Goal: Task Accomplishment & Management: Manage account settings

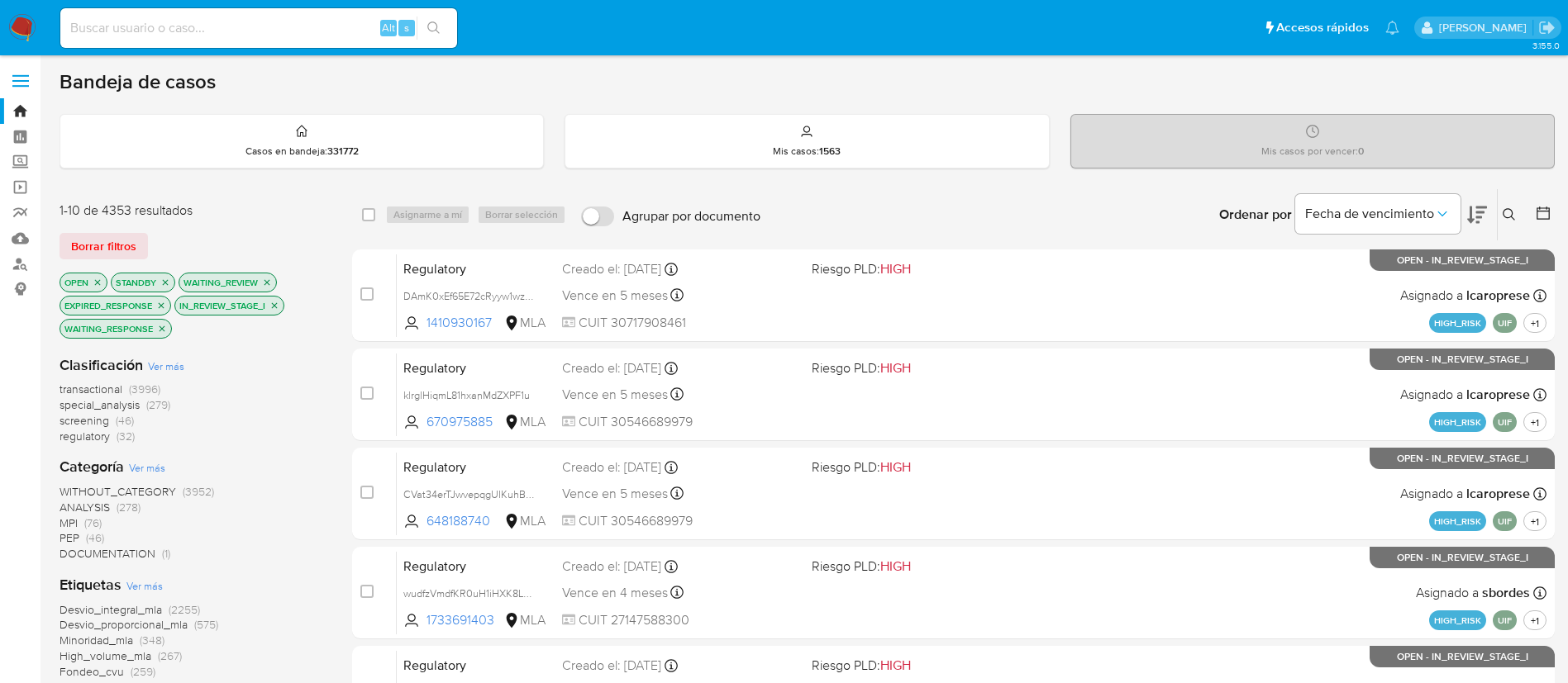
click at [283, 399] on div "transactional (3996) special_analysis (279) screening (46) regulatory (32)" at bounding box center [192, 413] width 266 height 63
click at [1156, 161] on div "Mis casos por vencer : 0" at bounding box center [1312, 140] width 483 height 53
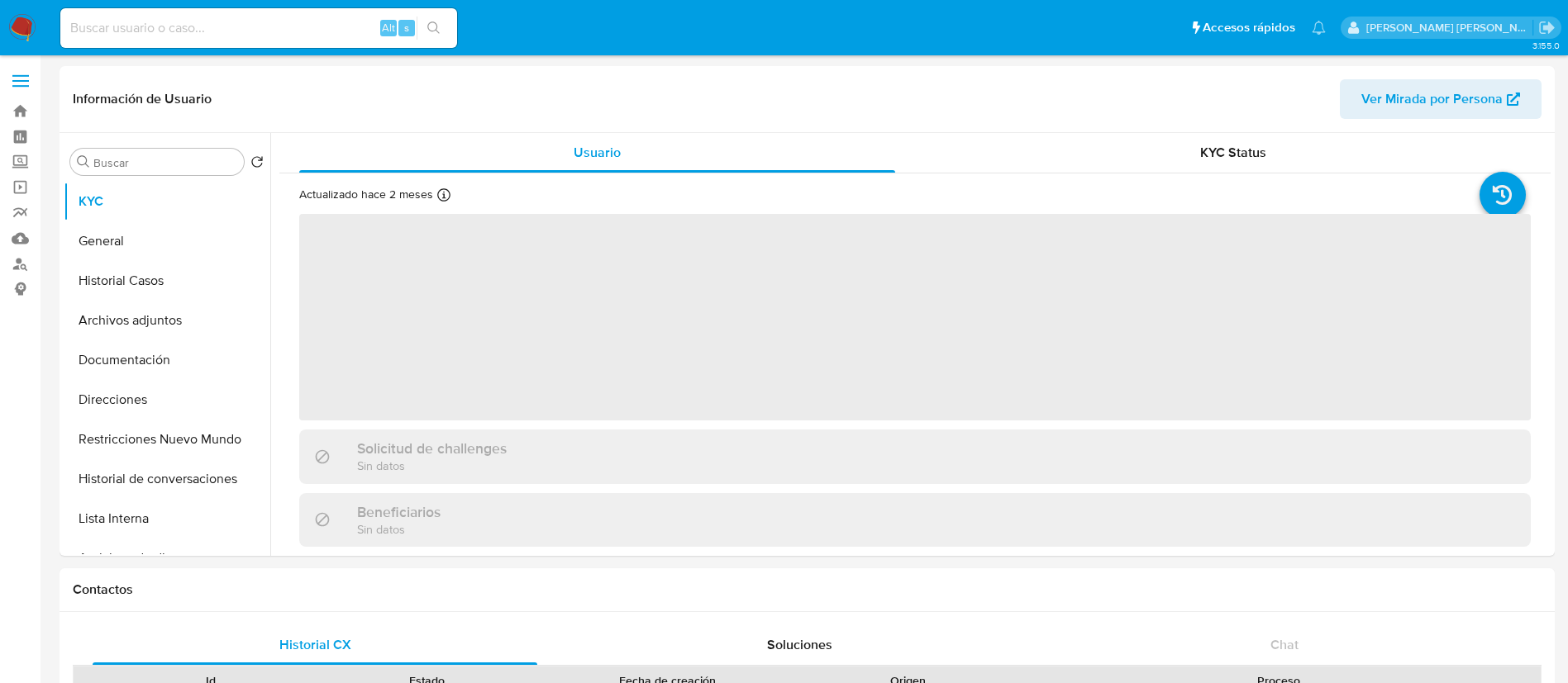
select select "10"
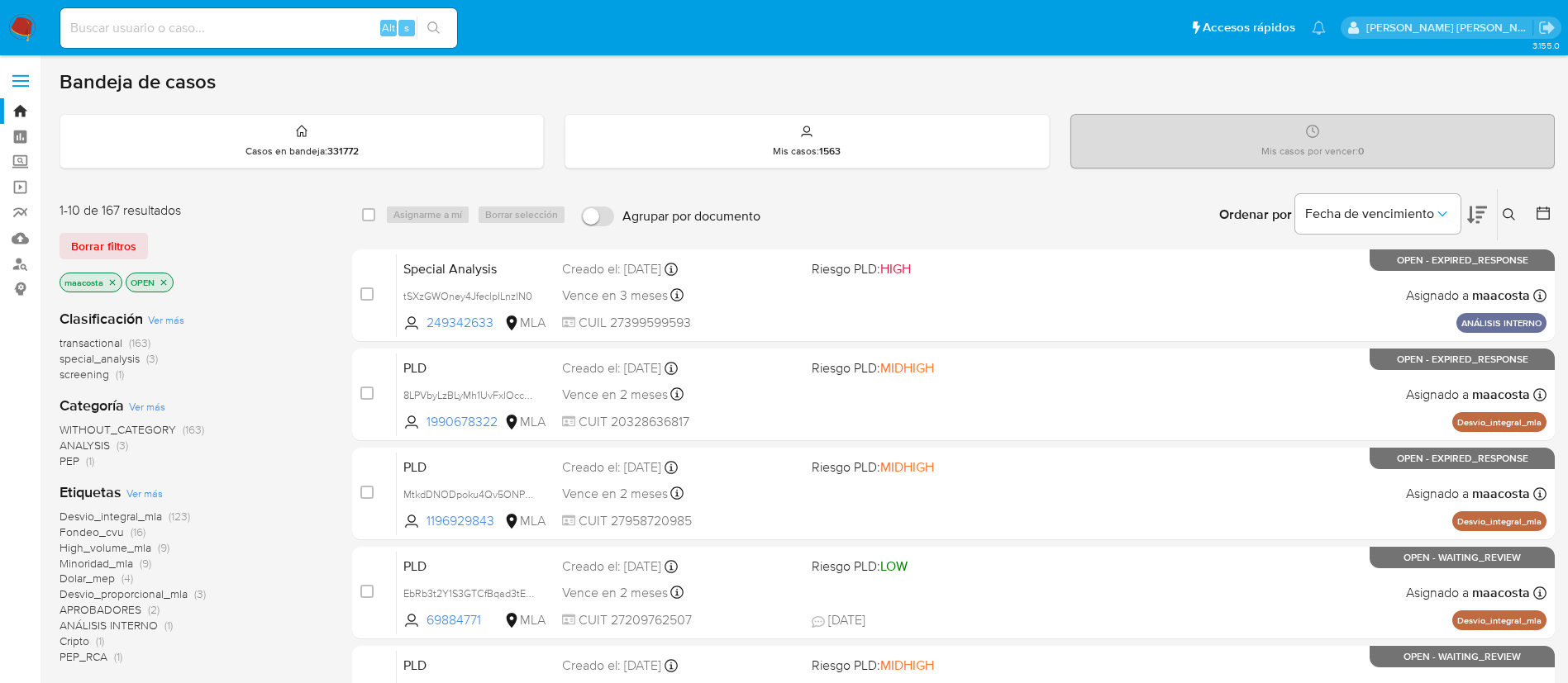
paste input "VhzZKSa4ZrXzzw3nZSnaWrZP"
click at [281, 26] on input at bounding box center [259, 28] width 397 height 21
type input "VhzZKSa4ZrXzzw3nZSnaWrZP"
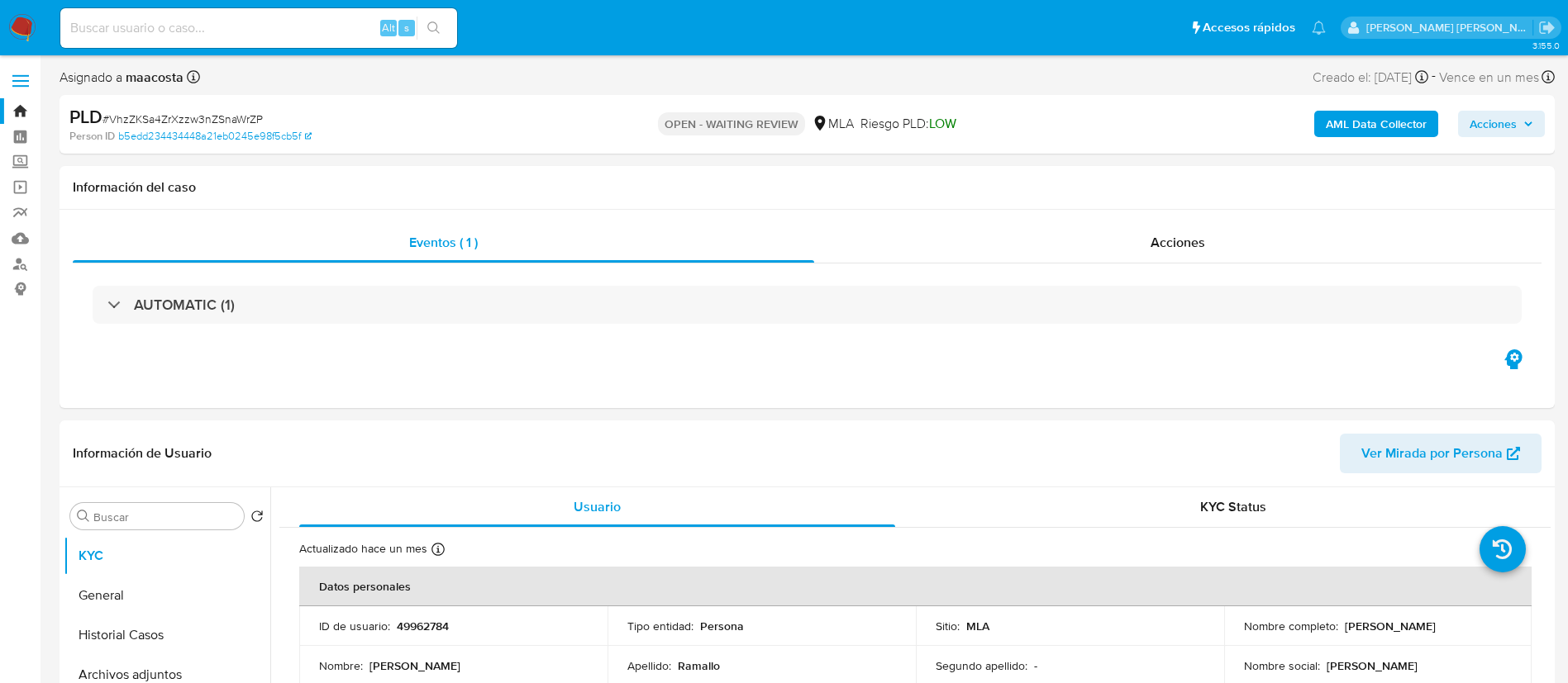
select select "10"
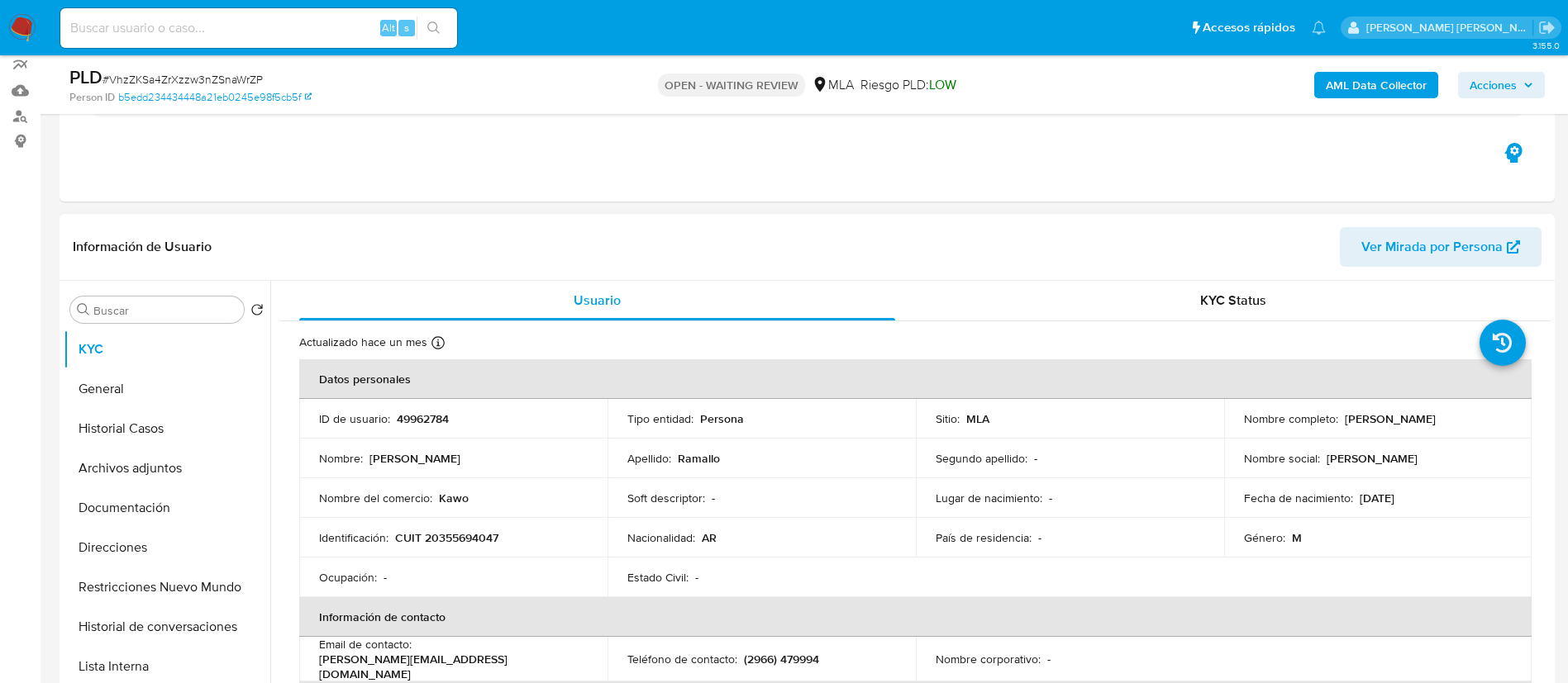
scroll to position [149, 0]
click at [412, 408] on td "ID de usuario : 49962784" at bounding box center [453, 417] width 308 height 40
copy p "49962784"
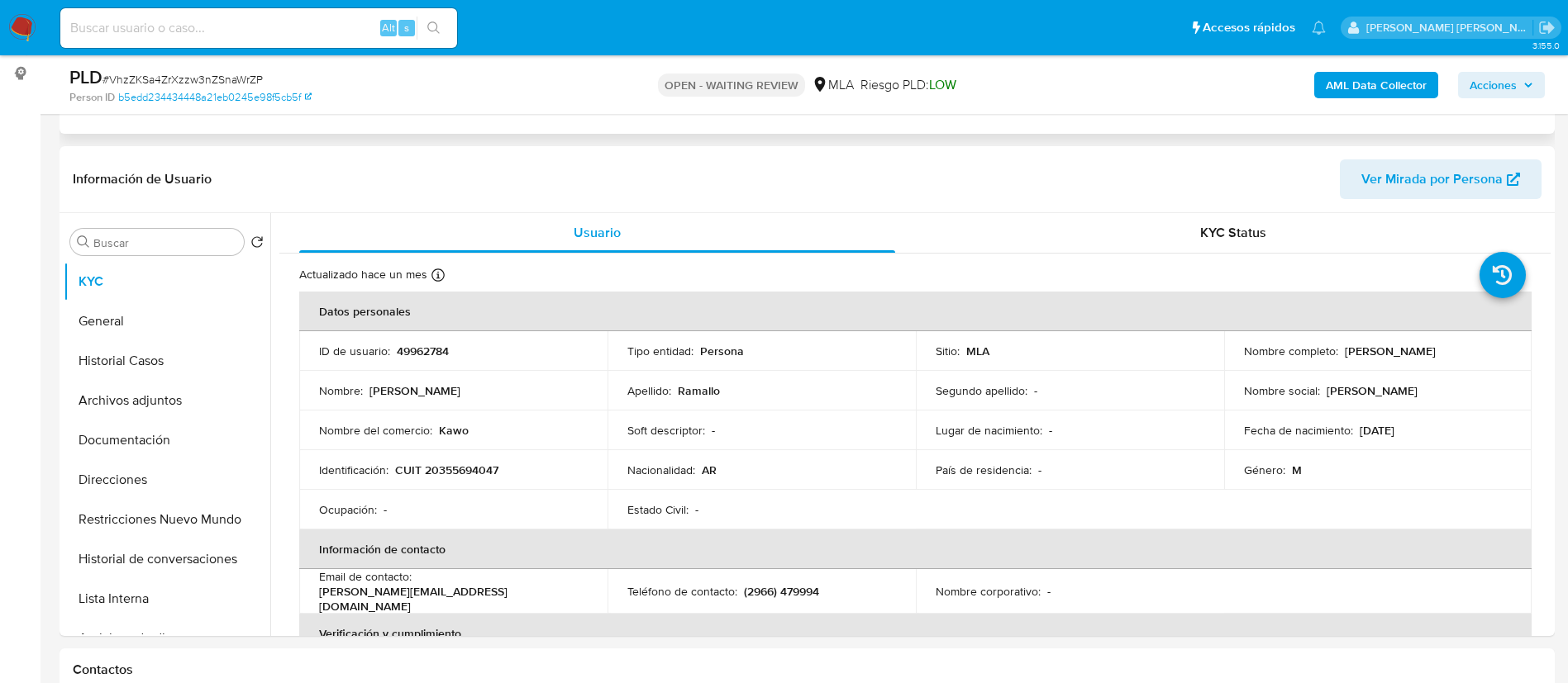
scroll to position [217, 0]
click at [485, 469] on p "CUIT 20355694047" at bounding box center [447, 468] width 103 height 15
copy p "20355694047"
click at [158, 361] on button "Historial Casos" at bounding box center [160, 359] width 193 height 40
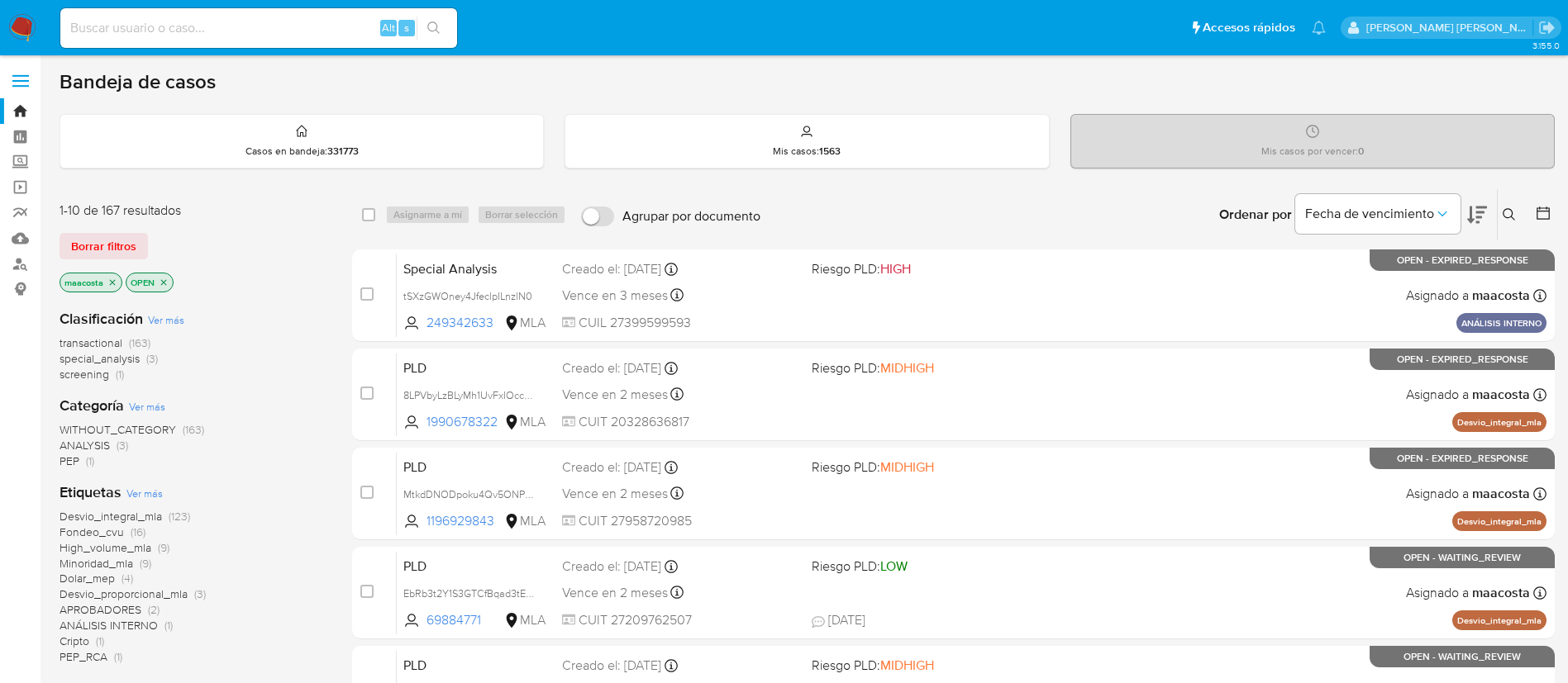
click at [265, 393] on div "Clasificación Ver más transactional (163) special_analysis (3) screening (1) Ca…" at bounding box center [192, 602] width 266 height 614
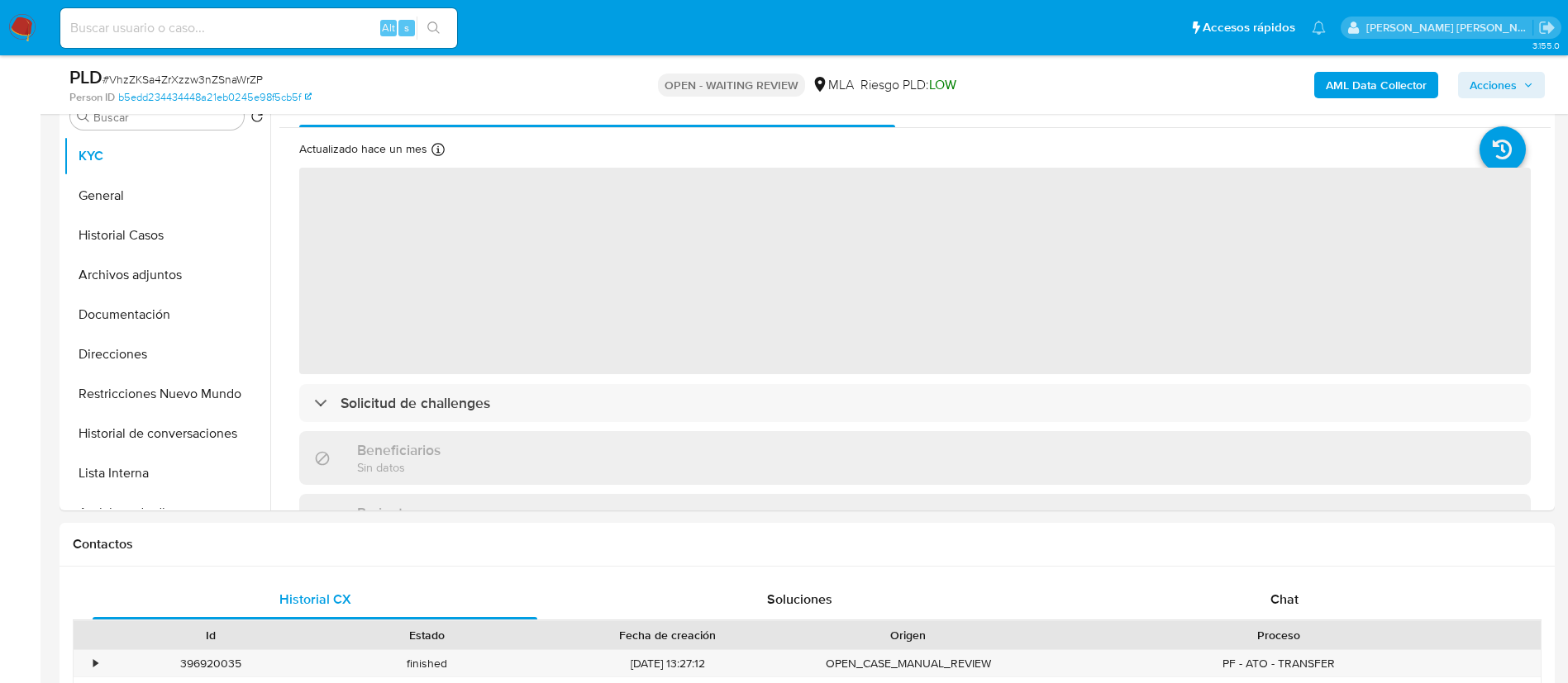
scroll to position [390, 0]
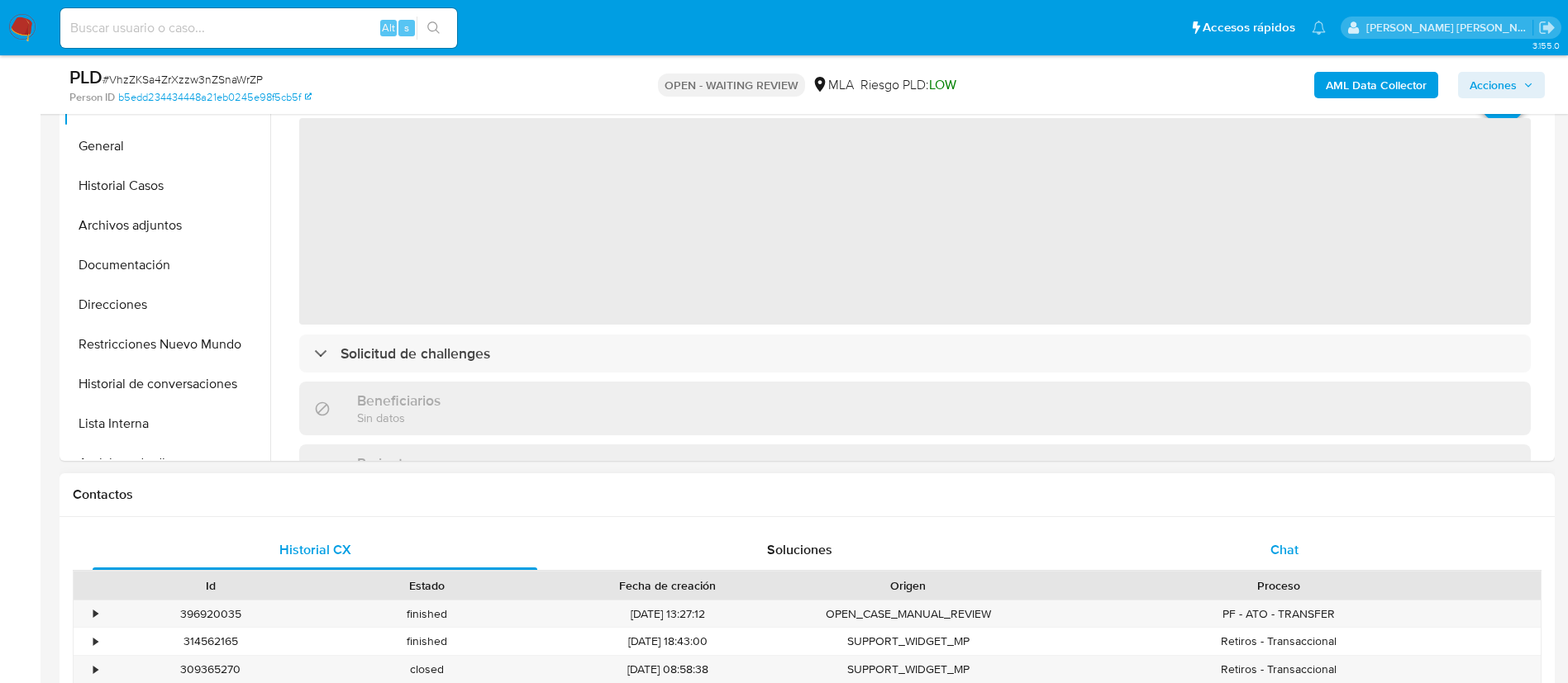
click at [1275, 537] on div "Chat" at bounding box center [1285, 550] width 445 height 40
select select "10"
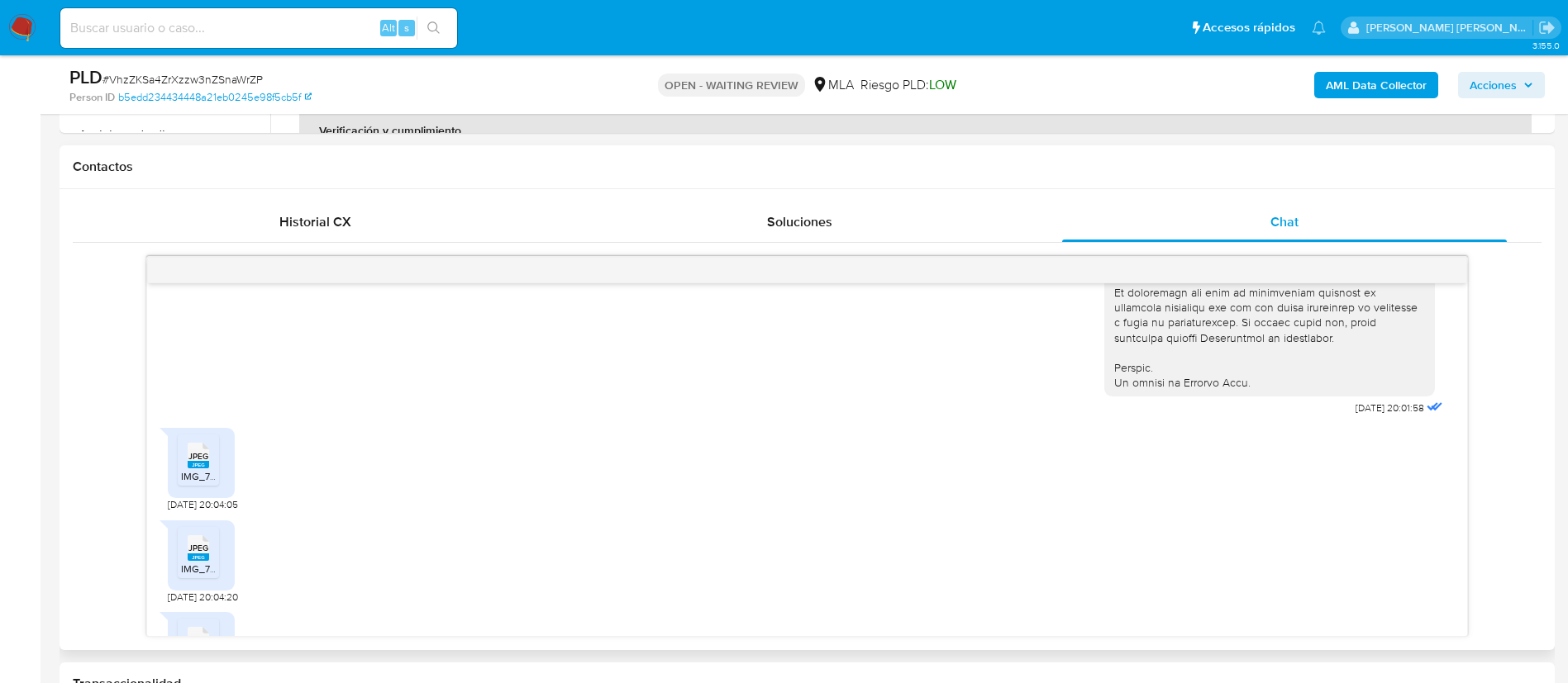
scroll to position [780, 0]
drag, startPoint x: 1317, startPoint y: 433, endPoint x: 1367, endPoint y: 431, distance: 50.0
copy span "17/07/2025"
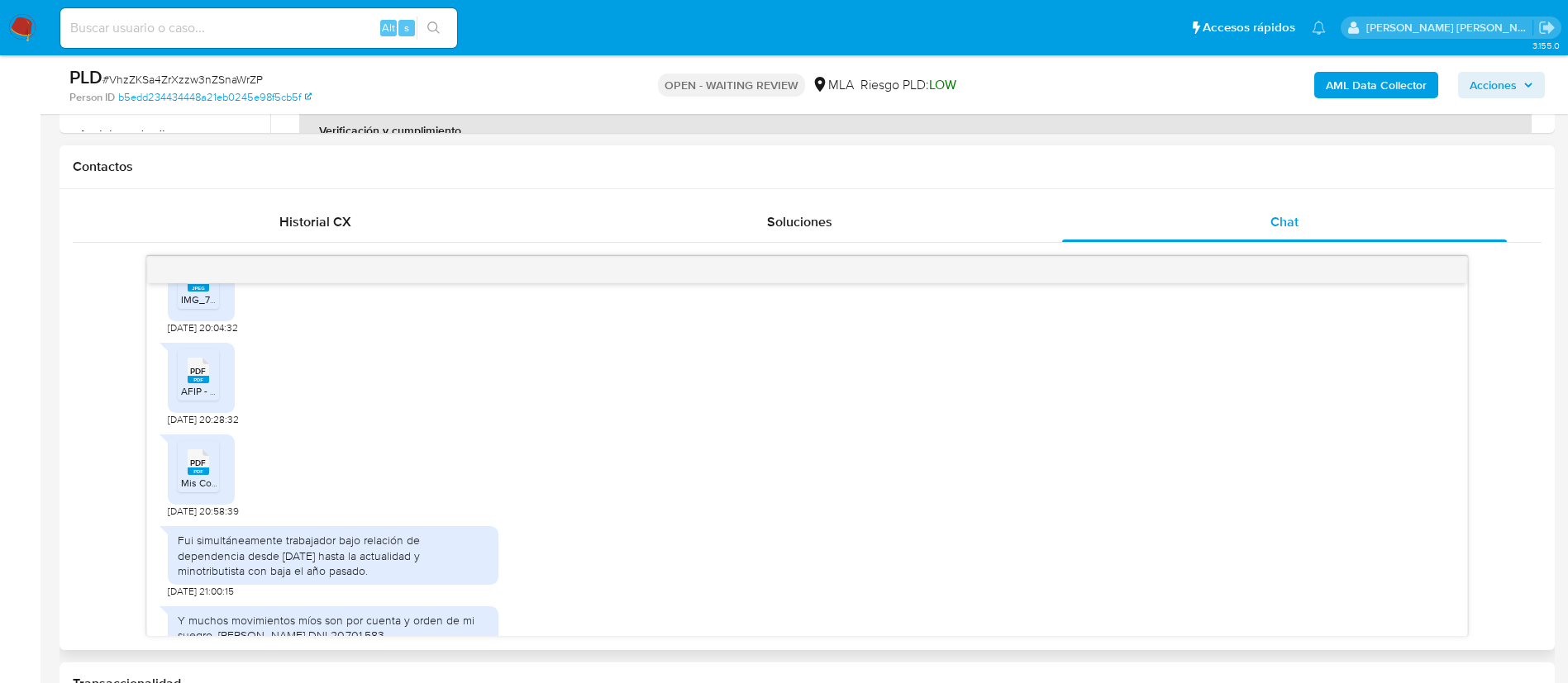
scroll to position [1202, 0]
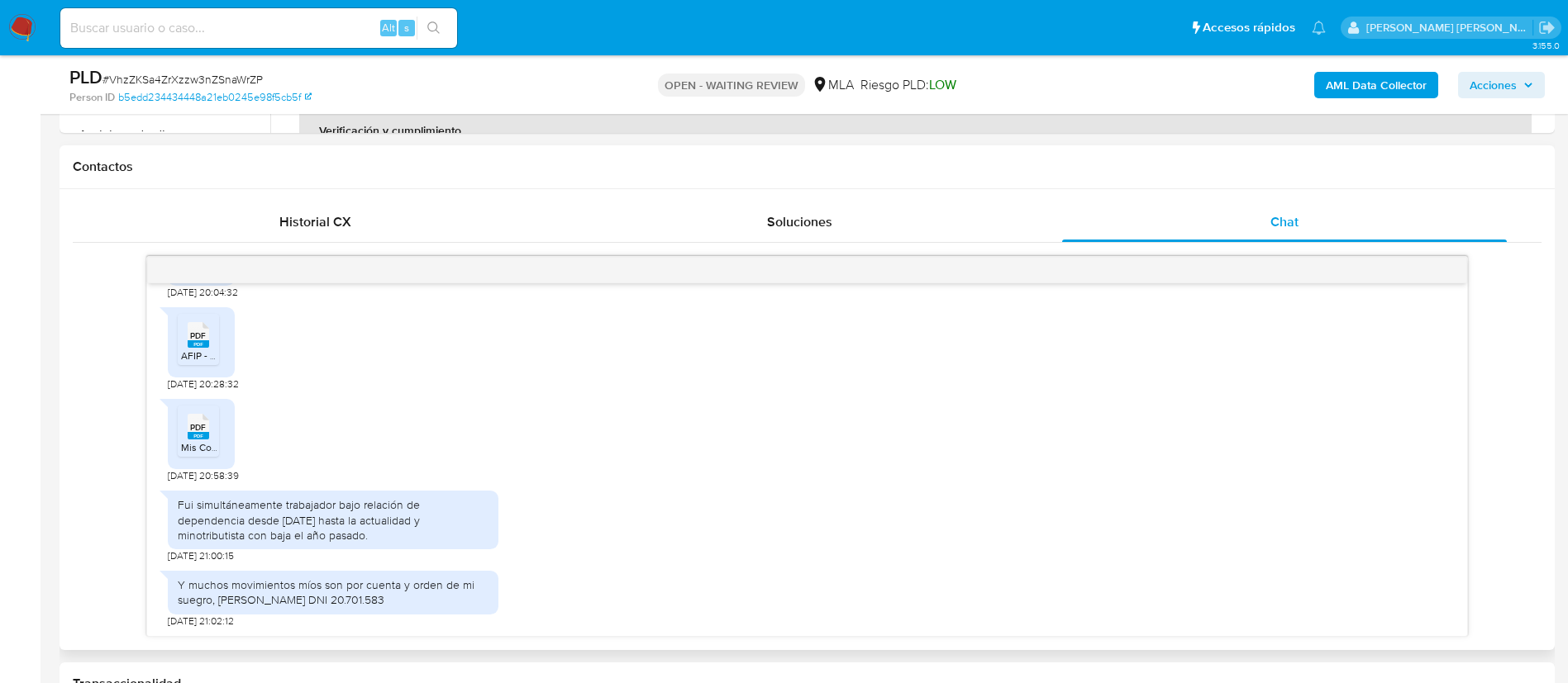
drag, startPoint x: 182, startPoint y: 507, endPoint x: 422, endPoint y: 604, distance: 258.9
click at [422, 604] on div "17/07/2025 20:01:58 JPEG JPEG IMG_7839.jpeg 19/07/2025 20:04:05 JPEG JPEG IMG_7…" at bounding box center [806, 460] width 1320 height 353
copy div "ui simultáneamente trabajador bajo relación de dependencia desde 12/12/2011 has…"
click at [180, 503] on div "Fui simultáneamente trabajador bajo relación de dependencia desde 12/12/2011 ha…" at bounding box center [332, 520] width 311 height 45
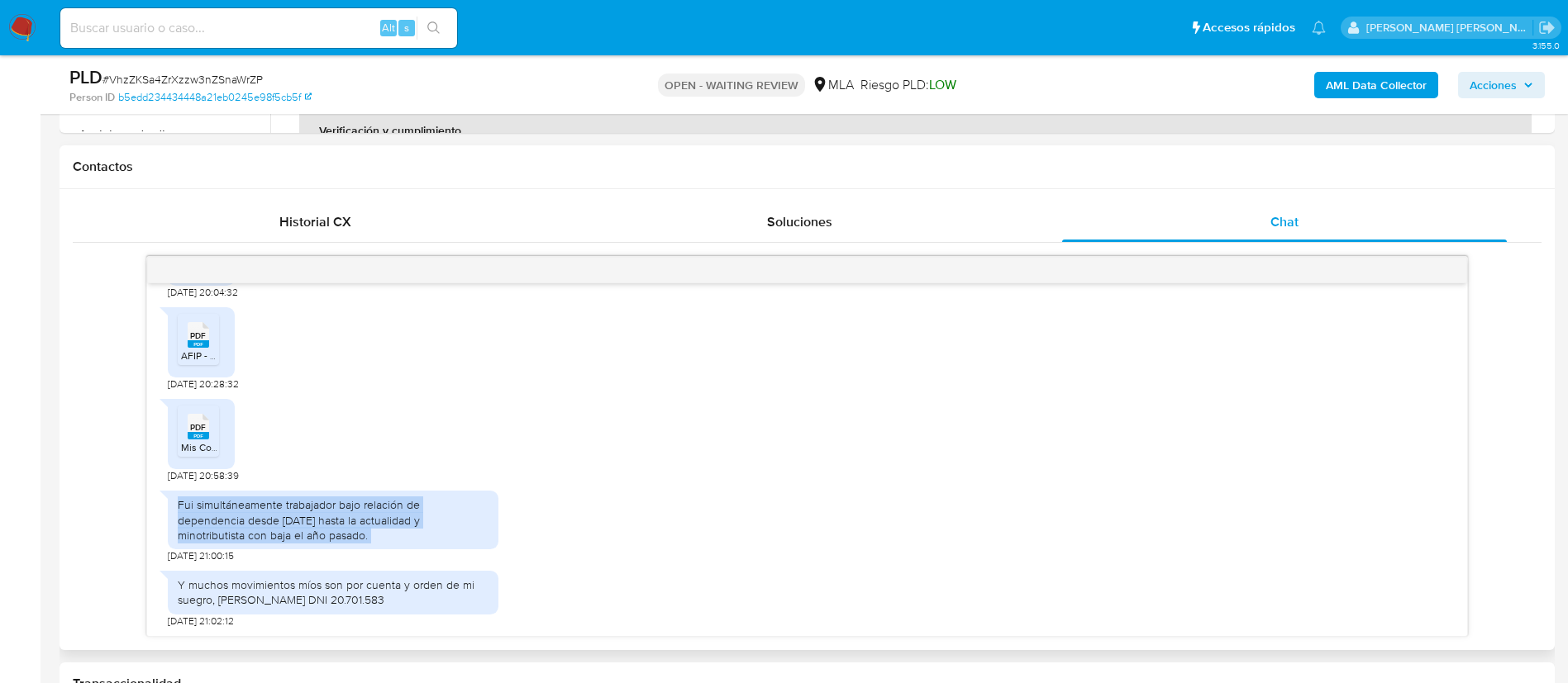
click at [180, 503] on div "Fui simultáneamente trabajador bajo relación de dependencia desde 12/12/2011 ha…" at bounding box center [332, 520] width 311 height 45
copy div "Fui simultáneamente trabajador bajo relación de dependencia desde 12/12/2011 ha…"
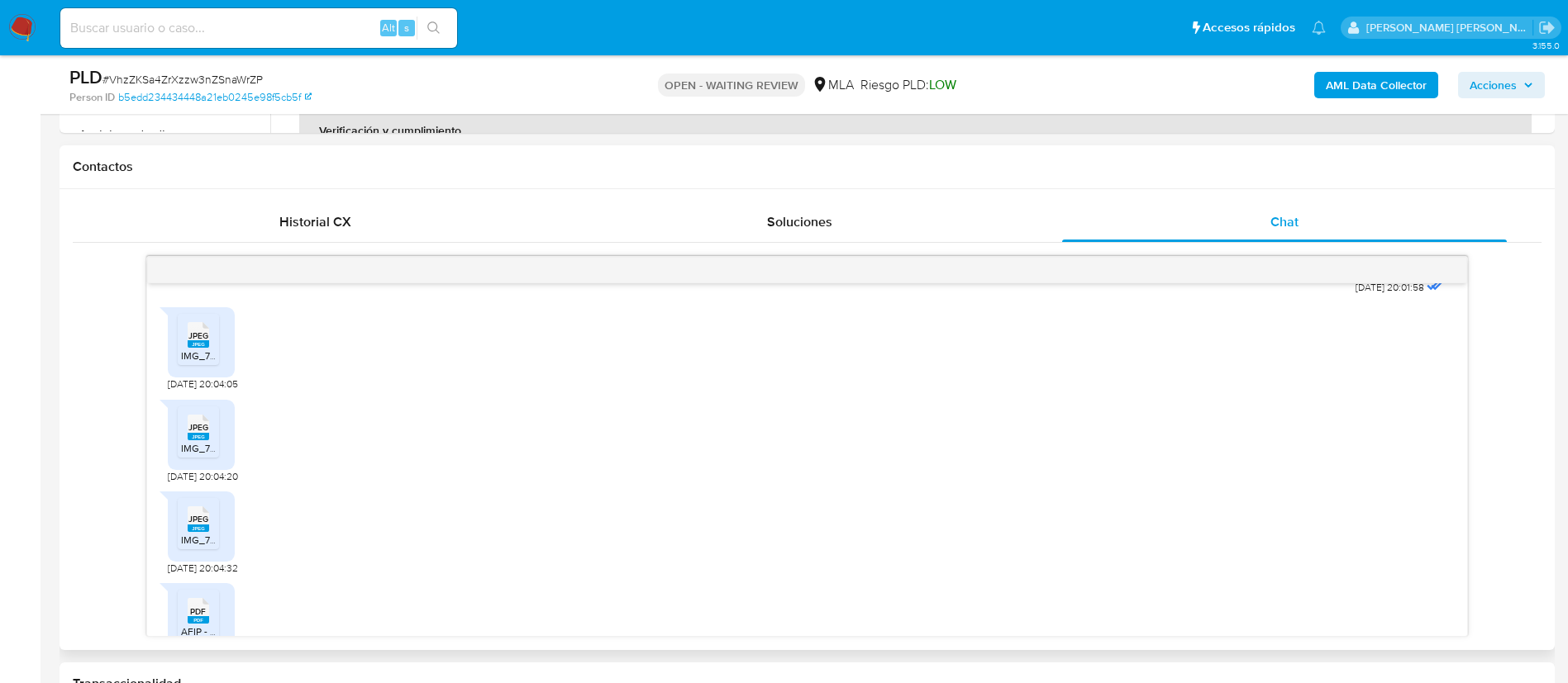
scroll to position [900, 0]
click at [197, 338] on span "JPEG" at bounding box center [198, 332] width 19 height 11
click at [198, 429] on span "JPEG" at bounding box center [198, 425] width 19 height 11
click at [204, 521] on span "JPEG" at bounding box center [198, 516] width 19 height 11
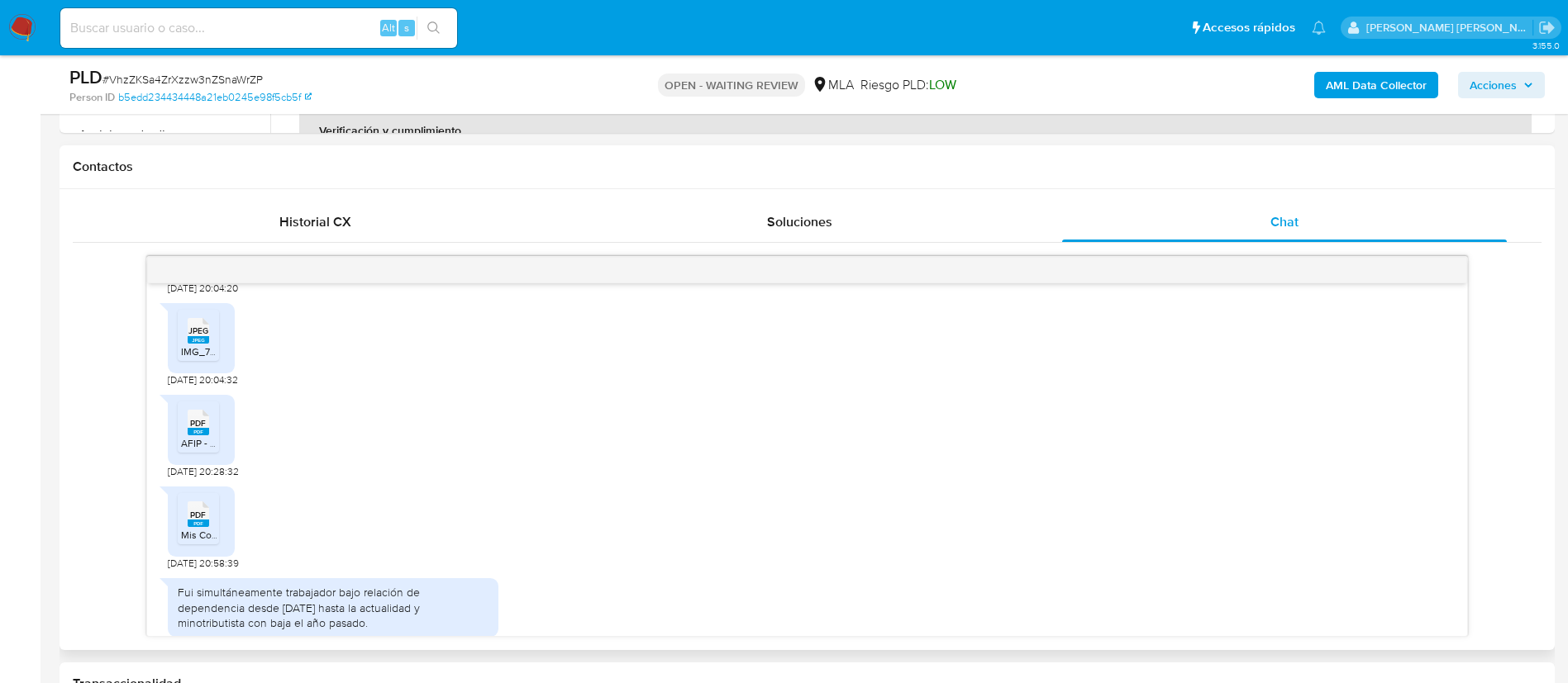
scroll to position [1090, 0]
click at [196, 430] on rect at bounding box center [198, 426] width 21 height 7
click at [201, 540] on li "PDF PDF Mis Comprobantes Emitidos - CUIT 20355694047.pdf" at bounding box center [198, 513] width 42 height 51
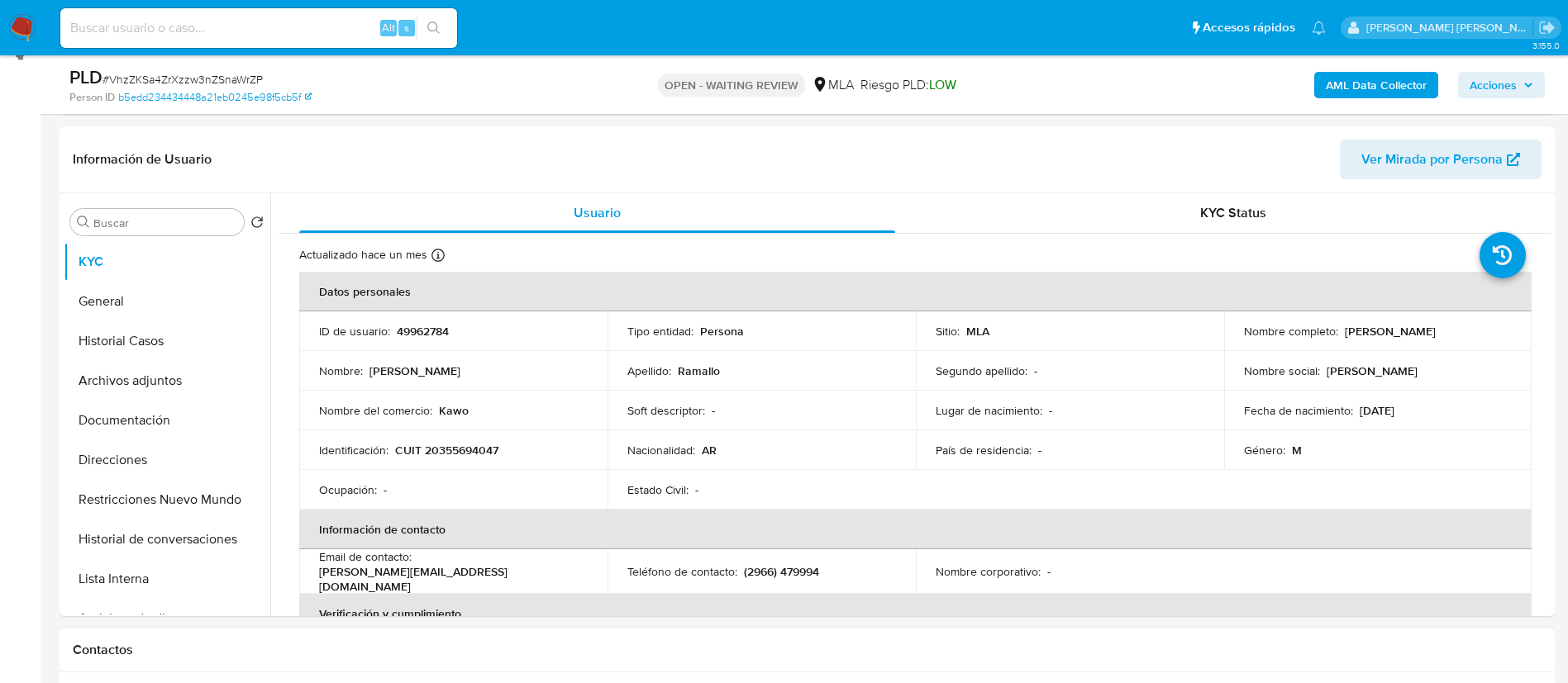
scroll to position [247, 0]
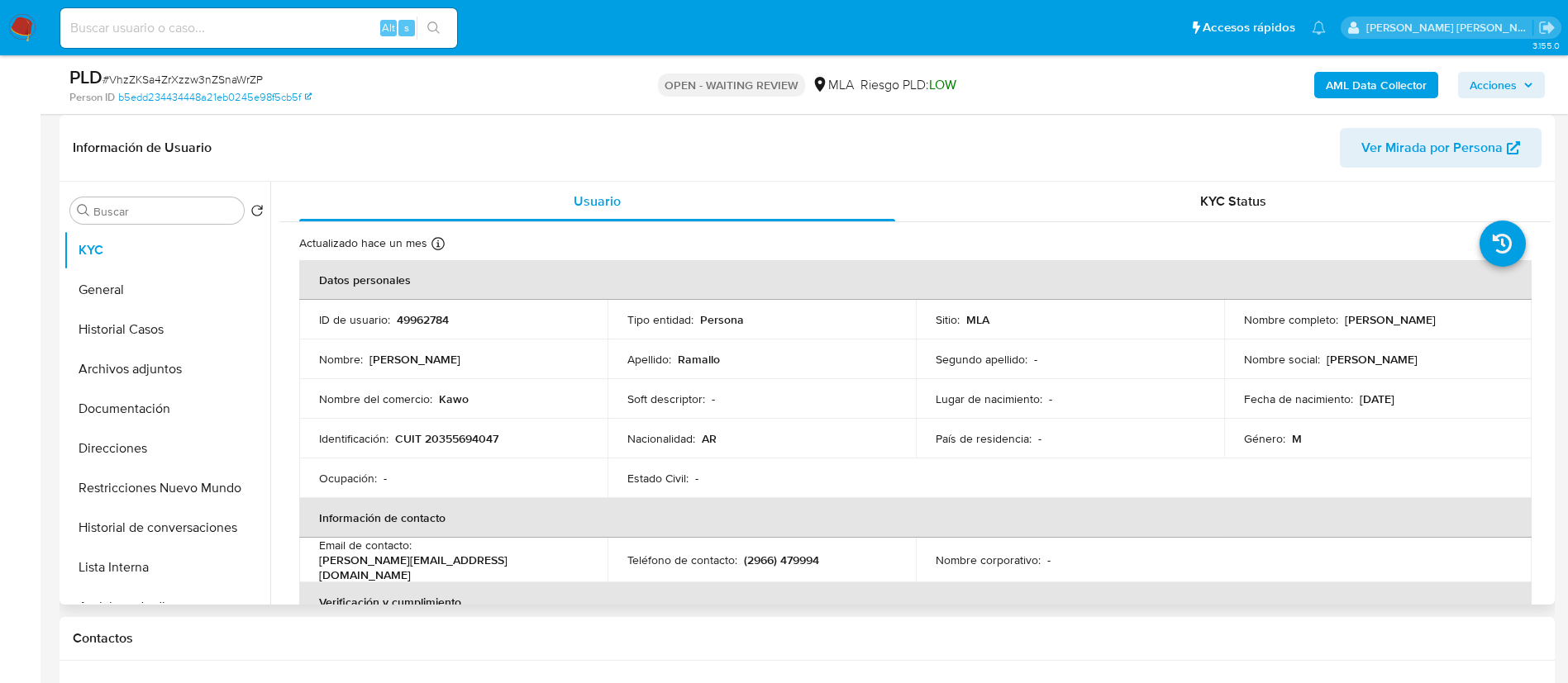
click at [465, 444] on p "CUIT 20355694047" at bounding box center [447, 438] width 103 height 15
copy p "20355694047"
click at [450, 431] on p "CUIT 20355694047" at bounding box center [447, 438] width 103 height 15
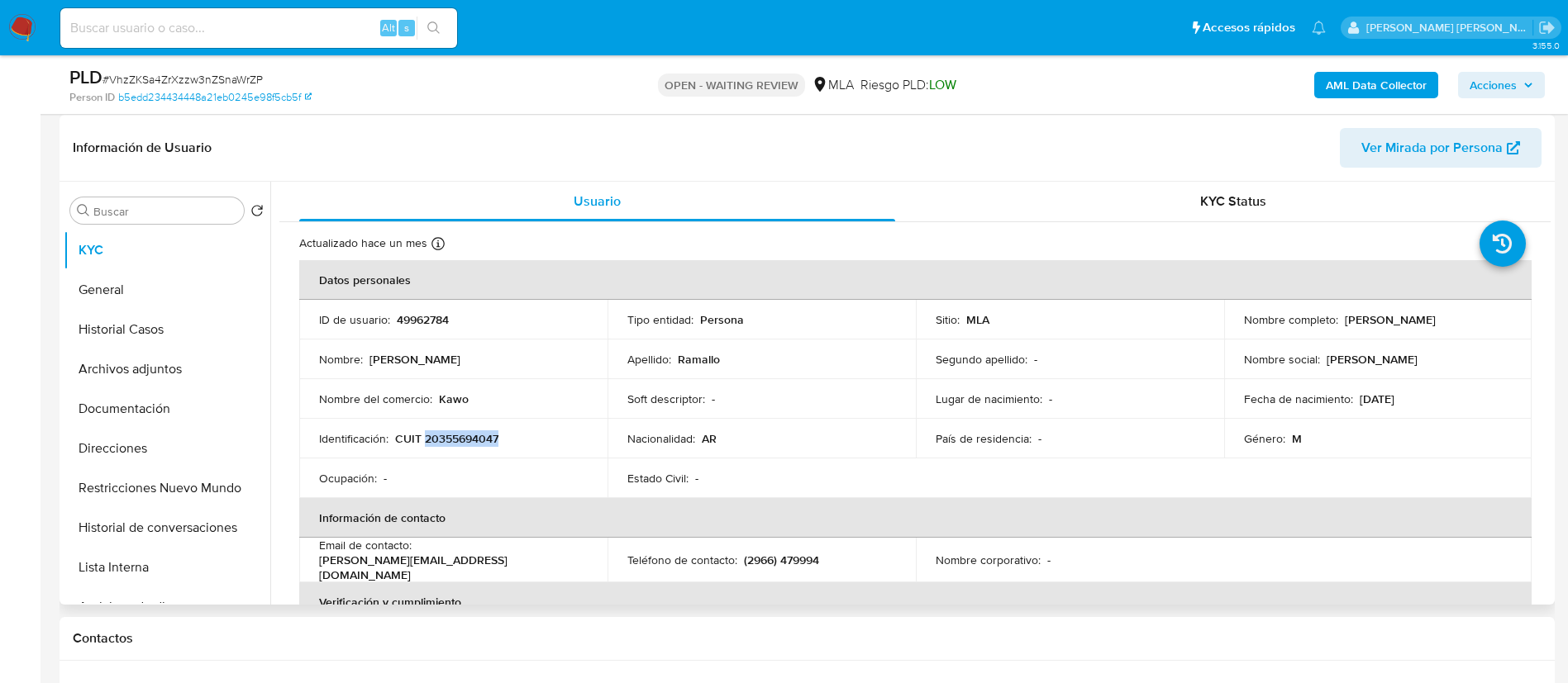
click at [450, 431] on p "CUIT 20355694047" at bounding box center [447, 438] width 103 height 15
copy p "20355694047"
drag, startPoint x: 1342, startPoint y: 324, endPoint x: 1462, endPoint y: 327, distance: 120.0
click at [1462, 327] on div "Nombre completo : Rodrigo David Ramallo" at bounding box center [1378, 319] width 269 height 15
copy p "Rodrigo David Ramallo"
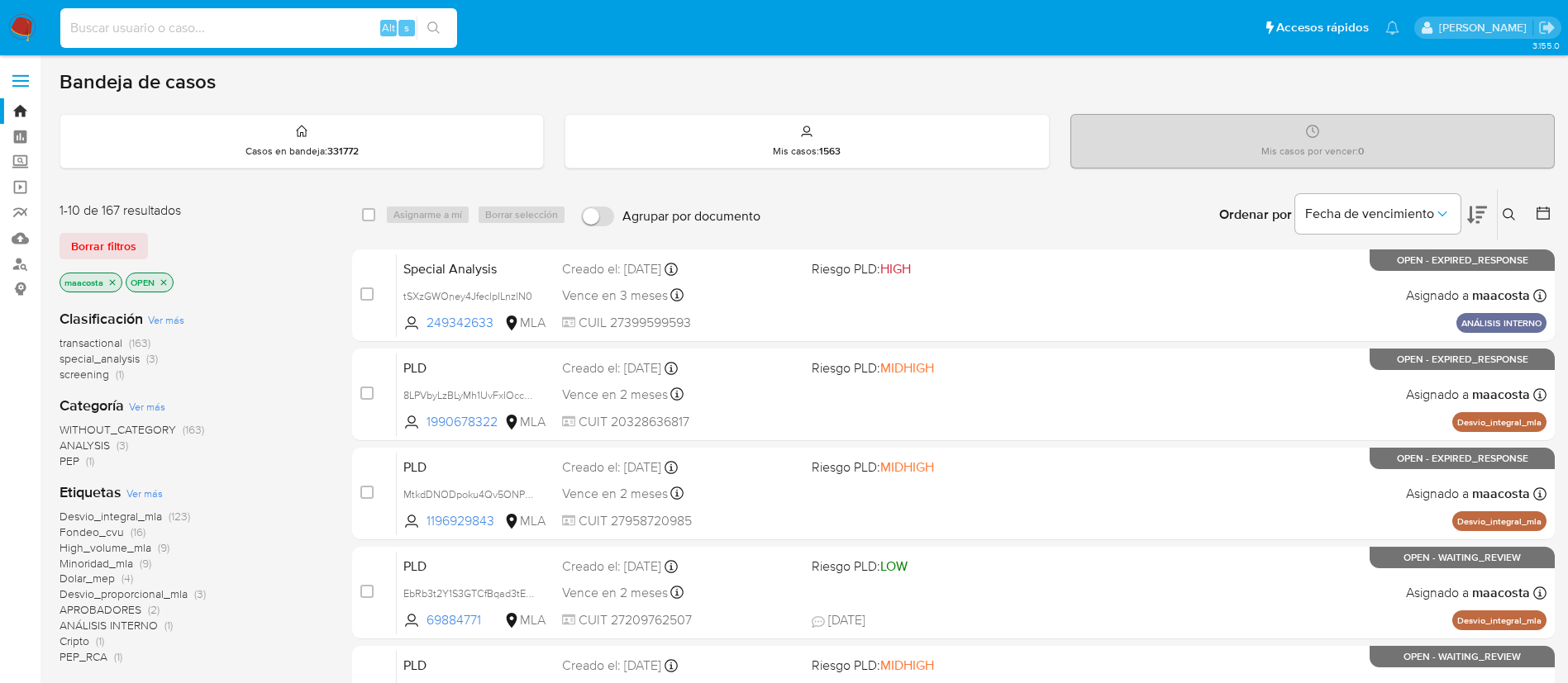
click at [281, 26] on input at bounding box center [259, 28] width 397 height 21
paste input "22DTRHmOvFftwH02eBJlivGK"
type input "22DTRHmOvFftwH02eBJlivGK"
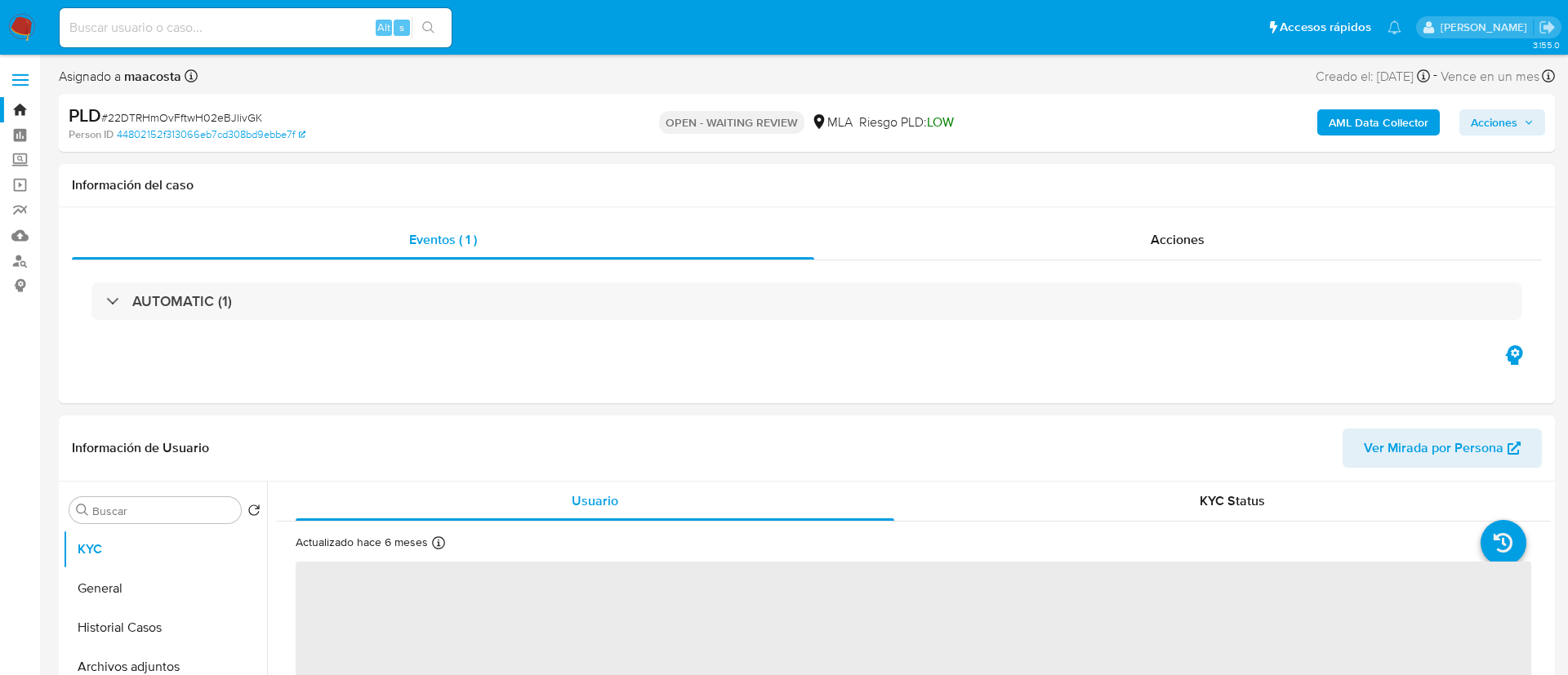
select select "10"
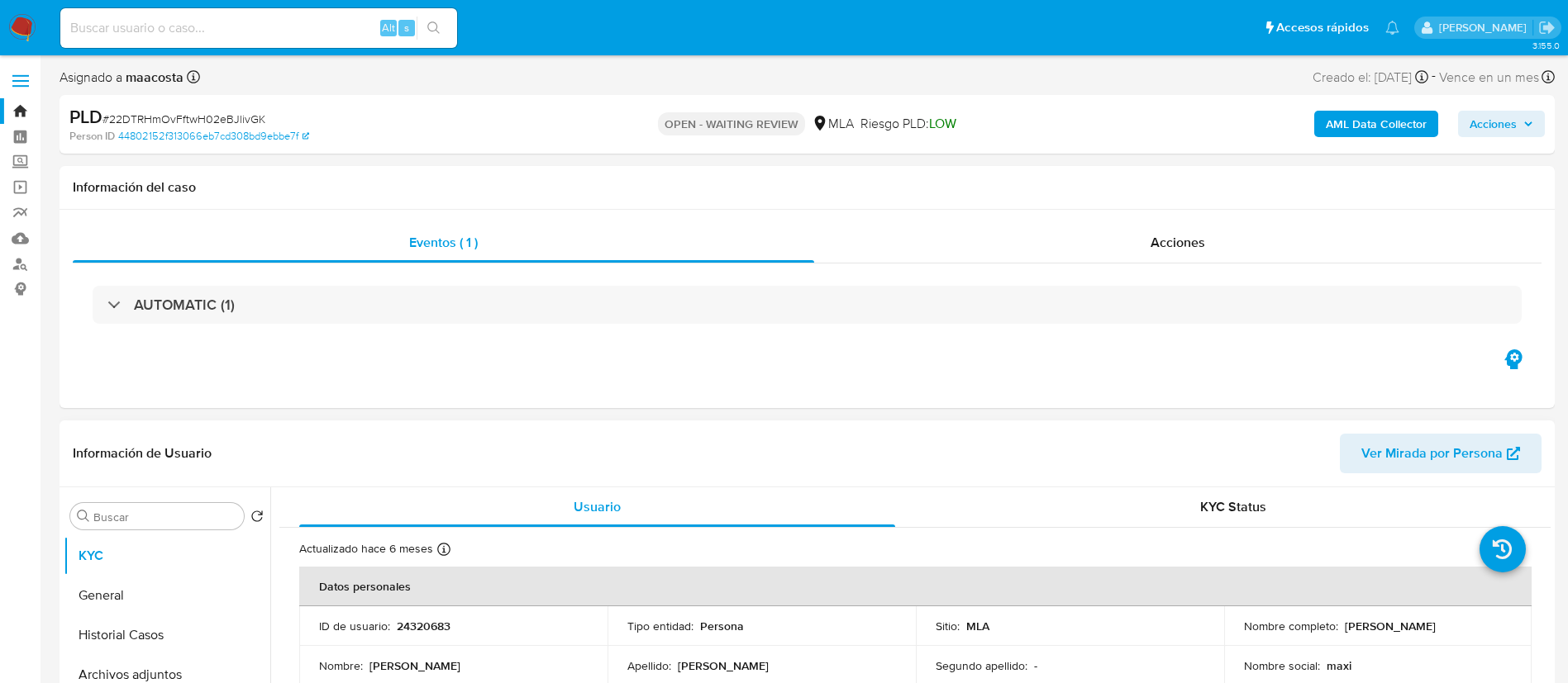
click at [427, 629] on p "24320683" at bounding box center [424, 626] width 54 height 15
copy p "24320683"
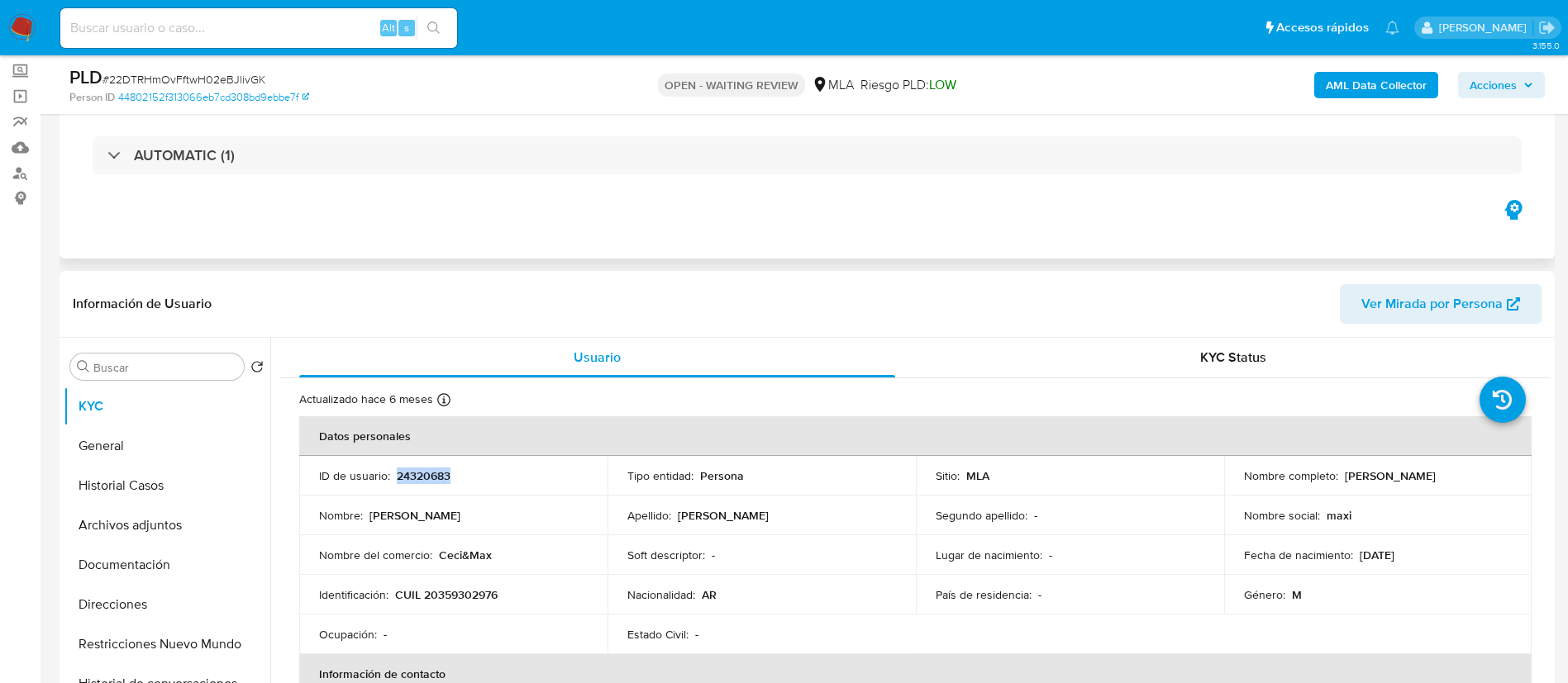
scroll to position [91, 0]
click at [464, 593] on p "CUIL 20359302976" at bounding box center [446, 594] width 103 height 15
copy p "20359302976"
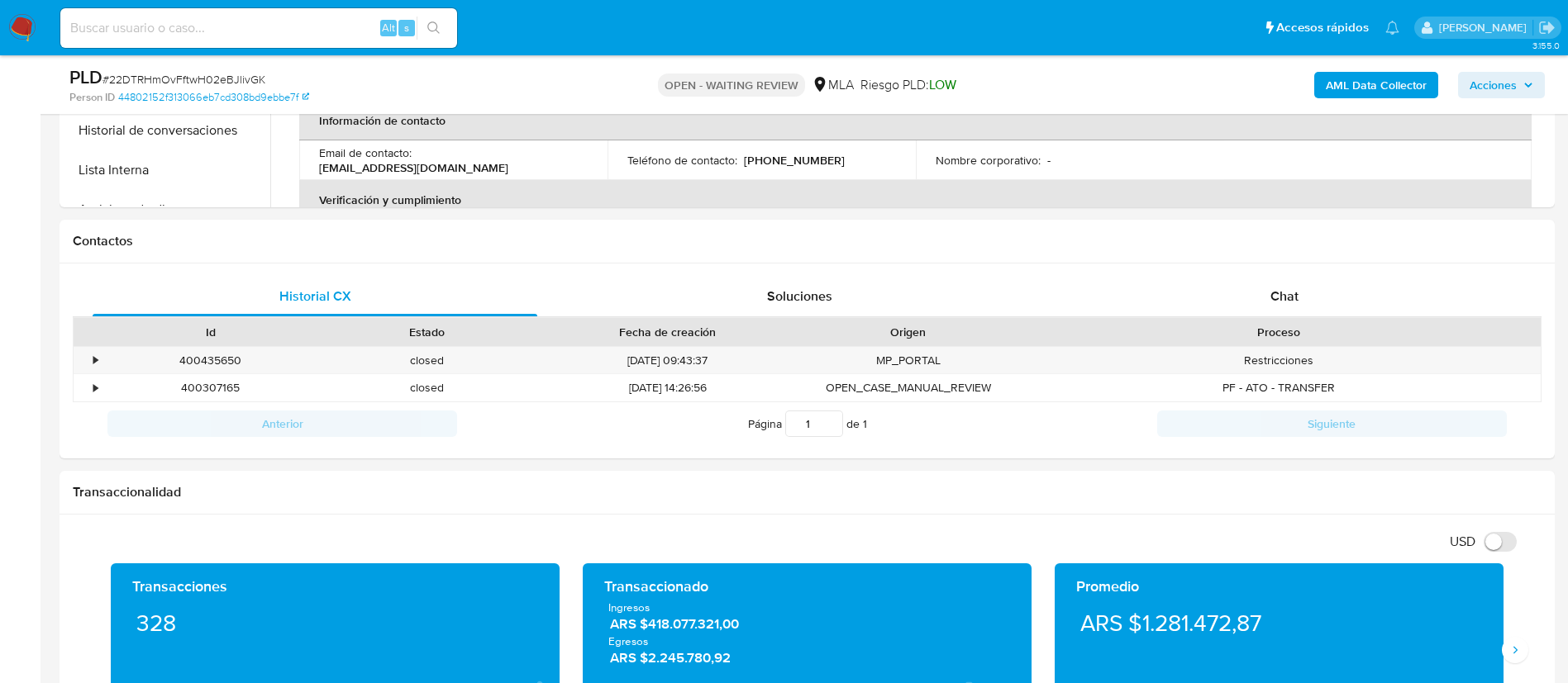
scroll to position [785, 0]
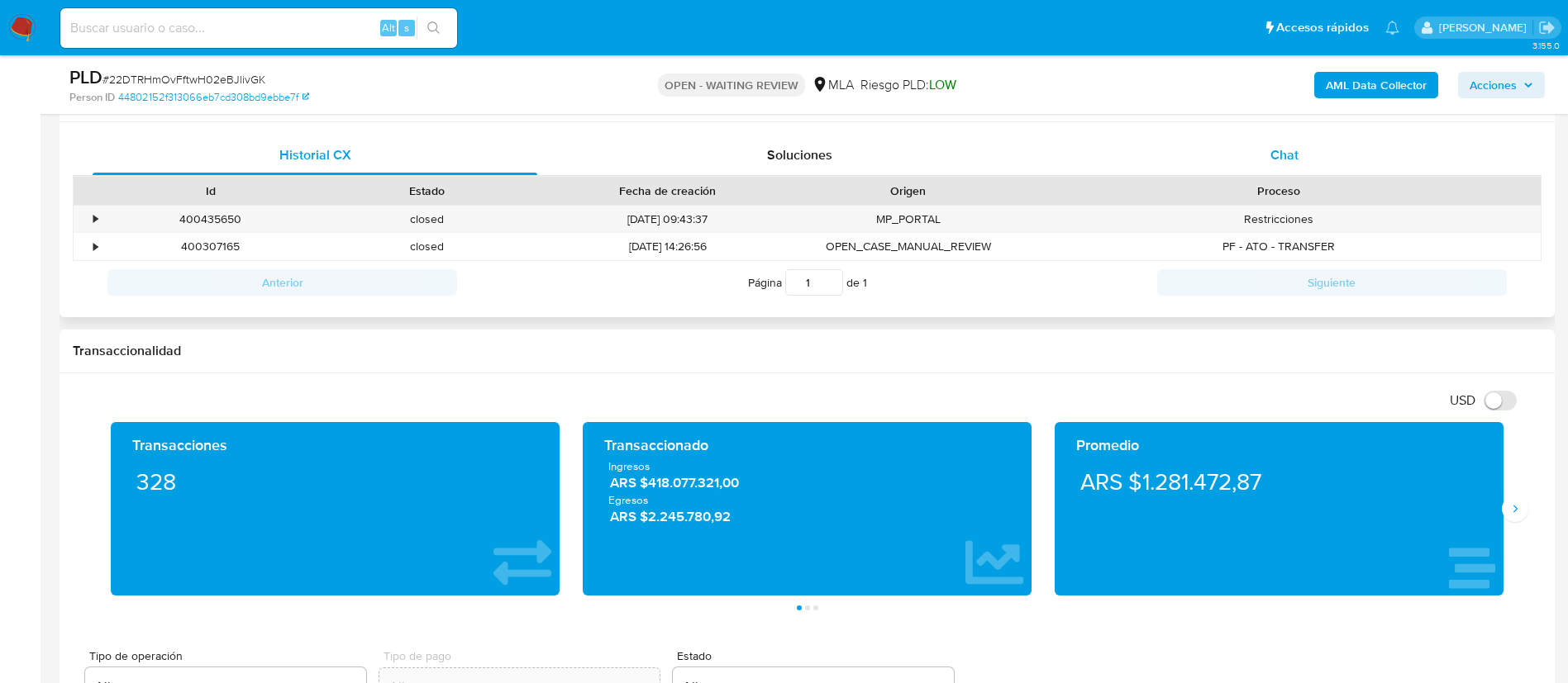
click at [1282, 153] on span "Chat" at bounding box center [1285, 155] width 28 height 19
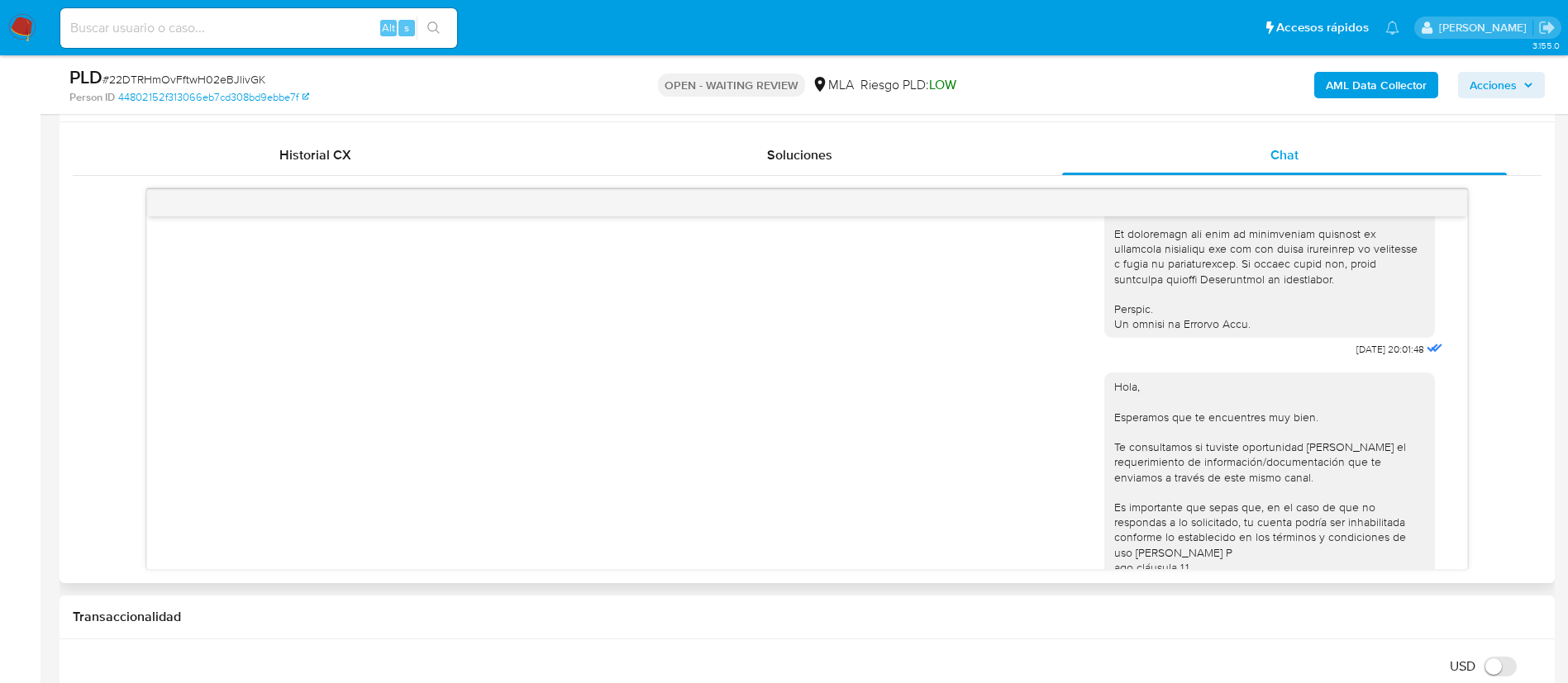
scroll to position [768, 0]
drag, startPoint x: 1312, startPoint y: 376, endPoint x: 1369, endPoint y: 381, distance: 57.2
copy span "17/07/2025"
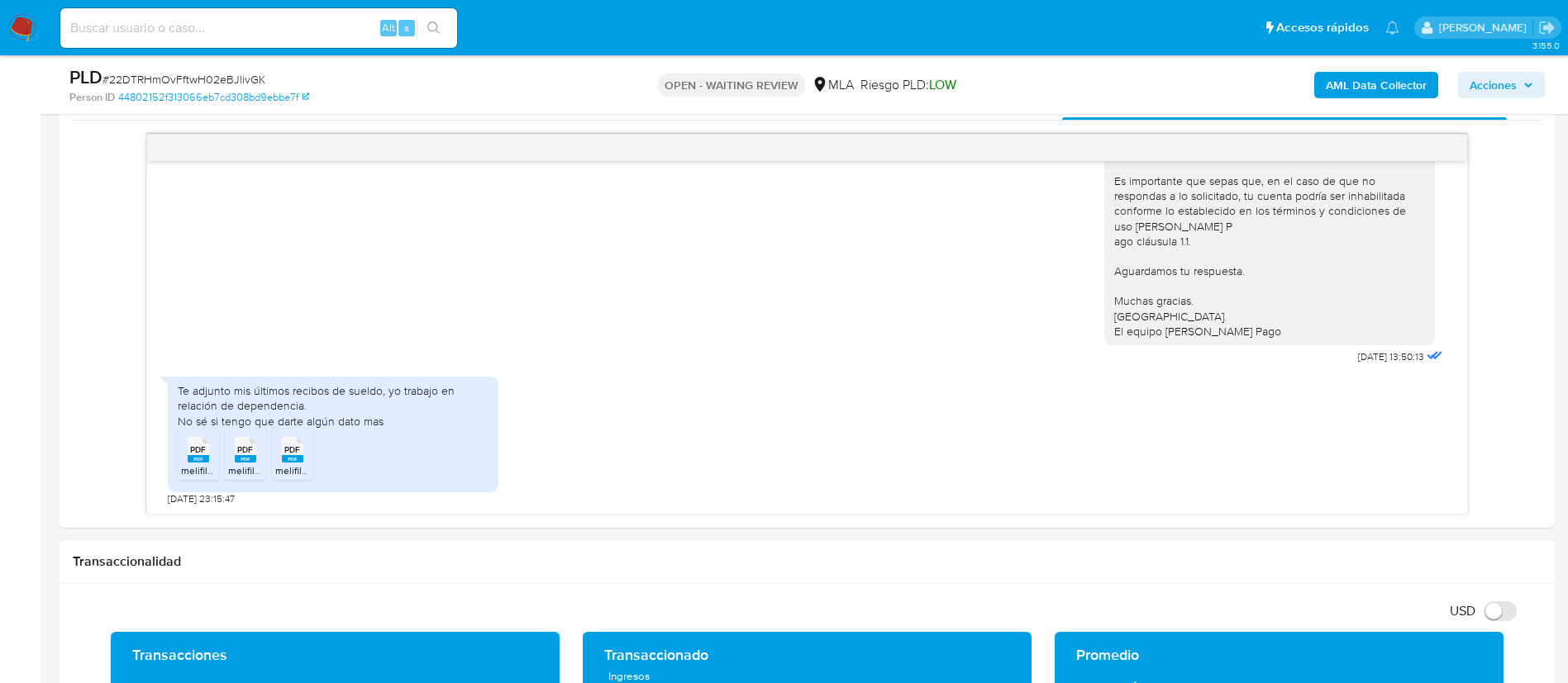
scroll to position [1083, 0]
drag, startPoint x: 1319, startPoint y: 359, endPoint x: 1372, endPoint y: 358, distance: 53.0
click at [1372, 358] on div "Hola, Esperamos que te encuentres muy bien. Te consultamos si tuviste oportunid…" at bounding box center [1275, 202] width 343 height 334
copy span "21/07/2025"
drag, startPoint x: 177, startPoint y: 393, endPoint x: 396, endPoint y: 423, distance: 221.0
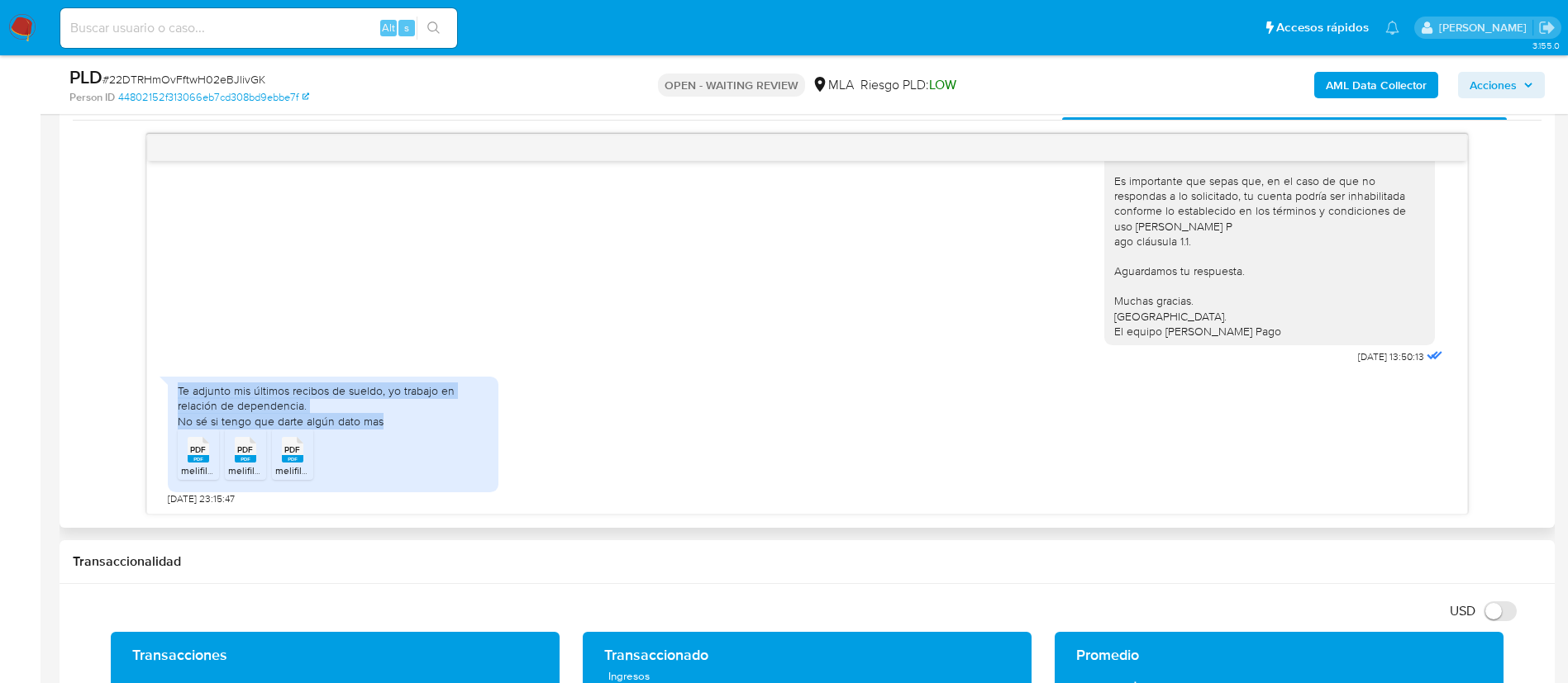
click at [396, 423] on div "Te adjunto mis últimos recibos de sueldo, yo trabajo en relación de dependencia…" at bounding box center [333, 434] width 331 height 115
copy div "Te adjunto mis últimos recibos de sueldo, yo trabajo en relación de dependencia…"
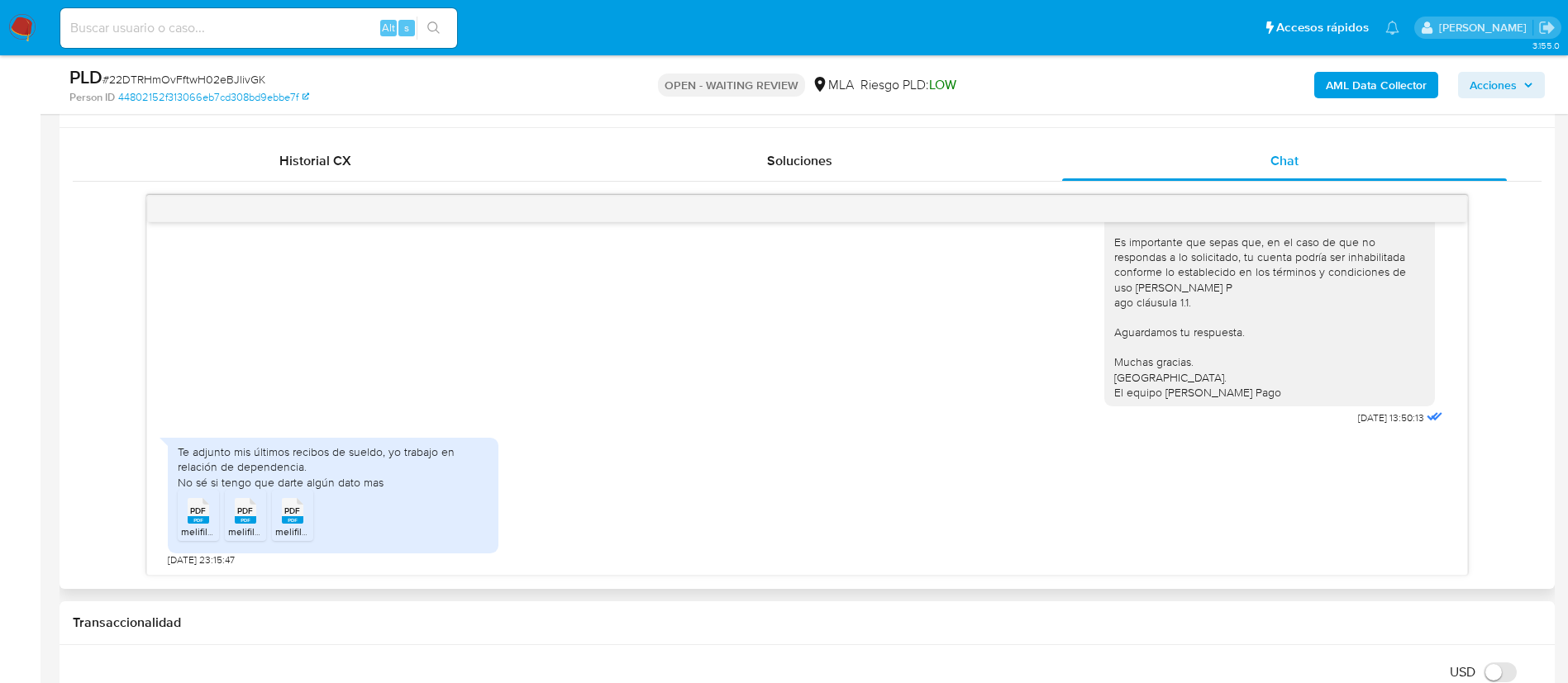
scroll to position [782, 0]
click at [201, 516] on rect at bounding box center [198, 519] width 21 height 7
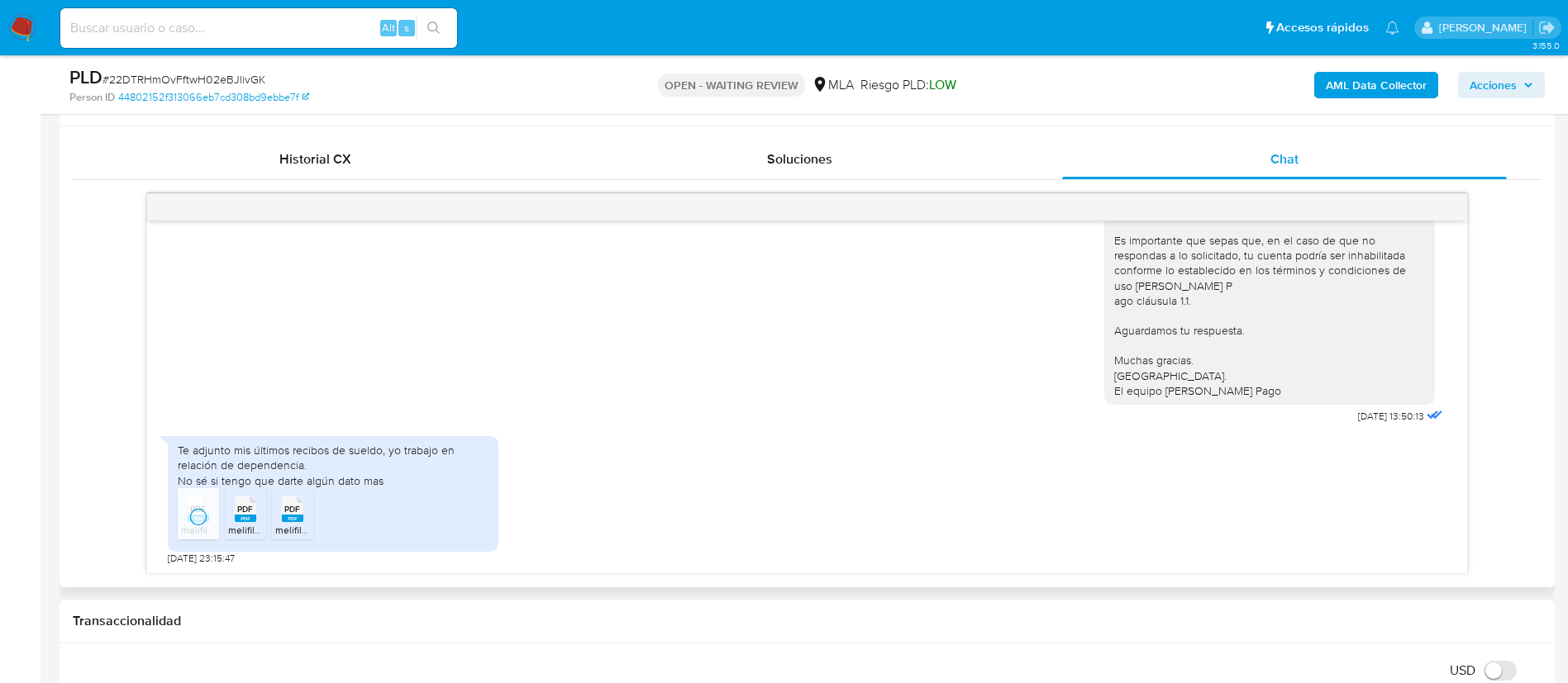
click at [241, 520] on rect at bounding box center [245, 519] width 21 height 7
click at [292, 517] on rect at bounding box center [292, 519] width 21 height 7
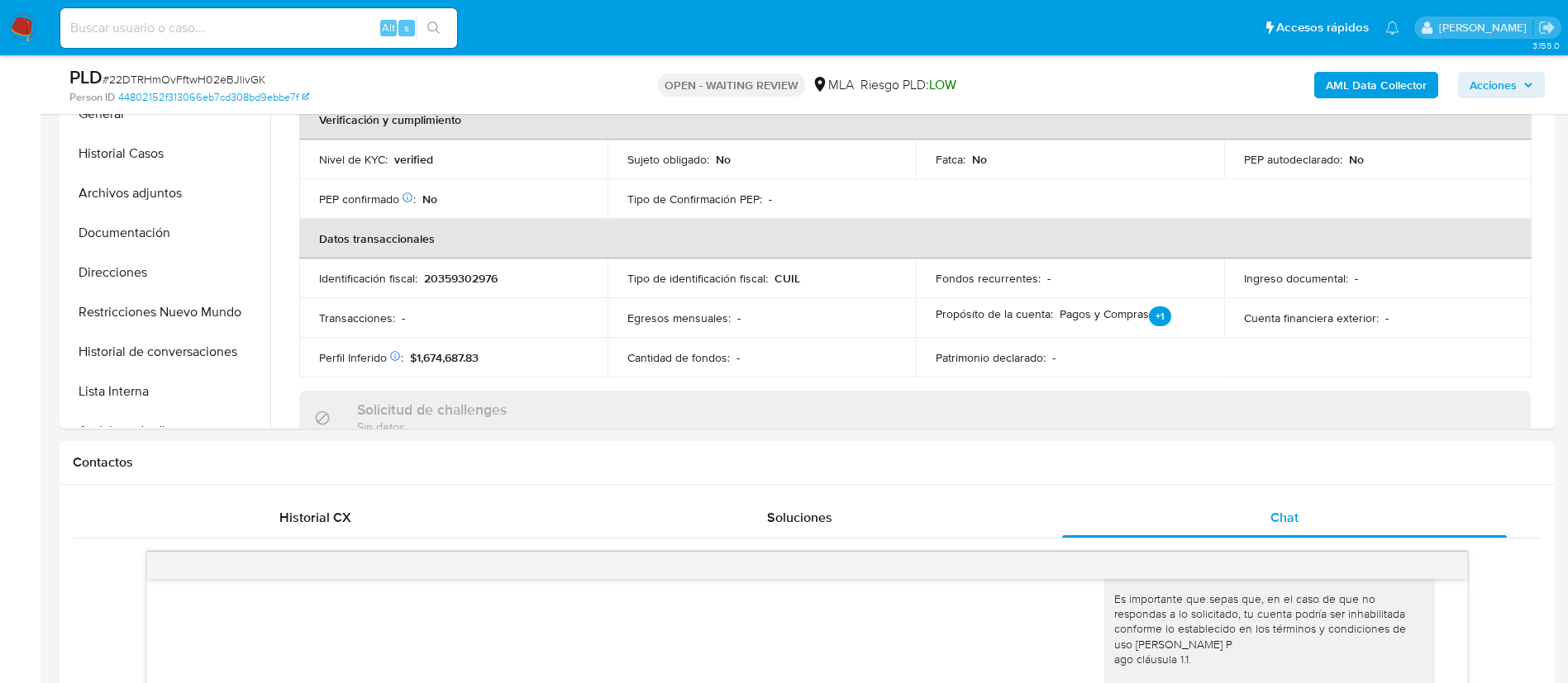
scroll to position [408, 0]
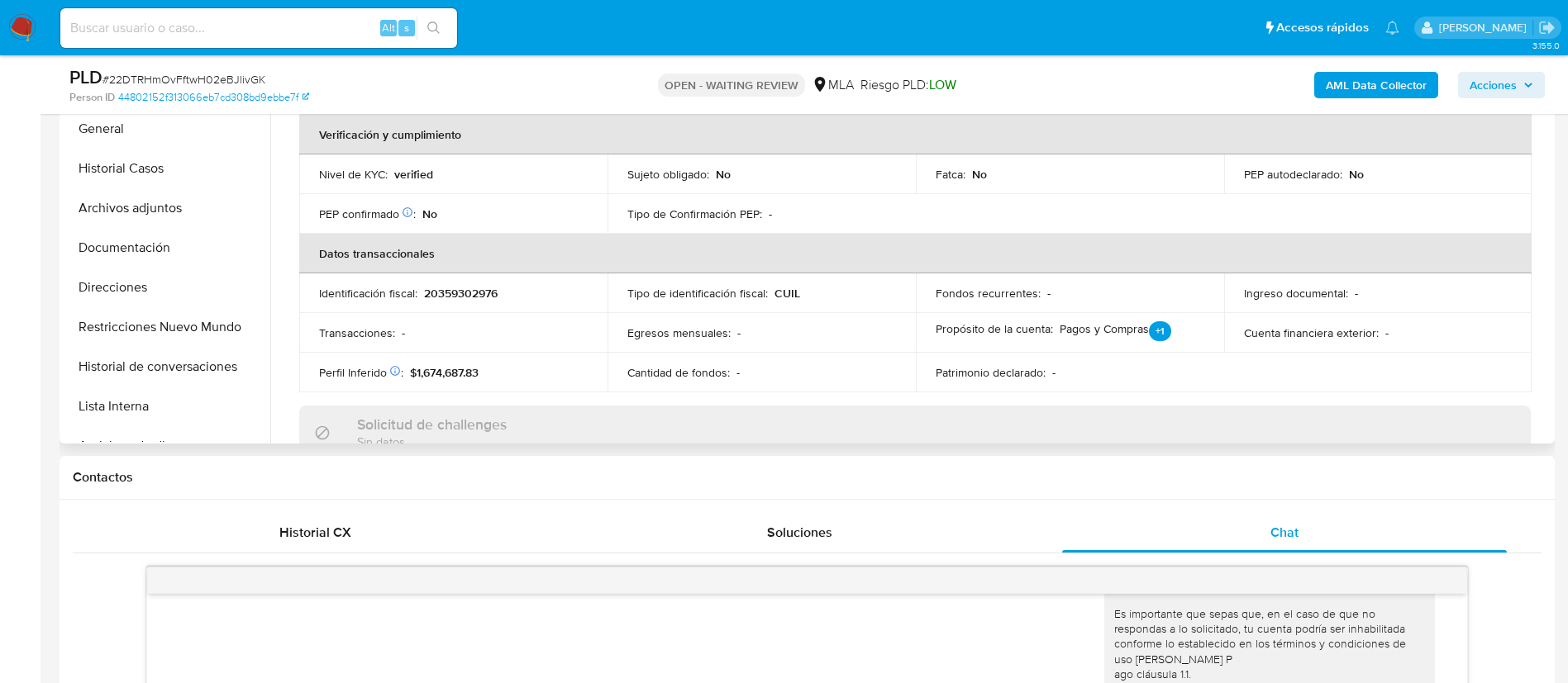
click at [786, 321] on td "Egresos mensuales : -" at bounding box center [762, 332] width 308 height 40
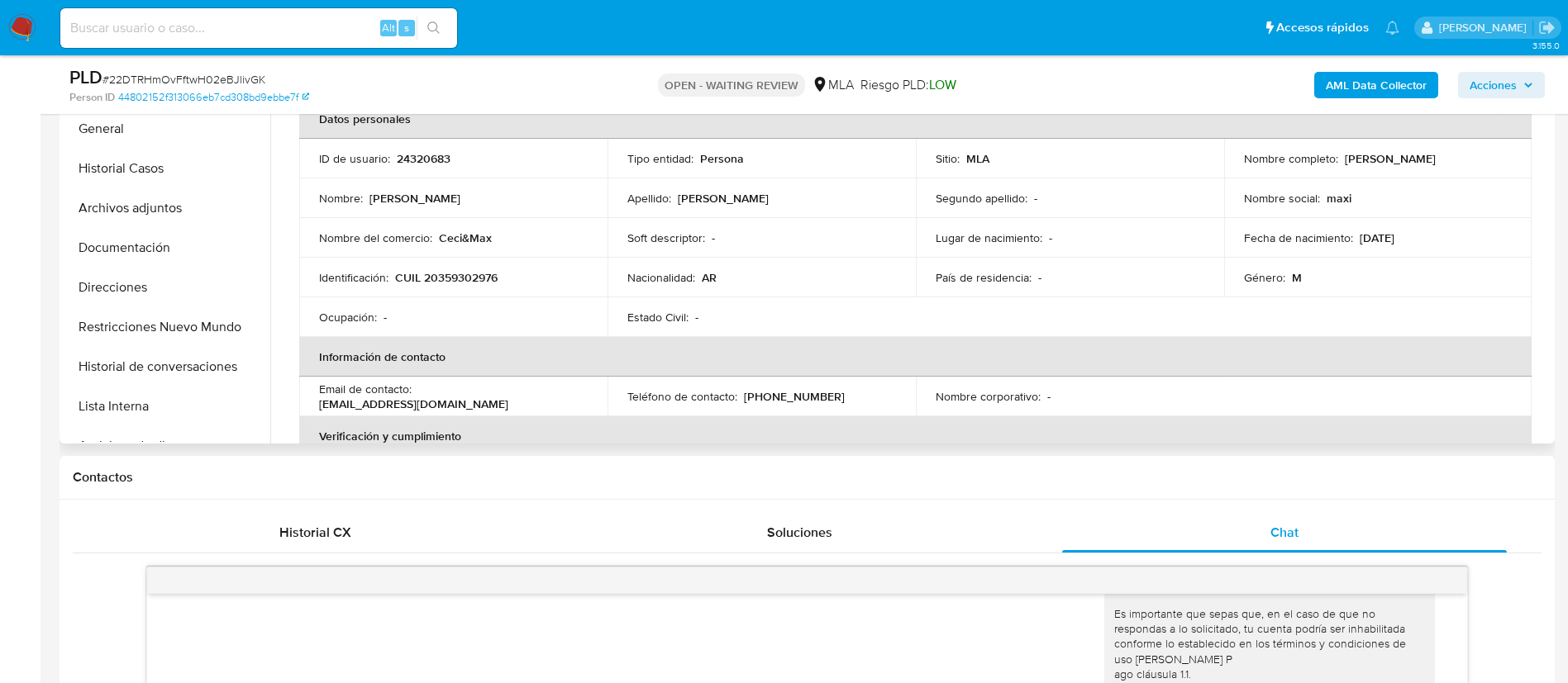
drag, startPoint x: 1338, startPoint y: 161, endPoint x: 1506, endPoint y: 156, distance: 168.1
click at [1506, 156] on td "Nombre completo : Maximiliano Nahuel Ferreyra" at bounding box center [1379, 158] width 308 height 40
copy p "Maximiliano Nahuel Ferreyra"
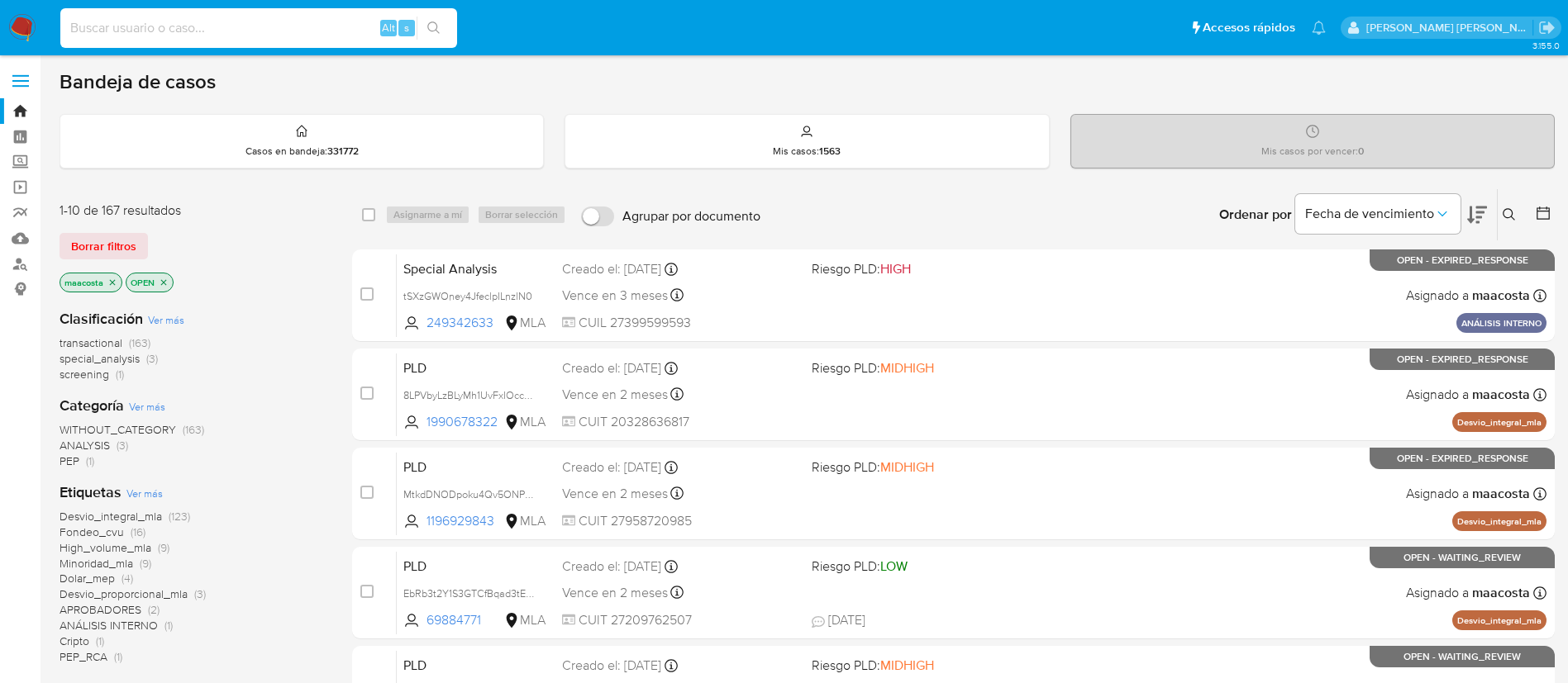
paste input "Vtmi4VnoASsap3fQ1UKum7sl"
click at [348, 19] on input "Vtmi4VnoASsap3fQ1UKum7sl" at bounding box center [259, 28] width 397 height 21
type input "Vtmi4VnoASsap3fQ1UKum7sl"
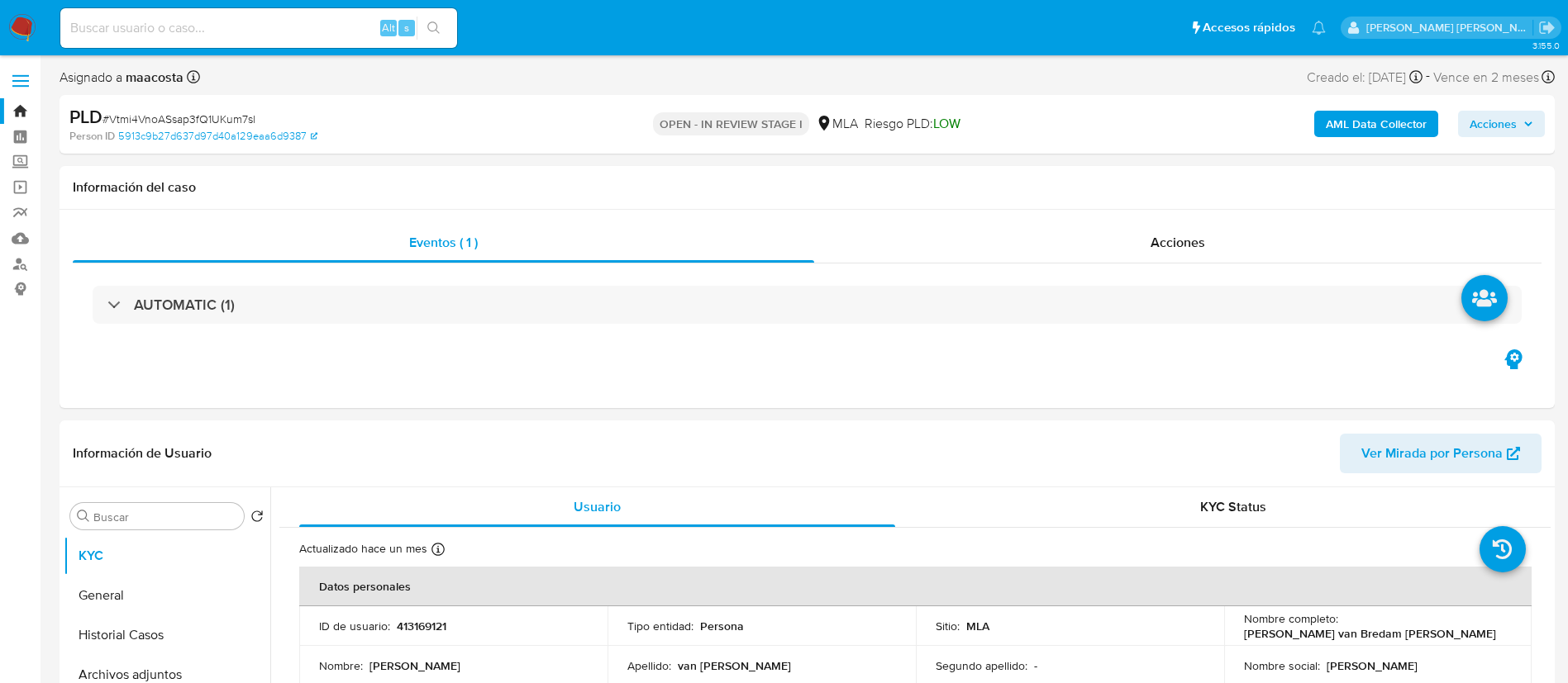
select select "10"
click at [414, 629] on p "413169121" at bounding box center [422, 626] width 50 height 15
copy p "413169121"
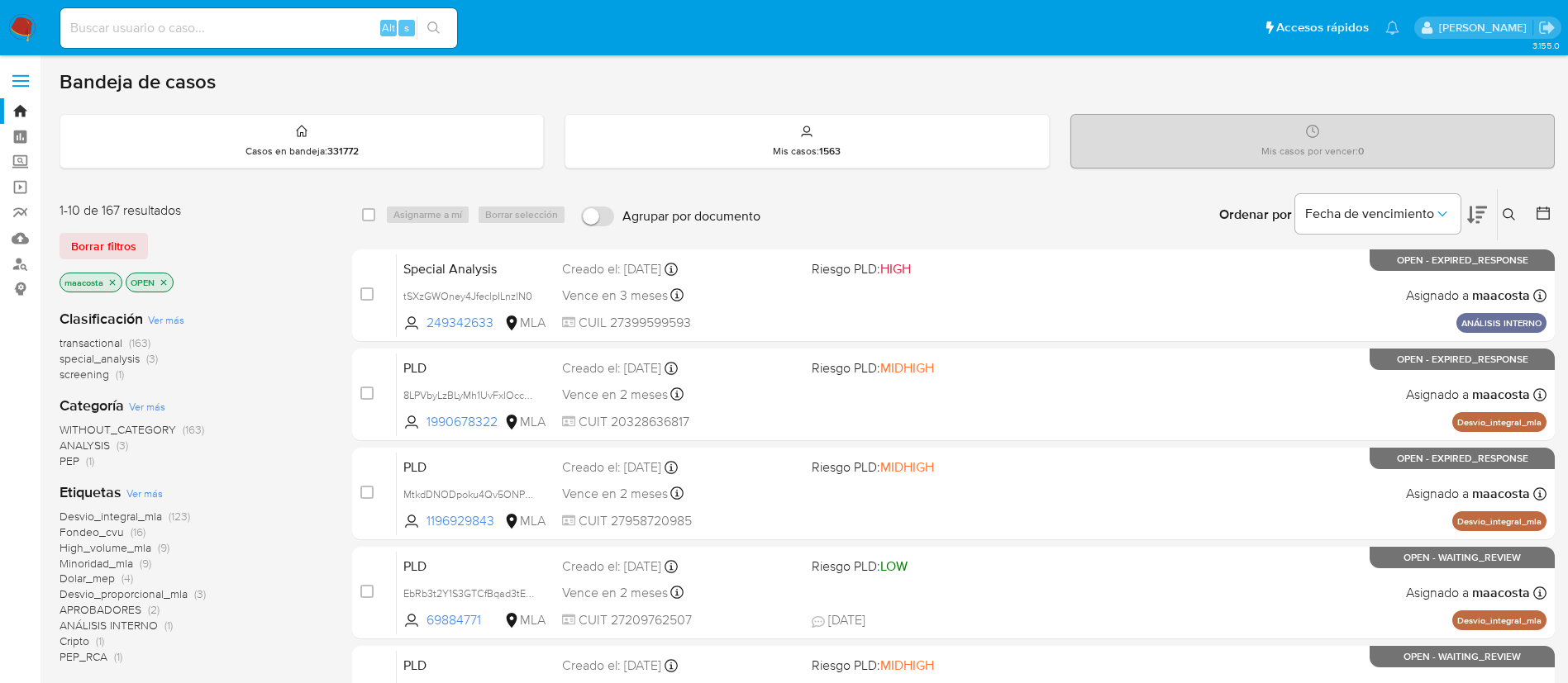
click at [266, 39] on div "Alt s" at bounding box center [259, 28] width 397 height 40
click at [249, 18] on input at bounding box center [259, 28] width 397 height 21
paste input "QTgDZRdGf8gNn8DPy582On8o"
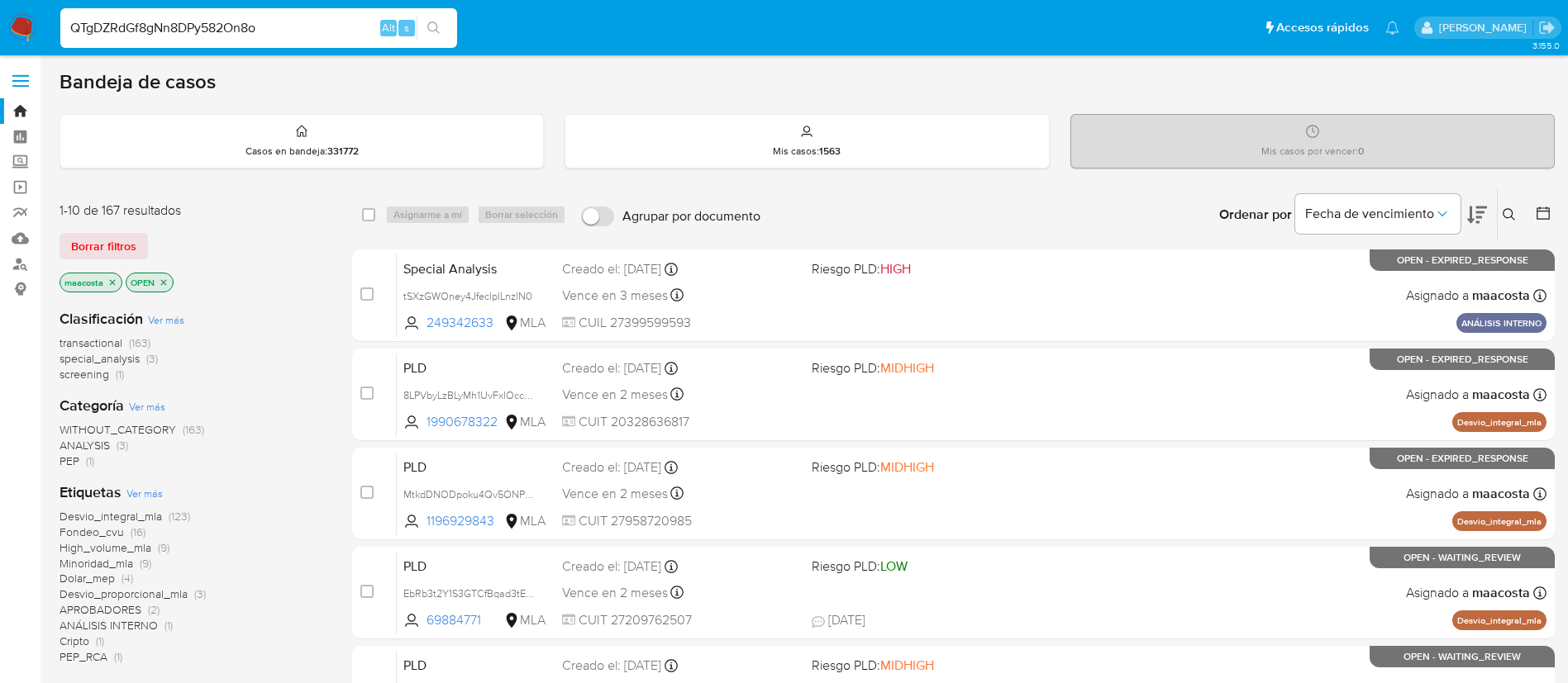
type input "QTgDZRdGf8gNn8DPy582On8o"
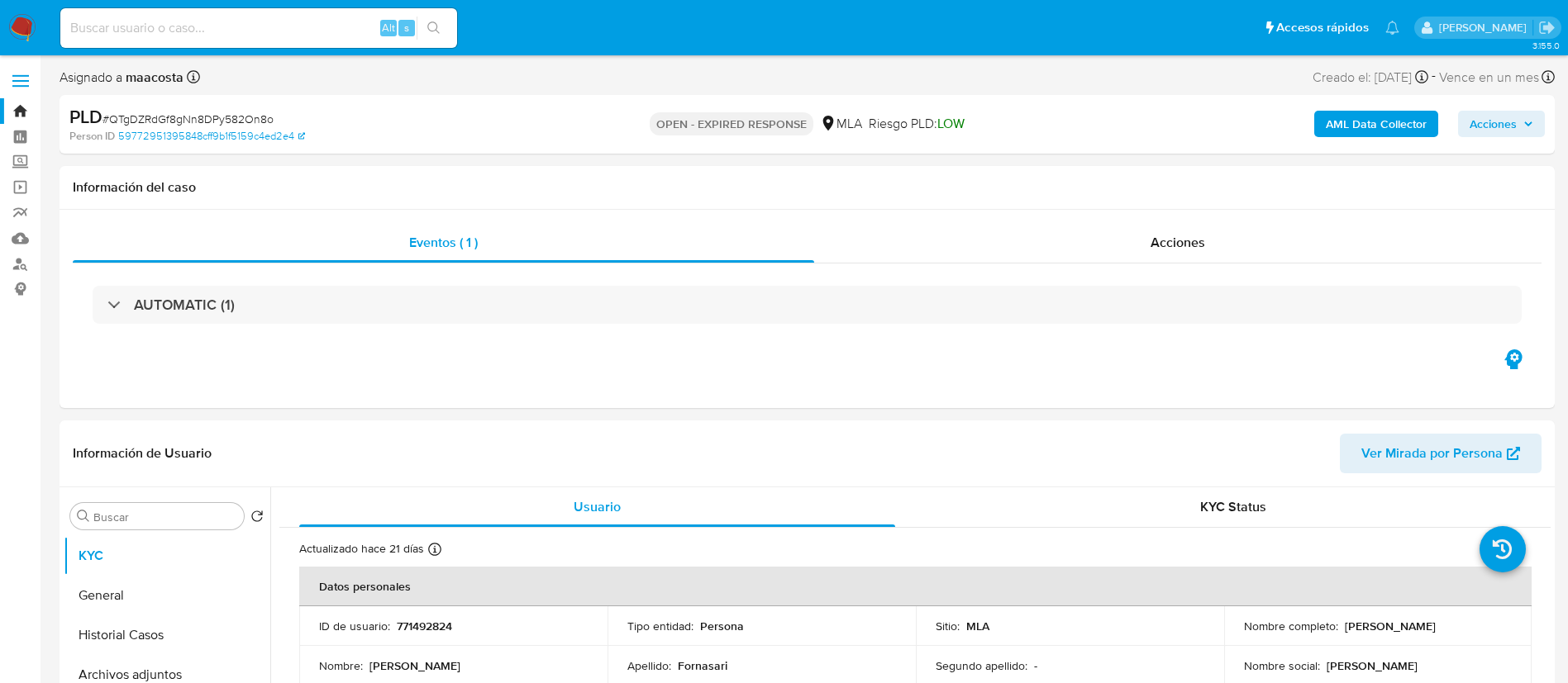
select select "10"
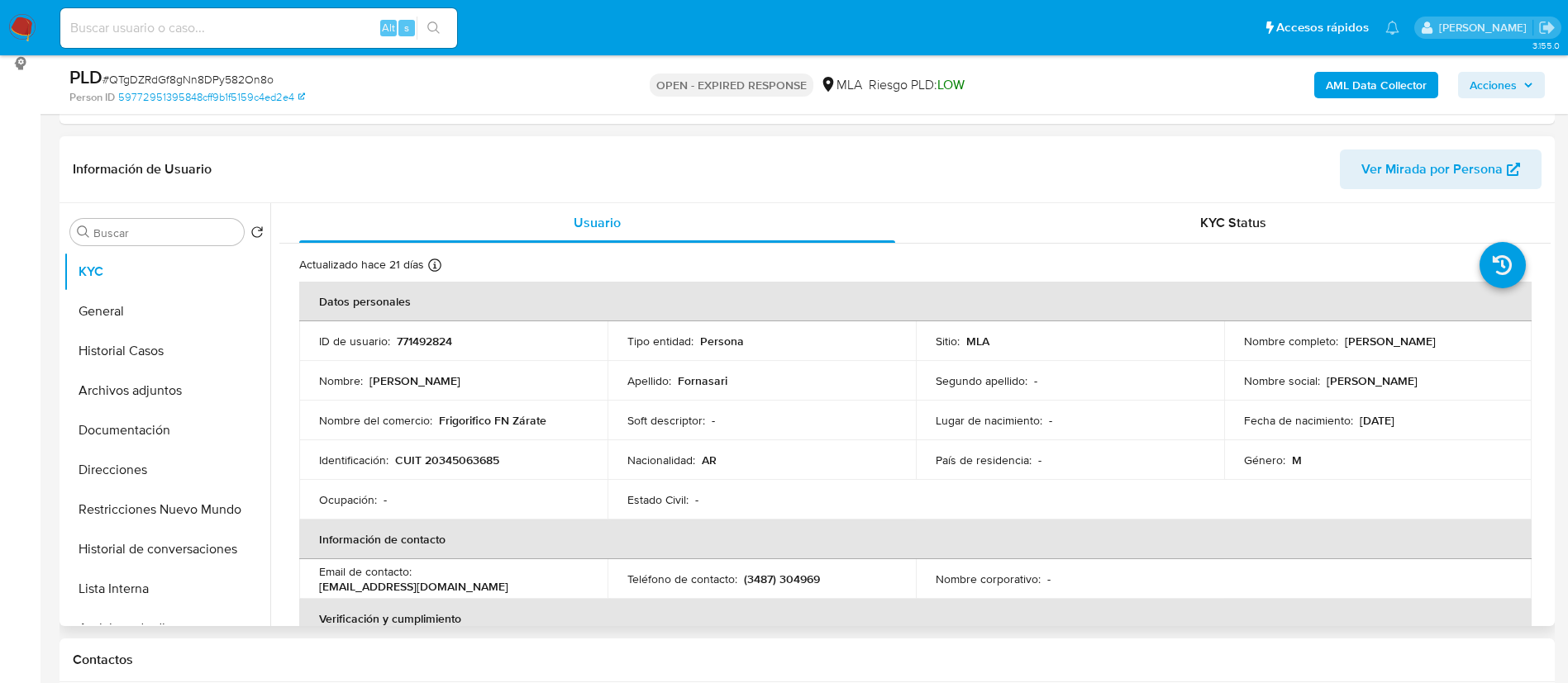
scroll to position [227, 0]
click at [427, 338] on p "771492824" at bounding box center [425, 340] width 55 height 15
copy p "771492824"
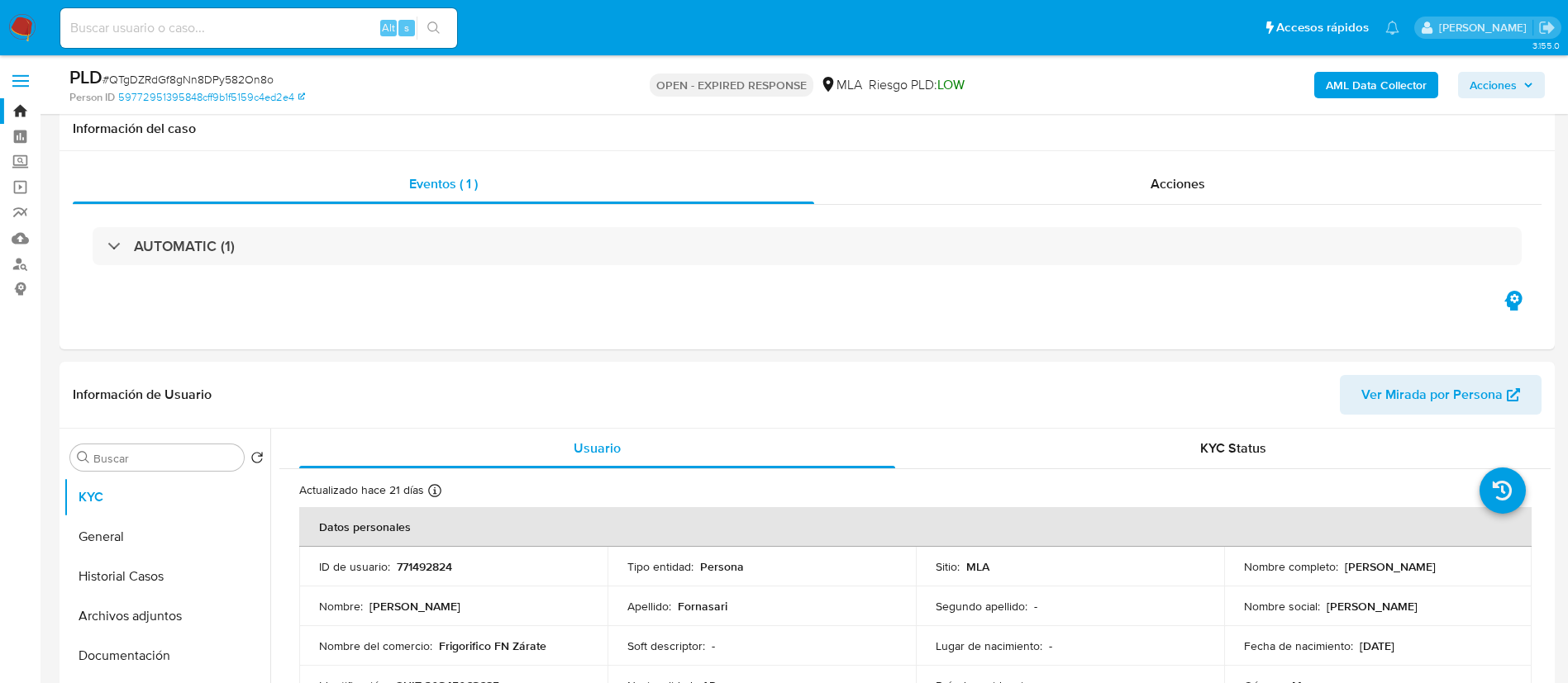
select select "10"
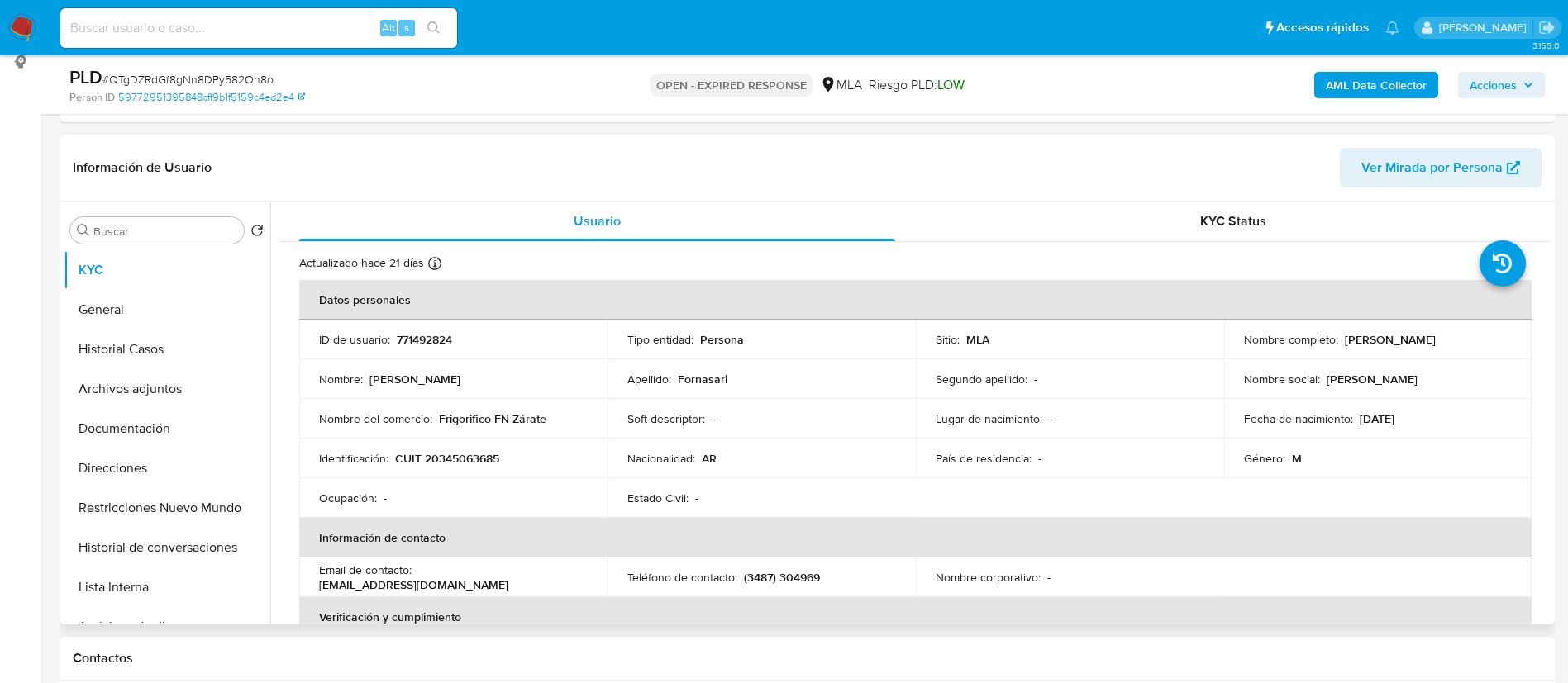
click at [457, 454] on p "CUIT 20345063685" at bounding box center [447, 459] width 104 height 15
copy p "20345063685"
click at [153, 338] on button "Historial Casos" at bounding box center [160, 349] width 193 height 40
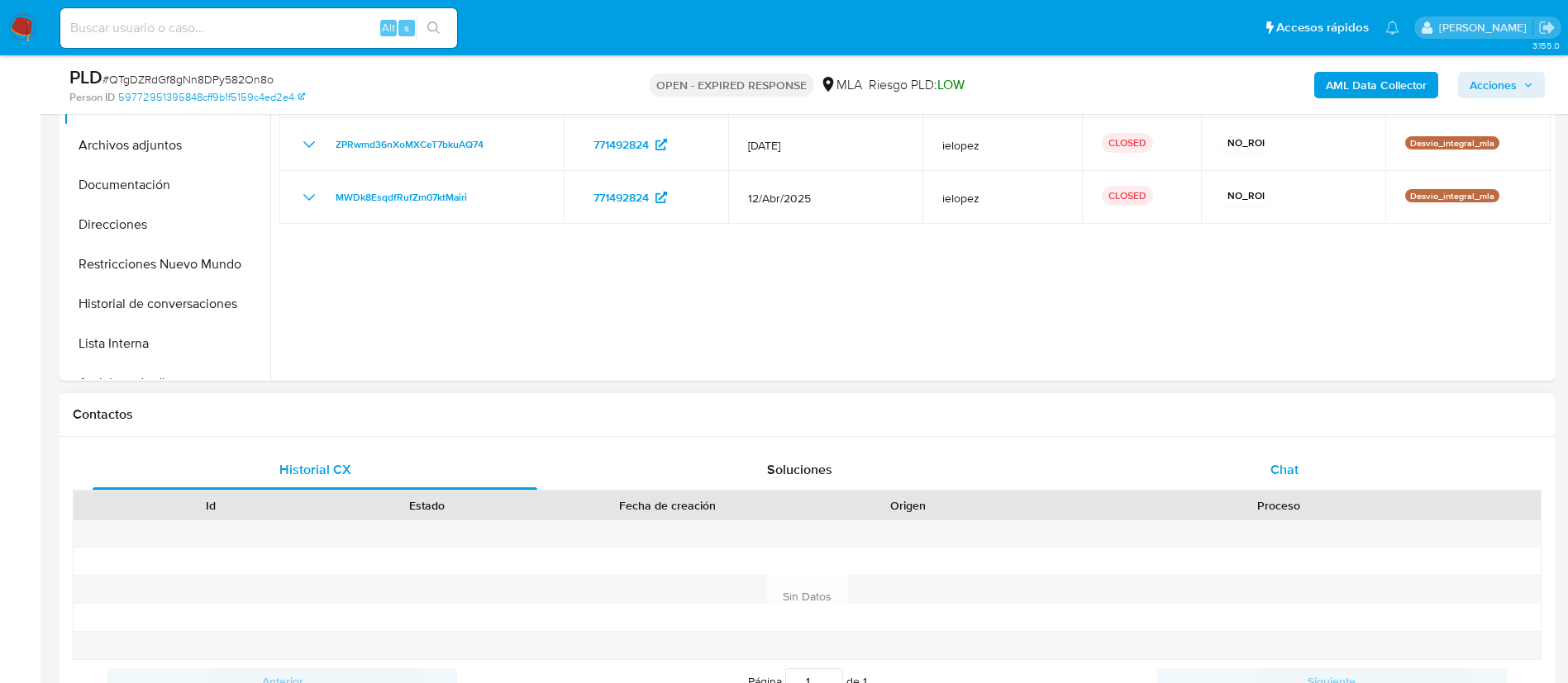
click at [1282, 472] on span "Chat" at bounding box center [1285, 470] width 28 height 19
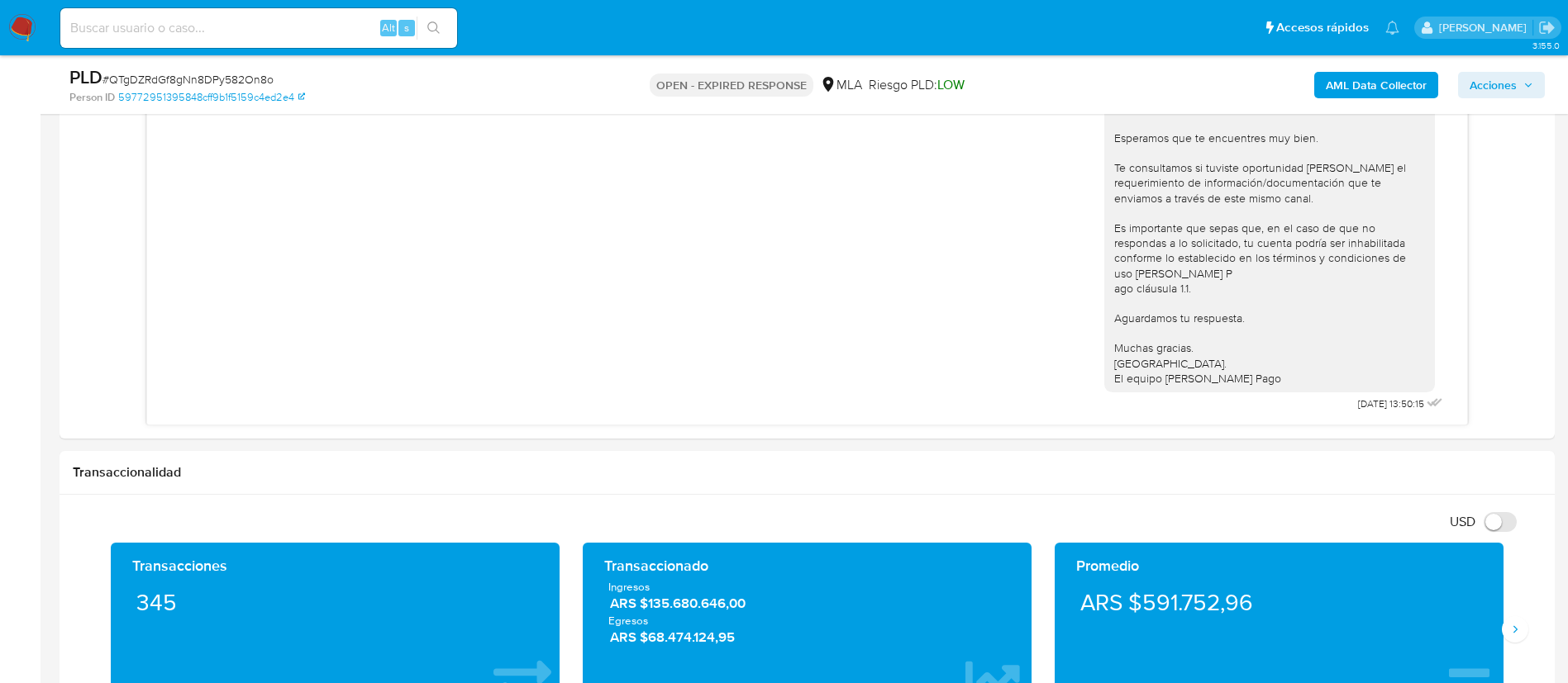
scroll to position [898, 0]
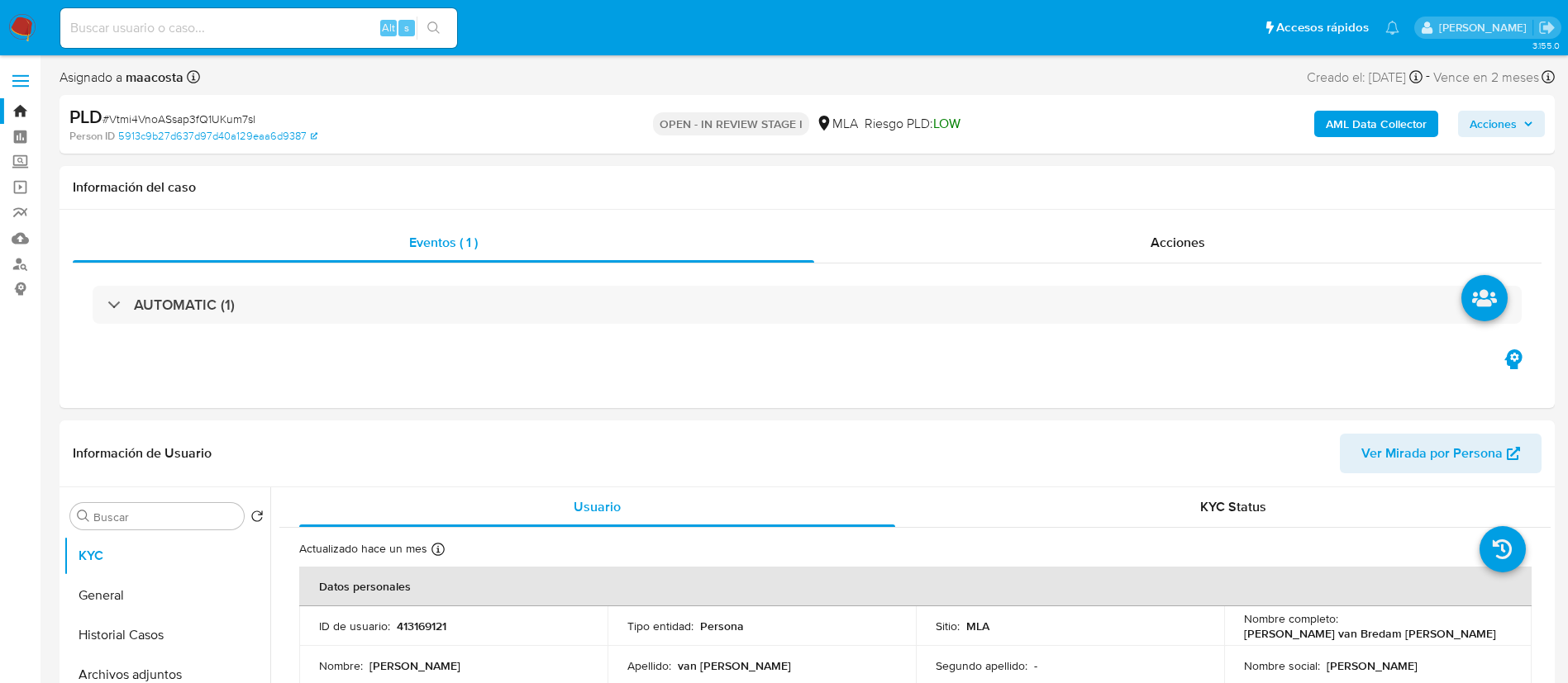
select select "10"
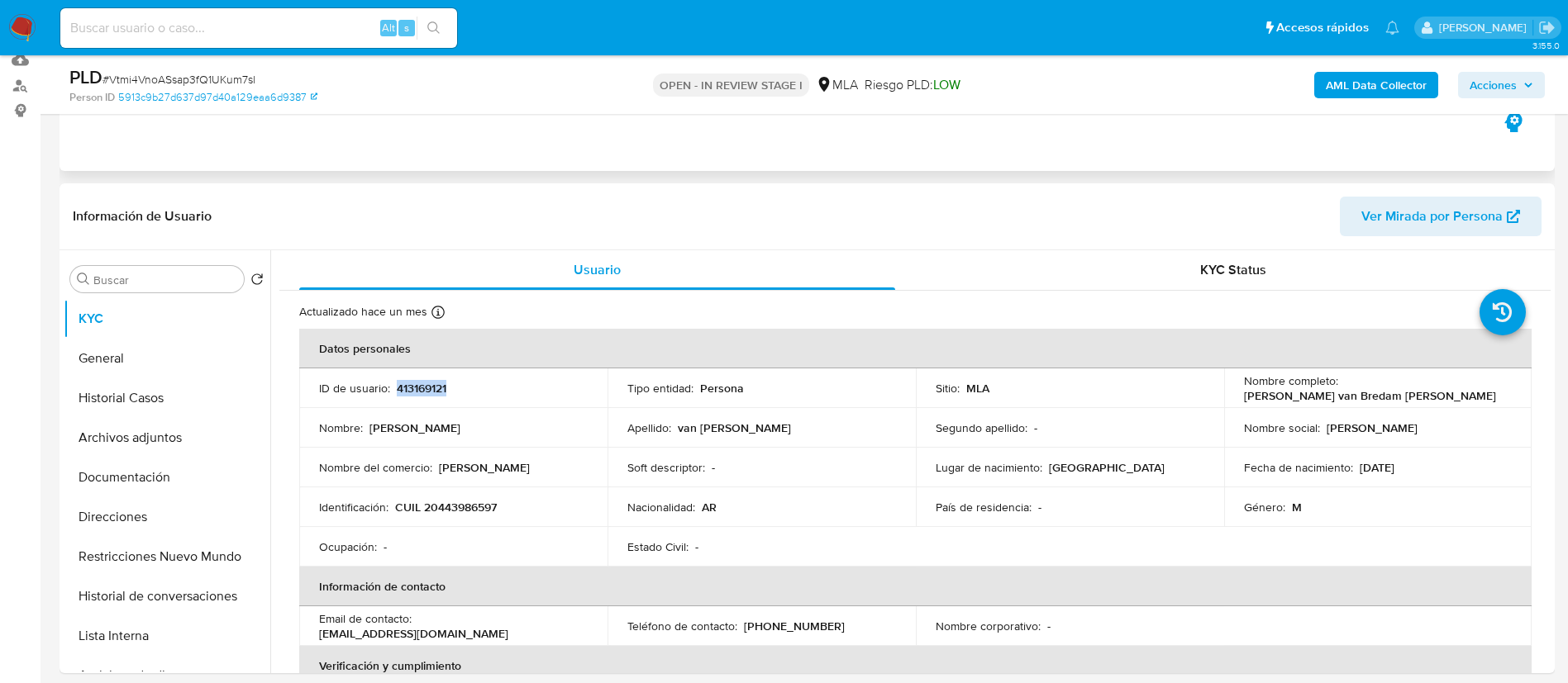
scroll to position [184, 0]
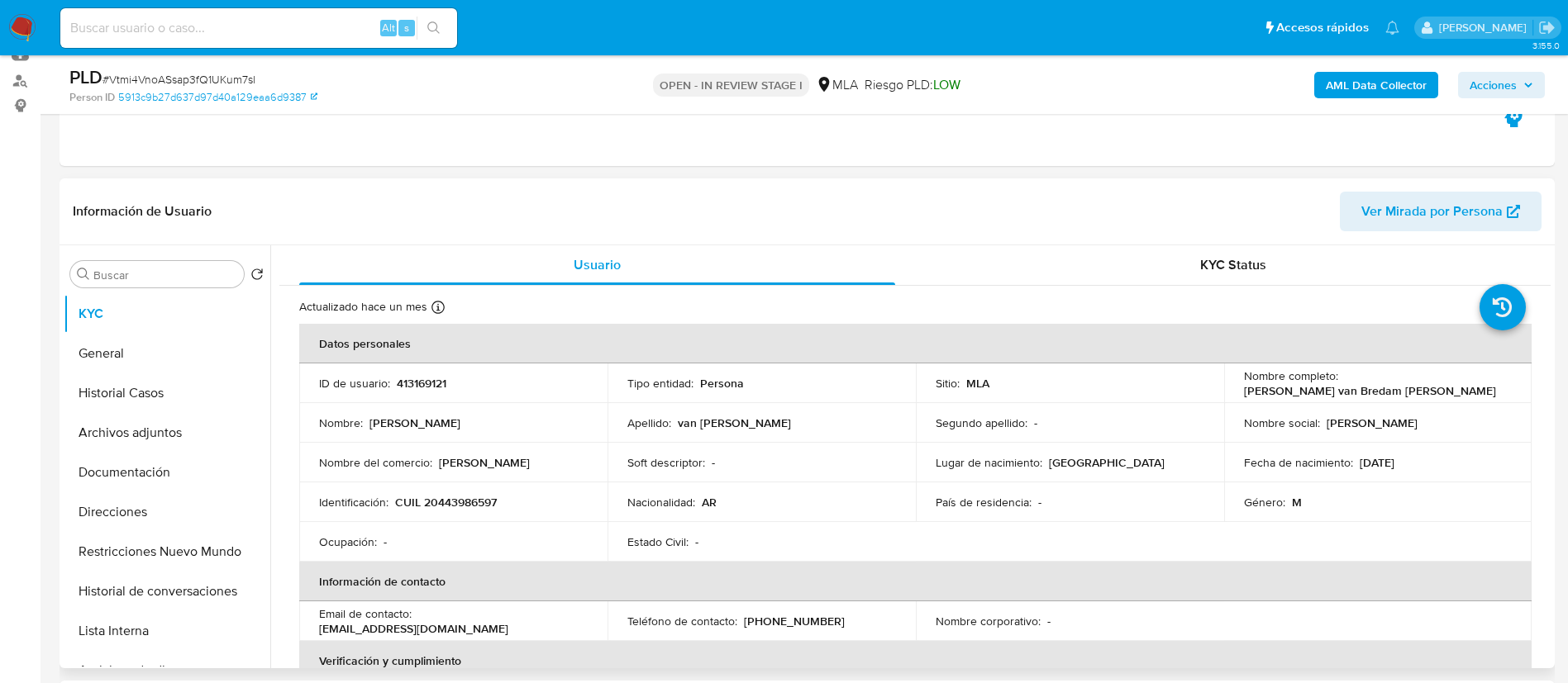
click at [469, 497] on p "CUIL 20443986597" at bounding box center [446, 502] width 102 height 15
copy p "20443986597"
click at [469, 497] on p "CUIL 20443986597" at bounding box center [446, 502] width 102 height 15
click at [162, 409] on button "Historial Casos" at bounding box center [160, 393] width 193 height 40
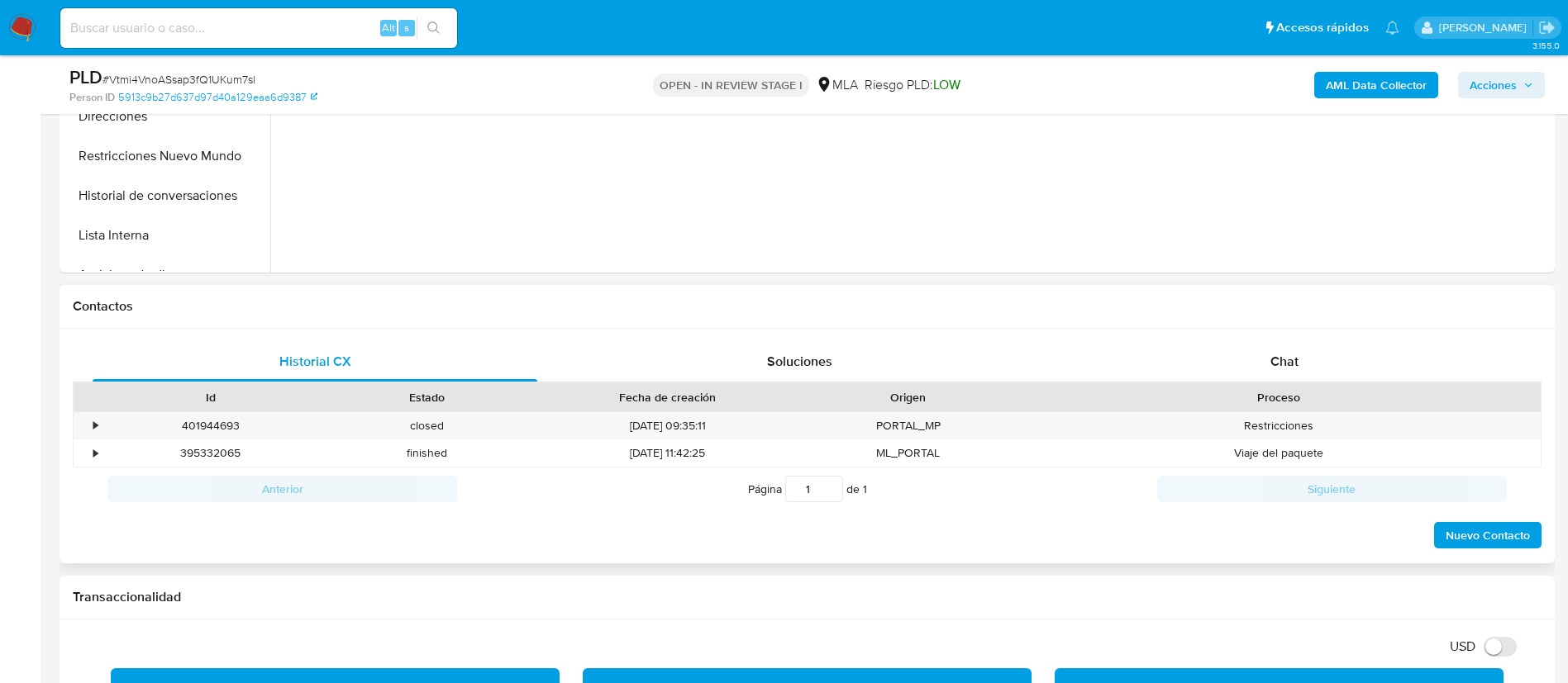
scroll to position [603, 0]
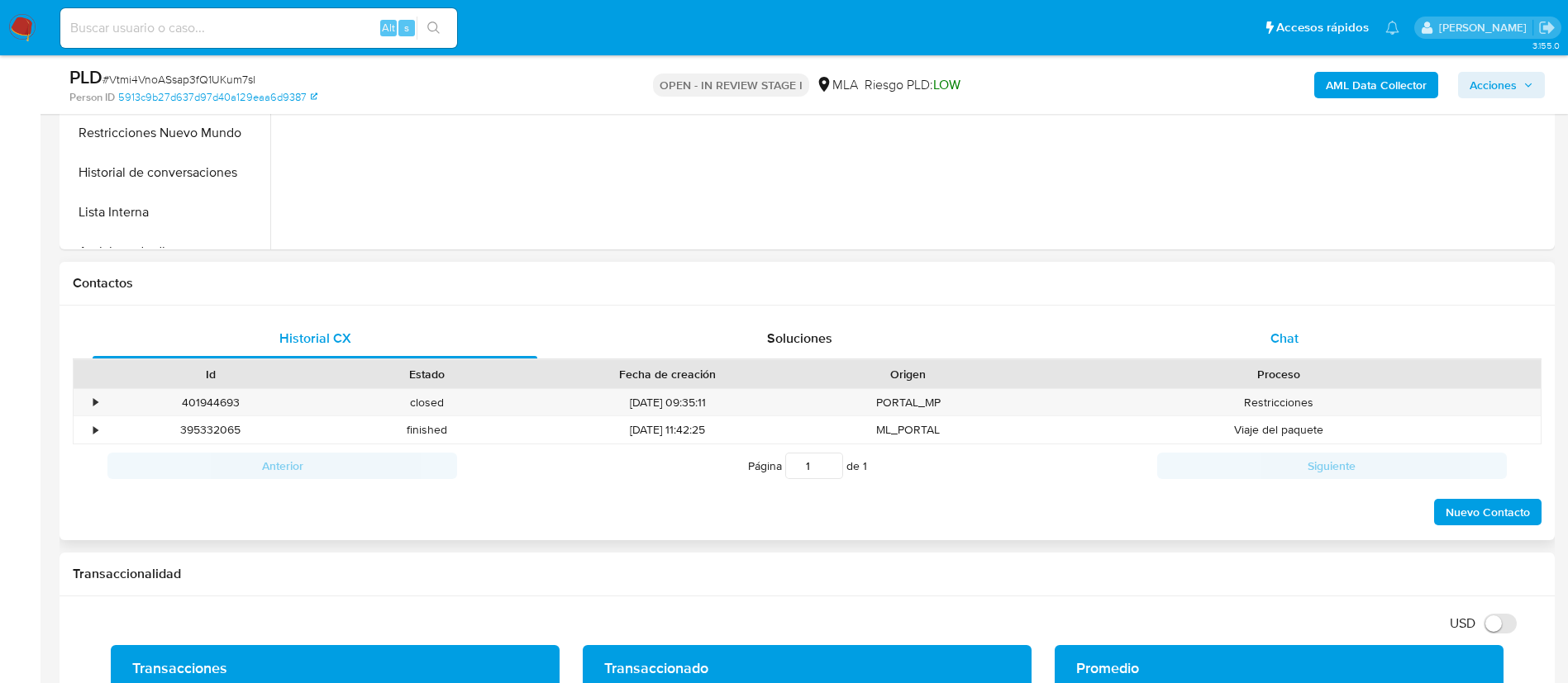
click at [1257, 332] on div "Chat" at bounding box center [1285, 339] width 445 height 40
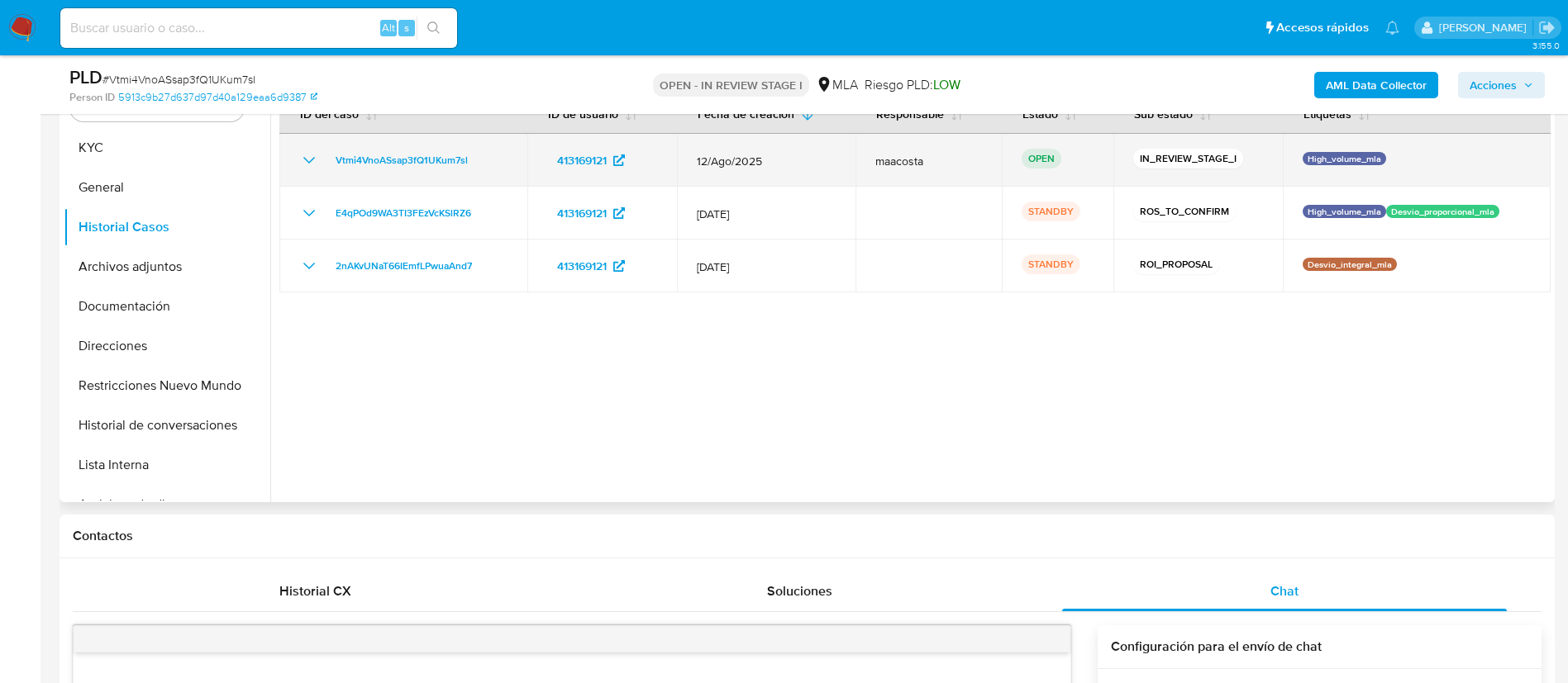
scroll to position [349, 0]
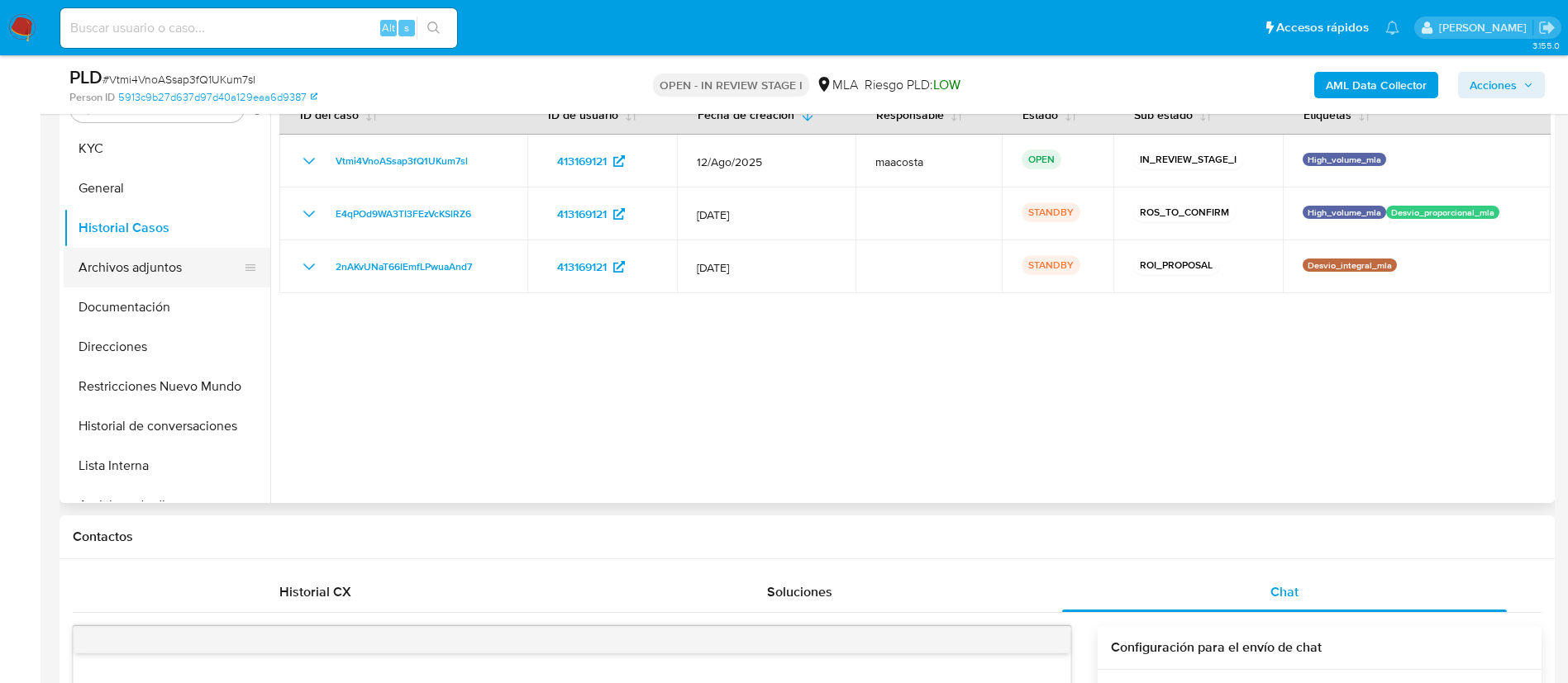
click at [132, 269] on button "Archivos adjuntos" at bounding box center [160, 268] width 193 height 40
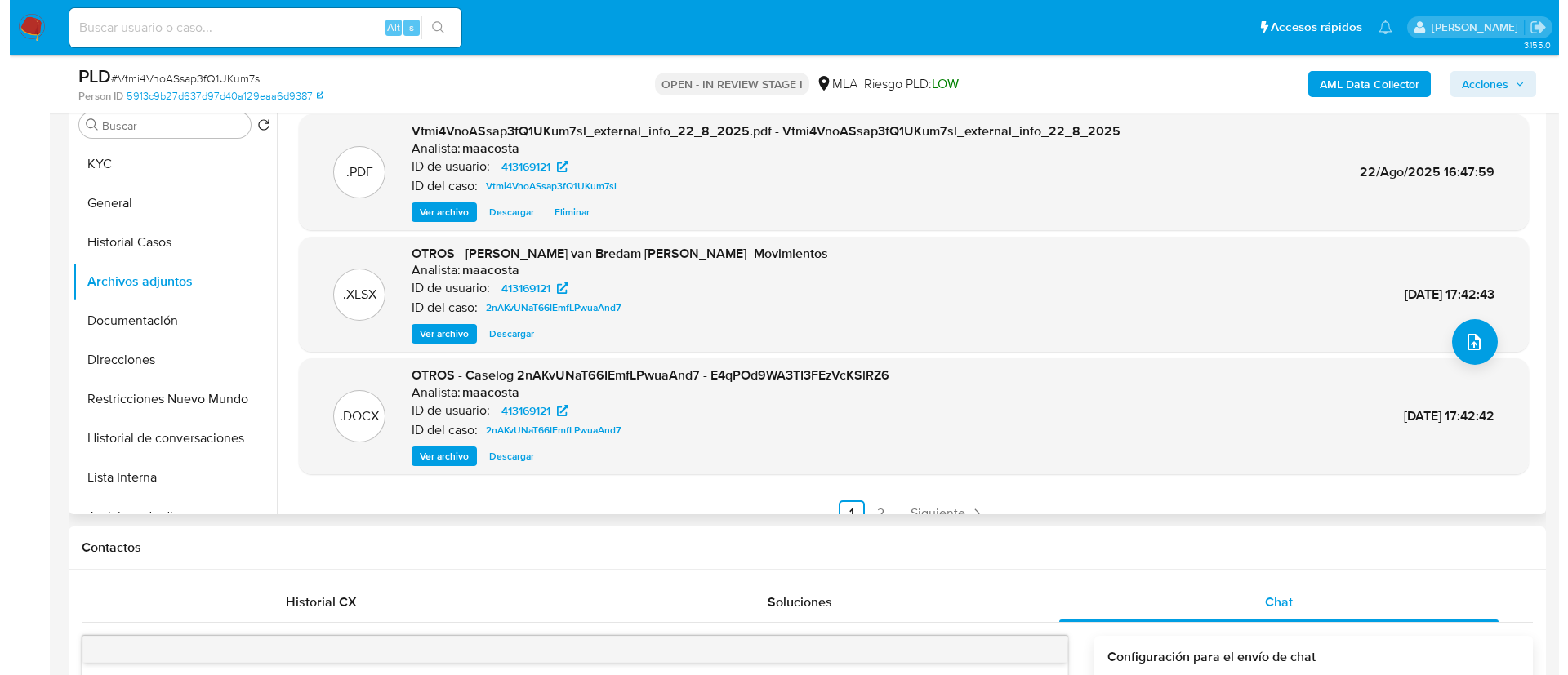
scroll to position [137, 0]
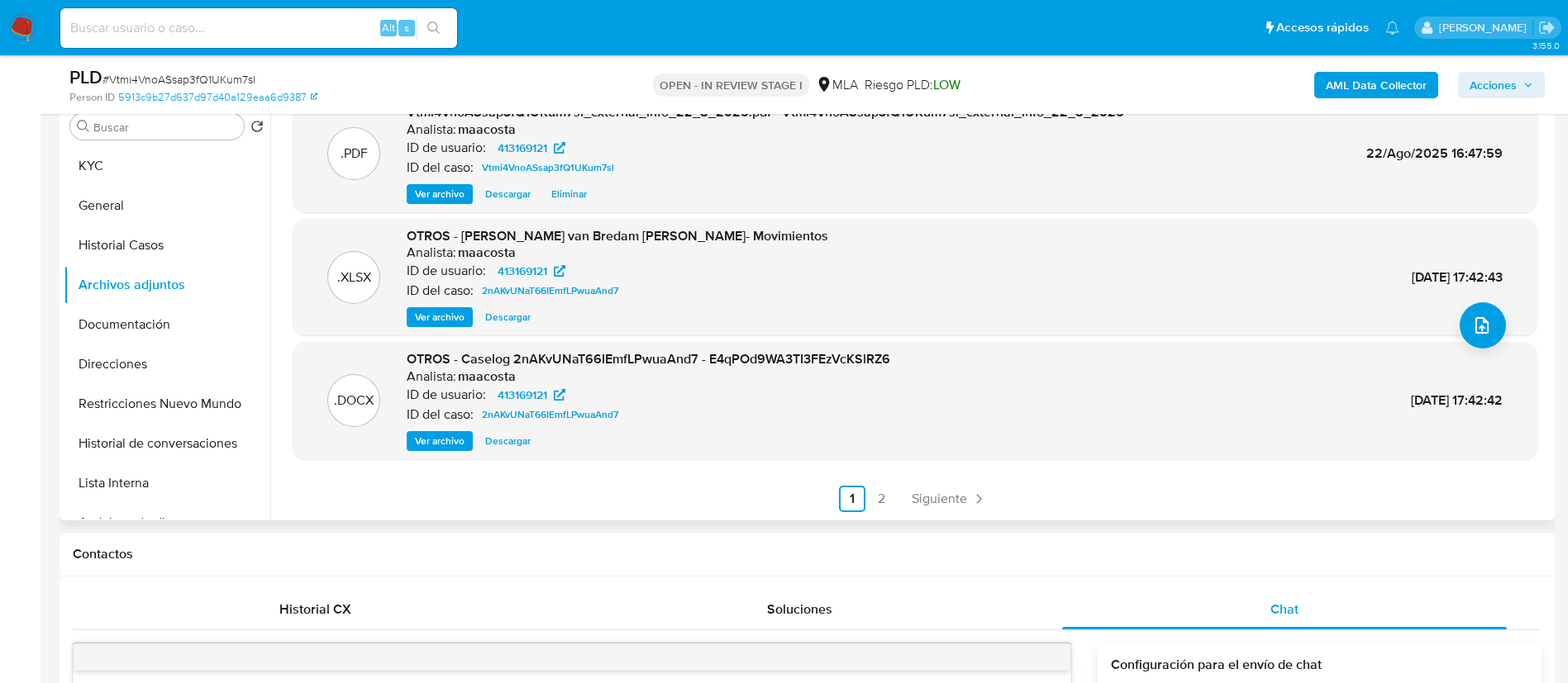
click at [434, 445] on span "Ver archivo" at bounding box center [440, 441] width 50 height 17
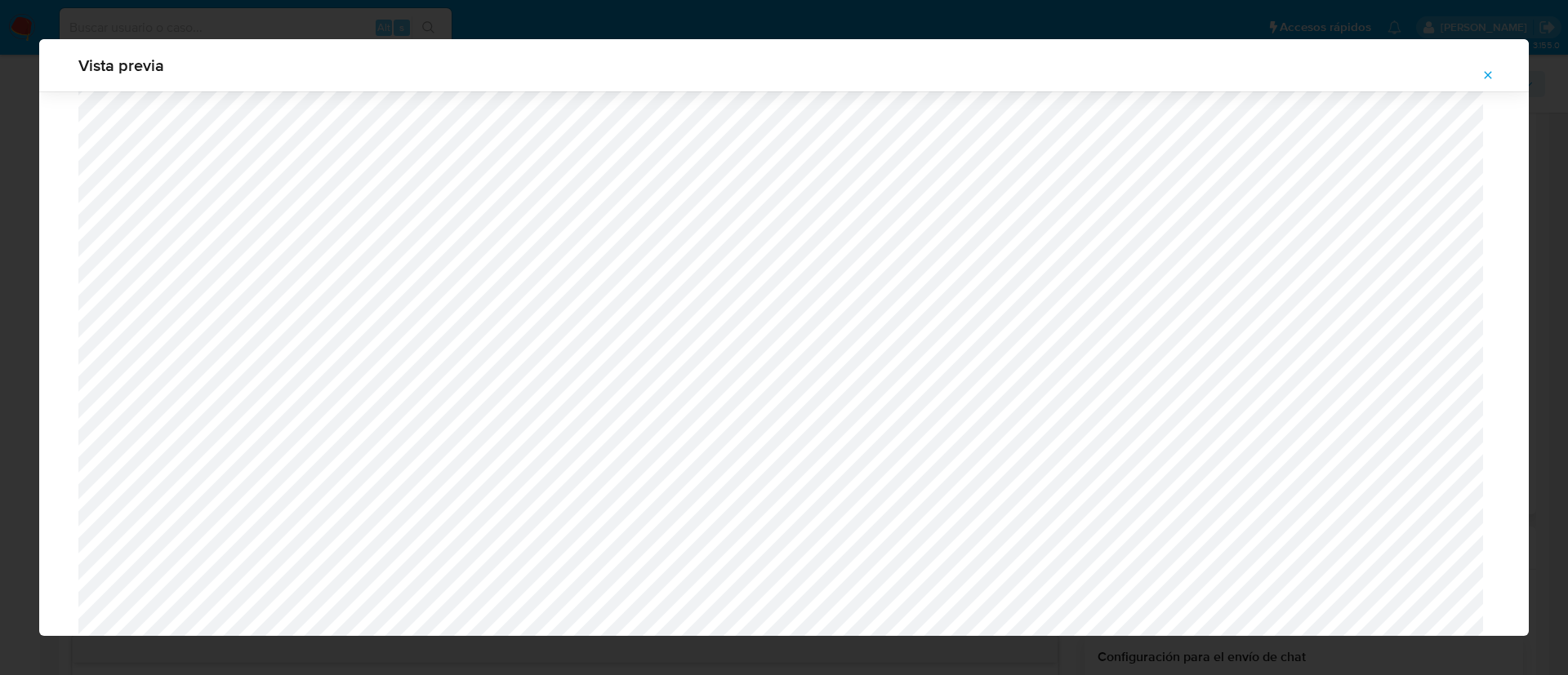
scroll to position [1255, 0]
click at [1061, 33] on div "Vista previa" at bounding box center [784, 338] width 1568 height 675
click at [1029, 25] on div "Vista previa" at bounding box center [784, 338] width 1568 height 675
click at [1487, 70] on icon "Attachment preview" at bounding box center [1488, 75] width 13 height 13
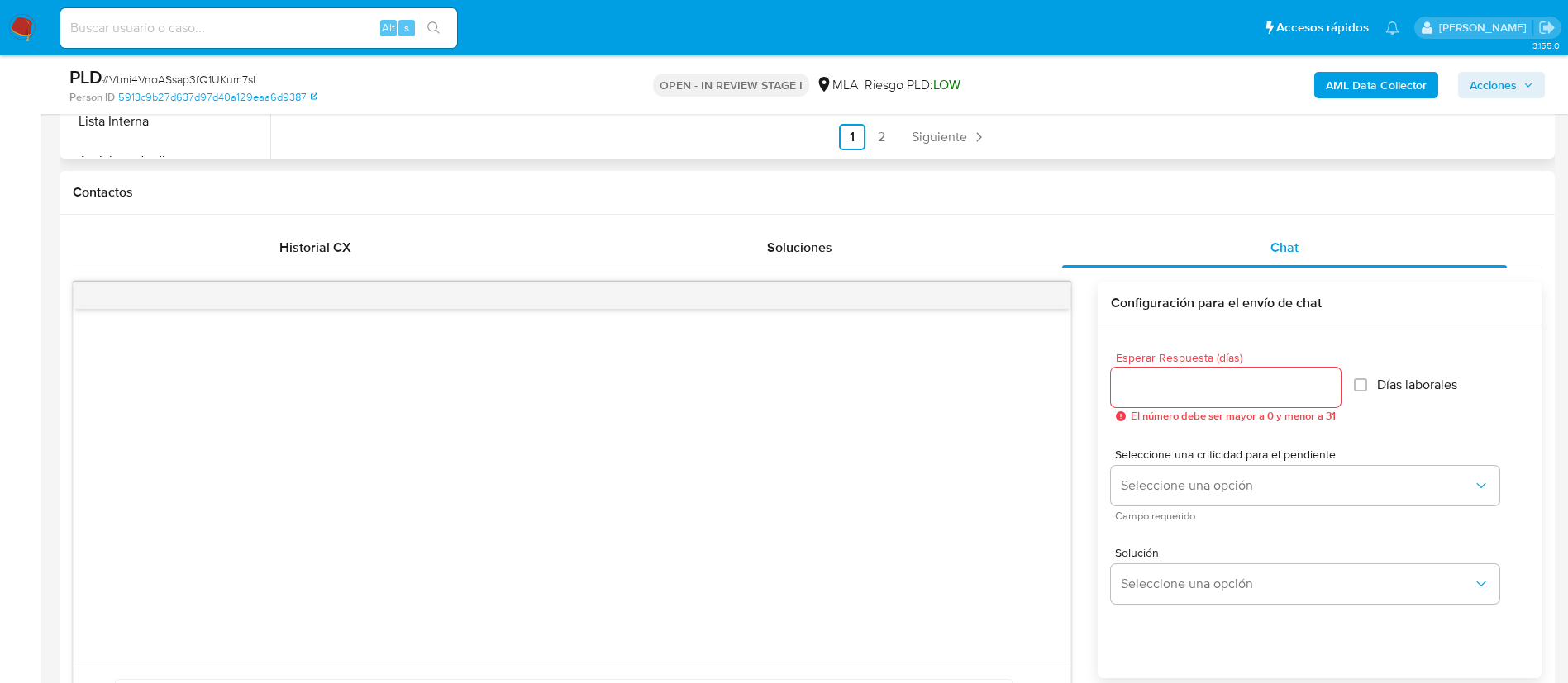
scroll to position [687, 0]
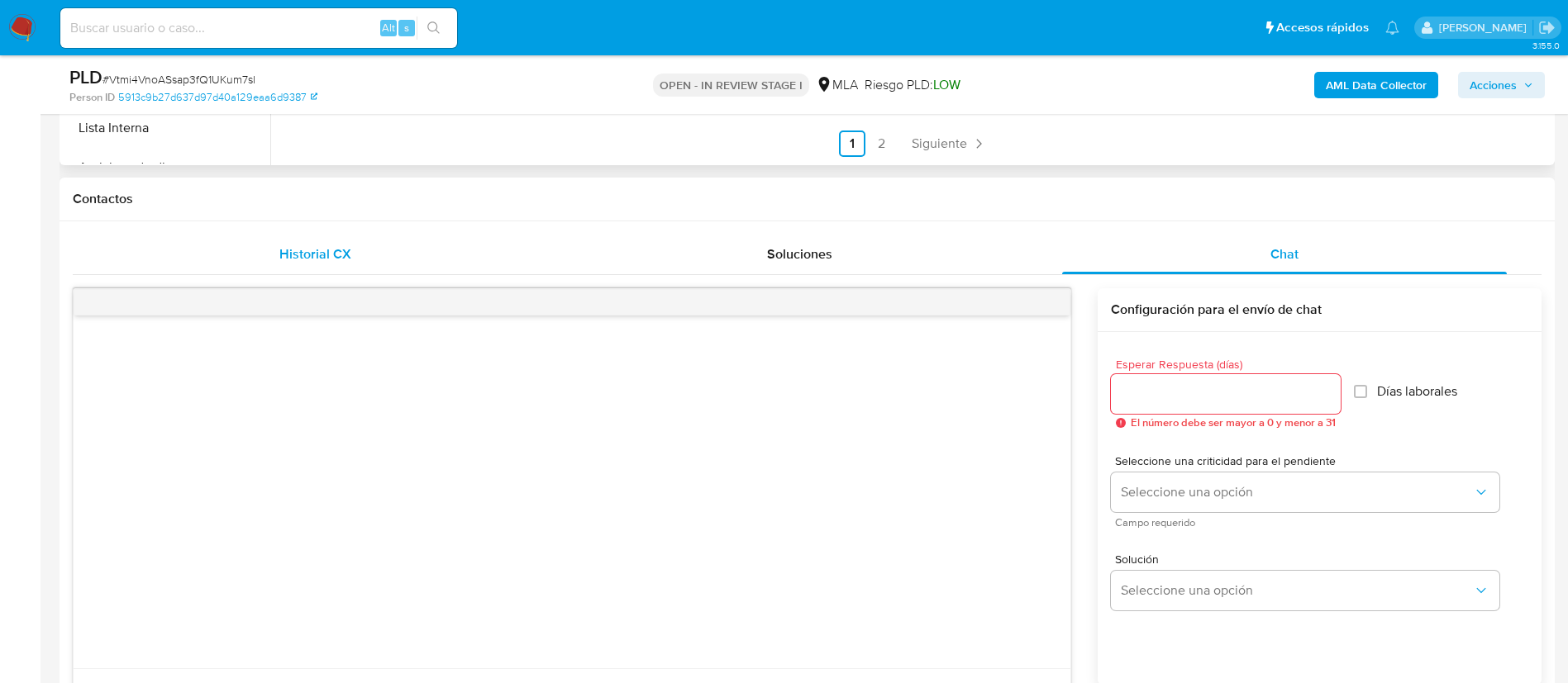
click at [323, 250] on span "Historial CX" at bounding box center [316, 254] width 72 height 19
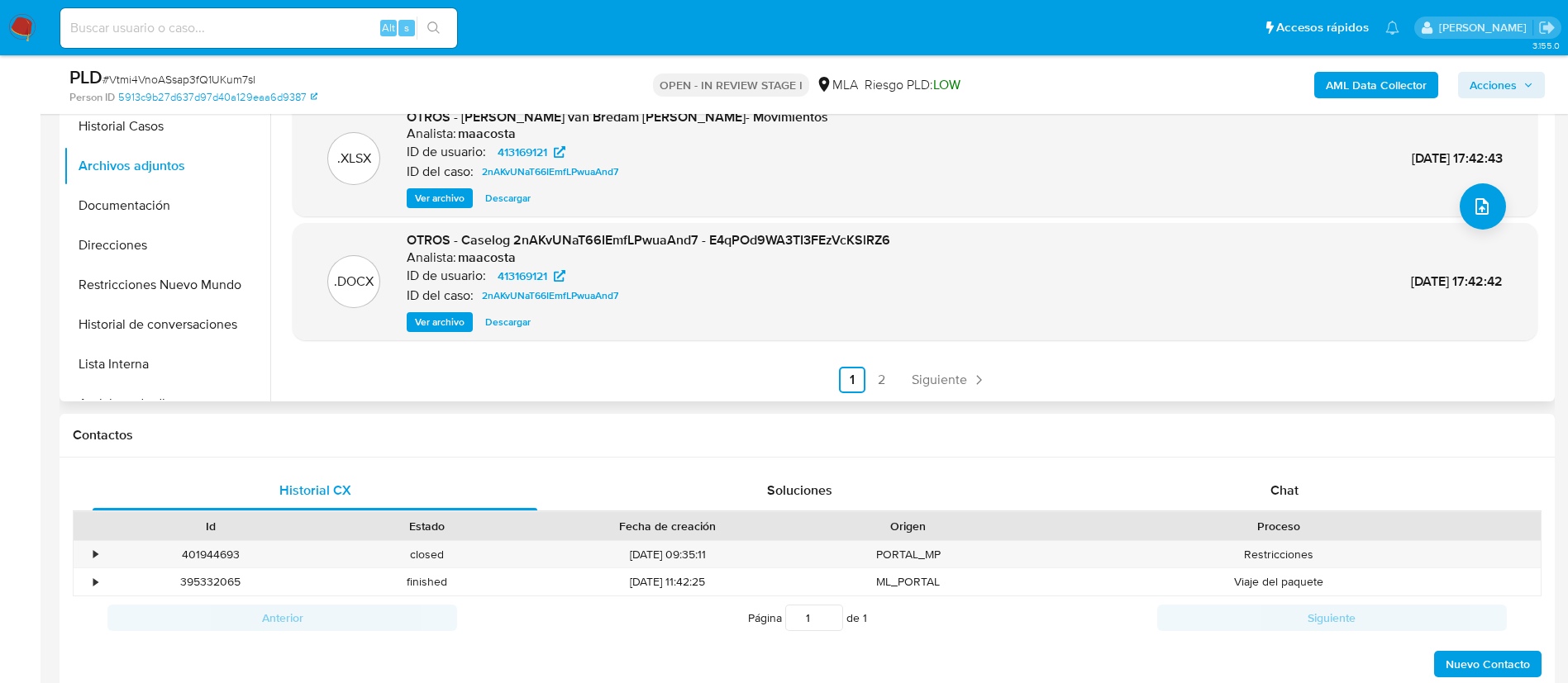
scroll to position [449, 0]
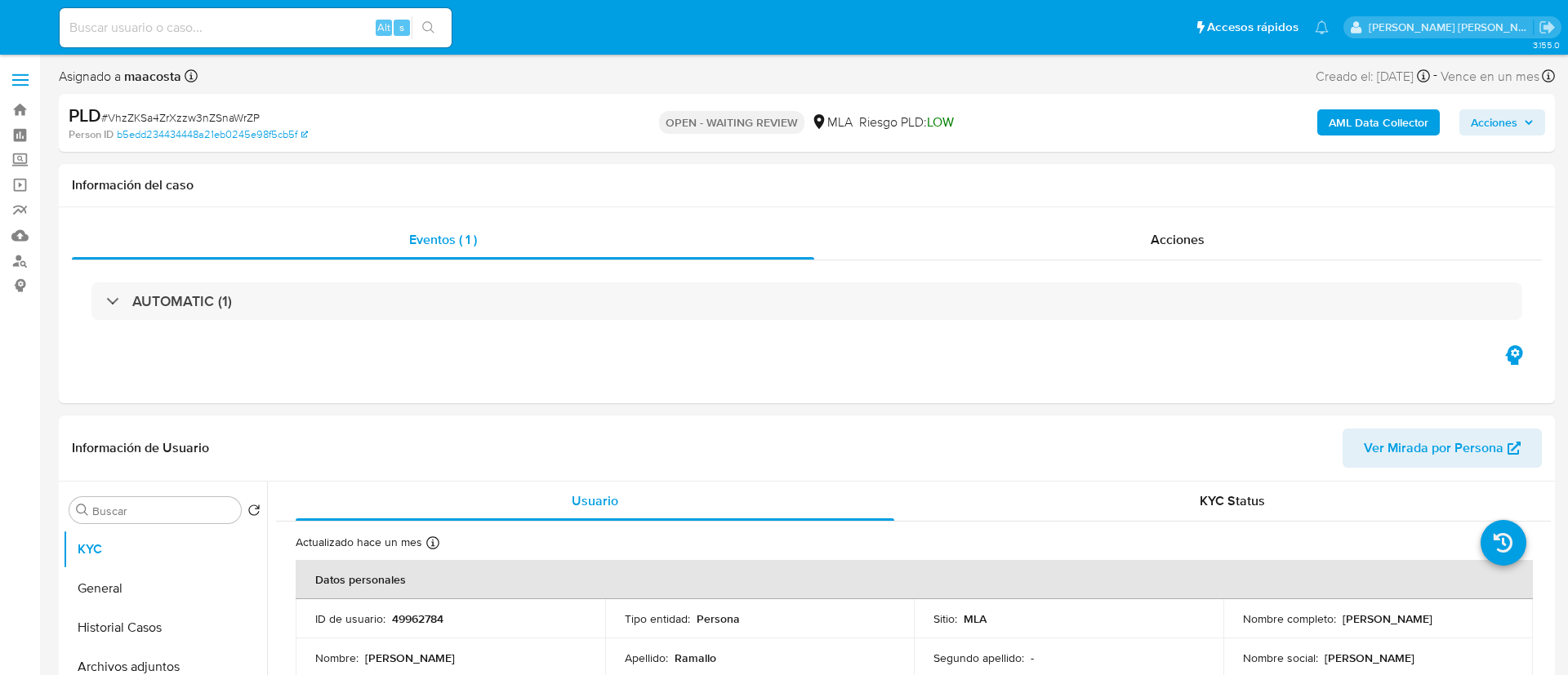
select select "10"
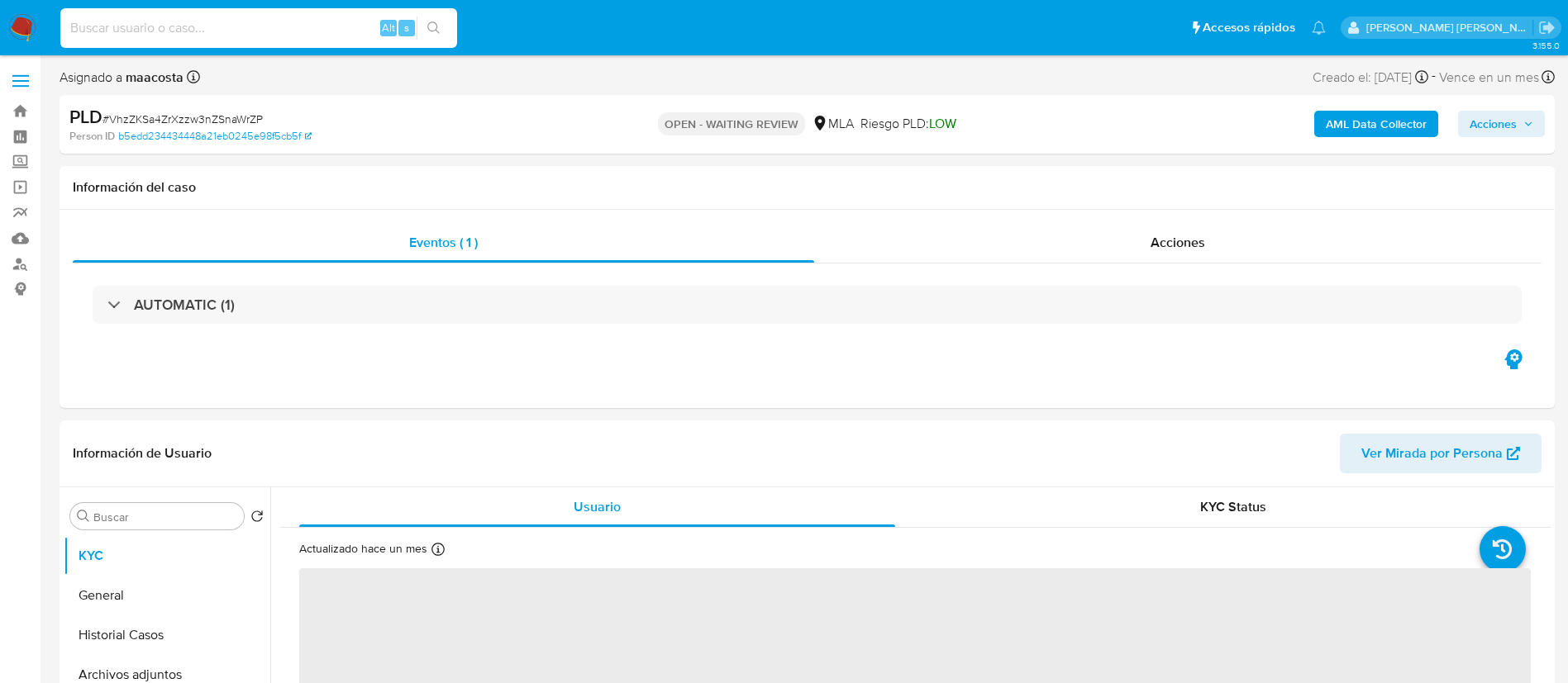
click at [307, 21] on input at bounding box center [259, 28] width 397 height 21
paste input "ugNTTCZUo3xlBLkKlC4dOibc"
type input "ugNTTCZUo3xlBLkKlC4dOibc"
select select "10"
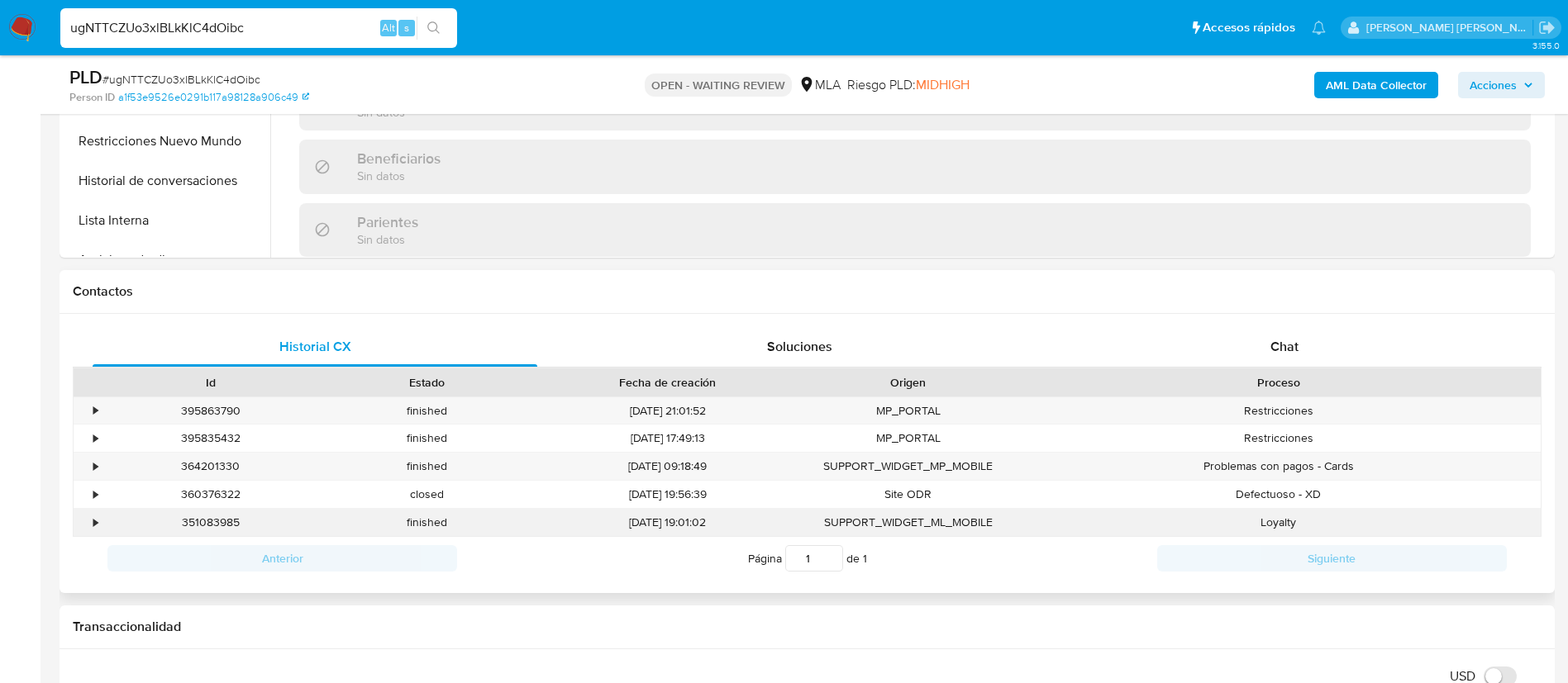
scroll to position [604, 0]
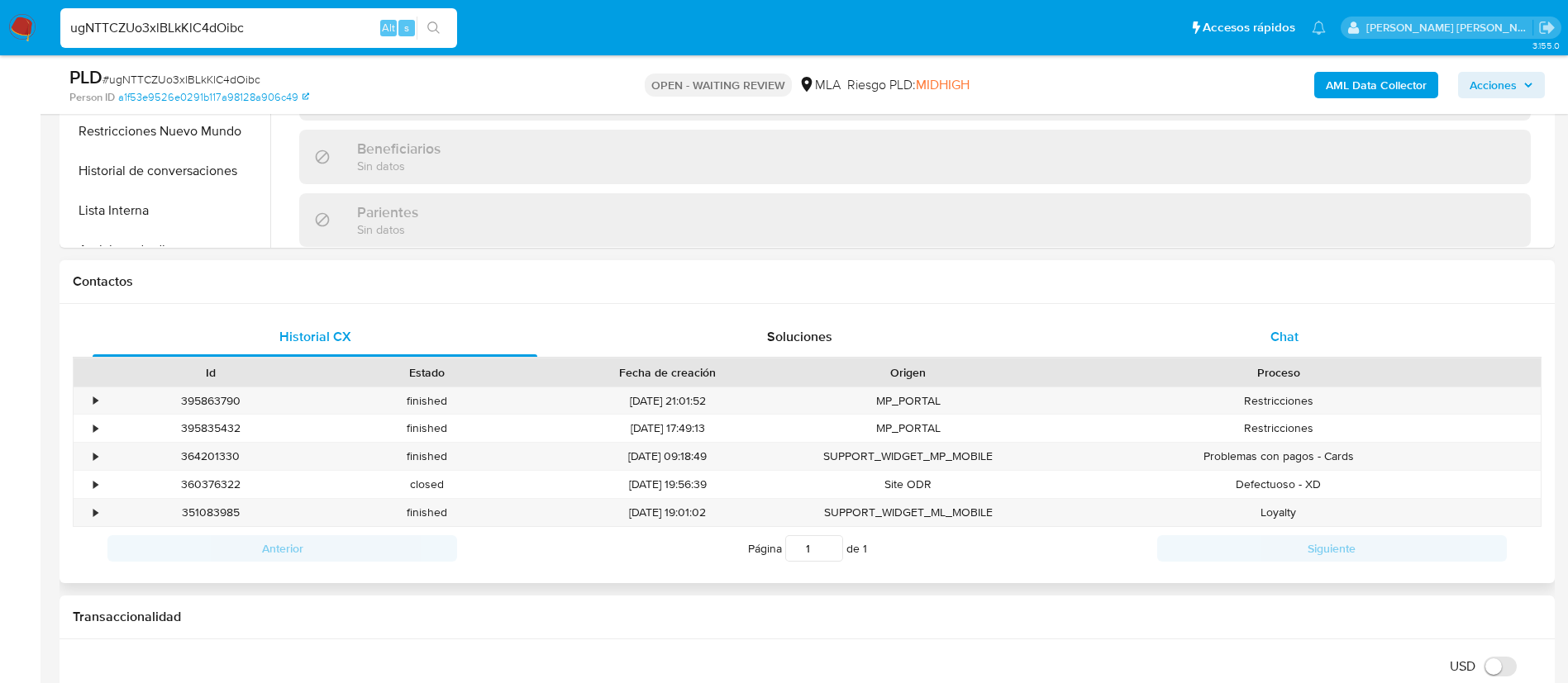
click at [1275, 332] on span "Chat" at bounding box center [1285, 336] width 28 height 19
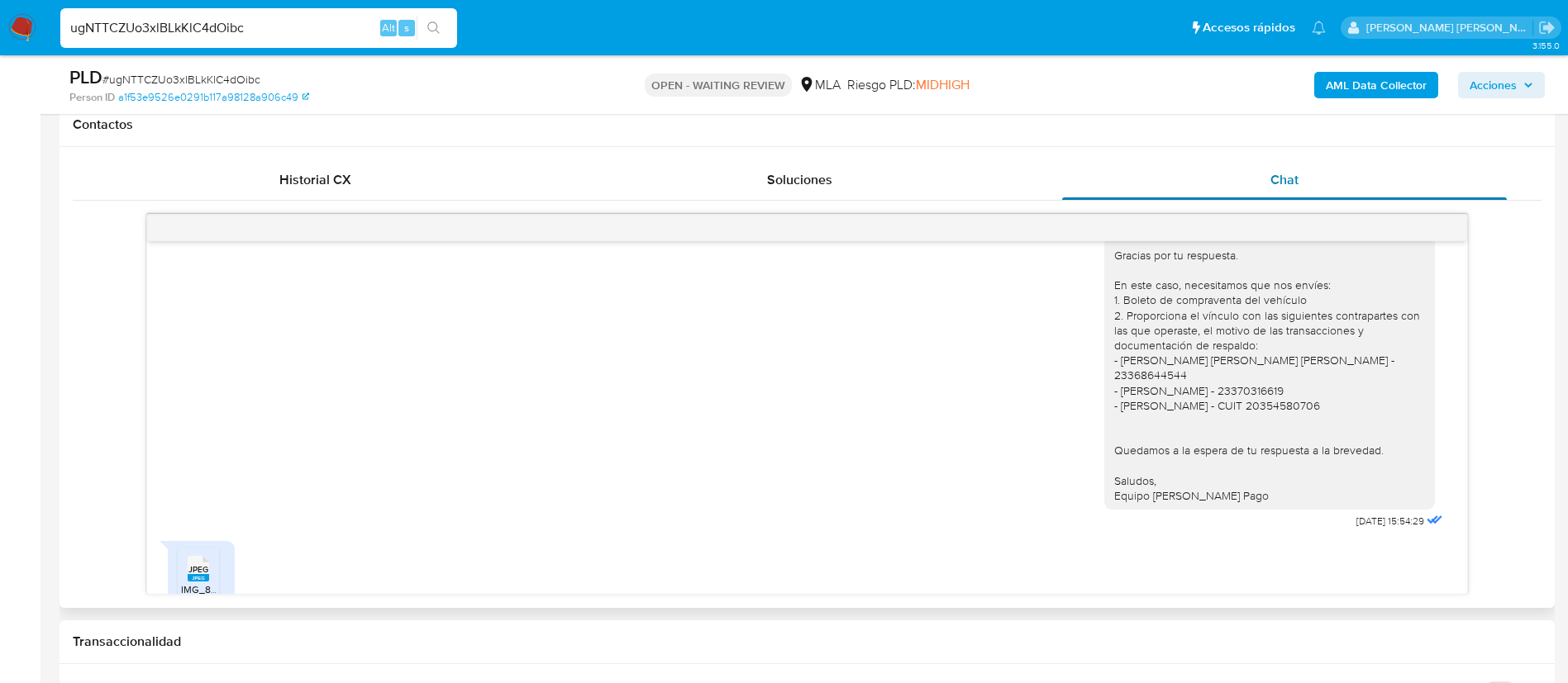
scroll to position [1296, 0]
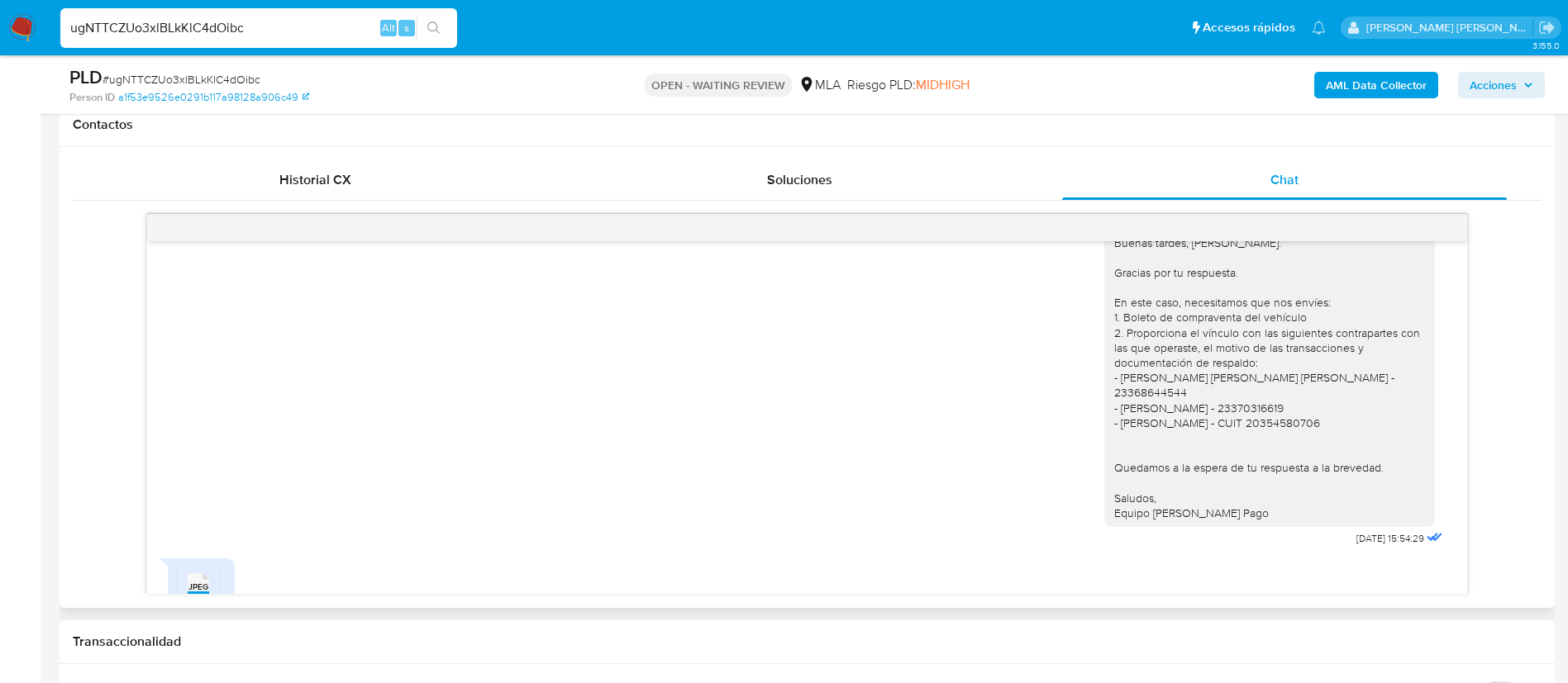
click at [1182, 382] on div "Buenas tardes, Dario. Gracias por tu respuesta. En este caso, necesitamos que n…" at bounding box center [1270, 378] width 311 height 286
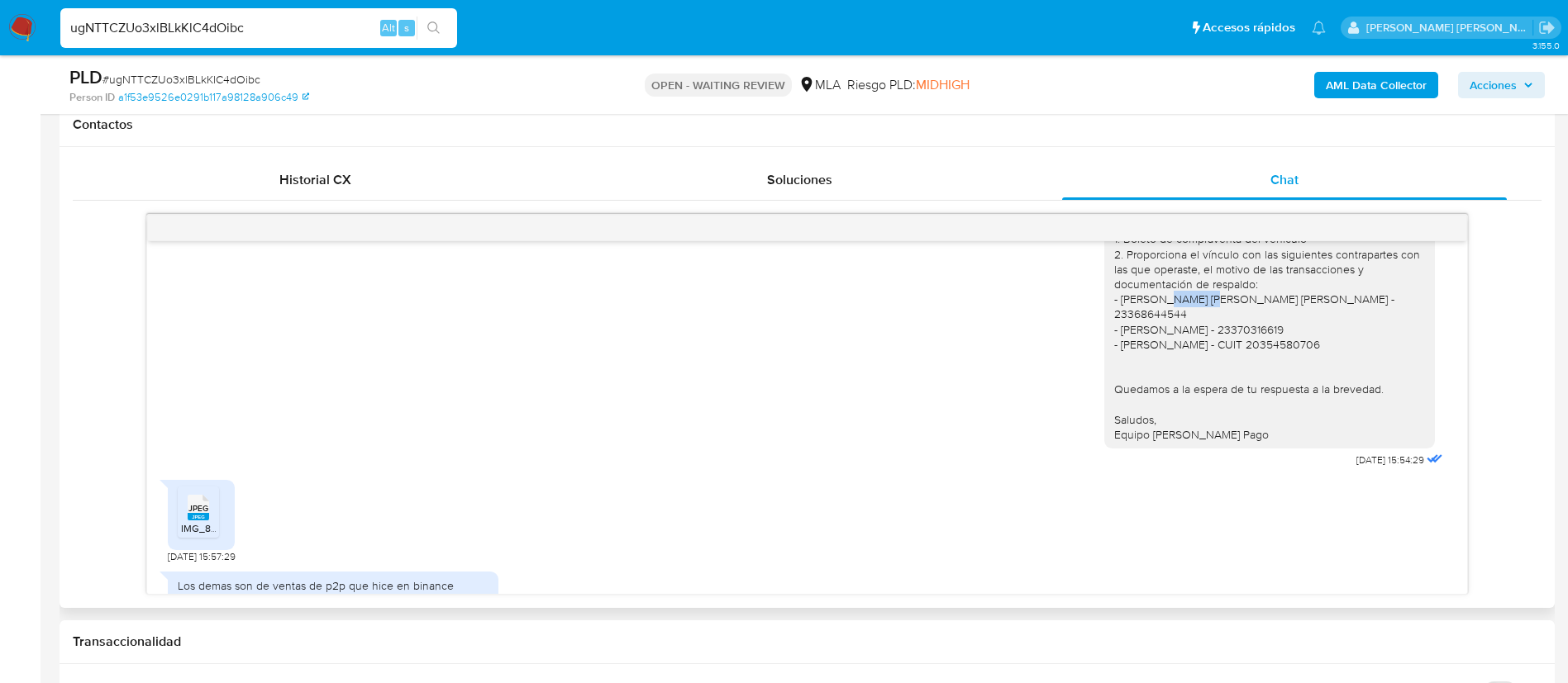
scroll to position [1493, 0]
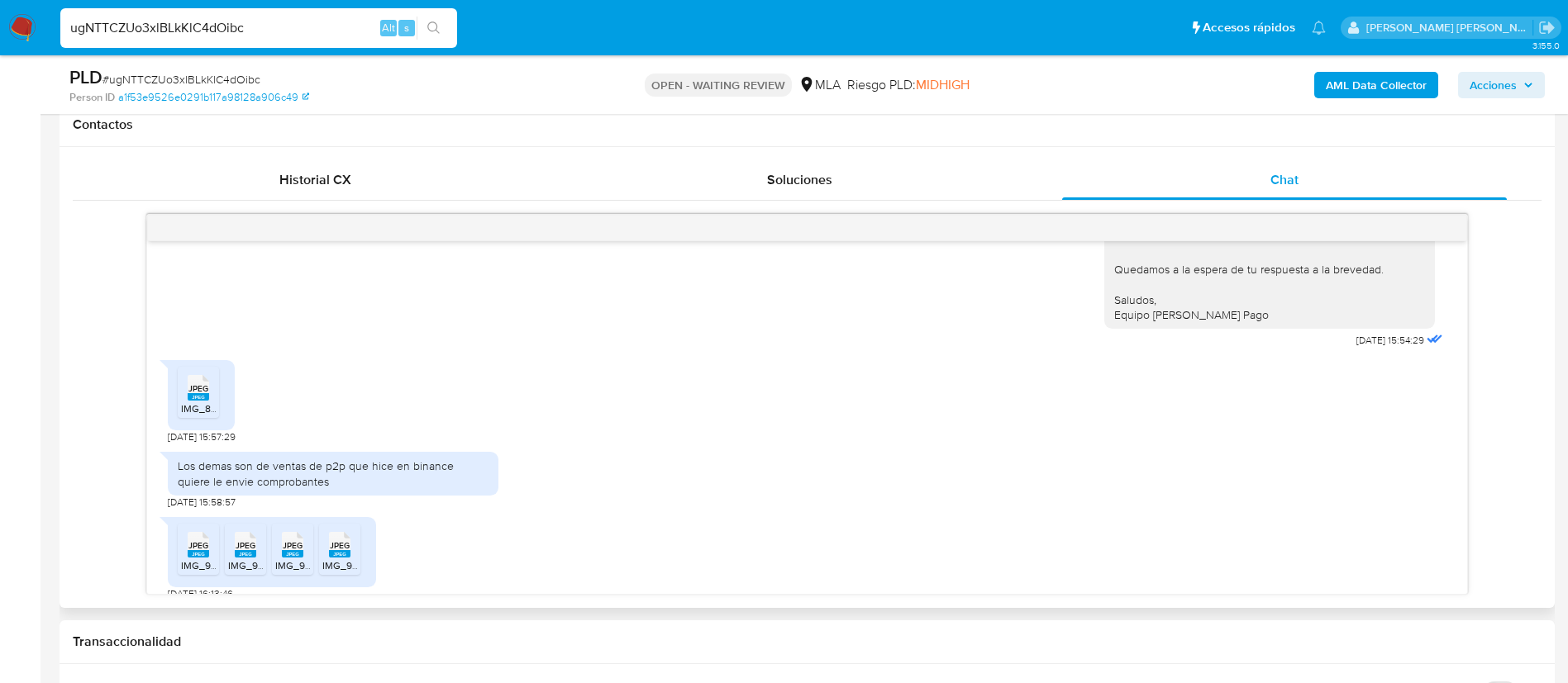
click at [283, 459] on div "Los demas son de ventas de p2p que hice en binance quiere le envie comprobantes" at bounding box center [332, 473] width 311 height 30
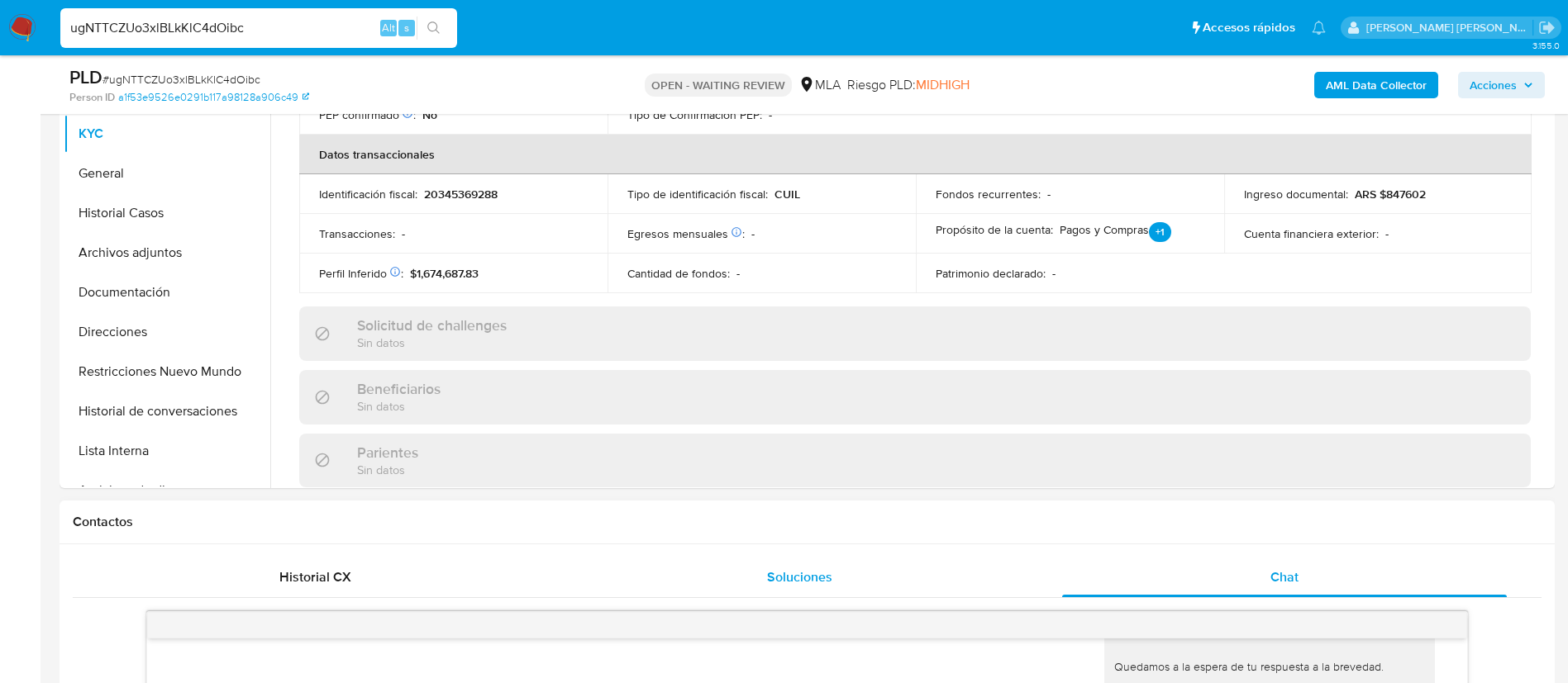
scroll to position [855, 0]
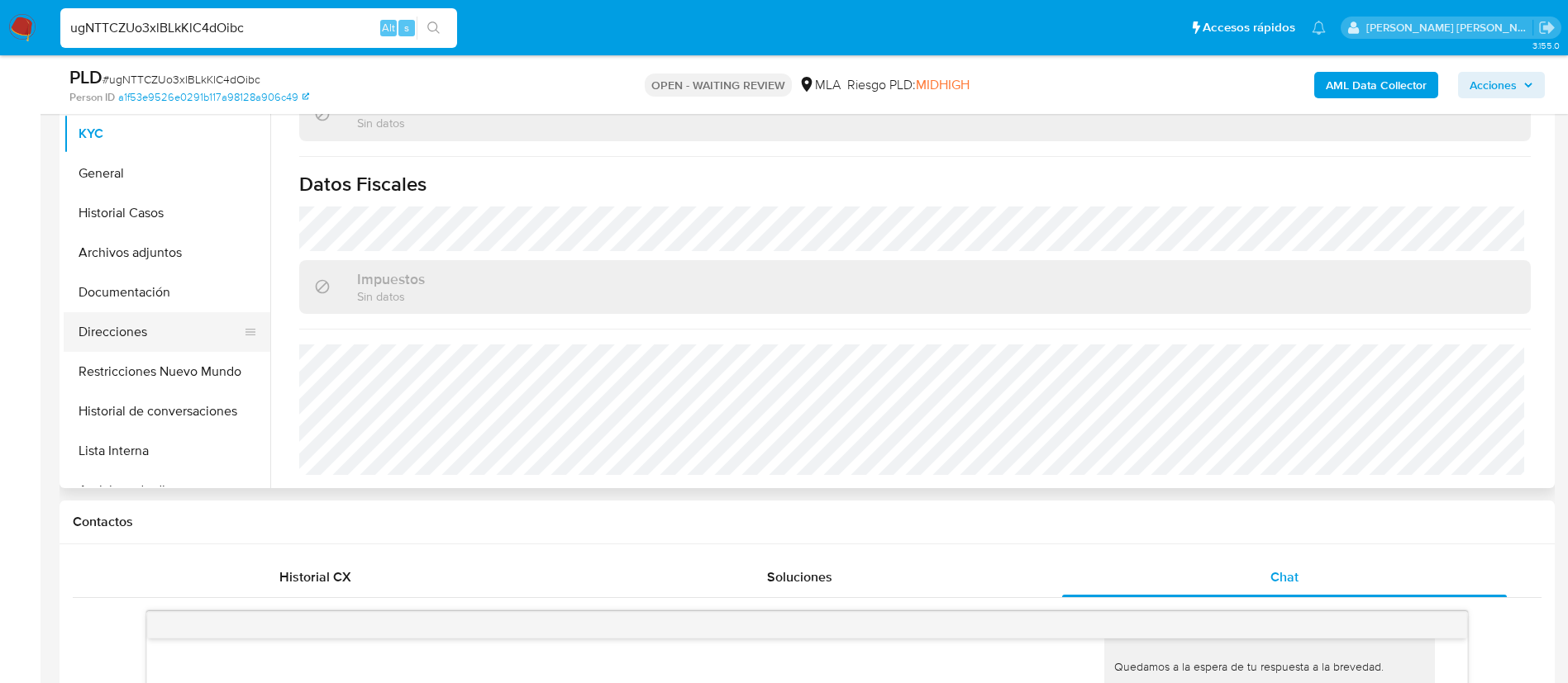
click at [149, 338] on button "Direcciones" at bounding box center [160, 331] width 193 height 40
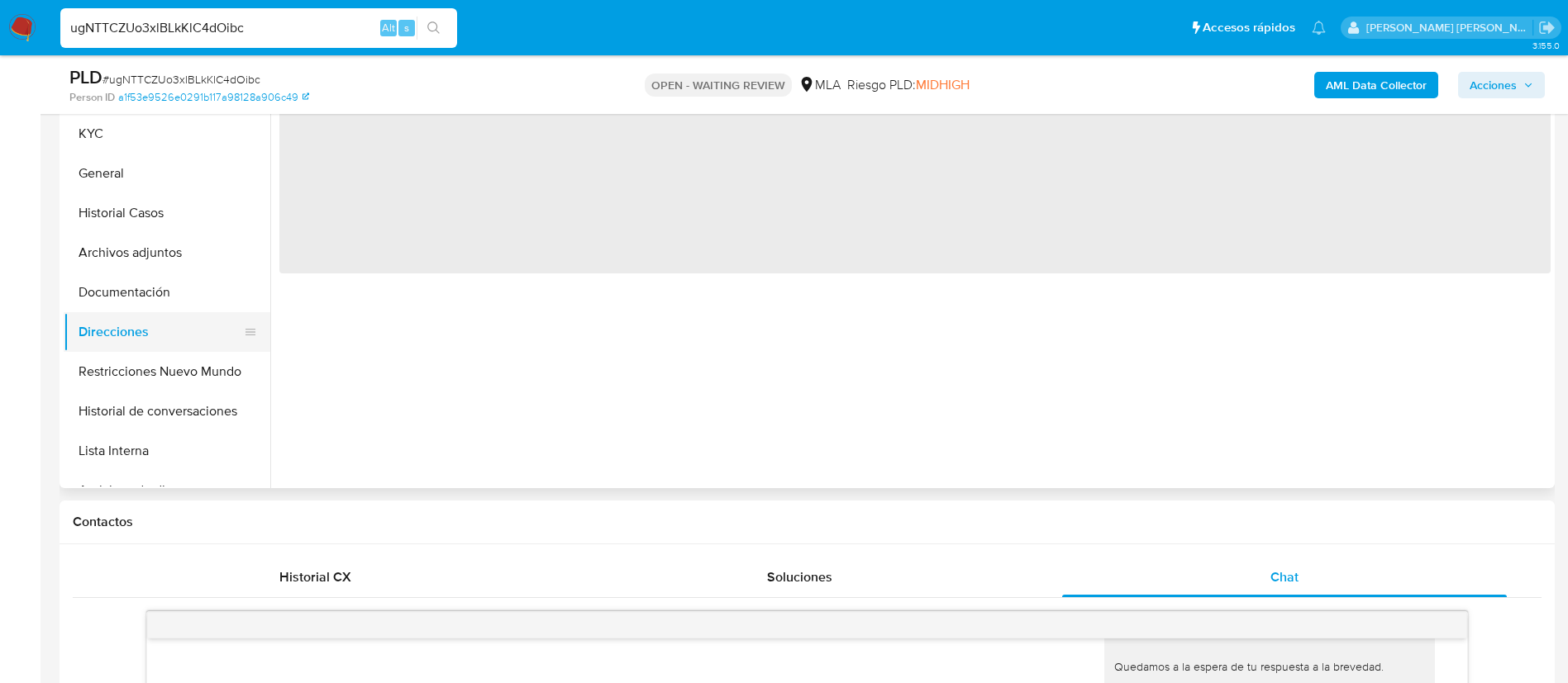
scroll to position [0, 0]
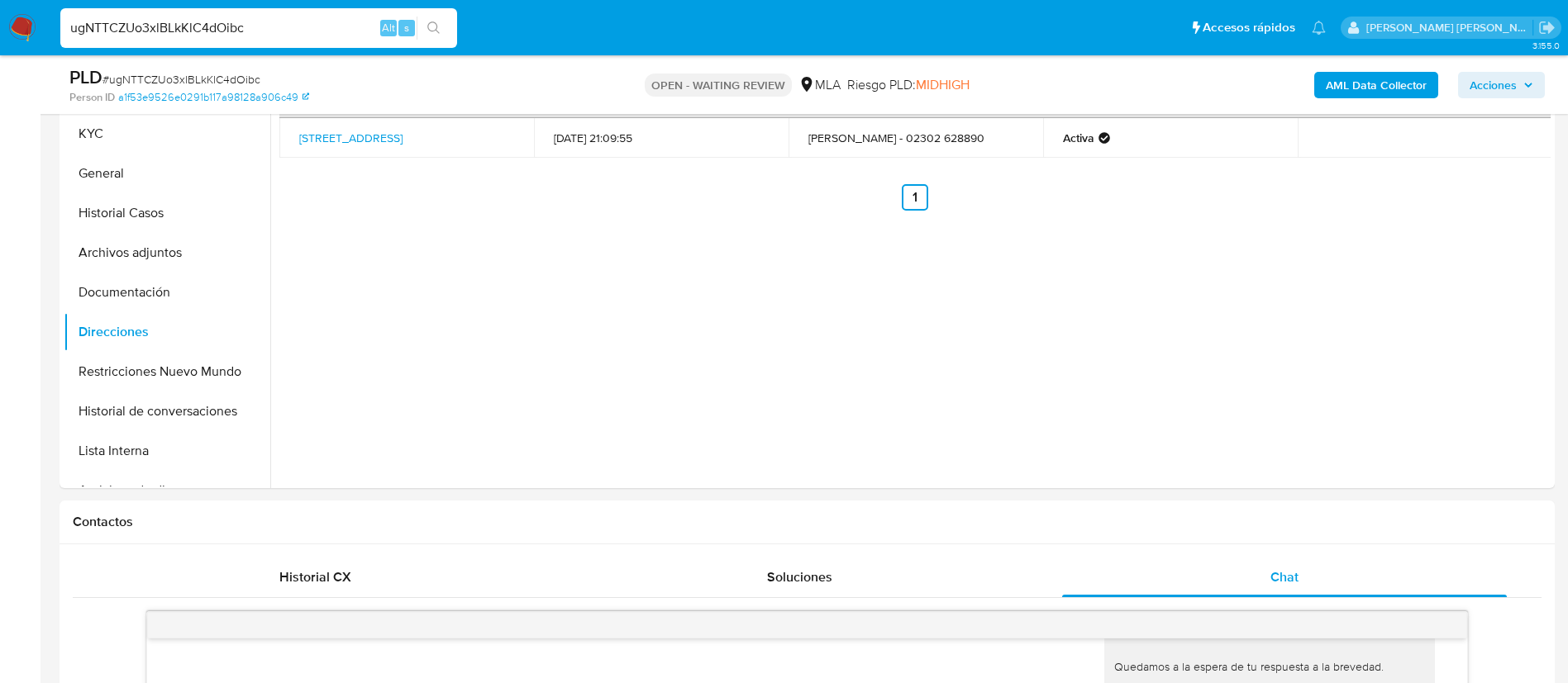
paste input "9jzUPfKObvC0VCBjTTF3qWvE"
click at [344, 27] on input "9jzUPfKObvC0VCBjTTF3qWvE" at bounding box center [259, 28] width 397 height 21
type input "9jzUPfKObvC0VCBjTTF3qWvE"
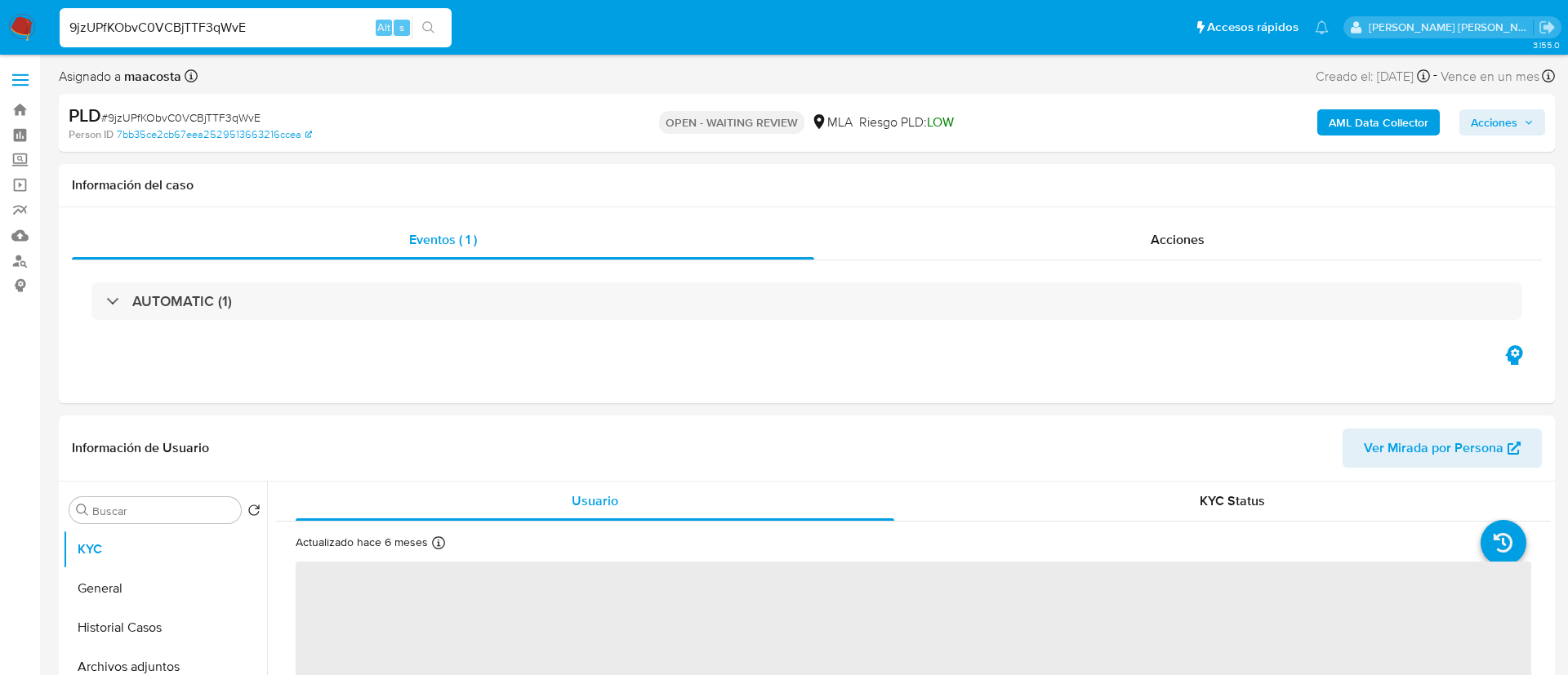
select select "10"
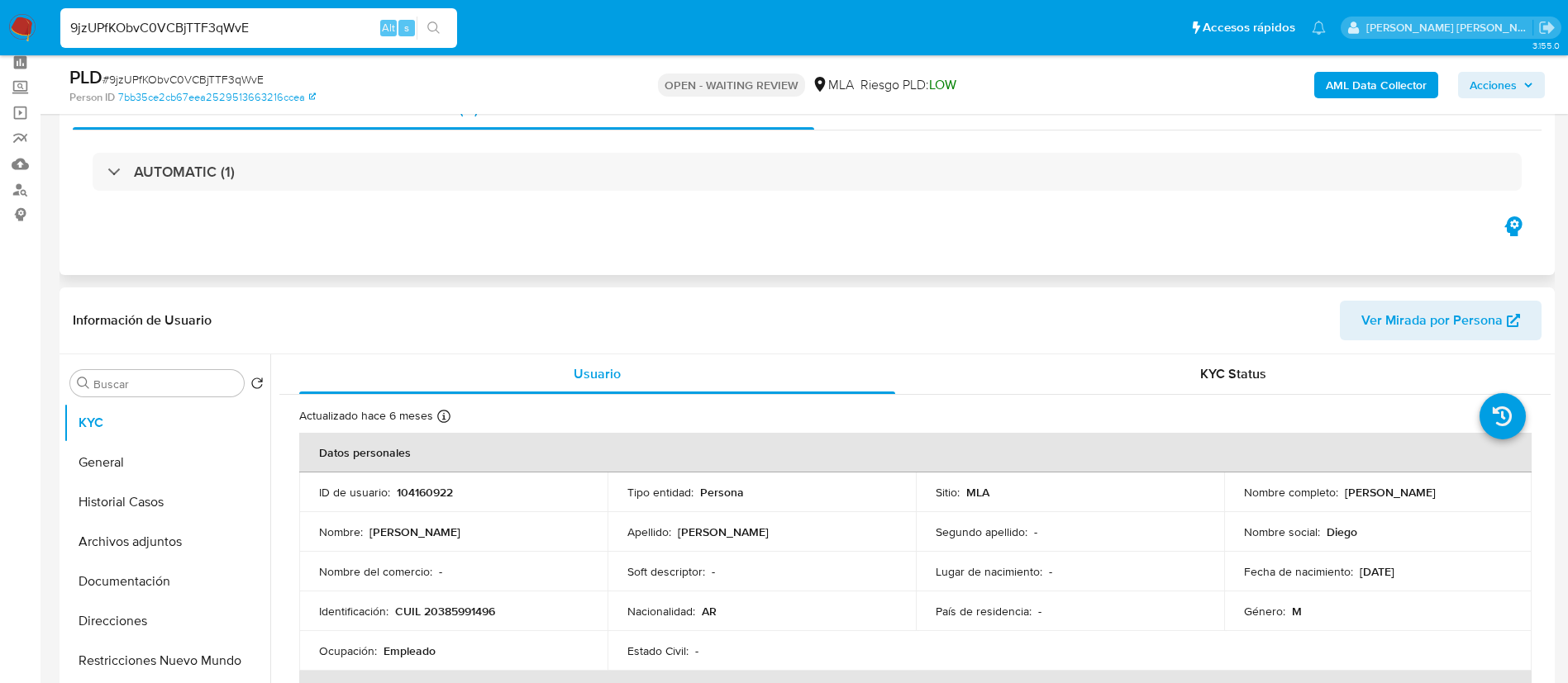
scroll to position [86, 0]
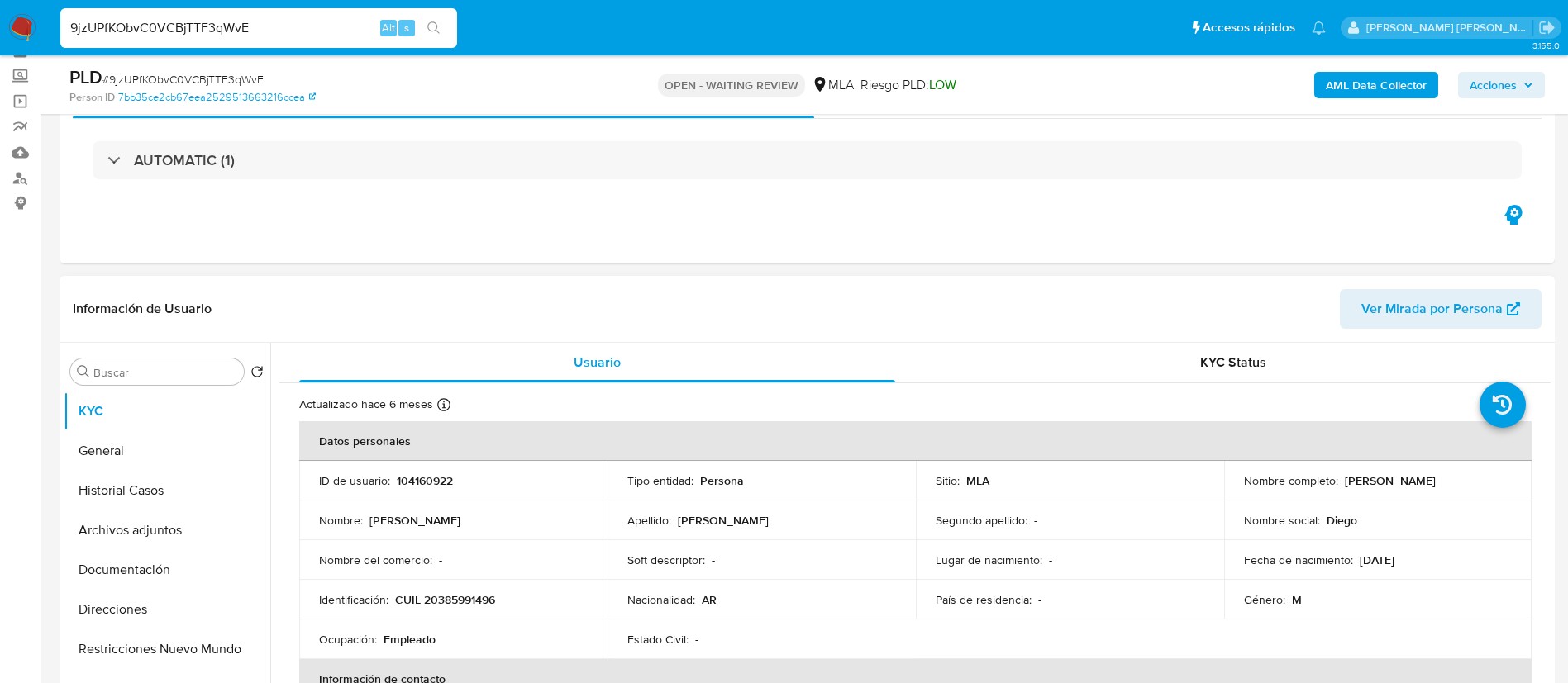
click at [1394, 561] on p "09/08/1994" at bounding box center [1377, 560] width 35 height 15
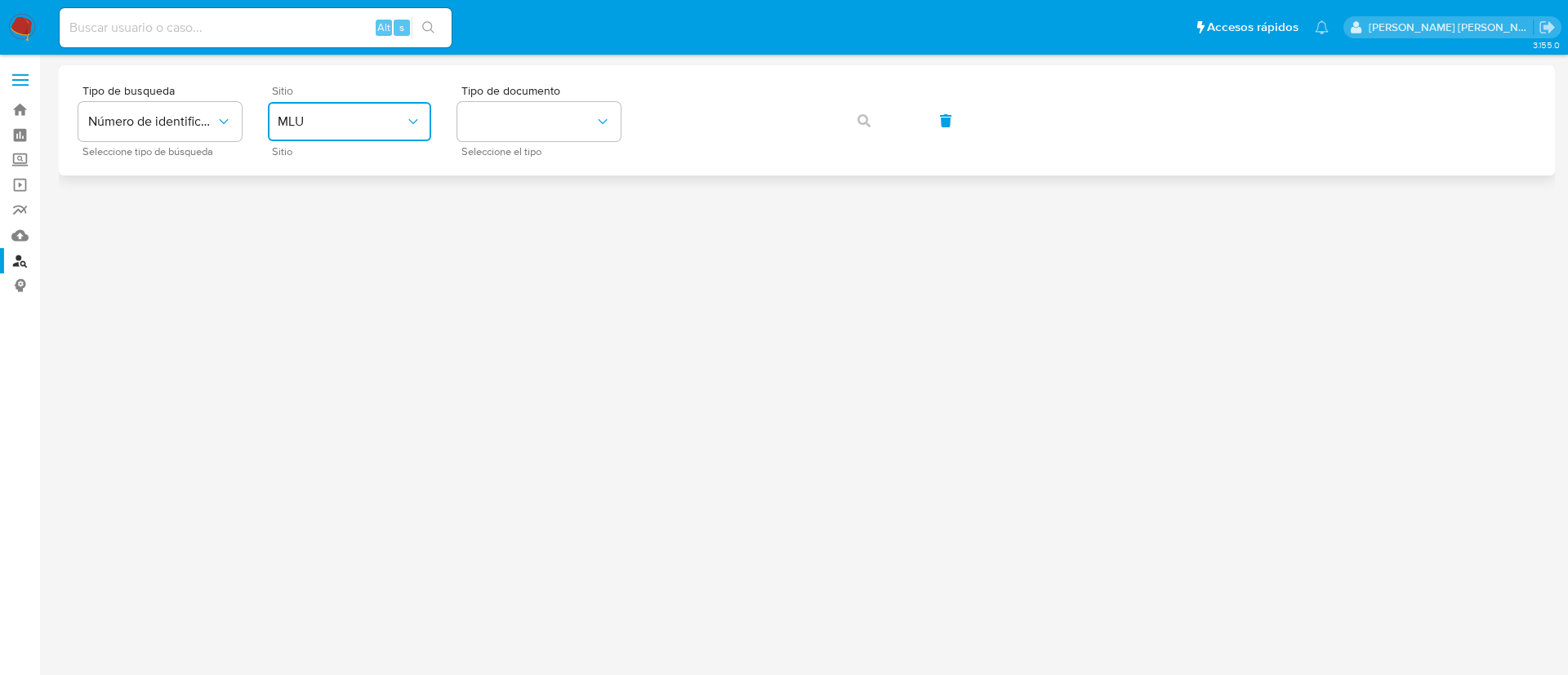
click at [333, 129] on span "MLU" at bounding box center [341, 121] width 128 height 16
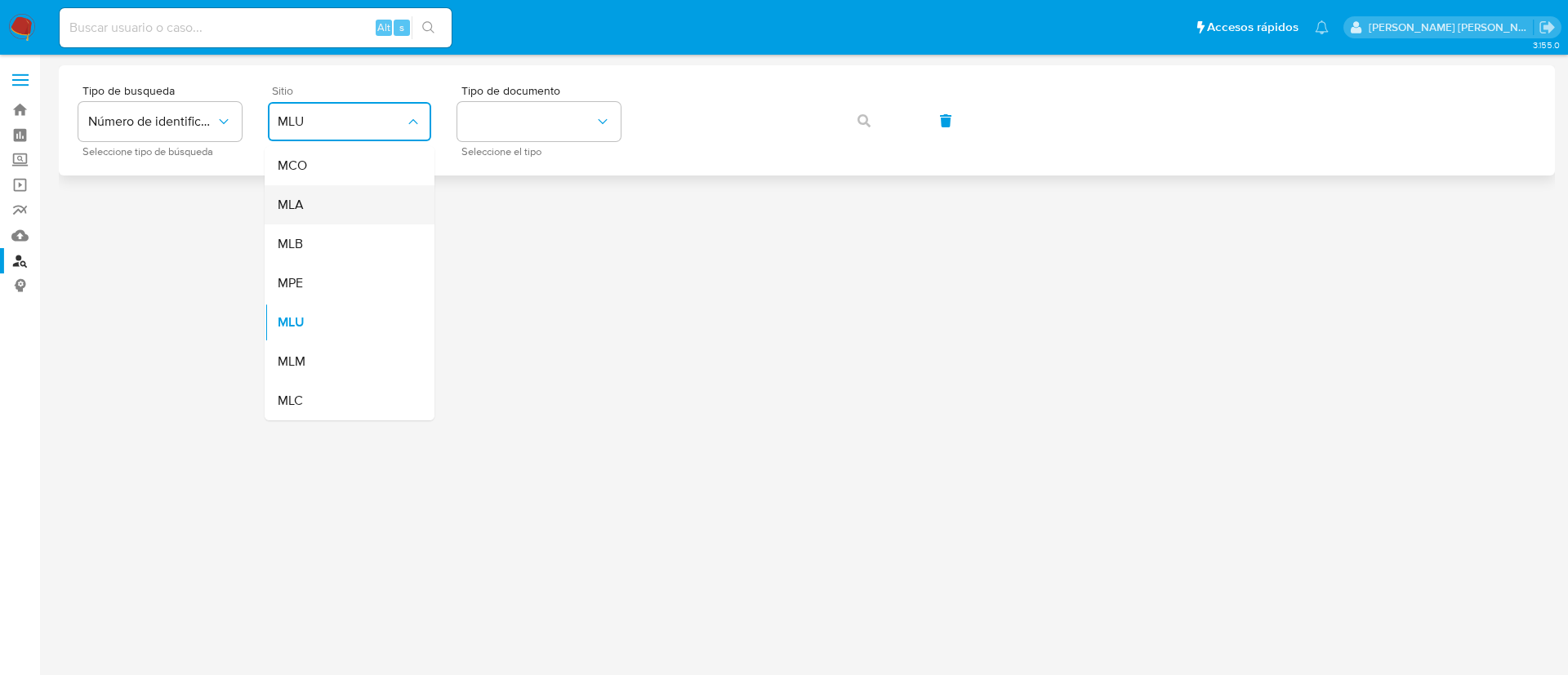
click at [322, 210] on div "MLA" at bounding box center [344, 204] width 134 height 39
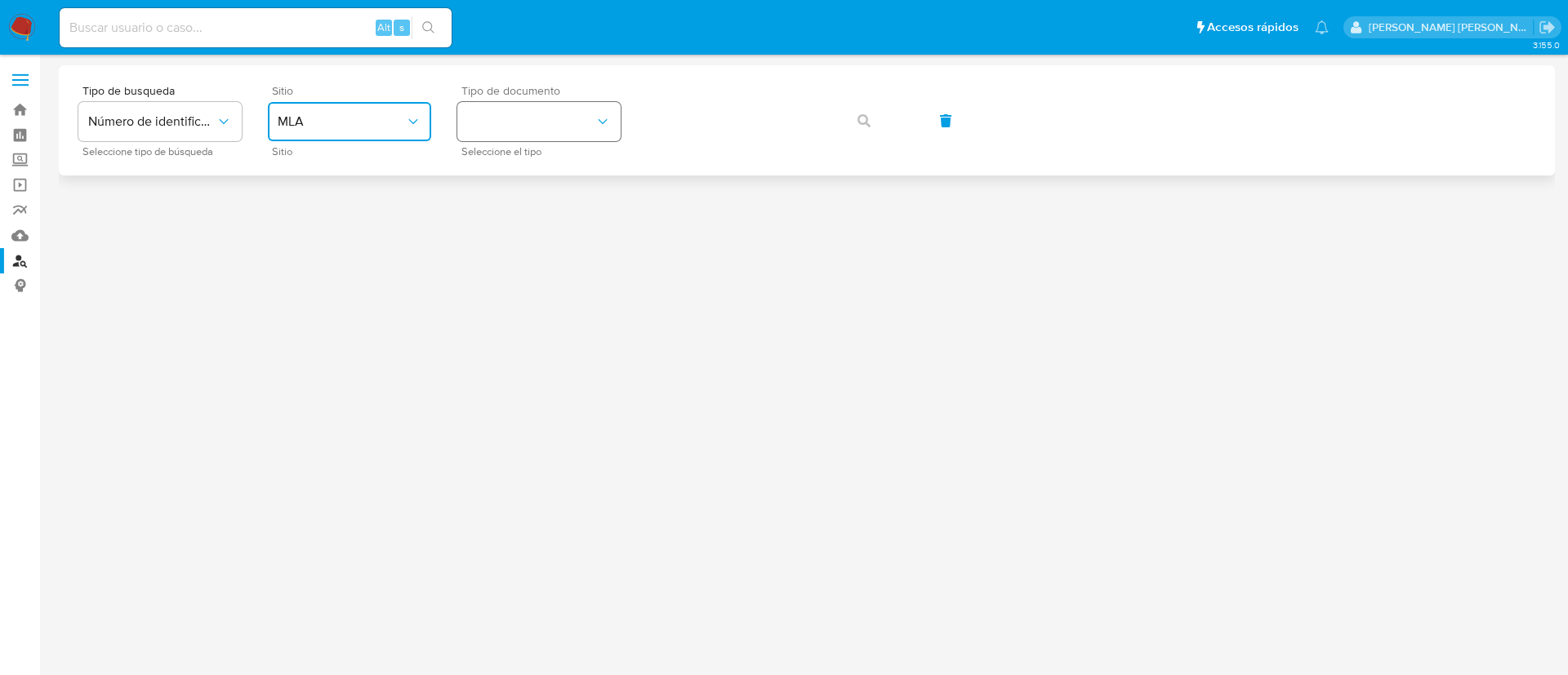
click at [554, 121] on button "identificationType" at bounding box center [538, 121] width 163 height 39
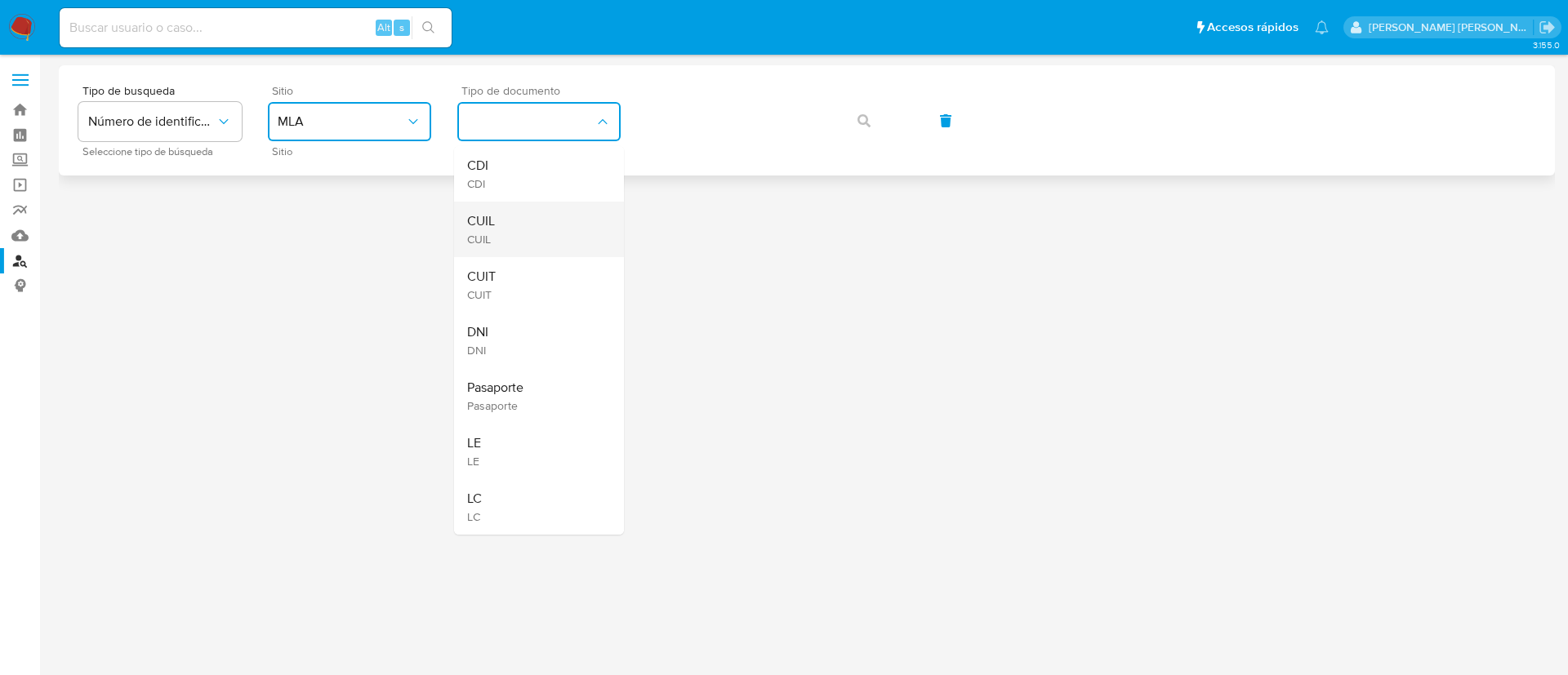
click at [545, 234] on div "CUIL CUIL" at bounding box center [534, 229] width 134 height 56
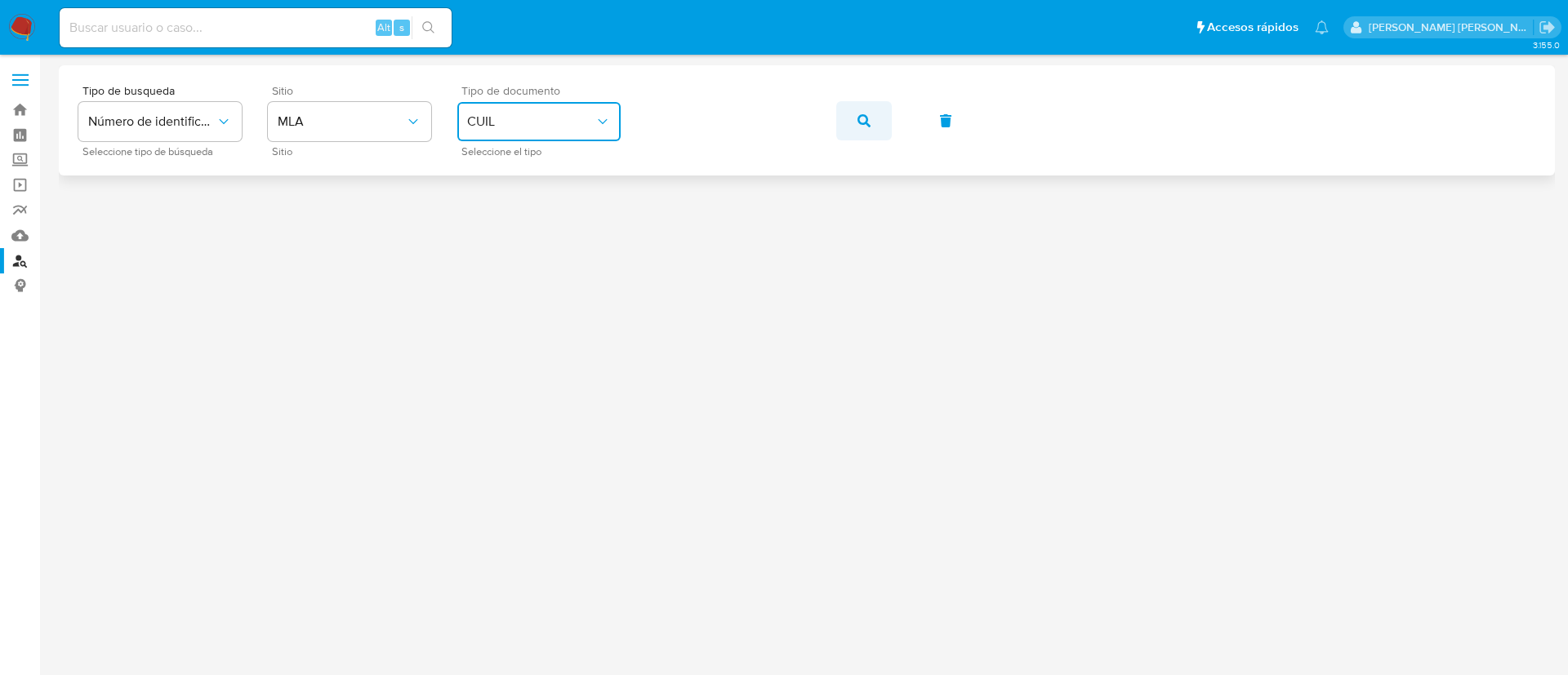
click at [867, 124] on icon "button" at bounding box center [864, 120] width 13 height 13
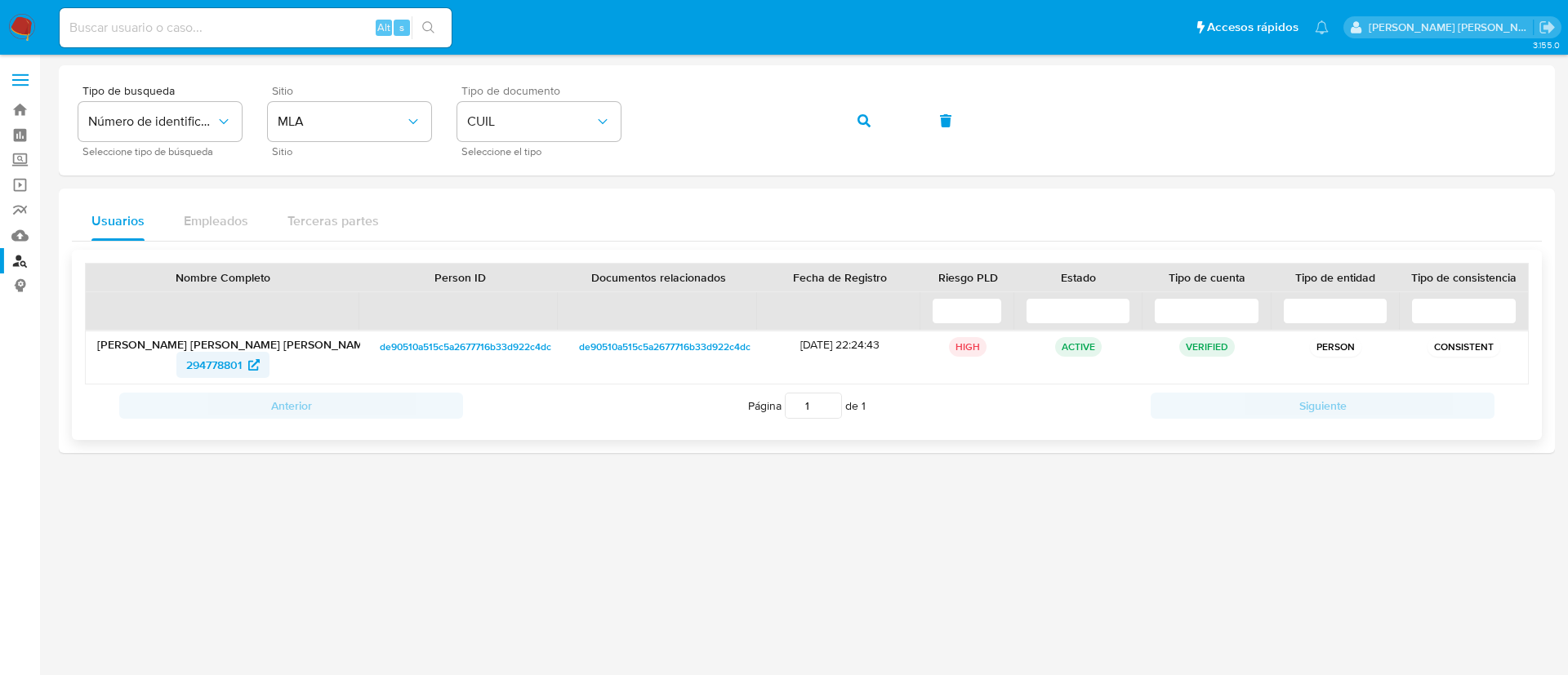
click at [206, 369] on span "294778801" at bounding box center [213, 365] width 56 height 26
click at [872, 121] on button "button" at bounding box center [864, 120] width 56 height 39
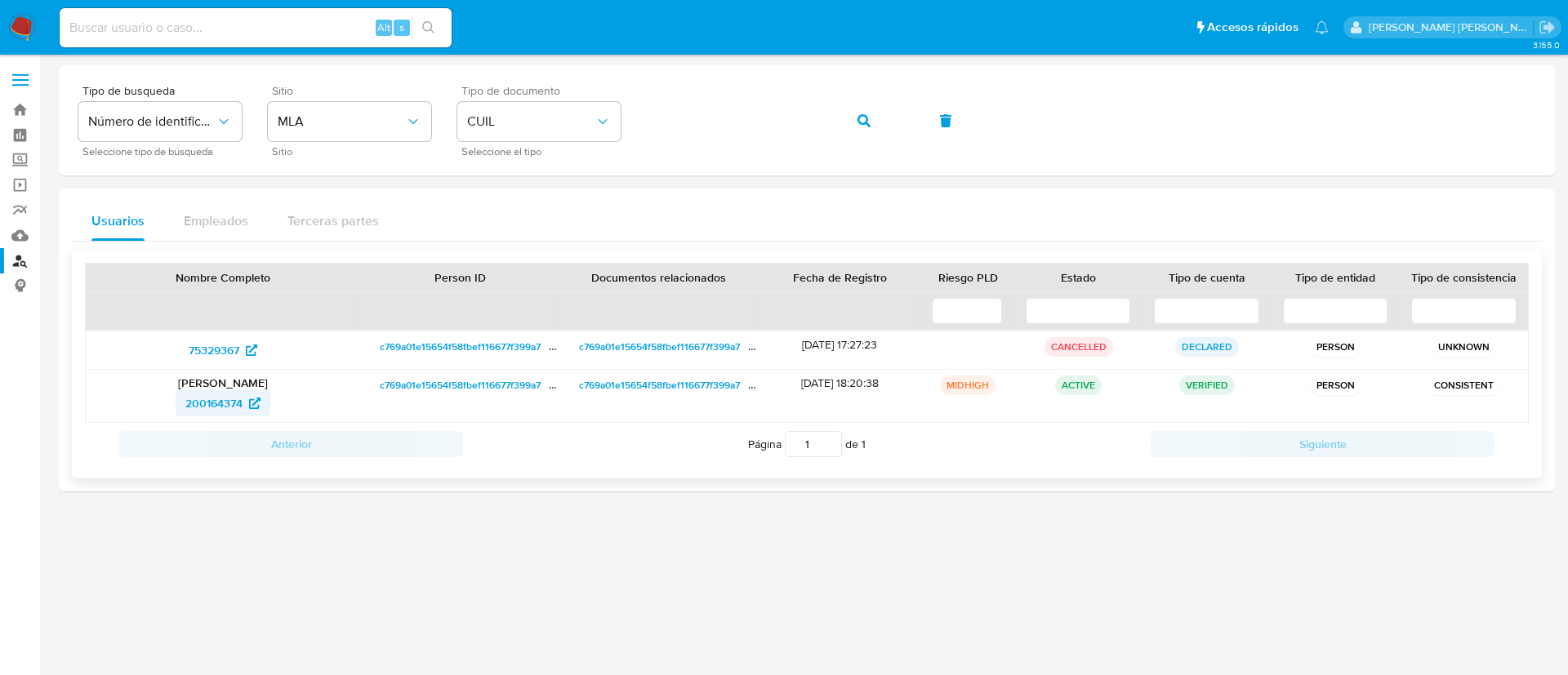
click at [217, 400] on span "200164374" at bounding box center [213, 403] width 57 height 26
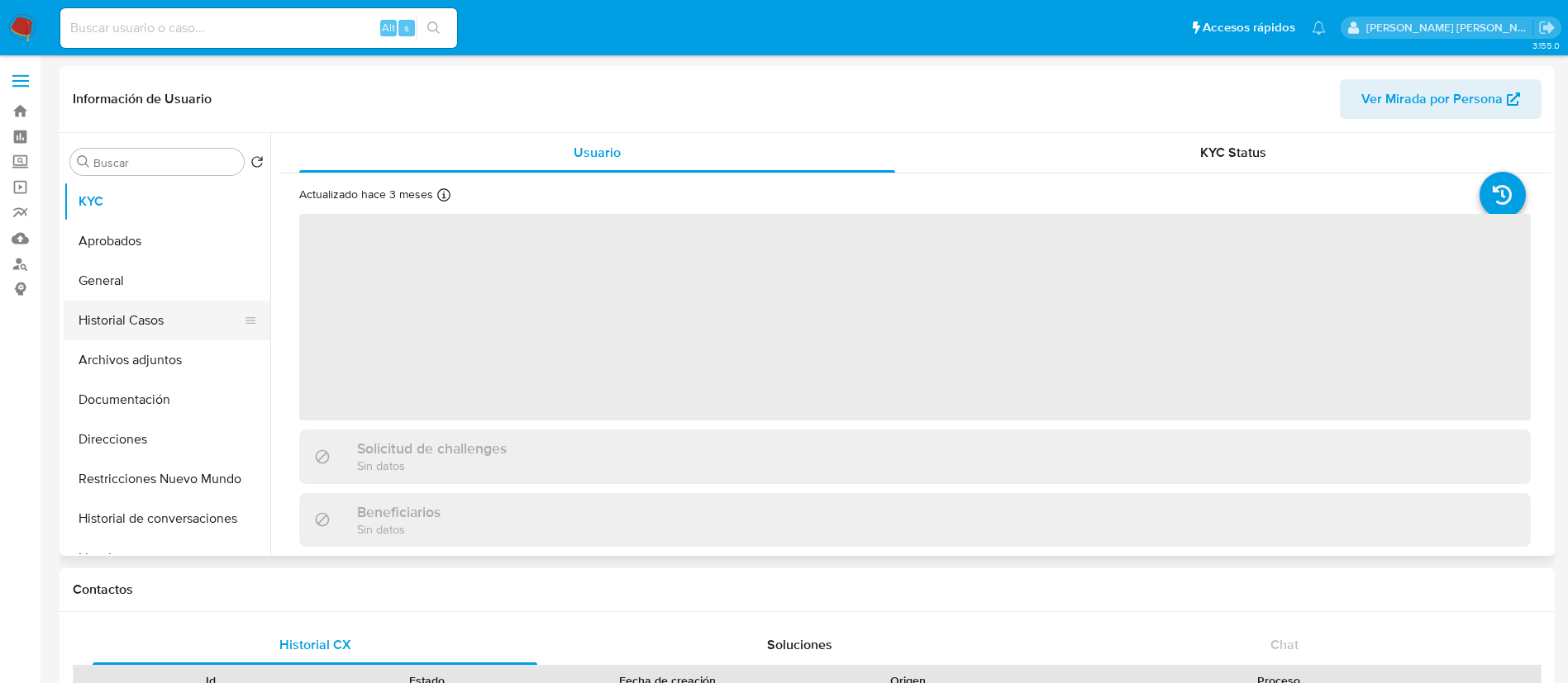
click at [146, 302] on button "Historial Casos" at bounding box center [160, 320] width 193 height 40
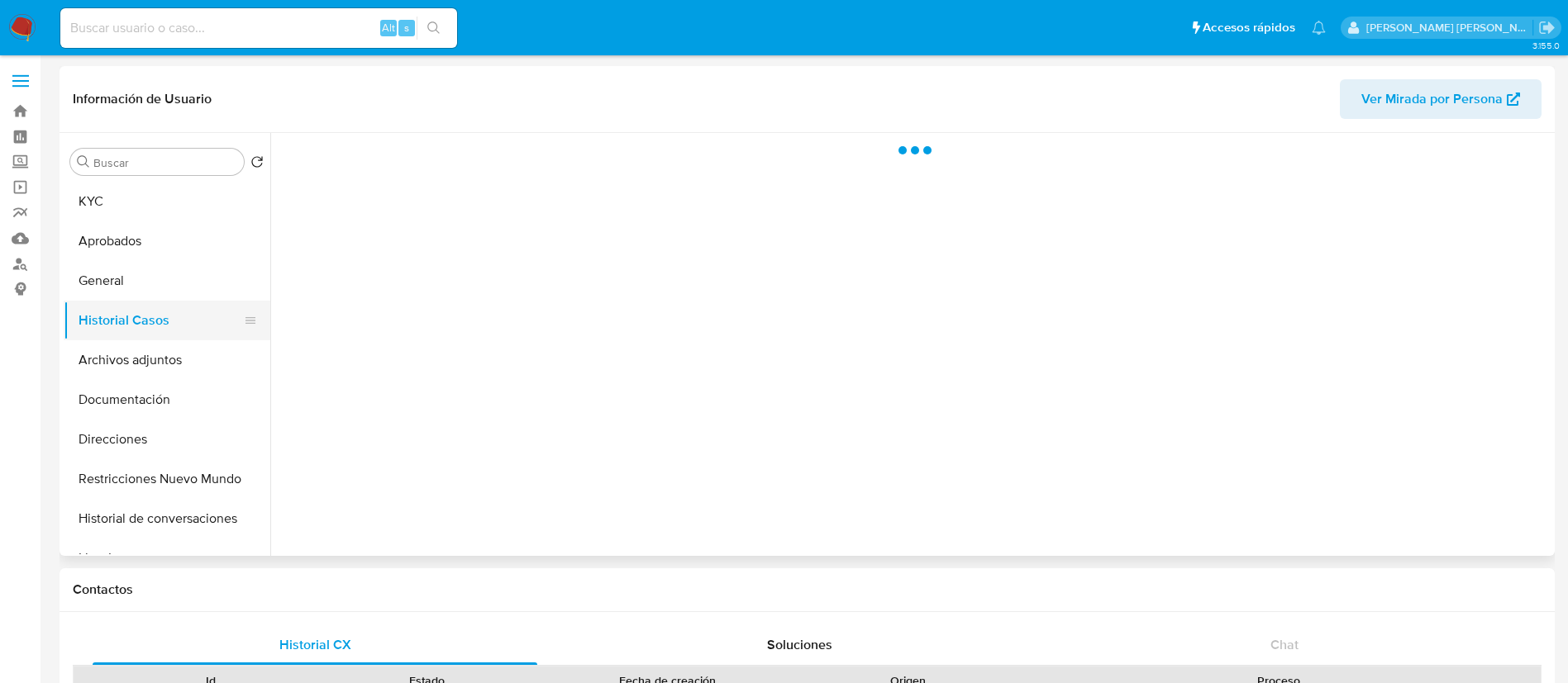
select select "10"
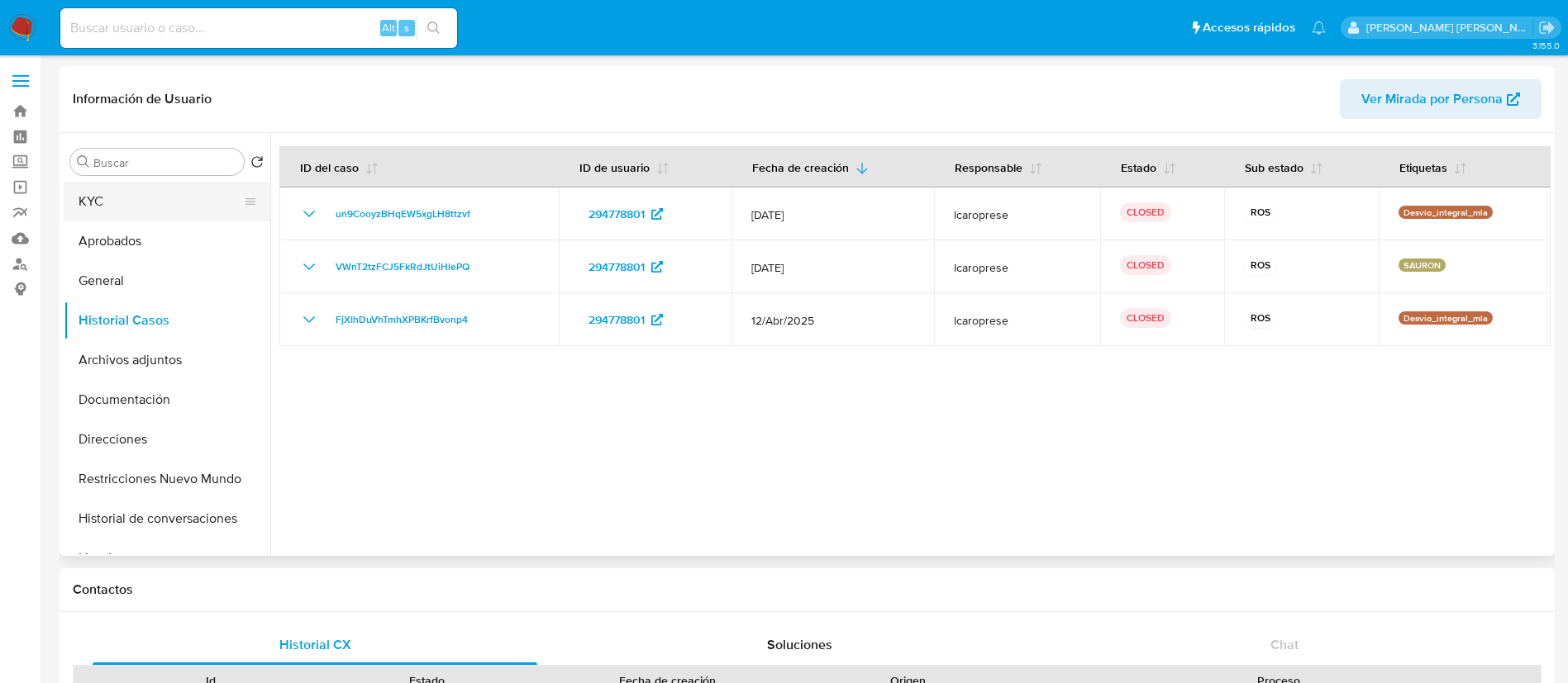
click at [127, 196] on button "KYC" at bounding box center [160, 201] width 193 height 40
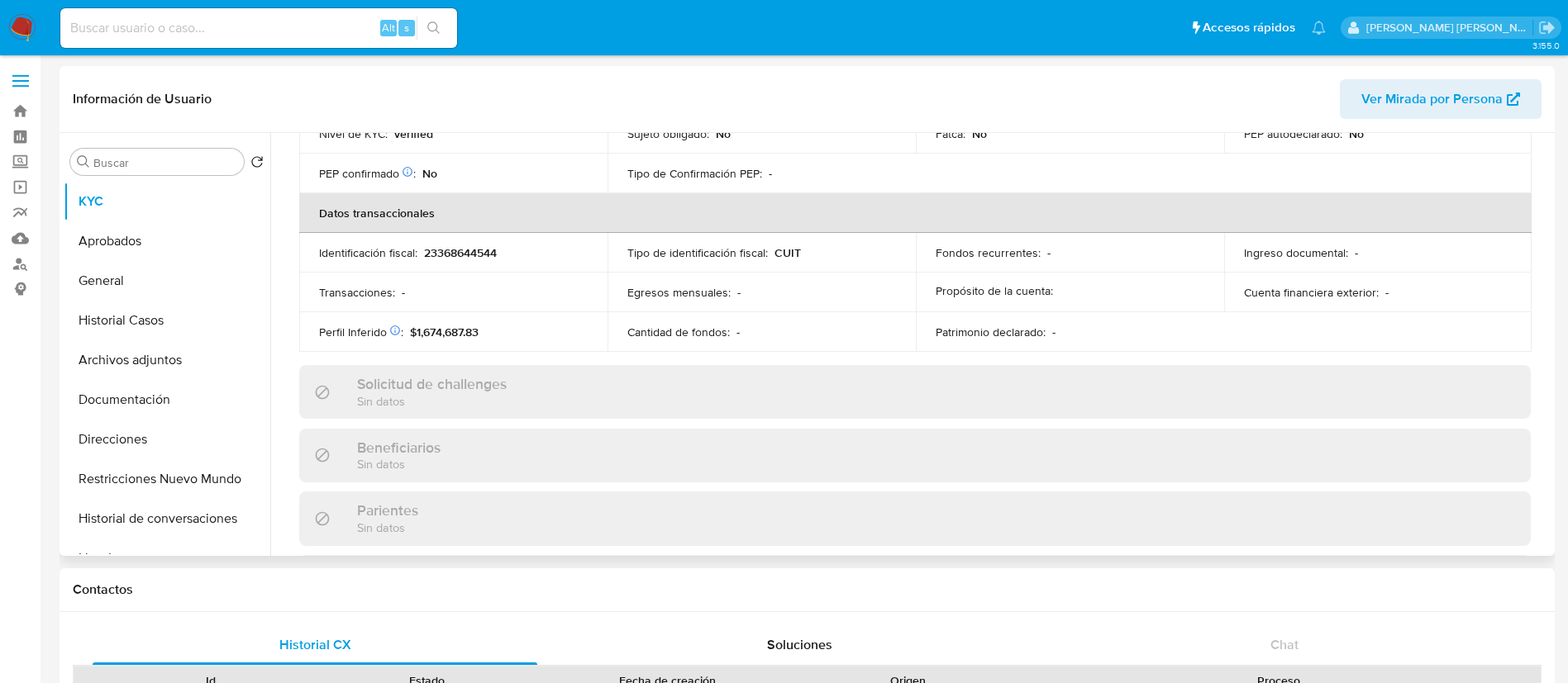
scroll to position [855, 0]
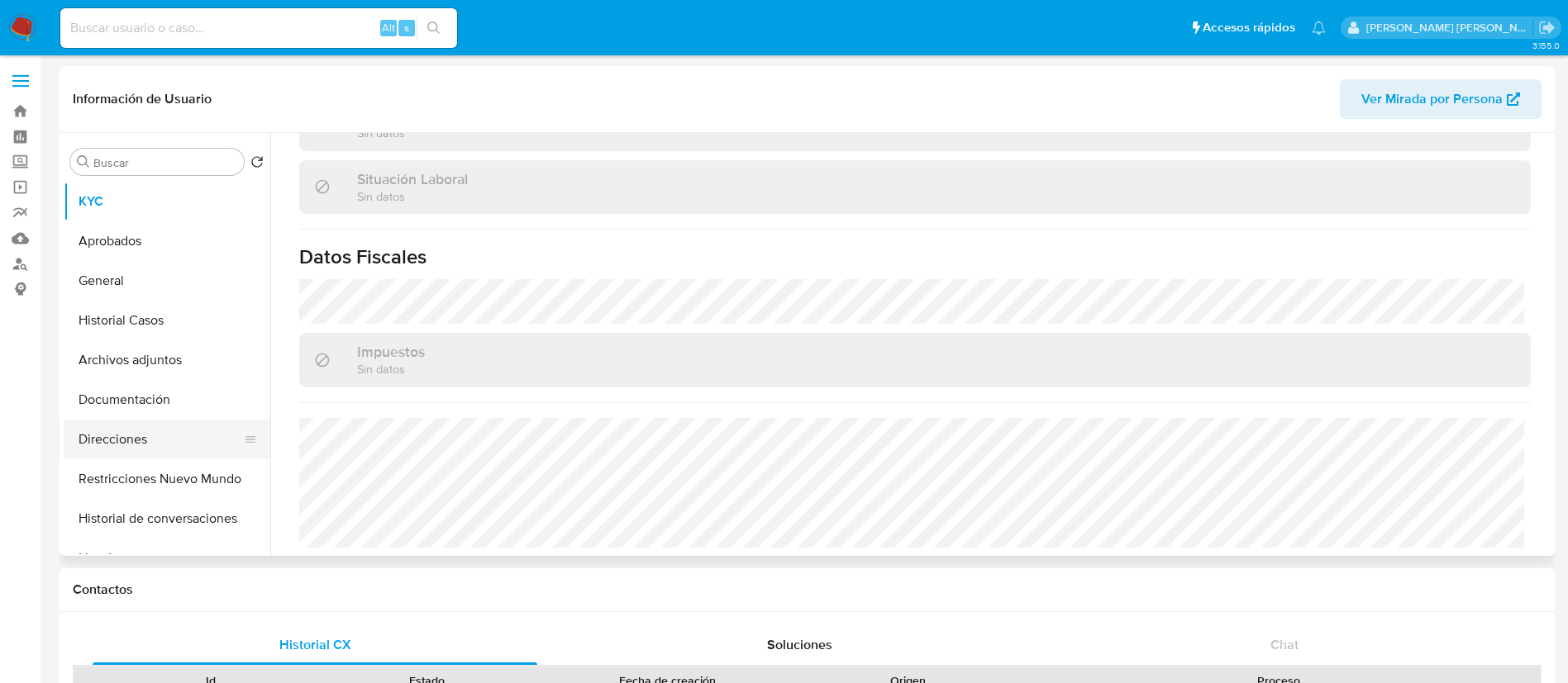
click at [121, 442] on button "Direcciones" at bounding box center [160, 439] width 193 height 40
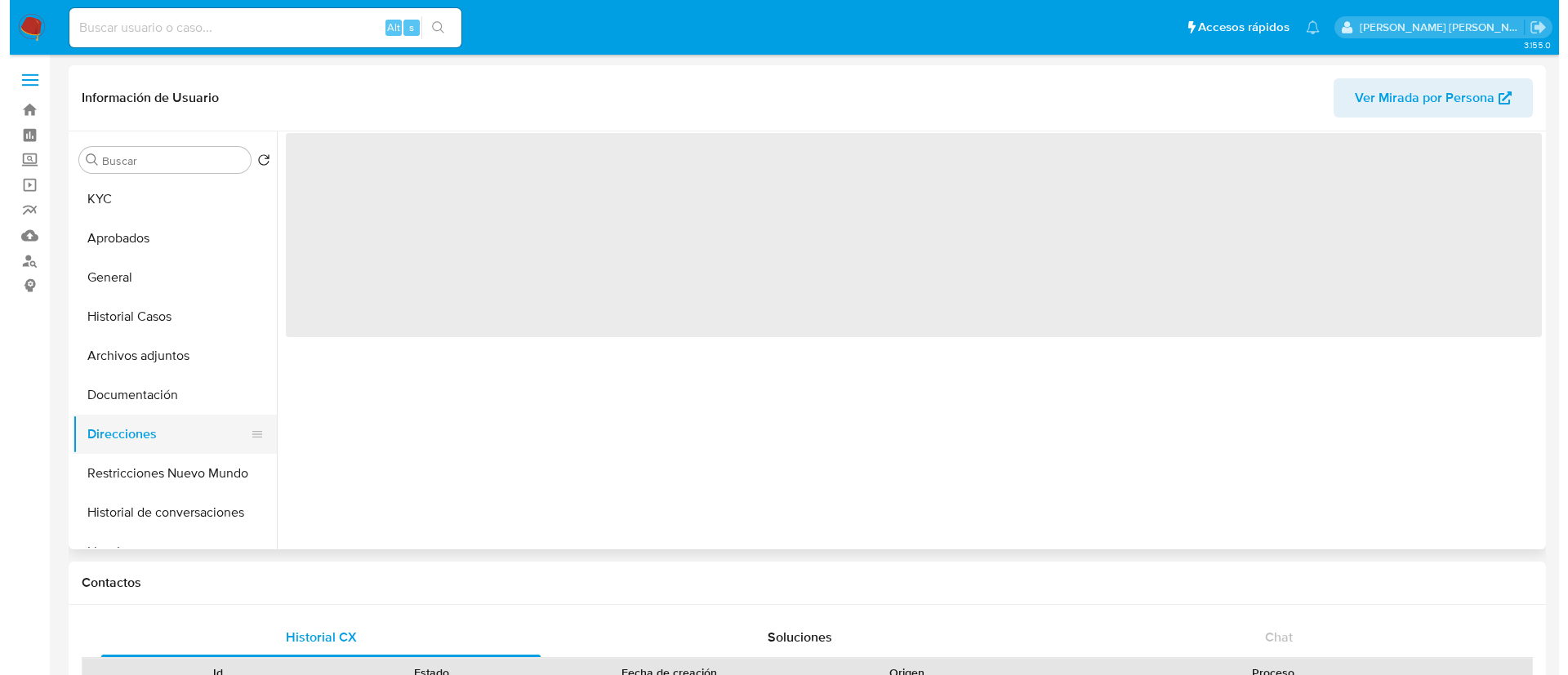
scroll to position [0, 0]
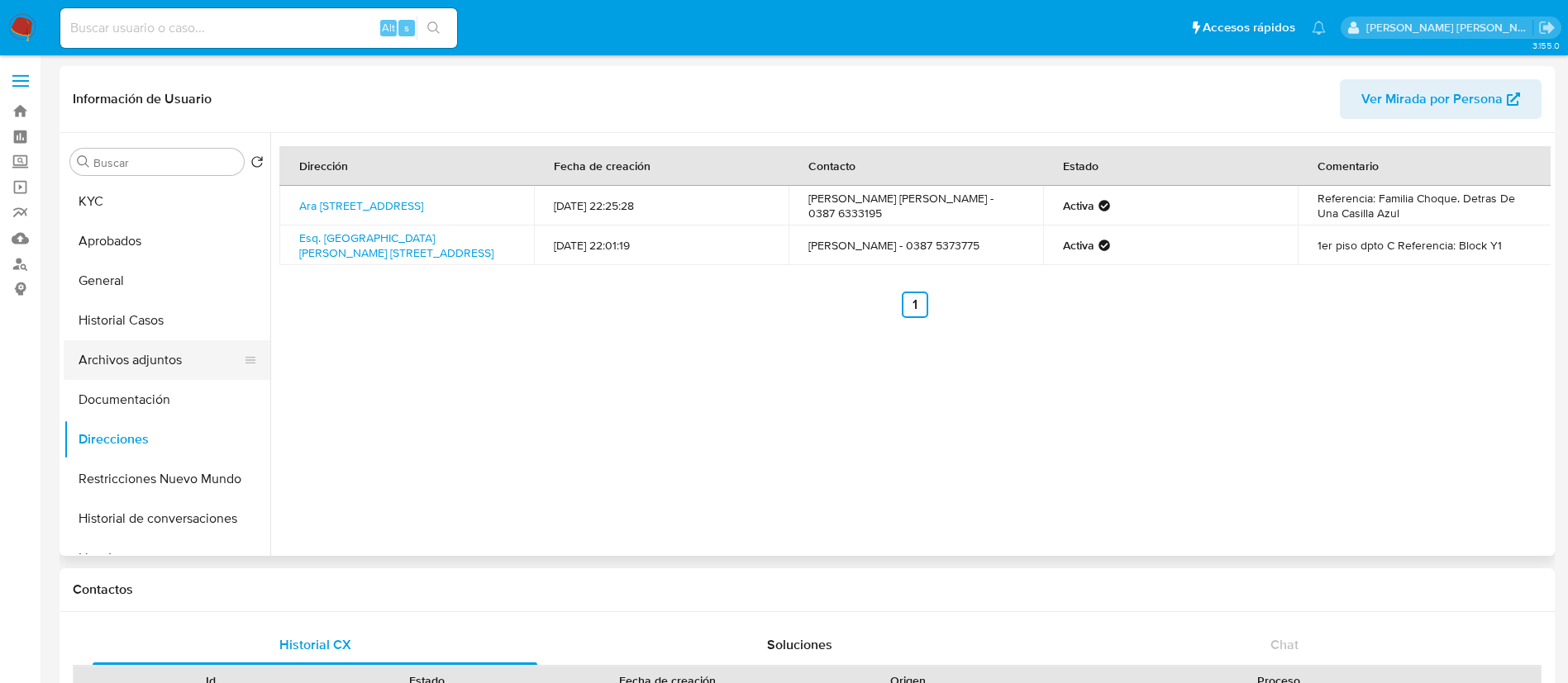
click at [119, 355] on button "Archivos adjuntos" at bounding box center [160, 360] width 193 height 40
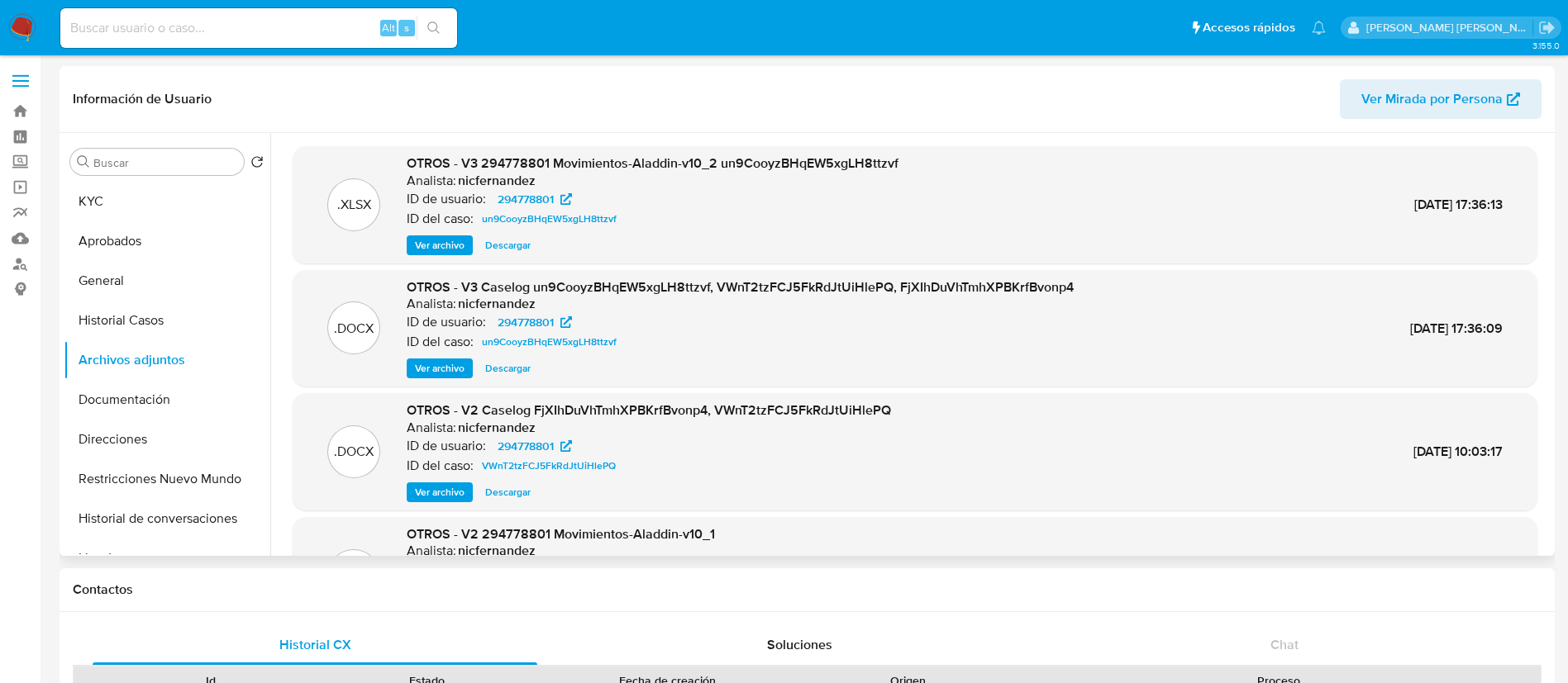
click at [450, 240] on span "Ver archivo" at bounding box center [440, 246] width 50 height 17
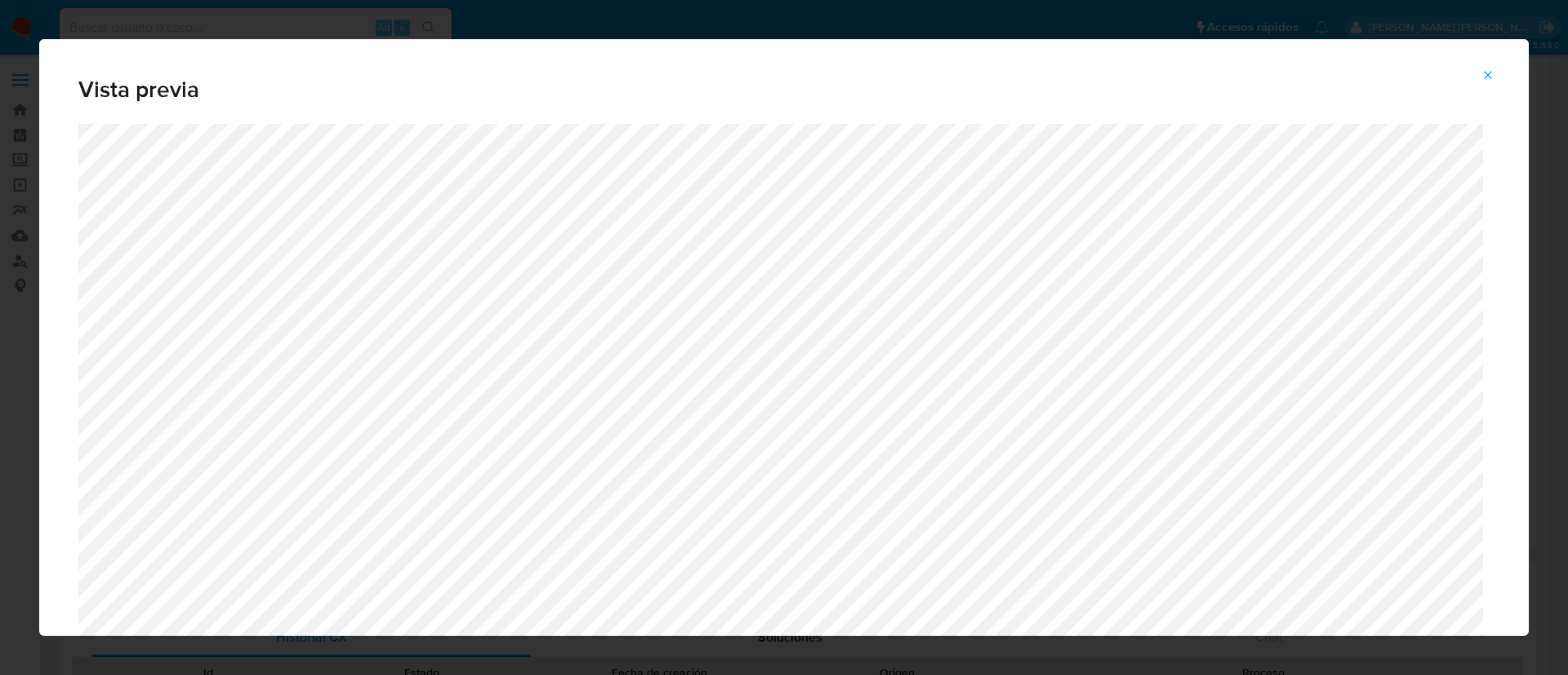
click at [1496, 76] on button "Attachment preview" at bounding box center [1487, 75] width 36 height 26
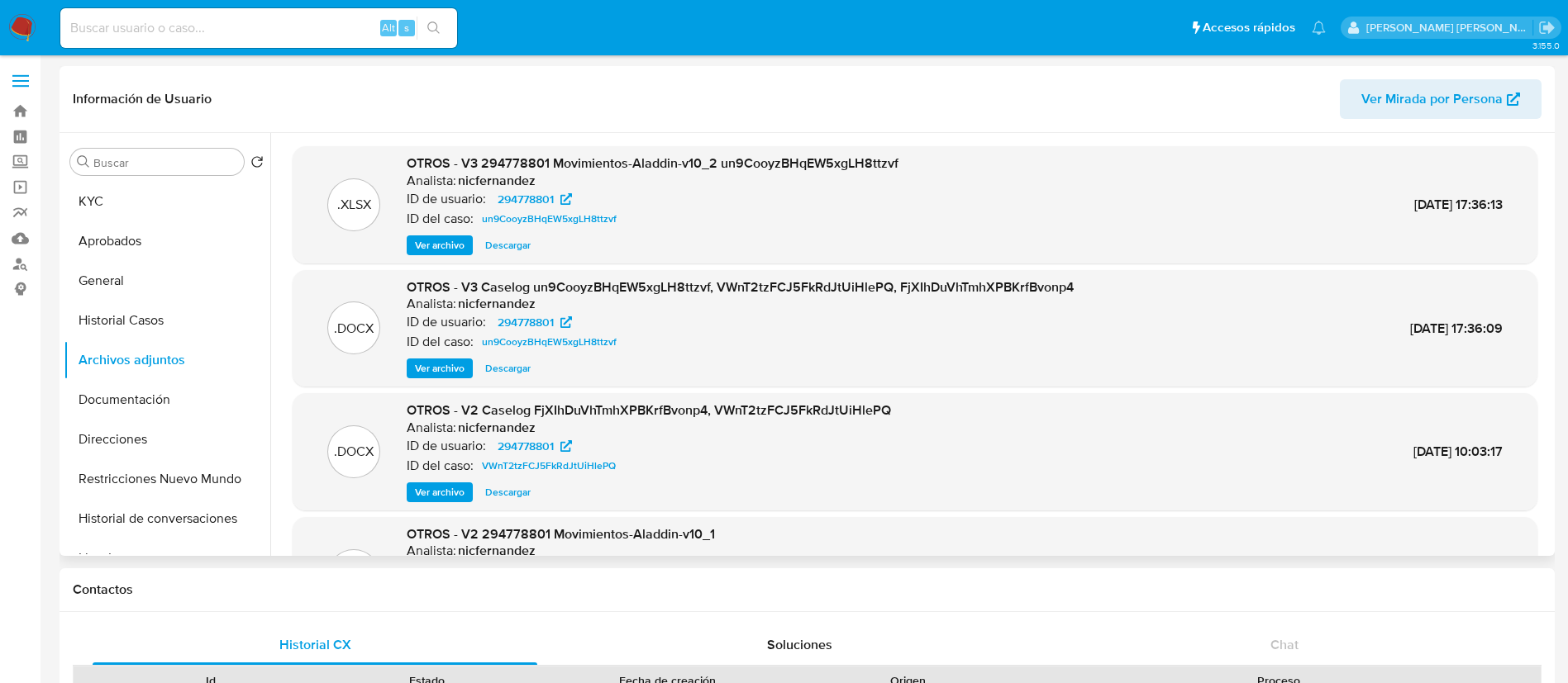
click at [450, 361] on span "Ver archivo" at bounding box center [440, 368] width 50 height 17
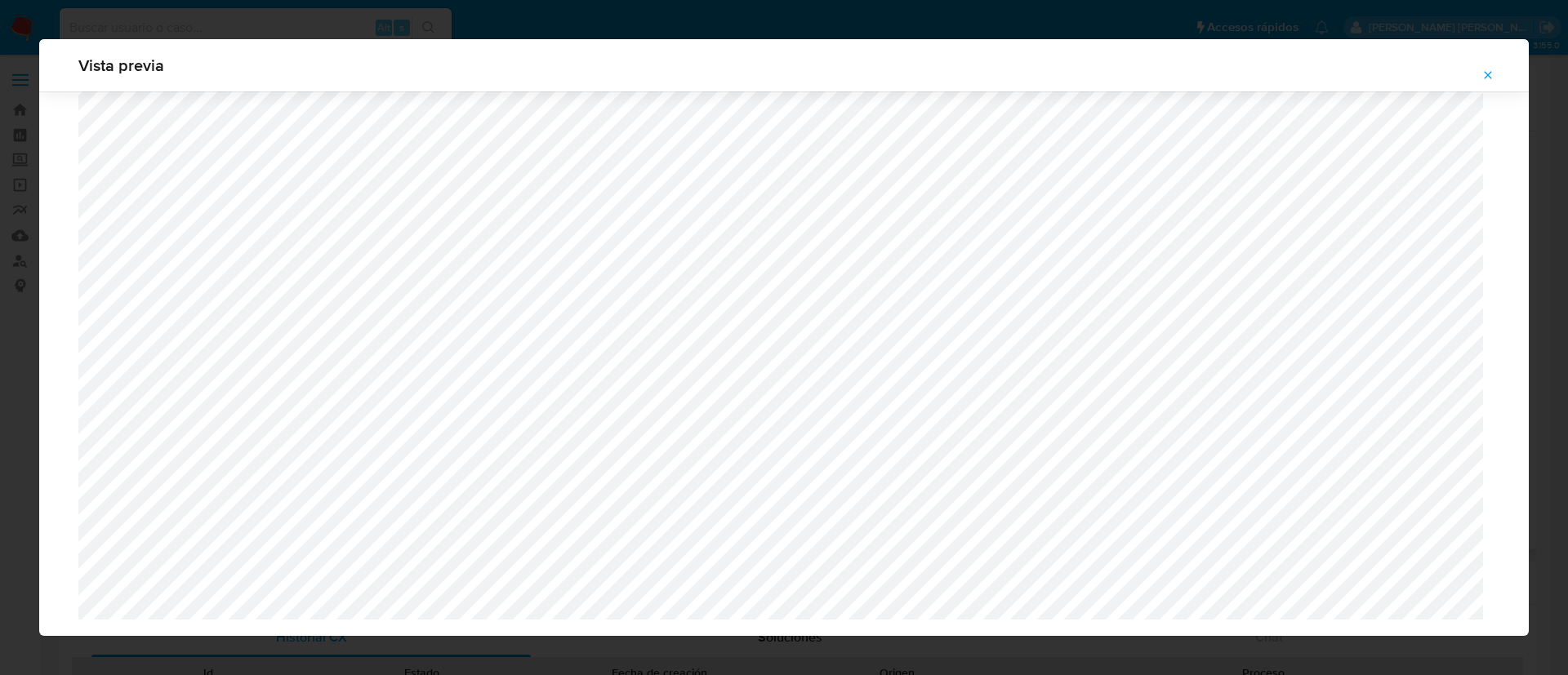
scroll to position [1528, 0]
click at [1485, 64] on span "Attachment preview" at bounding box center [1488, 75] width 13 height 23
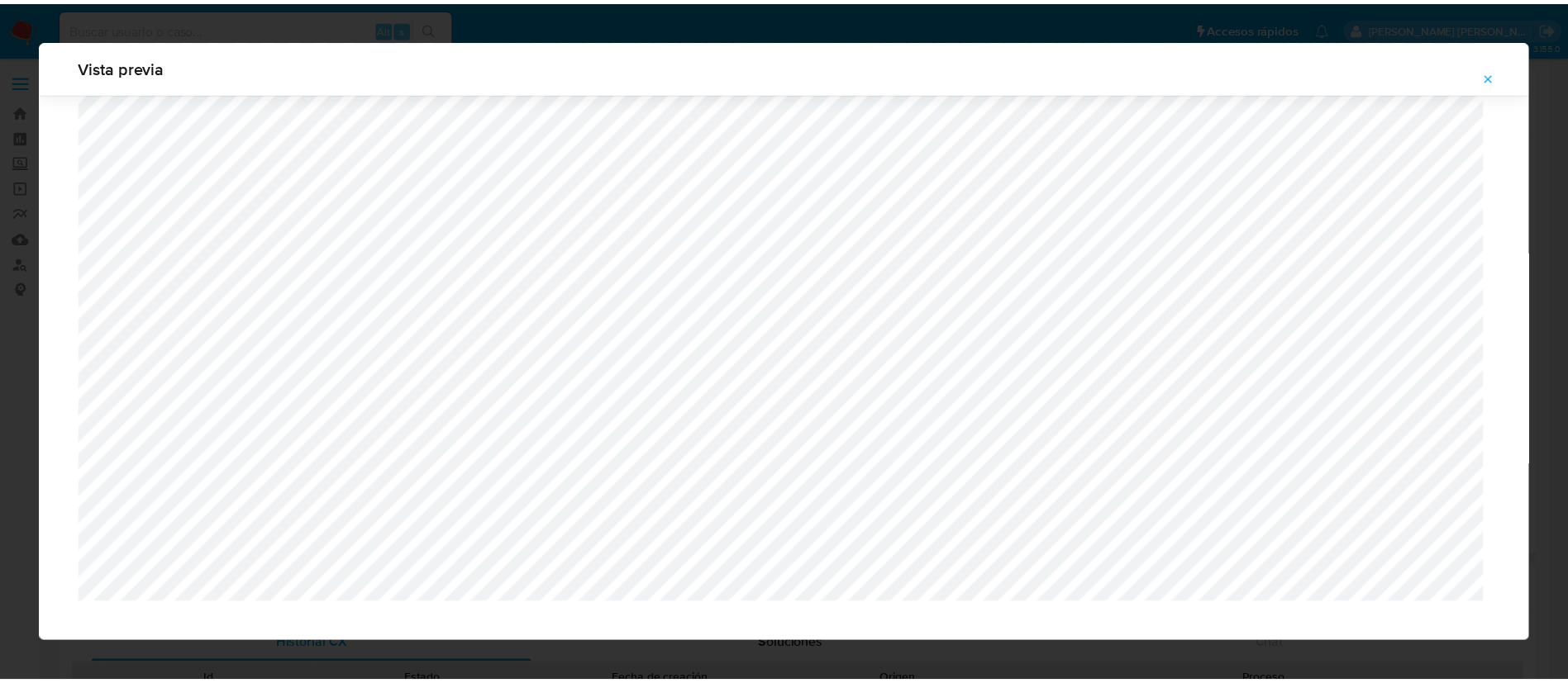
scroll to position [0, 0]
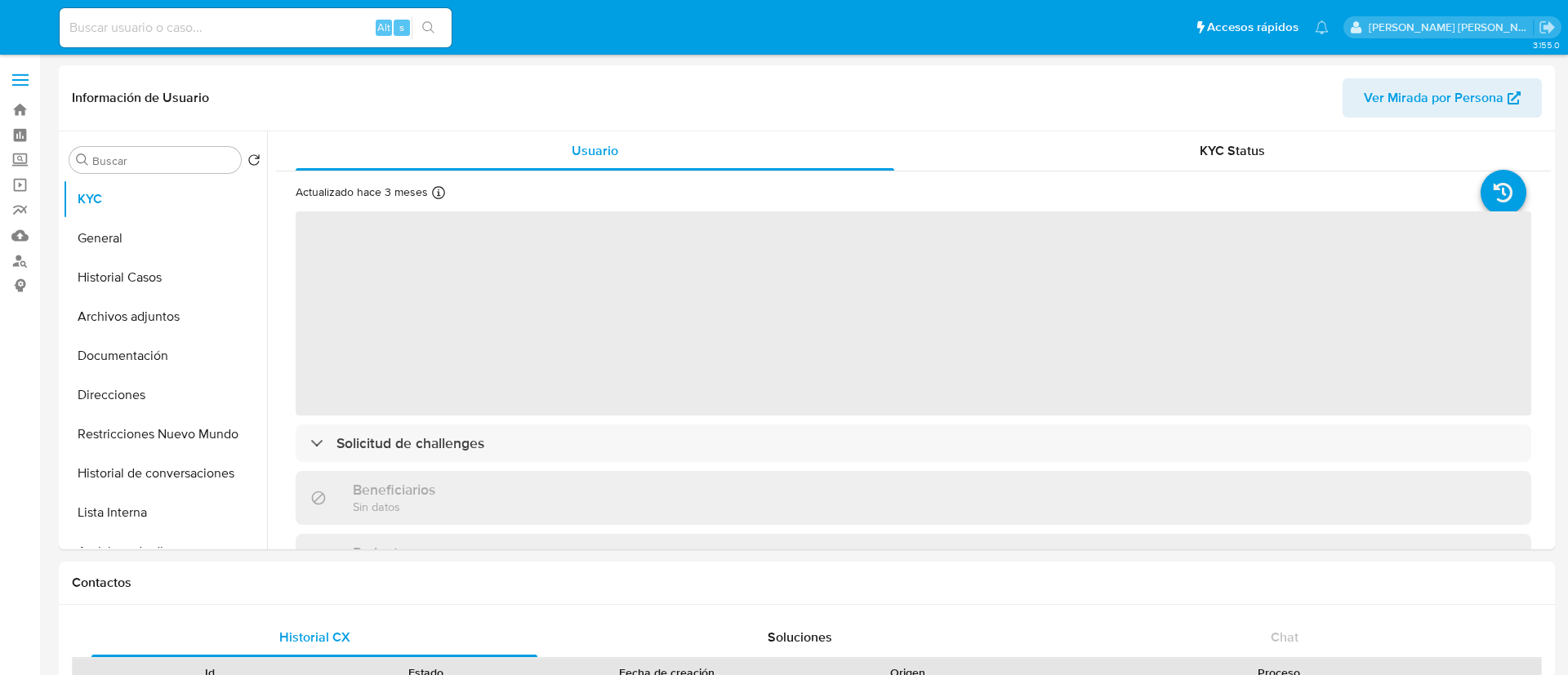
select select "10"
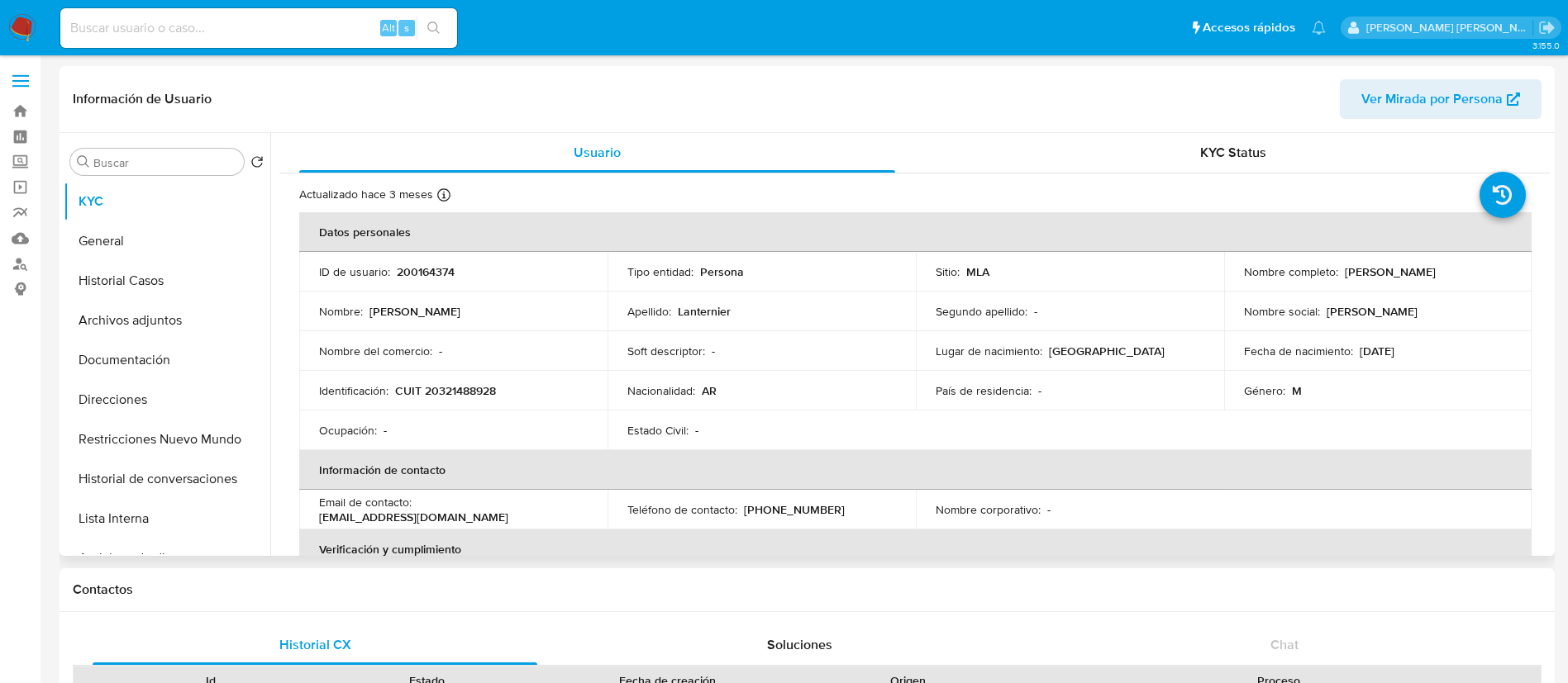
click at [1394, 349] on p "[DATE]" at bounding box center [1377, 351] width 35 height 15
click at [1394, 349] on p "05/05/1986" at bounding box center [1377, 351] width 35 height 15
click at [1394, 350] on p "05/05/1986" at bounding box center [1377, 351] width 35 height 15
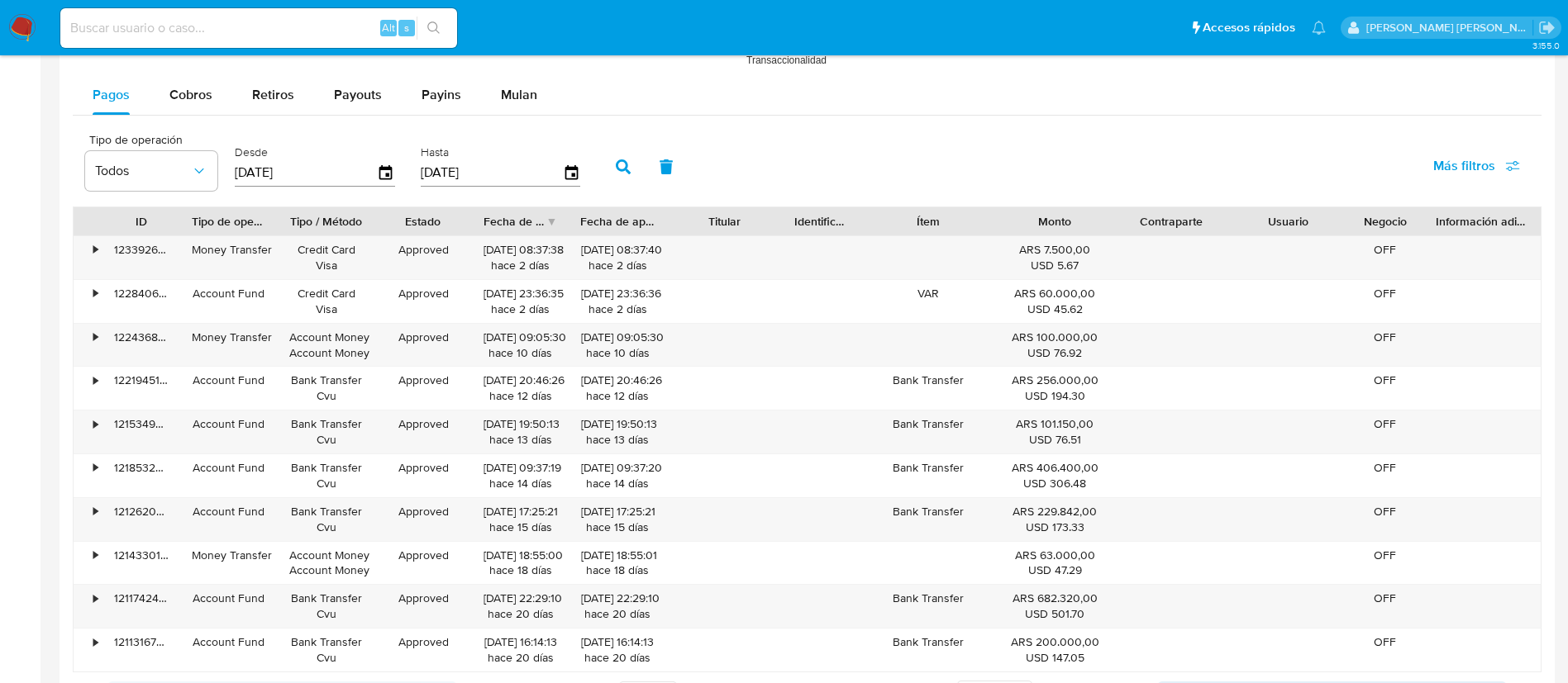
scroll to position [1565, 0]
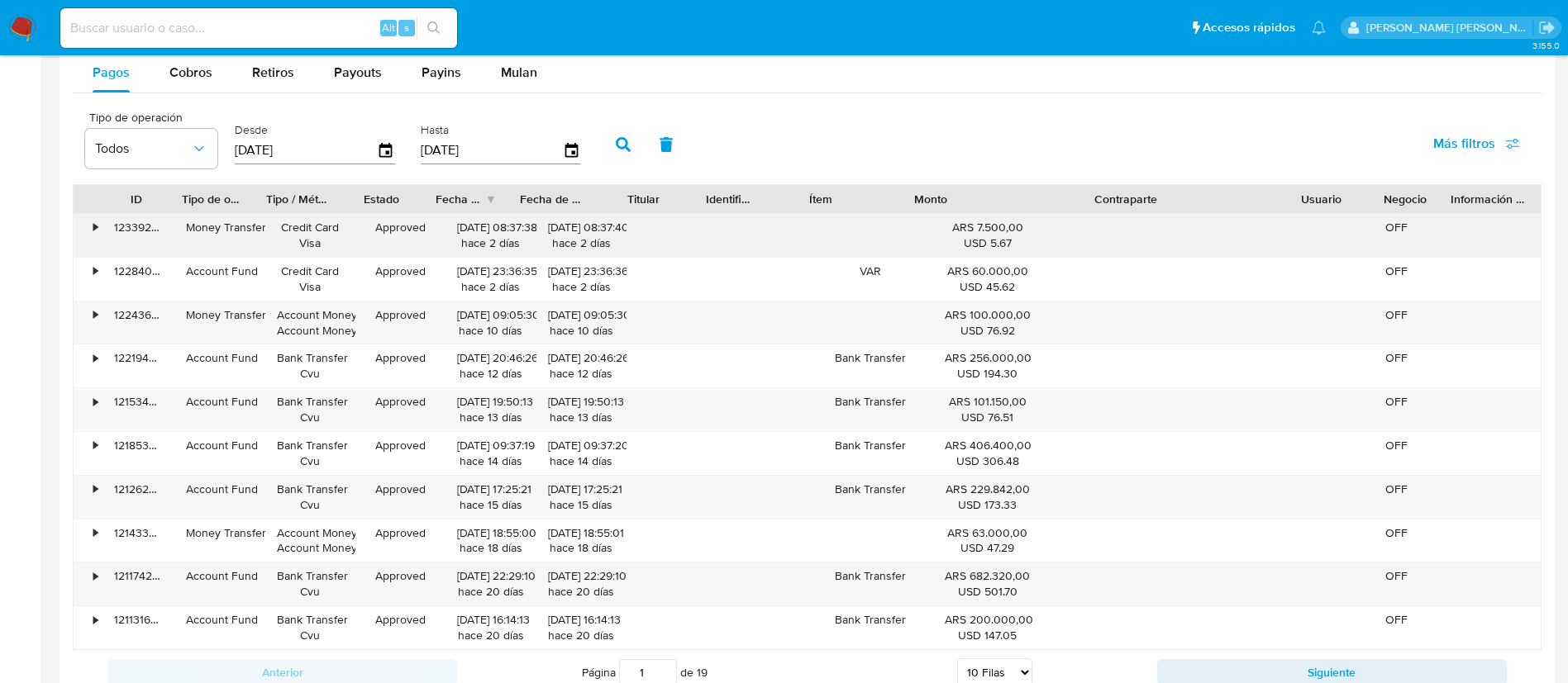
drag, startPoint x: 1233, startPoint y: 192, endPoint x: 1432, endPoint y: 224, distance: 201.6
click at [1432, 224] on div "ID Tipo de operación Tipo / Método Estado Fecha de creación Fecha de aprobación…" at bounding box center [807, 417] width 1469 height 466
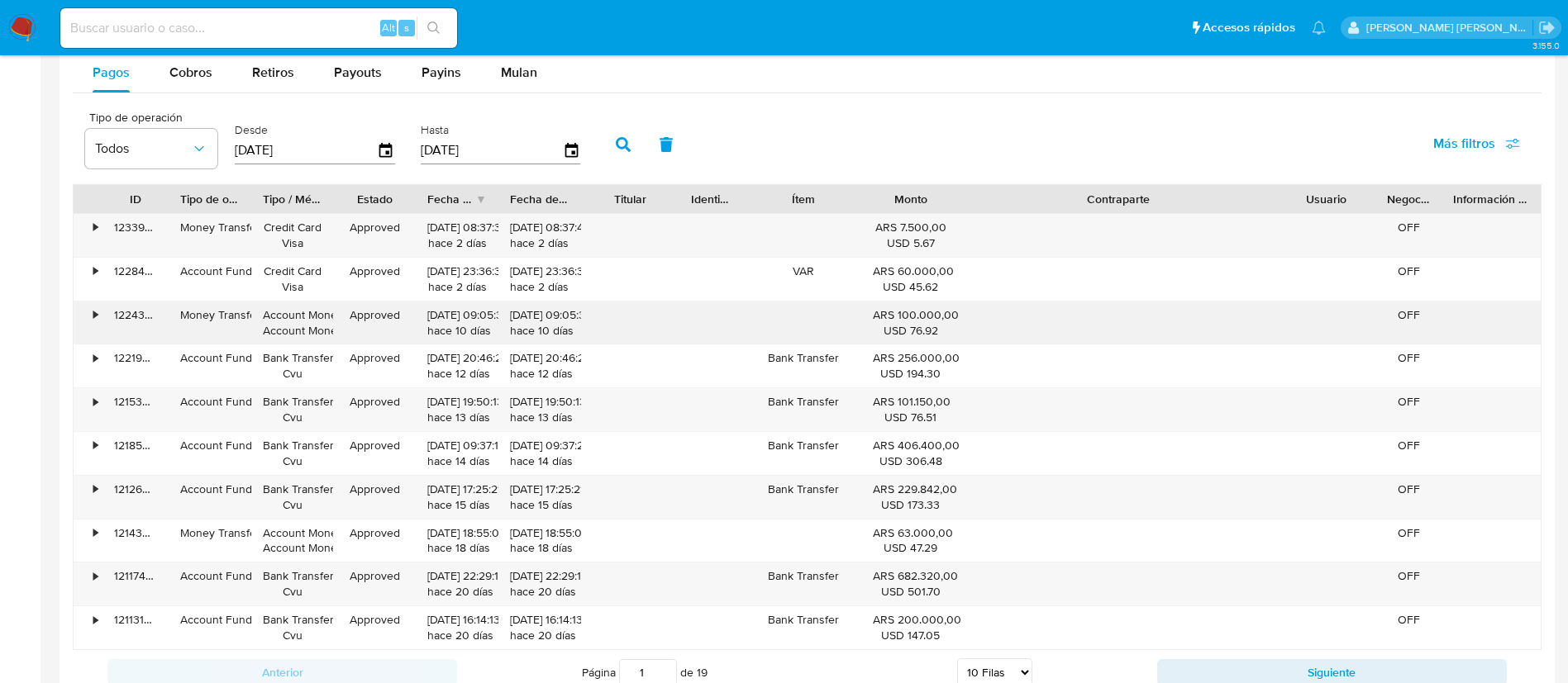
click at [524, 307] on div "15/08/2025 09:05:30 hace 10 días" at bounding box center [539, 323] width 59 height 31
click at [917, 308] on div "ARS 100.000,00 USD 76.92" at bounding box center [911, 323] width 76 height 31
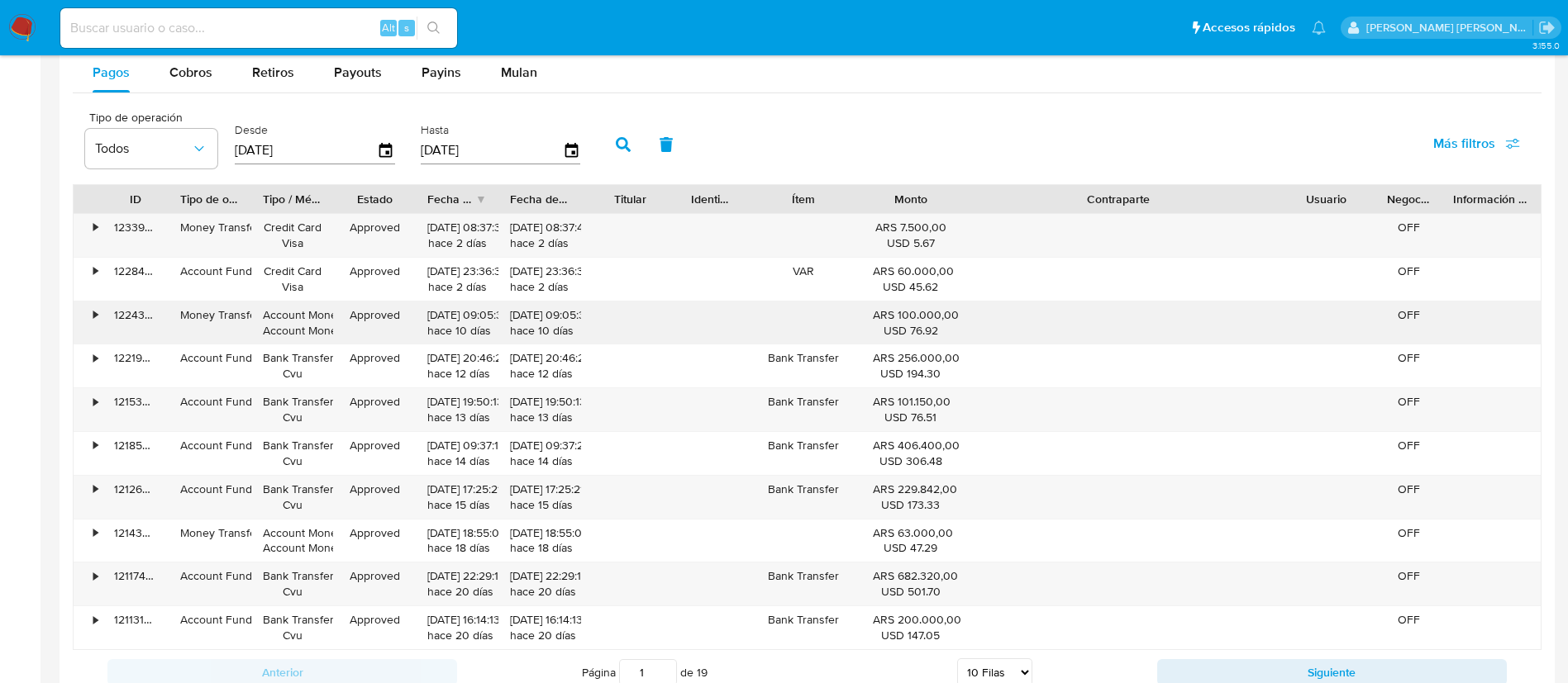
click at [917, 308] on div "ARS 100.000,00 USD 76.92" at bounding box center [911, 323] width 76 height 31
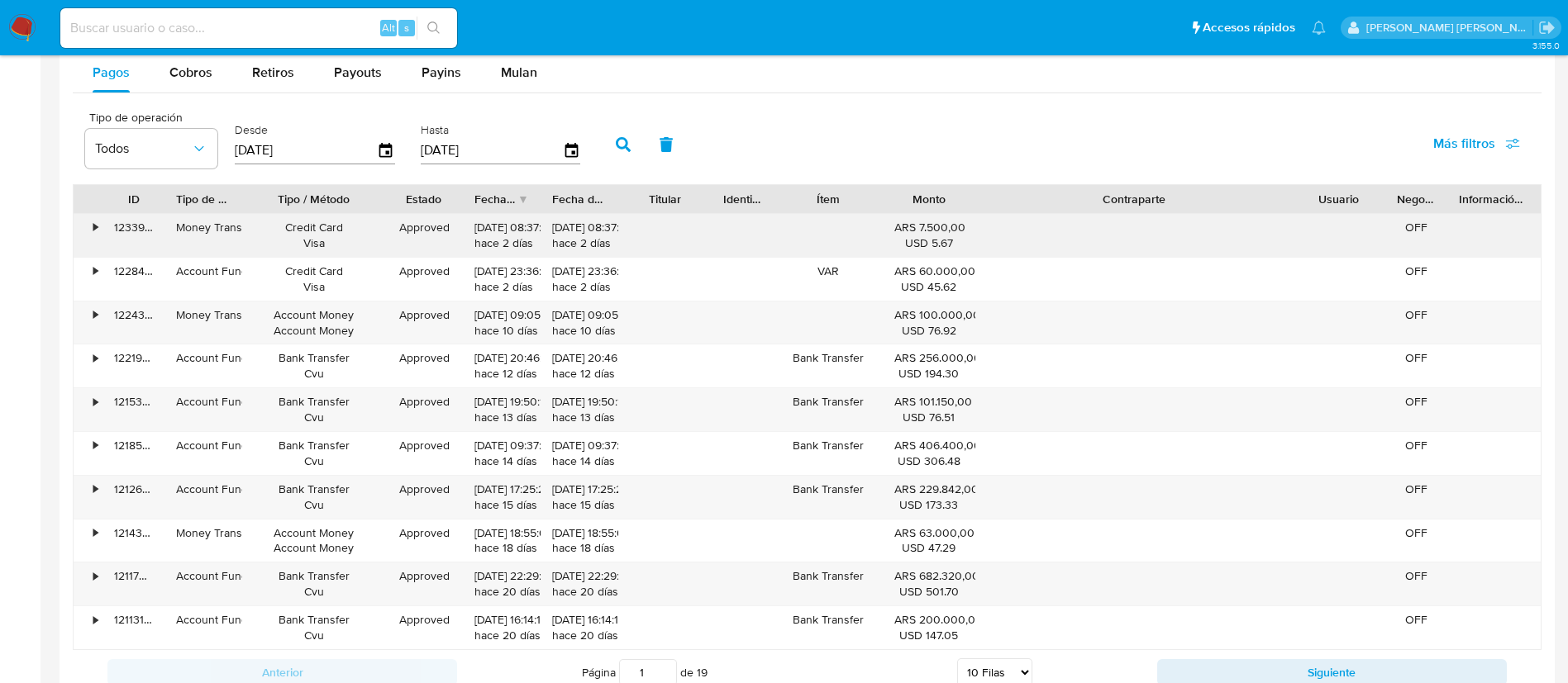
drag, startPoint x: 340, startPoint y: 201, endPoint x: 400, endPoint y: 213, distance: 61.2
click at [400, 213] on div "ID Tipo de operación Tipo / Método Estado Fecha de creación Fecha de aprobación…" at bounding box center [807, 417] width 1469 height 466
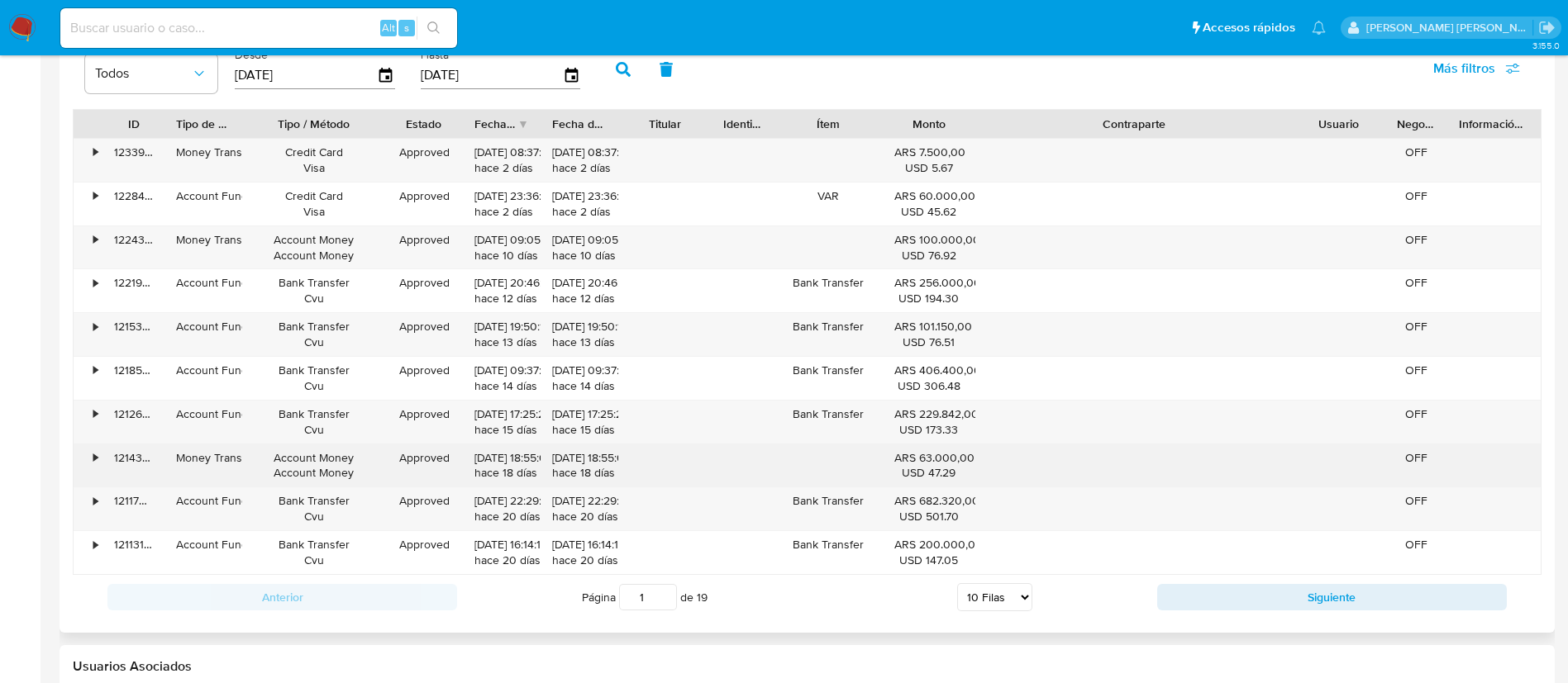
scroll to position [1642, 0]
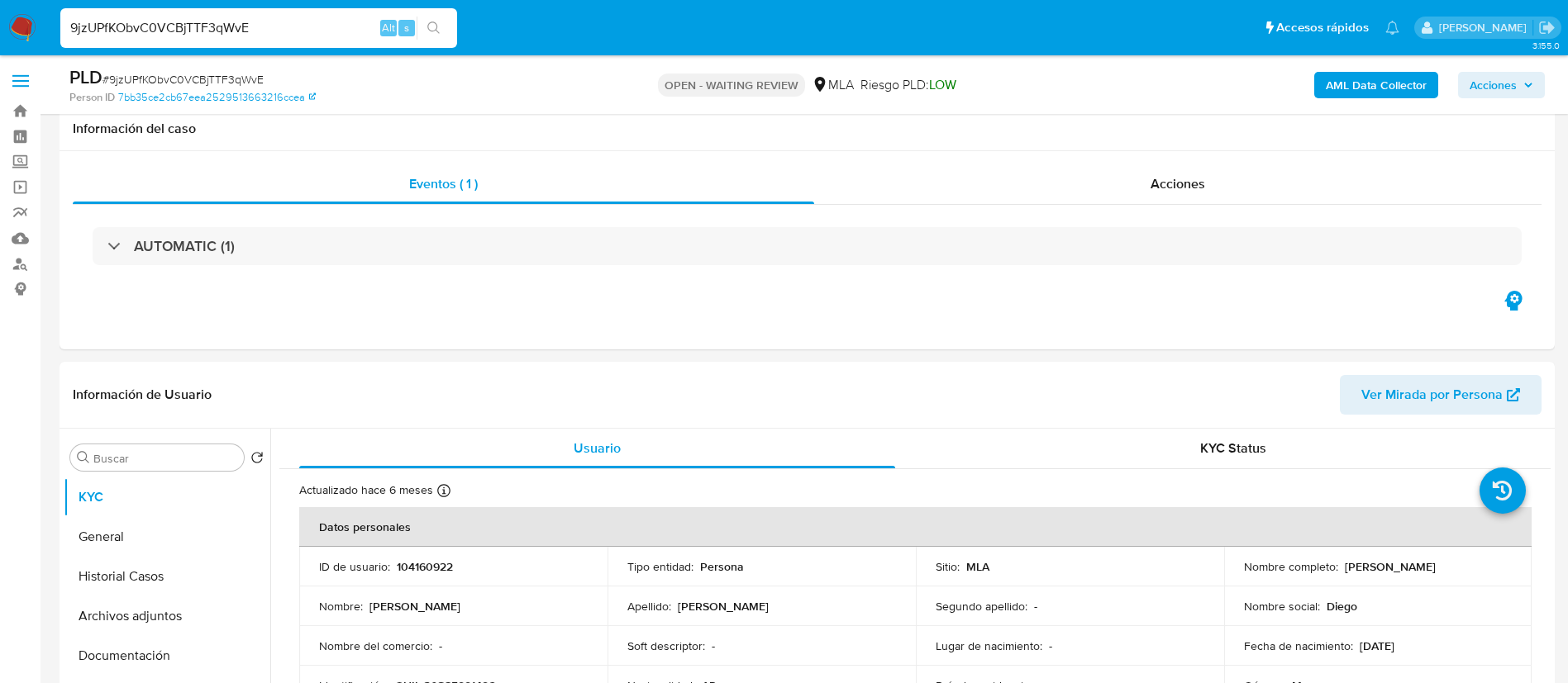
select select "10"
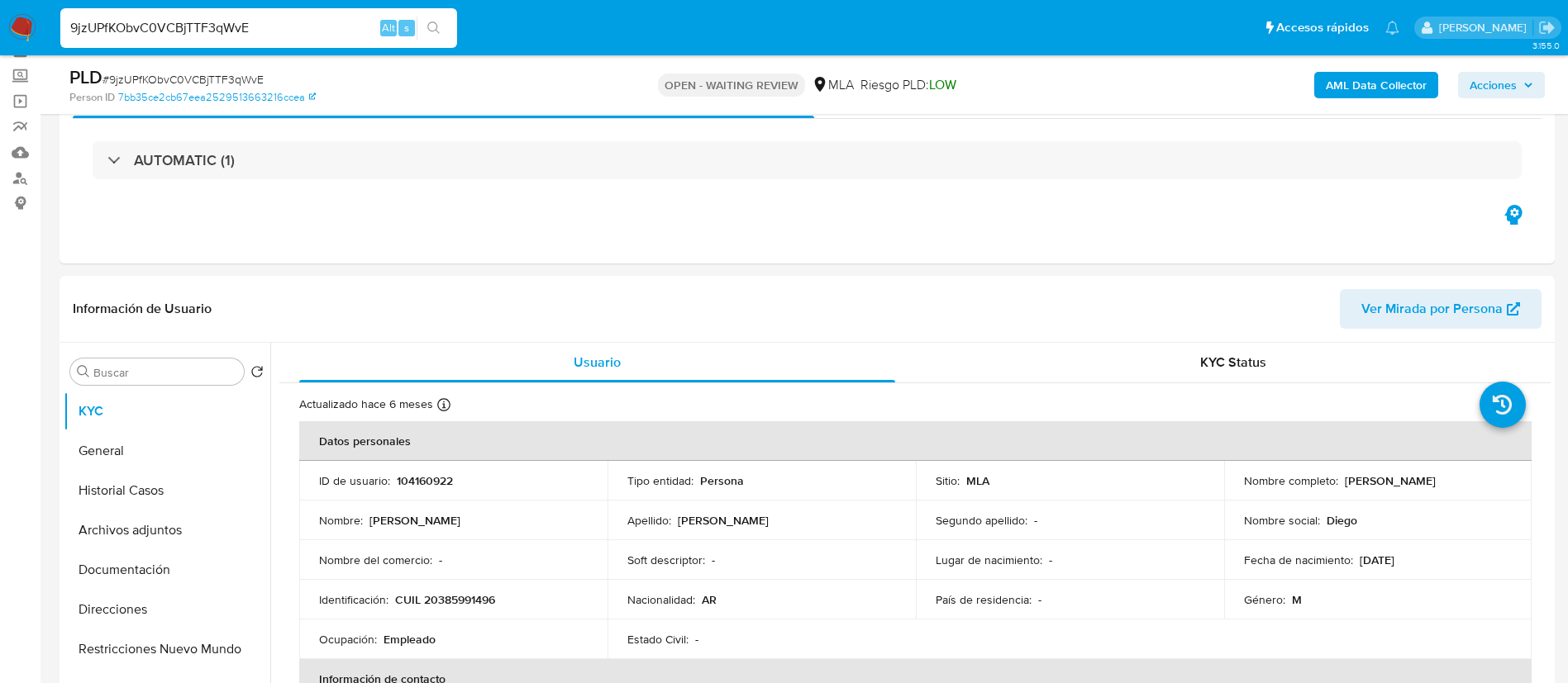
paste input "VhzZKSa4ZrXzzw3nZSnaWrZP"
click at [284, 24] on input "9jzUPfKObvC0VCBjTTF3qWvE" at bounding box center [259, 28] width 397 height 21
type input "VhzZKSa4ZrXzzw3nZSnaWrZP"
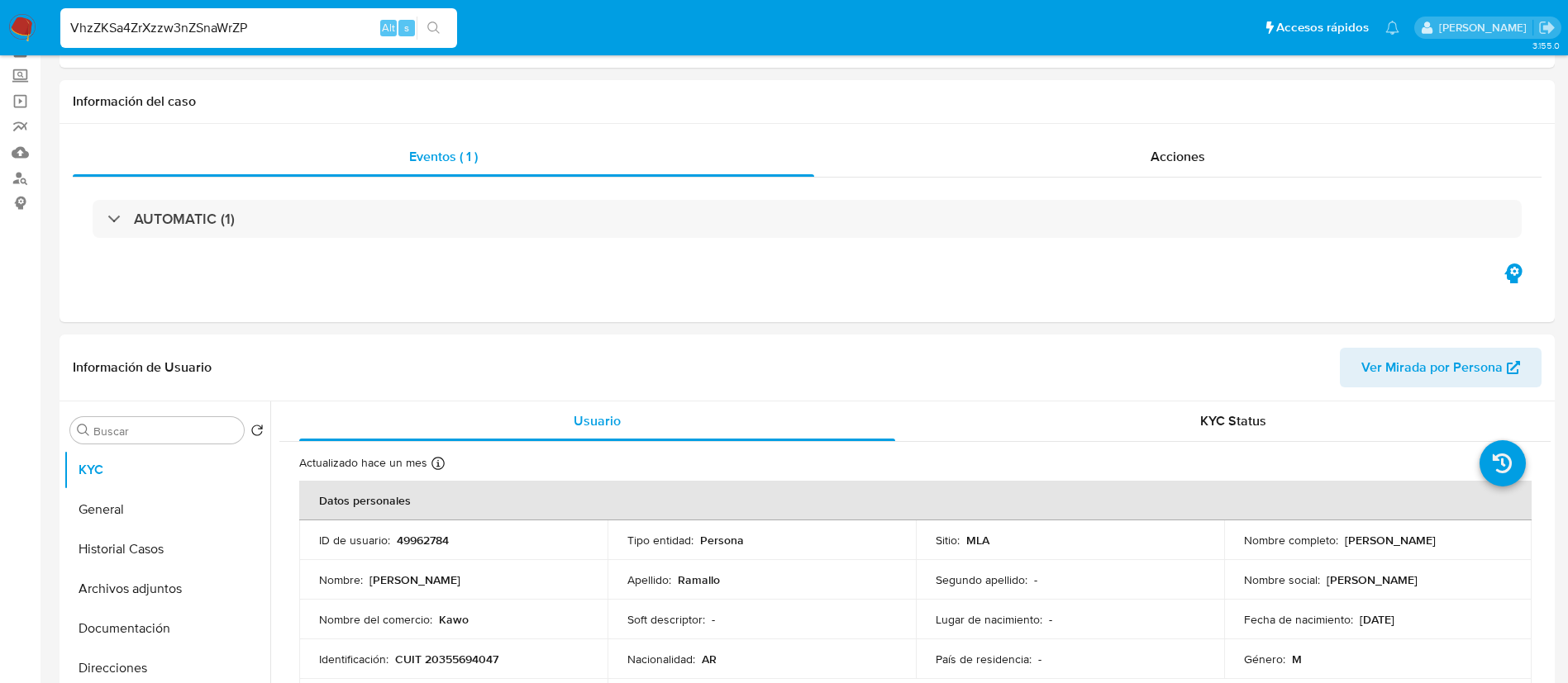
select select "10"
click at [475, 653] on p "CUIT 20355694047" at bounding box center [447, 659] width 103 height 15
copy p "20355694047"
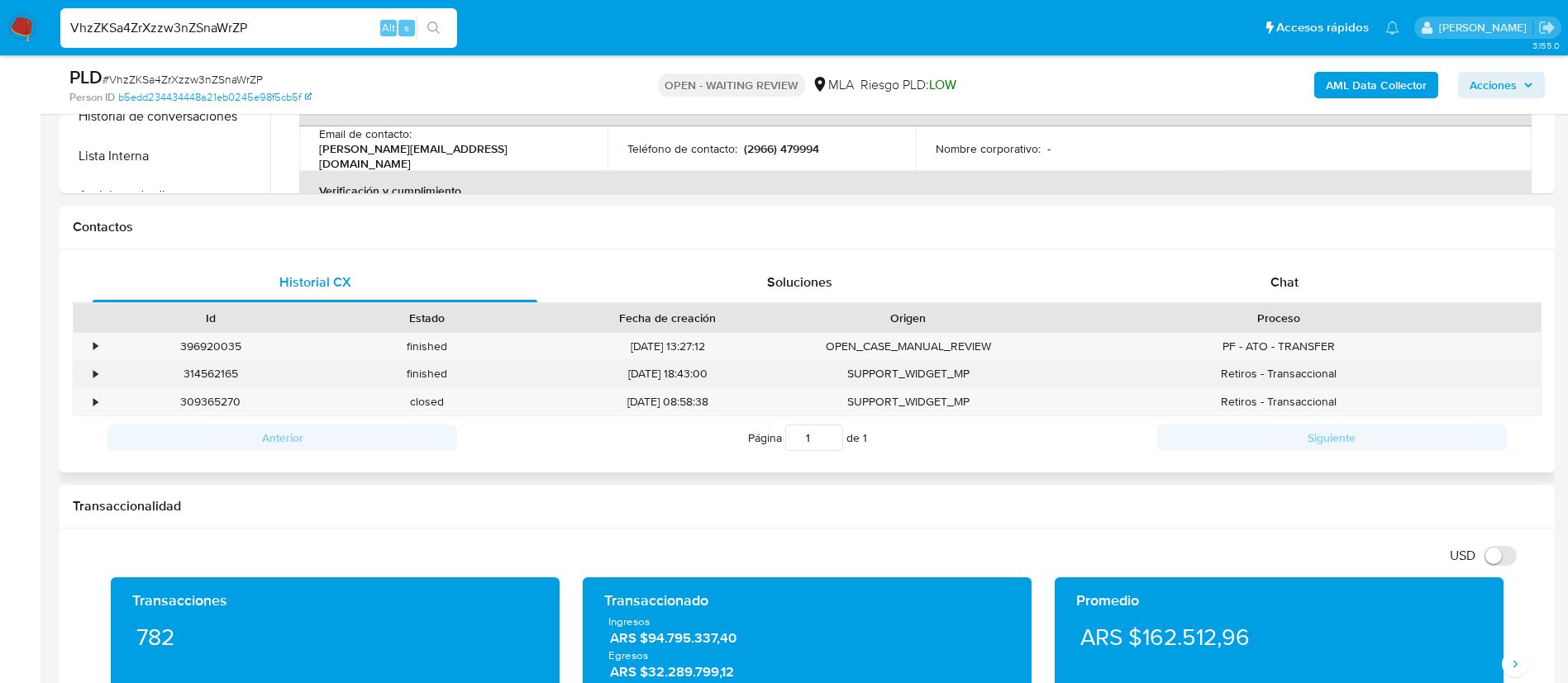
scroll to position [657, 0]
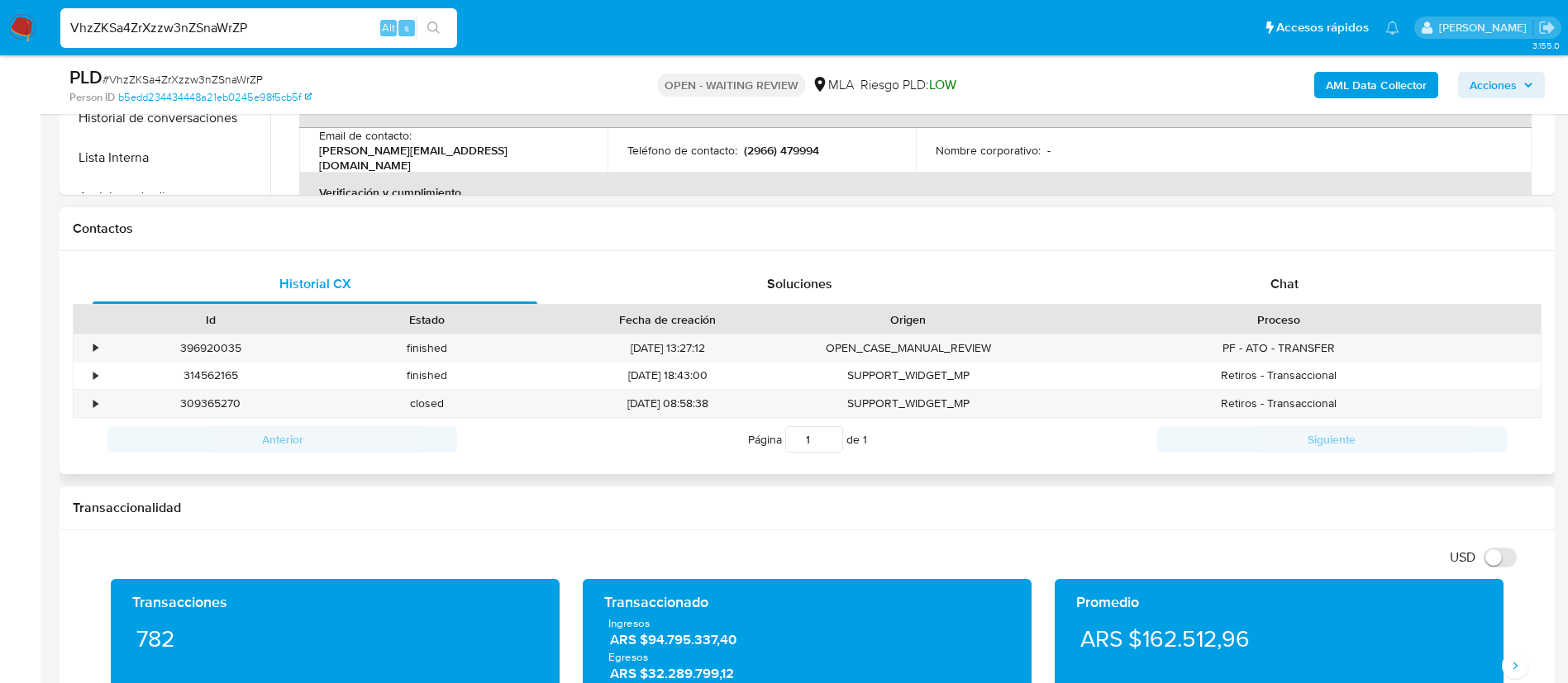
click at [1293, 310] on div "Proceso" at bounding box center [1278, 319] width 524 height 28
click at [1285, 274] on span "Chat" at bounding box center [1285, 283] width 28 height 19
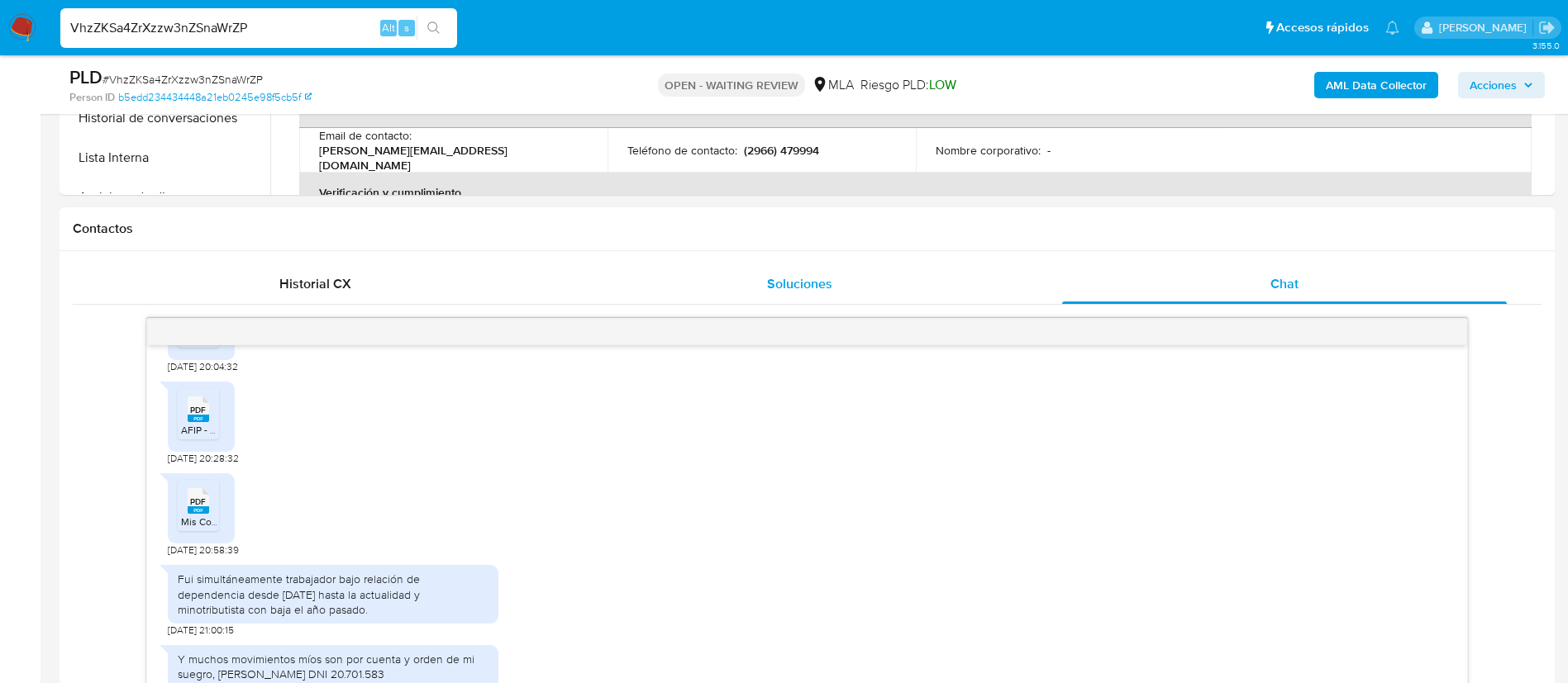
scroll to position [1163, 0]
click at [192, 419] on rect at bounding box center [198, 415] width 21 height 7
click at [200, 510] on rect at bounding box center [198, 507] width 21 height 7
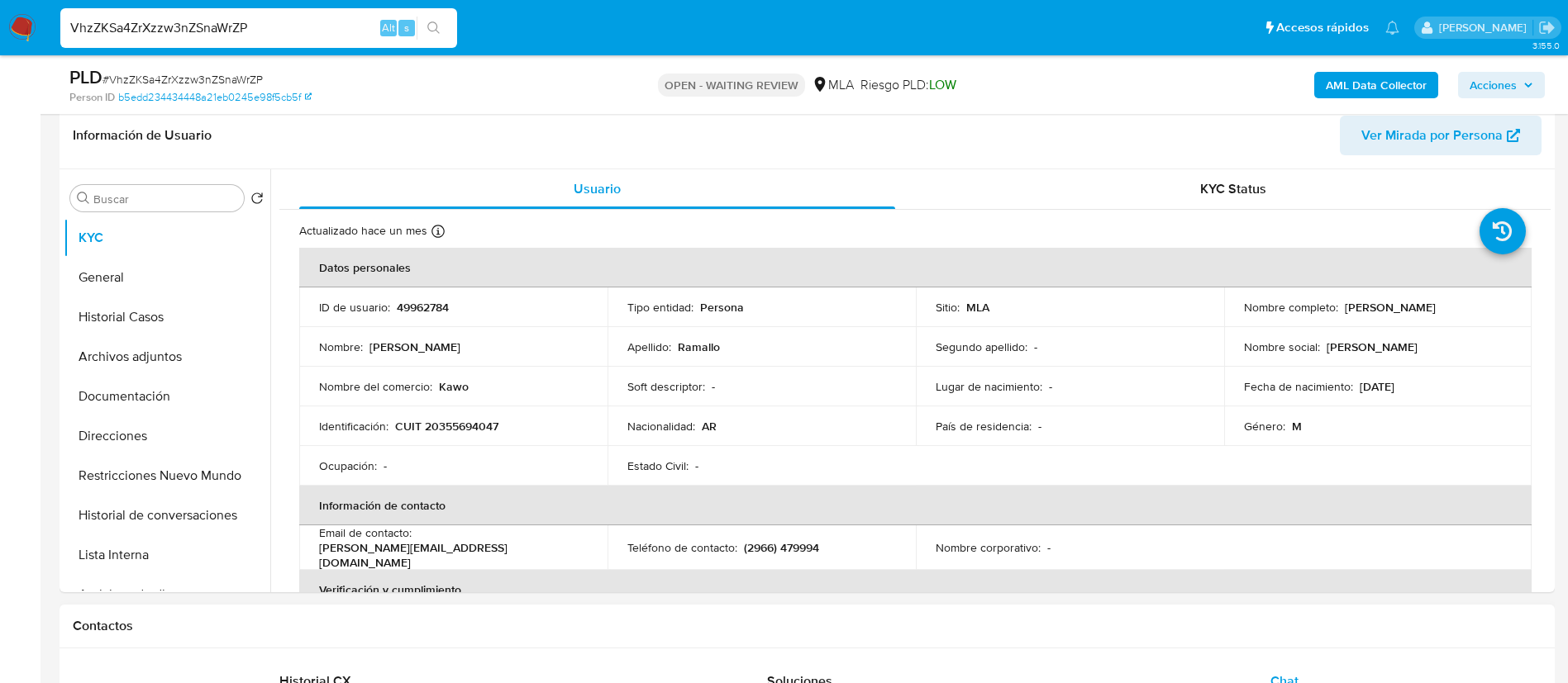
scroll to position [246, 0]
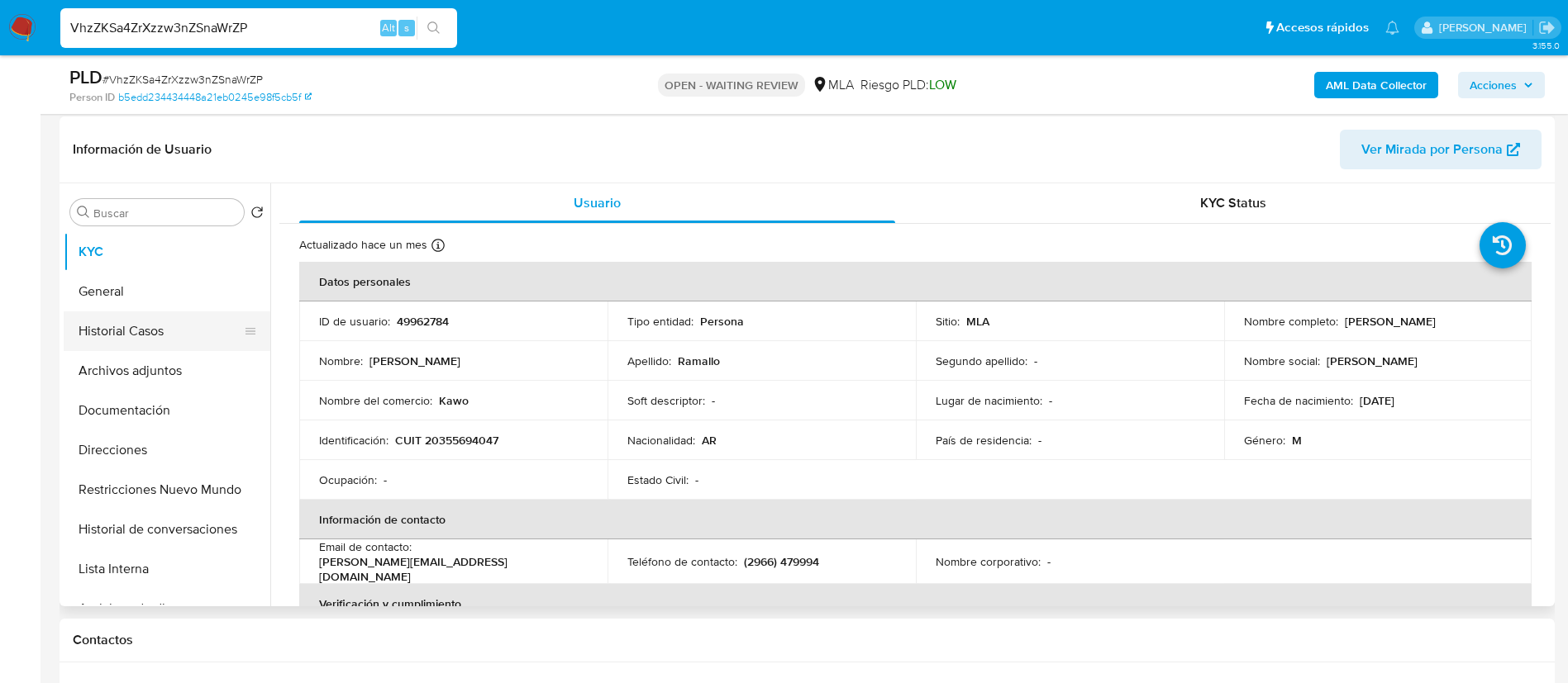
click at [143, 332] on button "Historial Casos" at bounding box center [160, 330] width 193 height 40
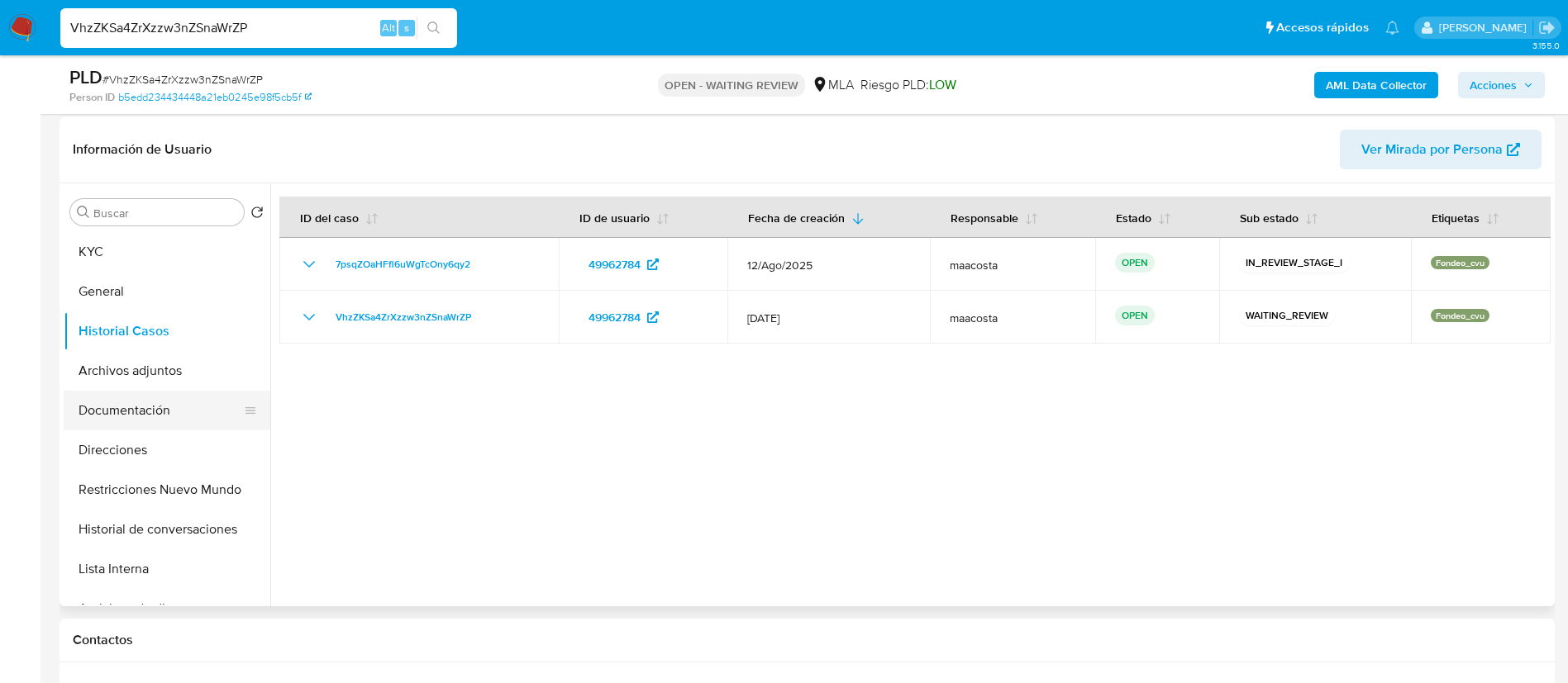
click at [151, 410] on button "Documentación" at bounding box center [160, 410] width 193 height 40
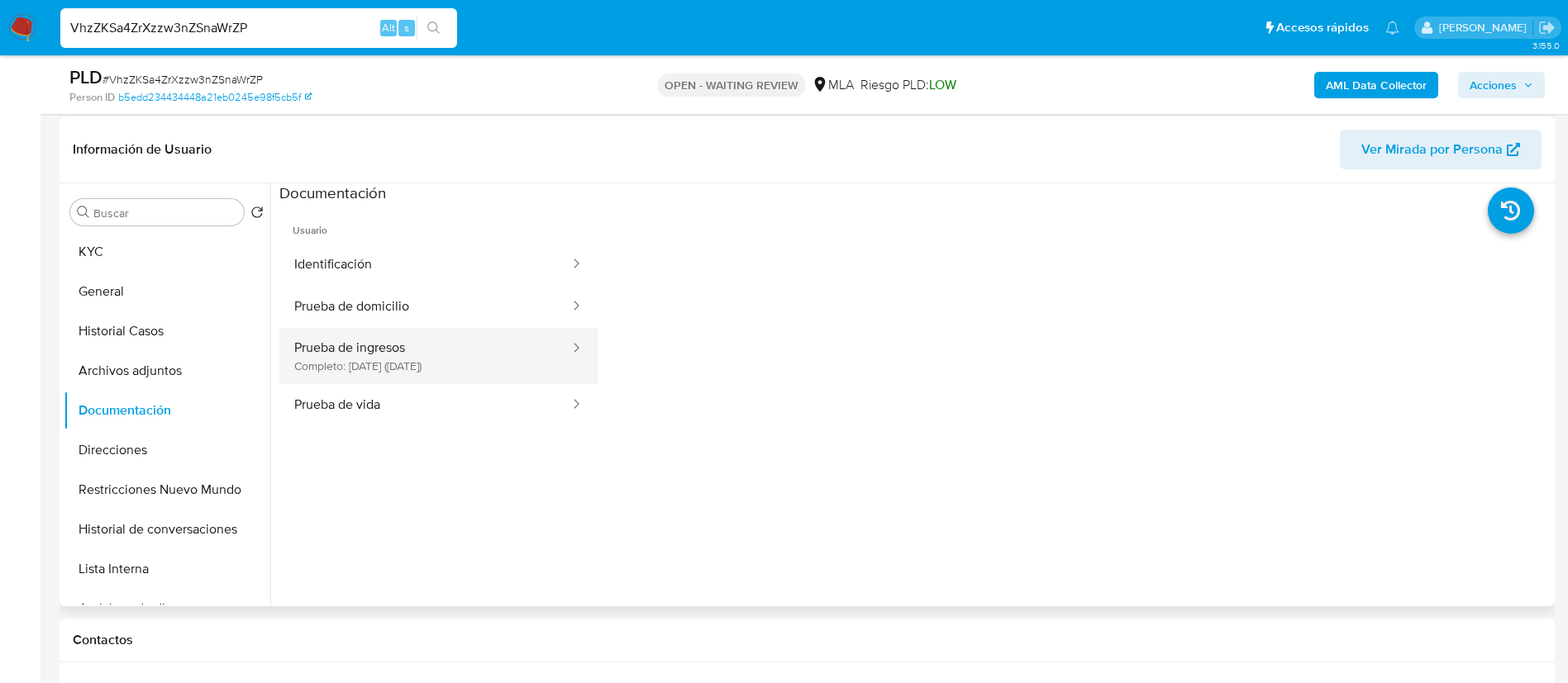
click at [391, 349] on button "Prueba de ingresos Completo: [DATE] ([DATE])" at bounding box center [426, 355] width 292 height 56
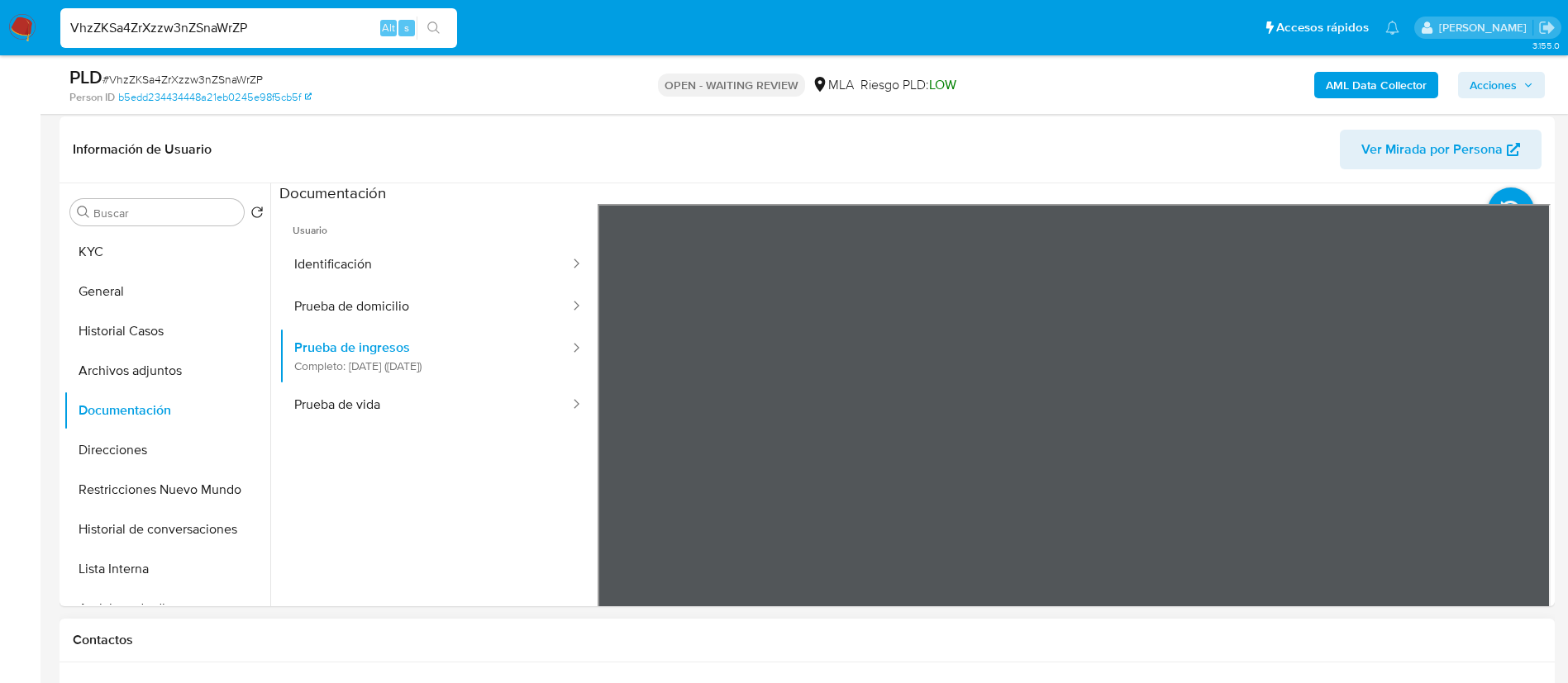
click at [357, 280] on button "Identificación" at bounding box center [426, 265] width 292 height 42
click at [1517, 463] on icon at bounding box center [1530, 473] width 33 height 33
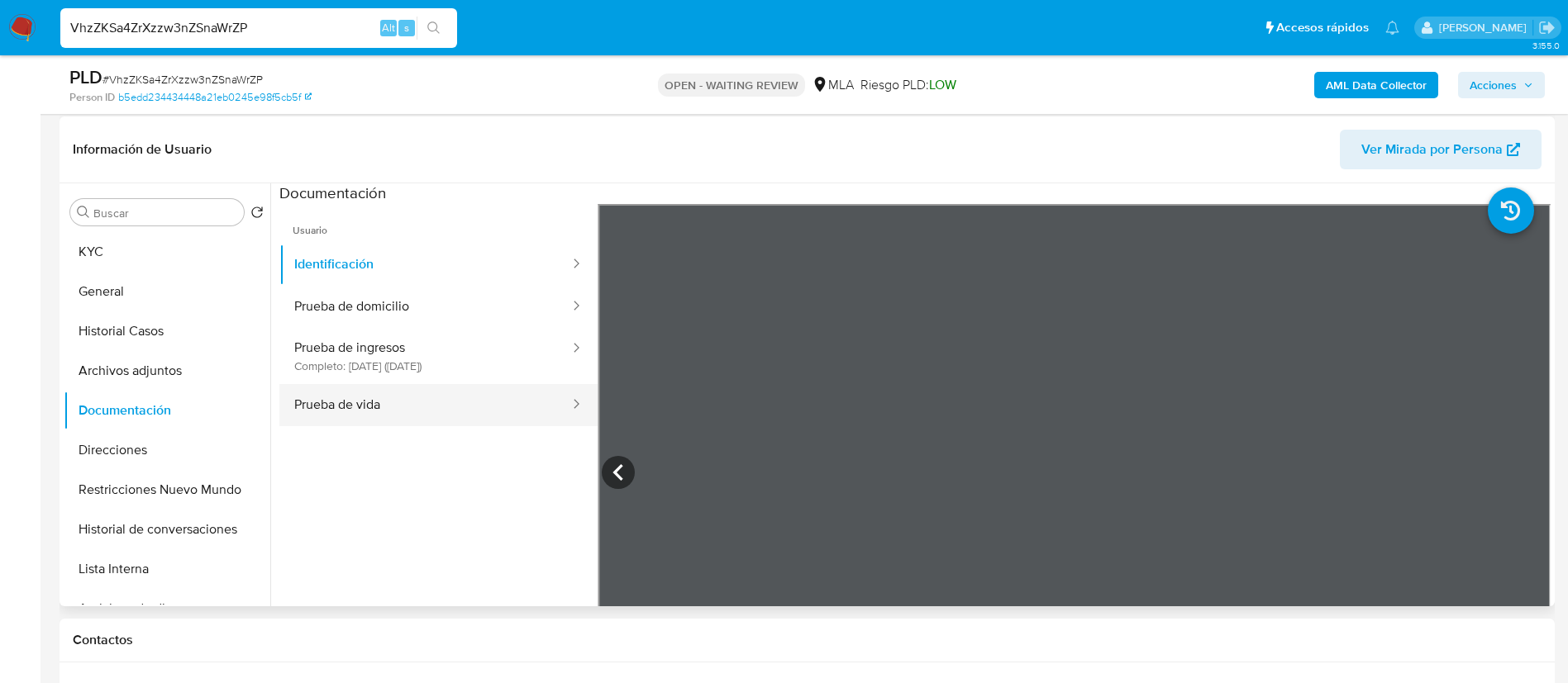
click at [356, 396] on button "Prueba de vida" at bounding box center [426, 405] width 292 height 42
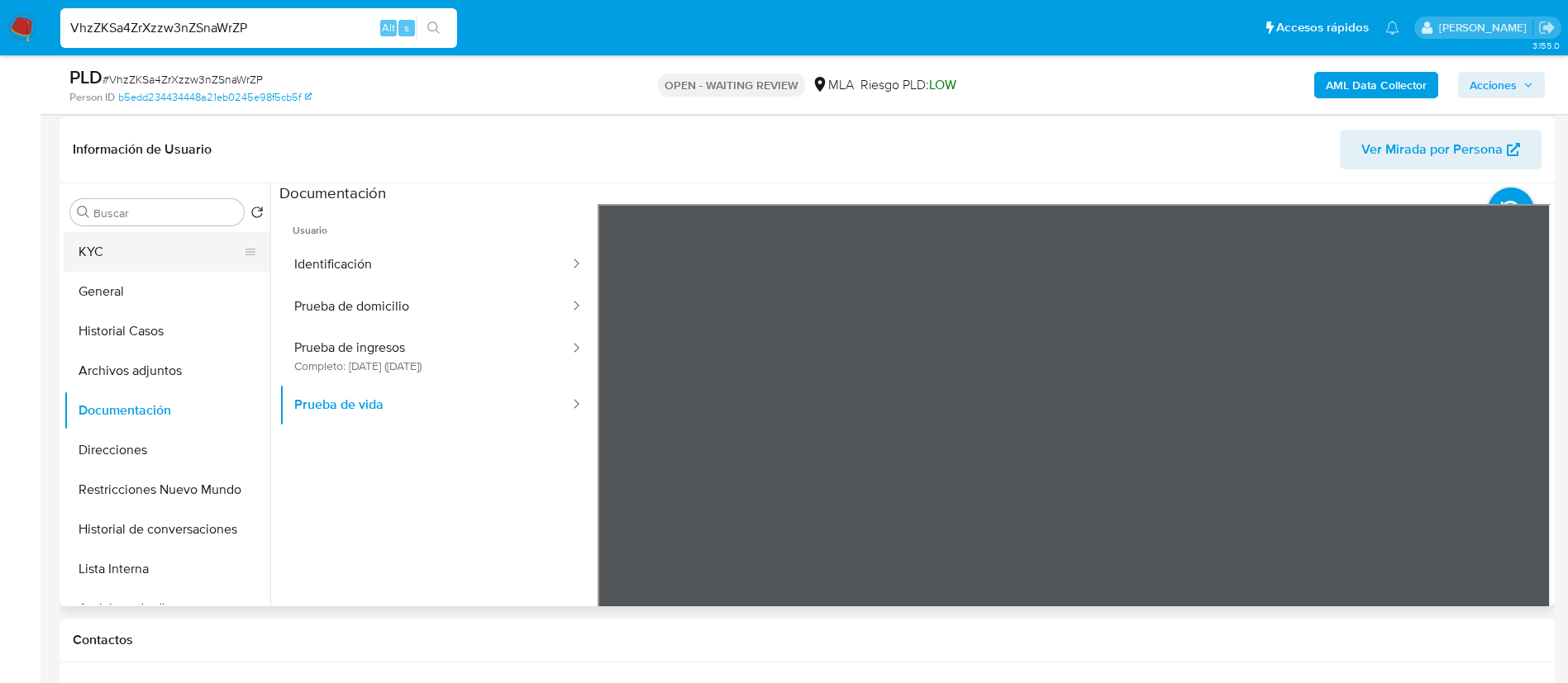
click at [78, 256] on button "KYC" at bounding box center [160, 252] width 193 height 40
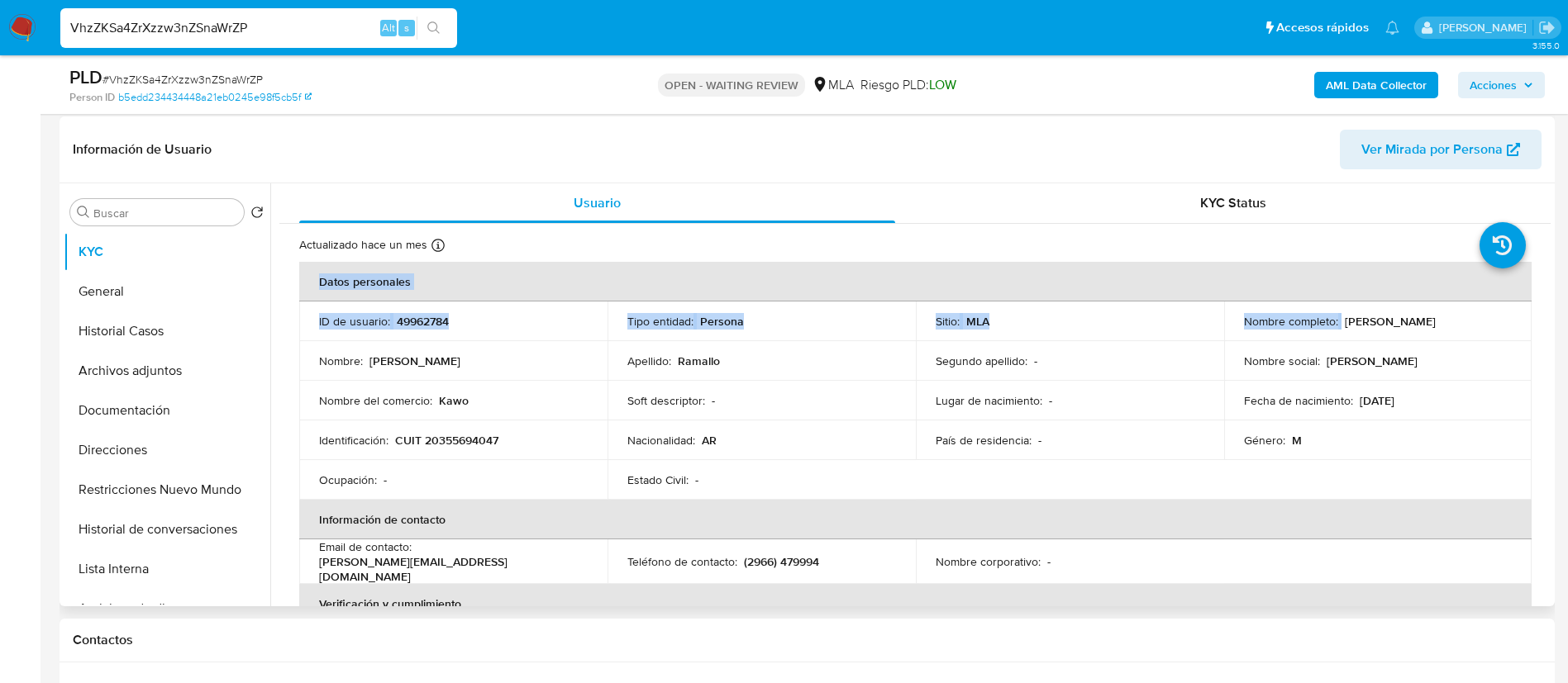
drag, startPoint x: 1337, startPoint y: 321, endPoint x: 1525, endPoint y: 330, distance: 188.2
click at [1525, 330] on td "Nombre completo : [PERSON_NAME]" at bounding box center [1379, 321] width 308 height 40
copy div "[PERSON_NAME]"
click at [139, 450] on button "Direcciones" at bounding box center [160, 449] width 193 height 40
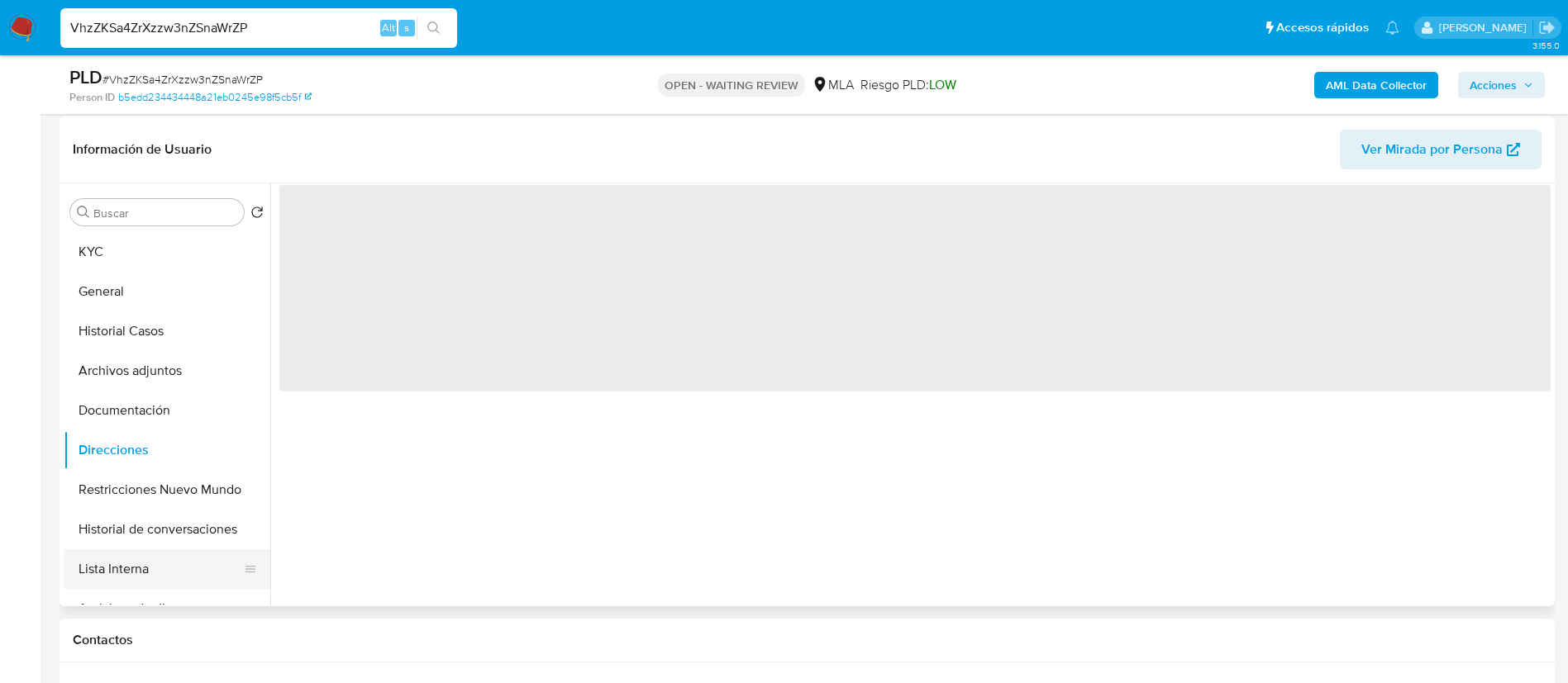
click at [175, 558] on button "Lista Interna" at bounding box center [160, 569] width 193 height 40
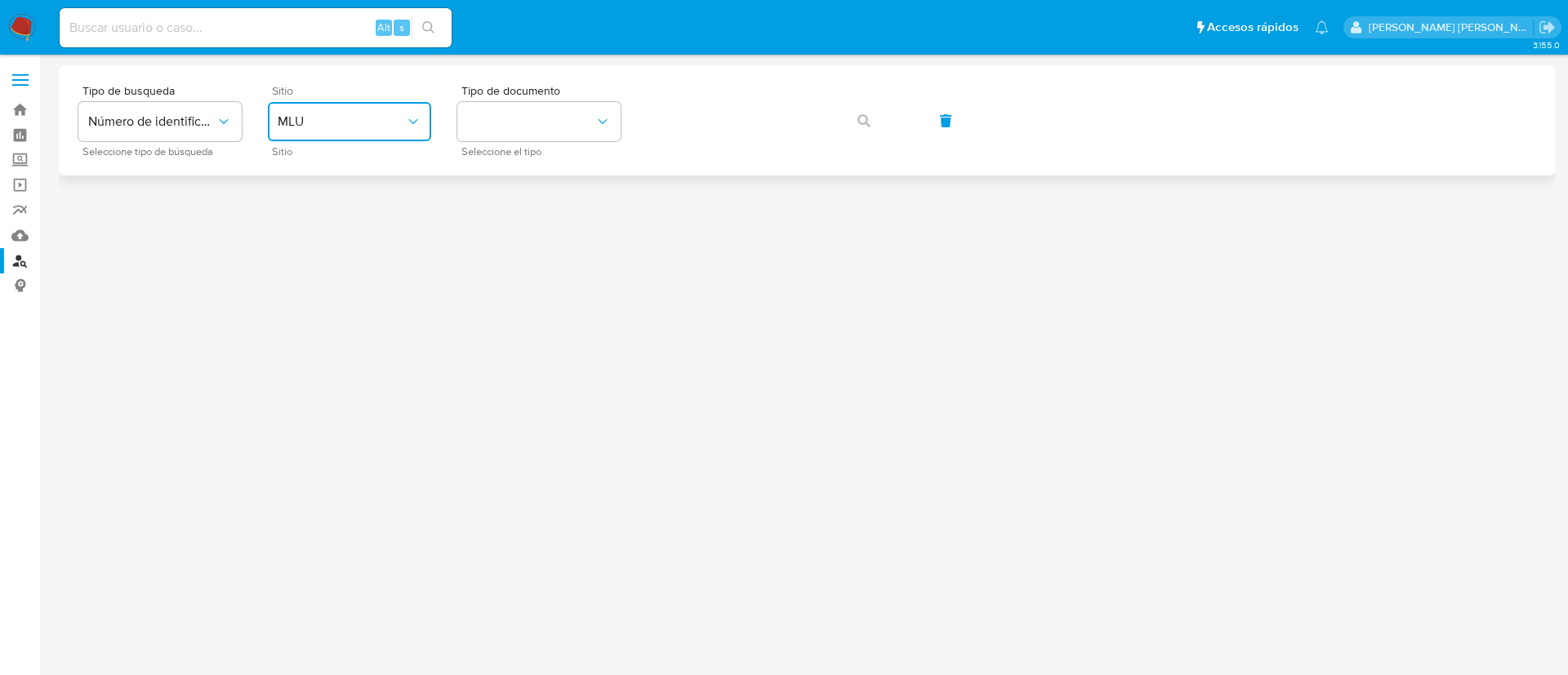
click at [408, 126] on icon "site_id" at bounding box center [413, 121] width 16 height 16
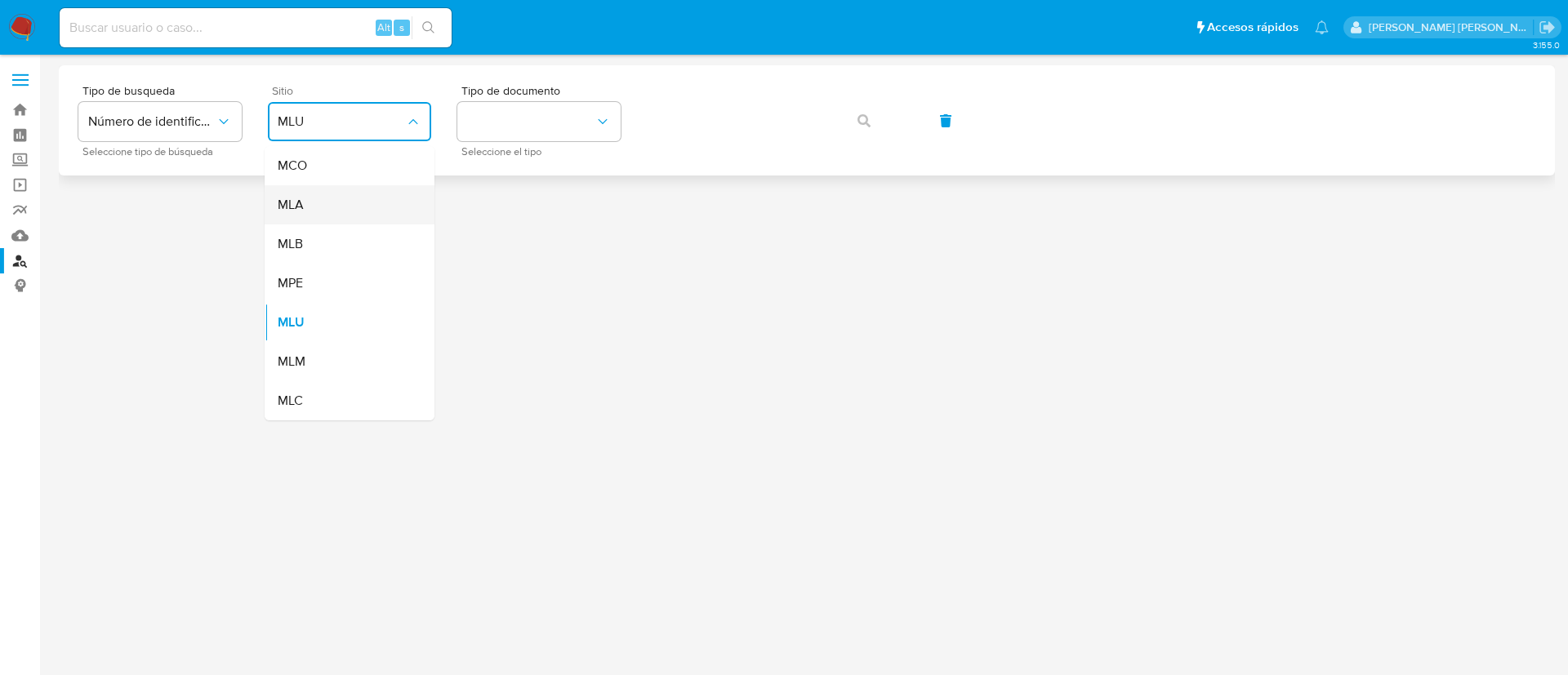
click at [294, 205] on span "MLA" at bounding box center [290, 205] width 26 height 16
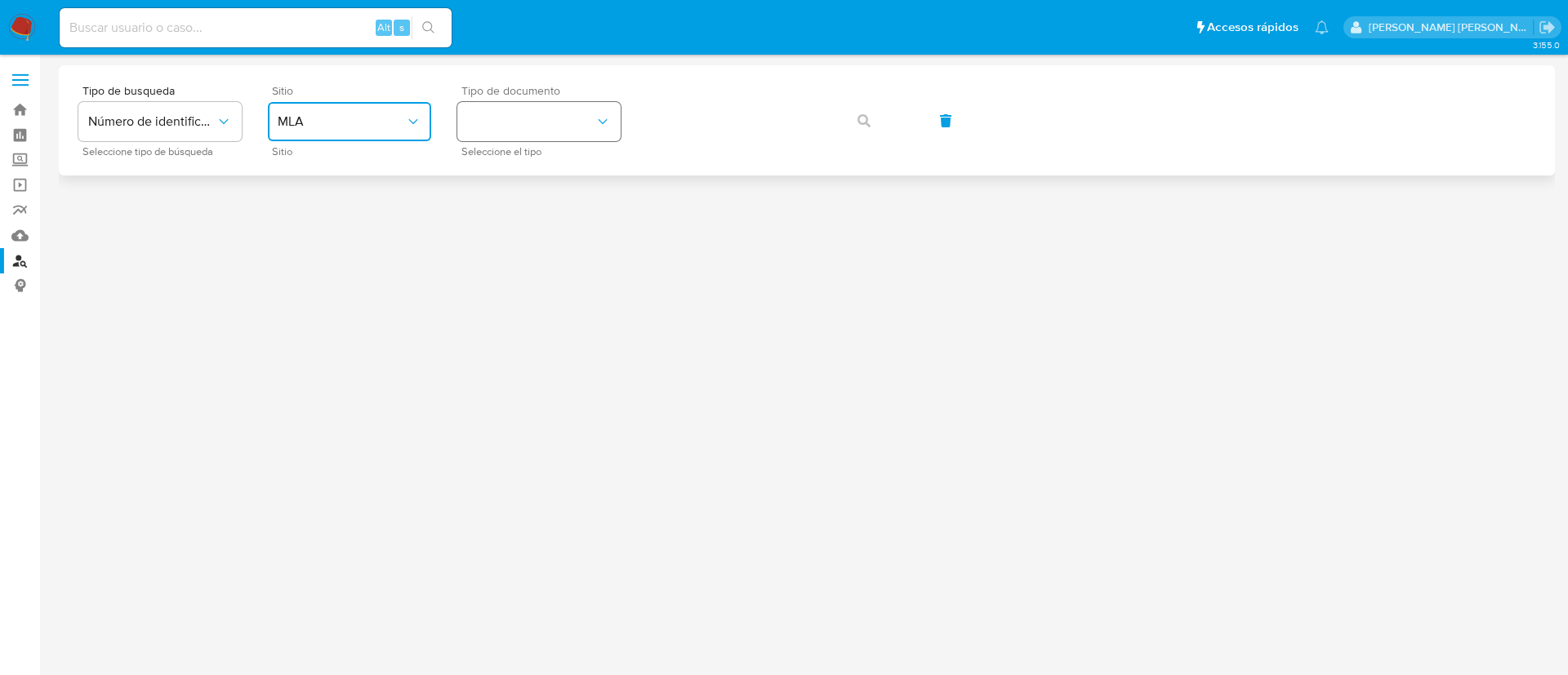
click at [592, 104] on button "identificationType" at bounding box center [538, 121] width 163 height 39
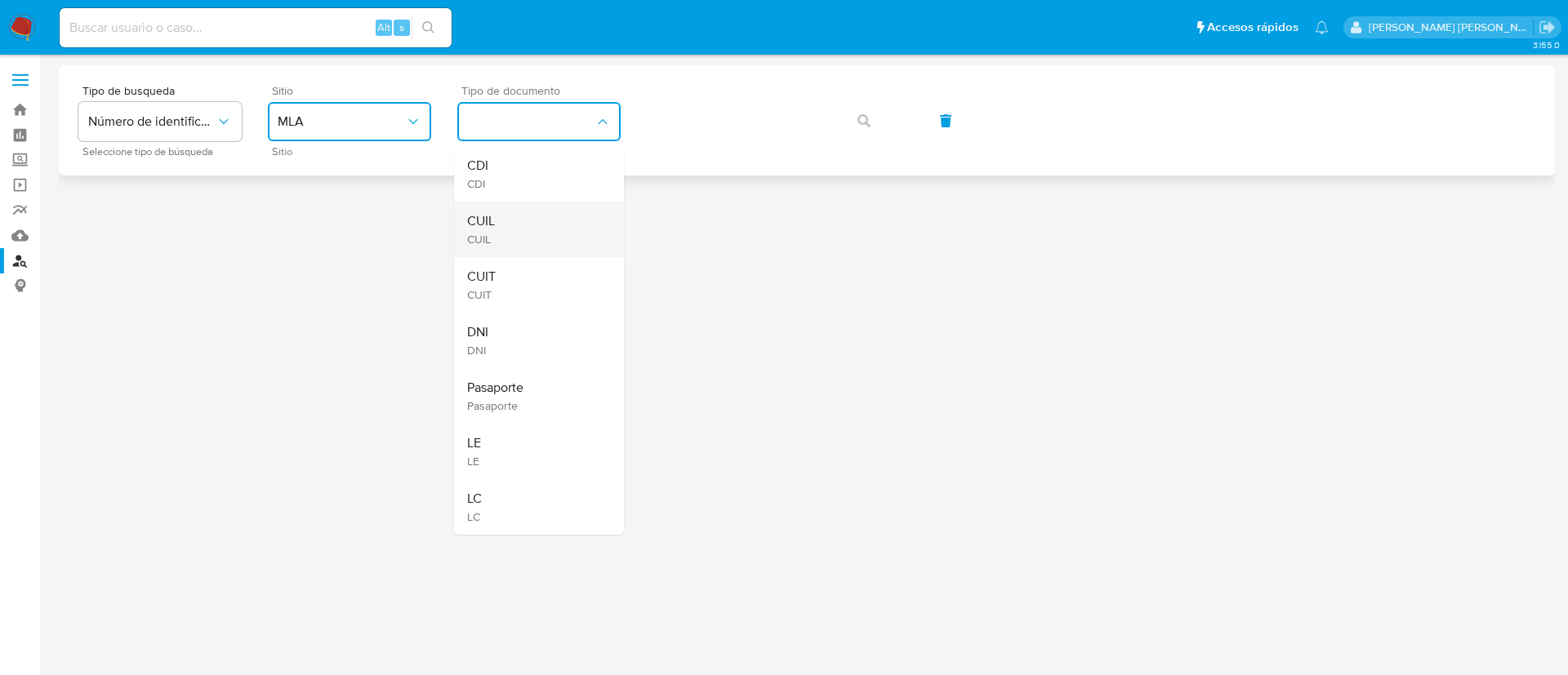
click at [504, 214] on div "CUIL CUIL" at bounding box center [534, 229] width 134 height 56
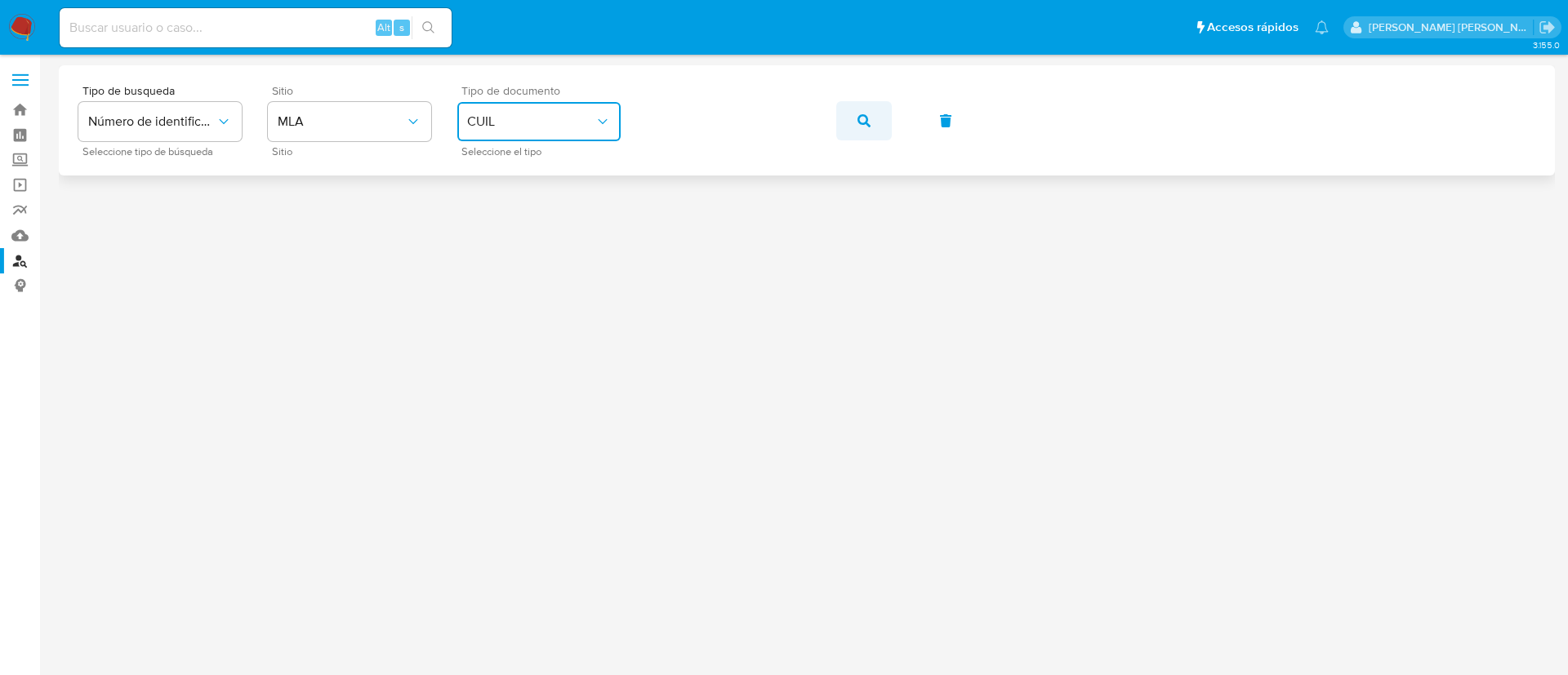
click at [858, 120] on icon "button" at bounding box center [864, 120] width 13 height 13
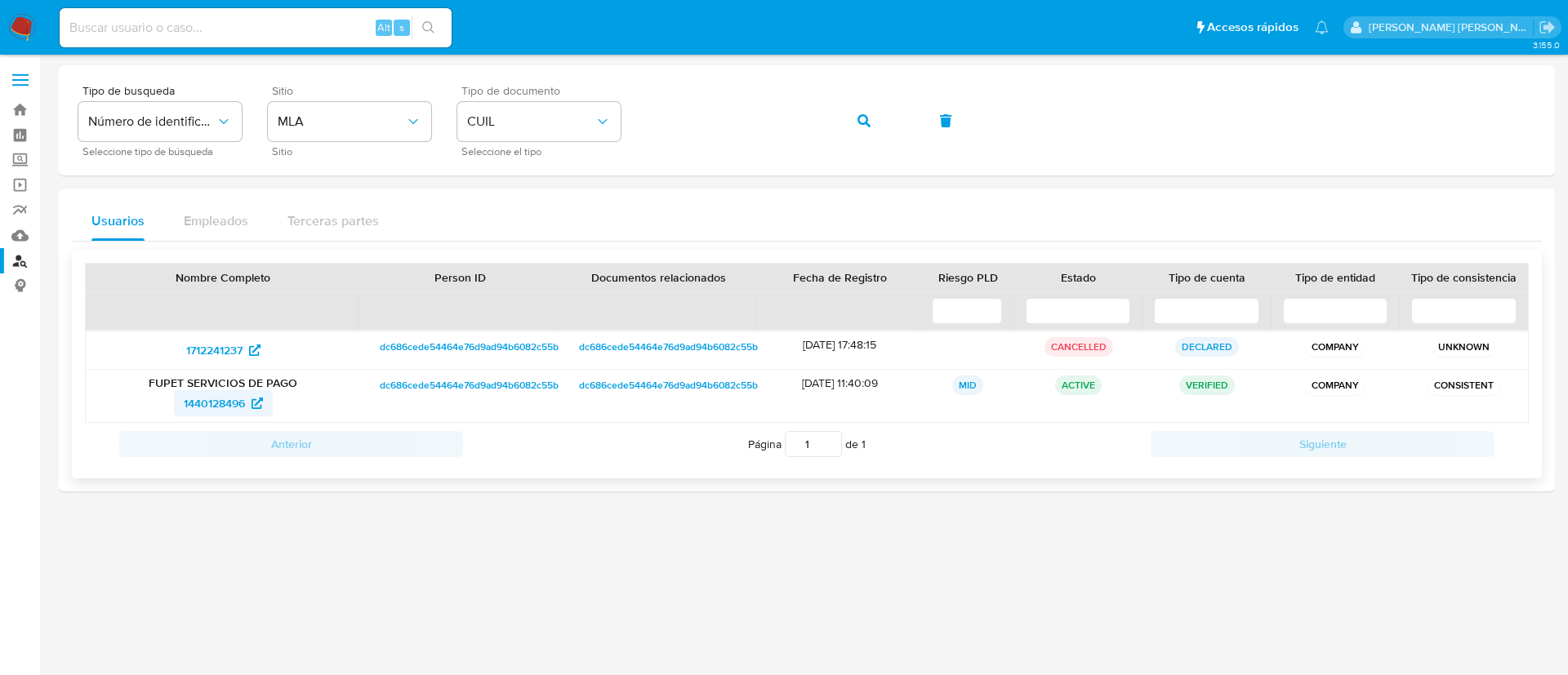
click at [197, 403] on span "1440128496" at bounding box center [213, 403] width 61 height 26
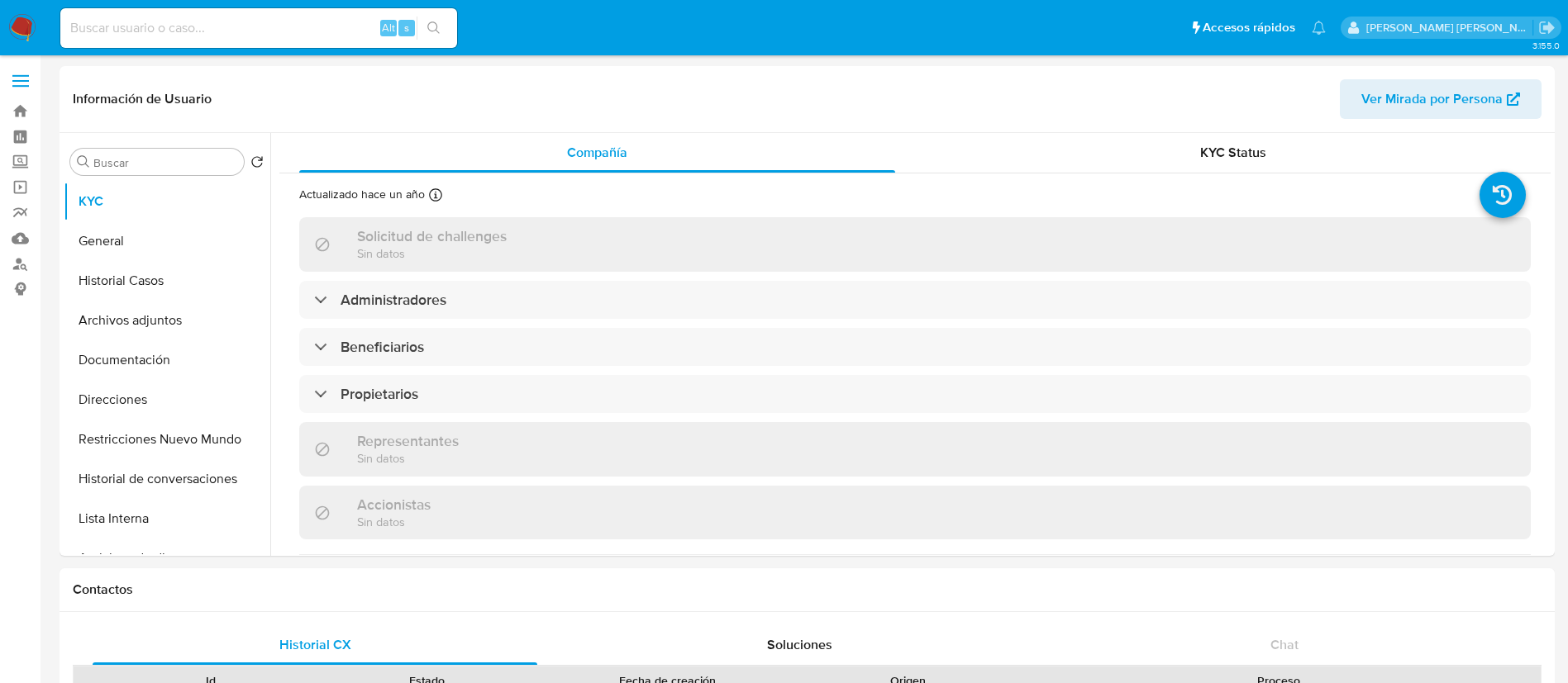
select select "10"
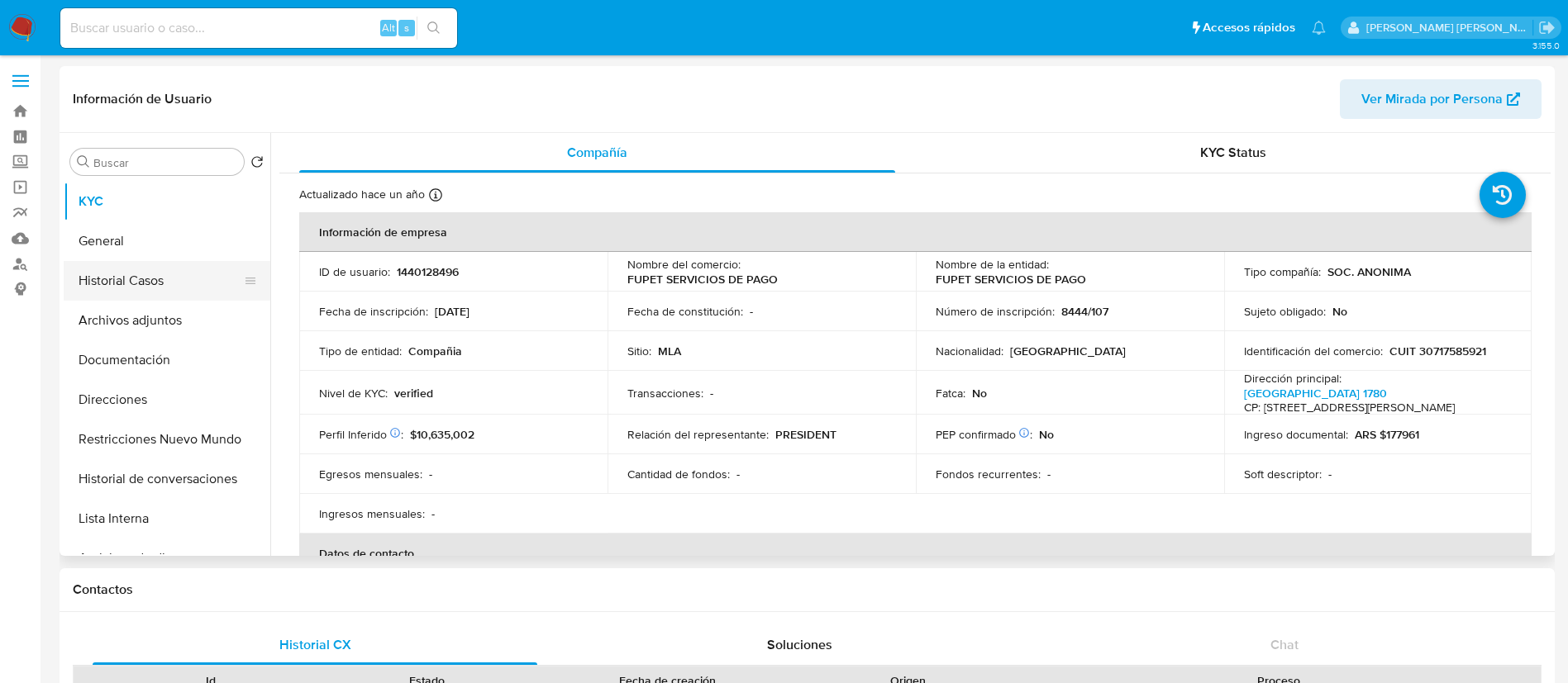
click at [117, 281] on button "Historial Casos" at bounding box center [160, 281] width 193 height 40
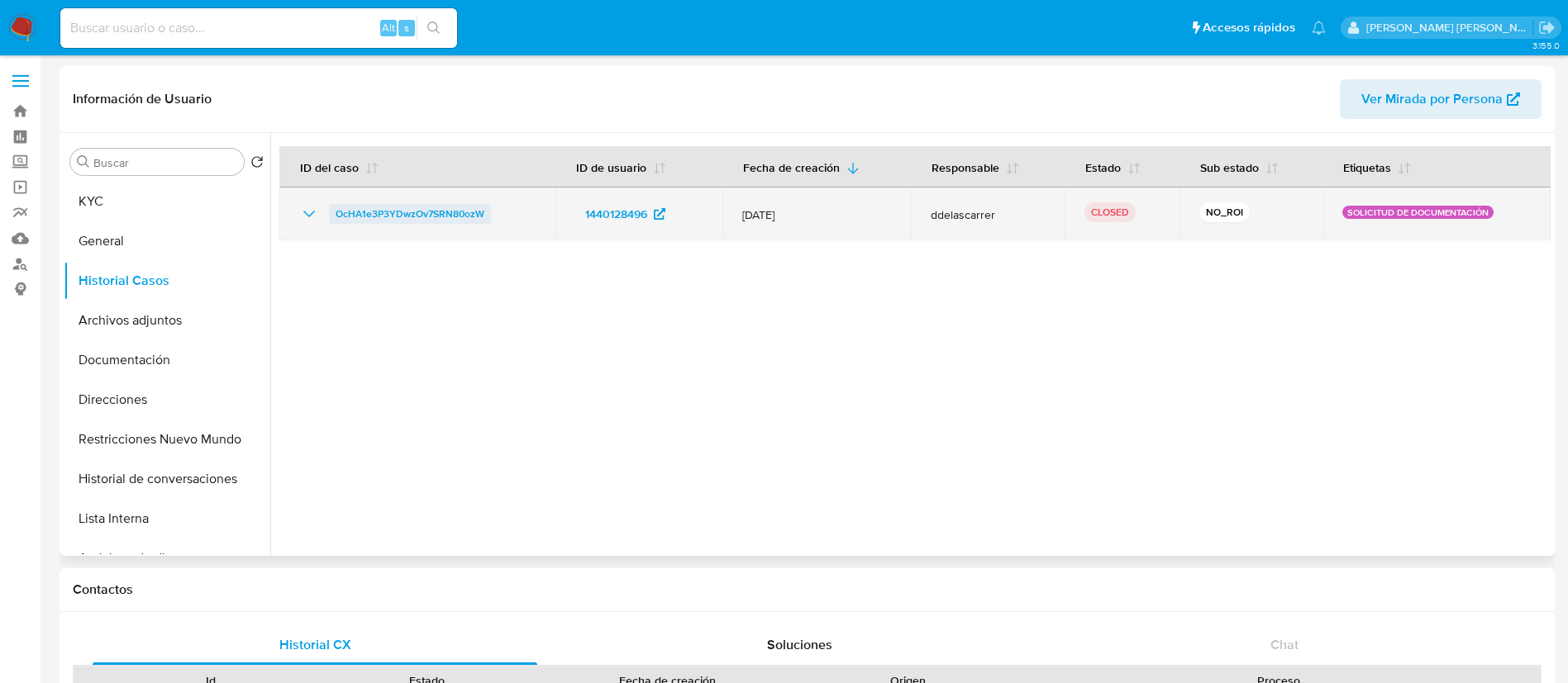
click at [355, 209] on span "OcHA1e3P3YDwzOv7SRN80ozW" at bounding box center [409, 213] width 149 height 19
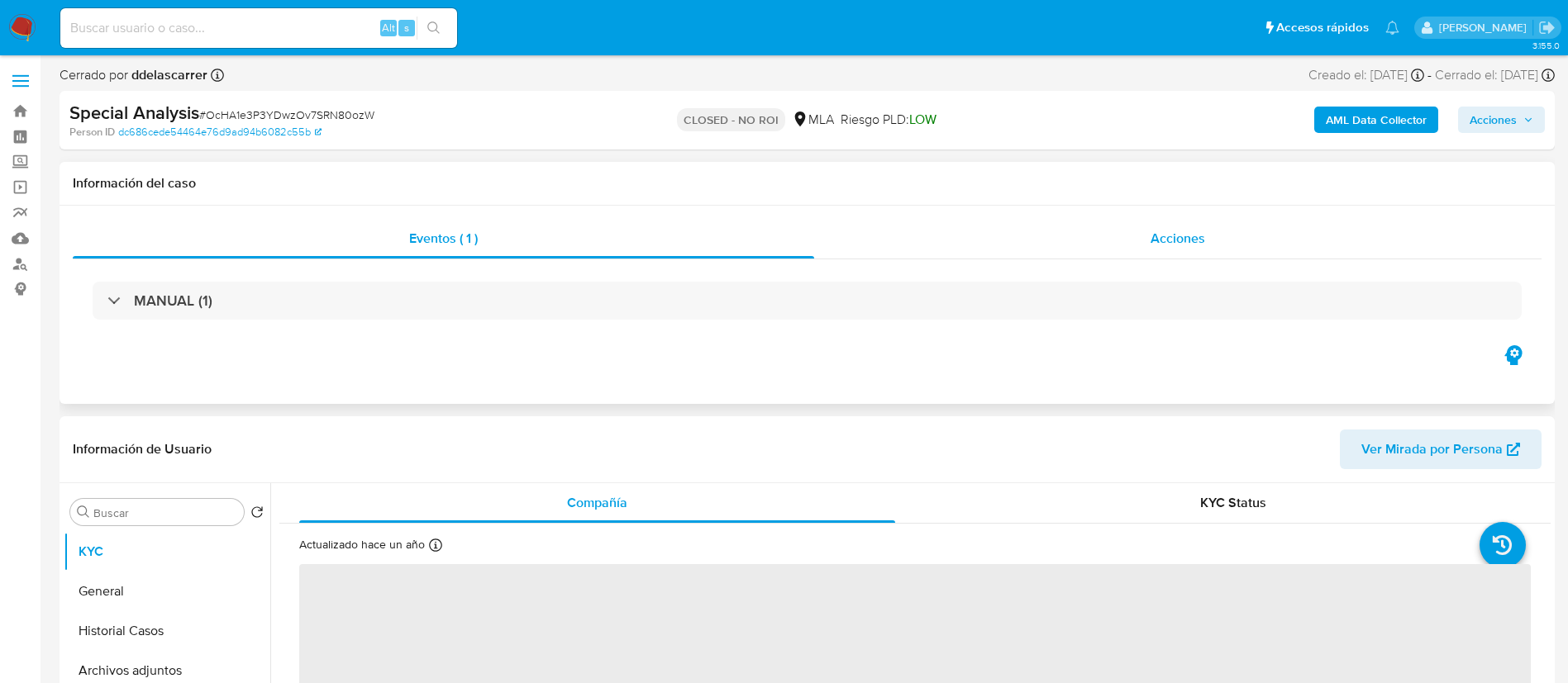
click at [1177, 256] on div "Acciones" at bounding box center [1178, 238] width 728 height 40
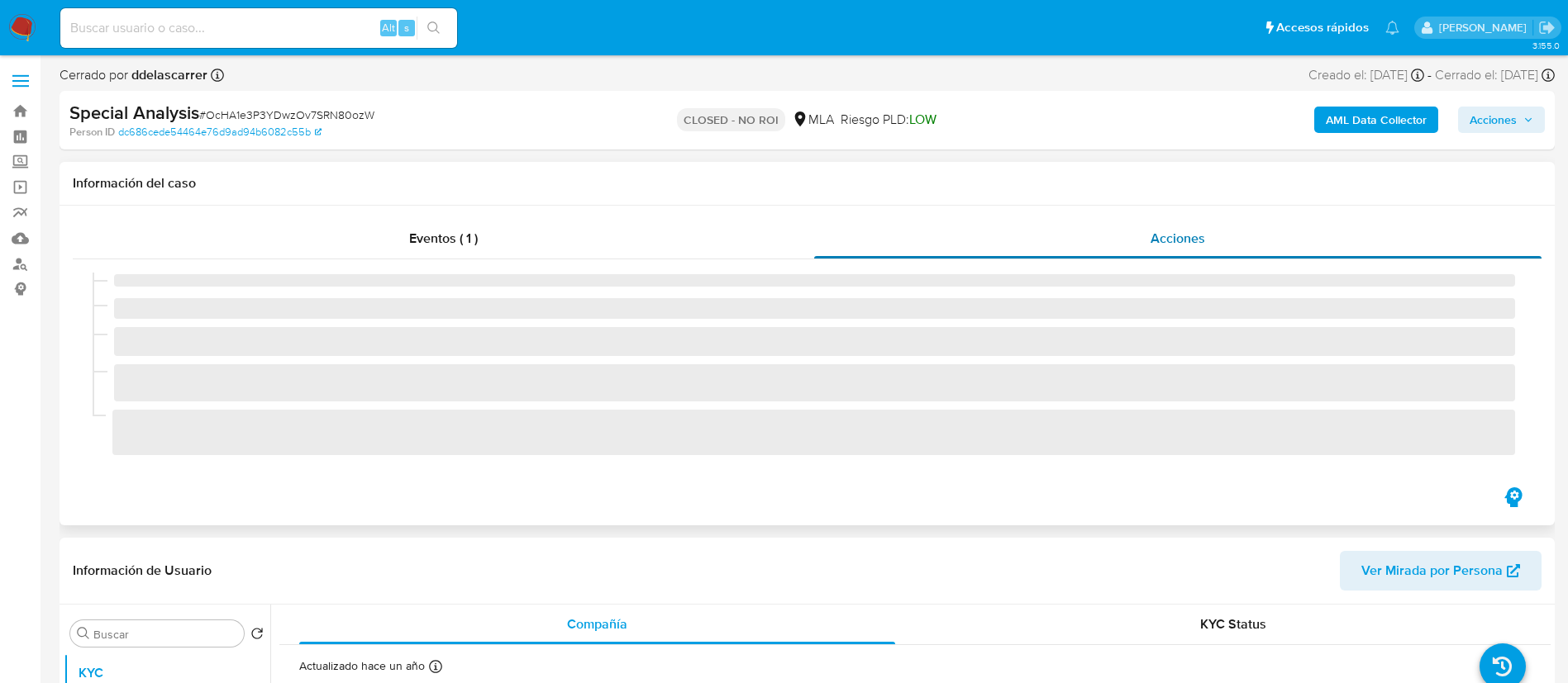
select select "10"
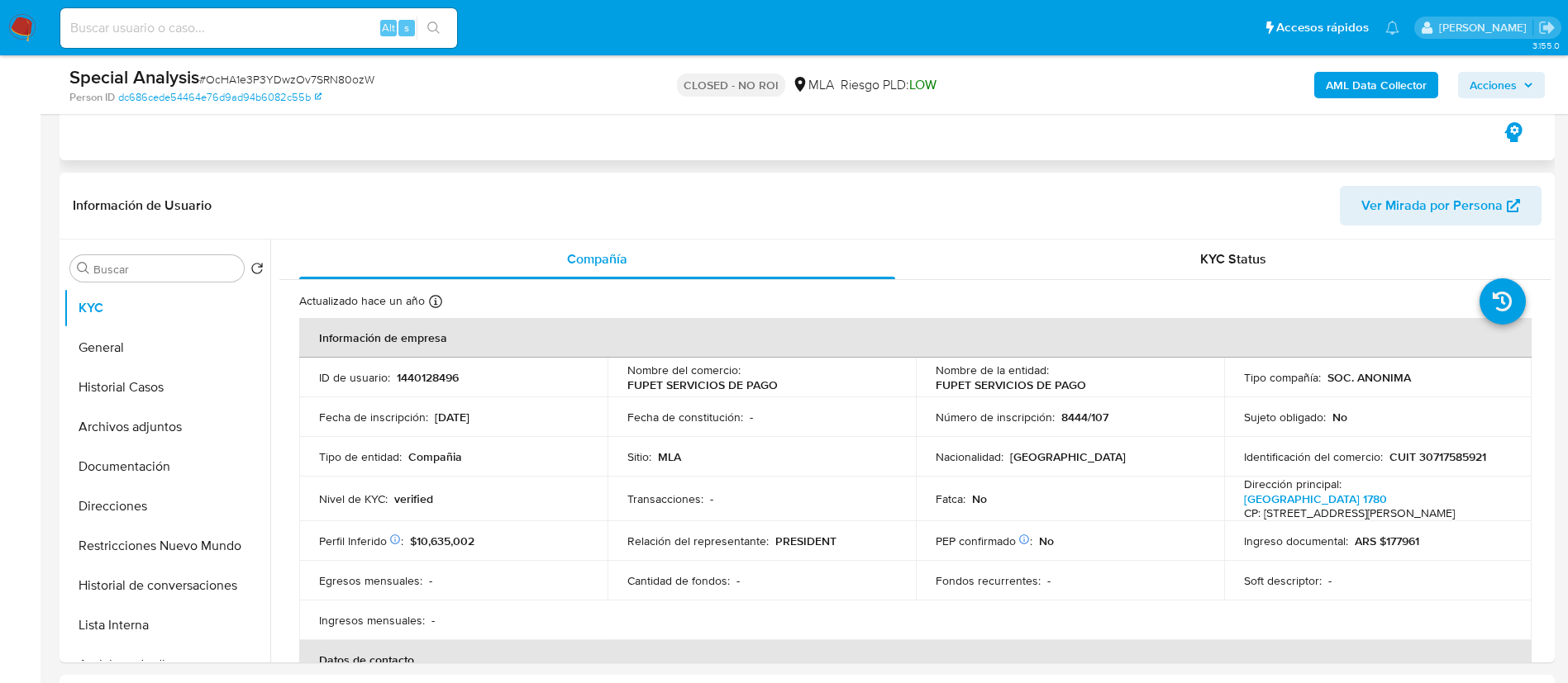
scroll to position [330, 0]
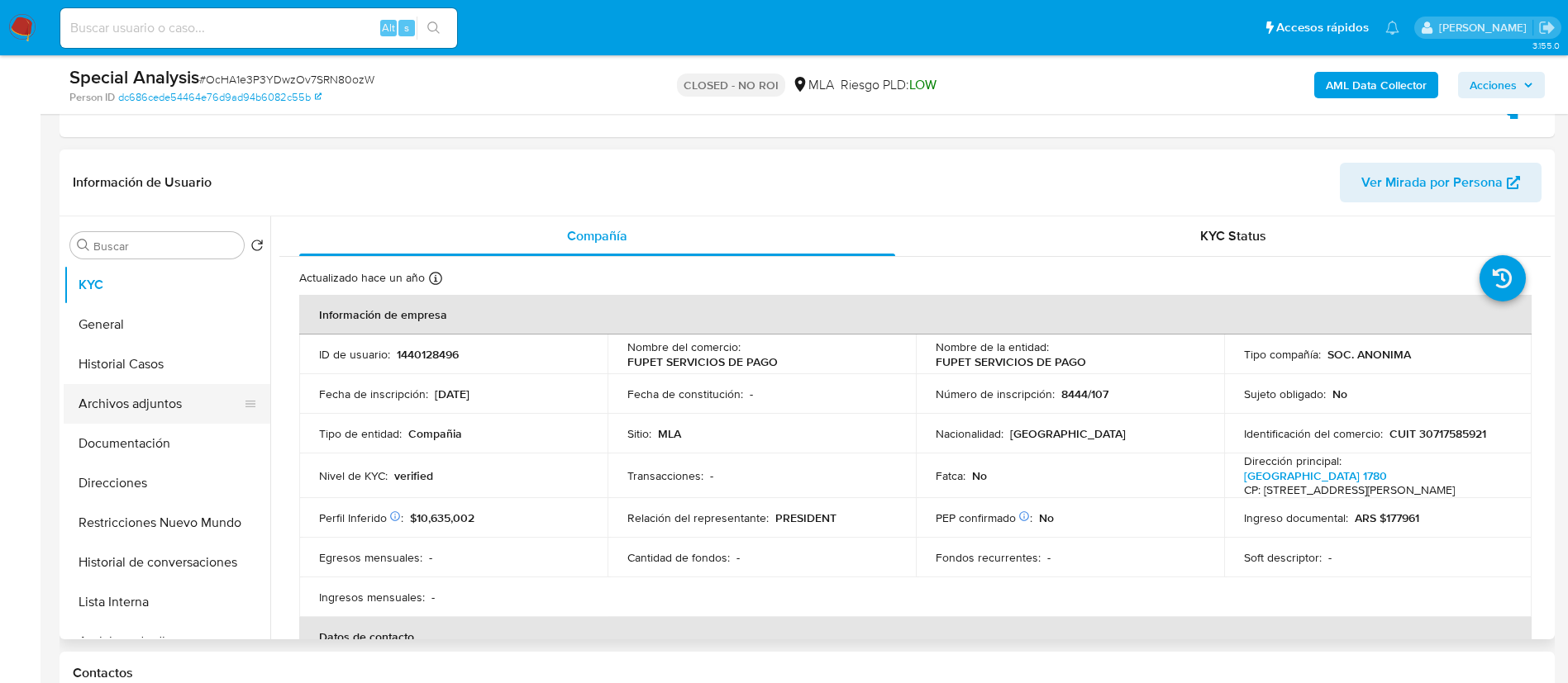
click at [153, 412] on button "Archivos adjuntos" at bounding box center [160, 403] width 193 height 40
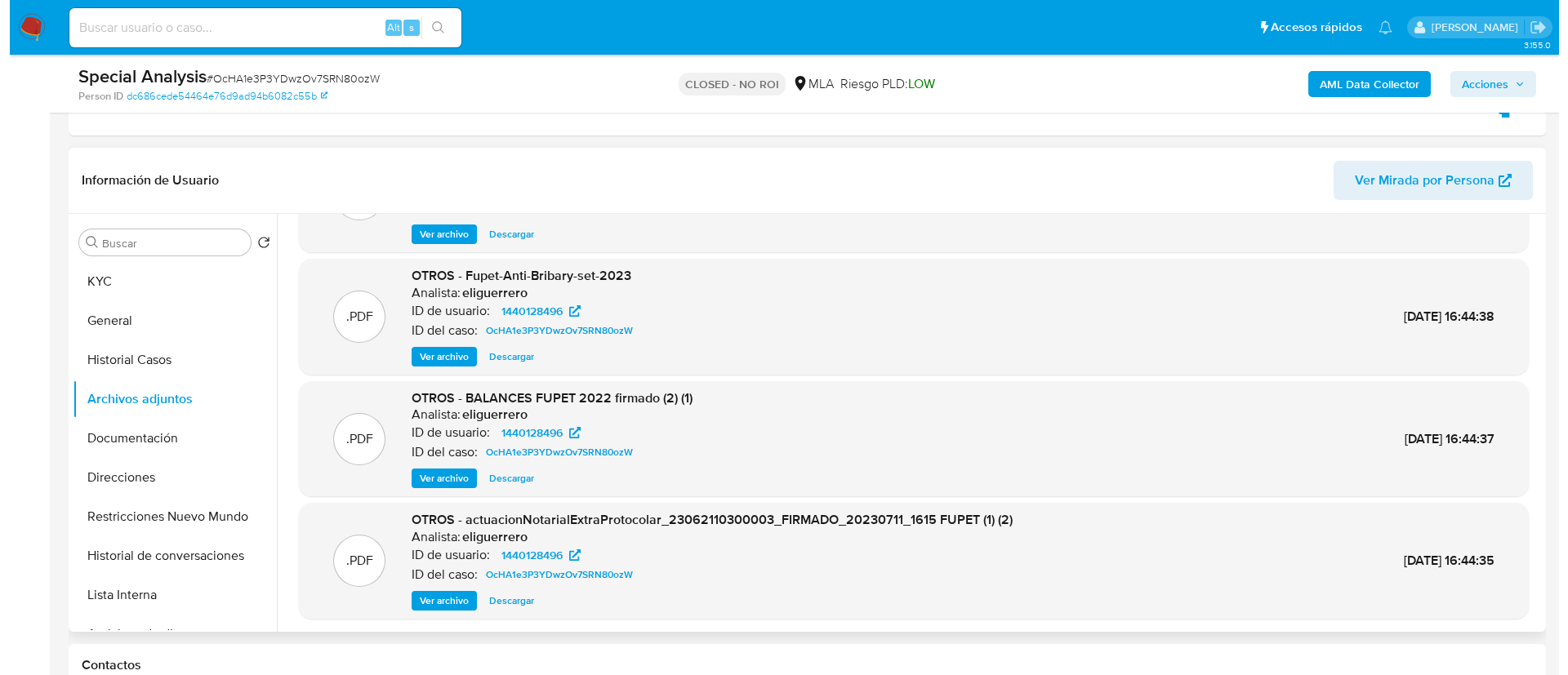
scroll to position [91, 0]
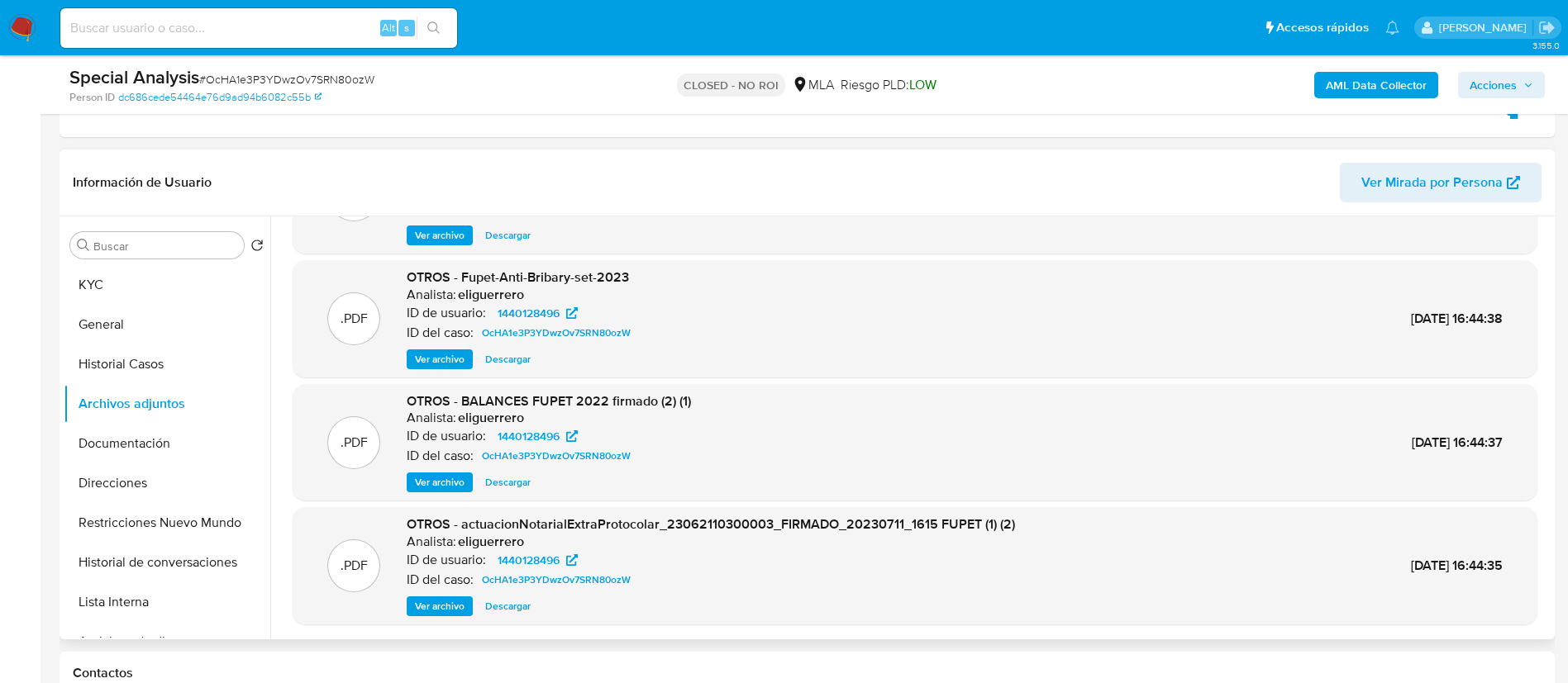
click at [425, 483] on span "Ver archivo" at bounding box center [440, 483] width 50 height 17
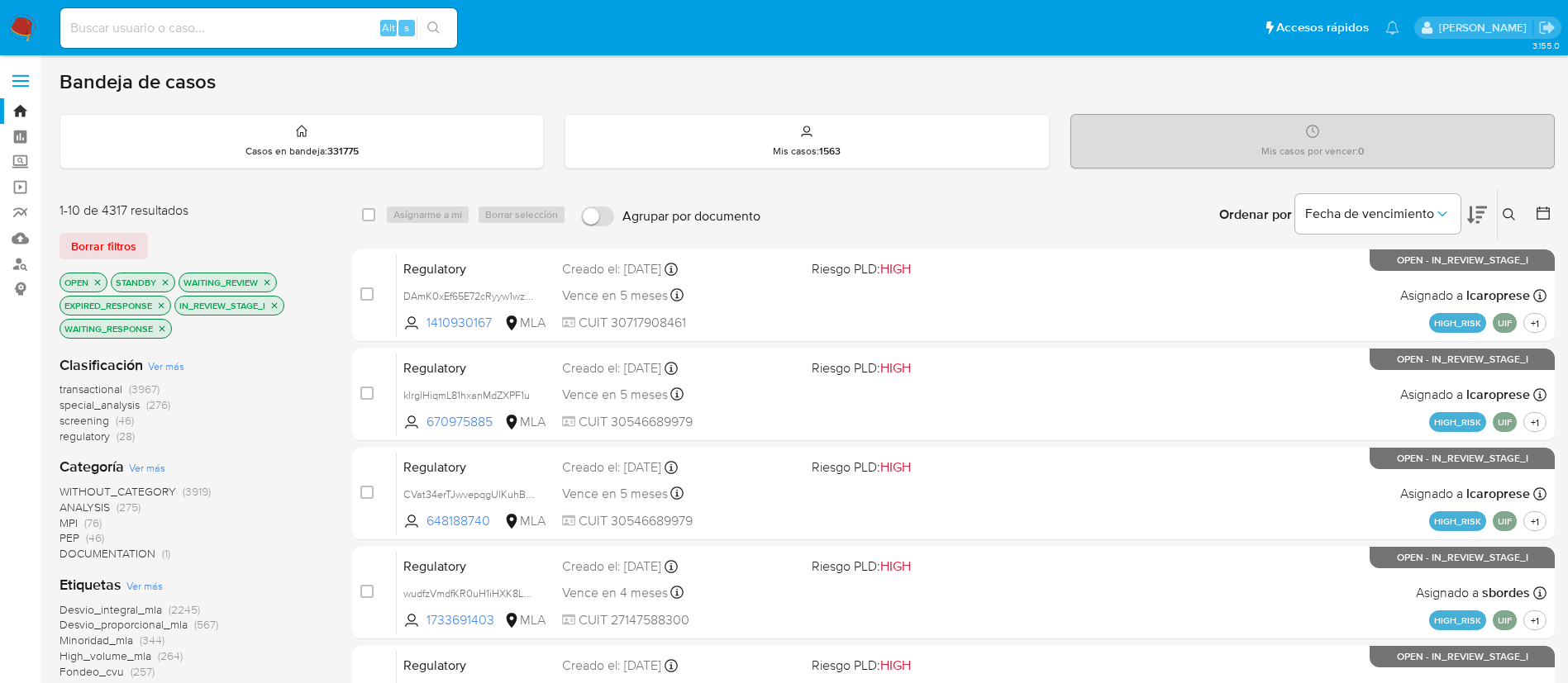
click at [1514, 207] on button at bounding box center [1512, 214] width 28 height 19
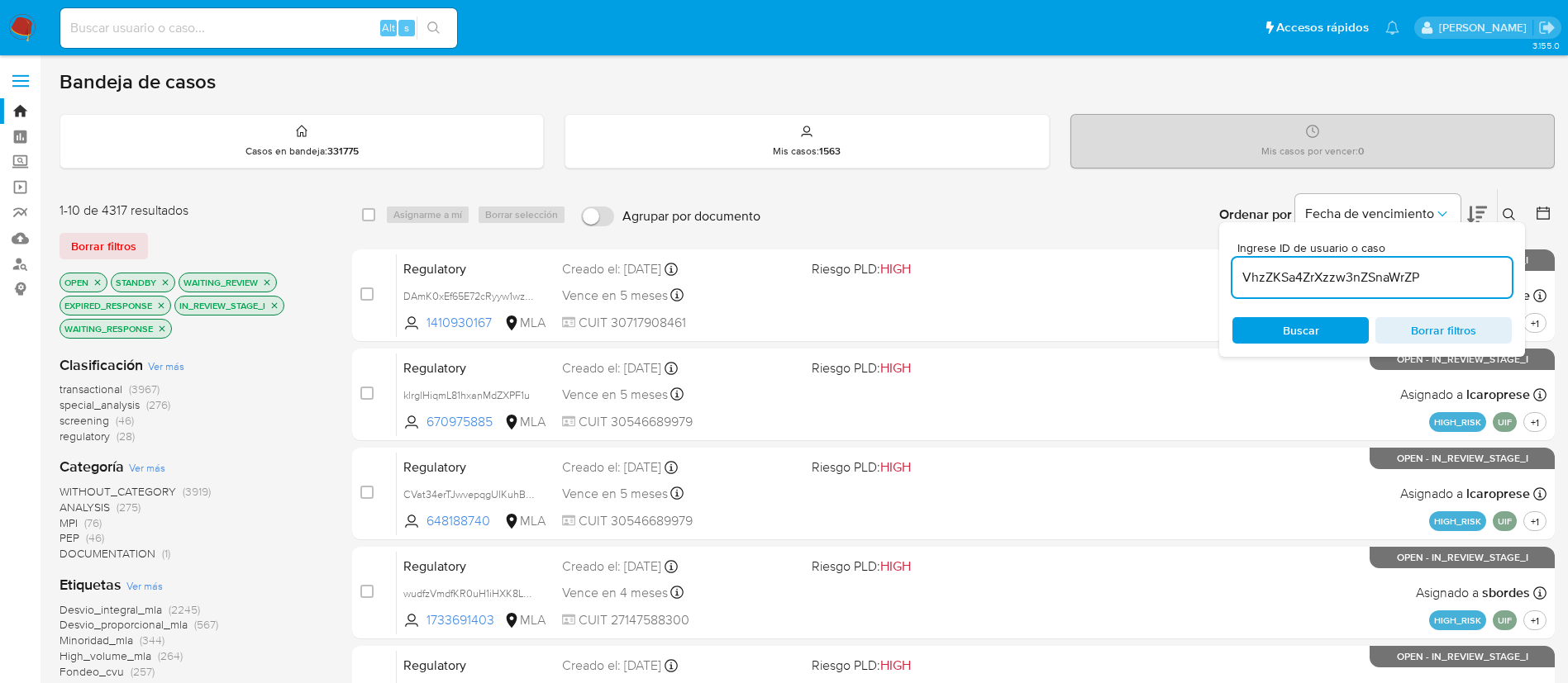
click at [1365, 282] on input "VhzZKSa4ZrXzzw3nZSnaWrZP" at bounding box center [1372, 277] width 280 height 21
type input "VhzZKSa4ZrXzzw3nZSnaWrZP"
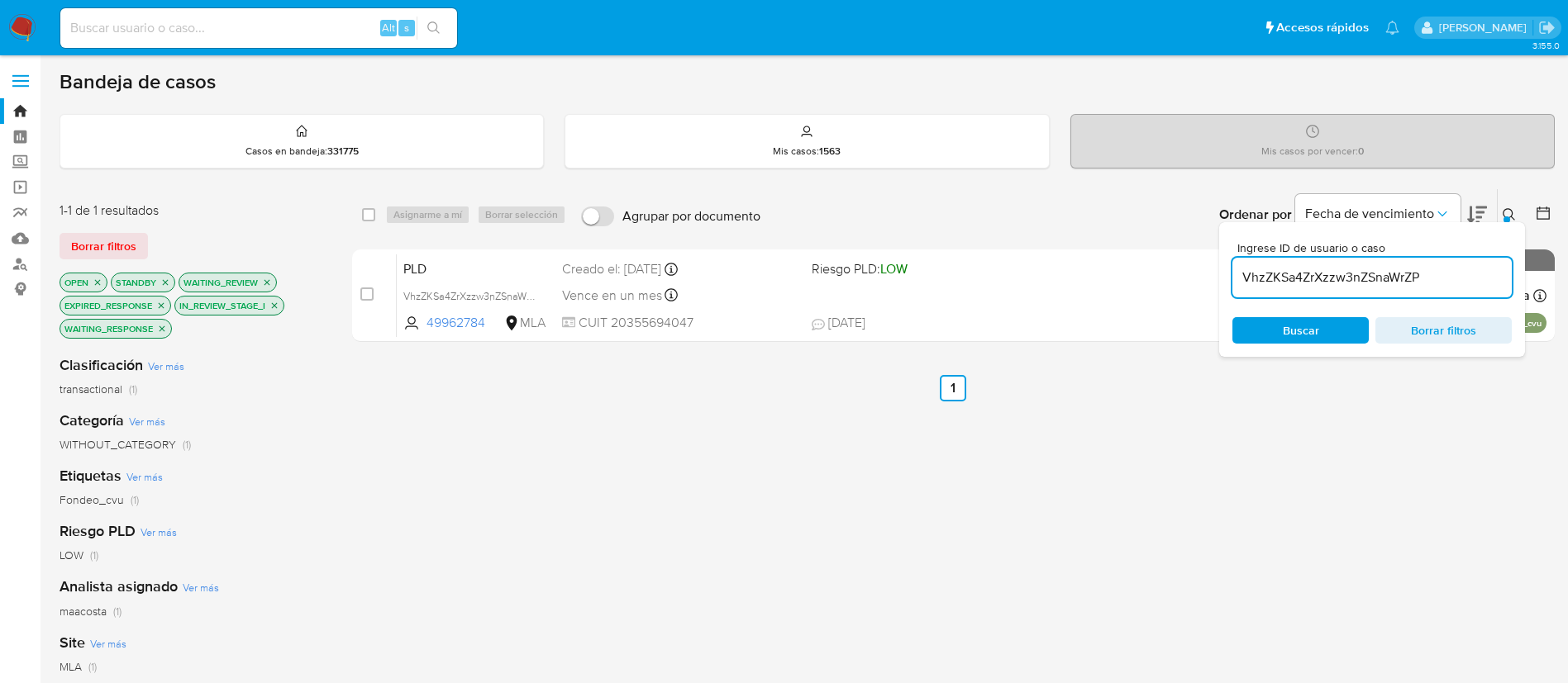
click at [359, 213] on div "select-all-cases-checkbox Asignarme a mí Borrar selección Agrupar por documento…" at bounding box center [953, 214] width 1202 height 51
click at [368, 217] on input "checkbox" at bounding box center [368, 215] width 13 height 13
checkbox input "true"
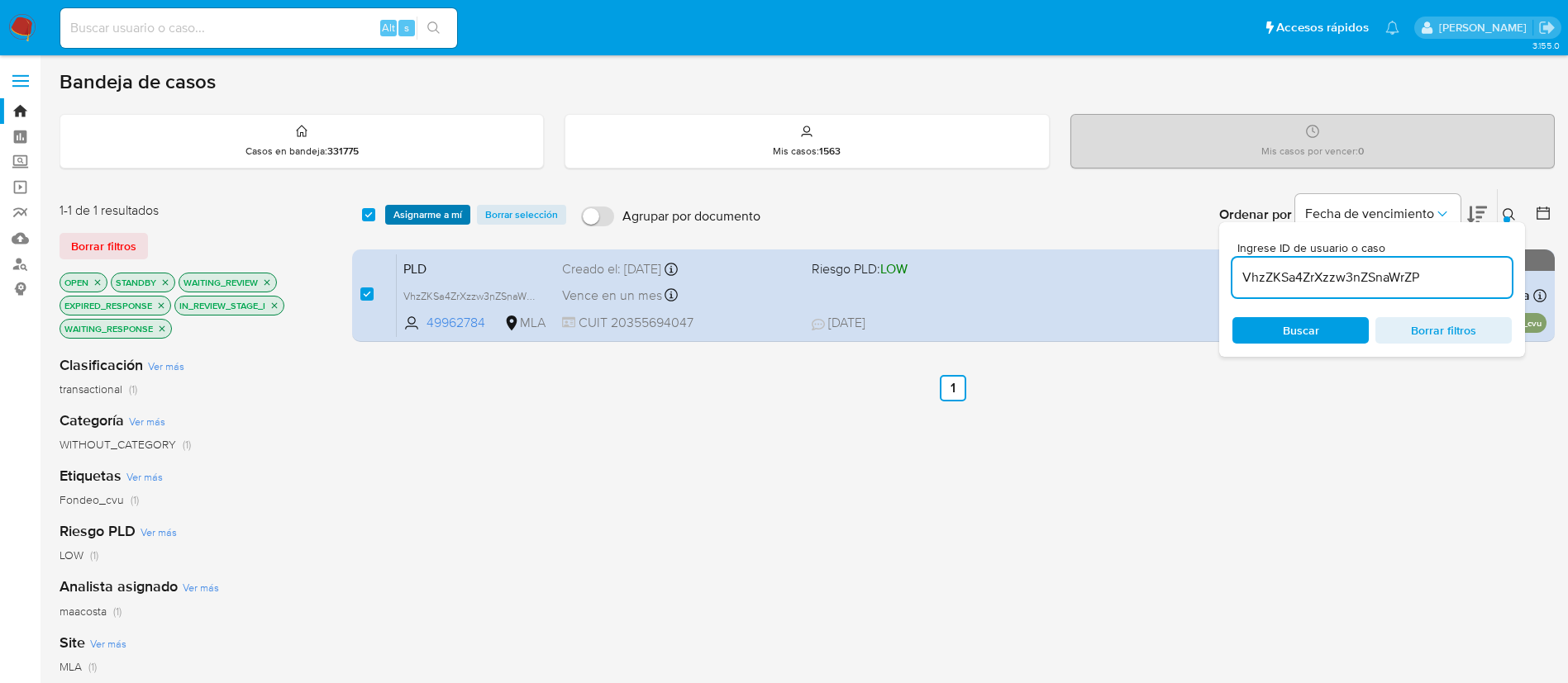
click at [405, 217] on span "Asignarme a mí" at bounding box center [428, 215] width 68 height 17
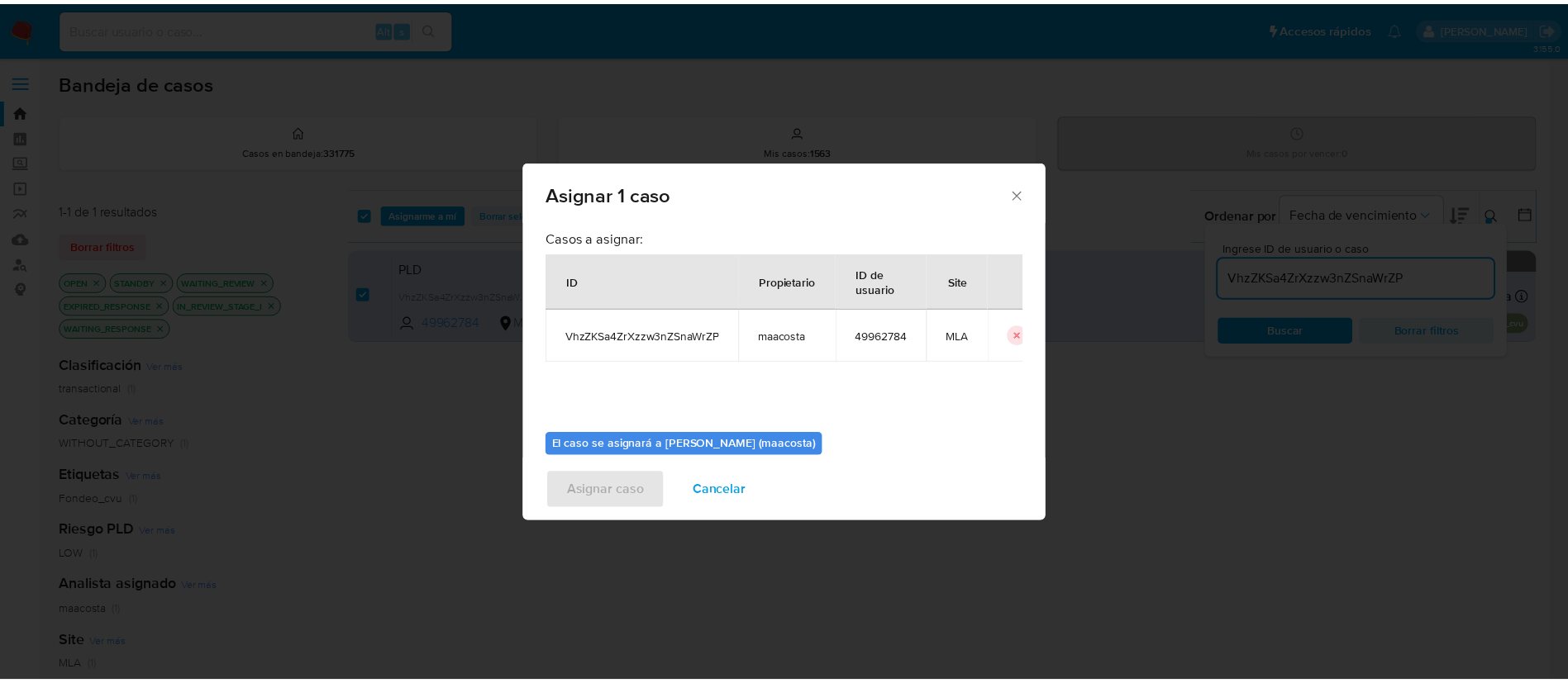
scroll to position [86, 0]
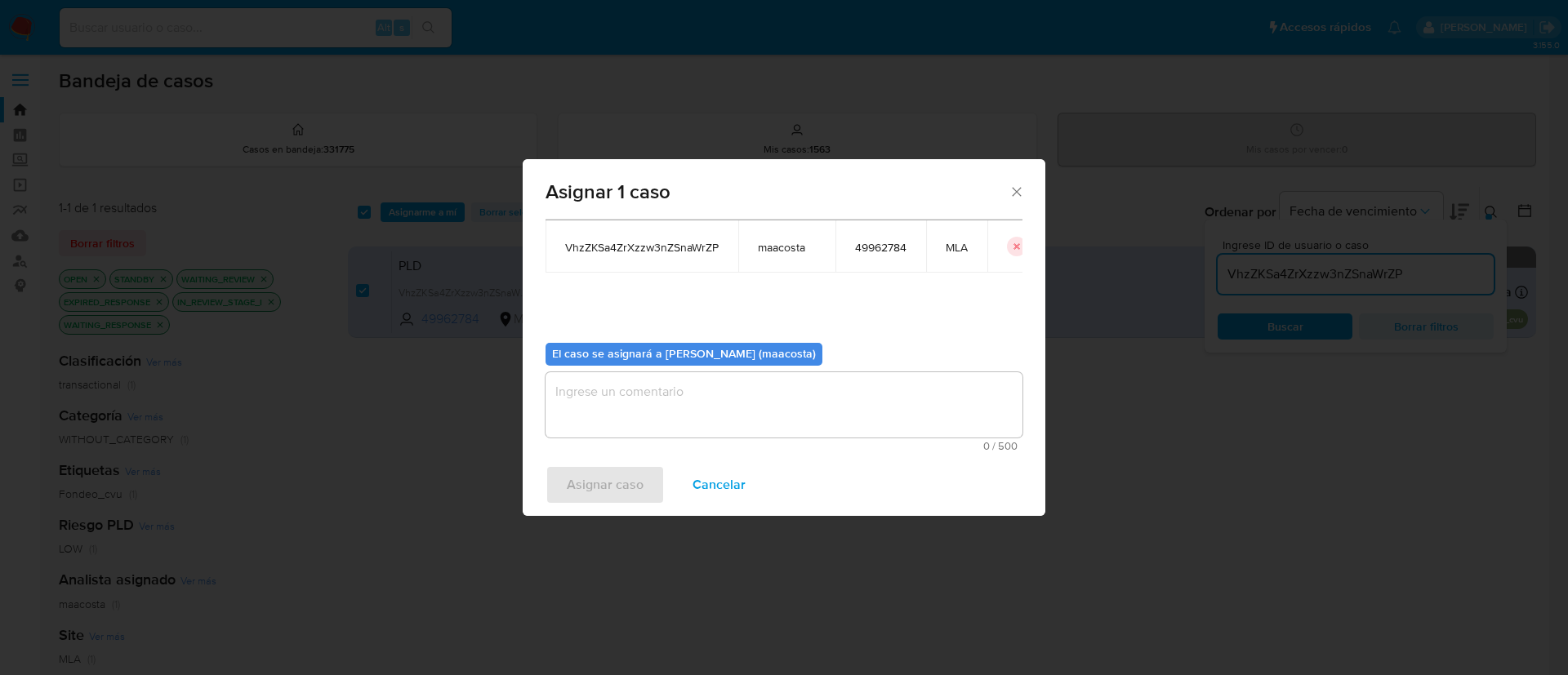
click at [736, 397] on textarea "assign-modal" at bounding box center [784, 405] width 477 height 66
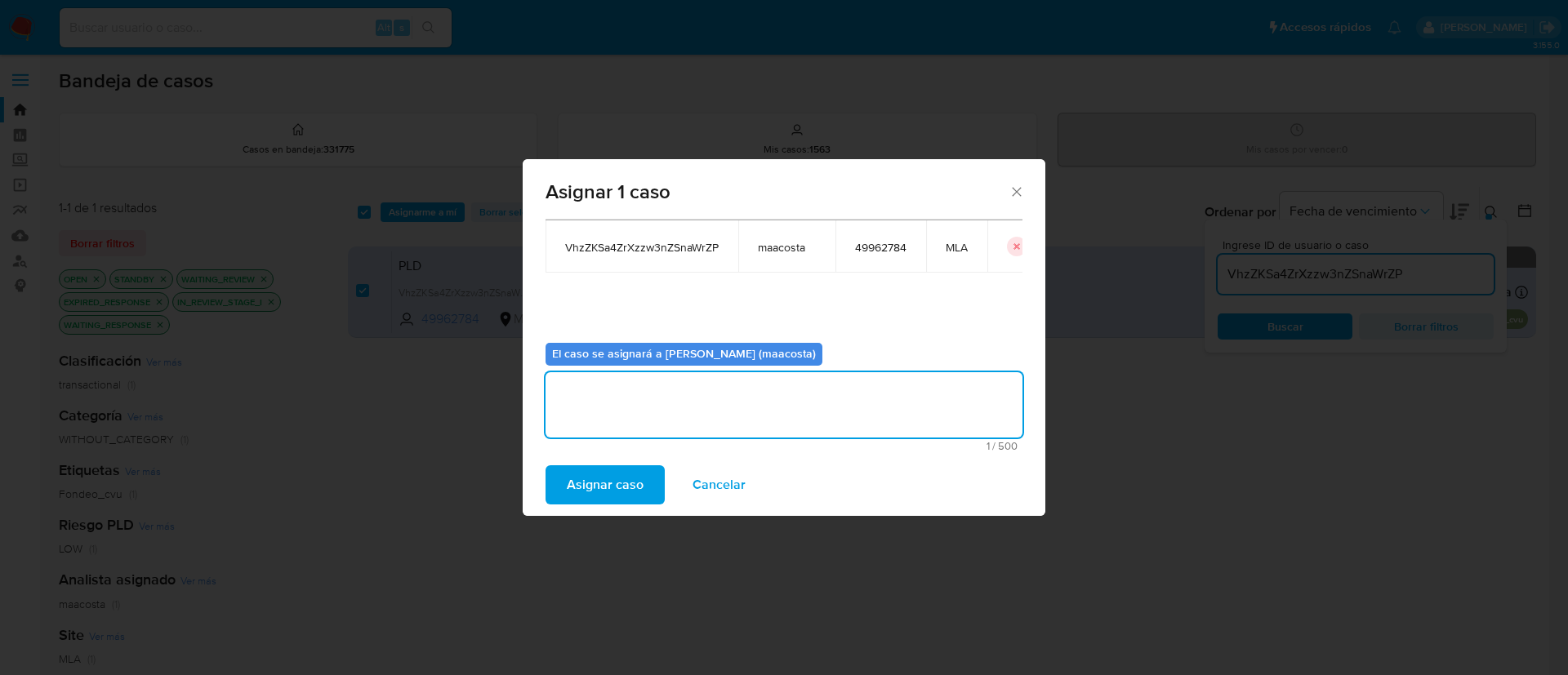
click at [608, 483] on span "Asignar caso" at bounding box center [605, 484] width 77 height 36
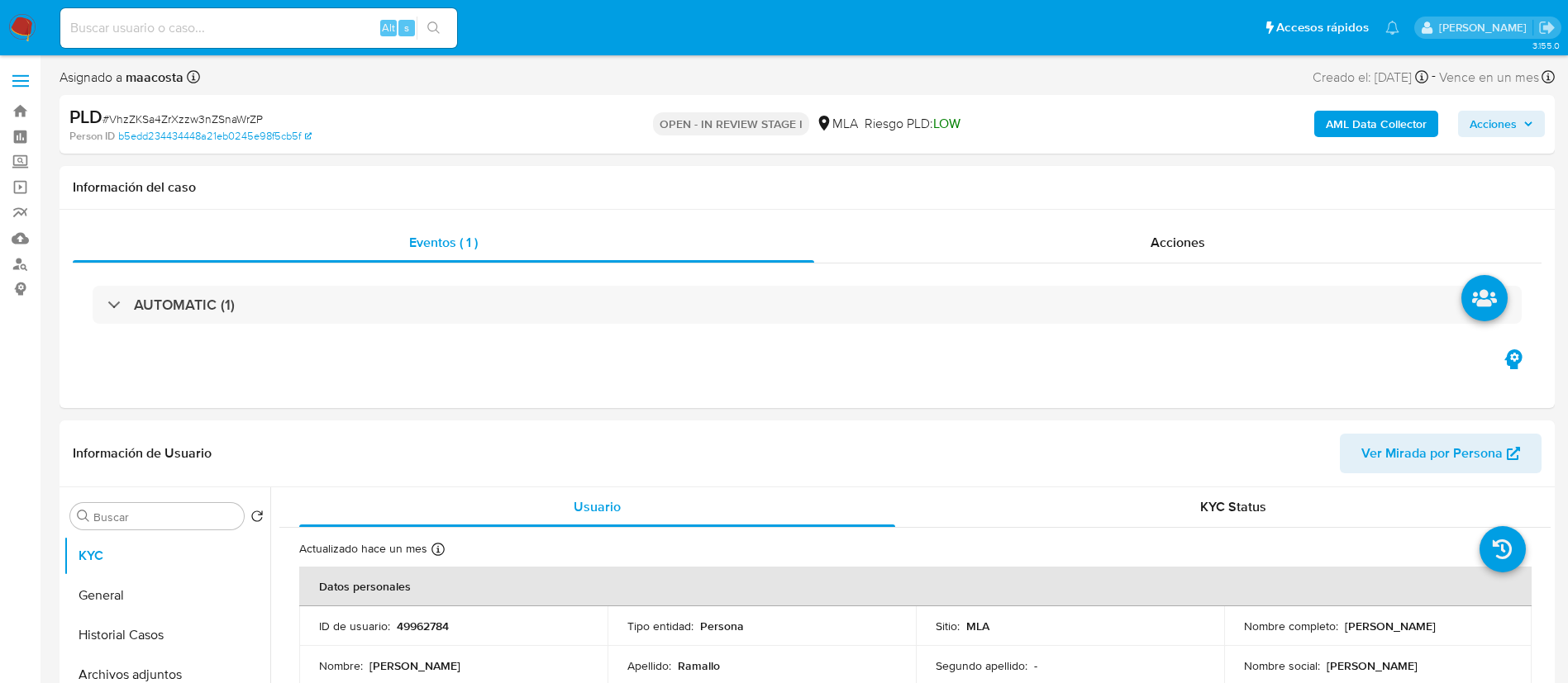
select select "10"
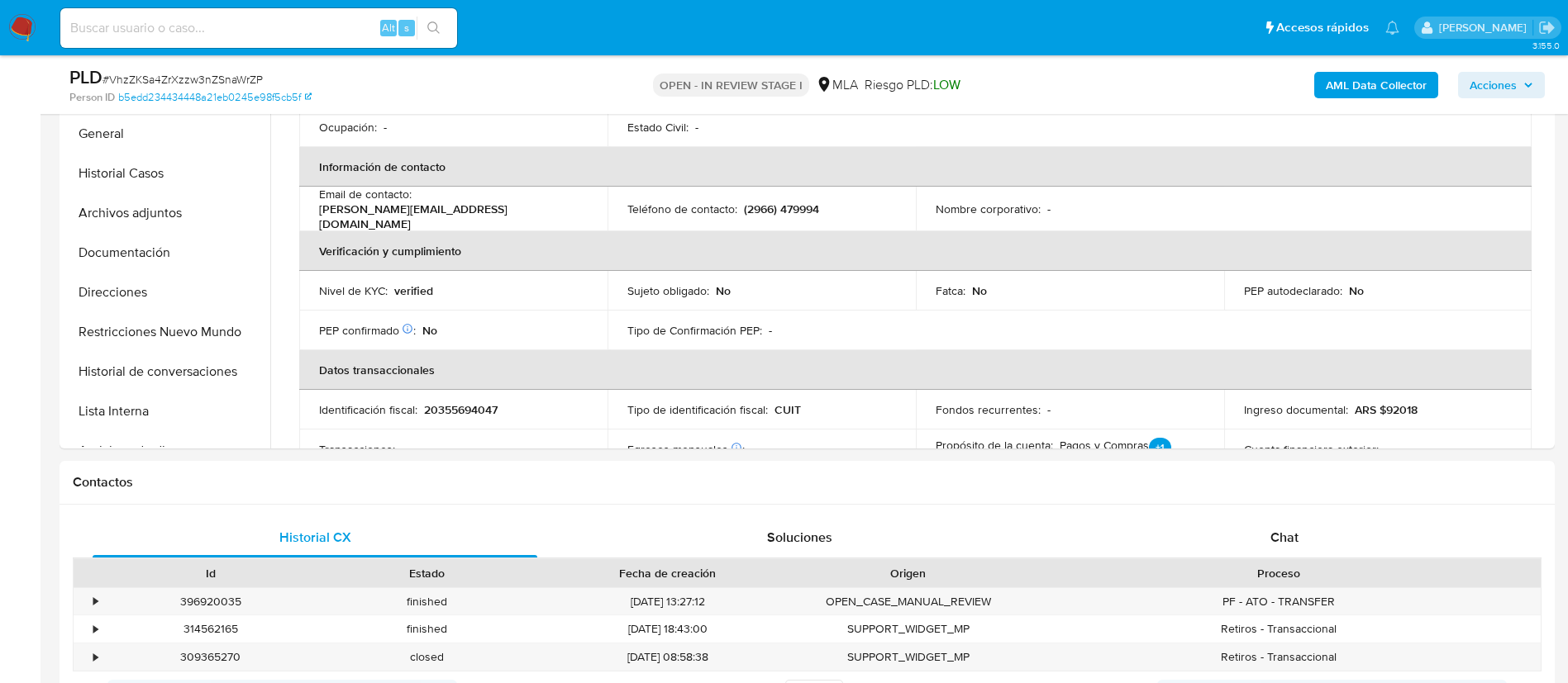
scroll to position [209, 0]
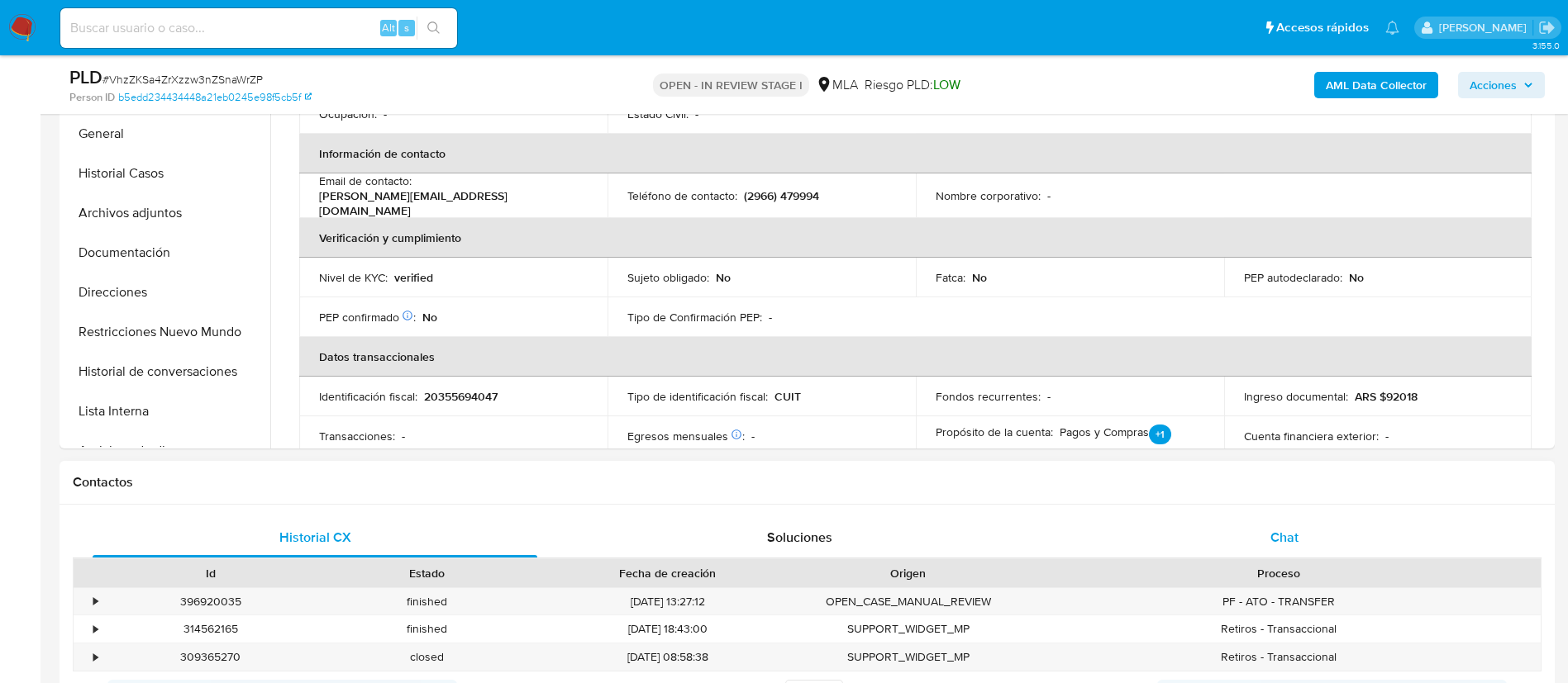
click at [1296, 521] on div "Chat" at bounding box center [1285, 537] width 445 height 40
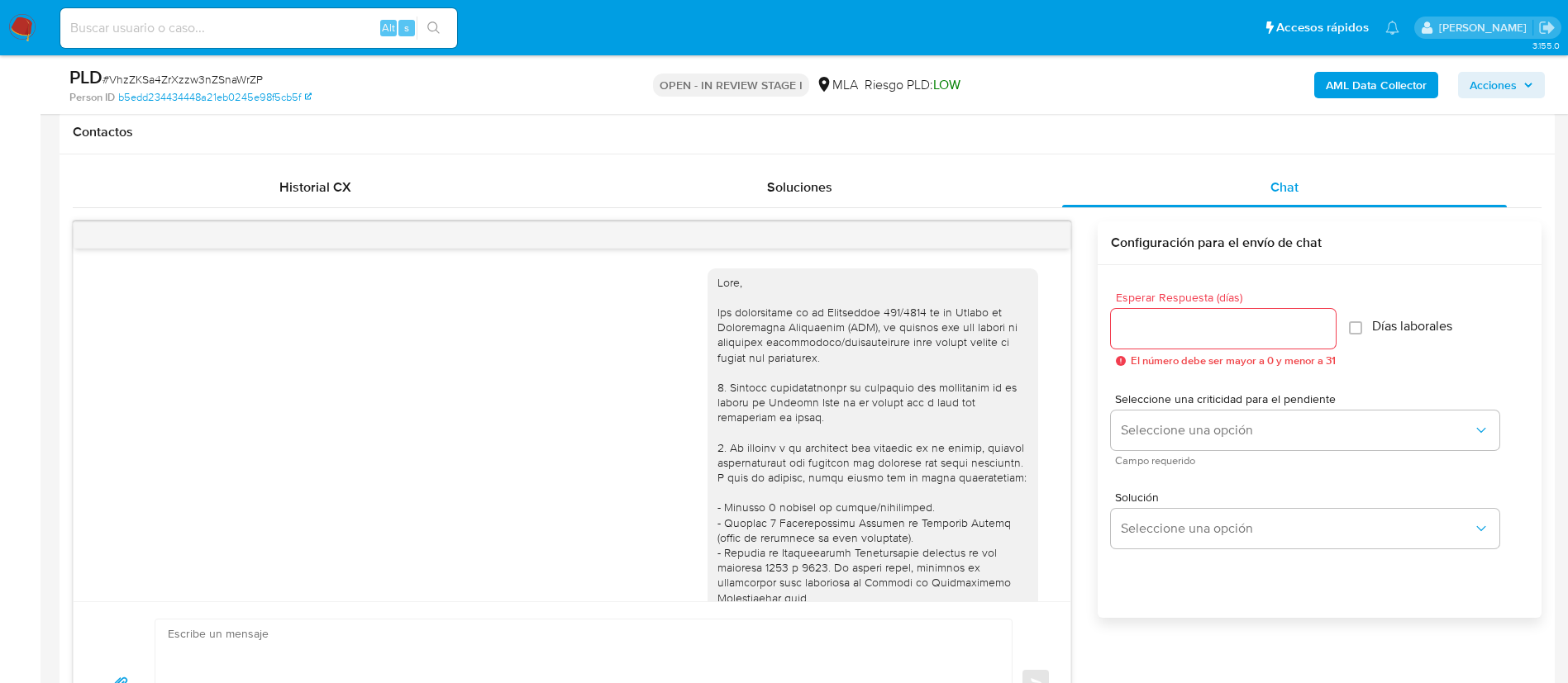
scroll to position [755, 0]
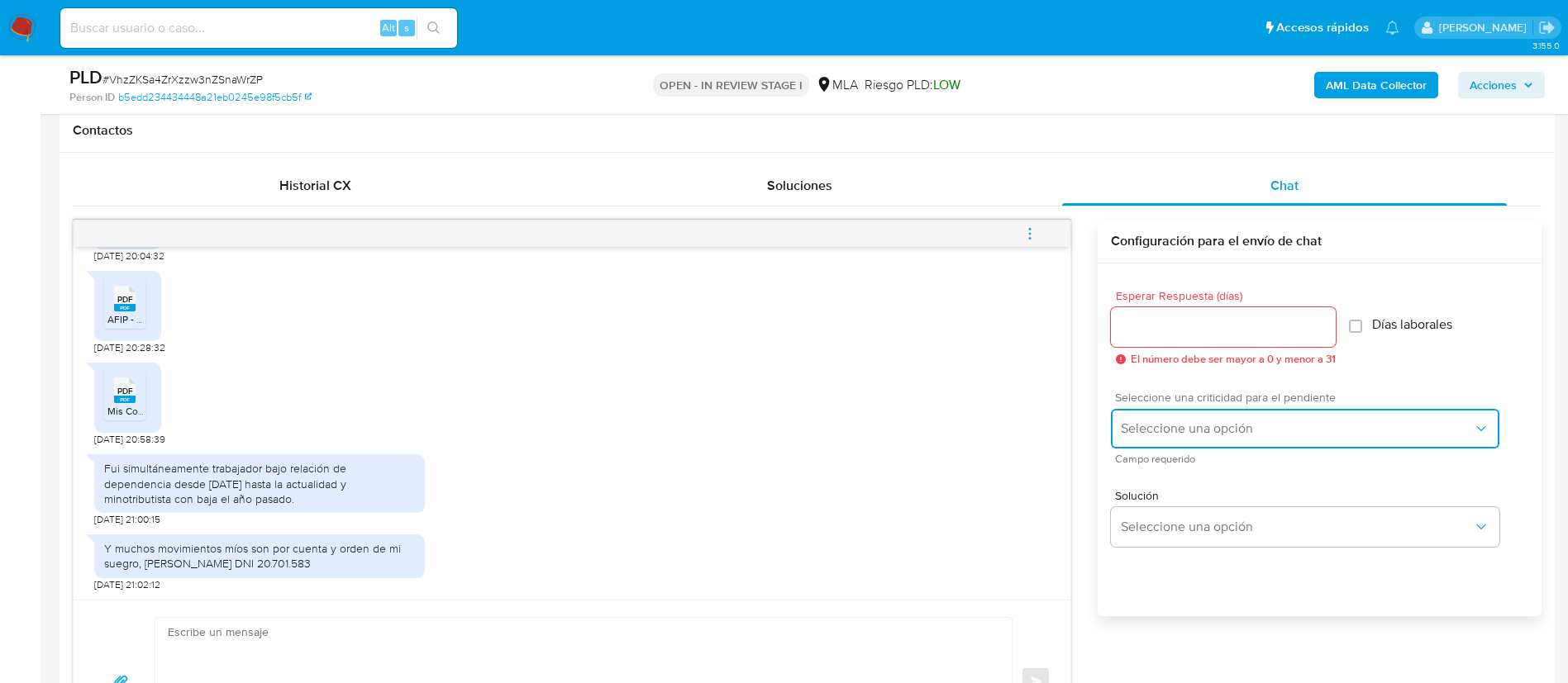
click at [1219, 448] on button "Seleccione una opción" at bounding box center [1305, 428] width 389 height 40
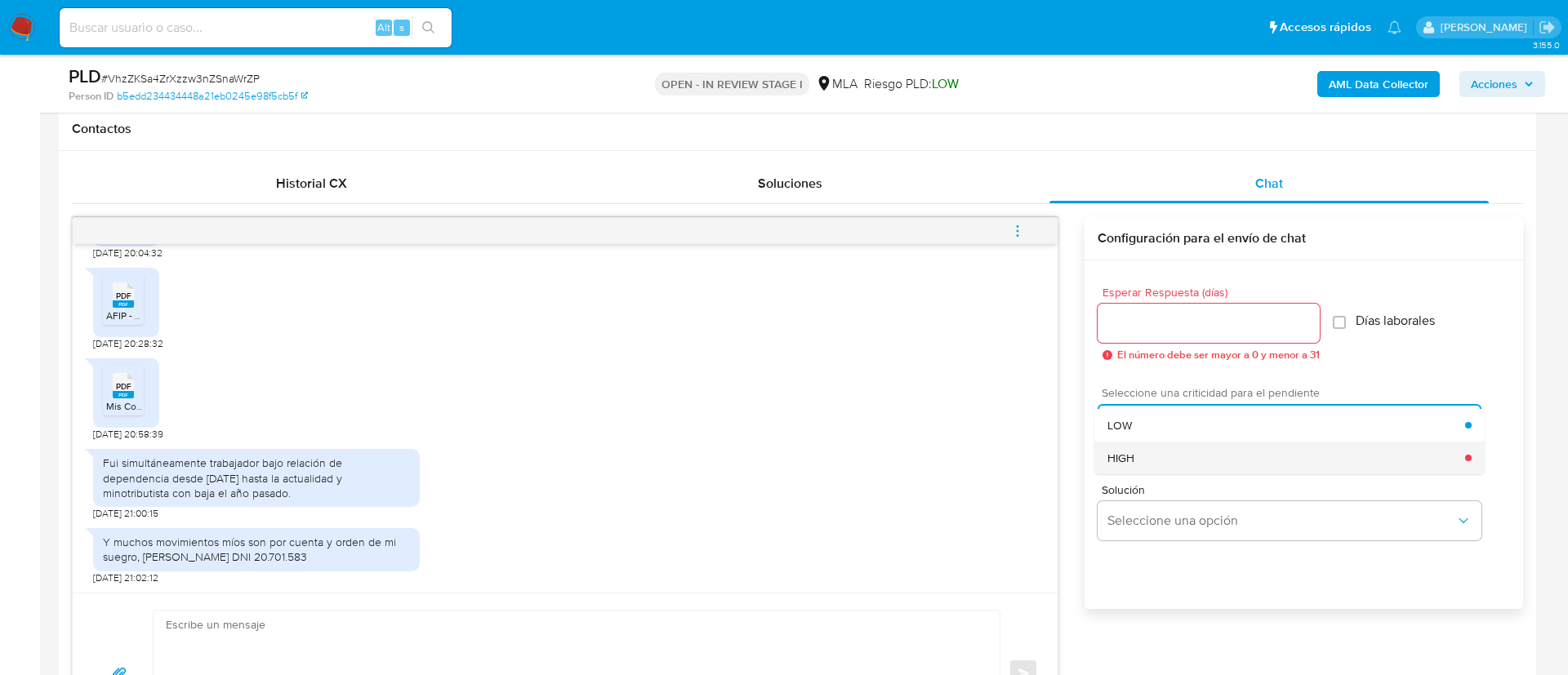
click at [1141, 453] on div "HIGH" at bounding box center [1286, 458] width 358 height 33
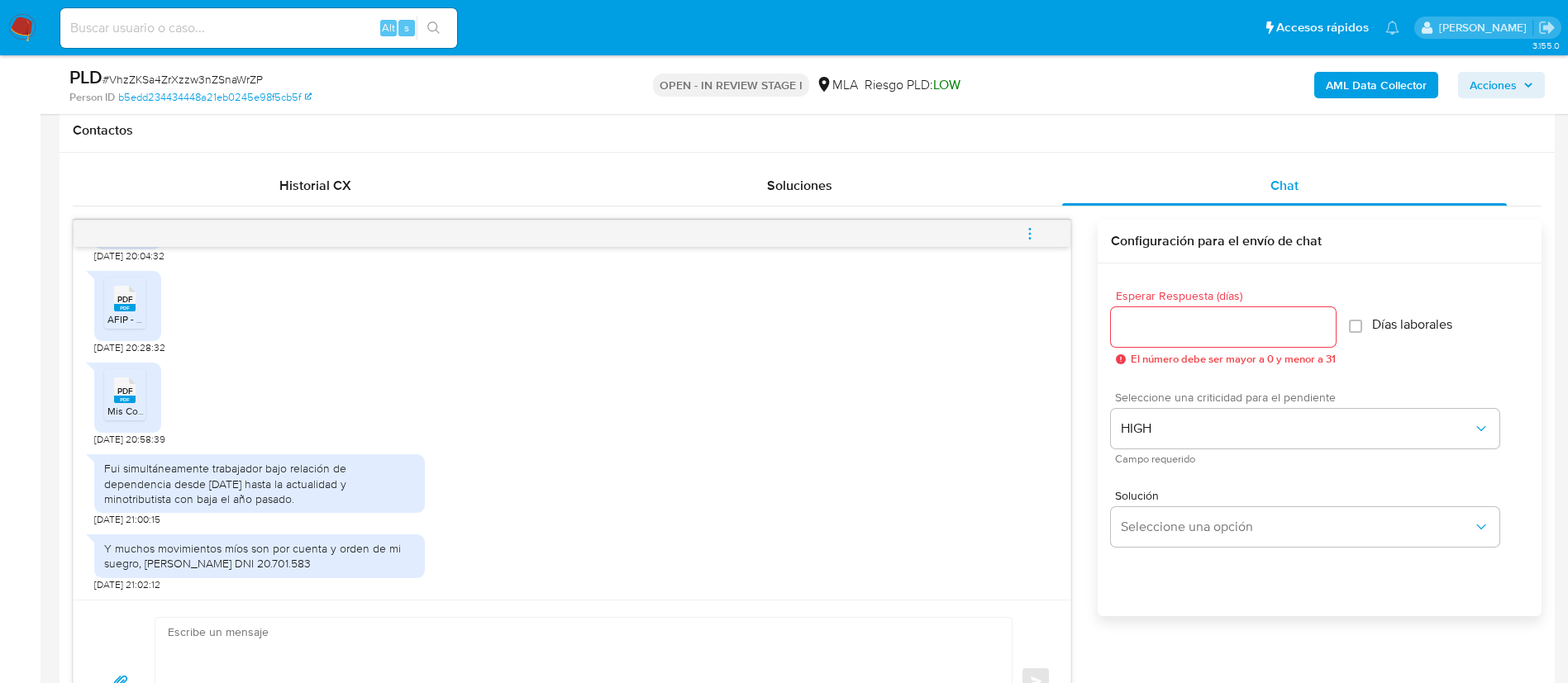
click at [1144, 328] on input "Esperar Respuesta (días)" at bounding box center [1223, 327] width 224 height 21
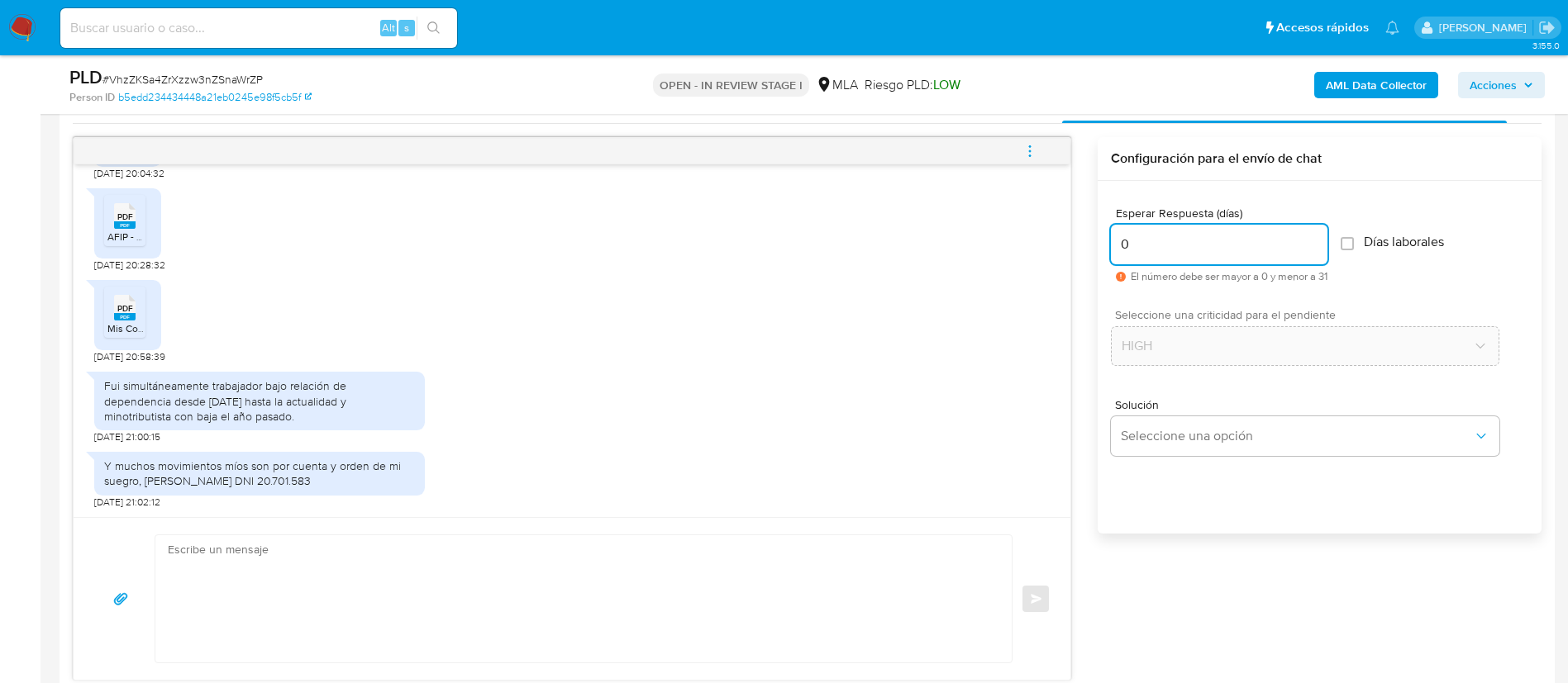
scroll to position [845, 0]
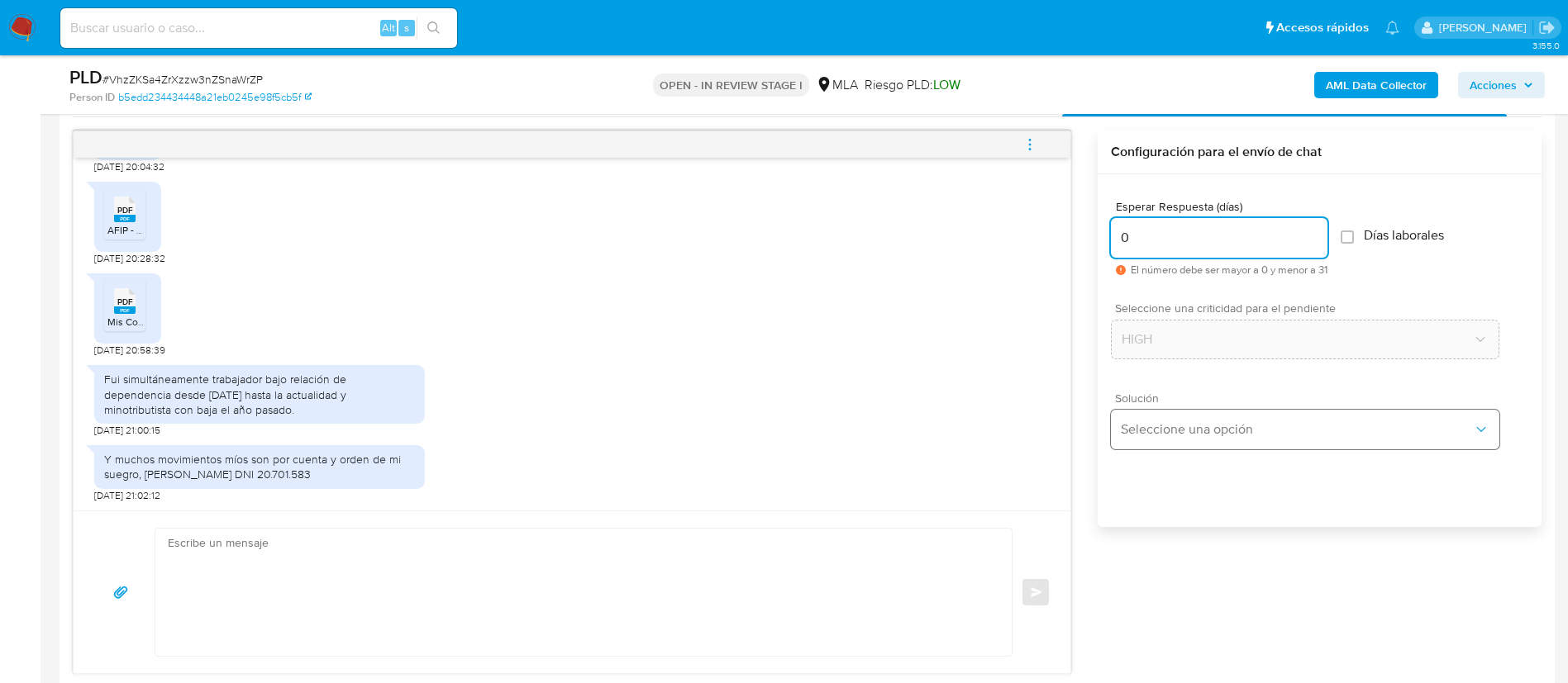
type input "0"
click at [1130, 433] on span "Seleccione una opción" at bounding box center [1297, 430] width 352 height 17
click at [762, 586] on textarea at bounding box center [580, 593] width 824 height 127
click at [667, 606] on textarea at bounding box center [580, 593] width 824 height 127
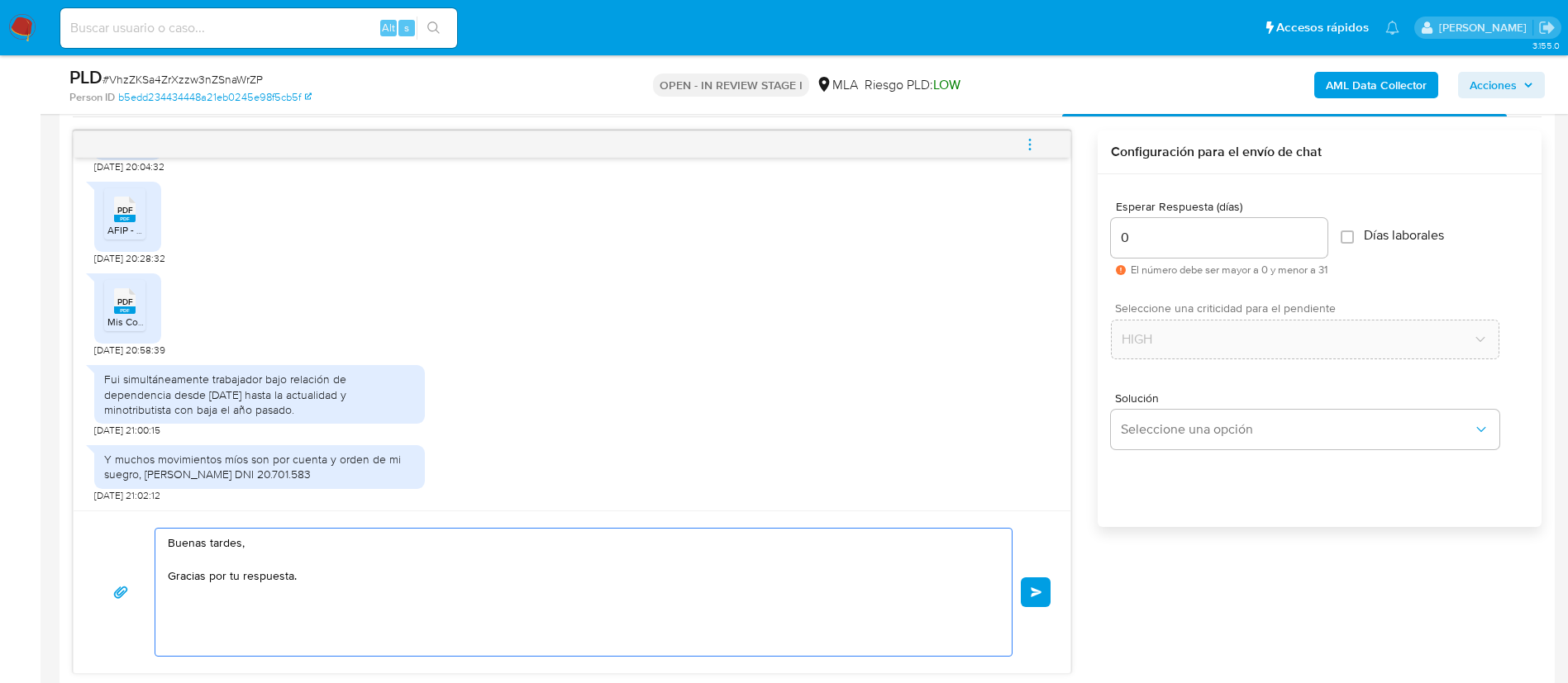
paste textarea "Proporciona el vínculo con las siguientes contrapartes con las que operaste, el…"
click at [368, 589] on textarea "Buenas tardes, Gracias por tu respuesta. Proporciona el vínculo con las siguien…" at bounding box center [580, 593] width 824 height 127
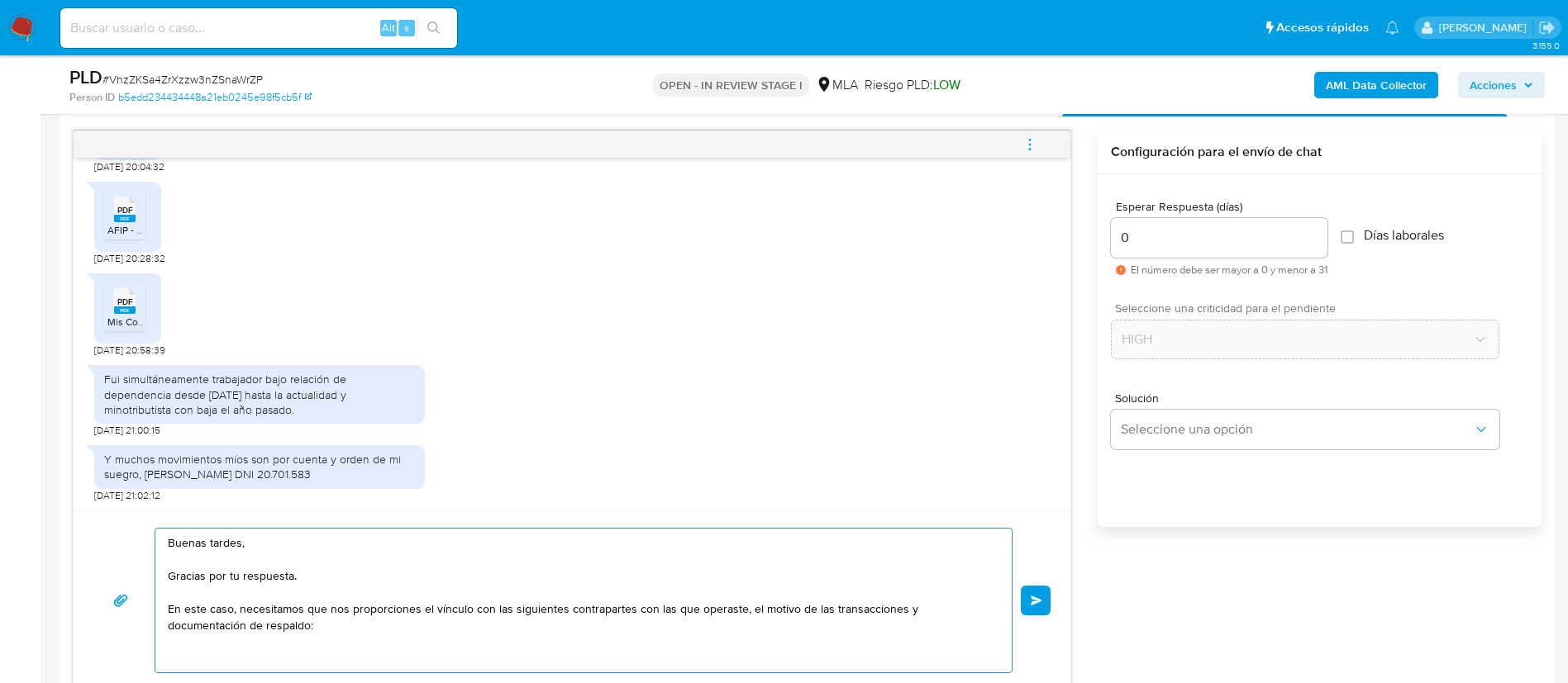
paste textarea "- Fupet Servicios De Pago Sa - 30717585921 (ACTIVIDAD: Servicios de agencias de…"
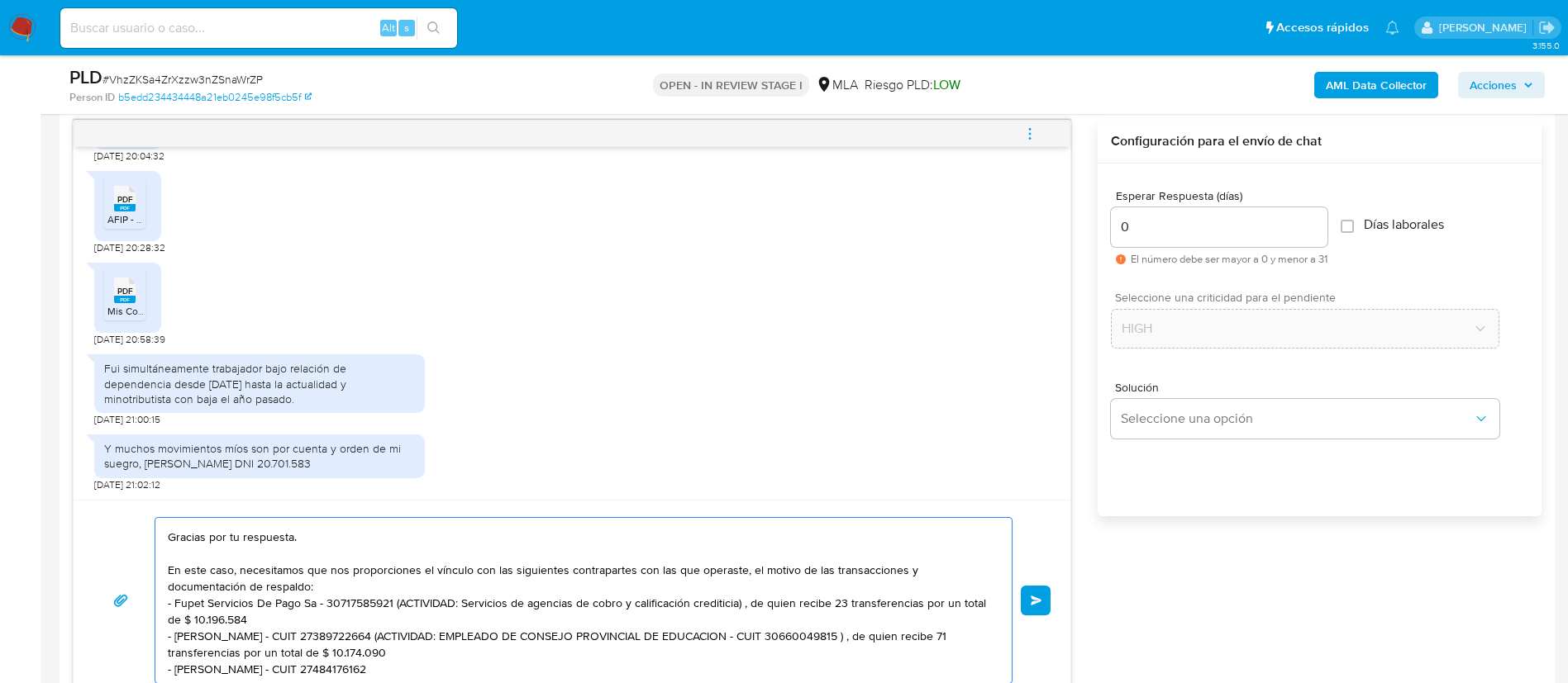
click at [389, 594] on textarea "Buenas tardes, Gracias por tu respuesta. En este caso, necesitamos que nos prop…" at bounding box center [580, 600] width 824 height 165
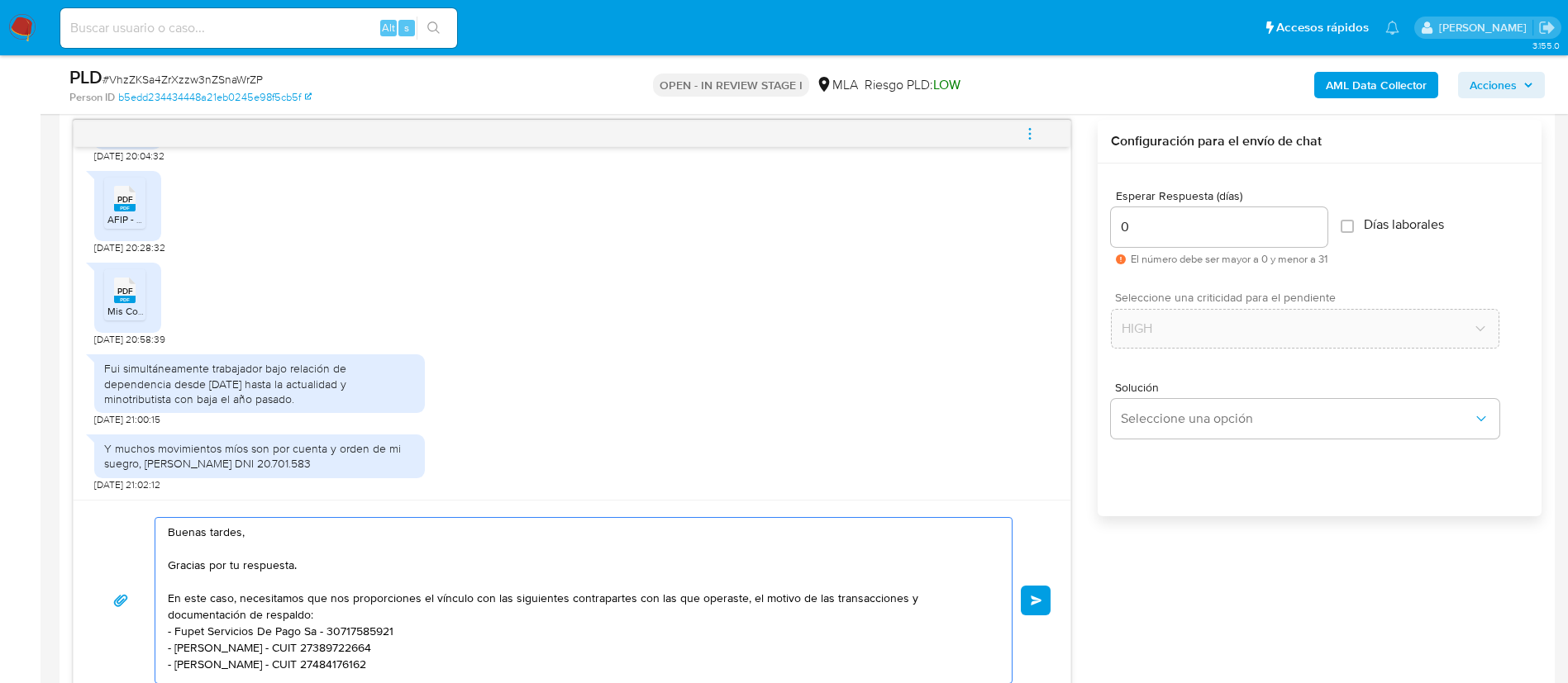
scroll to position [28, 0]
type textarea "Buenas tardes, Gracias por tu respuesta. En este caso, necesitamos que nos prop…"
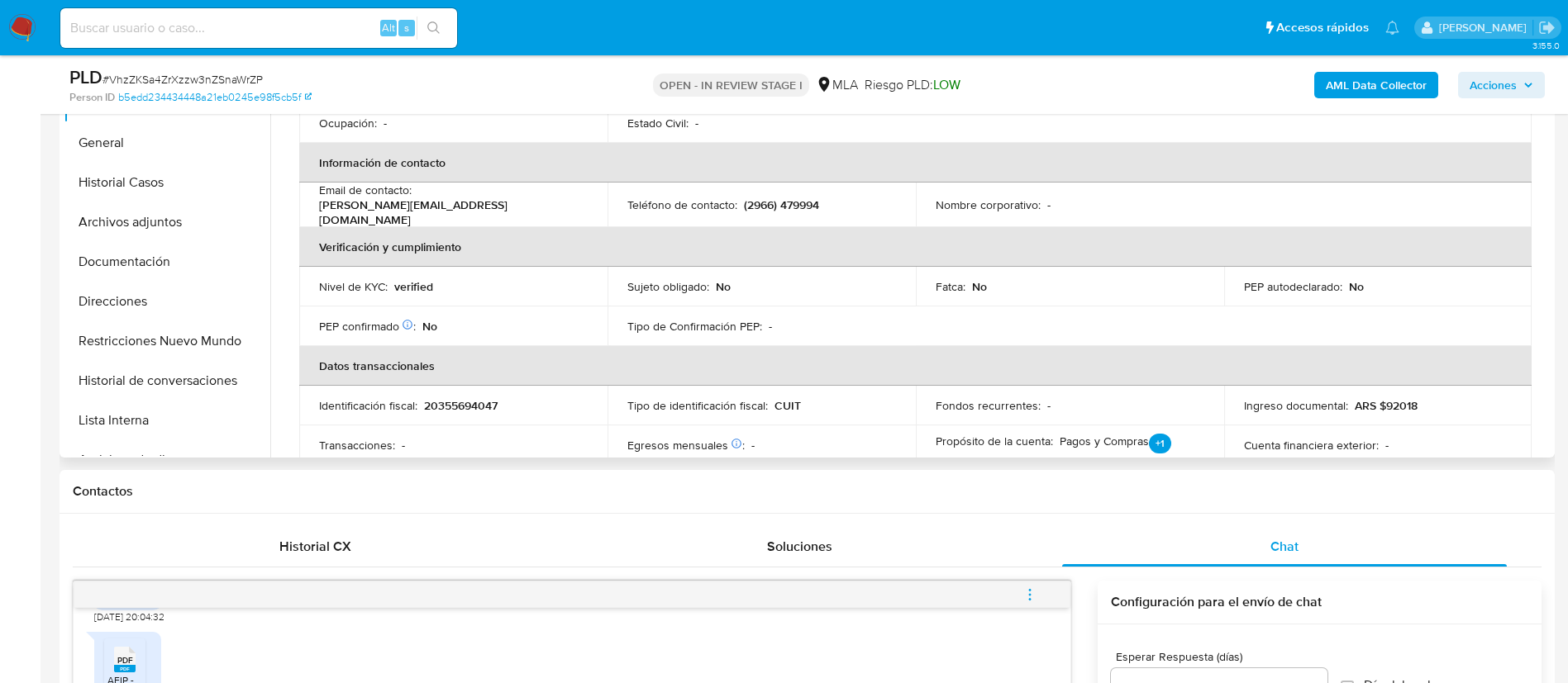
scroll to position [885, 0]
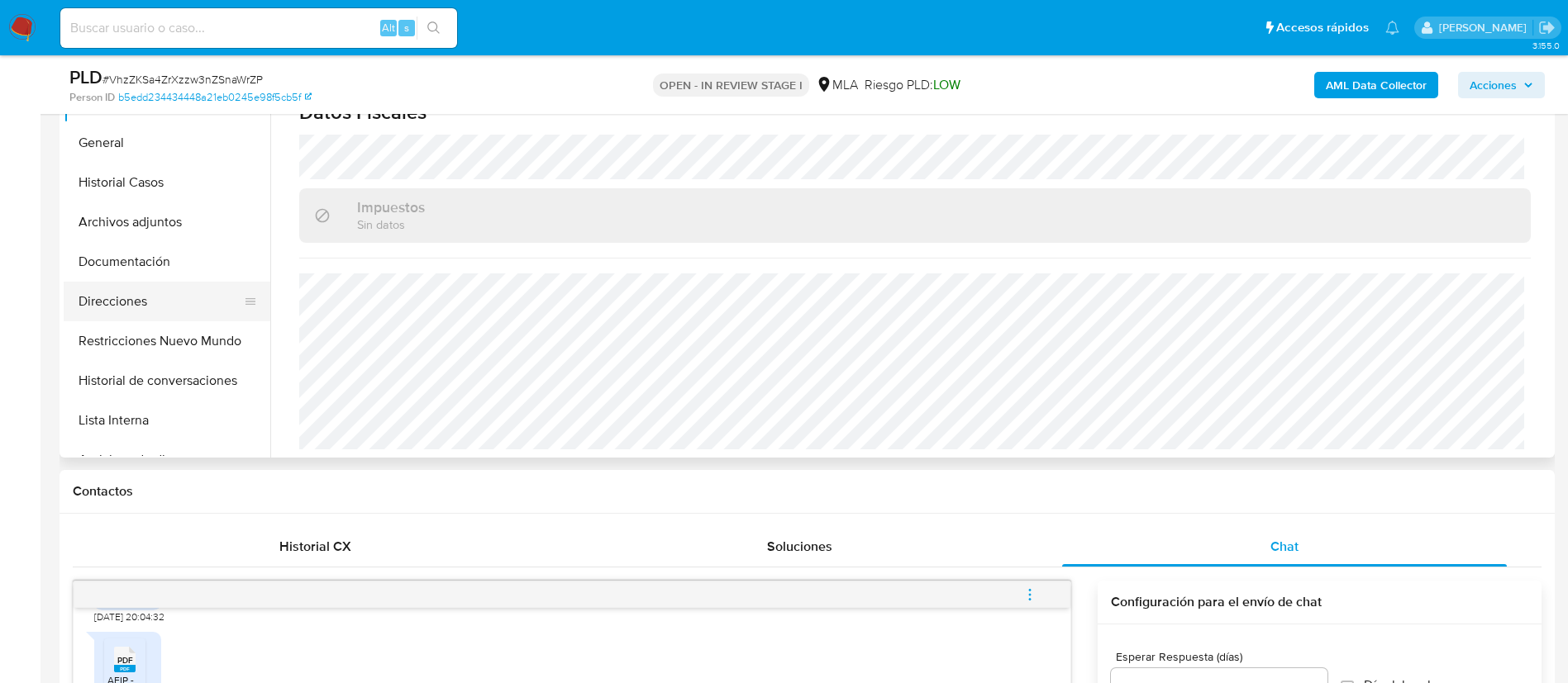
click at [159, 306] on button "Direcciones" at bounding box center [160, 301] width 193 height 40
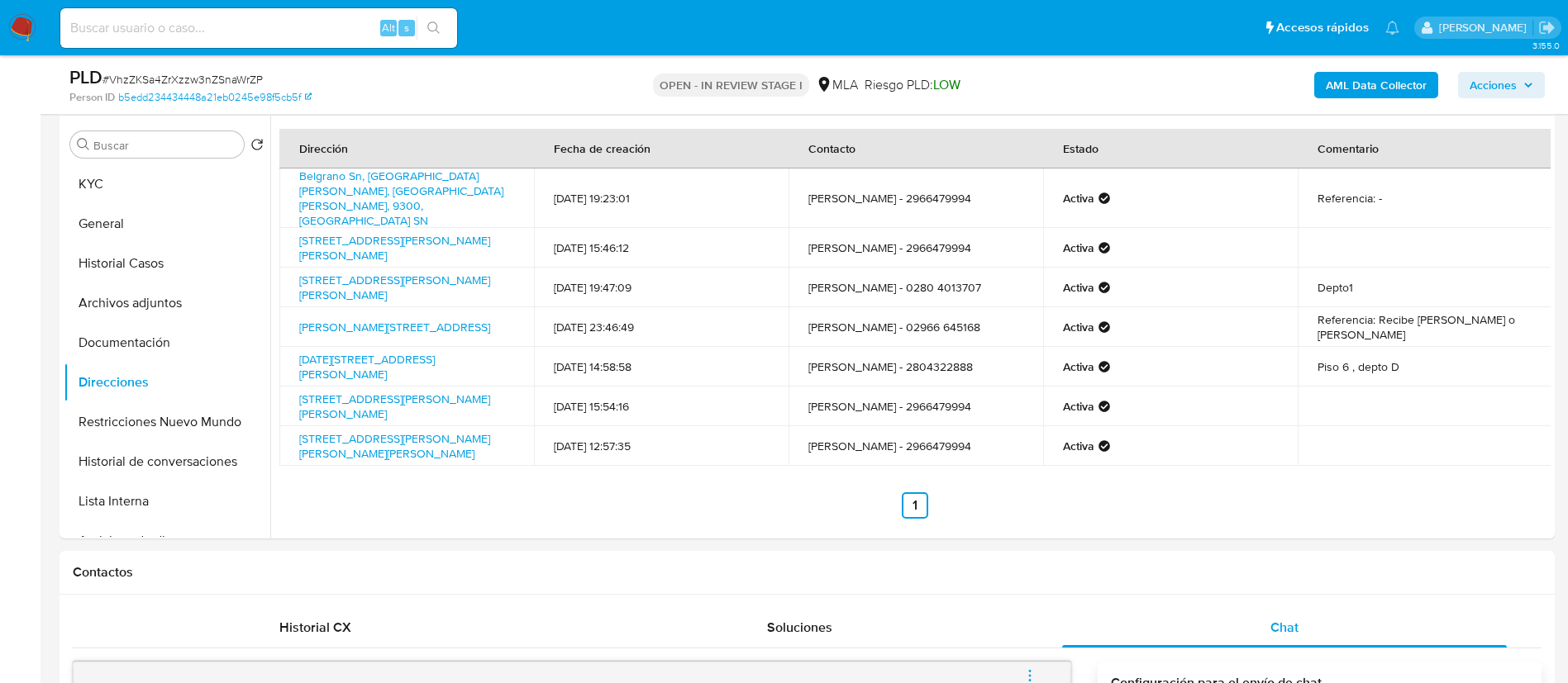
scroll to position [304, 0]
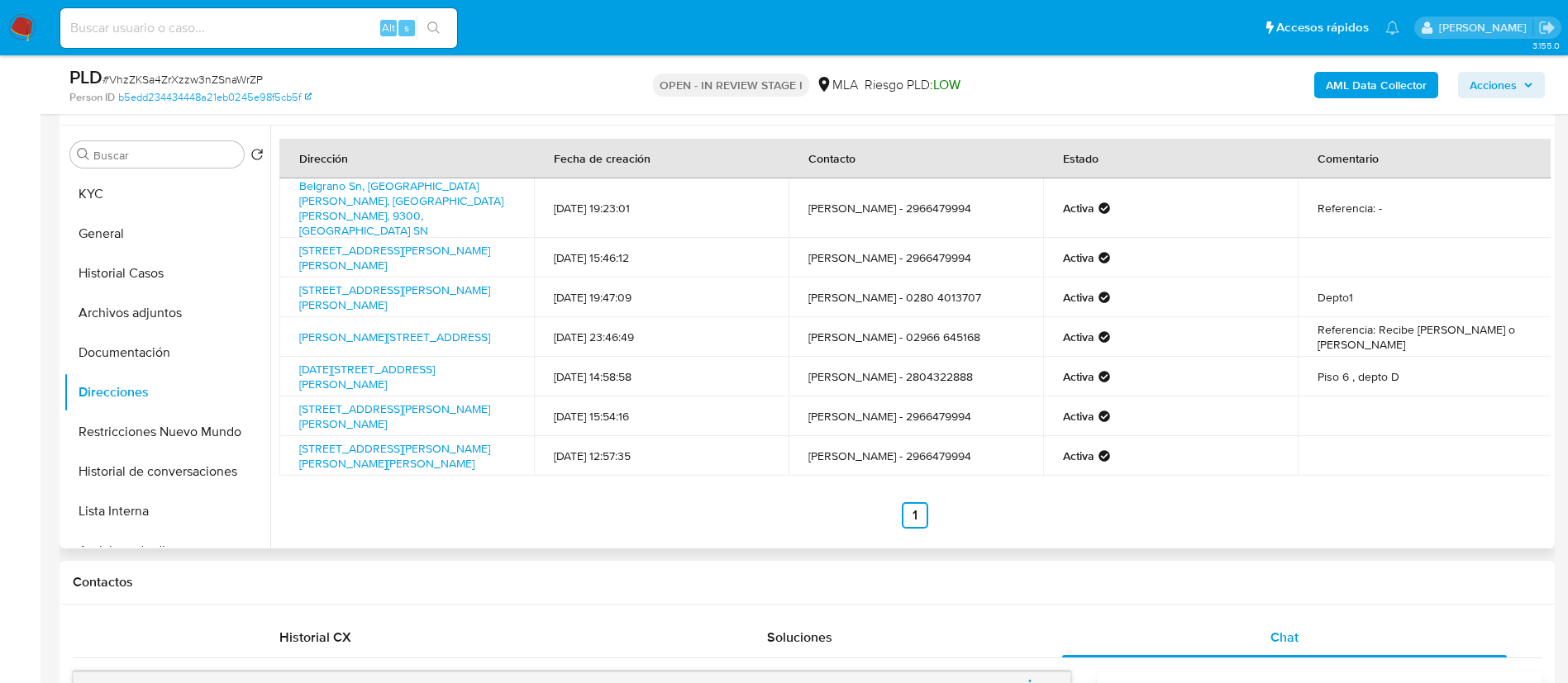
click at [292, 397] on td "Córdoba 859, Puerto Santa Cruz, Santa Cruz, 9300, Argentina 859" at bounding box center [407, 416] width 255 height 40
copy td "Córdoba 859, Puerto Santa Cruz, Santa Cruz, 9300, Argentina 859"
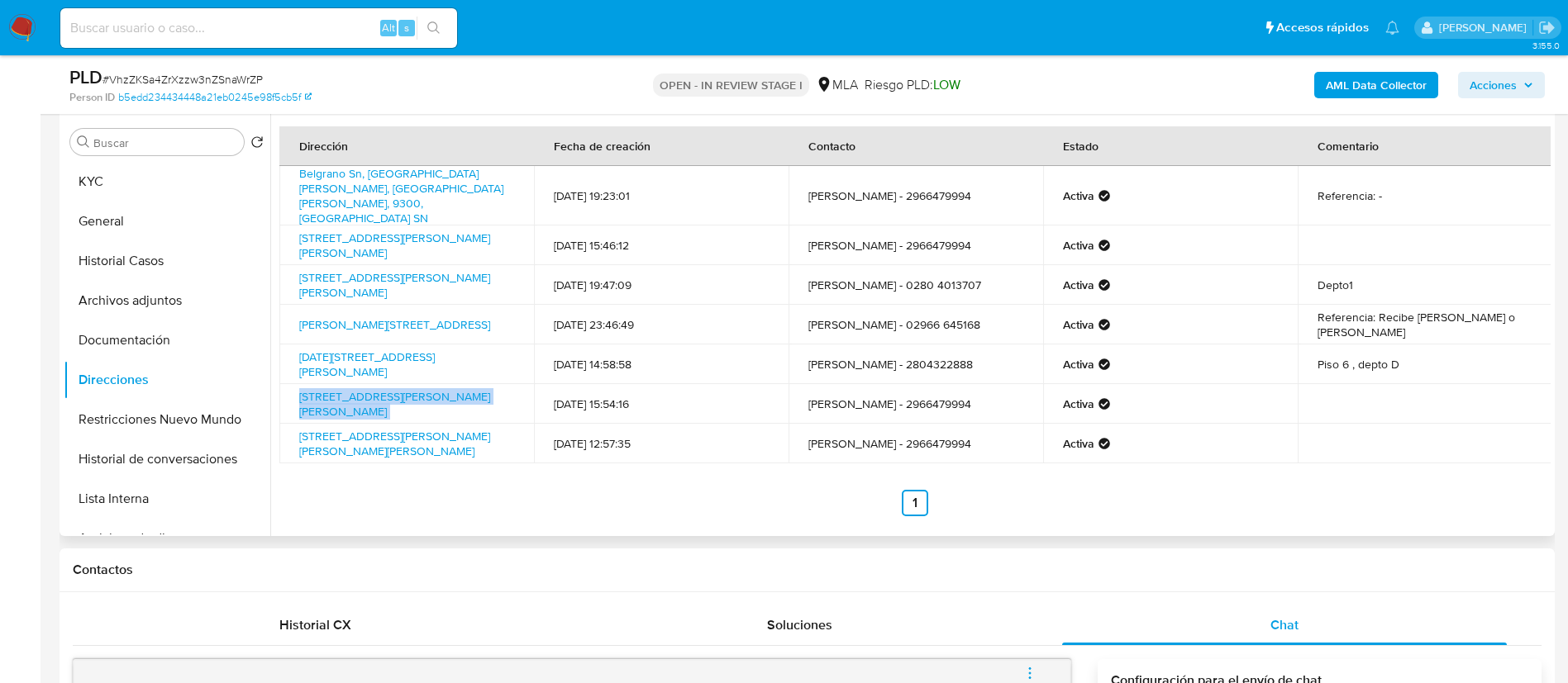
scroll to position [305, 0]
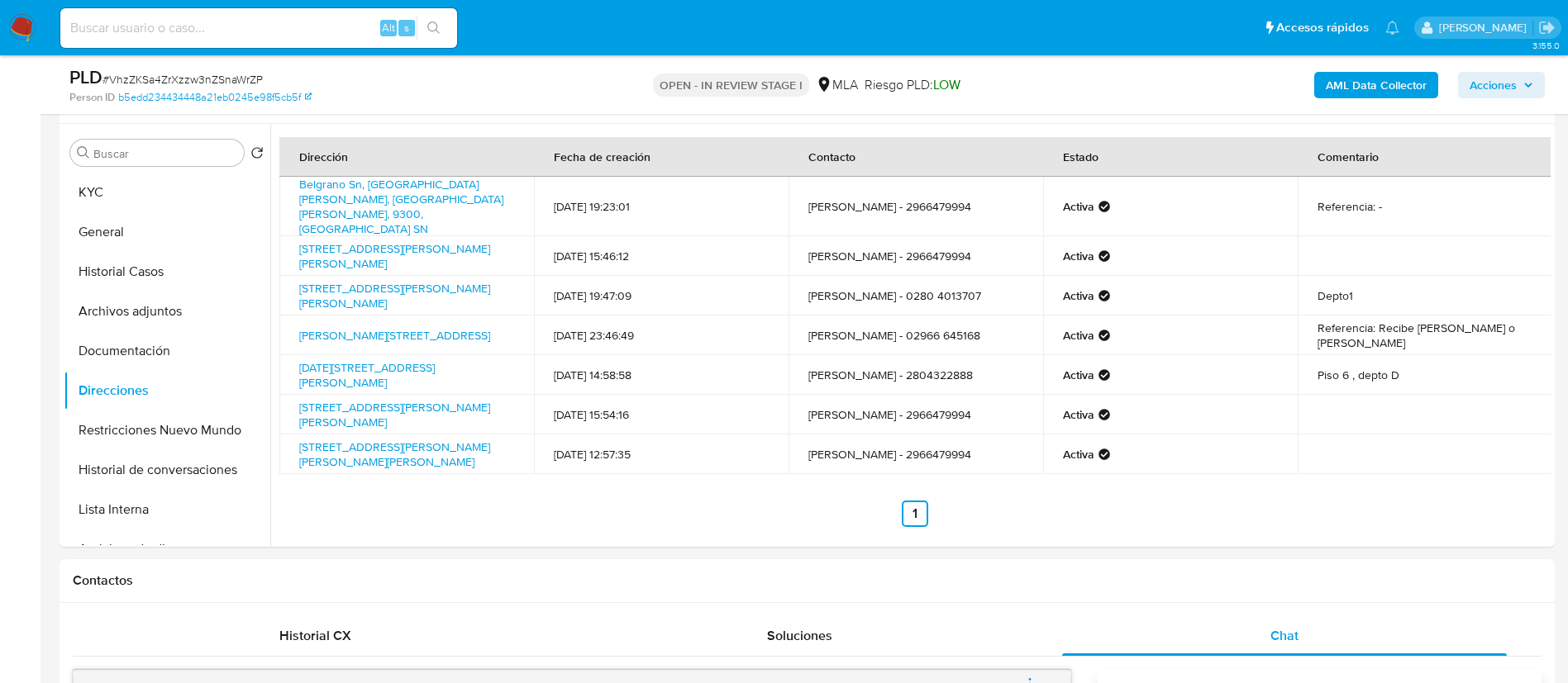
paste input "22DTRHmOvFftwH02eBJlivGK"
click at [320, 30] on input "22DTRHmOvFftwH02eBJlivGK" at bounding box center [259, 28] width 397 height 21
type input "22DTRHmOvFftwH02eBJlivGK"
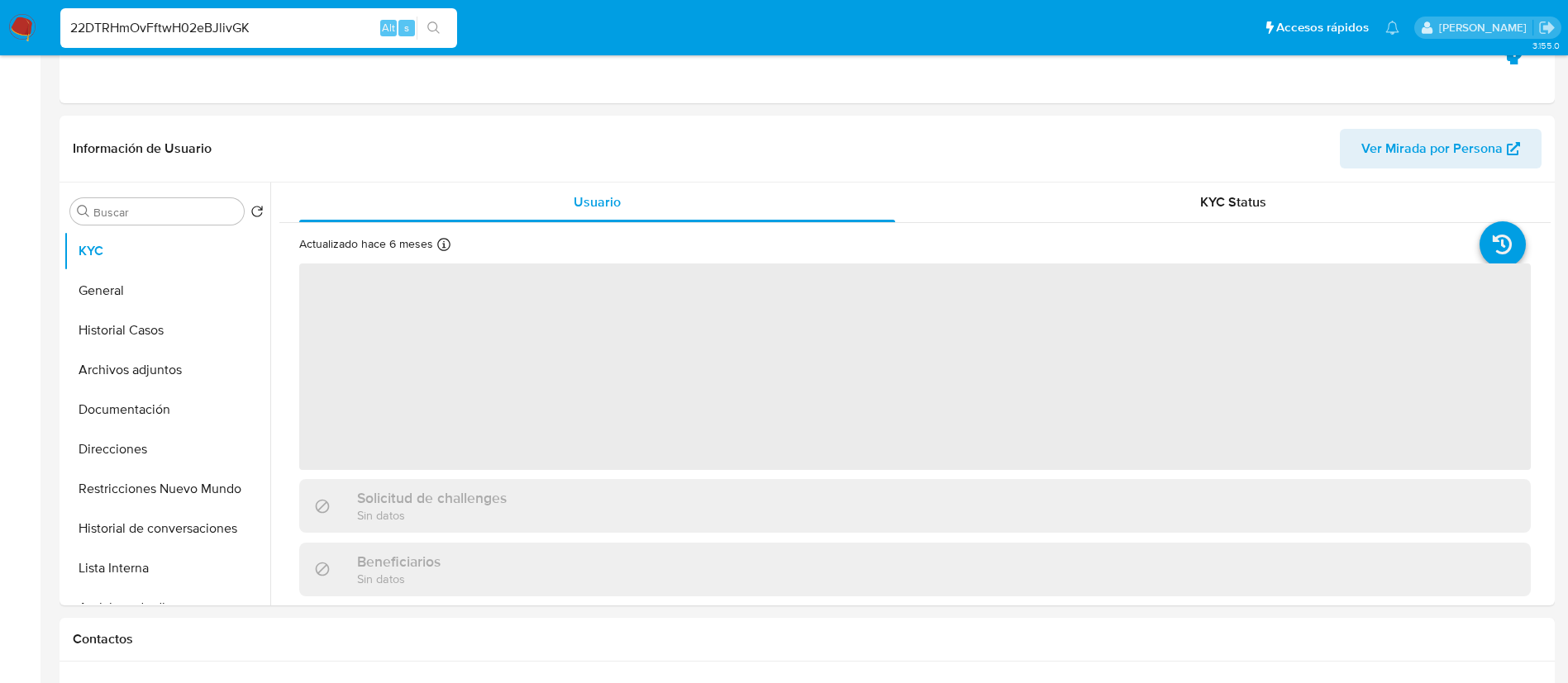
select select "10"
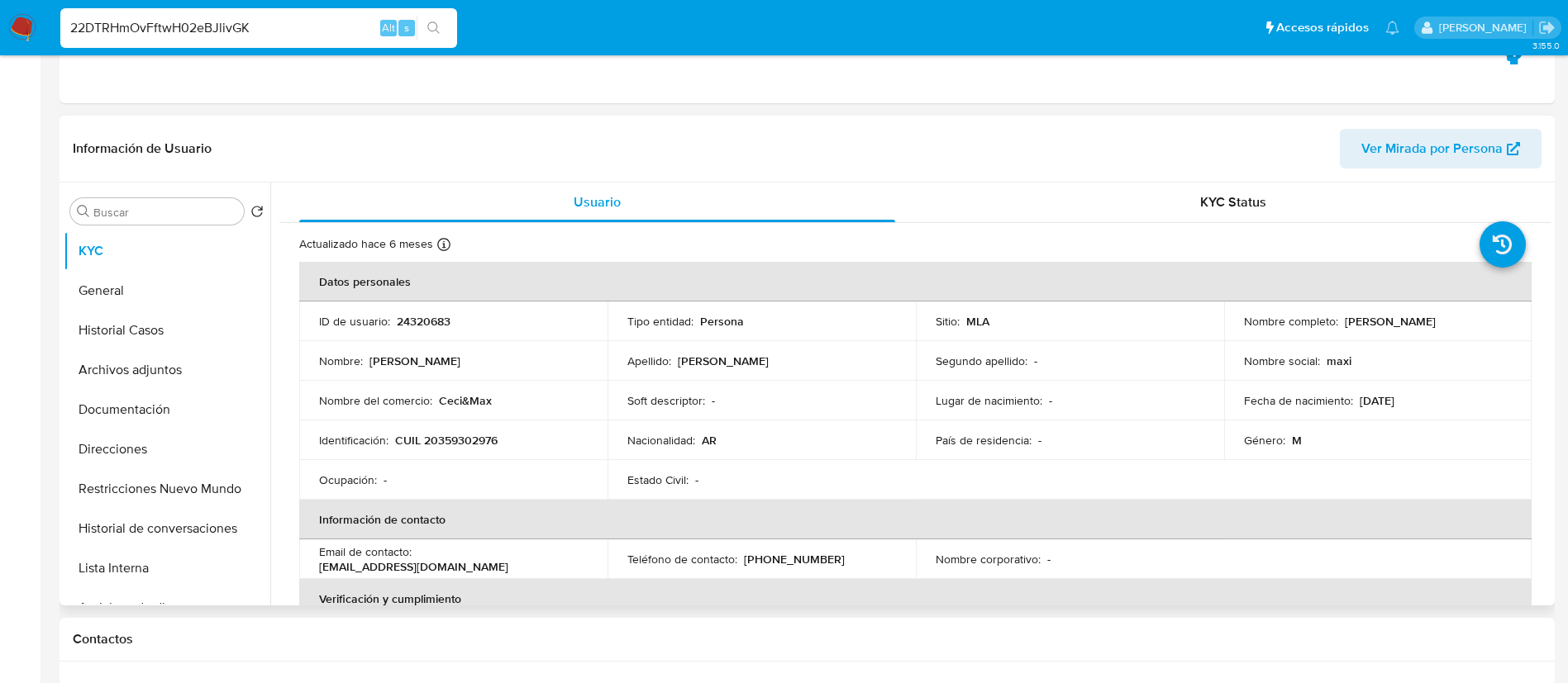
scroll to position [855, 0]
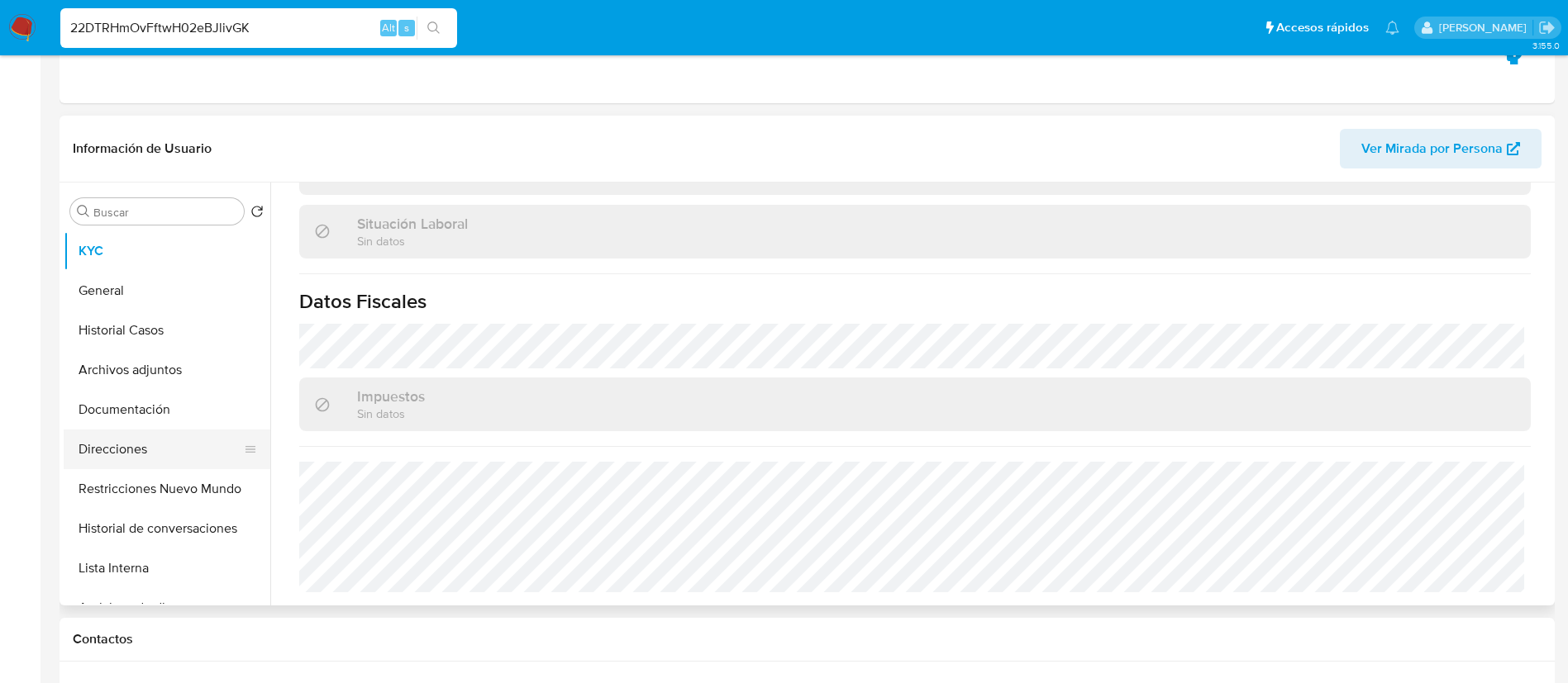
click at [134, 443] on button "Direcciones" at bounding box center [160, 449] width 193 height 40
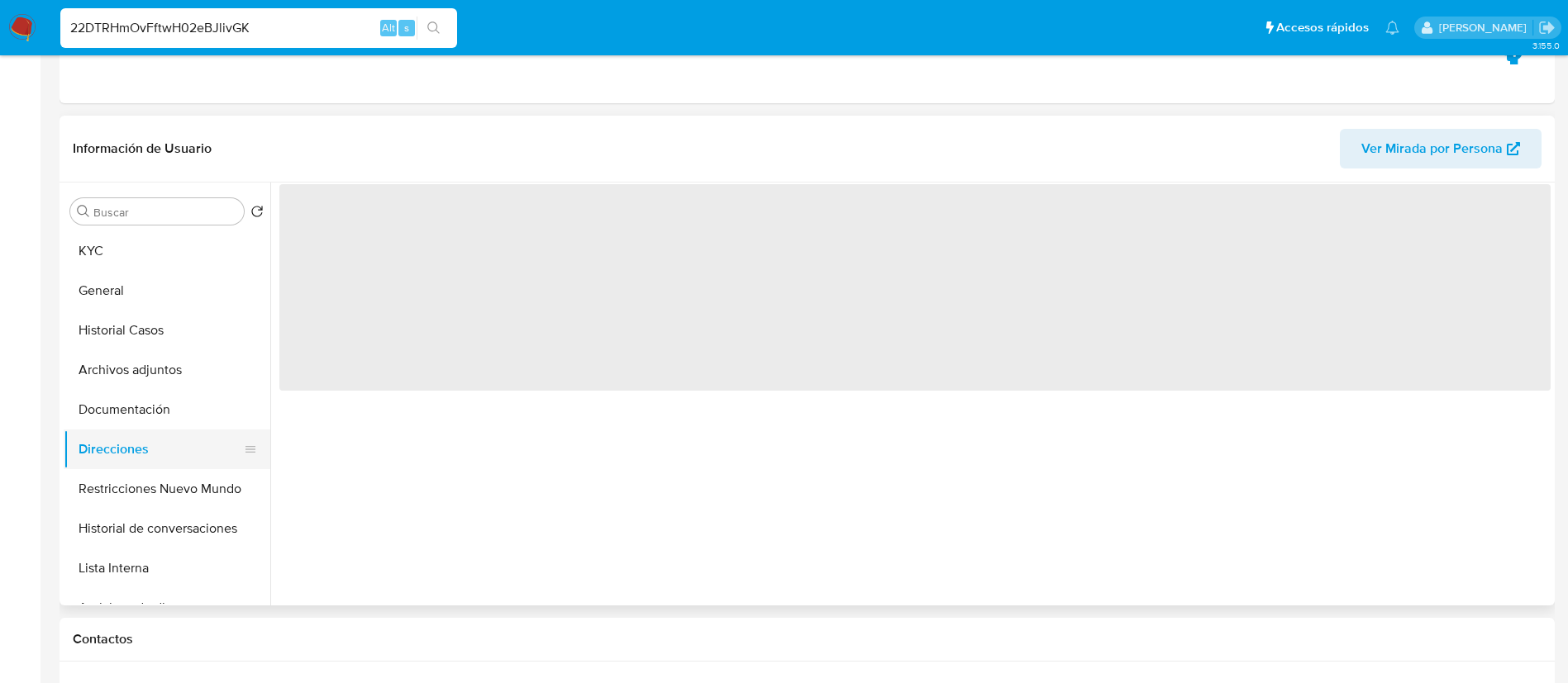
scroll to position [0, 0]
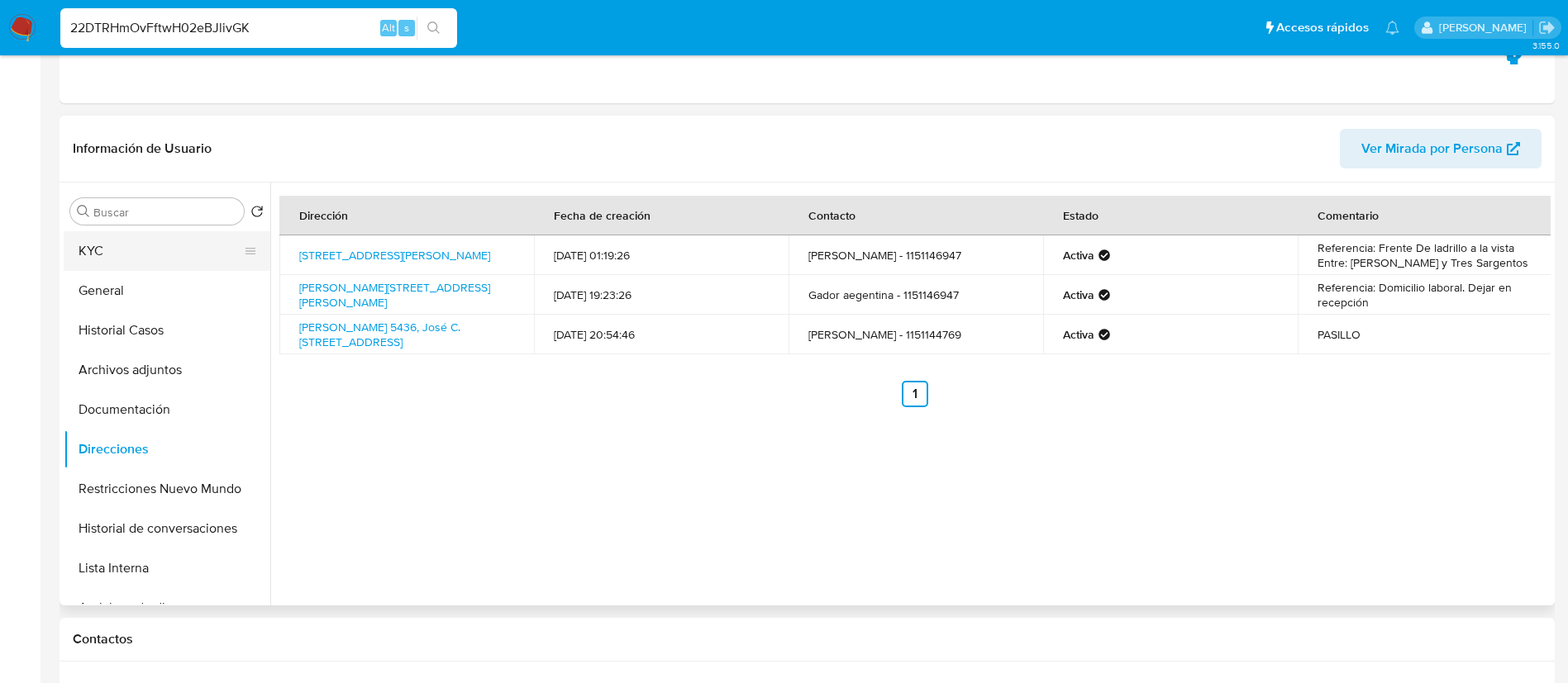
click at [121, 253] on button "KYC" at bounding box center [160, 251] width 193 height 40
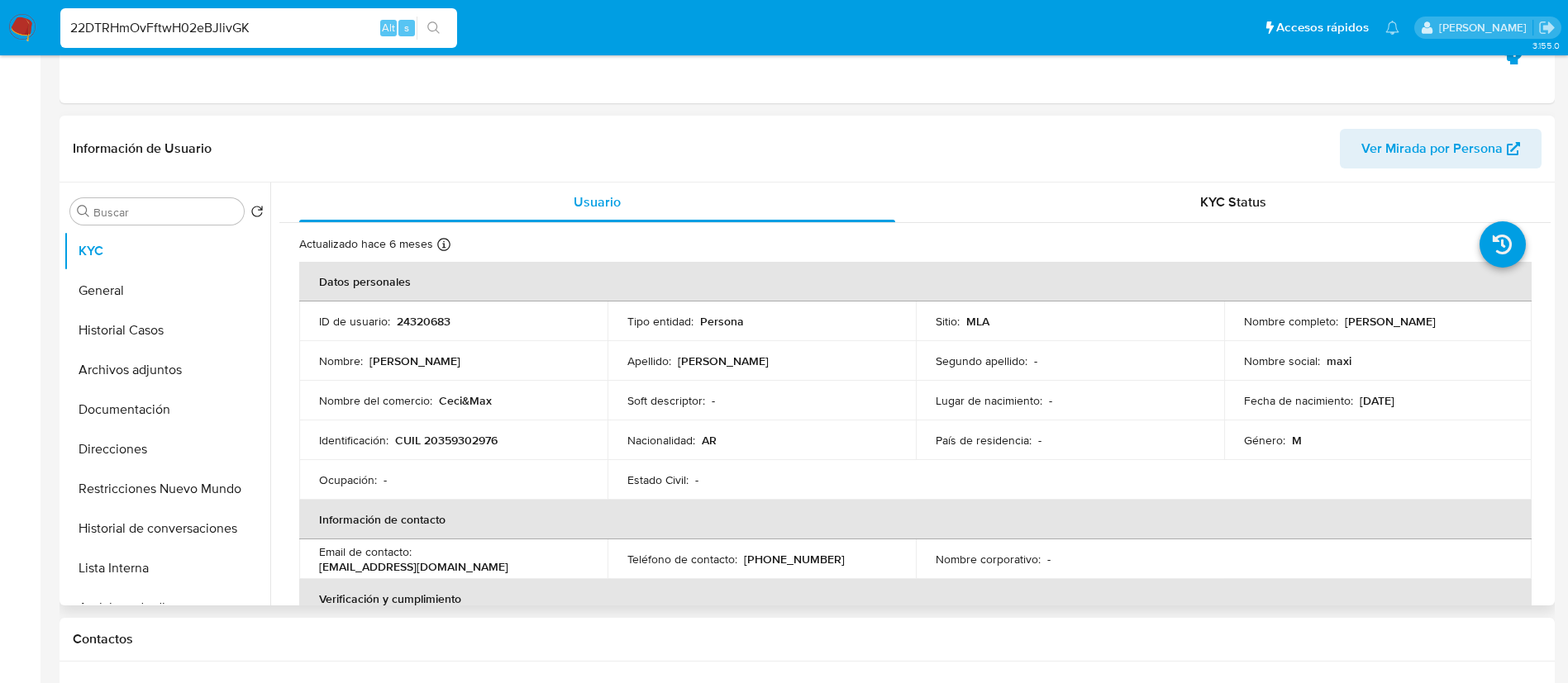
click at [484, 438] on p "CUIL 20359302976" at bounding box center [446, 440] width 103 height 15
copy p "20359302976"
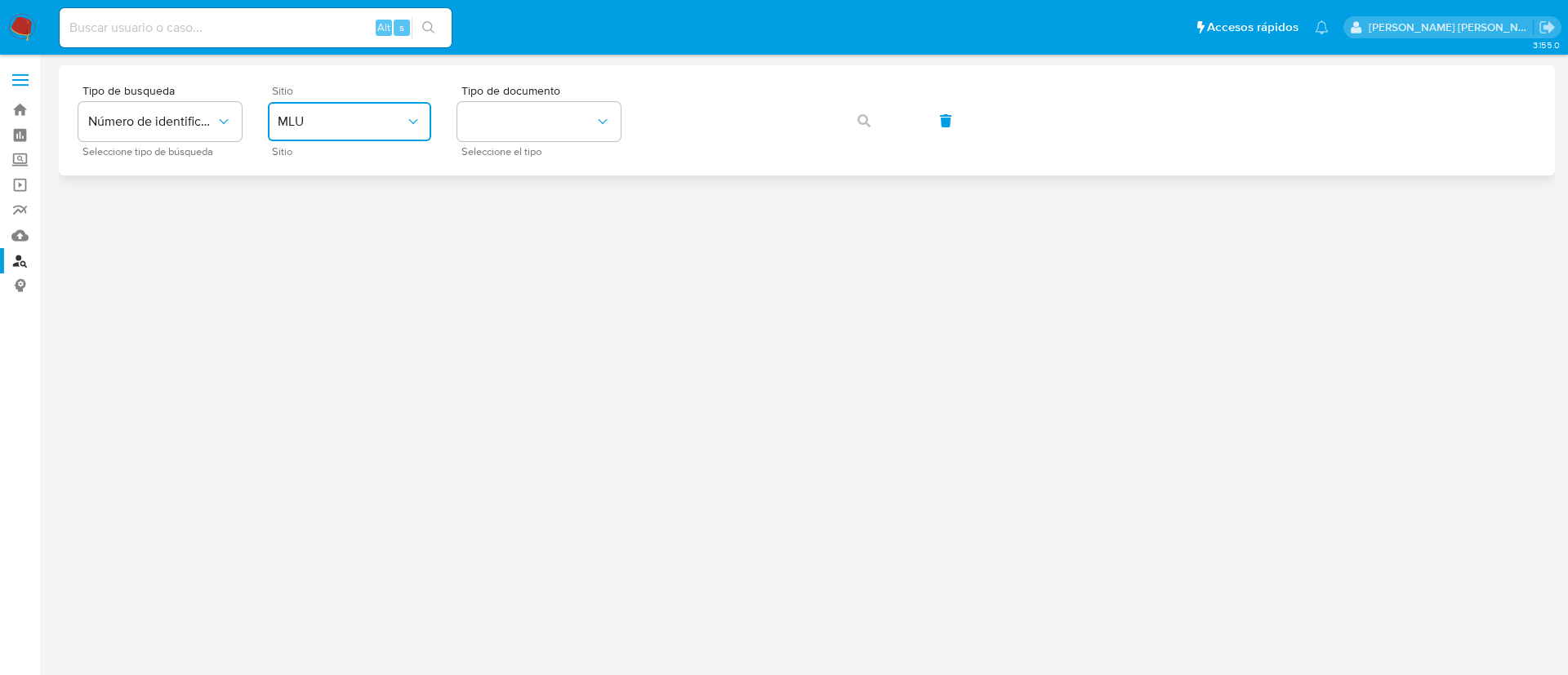
click at [374, 127] on span "MLU" at bounding box center [341, 121] width 128 height 16
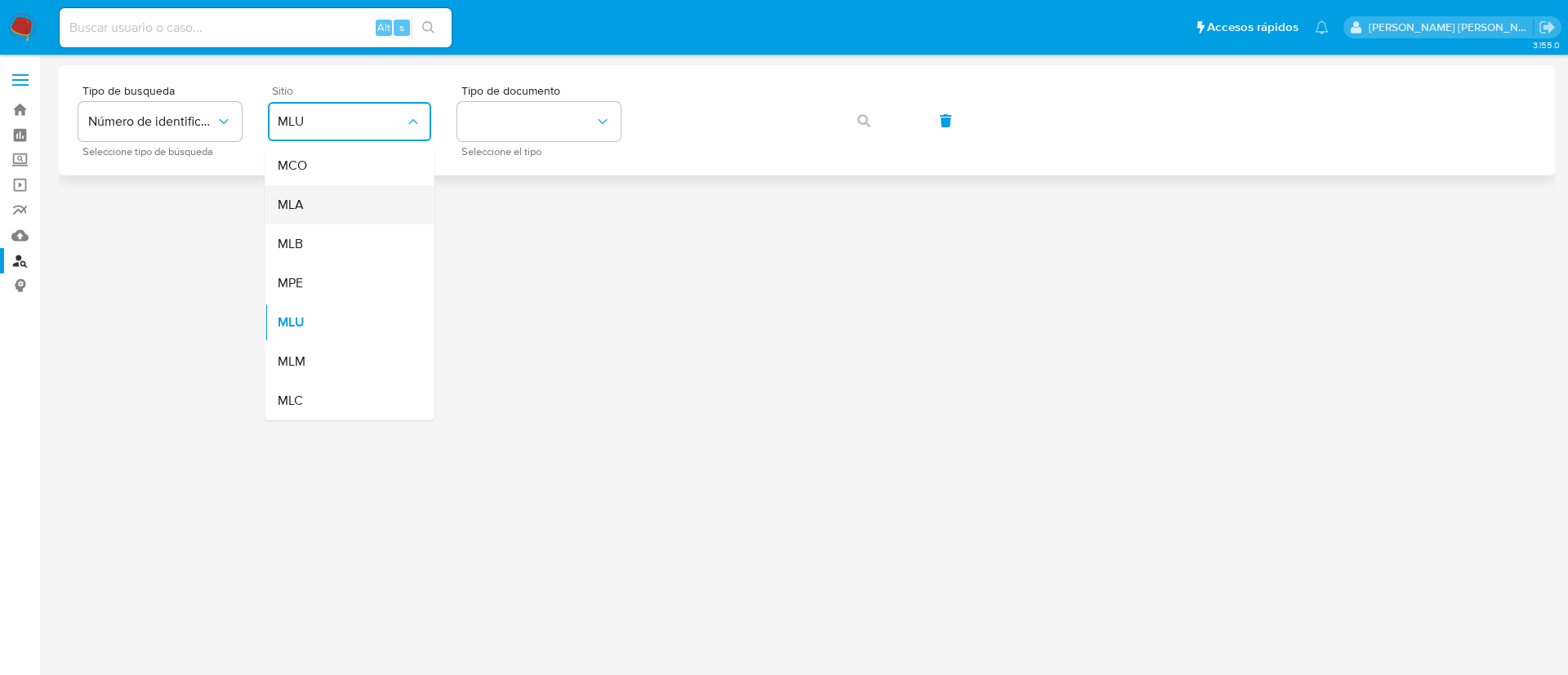
click at [351, 185] on div "MLA" at bounding box center [344, 204] width 134 height 39
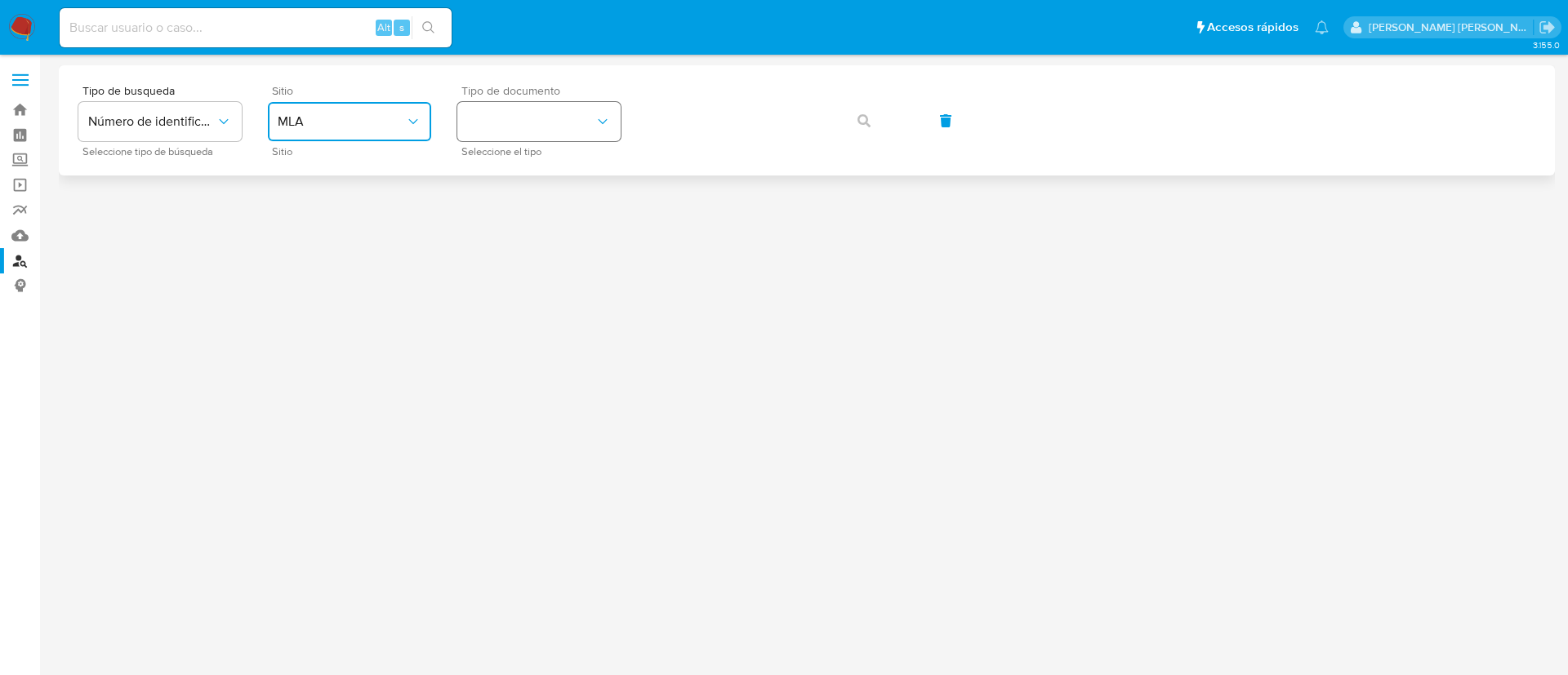
click at [474, 132] on button "identificationType" at bounding box center [538, 121] width 163 height 39
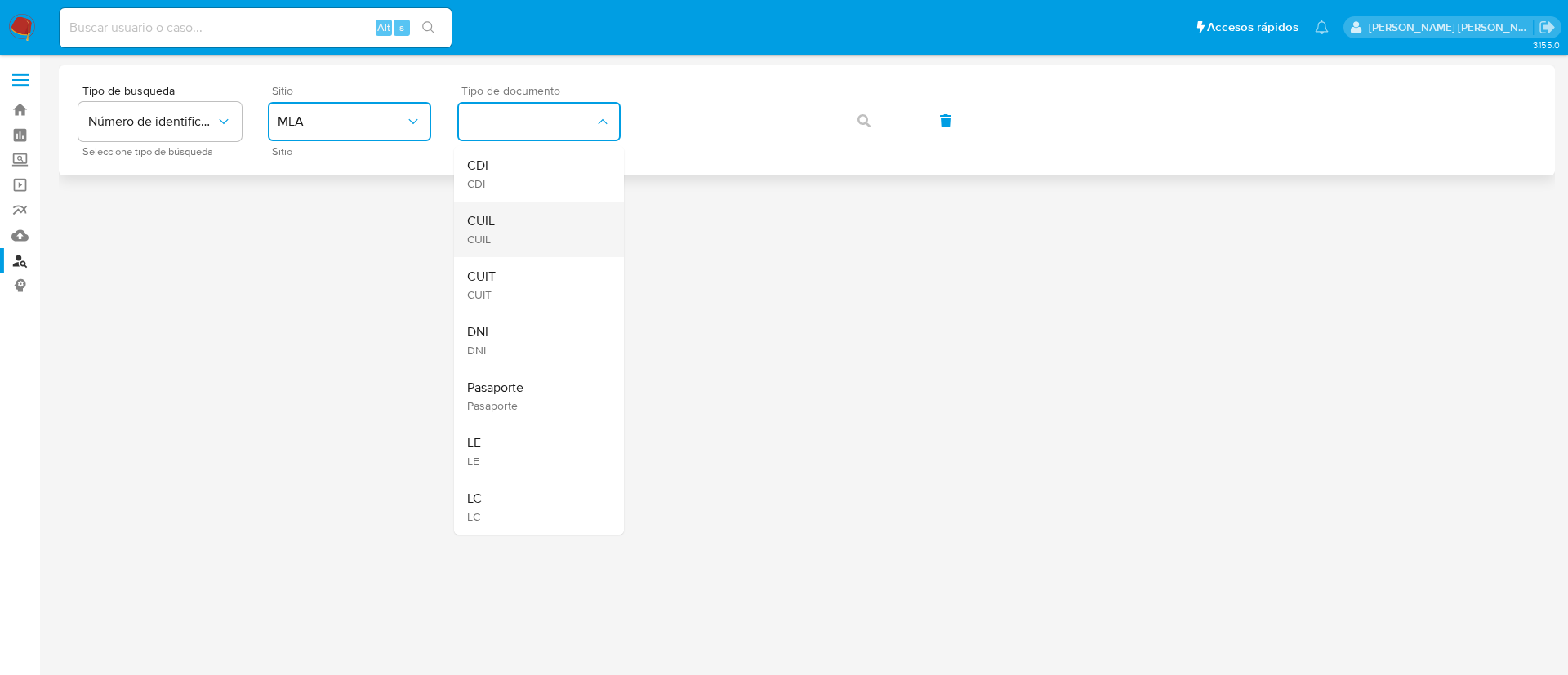
click at [492, 213] on span "CUIL" at bounding box center [481, 222] width 27 height 16
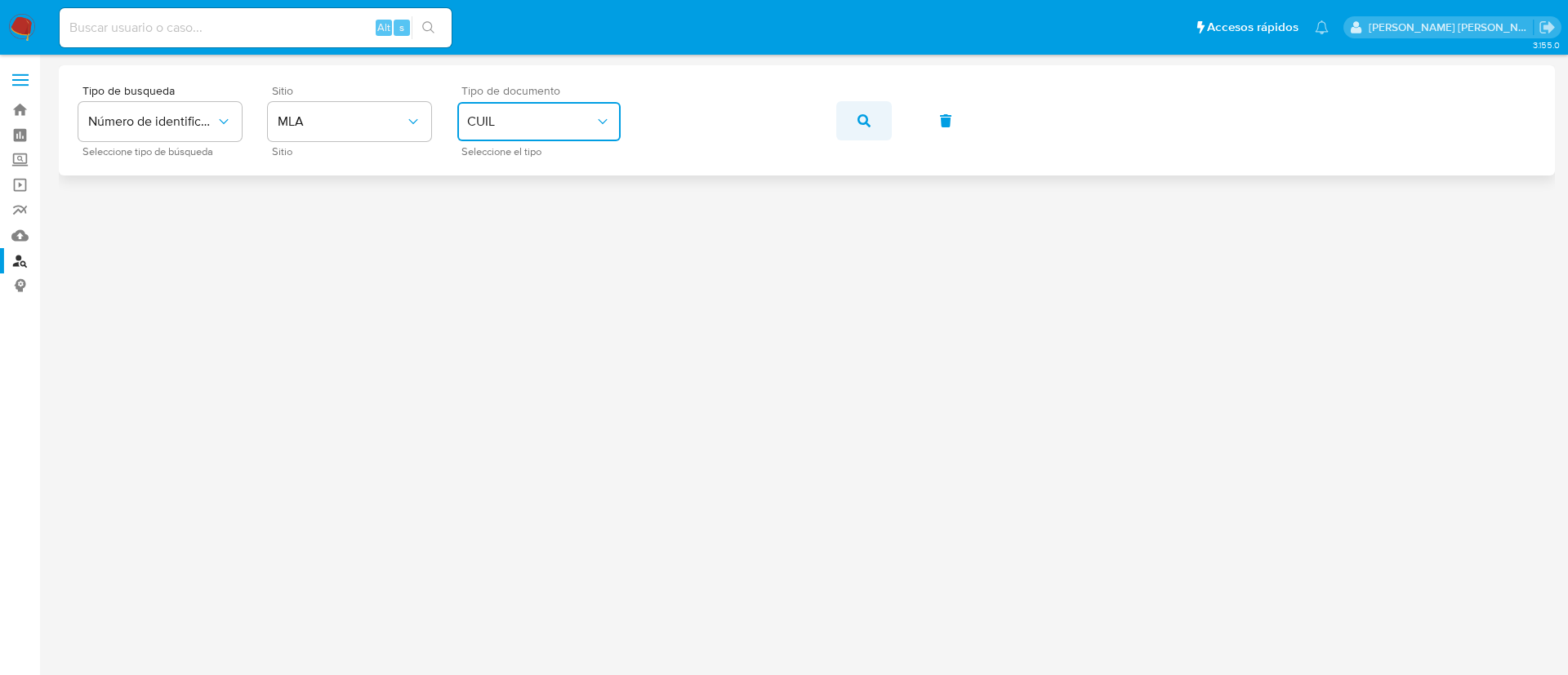
click at [862, 120] on icon "button" at bounding box center [864, 120] width 13 height 13
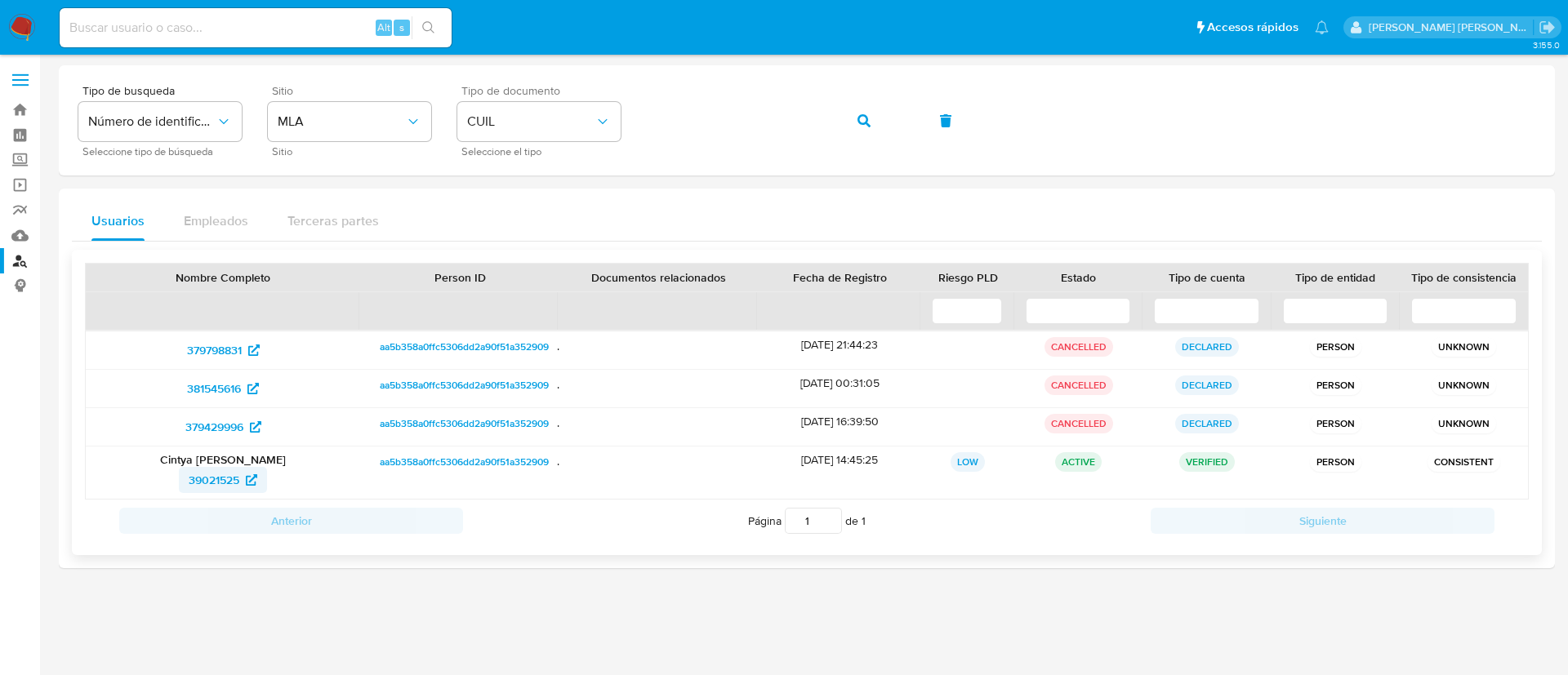
click at [206, 475] on span "39021525" at bounding box center [213, 480] width 50 height 26
click at [867, 130] on span "button" at bounding box center [864, 120] width 13 height 36
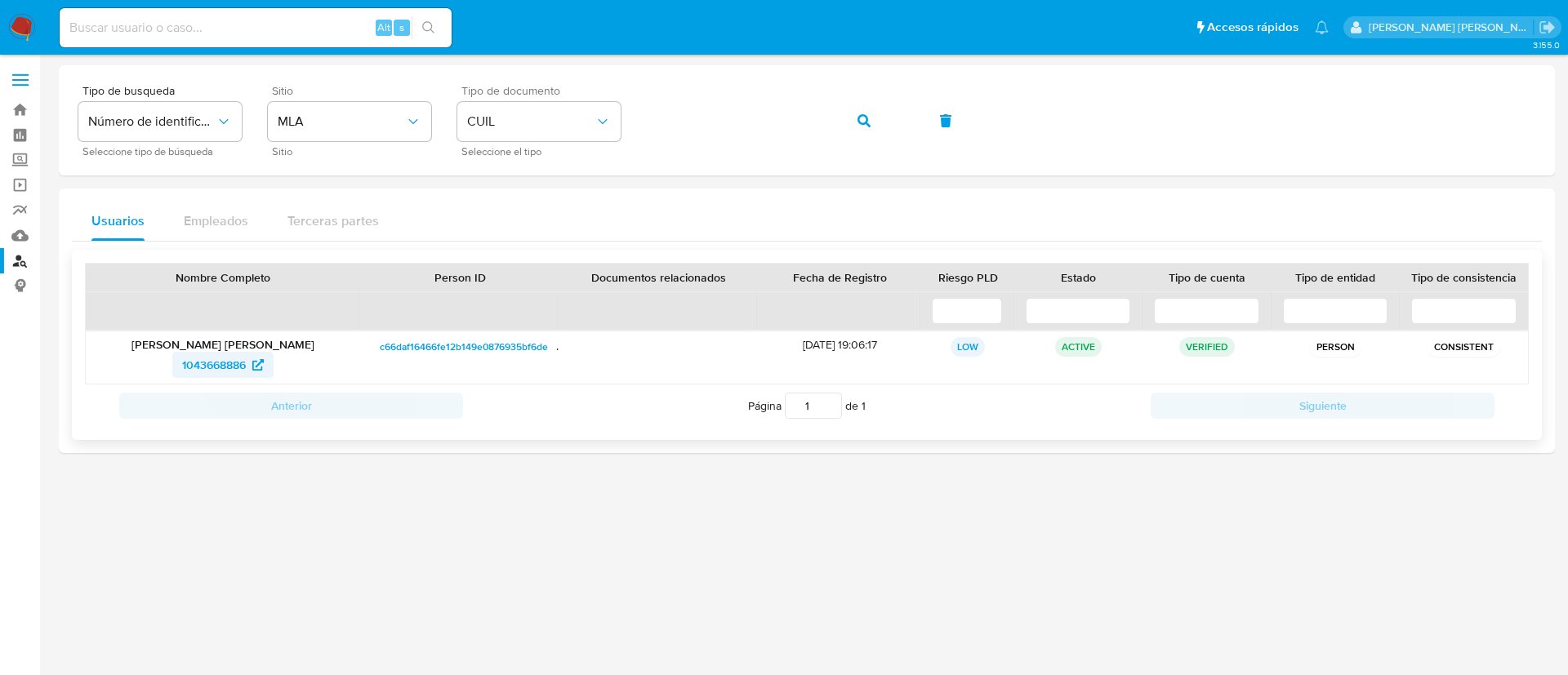
click at [223, 369] on span "1043668886" at bounding box center [214, 365] width 64 height 26
click at [866, 115] on icon "button" at bounding box center [864, 120] width 13 height 13
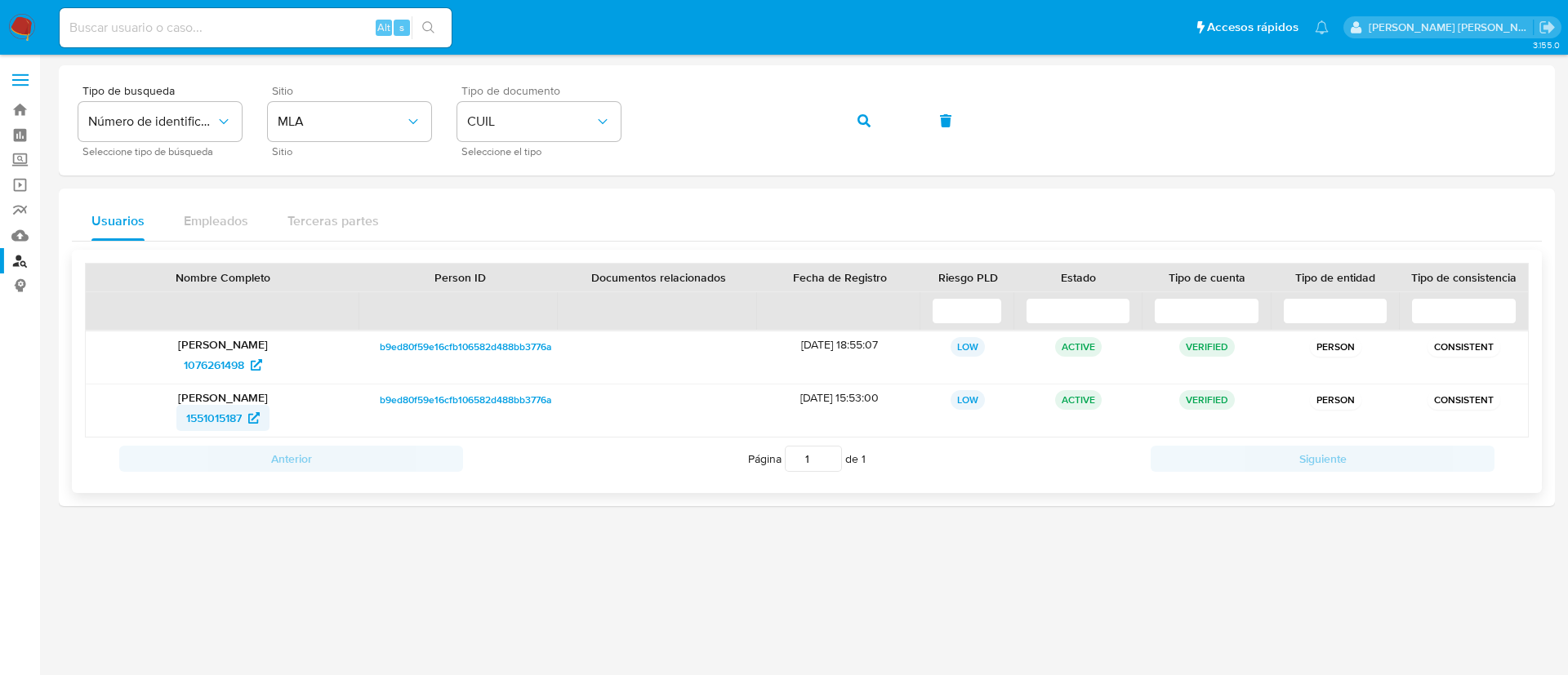
click at [228, 411] on span "1551015187" at bounding box center [213, 418] width 56 height 26
click at [226, 369] on span "1076261498" at bounding box center [213, 365] width 60 height 26
click at [865, 119] on icon "button" at bounding box center [864, 120] width 13 height 13
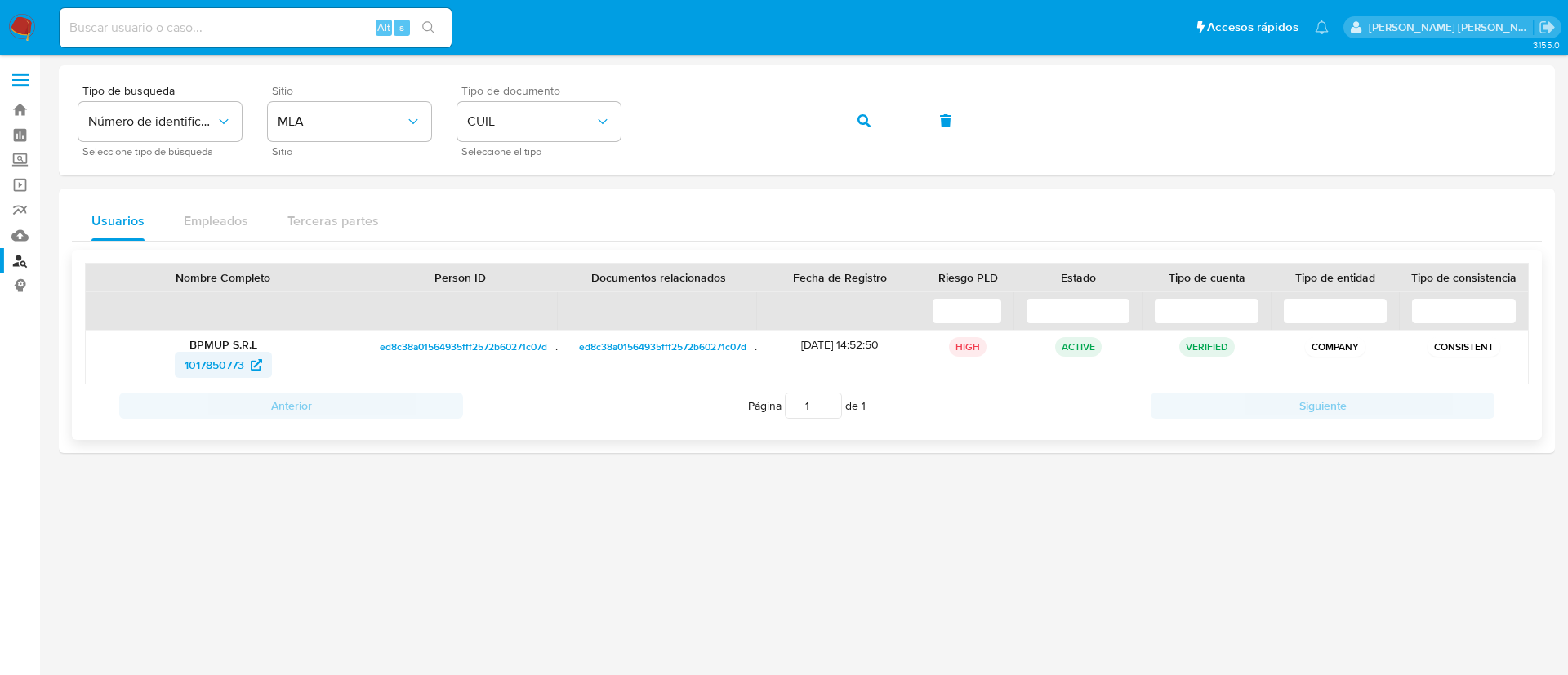
click at [221, 363] on span "1017850773" at bounding box center [213, 365] width 59 height 26
click at [857, 118] on button "button" at bounding box center [864, 120] width 56 height 39
click at [225, 361] on span "230433046" at bounding box center [213, 365] width 60 height 26
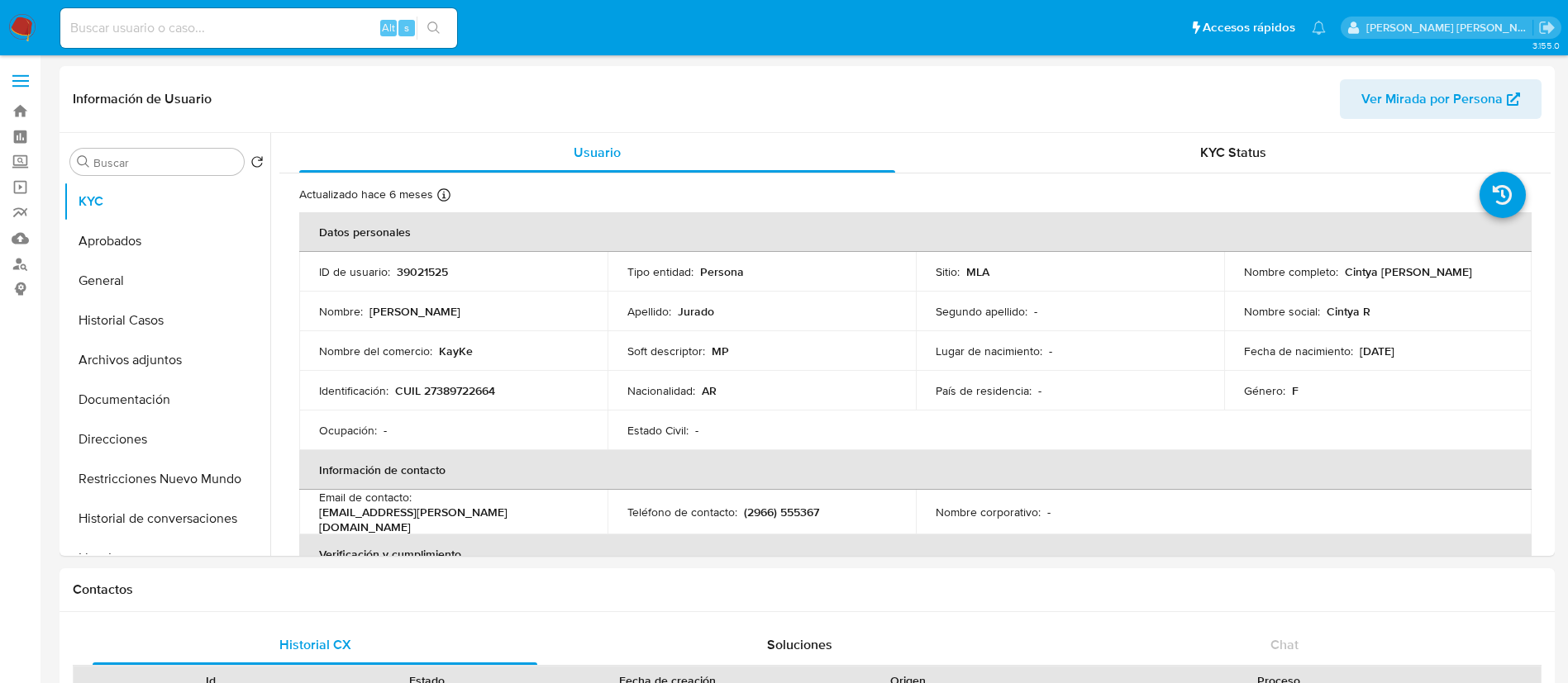
select select "10"
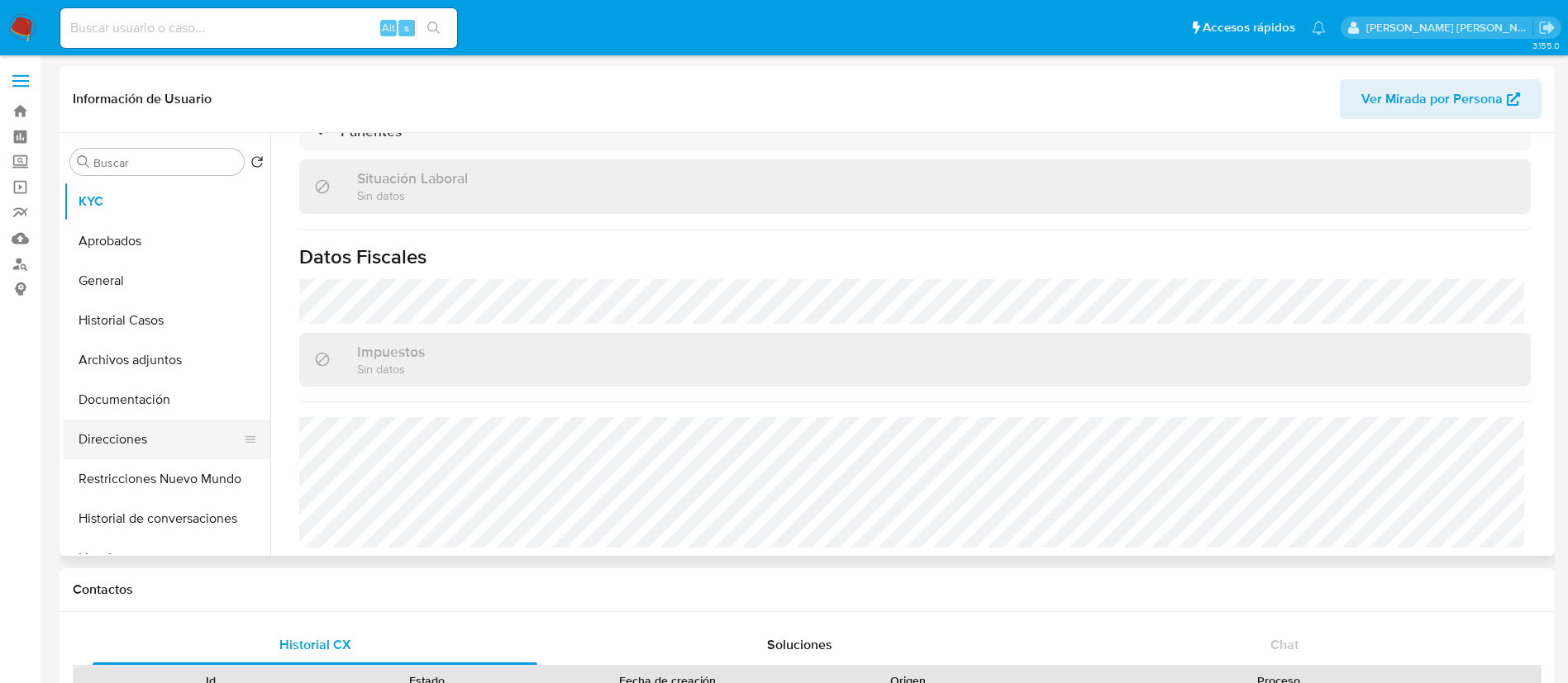
click at [156, 437] on button "Direcciones" at bounding box center [160, 439] width 193 height 40
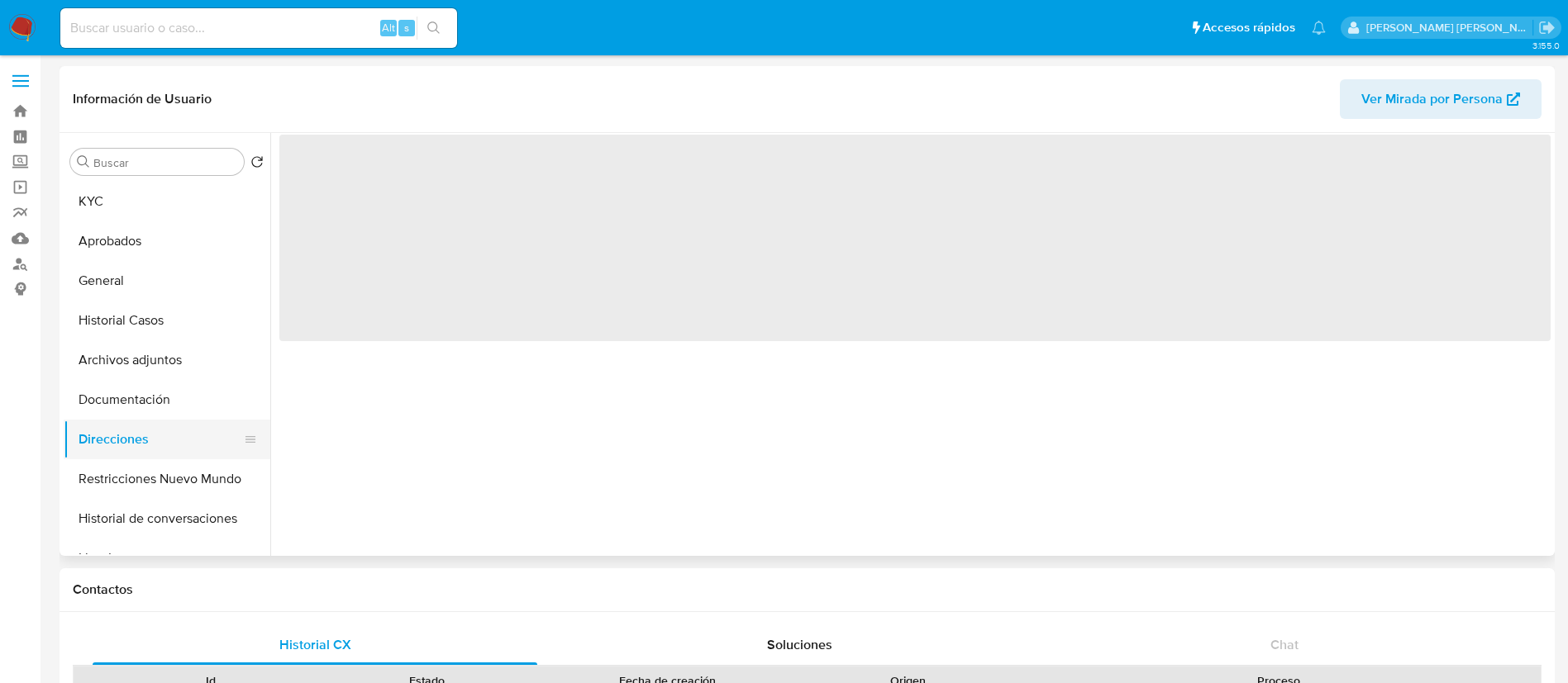
scroll to position [0, 0]
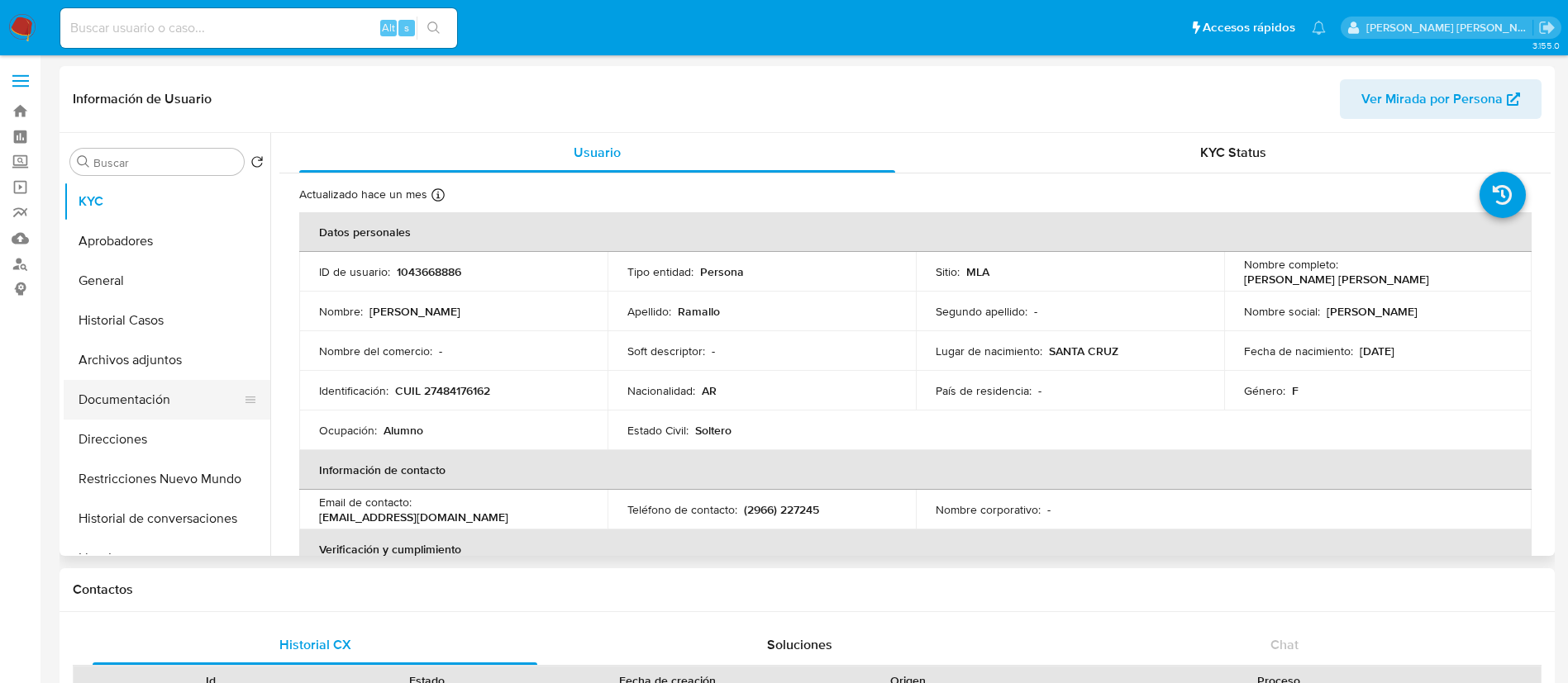
select select "10"
click at [145, 398] on button "Documentación" at bounding box center [160, 400] width 193 height 40
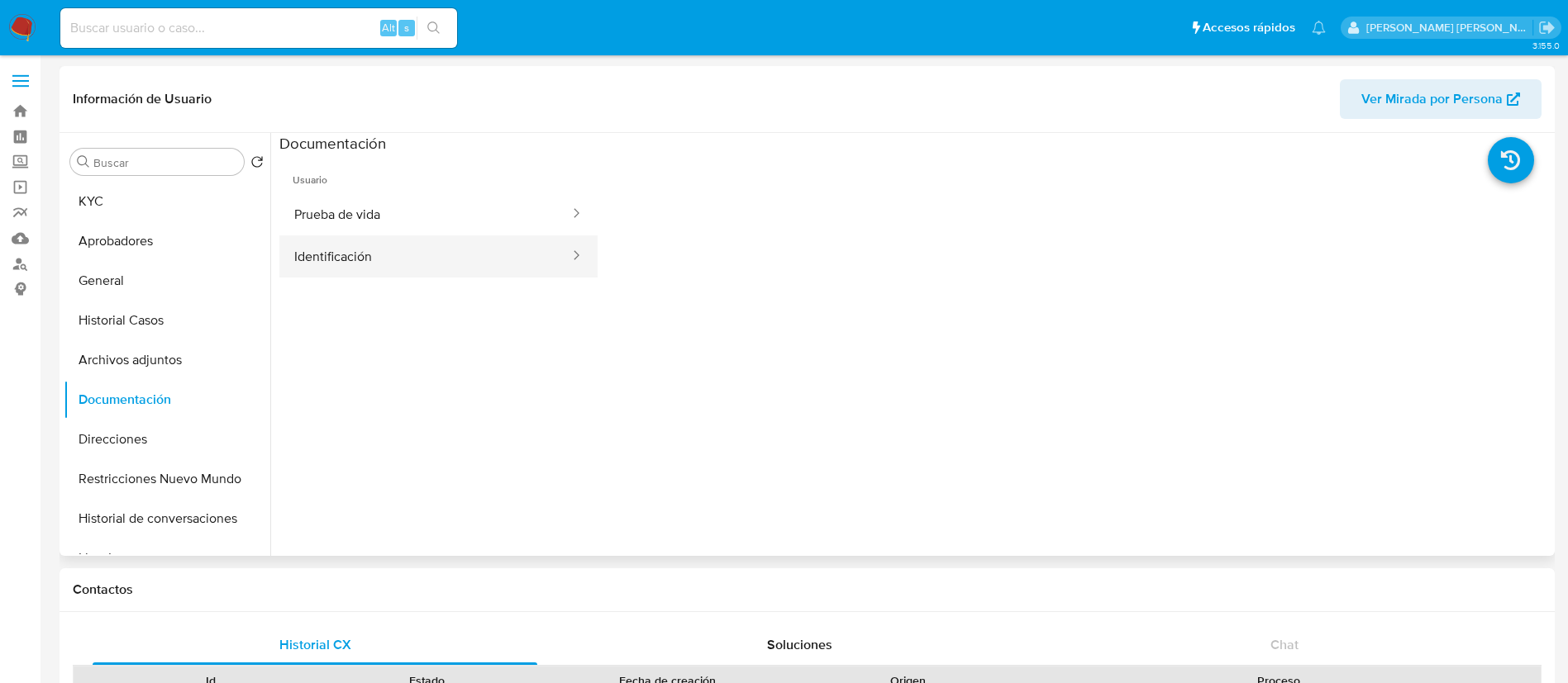
click at [367, 254] on button "Identificación" at bounding box center [426, 257] width 292 height 42
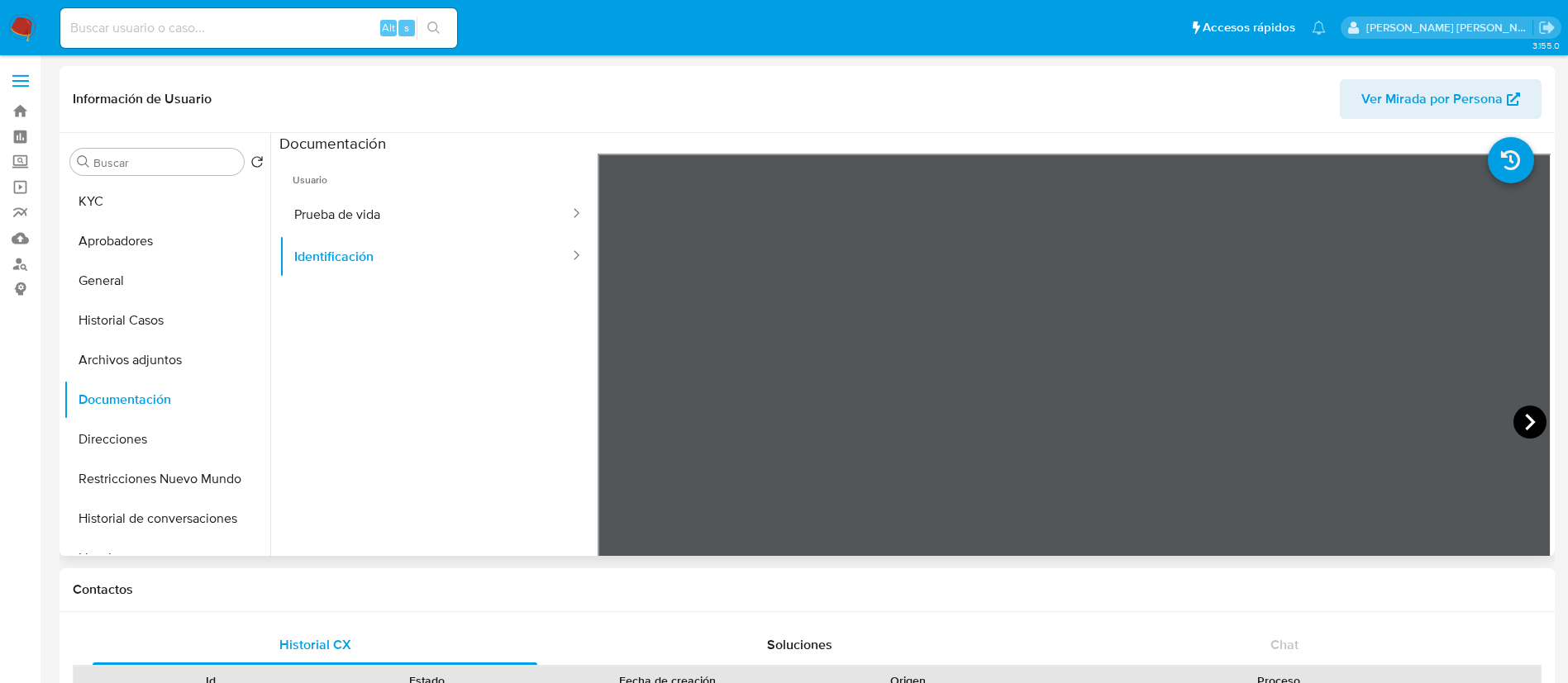
click at [1525, 412] on icon at bounding box center [1530, 422] width 33 height 33
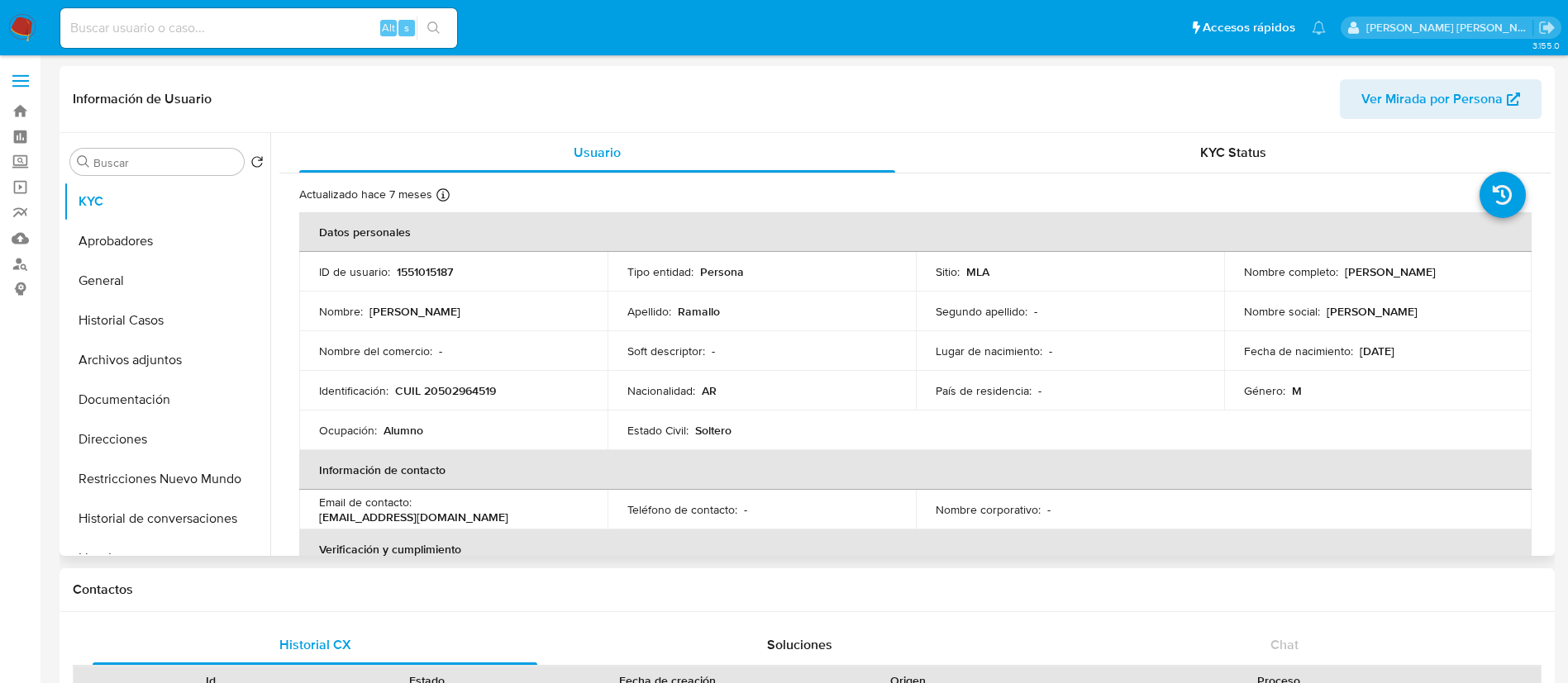
select select "10"
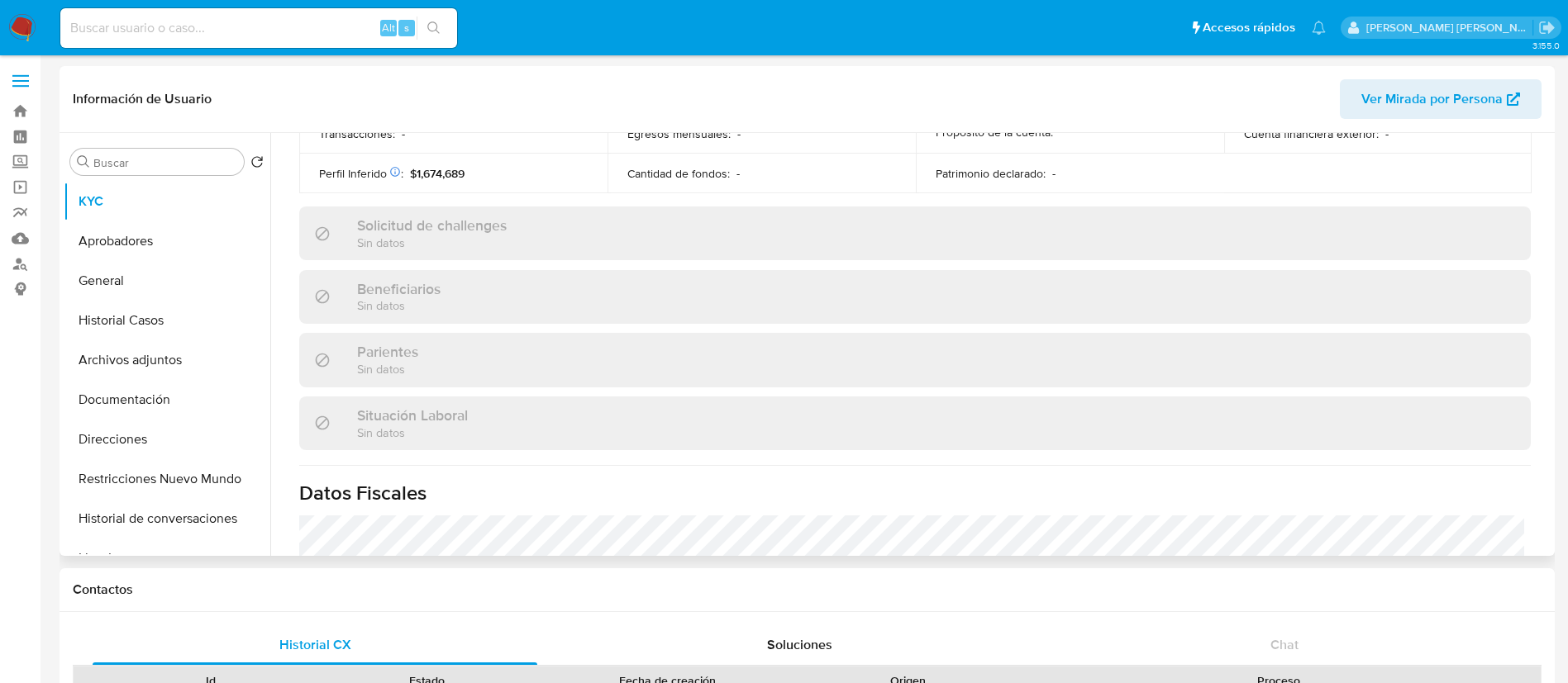
scroll to position [855, 0]
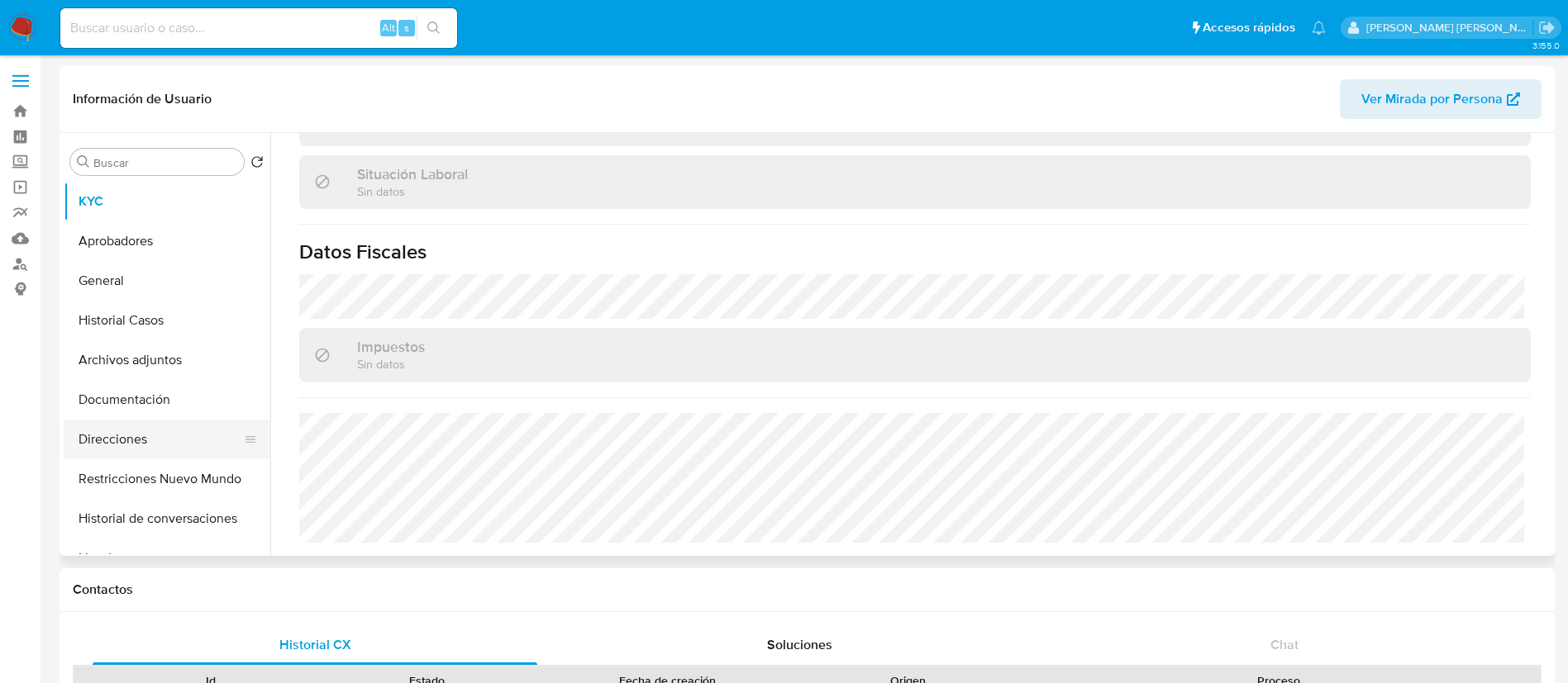
click at [169, 443] on button "Direcciones" at bounding box center [160, 439] width 193 height 40
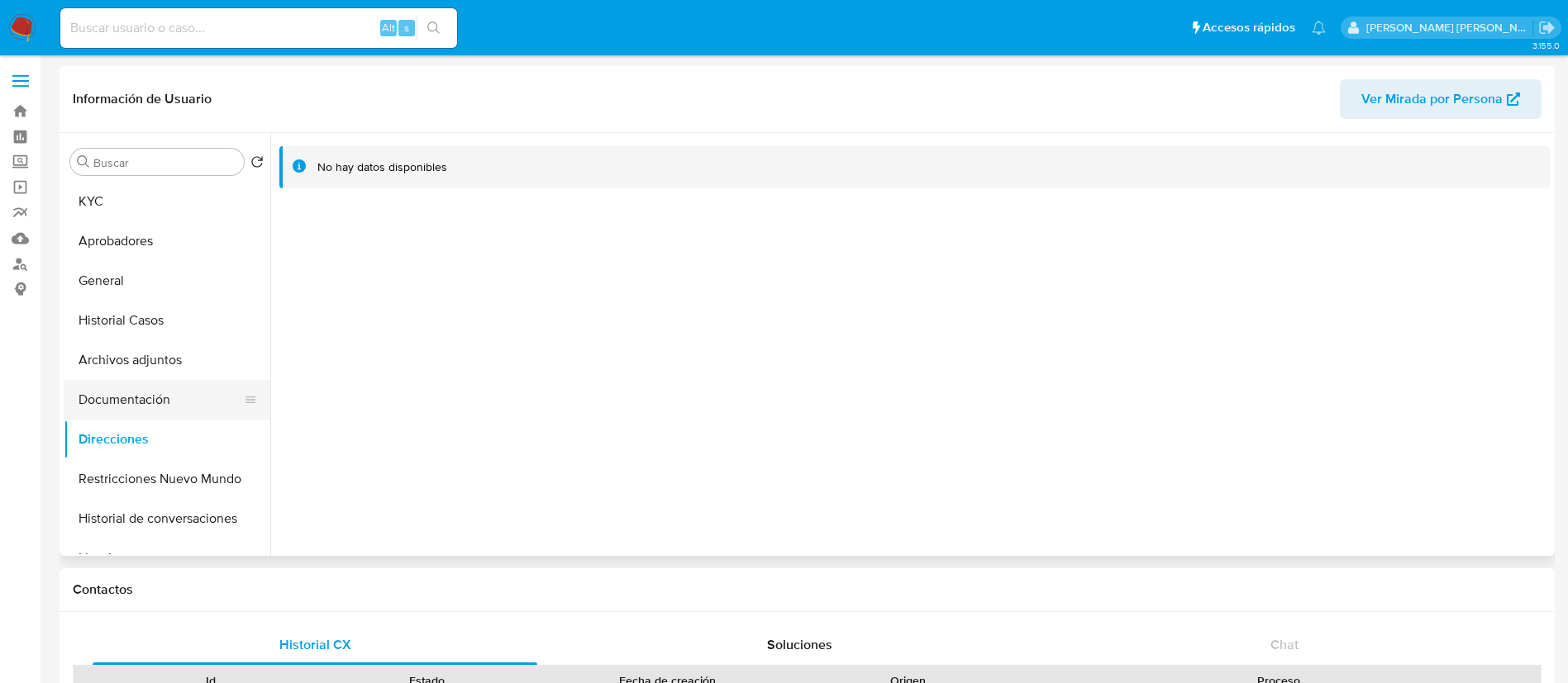
click at [123, 389] on button "Documentación" at bounding box center [160, 400] width 193 height 40
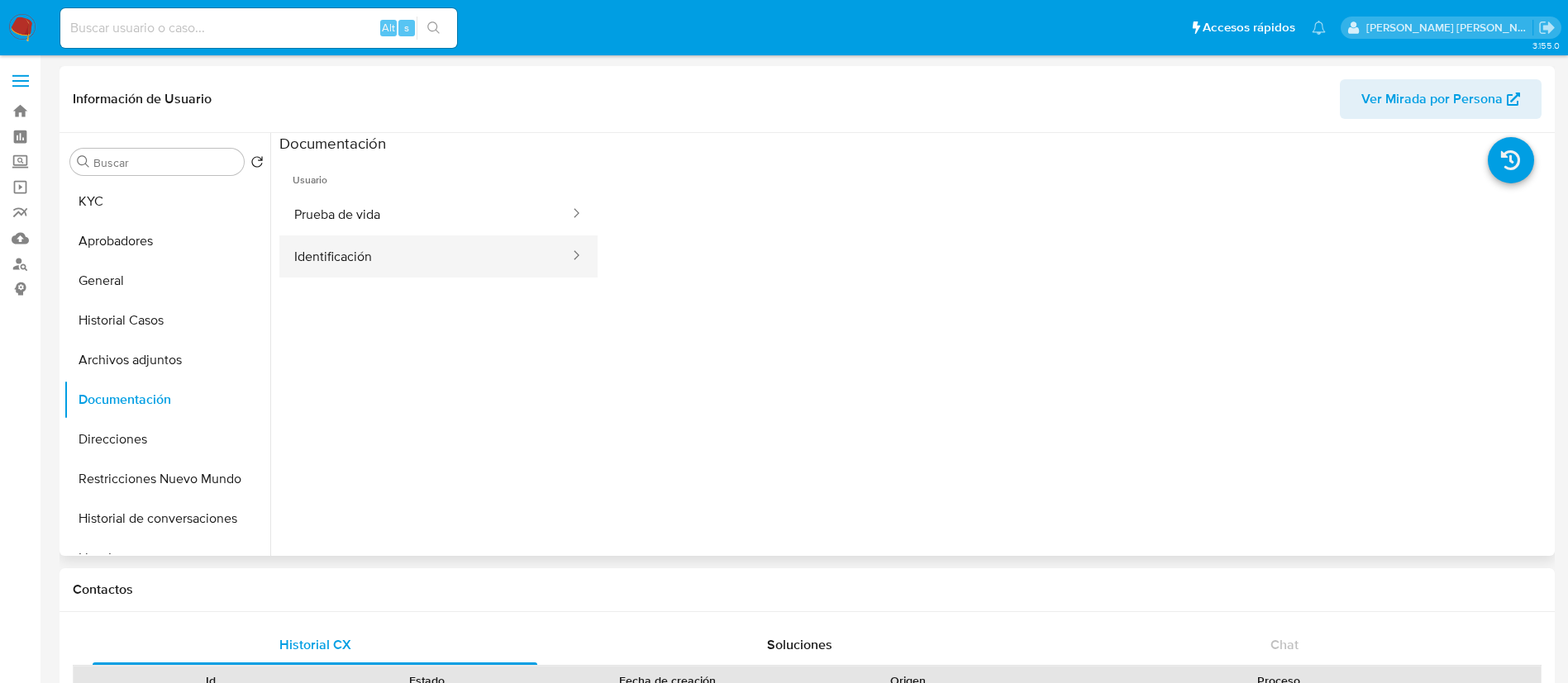
click at [397, 248] on button "Identificación" at bounding box center [426, 257] width 292 height 42
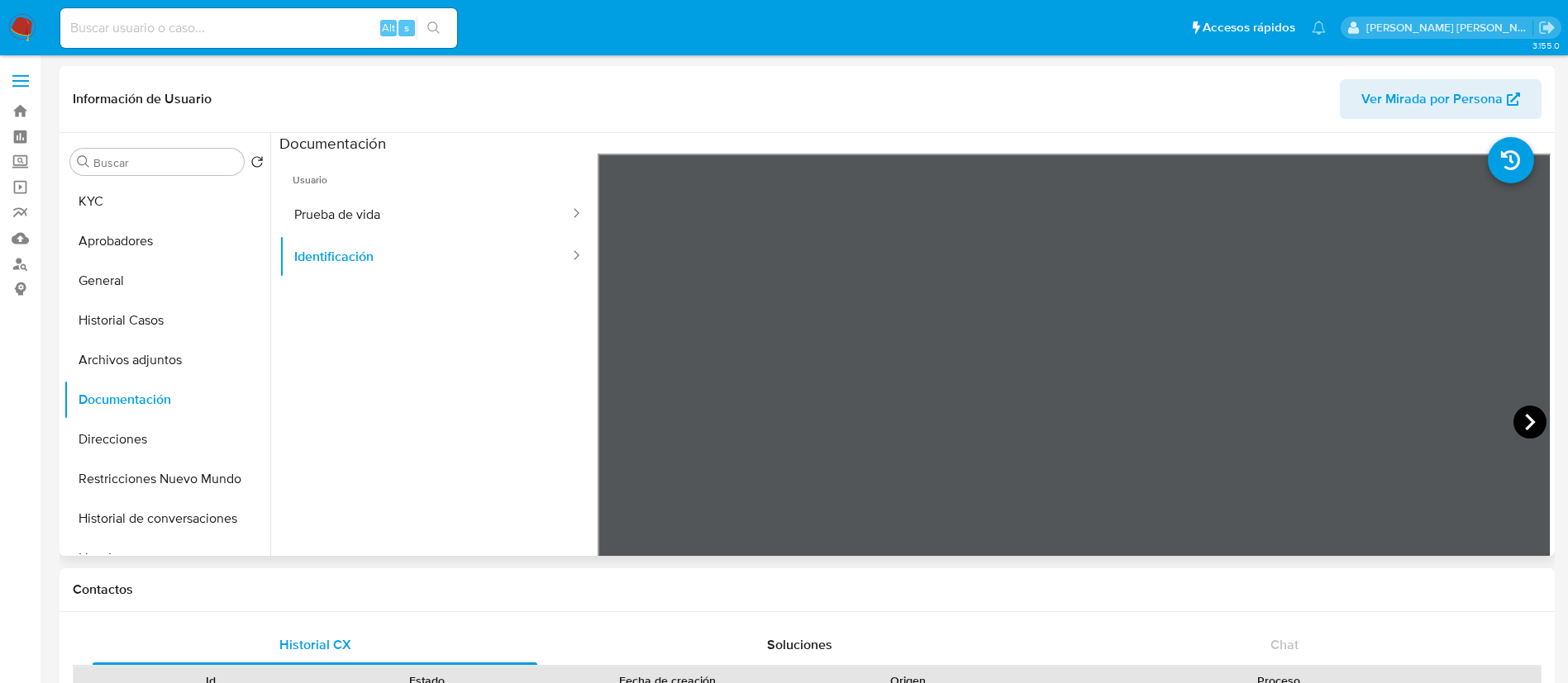
click at [1525, 422] on icon at bounding box center [1530, 422] width 33 height 33
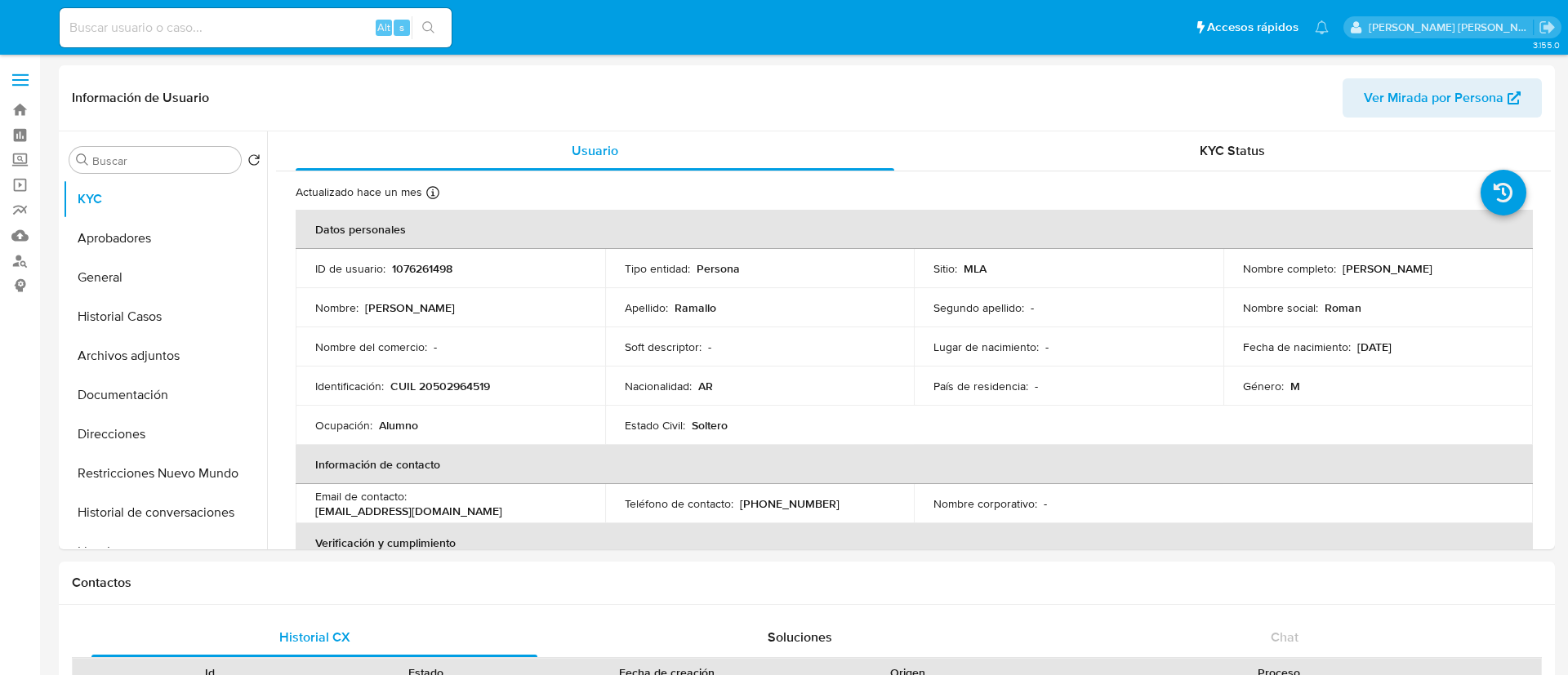
select select "10"
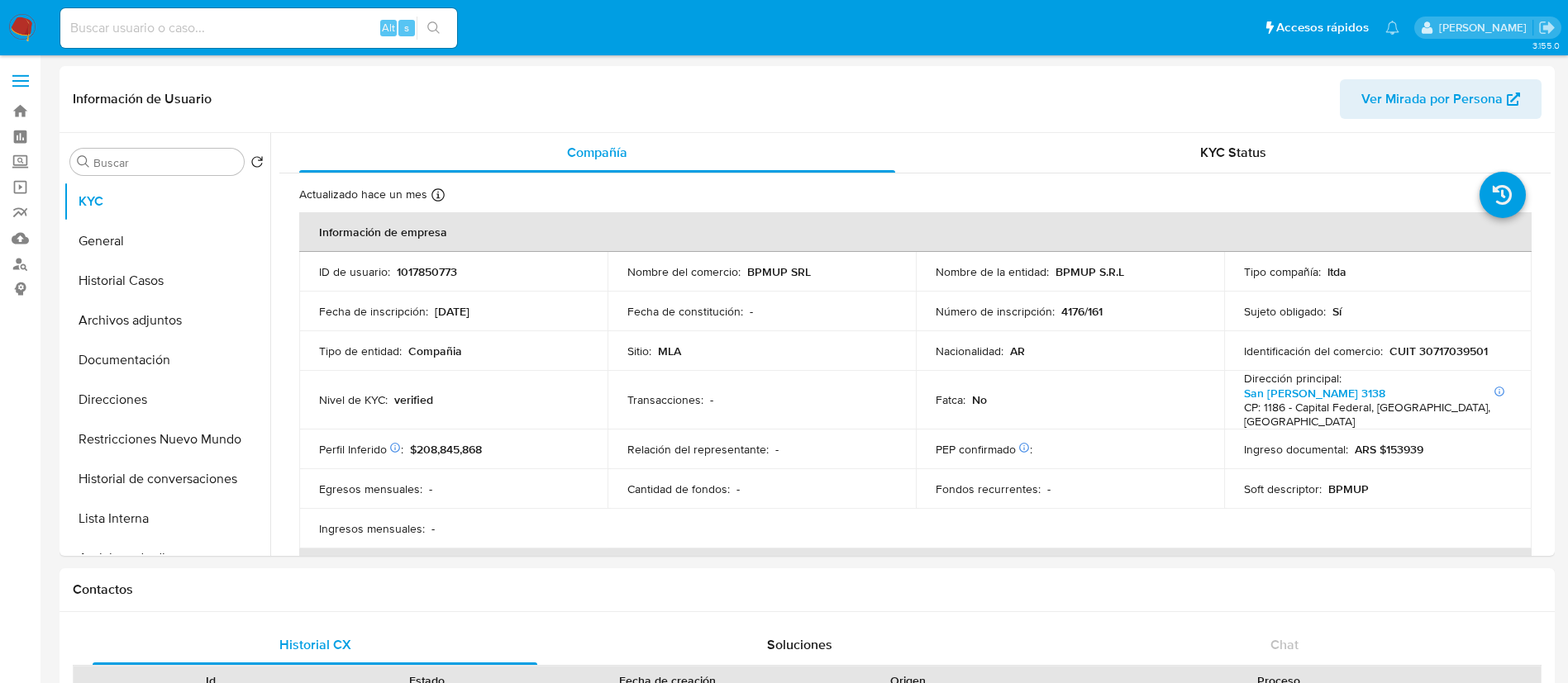
select select "10"
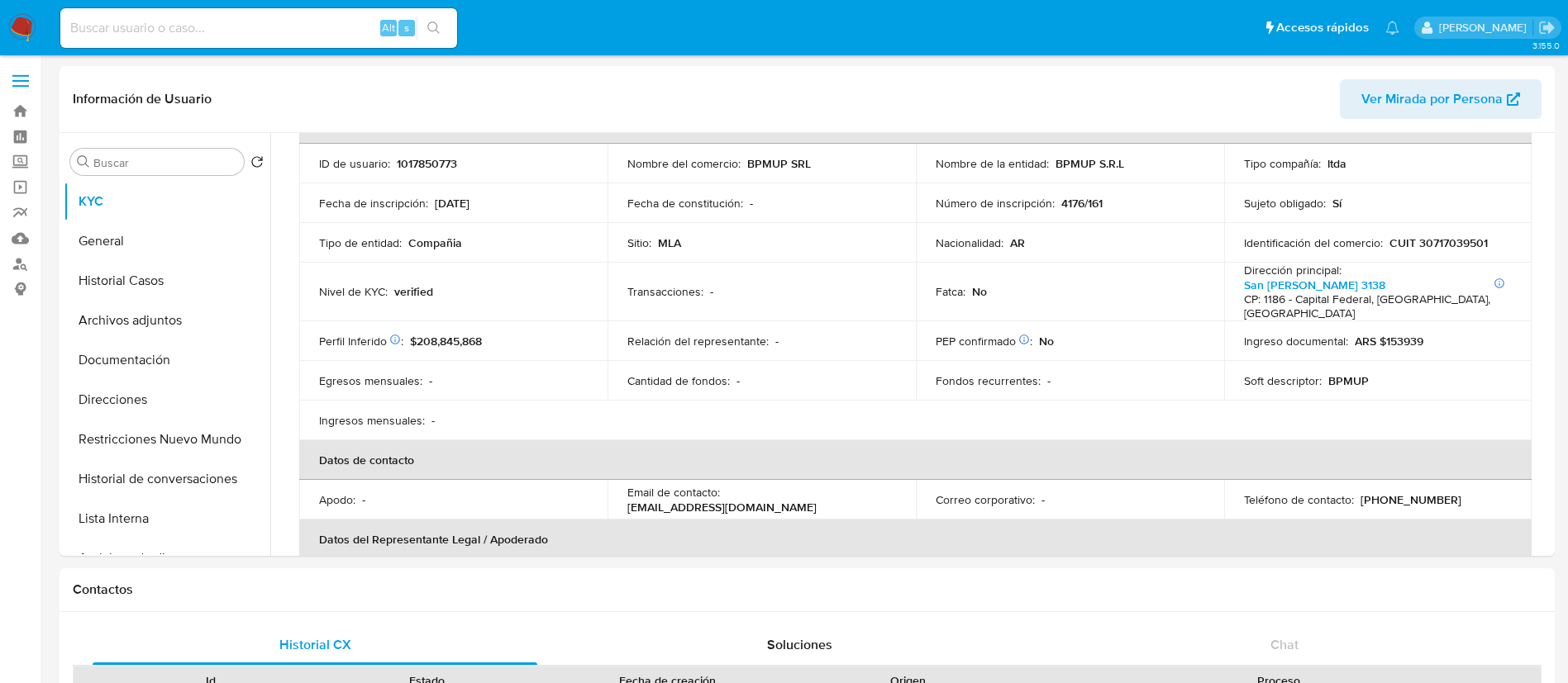
scroll to position [97, 0]
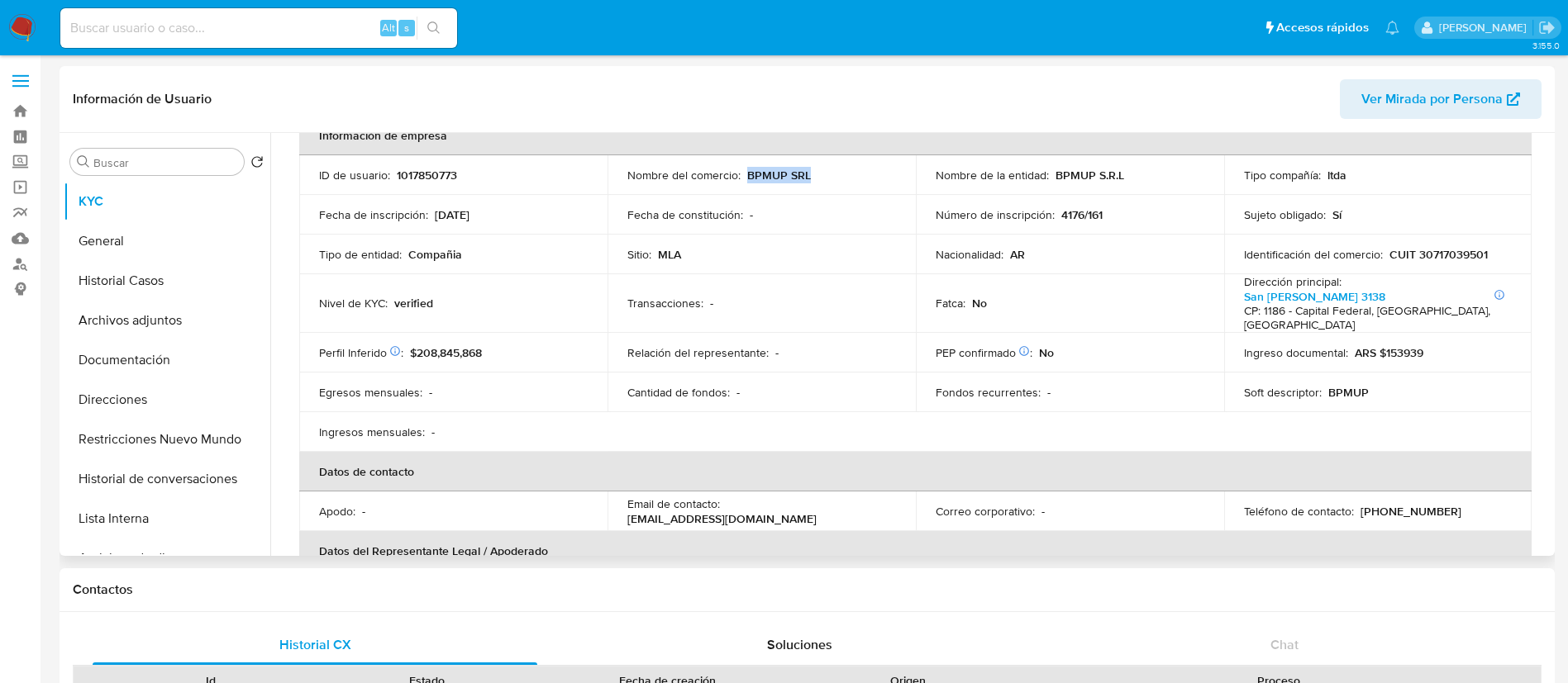
drag, startPoint x: 744, startPoint y: 176, endPoint x: 875, endPoint y: 171, distance: 131.1
click at [875, 171] on div "Nombre del comercio : BPMUP SRL" at bounding box center [761, 175] width 269 height 15
copy p "BPMUP SRL"
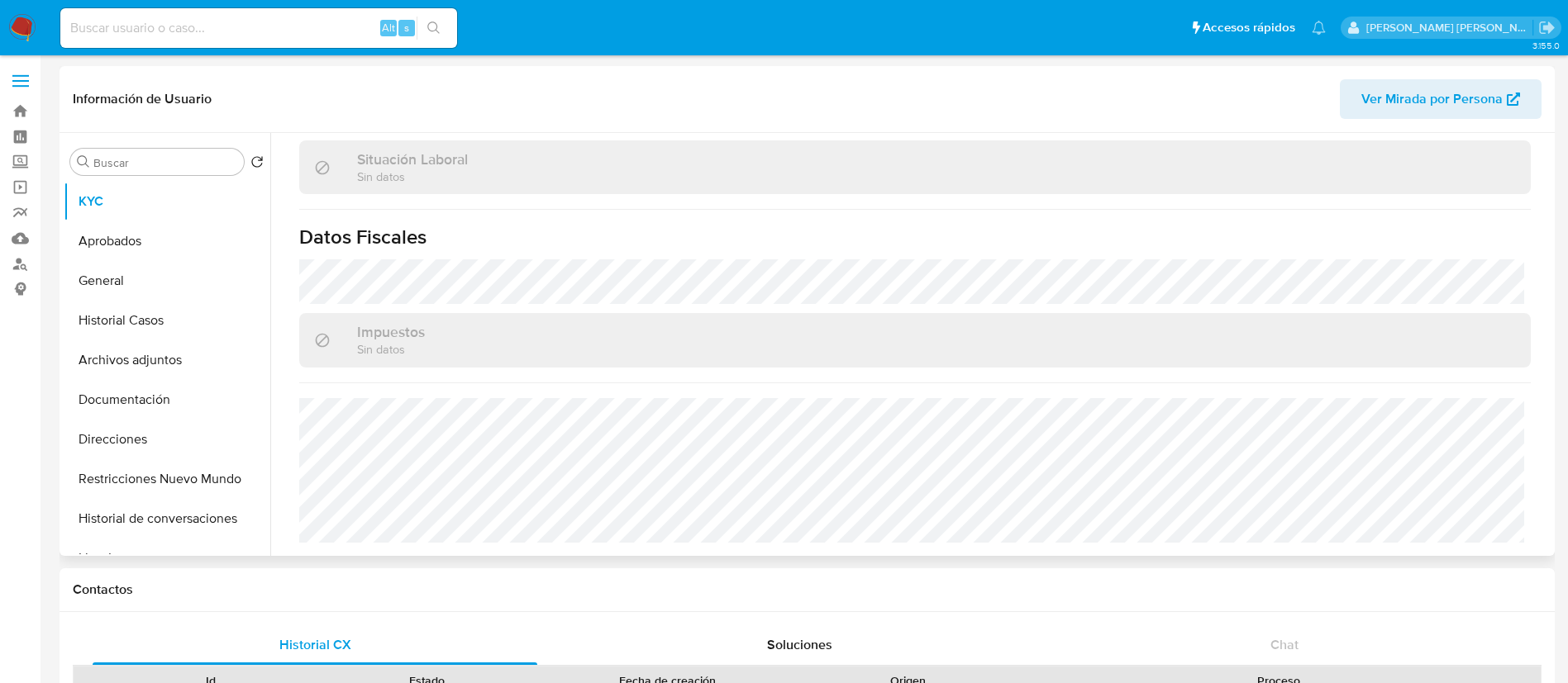
scroll to position [855, 0]
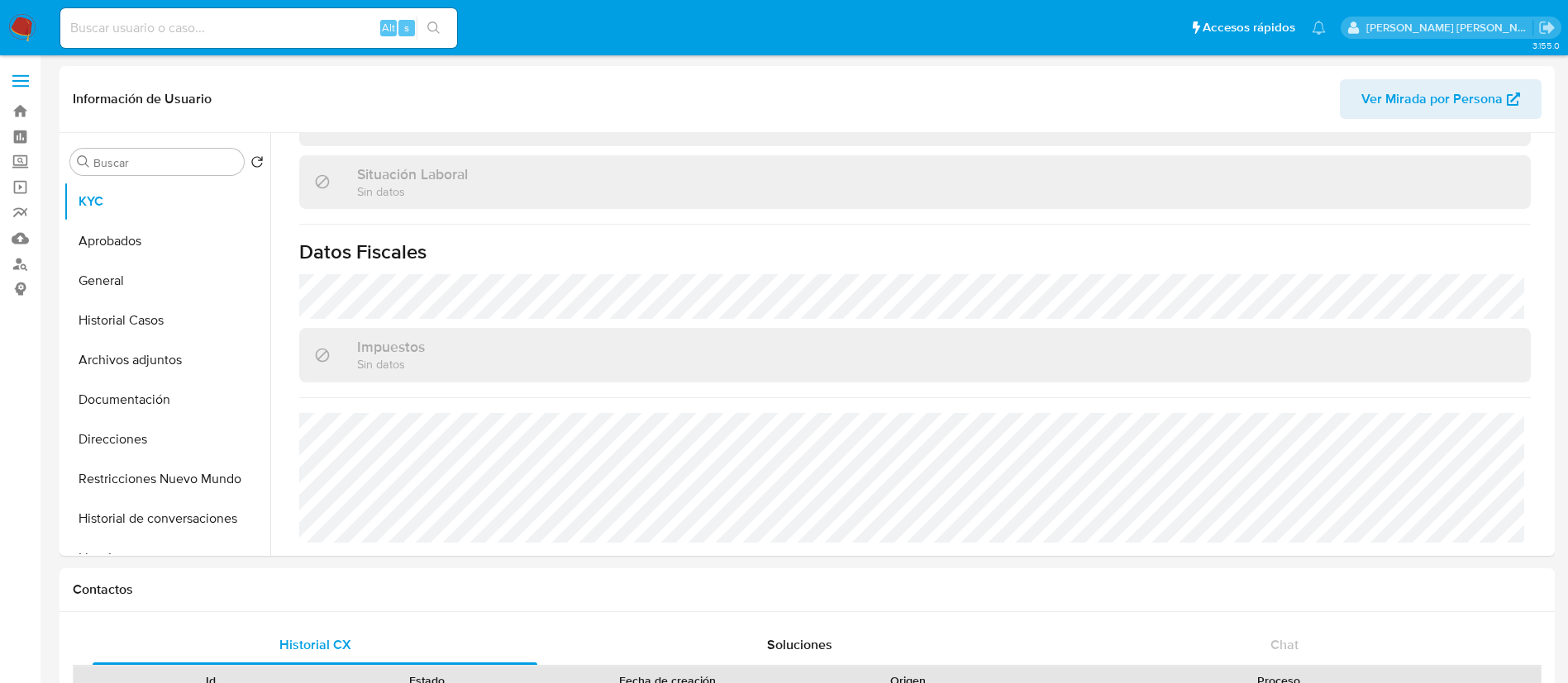
select select "10"
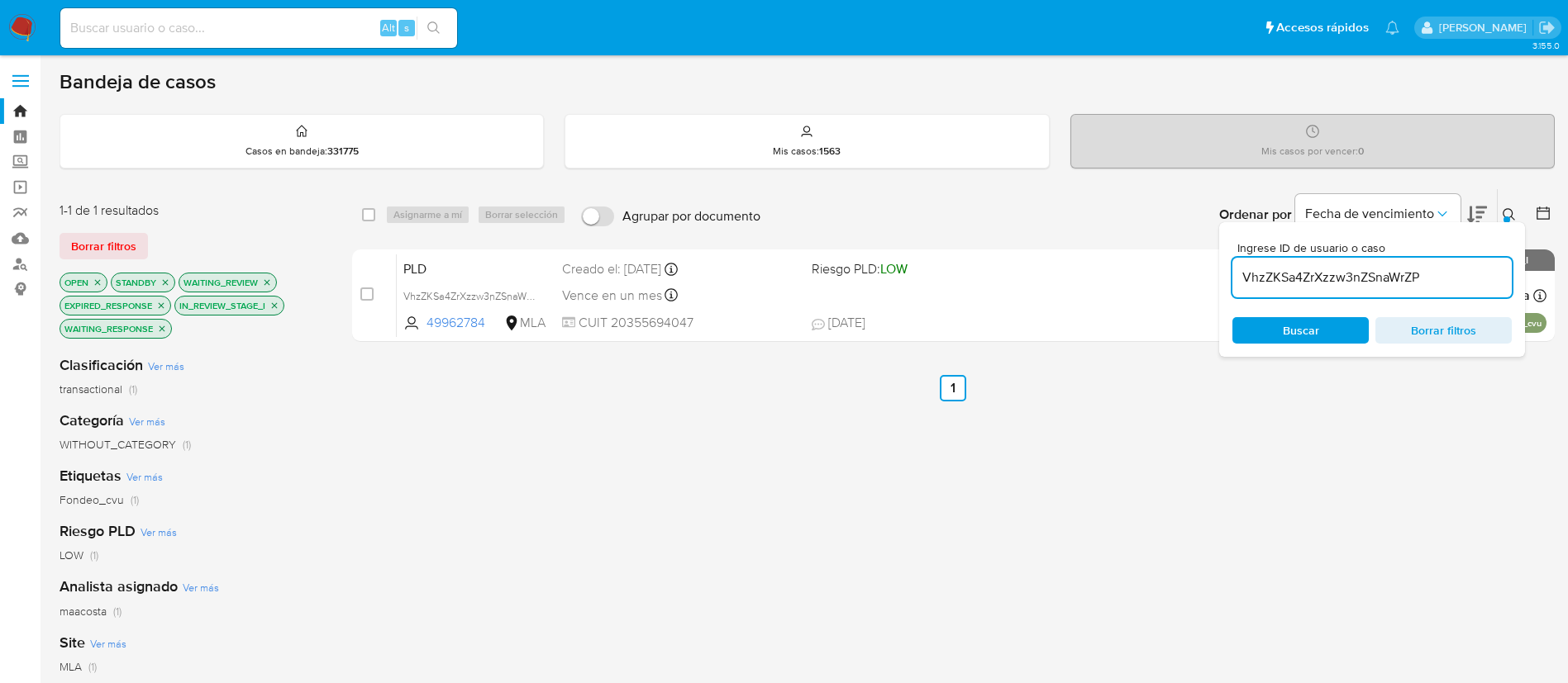
paste input "22DTRHmOvFftwH02eBJlivGK"
click at [1347, 267] on input "VhzZKSa4ZrXzzw3nZSnaWrZP" at bounding box center [1372, 277] width 280 height 21
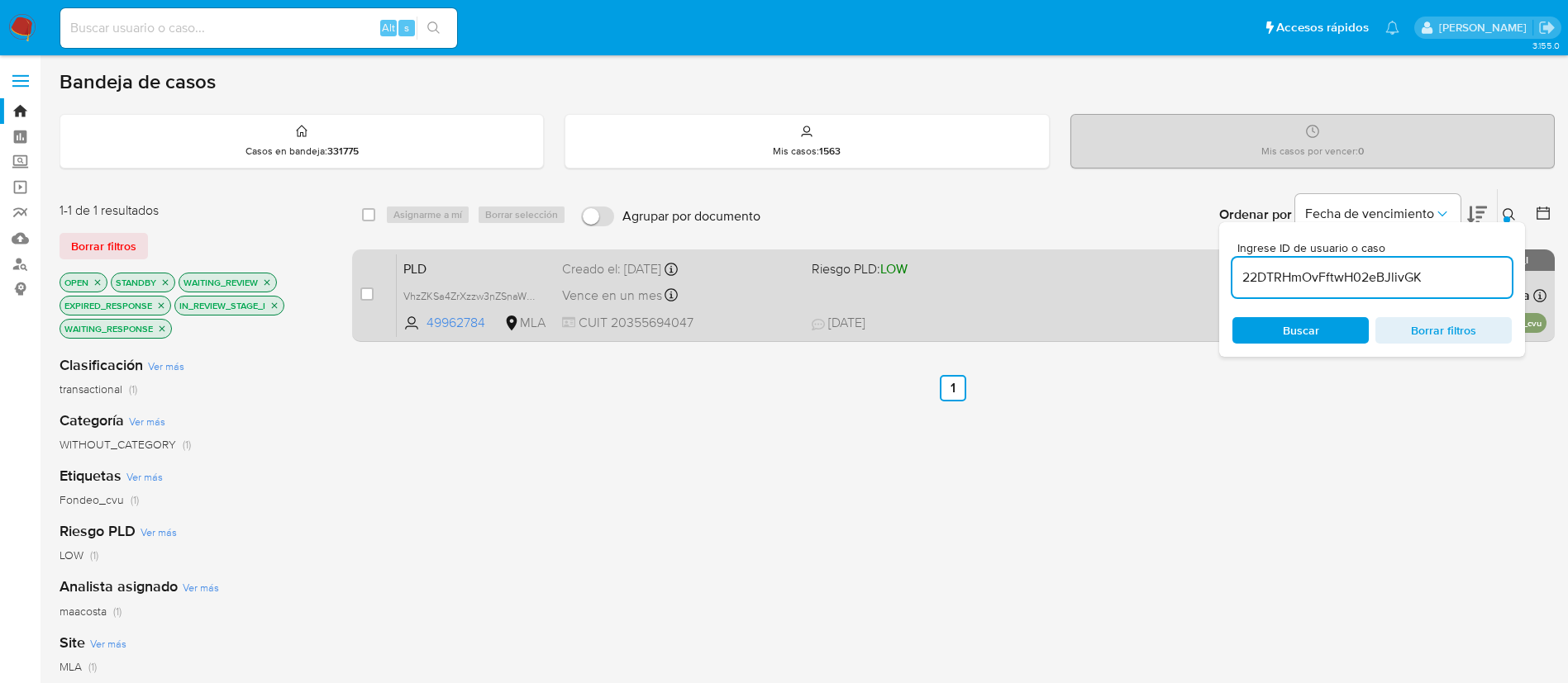
type input "22DTRHmOvFftwH02eBJlivGK"
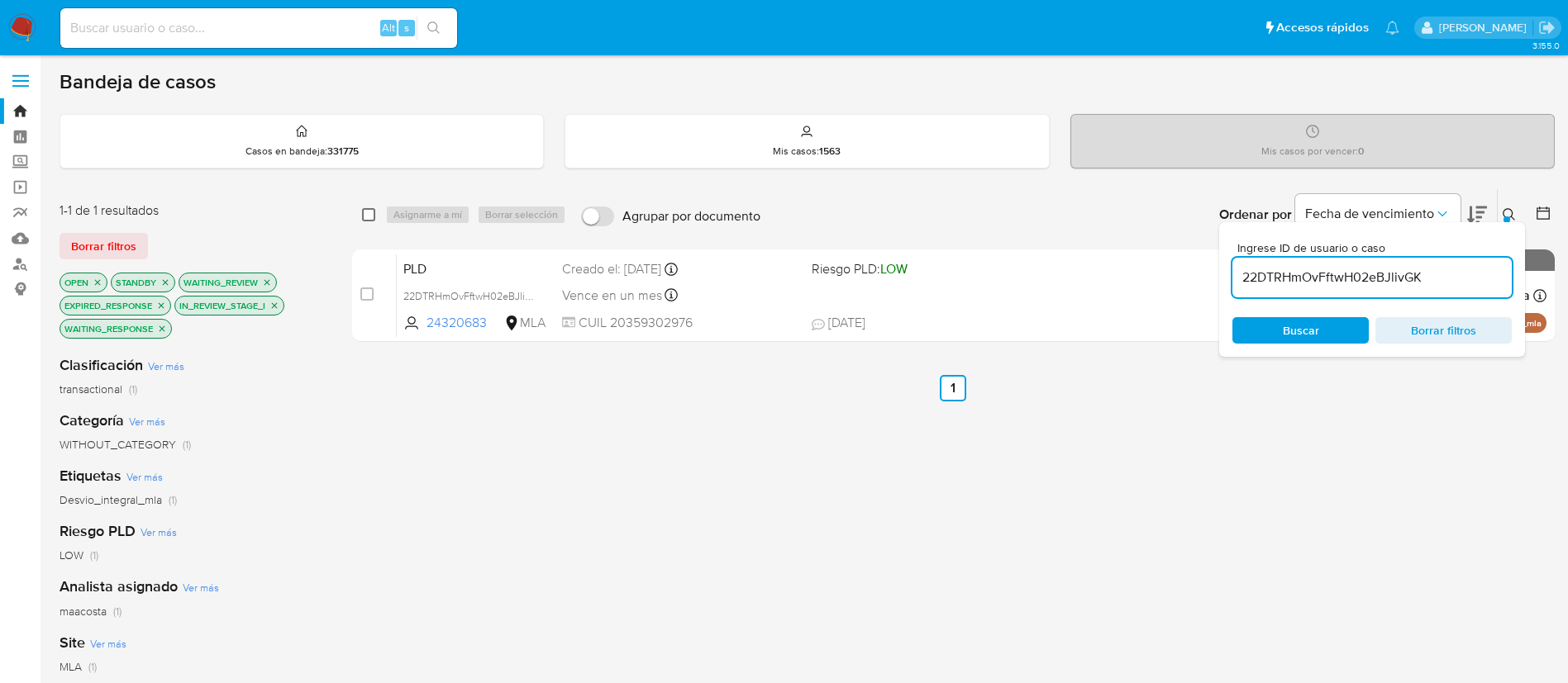
click at [367, 217] on input "checkbox" at bounding box center [368, 215] width 13 height 13
checkbox input "true"
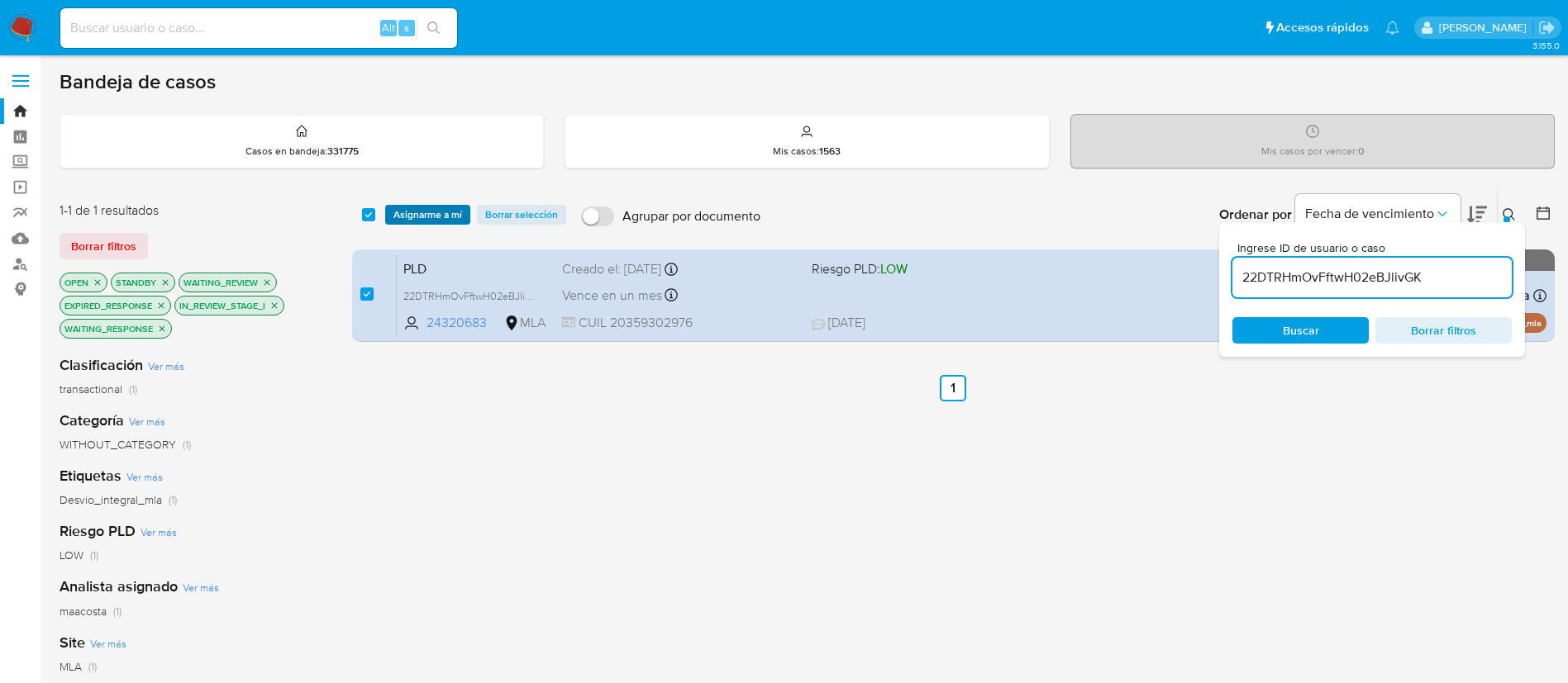
click at [421, 209] on span "Asignarme a mí" at bounding box center [428, 215] width 68 height 17
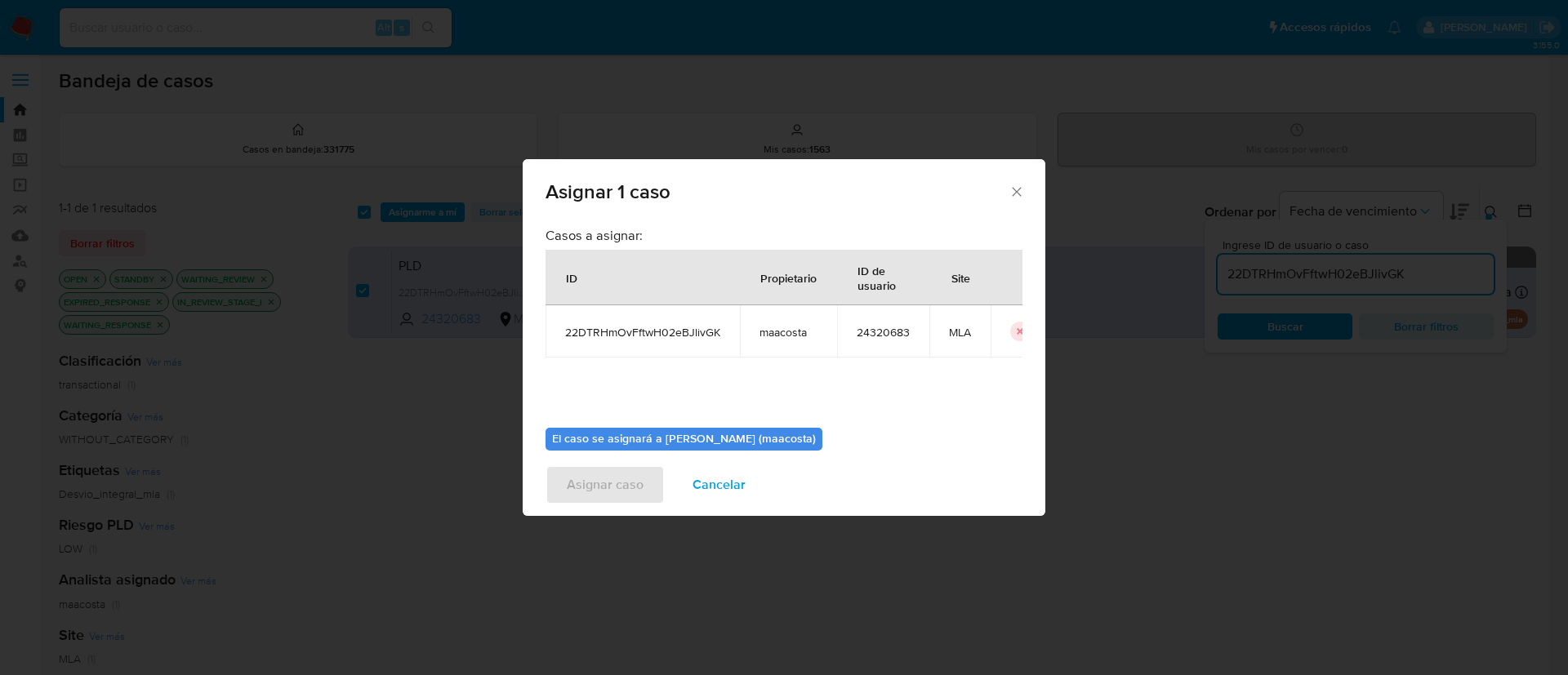
scroll to position [85, 0]
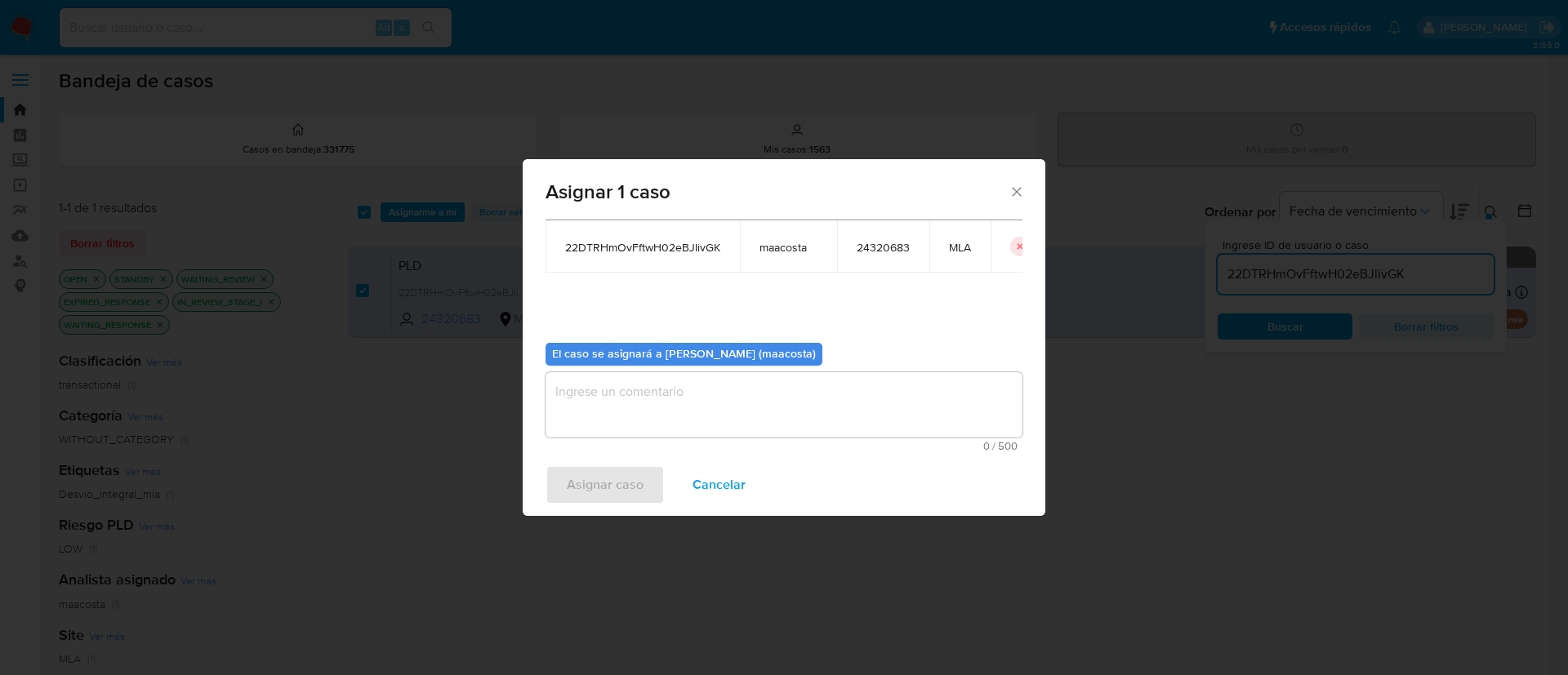
click at [590, 418] on textarea "assign-modal" at bounding box center [784, 405] width 477 height 66
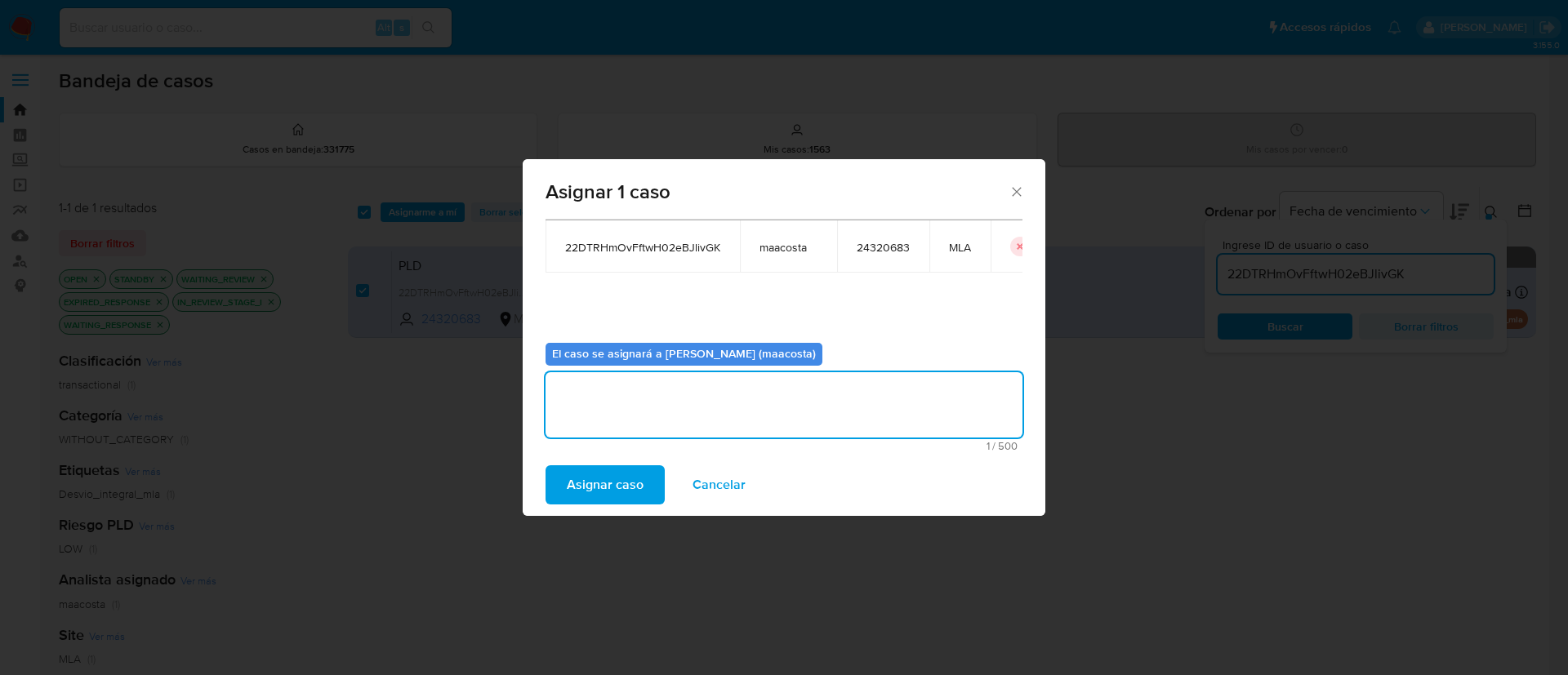
click at [586, 488] on span "Asignar caso" at bounding box center [605, 484] width 77 height 36
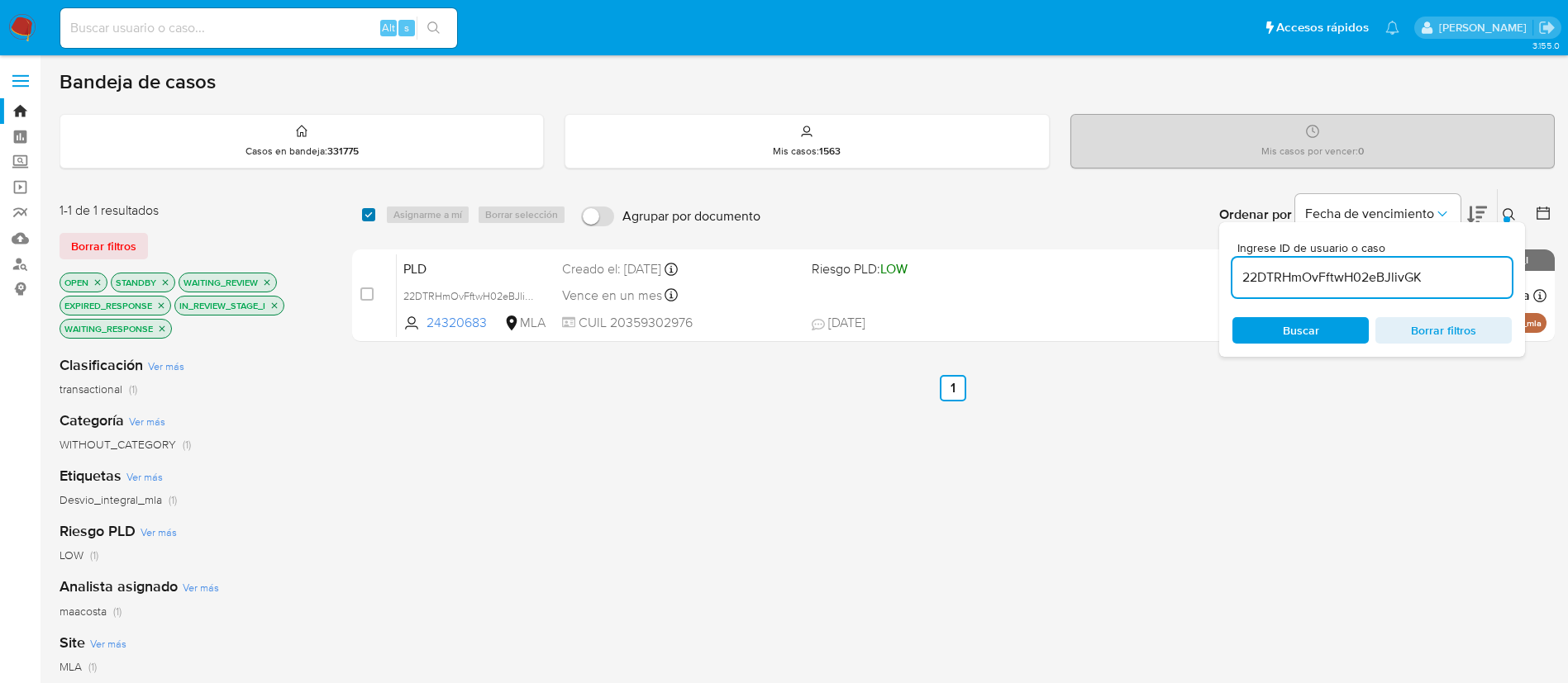
click at [366, 213] on input "checkbox" at bounding box center [368, 215] width 13 height 13
checkbox input "true"
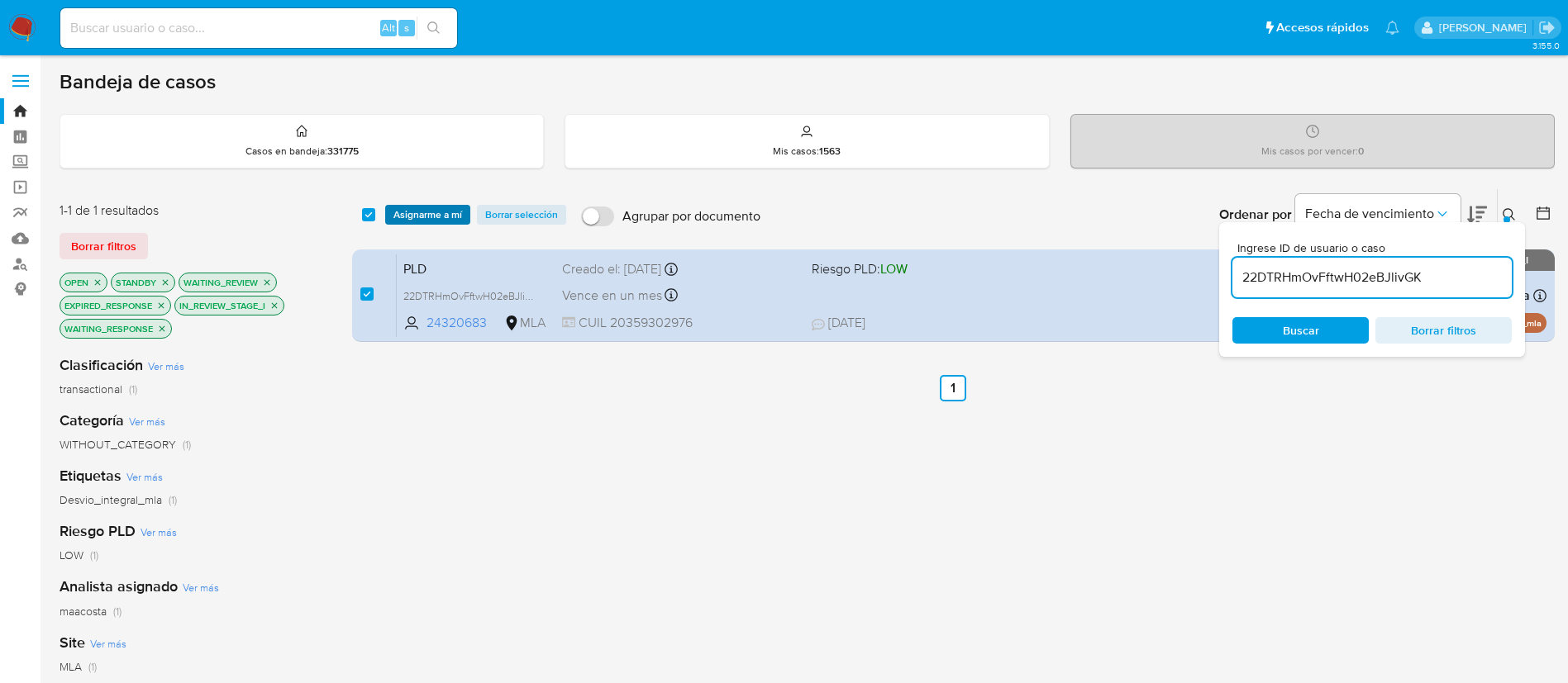
click at [400, 216] on span "Asignarme a mí" at bounding box center [428, 215] width 68 height 17
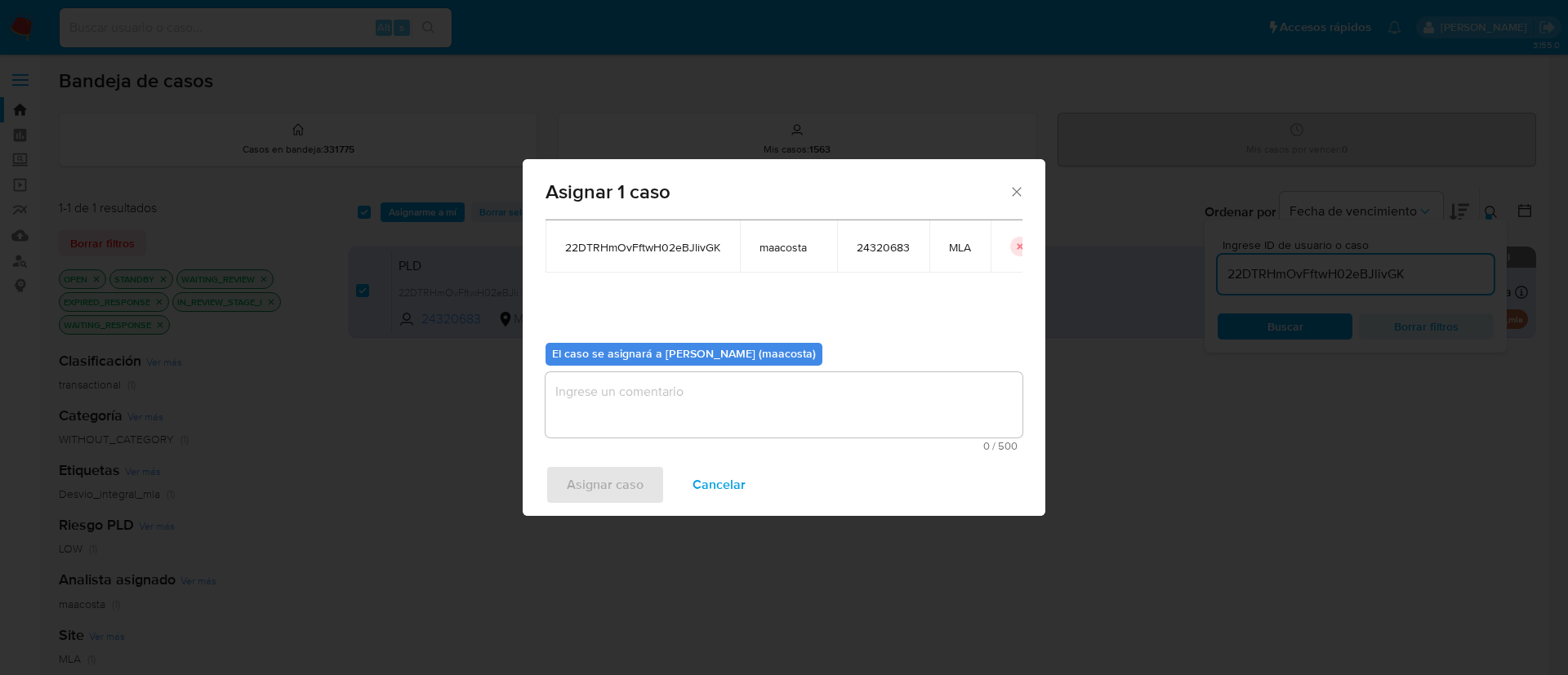
click at [586, 405] on textarea "assign-modal" at bounding box center [784, 405] width 477 height 66
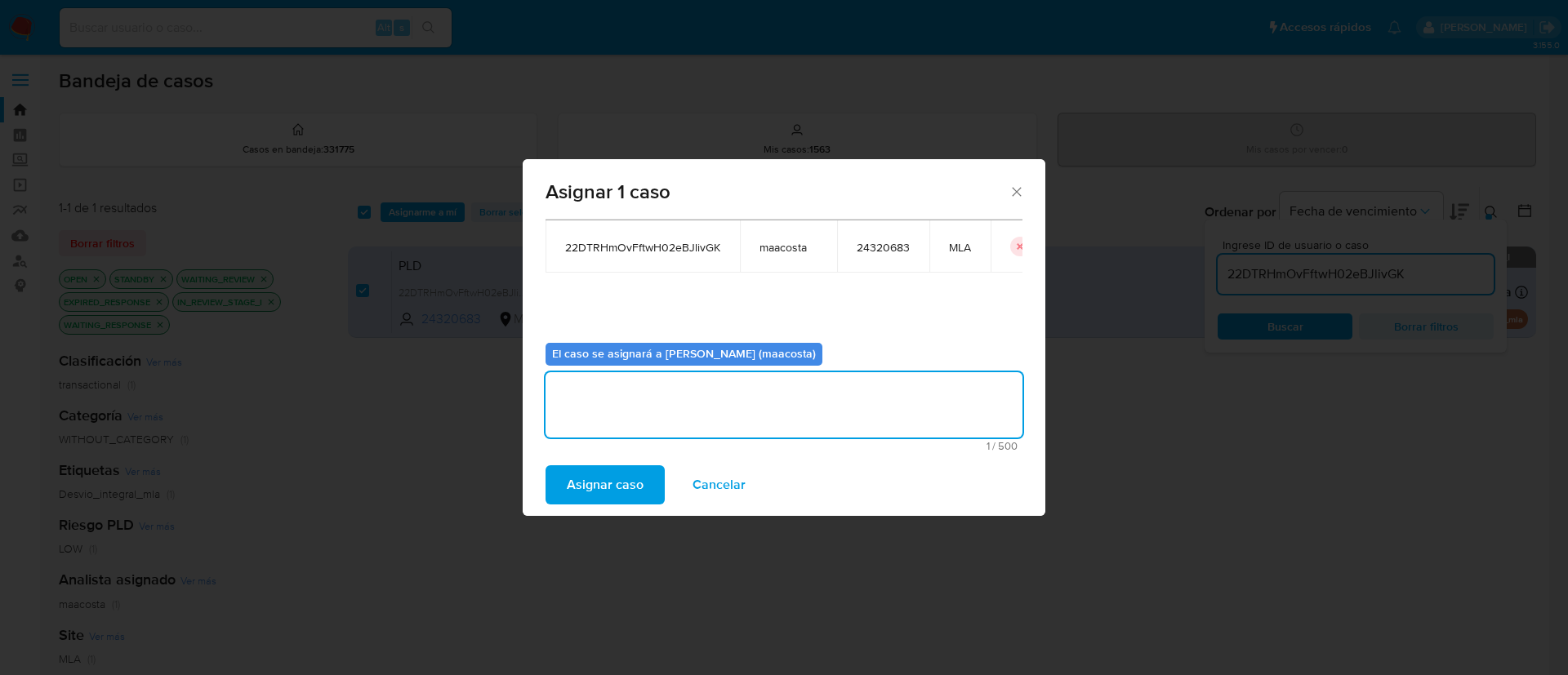
click at [577, 493] on span "Asignar caso" at bounding box center [605, 484] width 77 height 36
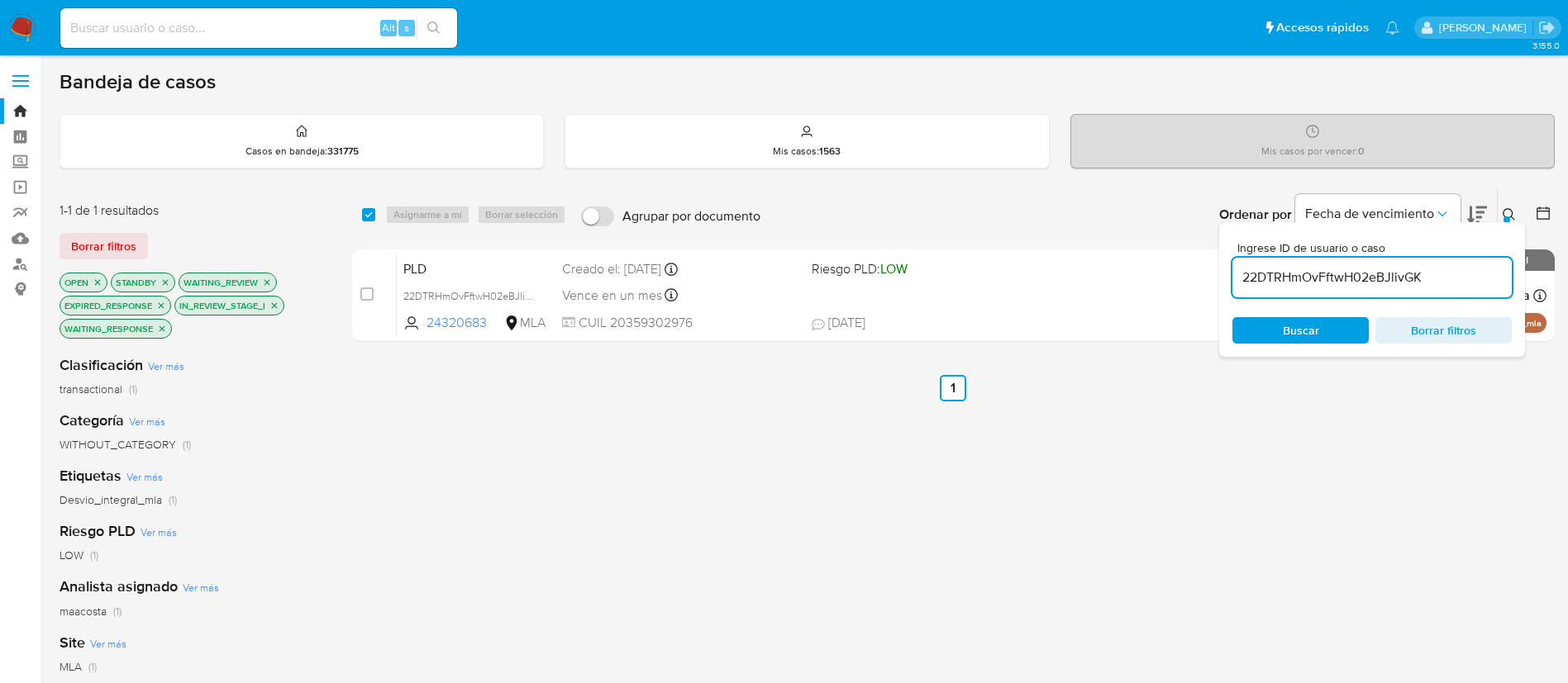
click at [1282, 278] on input "22DTRHmOvFftwH02eBJlivGK" at bounding box center [1372, 277] width 280 height 21
paste input "VhzZKSa4ZrXzzw3nZSnaWrZP"
type input "VhzZKSa4ZrXzzw3nZSnaWrZP"
click at [367, 215] on input "checkbox" at bounding box center [368, 215] width 13 height 13
checkbox input "true"
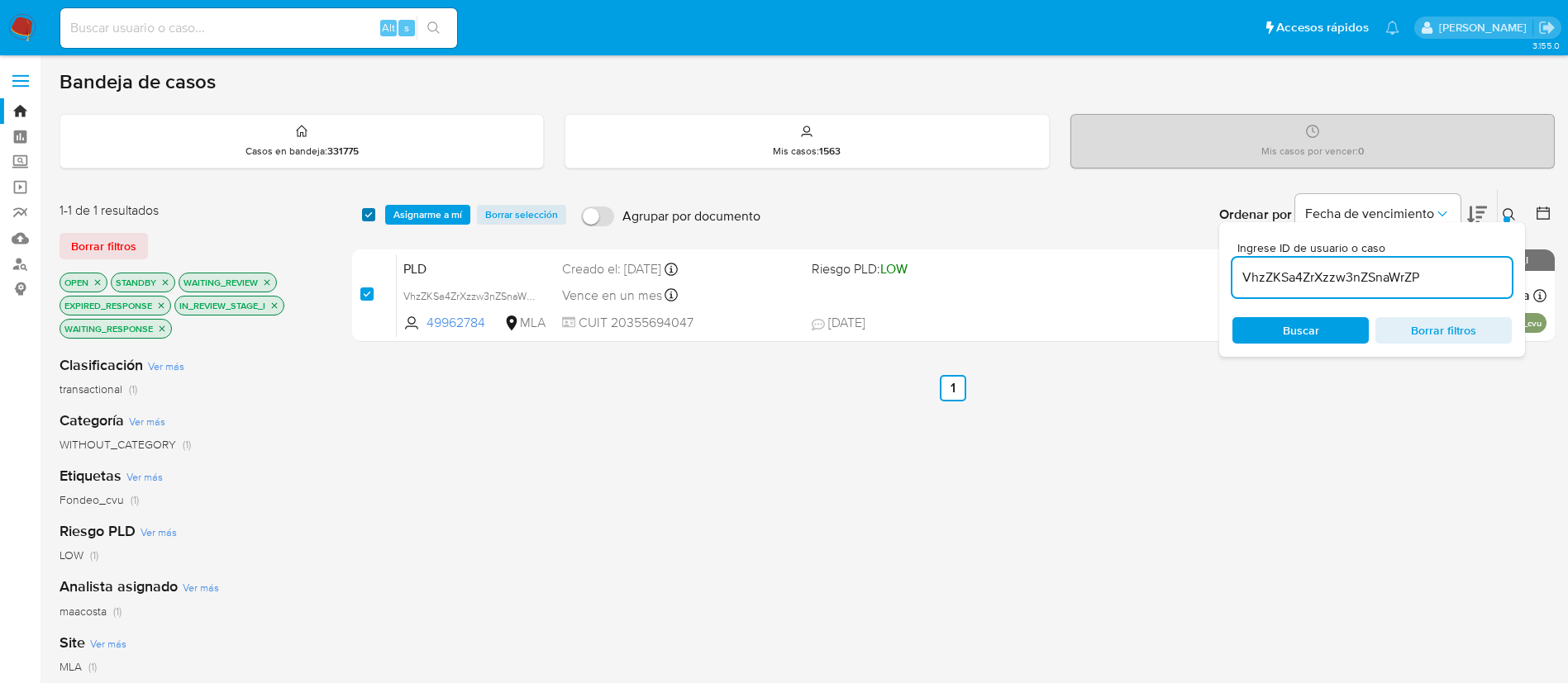
checkbox input "true"
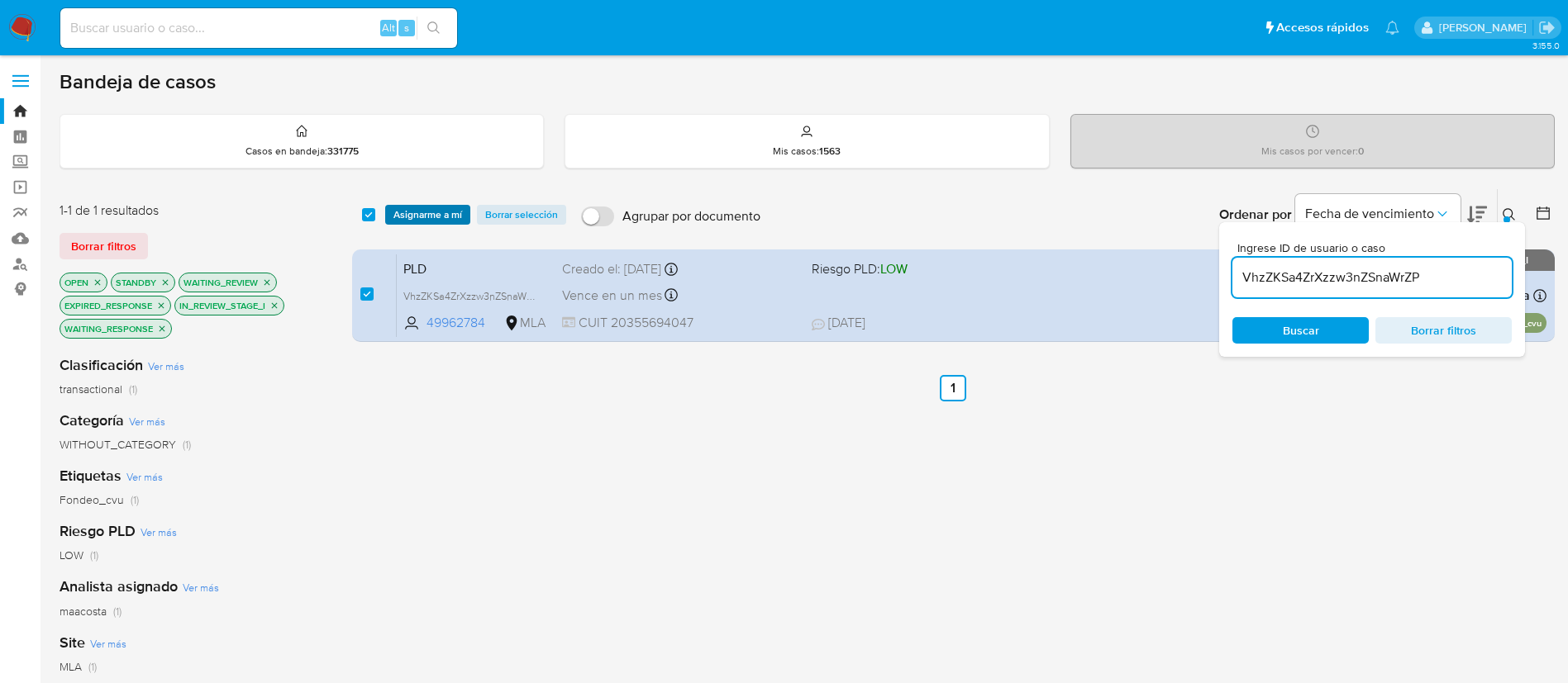
click at [416, 217] on span "Asignarme a mí" at bounding box center [428, 215] width 68 height 17
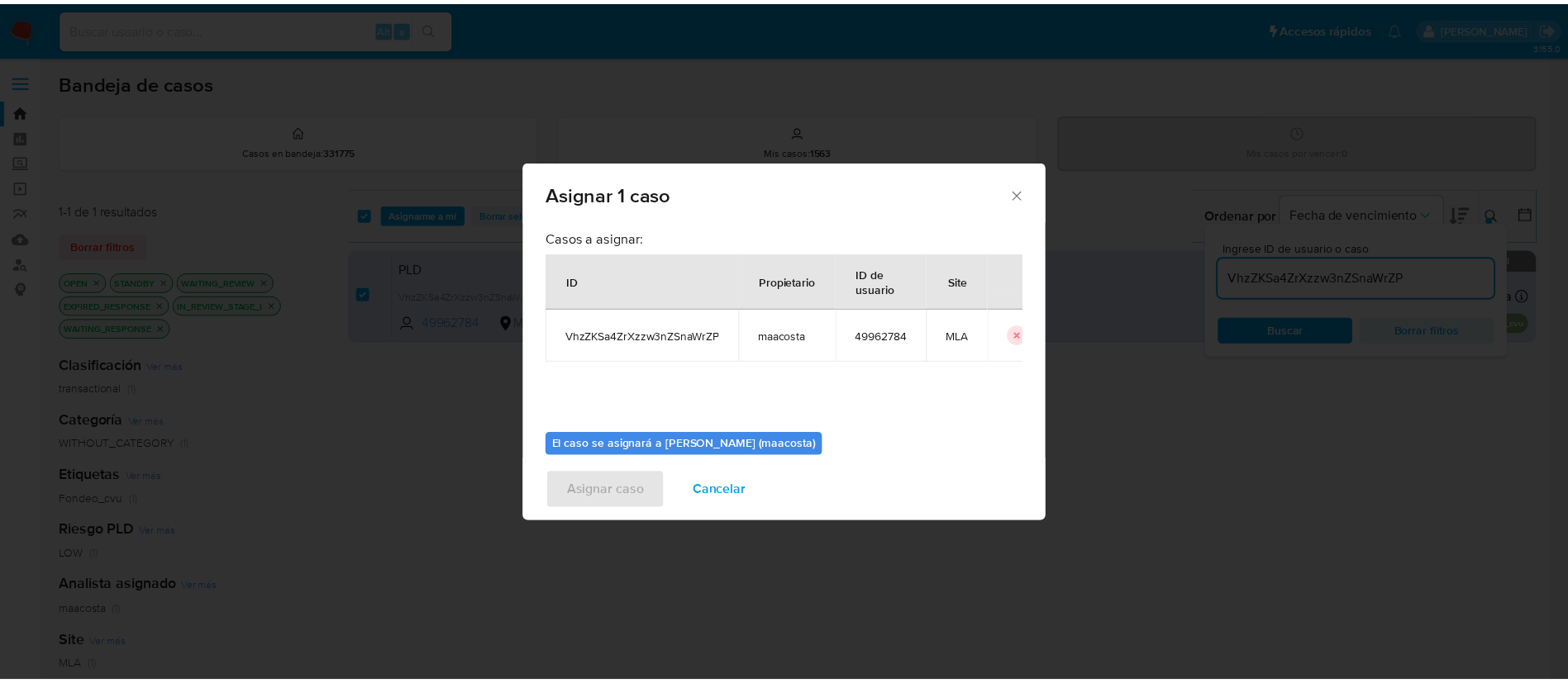
scroll to position [86, 0]
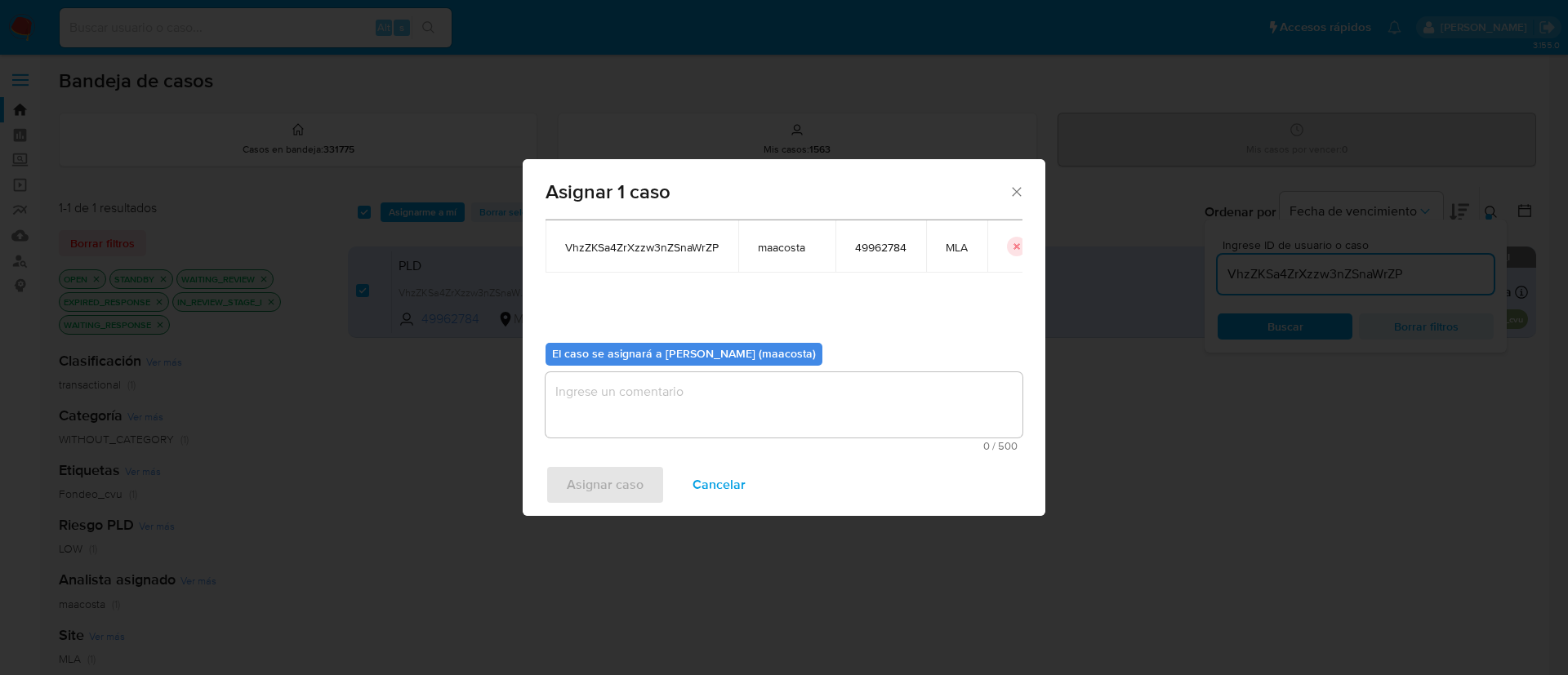
click at [679, 412] on textarea "assign-modal" at bounding box center [784, 405] width 477 height 66
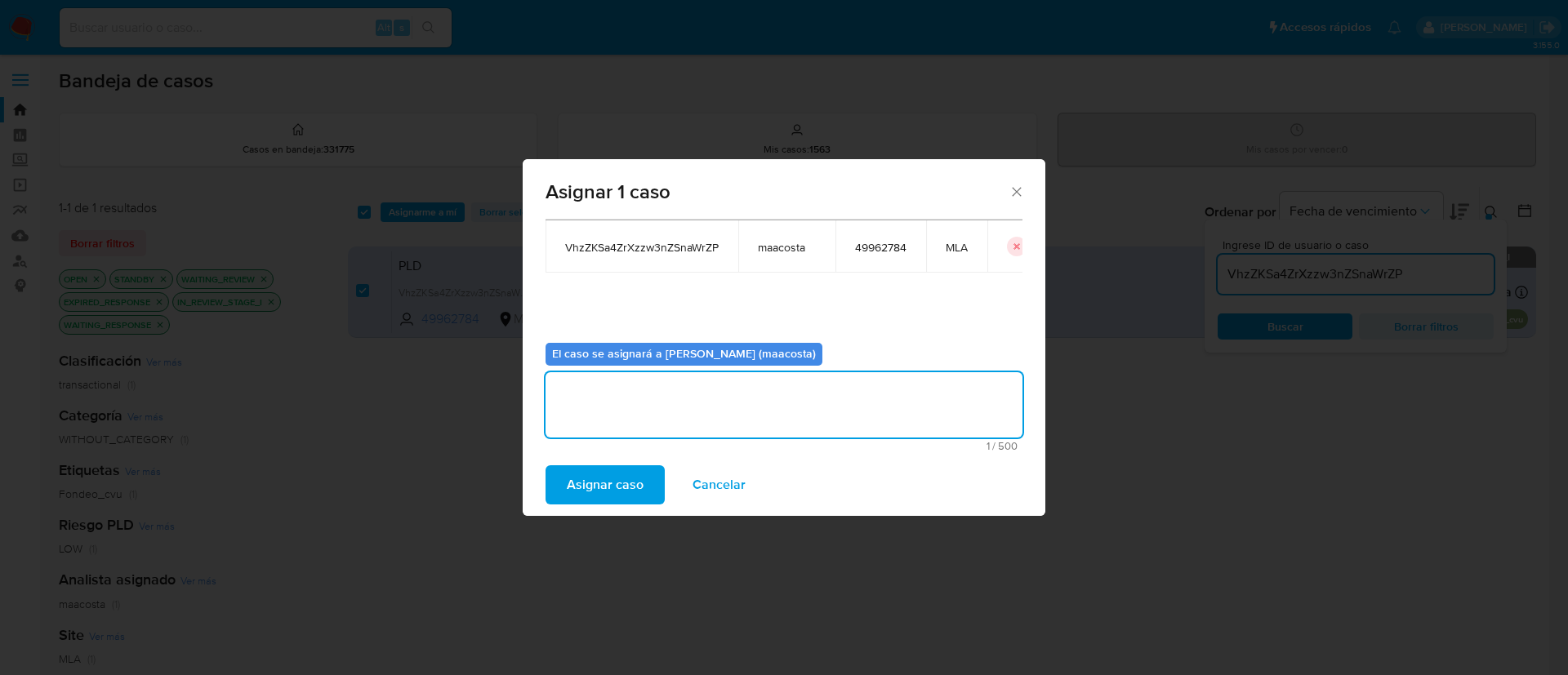
click at [607, 479] on span "Asignar caso" at bounding box center [605, 484] width 77 height 36
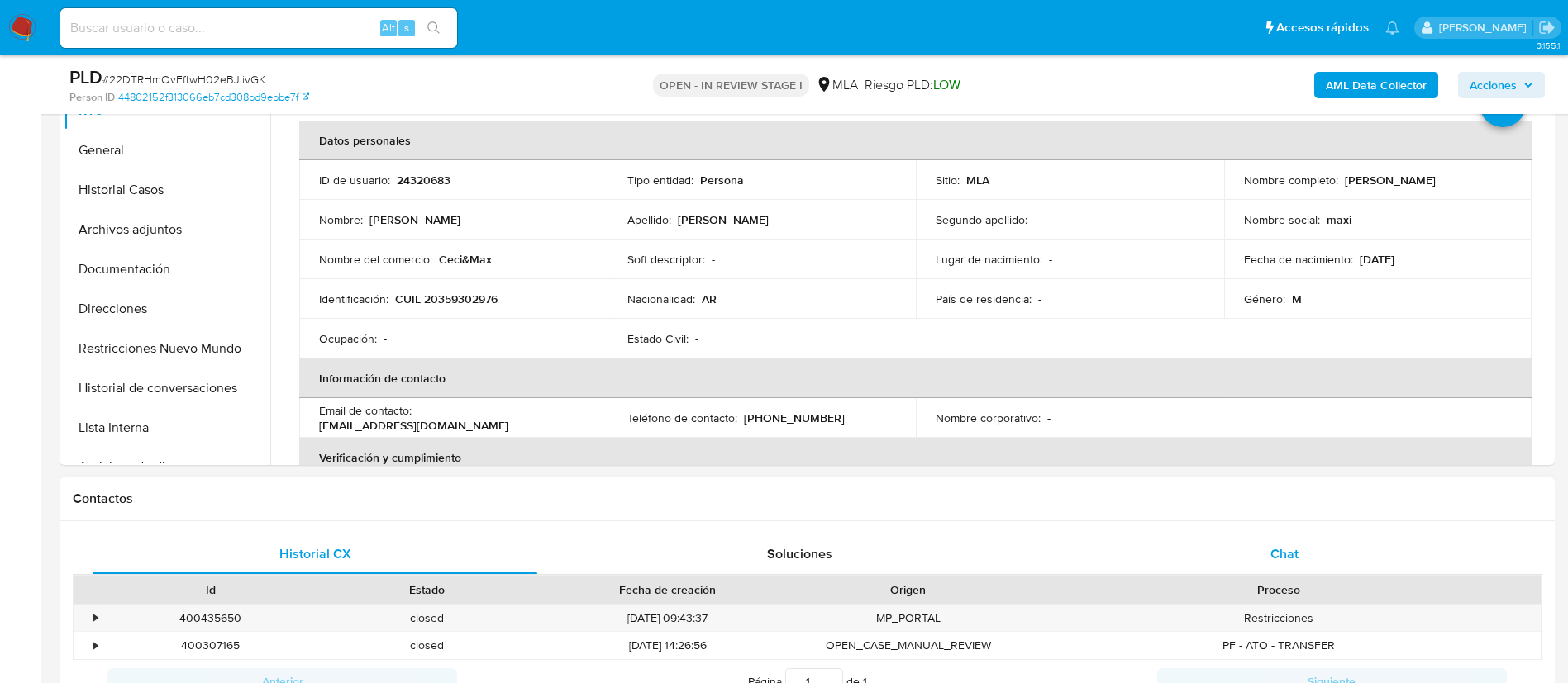
click at [1263, 550] on div "Chat" at bounding box center [1285, 554] width 445 height 40
select select "10"
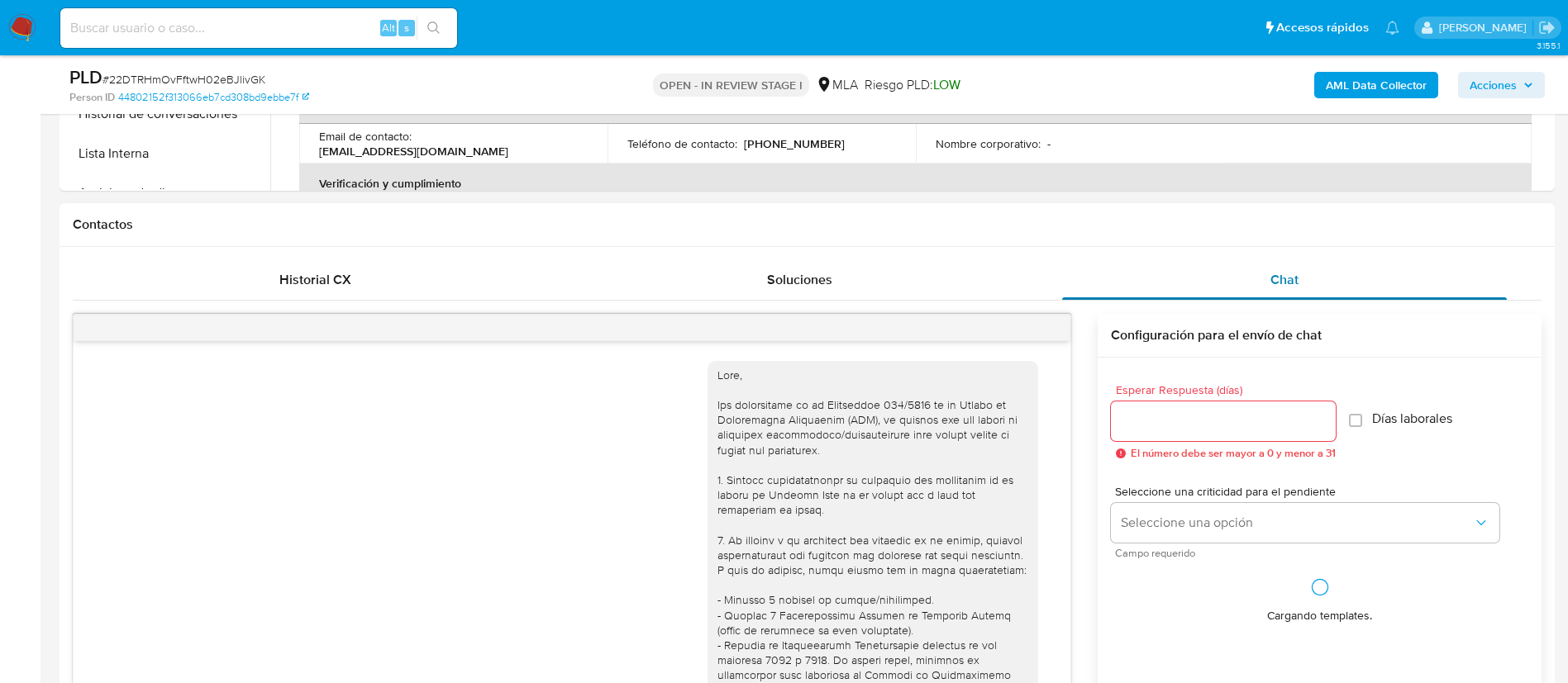
scroll to position [1084, 0]
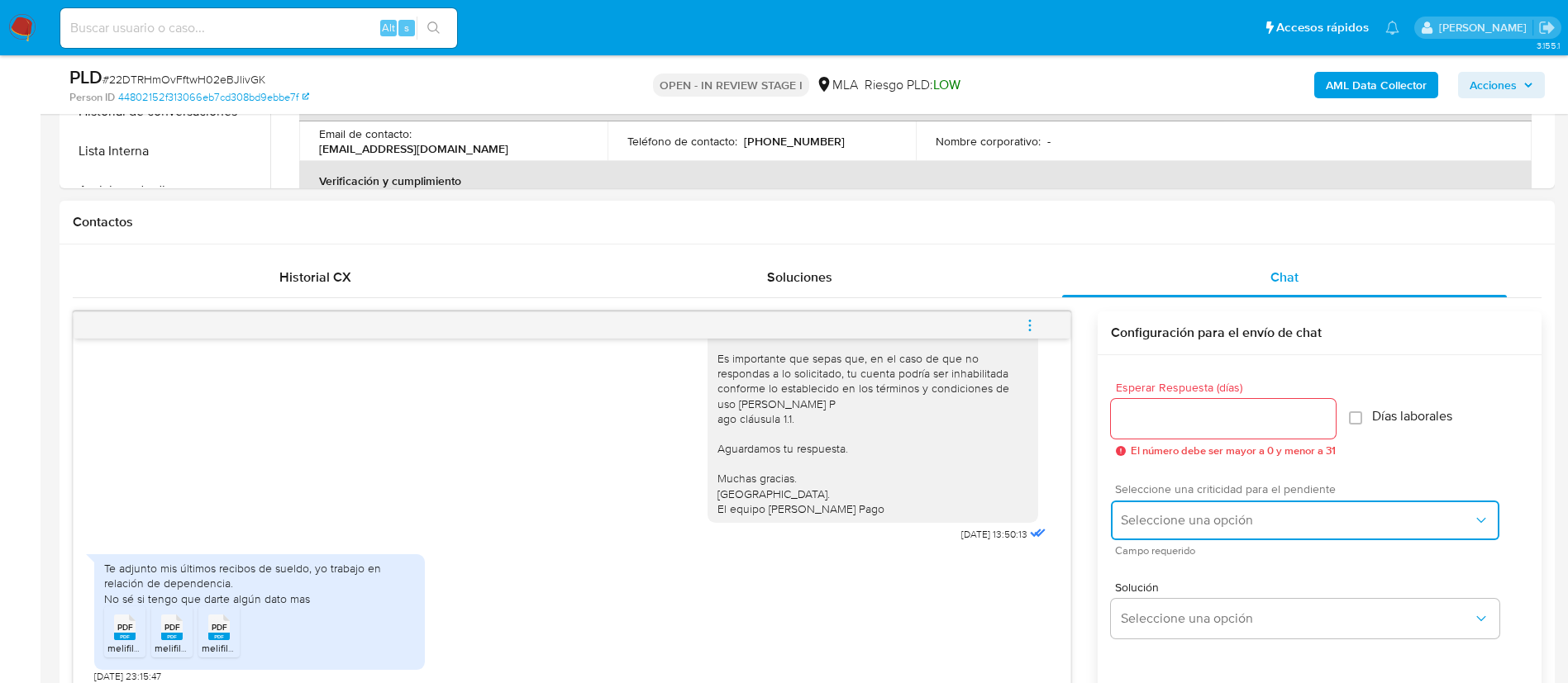
click at [1221, 523] on span "Seleccione una opción" at bounding box center [1297, 521] width 352 height 17
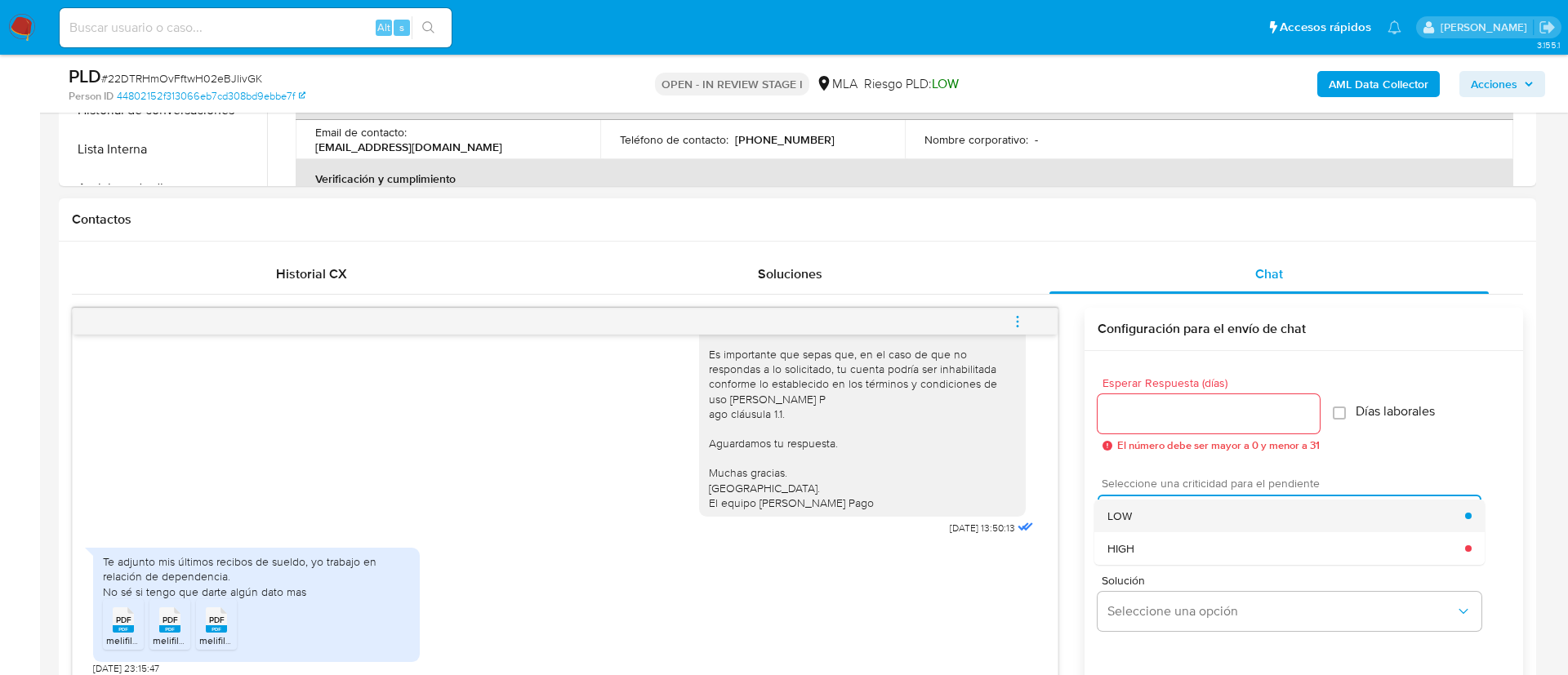
click at [1155, 508] on div "LOW" at bounding box center [1286, 516] width 358 height 33
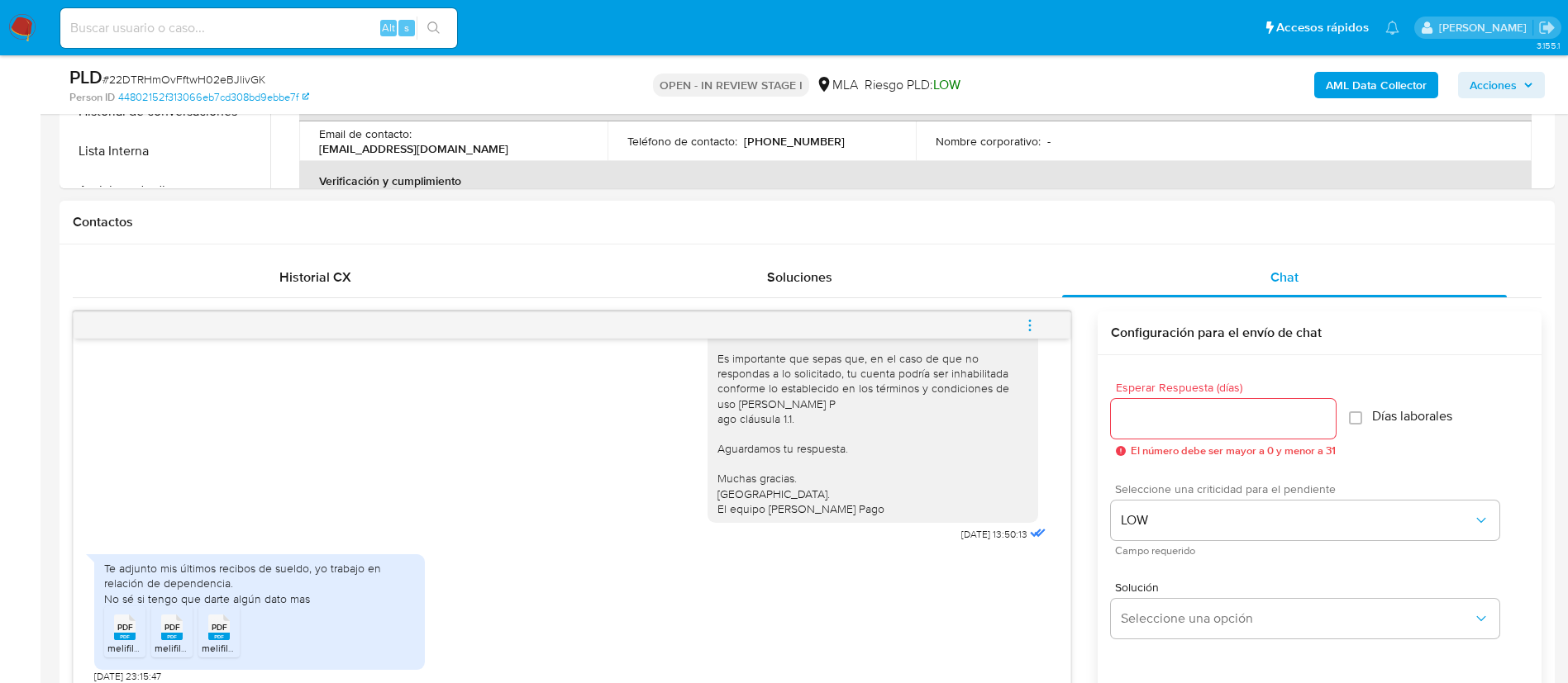
click at [1136, 418] on input "Esperar Respuesta (días)" at bounding box center [1223, 418] width 224 height 21
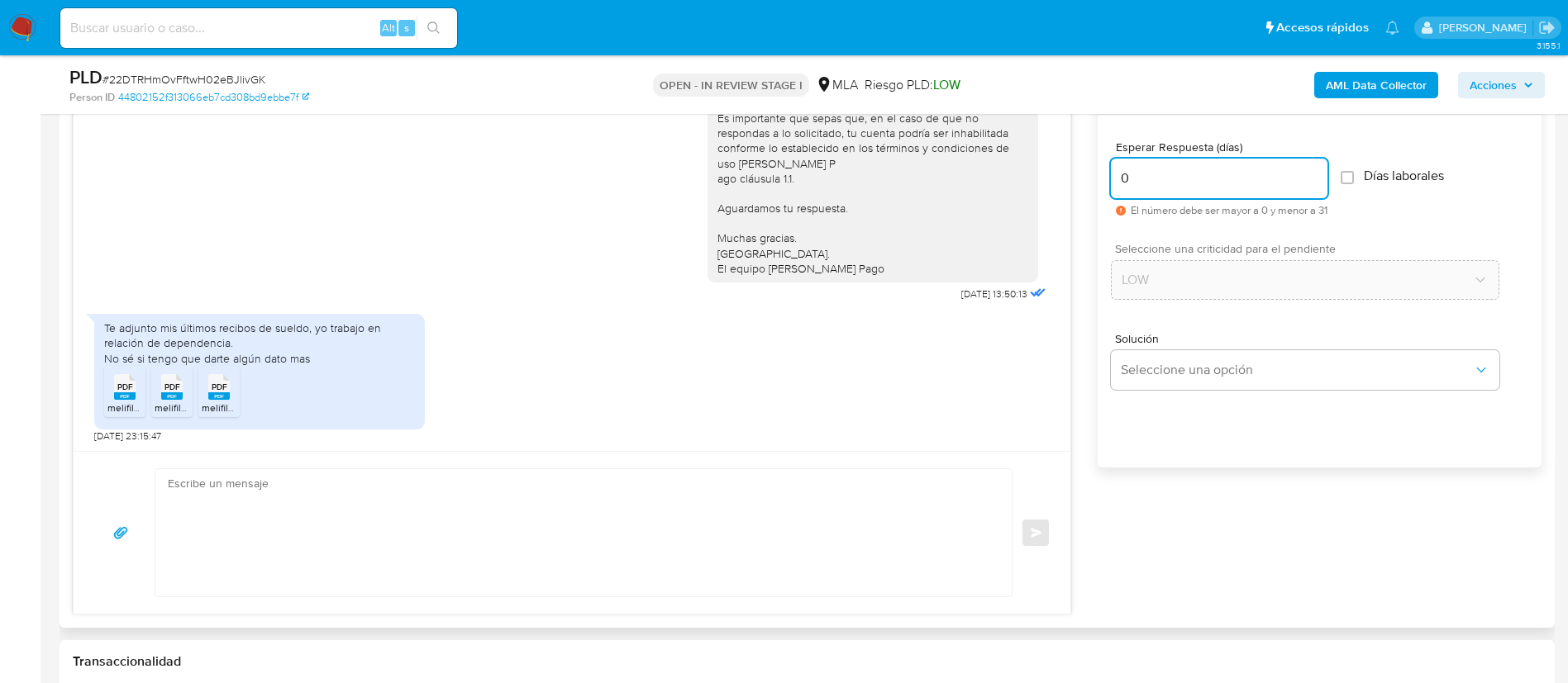
scroll to position [909, 0]
type input "0"
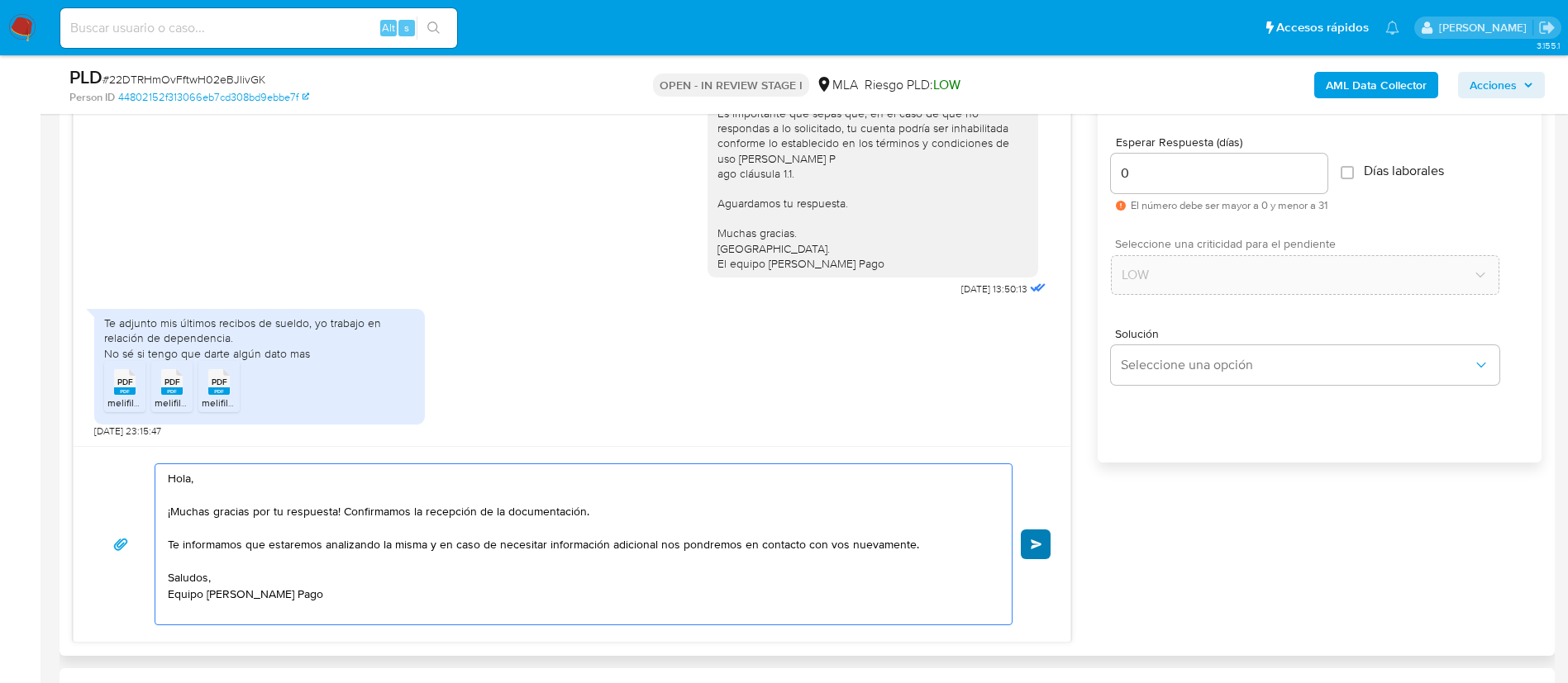
type textarea "Hola, ¡Muchas gracias por tu respuesta! Confirmamos la recepción de la document…"
click at [1031, 540] on span "Enviar" at bounding box center [1036, 545] width 12 height 10
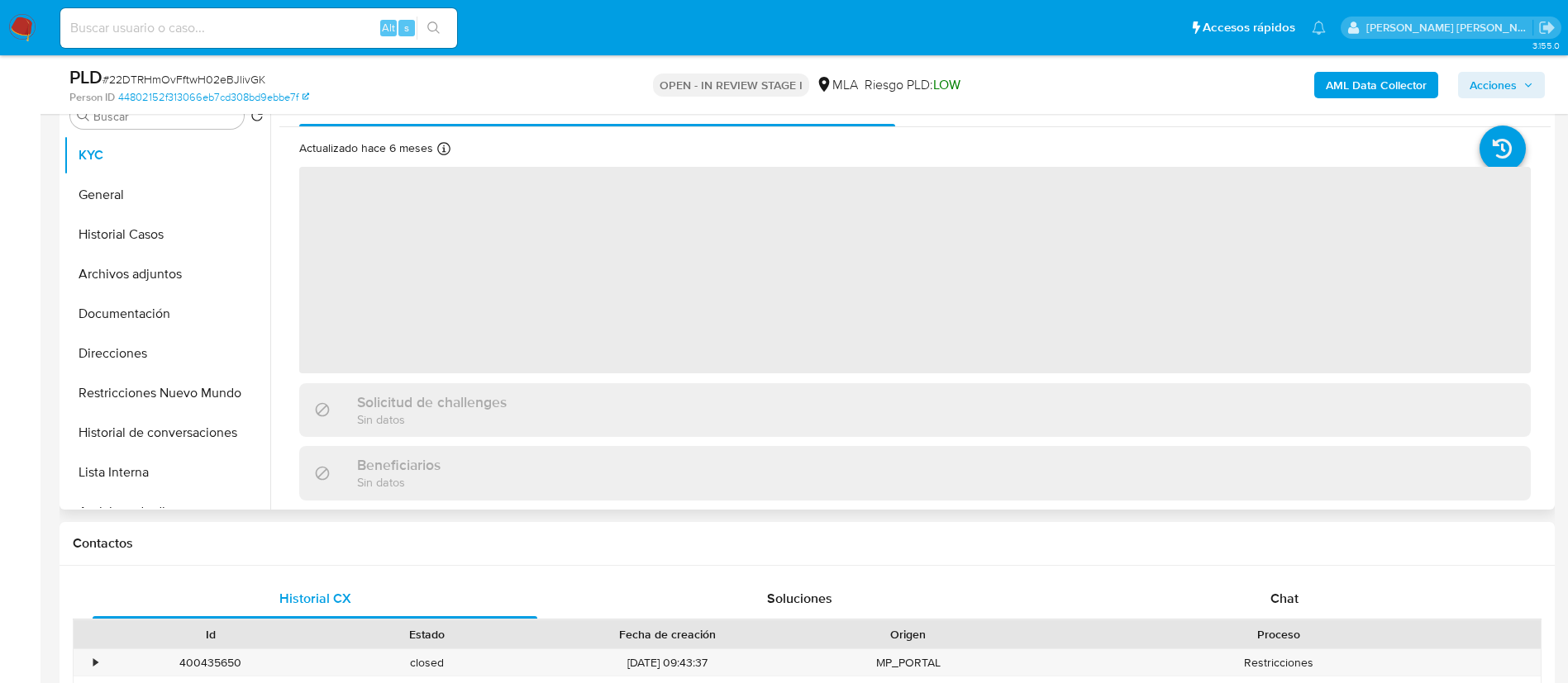
scroll to position [349, 0]
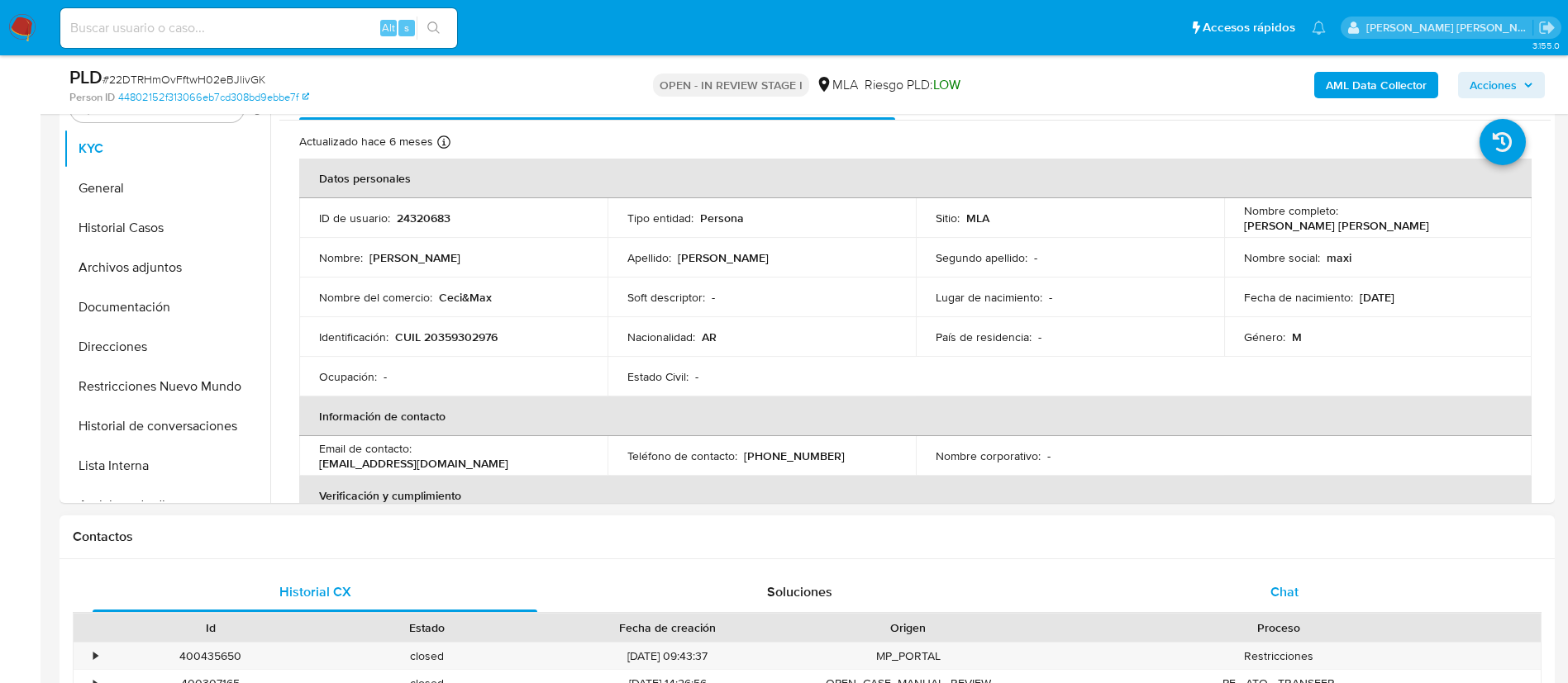
click at [1304, 587] on div "Chat" at bounding box center [1285, 592] width 445 height 40
select select "10"
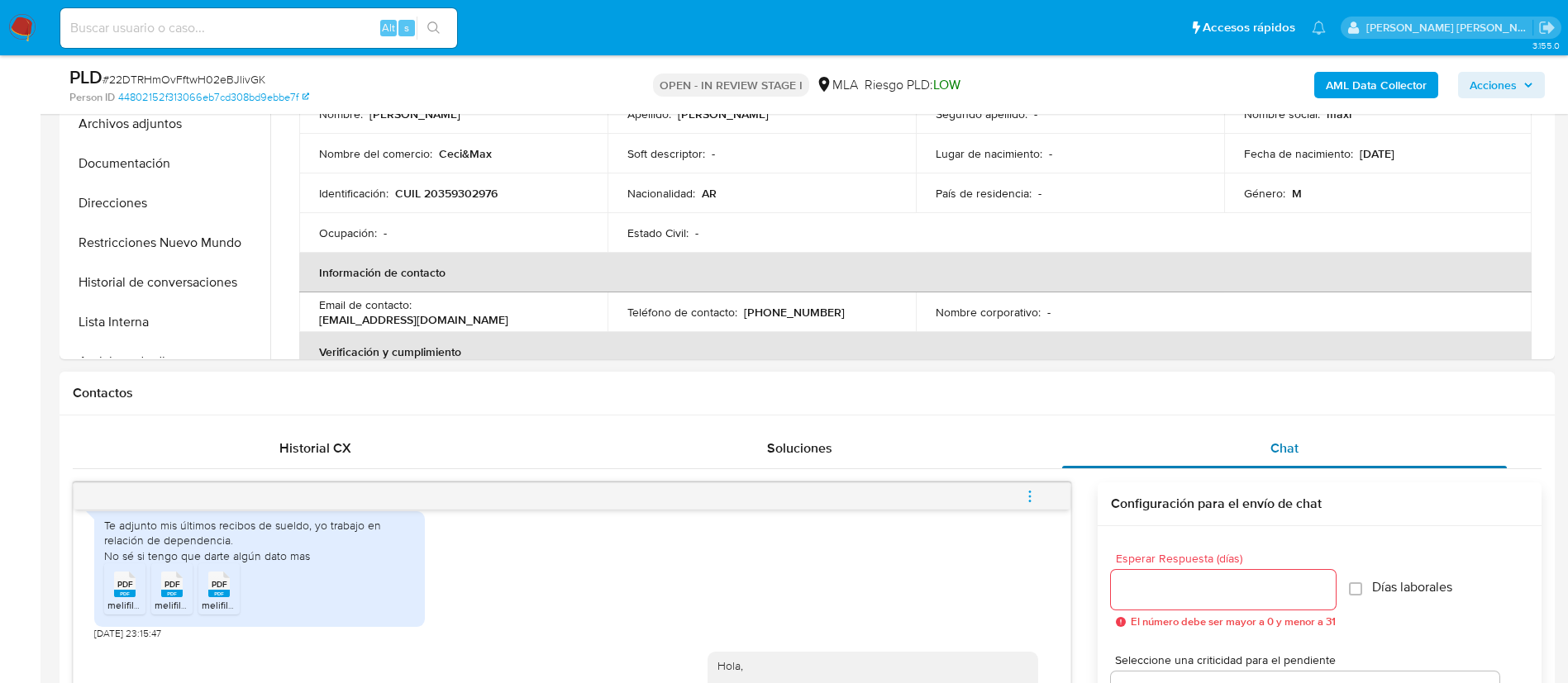
scroll to position [495, 0]
click at [1028, 490] on icon "menu-action" at bounding box center [1030, 494] width 15 height 15
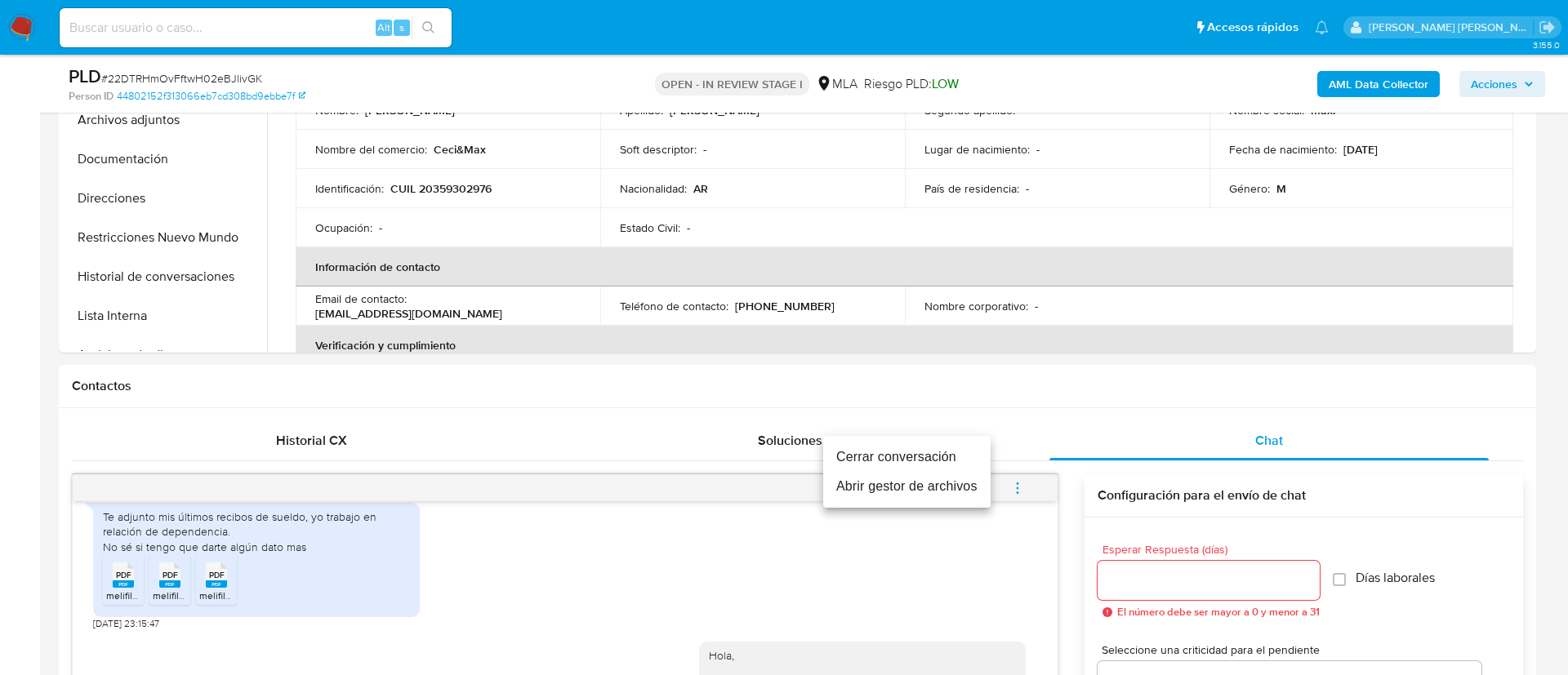
click at [924, 453] on li "Cerrar conversación" at bounding box center [906, 457] width 167 height 29
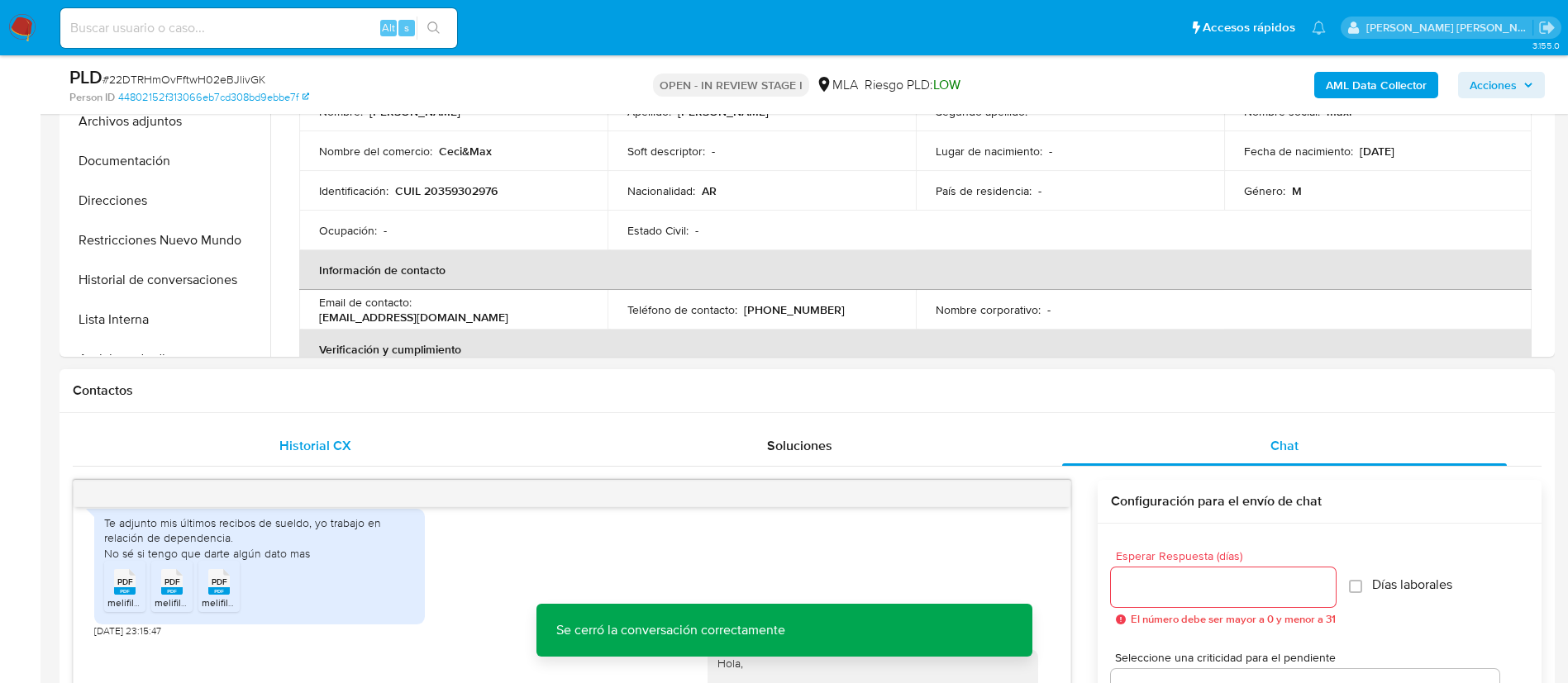
click at [357, 439] on div "Historial CX" at bounding box center [315, 446] width 445 height 40
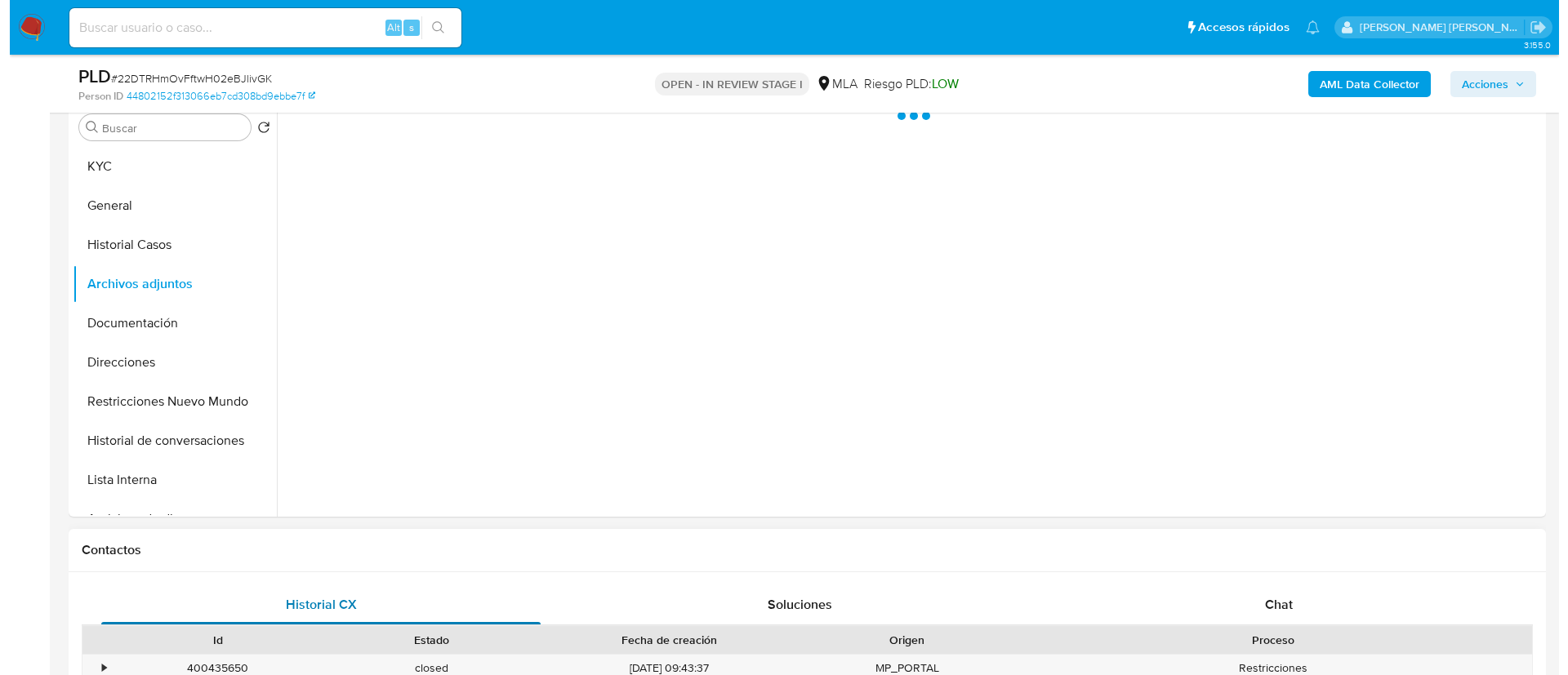
scroll to position [262, 0]
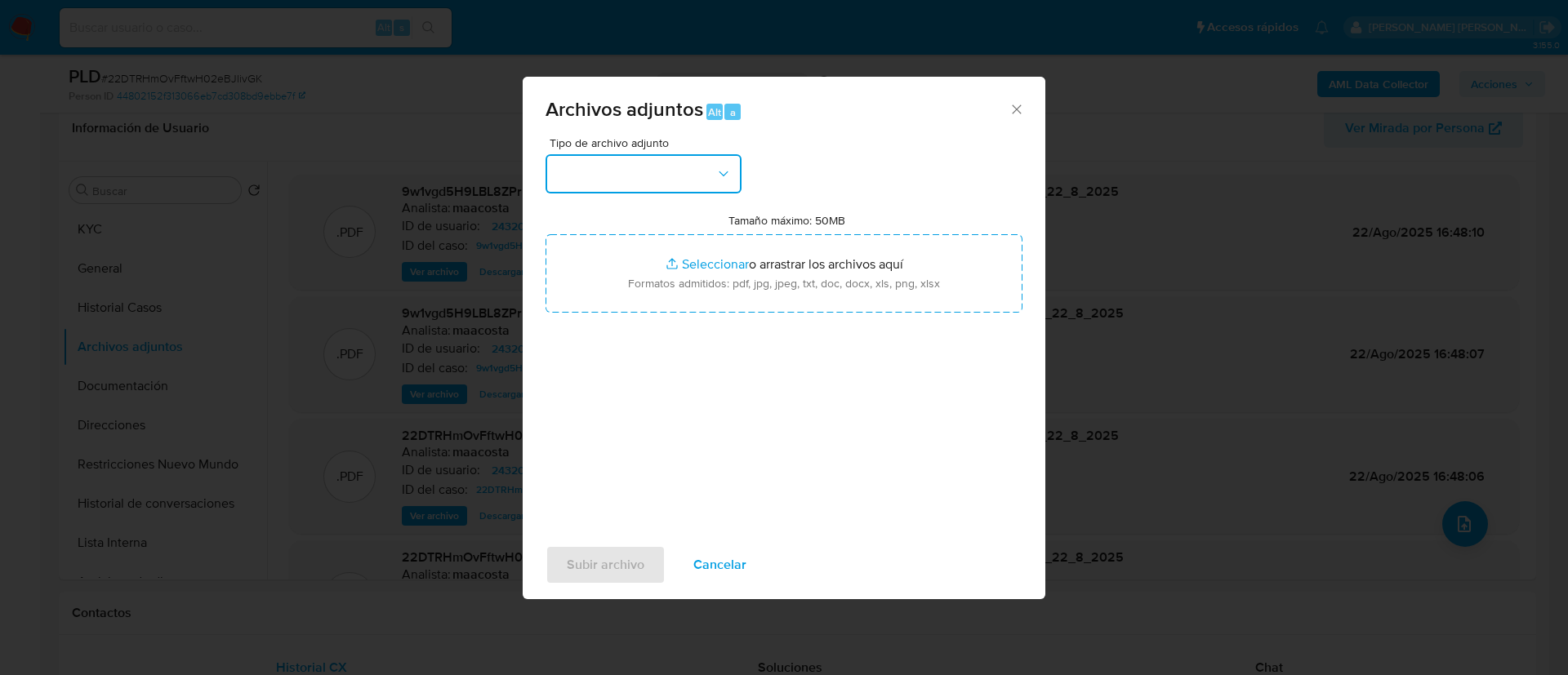
click at [611, 171] on button "button" at bounding box center [643, 173] width 196 height 39
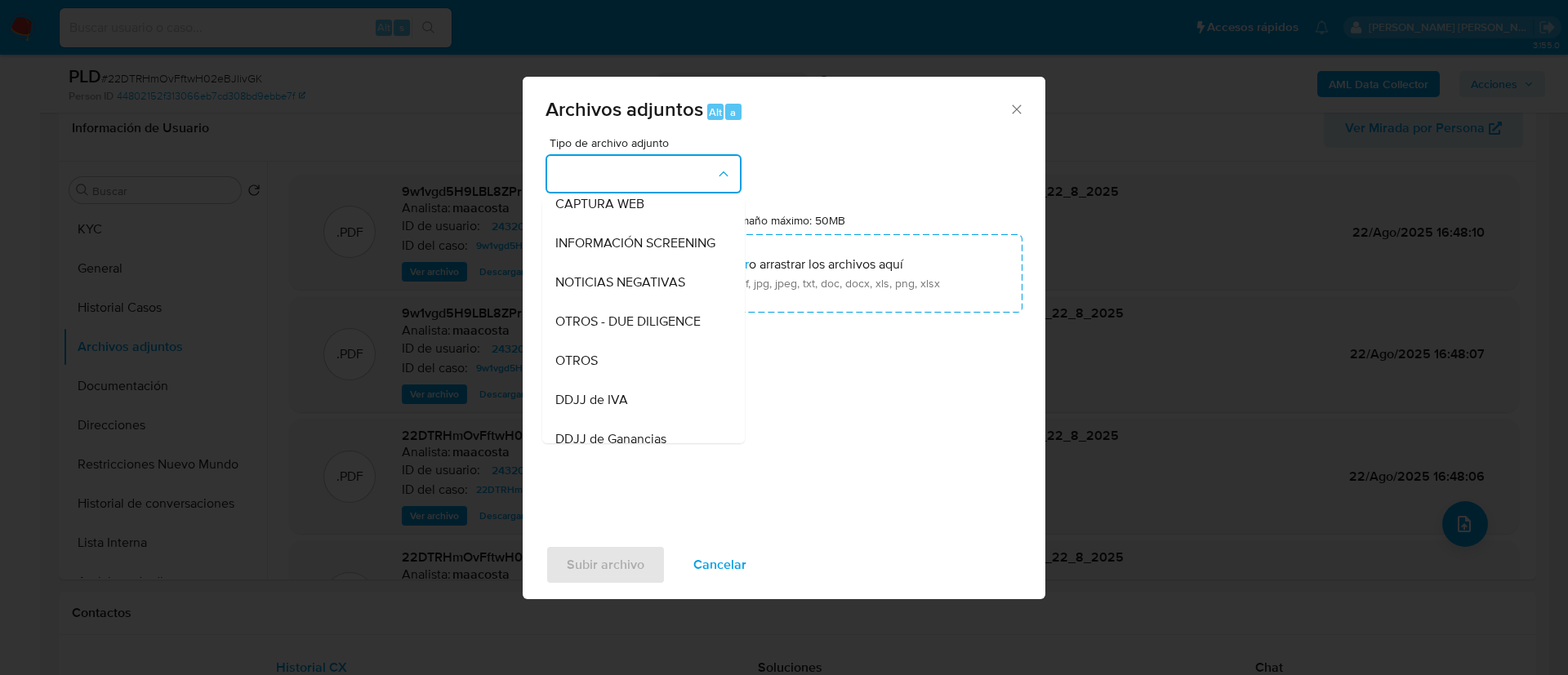
scroll to position [175, 0]
click at [598, 367] on div "OTROS" at bounding box center [639, 356] width 167 height 39
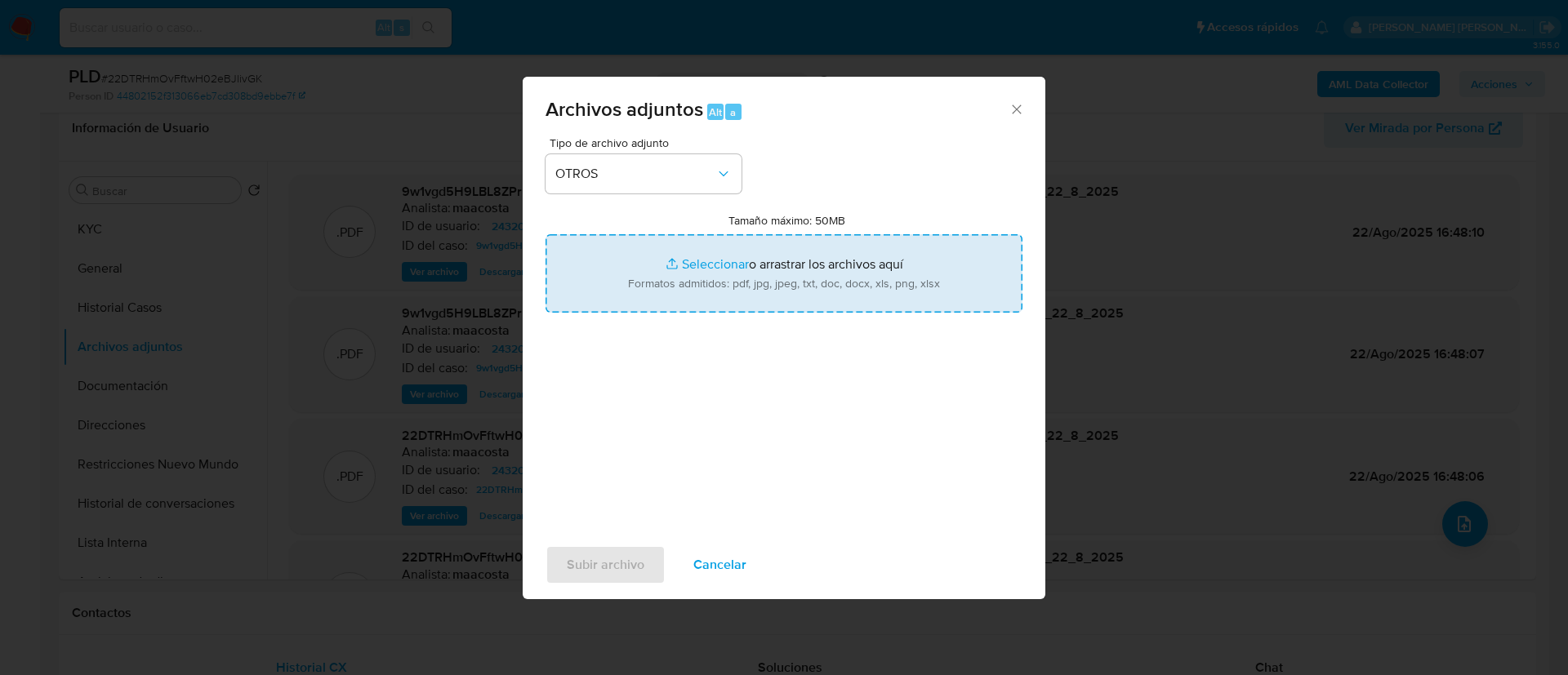
type input "C:\fakepath\Maximiliano Nahuel Ferreyra - Movimientos.xlsx"
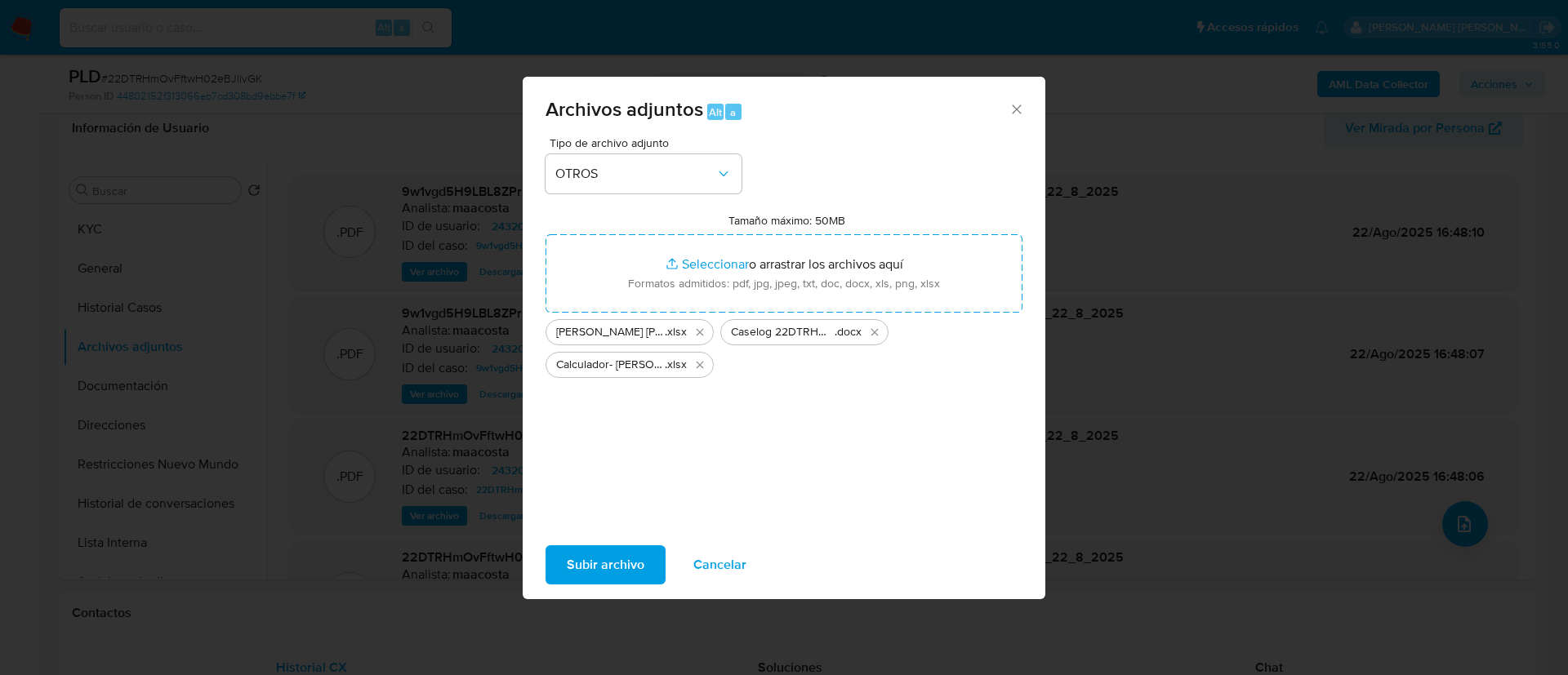
click at [613, 557] on span "Subir archivo" at bounding box center [605, 565] width 78 height 36
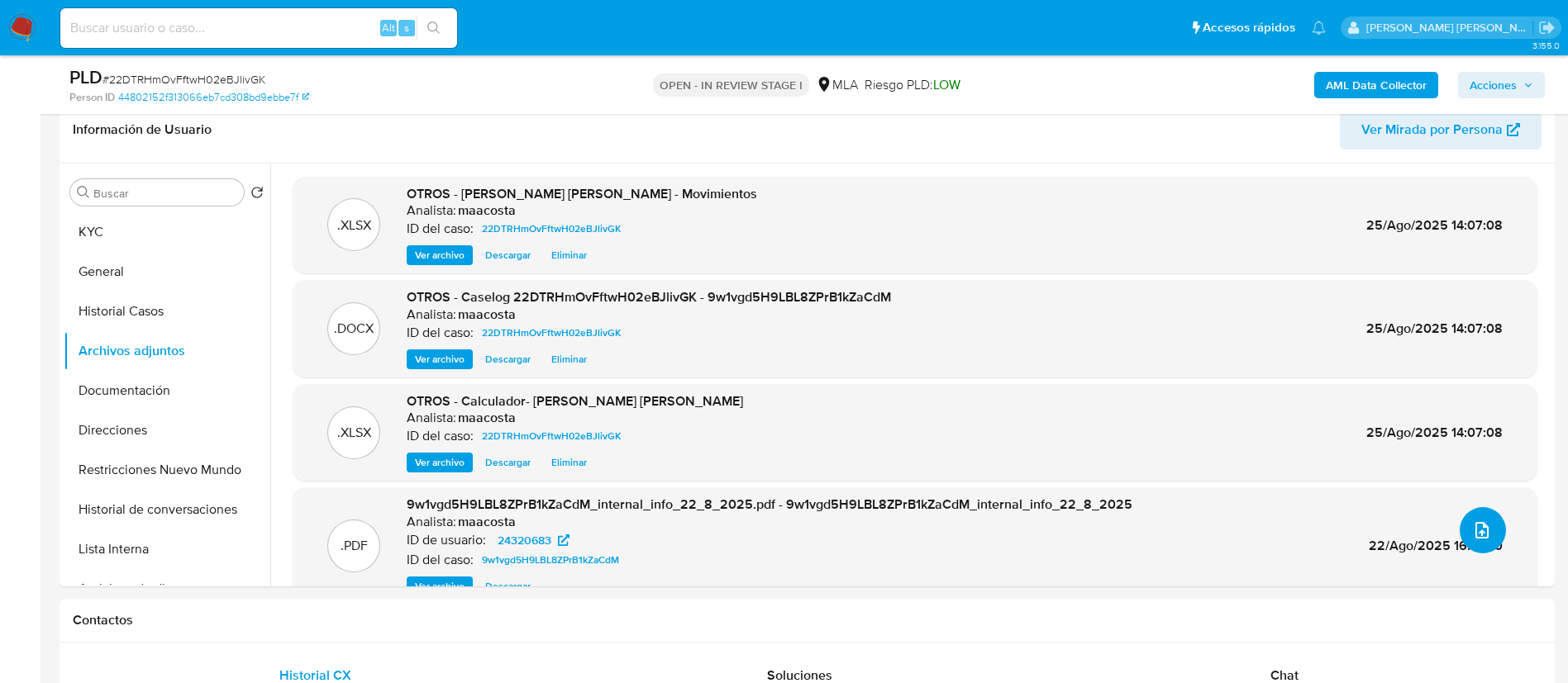
click at [1472, 533] on icon "upload-file" at bounding box center [1481, 530] width 19 height 19
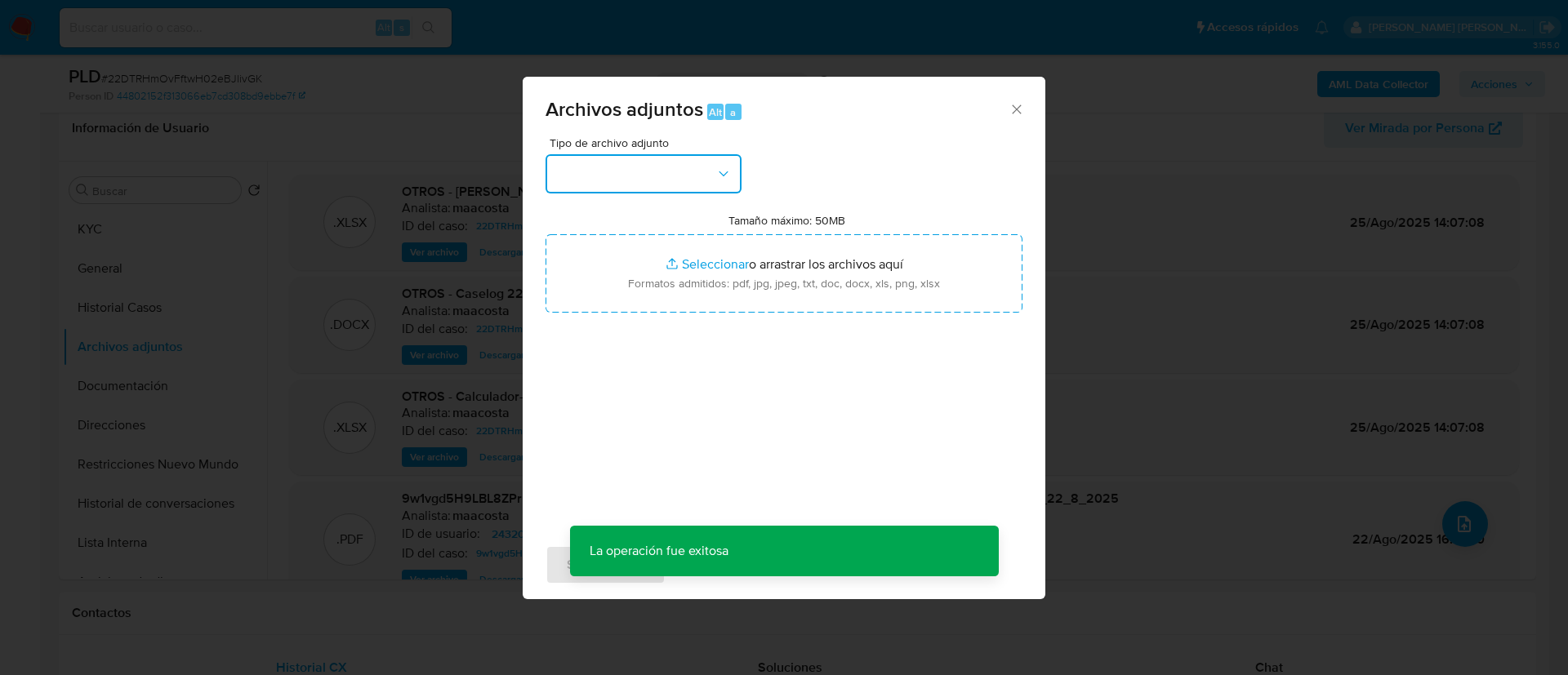
click at [680, 179] on button "button" at bounding box center [643, 173] width 196 height 39
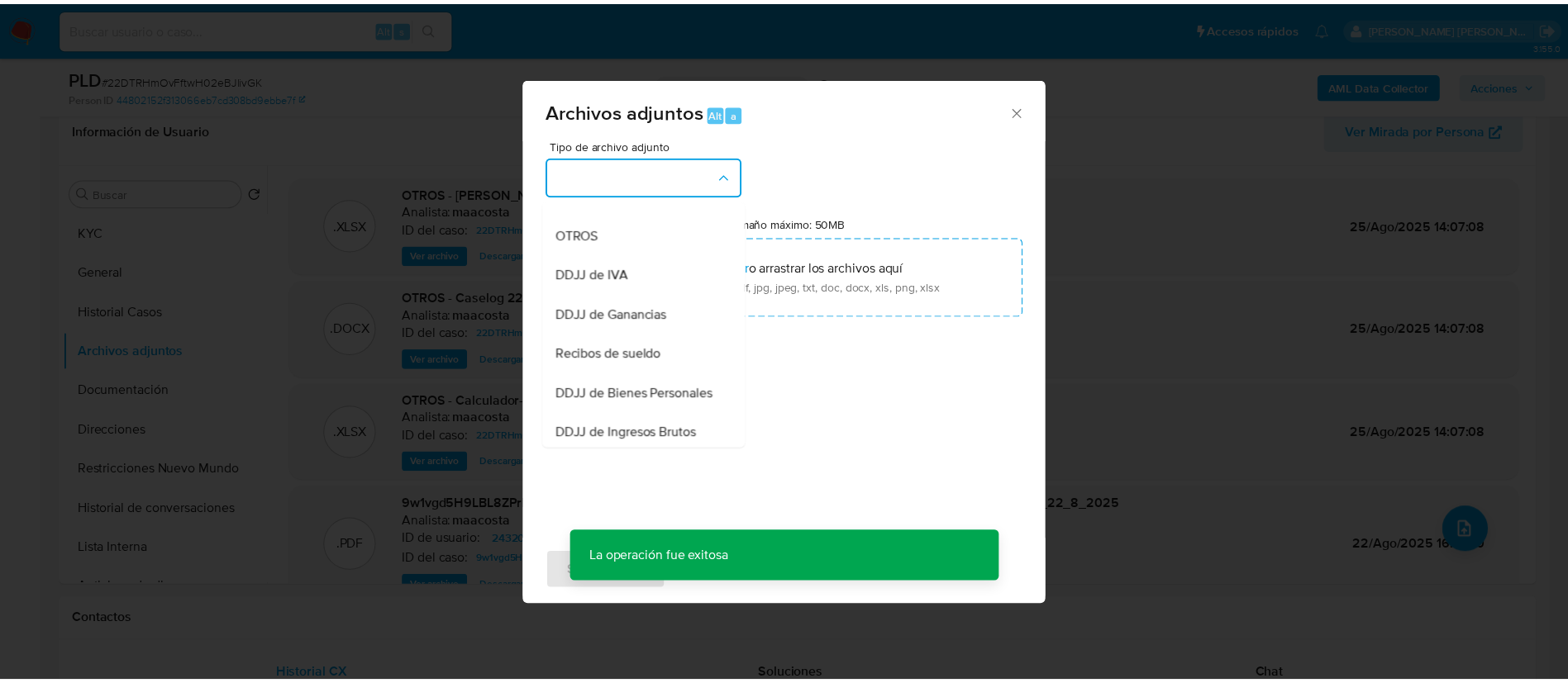
scroll to position [305, 0]
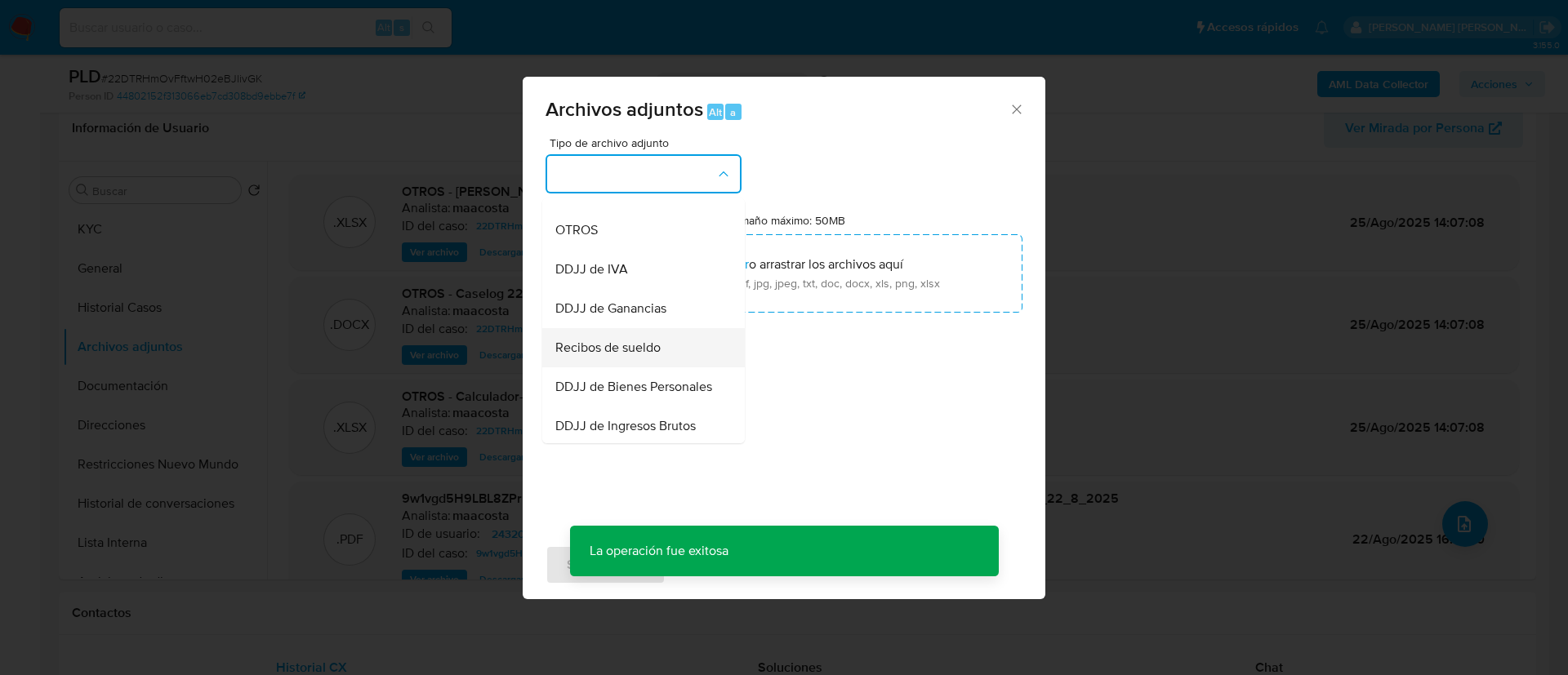
click at [612, 356] on span "Recibos de sueldo" at bounding box center [607, 348] width 105 height 16
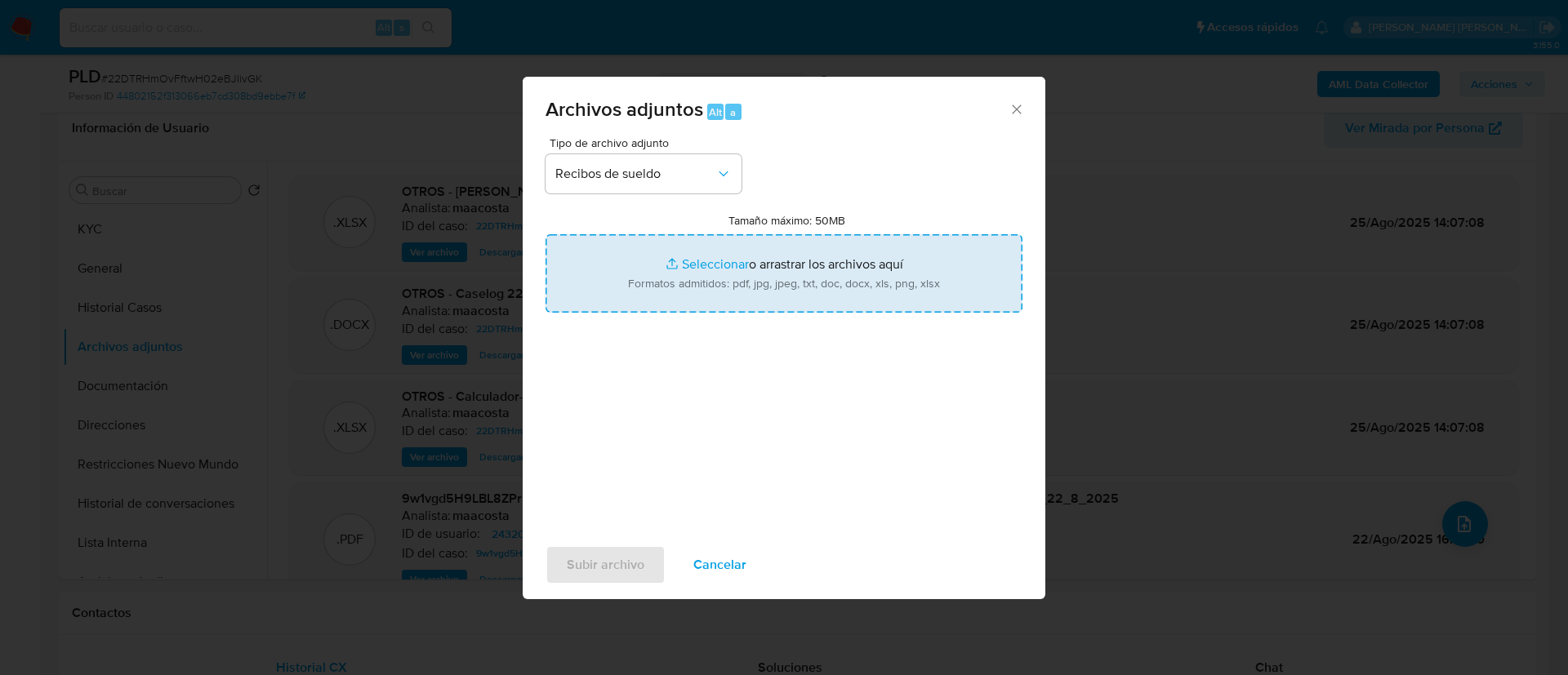
type input "C:\fakepath\Recibos Maximiliano Nahuel Ferreyra.pdf"
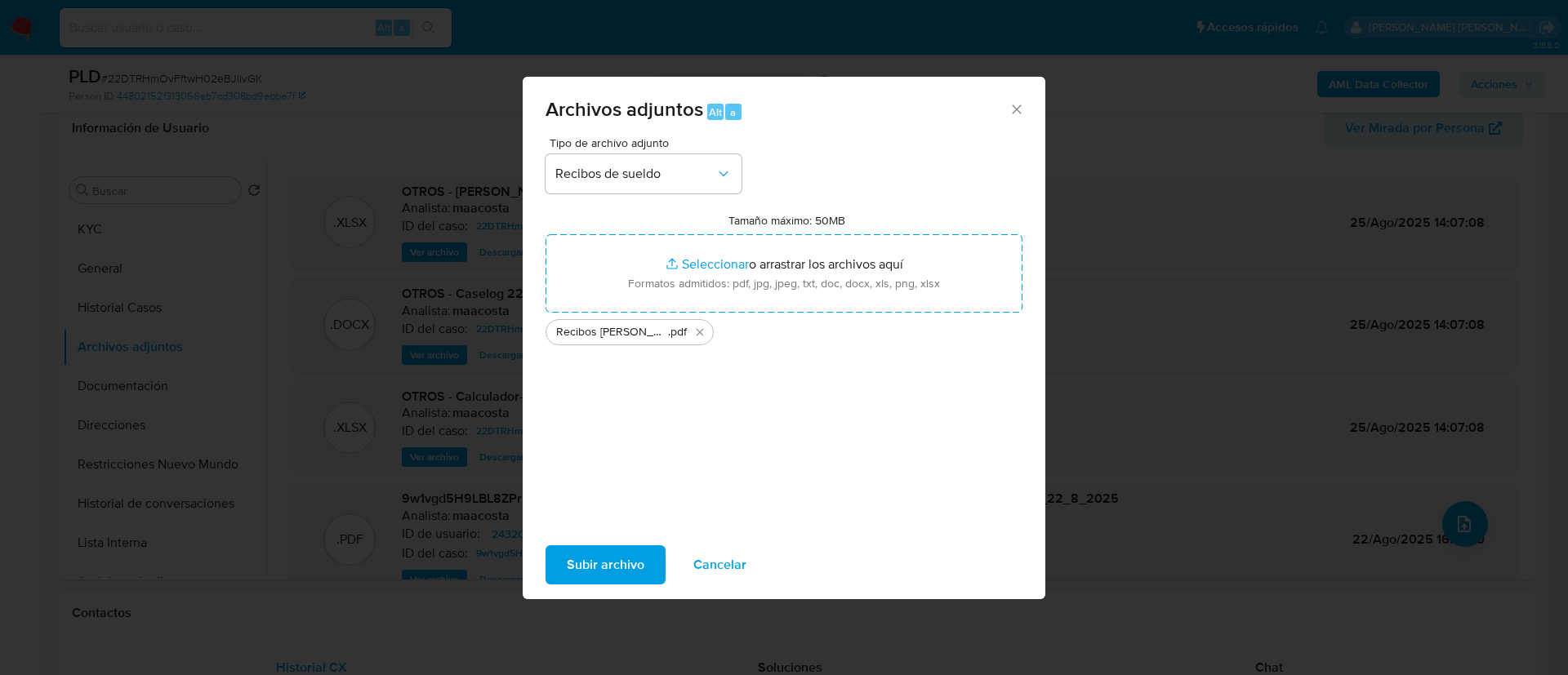
drag, startPoint x: 642, startPoint y: 278, endPoint x: 598, endPoint y: 564, distance: 289.4
click at [598, 564] on span "Subir archivo" at bounding box center [605, 565] width 78 height 36
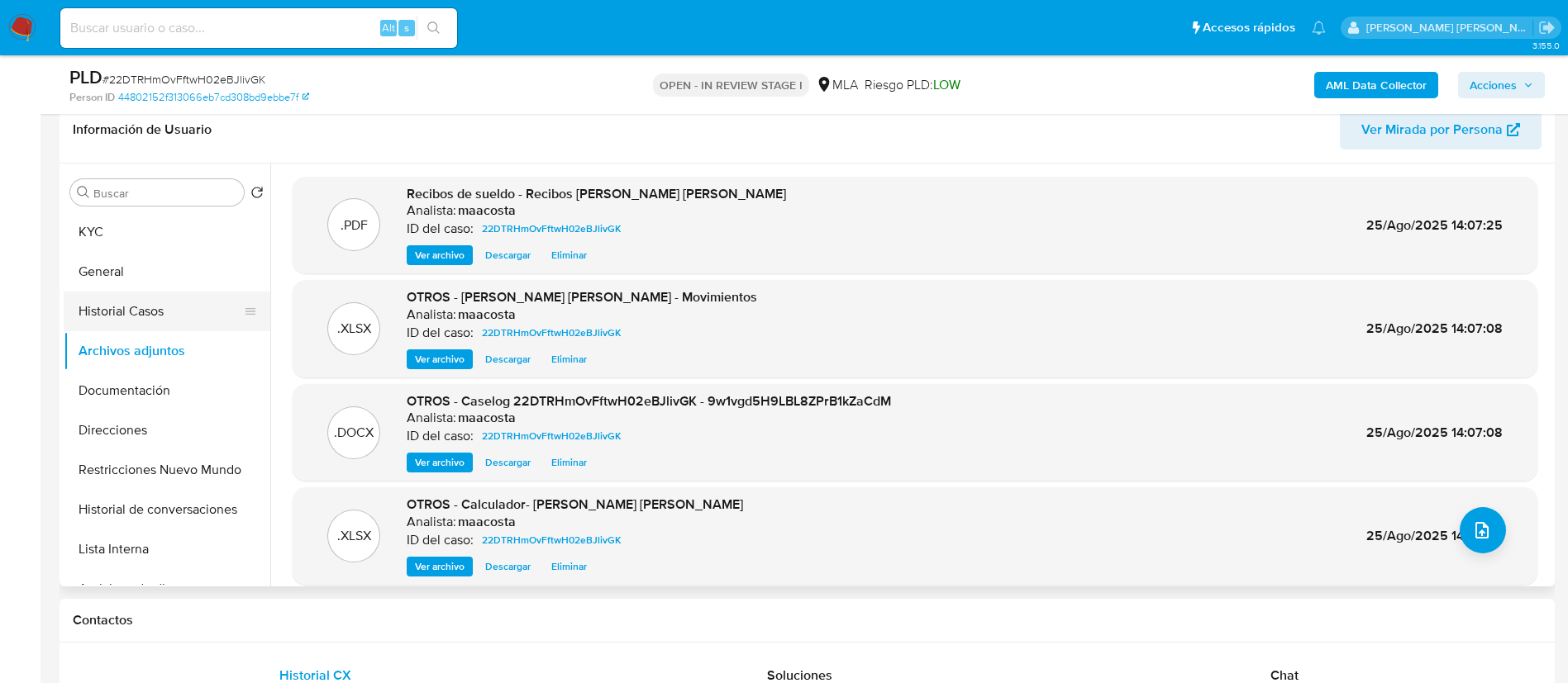
click at [148, 310] on button "Historial Casos" at bounding box center [160, 311] width 193 height 40
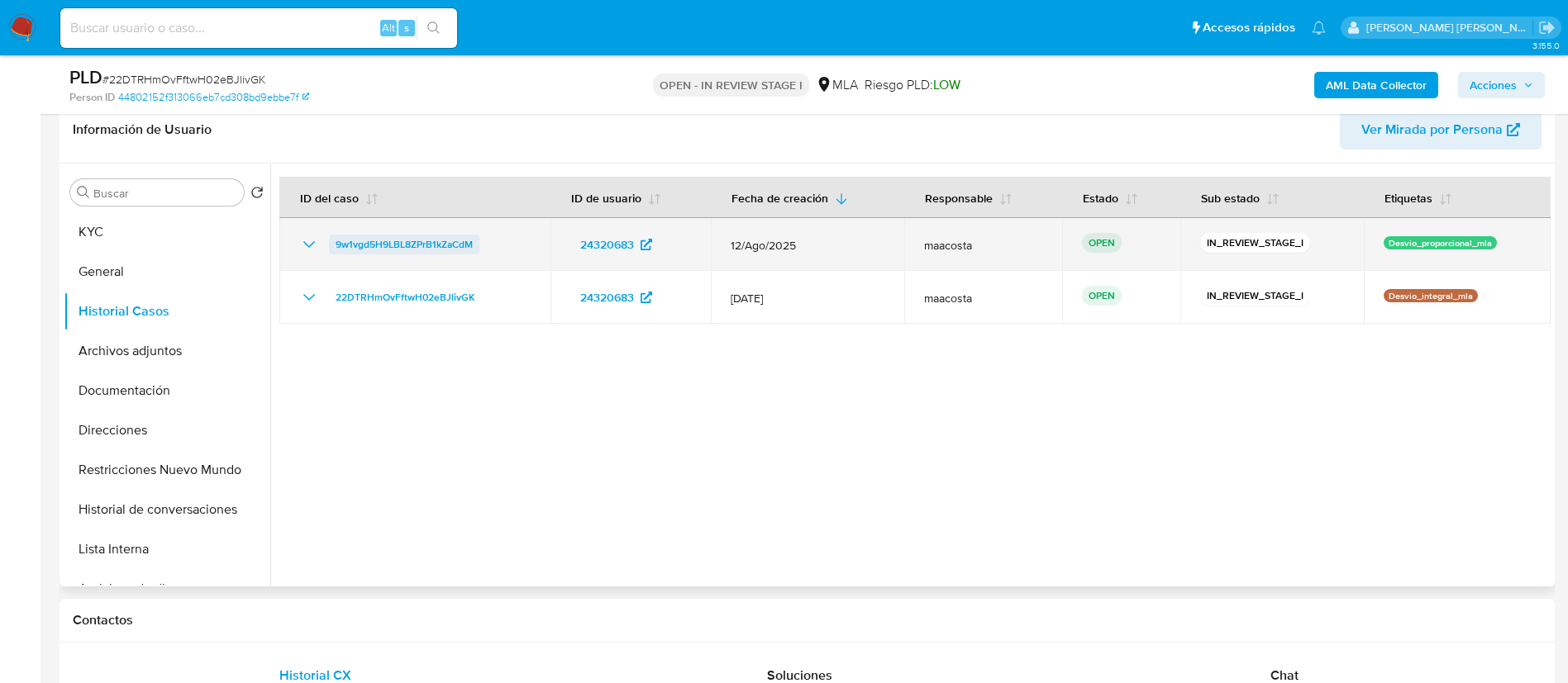
click at [435, 244] on span "9w1vgd5H9LBL8ZPrB1kZaCdM" at bounding box center [404, 244] width 138 height 19
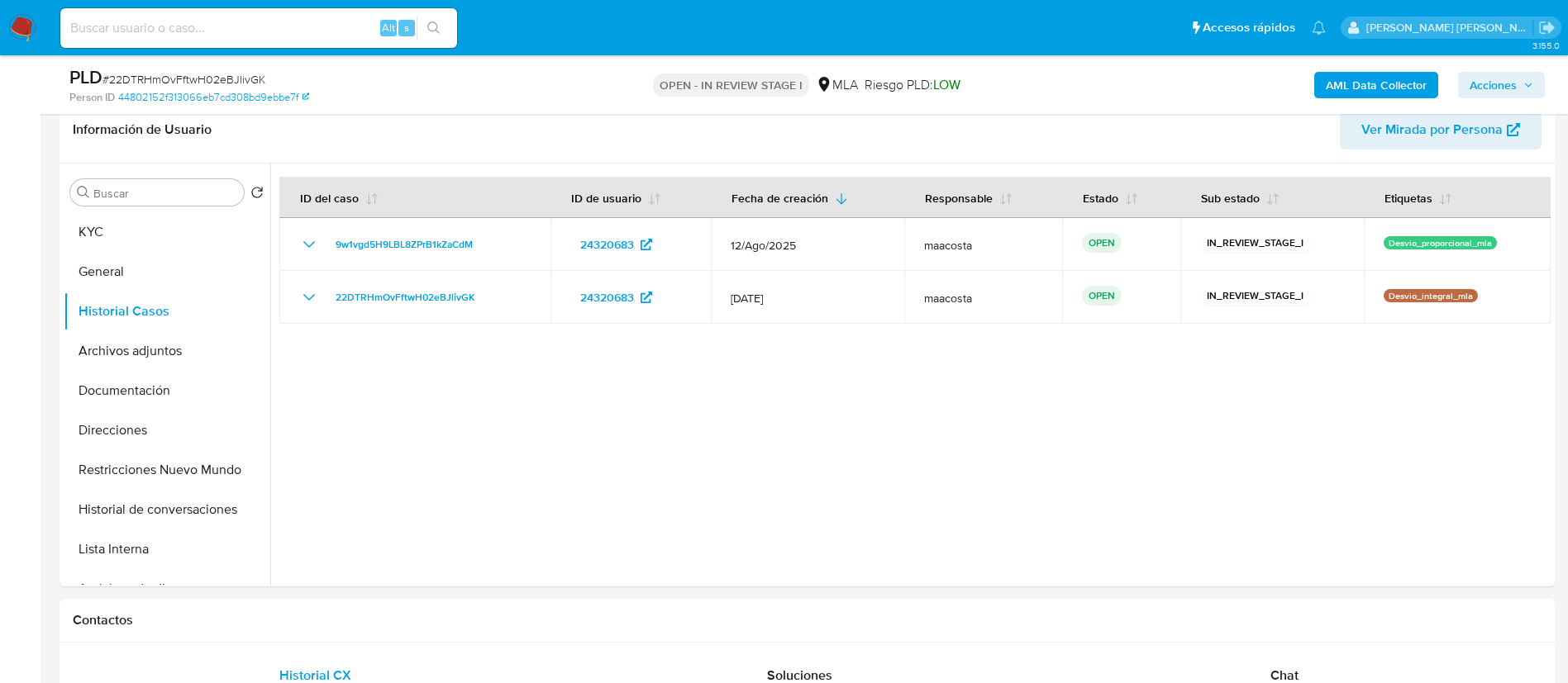
click at [1503, 80] on span "Acciones" at bounding box center [1492, 85] width 47 height 27
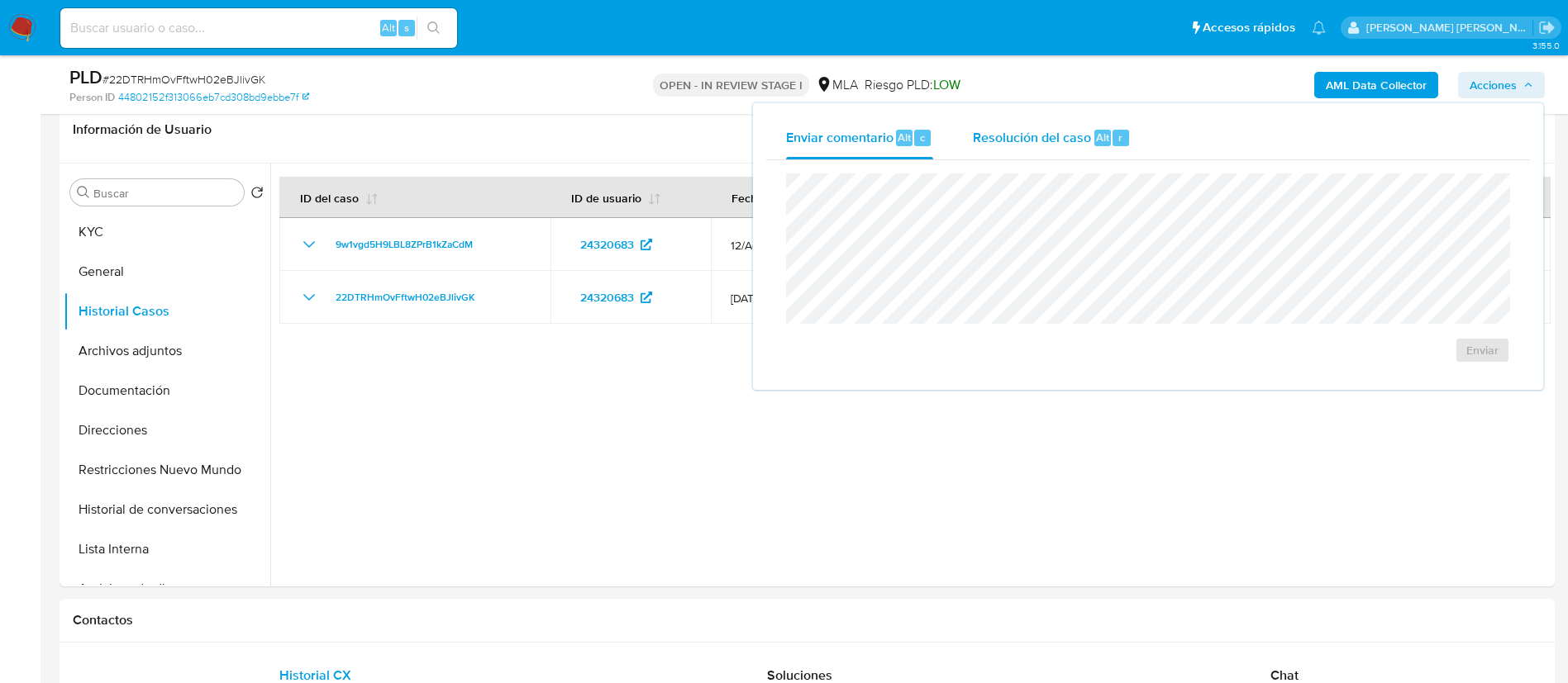
click at [1067, 138] on span "Resolución del caso" at bounding box center [1032, 137] width 118 height 19
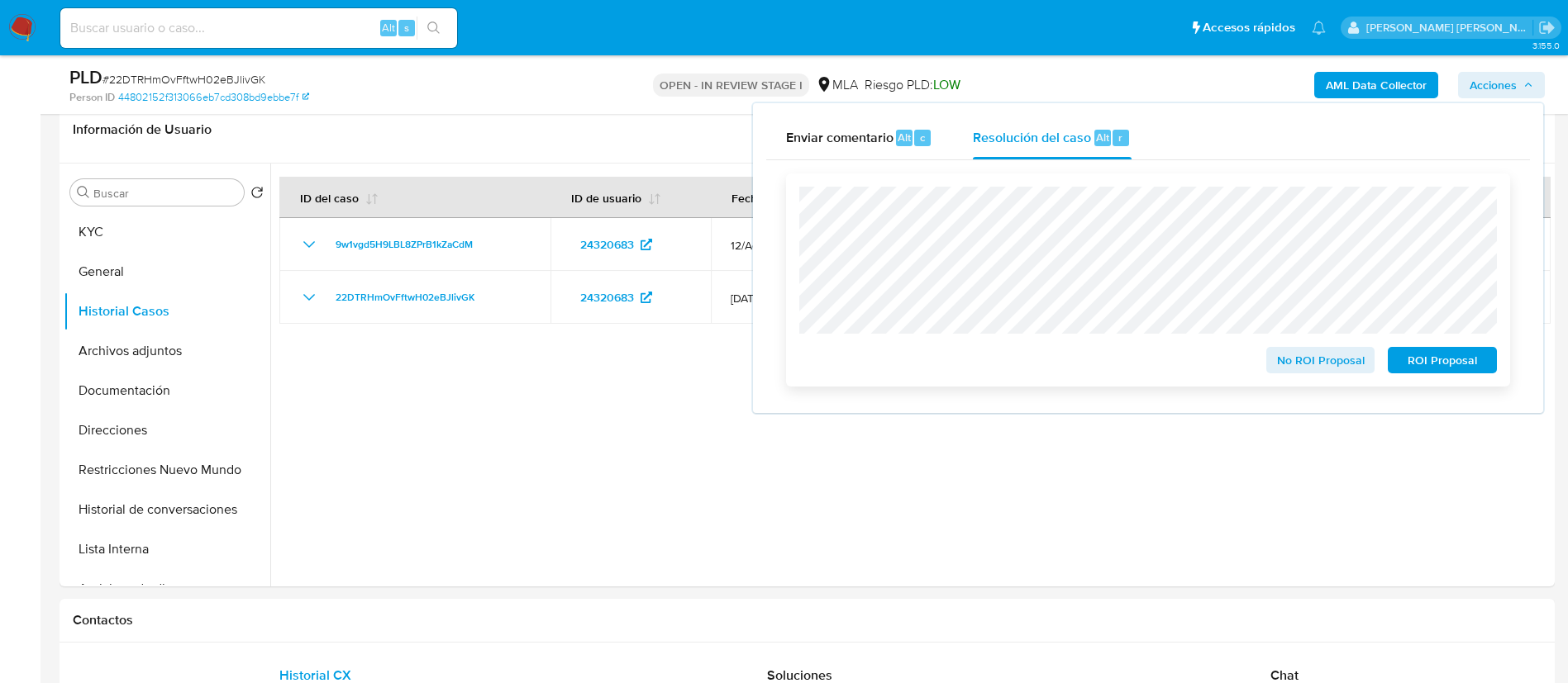
click at [1288, 355] on span "No ROI Proposal" at bounding box center [1321, 360] width 86 height 23
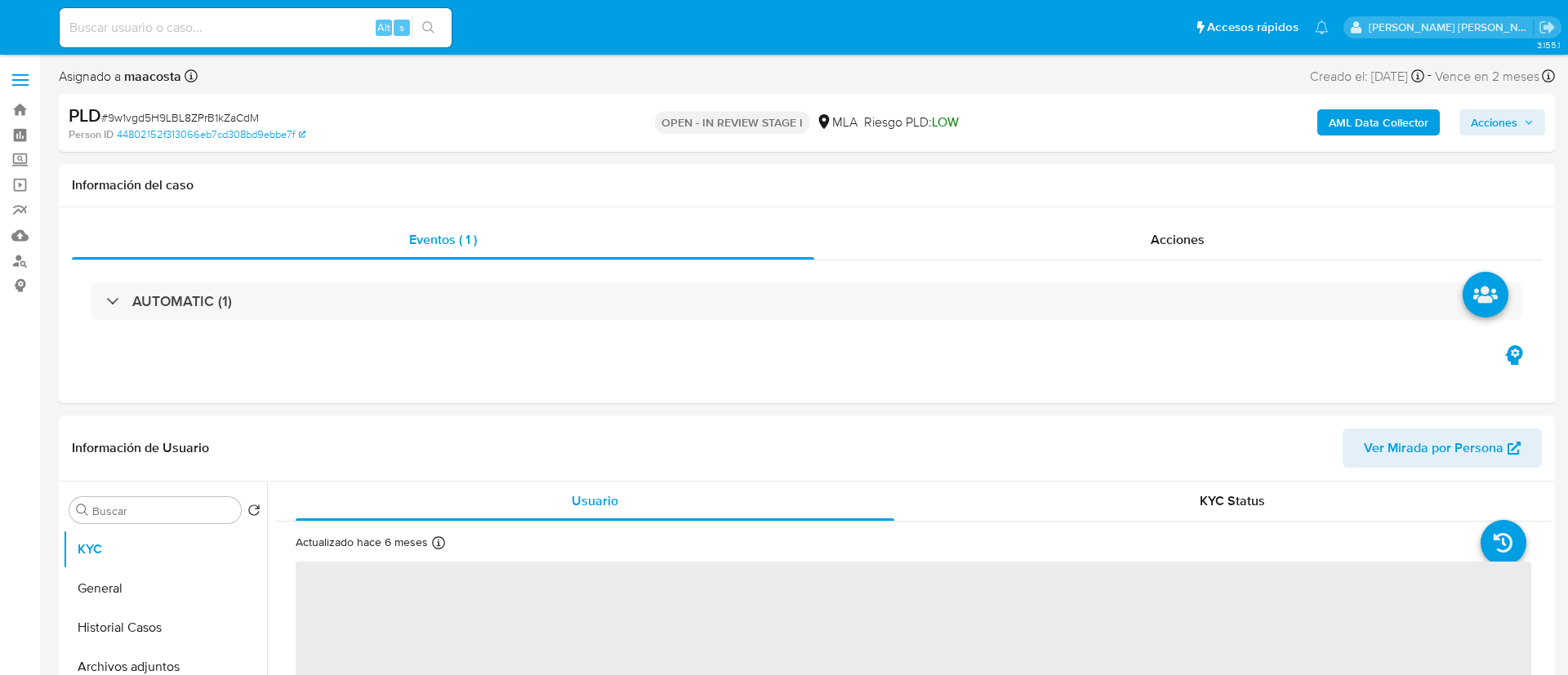
select select "10"
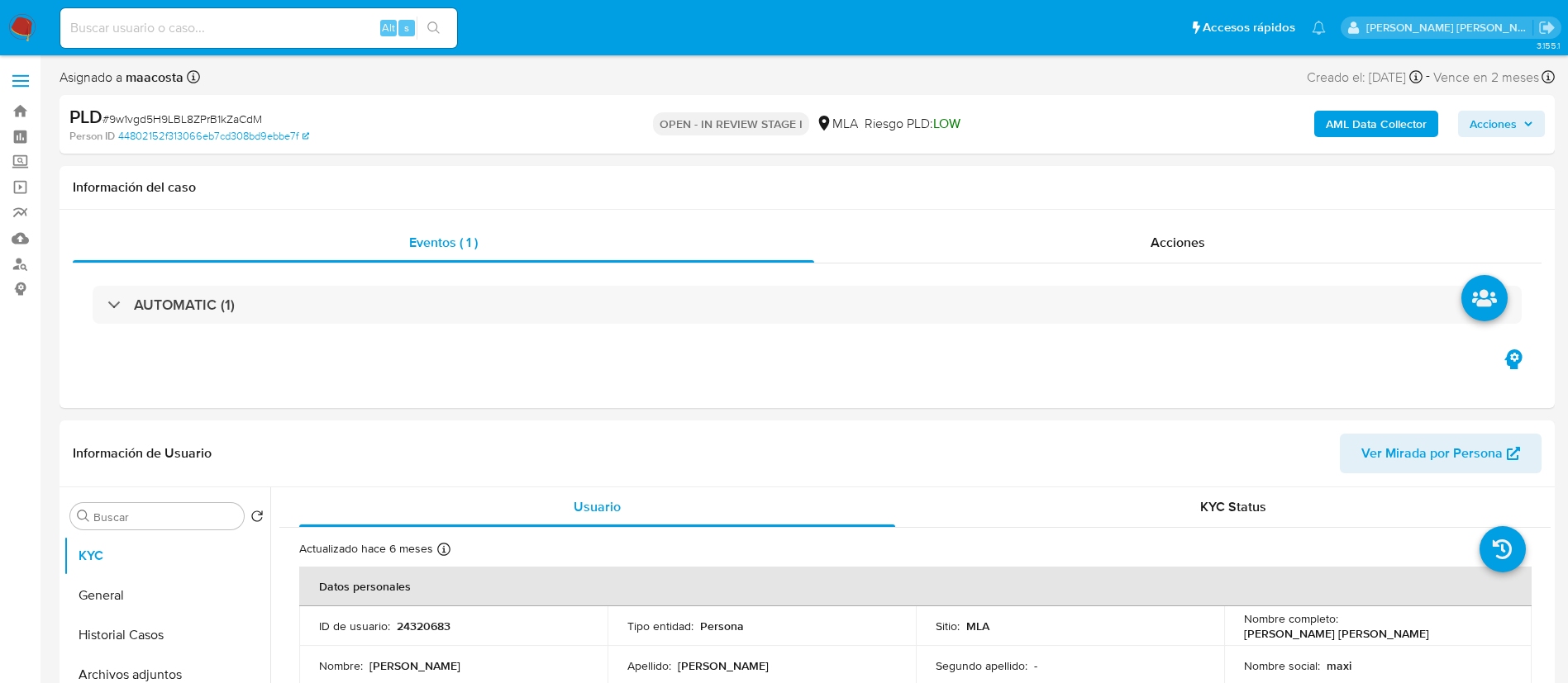
click at [1507, 126] on span "Acciones" at bounding box center [1492, 124] width 47 height 27
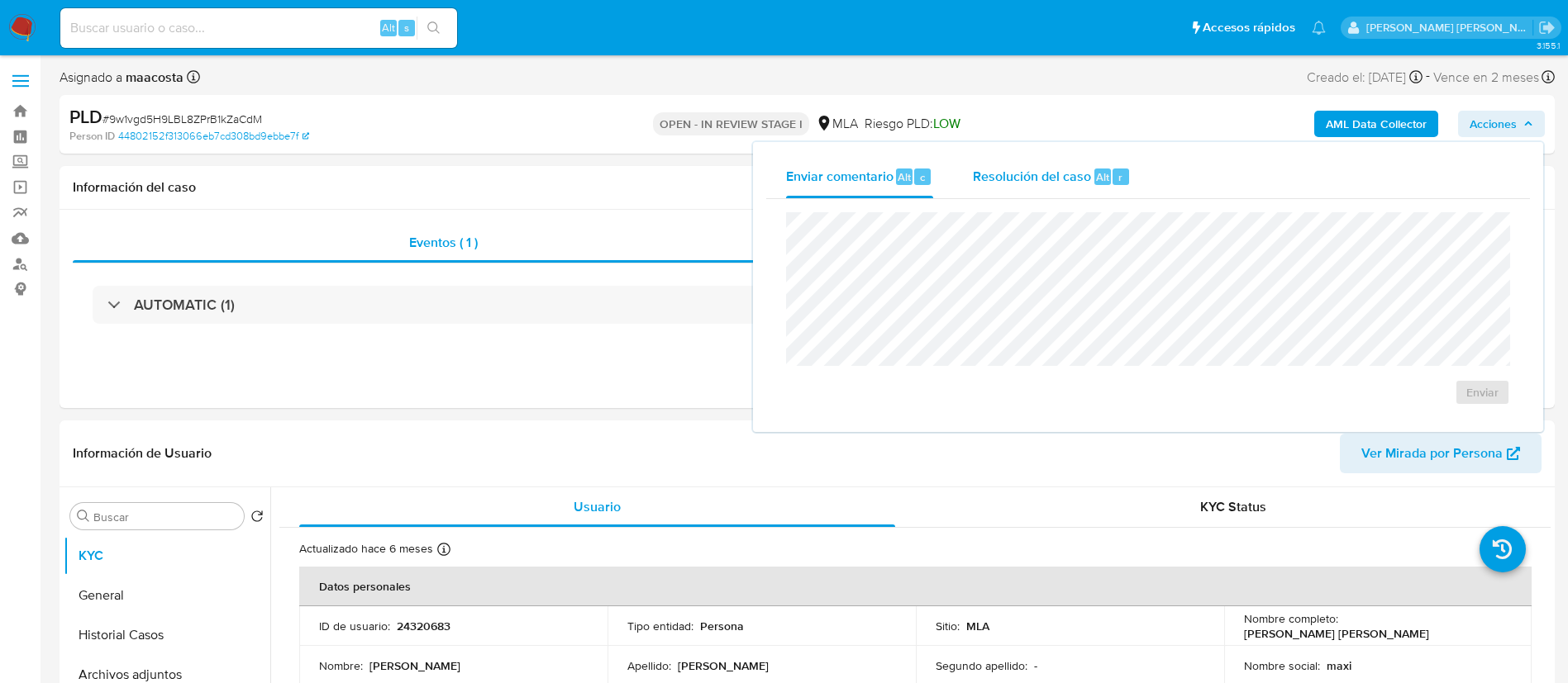
click at [1076, 177] on span "Resolución del caso" at bounding box center [1032, 176] width 118 height 19
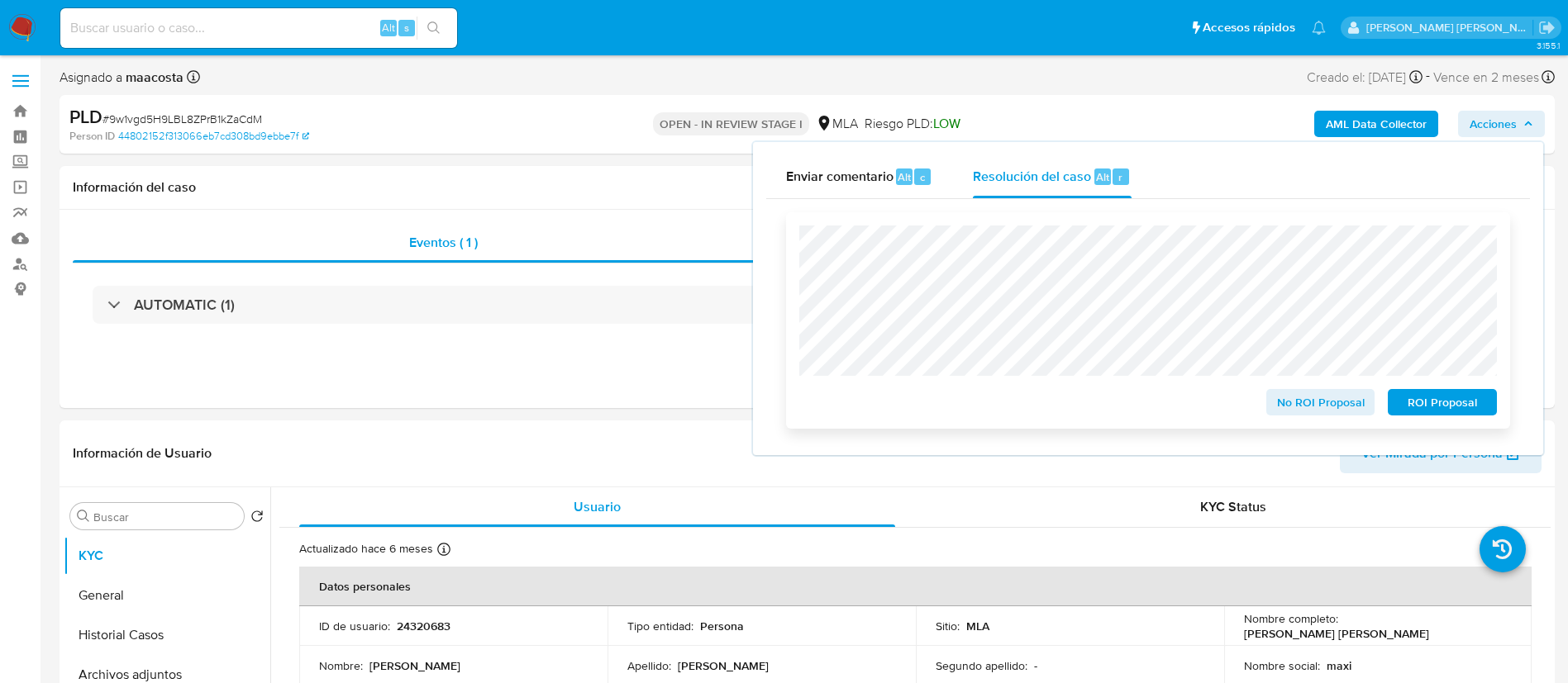
click at [1288, 409] on span "No ROI Proposal" at bounding box center [1321, 401] width 86 height 23
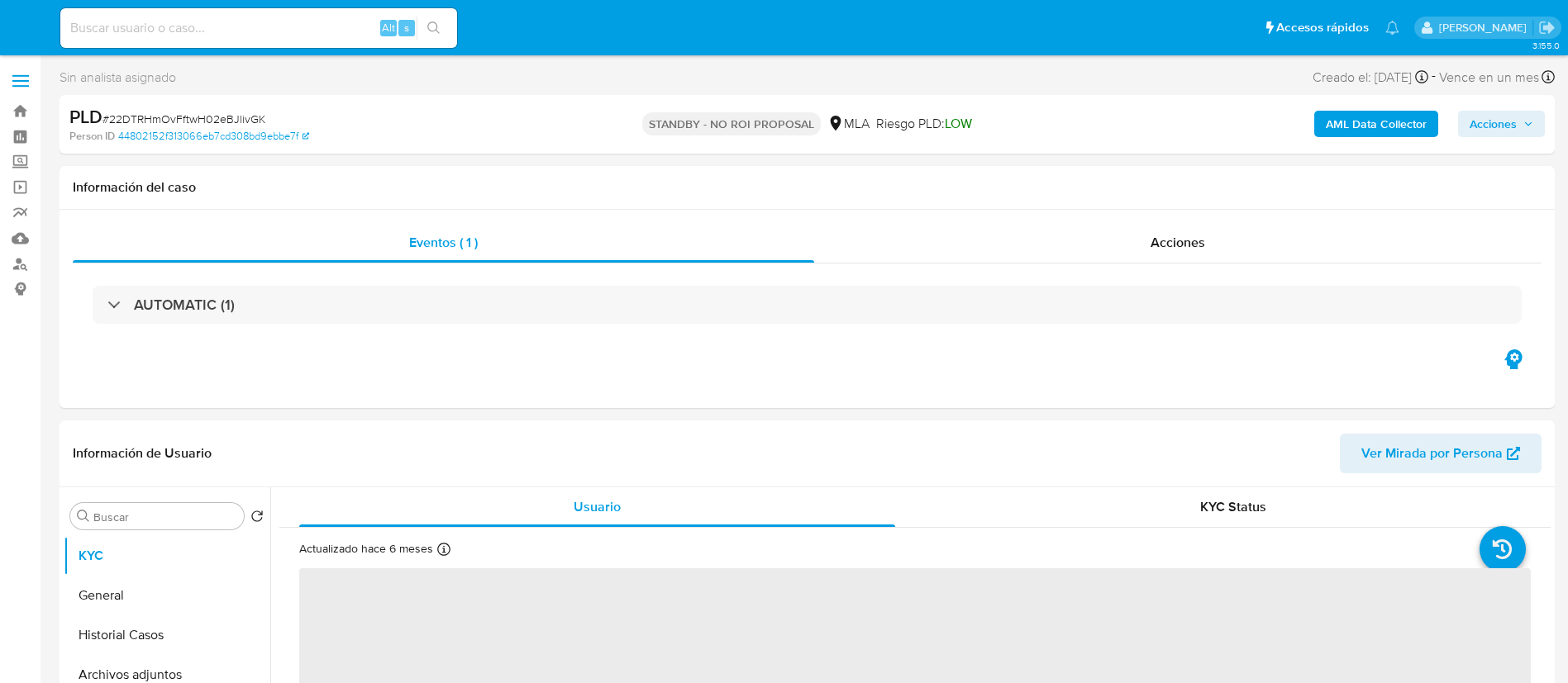
select select "10"
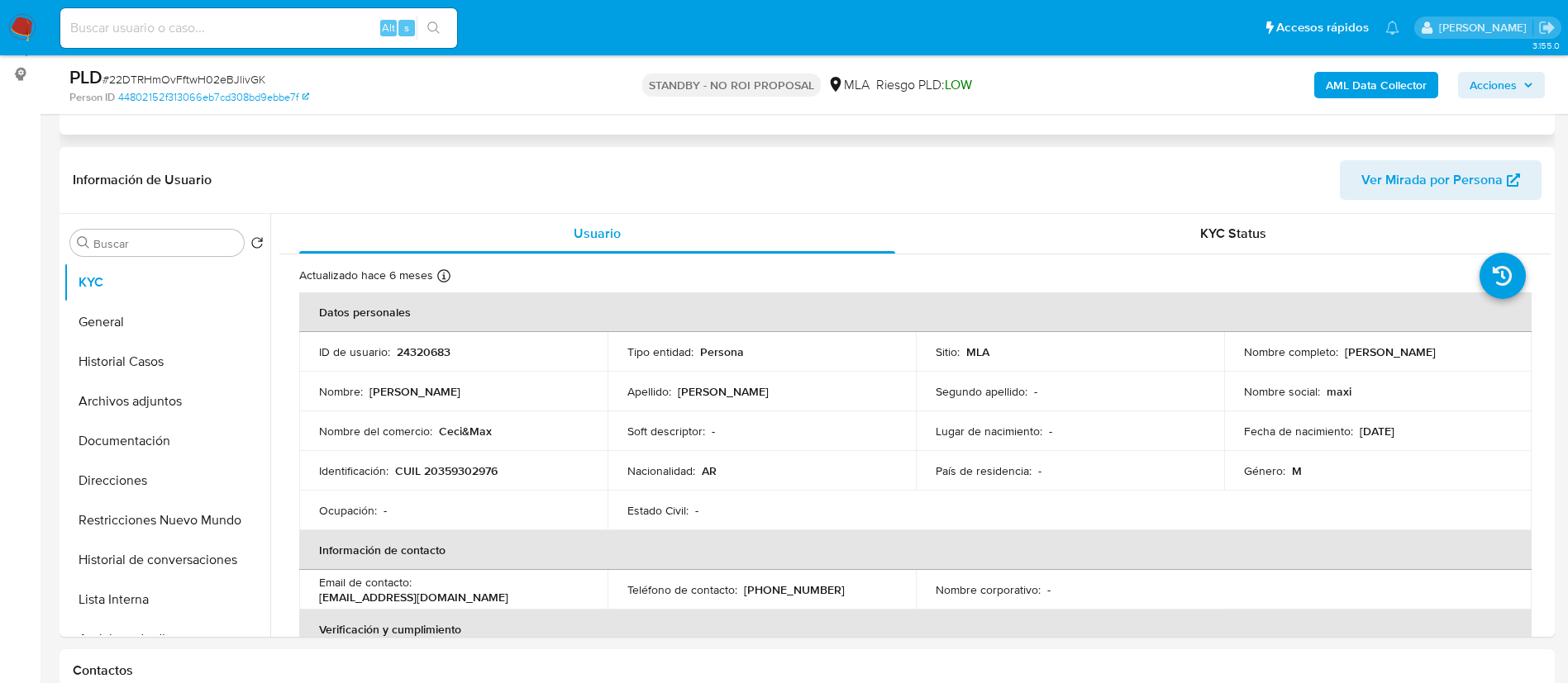
scroll to position [218, 0]
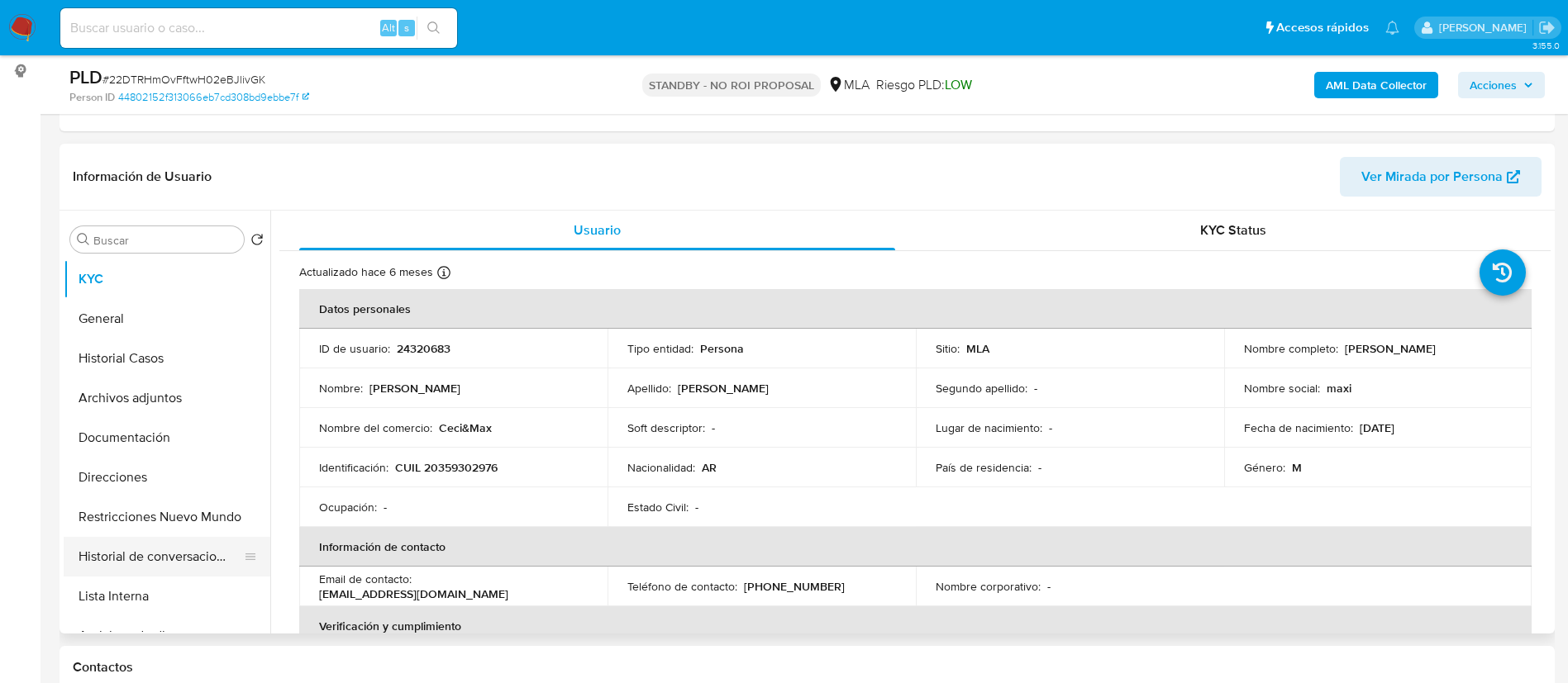
click at [162, 561] on button "Historial de conversaciones" at bounding box center [160, 557] width 193 height 40
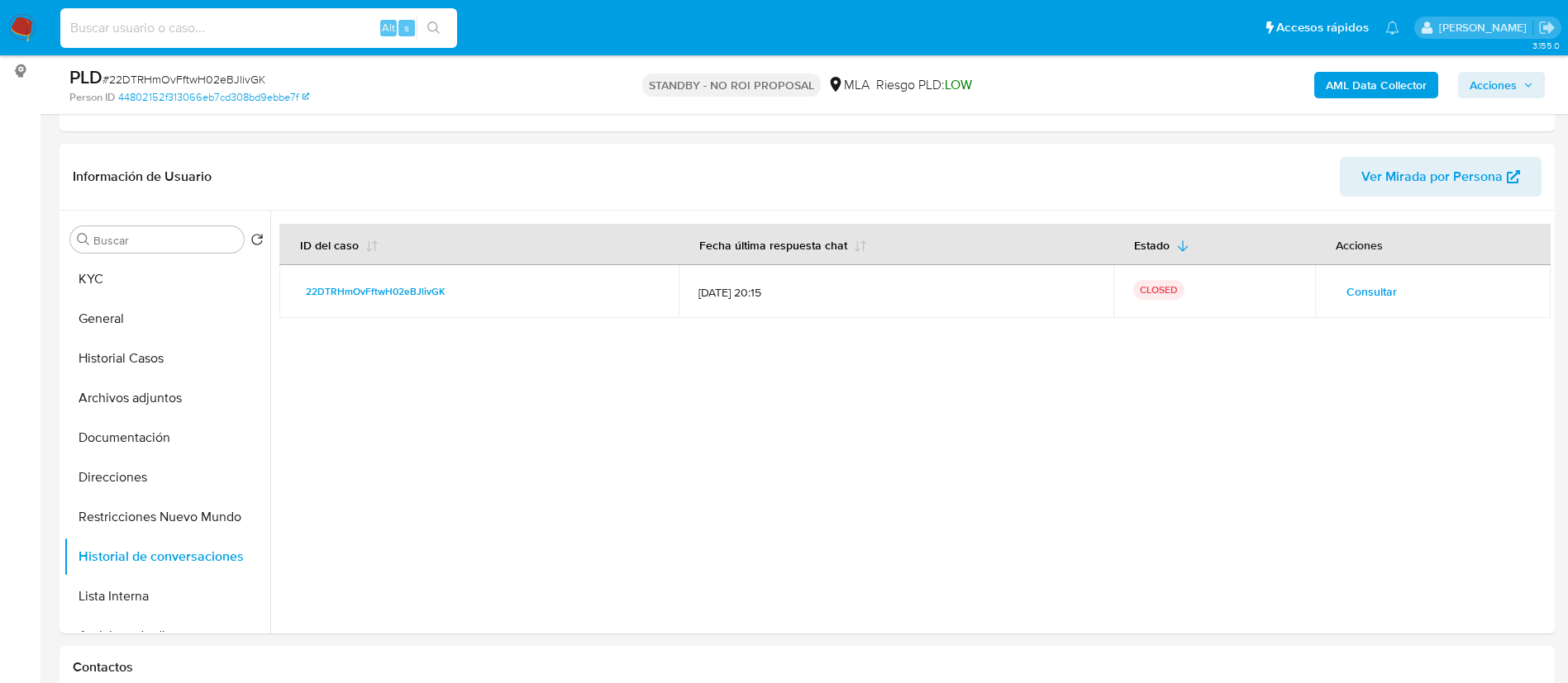
paste input "VhzZKSa4ZrXzzw3nZSnaWrZP"
click at [331, 34] on input "VhzZKSa4ZrXzzw3nZSnaWrZP" at bounding box center [259, 28] width 397 height 21
type input "VhzZKSa4ZrXzzw3nZSnaWrZP"
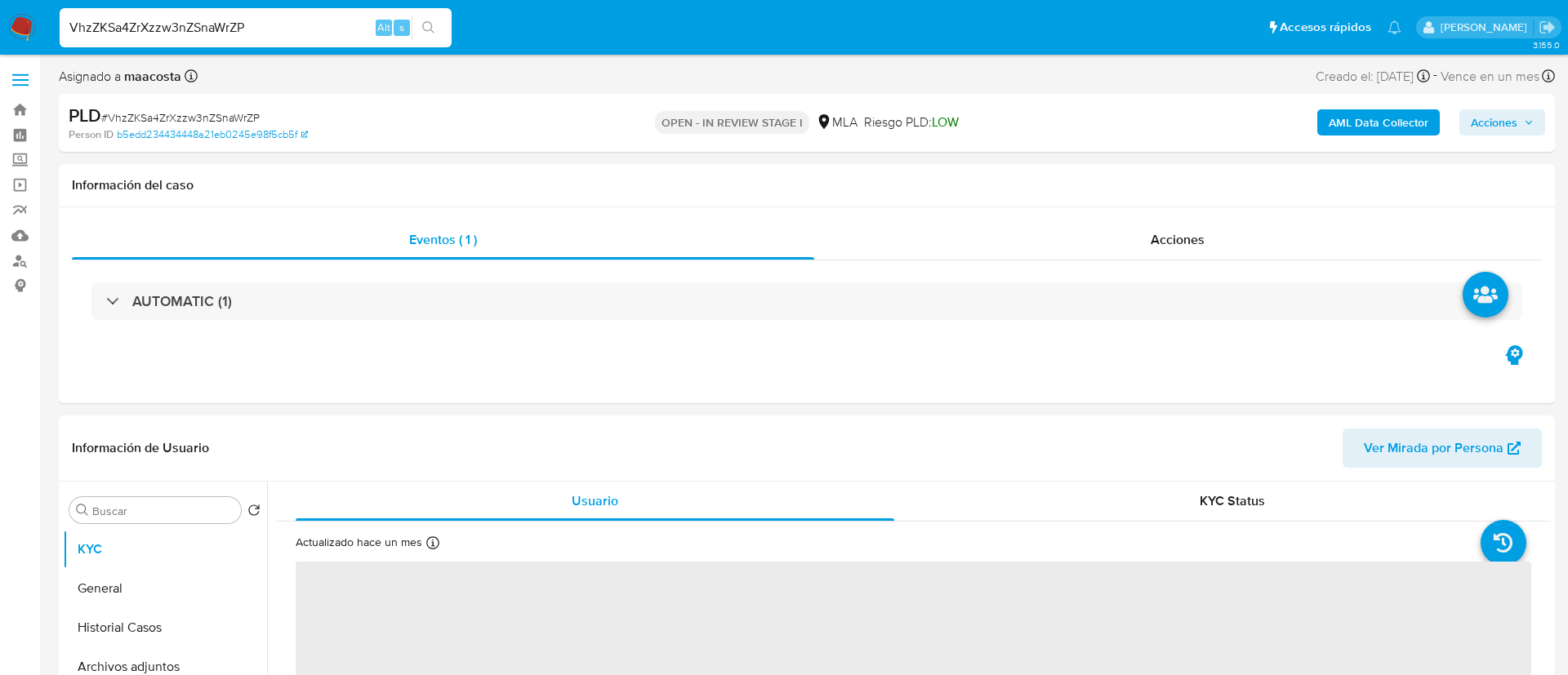
select select "10"
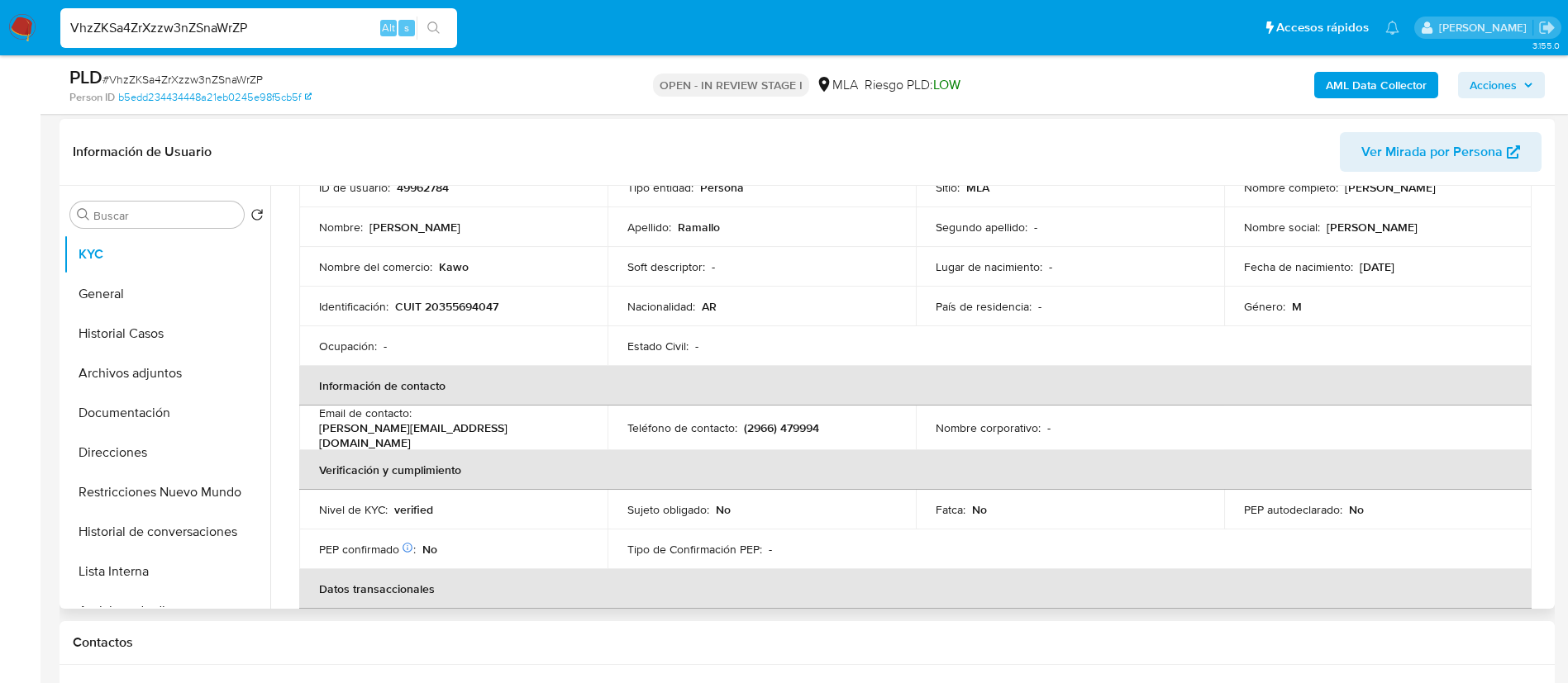
scroll to position [165, 0]
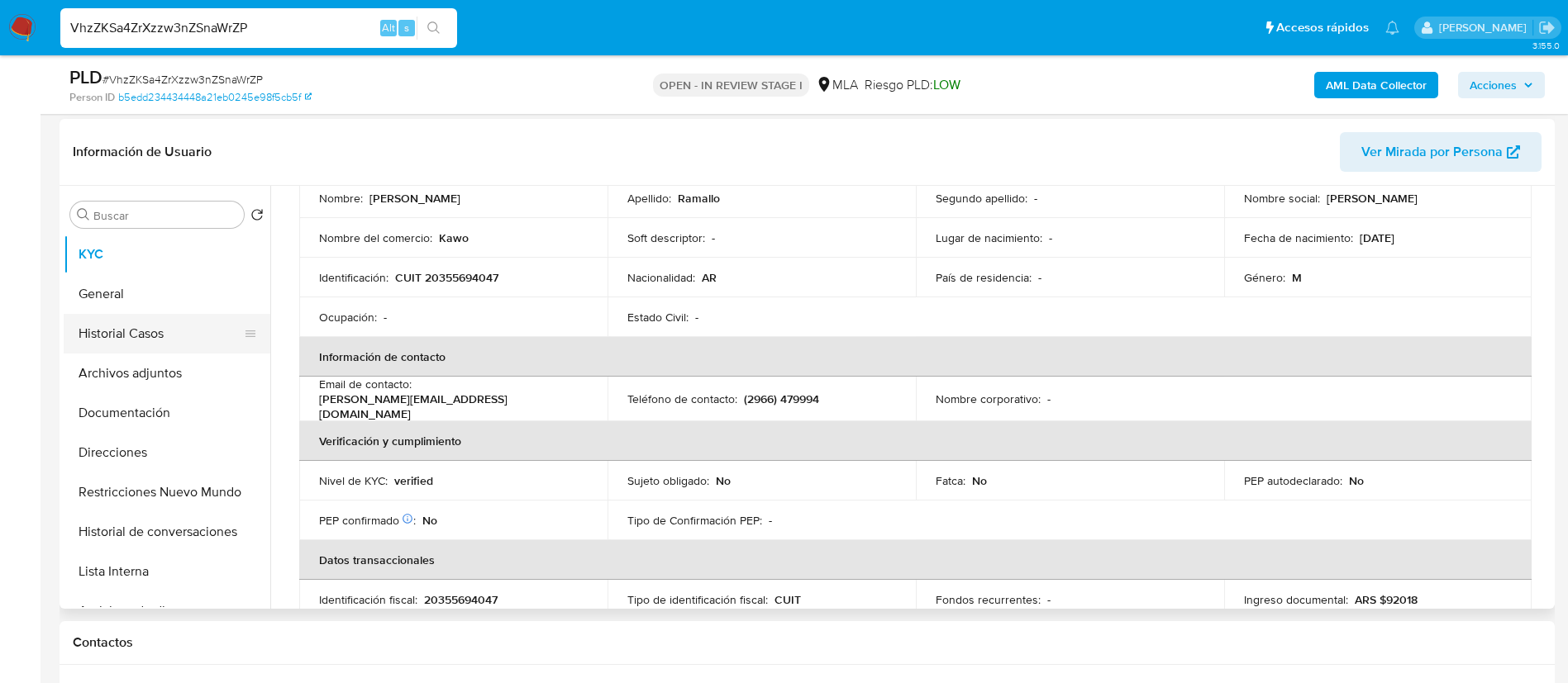
click at [164, 333] on button "Historial Casos" at bounding box center [160, 333] width 193 height 40
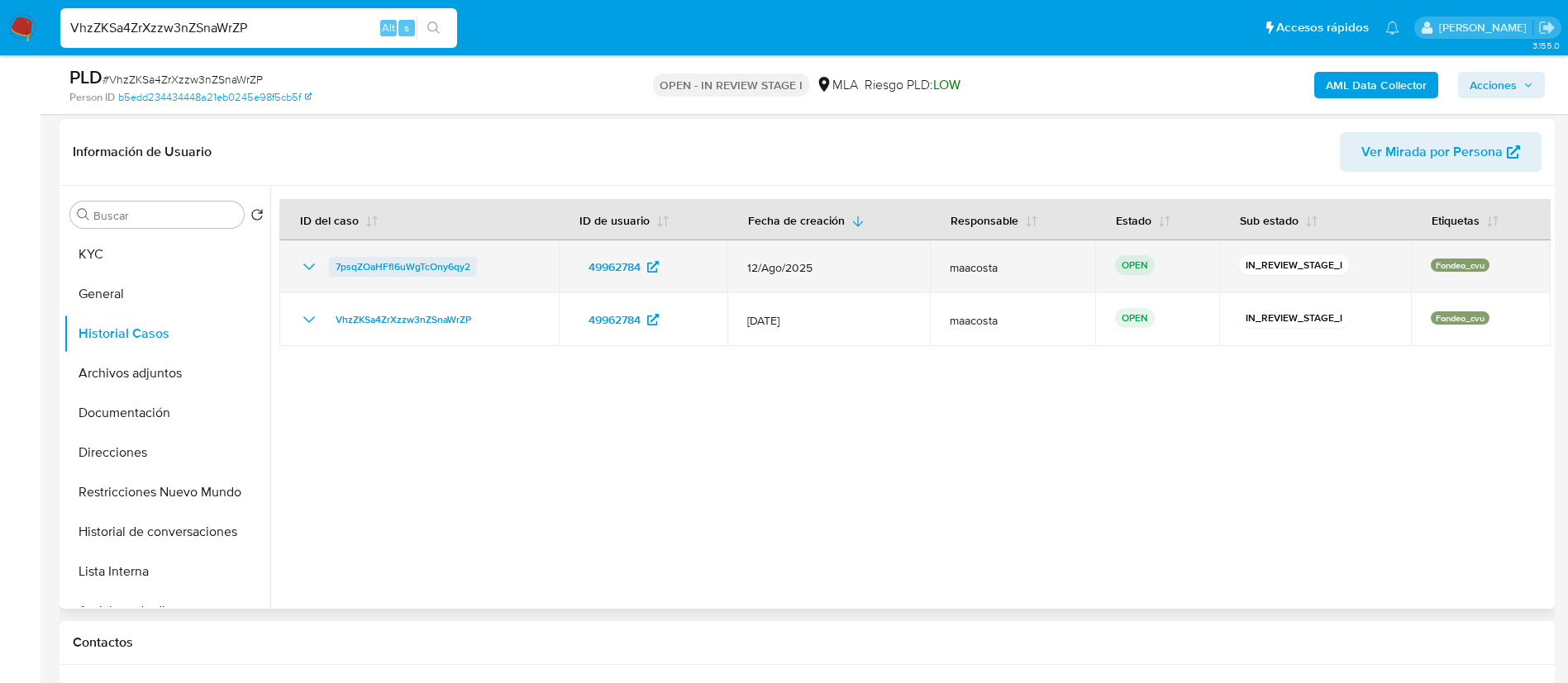
click at [397, 275] on span "7psqZOaHFfl6uWgTcOny6qy2" at bounding box center [403, 266] width 135 height 19
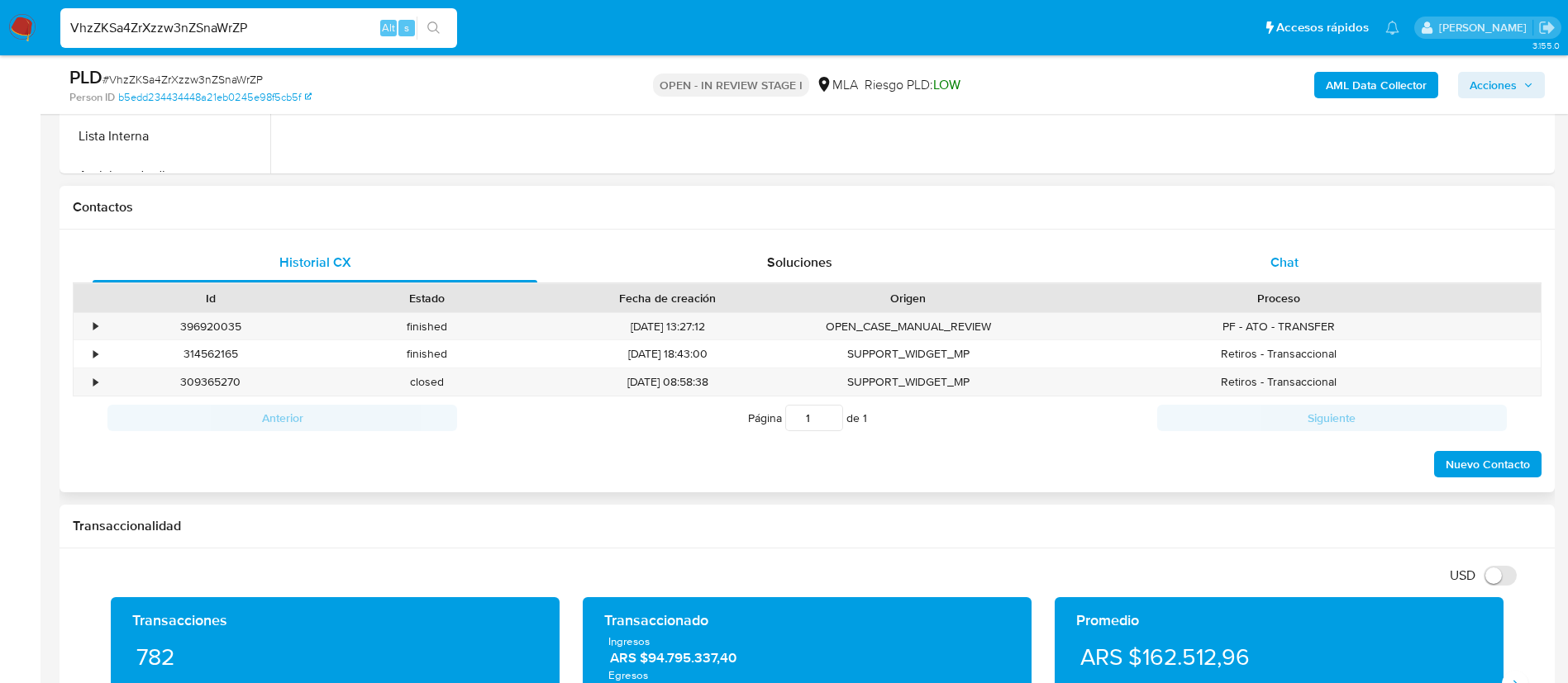
click at [1283, 264] on span "Chat" at bounding box center [1285, 262] width 28 height 19
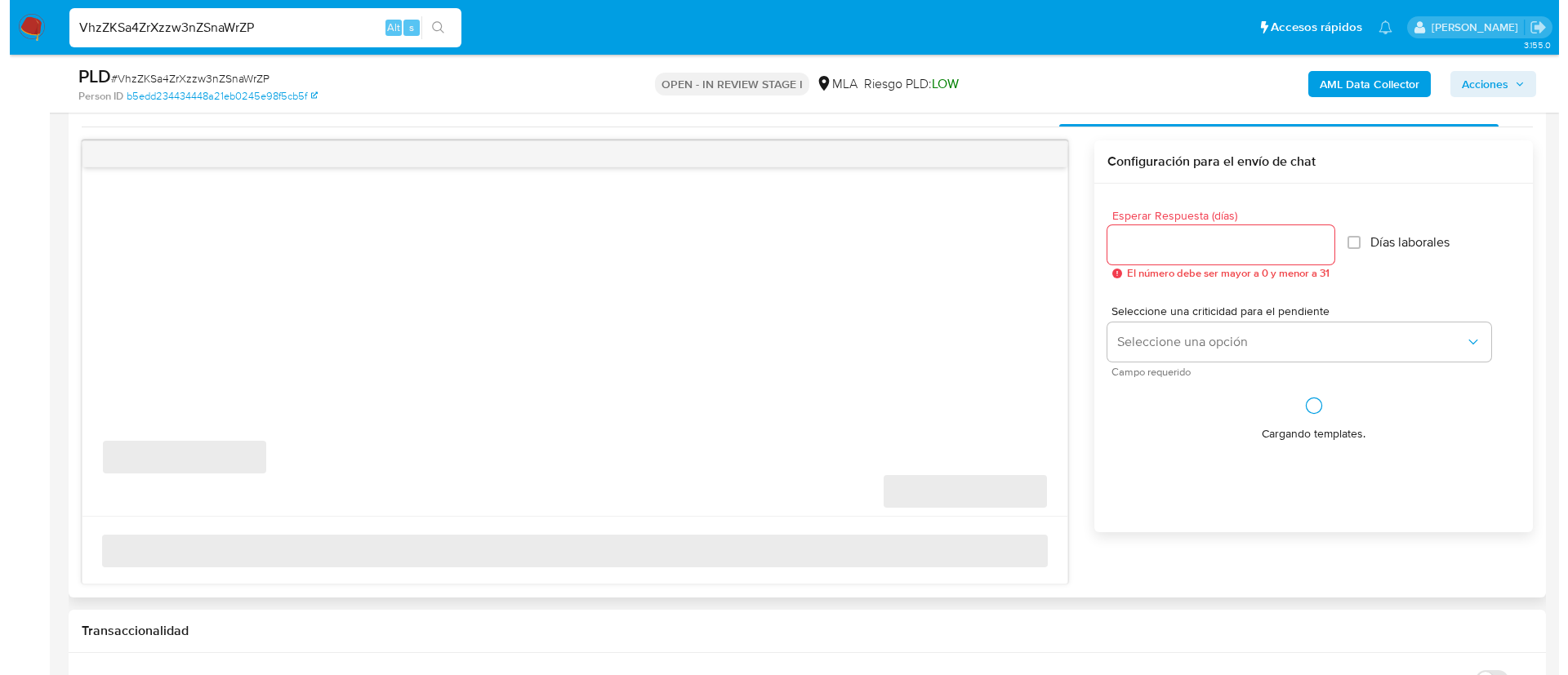
scroll to position [827, 0]
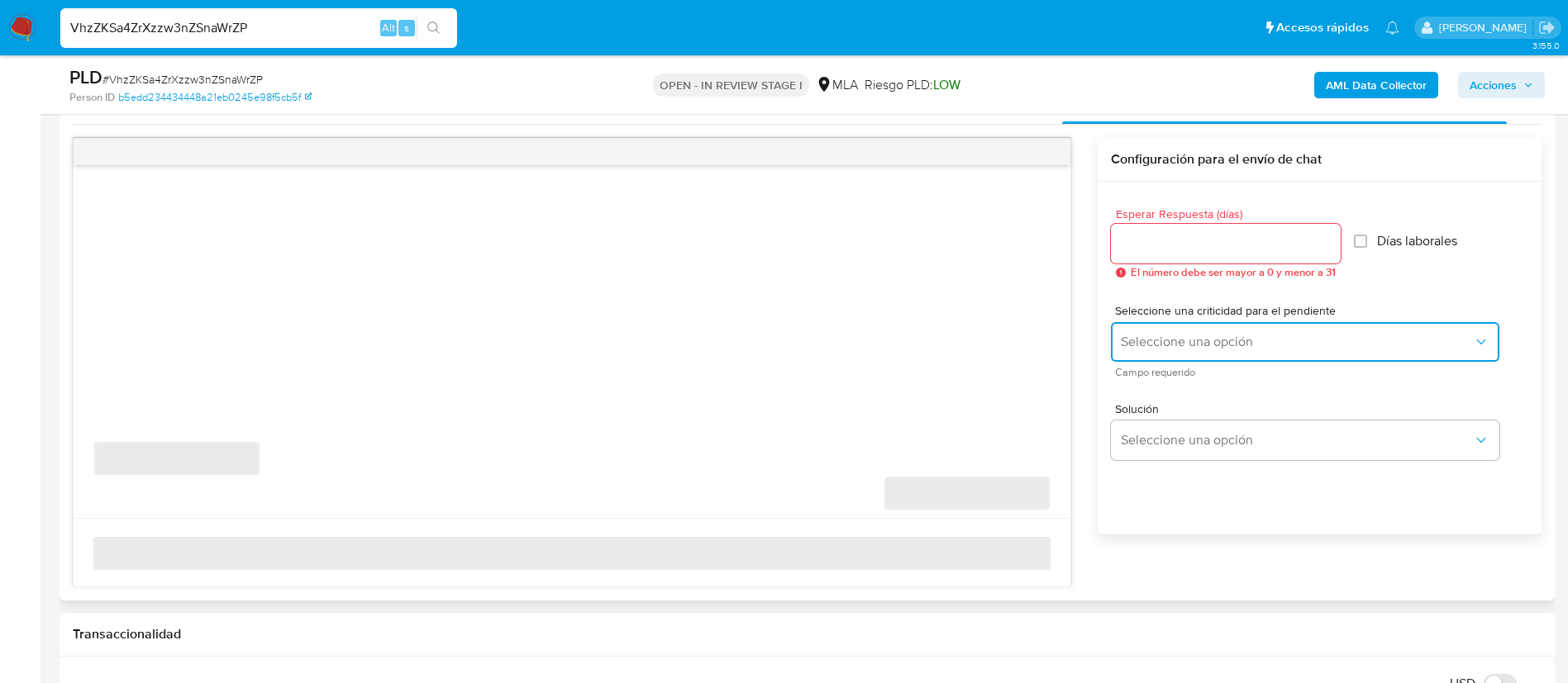
click at [1193, 335] on span "Seleccione una opción" at bounding box center [1297, 342] width 352 height 17
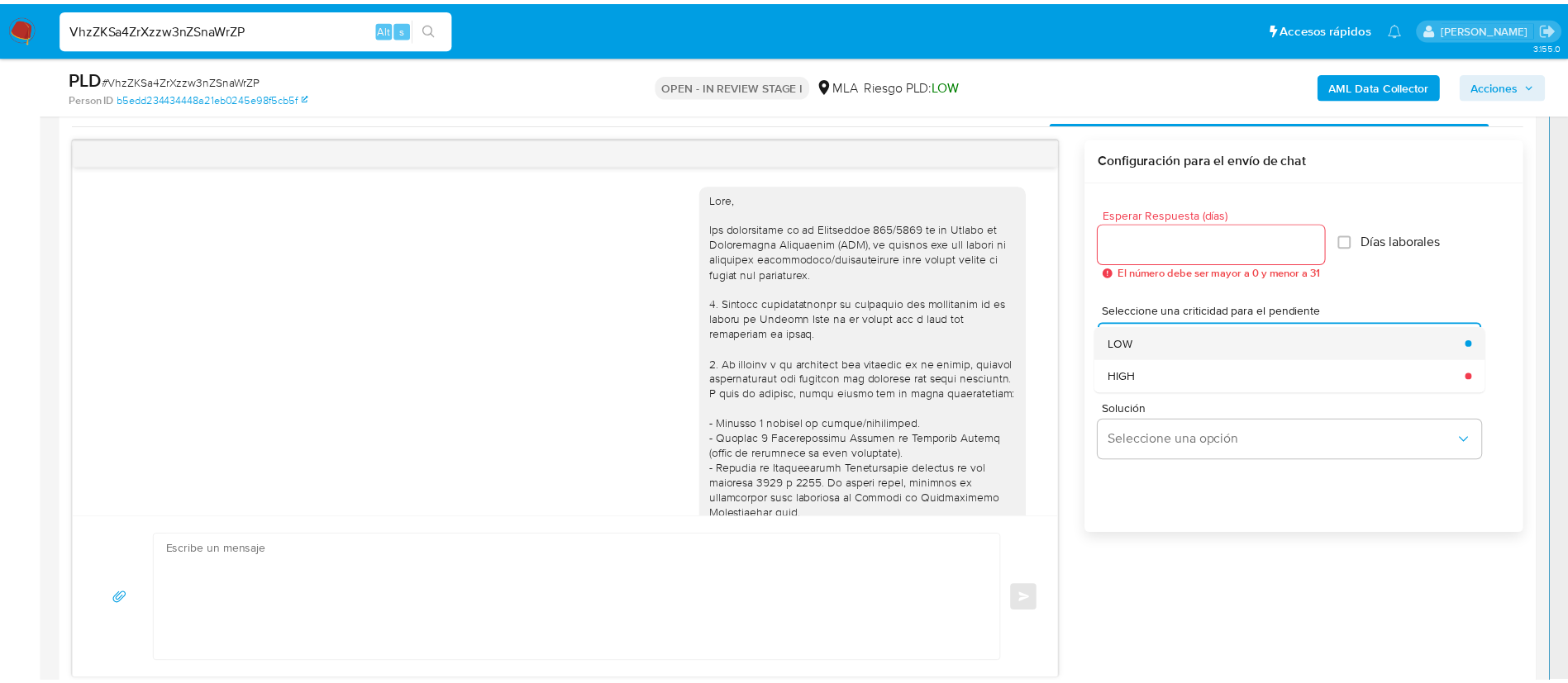
scroll to position [1203, 0]
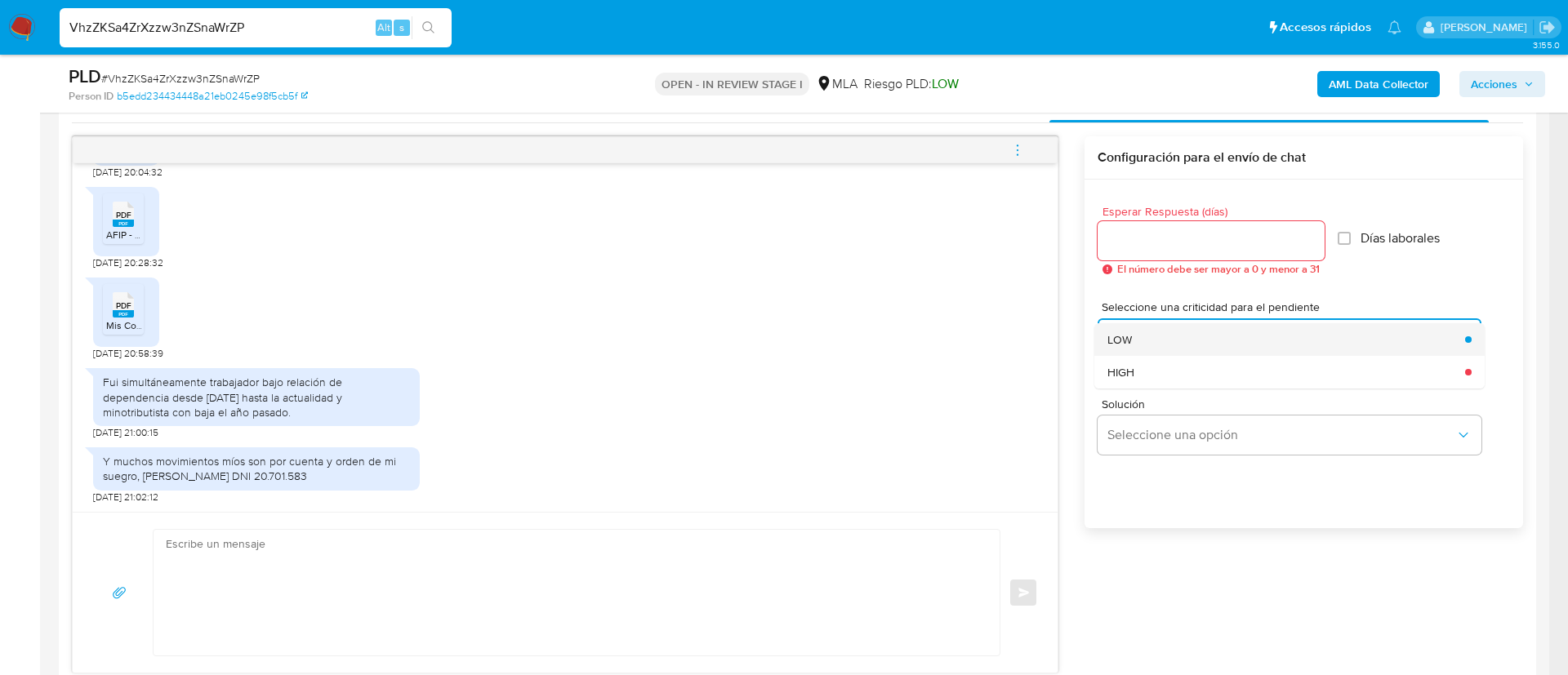
click at [1127, 341] on span "LOW" at bounding box center [1119, 339] width 25 height 15
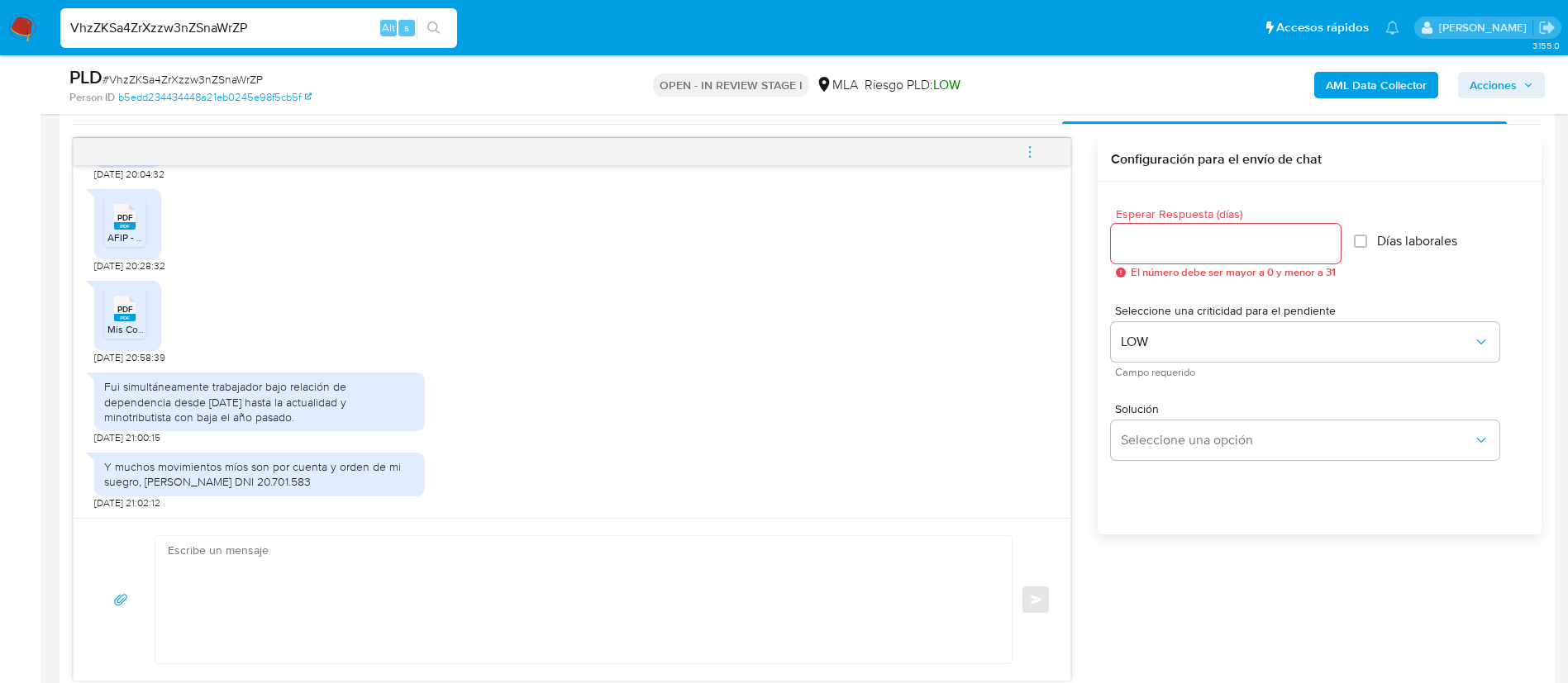
click at [1147, 222] on div "Esperar Respuesta (días) El número debe ser mayor a 0 y menor a 31" at bounding box center [1225, 244] width 230 height 70
click at [1146, 240] on input "Esperar Respuesta (días)" at bounding box center [1225, 243] width 230 height 21
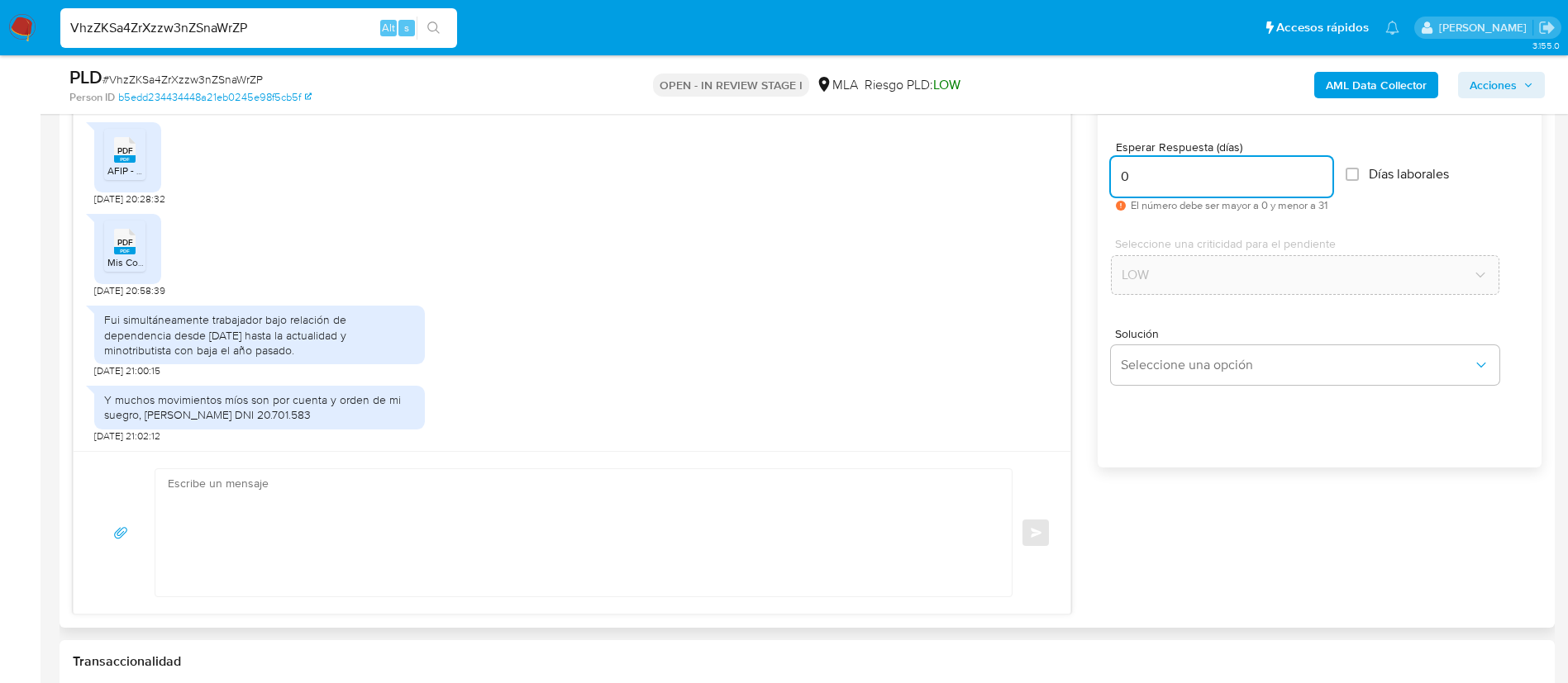
scroll to position [914, 0]
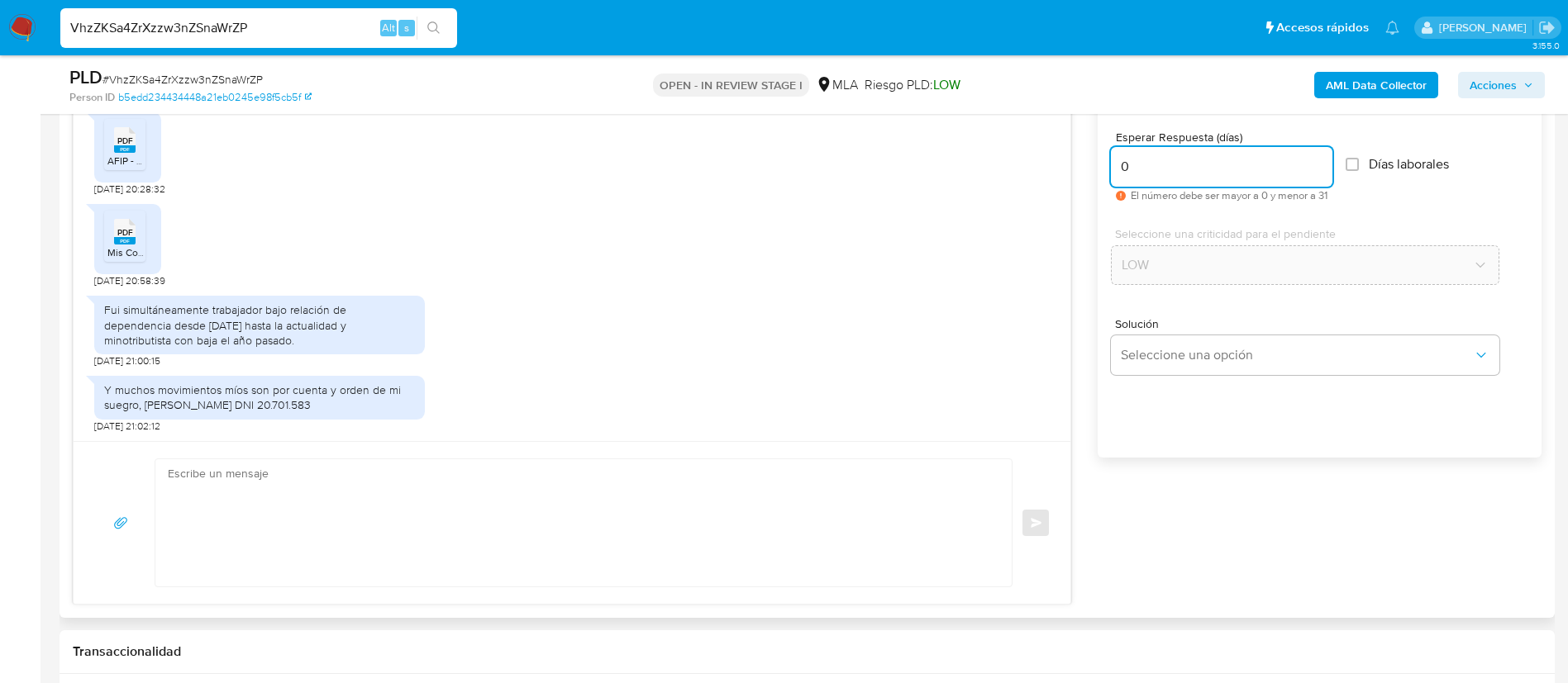
type input "0"
click at [809, 509] on textarea at bounding box center [580, 523] width 824 height 127
paste textarea "Muchas gracias por la respuesta. Analizamos tu caso y notamos que la informació…"
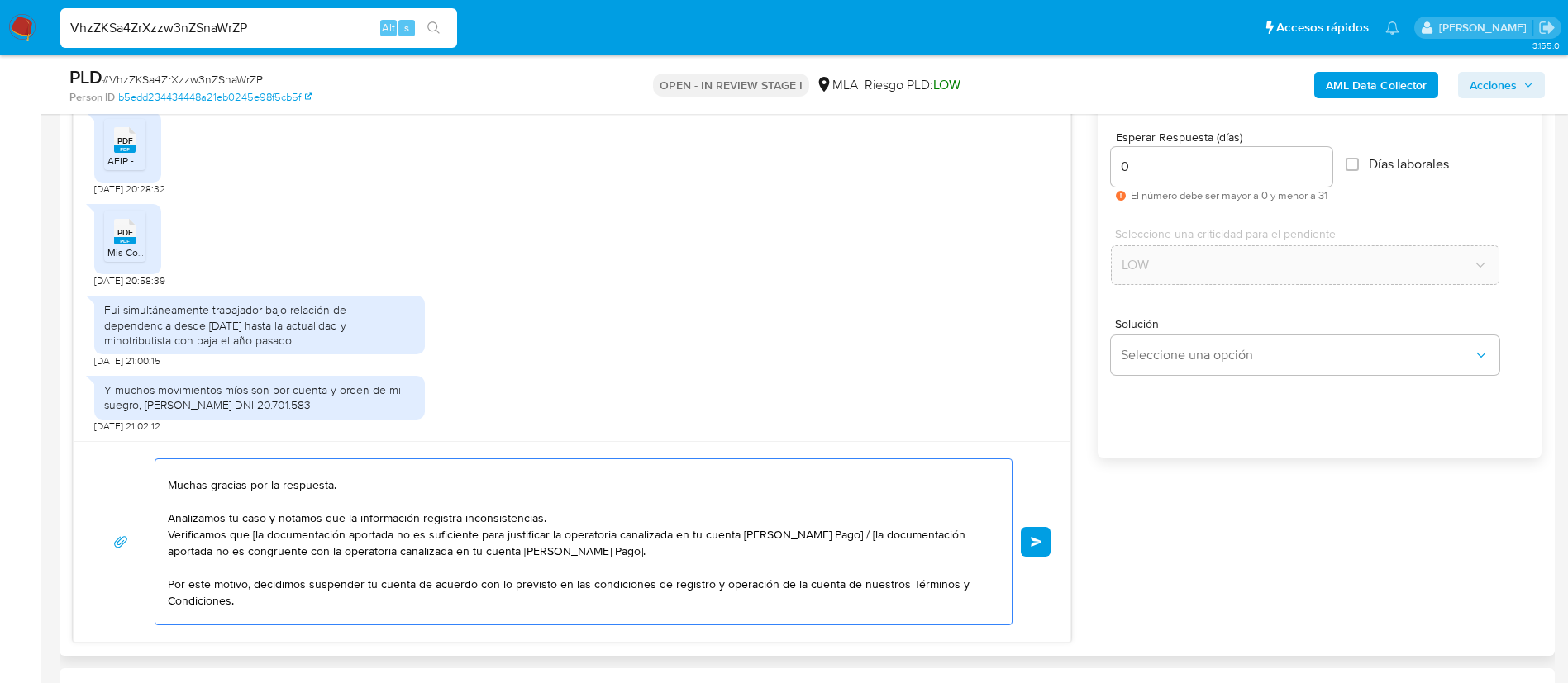
scroll to position [38, 0]
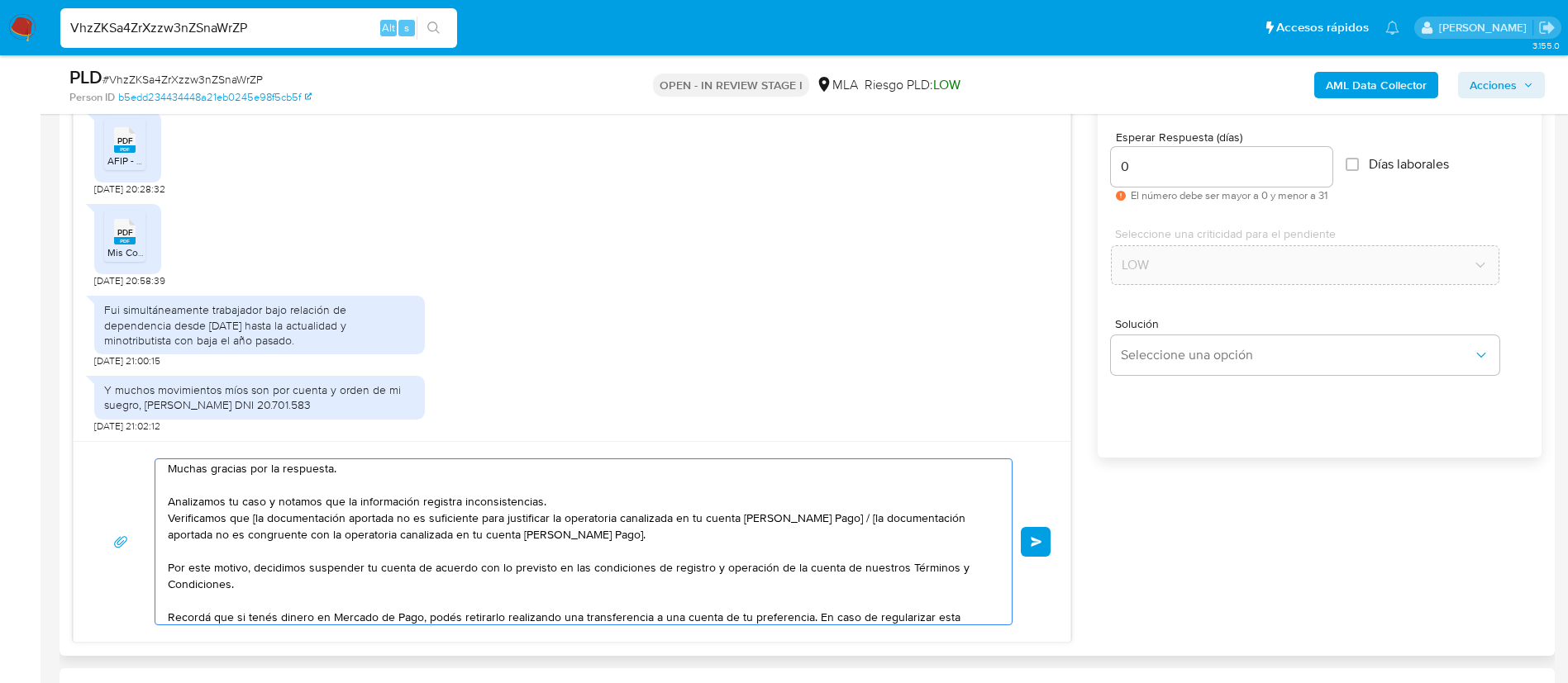
click at [255, 521] on textarea "Buenas tardes, Muchas gracias por la respuesta. Analizamos tu caso y notamos qu…" at bounding box center [580, 542] width 824 height 165
click at [824, 521] on textarea "Buenas tardes, Muchas gracias por la respuesta. Analizamos tu caso y notamos qu…" at bounding box center [580, 542] width 824 height 165
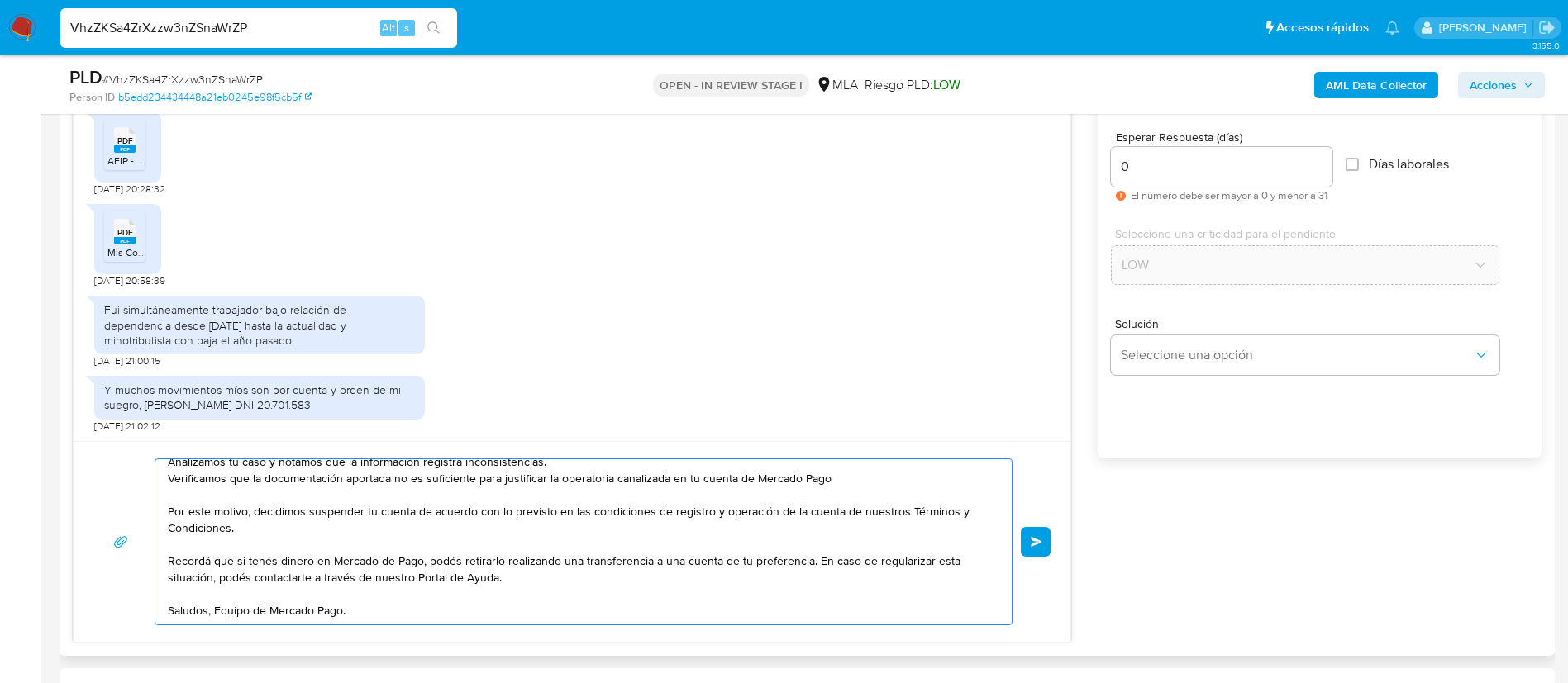
scroll to position [94, 0]
type textarea "Buenas tardes, Muchas gracias por la respuesta. Analizamos tu caso y notamos qu…"
click at [1036, 532] on button "Enviar" at bounding box center [1035, 542] width 30 height 30
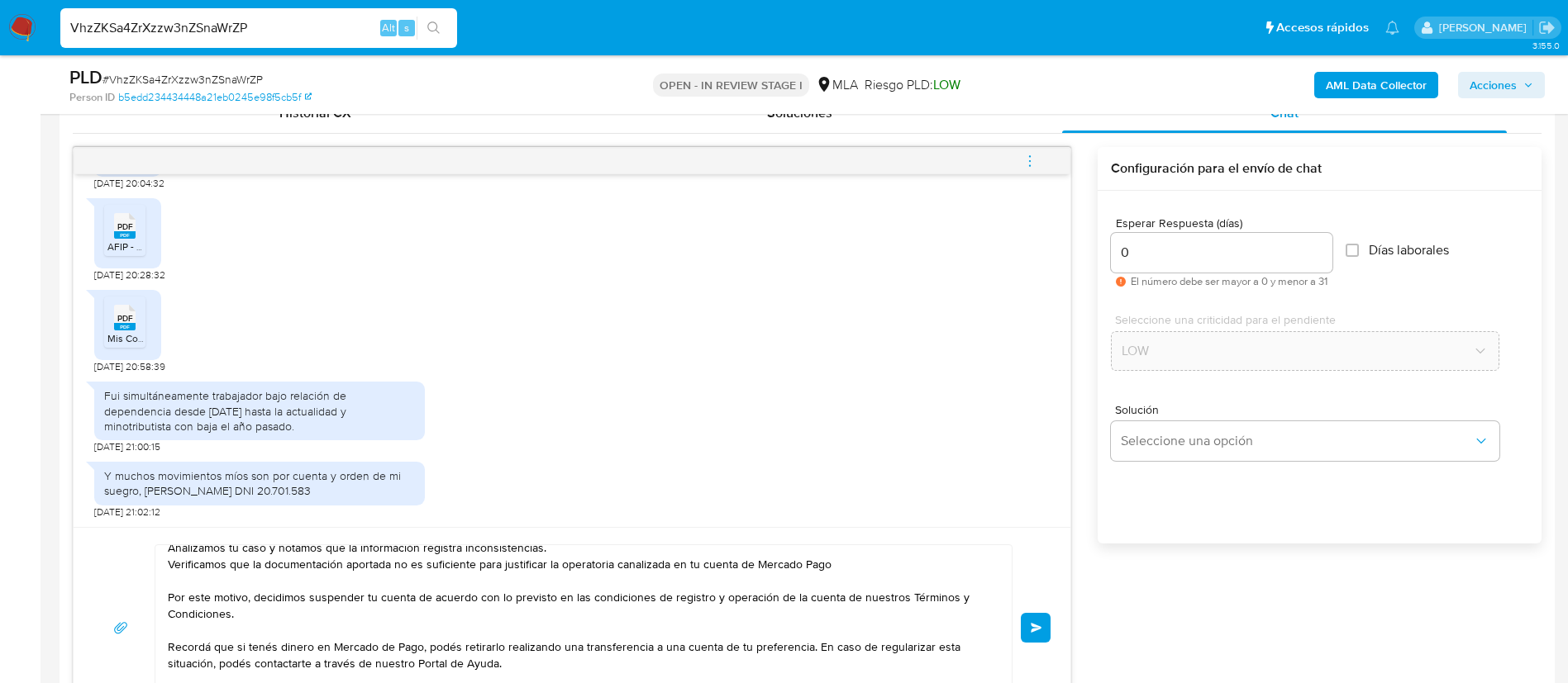
scroll to position [827, 0]
click at [1036, 621] on button "Enviar" at bounding box center [1035, 629] width 30 height 30
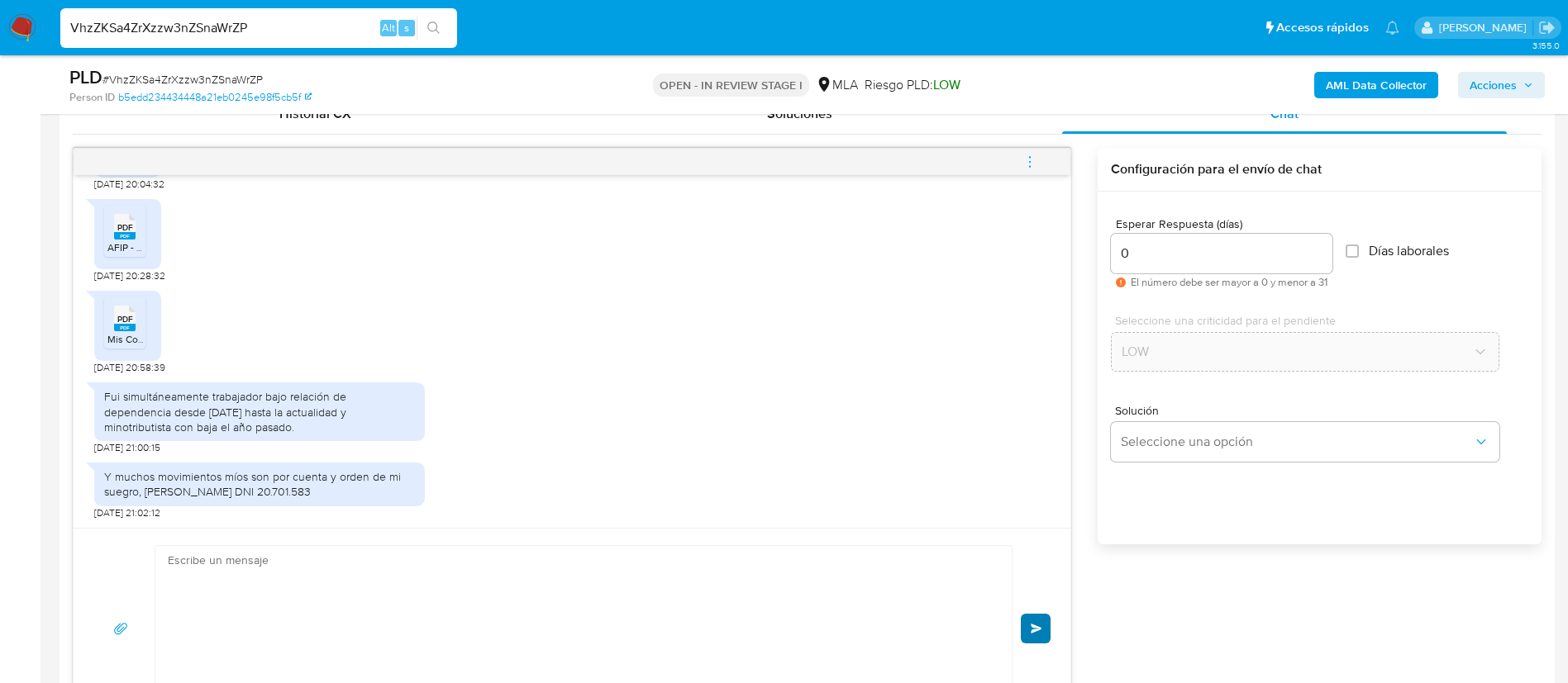
scroll to position [1551, 0]
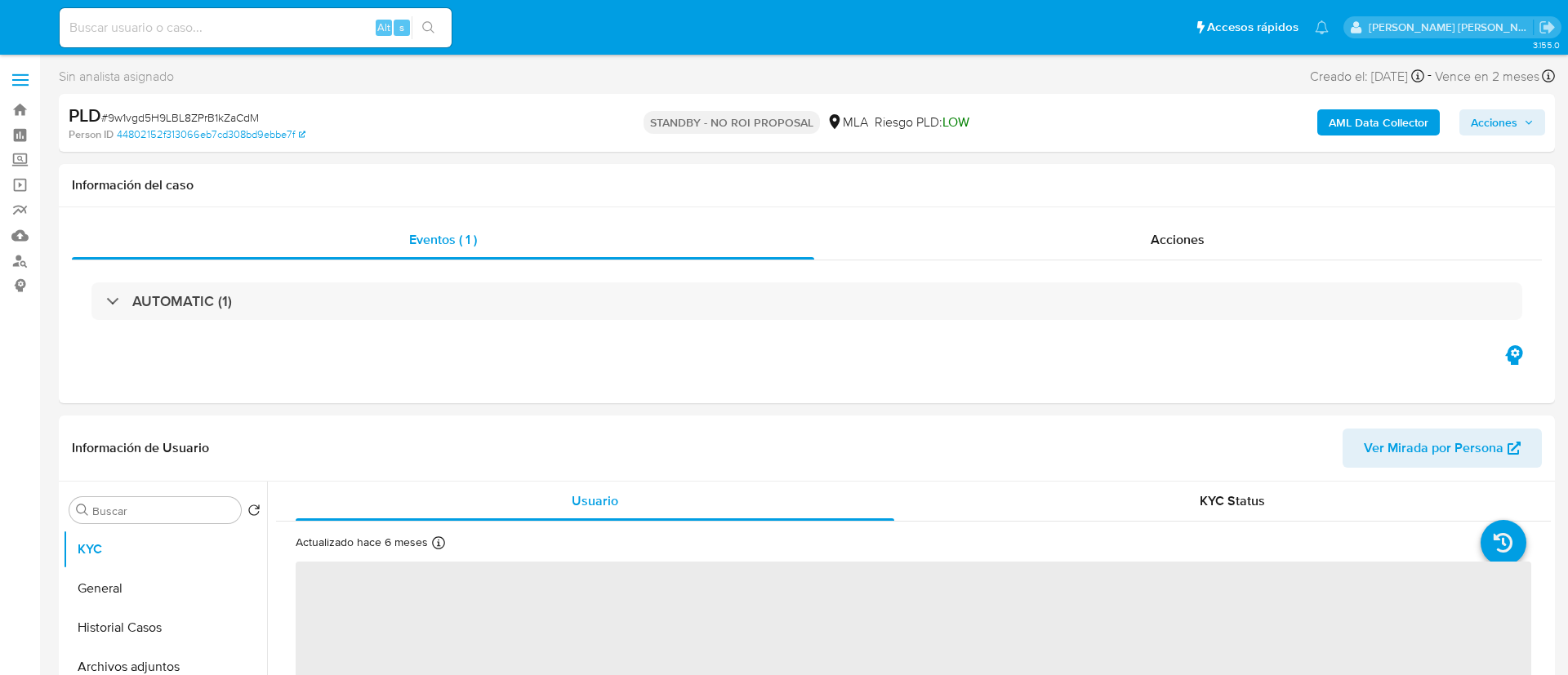
select select "10"
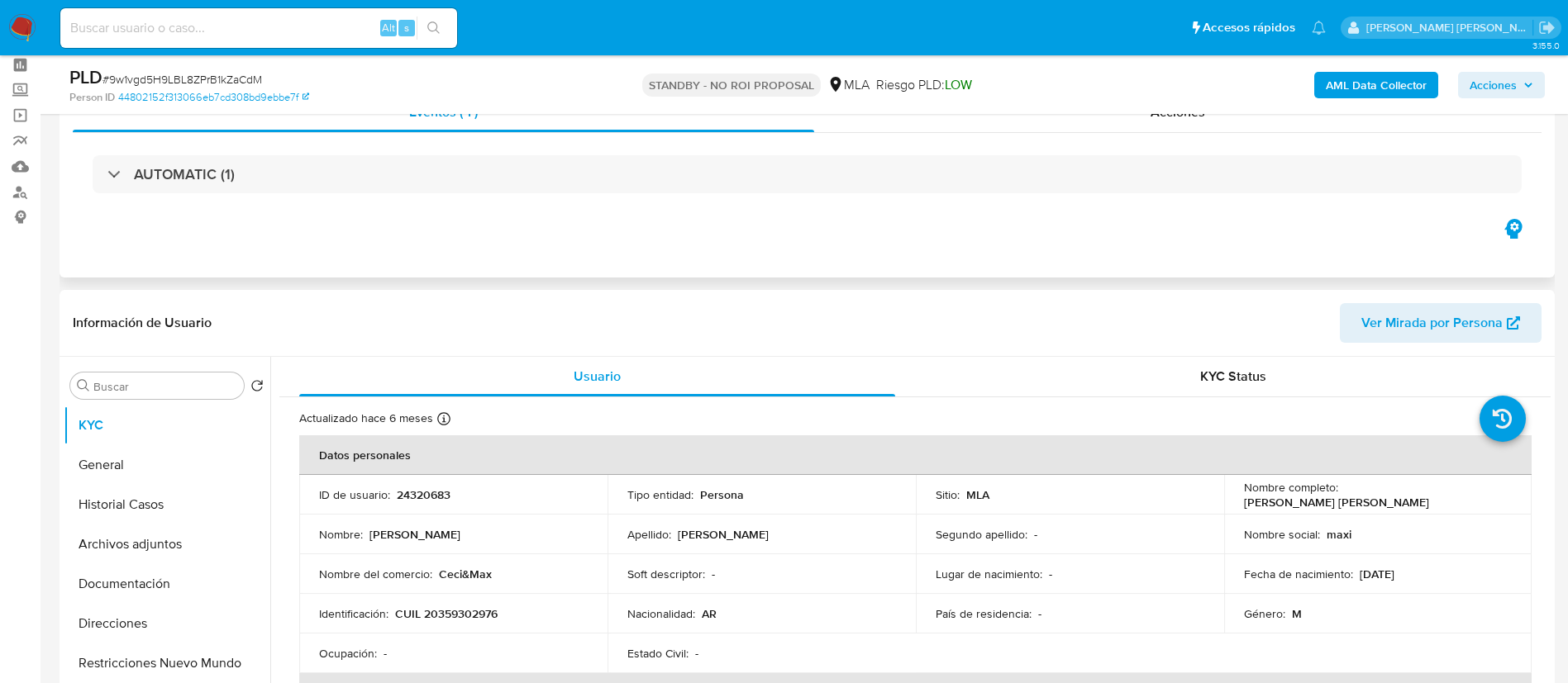
scroll to position [84, 0]
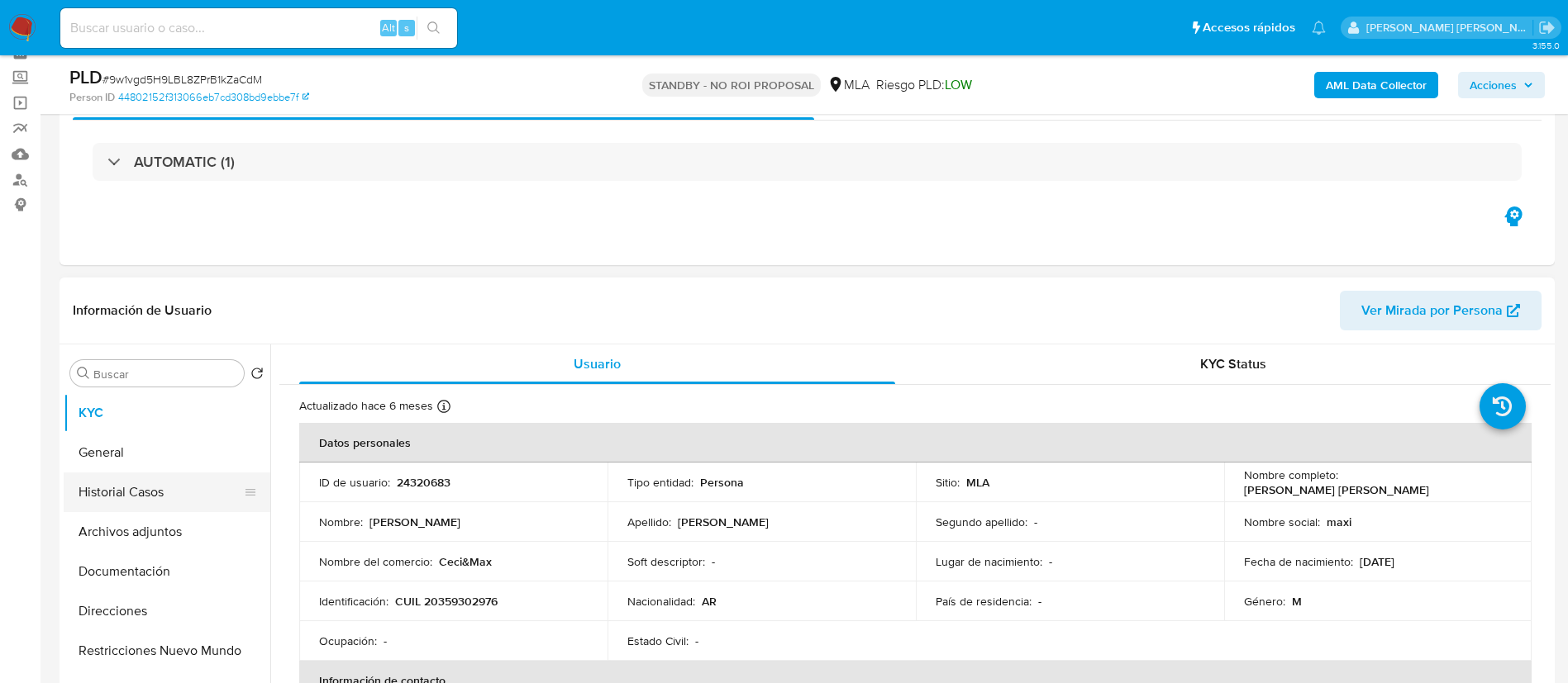
click at [151, 486] on button "Historial Casos" at bounding box center [160, 492] width 193 height 40
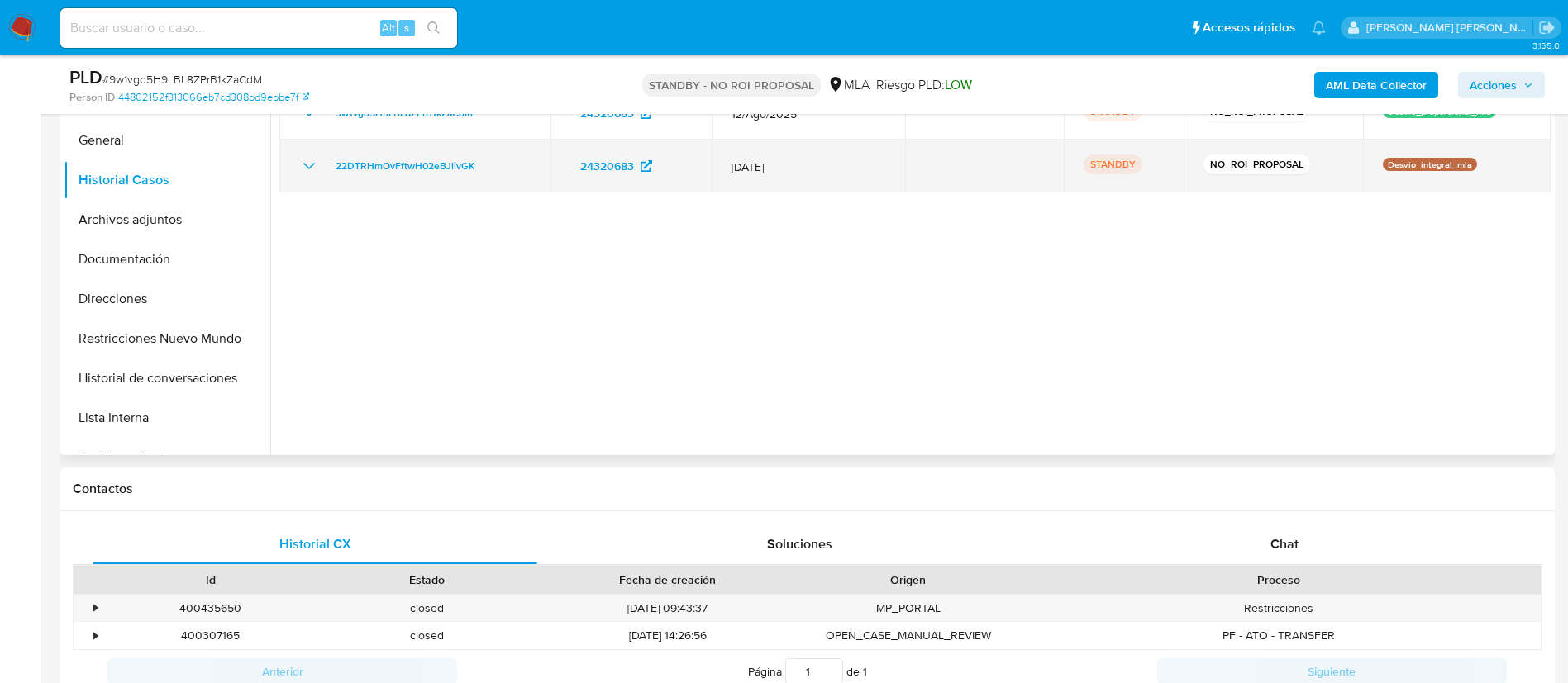
scroll to position [540, 0]
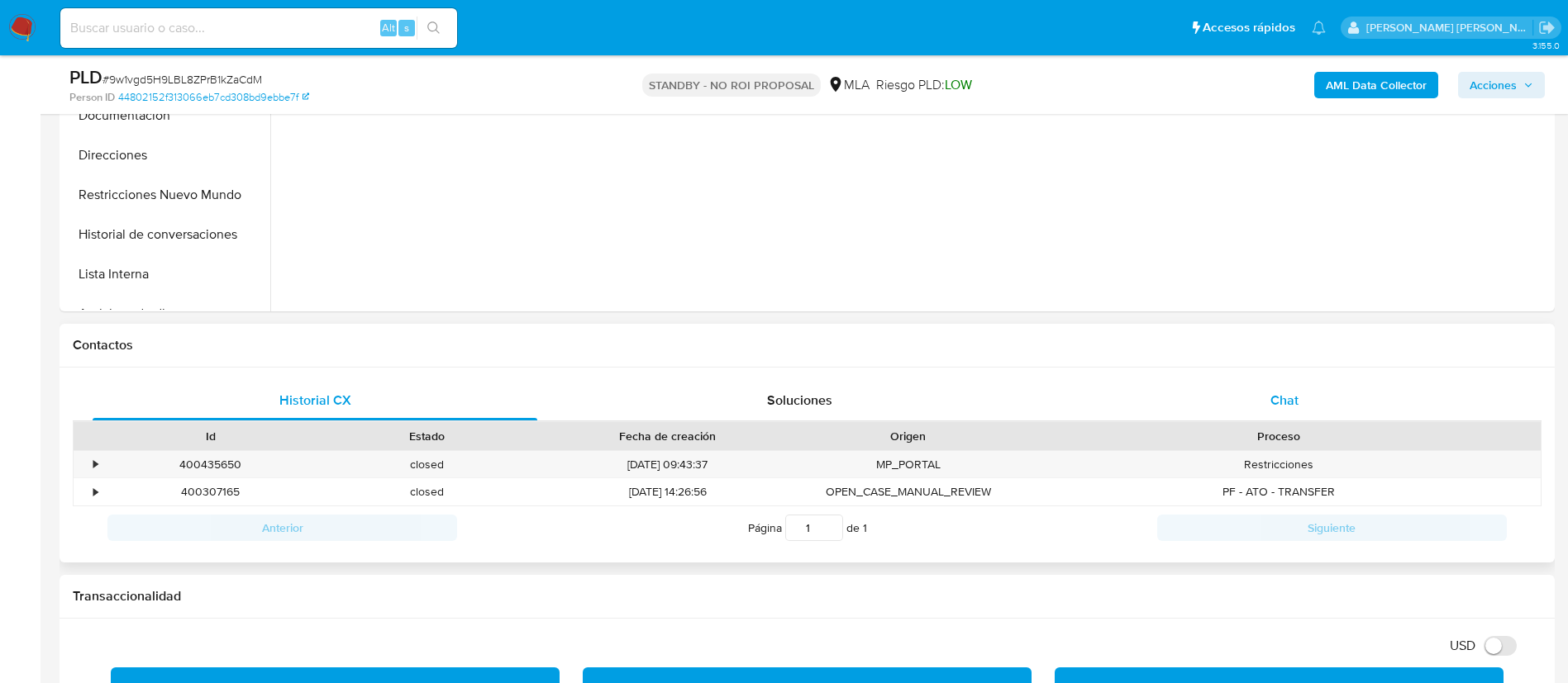
click at [1296, 401] on span "Chat" at bounding box center [1285, 400] width 28 height 19
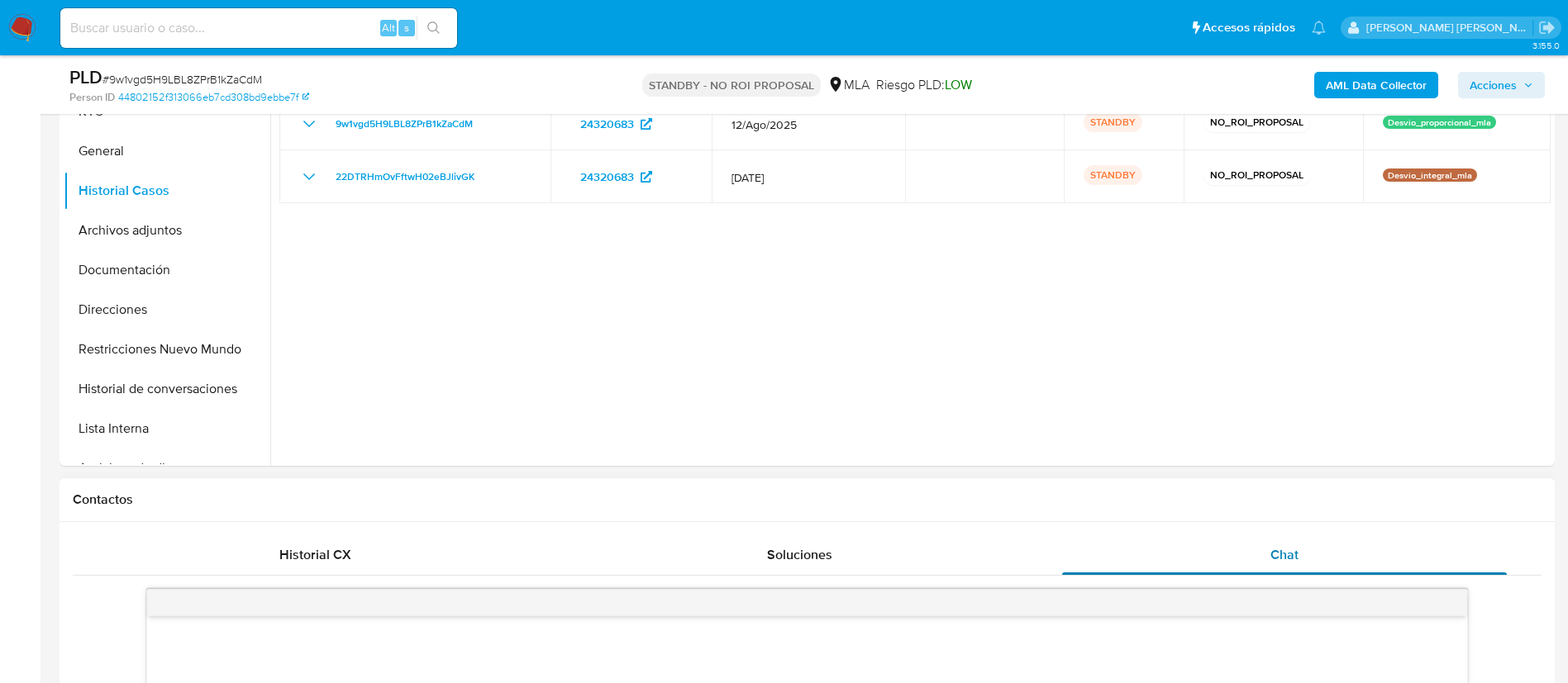
scroll to position [327, 0]
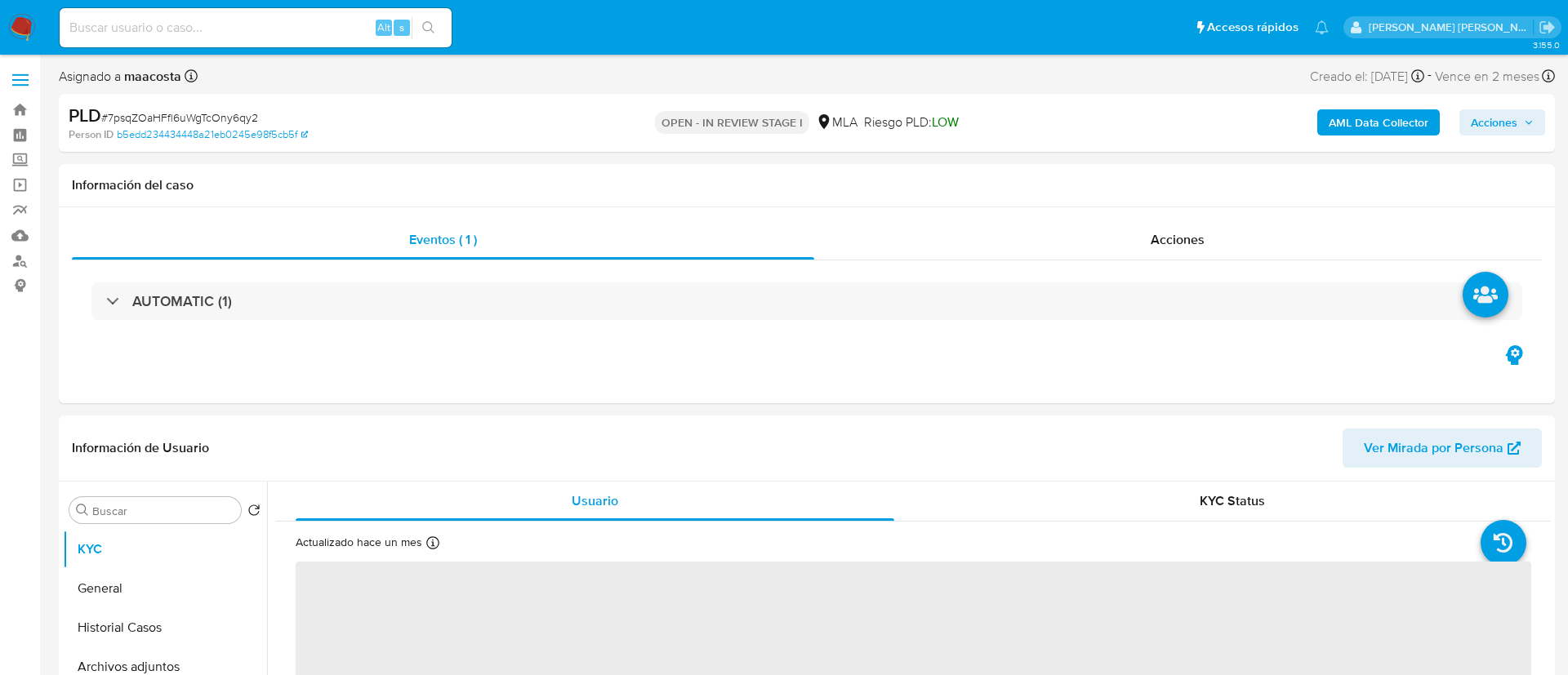
select select "10"
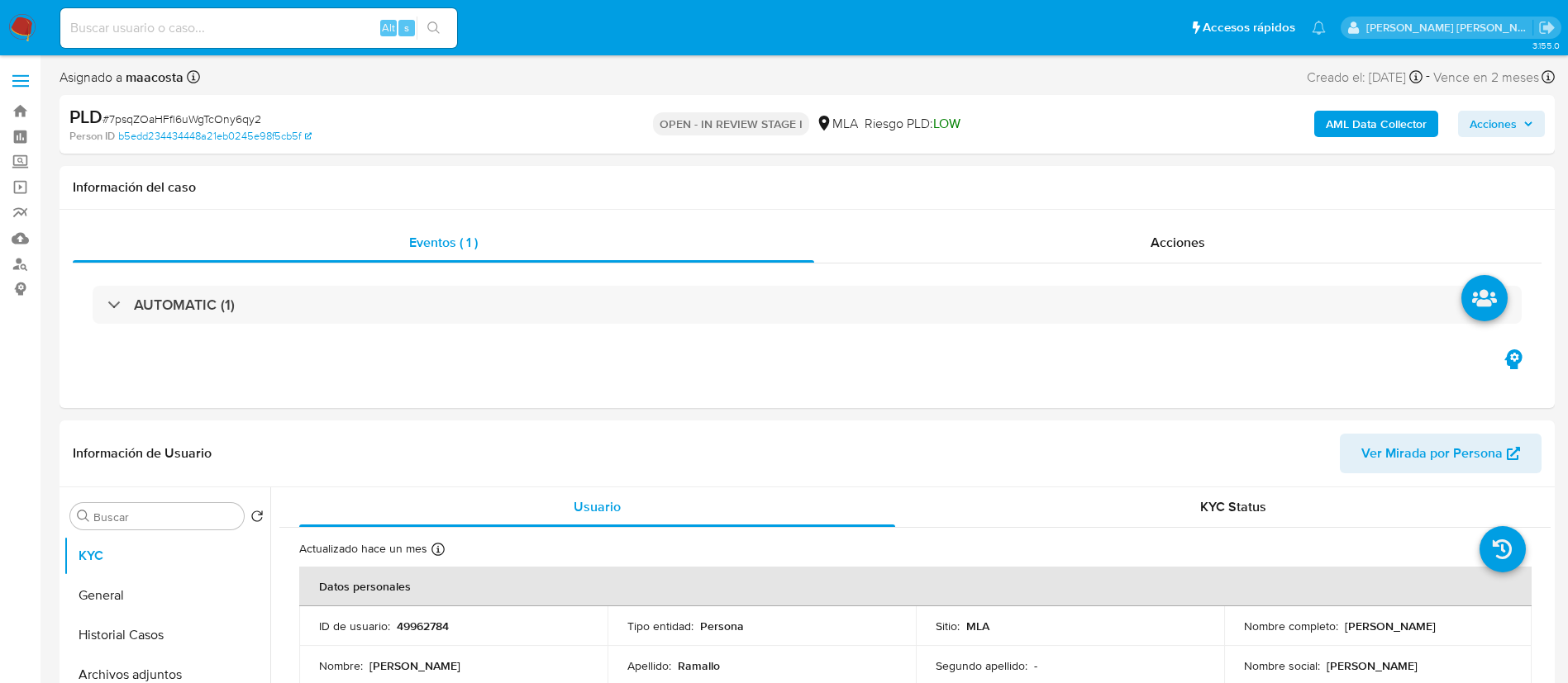
click at [1488, 117] on span "Acciones" at bounding box center [1492, 124] width 47 height 27
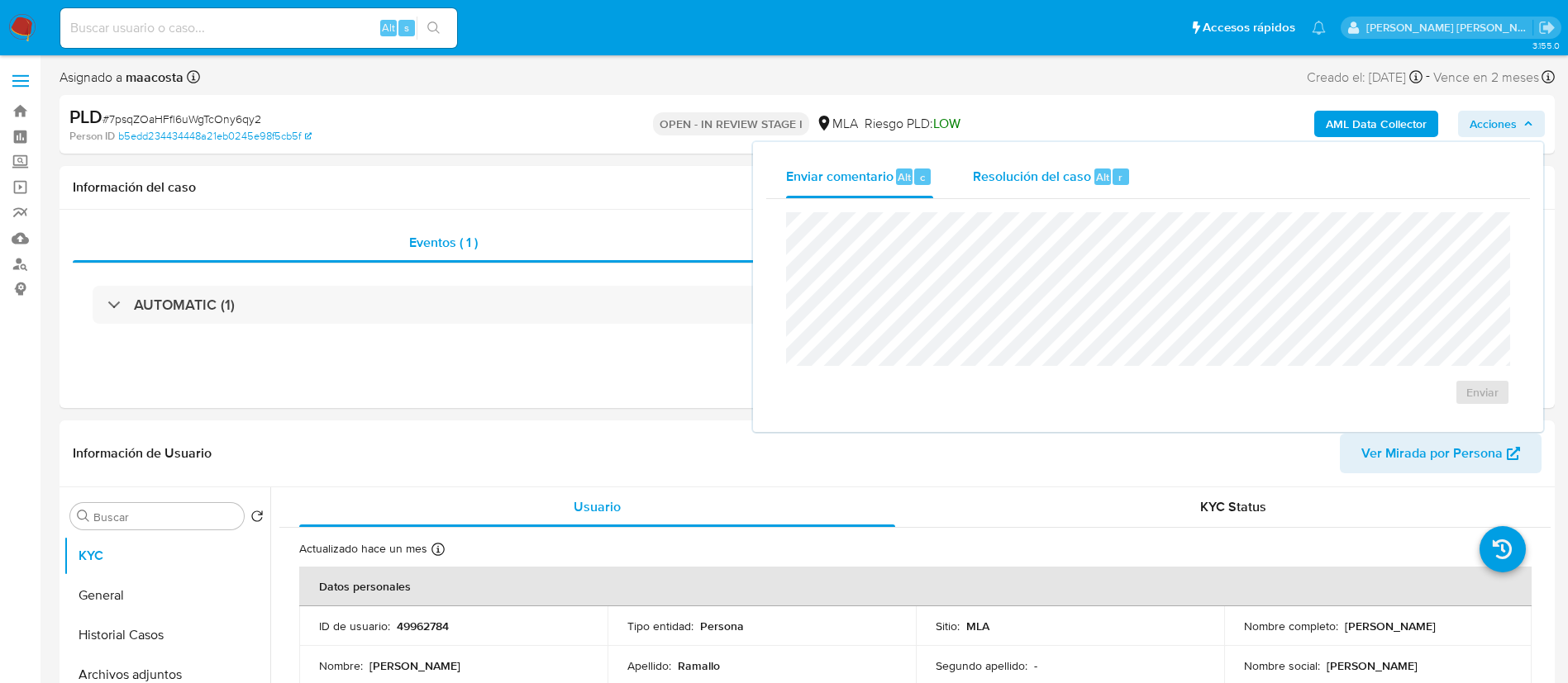
click at [1072, 169] on span "Resolución del caso" at bounding box center [1032, 176] width 118 height 19
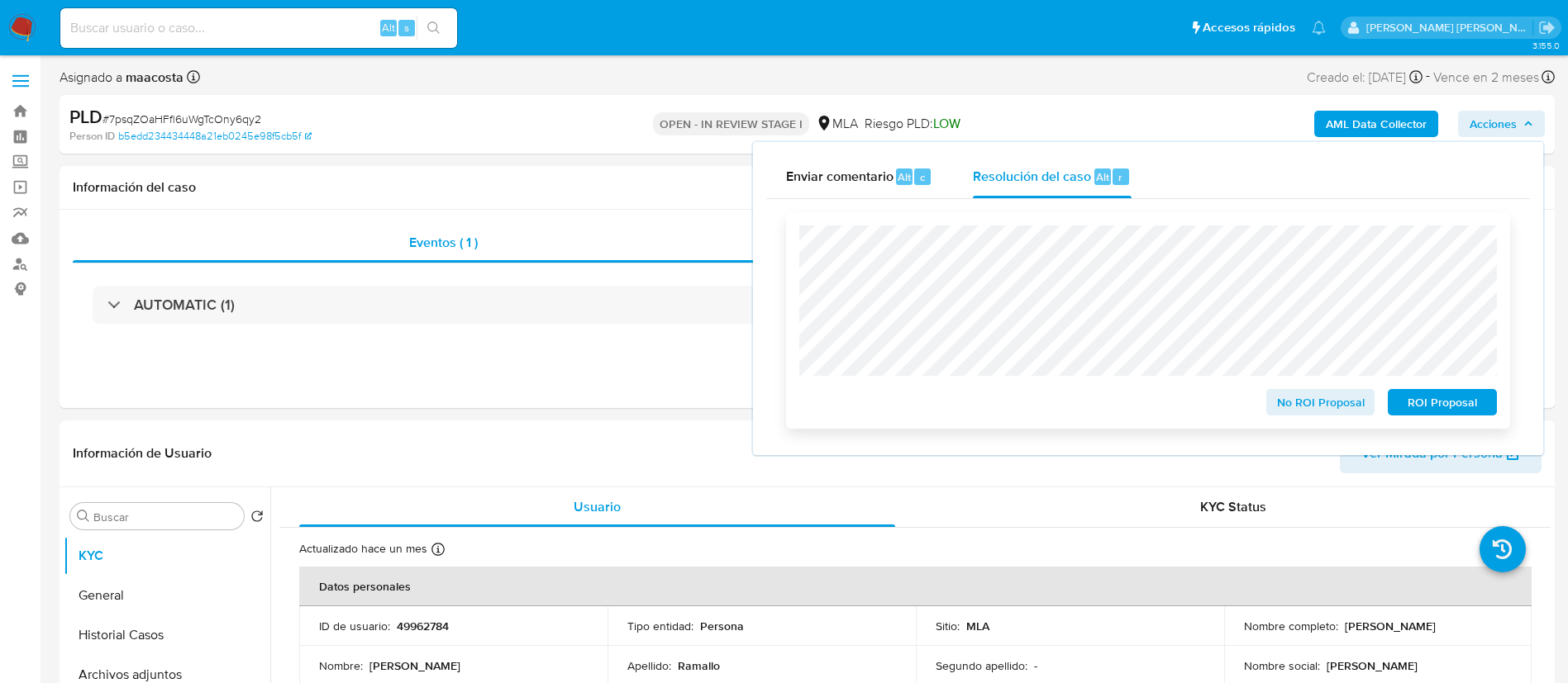
click at [1401, 391] on button "ROI Proposal" at bounding box center [1442, 402] width 109 height 27
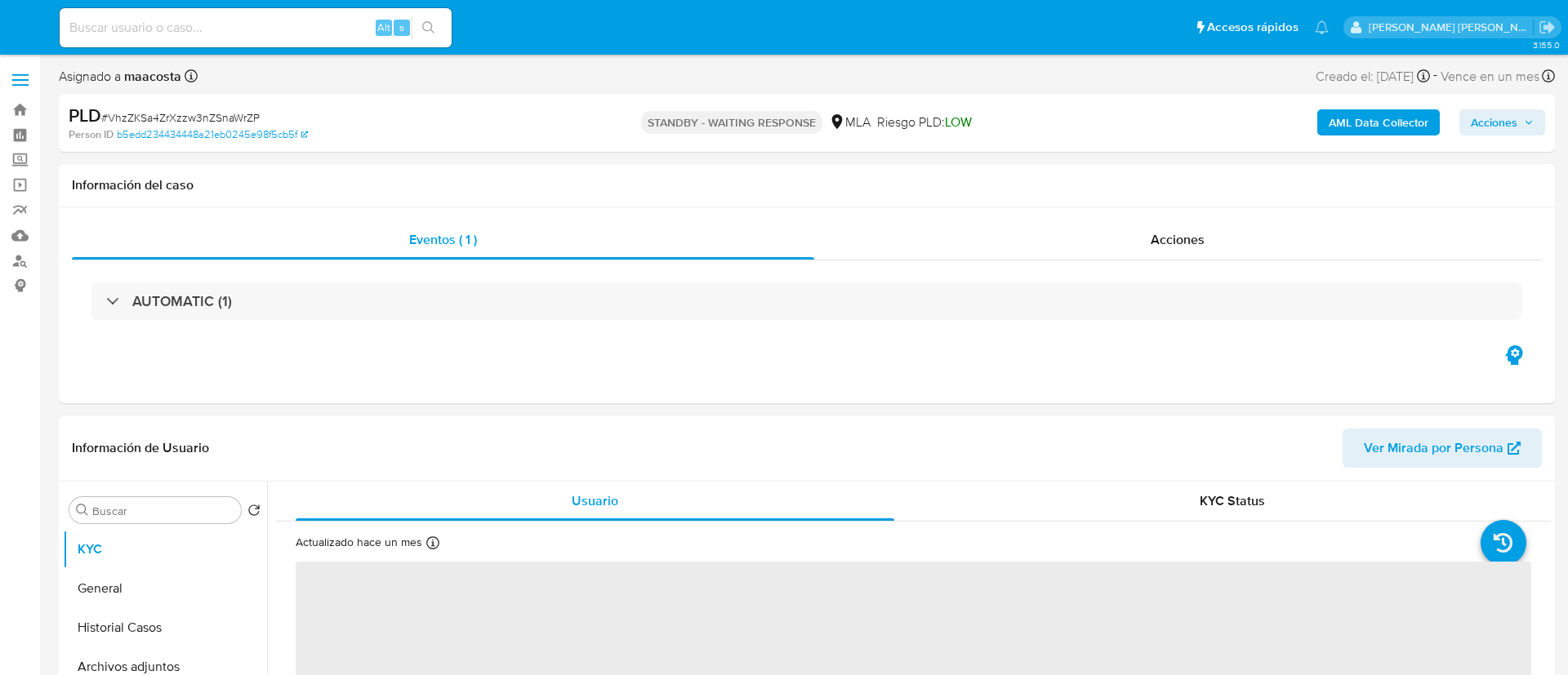
select select "10"
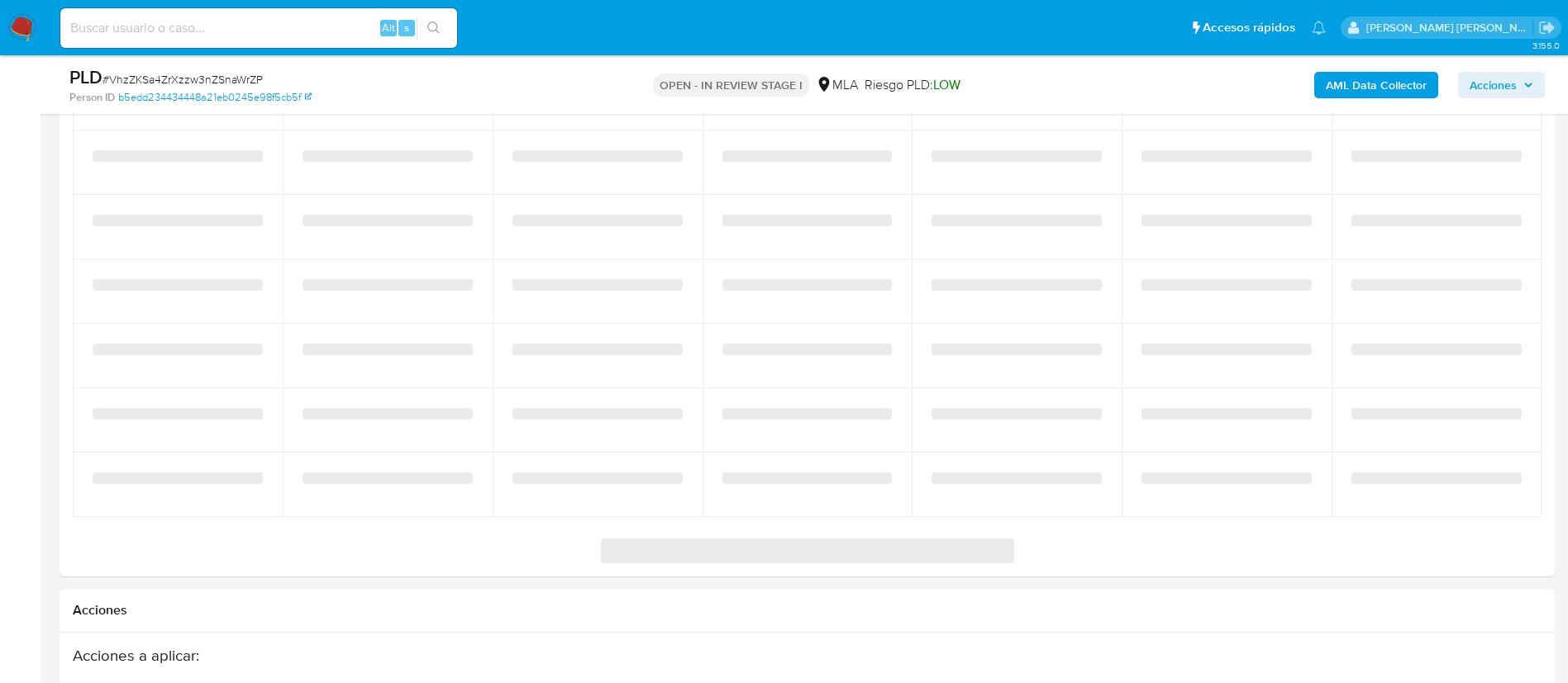
select select "10"
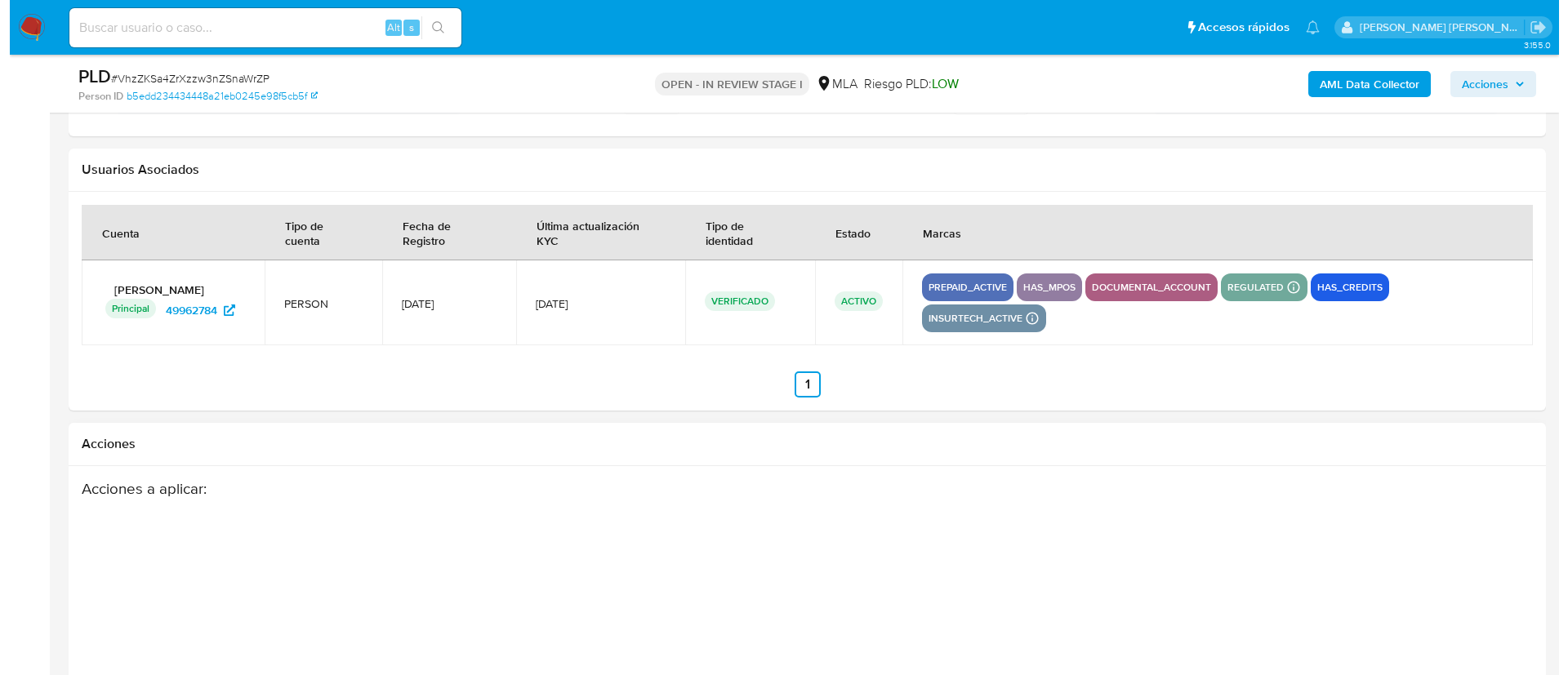
scroll to position [2362, 0]
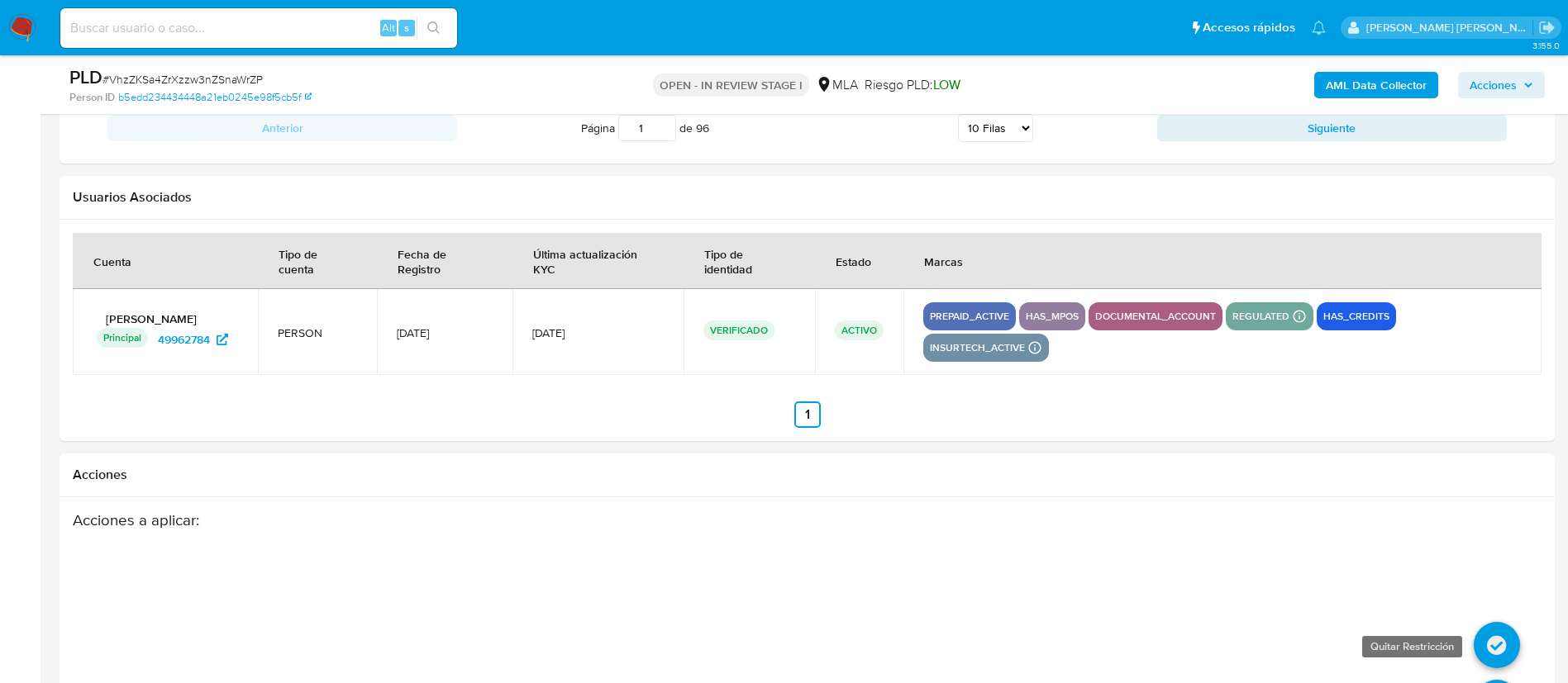
click at [1498, 622] on icon at bounding box center [1497, 645] width 46 height 46
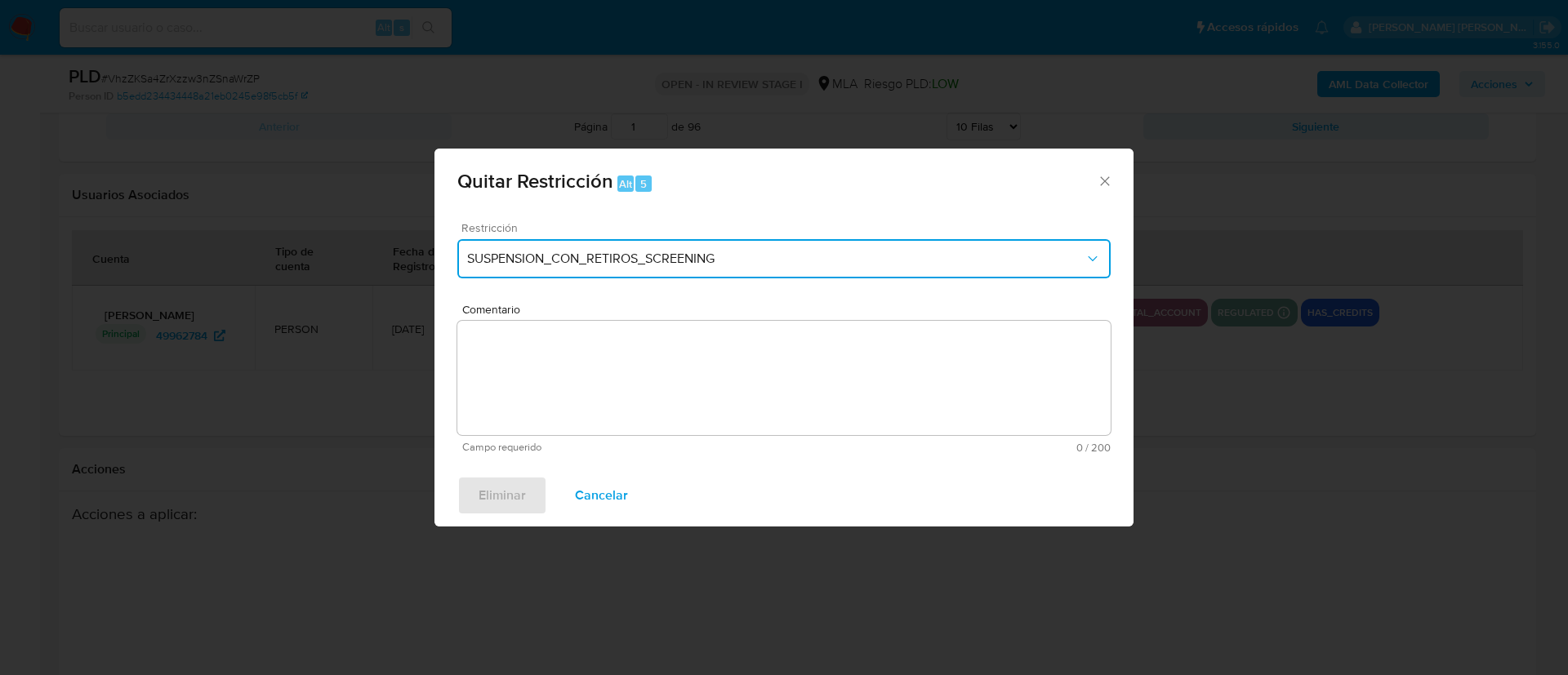
click at [697, 262] on span "SUSPENSION_CON_RETIROS_SCREENING" at bounding box center [775, 259] width 618 height 16
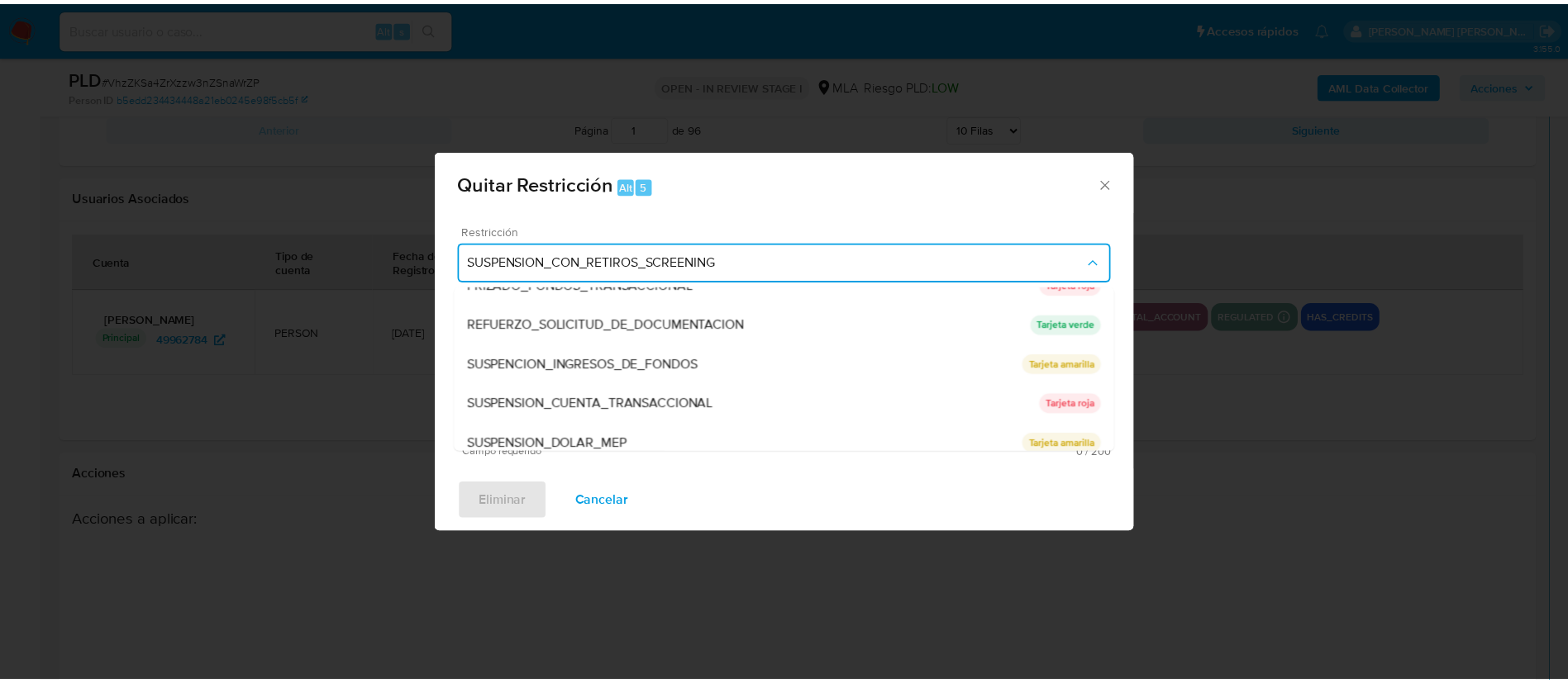
scroll to position [351, 0]
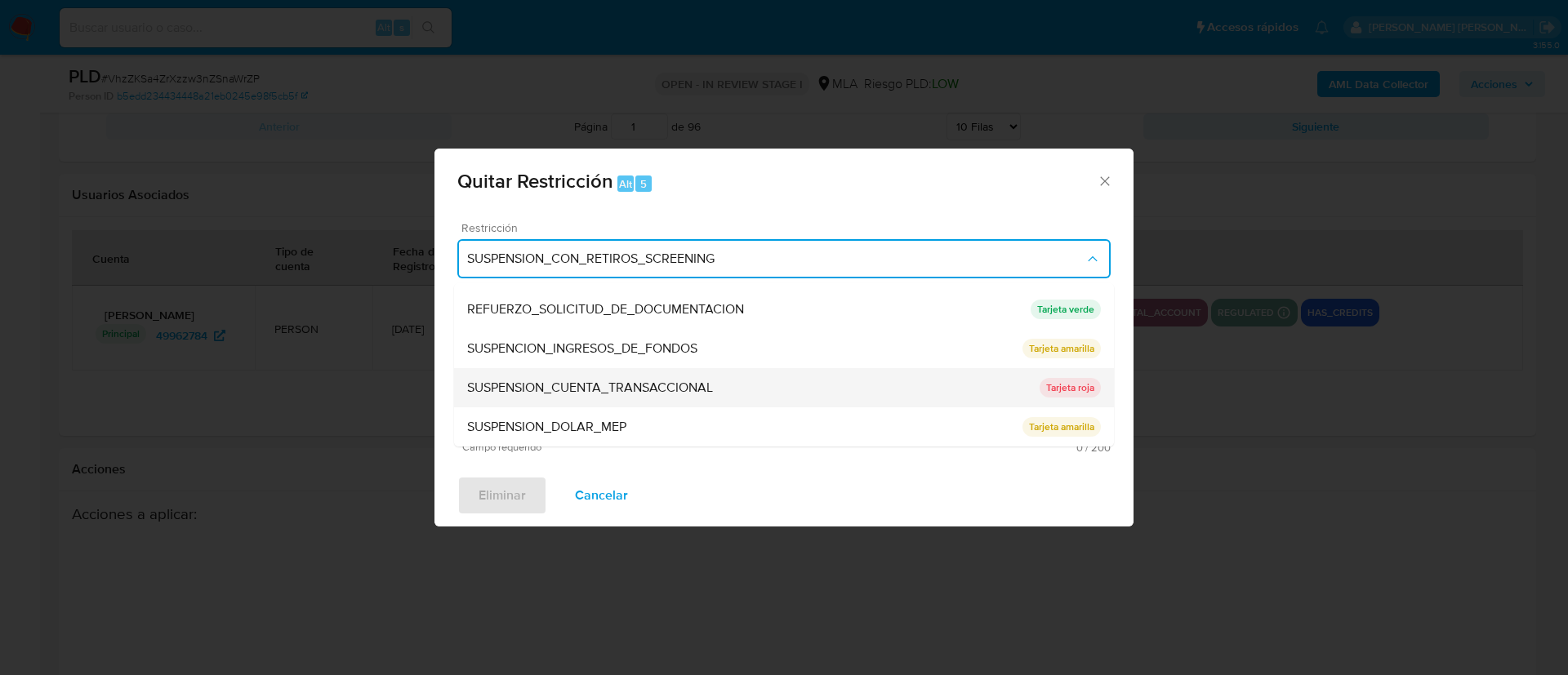
click at [617, 385] on span "SUSPENSION_CUENTA_TRANSACCIONAL" at bounding box center [589, 388] width 245 height 16
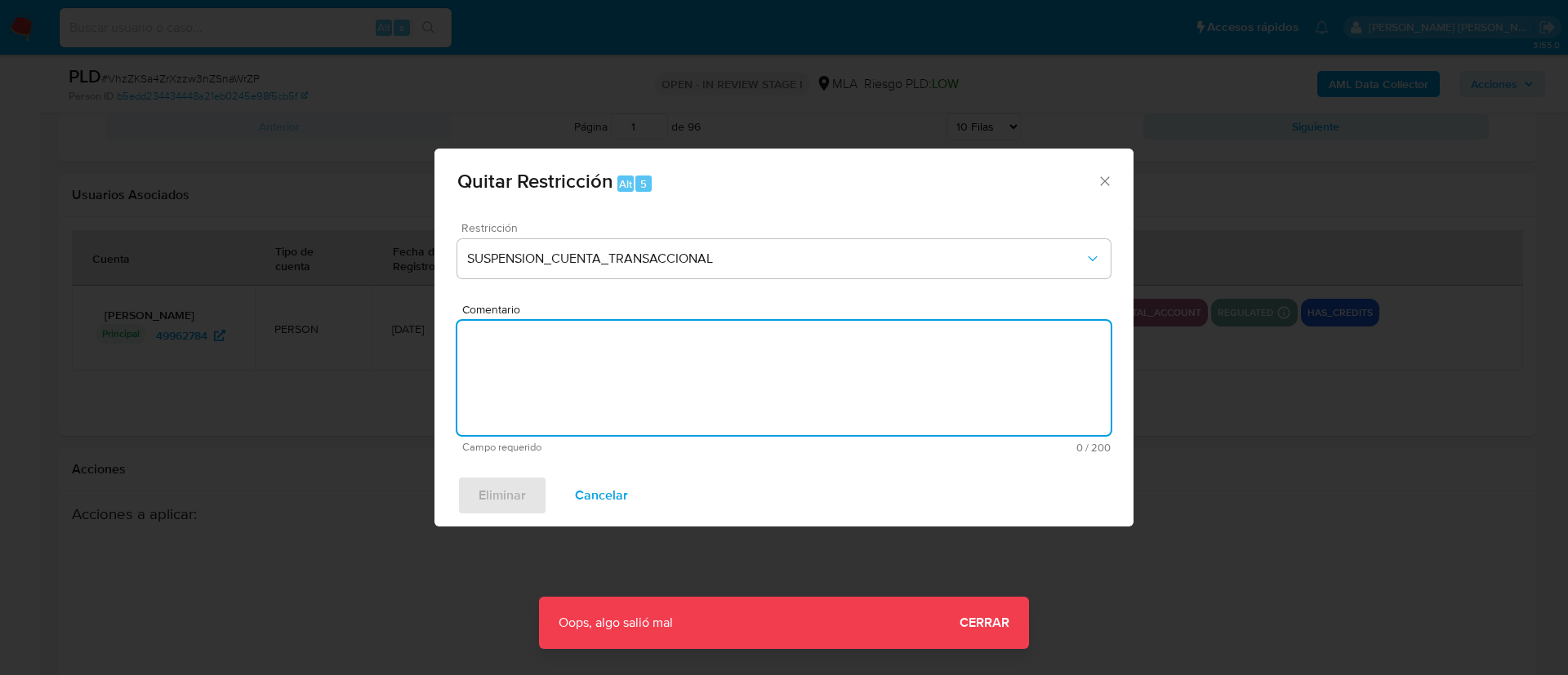
click at [617, 385] on textarea "Comentario" at bounding box center [784, 378] width 653 height 114
type textarea "AML"
click at [992, 624] on div "Quitar Restricción Alt 5 Restricción SUSPENSION_CUENTA_TRANSACCIONAL Comentario…" at bounding box center [784, 338] width 1568 height 675
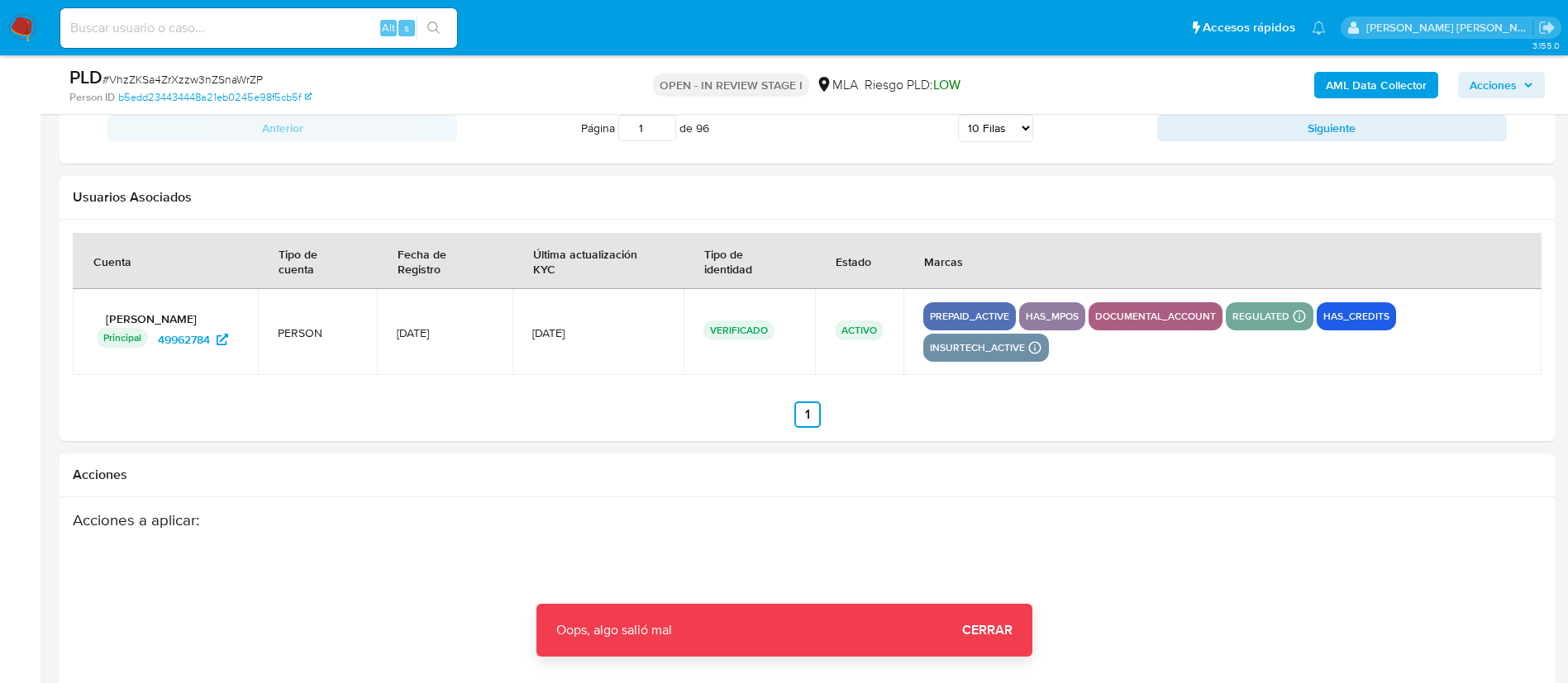
click at [1027, 622] on button "Cerrar" at bounding box center [987, 629] width 90 height 40
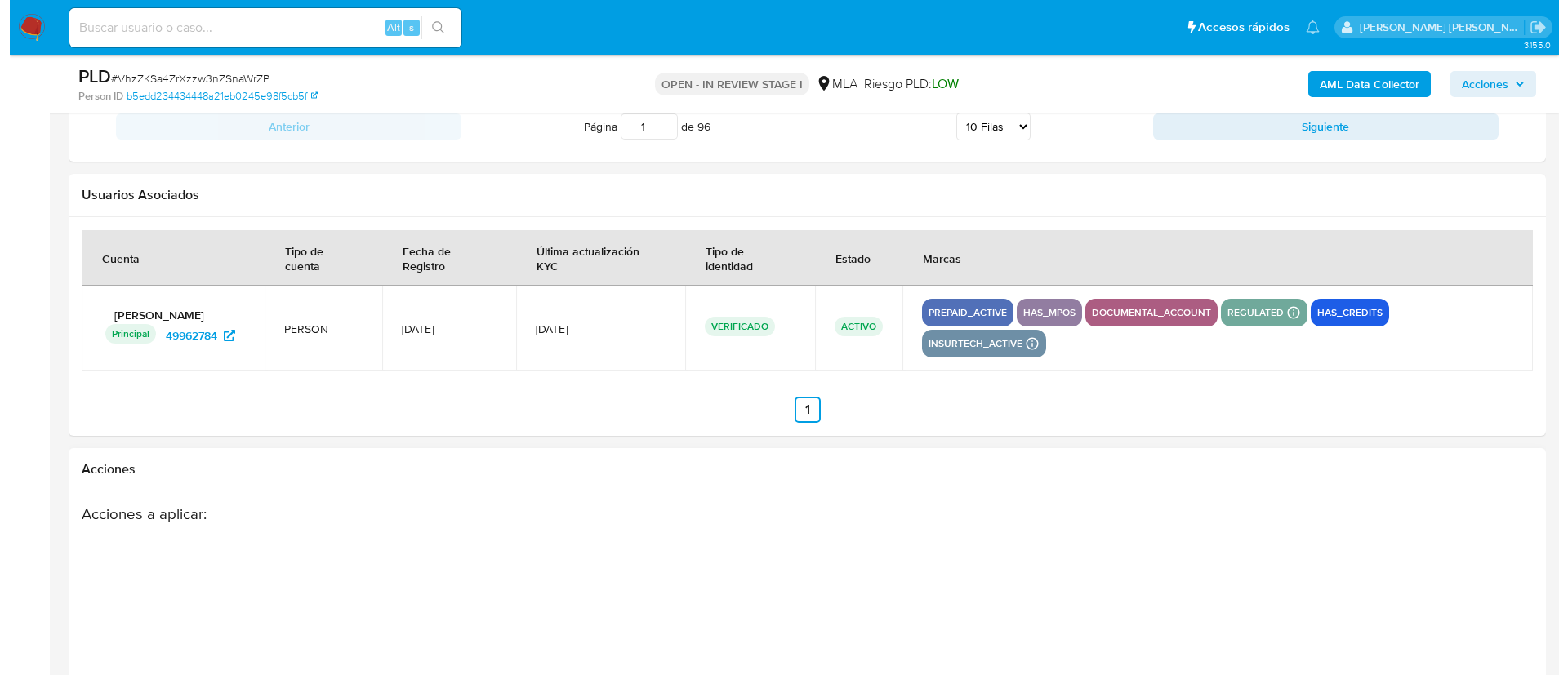
scroll to position [2515, 0]
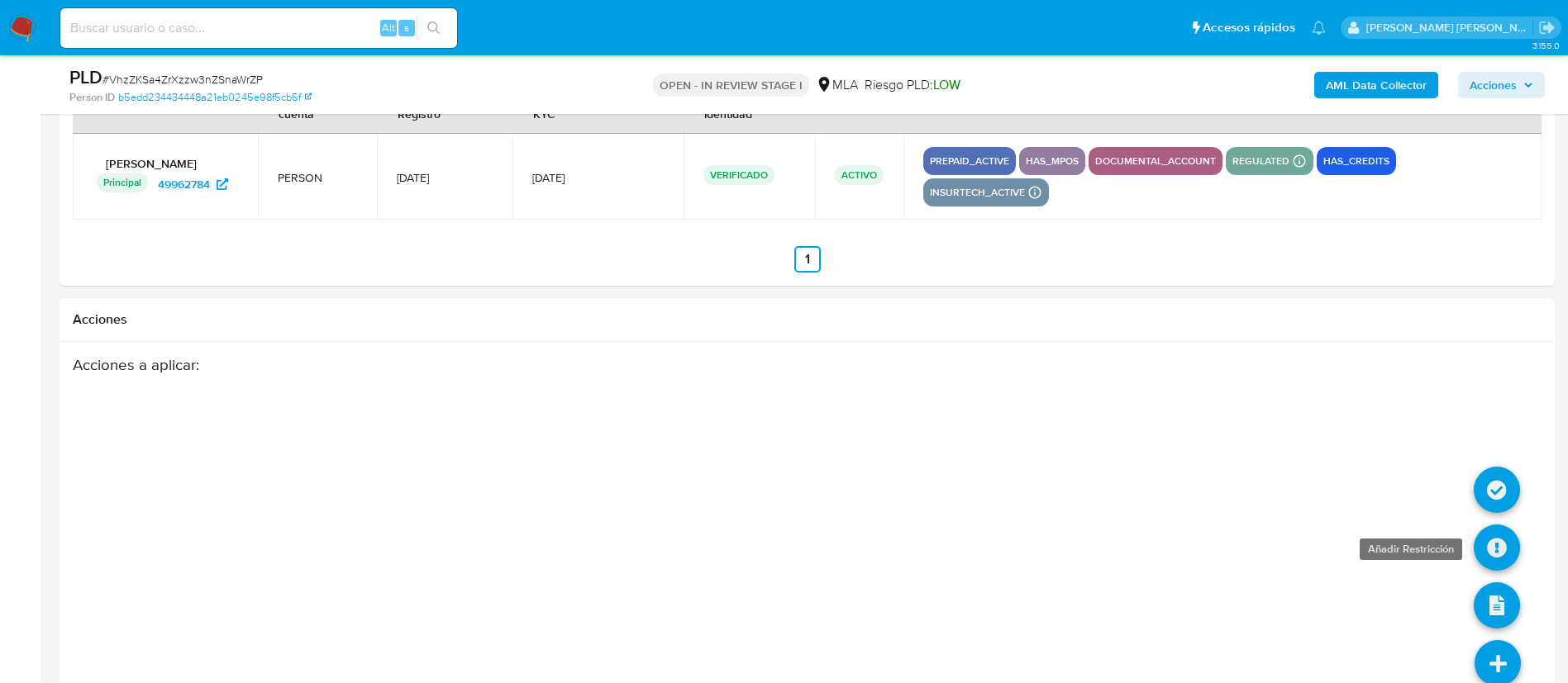
click at [1494, 524] on icon at bounding box center [1497, 547] width 46 height 46
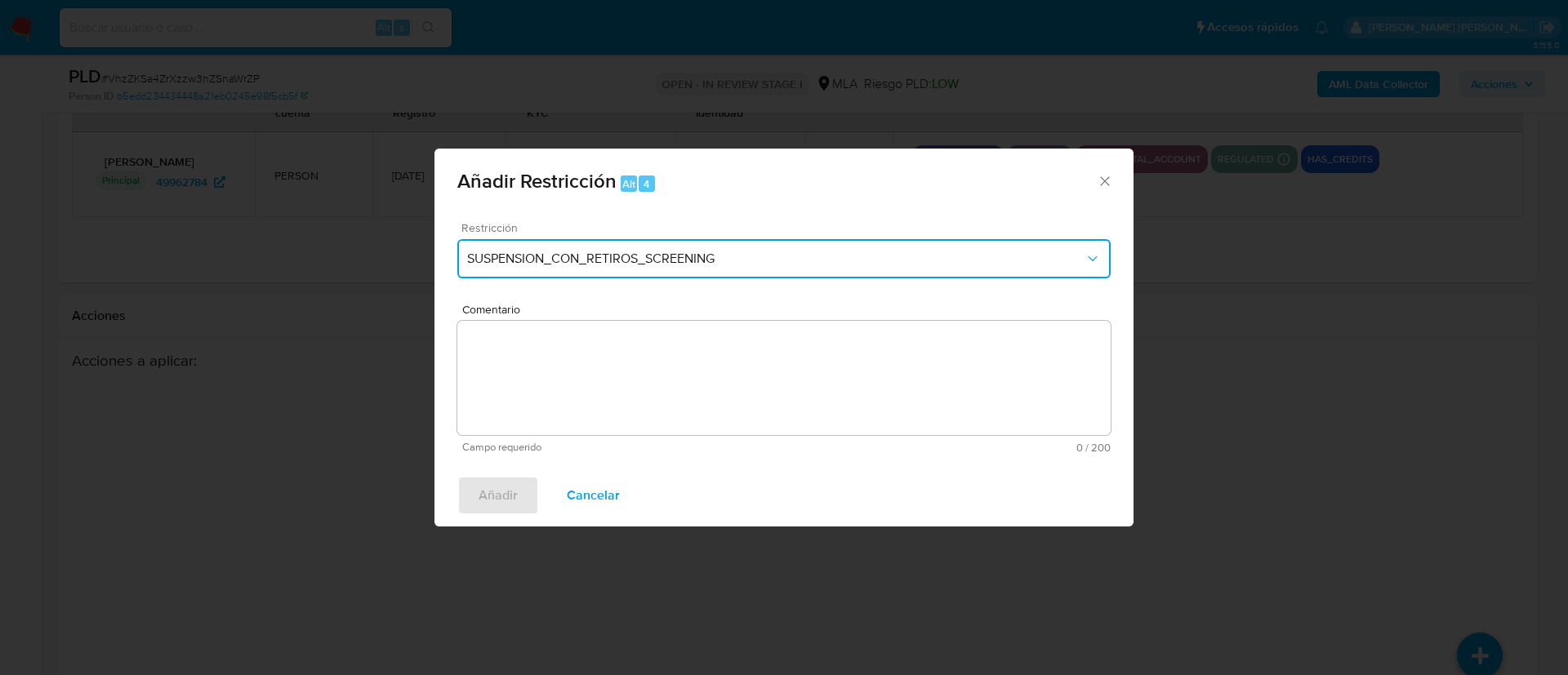
click at [729, 263] on span "SUSPENSION_CON_RETIROS_SCREENING" at bounding box center [775, 259] width 618 height 16
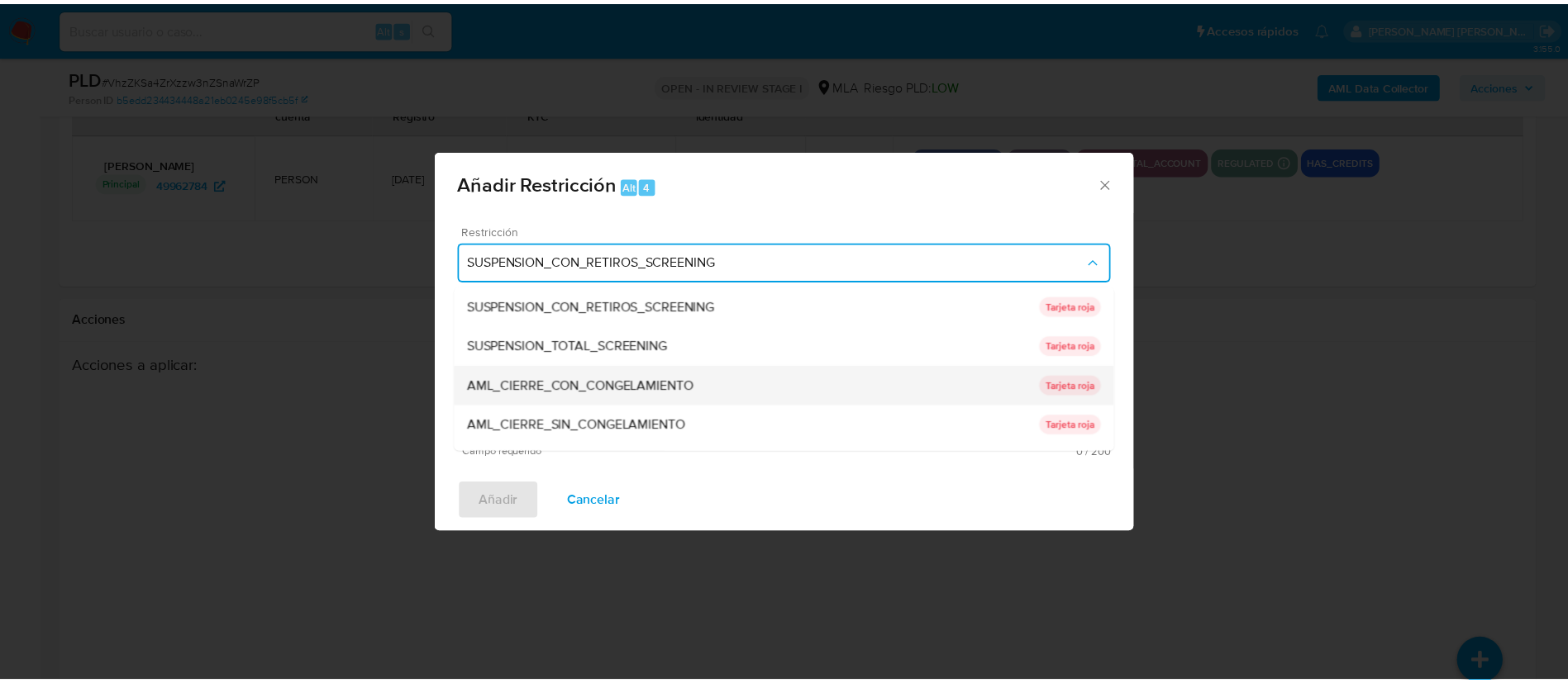
scroll to position [351, 0]
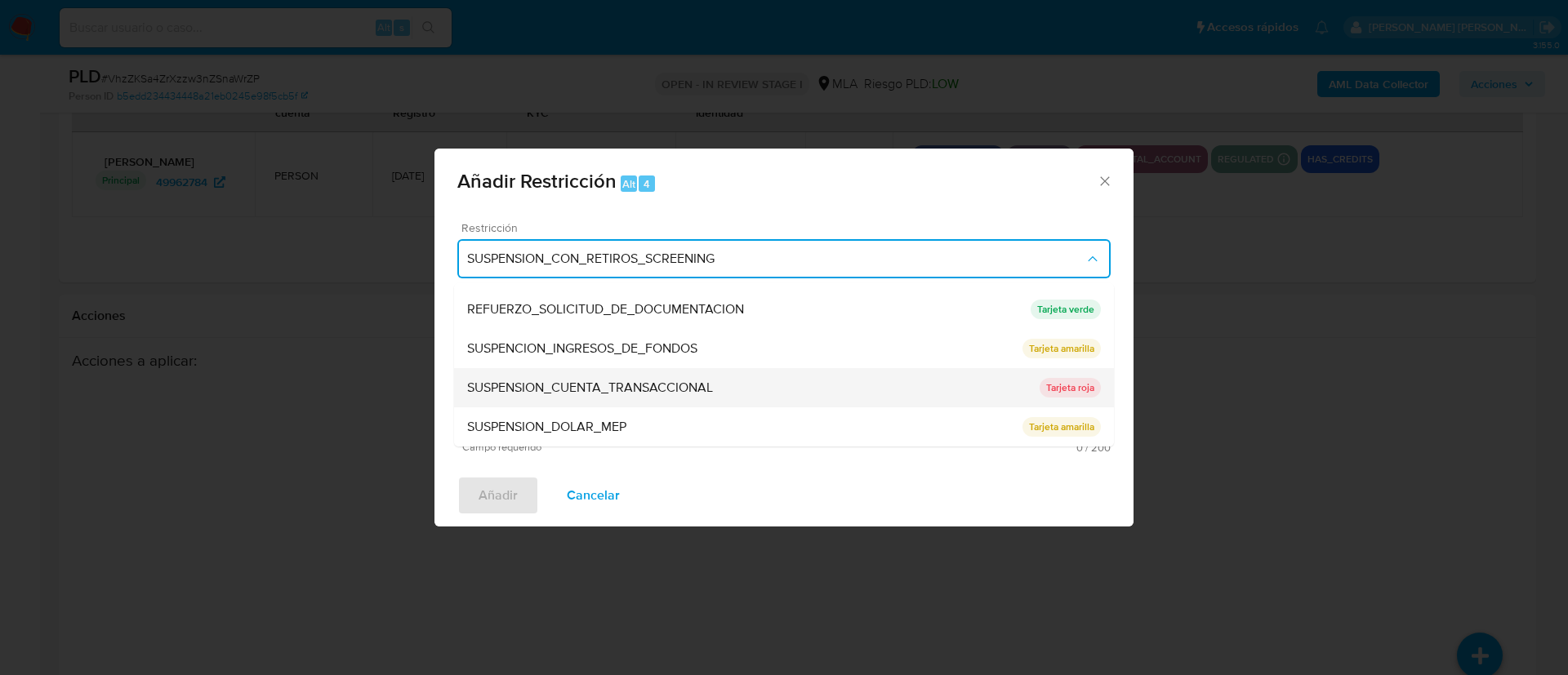
click at [604, 385] on span "SUSPENSION_CUENTA_TRANSACCIONAL" at bounding box center [589, 388] width 245 height 16
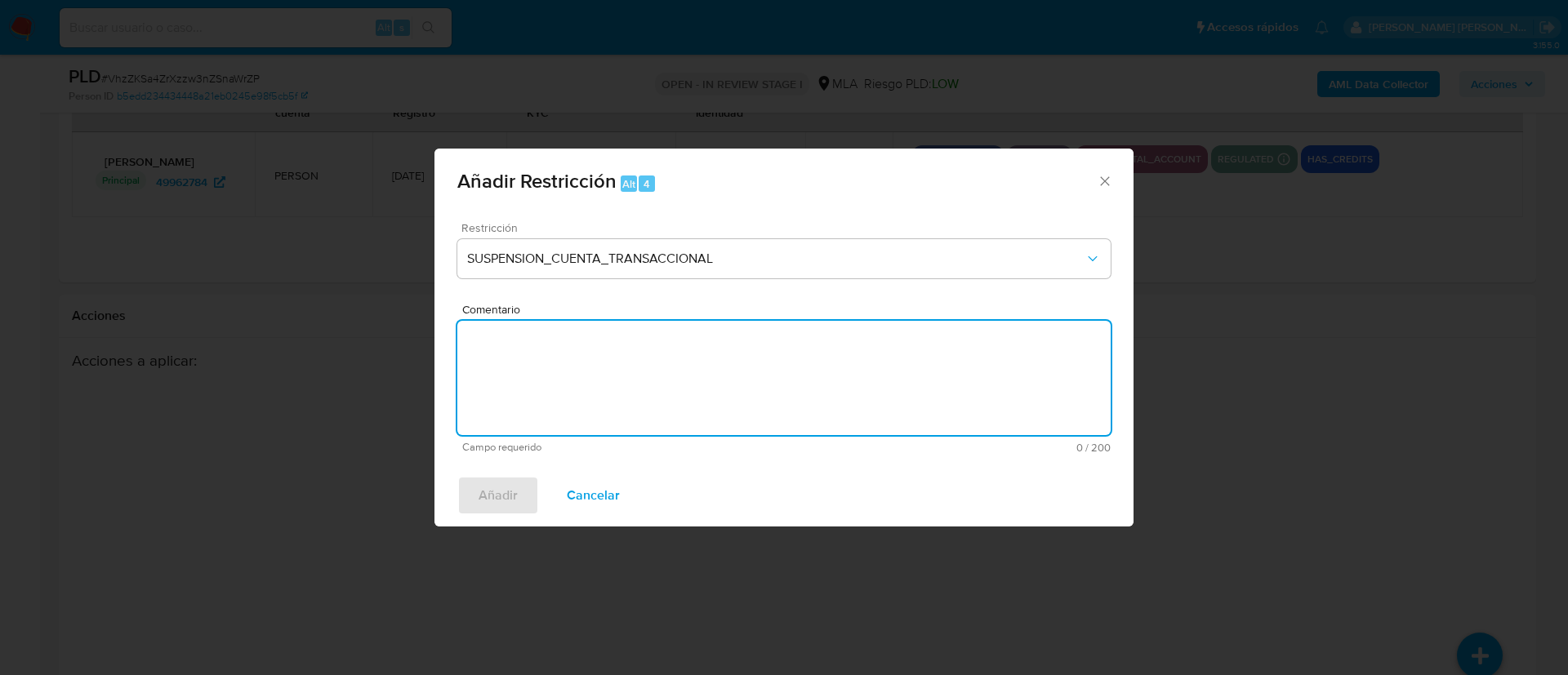
click at [604, 385] on textarea "Comentario" at bounding box center [784, 378] width 653 height 114
type textarea "AML"
click at [501, 502] on span "Añadir" at bounding box center [498, 495] width 39 height 36
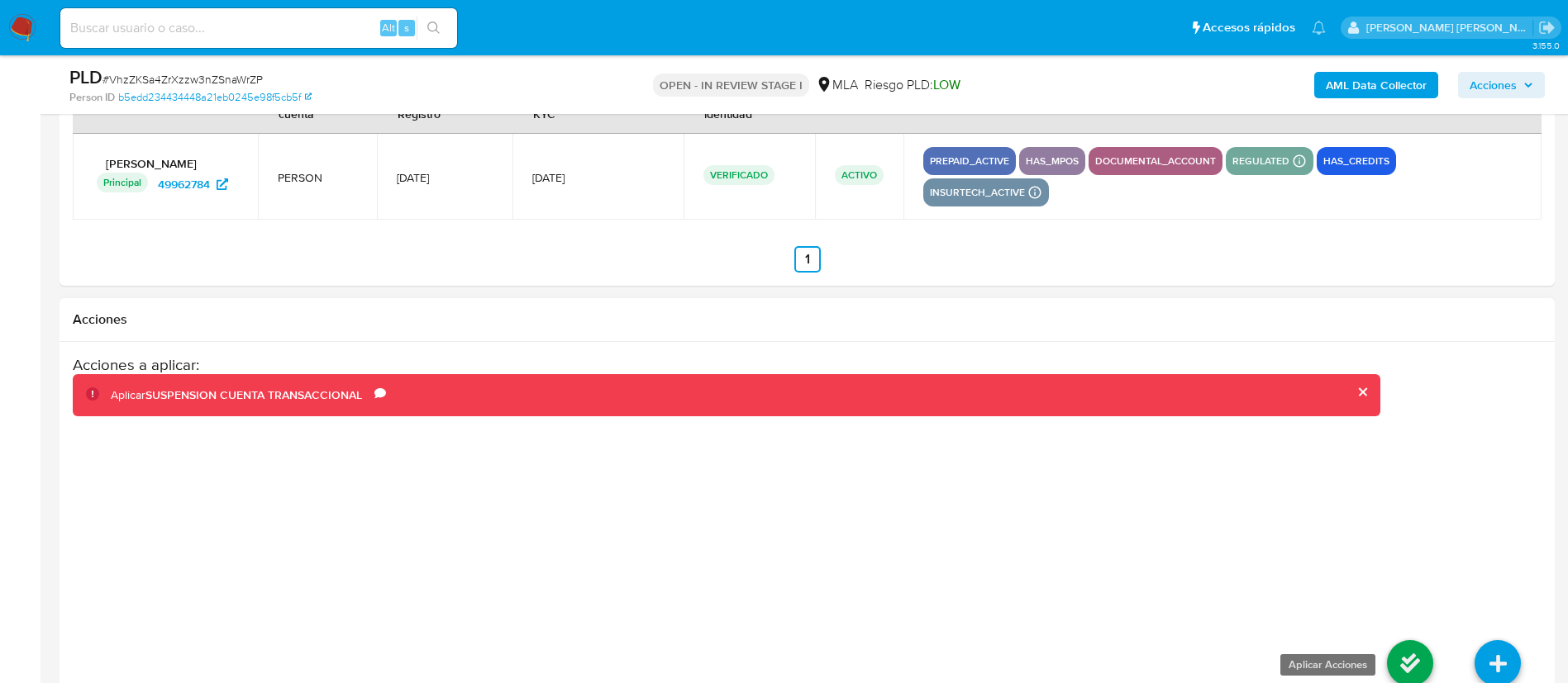
click at [1408, 641] on icon at bounding box center [1410, 664] width 46 height 46
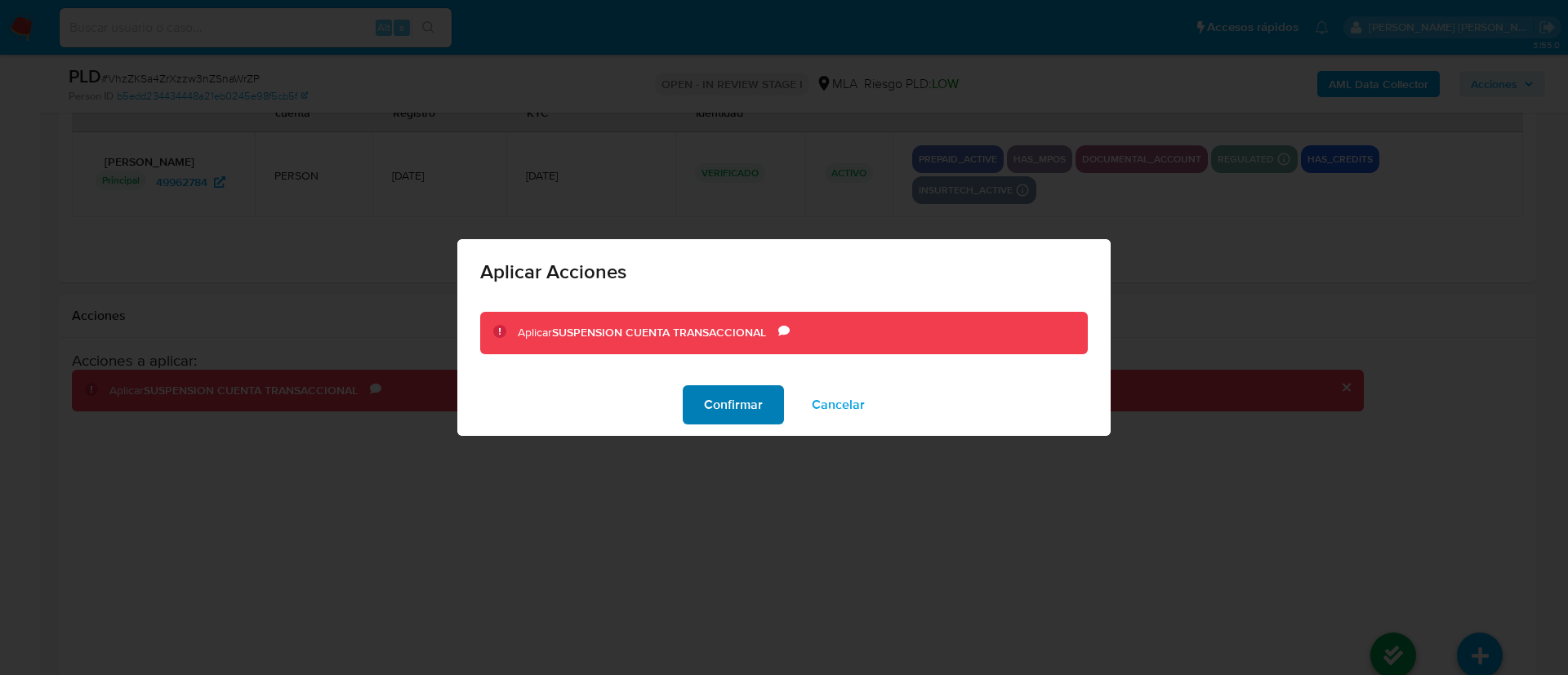
click at [726, 412] on span "Confirmar" at bounding box center [733, 404] width 58 height 36
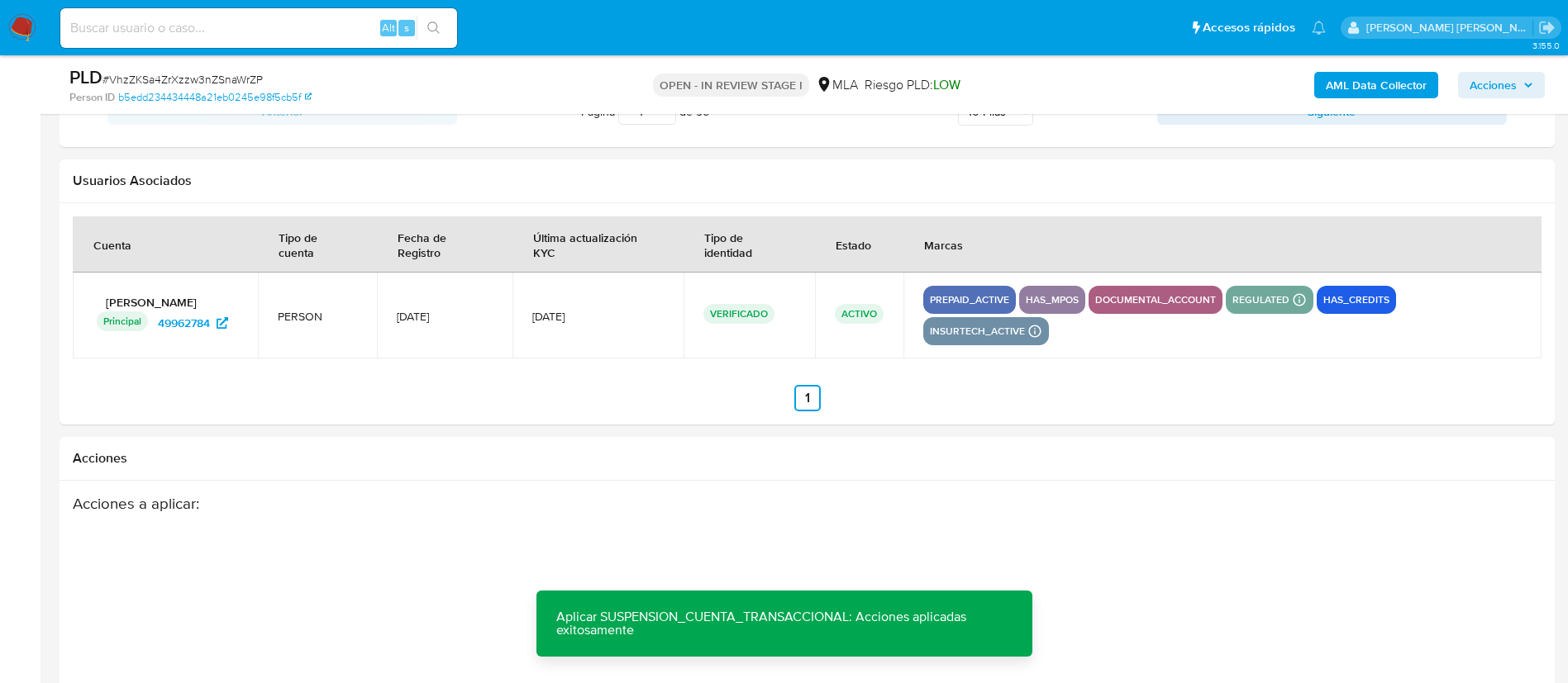
scroll to position [2402, 0]
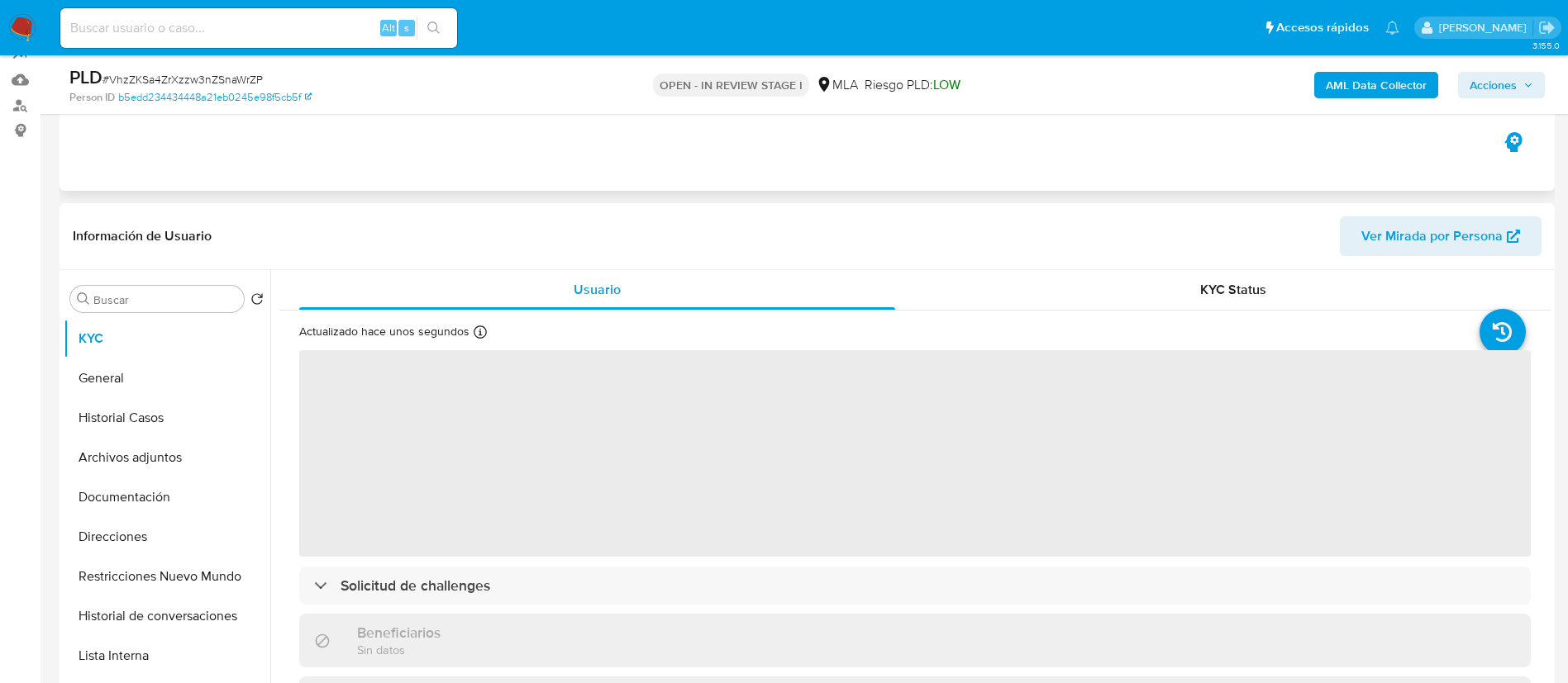
scroll to position [178, 0]
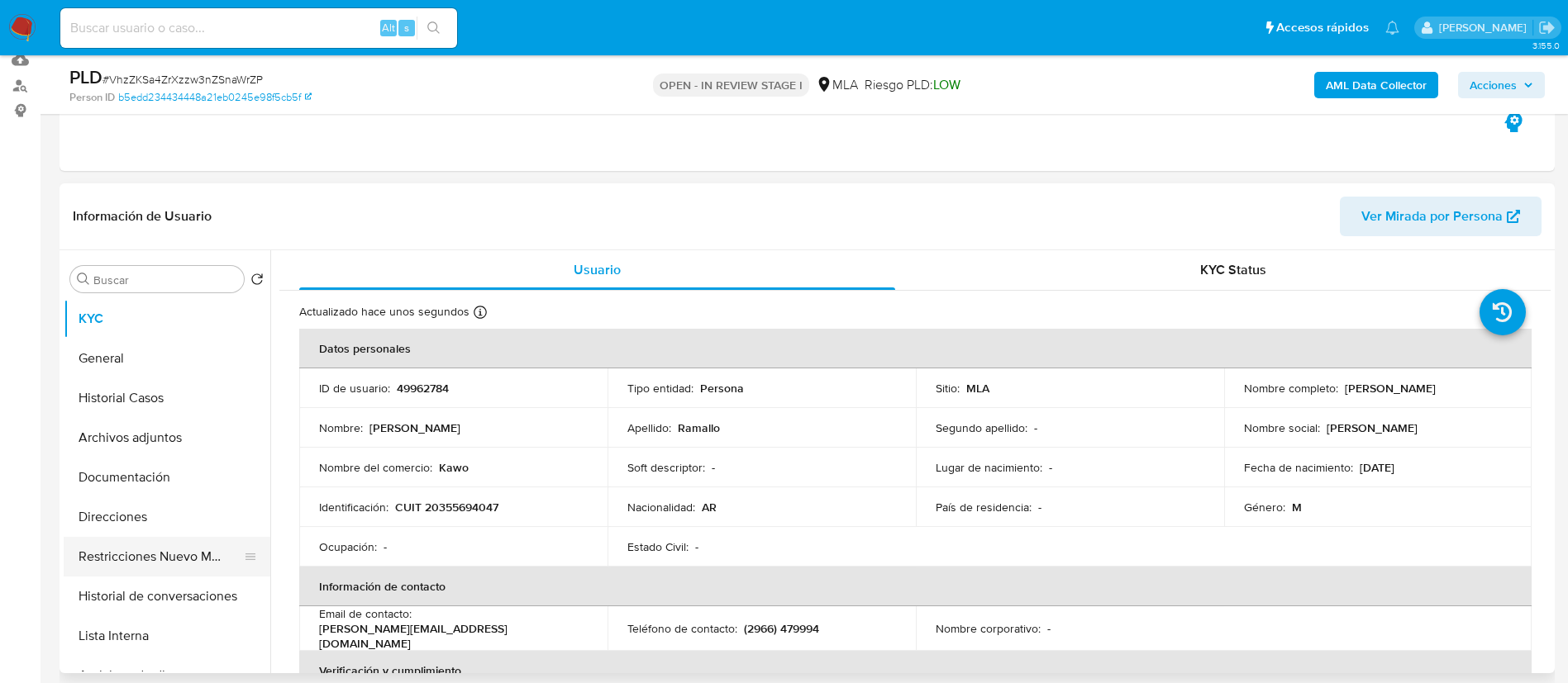
click at [174, 547] on button "Restricciones Nuevo Mundo" at bounding box center [160, 557] width 193 height 40
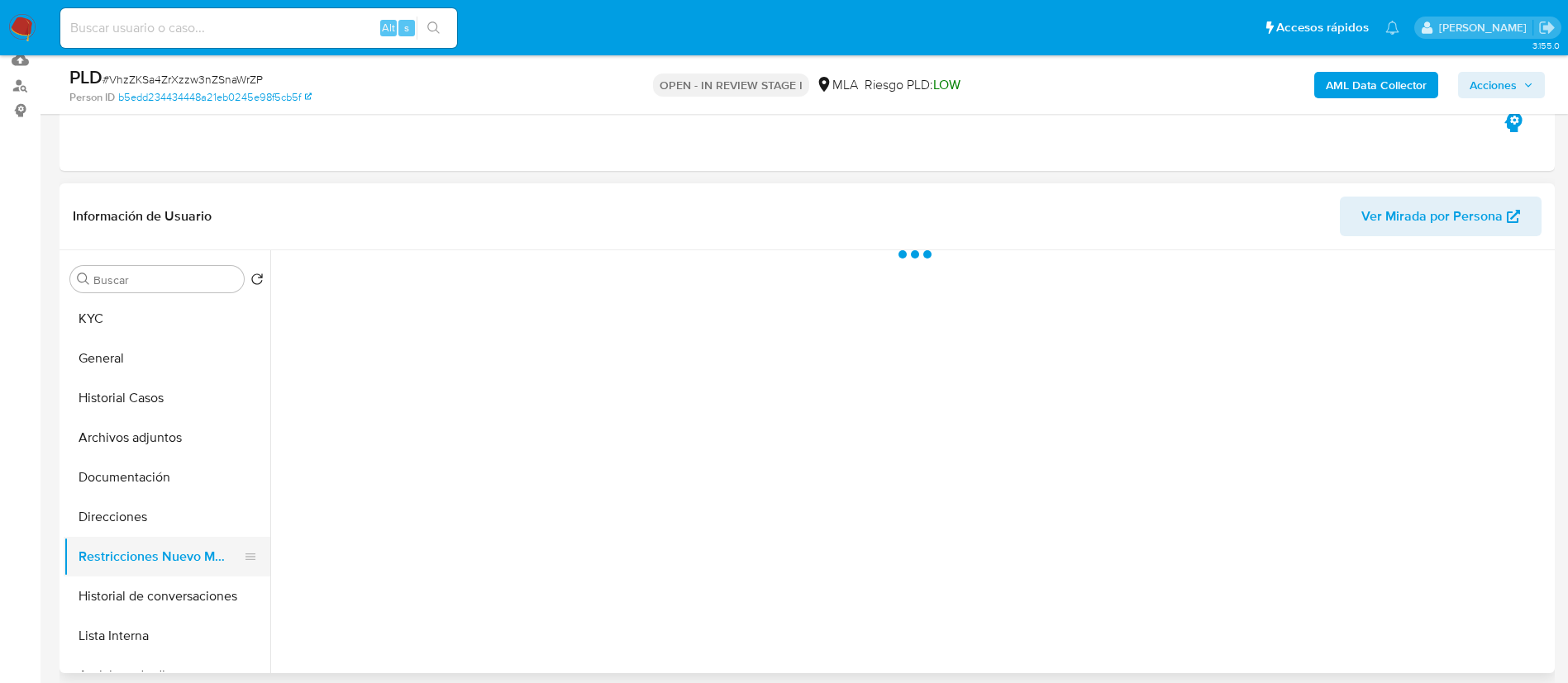
select select "10"
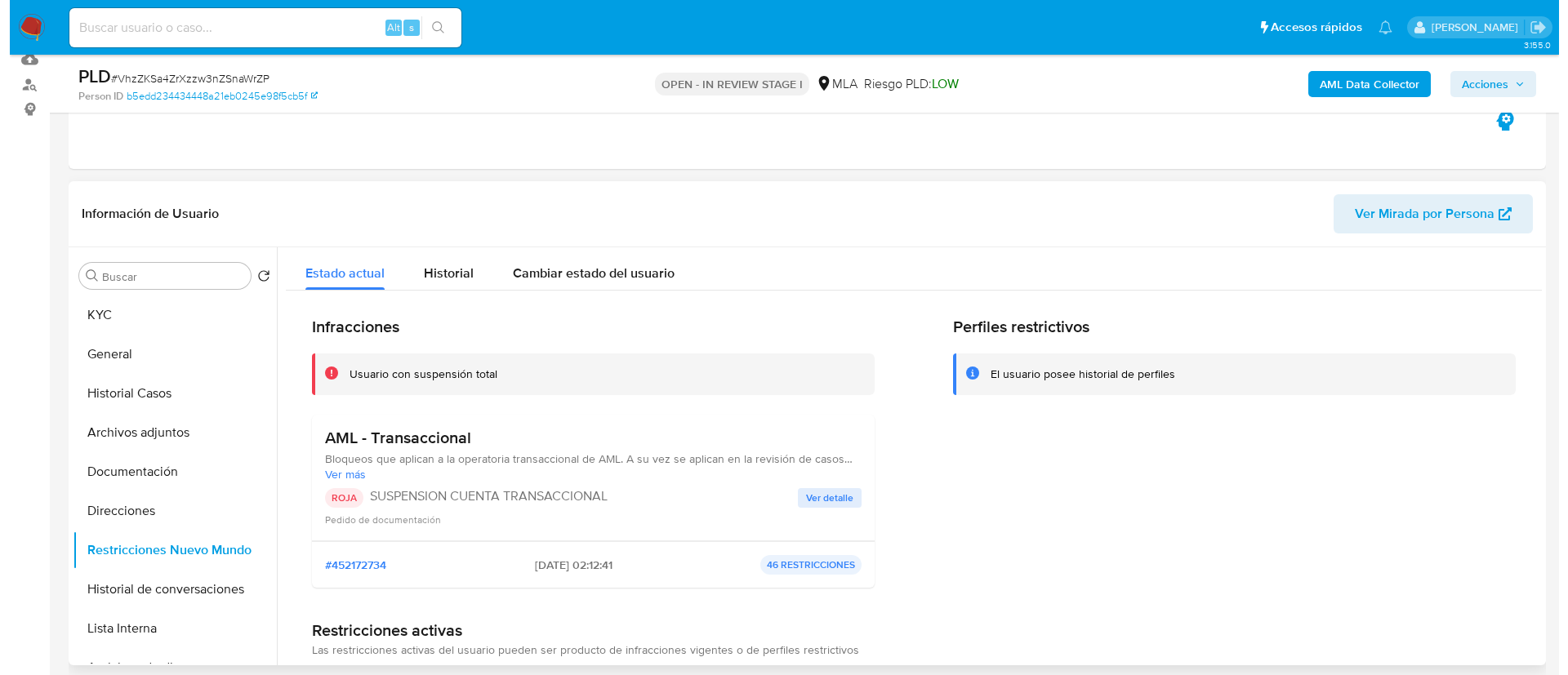
scroll to position [262, 0]
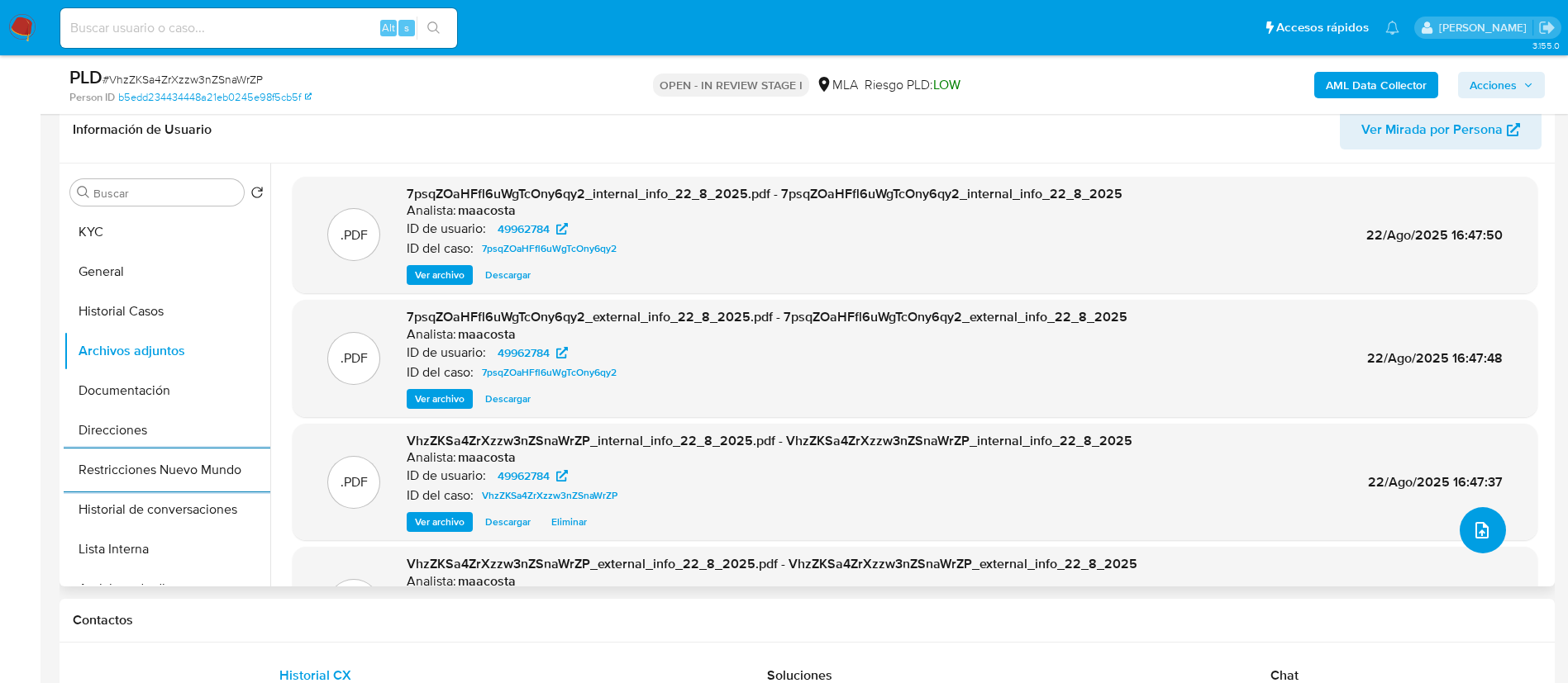
click at [1472, 521] on span "upload-file" at bounding box center [1481, 530] width 19 height 19
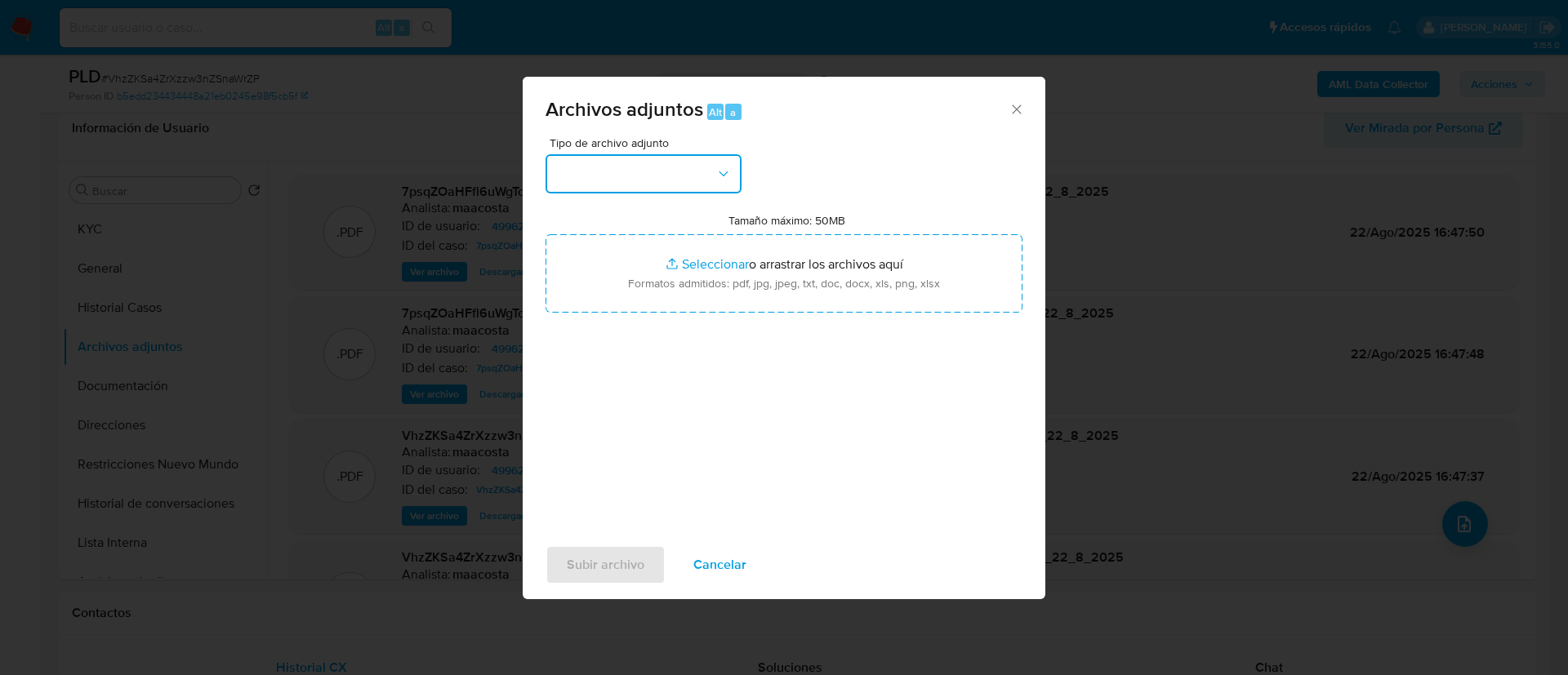
click at [680, 161] on button "button" at bounding box center [643, 173] width 196 height 39
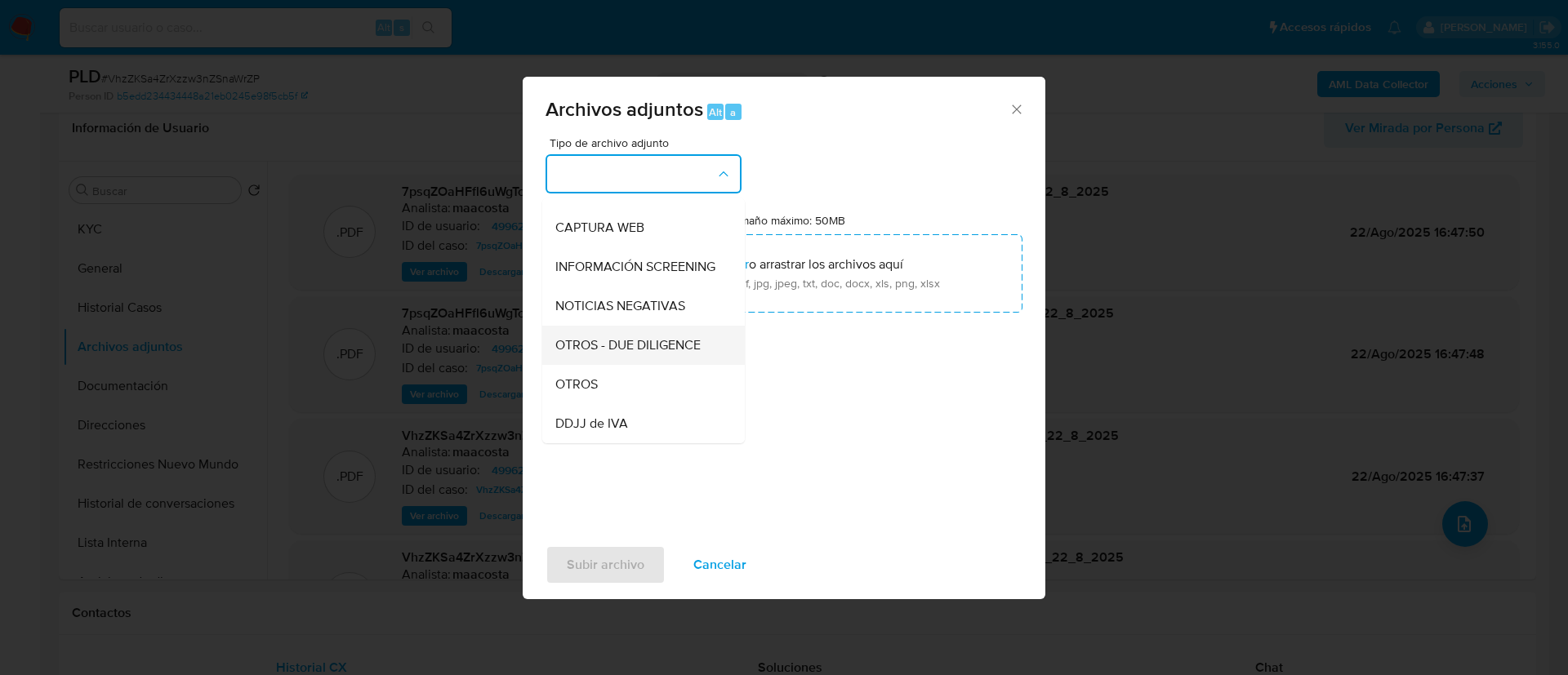
scroll to position [150, 0]
click at [592, 390] on span "OTROS" at bounding box center [576, 382] width 43 height 16
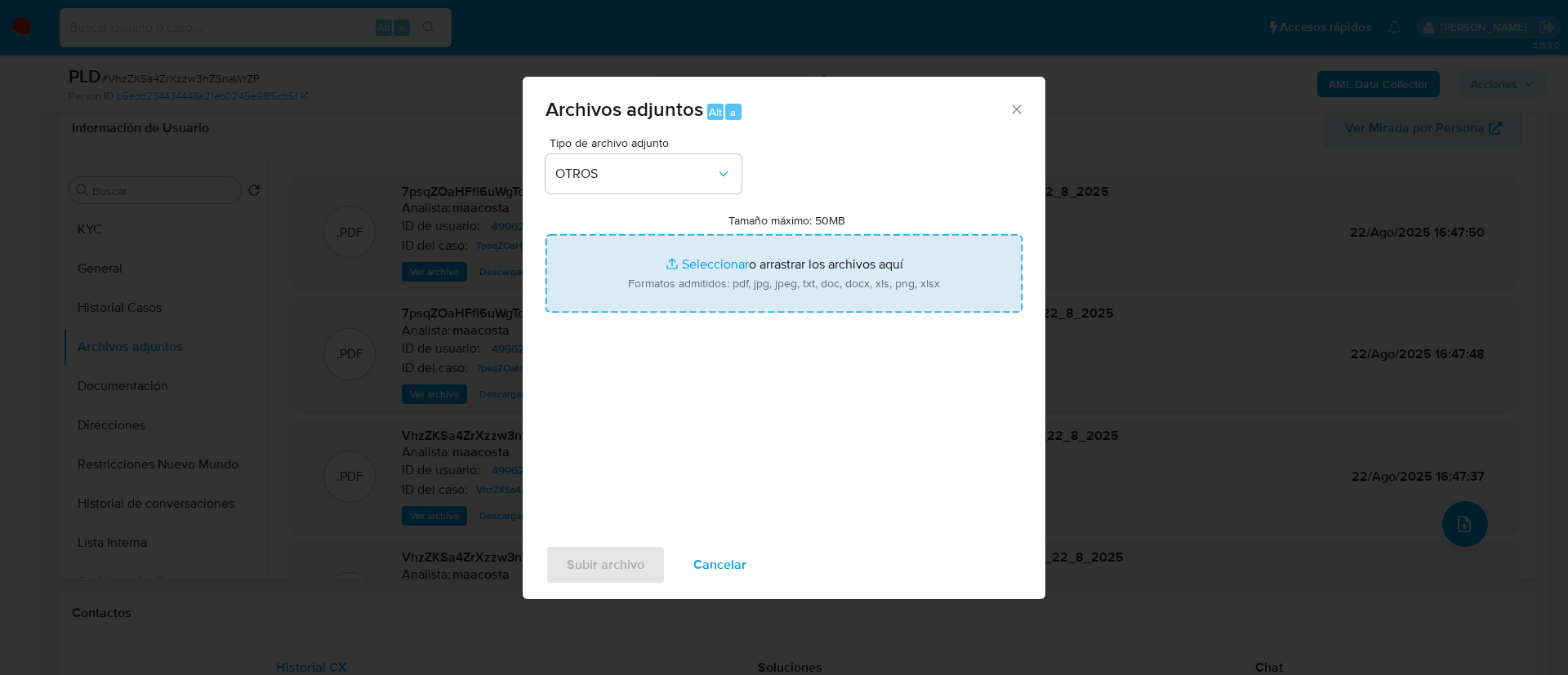
type input "C:\fakepath\nosis [PERSON_NAME].pdf"
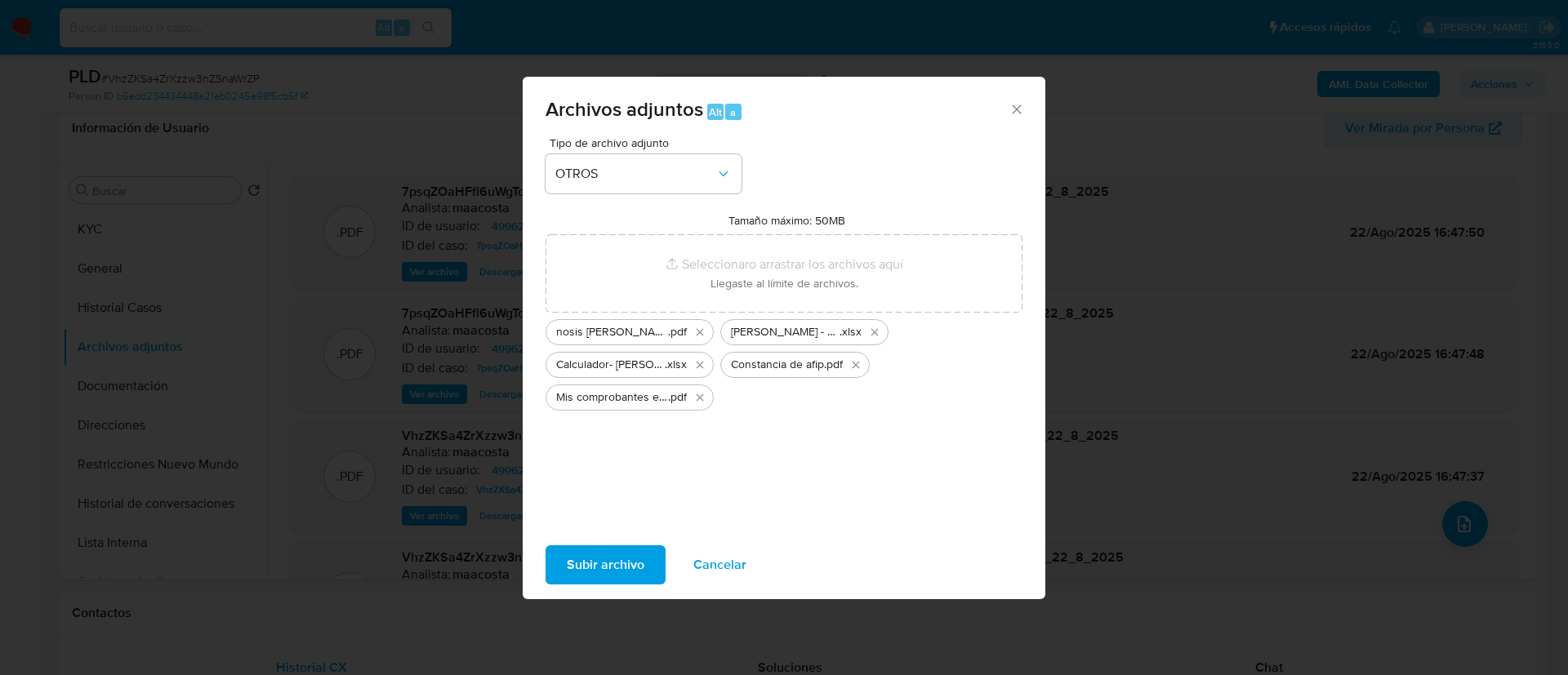
click at [582, 569] on span "Subir archivo" at bounding box center [605, 565] width 78 height 36
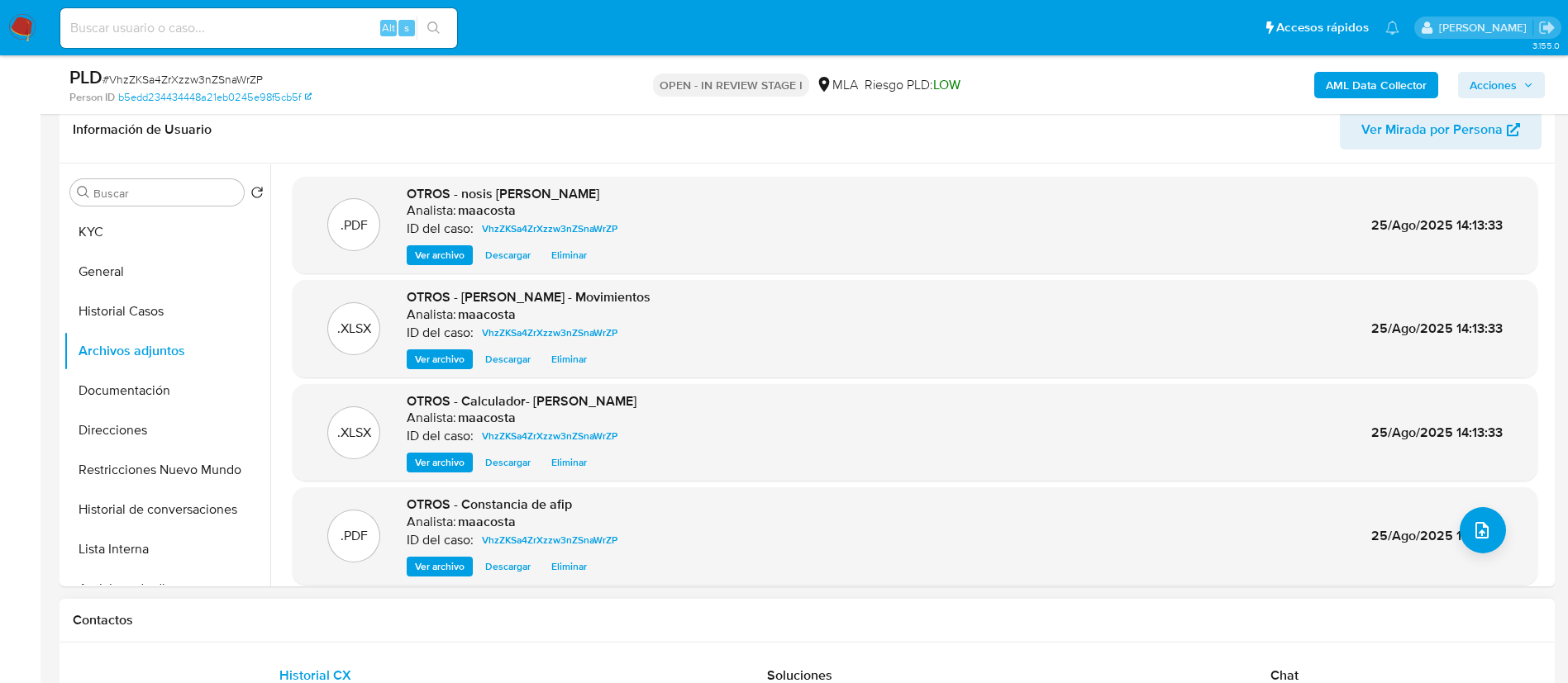
click at [337, 617] on h1 "Contactos" at bounding box center [807, 620] width 1469 height 17
click at [1482, 543] on button "upload-file" at bounding box center [1483, 531] width 46 height 46
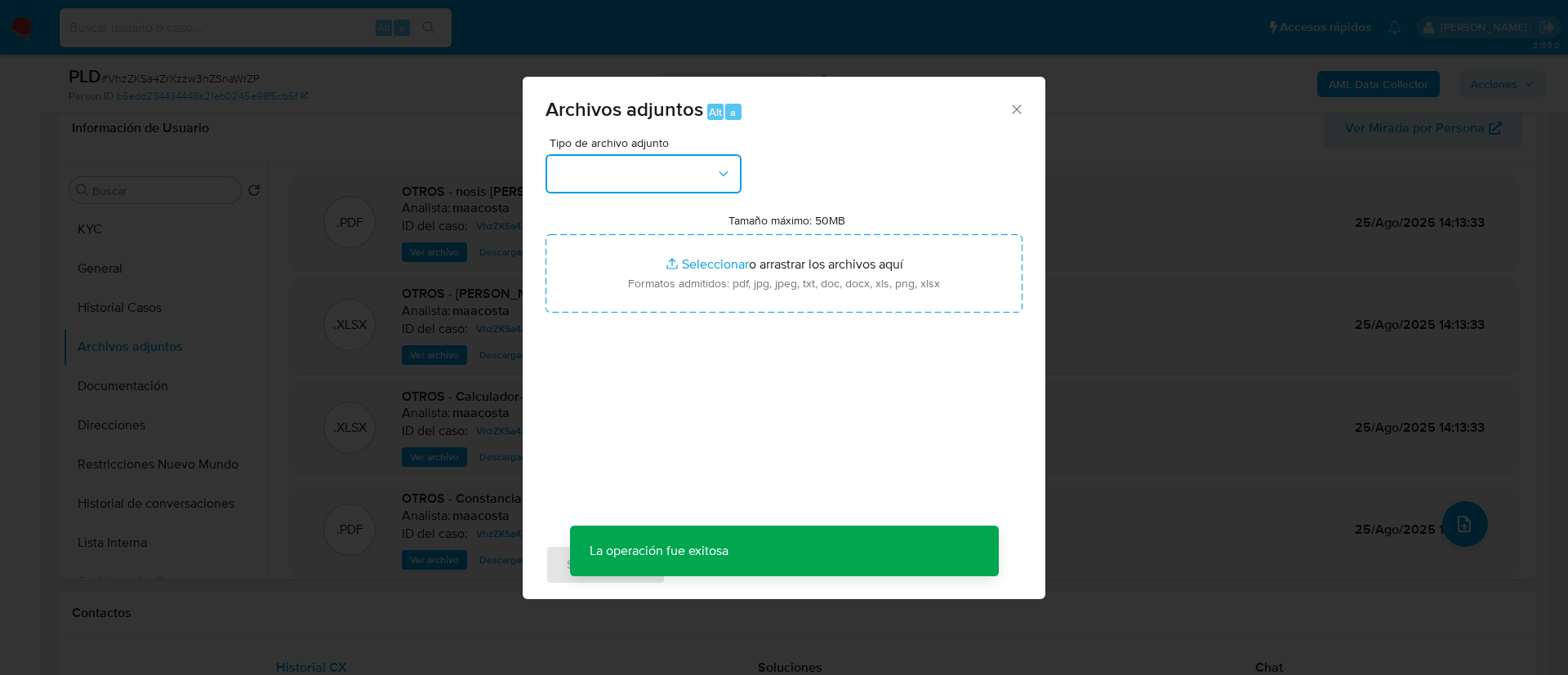
click at [690, 180] on button "button" at bounding box center [643, 173] width 196 height 39
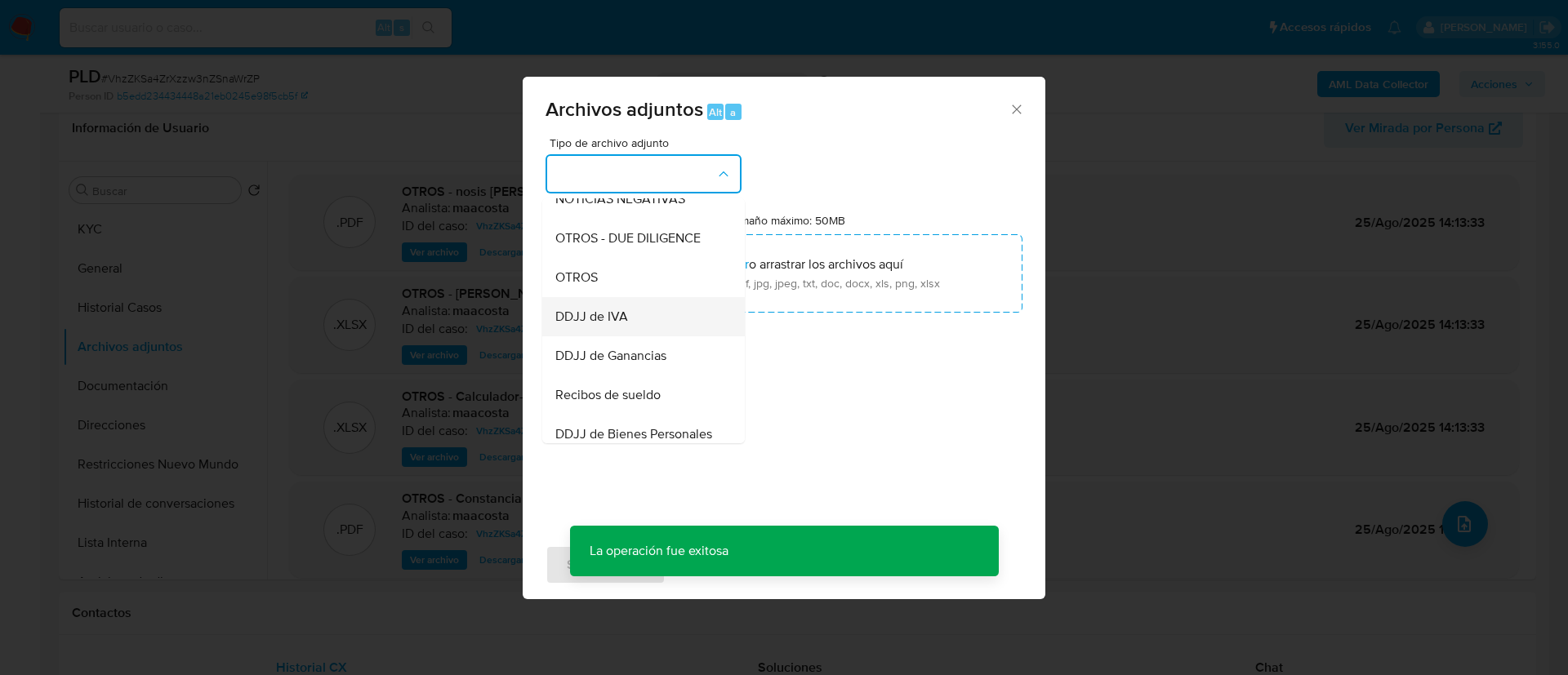
scroll to position [254, 0]
click at [586, 285] on span "OTROS" at bounding box center [576, 276] width 43 height 16
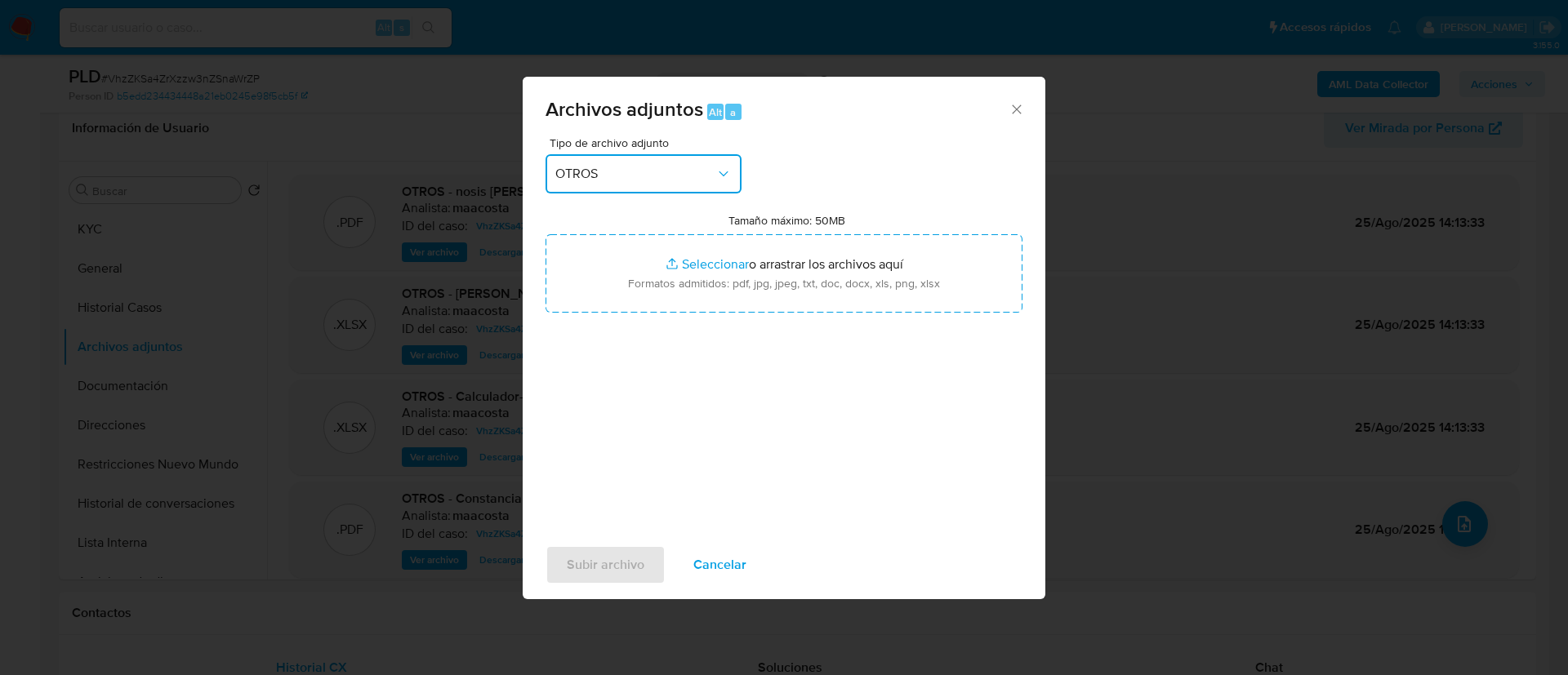
click at [615, 167] on span "OTROS" at bounding box center [635, 174] width 160 height 16
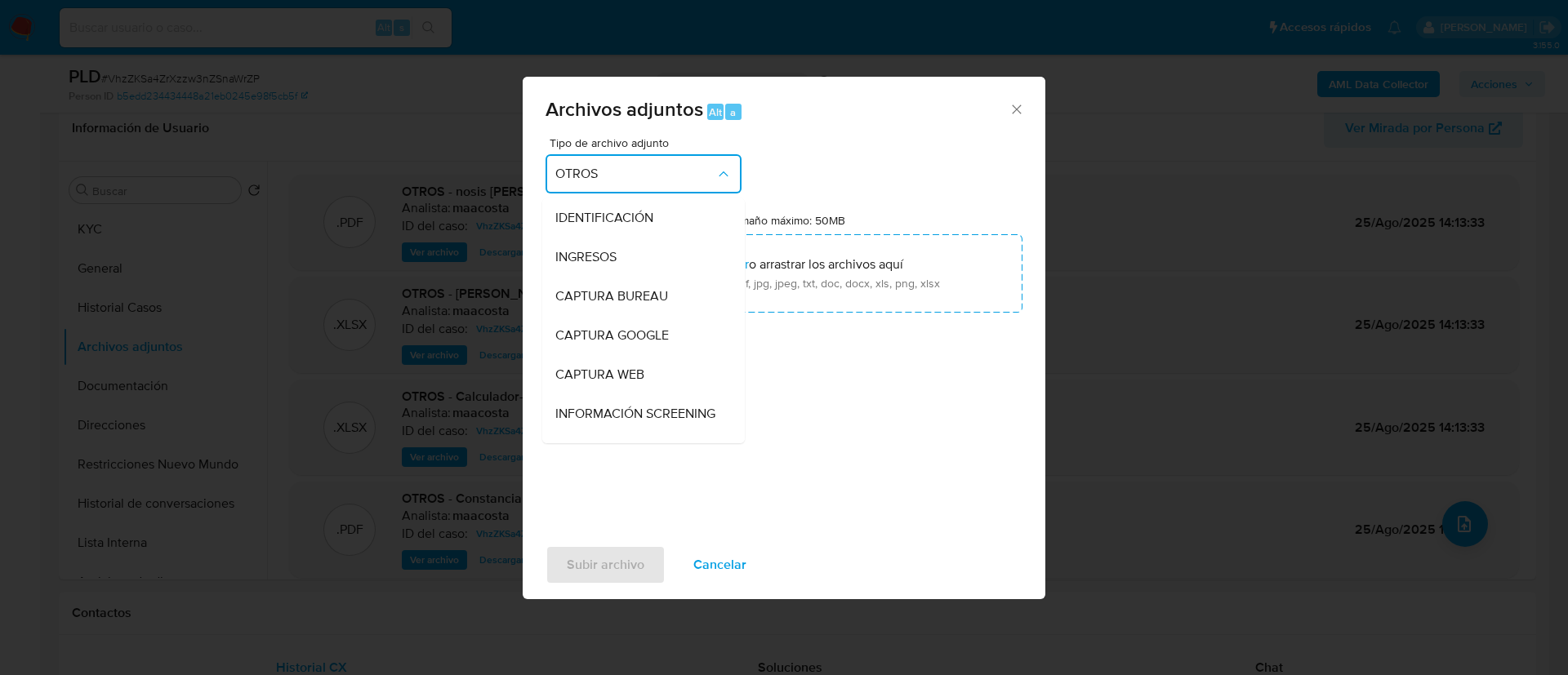
scroll to position [227, 0]
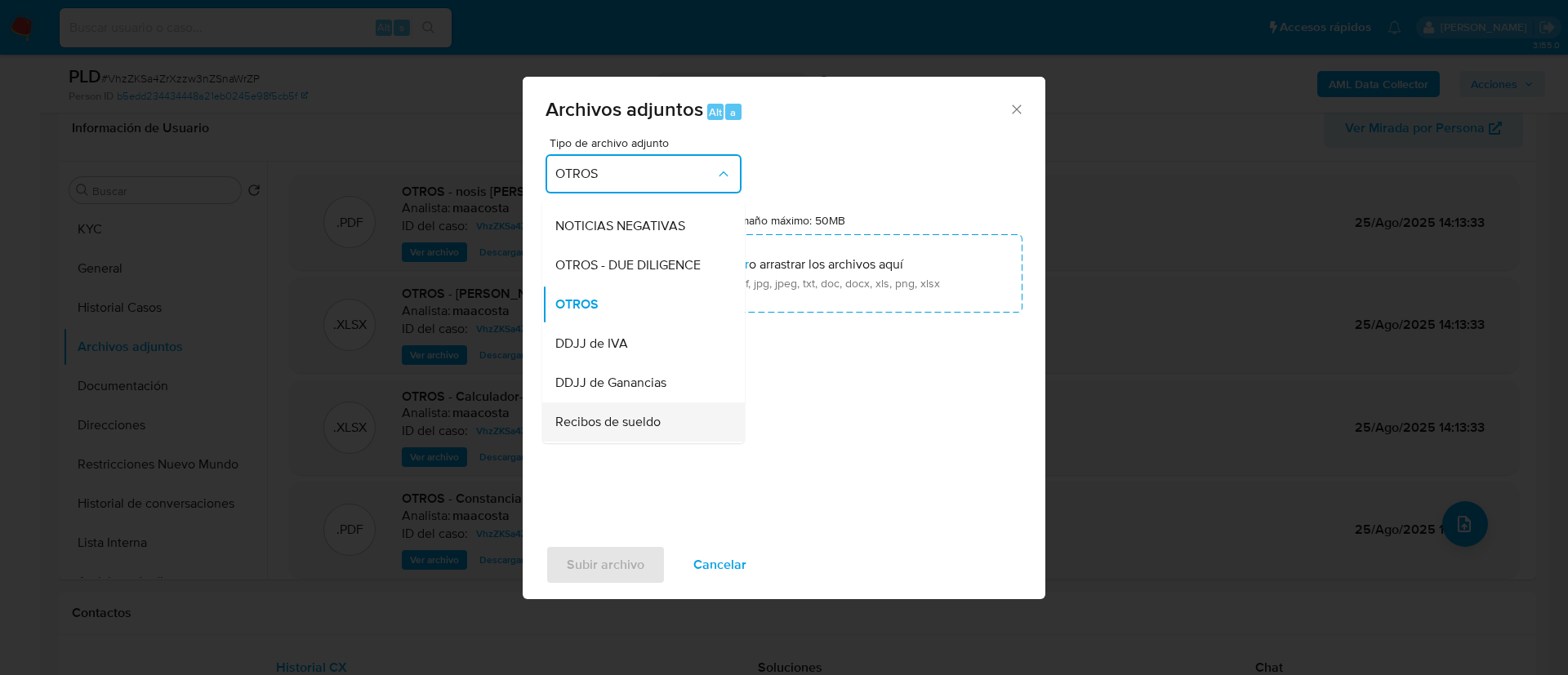
click at [609, 430] on span "Recibos de sueldo" at bounding box center [607, 422] width 105 height 16
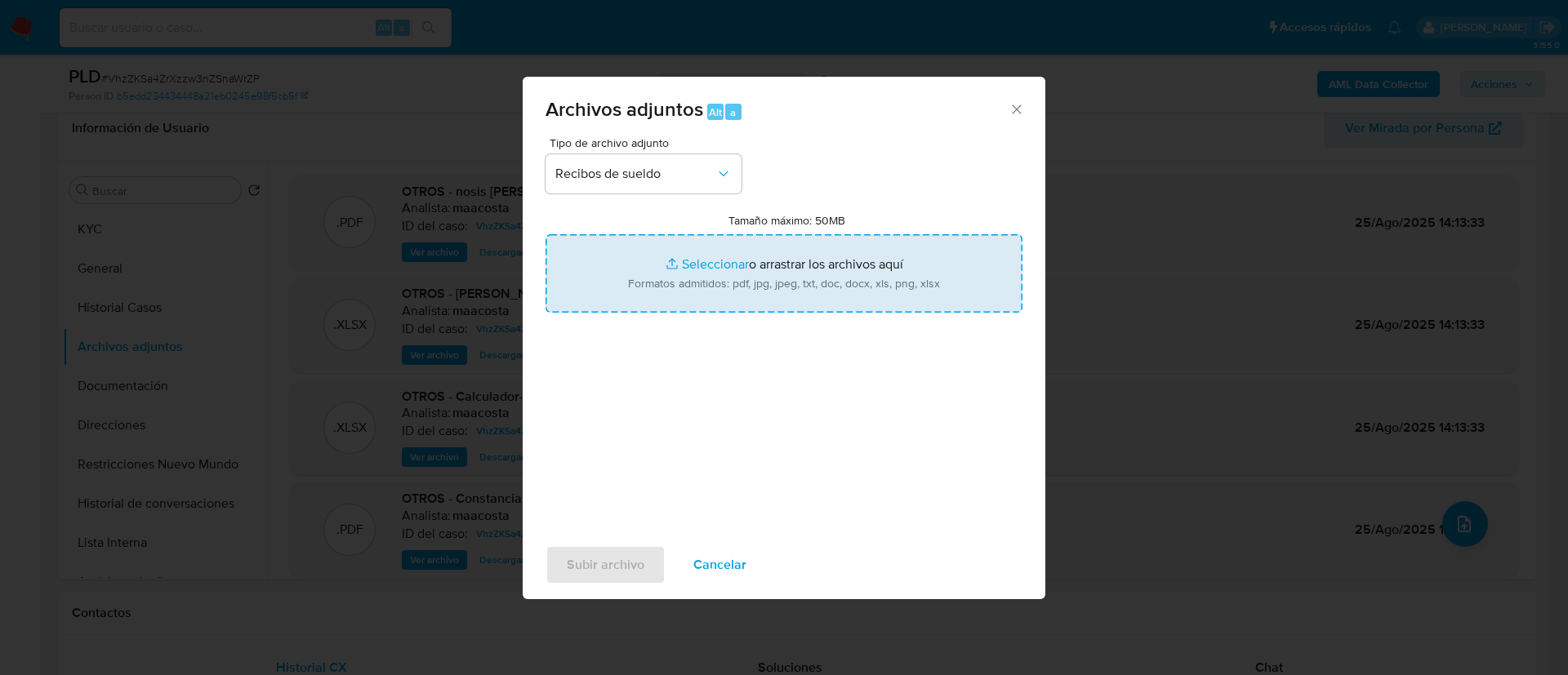
type input "C:\fakepath\Recibos.pdf"
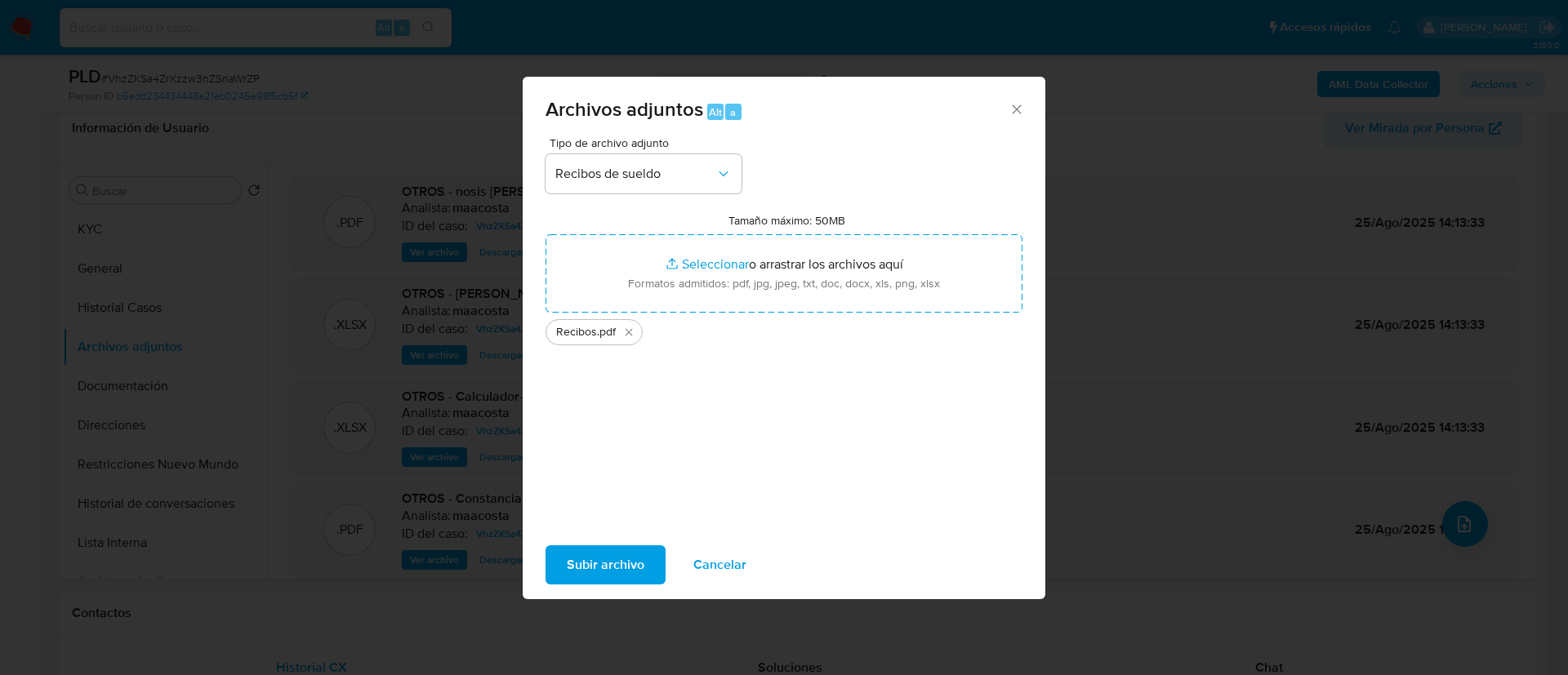
click at [618, 566] on span "Subir archivo" at bounding box center [605, 565] width 78 height 36
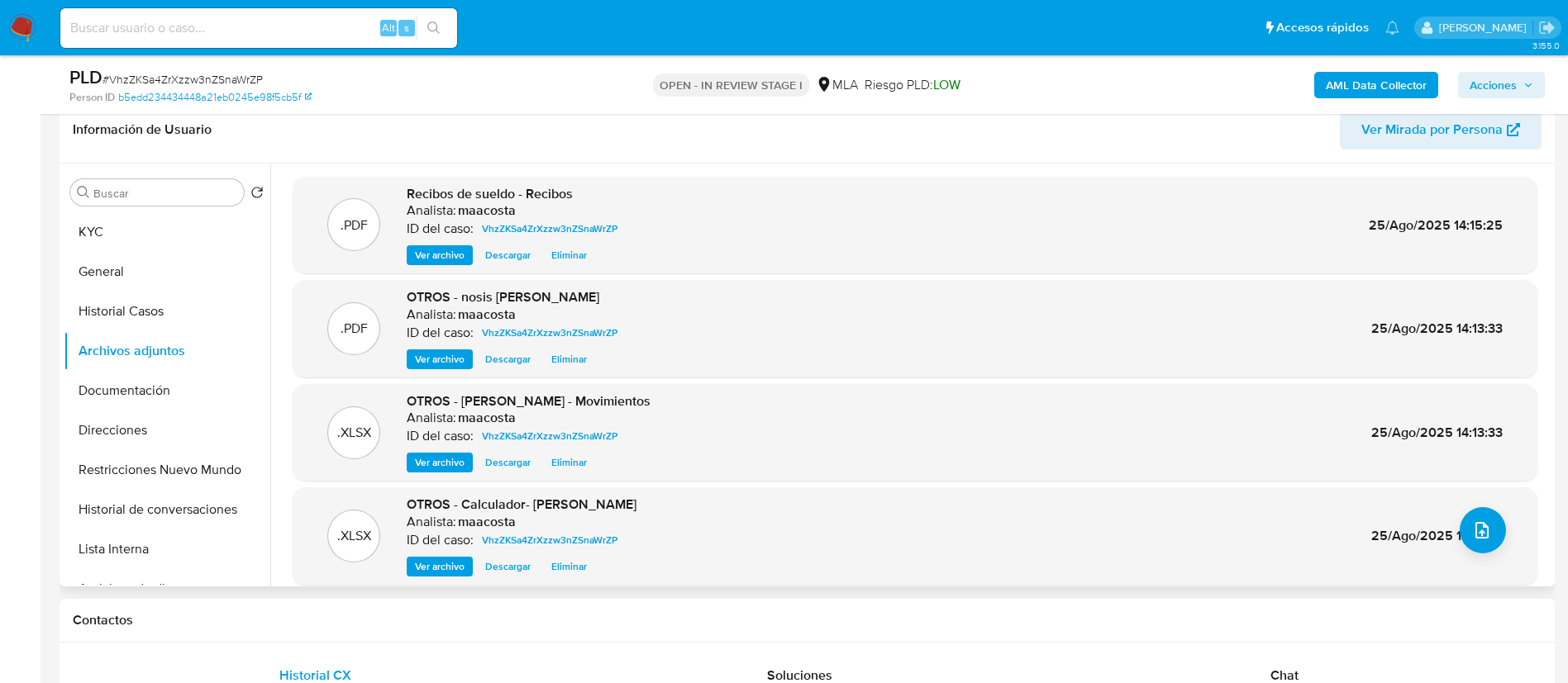
click at [1499, 545] on div ".XLSX OTROS - Calculador- Rodrigo David Ramallo Analista: maacosta ID del caso:…" at bounding box center [915, 536] width 1228 height 81
click at [1489, 539] on button "upload-file" at bounding box center [1483, 531] width 46 height 46
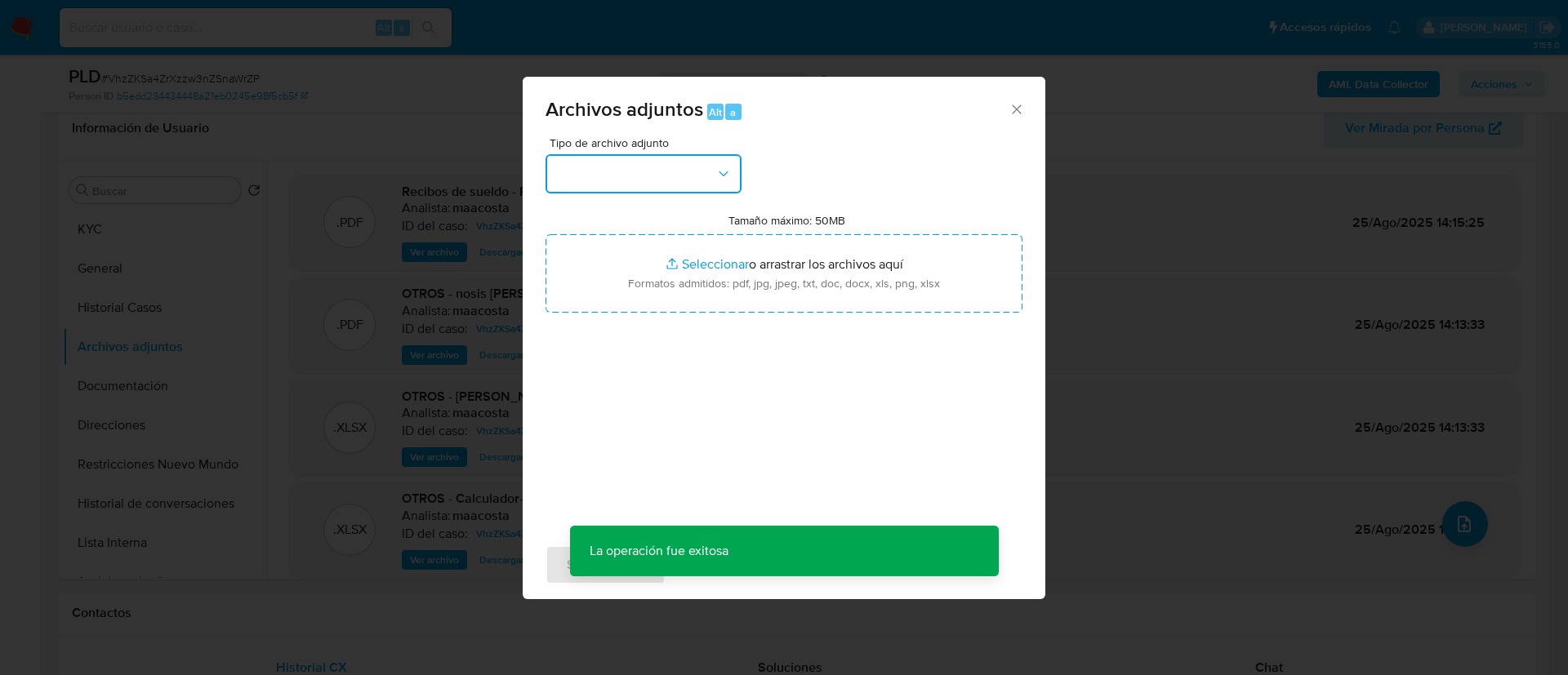
click at [696, 182] on button "button" at bounding box center [643, 173] width 196 height 39
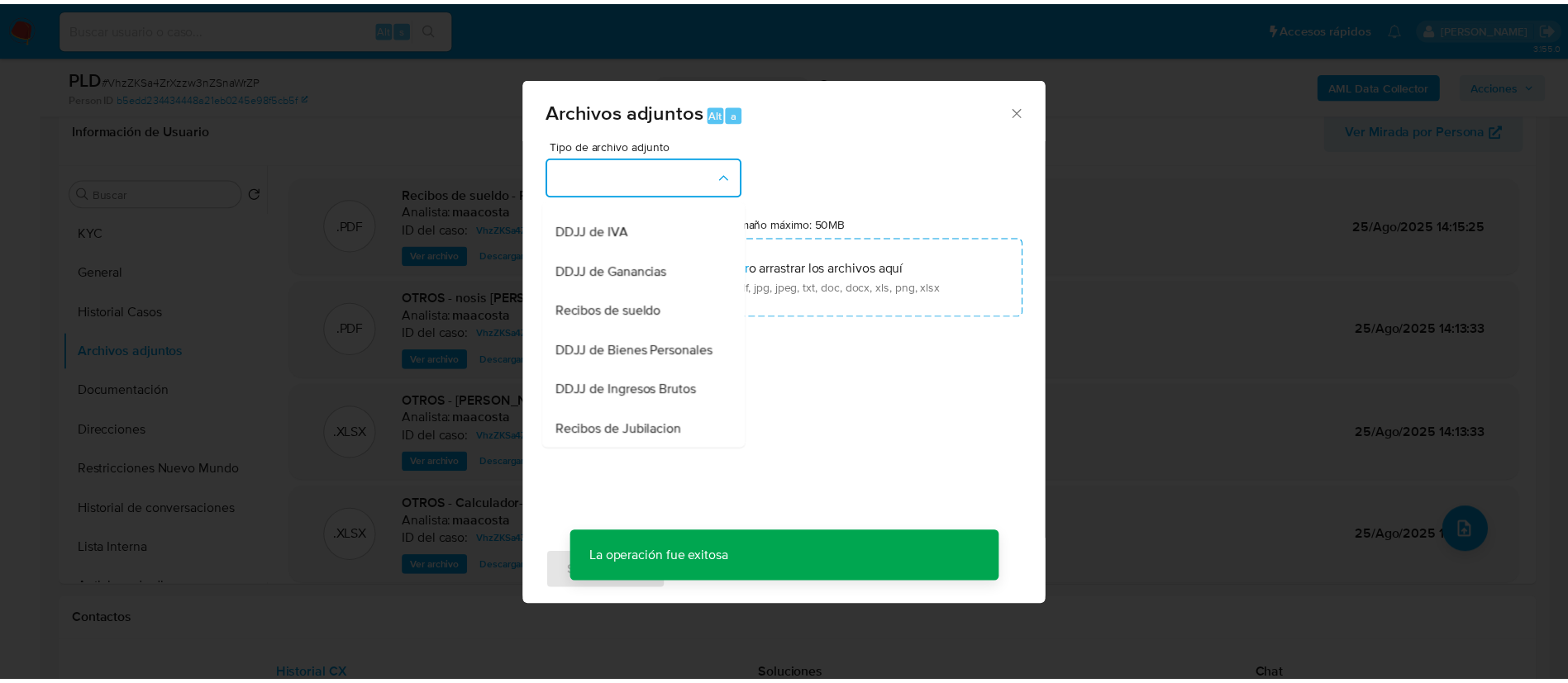
scroll to position [349, 0]
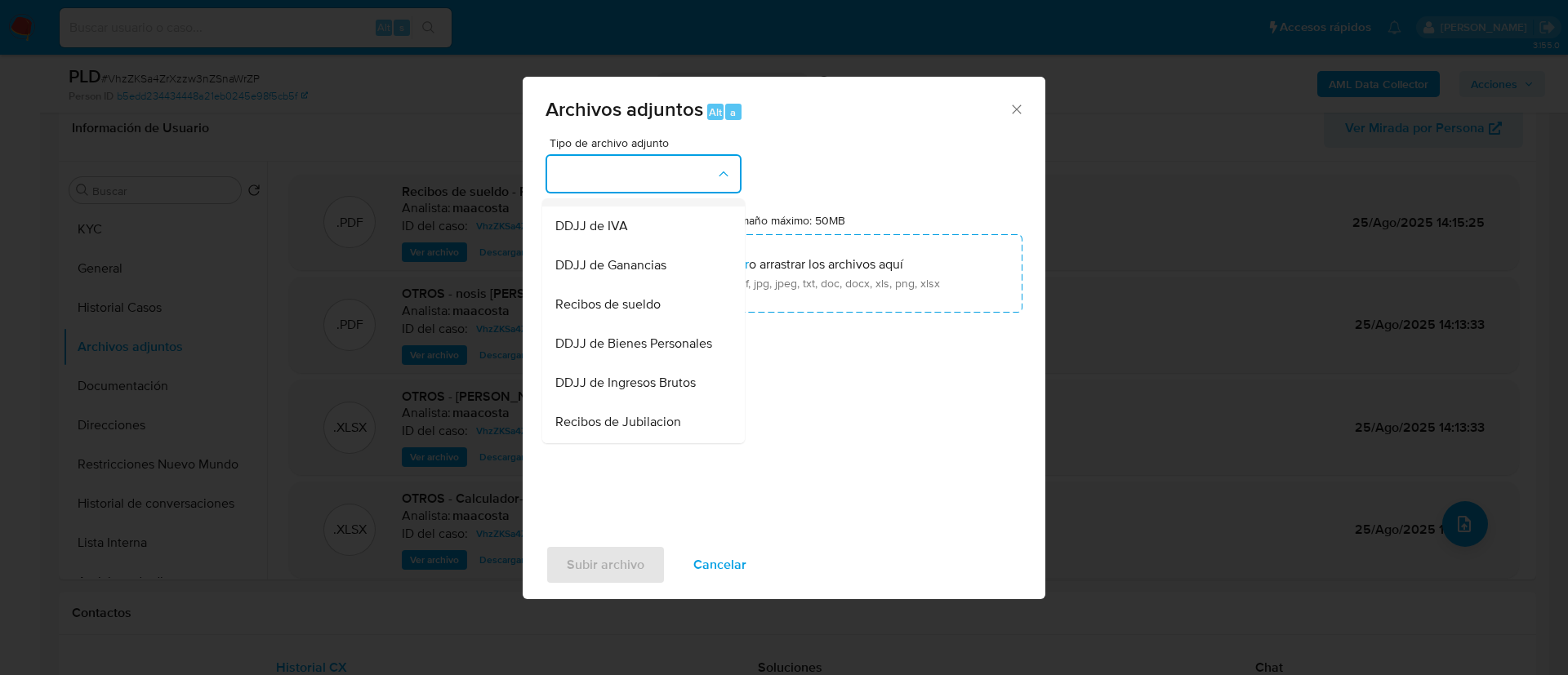
click at [587, 195] on span "OTROS" at bounding box center [576, 187] width 43 height 16
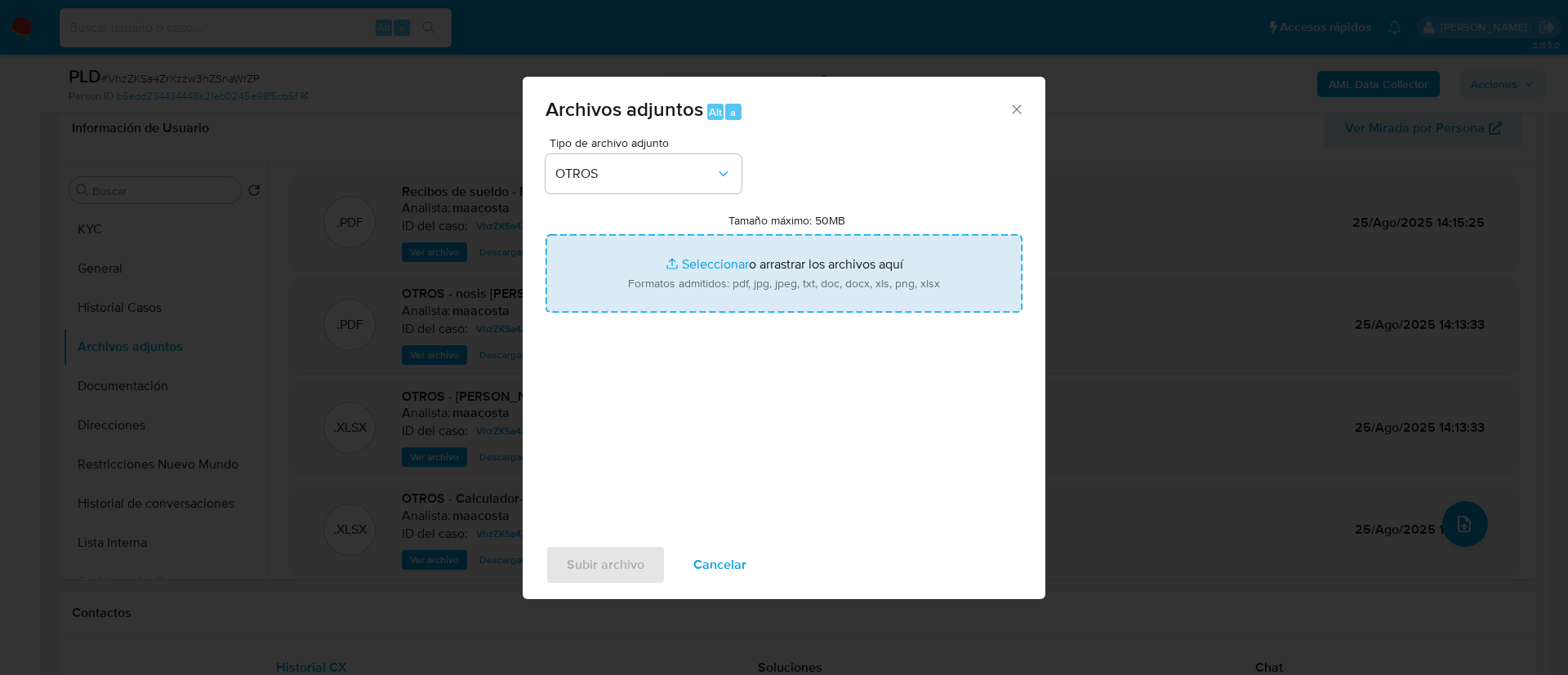
type input "C:\fakepath\Caselog VhzZKSa4ZrXzzw3nZSnaWrZP - 7psqZOaHFfl6uWgTcOny6qy2.docx"
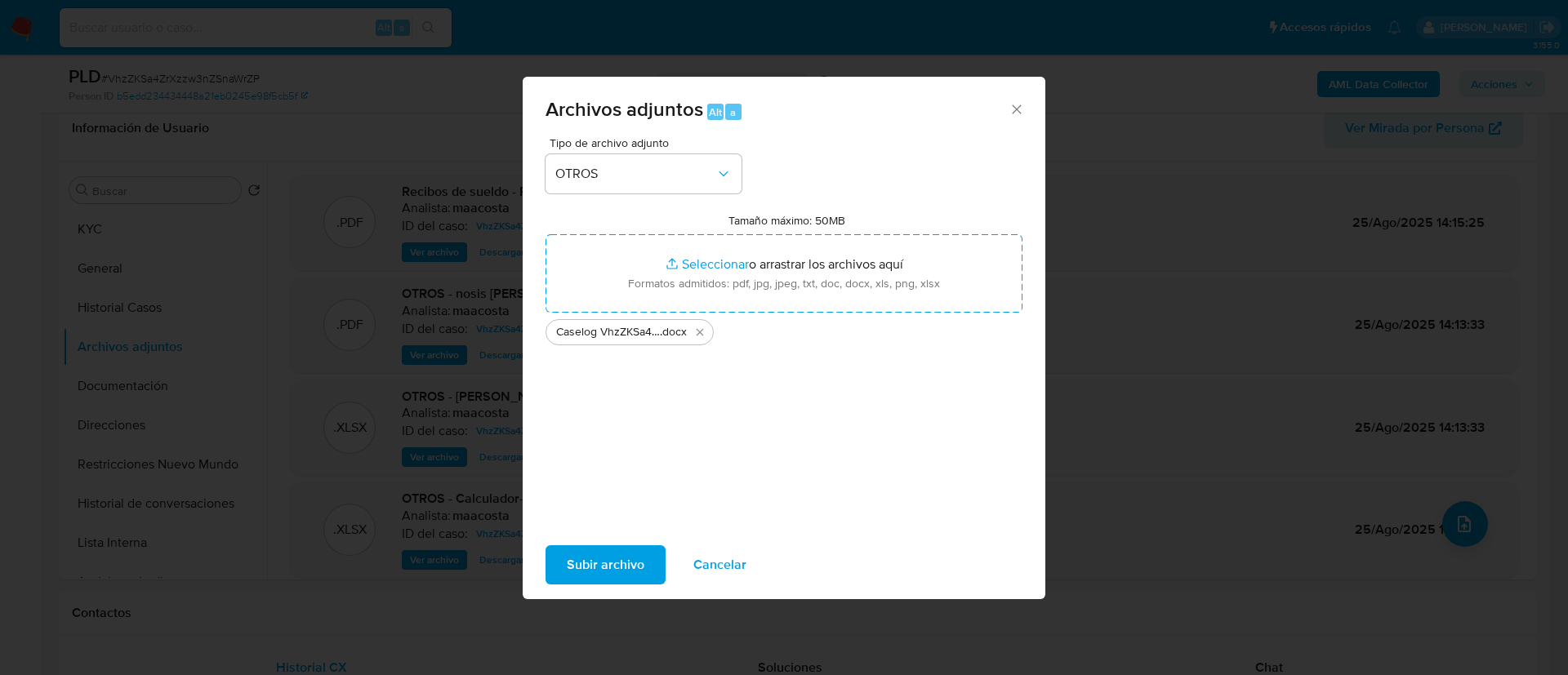
click at [618, 565] on span "Subir archivo" at bounding box center [605, 565] width 78 height 36
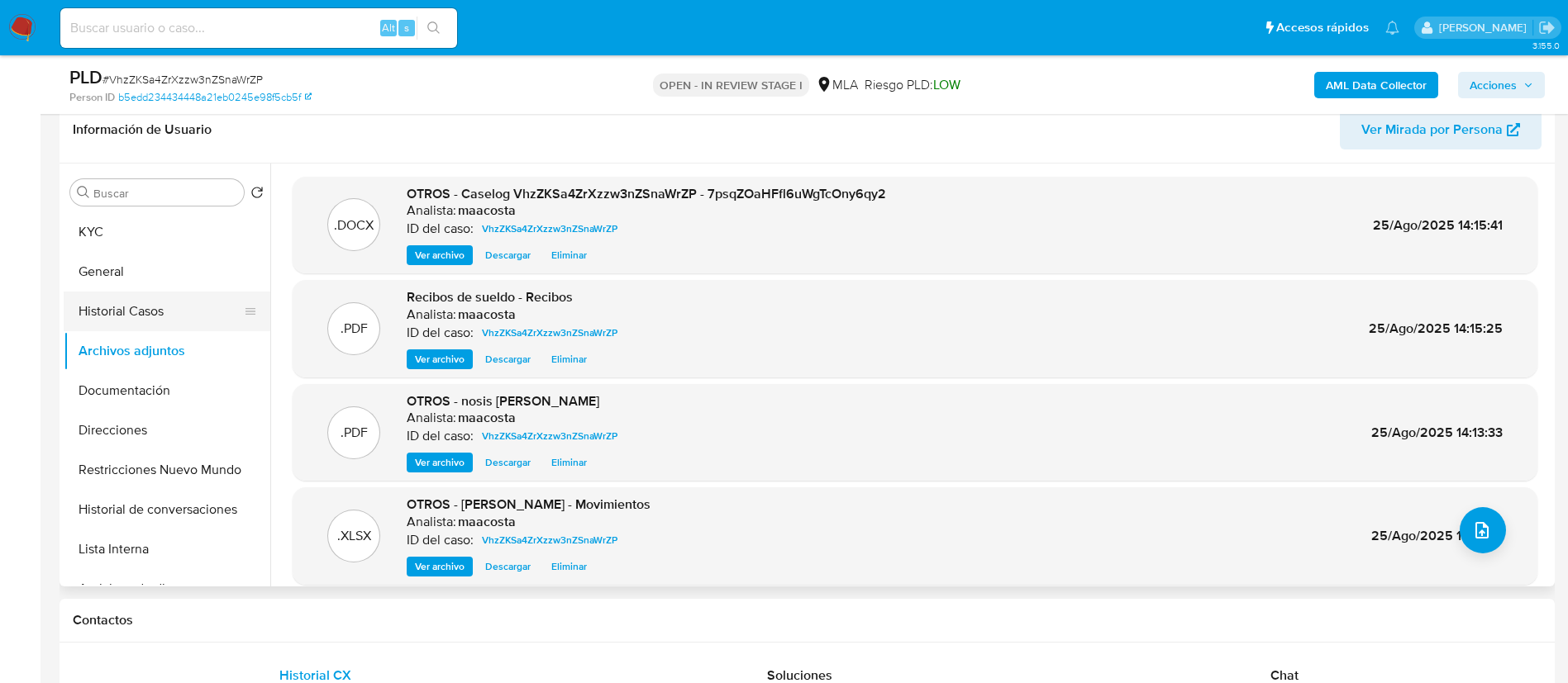
click at [120, 304] on button "Historial Casos" at bounding box center [160, 311] width 193 height 40
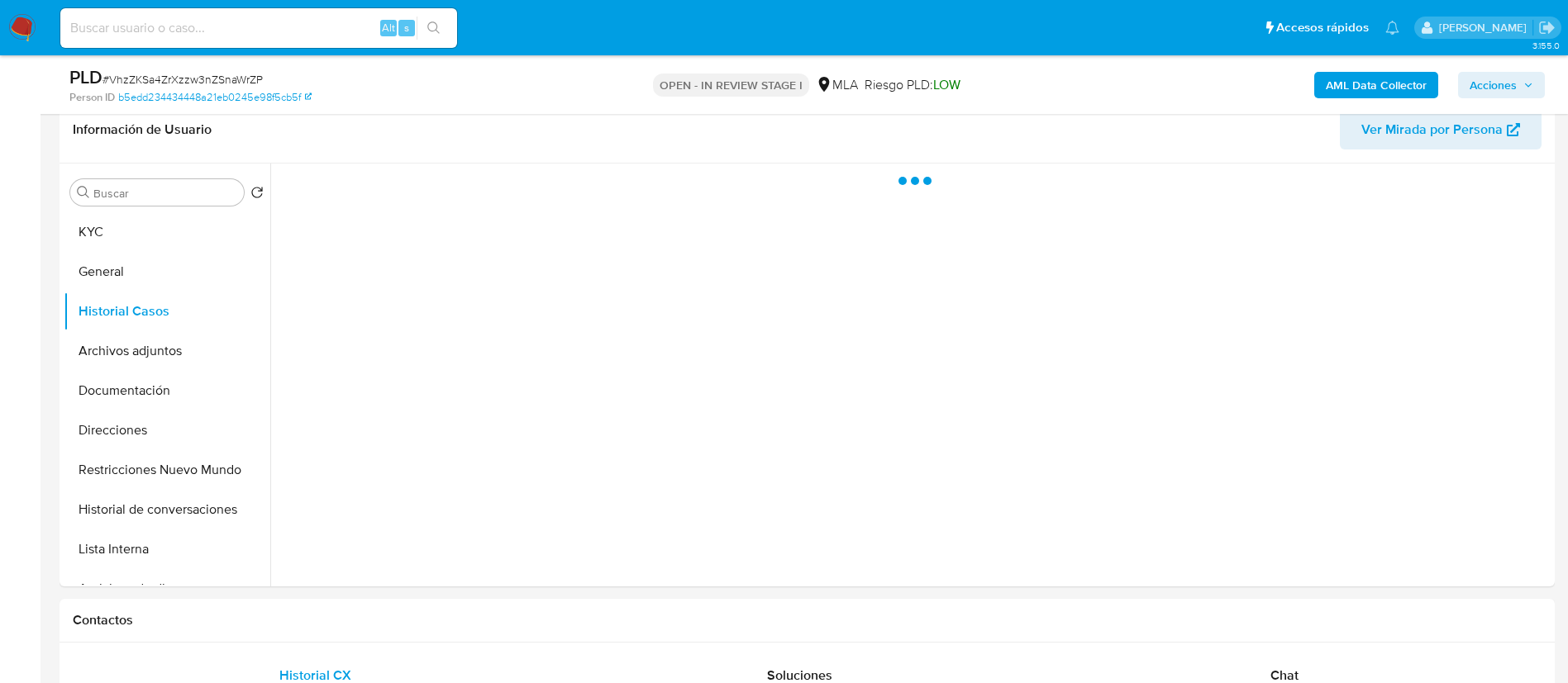
click at [1493, 80] on span "Acciones" at bounding box center [1492, 85] width 47 height 27
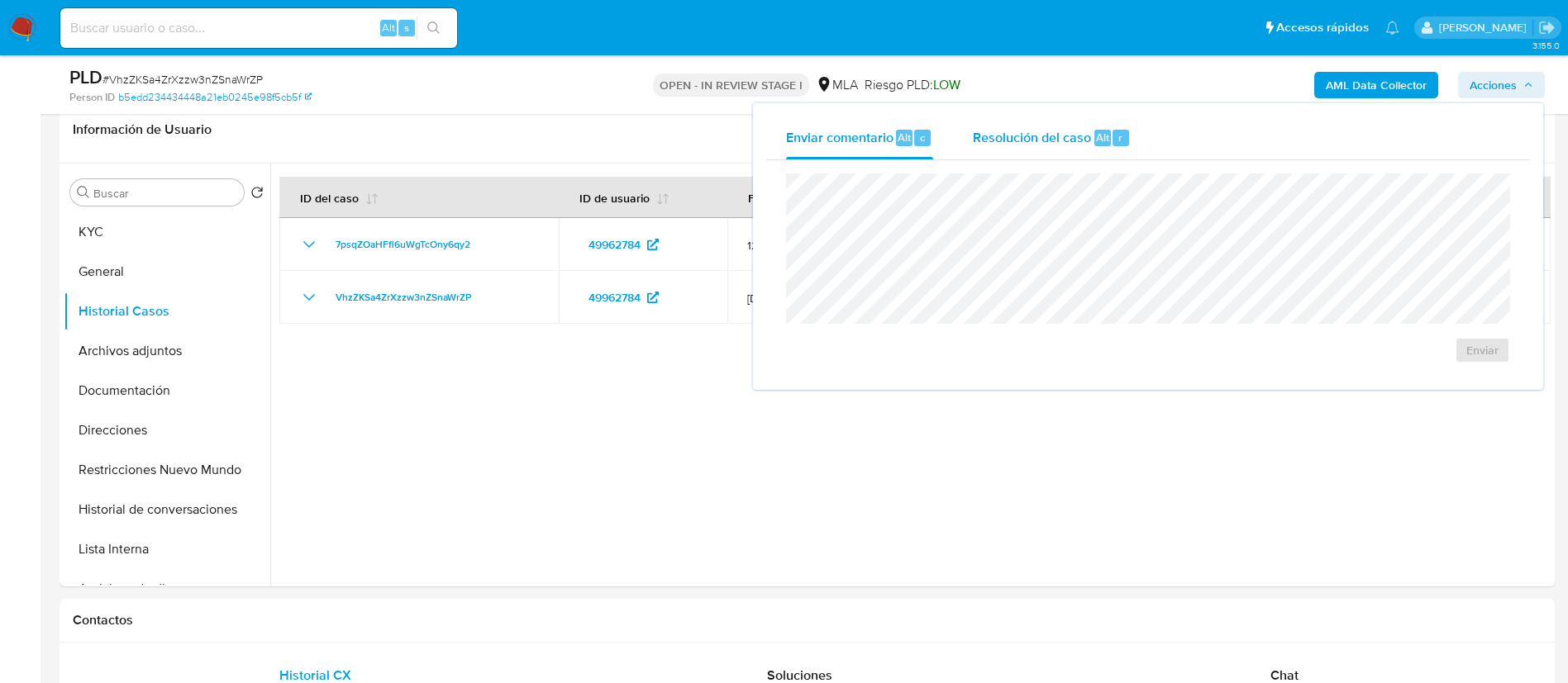
click at [1096, 130] on span "Alt" at bounding box center [1103, 138] width 13 height 16
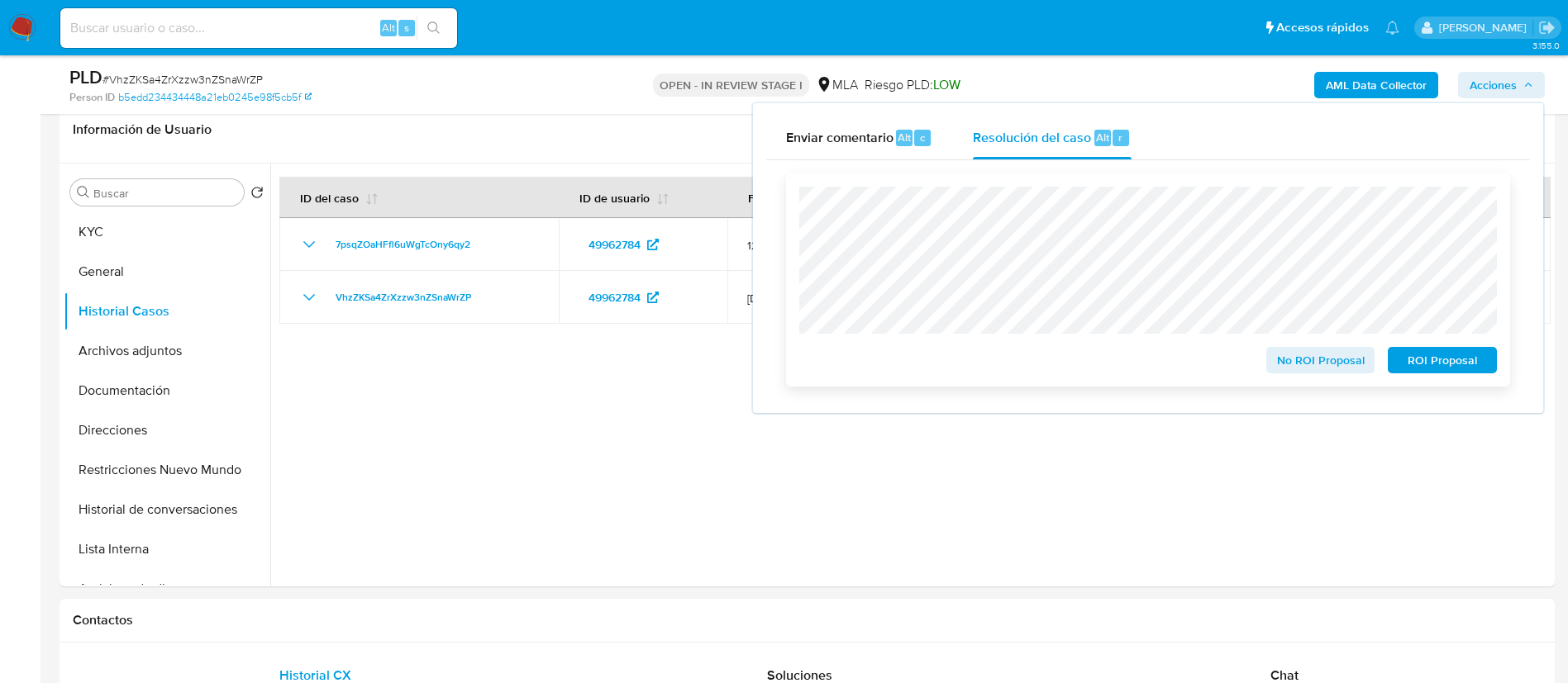
click at [1426, 363] on span "ROI Proposal" at bounding box center [1441, 360] width 86 height 23
click at [1439, 358] on span "ROI Proposal" at bounding box center [1441, 360] width 86 height 23
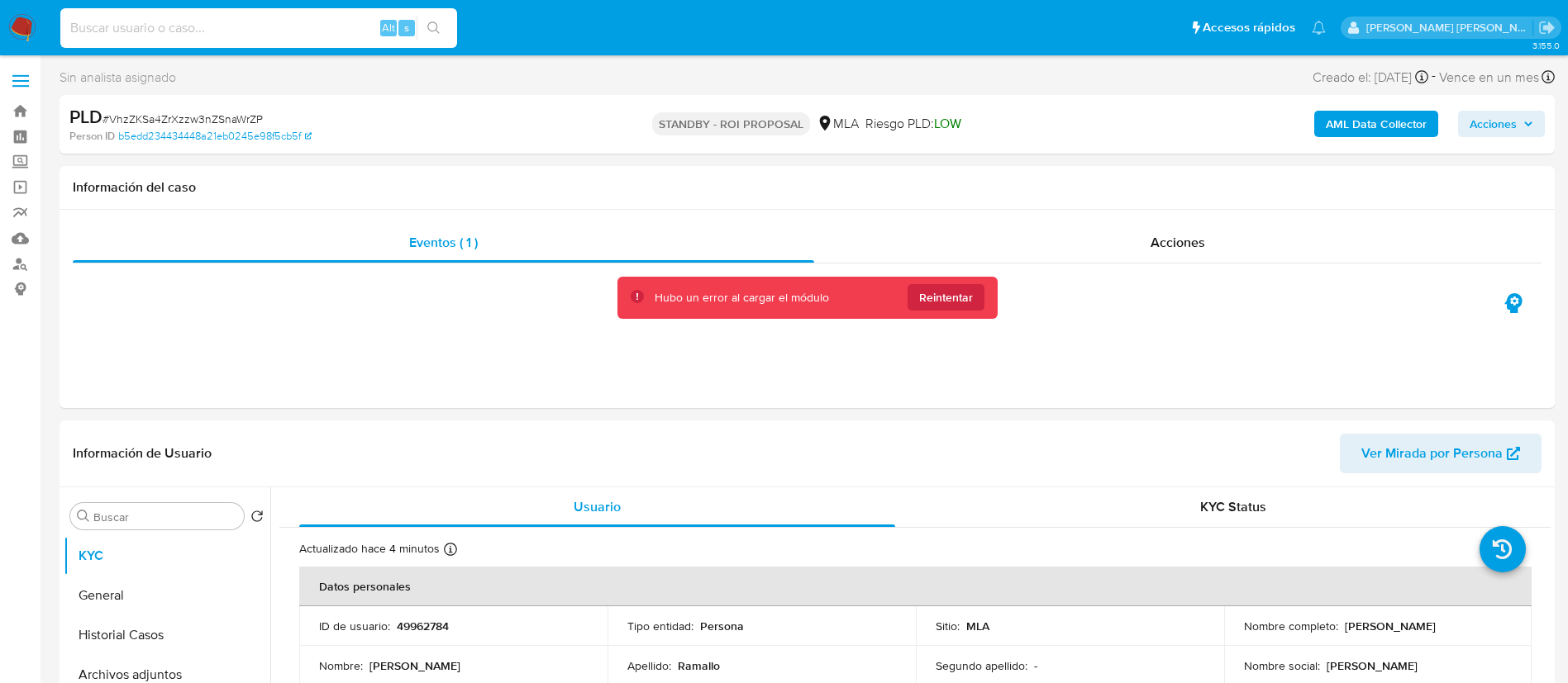
click at [280, 38] on input at bounding box center [259, 28] width 397 height 21
select select "10"
paste input "413169121"
type input "413169121"
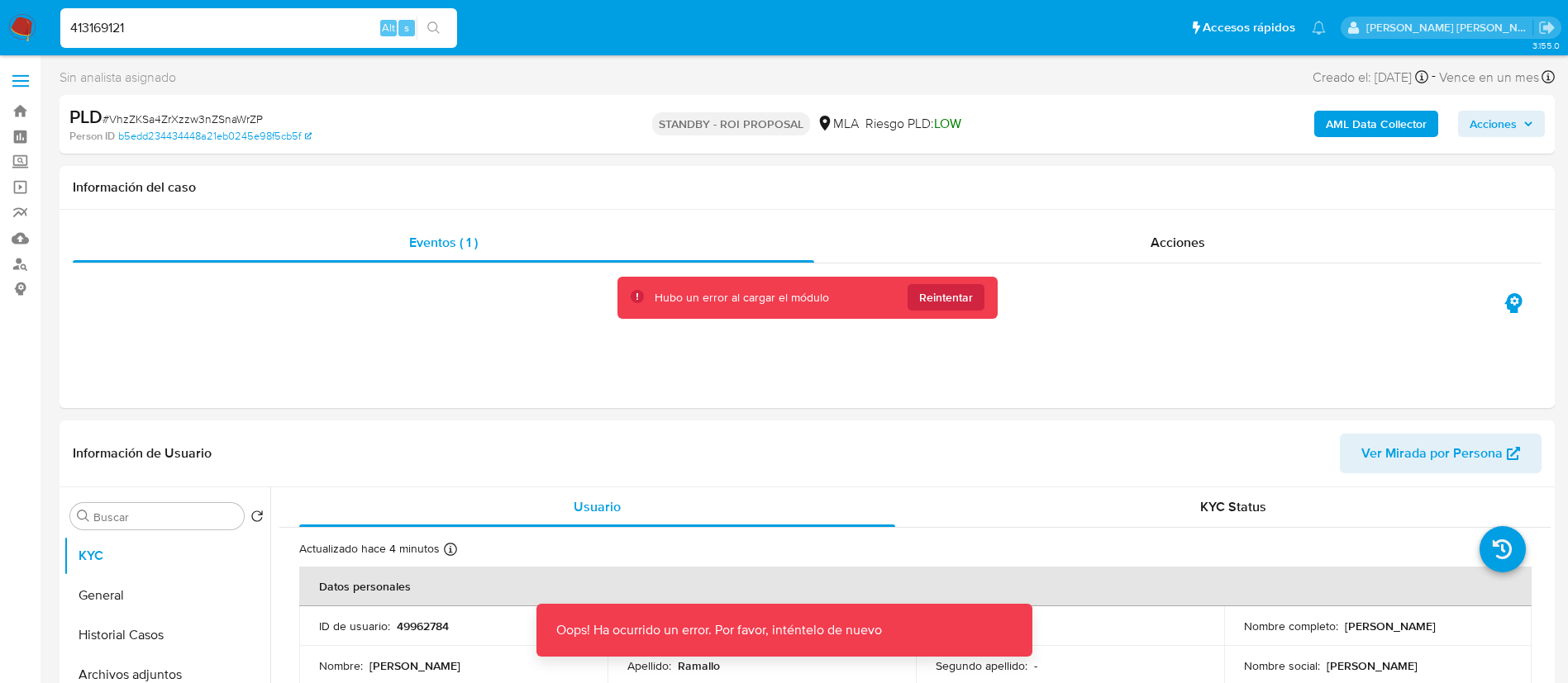
click at [280, 38] on input "413169121" at bounding box center [259, 28] width 397 height 21
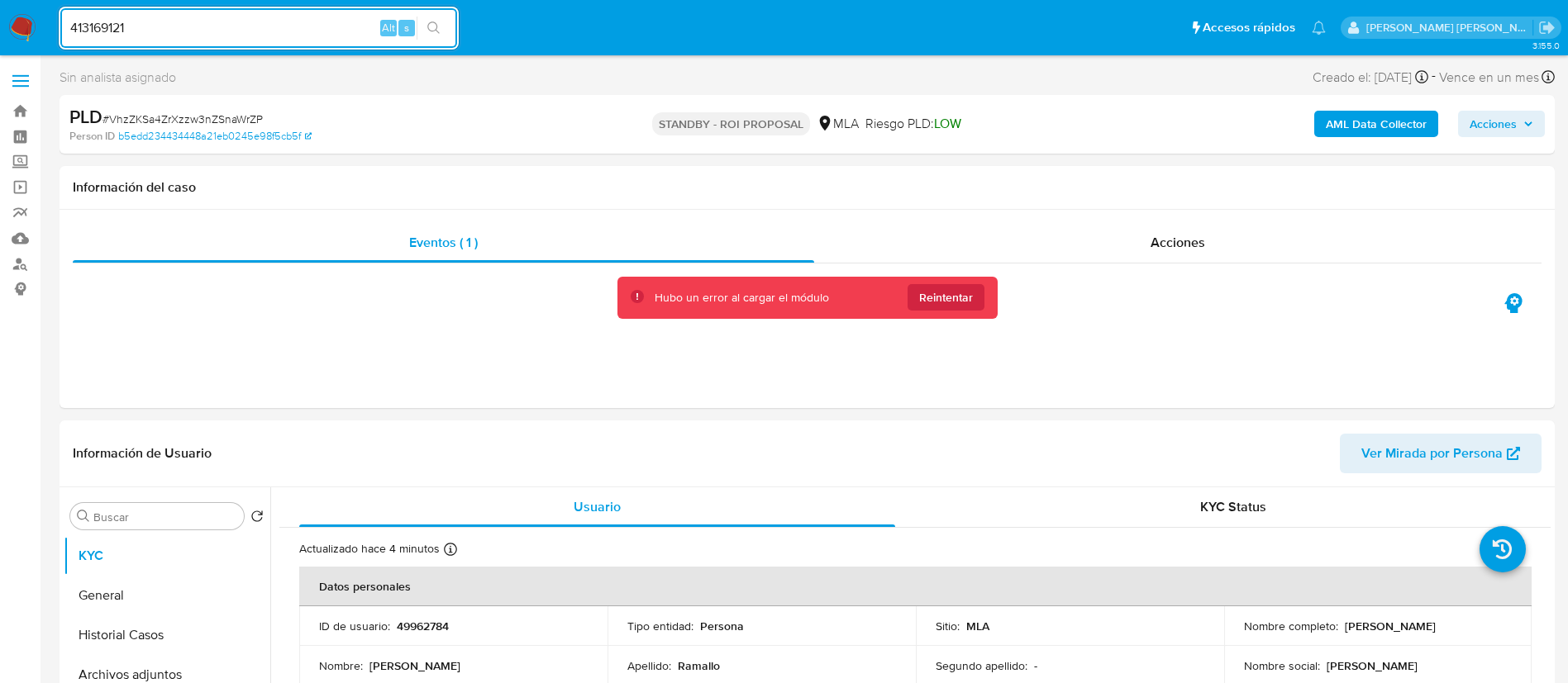
click at [351, 28] on input "413169121" at bounding box center [259, 28] width 397 height 21
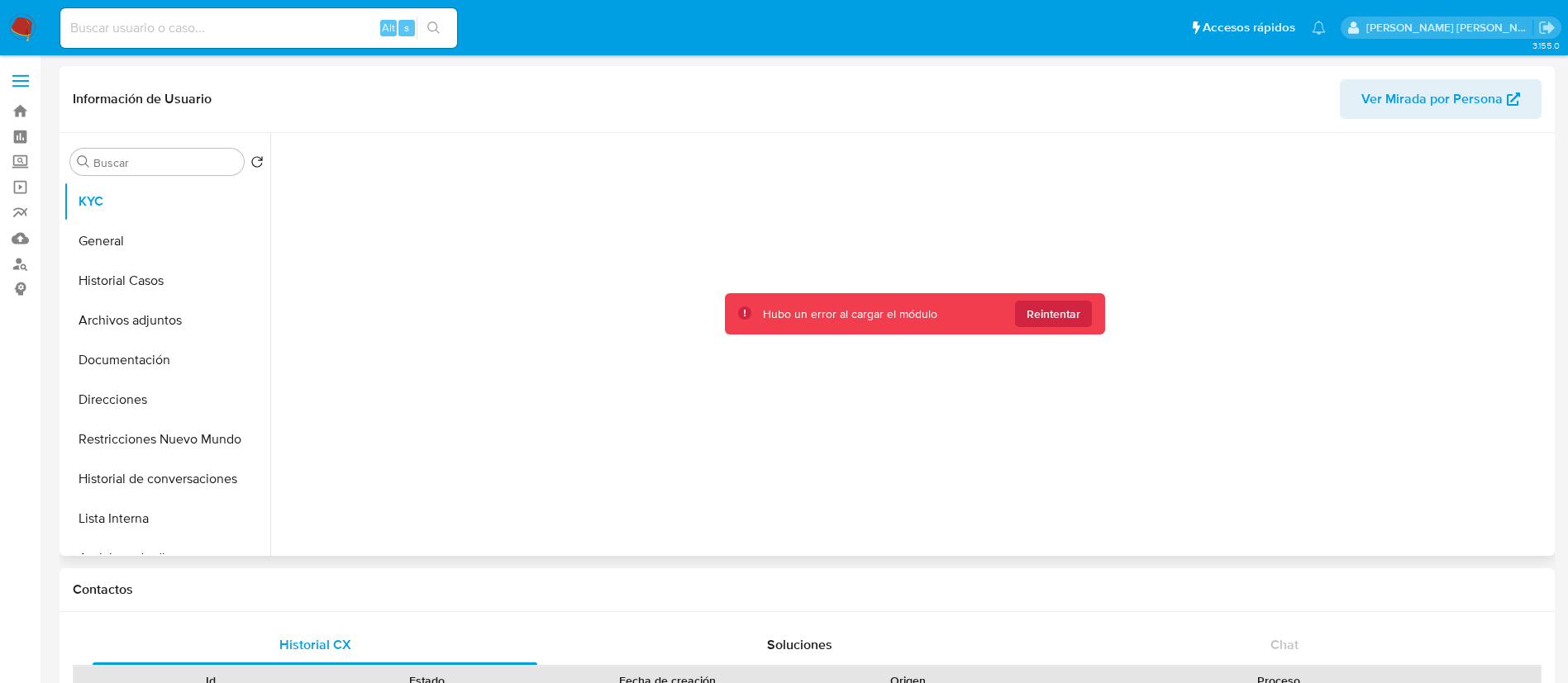
select select "10"
click at [1056, 325] on span "Reintentar" at bounding box center [1054, 314] width 54 height 27
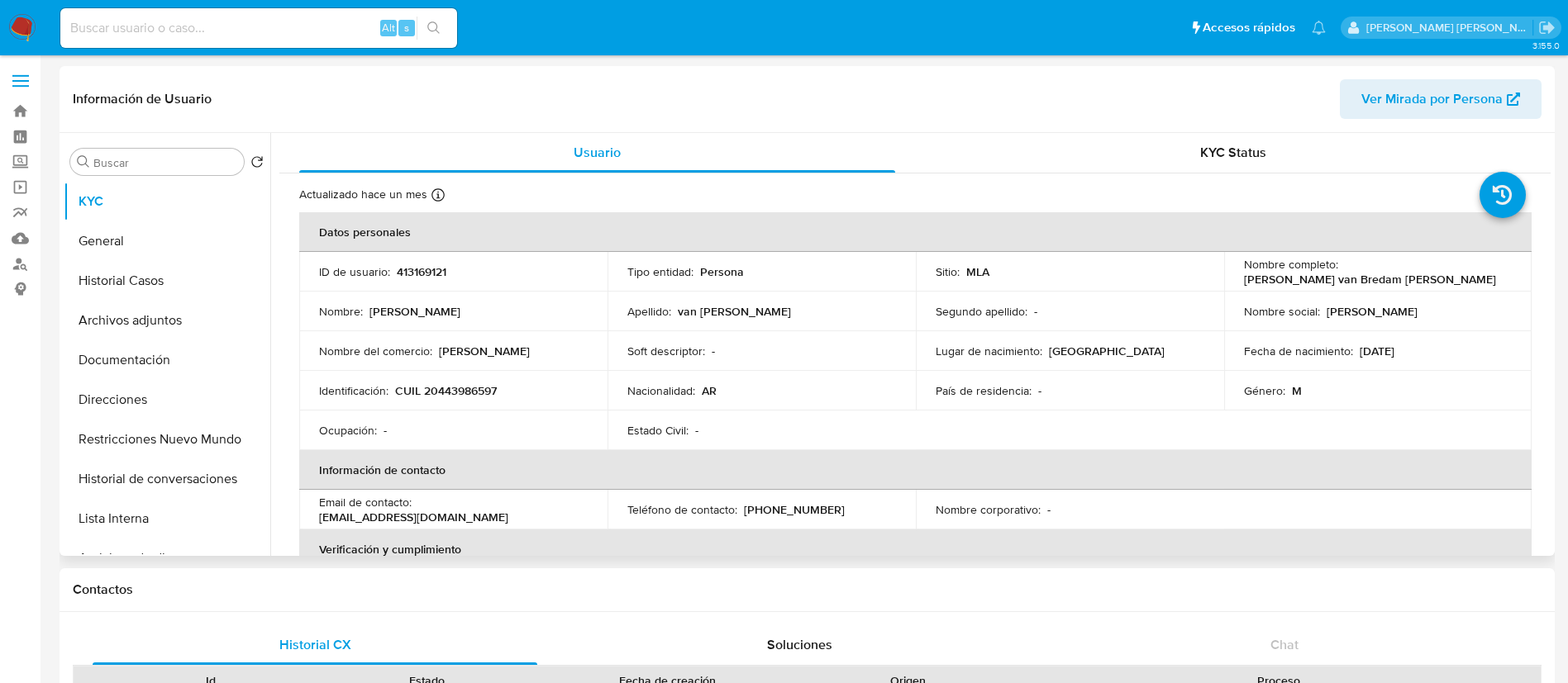
scroll to position [12, 0]
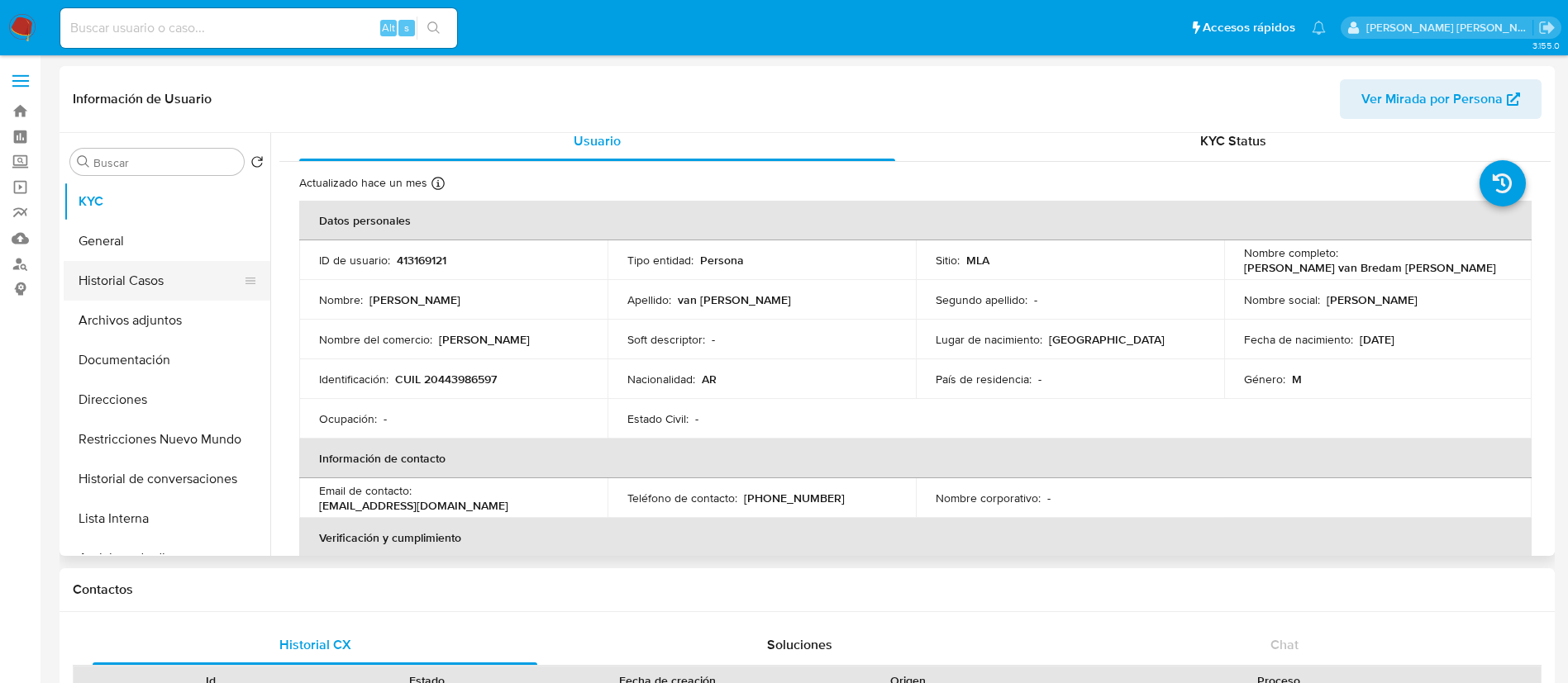
click at [140, 273] on button "Historial Casos" at bounding box center [160, 281] width 193 height 40
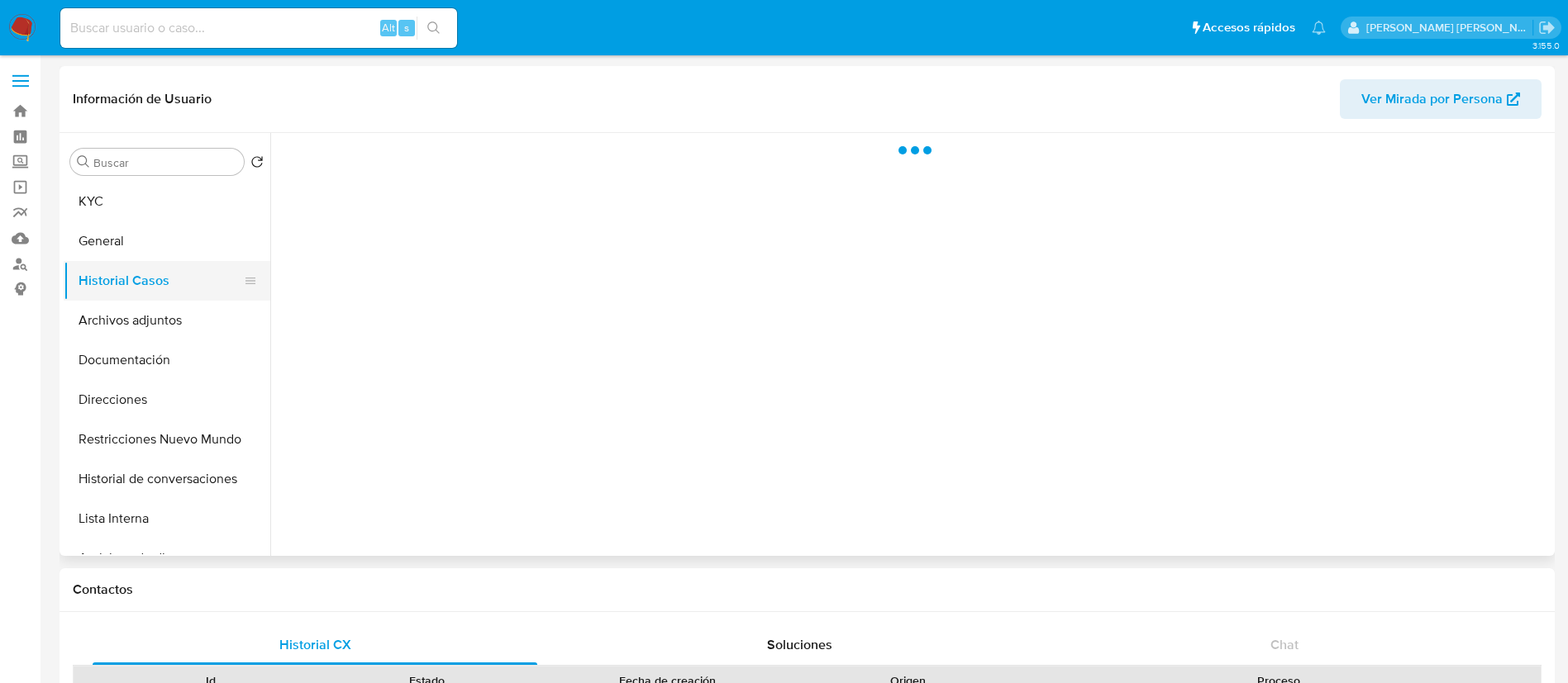
scroll to position [0, 0]
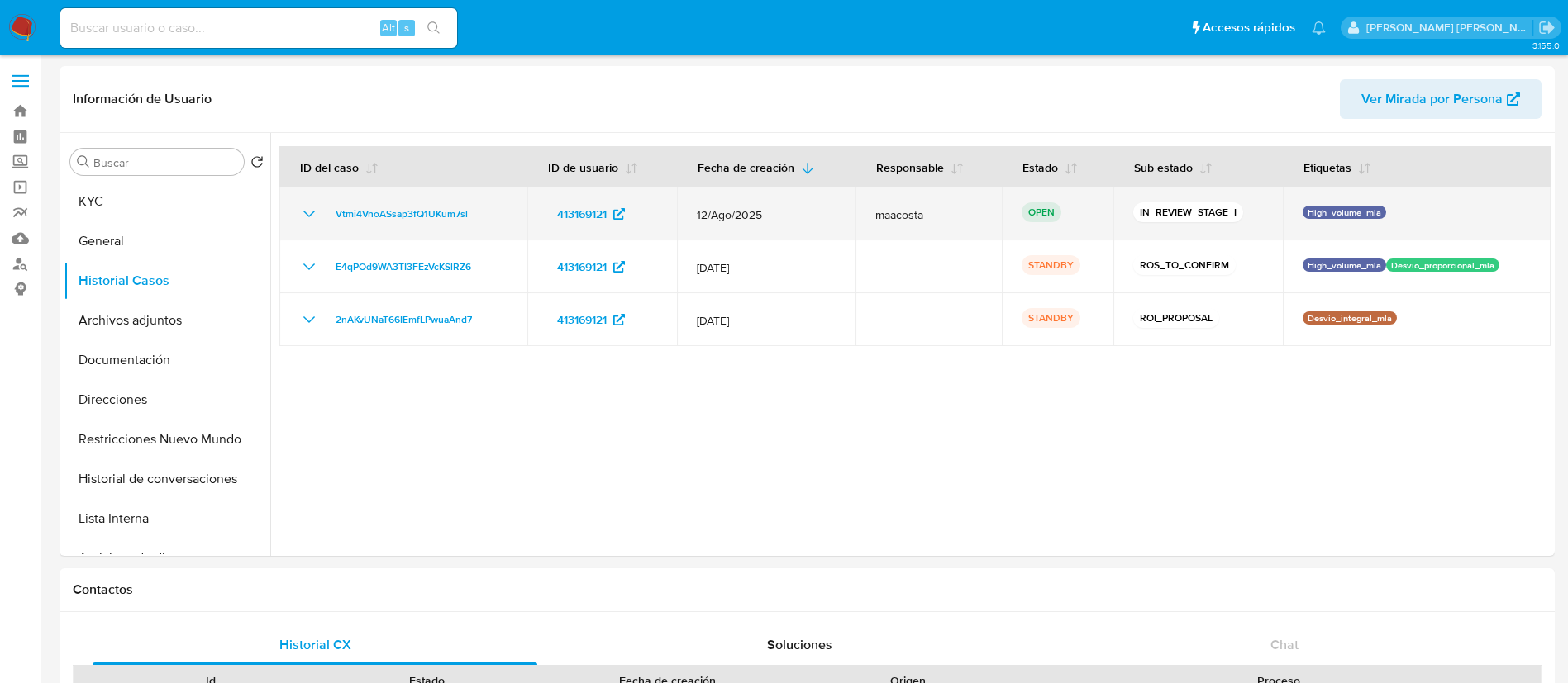
click at [480, 212] on div "Vtmi4VnoASsap3fQ1UKum7sl" at bounding box center [404, 213] width 209 height 19
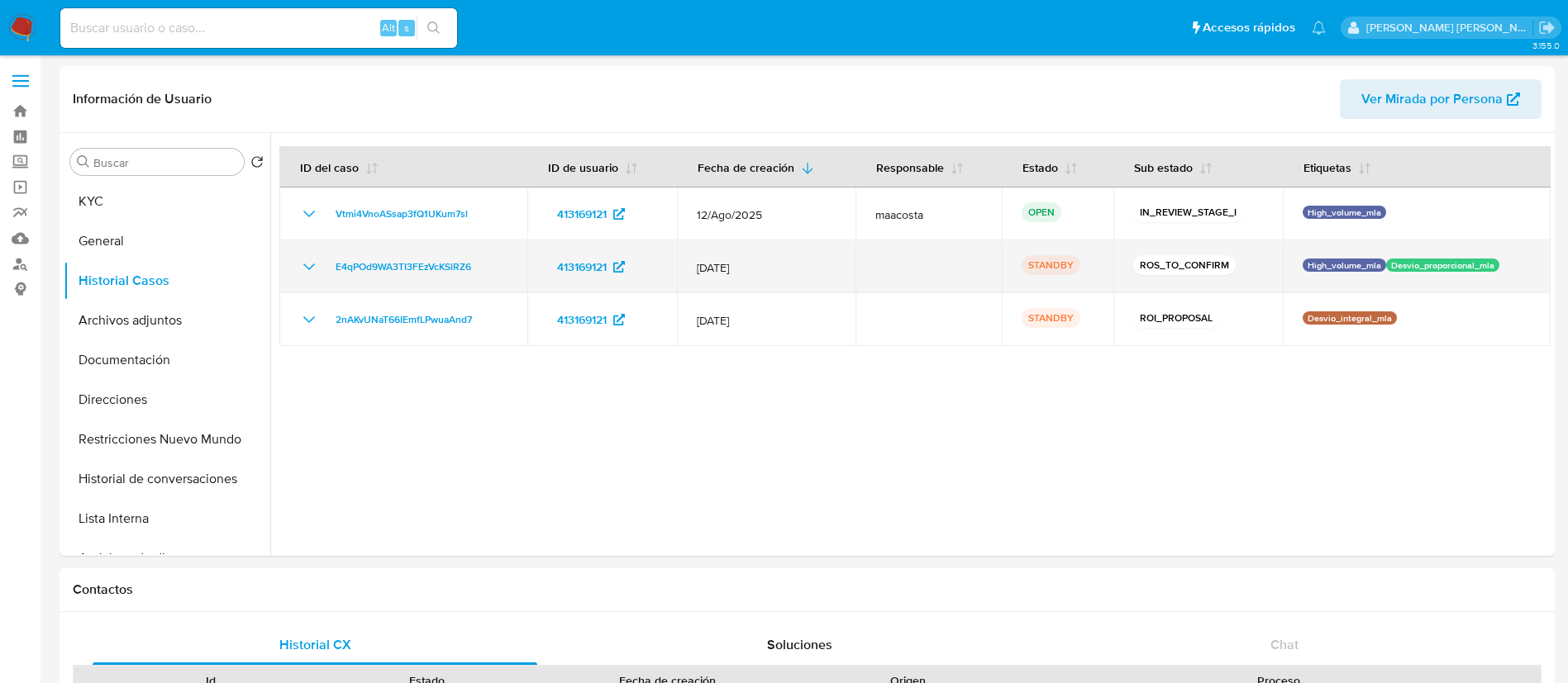
click at [501, 261] on div "E4qPOd9WA3TI3FEzVcKSlRZ6" at bounding box center [404, 266] width 209 height 19
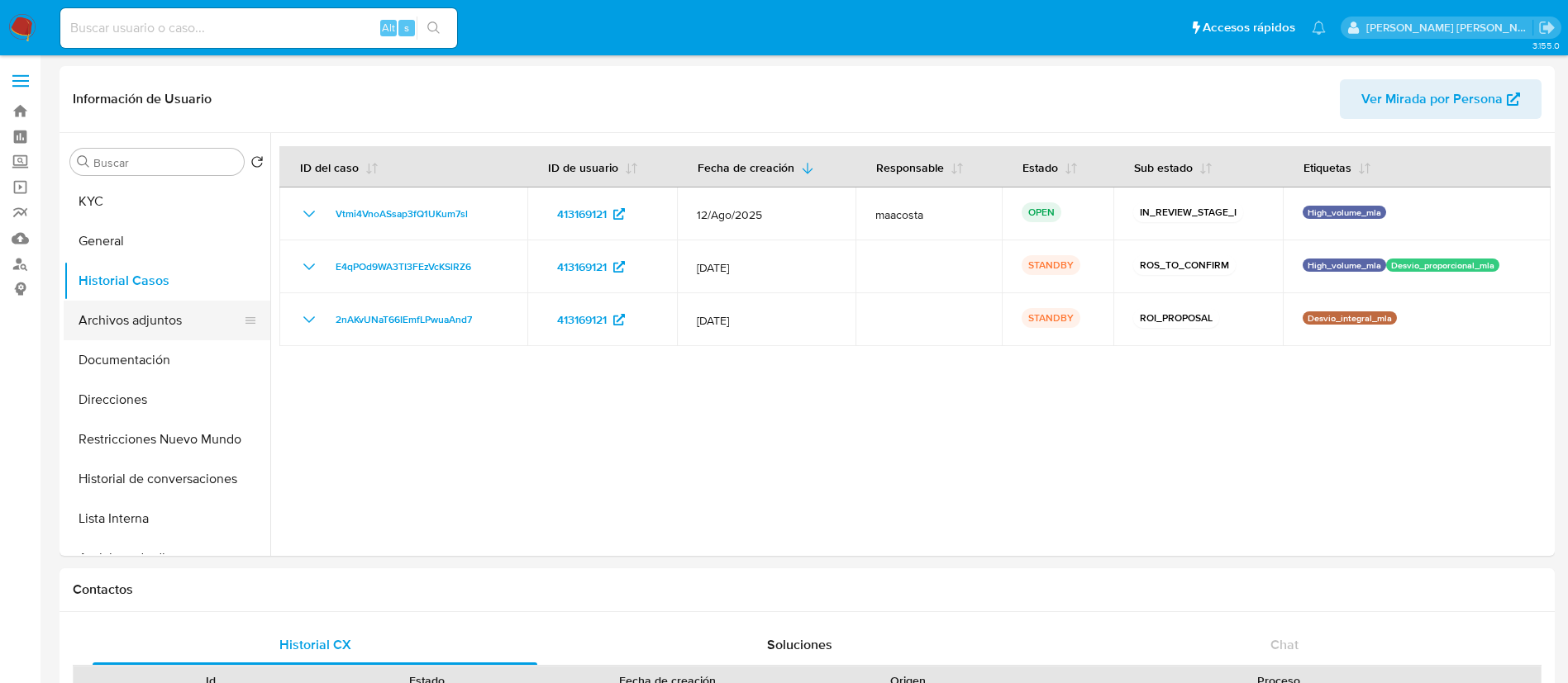
click at [155, 314] on button "Archivos adjuntos" at bounding box center [160, 320] width 193 height 40
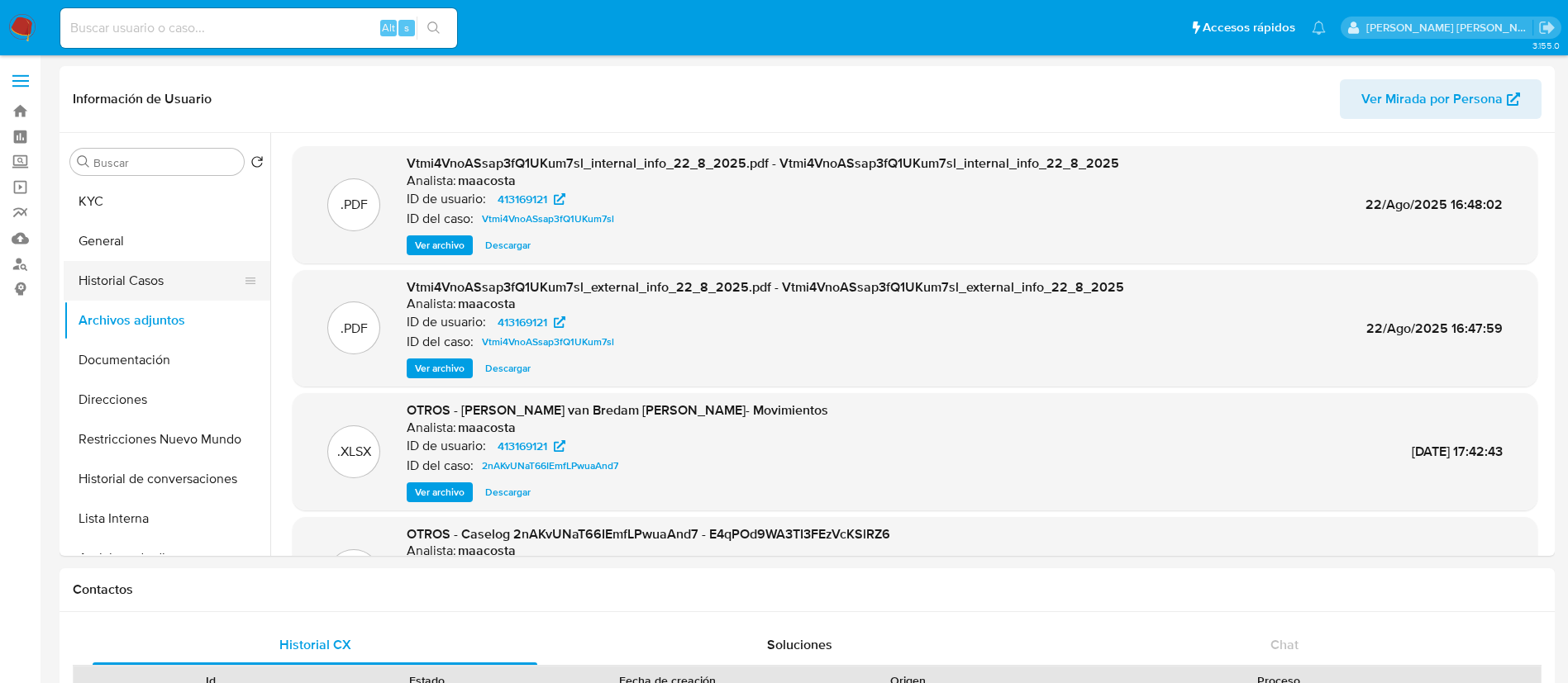
click at [134, 282] on button "Historial Casos" at bounding box center [160, 281] width 193 height 40
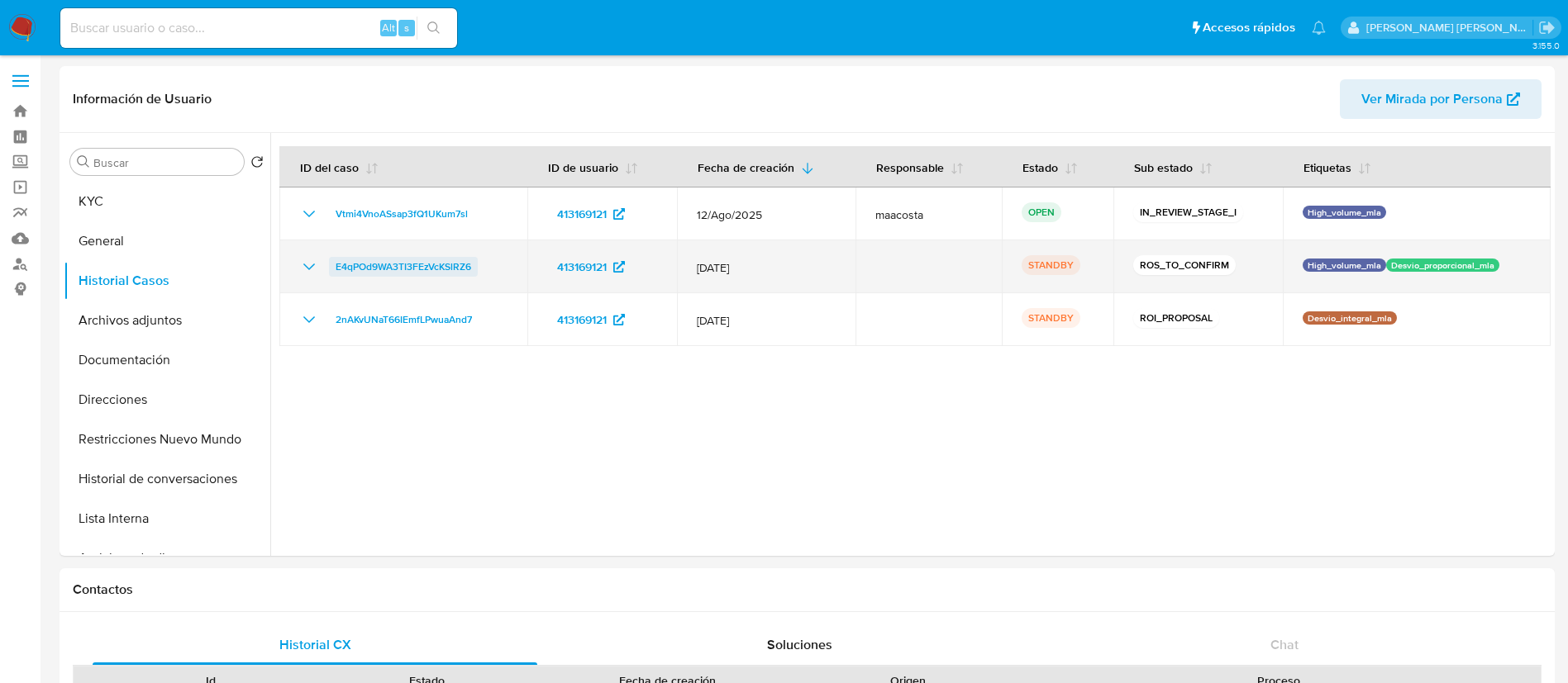
click at [385, 267] on span "E4qPOd9WA3TI3FEzVcKSlRZ6" at bounding box center [403, 266] width 136 height 19
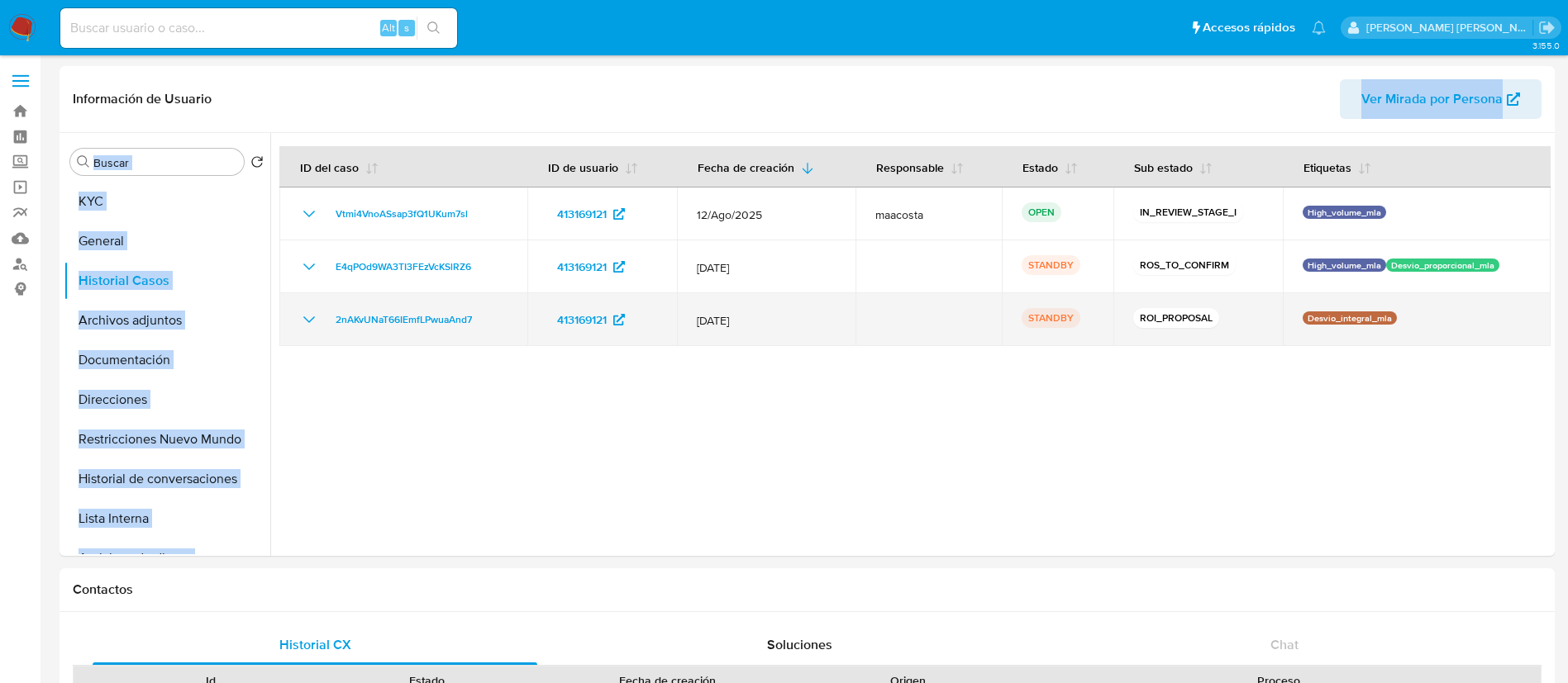
drag, startPoint x: 268, startPoint y: 90, endPoint x: 689, endPoint y: 343, distance: 491.2
click at [689, 343] on div "Información de Usuario Ver Mirada por Persona Buscar Volver al orden por defect…" at bounding box center [806, 311] width 1495 height 490
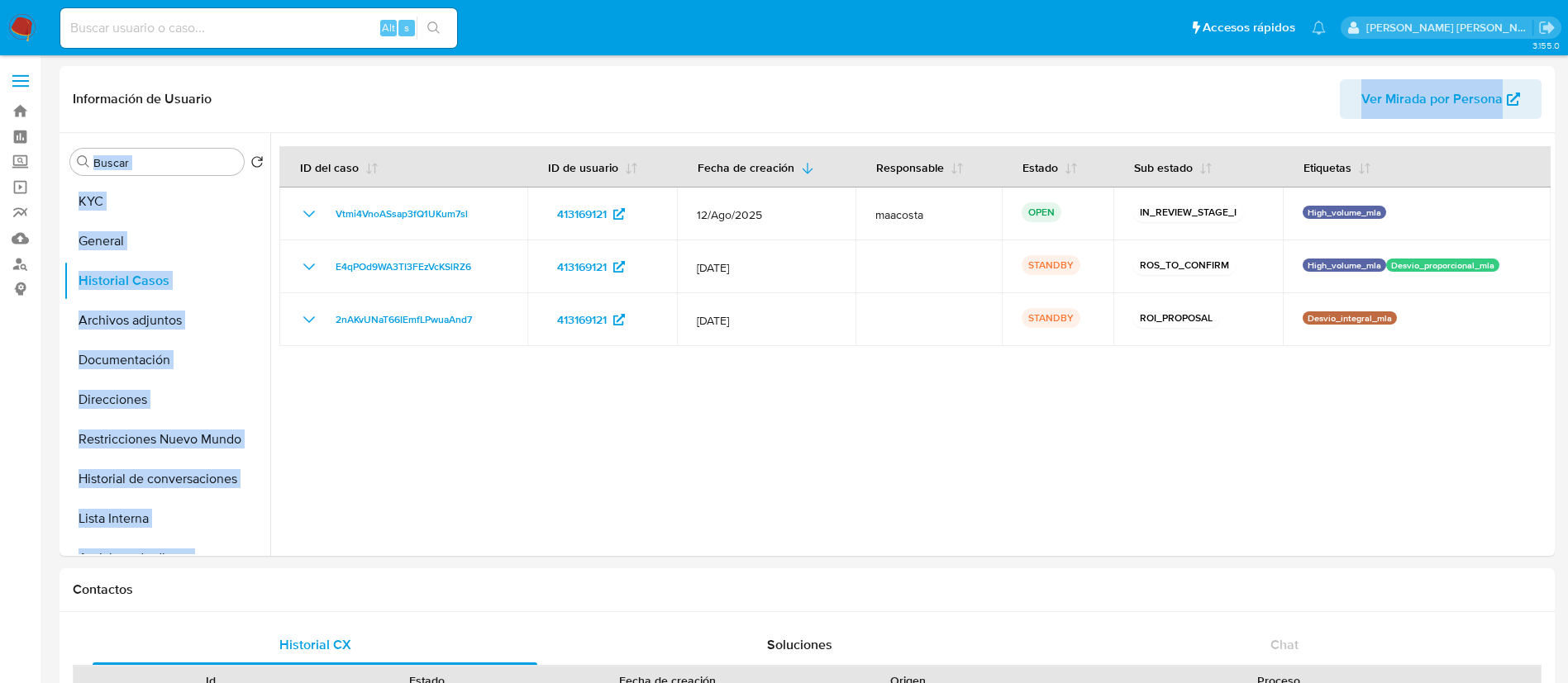
click at [692, 429] on div at bounding box center [911, 344] width 1281 height 423
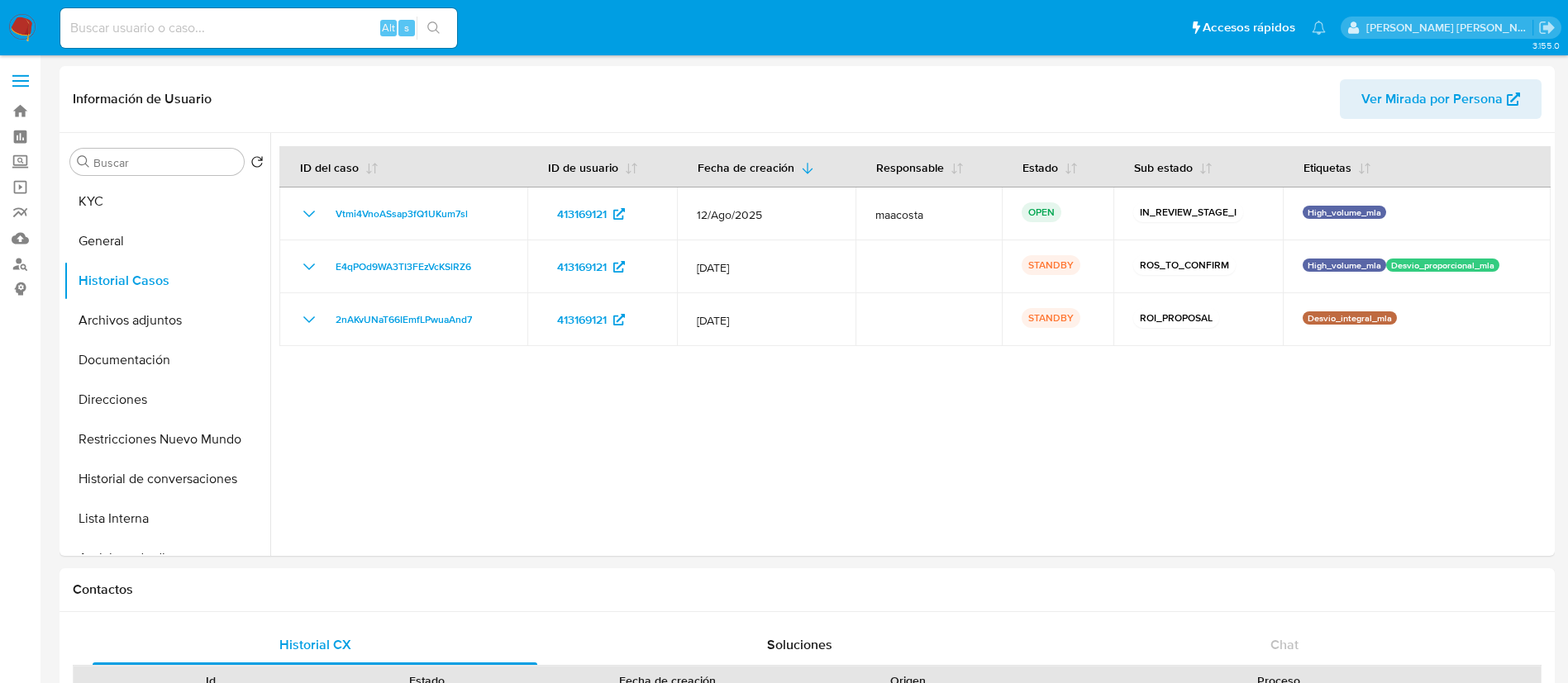
click at [552, 391] on div at bounding box center [911, 344] width 1281 height 423
click at [582, 416] on div at bounding box center [911, 344] width 1281 height 423
click at [496, 413] on div at bounding box center [911, 344] width 1281 height 423
click at [1285, 481] on div at bounding box center [911, 344] width 1281 height 423
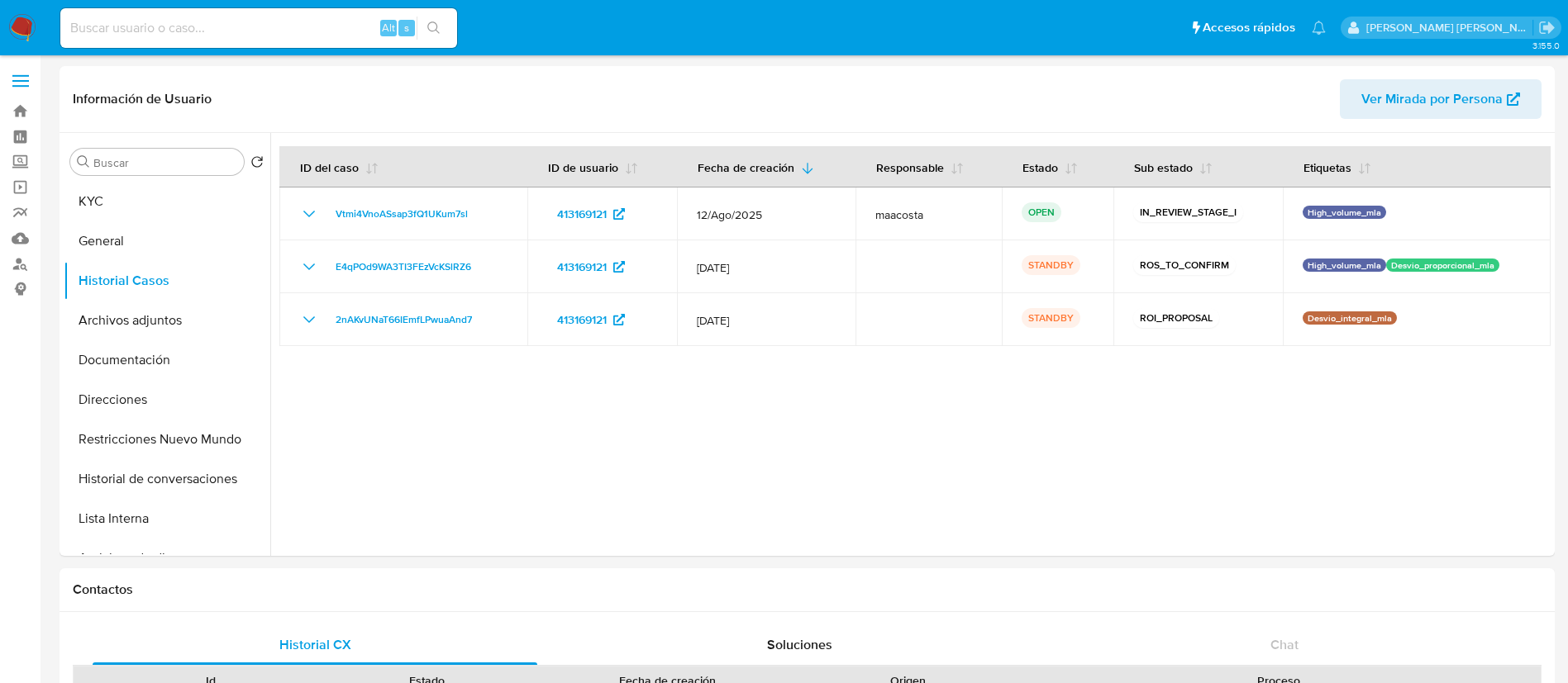
click at [344, 453] on div at bounding box center [911, 344] width 1281 height 423
click at [137, 311] on button "Archivos adjuntos" at bounding box center [160, 320] width 193 height 40
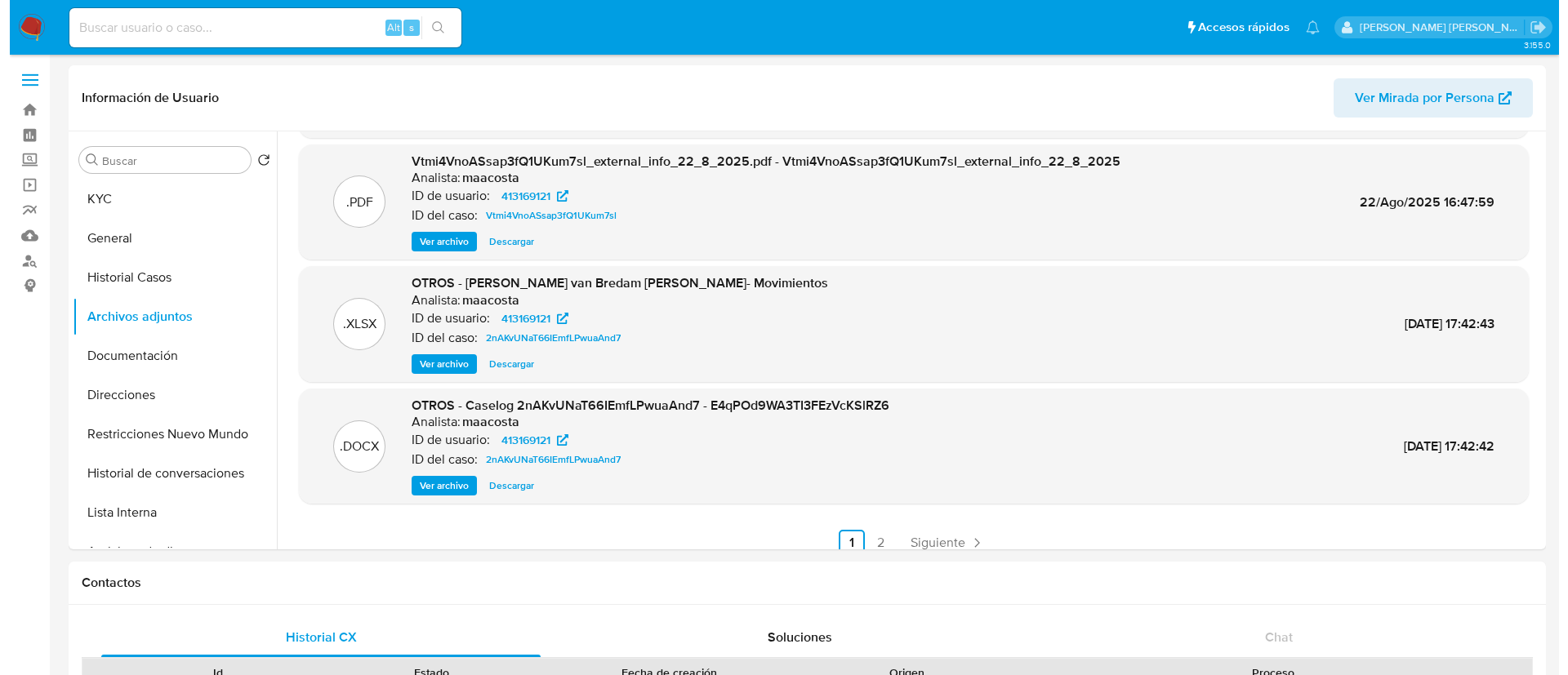
scroll to position [137, 0]
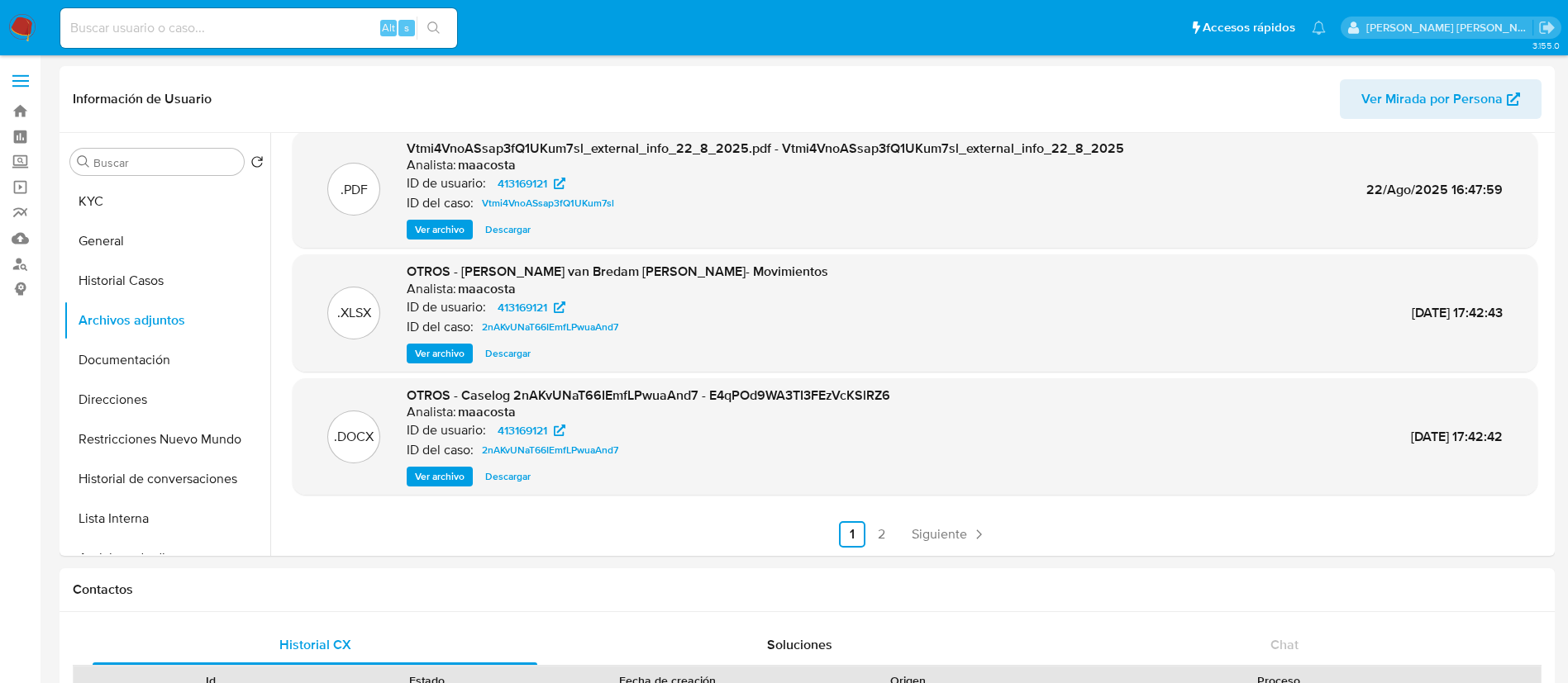
click at [439, 476] on span "Ver archivo" at bounding box center [440, 477] width 50 height 17
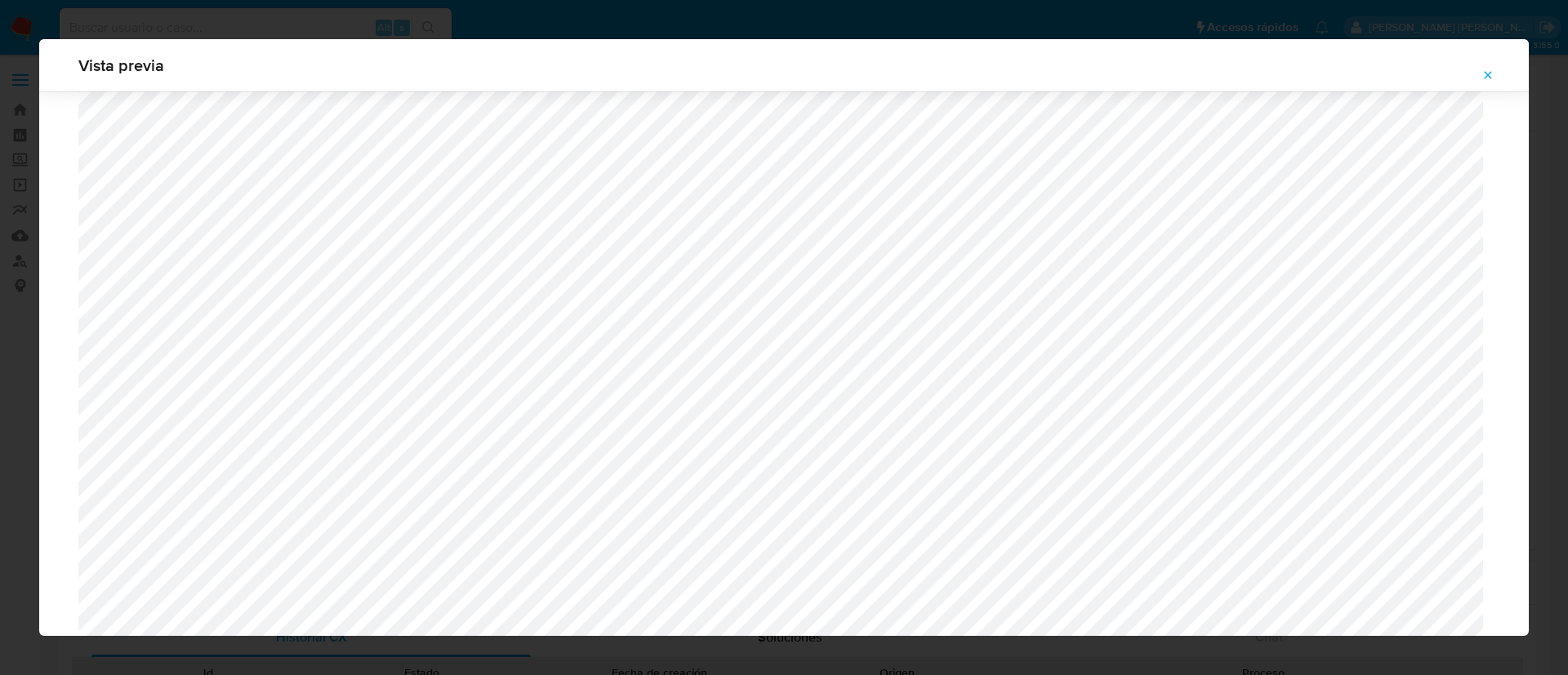
scroll to position [722, 0]
click at [1500, 82] on button "Attachment preview" at bounding box center [1487, 75] width 36 height 26
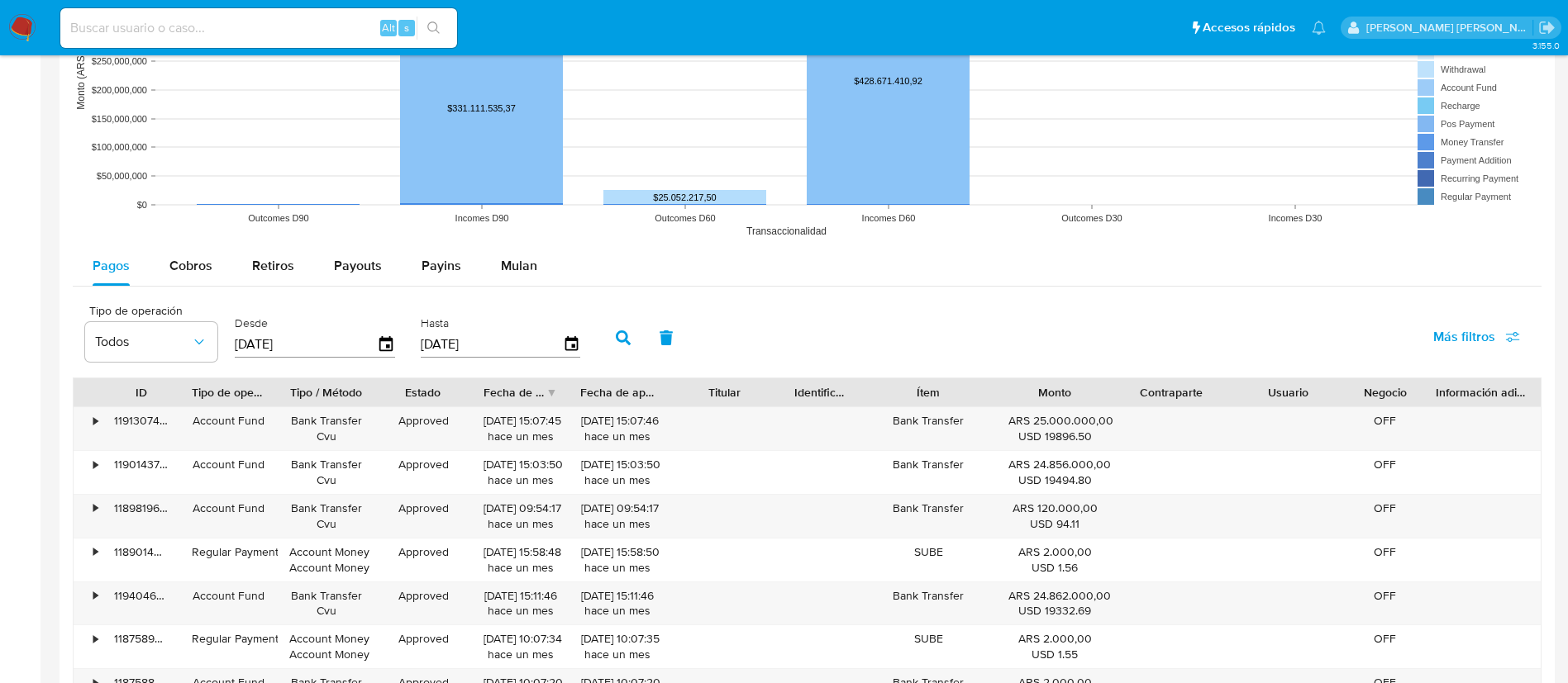
scroll to position [1288, 0]
click at [509, 271] on span "Mulan" at bounding box center [518, 265] width 36 height 19
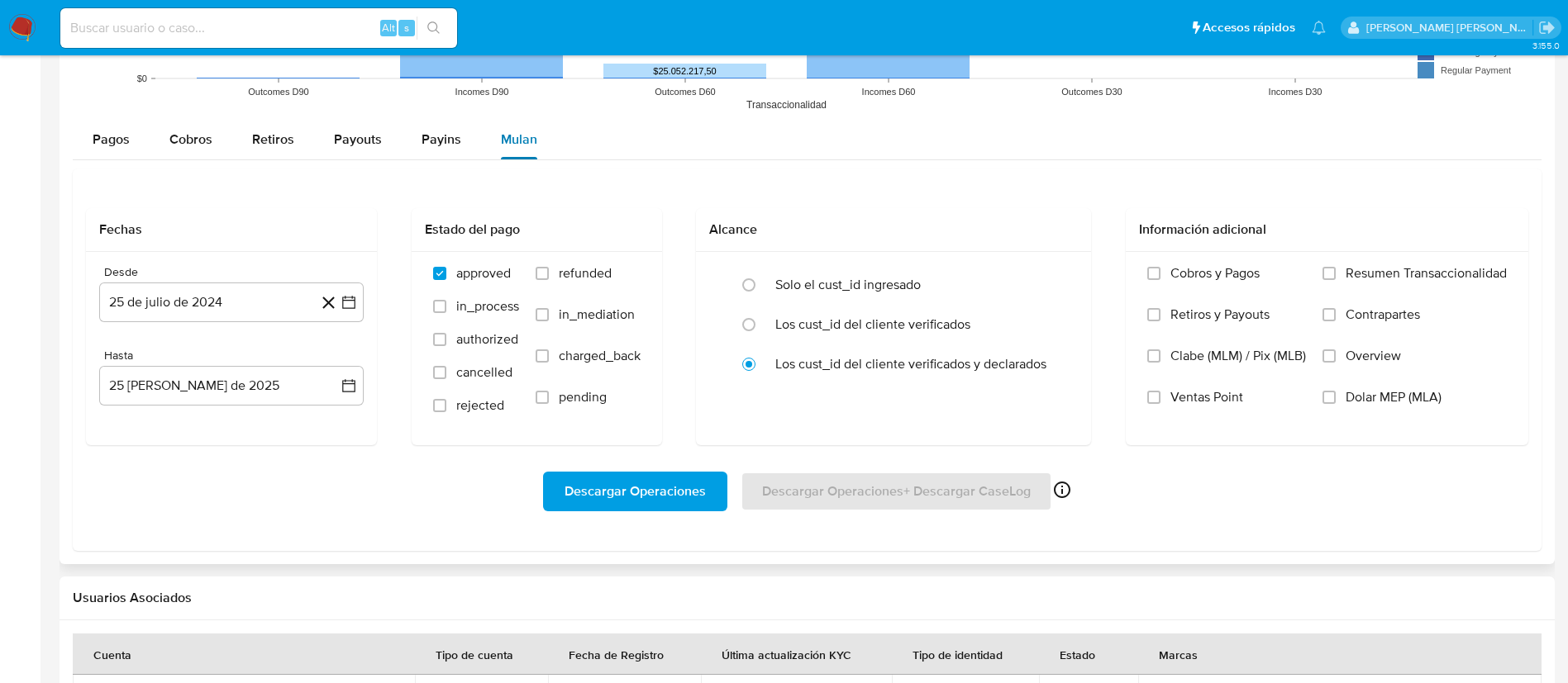
scroll to position [1420, 0]
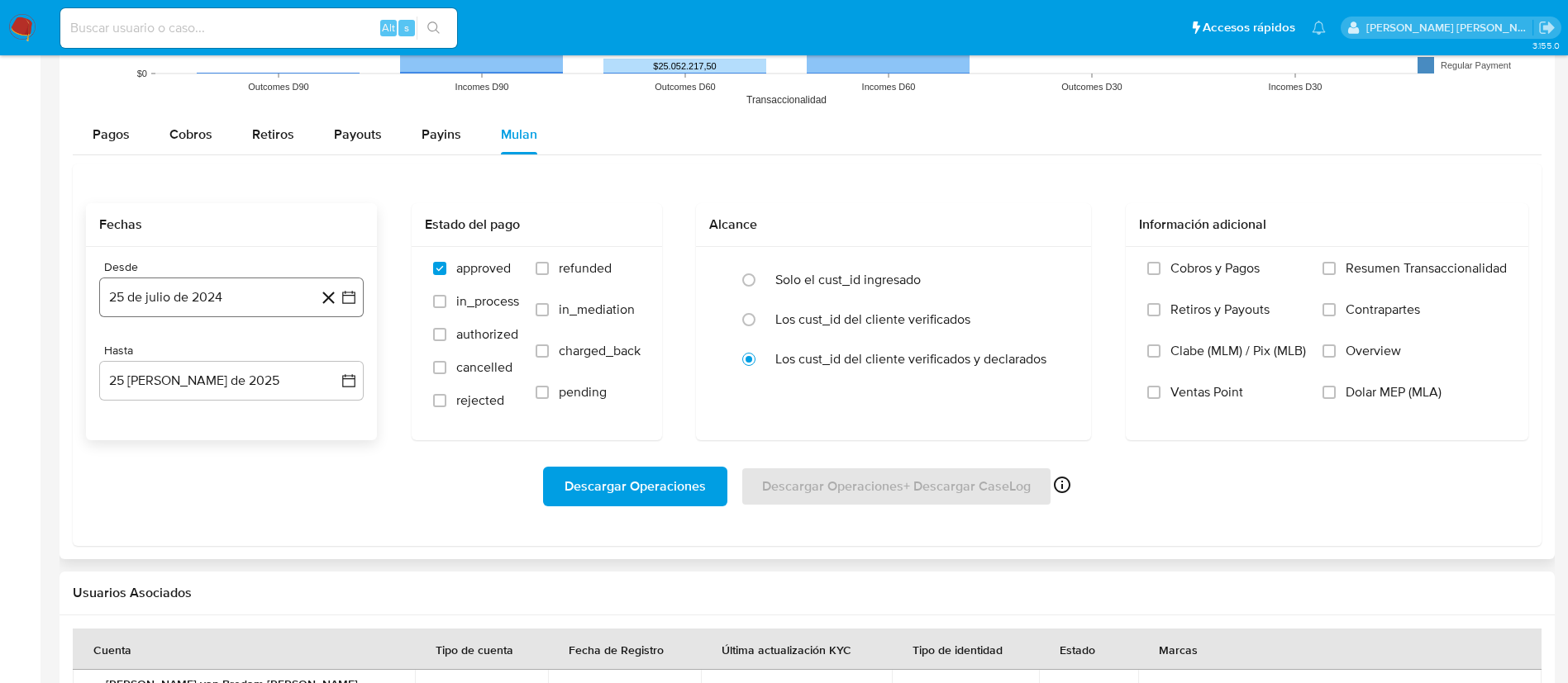
click at [343, 302] on icon "button" at bounding box center [349, 298] width 13 height 13
click at [258, 363] on icon "Seleccionar mes y año" at bounding box center [264, 357] width 13 height 13
click at [330, 359] on icon "Año siguiente" at bounding box center [330, 356] width 19 height 19
click at [232, 425] on button "feb" at bounding box center [230, 417] width 46 height 27
click at [294, 417] on button "1" at bounding box center [297, 418] width 27 height 27
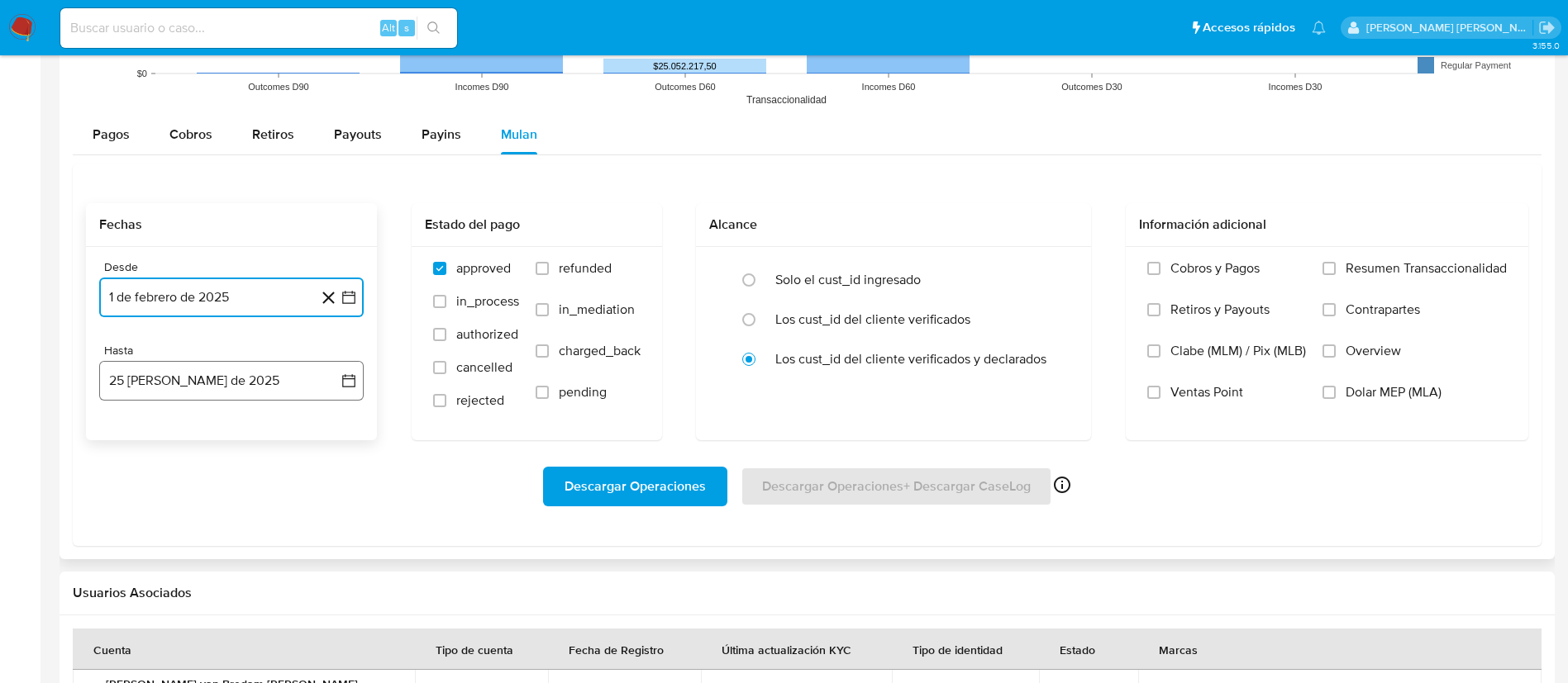
click at [339, 380] on button "25 de agosto de 2025" at bounding box center [231, 380] width 264 height 40
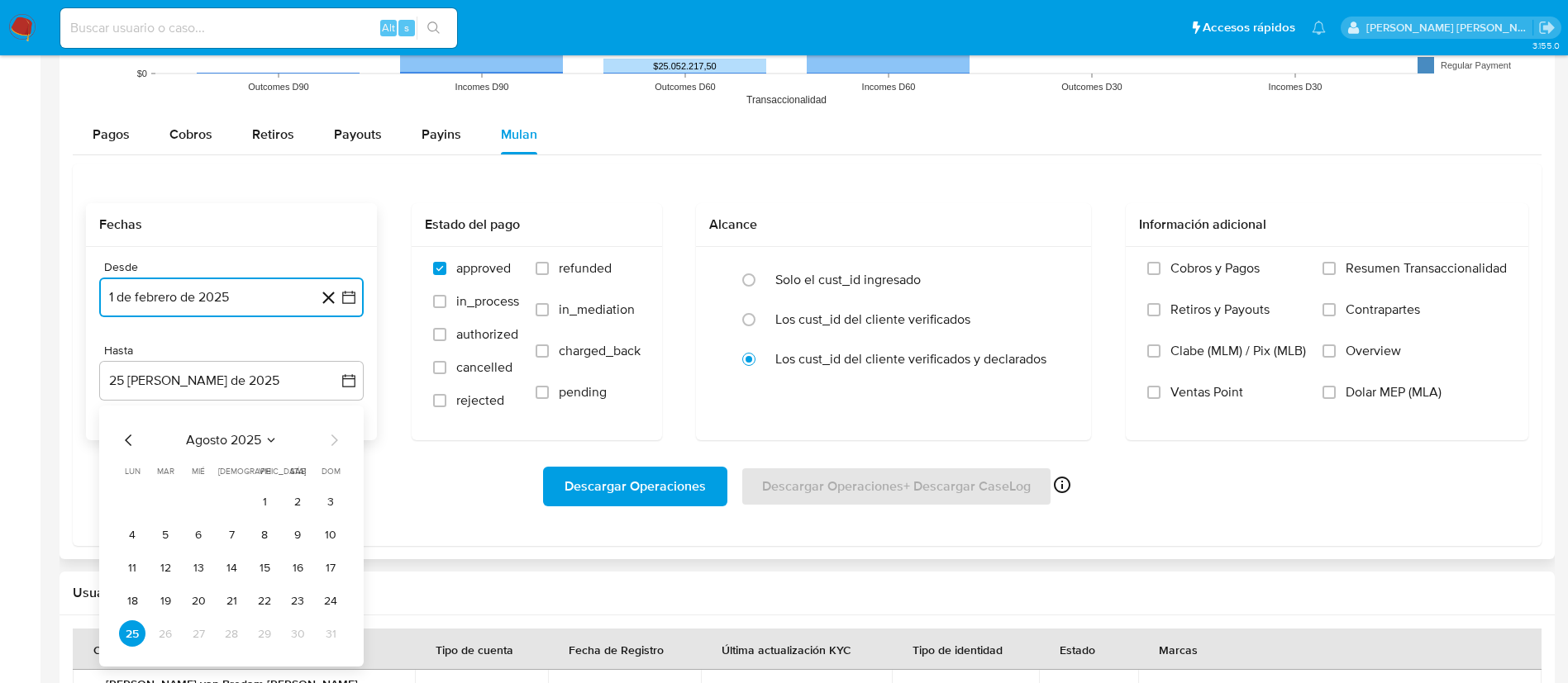
click at [133, 442] on icon "Mes anterior" at bounding box center [128, 439] width 19 height 19
click at [235, 630] on button "31" at bounding box center [231, 633] width 27 height 27
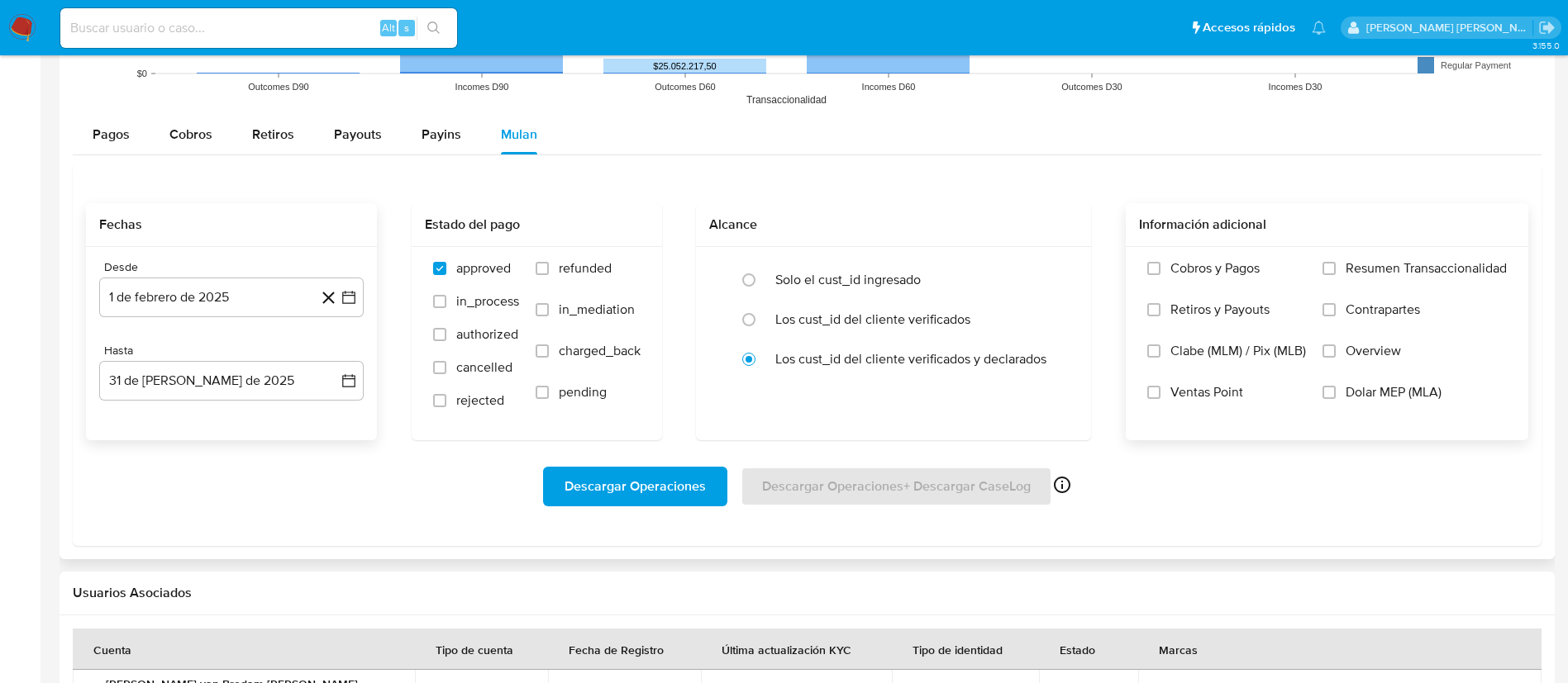
click at [1338, 392] on label "Dolar MEP (MLA)" at bounding box center [1415, 404] width 185 height 42
click at [1335, 392] on input "Dolar MEP (MLA)" at bounding box center [1329, 392] width 13 height 13
click at [655, 494] on span "Descargar Operaciones" at bounding box center [634, 486] width 141 height 36
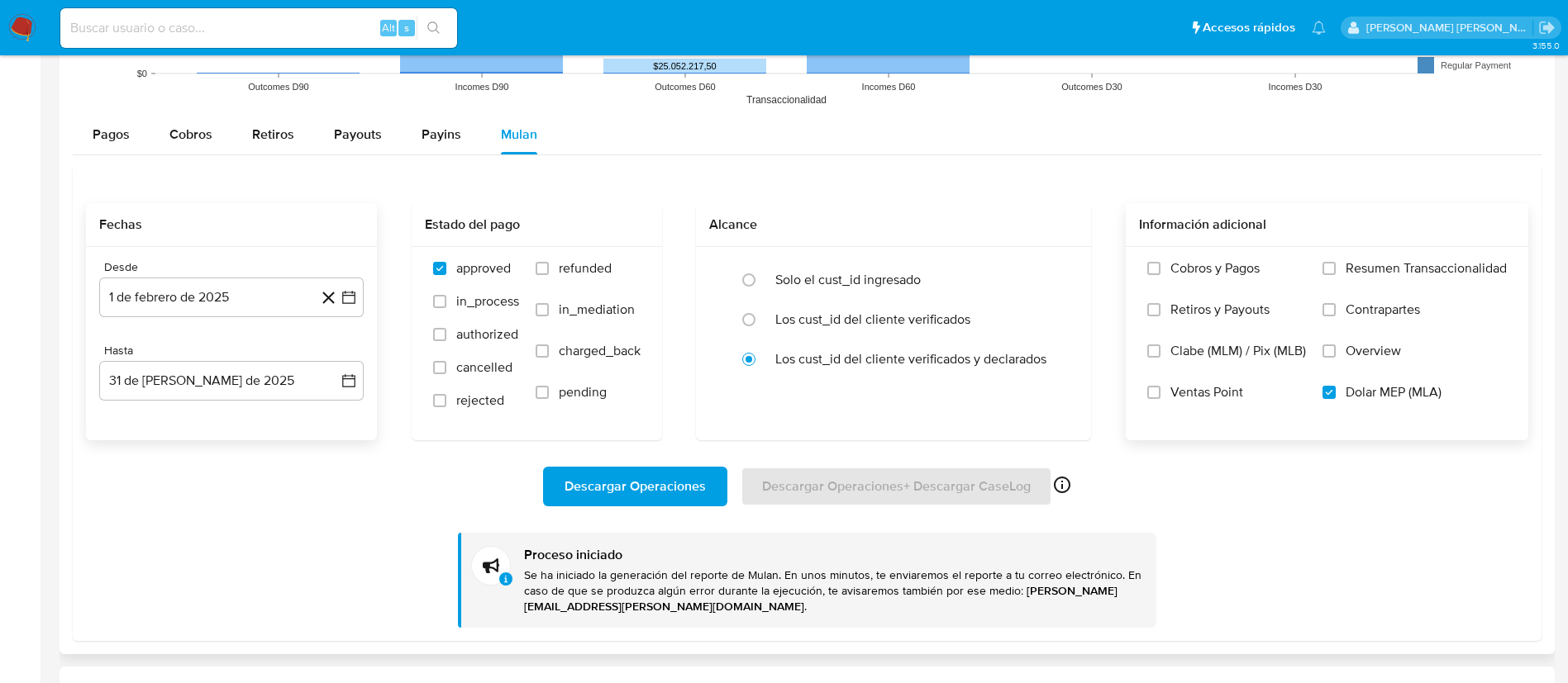
click at [96, 542] on div "Descargar Operaciones Descargar Operaciones + Descargar CaseLog Habilitado solo…" at bounding box center [807, 533] width 1442 height 186
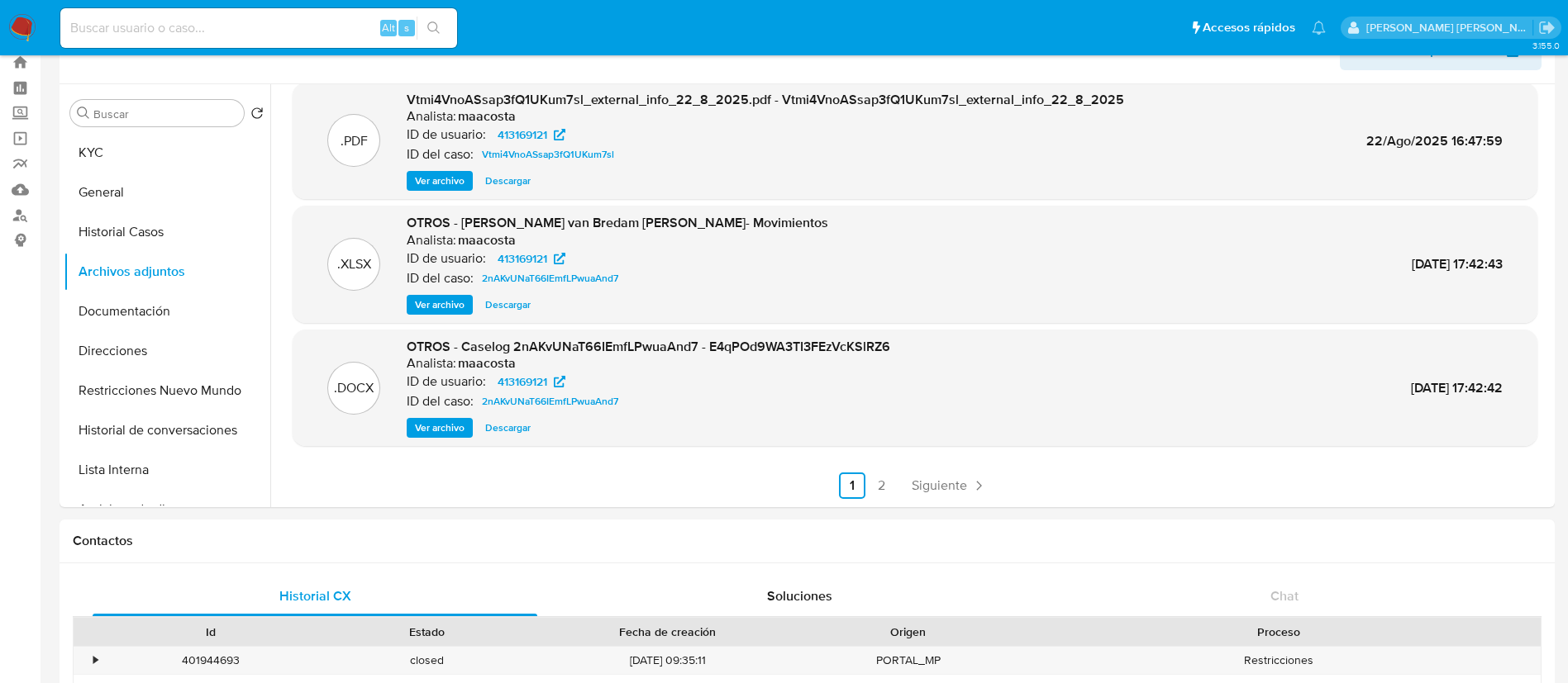
scroll to position [0, 0]
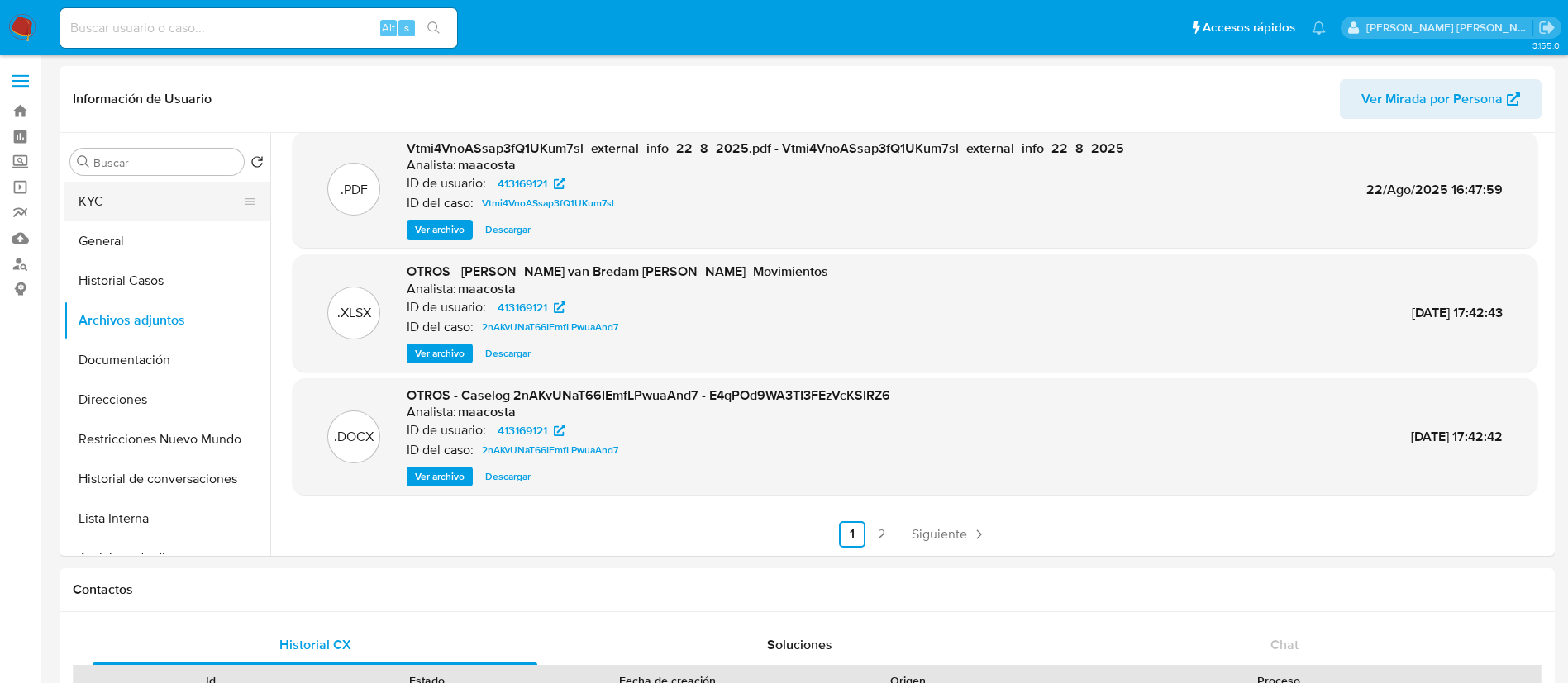
click at [143, 201] on button "KYC" at bounding box center [160, 201] width 193 height 40
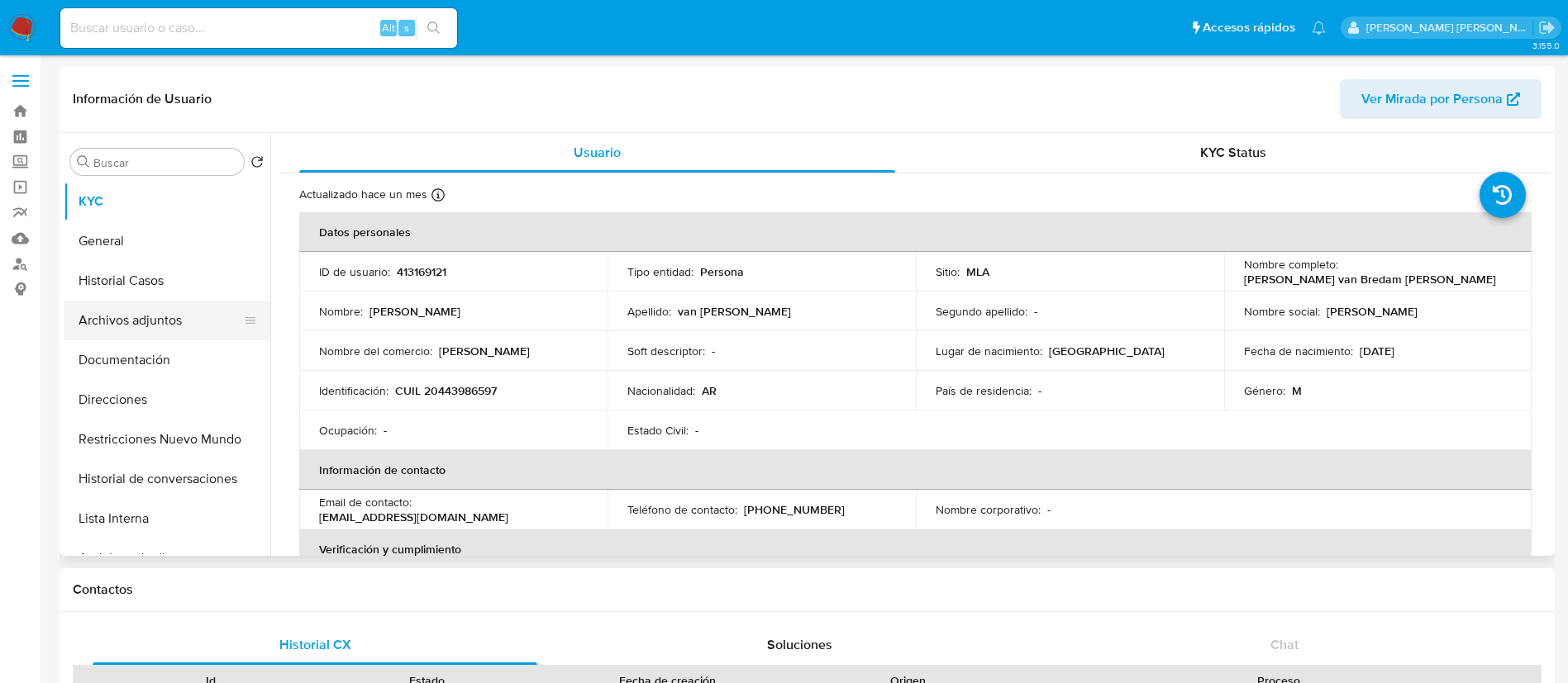
click at [156, 319] on button "Archivos adjuntos" at bounding box center [160, 320] width 193 height 40
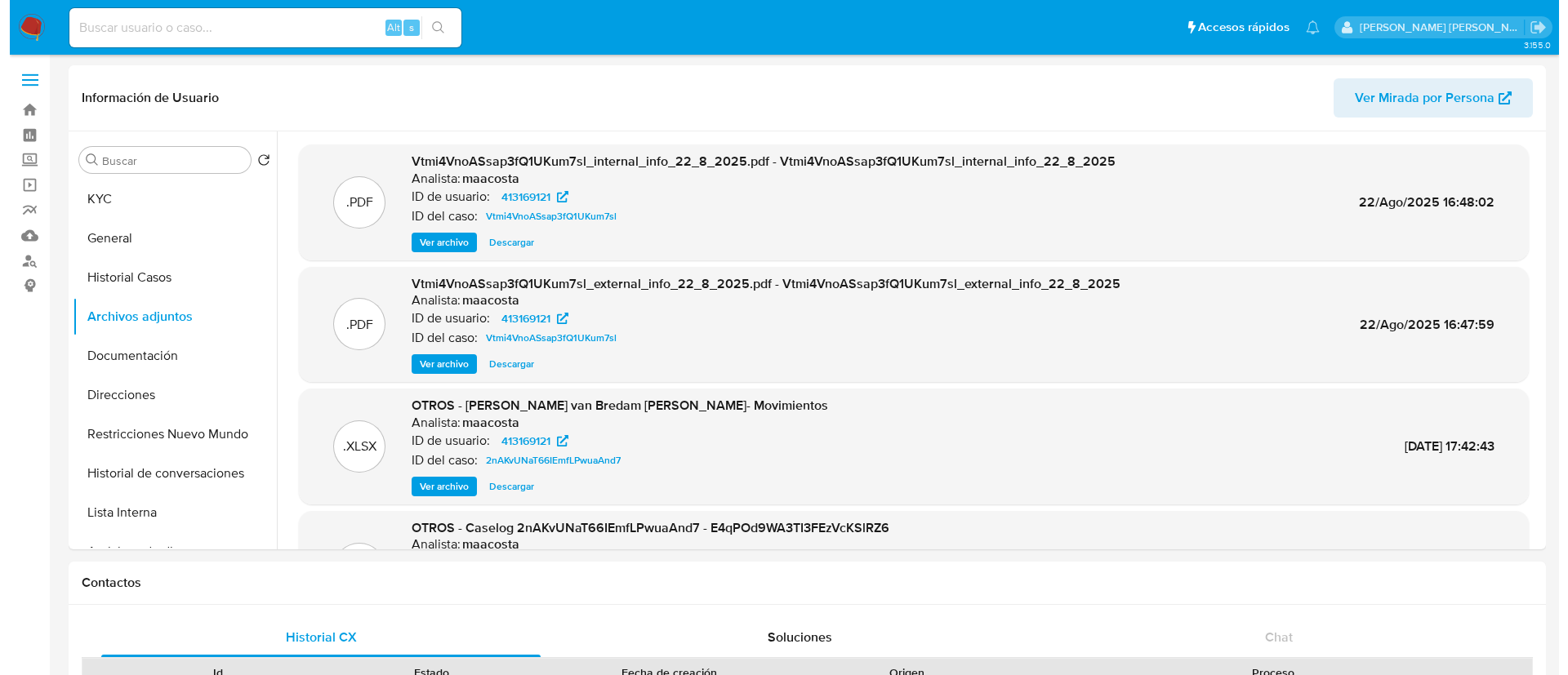
scroll to position [137, 0]
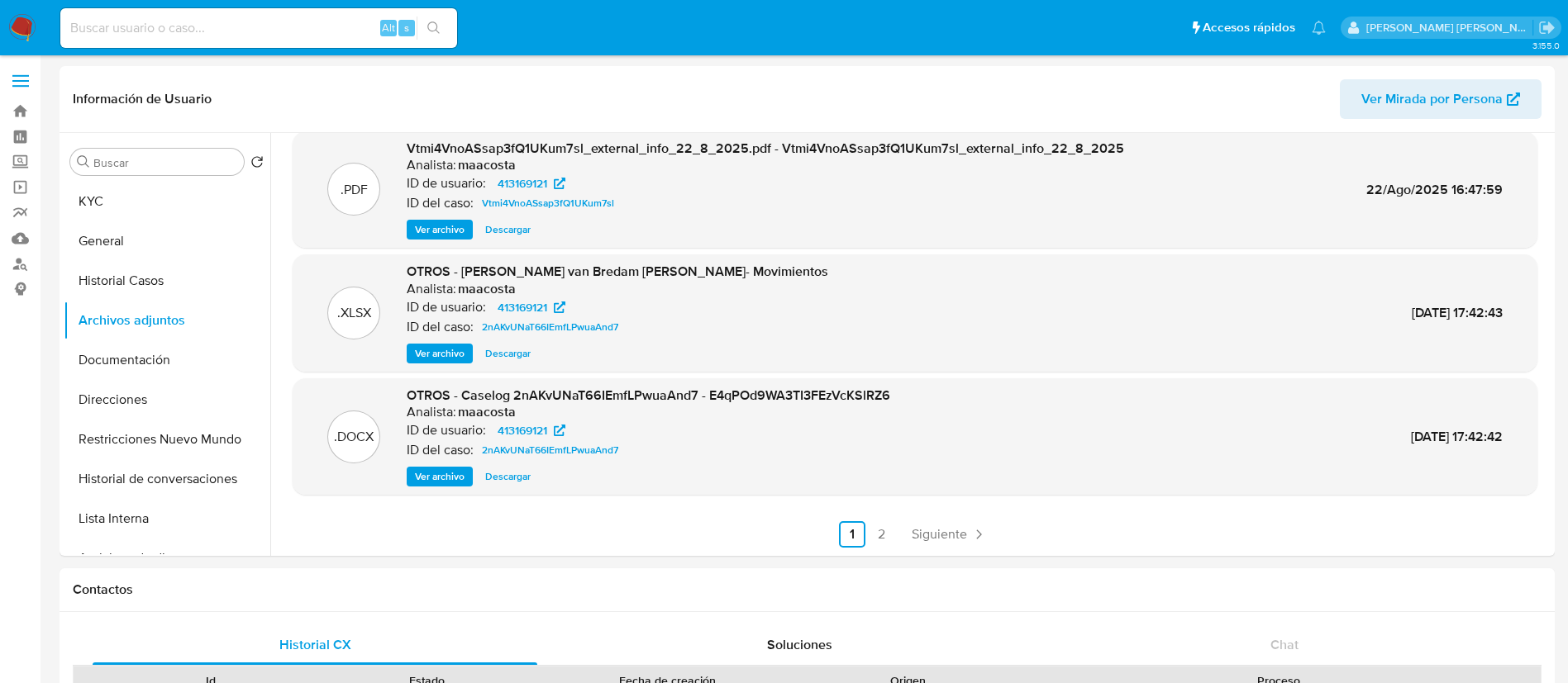
click at [438, 345] on span "Ver archivo" at bounding box center [440, 353] width 50 height 17
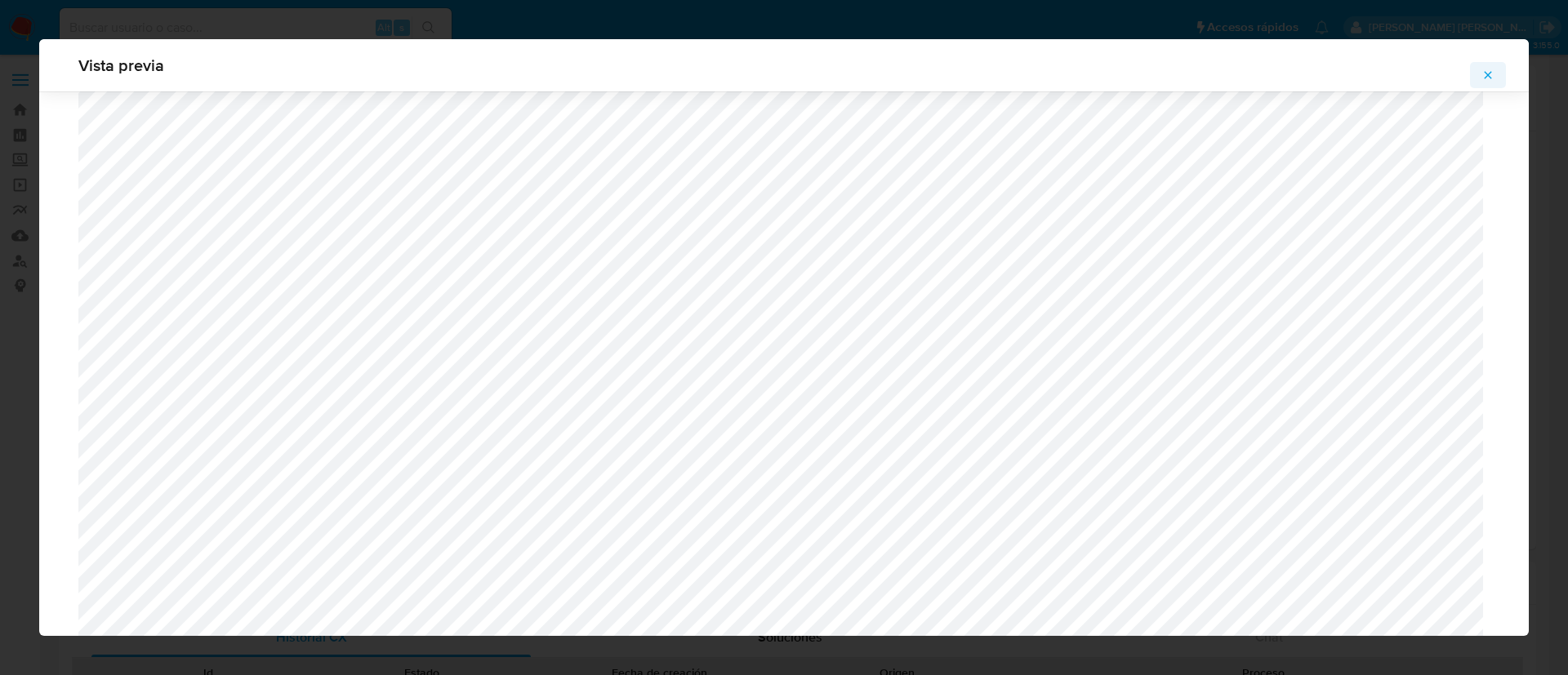
scroll to position [555, 0]
click at [1483, 78] on icon "Attachment preview" at bounding box center [1488, 75] width 13 height 13
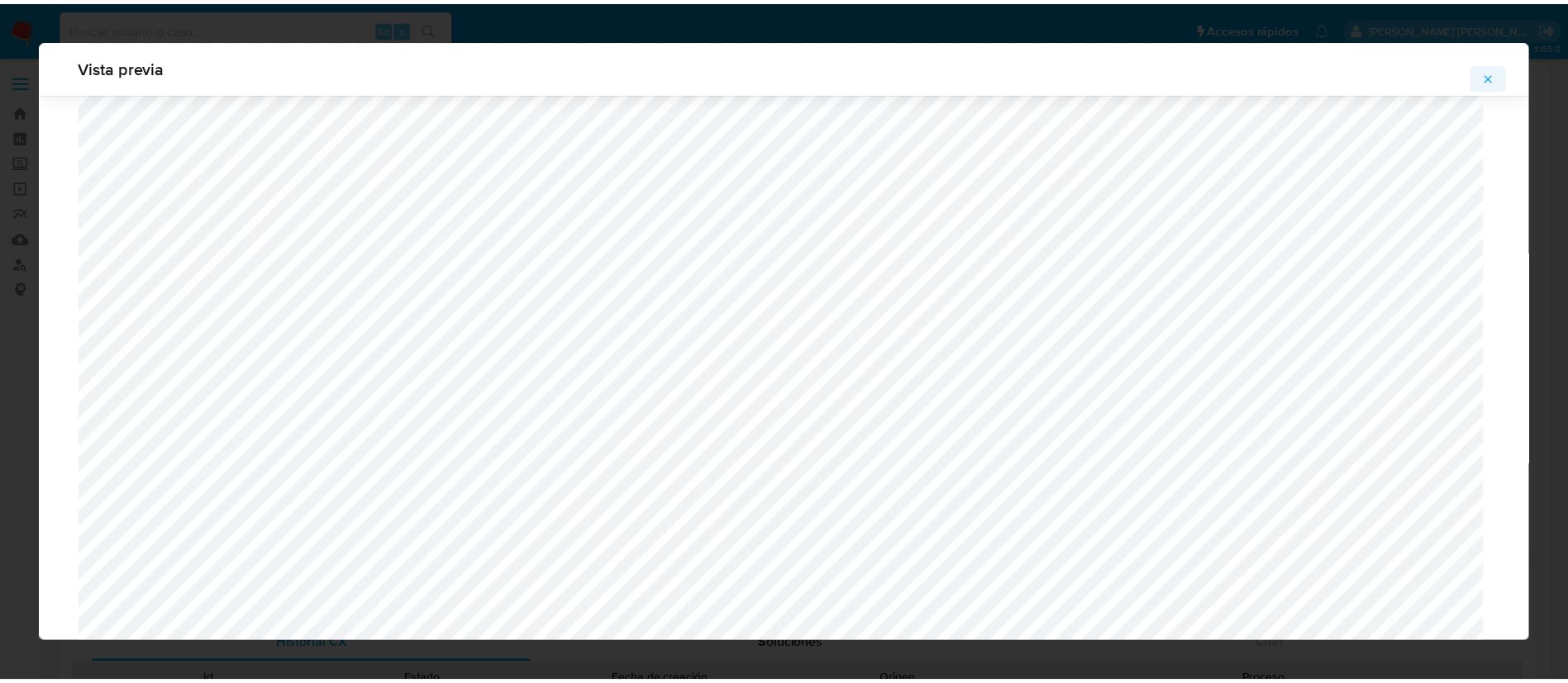
scroll to position [0, 0]
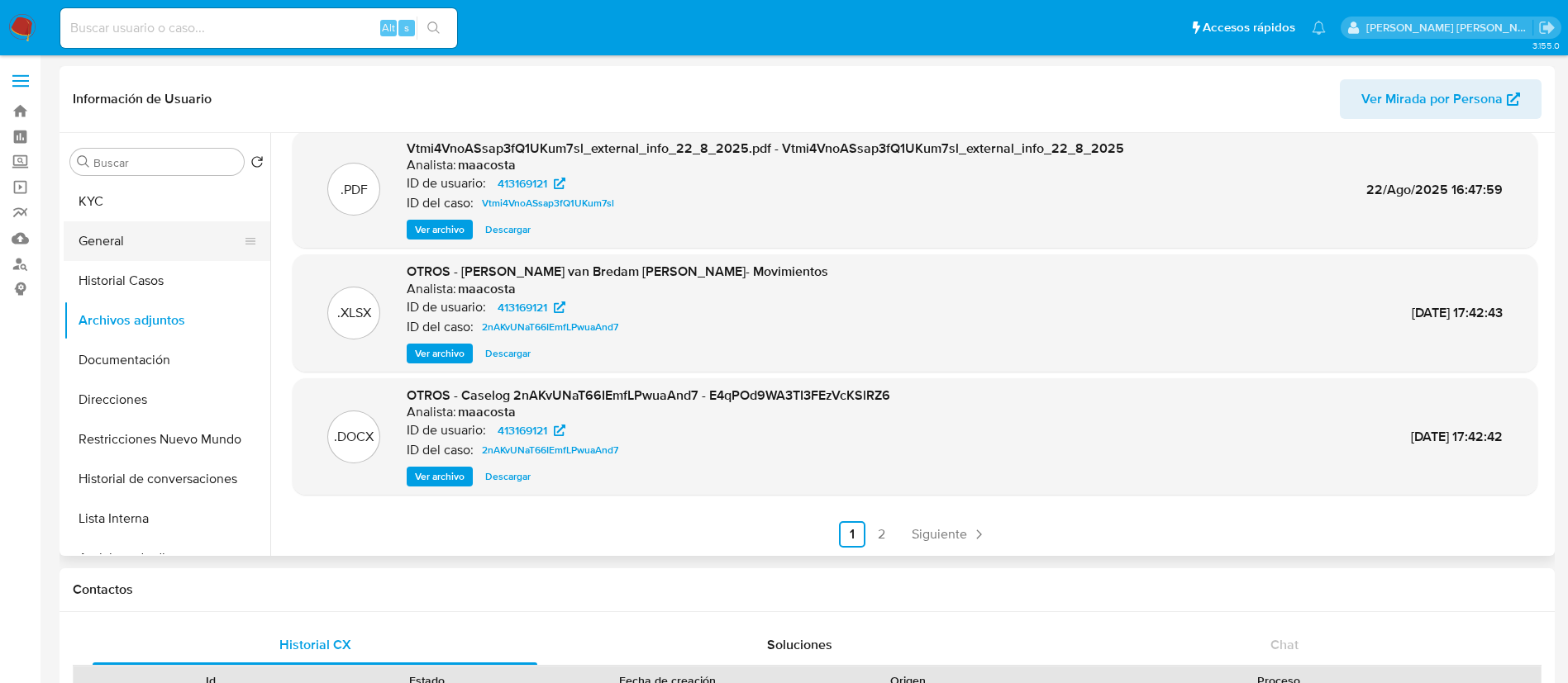
click at [141, 240] on button "General" at bounding box center [160, 241] width 193 height 40
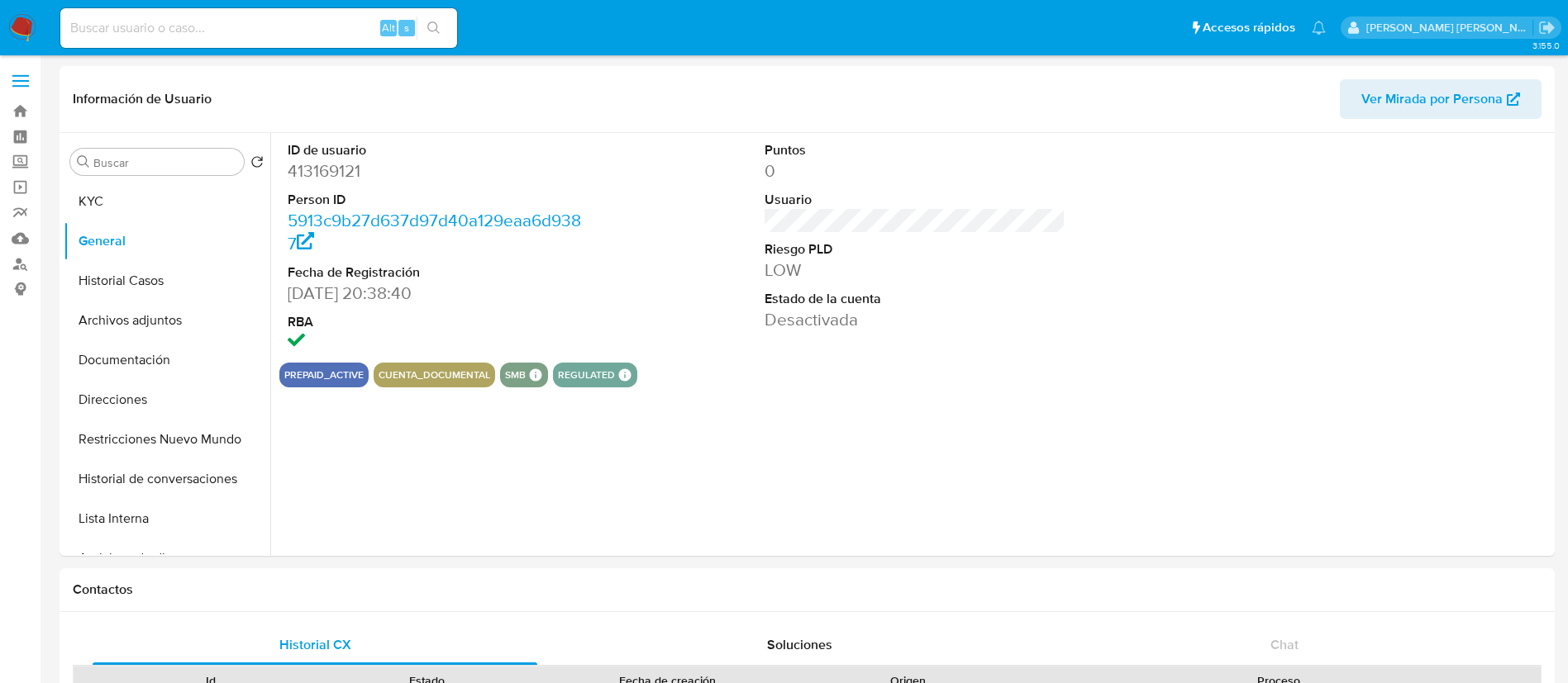
click at [330, 171] on dd "413169121" at bounding box center [438, 171] width 302 height 23
copy dd "413169121"
click at [159, 318] on button "Archivos adjuntos" at bounding box center [160, 320] width 193 height 40
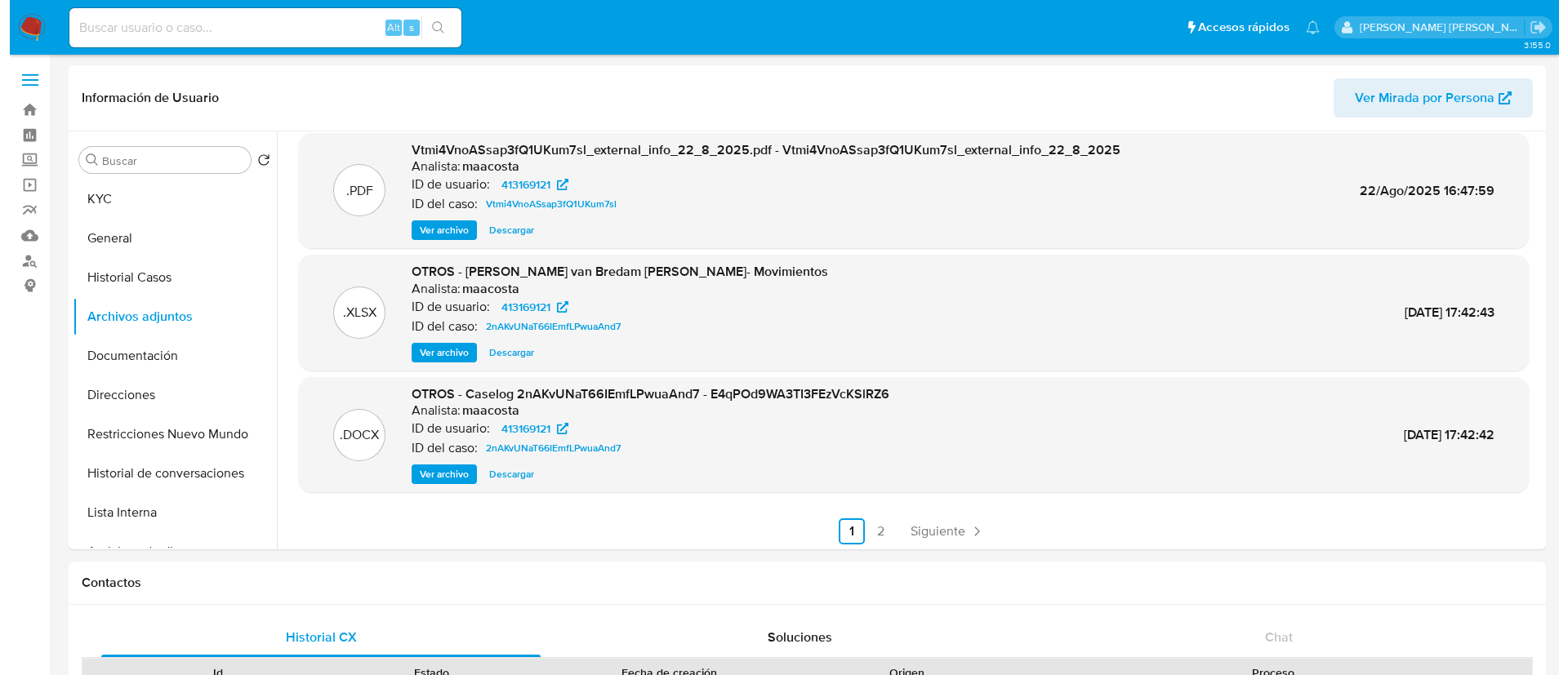
scroll to position [137, 0]
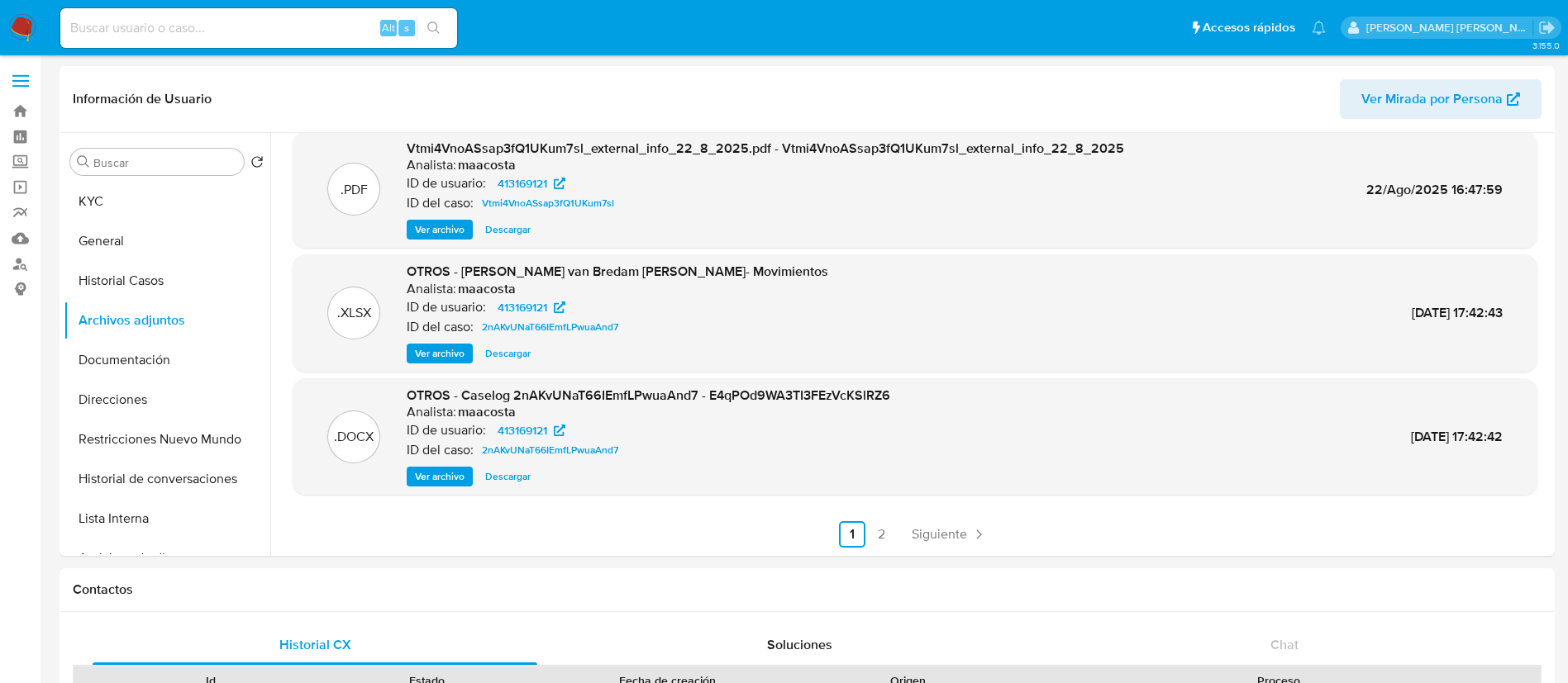
click at [449, 477] on span "Ver archivo" at bounding box center [440, 477] width 50 height 17
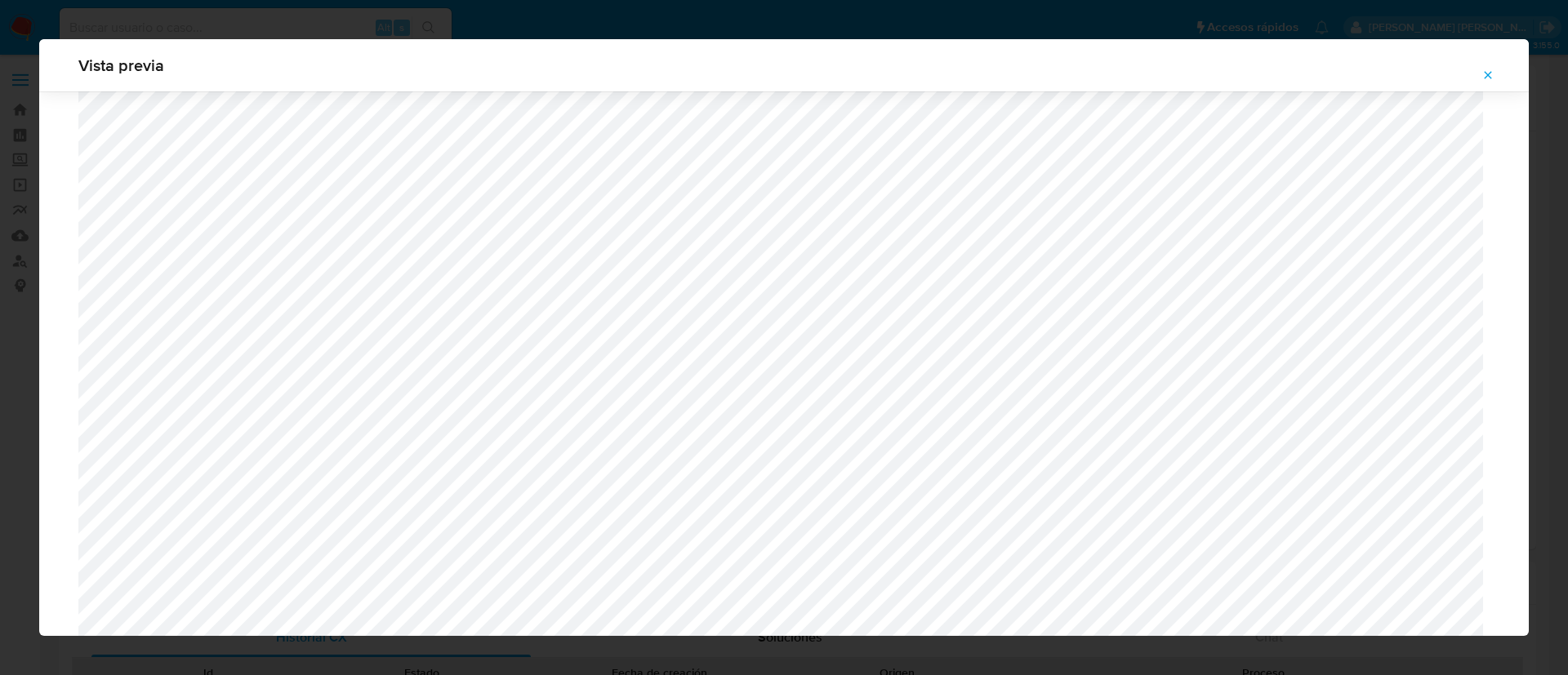
scroll to position [1404, 0]
click at [359, 4] on div "Vista previa" at bounding box center [784, 338] width 1568 height 675
click at [1494, 78] on button "Attachment preview" at bounding box center [1487, 75] width 36 height 26
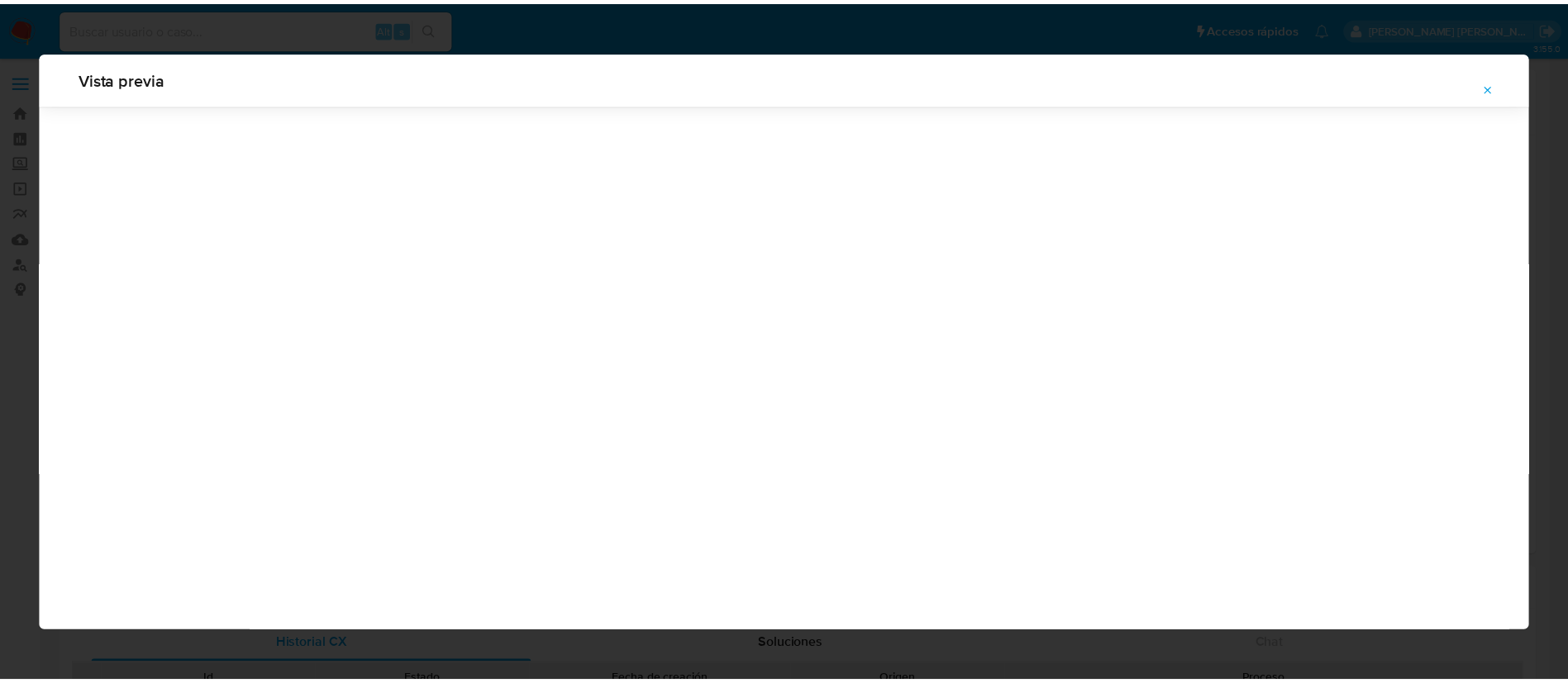
scroll to position [0, 0]
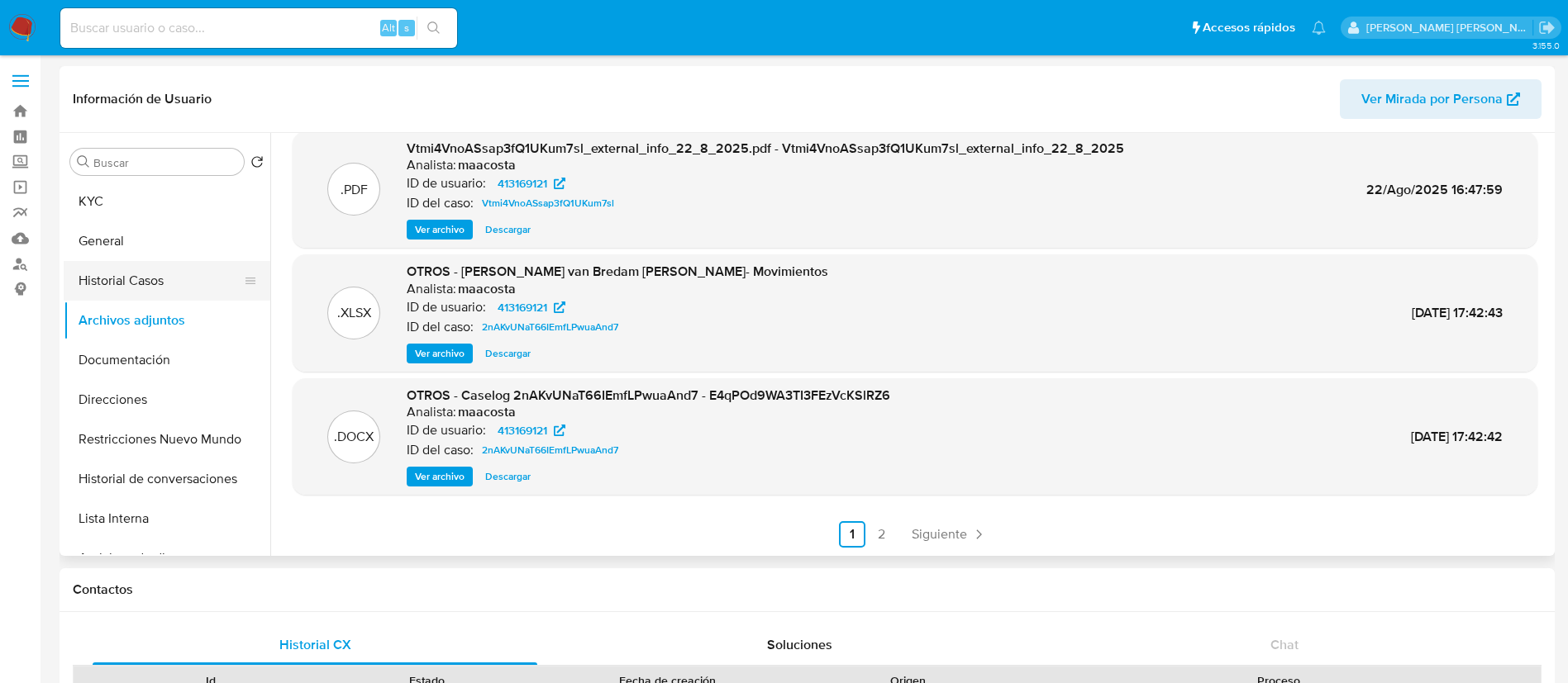
click at [153, 281] on button "Historial Casos" at bounding box center [160, 281] width 193 height 40
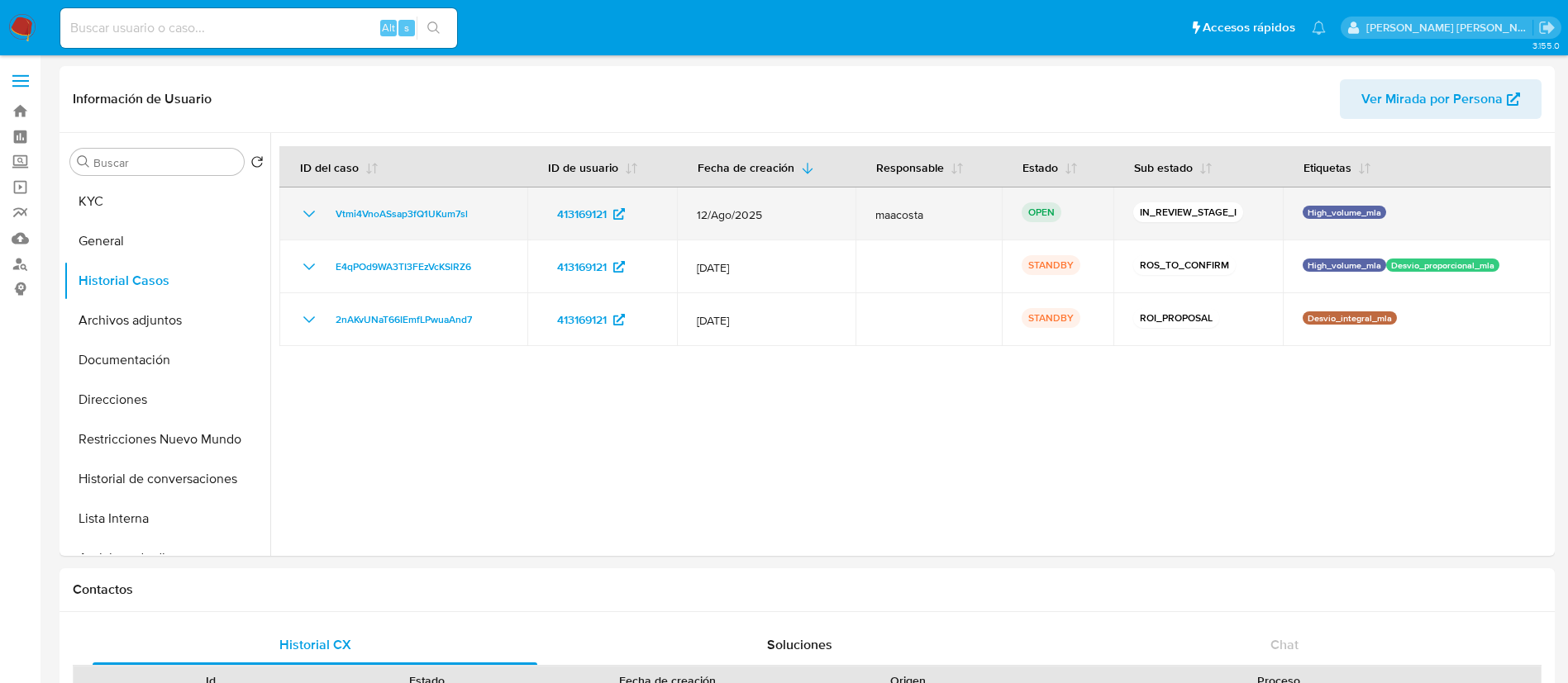
click at [516, 220] on td "Vtmi4VnoASsap3fQ1UKum7sl" at bounding box center [404, 213] width 248 height 53
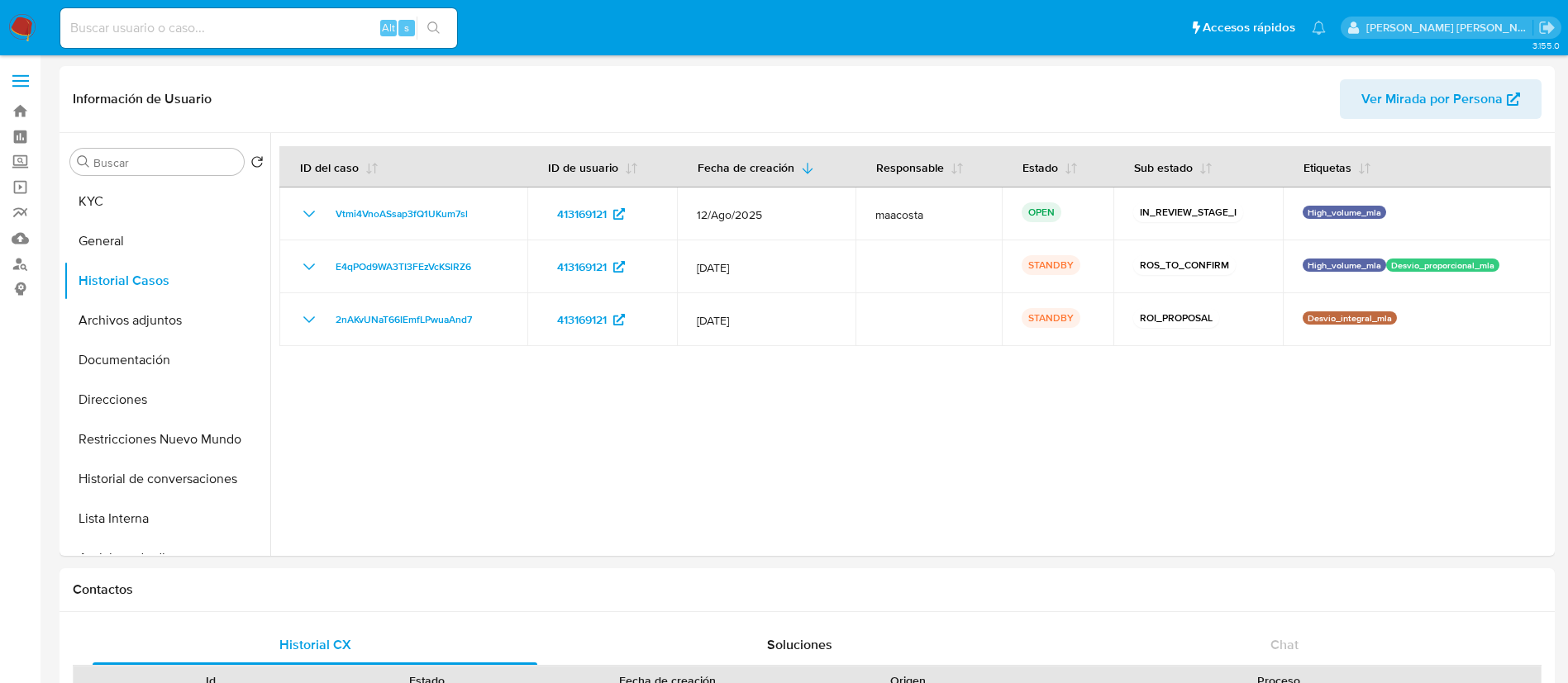
paste input "Vtmi4VnoASsap3fQ1UKum7sl"
click at [299, 31] on input "Vtmi4VnoASsap3fQ1UKum7sl" at bounding box center [259, 28] width 397 height 21
type input "Vtmi4VnoASsap3fQ1UKum7sl"
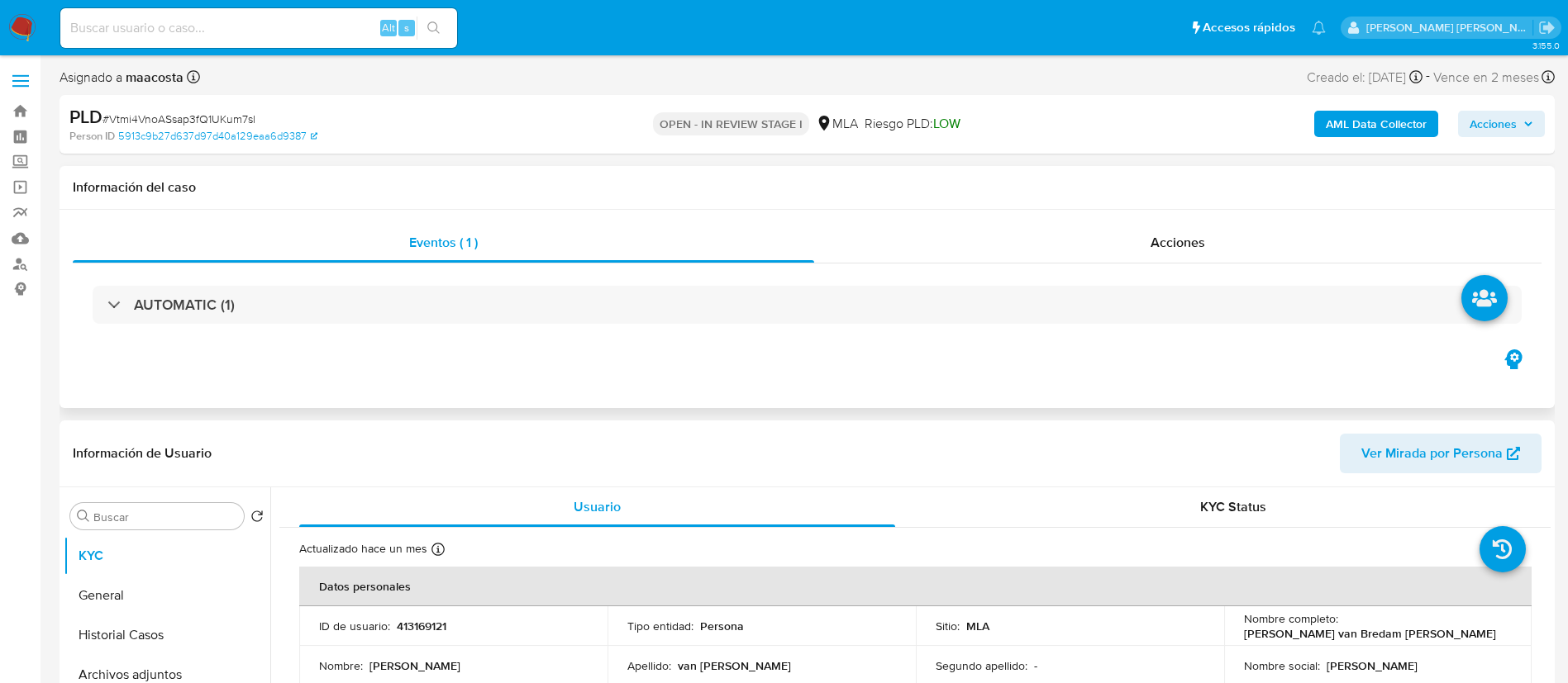
select select "10"
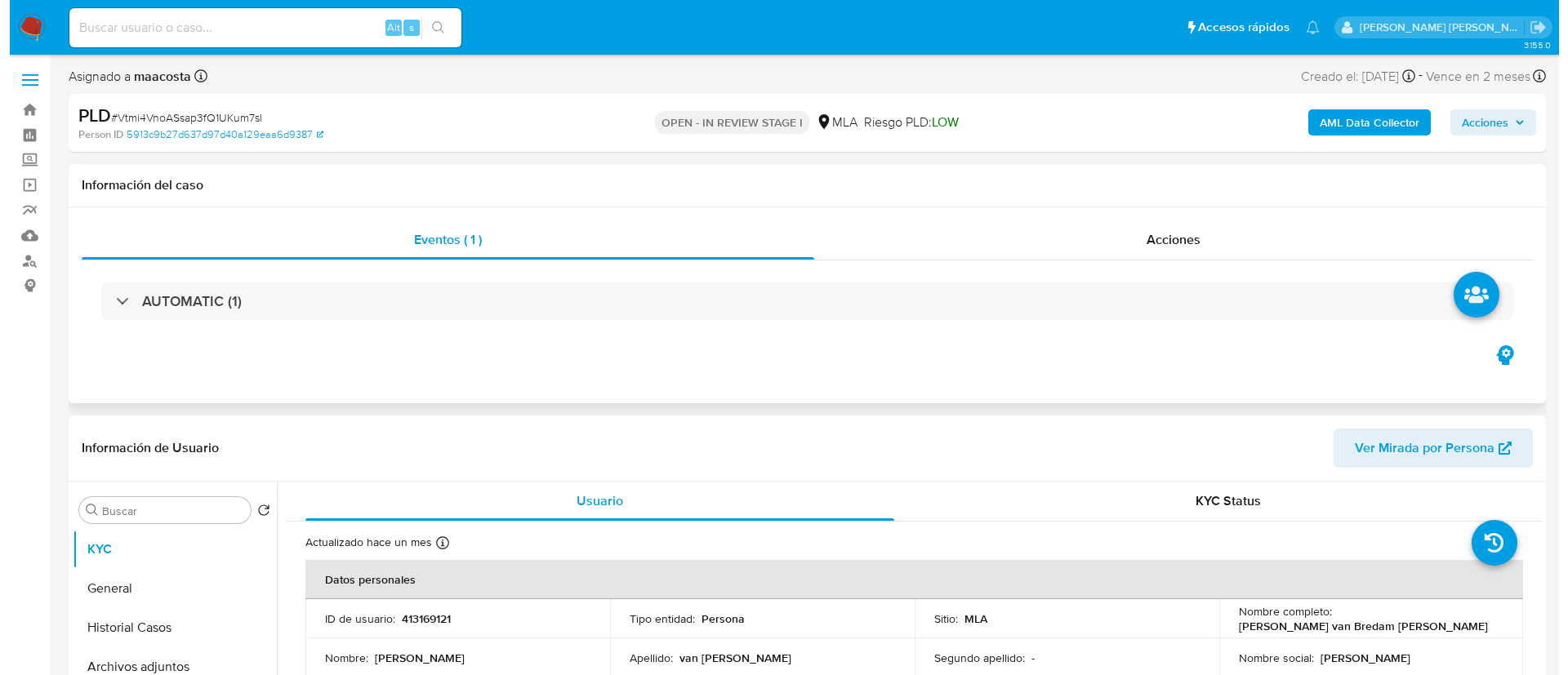
scroll to position [320, 0]
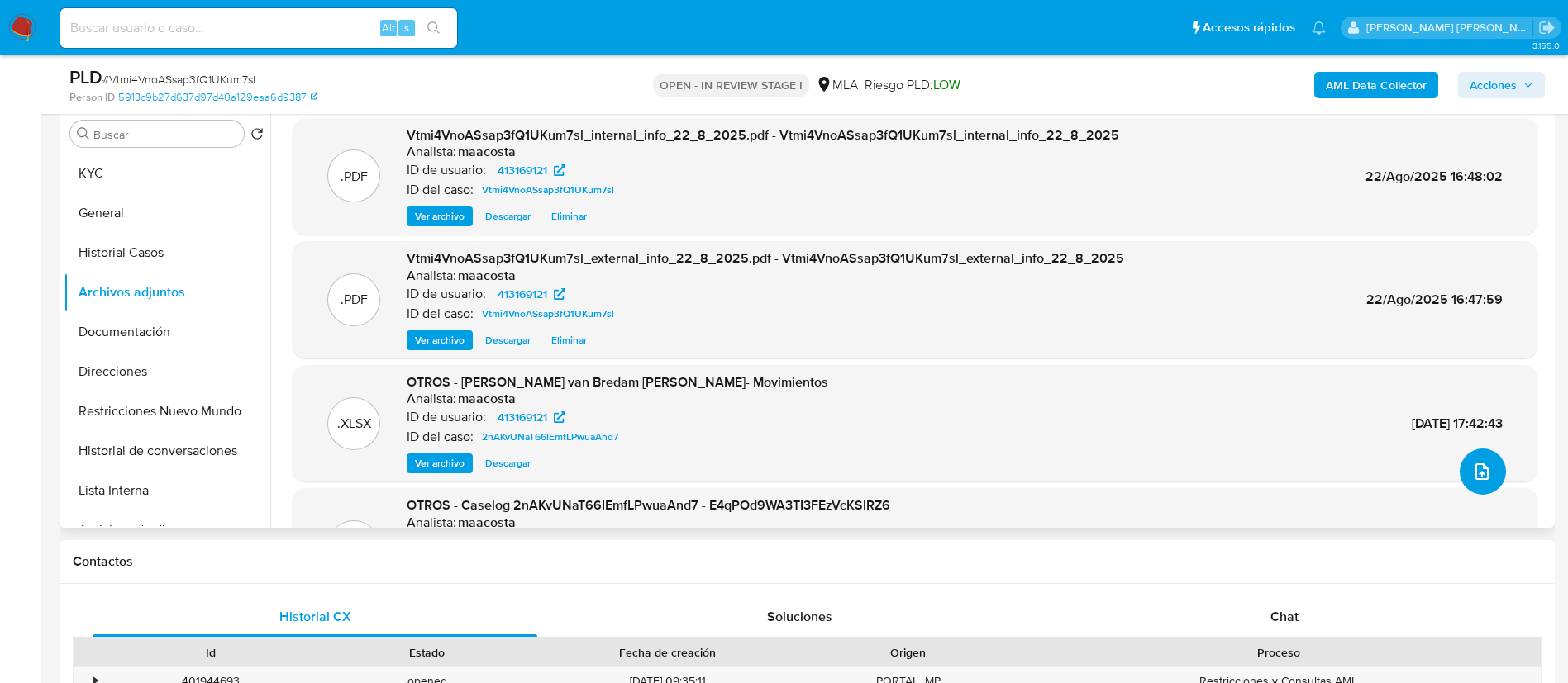
click at [1474, 458] on button "upload-file" at bounding box center [1483, 472] width 46 height 46
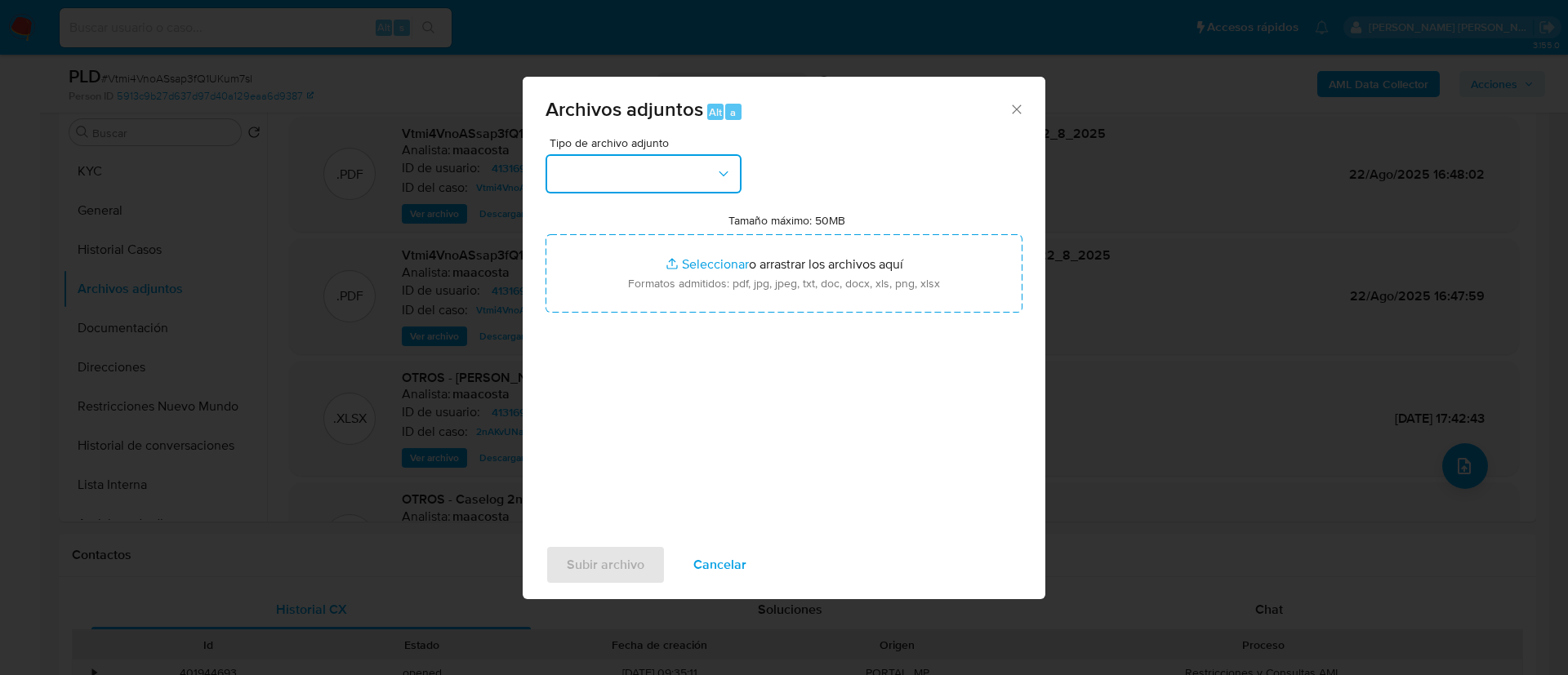
click at [697, 170] on button "button" at bounding box center [643, 173] width 196 height 39
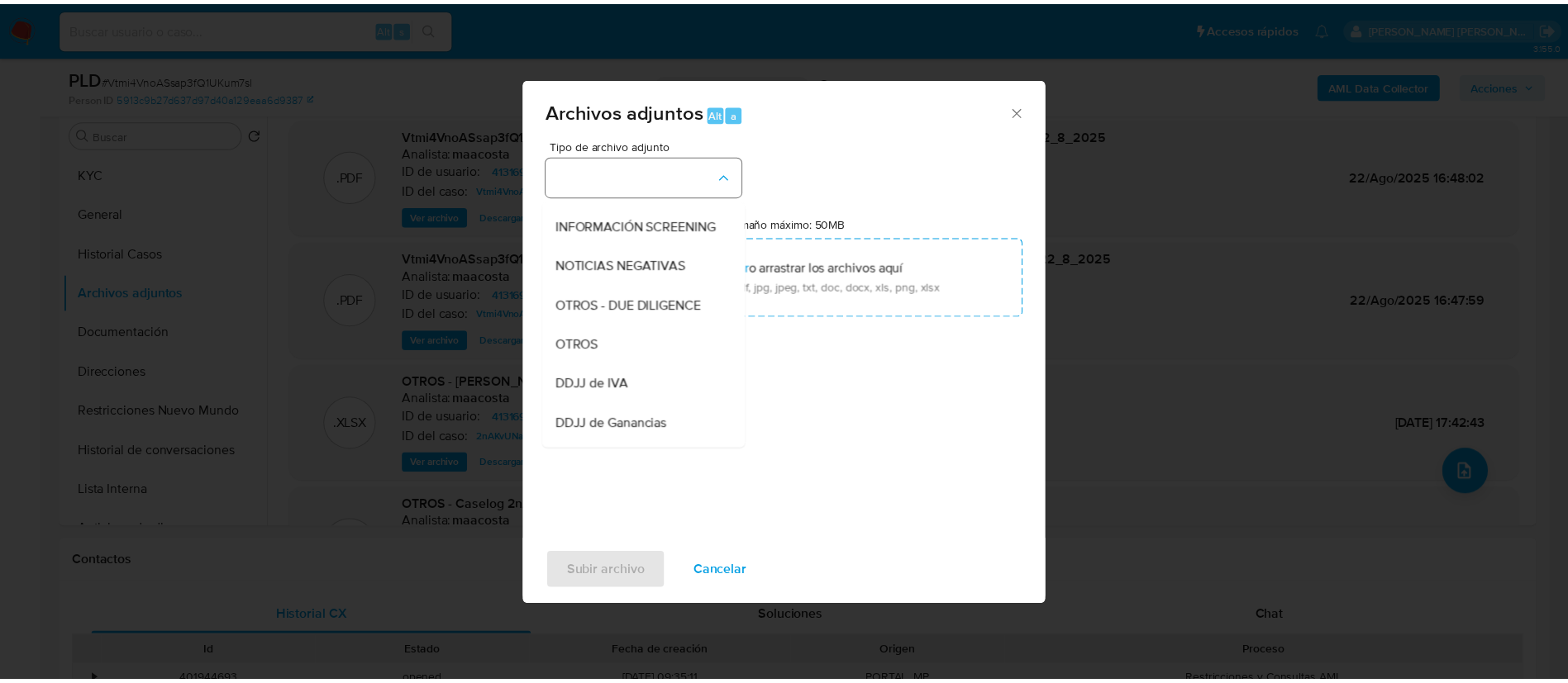
scroll to position [206, 0]
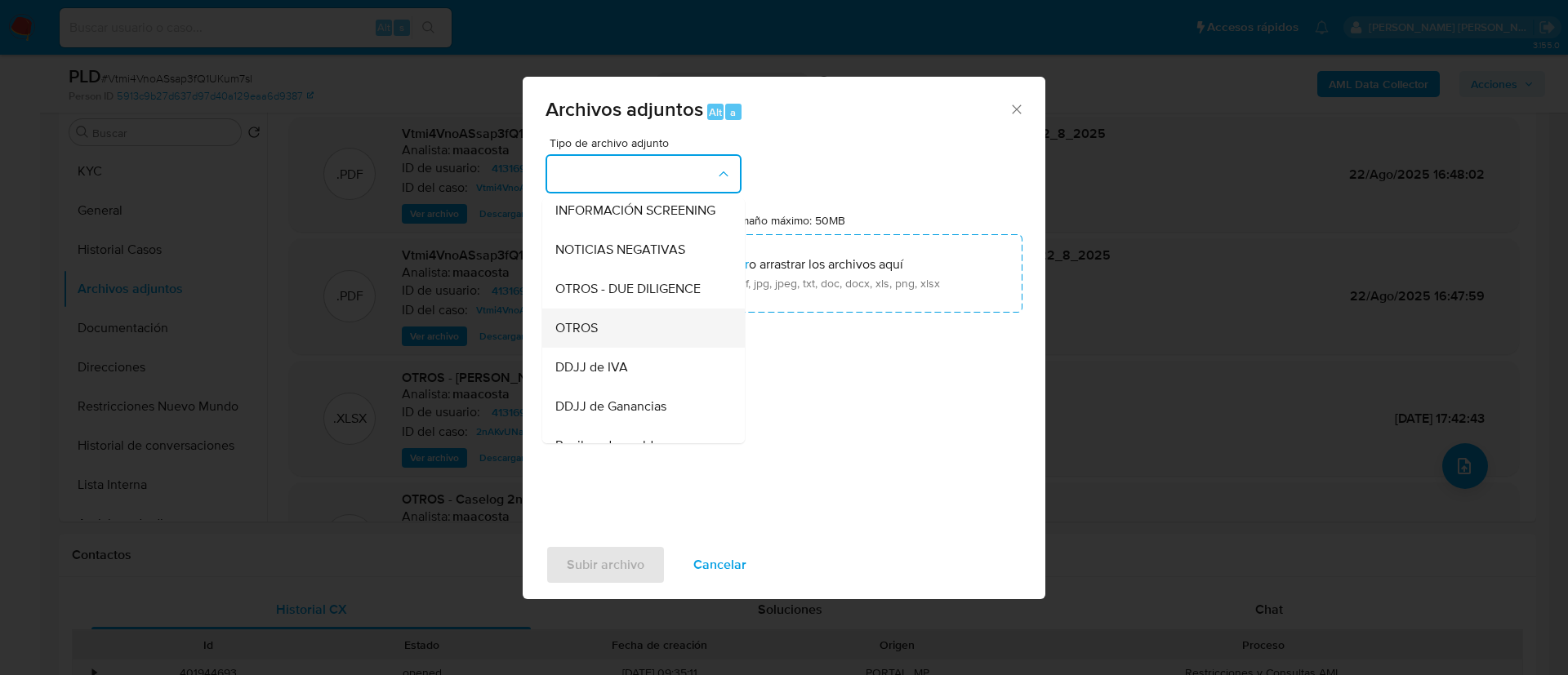
click at [586, 337] on span "OTROS" at bounding box center [576, 328] width 43 height 16
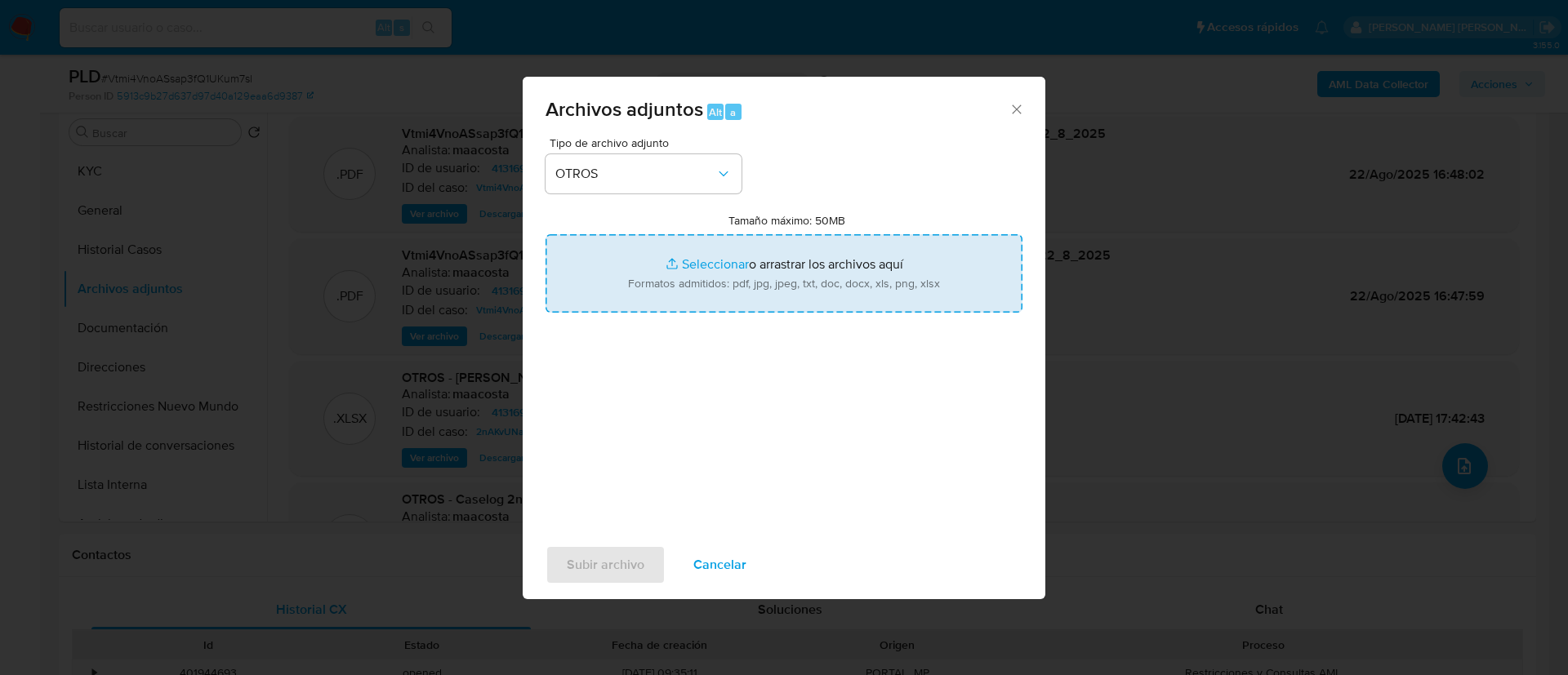
type input "C:\fakepath\V2 Franco Daniel van Bredam Hudson- Movimientos.xlsx"
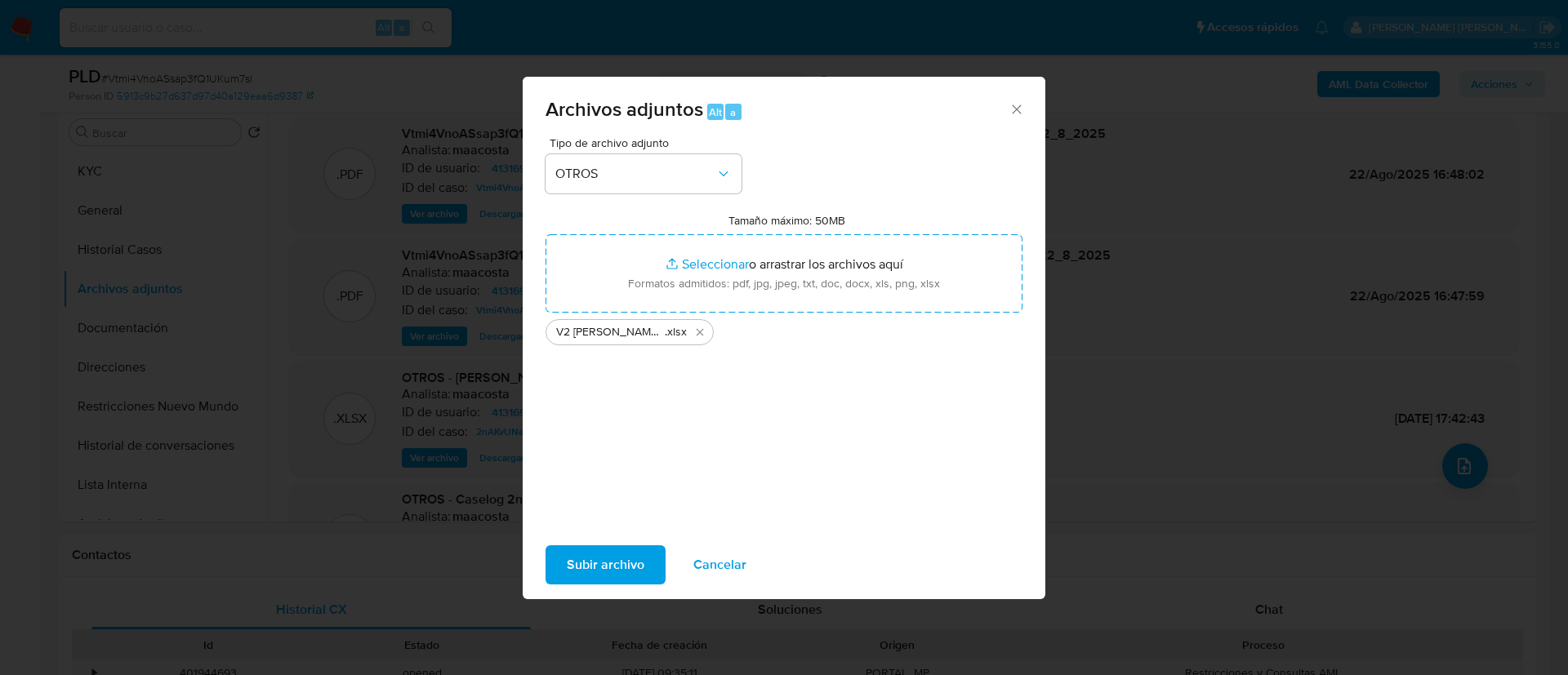
click at [589, 559] on span "Subir archivo" at bounding box center [605, 565] width 78 height 36
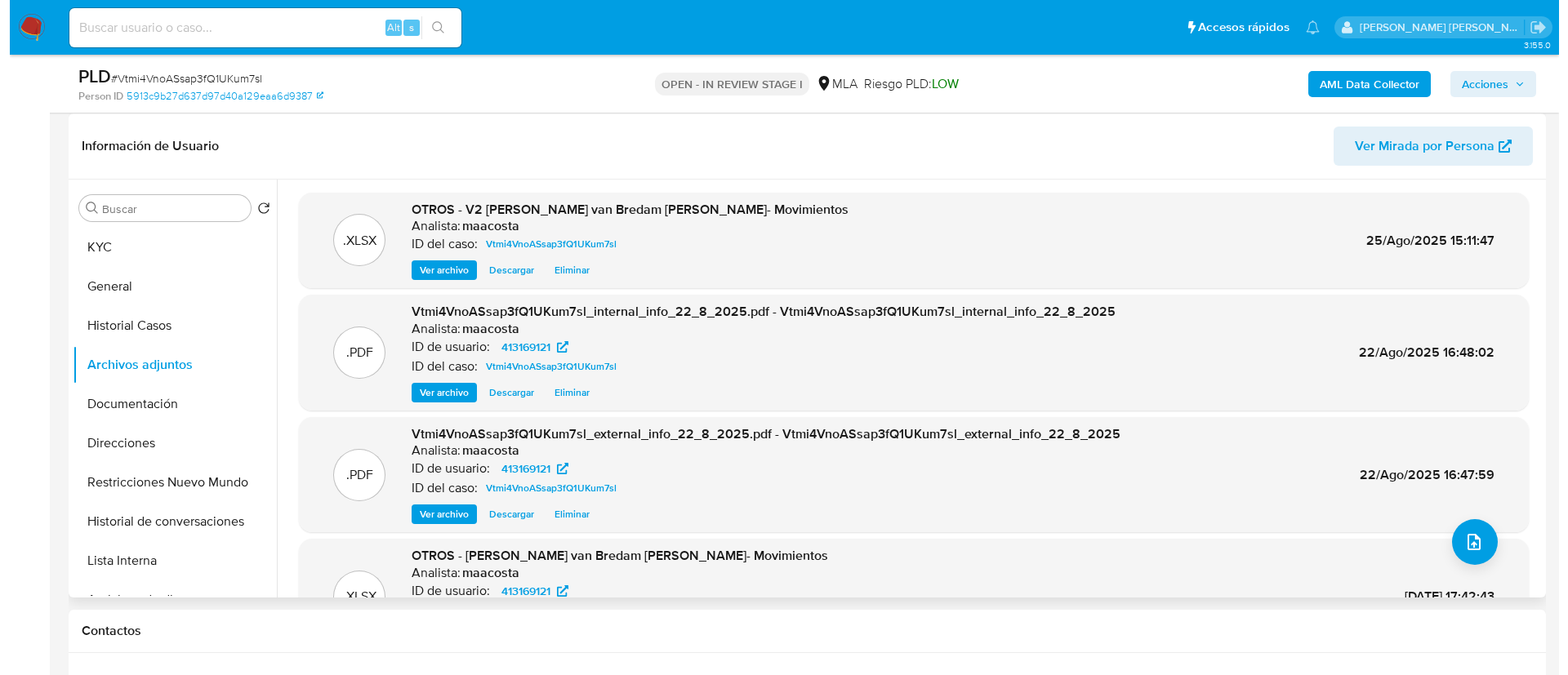
scroll to position [262, 0]
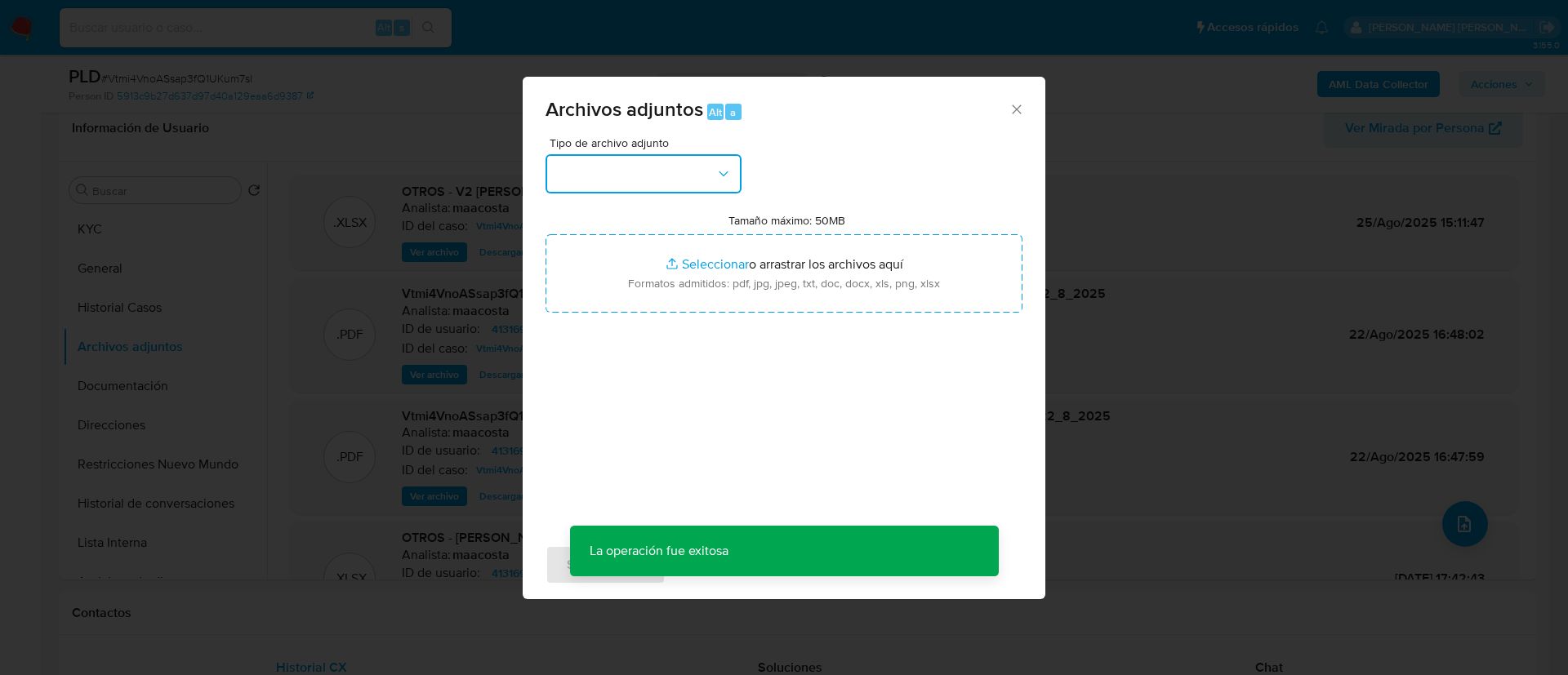
click at [684, 188] on button "button" at bounding box center [643, 173] width 196 height 39
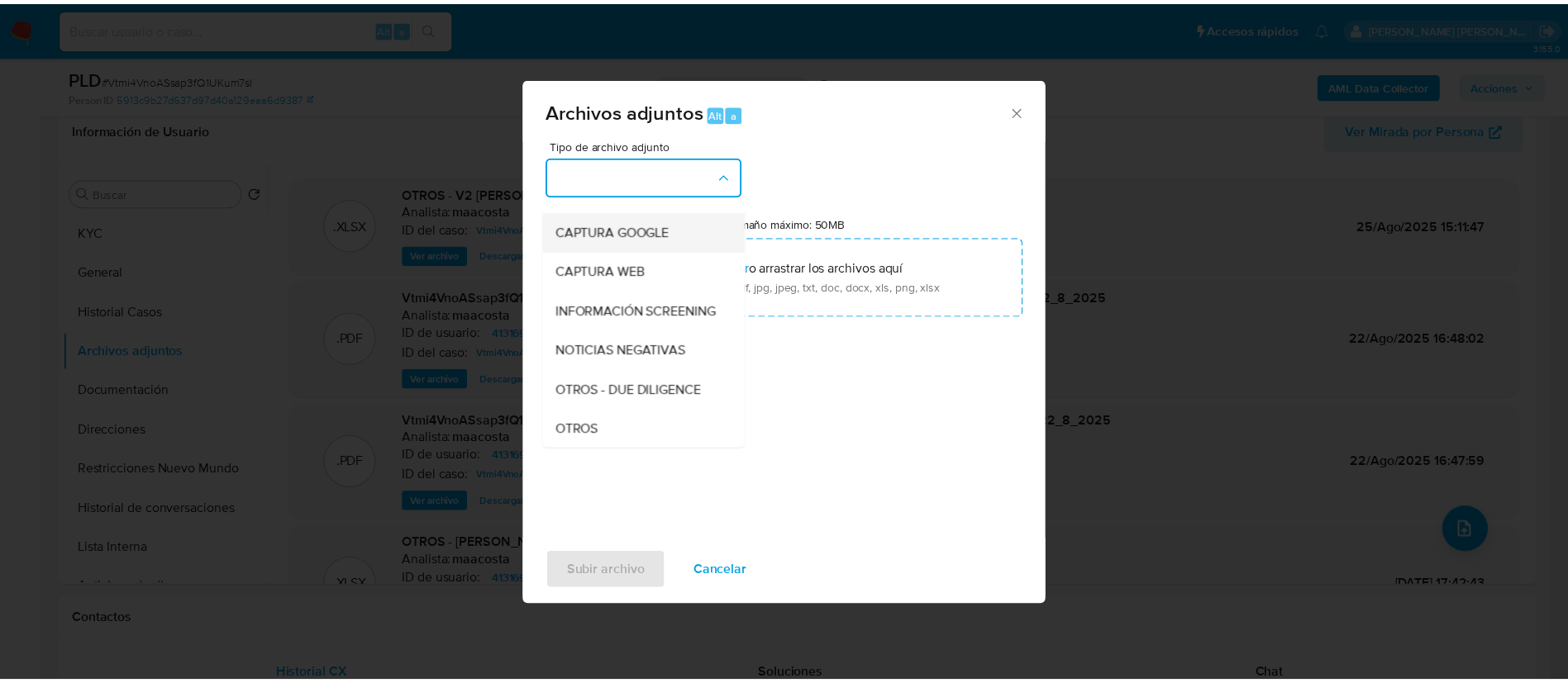
scroll to position [123, 0]
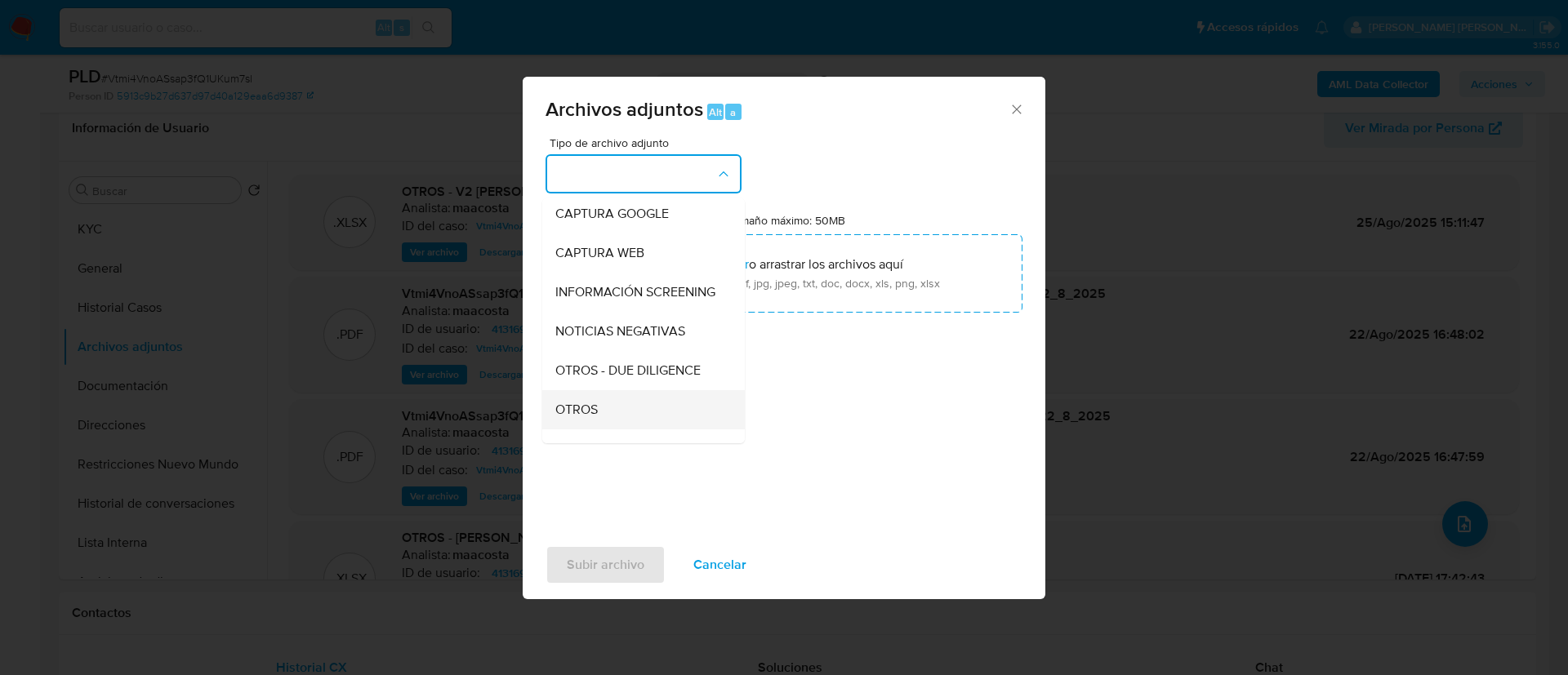
click at [587, 418] on span "OTROS" at bounding box center [576, 410] width 43 height 16
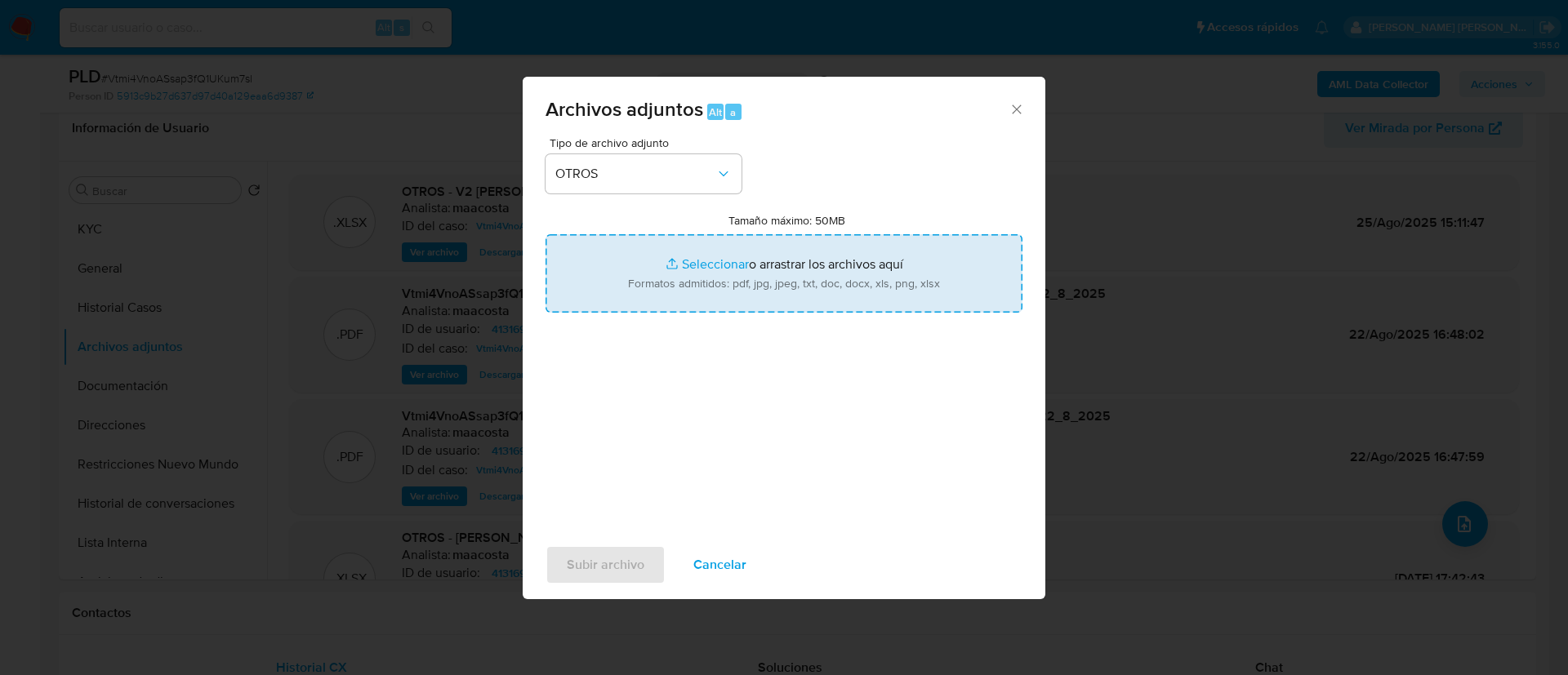
type input "C:\fakepath\Caselog 2nAKvUNaT66IEmfLPwuaAnd7 - E4qPOd9WA3TI3FEzVcKSlRZ6 - Vtmi4…"
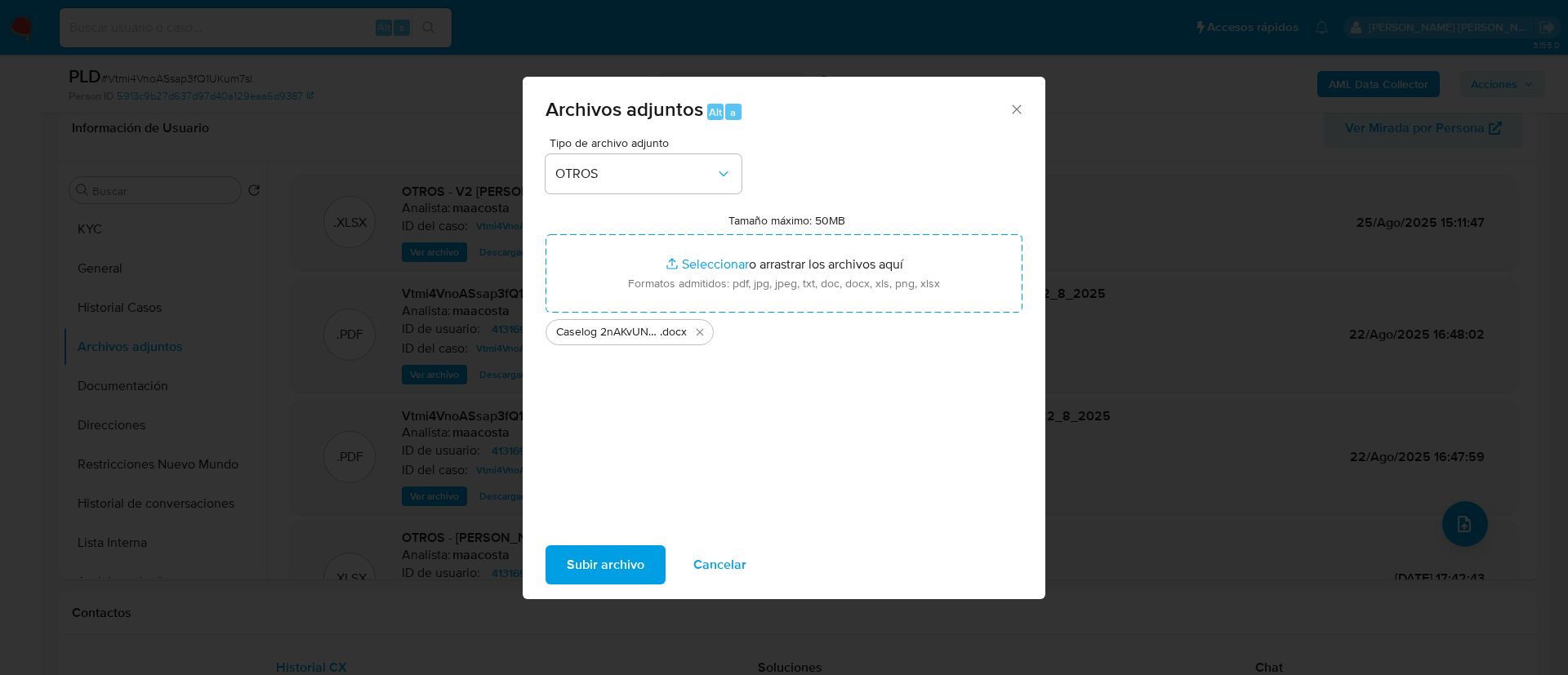
click at [596, 563] on span "Subir archivo" at bounding box center [605, 565] width 78 height 36
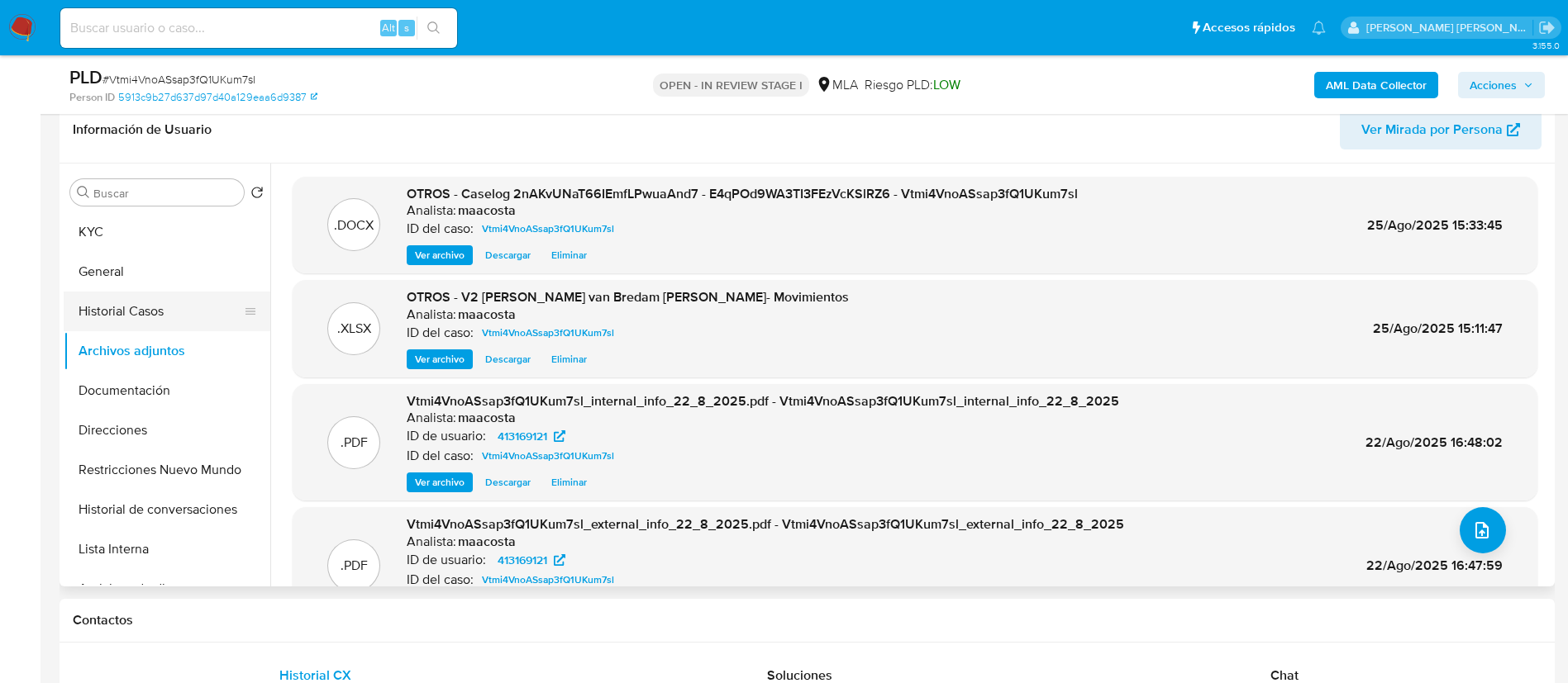
click at [144, 309] on button "Historial Casos" at bounding box center [160, 311] width 193 height 40
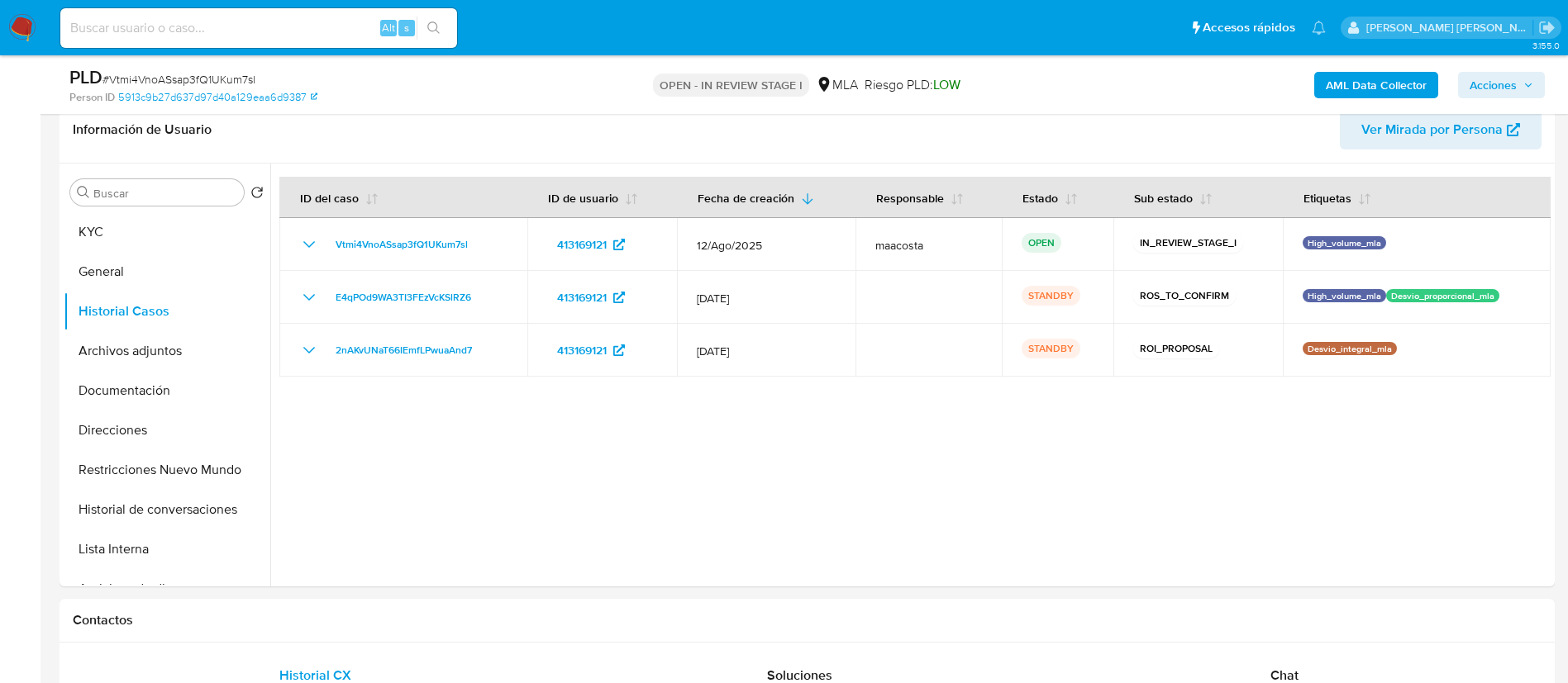
click at [1507, 79] on span "Acciones" at bounding box center [1492, 85] width 47 height 27
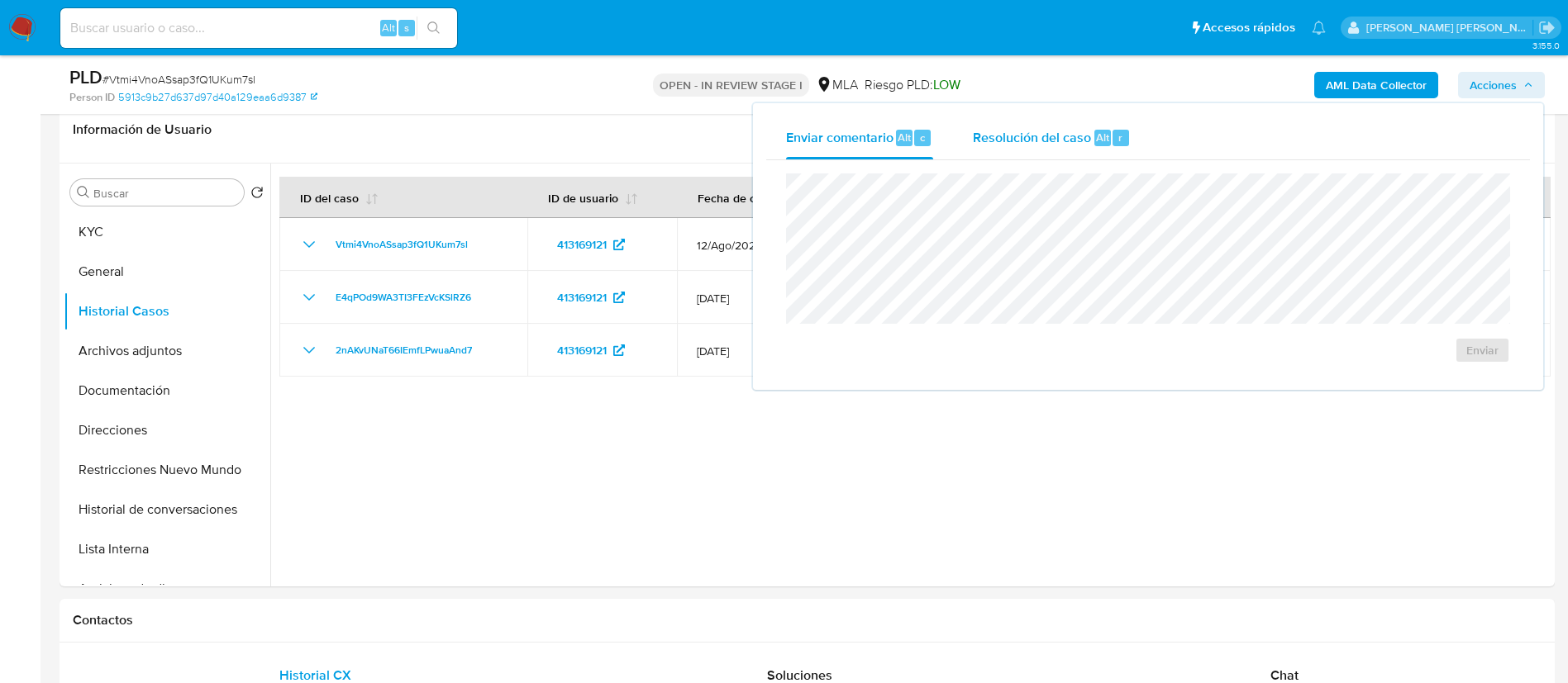
click at [1109, 131] on div "Alt r" at bounding box center [1112, 138] width 35 height 17
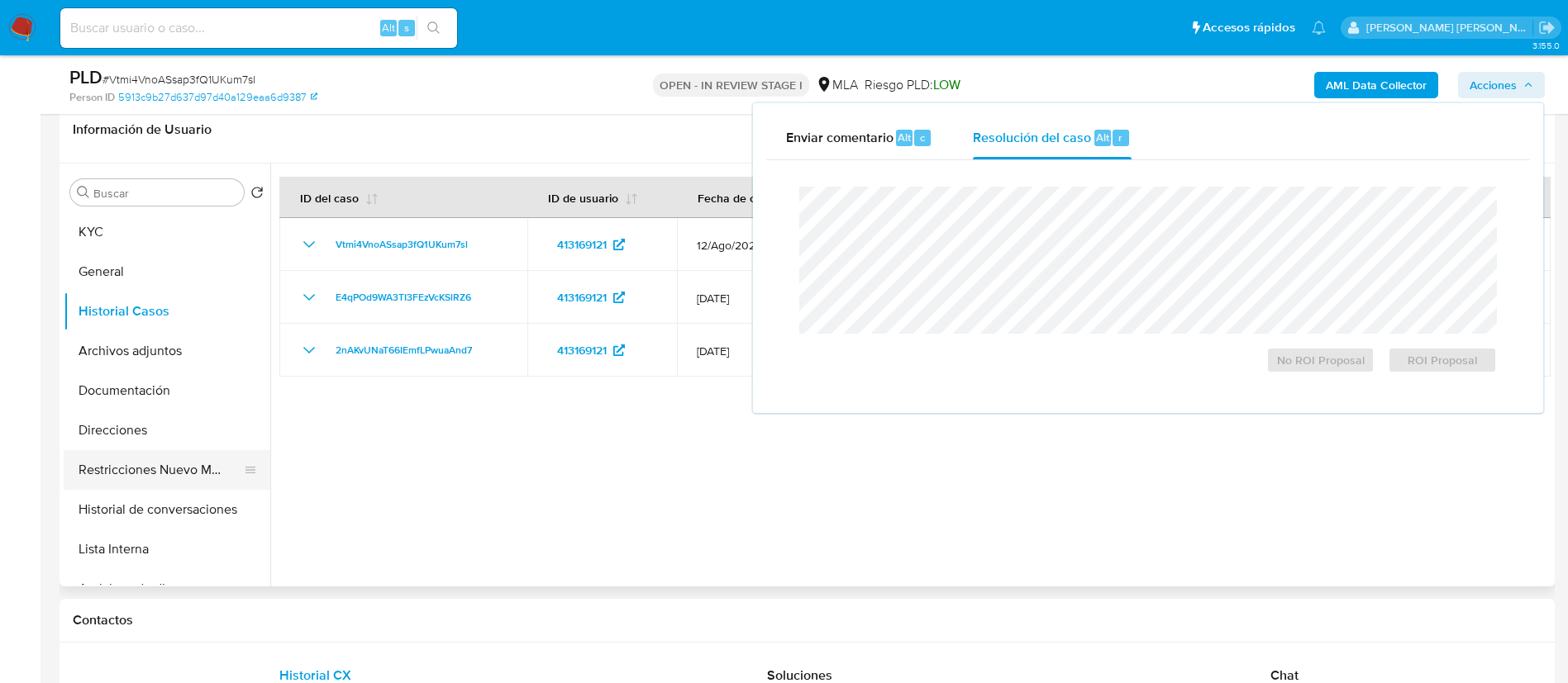
click at [211, 455] on button "Restricciones Nuevo Mundo" at bounding box center [160, 470] width 193 height 40
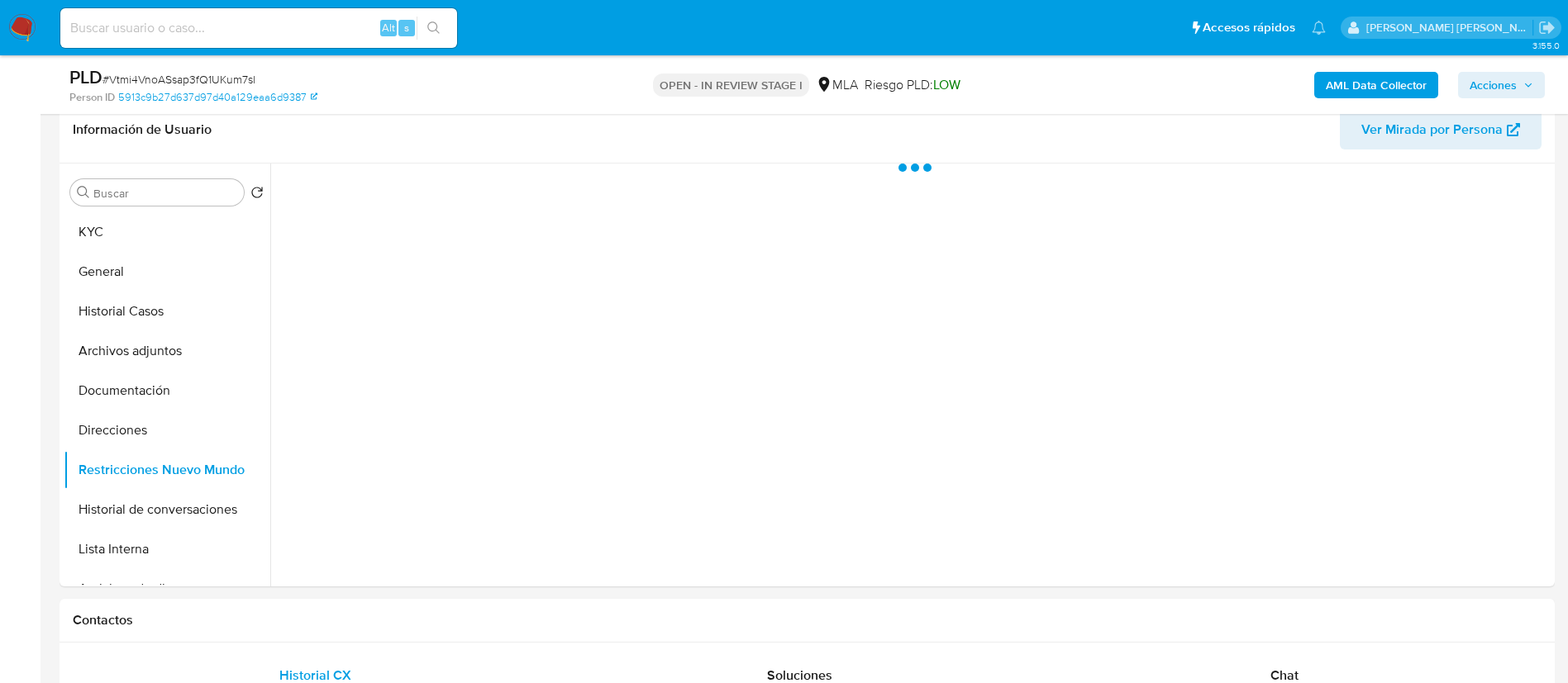
click at [1499, 78] on span "Acciones" at bounding box center [1492, 85] width 47 height 27
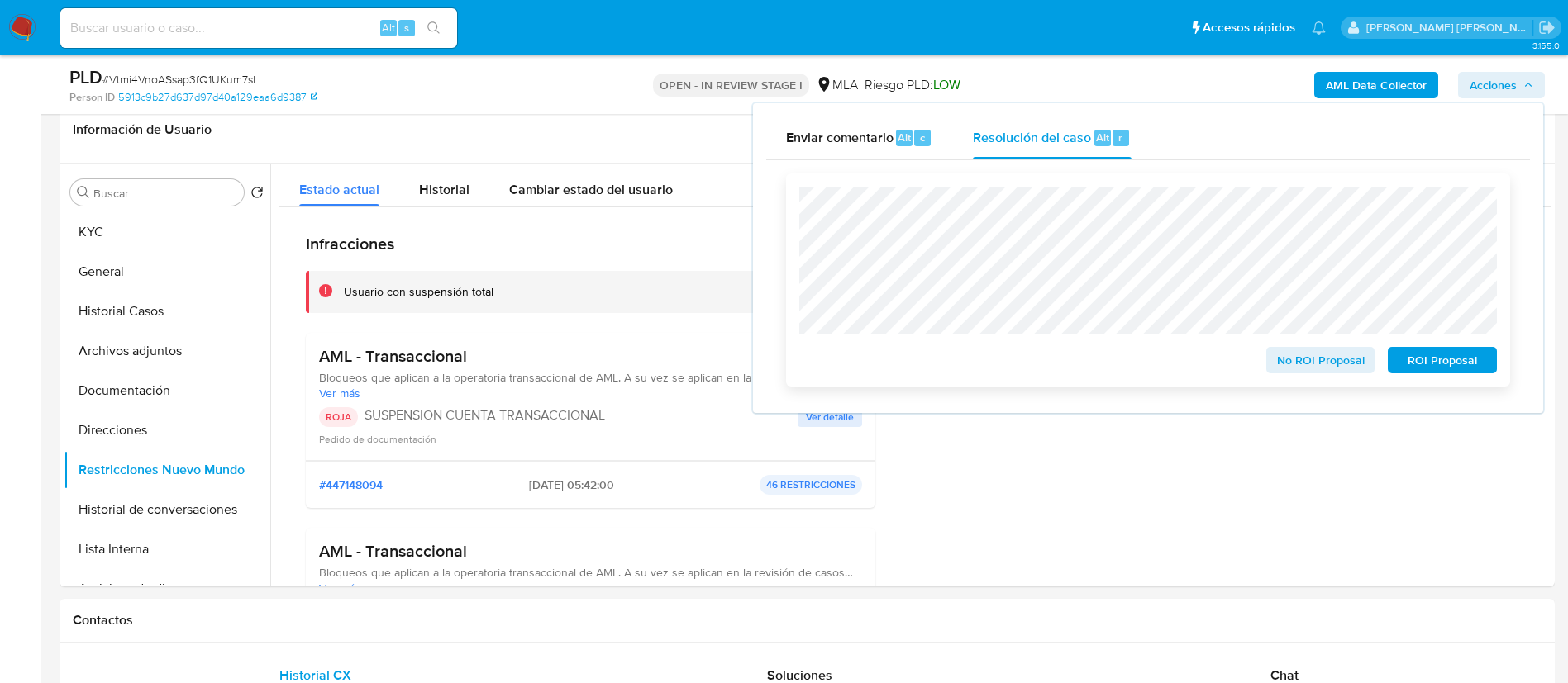
click at [1418, 359] on span "ROI Proposal" at bounding box center [1441, 360] width 86 height 23
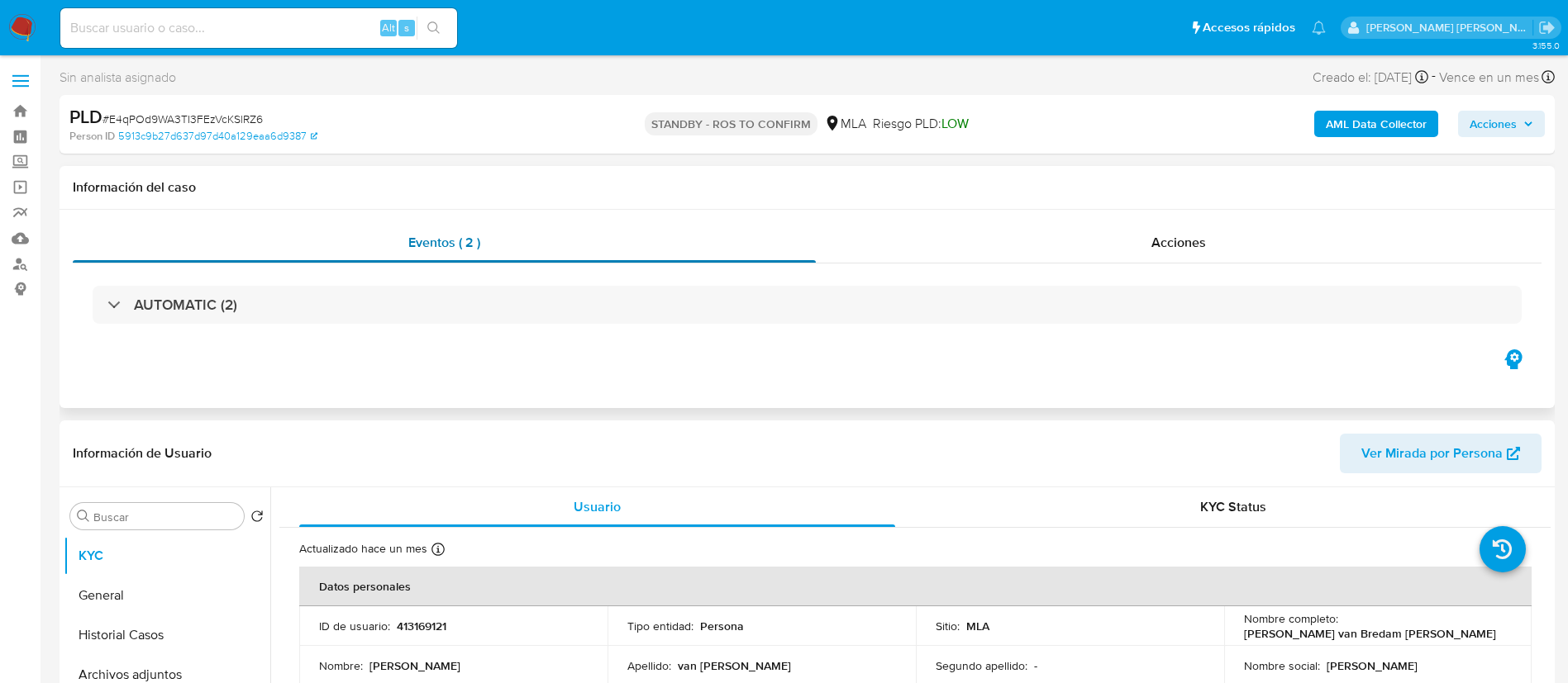
select select "10"
click at [1125, 247] on div "Acciones" at bounding box center [1178, 243] width 726 height 40
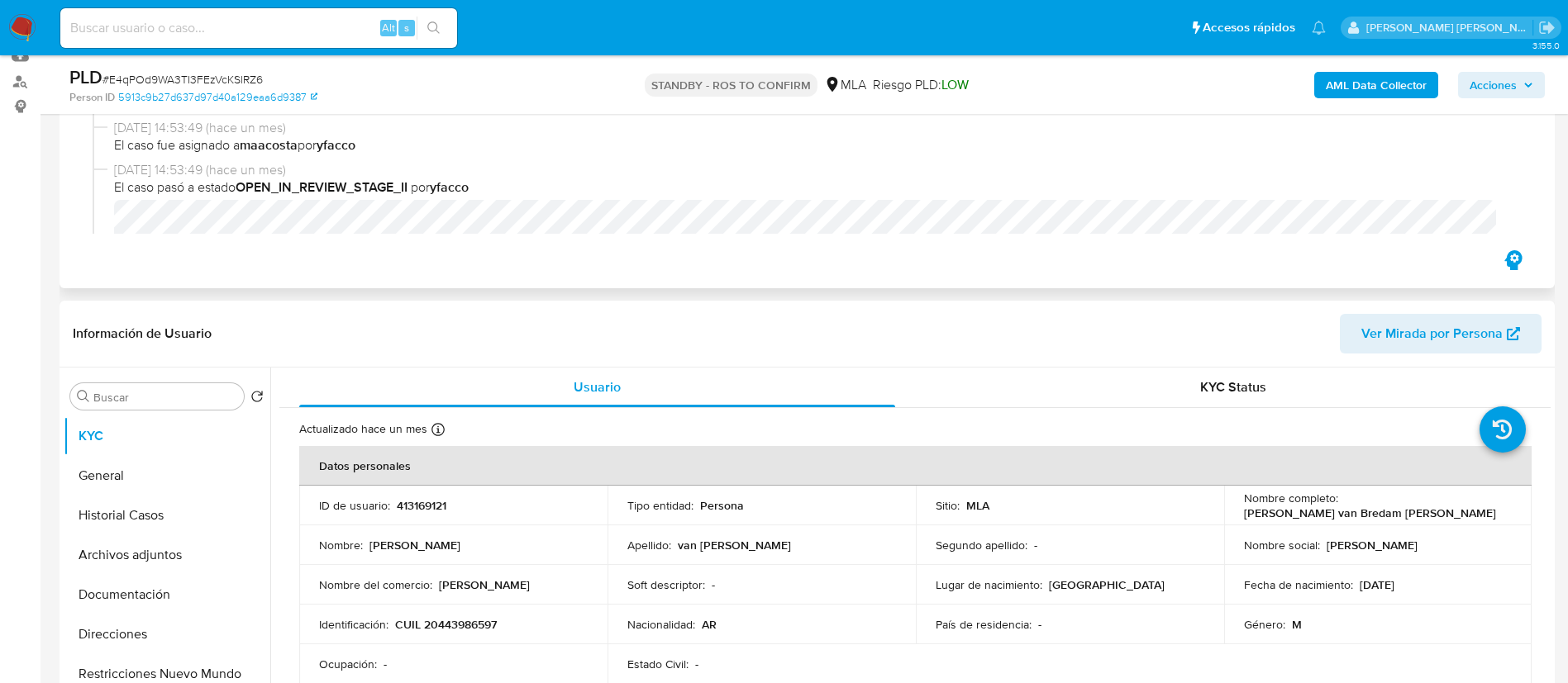
scroll to position [191, 0]
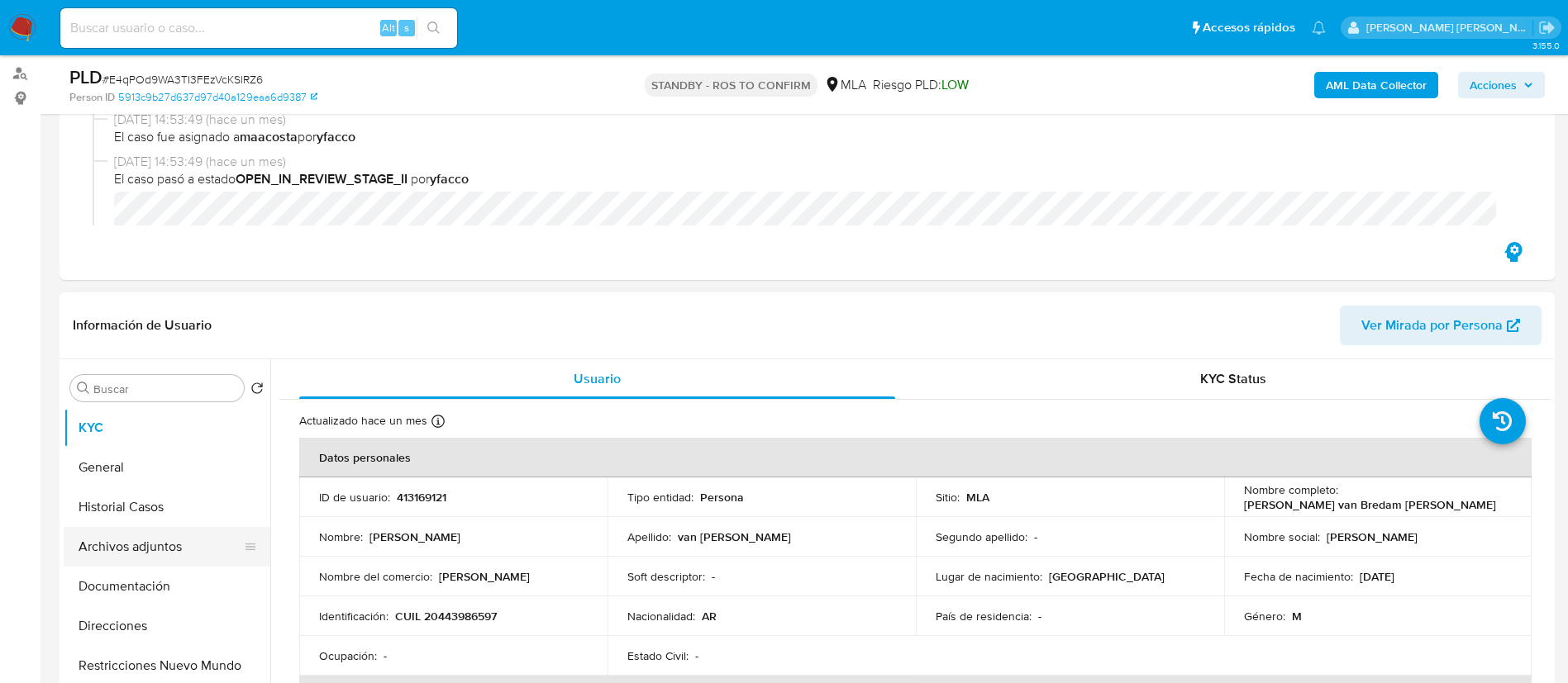
click at [134, 541] on button "Archivos adjuntos" at bounding box center [160, 546] width 193 height 40
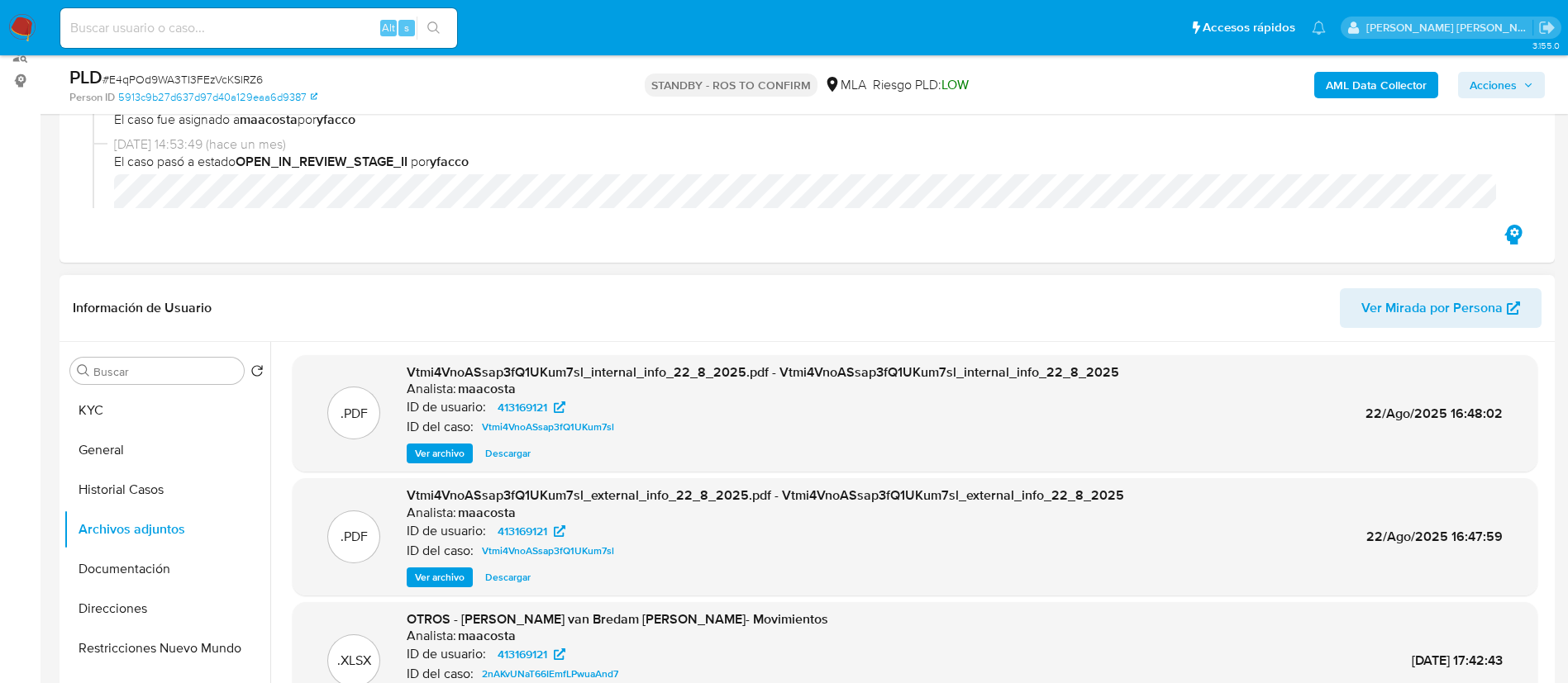
scroll to position [208, 0]
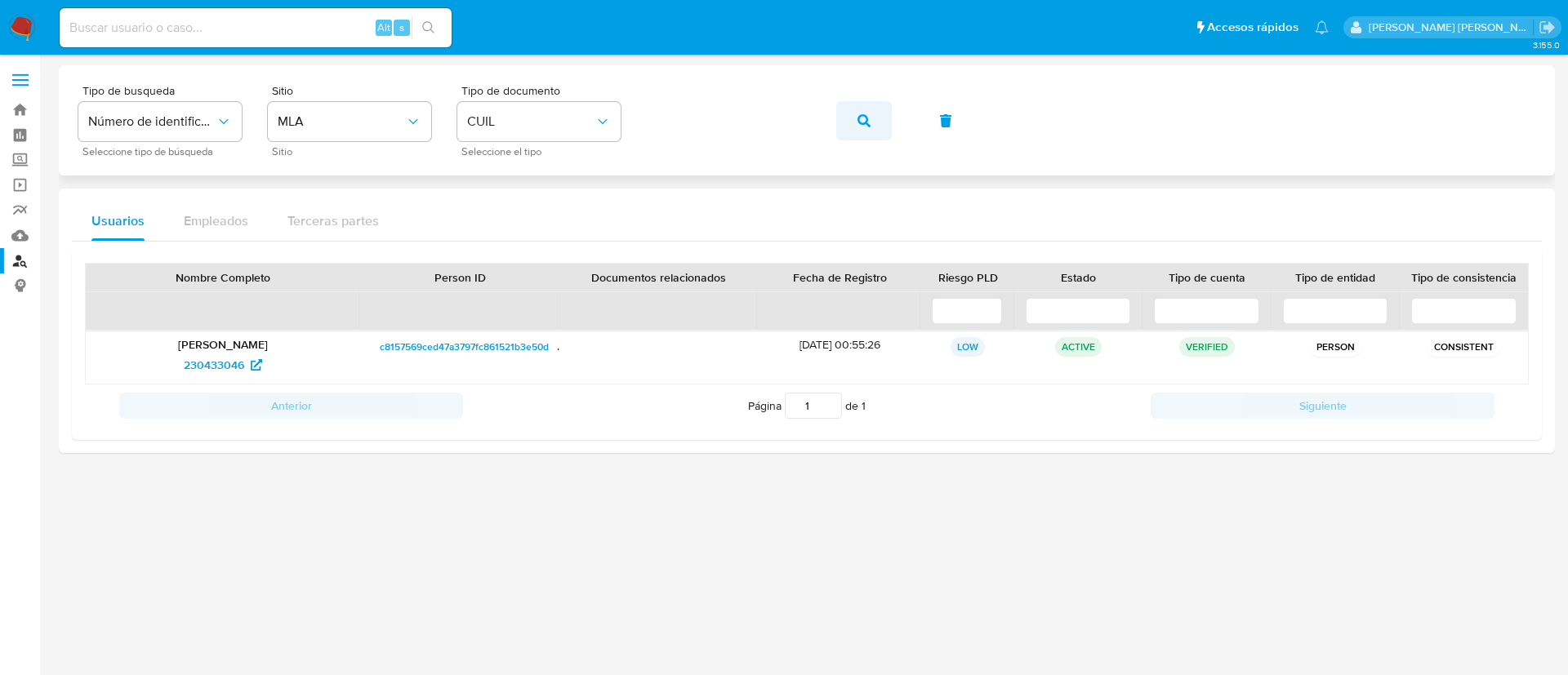
click at [858, 122] on icon "button" at bounding box center [864, 120] width 13 height 13
click at [252, 371] on span "246707825" at bounding box center [223, 365] width 76 height 26
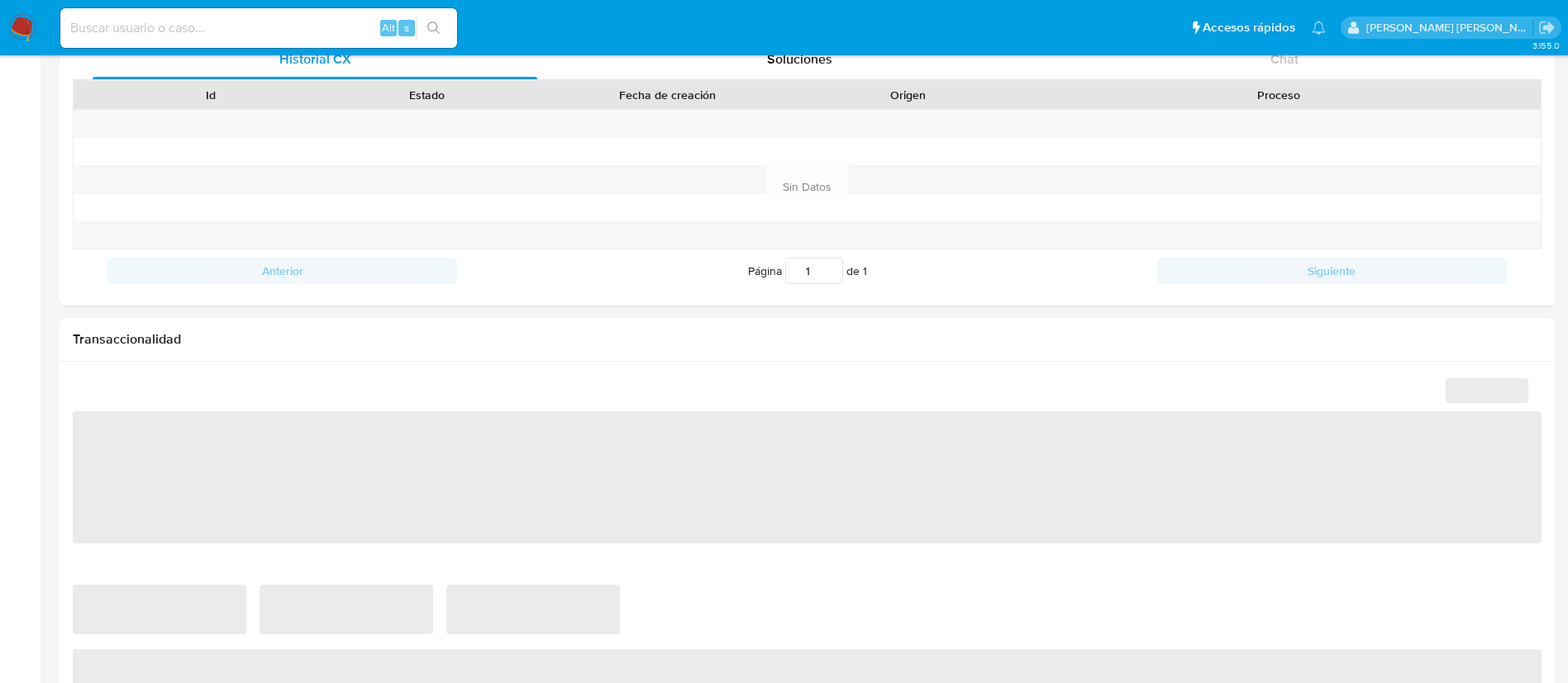
scroll to position [855, 0]
select select "10"
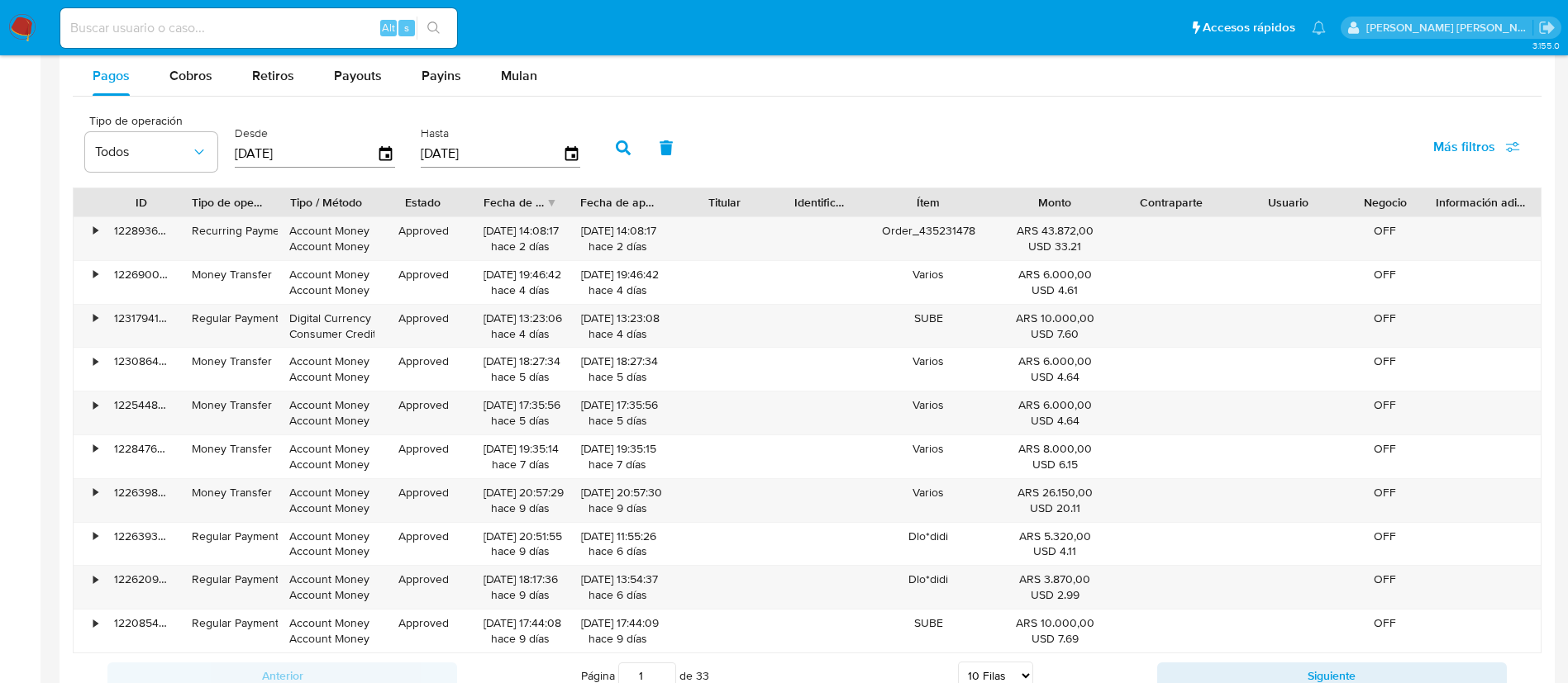
scroll to position [1562, 0]
click at [199, 83] on span "Cobros" at bounding box center [190, 77] width 43 height 19
select select "10"
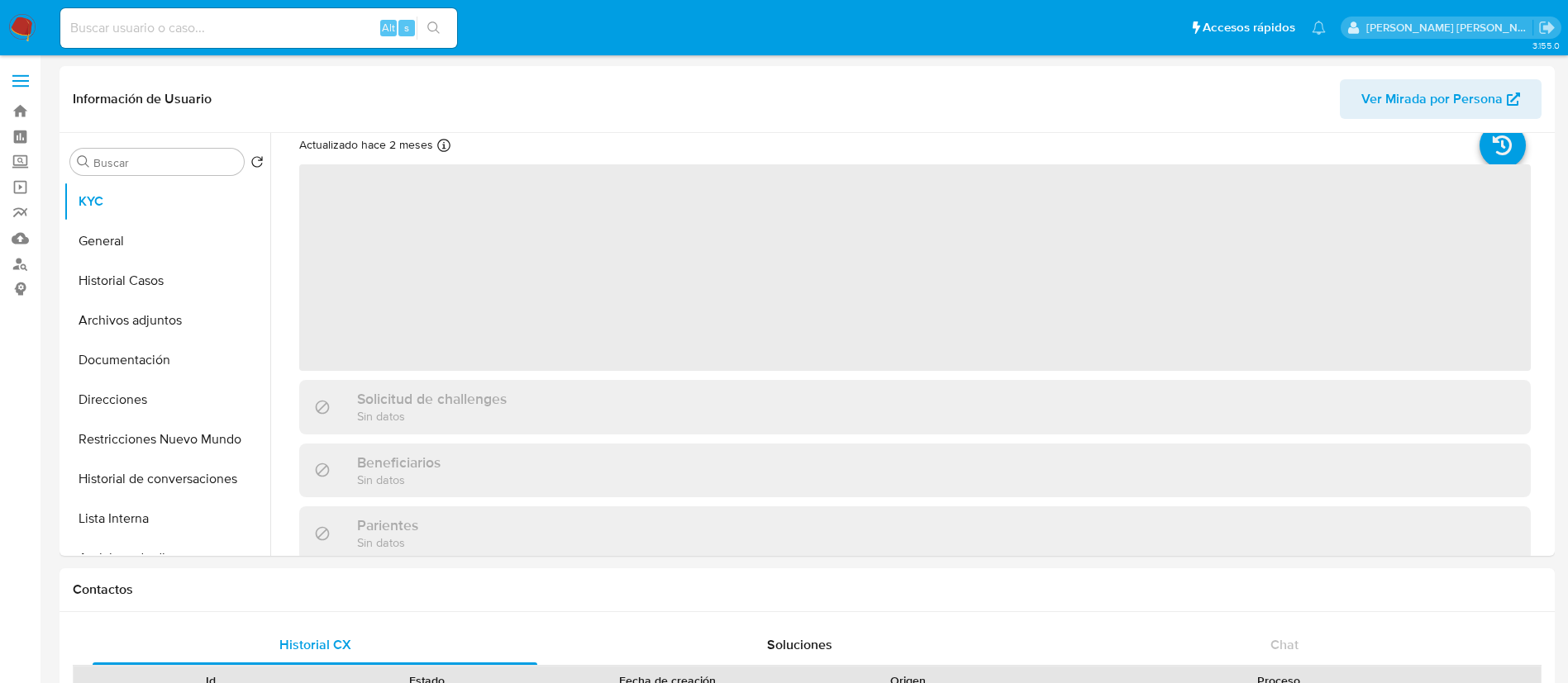
scroll to position [50, 0]
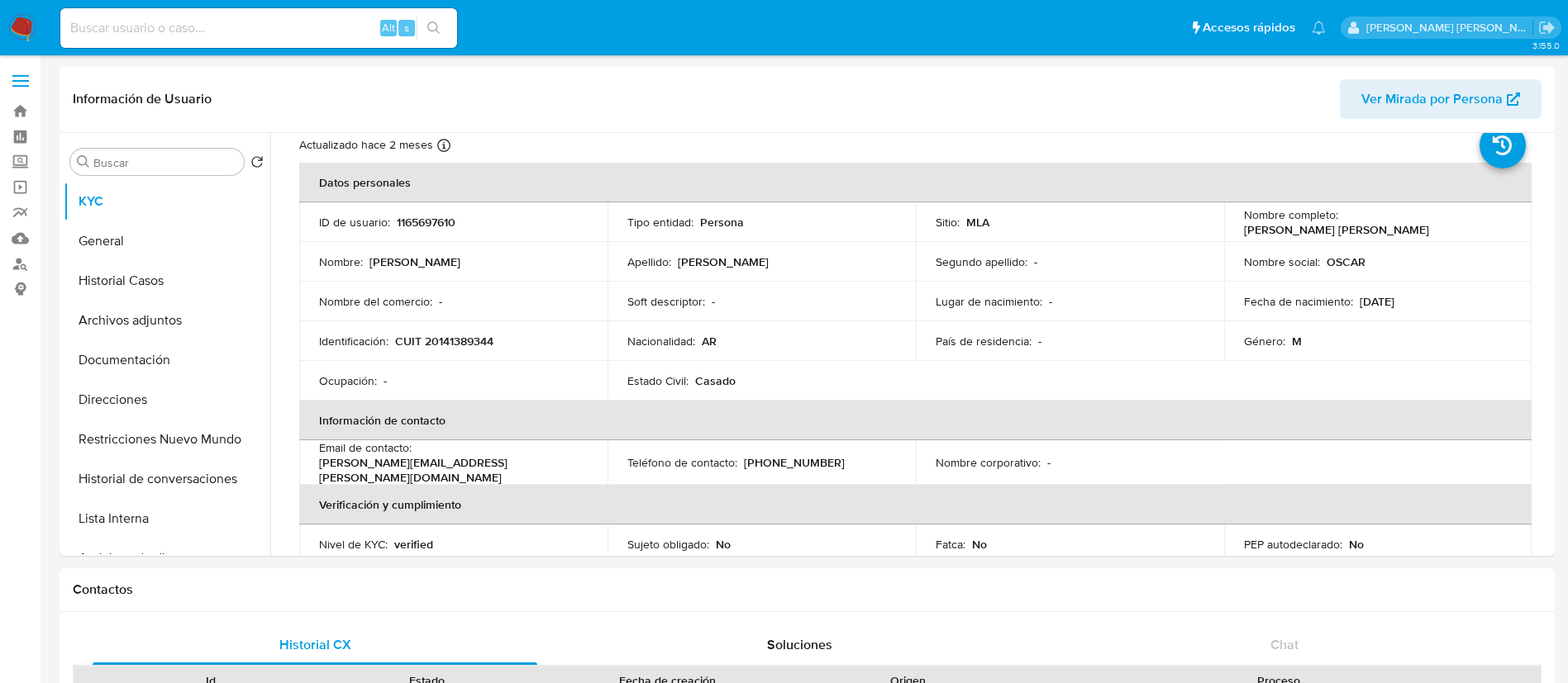
select select "10"
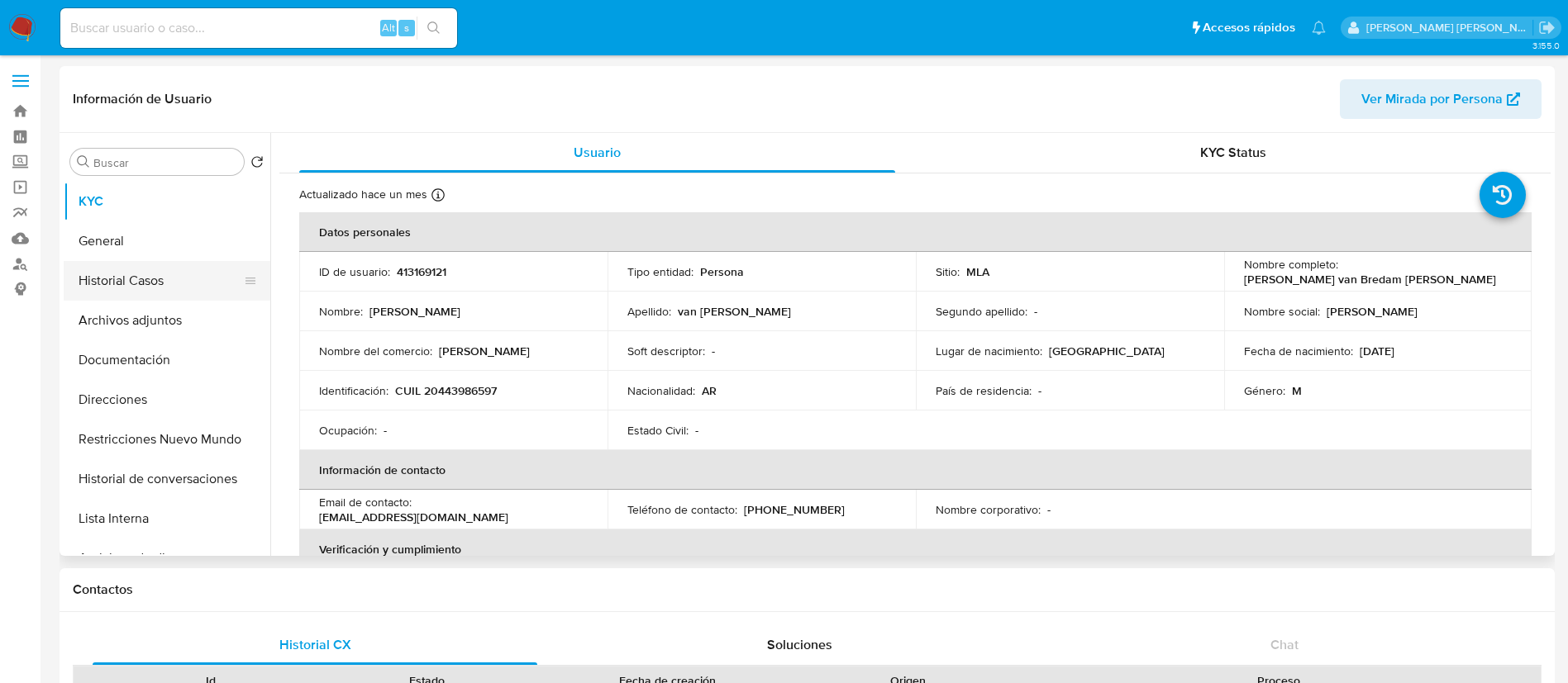
click at [171, 278] on button "Historial Casos" at bounding box center [160, 281] width 193 height 40
select select "10"
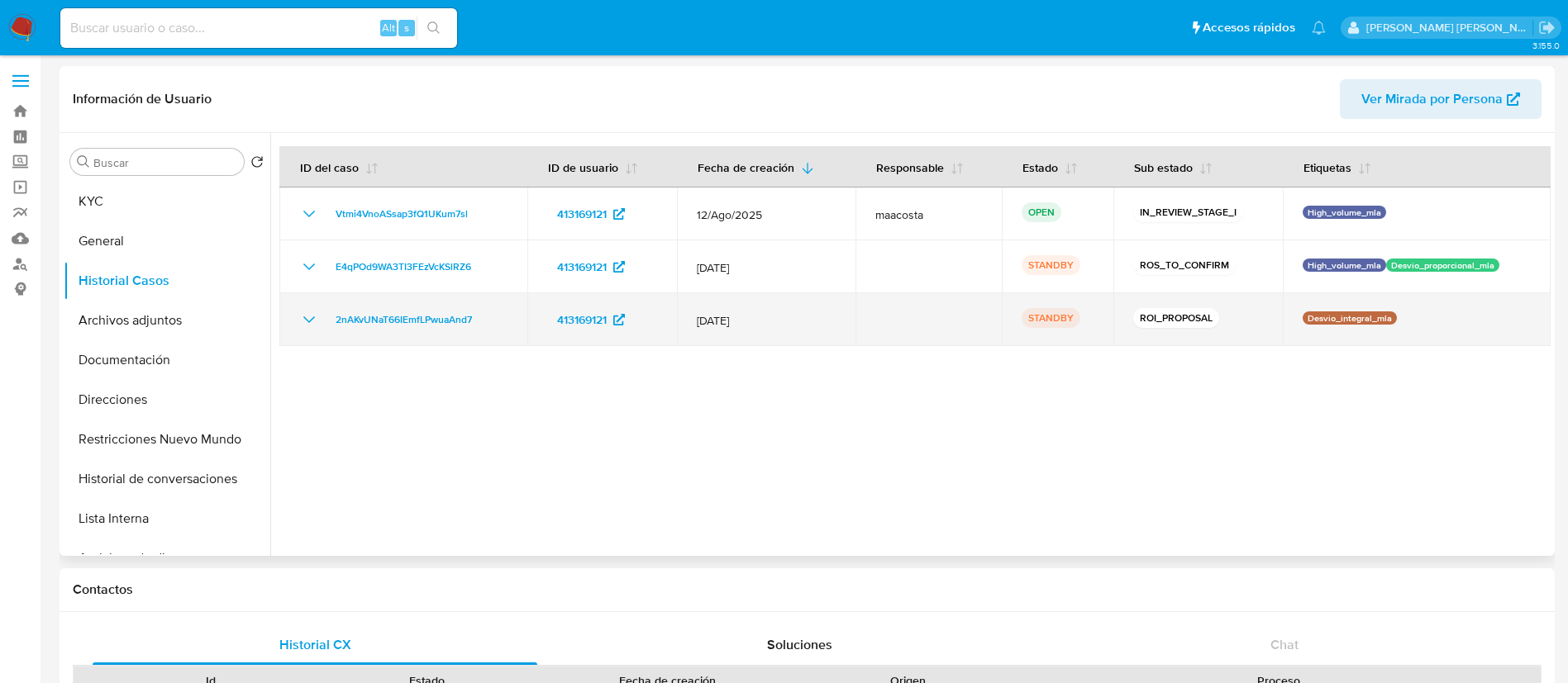
click at [488, 318] on div "2nAKvUNaT66IEmfLPwuaAnd7" at bounding box center [404, 319] width 209 height 19
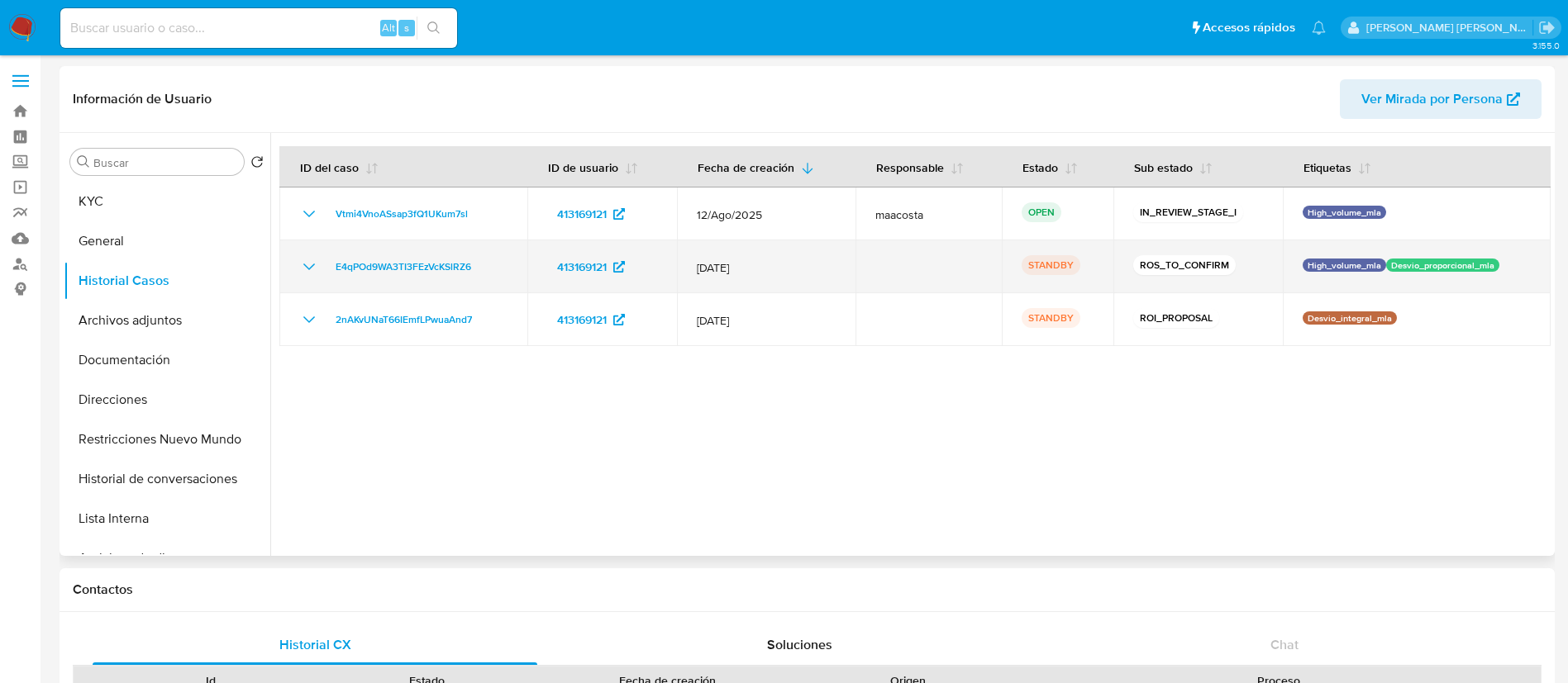
click at [482, 270] on div "E4qPOd9WA3TI3FEzVcKSlRZ6" at bounding box center [404, 266] width 209 height 19
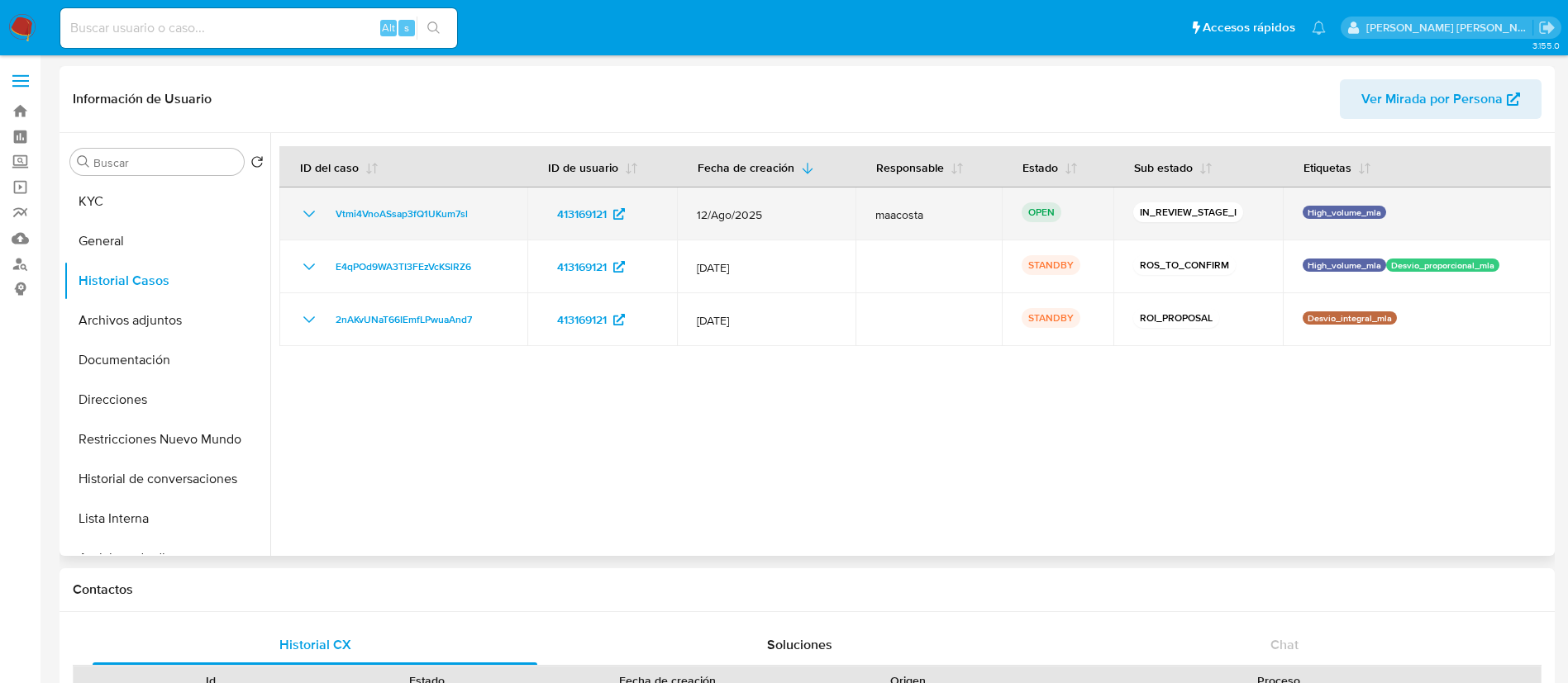
click at [483, 225] on td "Vtmi4VnoASsap3fQ1UKum7sl" at bounding box center [404, 213] width 248 height 53
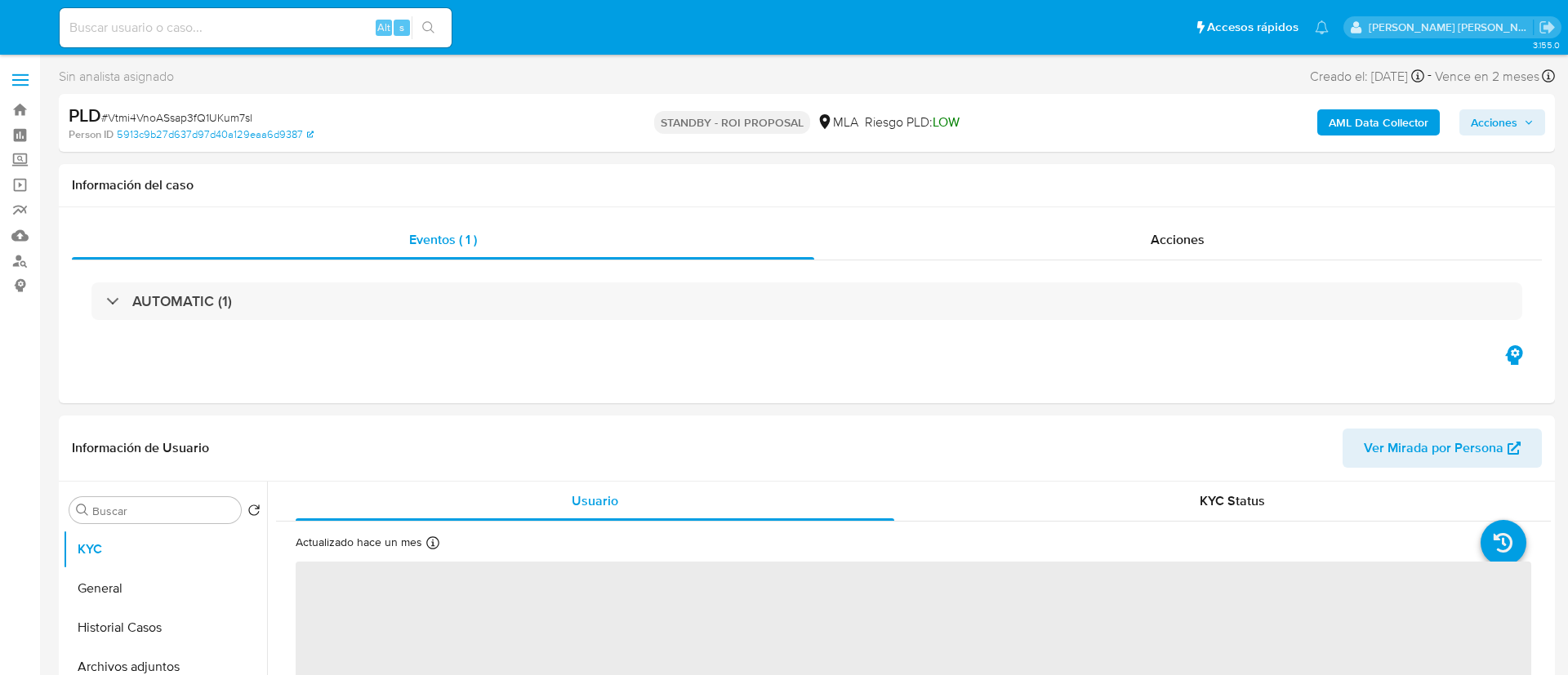
select select "10"
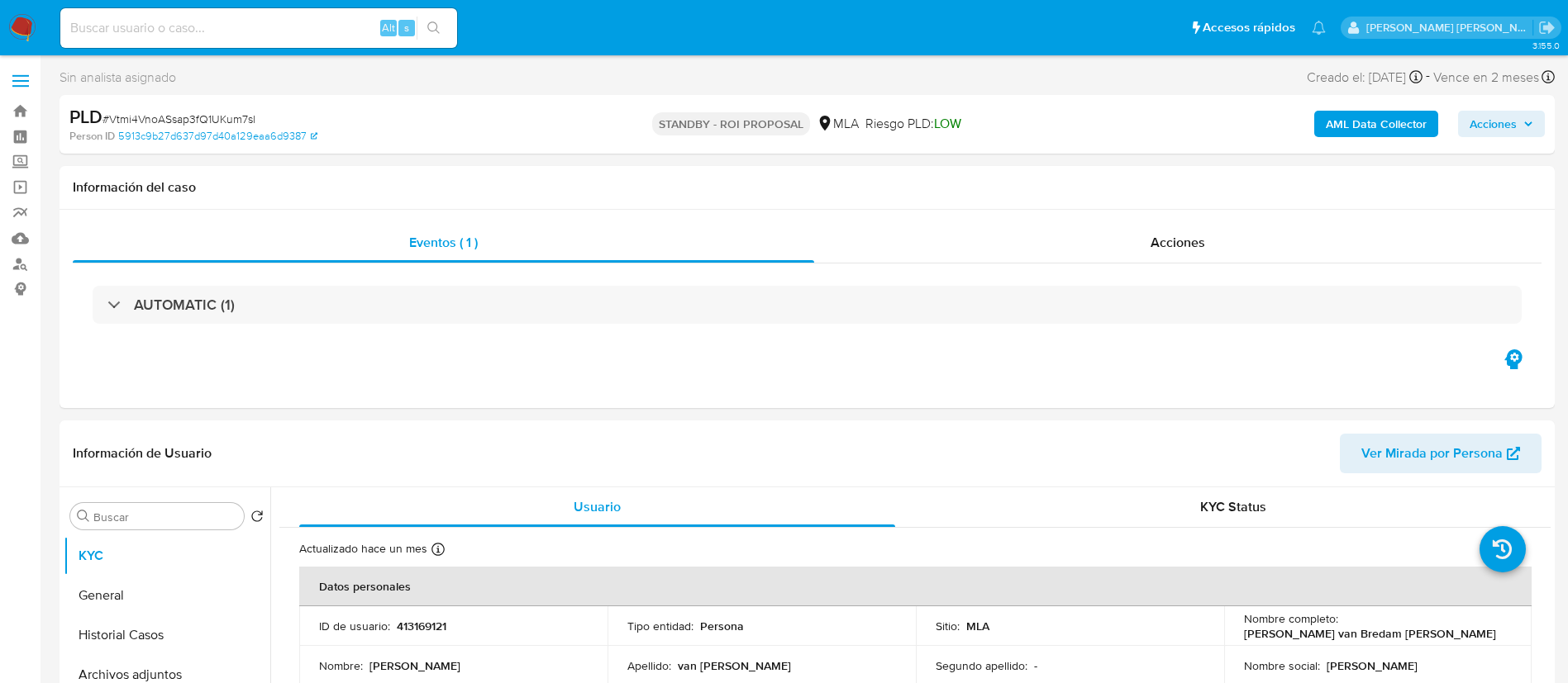
paste input "QTgDZRdGf8gNn8DPy582On8o"
click at [257, 31] on input "QTgDZRdGf8gNn8DPy582On8o" at bounding box center [259, 28] width 397 height 21
type input "QTgDZRdGf8gNn8DPy582On8o"
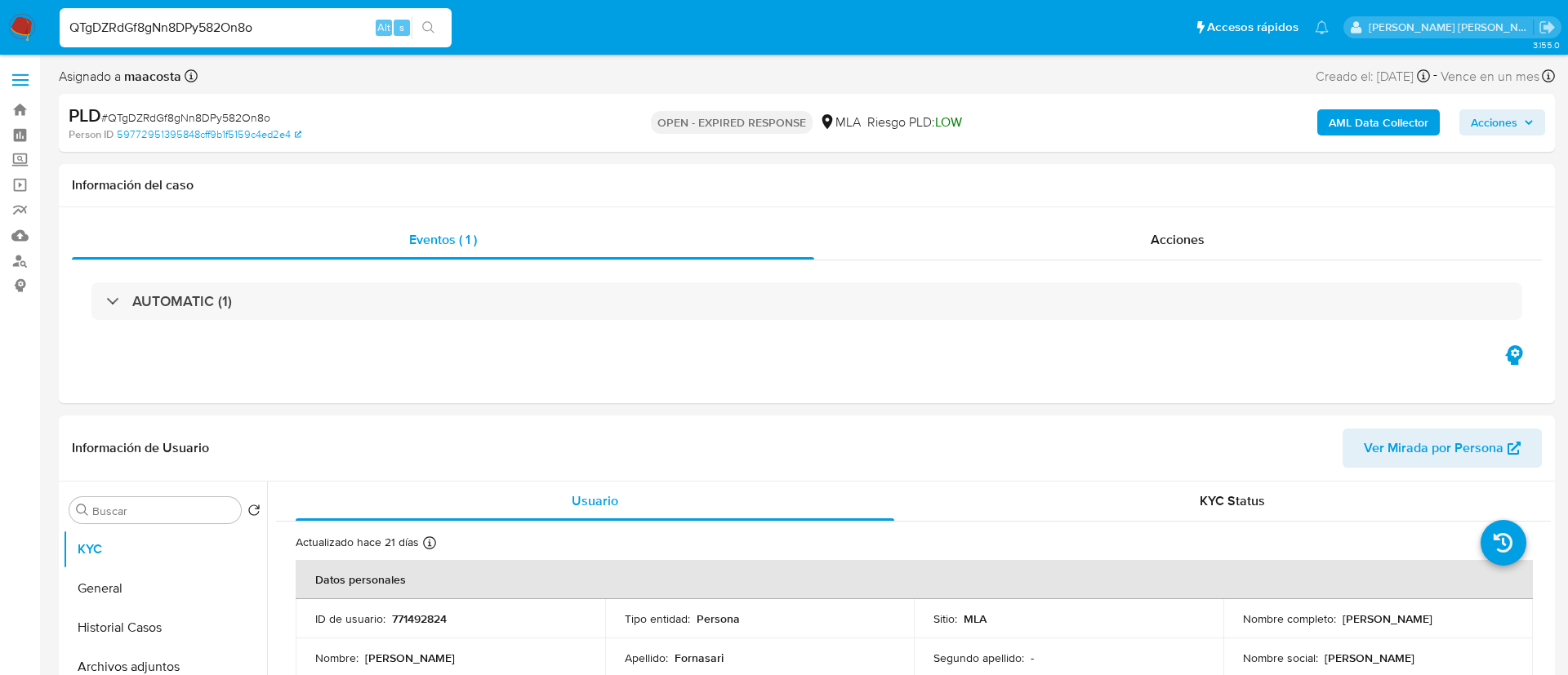
select select "10"
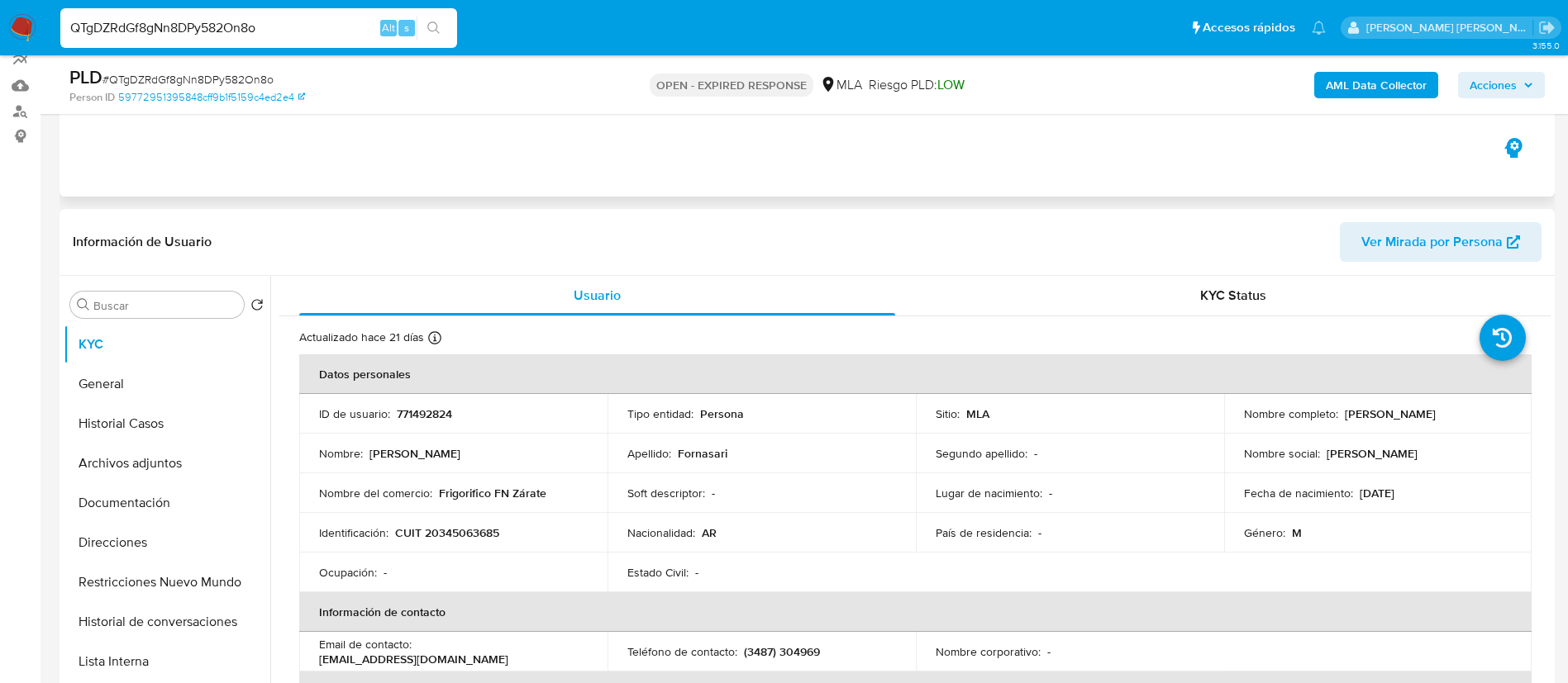
scroll to position [153, 0]
click at [142, 423] on button "Historial Casos" at bounding box center [160, 423] width 193 height 40
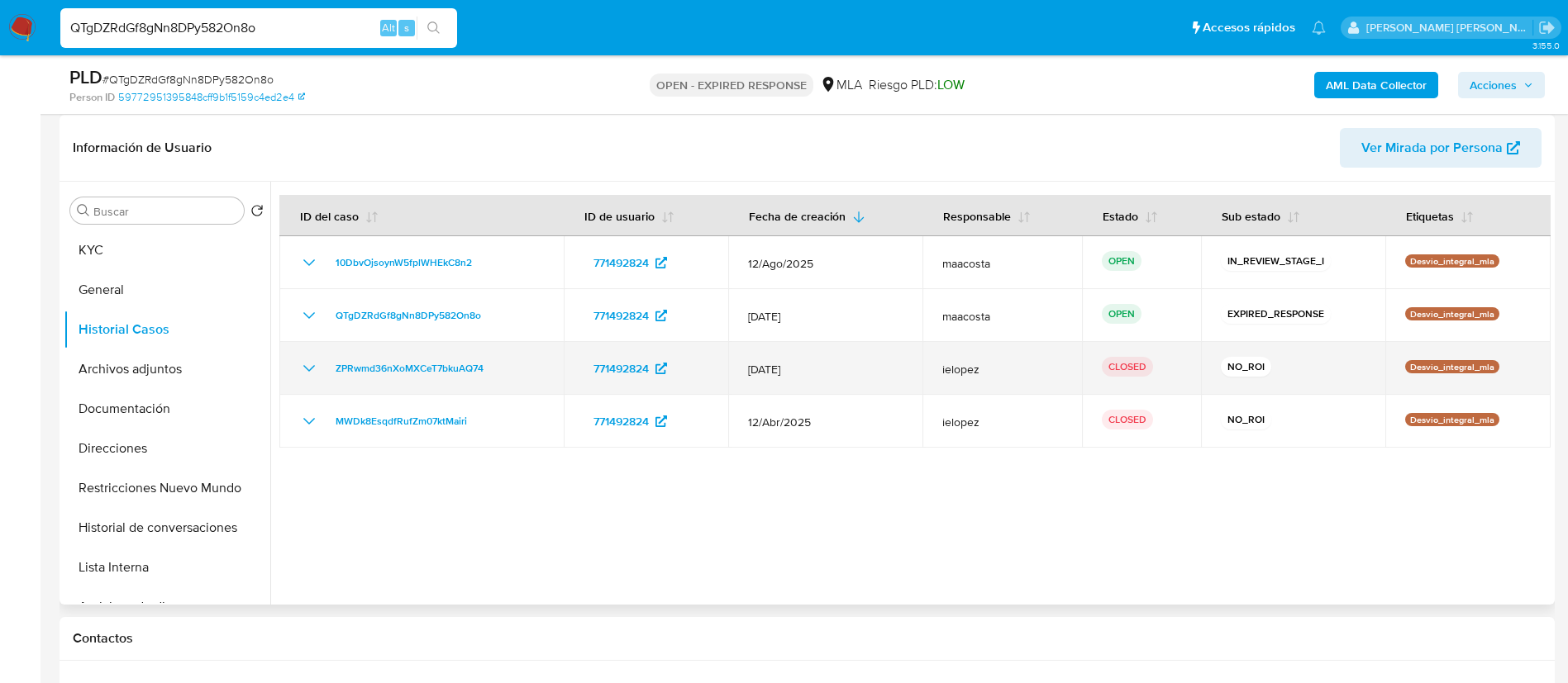
scroll to position [248, 0]
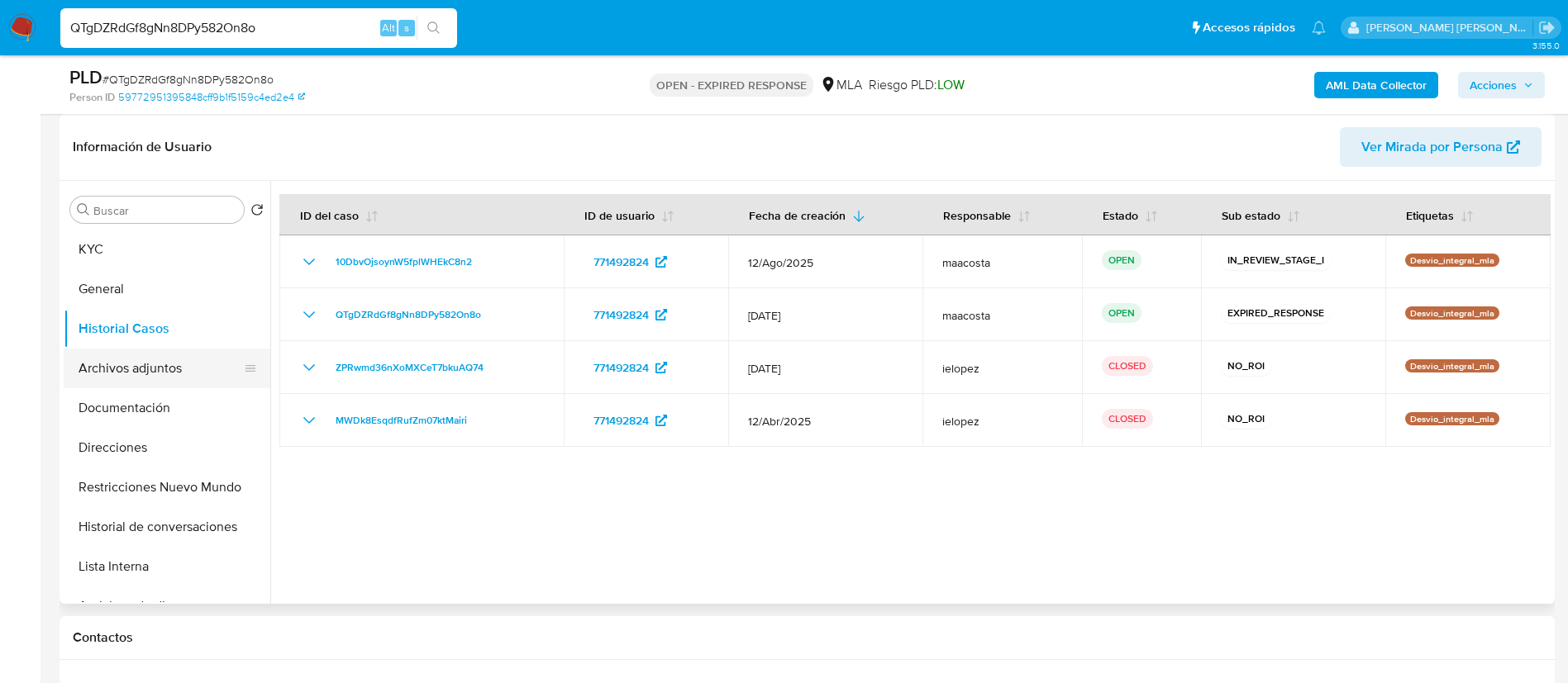
click at [115, 364] on button "Archivos adjuntos" at bounding box center [160, 368] width 193 height 40
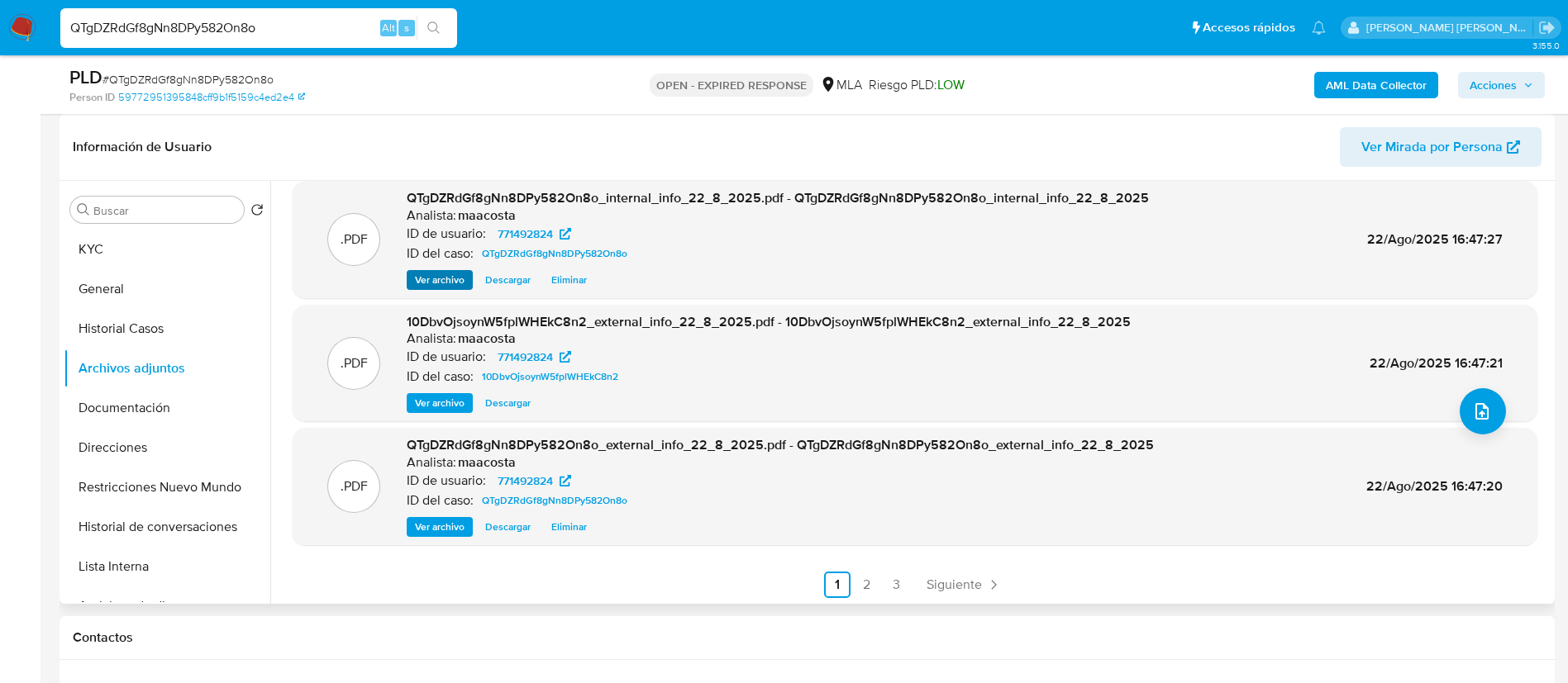
scroll to position [138, 0]
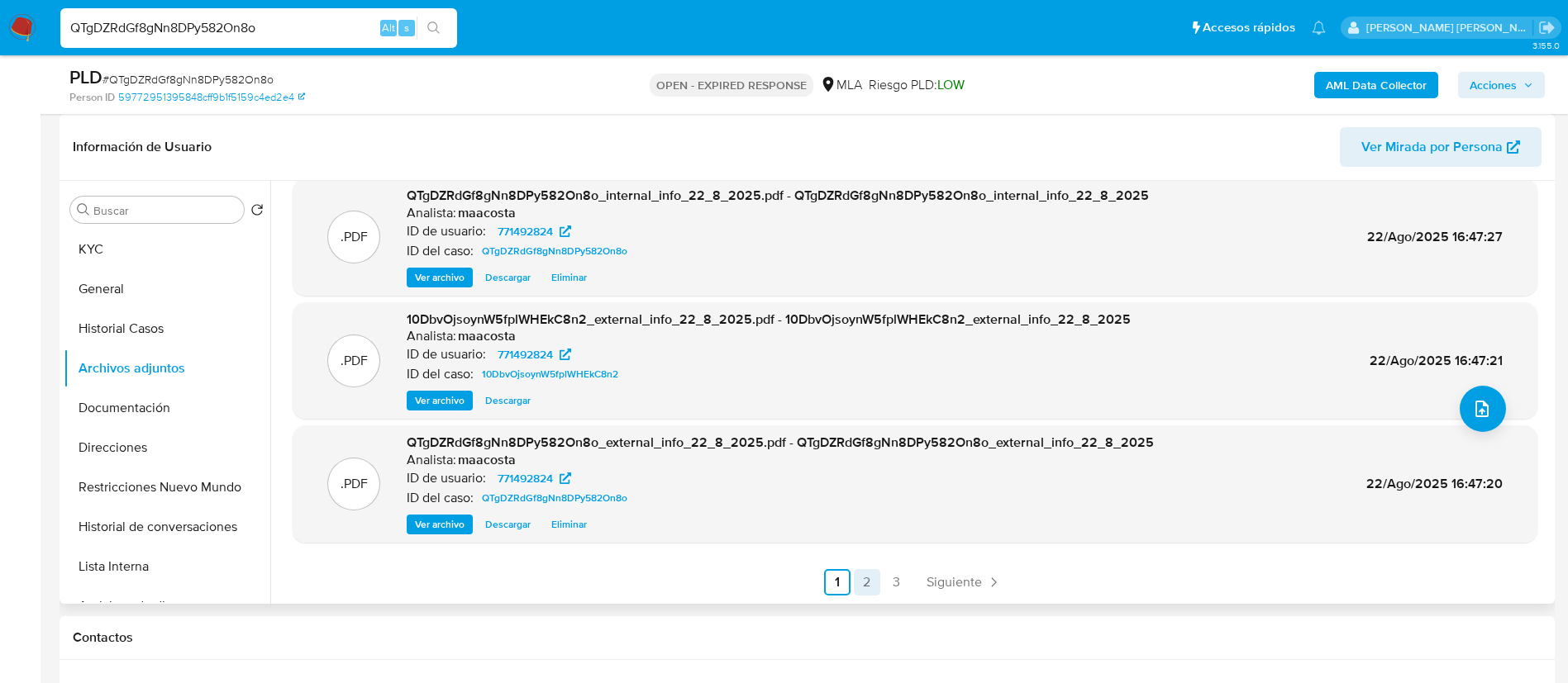
click at [862, 583] on link "2" at bounding box center [867, 582] width 27 height 27
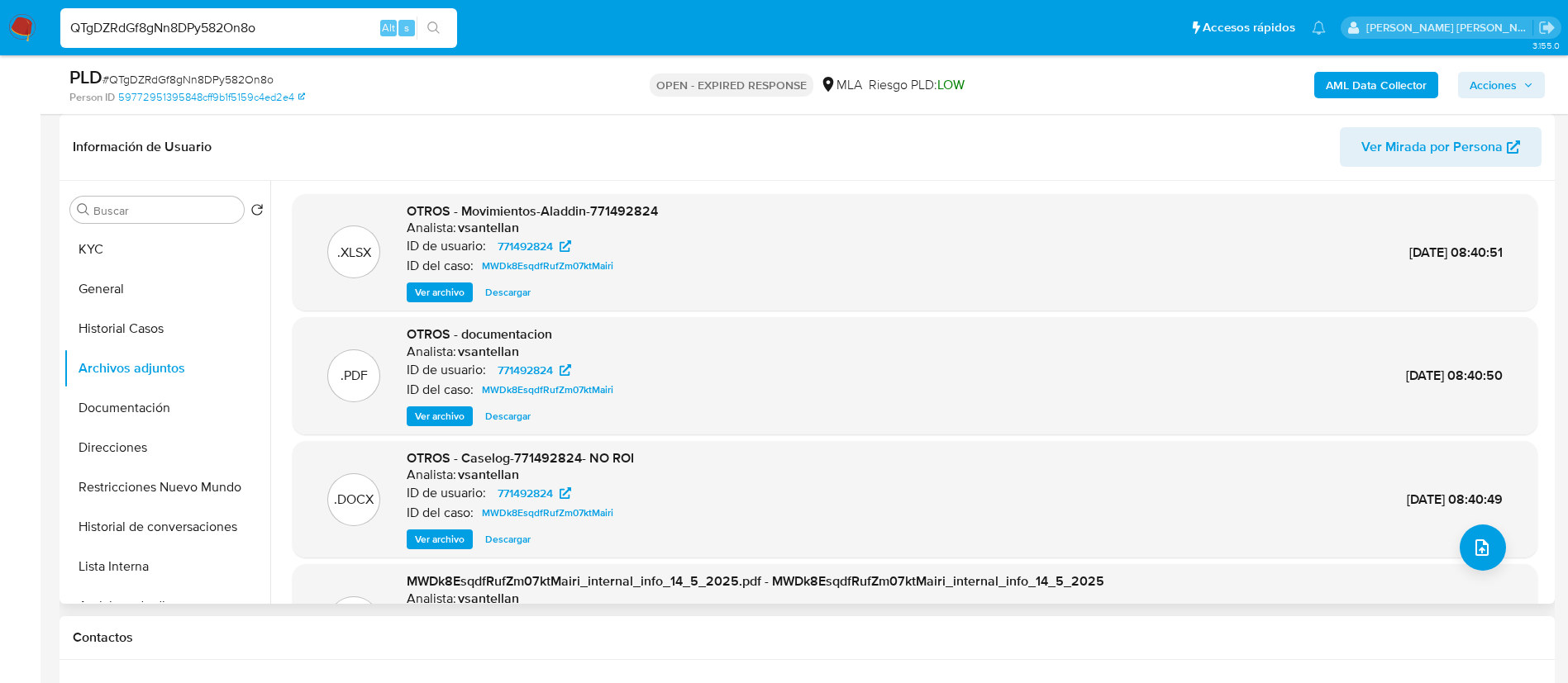
click at [277, 649] on div "Contactos" at bounding box center [806, 638] width 1495 height 43
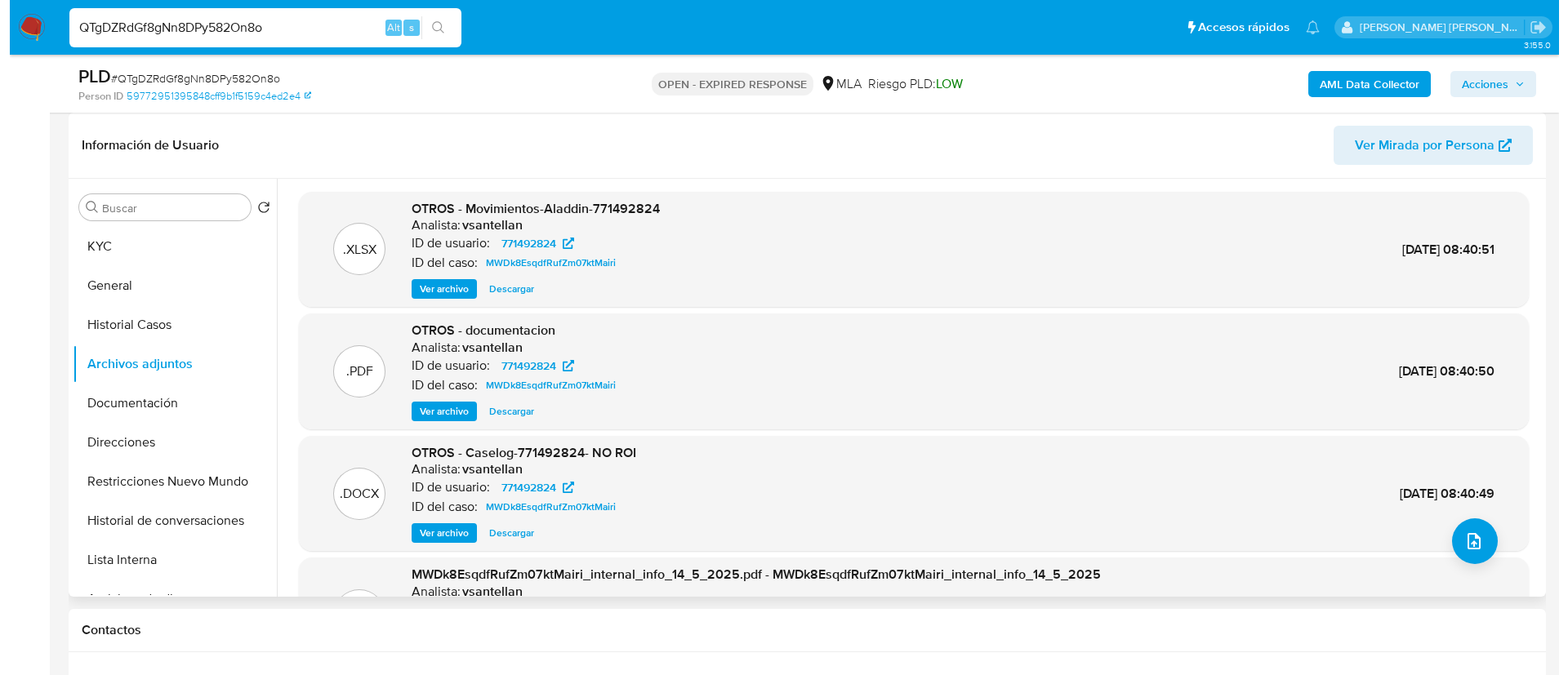
scroll to position [2, 0]
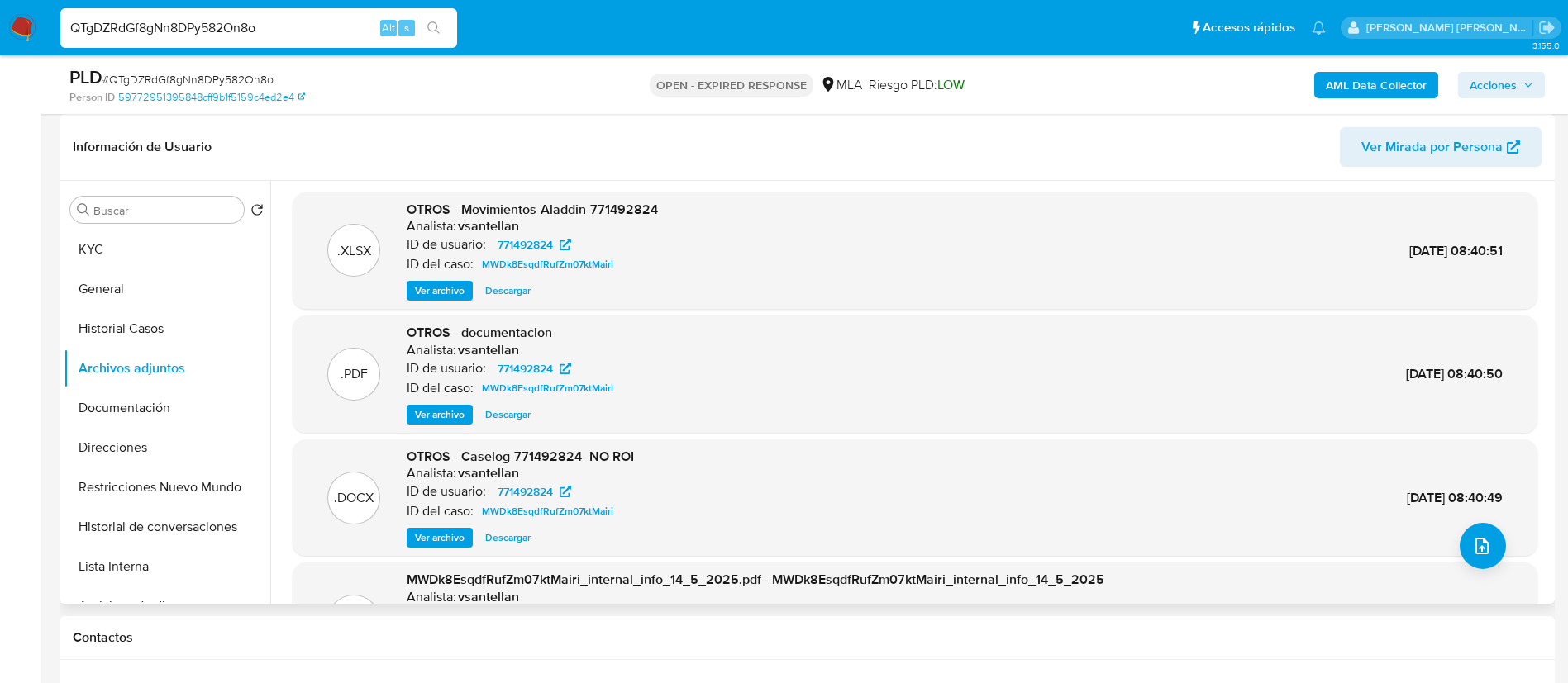
click at [431, 536] on span "Ver archivo" at bounding box center [440, 538] width 50 height 17
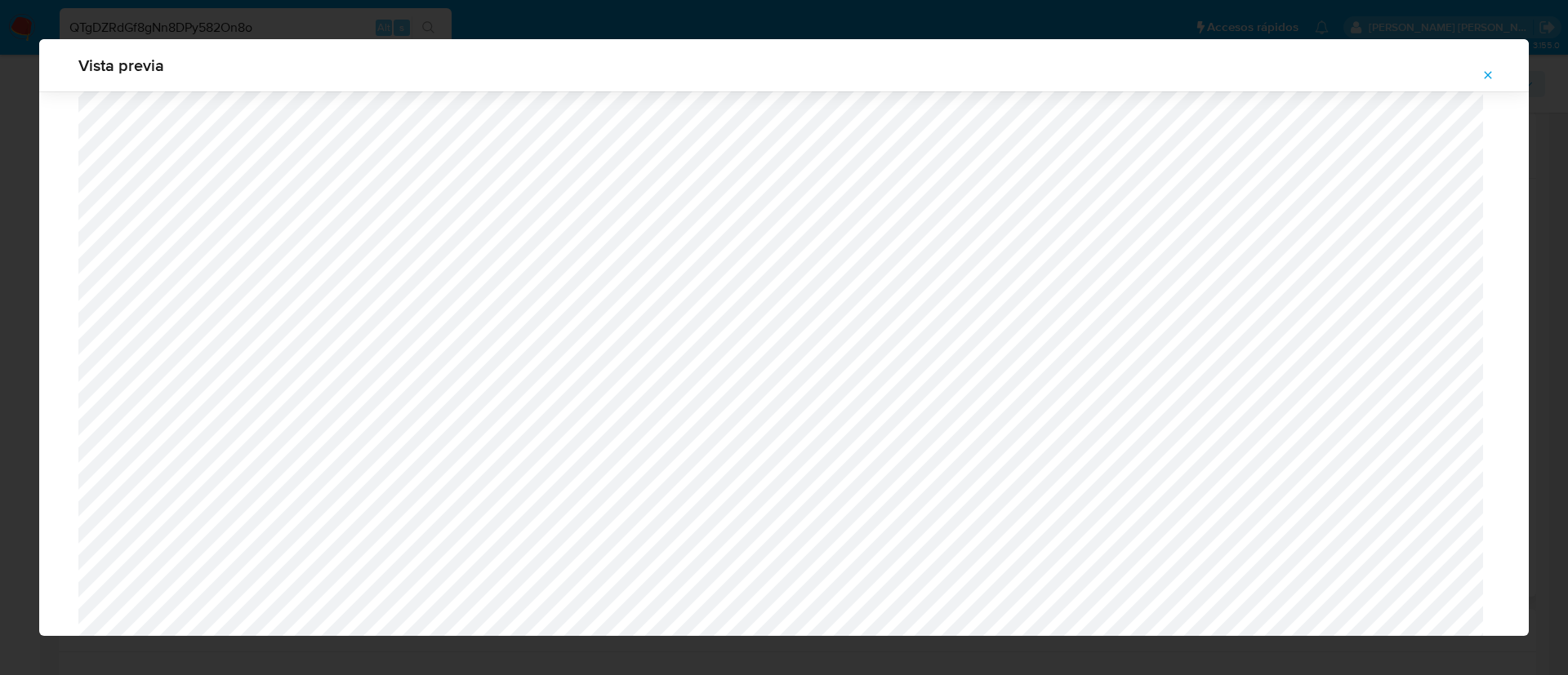
scroll to position [1532, 0]
click at [413, 27] on div "Vista previa" at bounding box center [784, 338] width 1568 height 675
click at [1485, 67] on span "Attachment preview" at bounding box center [1488, 75] width 13 height 23
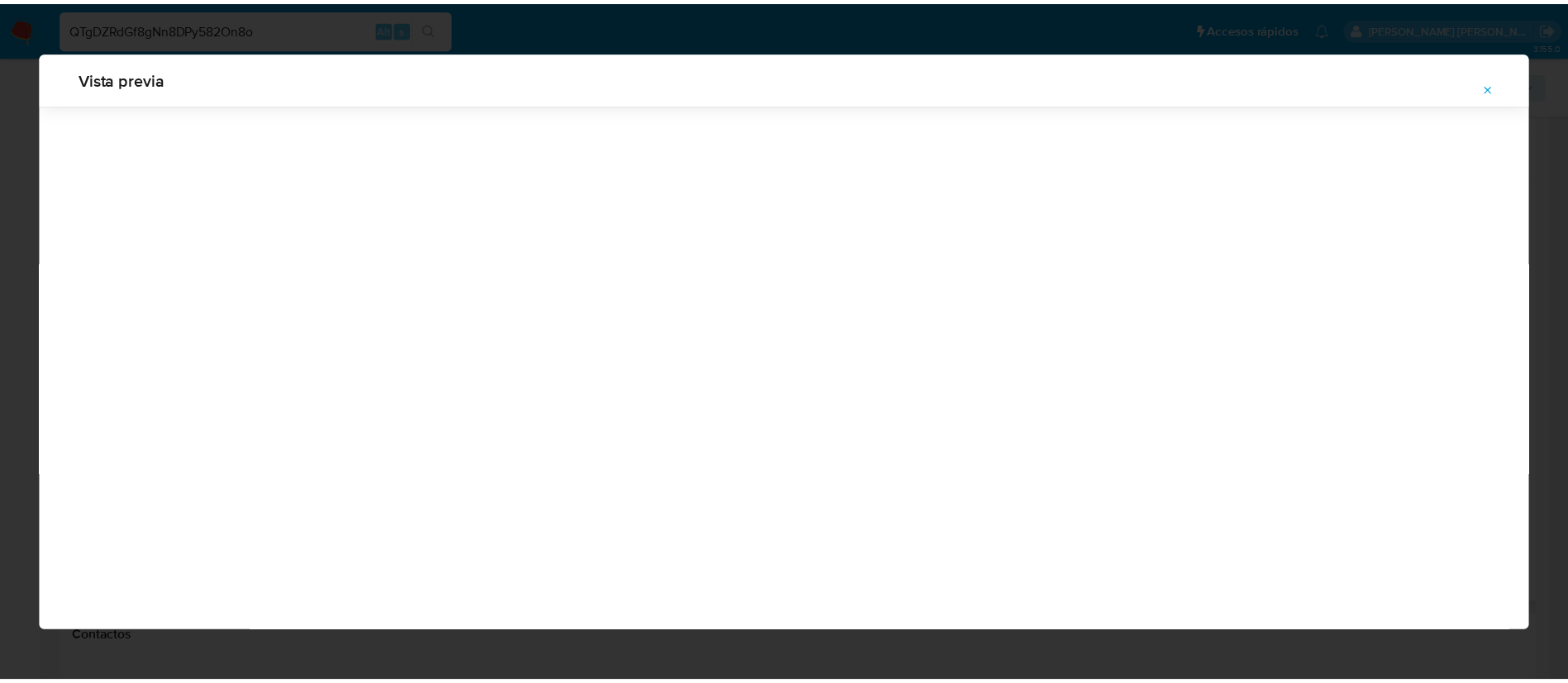
scroll to position [0, 0]
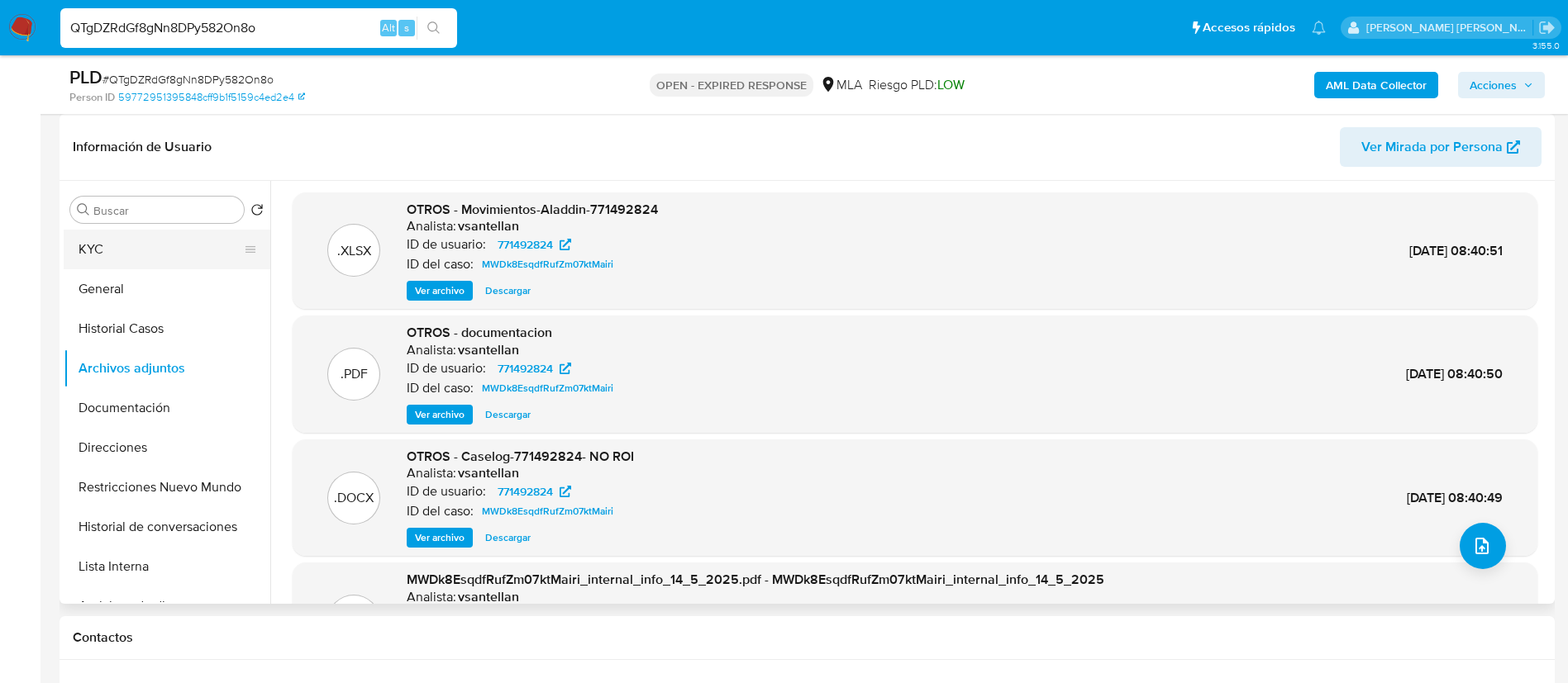
click at [151, 252] on button "KYC" at bounding box center [160, 249] width 193 height 40
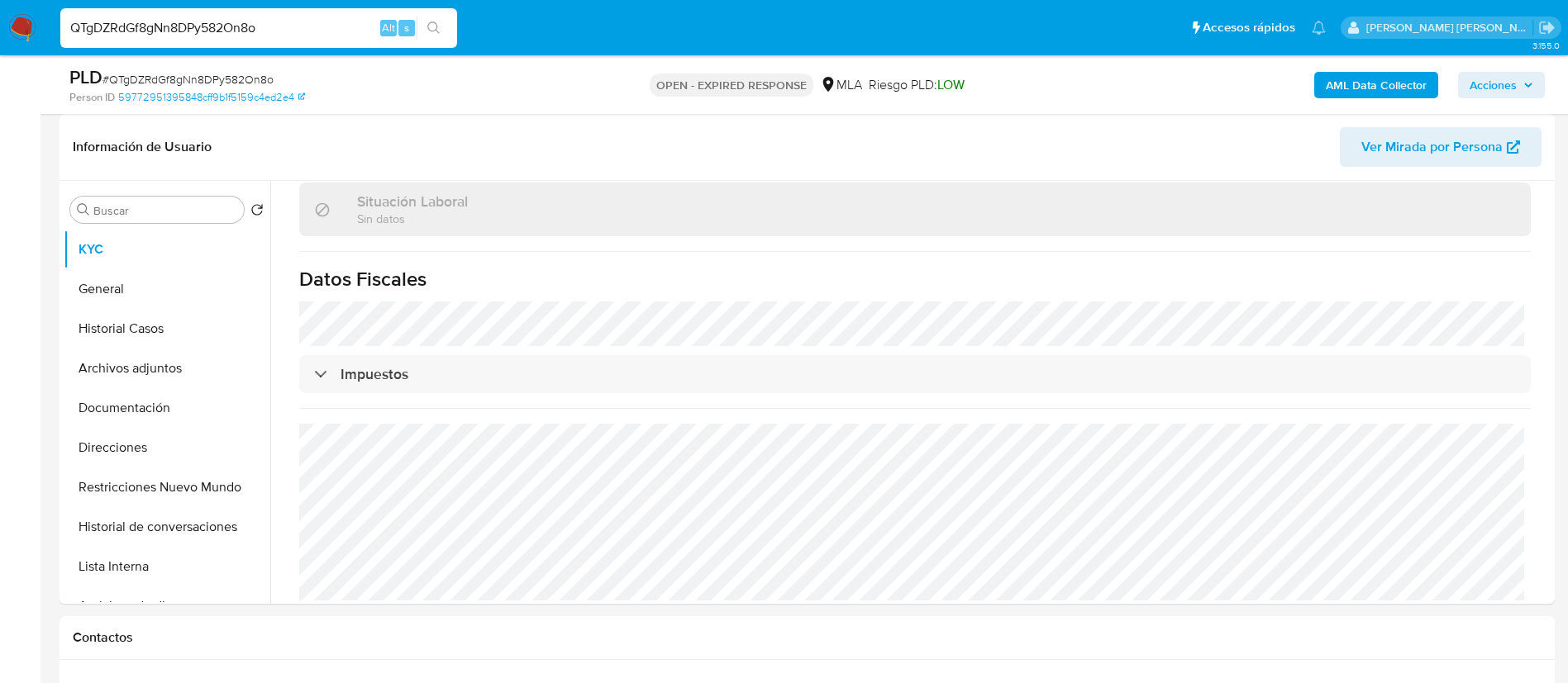
scroll to position [869, 0]
click at [169, 449] on button "Direcciones" at bounding box center [160, 448] width 193 height 40
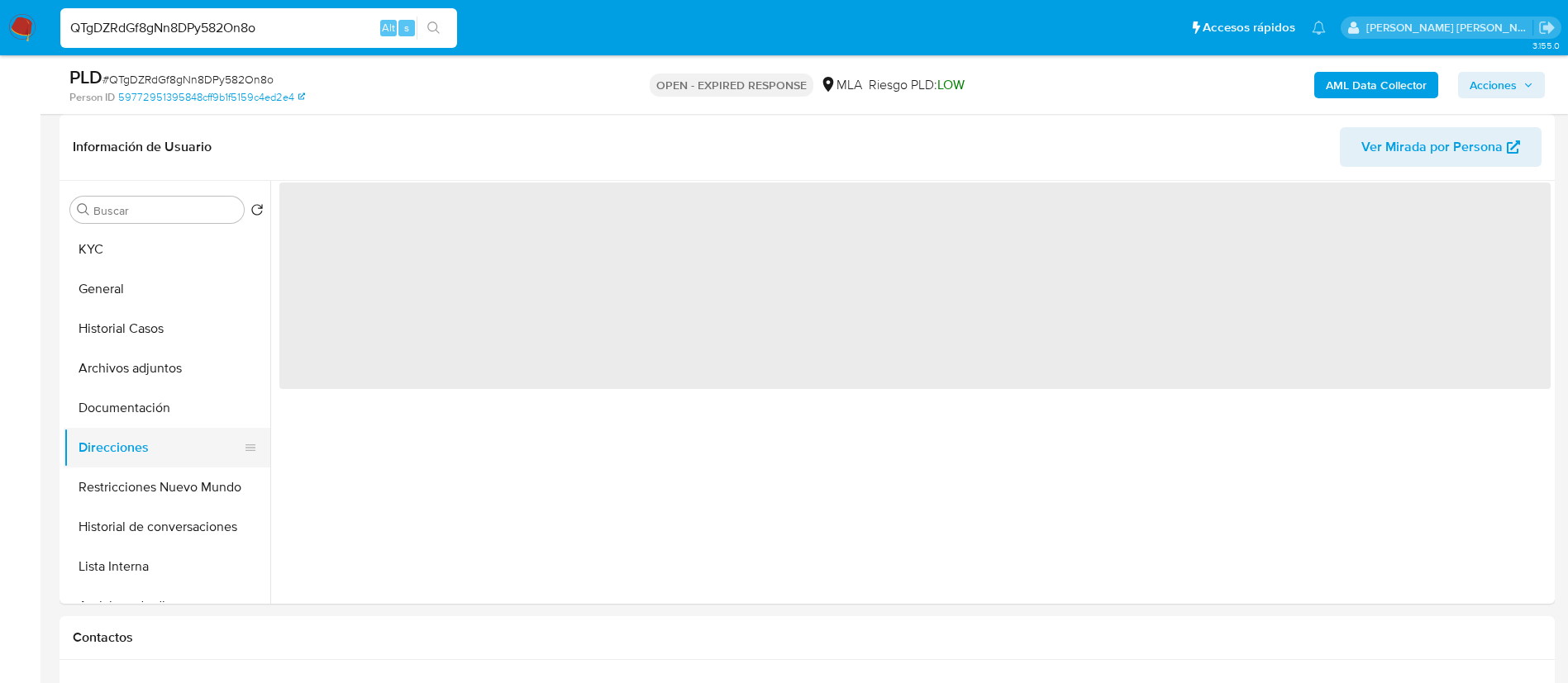
scroll to position [0, 0]
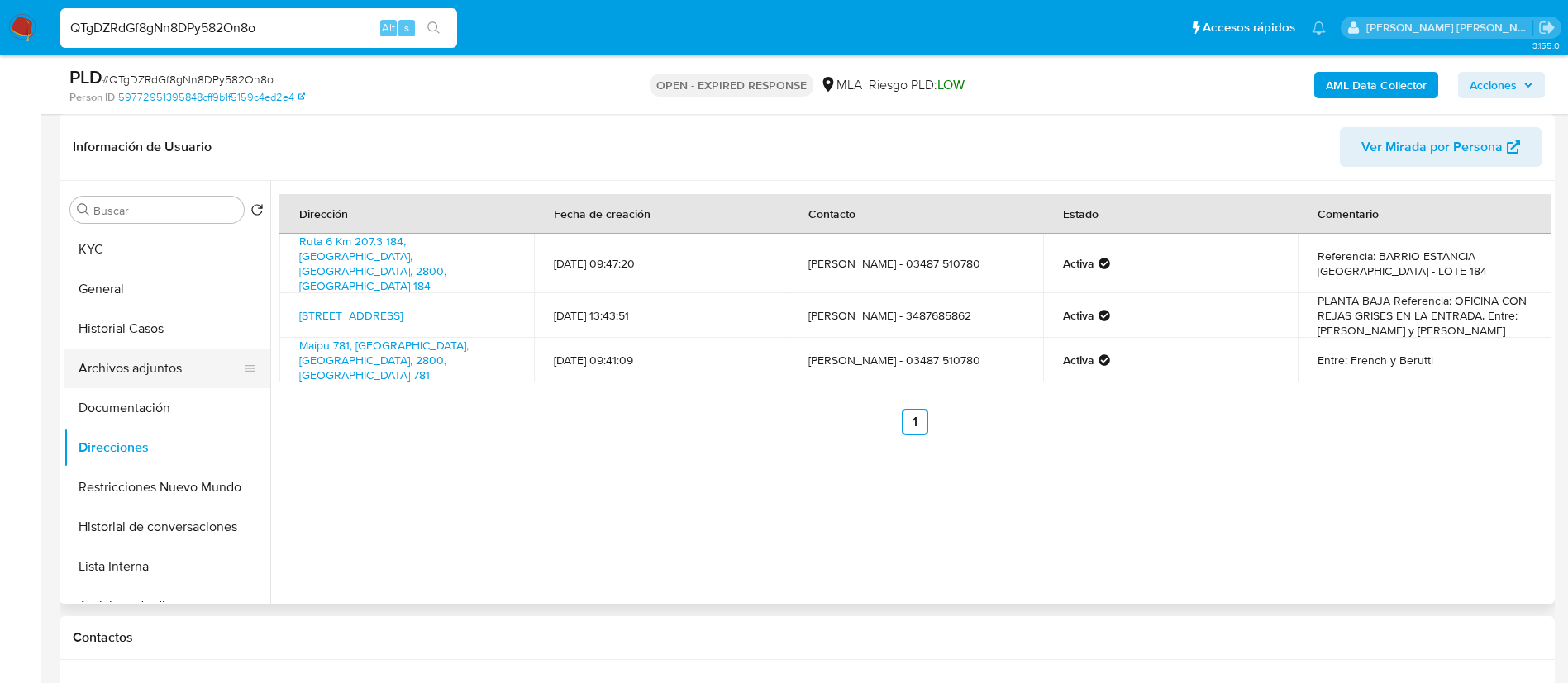
click at [145, 368] on button "Archivos adjuntos" at bounding box center [160, 368] width 193 height 40
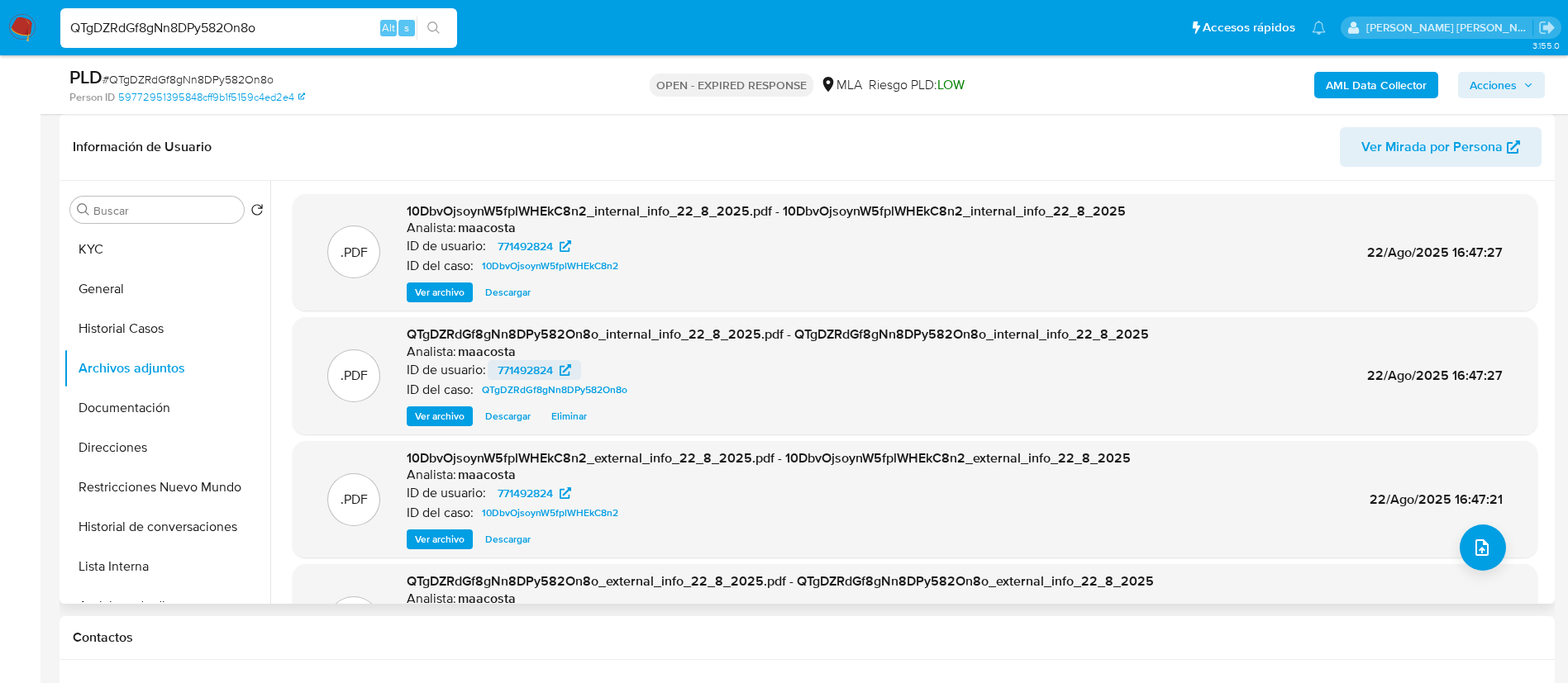
scroll to position [138, 0]
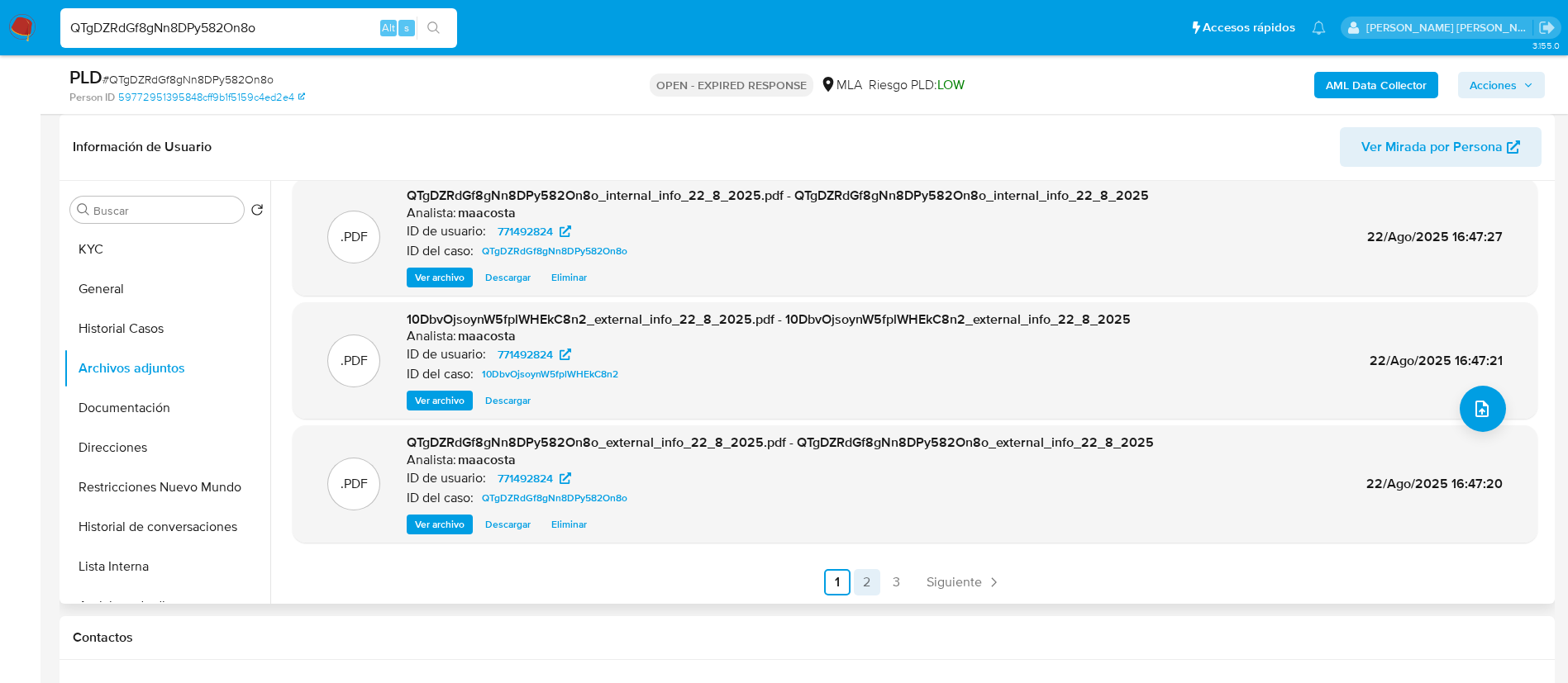
click at [859, 581] on link "2" at bounding box center [867, 582] width 27 height 27
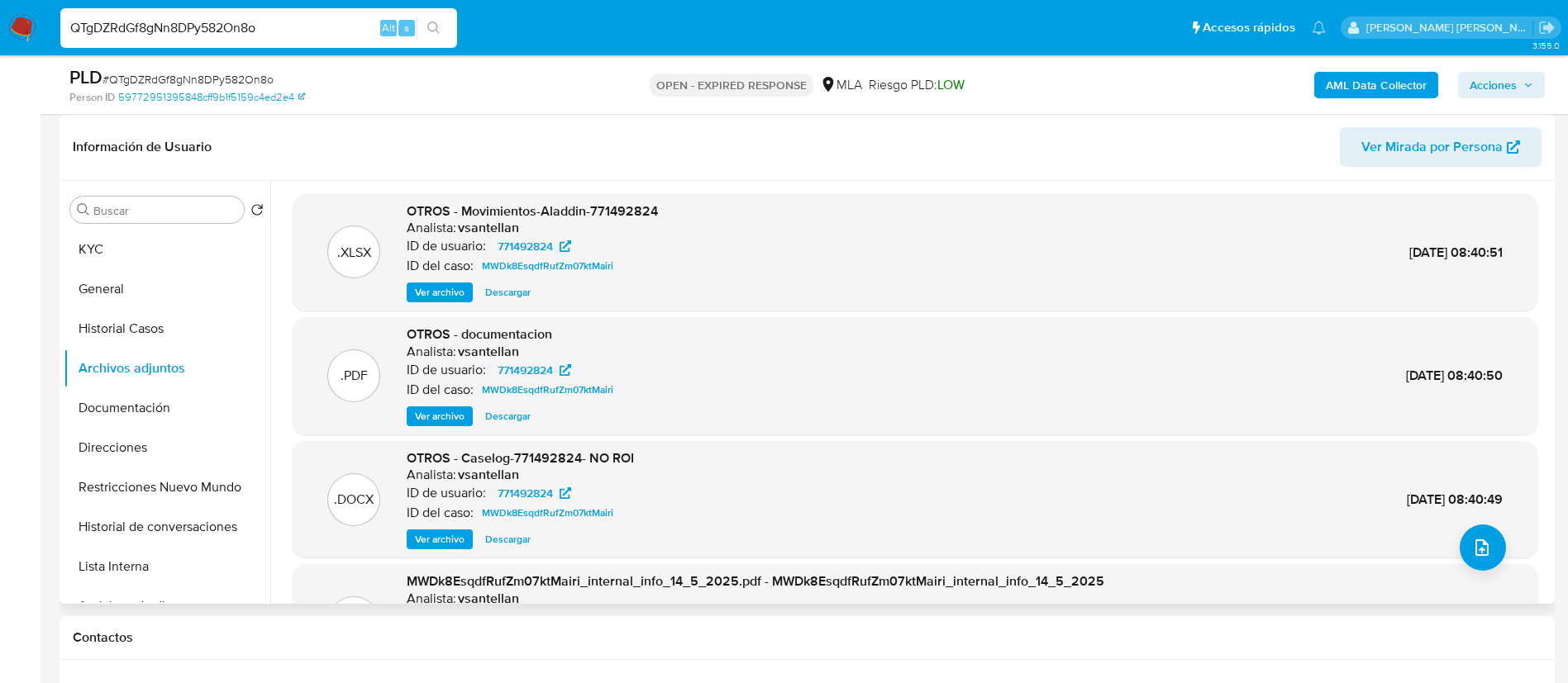
click at [453, 415] on span "Ver archivo" at bounding box center [440, 416] width 50 height 17
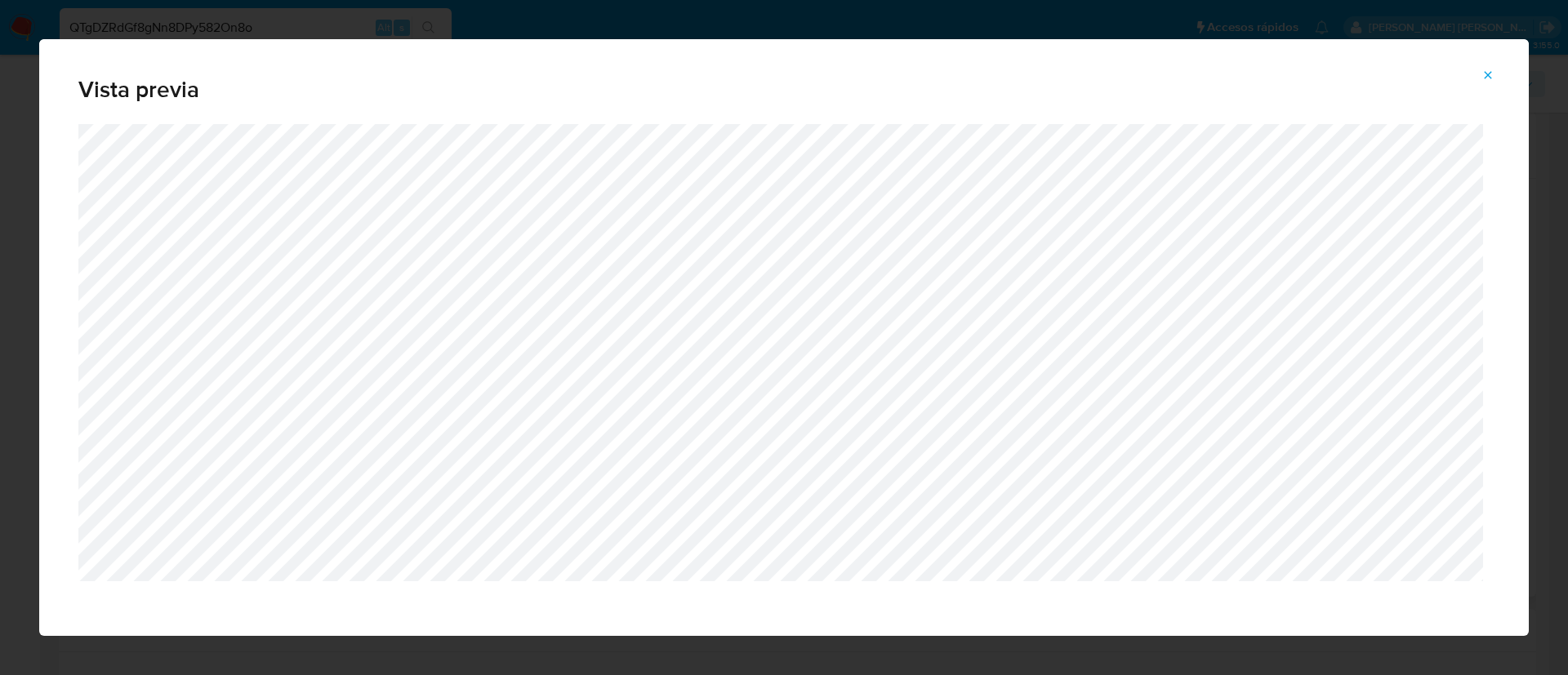
click at [1492, 66] on span "Attachment preview" at bounding box center [1488, 75] width 13 height 23
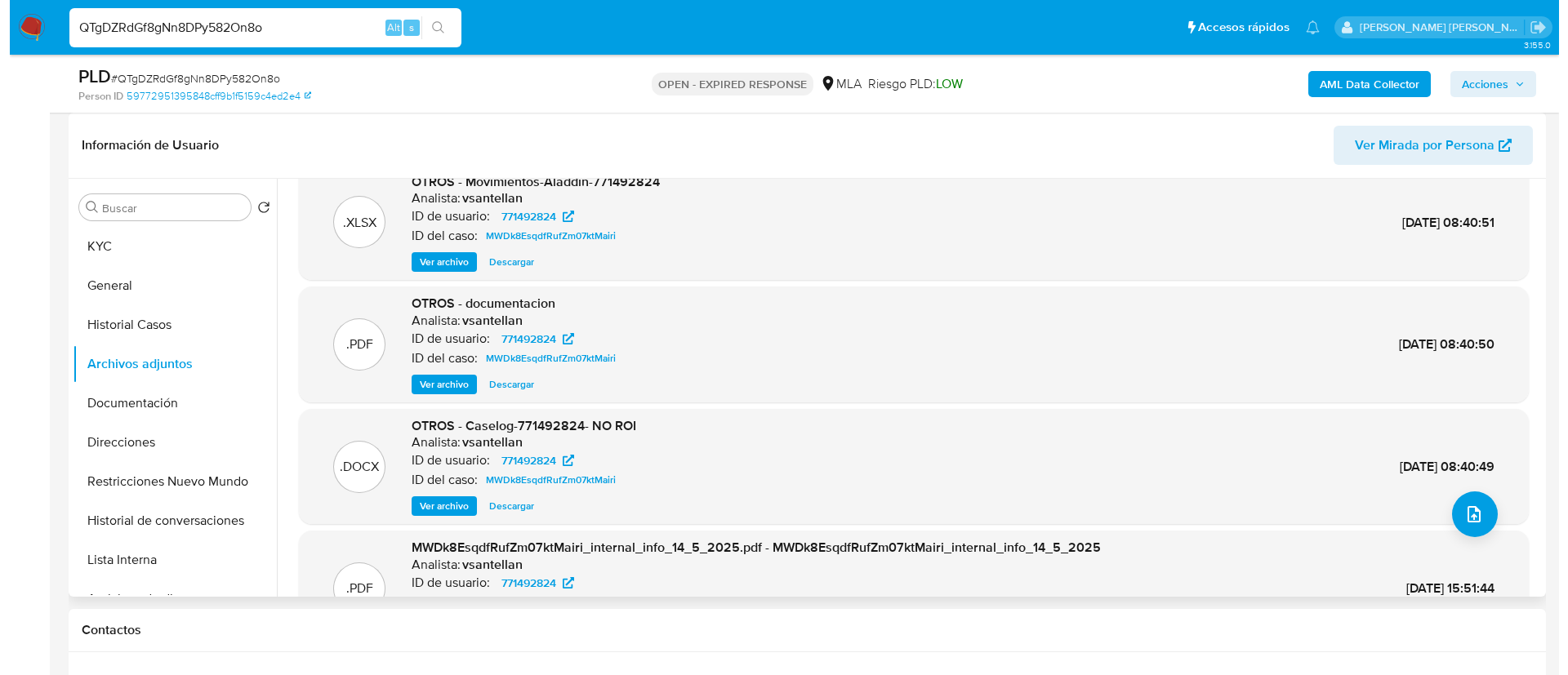
scroll to position [44, 0]
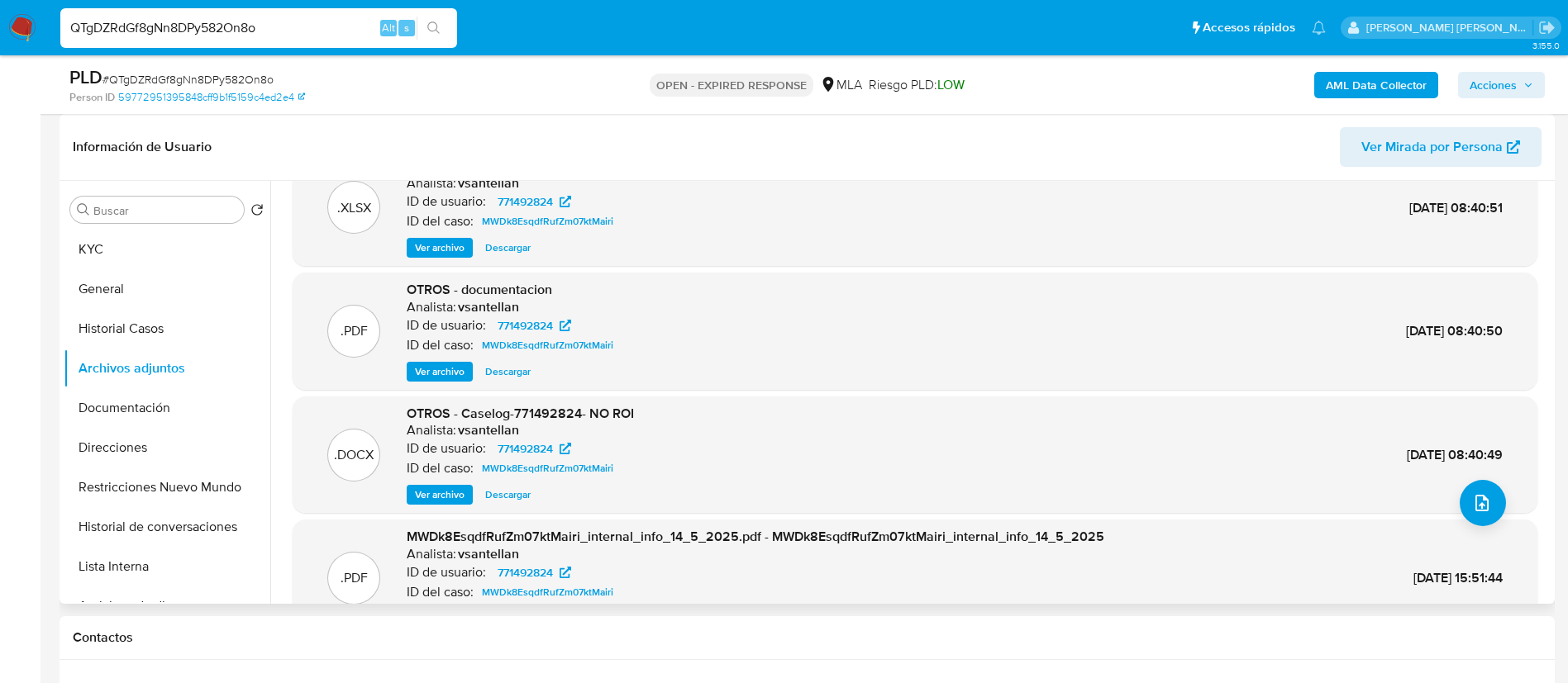
click at [440, 489] on span "Ver archivo" at bounding box center [440, 495] width 50 height 17
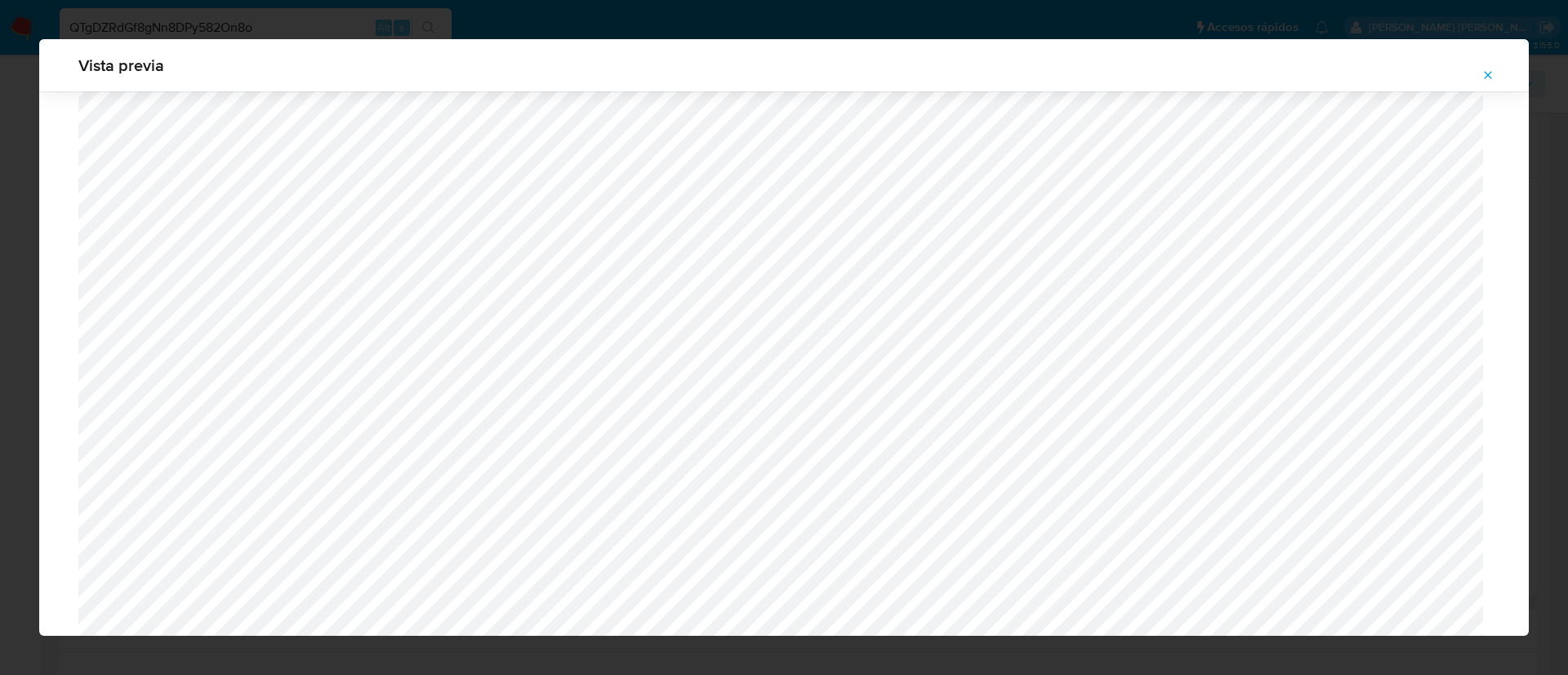
scroll to position [1397, 0]
click at [628, 36] on div "Vista previa" at bounding box center [784, 338] width 1568 height 675
click at [895, 26] on div "Vista previa" at bounding box center [784, 338] width 1568 height 675
click at [1480, 71] on button "Attachment preview" at bounding box center [1487, 75] width 36 height 26
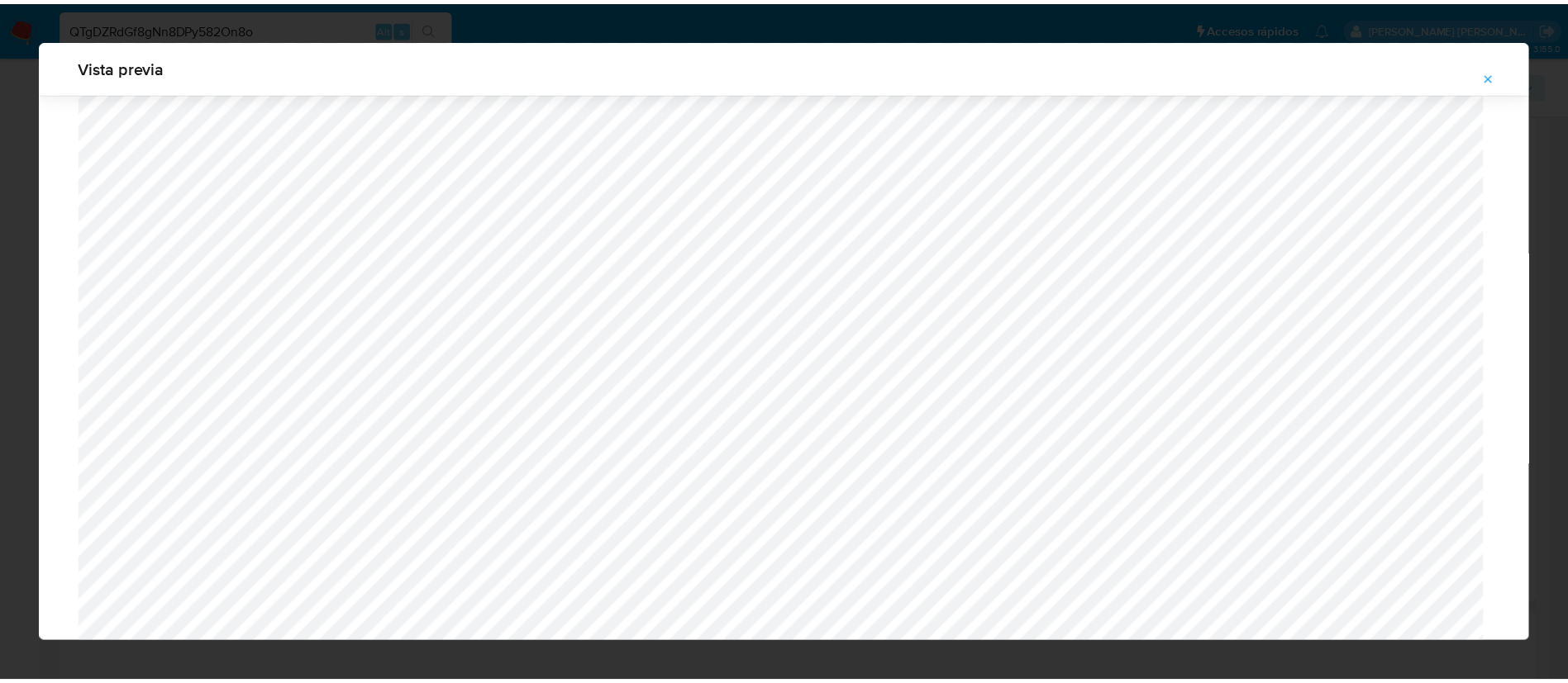
scroll to position [0, 0]
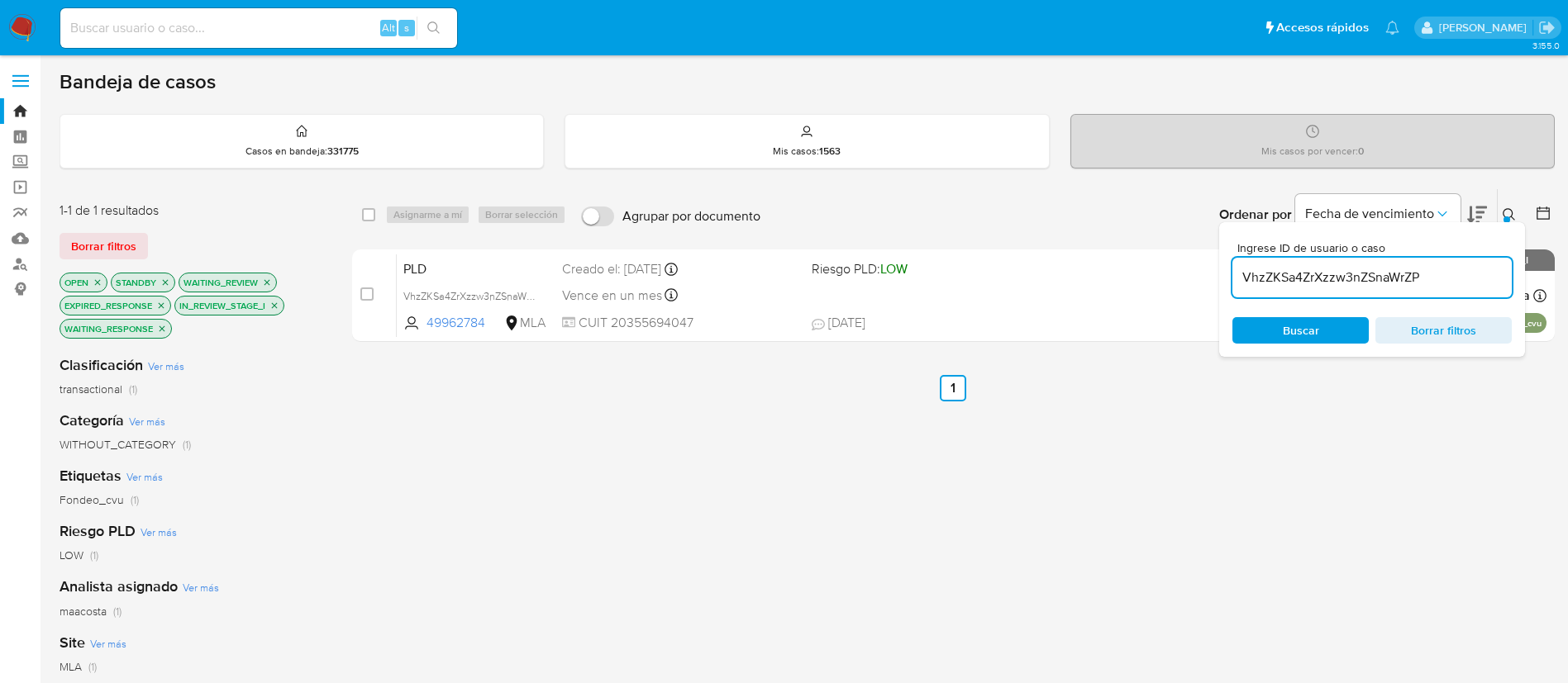
click at [1263, 285] on input "VhzZKSa4ZrXzzw3nZSnaWrZP" at bounding box center [1372, 277] width 280 height 21
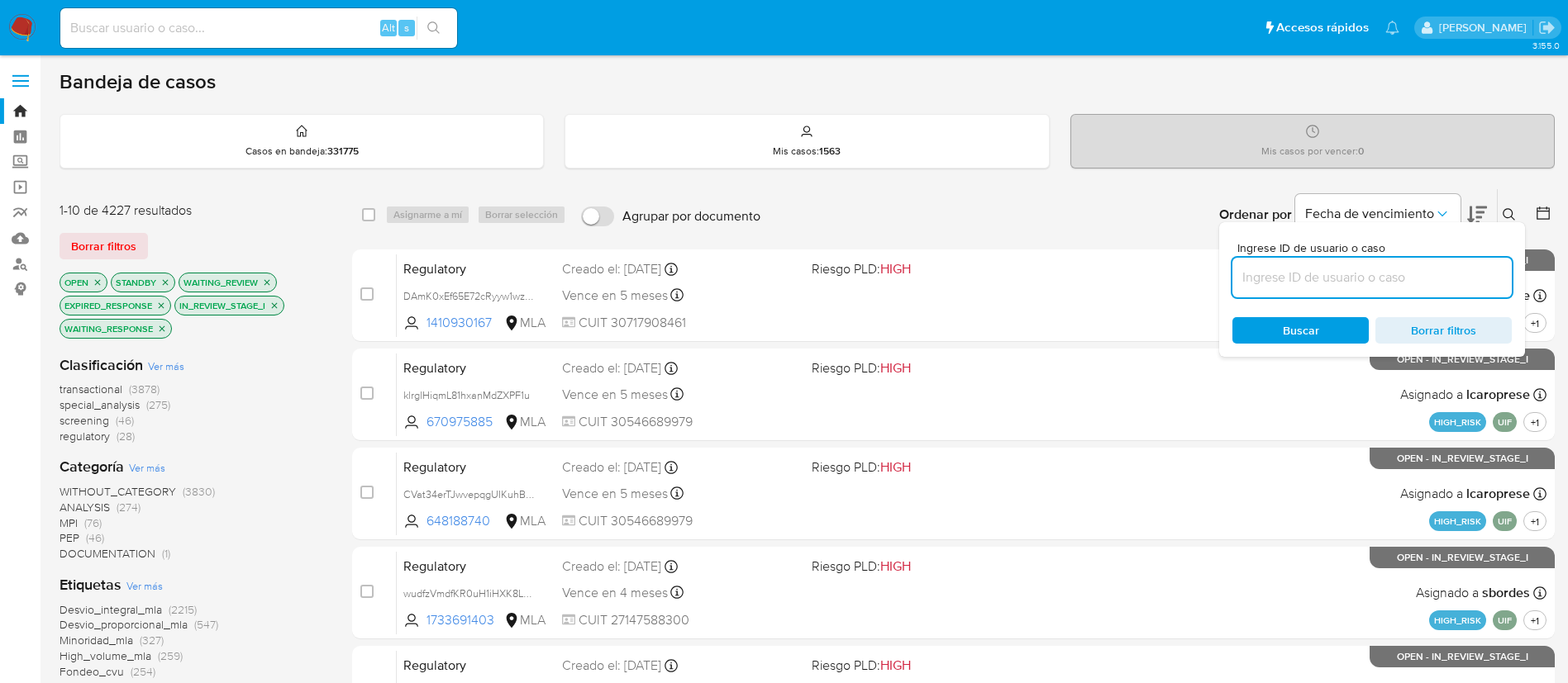
click at [1543, 211] on icon at bounding box center [1543, 213] width 17 height 17
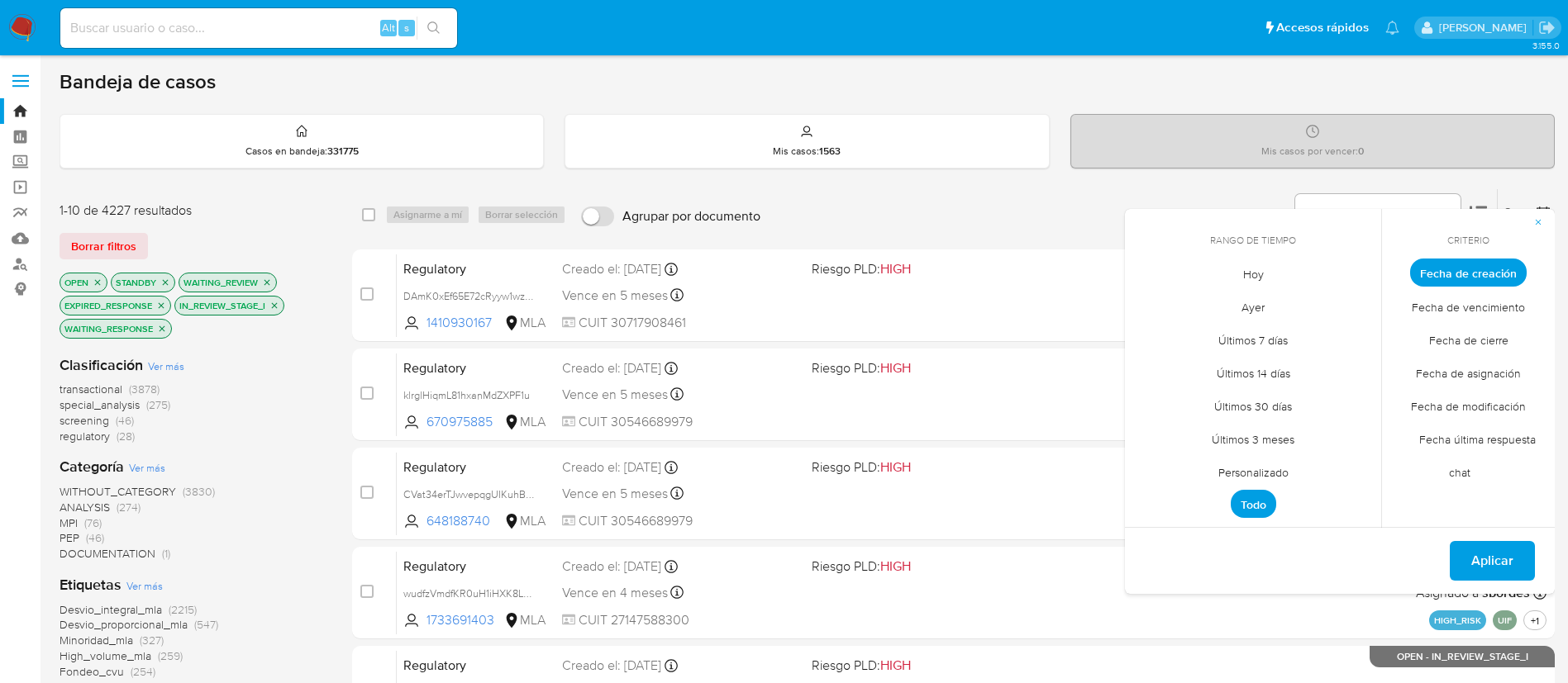
click at [1247, 467] on span "Personalizado" at bounding box center [1254, 472] width 105 height 34
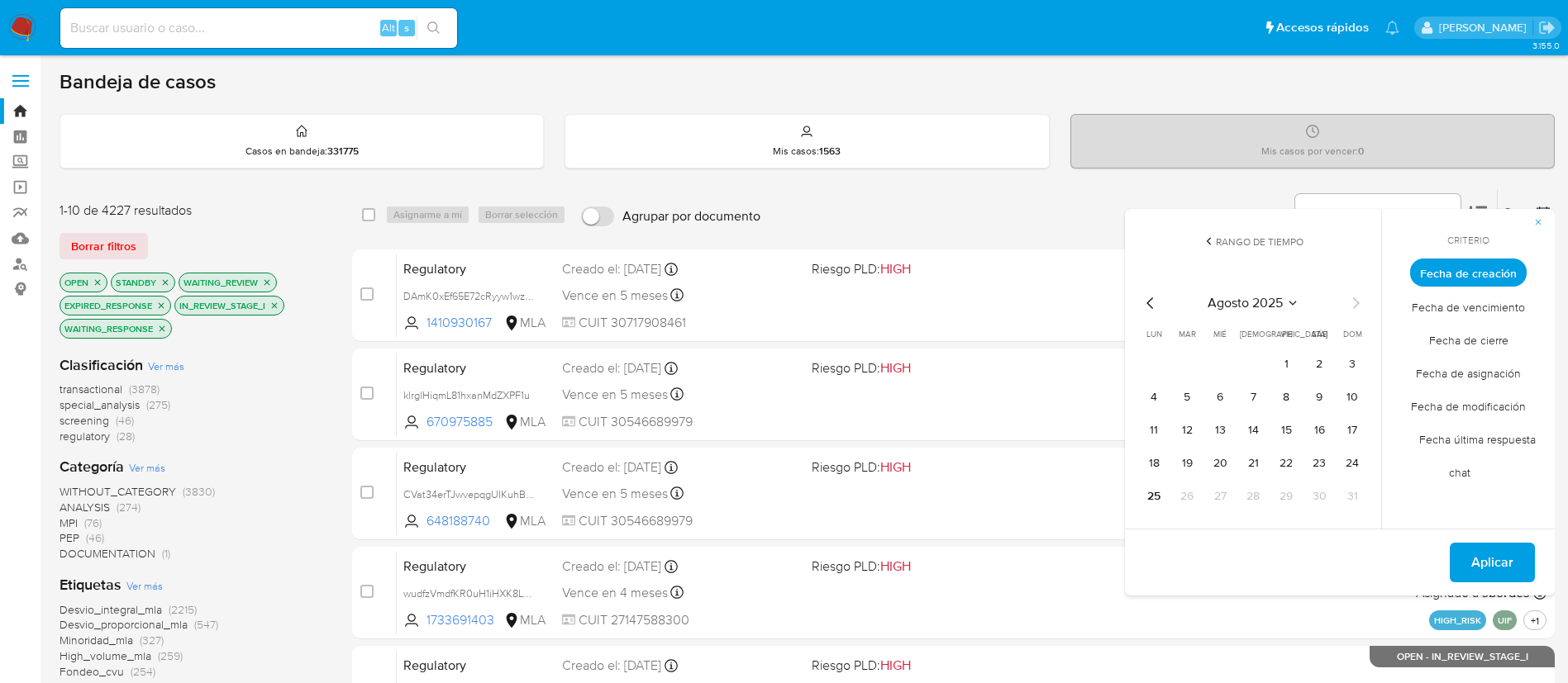
click at [1138, 295] on div "agosto 2025 agosto 2025 lun lunes mar martes mié miércoles jue jueves vie viern…" at bounding box center [1253, 399] width 264 height 261
click at [1147, 299] on icon "Mes anterior" at bounding box center [1150, 303] width 19 height 19
click at [1343, 369] on button "1" at bounding box center [1352, 364] width 27 height 27
click at [1151, 532] on button "30" at bounding box center [1153, 529] width 27 height 27
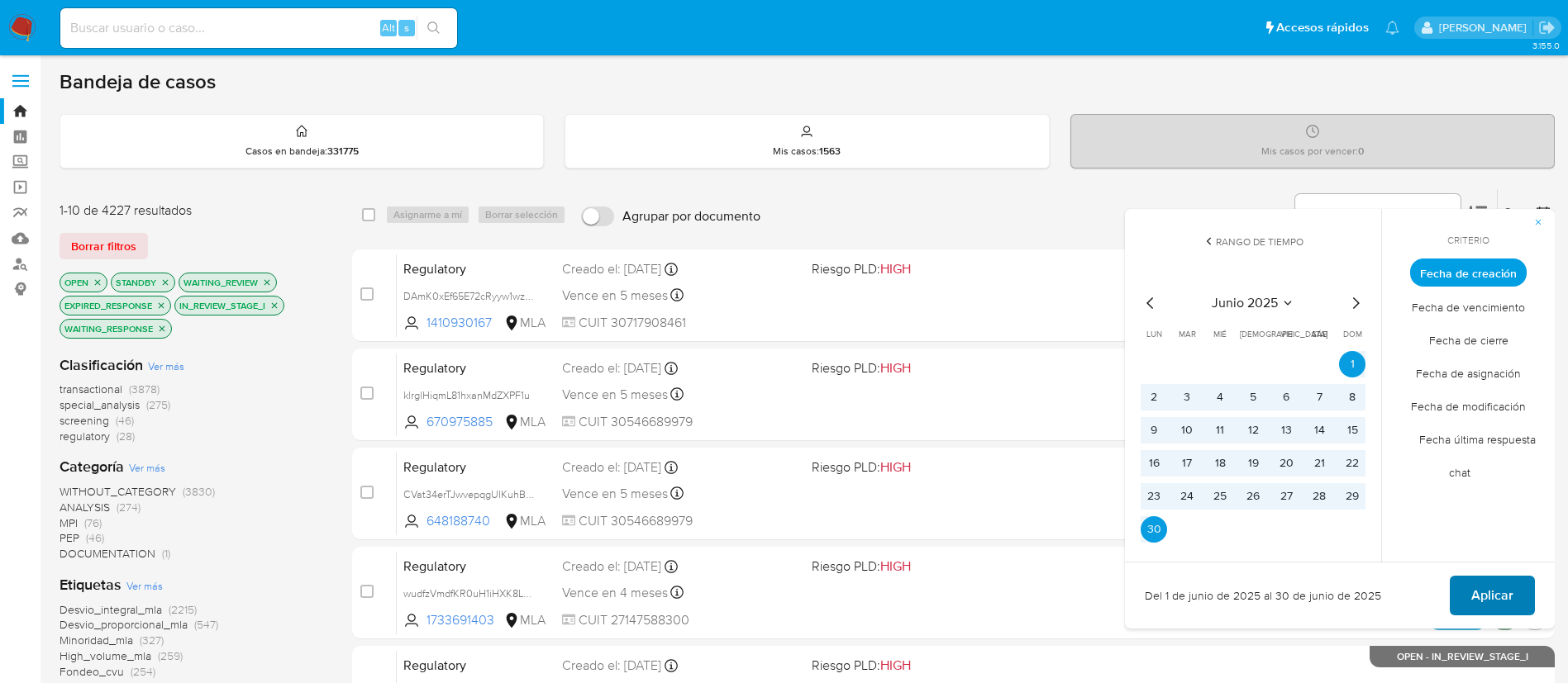
click at [1472, 591] on span "Aplicar" at bounding box center [1492, 595] width 42 height 36
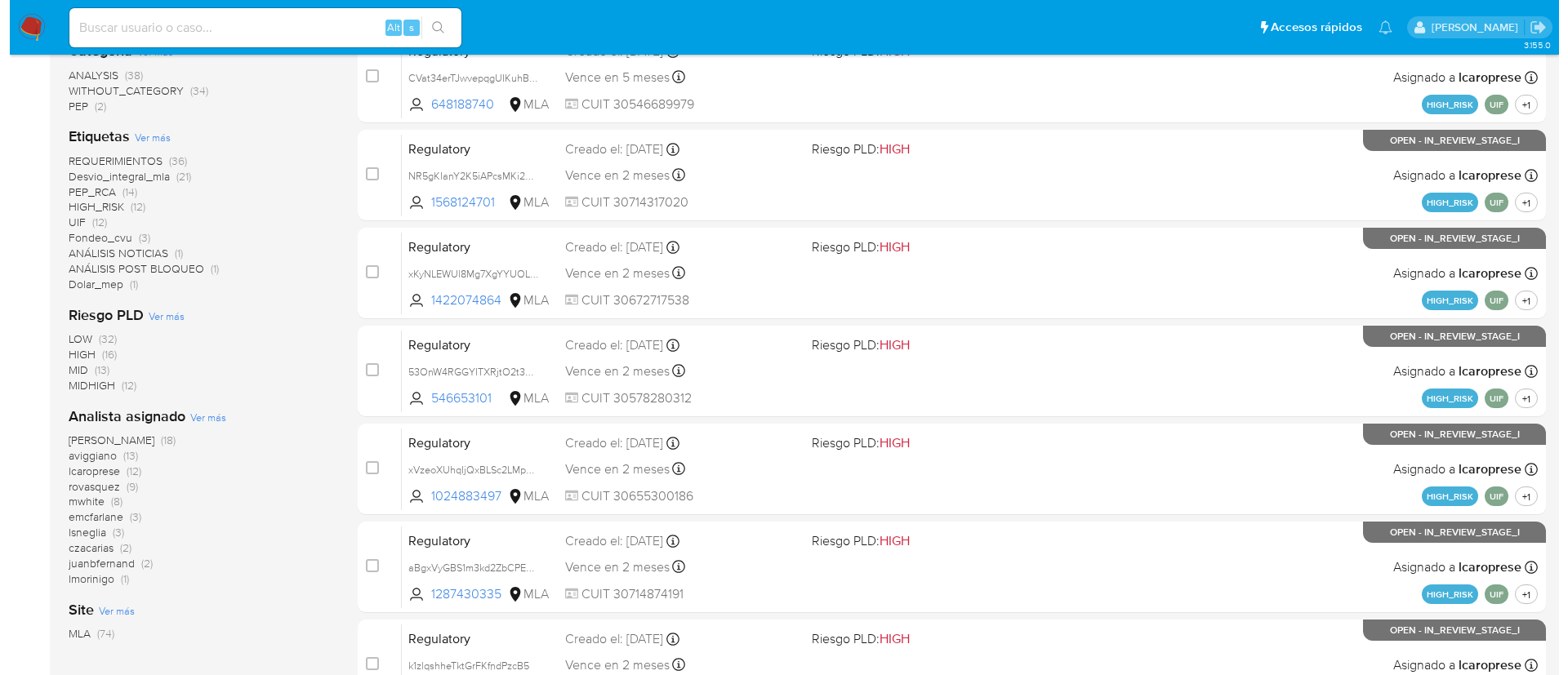
scroll to position [411, 0]
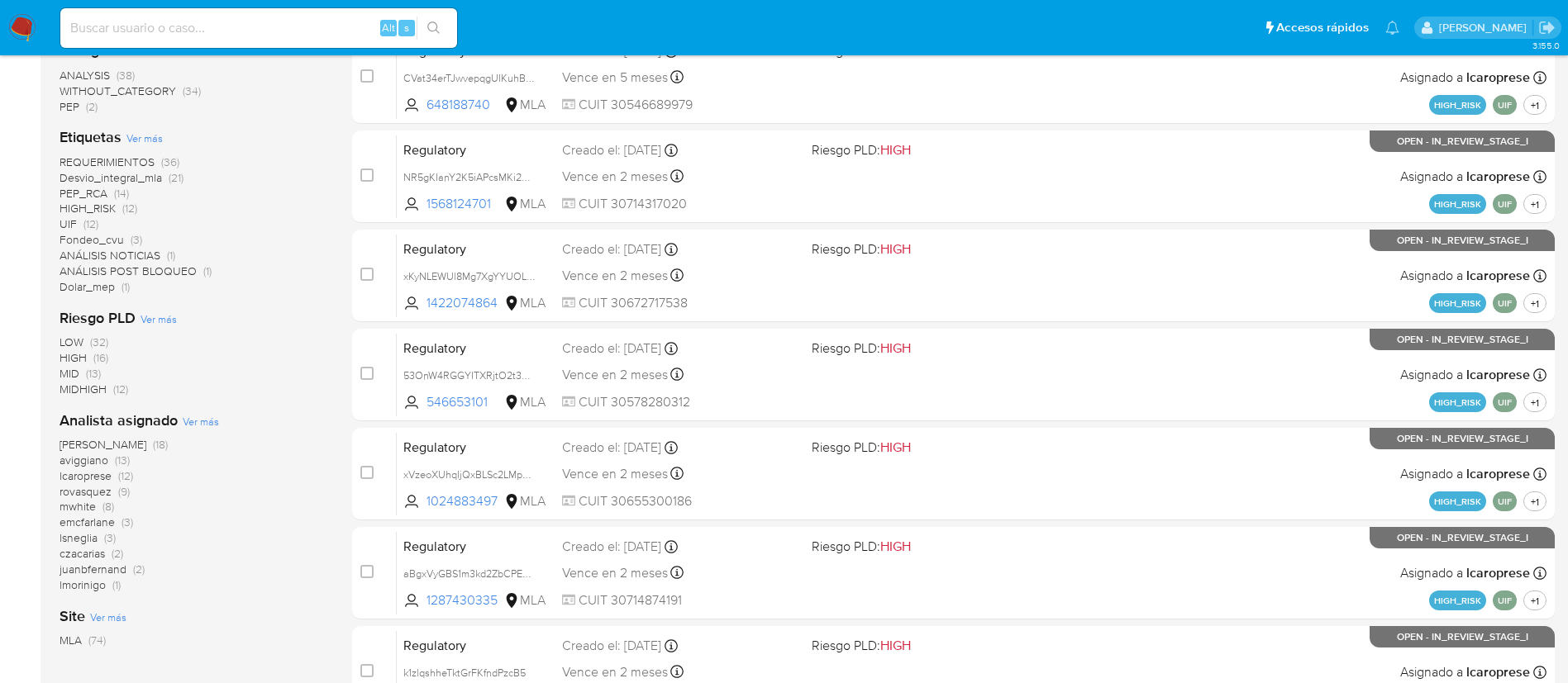
click at [212, 417] on span "Ver más" at bounding box center [200, 421] width 36 height 15
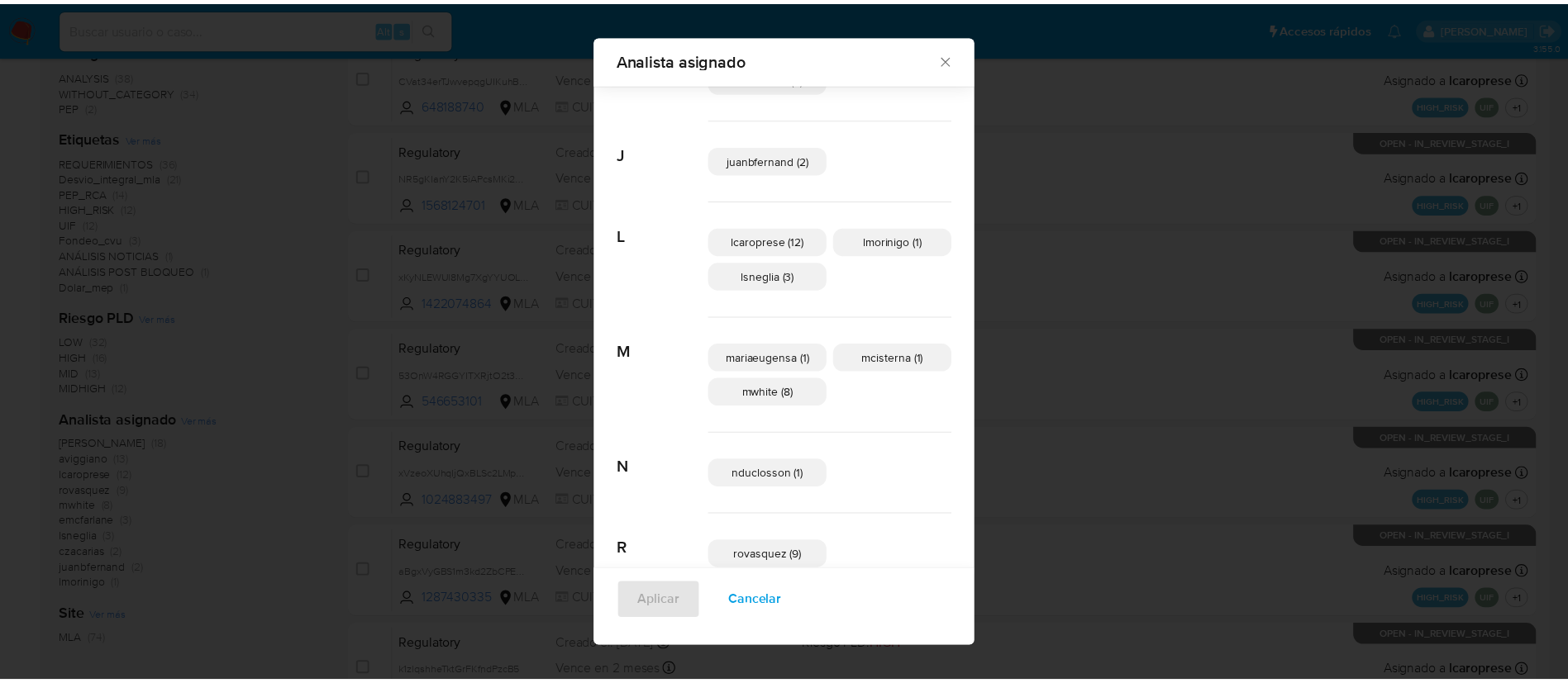
scroll to position [275, 0]
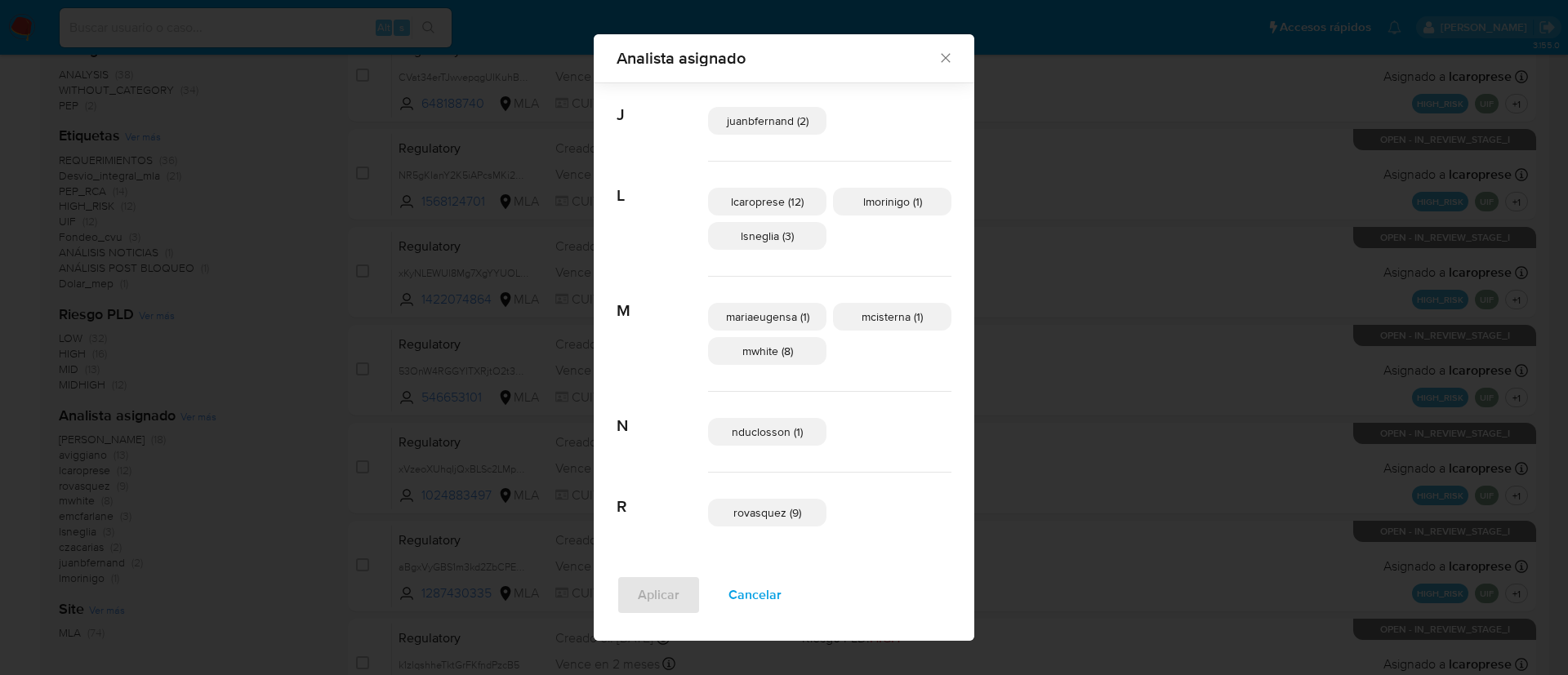
click at [938, 57] on icon "Cerrar" at bounding box center [946, 58] width 16 height 16
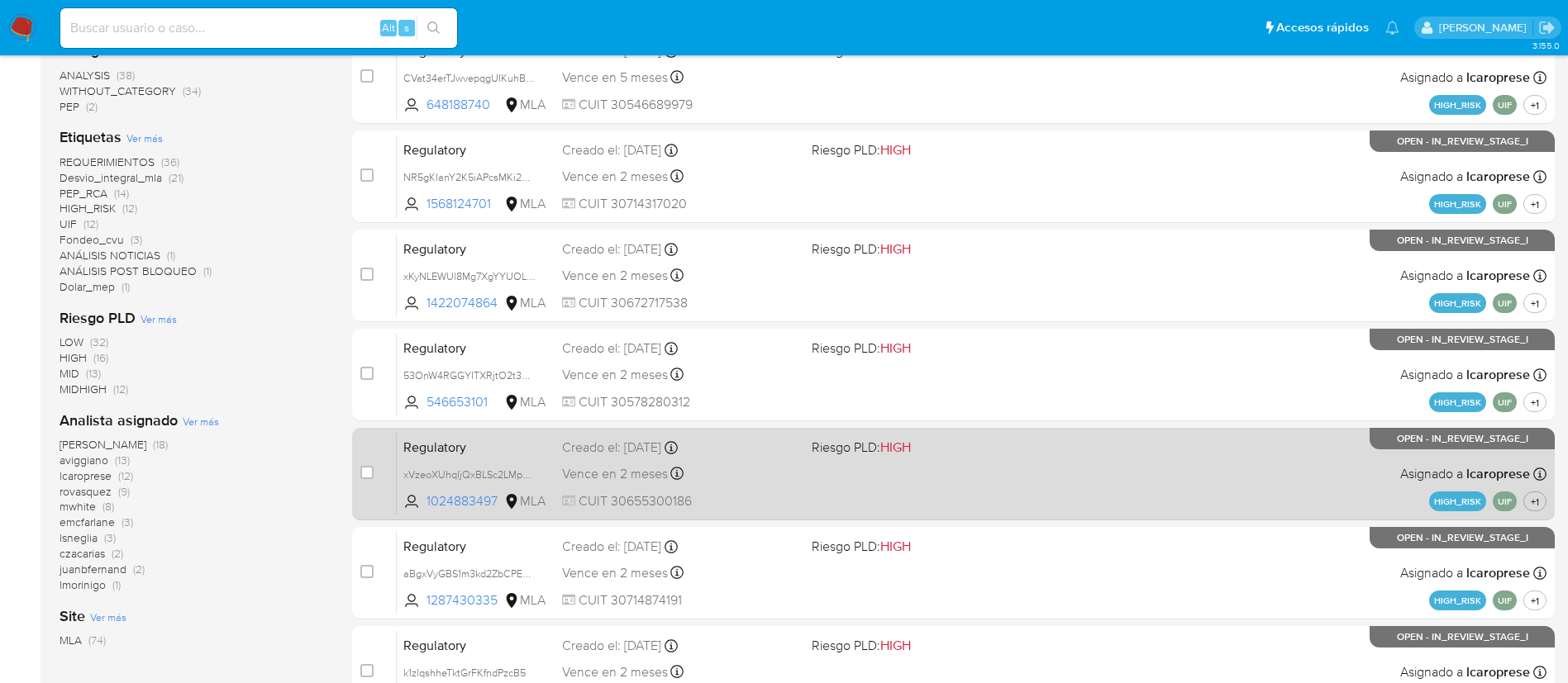
scroll to position [0, 0]
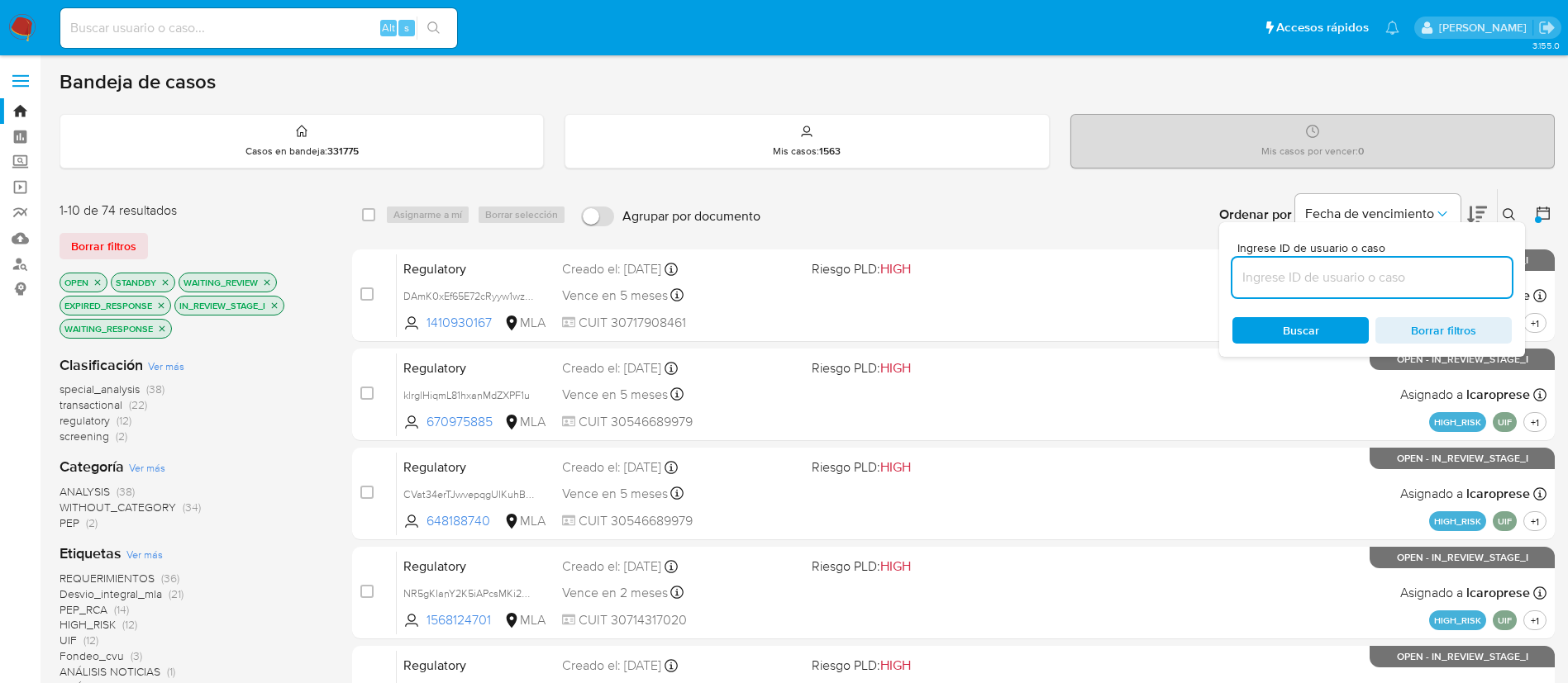
click at [1540, 219] on div at bounding box center [1538, 220] width 6 height 6
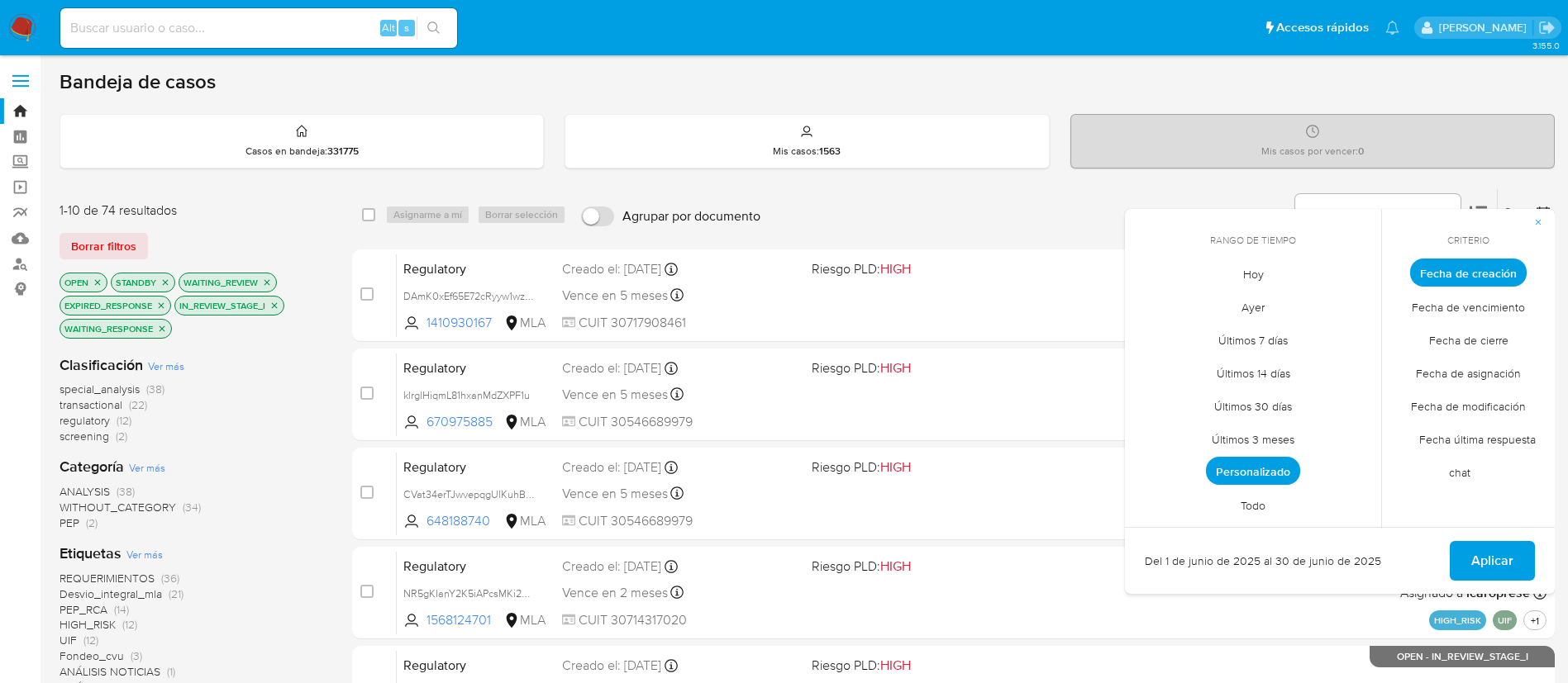
click at [1263, 461] on span "Personalizado" at bounding box center [1253, 471] width 94 height 28
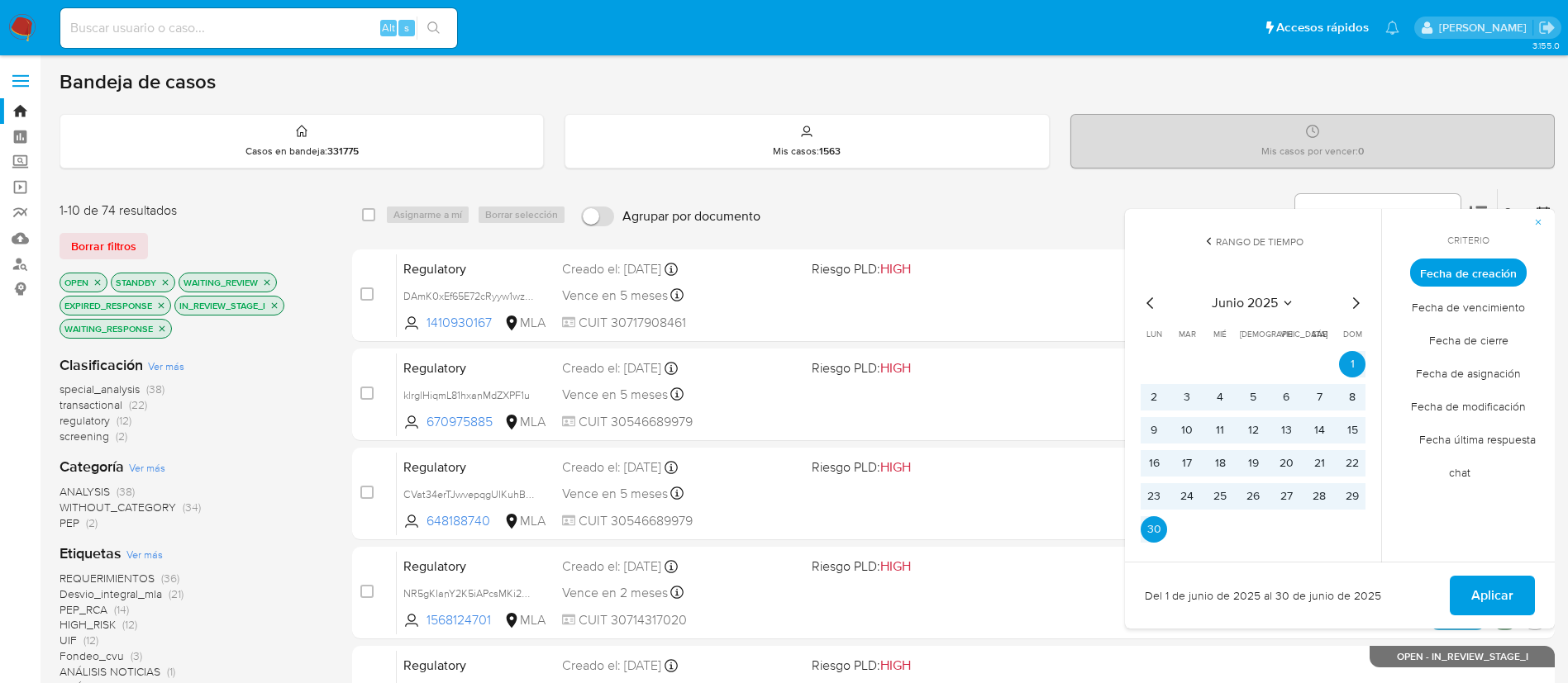
click at [1355, 298] on icon "Mes siguiente" at bounding box center [1356, 303] width 6 height 12
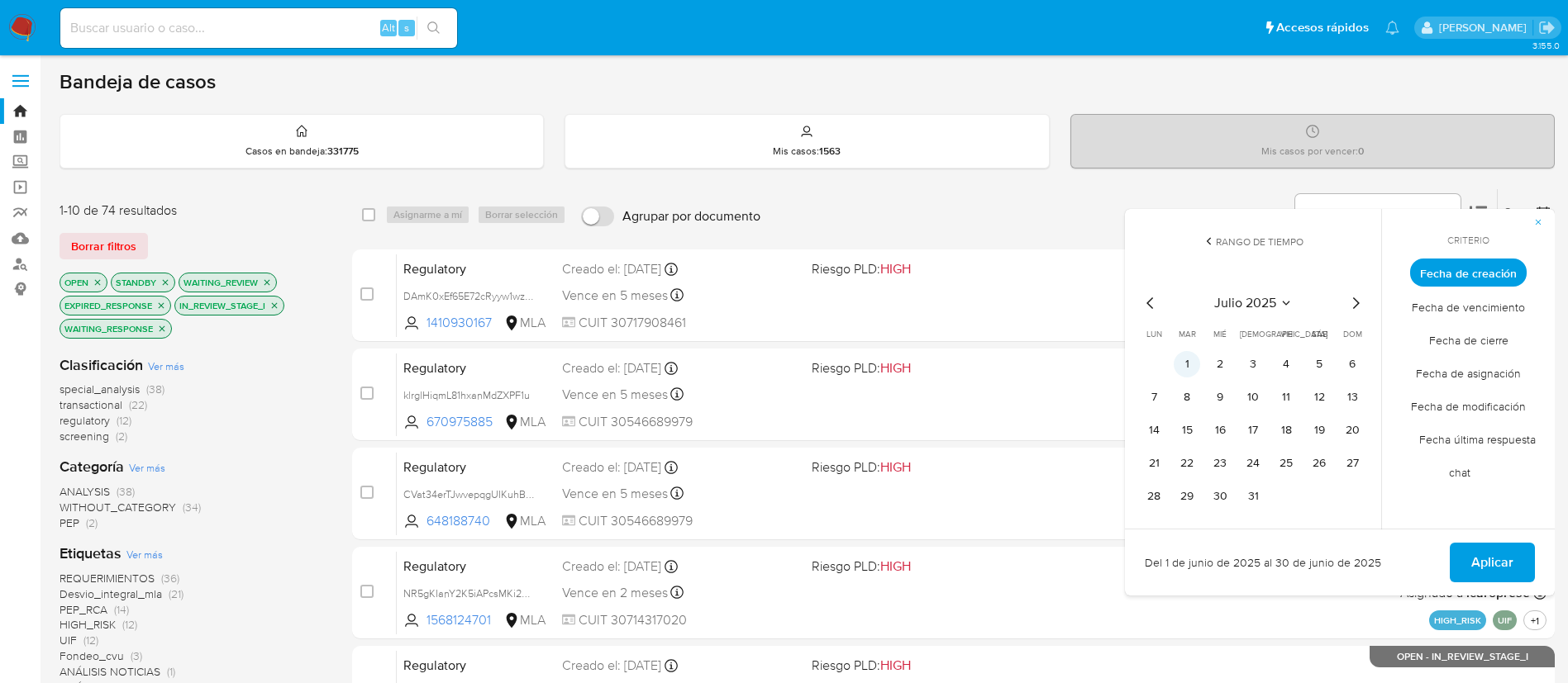
click at [1192, 363] on button "1" at bounding box center [1187, 364] width 27 height 27
click at [1358, 299] on icon "Mes siguiente" at bounding box center [1355, 303] width 19 height 19
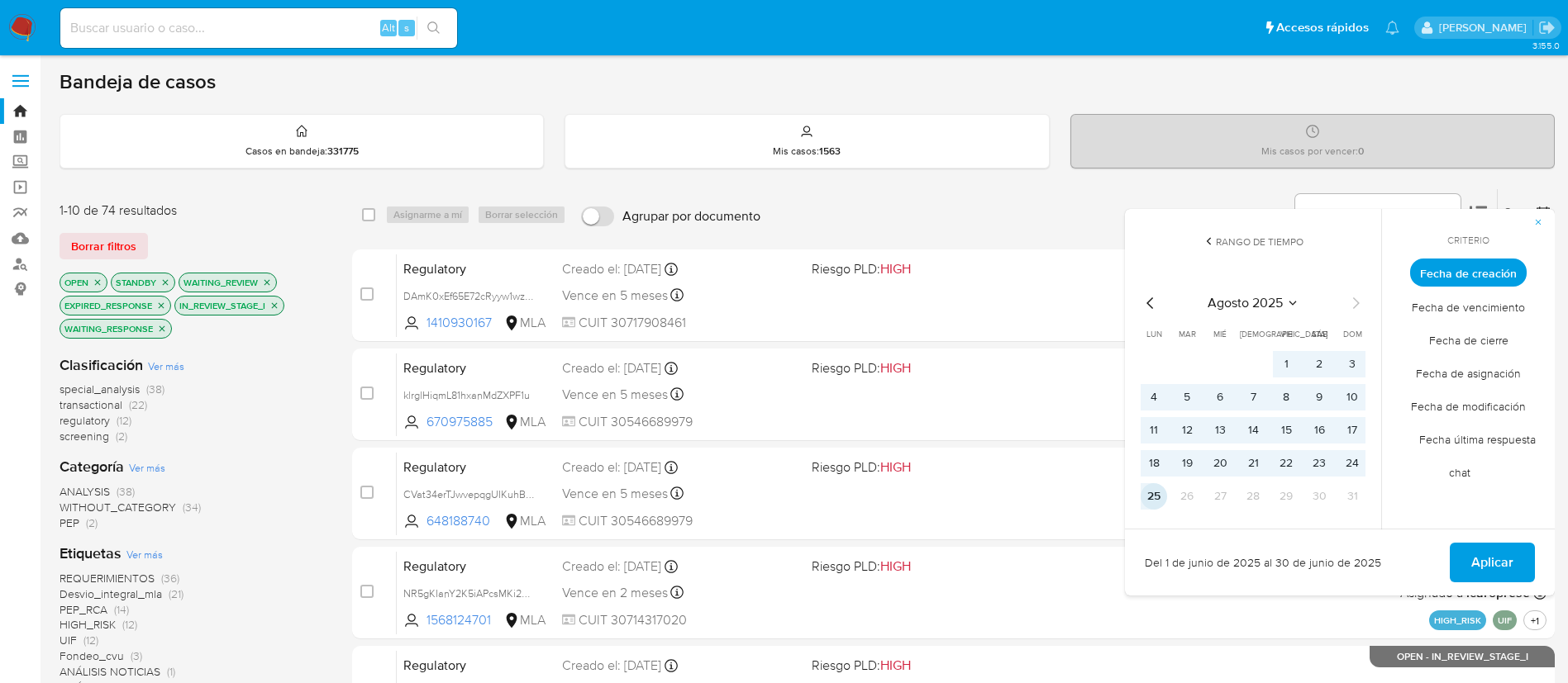
click at [1157, 490] on button "25" at bounding box center [1153, 497] width 27 height 27
click at [1503, 557] on span "Aplicar" at bounding box center [1492, 562] width 42 height 36
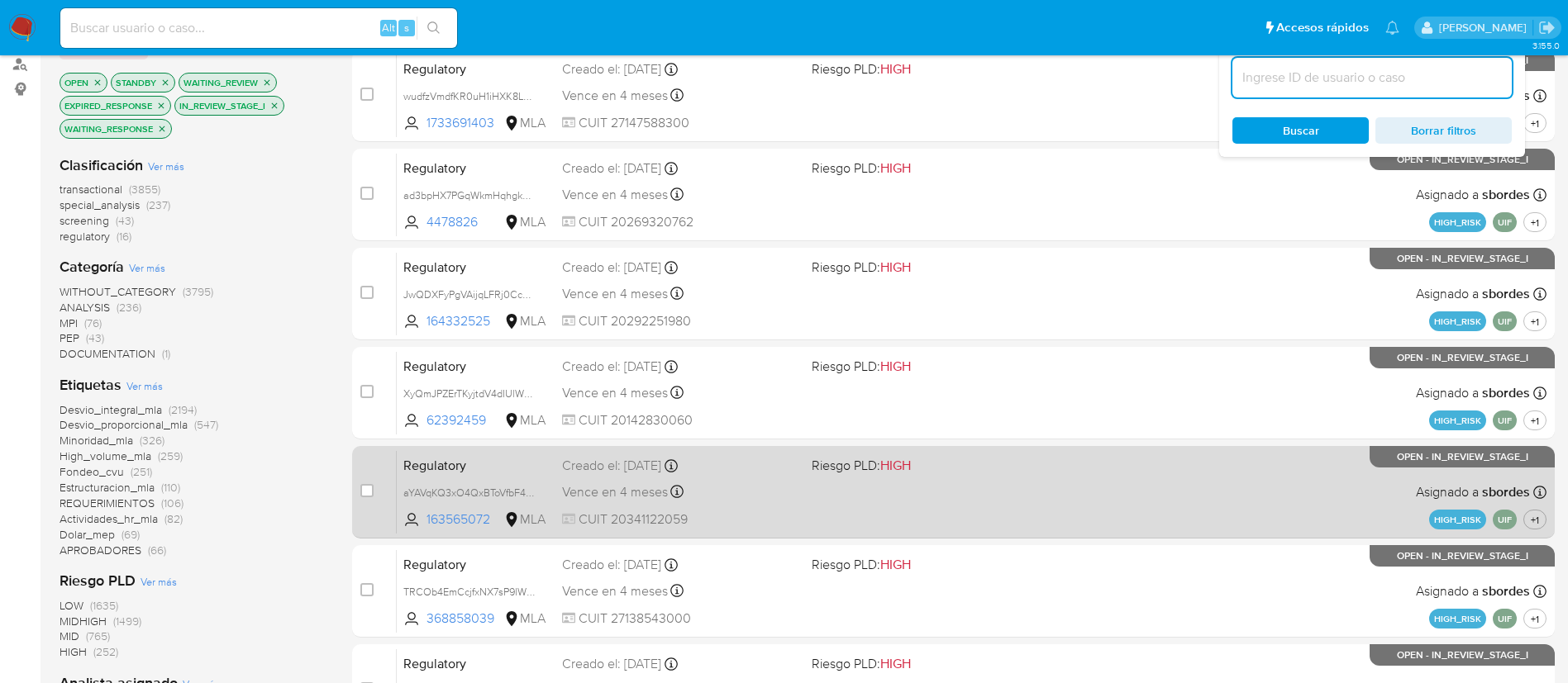
scroll to position [181, 0]
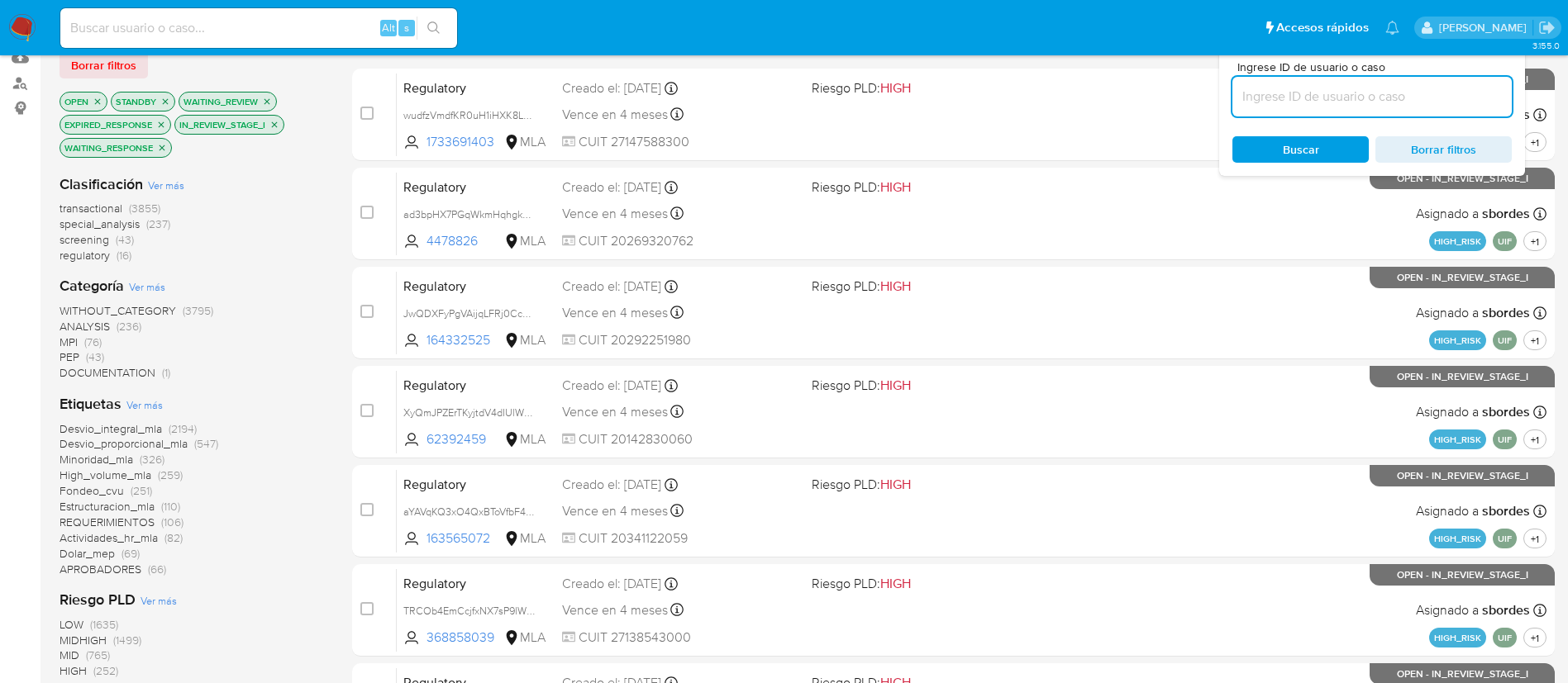
click at [1320, 86] on input at bounding box center [1372, 96] width 280 height 21
paste input "QTgDZRdGf8gNn8DPy582On8o"
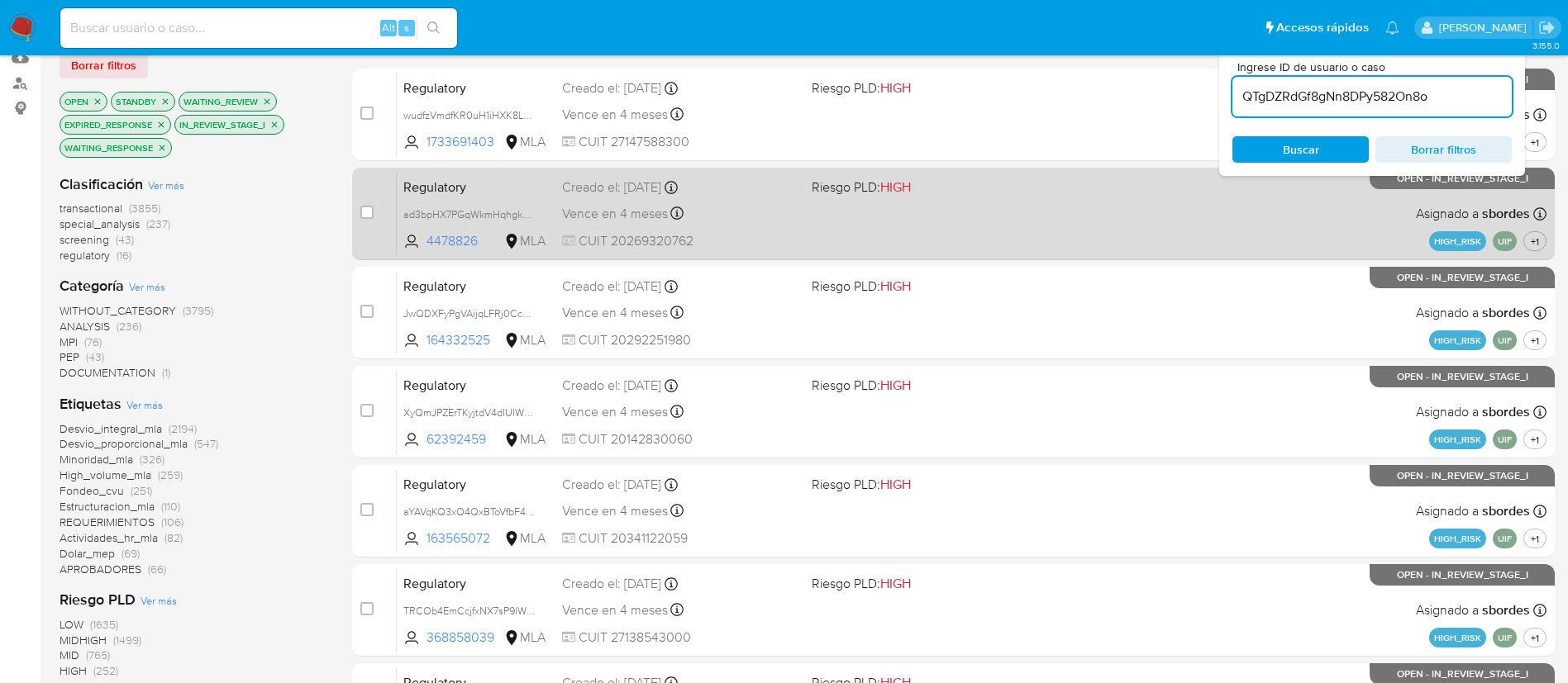
type input "QTgDZRdGf8gNn8DPy582On8o"
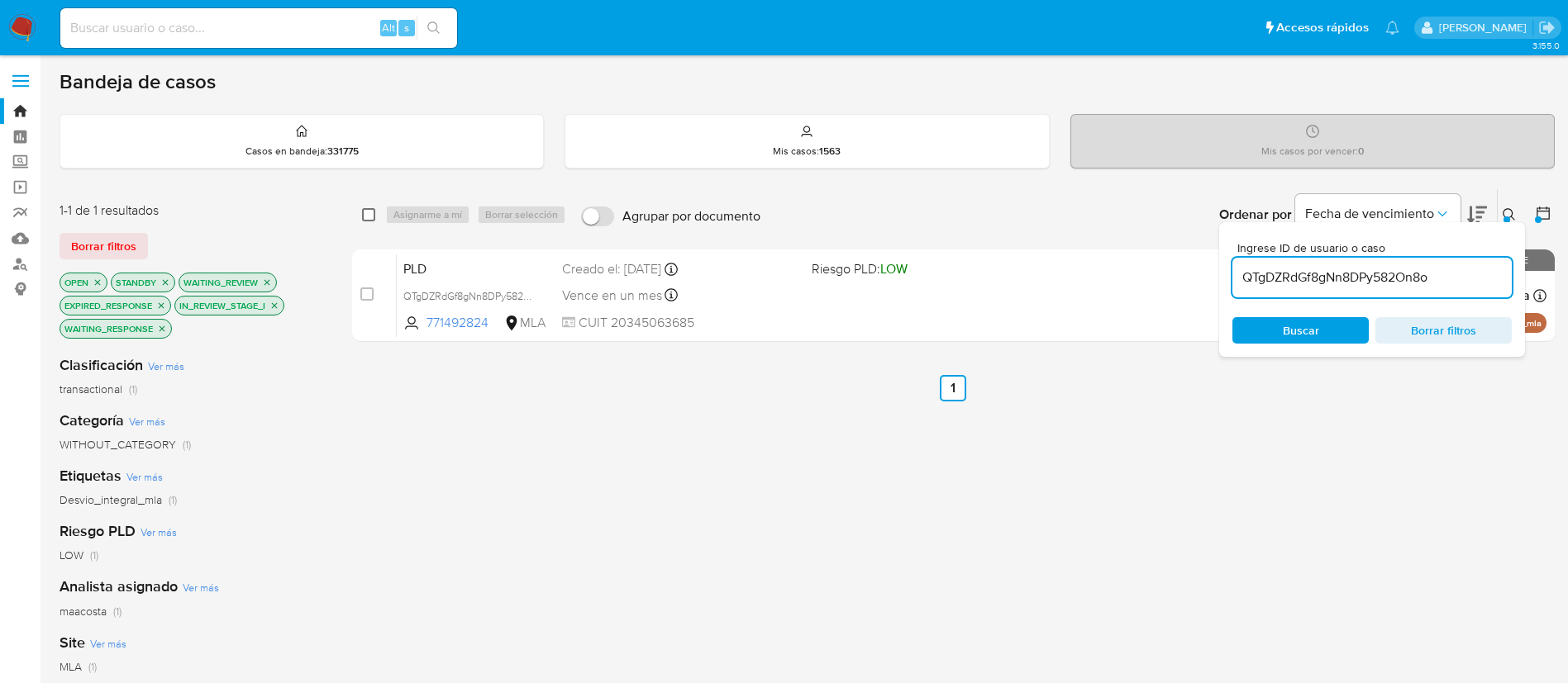
click at [366, 218] on input "checkbox" at bounding box center [368, 215] width 13 height 13
checkbox input "true"
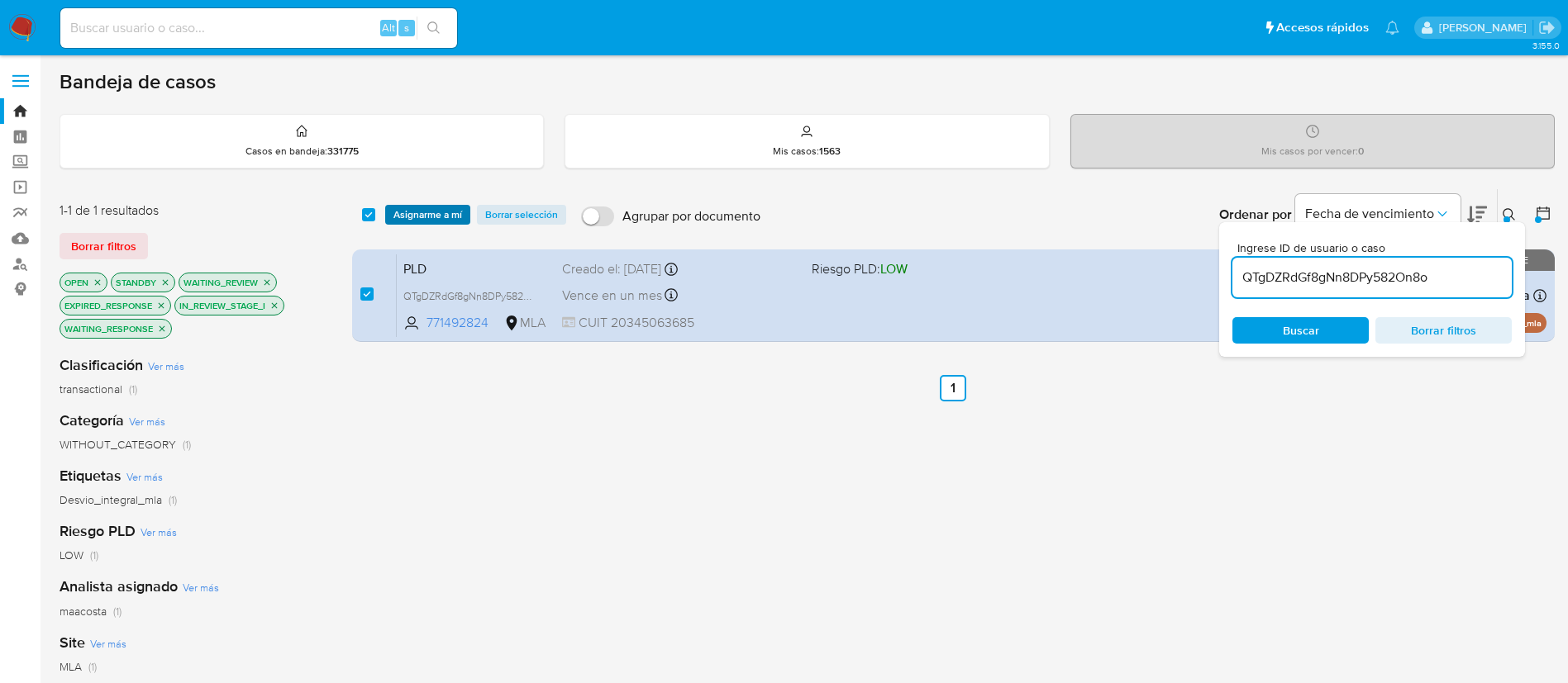
click at [402, 215] on span "Asignarme a mí" at bounding box center [428, 215] width 68 height 17
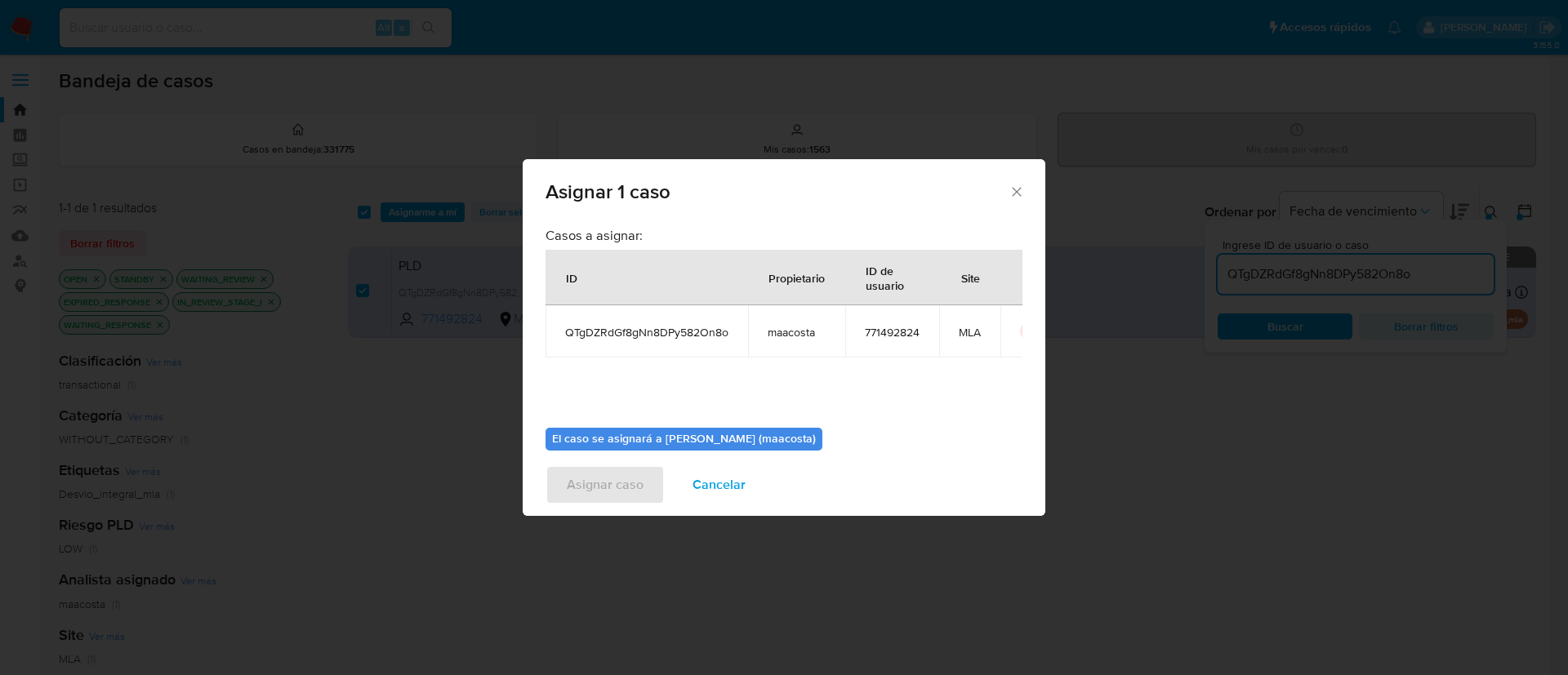
scroll to position [85, 0]
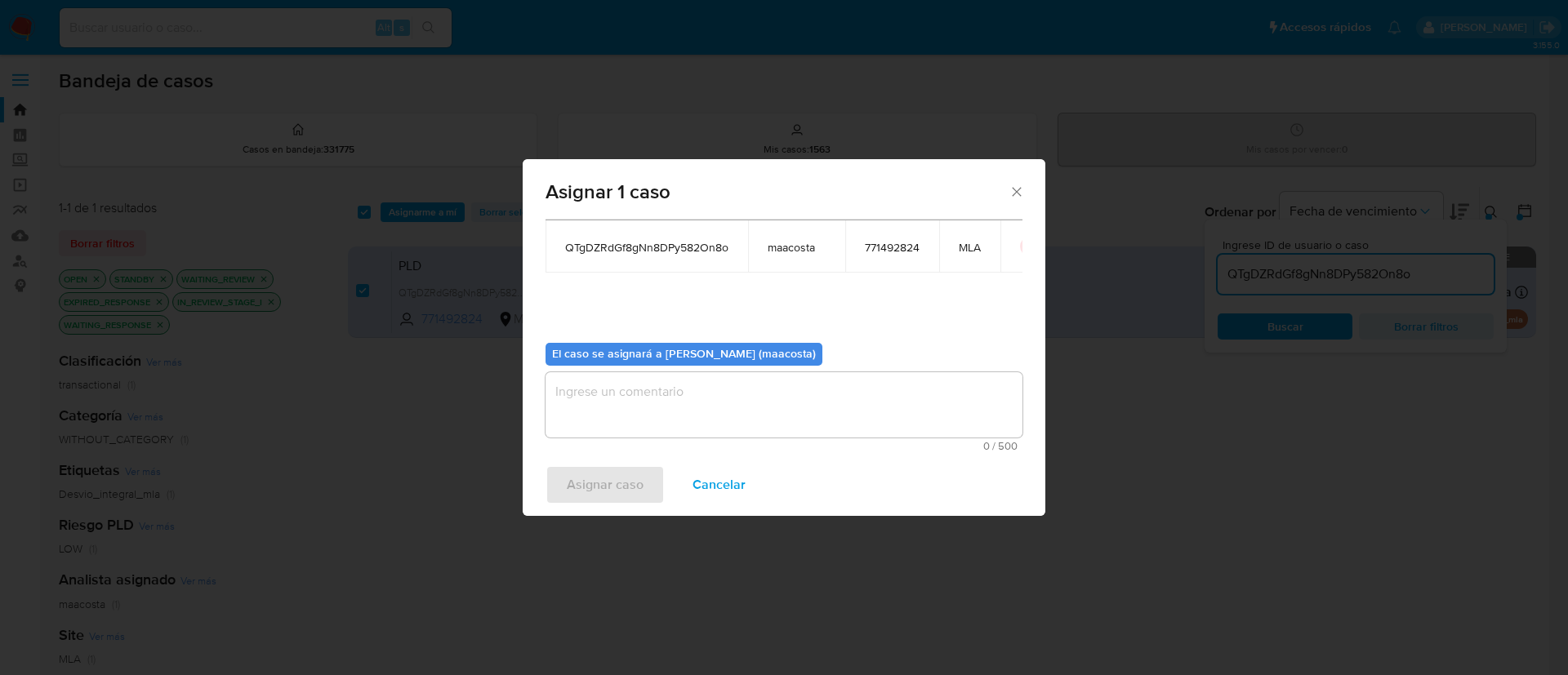
click at [567, 404] on textarea "assign-modal" at bounding box center [784, 405] width 477 height 66
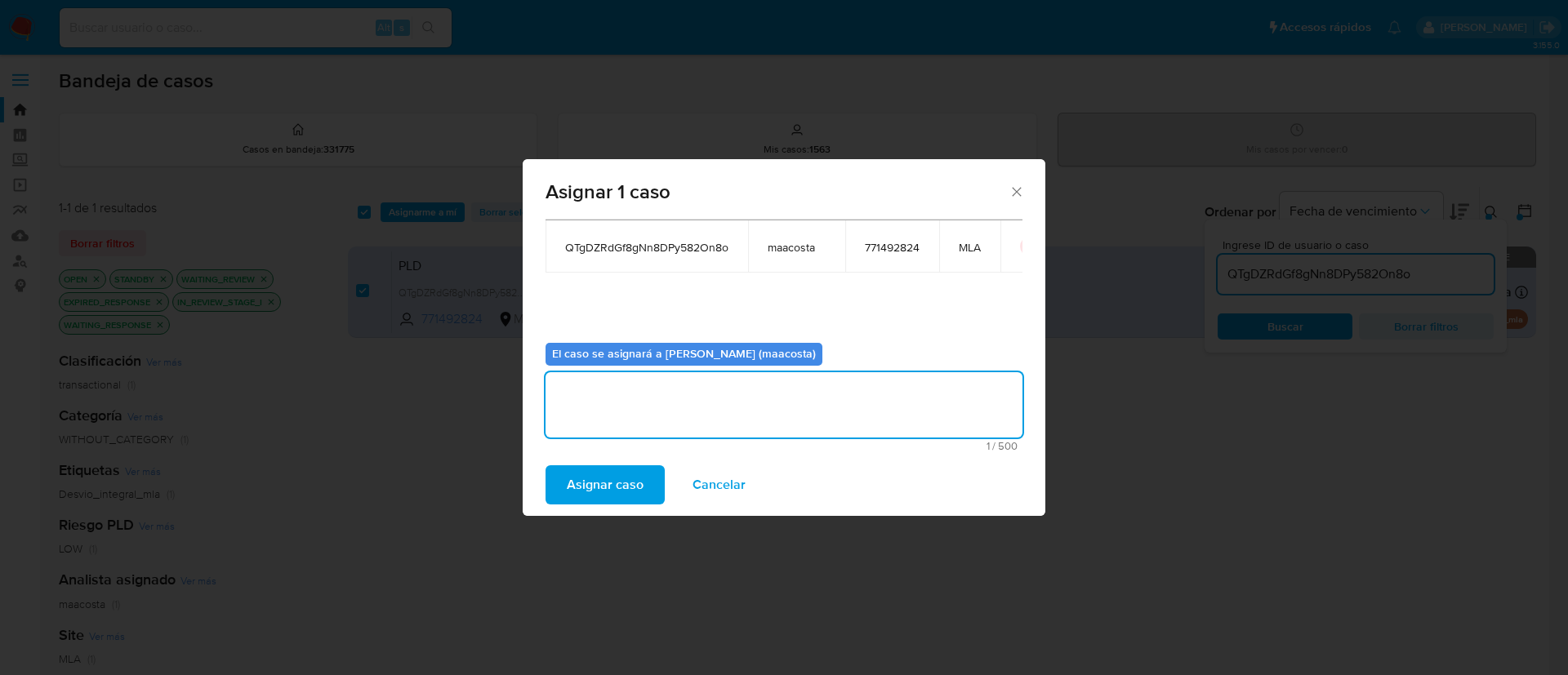
click at [572, 480] on span "Asignar caso" at bounding box center [605, 484] width 77 height 36
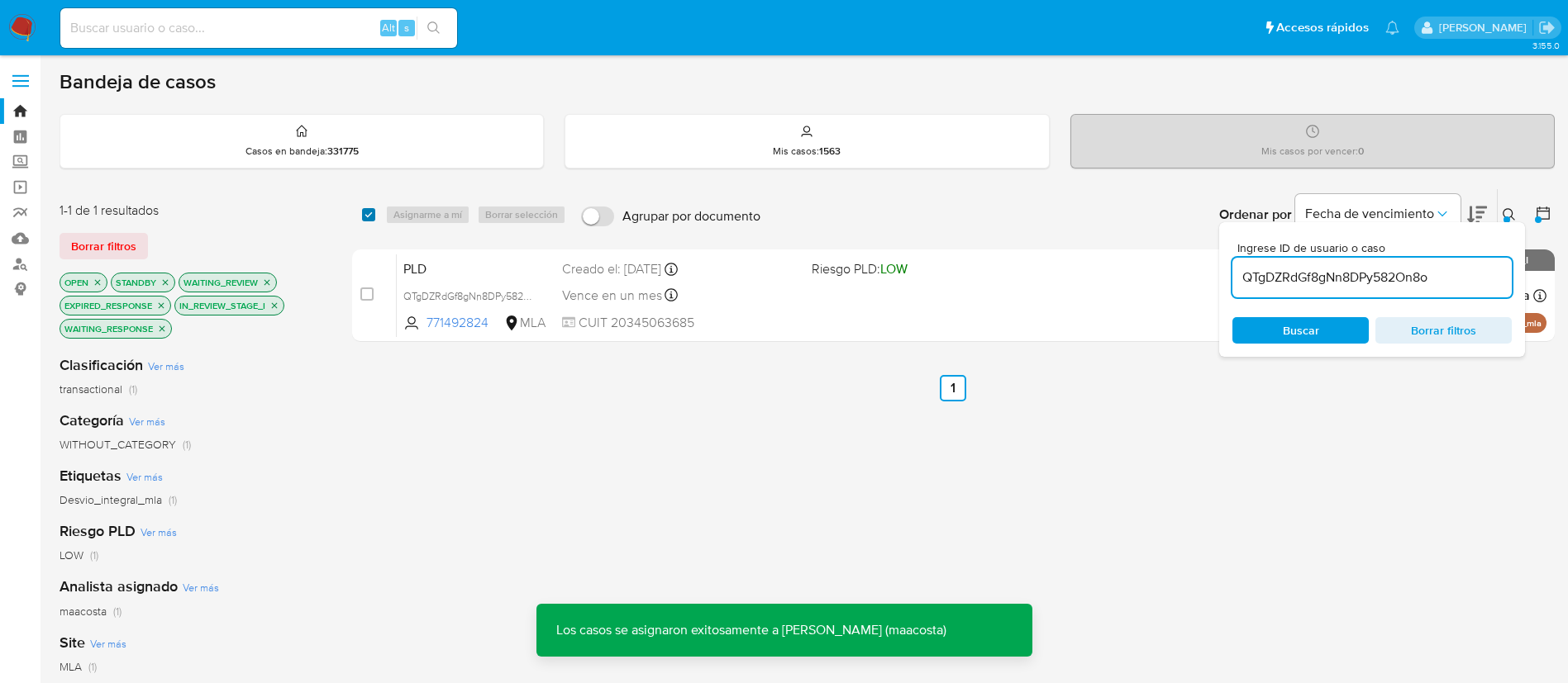
click at [366, 216] on input "checkbox" at bounding box center [368, 215] width 13 height 13
checkbox input "true"
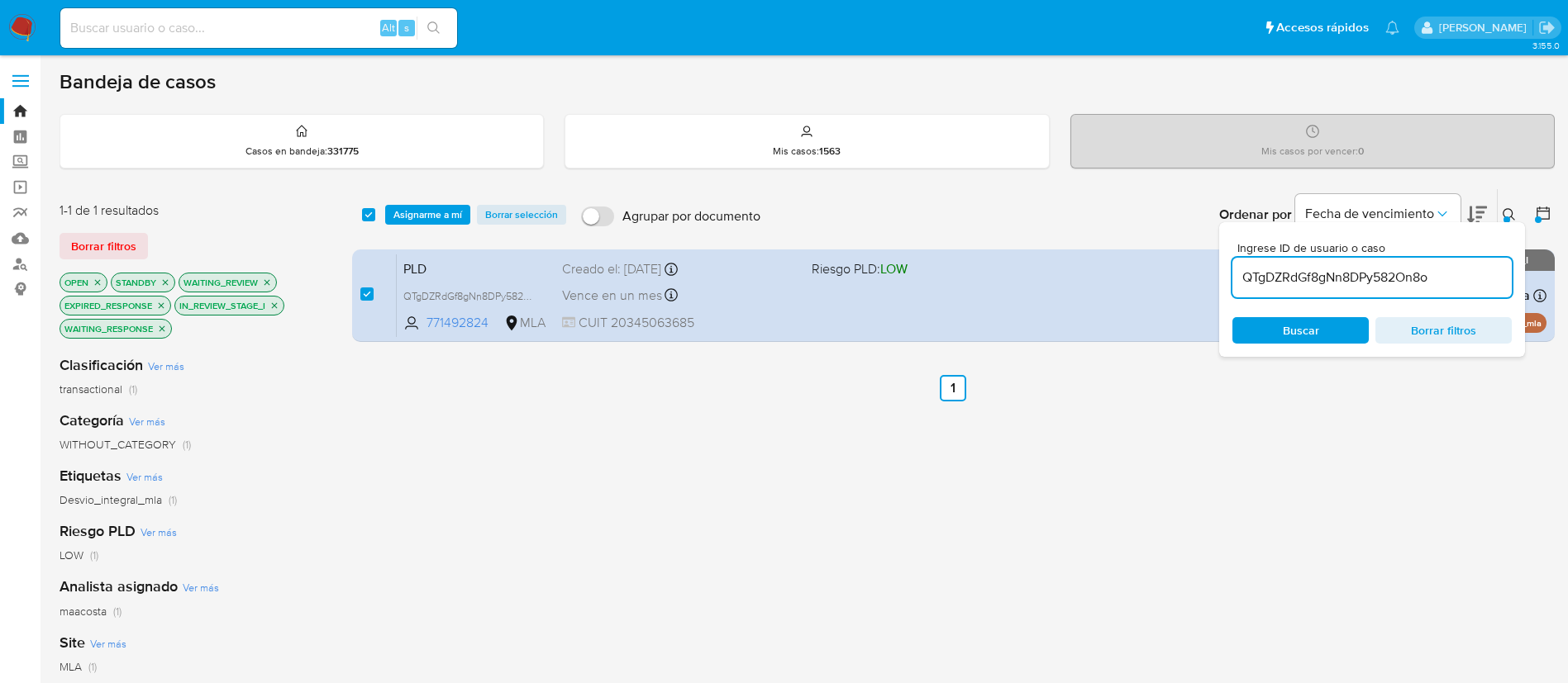
click at [1307, 267] on input "QTgDZRdGf8gNn8DPy582On8o" at bounding box center [1372, 277] width 280 height 21
type input "ugNTTCZUo3xlBLkKlC4dOibc"
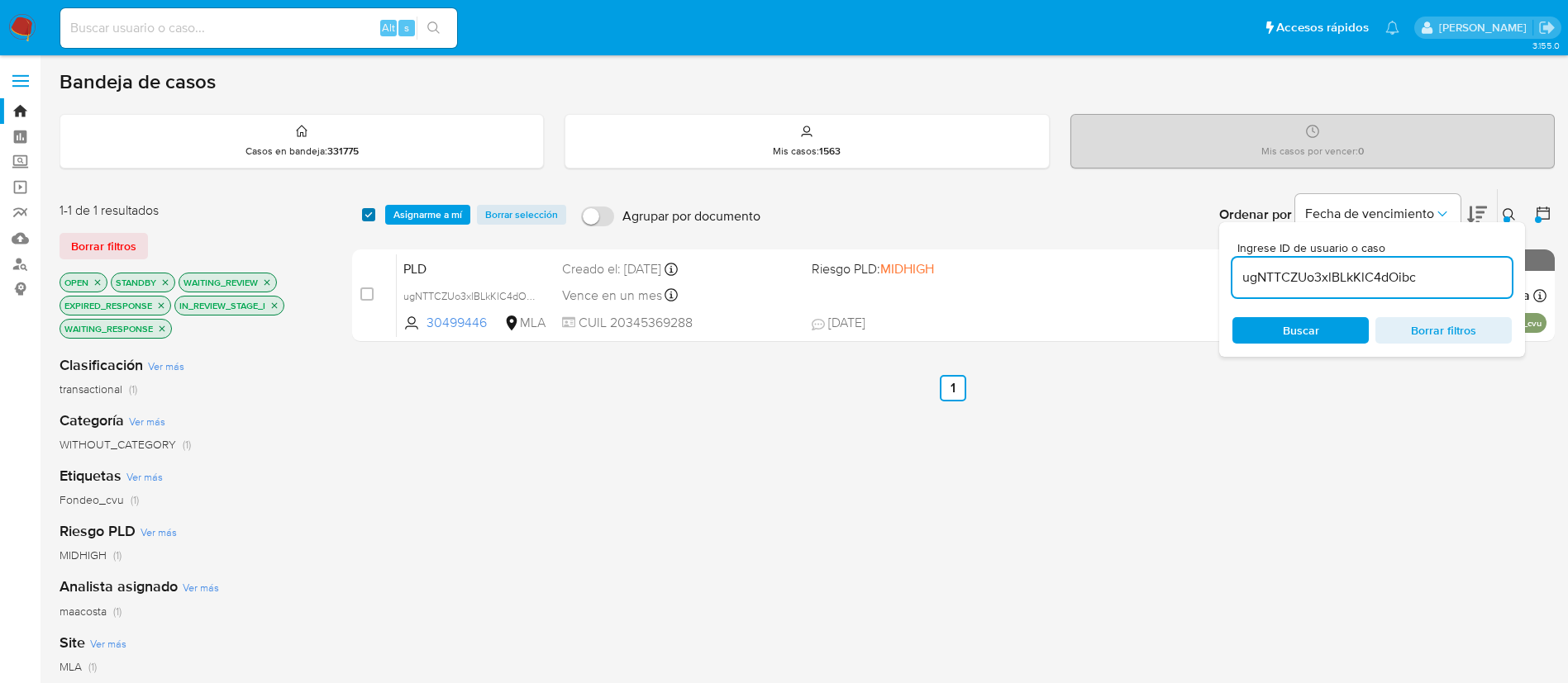
click at [368, 210] on input "checkbox" at bounding box center [368, 215] width 13 height 13
checkbox input "true"
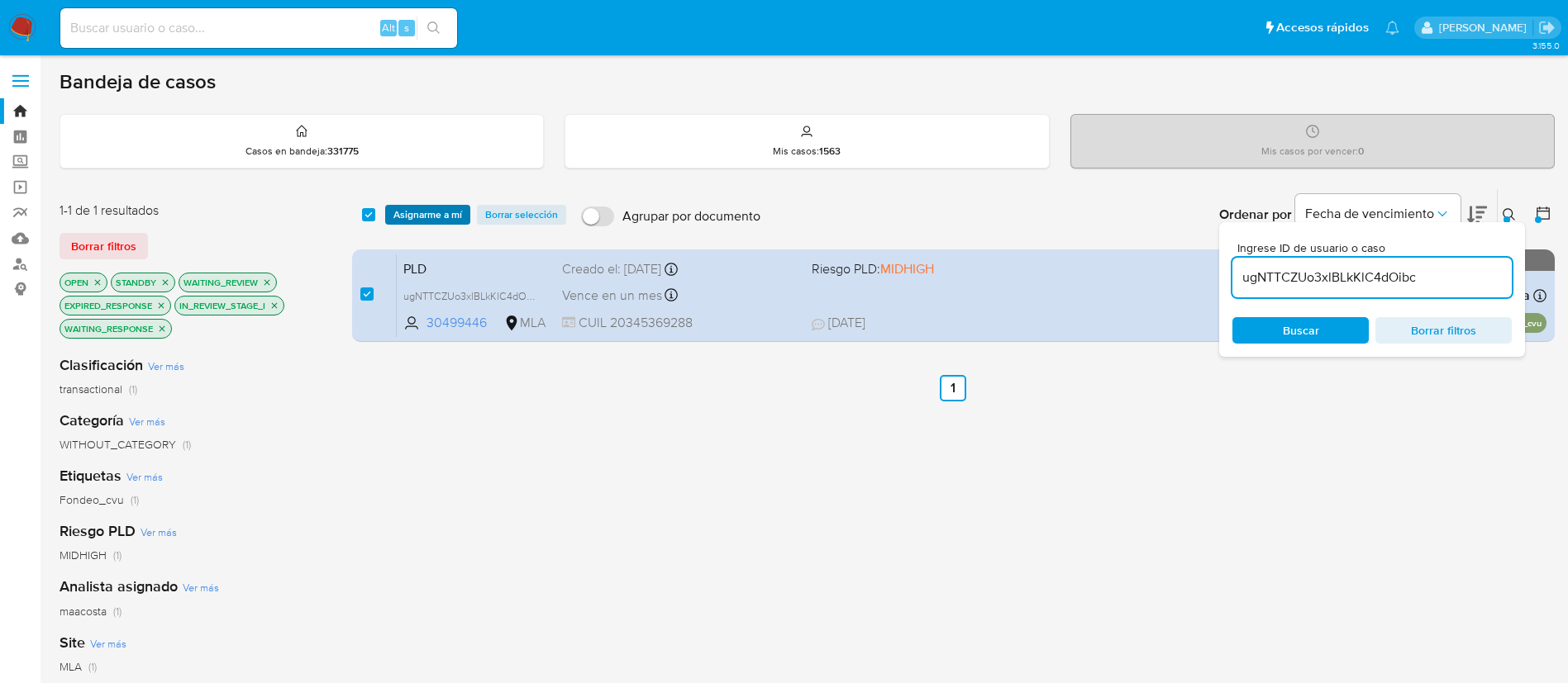
click at [424, 208] on span "Asignarme a mí" at bounding box center [428, 215] width 68 height 17
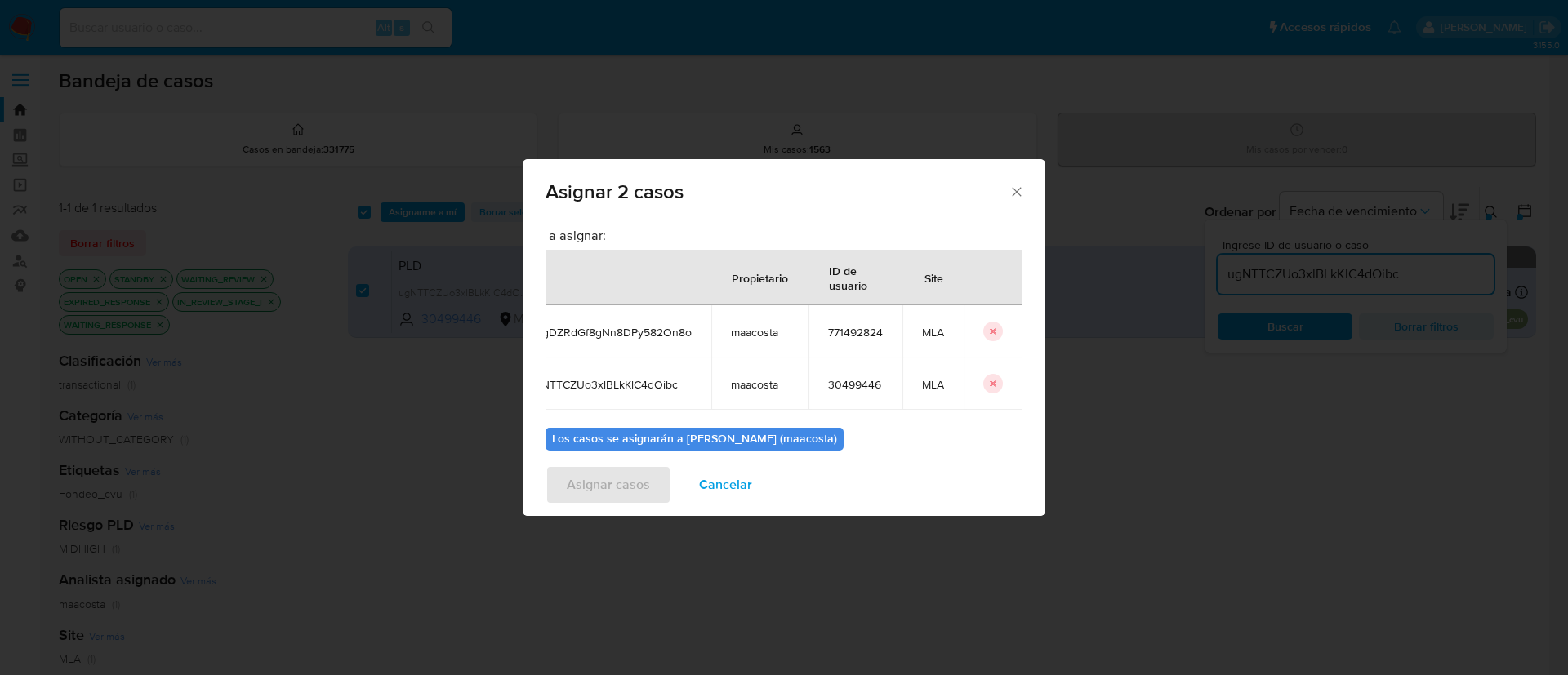
click at [983, 331] on button "icon-button" at bounding box center [992, 331] width 19 height 19
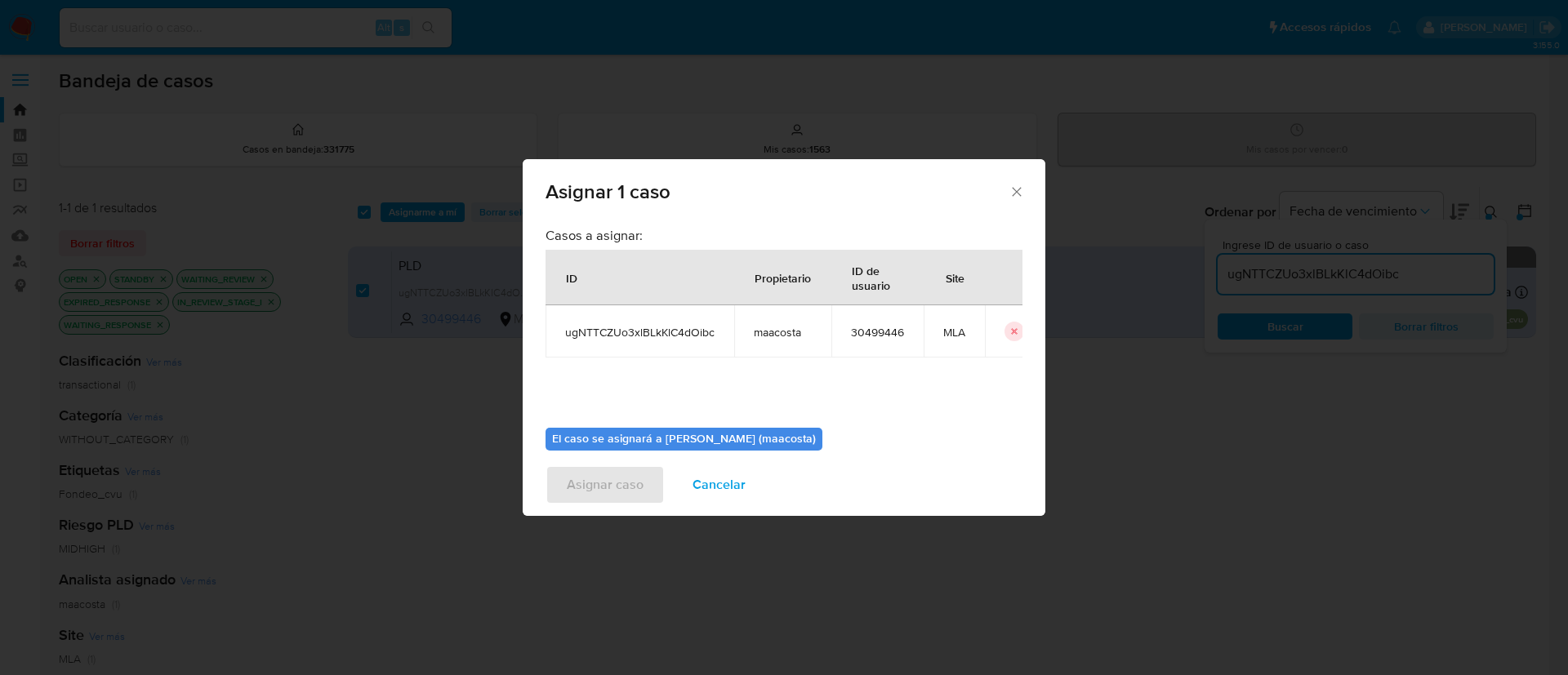
scroll to position [85, 0]
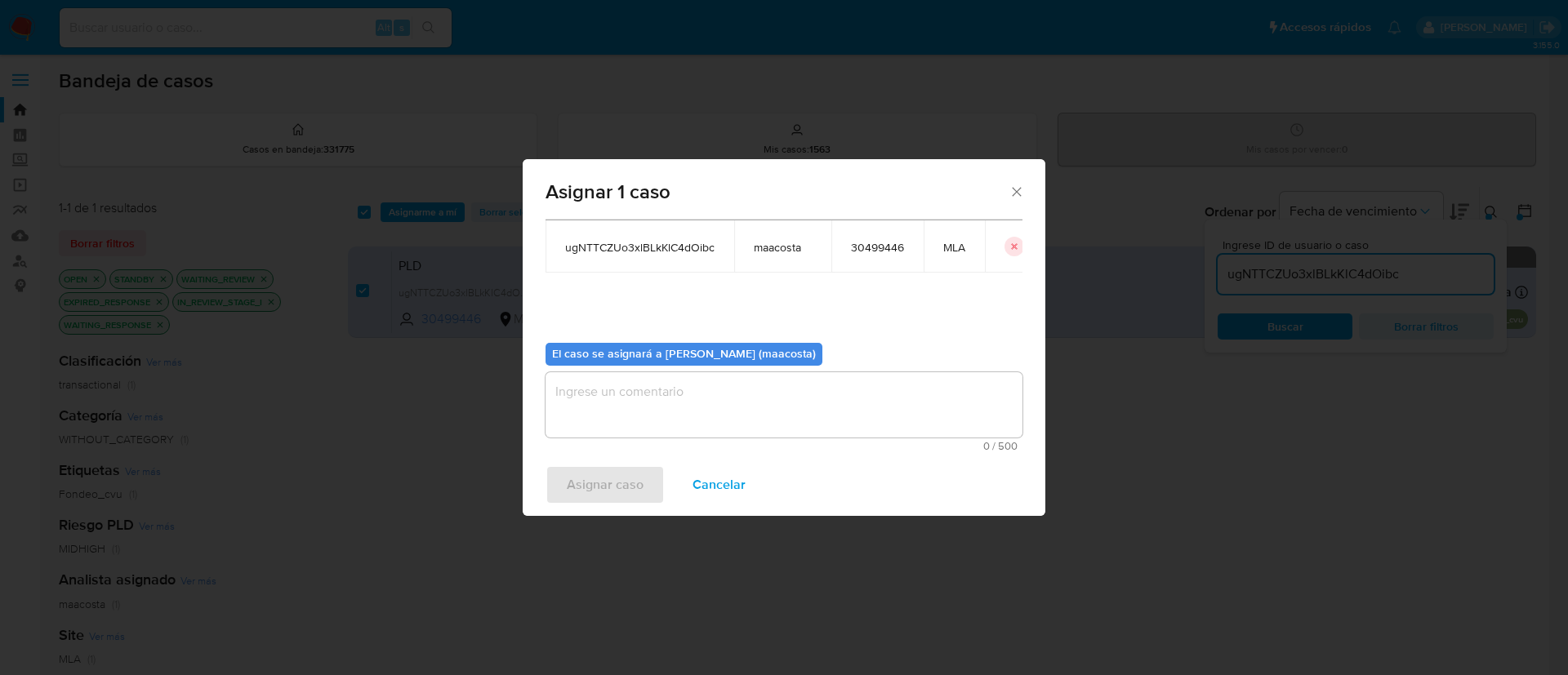
click at [638, 395] on textarea "assign-modal" at bounding box center [784, 405] width 477 height 66
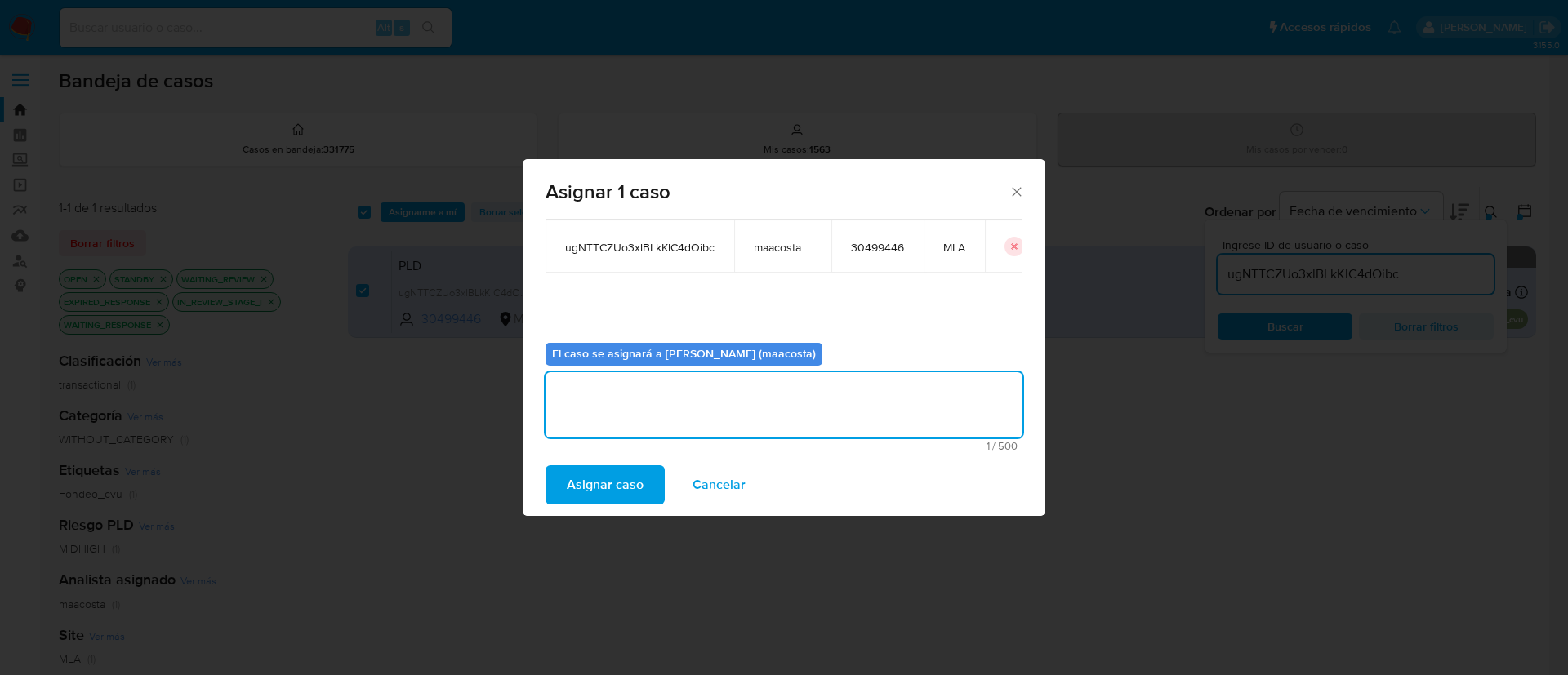
click at [591, 499] on span "Asignar caso" at bounding box center [605, 484] width 77 height 36
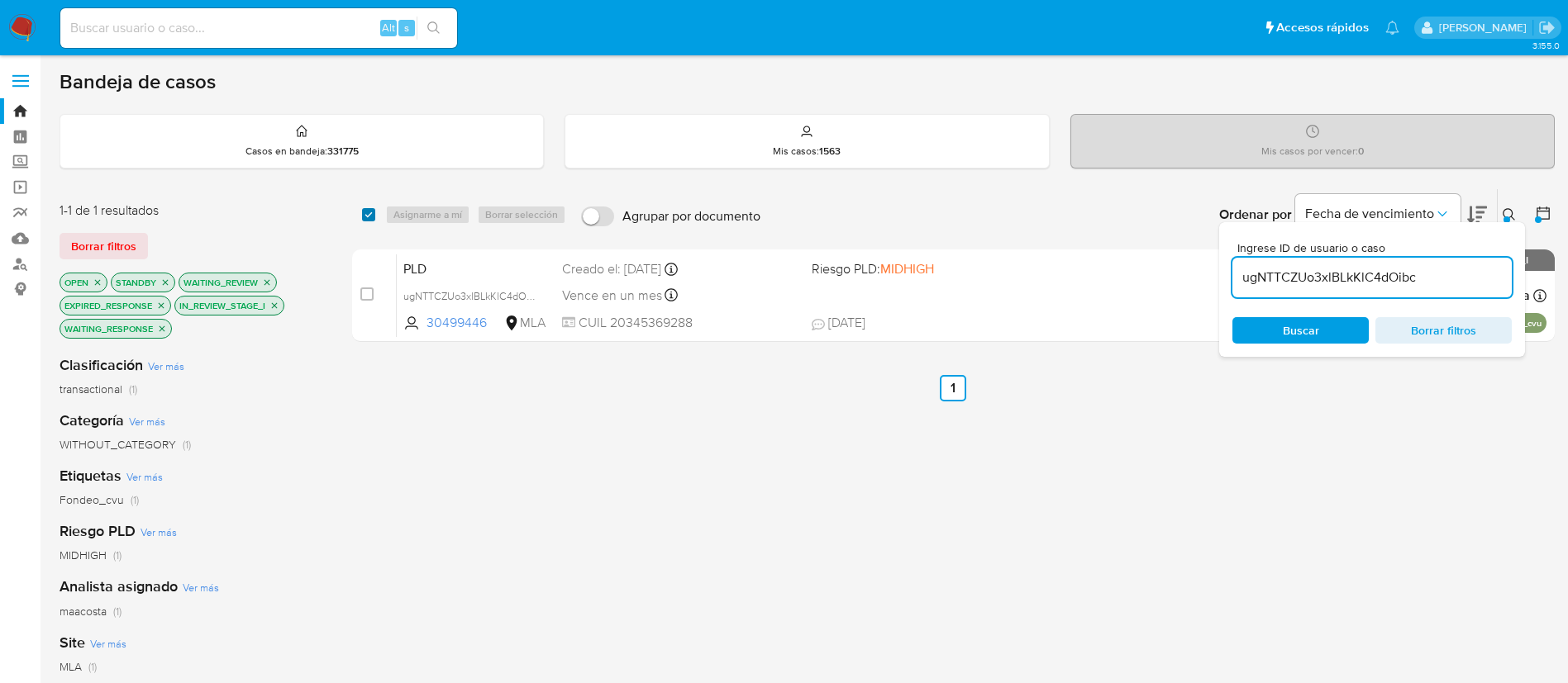
click at [370, 219] on input "checkbox" at bounding box center [368, 215] width 13 height 13
checkbox input "true"
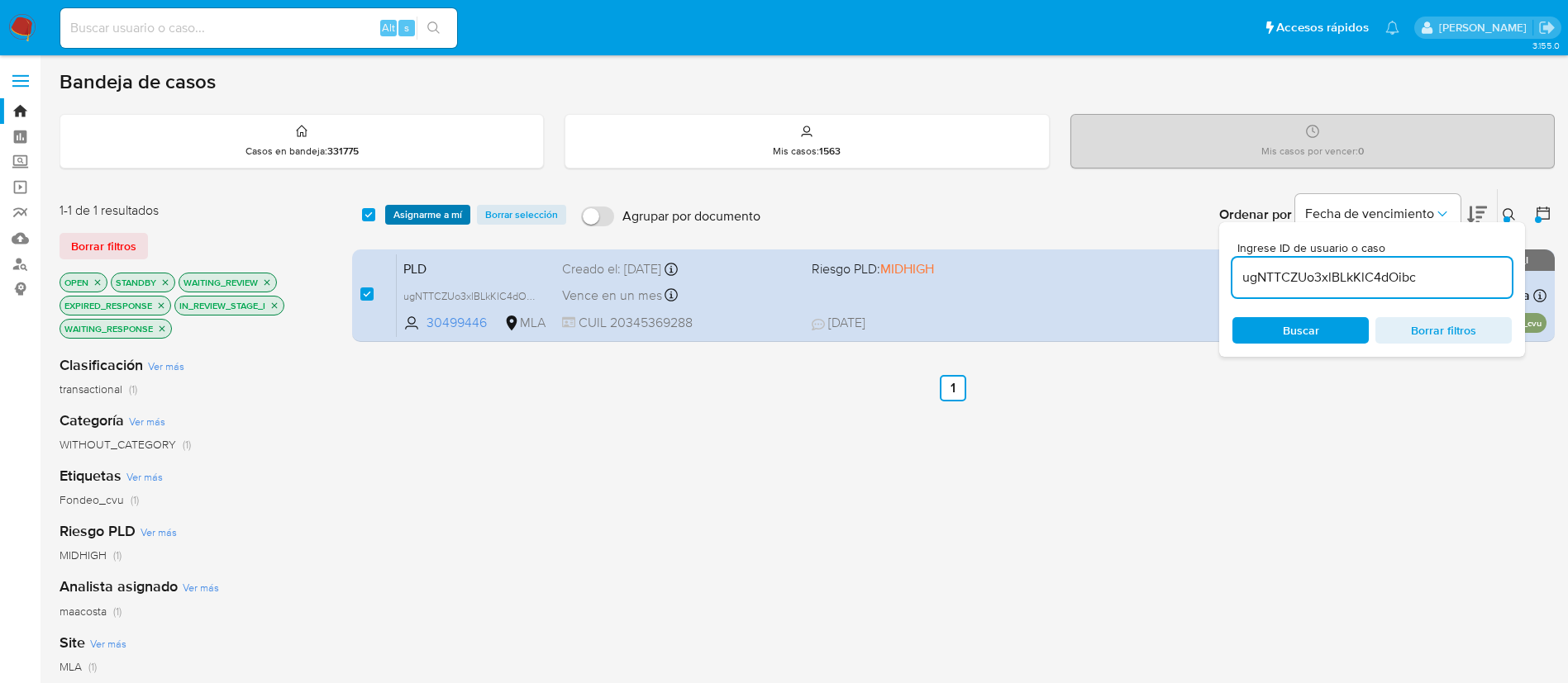
click at [410, 212] on span "Asignarme a mí" at bounding box center [428, 215] width 68 height 17
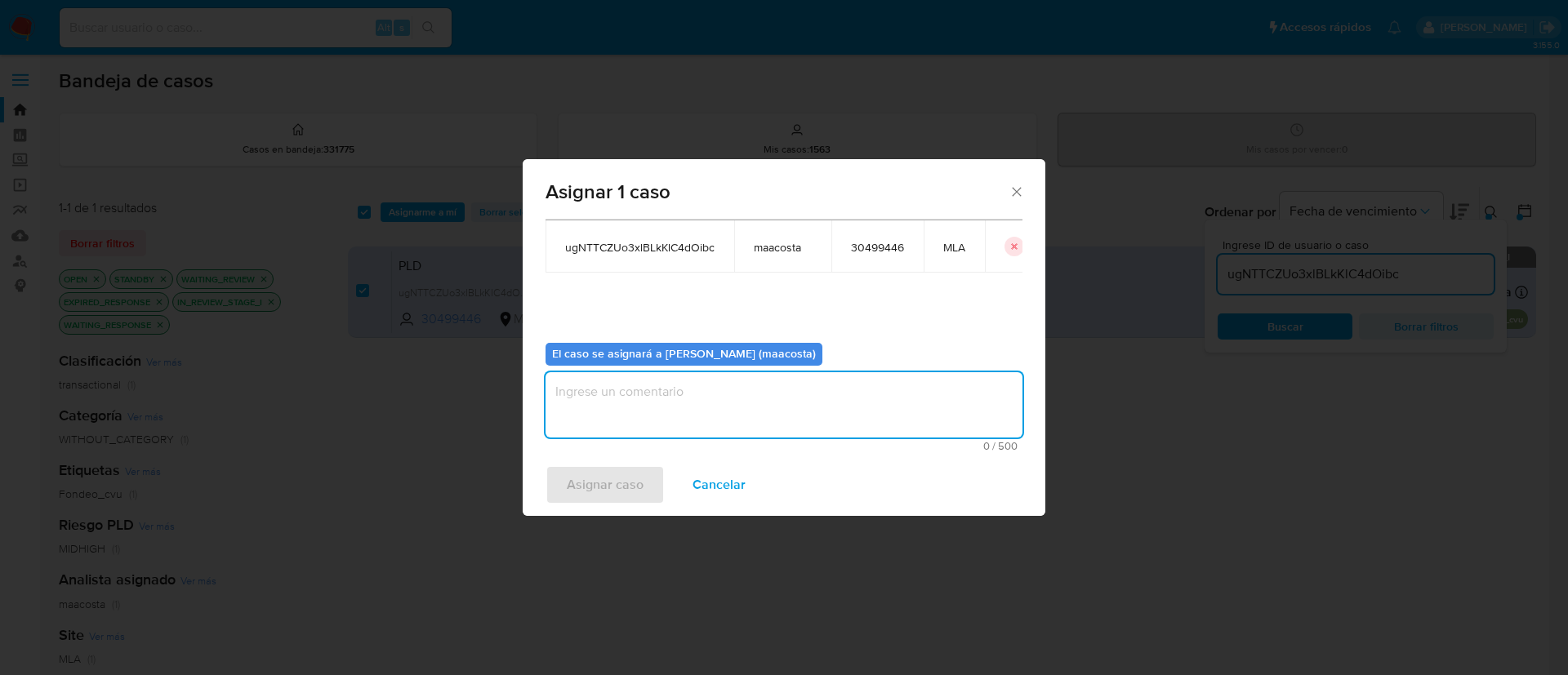
click at [585, 419] on textarea "assign-modal" at bounding box center [784, 405] width 477 height 66
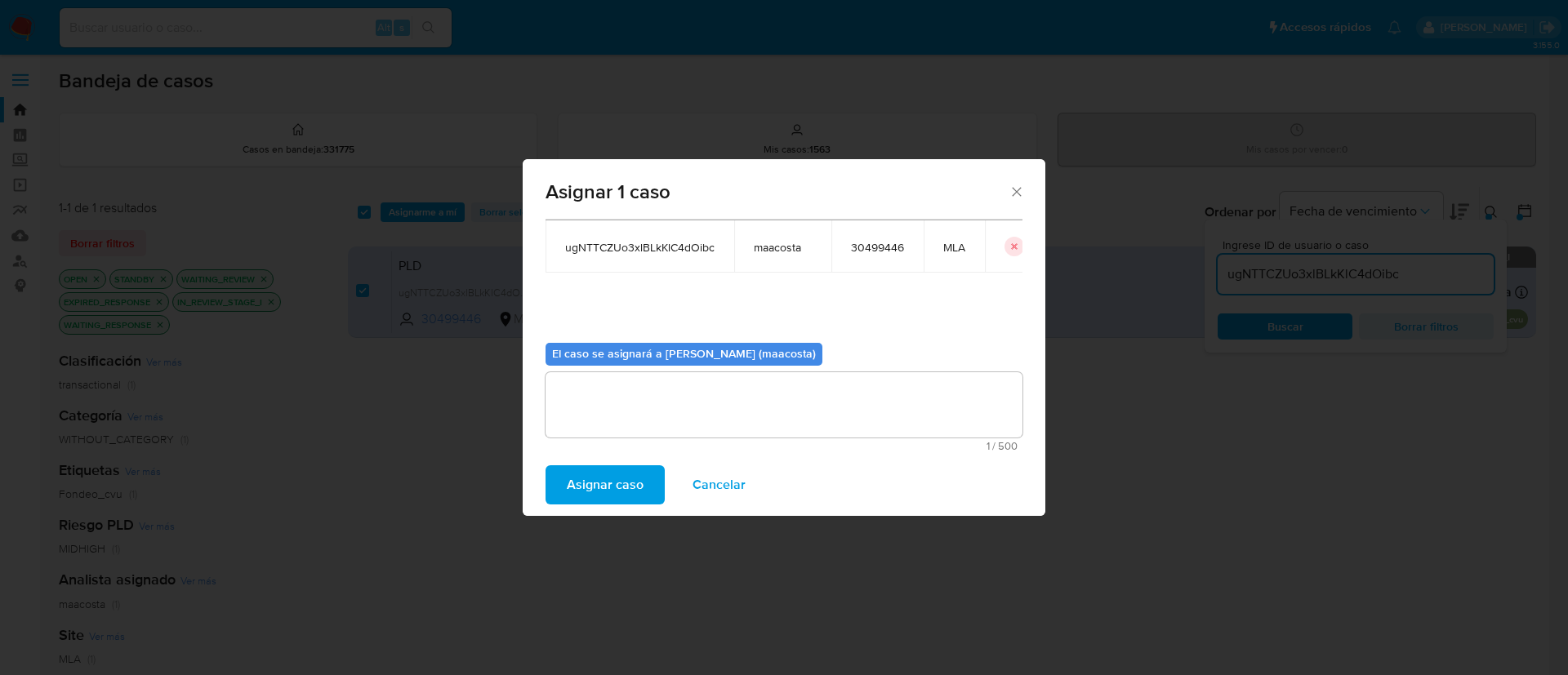
click at [596, 485] on span "Asignar caso" at bounding box center [605, 484] width 77 height 36
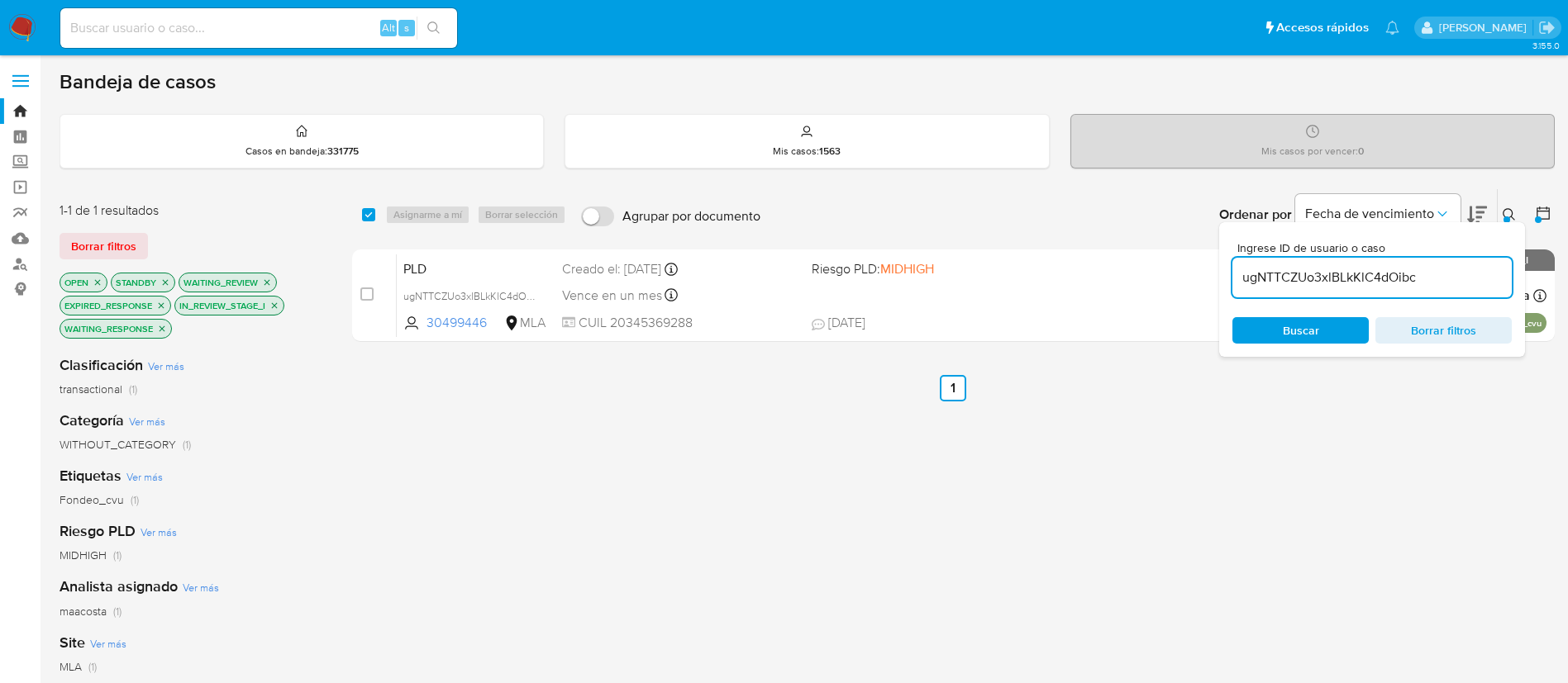
click at [1276, 277] on input "ugNTTCZUo3xlBLkKlC4dOibc" at bounding box center [1372, 277] width 280 height 21
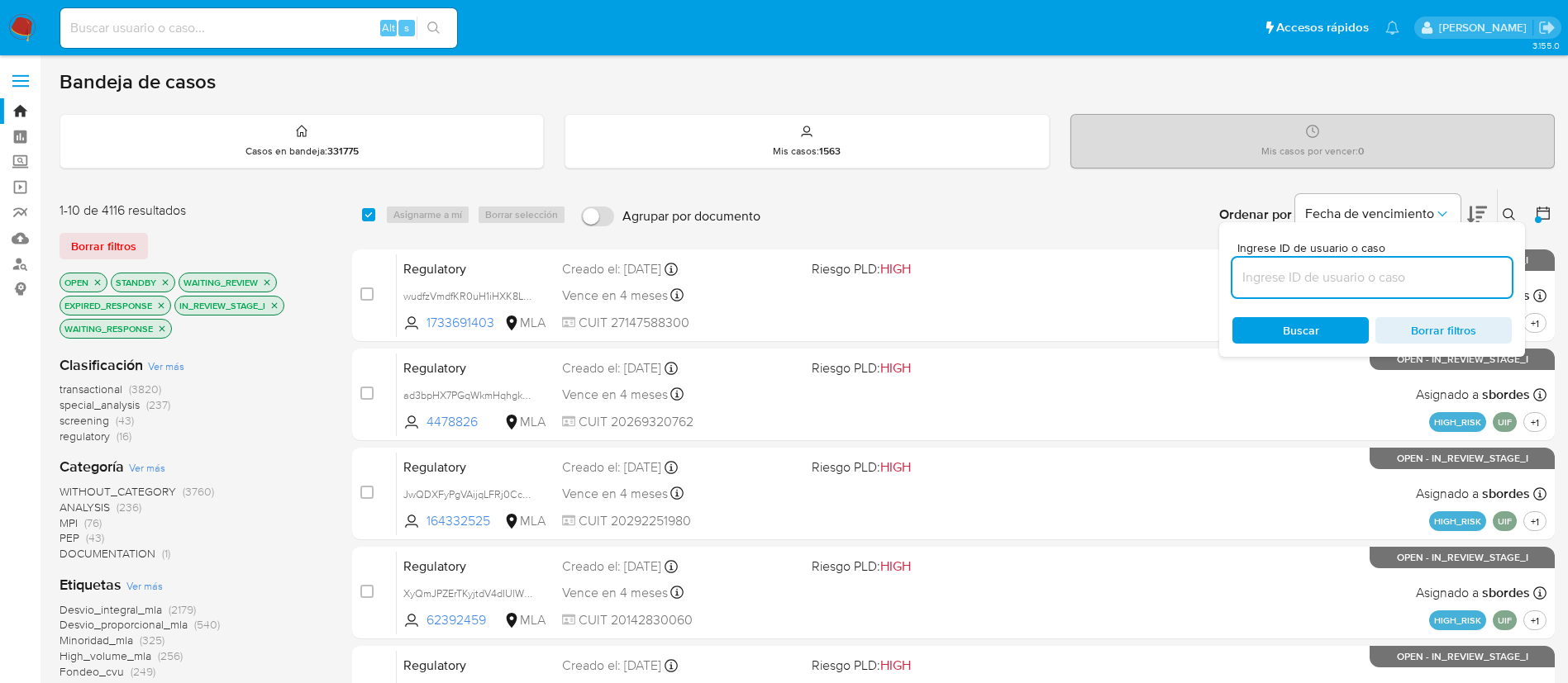
click at [1276, 277] on input at bounding box center [1372, 277] width 280 height 21
paste input "9jzUPfKObvC0VCBjTTF3qWvE"
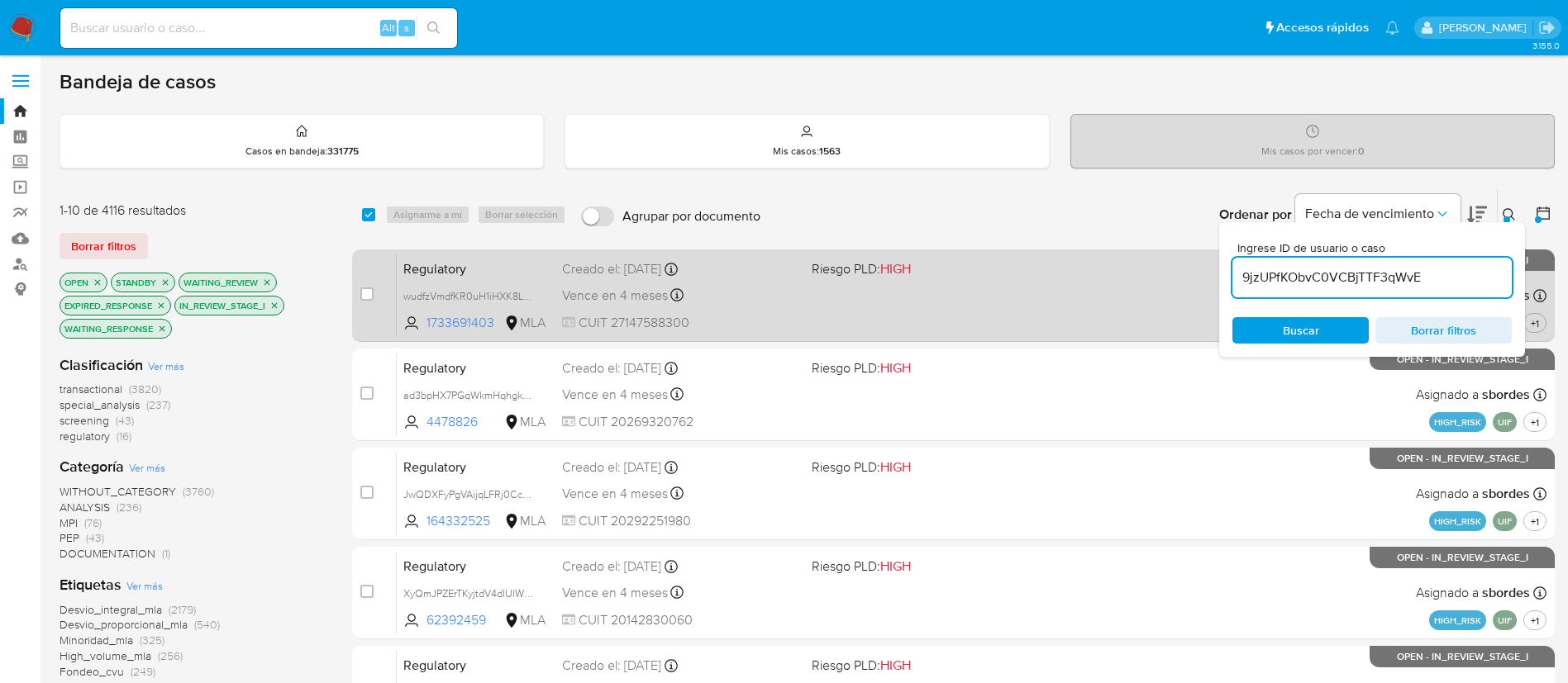
type input "9jzUPfKObvC0VCBjTTF3qWvE"
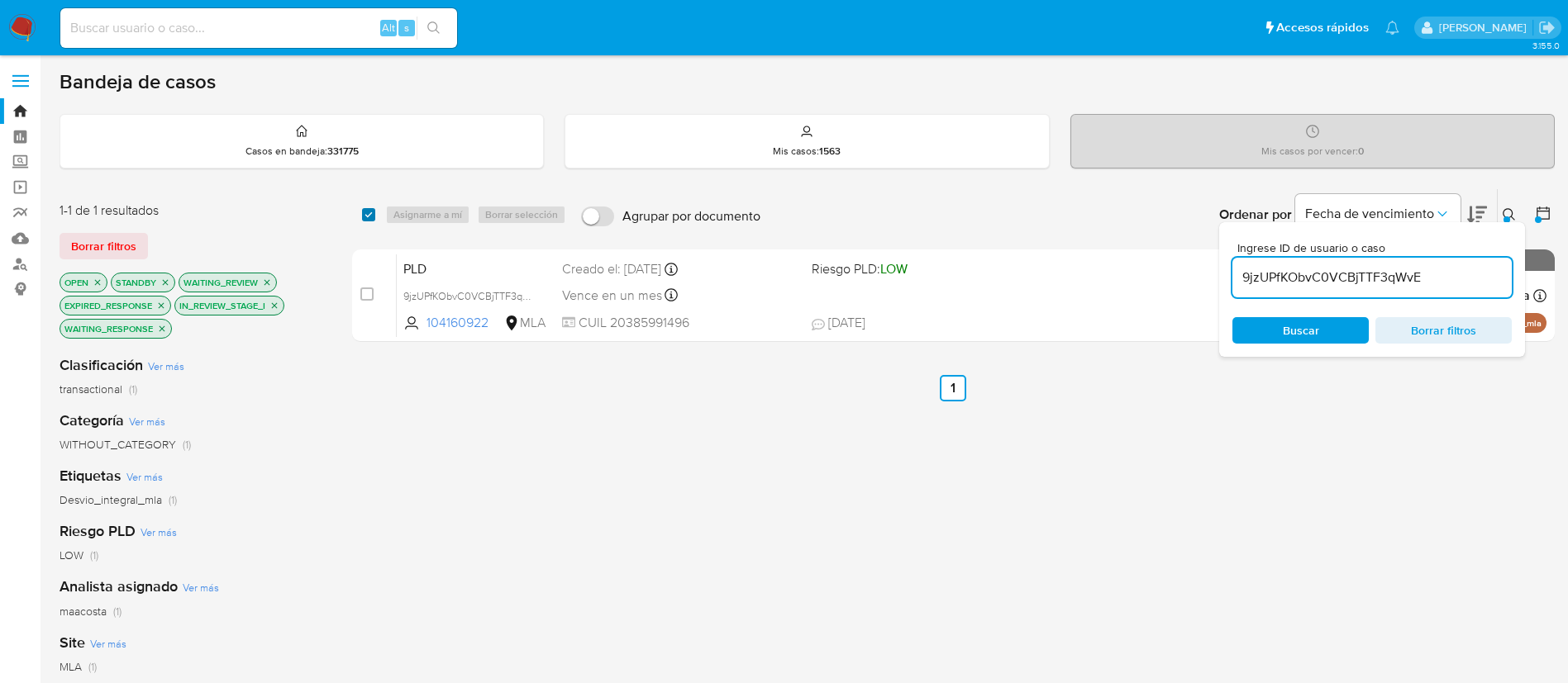
click at [364, 216] on input "checkbox" at bounding box center [368, 215] width 13 height 13
checkbox input "true"
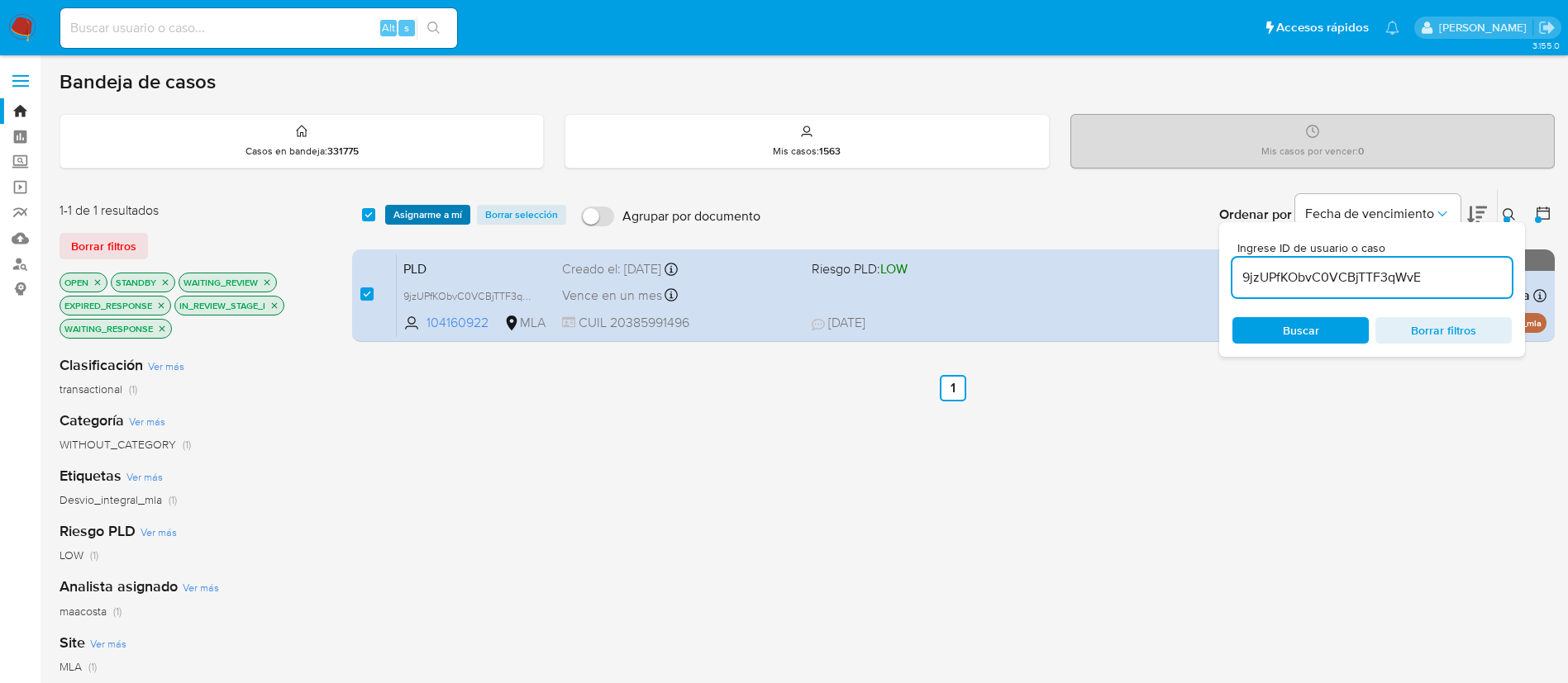
click at [416, 217] on span "Asignarme a mí" at bounding box center [428, 215] width 68 height 17
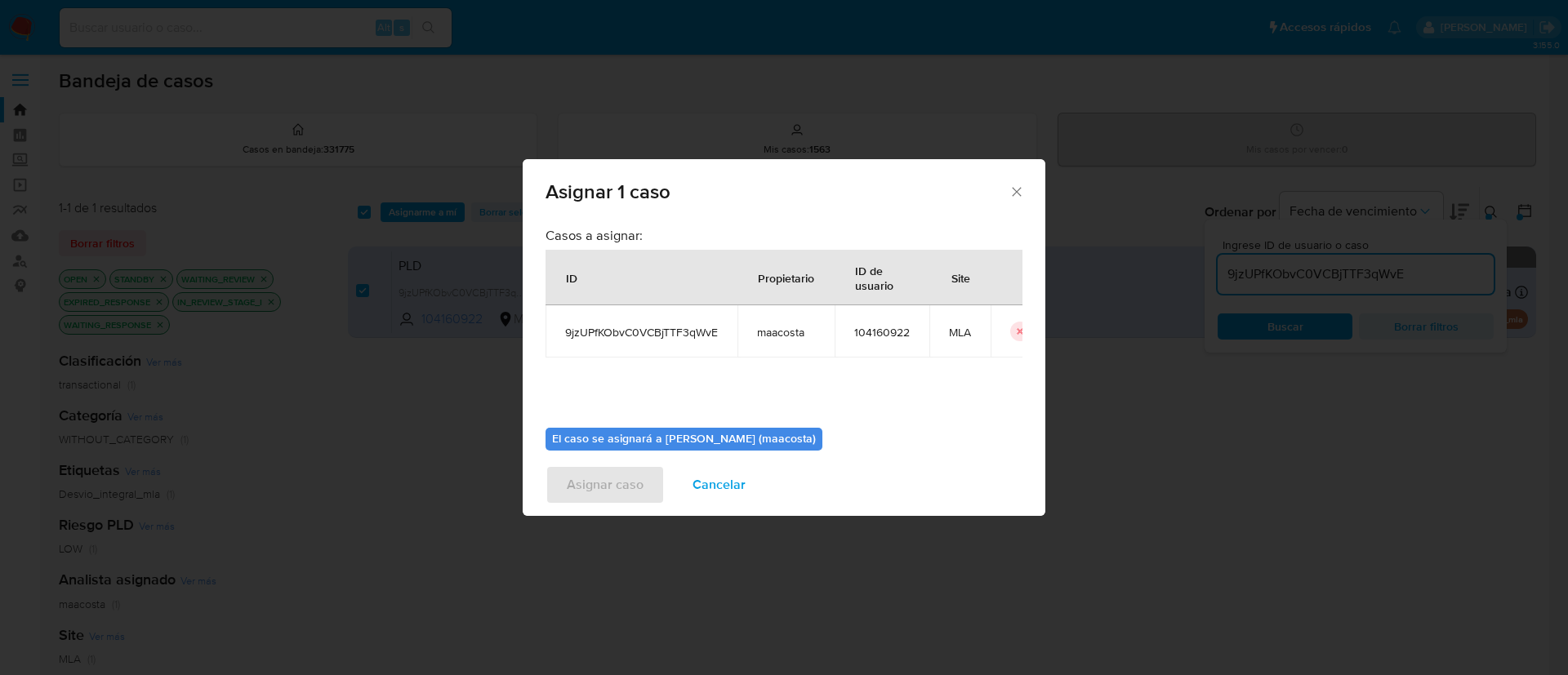
scroll to position [85, 0]
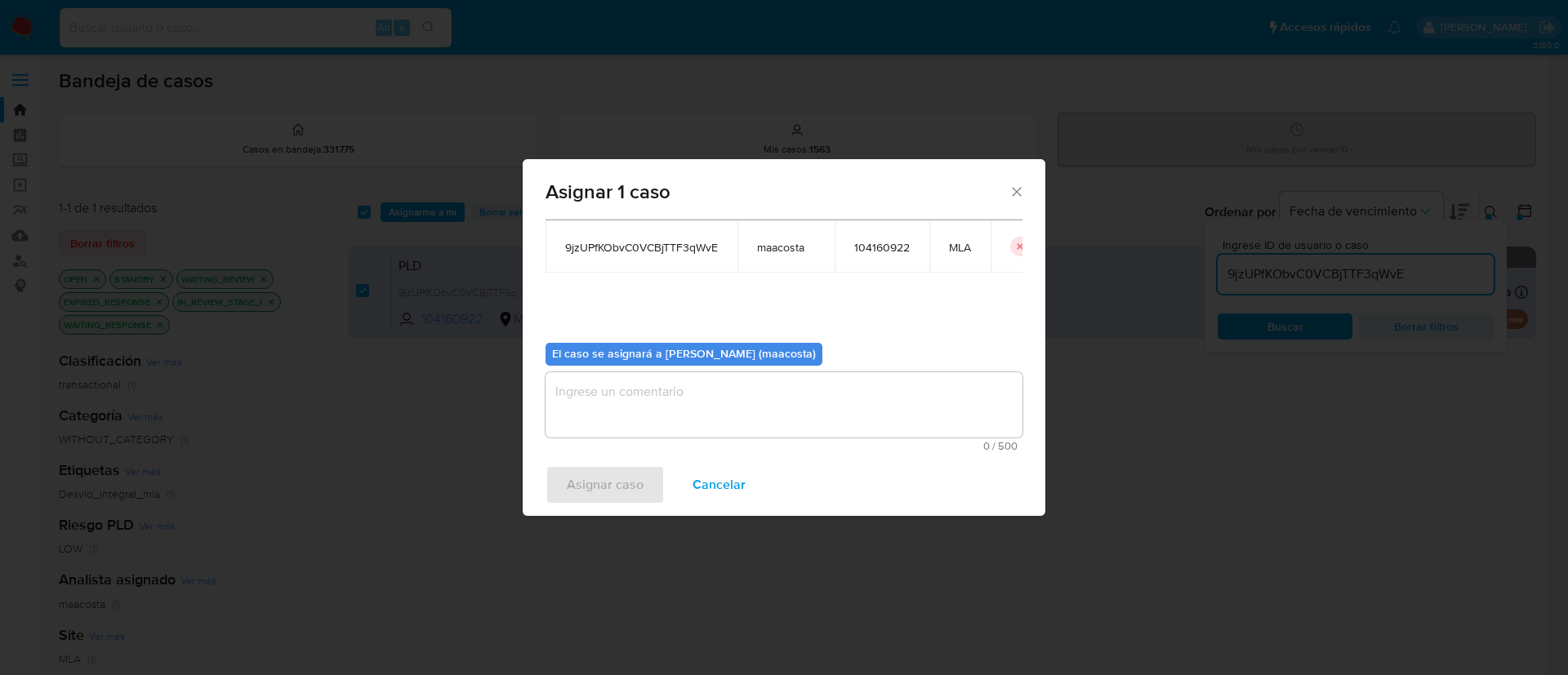
click at [573, 409] on textarea "assign-modal" at bounding box center [784, 405] width 477 height 66
click at [566, 493] on button "Asignar caso" at bounding box center [605, 484] width 119 height 39
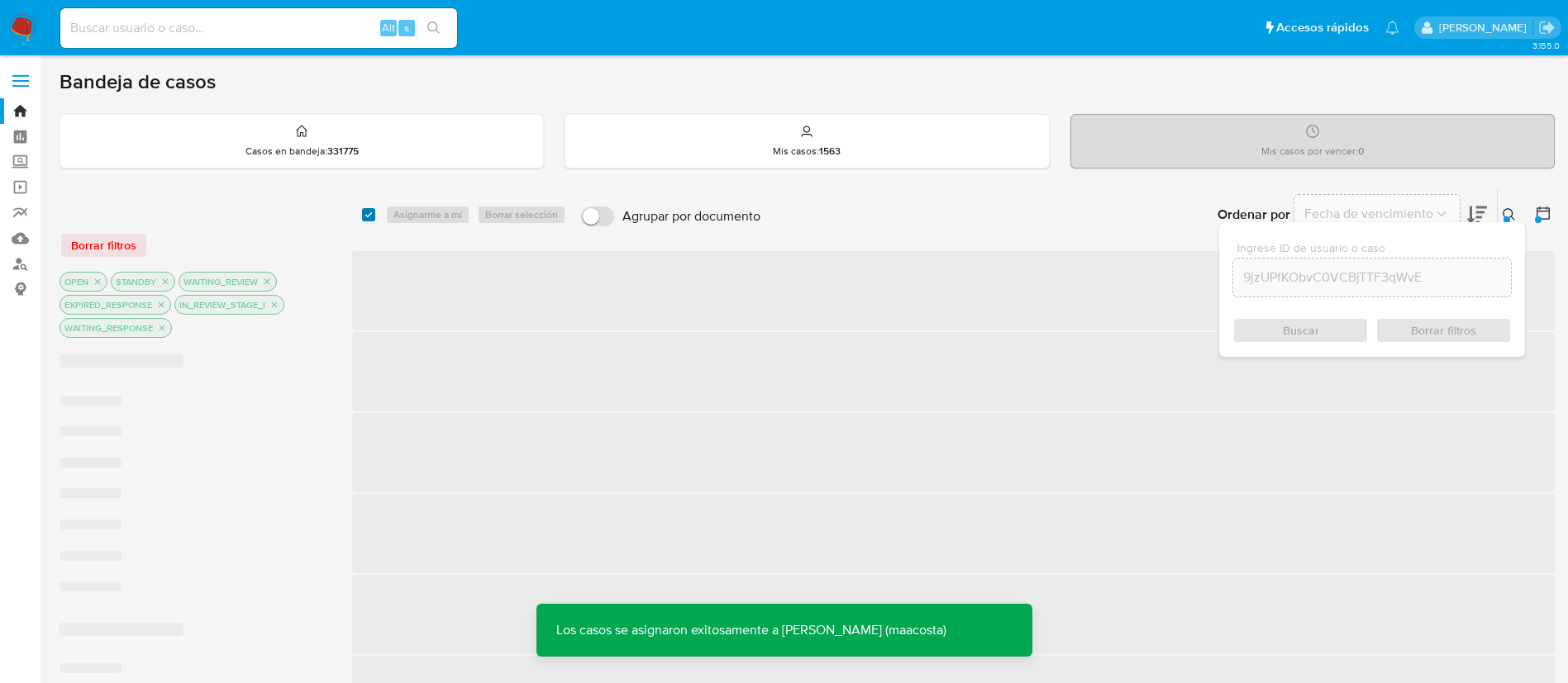
click at [367, 212] on input "checkbox" at bounding box center [368, 215] width 13 height 13
checkbox input "true"
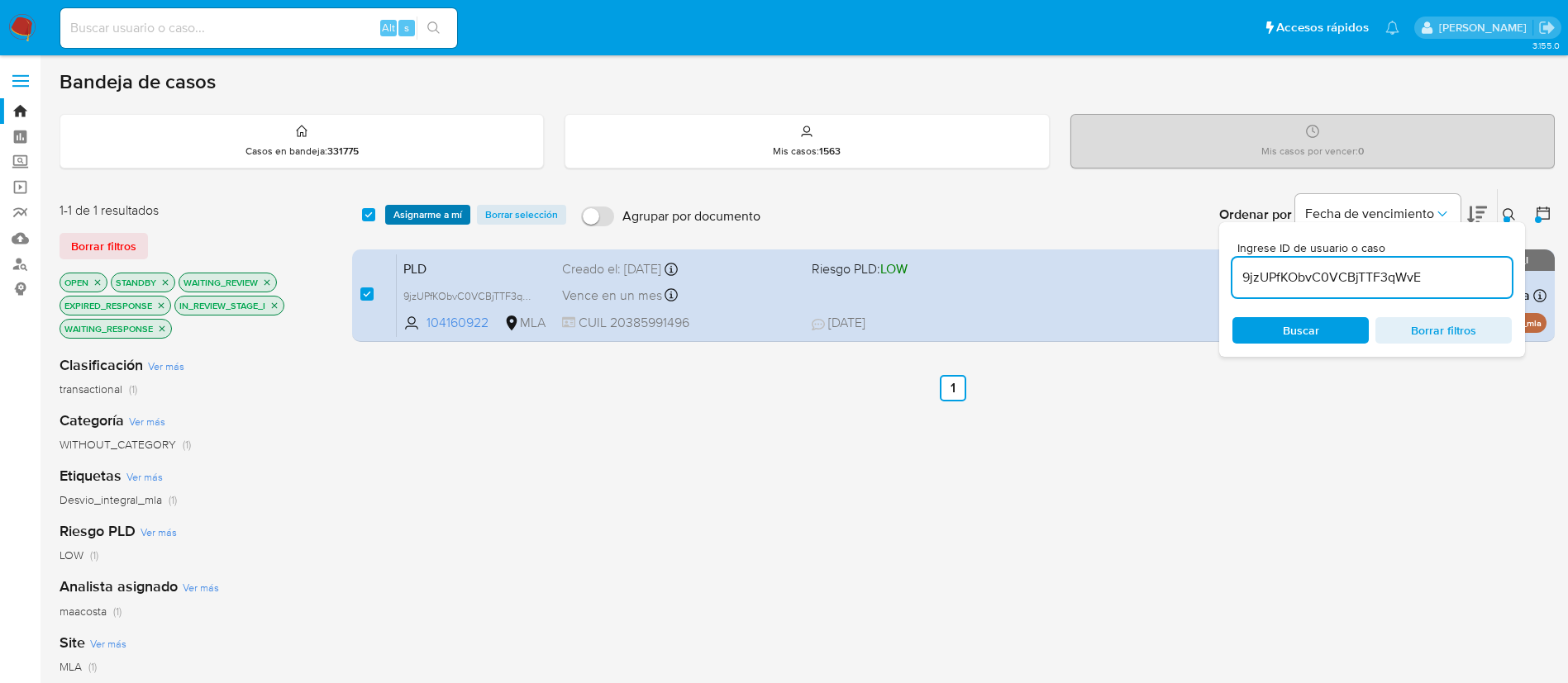
click at [424, 210] on span "Asignarme a mí" at bounding box center [428, 215] width 68 height 17
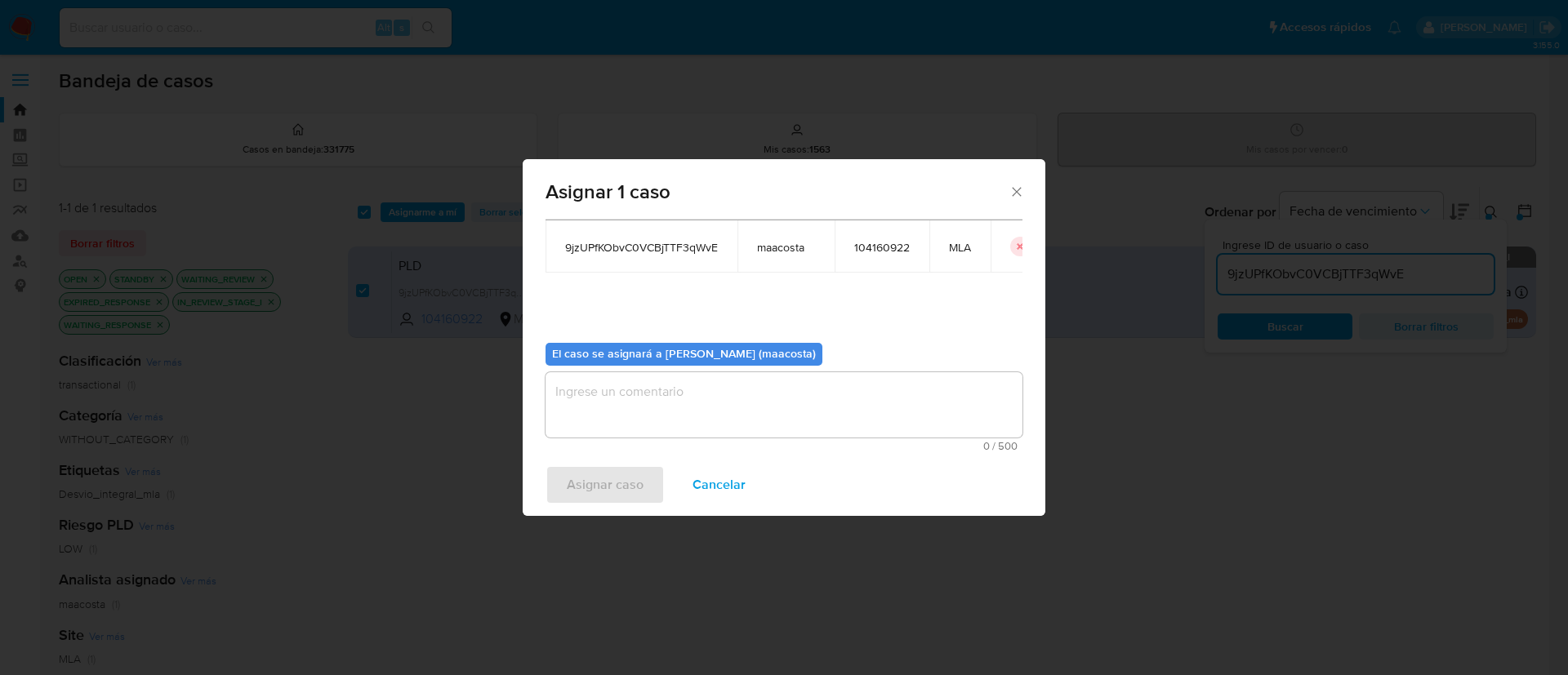
click at [712, 393] on textarea "assign-modal" at bounding box center [784, 405] width 477 height 66
click at [587, 479] on span "Asignar caso" at bounding box center [605, 484] width 77 height 36
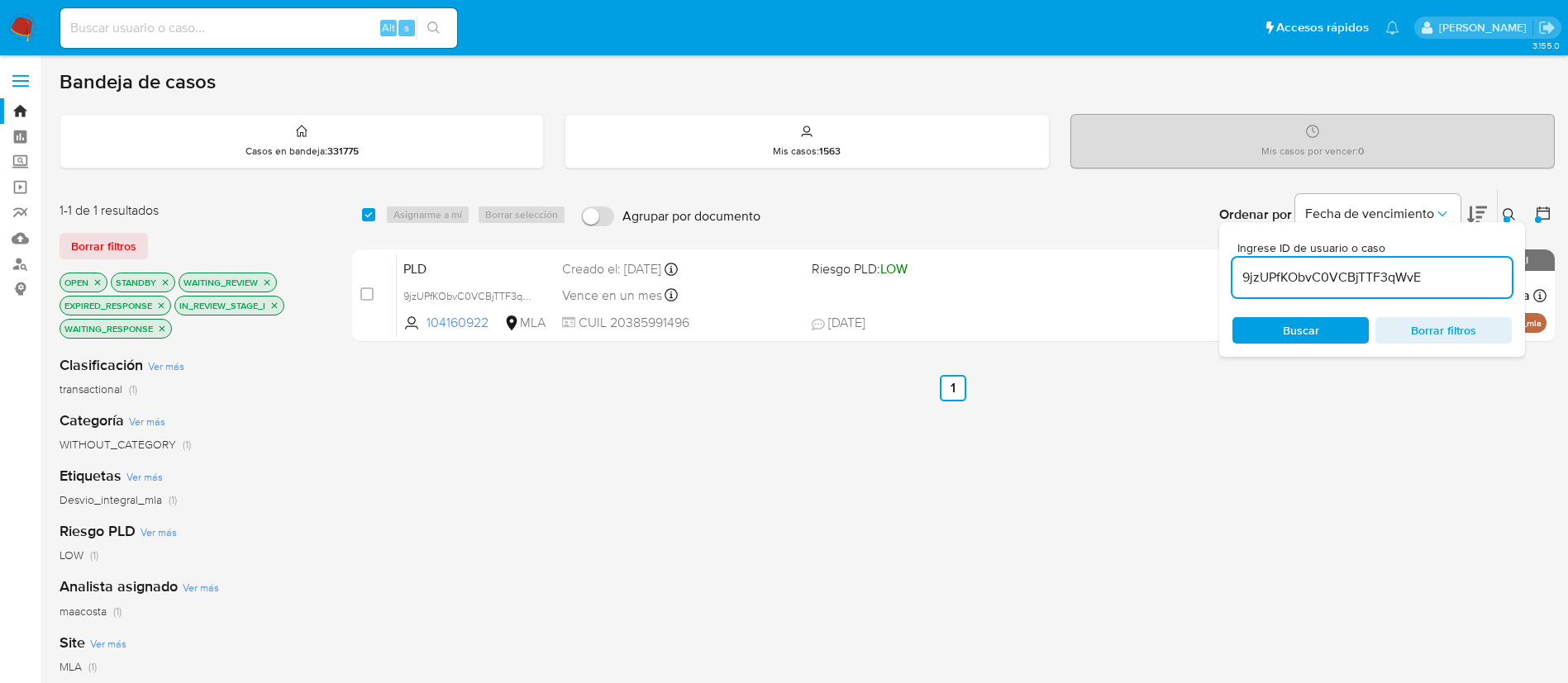
click at [1329, 277] on input "9jzUPfKObvC0VCBjTTF3qWvE" at bounding box center [1372, 277] width 280 height 21
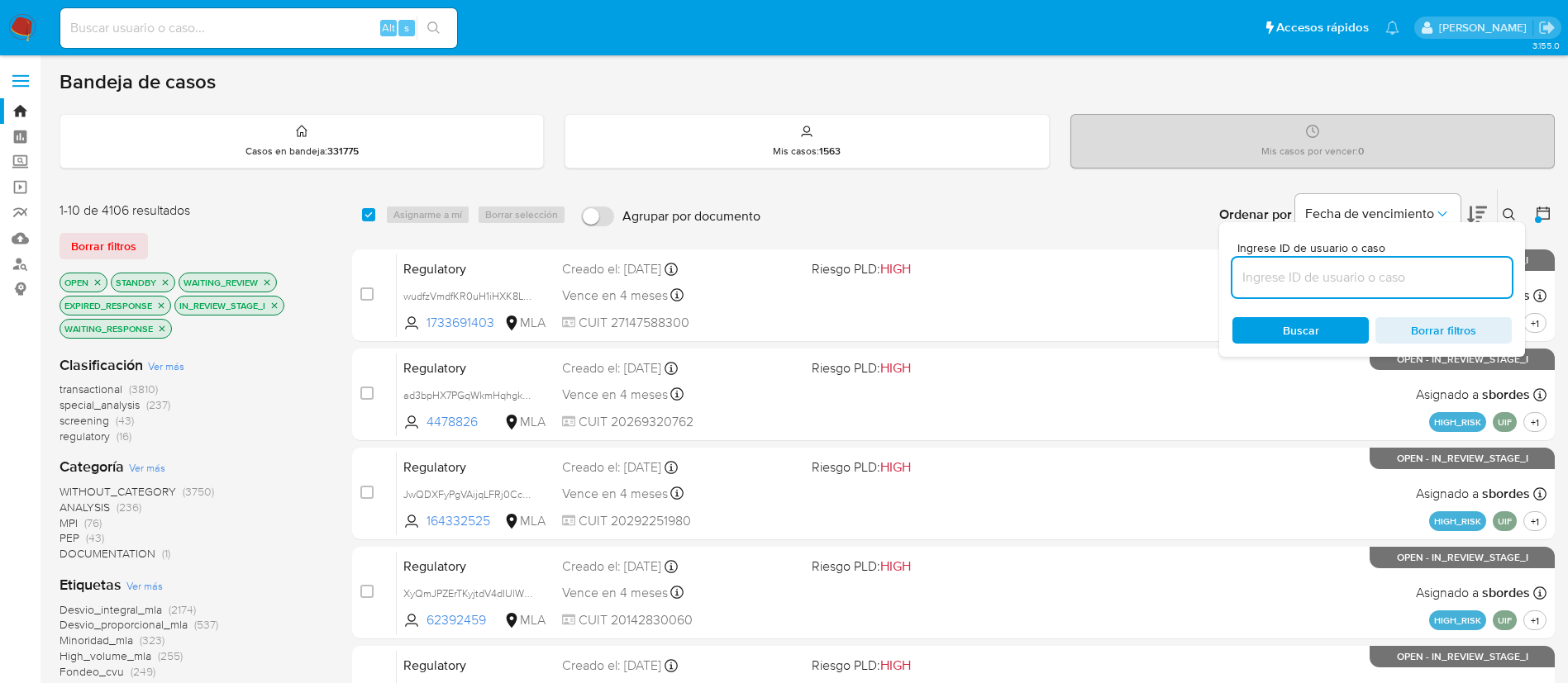
click at [1547, 221] on icon at bounding box center [1543, 213] width 17 height 17
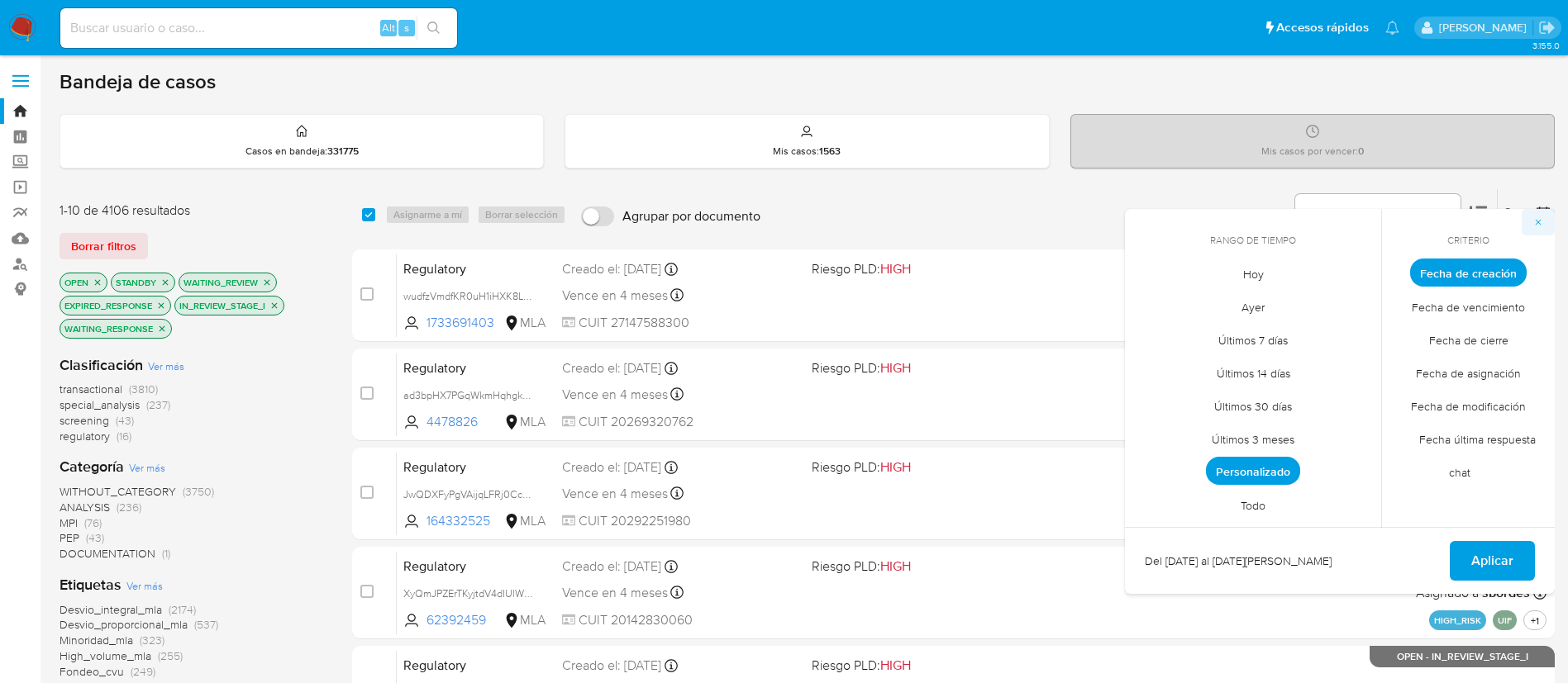
click at [1540, 224] on icon "button" at bounding box center [1538, 222] width 10 height 10
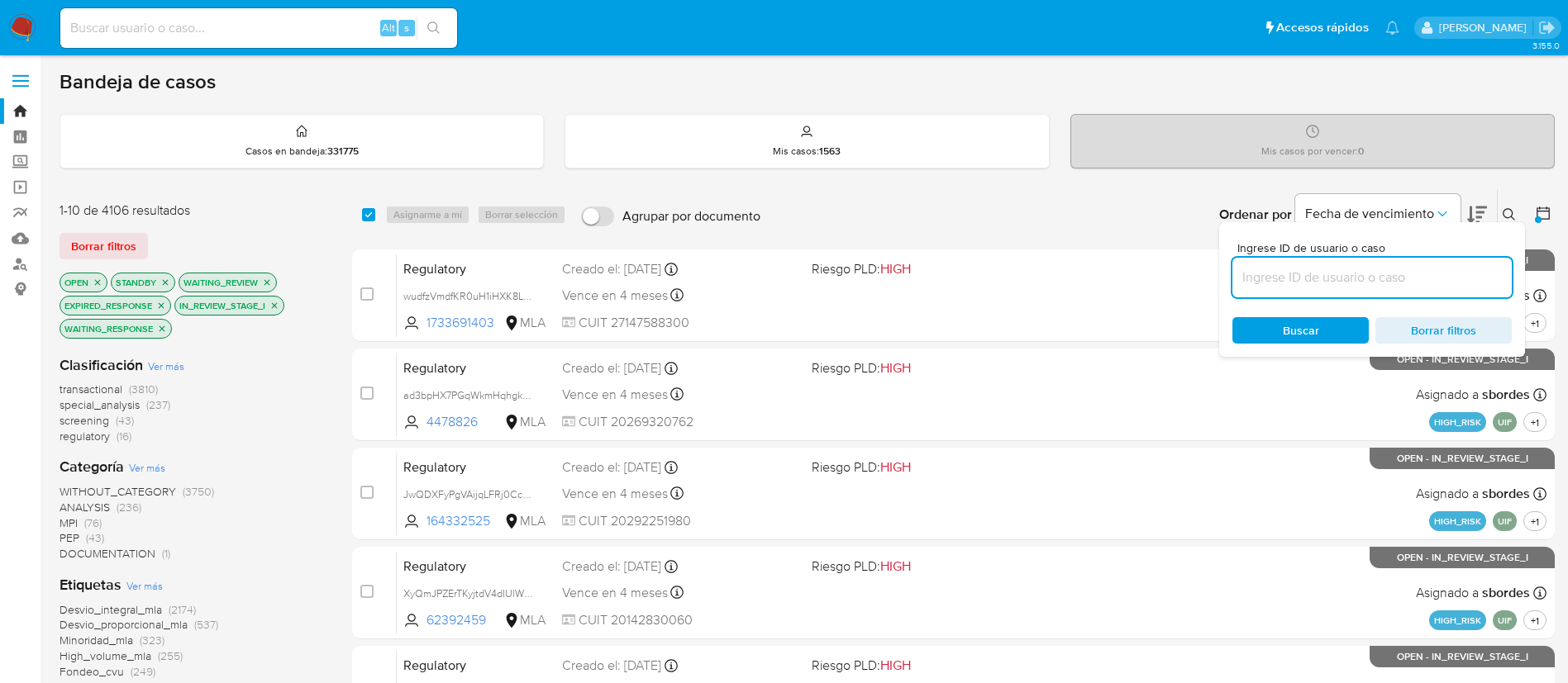
paste input "aoUJM9wDUP4eGk1uyjXzDksC"
click at [1299, 276] on input "aoUJM9wDUP4eGk1uyjXzDksC" at bounding box center [1372, 277] width 280 height 21
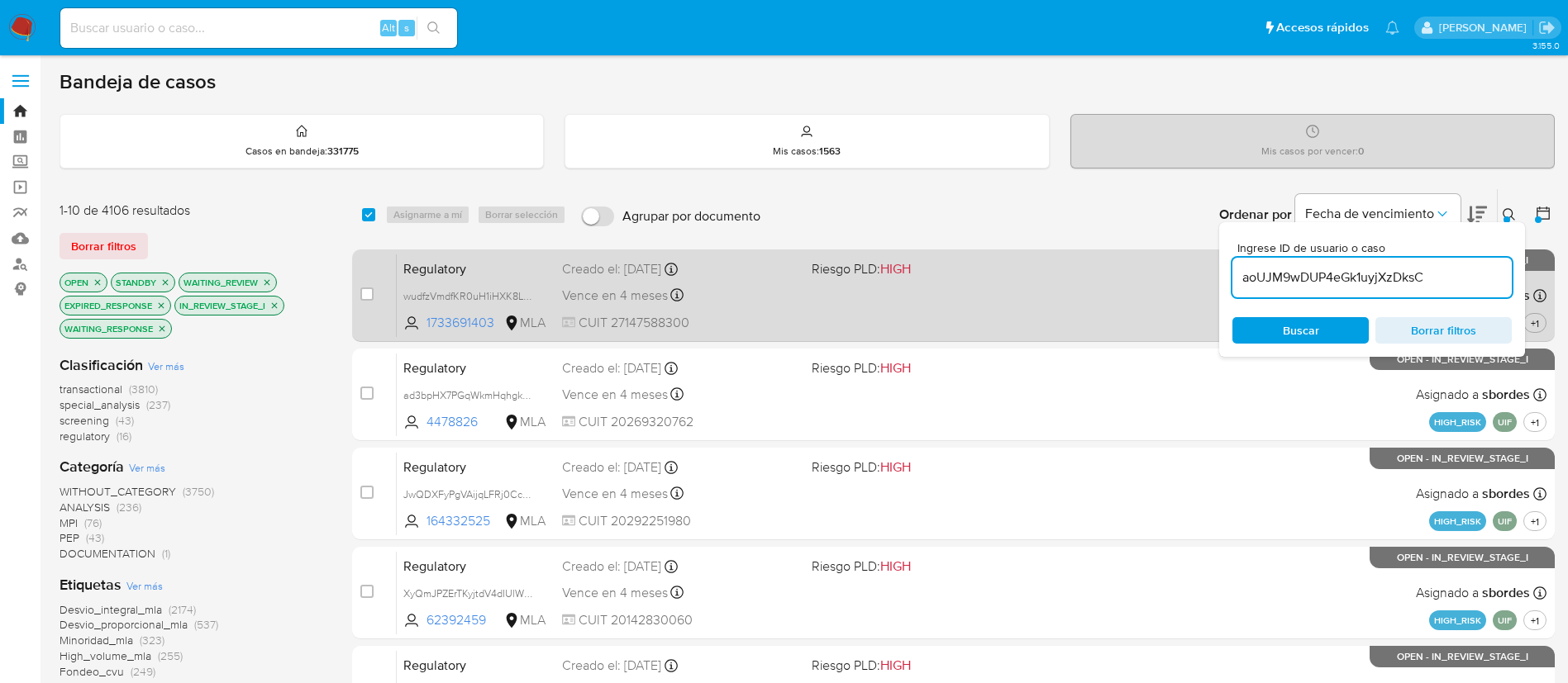
type input "aoUJM9wDUP4eGk1uyjXzDksC"
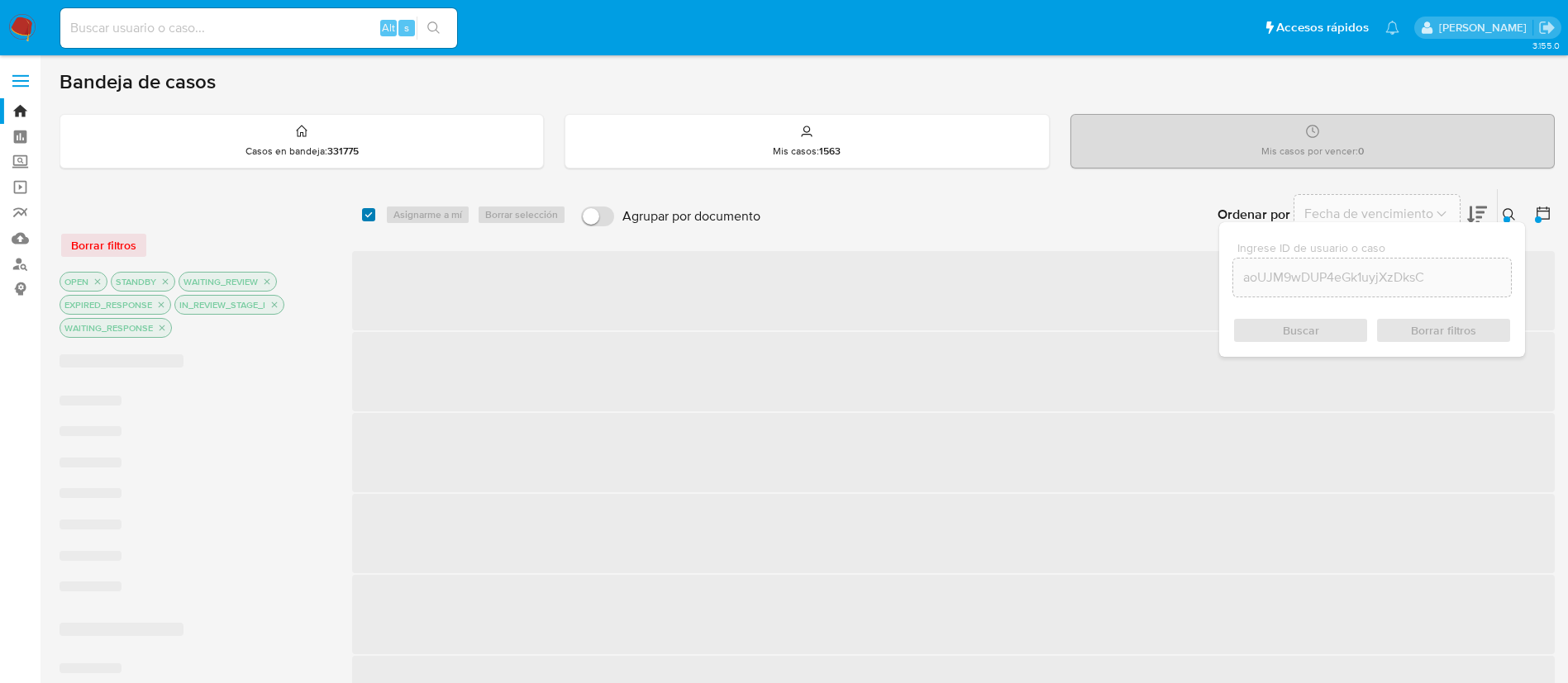
click at [371, 216] on input "checkbox" at bounding box center [368, 215] width 13 height 13
checkbox input "true"
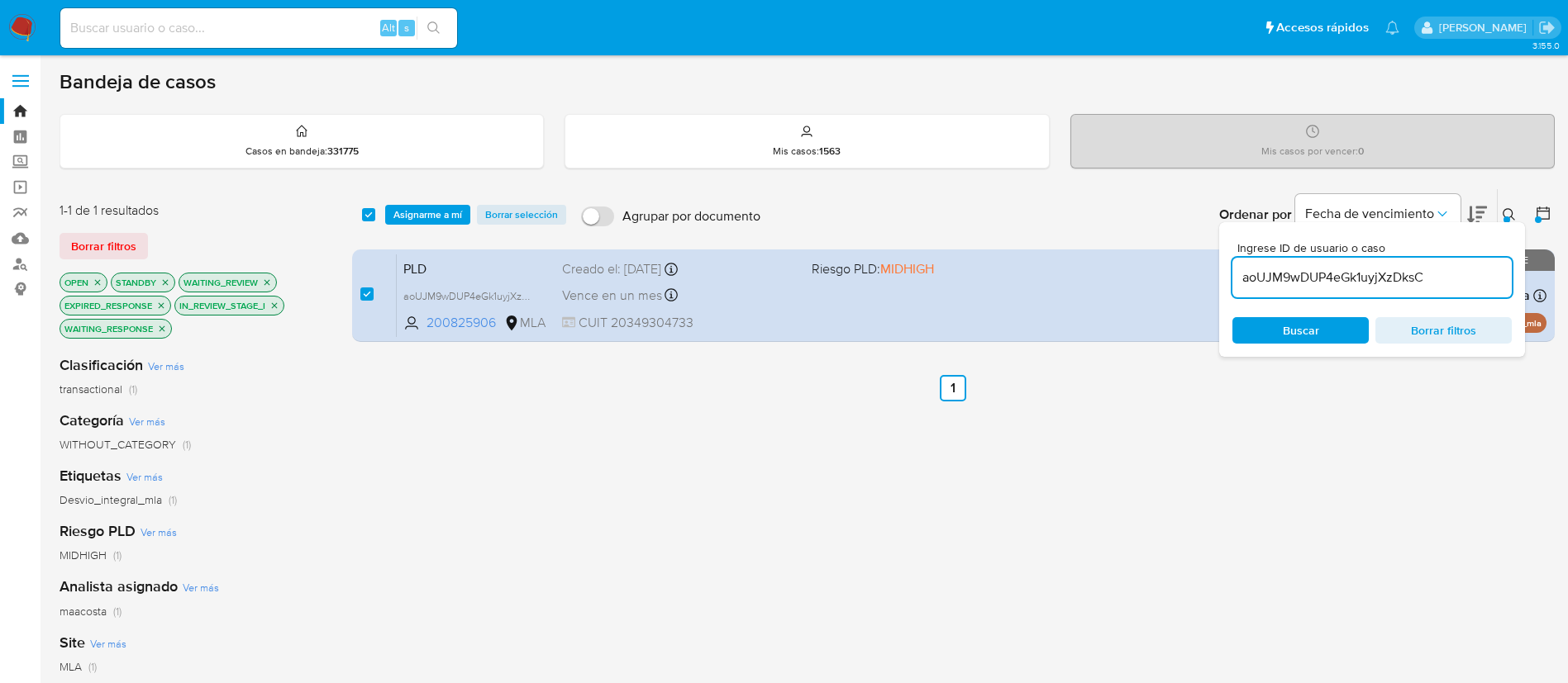
click at [1302, 283] on input "aoUJM9wDUP4eGk1uyjXzDksC" at bounding box center [1372, 277] width 280 height 21
type input "iiTk232xzcFqfOLak2kWNRsi"
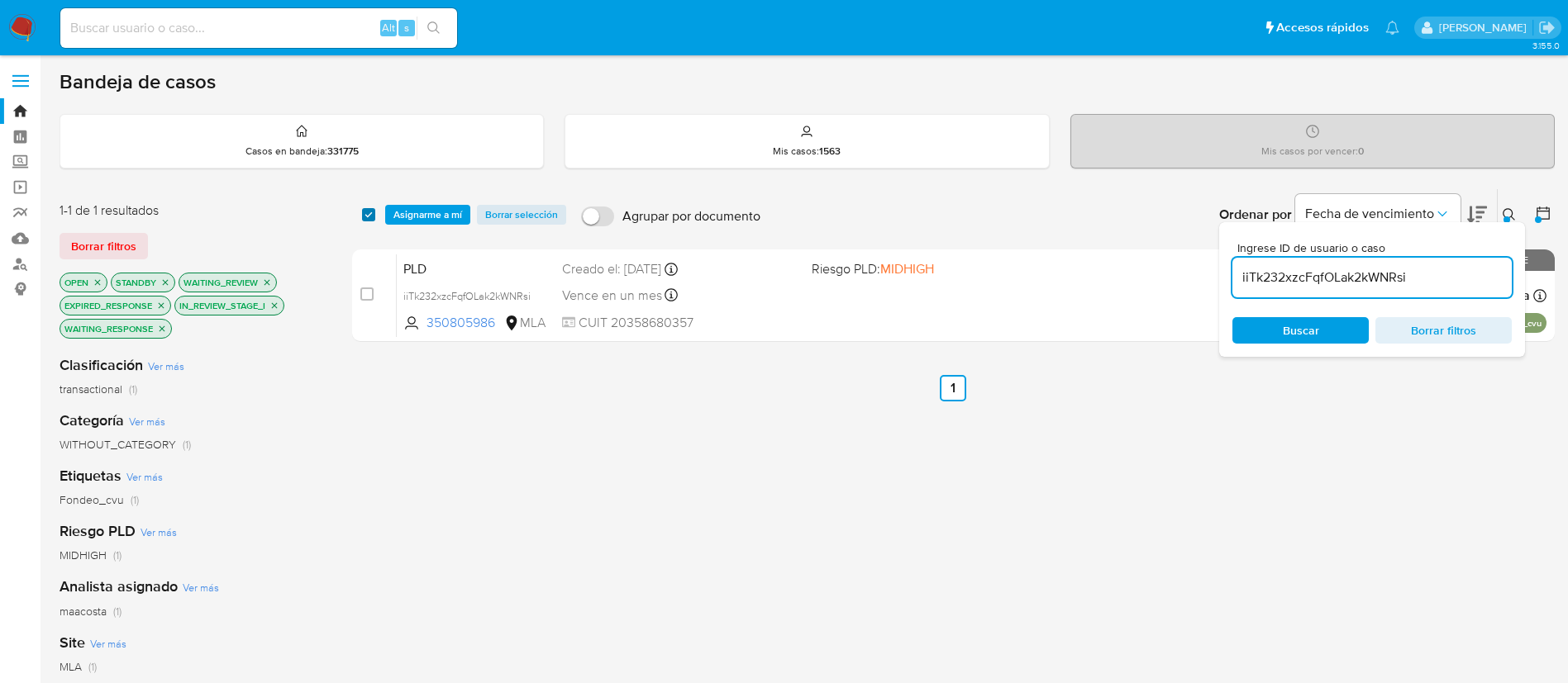
click at [367, 215] on input "checkbox" at bounding box center [368, 215] width 13 height 13
checkbox input "true"
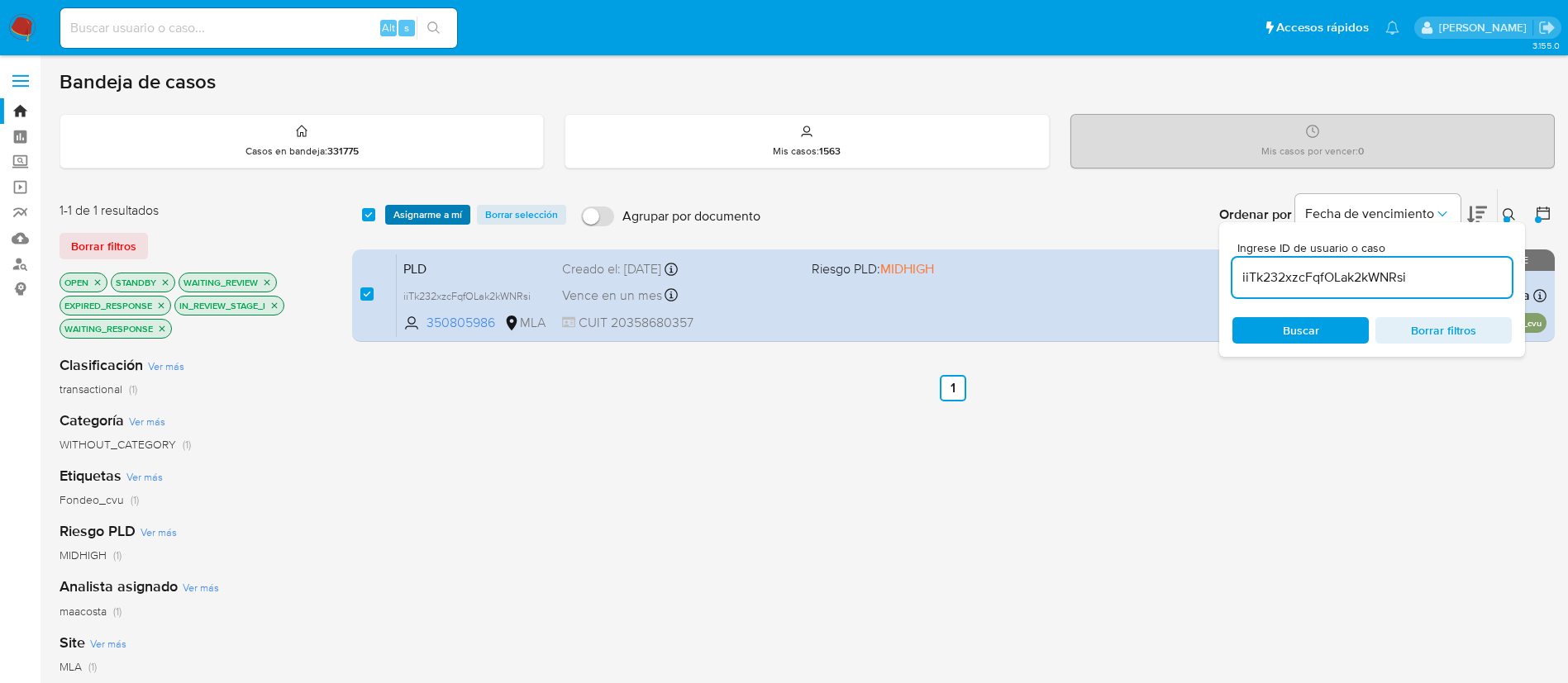
click at [422, 218] on span "Asignarme a mí" at bounding box center [428, 215] width 68 height 17
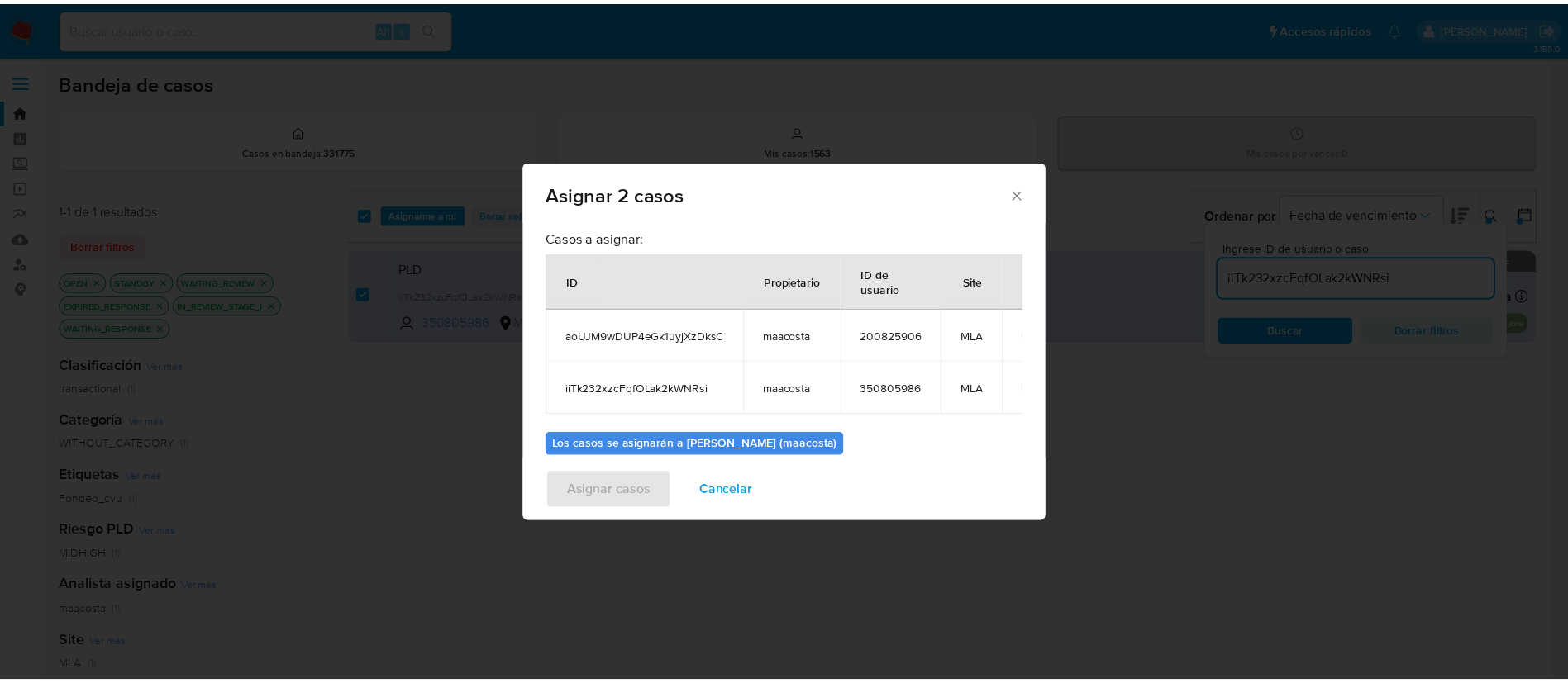
scroll to position [100, 0]
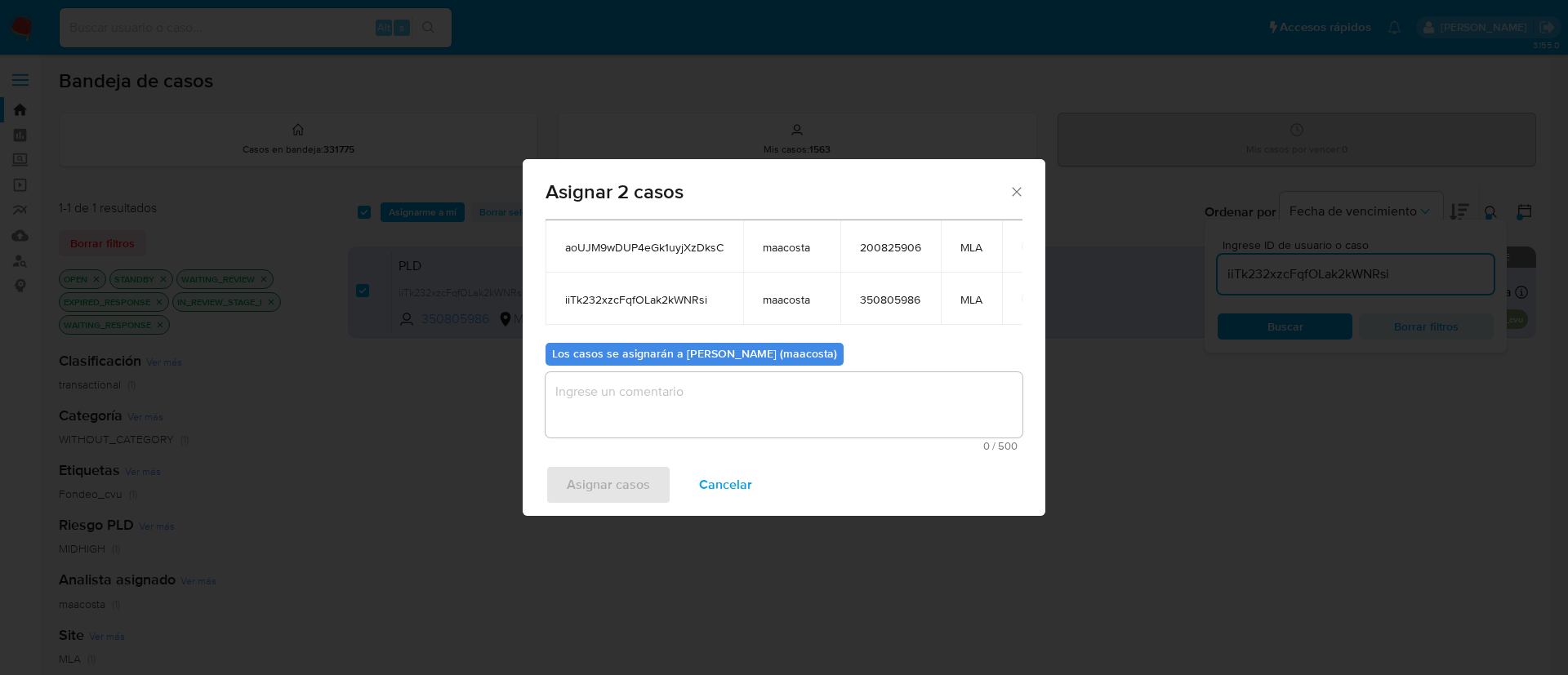
click at [742, 409] on textarea "assign-modal" at bounding box center [784, 405] width 477 height 66
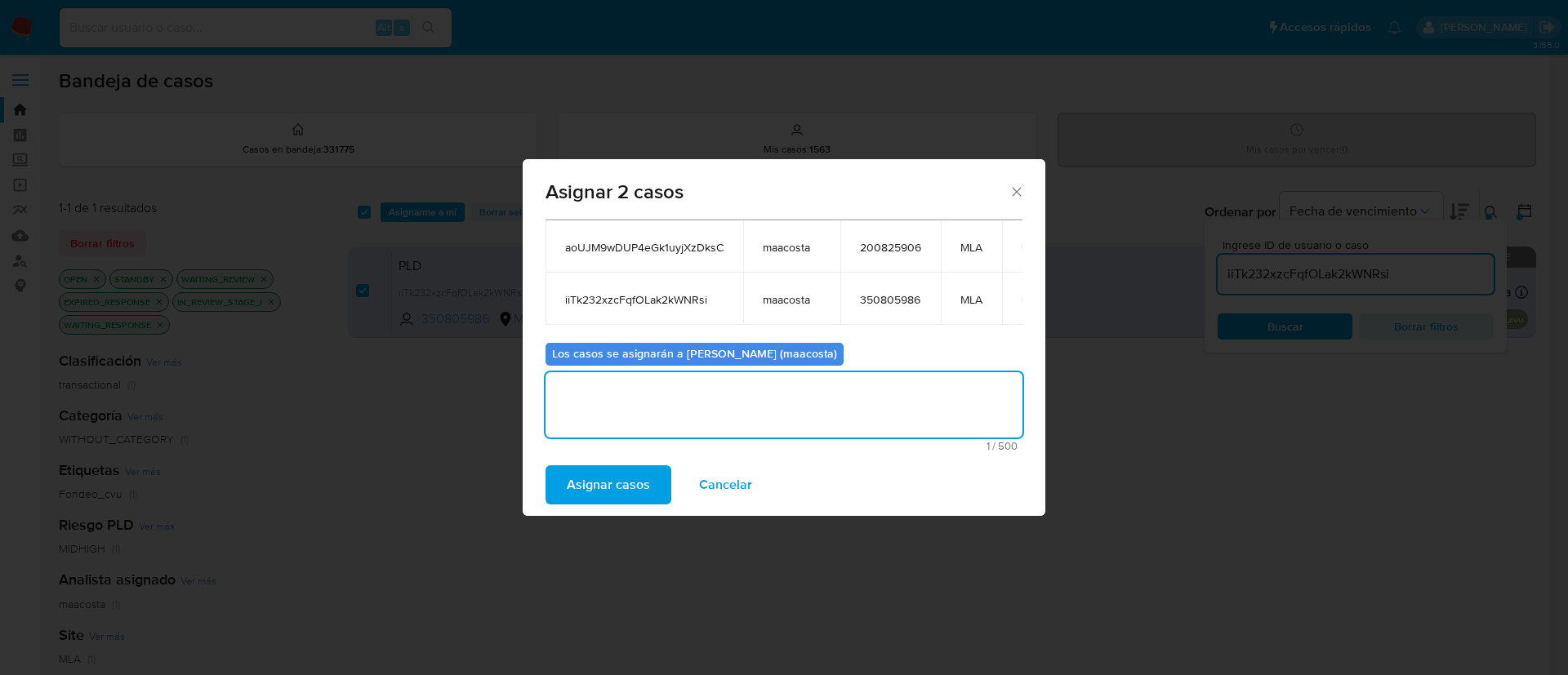
click at [627, 475] on span "Asignar casos" at bounding box center [607, 484] width 83 height 36
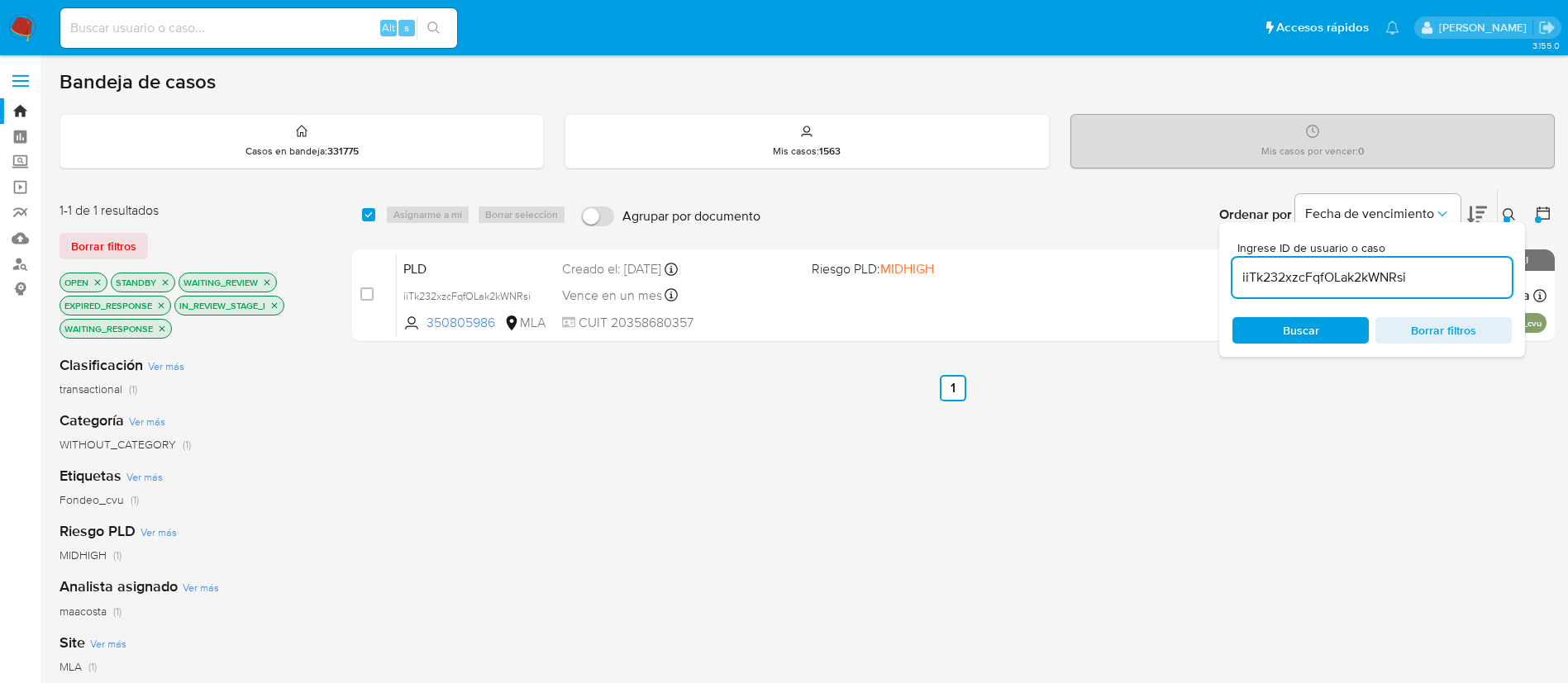
click at [1537, 217] on div at bounding box center [1538, 220] width 6 height 6
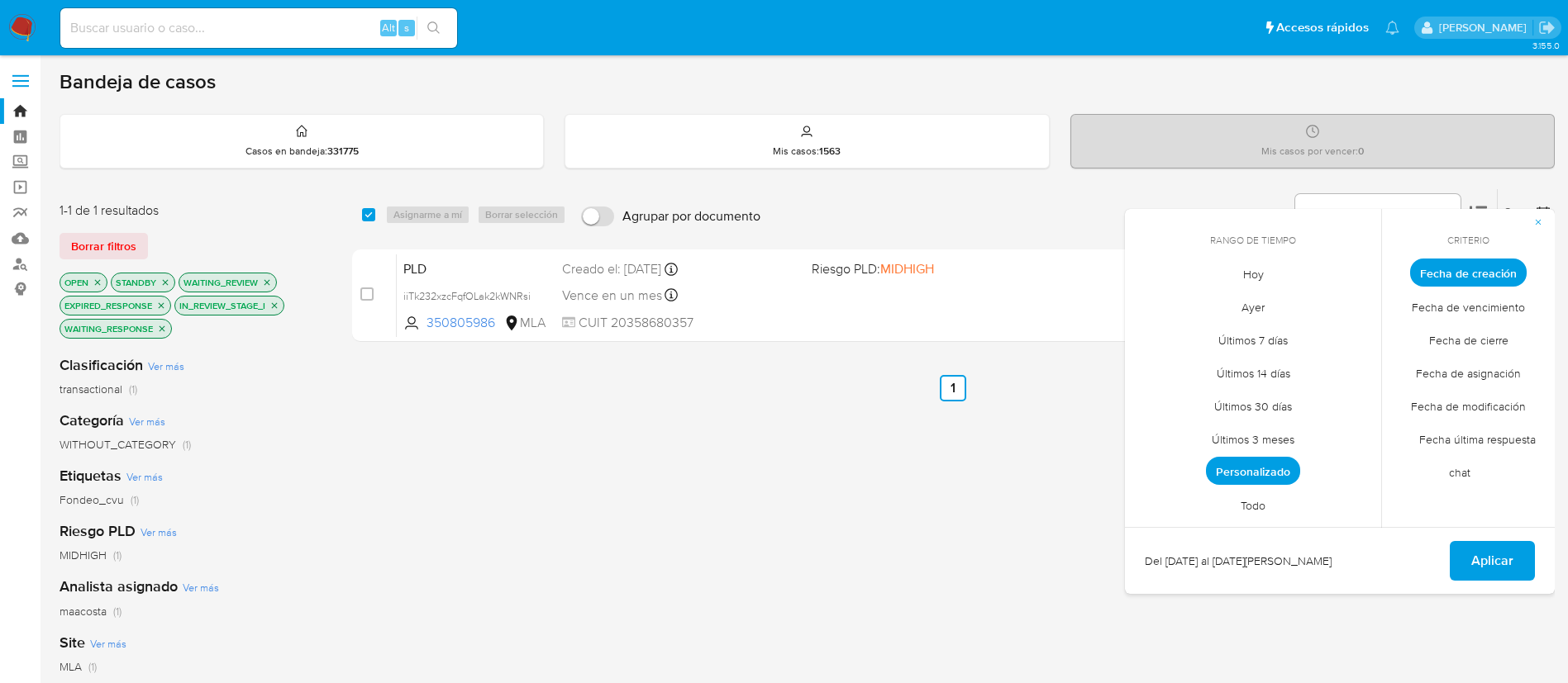
click at [1274, 469] on span "Personalizado" at bounding box center [1253, 471] width 94 height 28
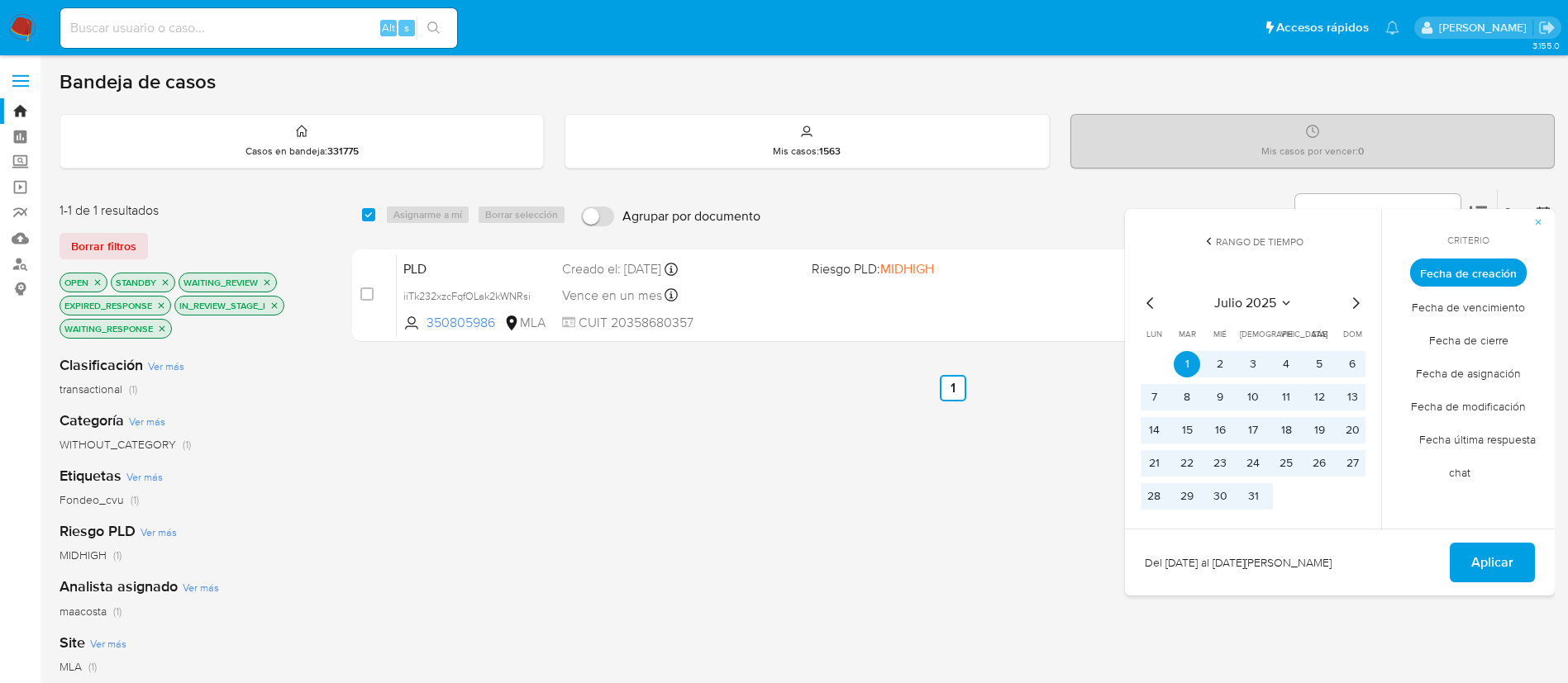
click at [1152, 301] on icon "Mes anterior" at bounding box center [1150, 303] width 19 height 19
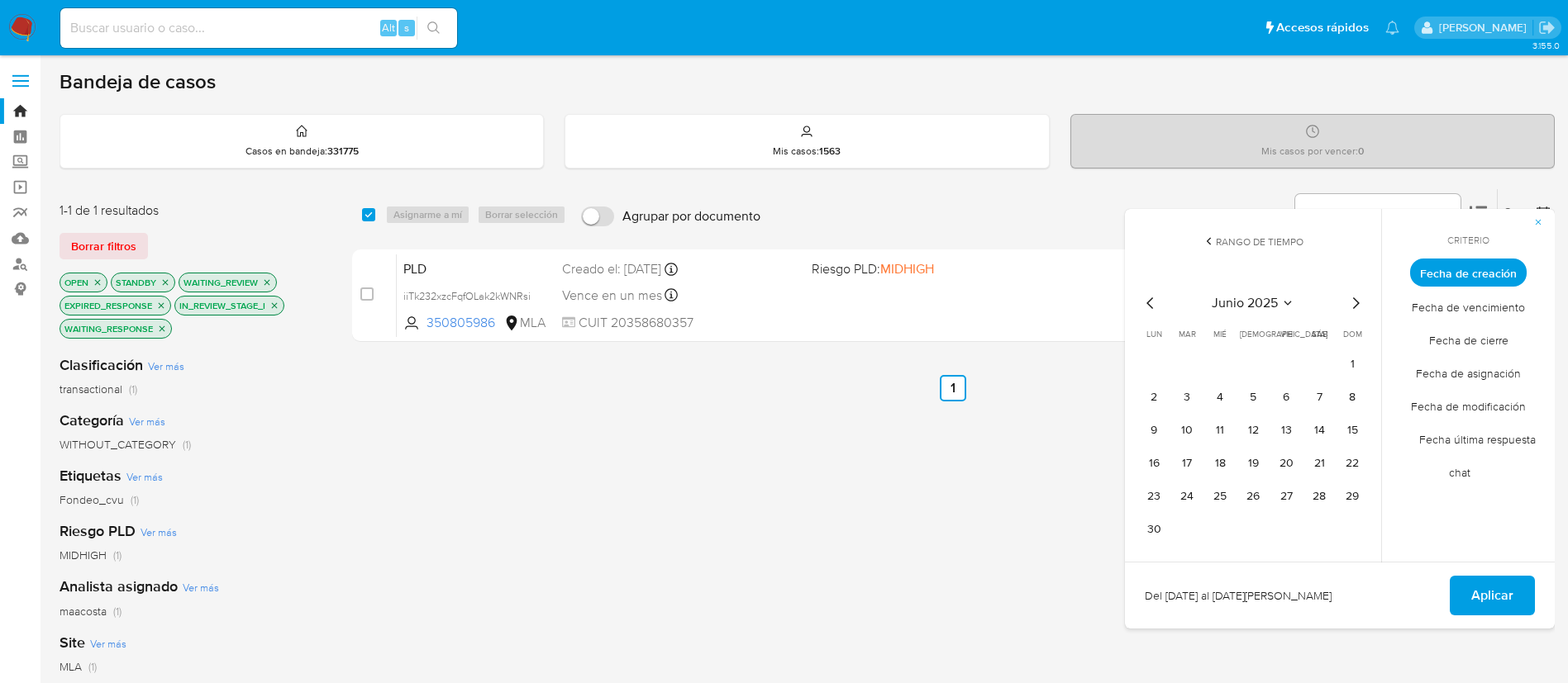
click at [1357, 311] on icon "Mes siguiente" at bounding box center [1355, 303] width 19 height 19
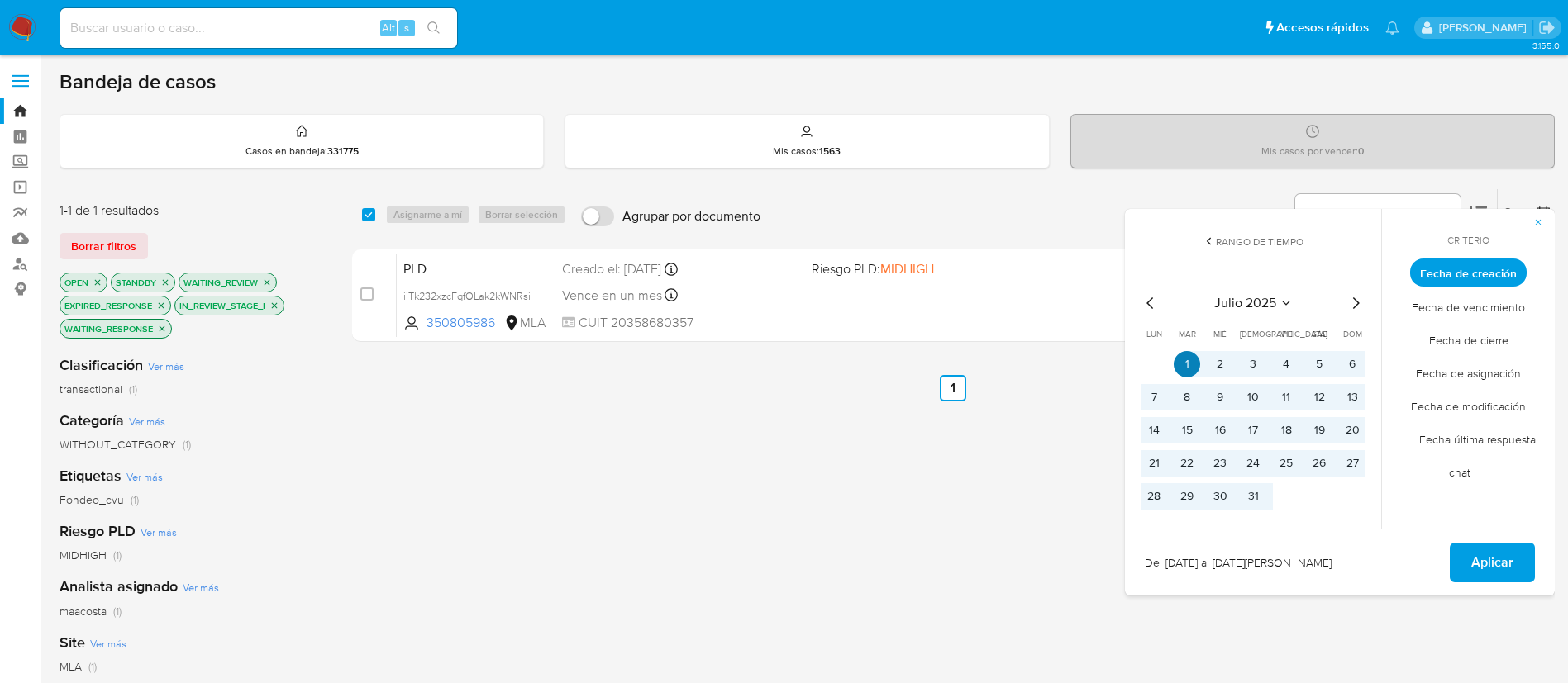
click at [1192, 365] on button "1" at bounding box center [1187, 364] width 27 height 27
click at [1254, 494] on button "31" at bounding box center [1253, 497] width 27 height 27
click at [1488, 561] on span "Aplicar" at bounding box center [1492, 562] width 42 height 36
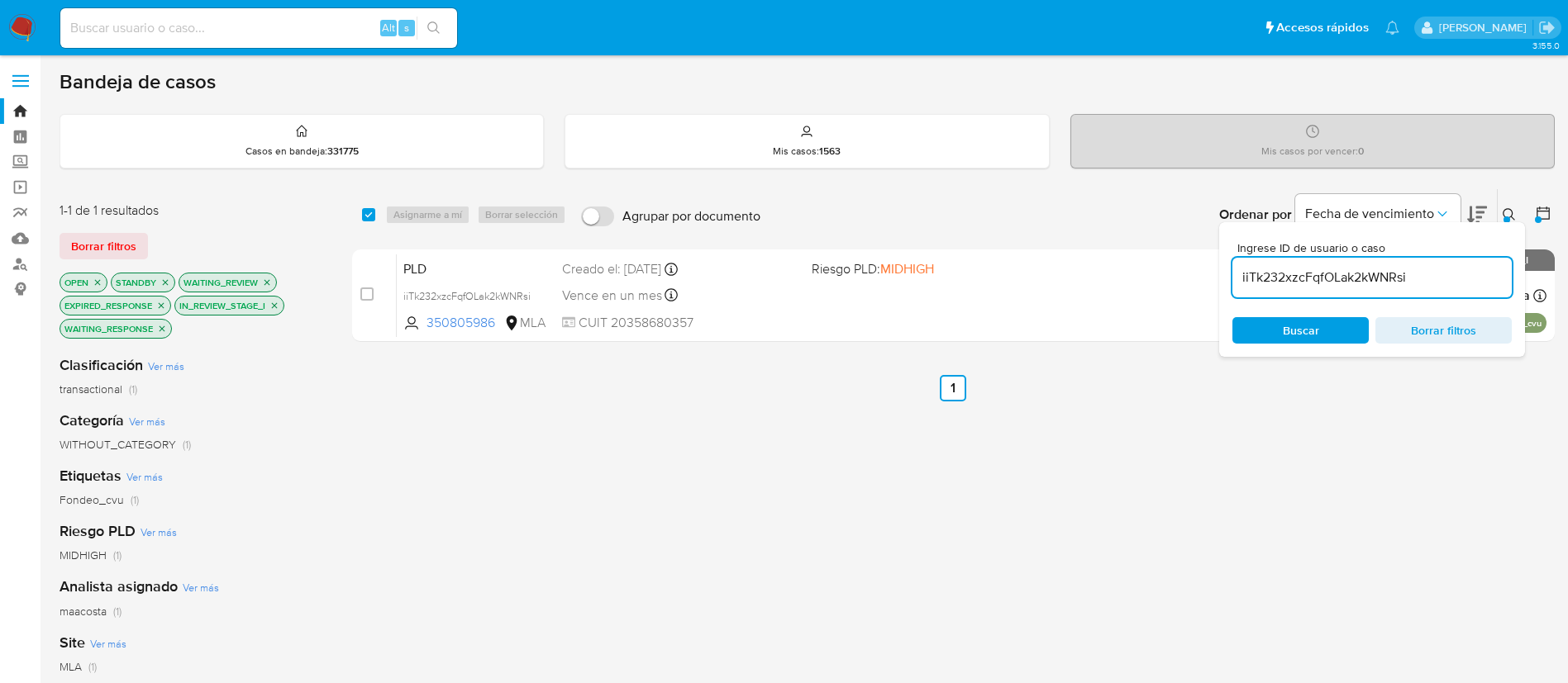
click at [1266, 270] on input "iiTk232xzcFqfOLak2kWNRsi" at bounding box center [1372, 277] width 280 height 21
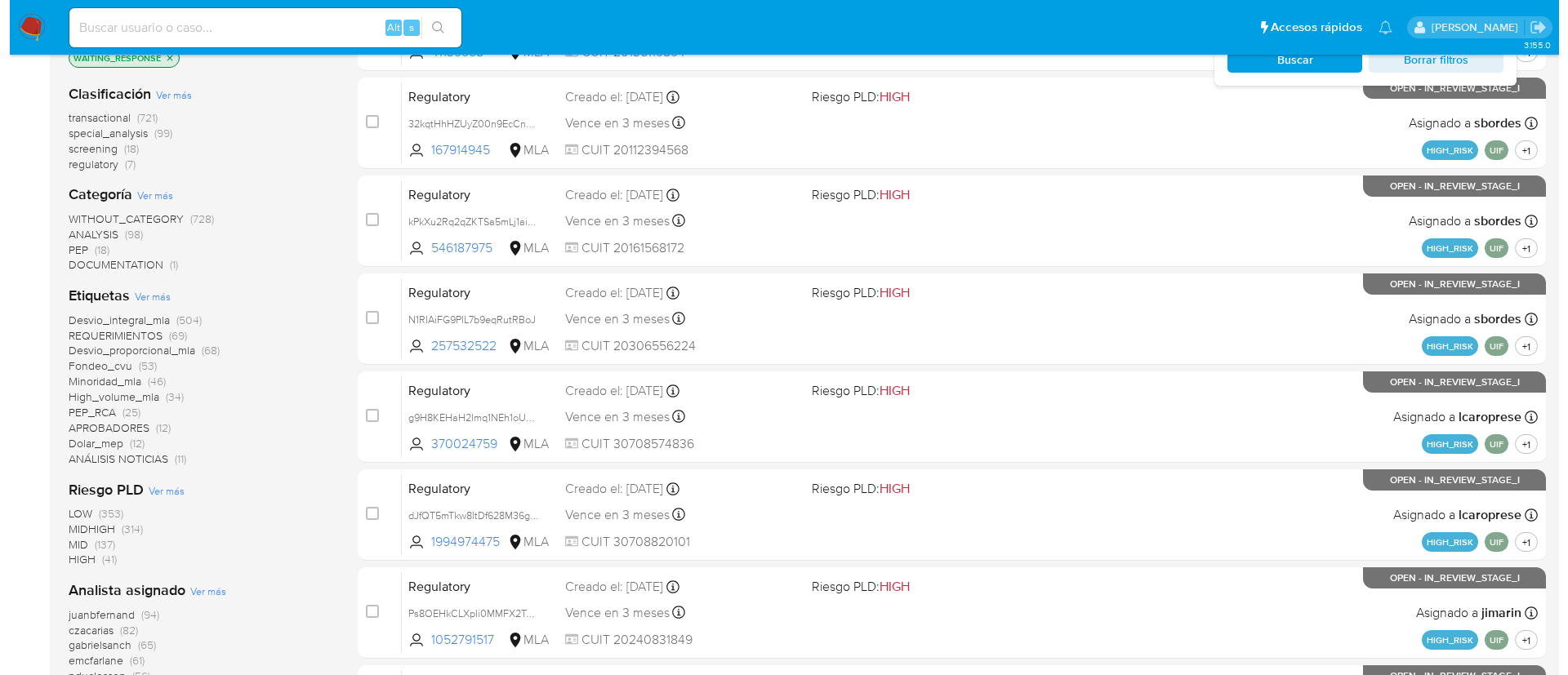
scroll to position [265, 0]
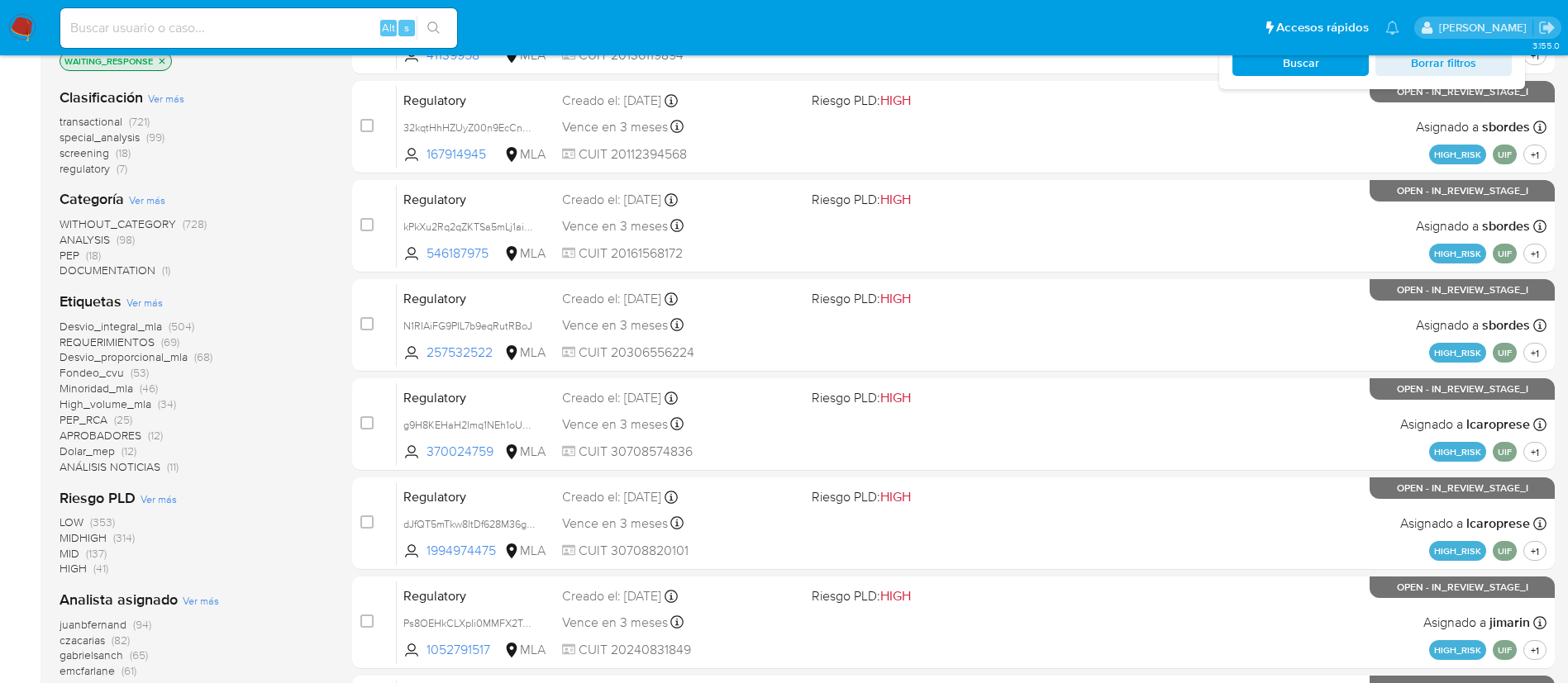
click at [140, 199] on span "Ver más" at bounding box center [147, 200] width 36 height 15
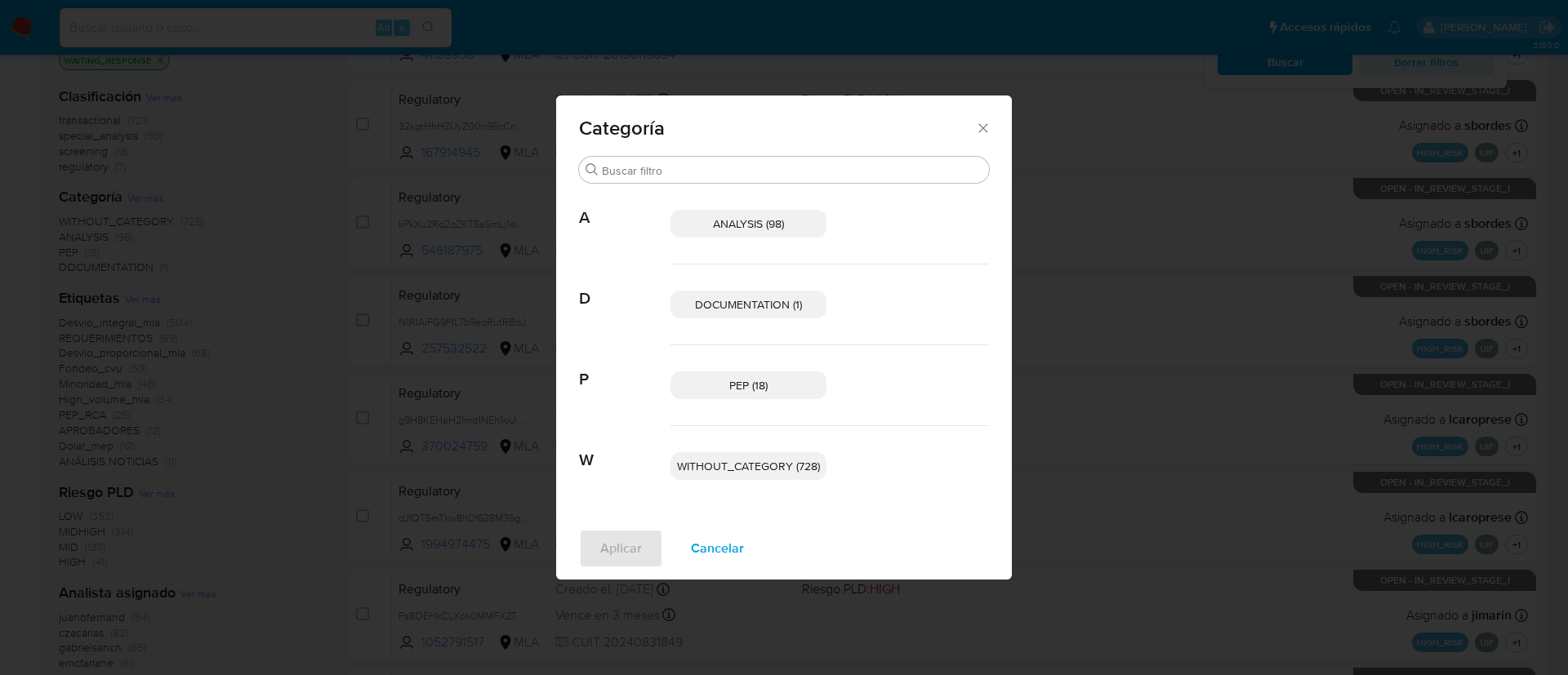
click at [743, 223] on span "ANALYSIS (98)" at bounding box center [748, 223] width 71 height 16
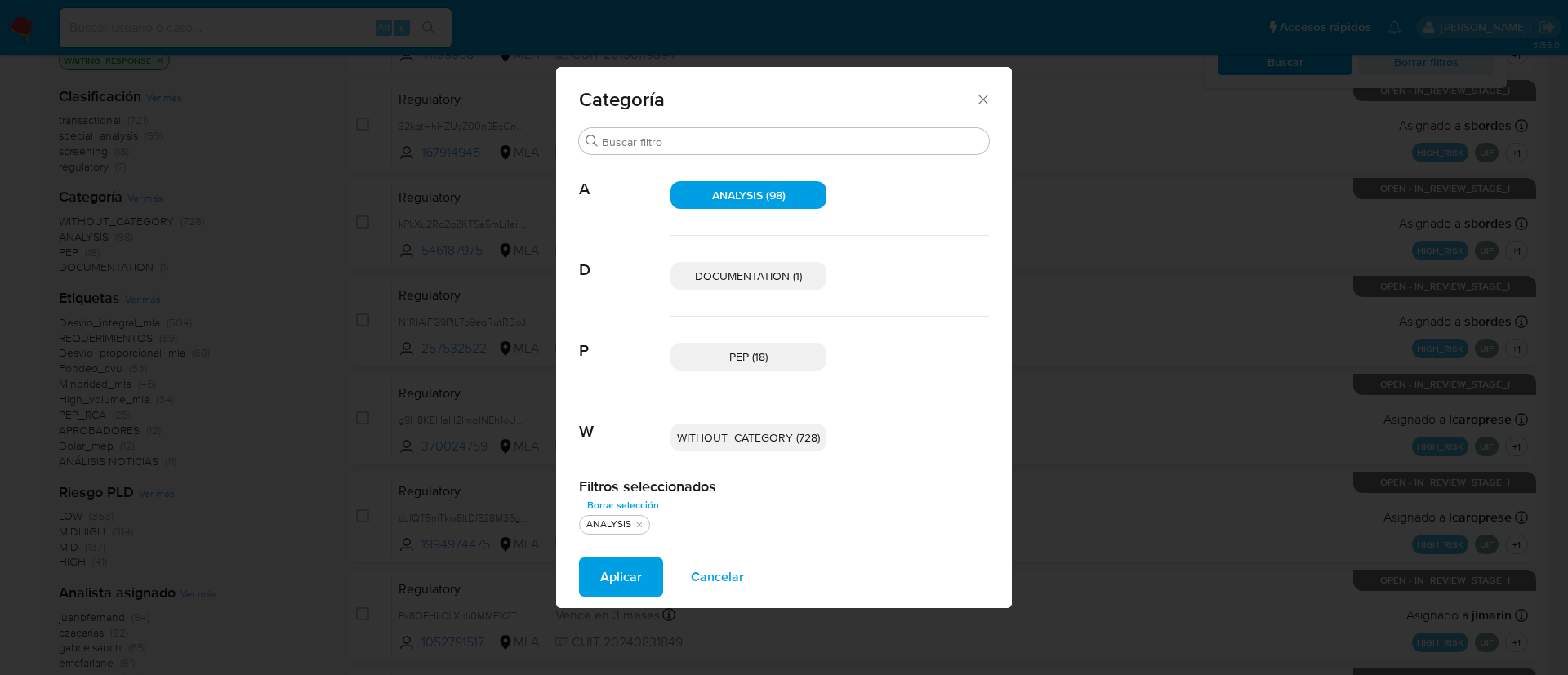
click at [742, 268] on span "DOCUMENTATION (1)" at bounding box center [748, 276] width 107 height 16
click at [736, 439] on span "WITHOUT_CATEGORY (728)" at bounding box center [748, 438] width 143 height 16
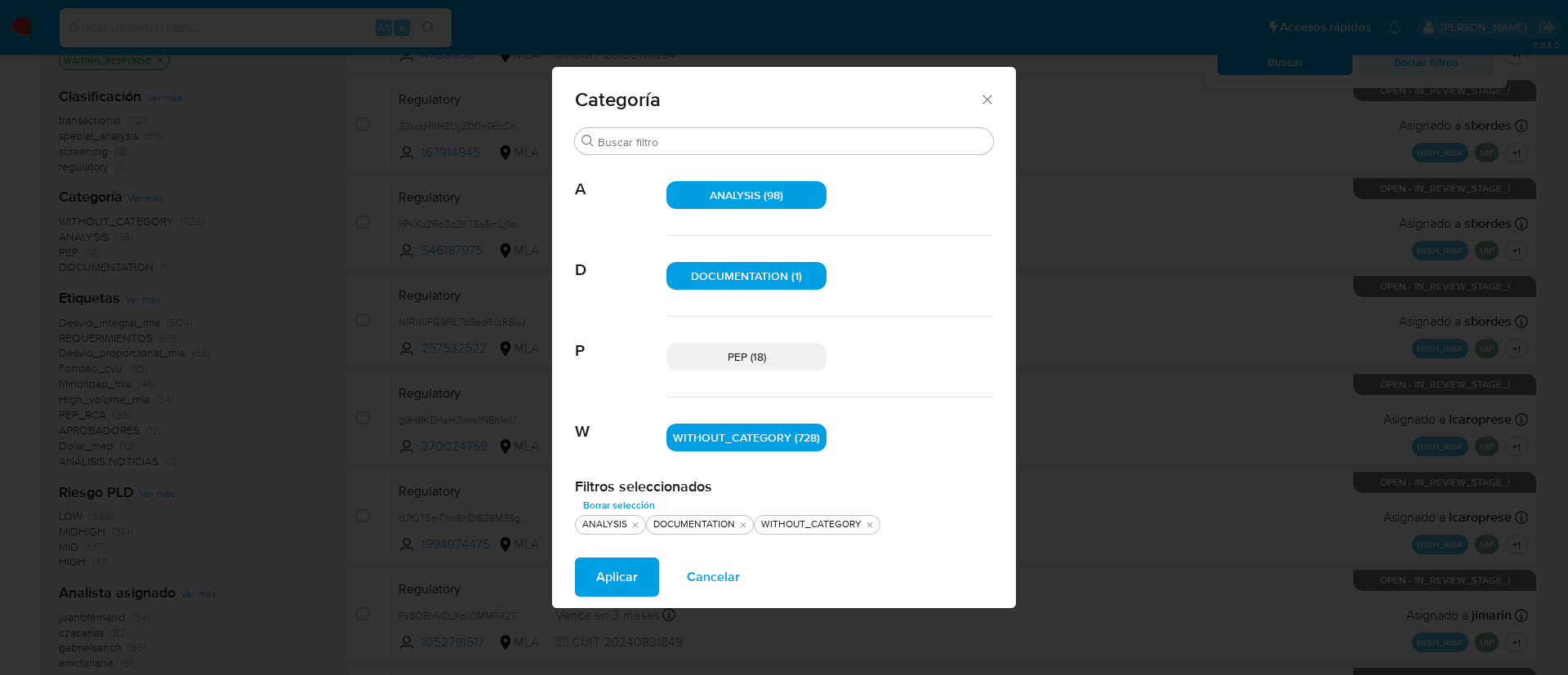
click at [613, 588] on span "Aplicar" at bounding box center [617, 576] width 42 height 36
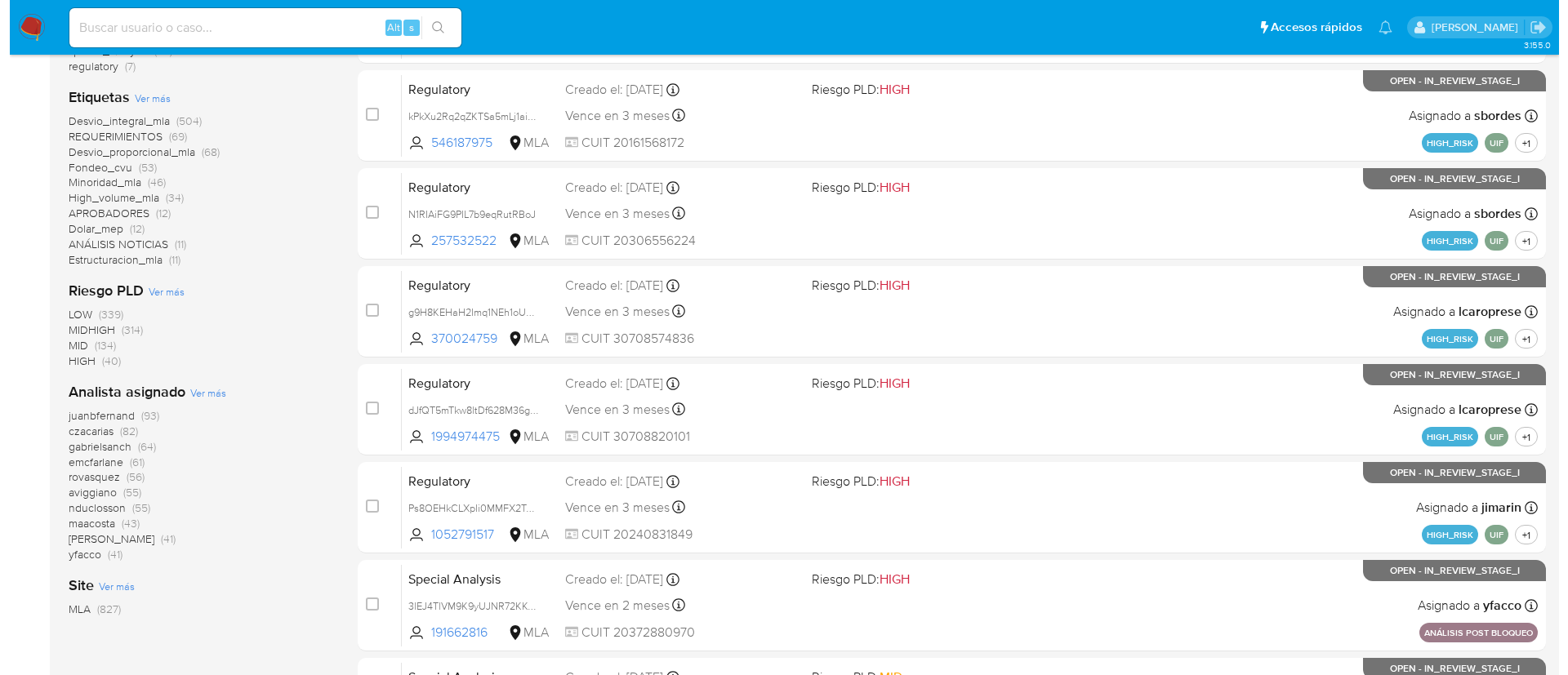
scroll to position [375, 0]
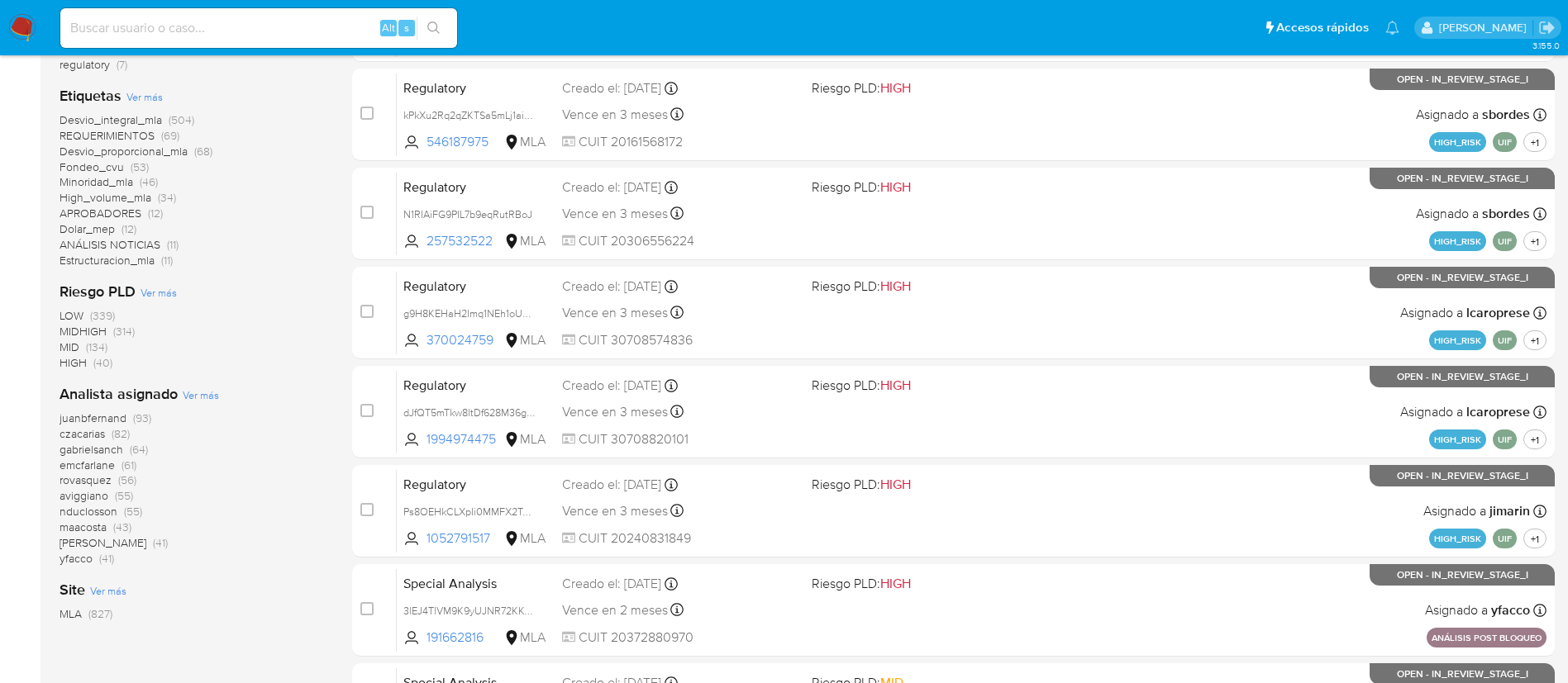
click at [193, 394] on span "Ver más" at bounding box center [200, 395] width 36 height 15
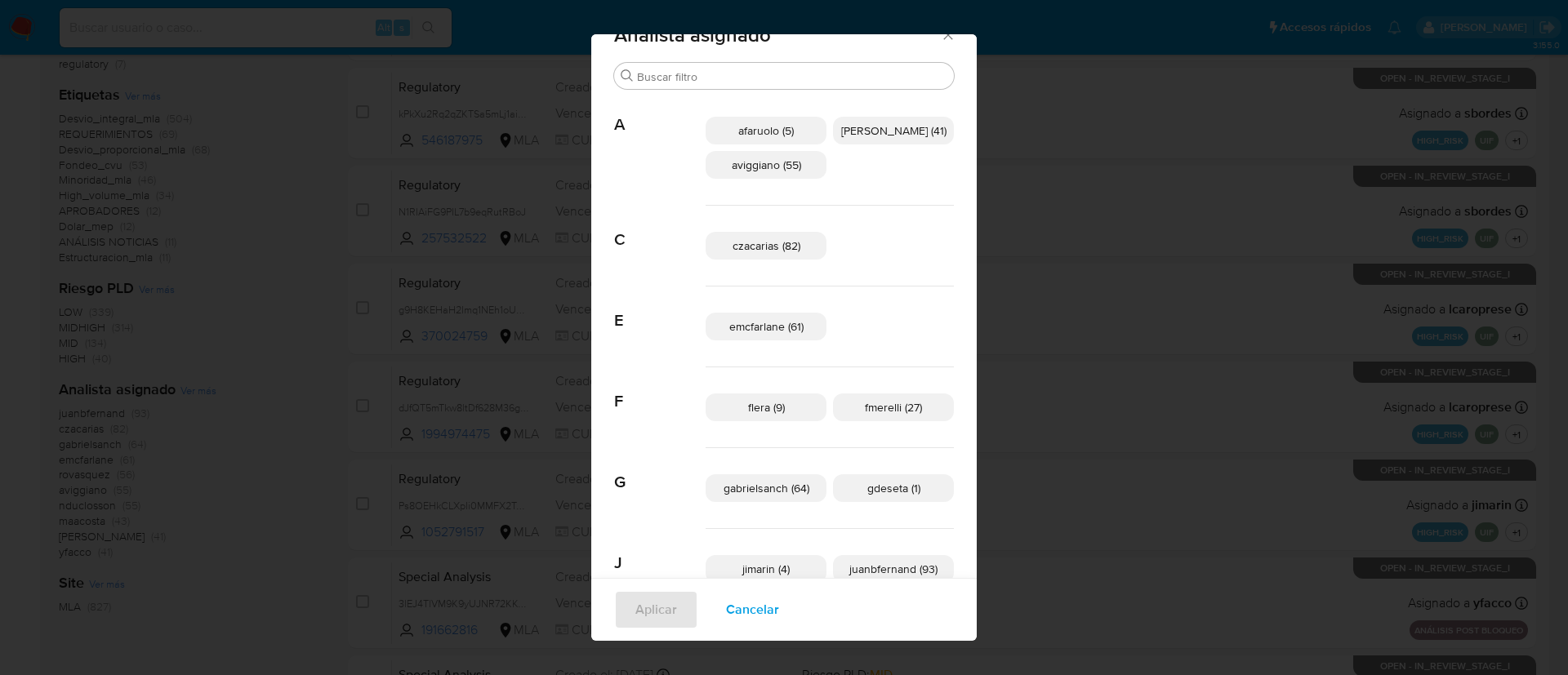
scroll to position [34, 0]
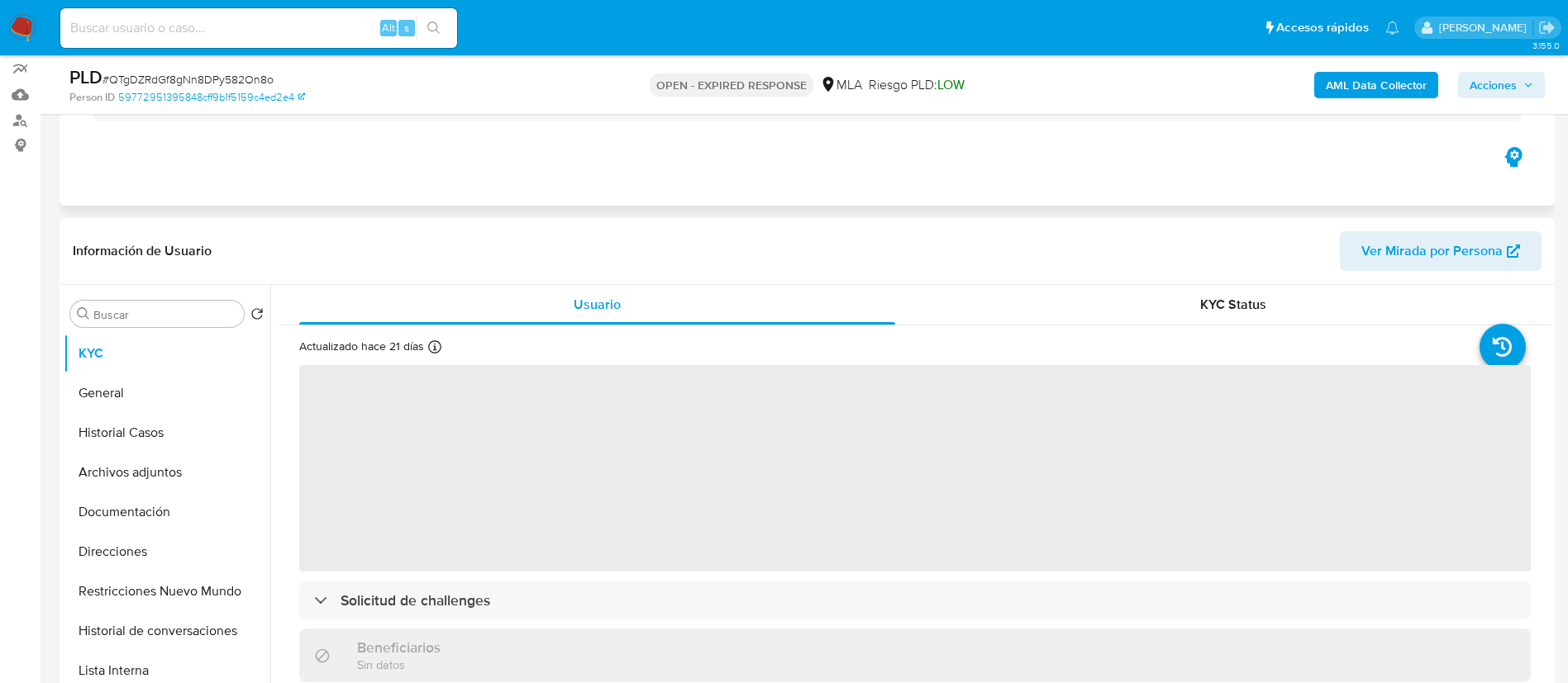
scroll to position [156, 0]
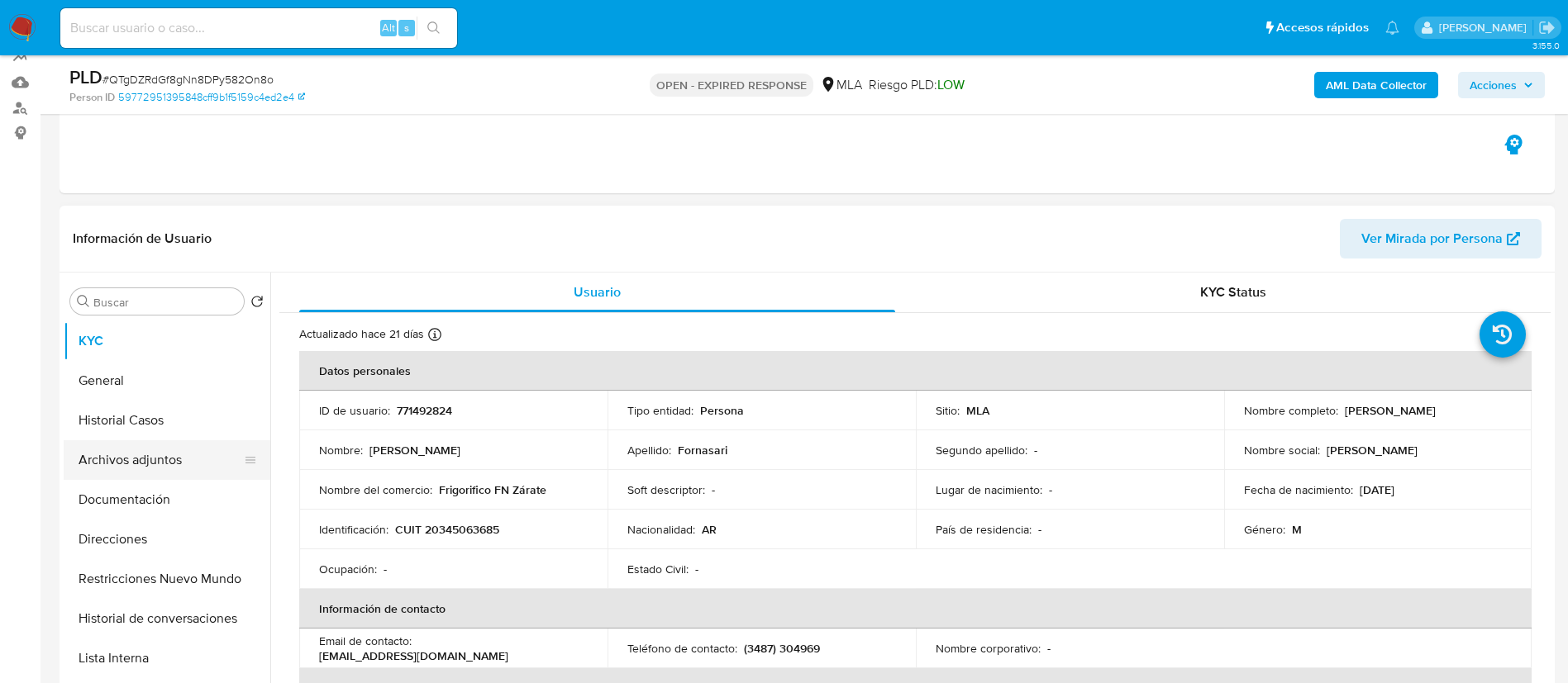
select select "10"
click at [147, 528] on button "Direcciones" at bounding box center [160, 539] width 193 height 40
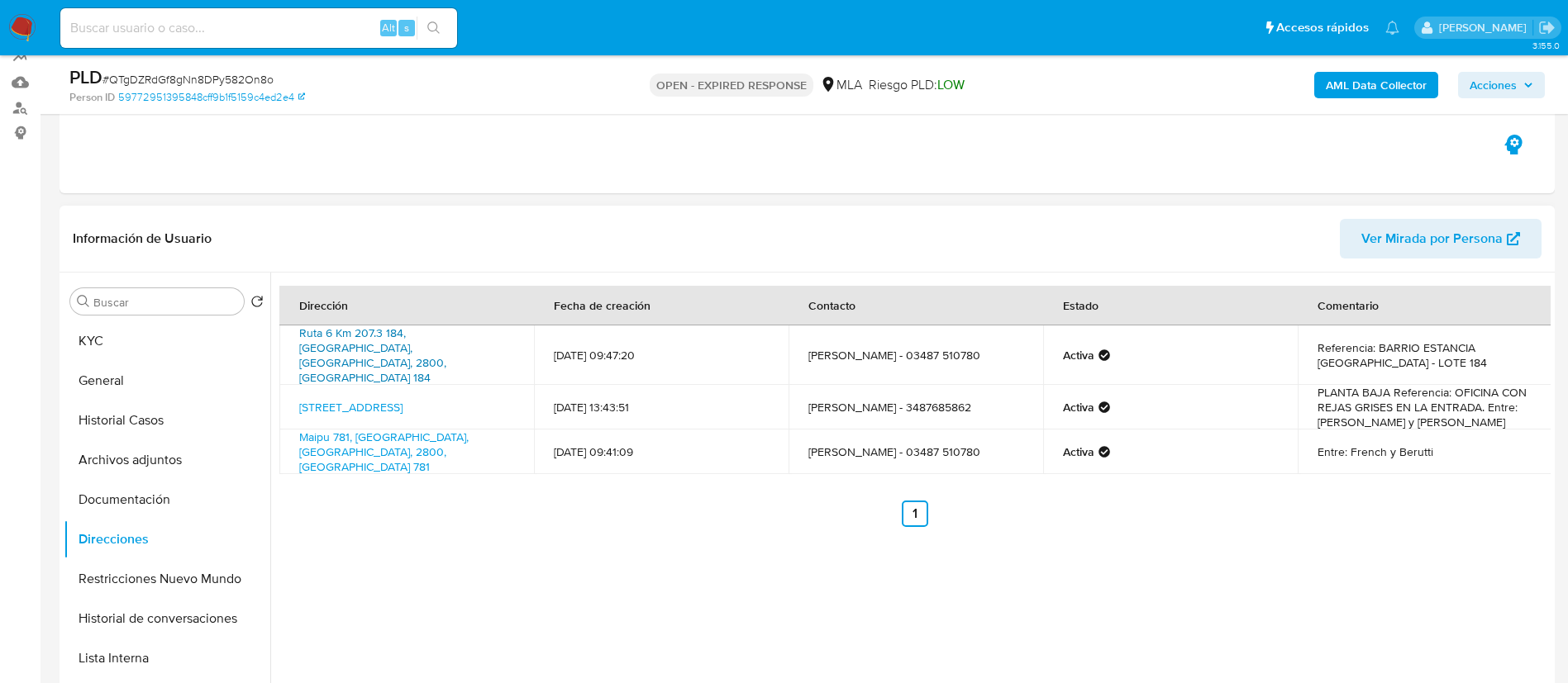
click at [342, 338] on link "Ruta 6 Km 207.3 184, [GEOGRAPHIC_DATA], [GEOGRAPHIC_DATA], 2800, [GEOGRAPHIC_DA…" at bounding box center [372, 355] width 147 height 61
click at [343, 429] on link "Maipu 781, Zárate, Buenos Aires, 2800, Argentina 781" at bounding box center [383, 452] width 169 height 46
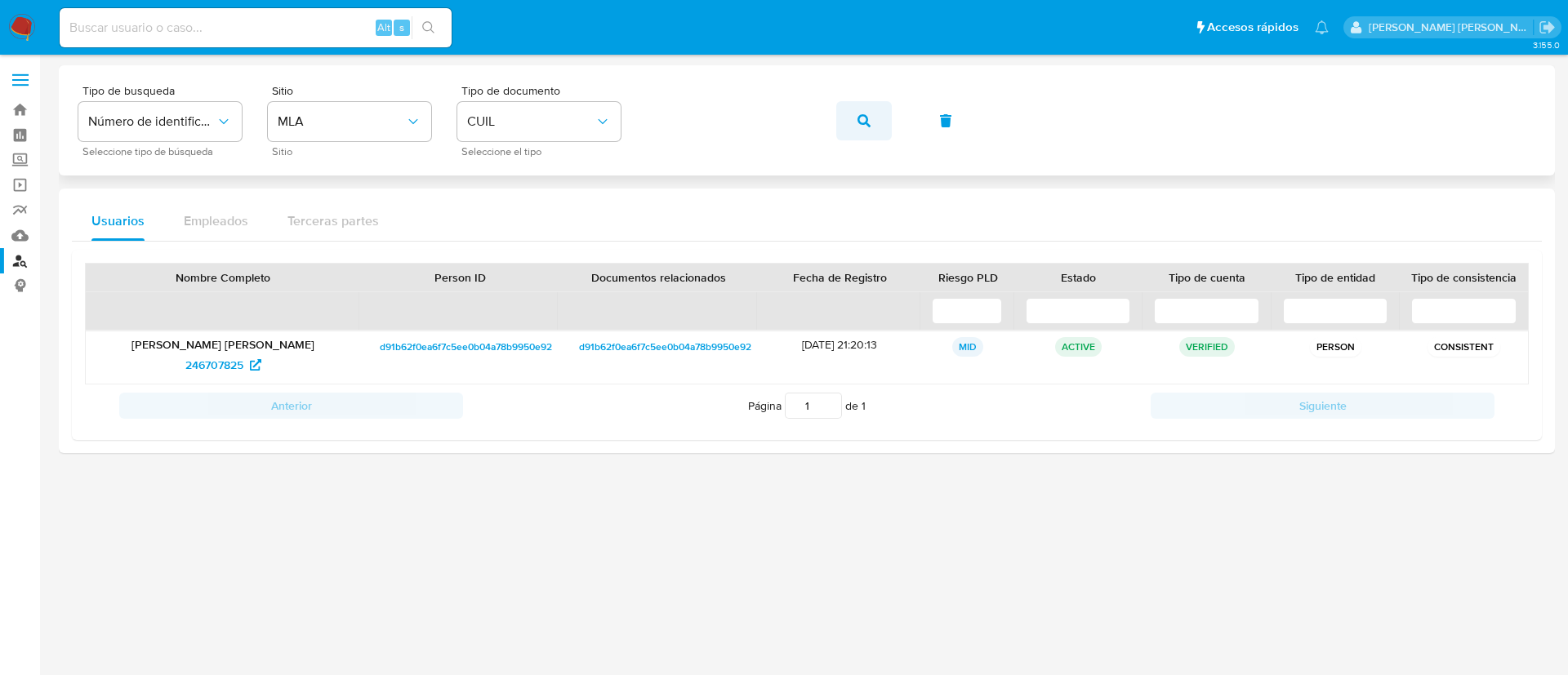
click at [871, 129] on button "button" at bounding box center [864, 120] width 56 height 39
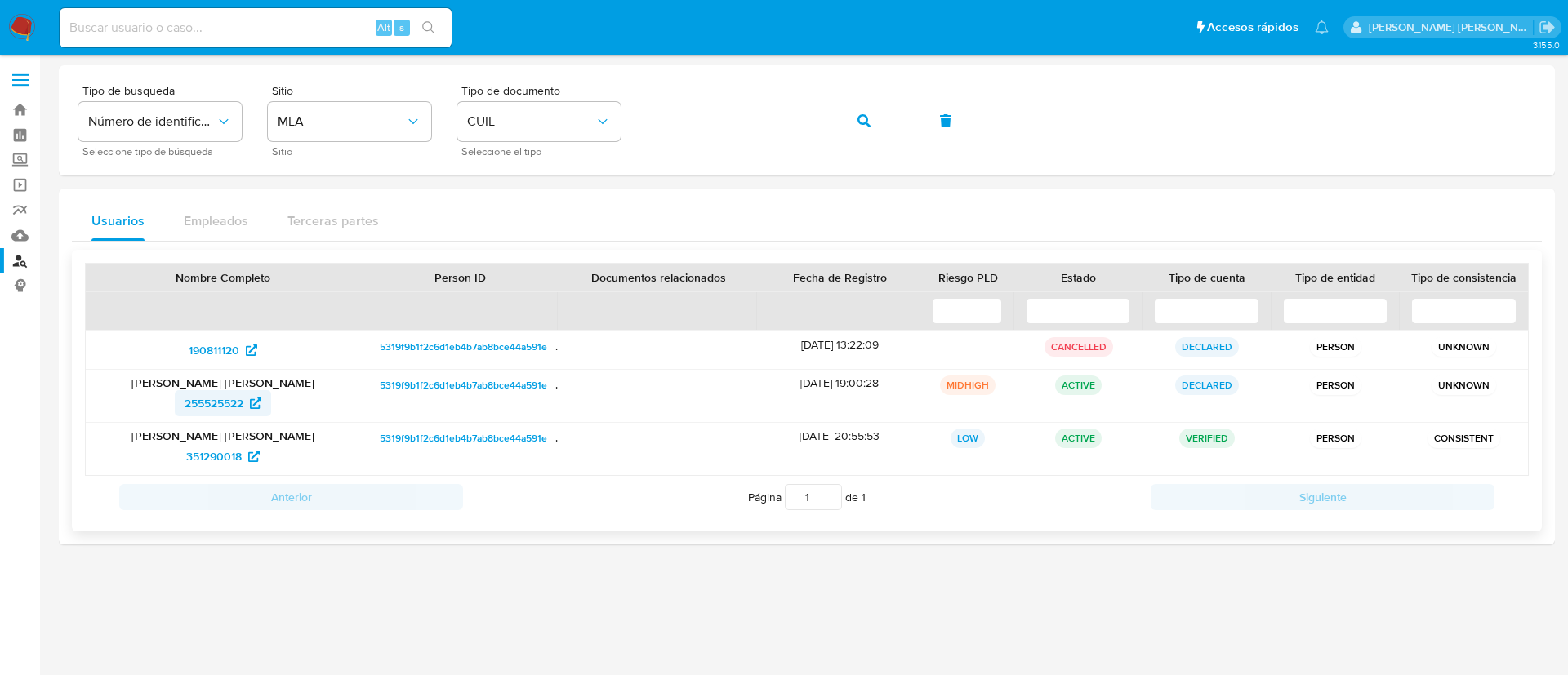
click at [219, 408] on span "255525522" at bounding box center [213, 403] width 58 height 26
click at [225, 452] on span "351290018" at bounding box center [213, 456] width 56 height 26
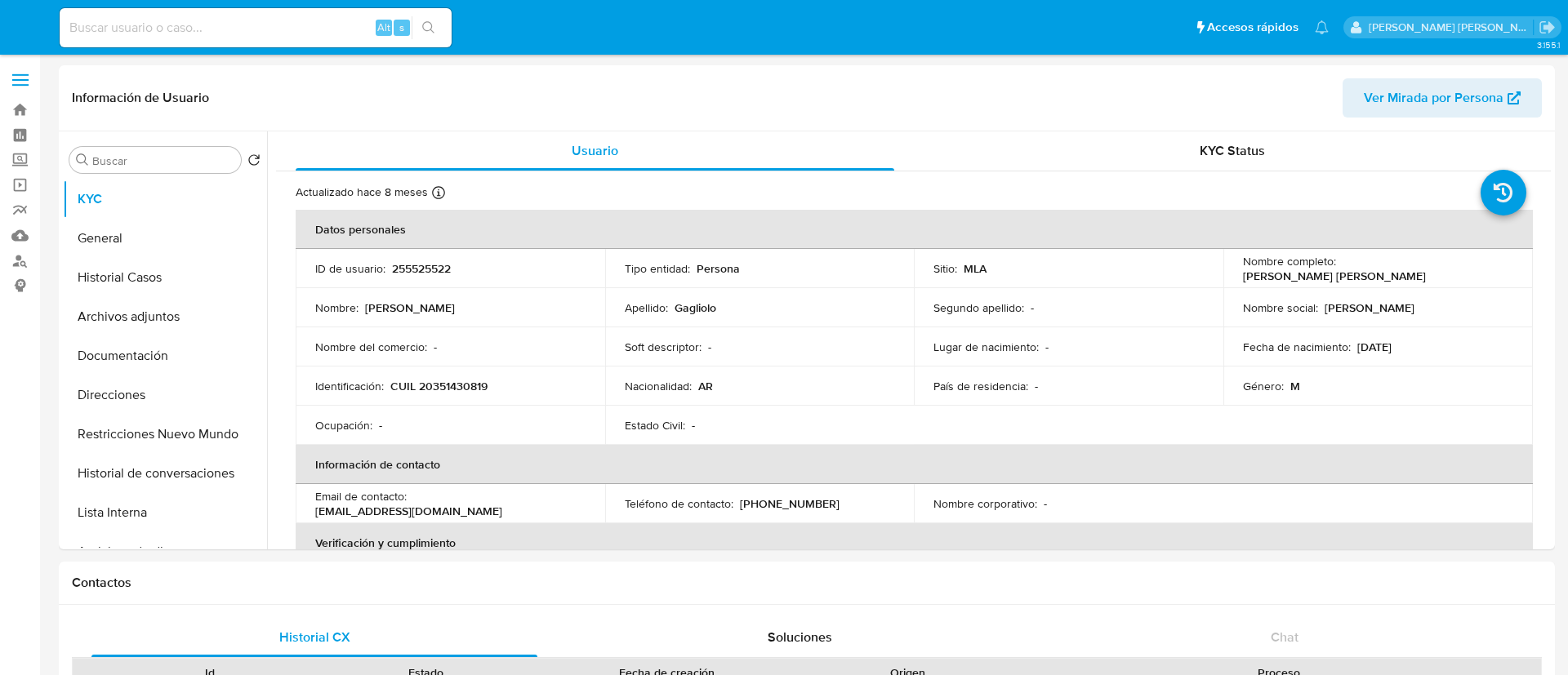
select select "10"
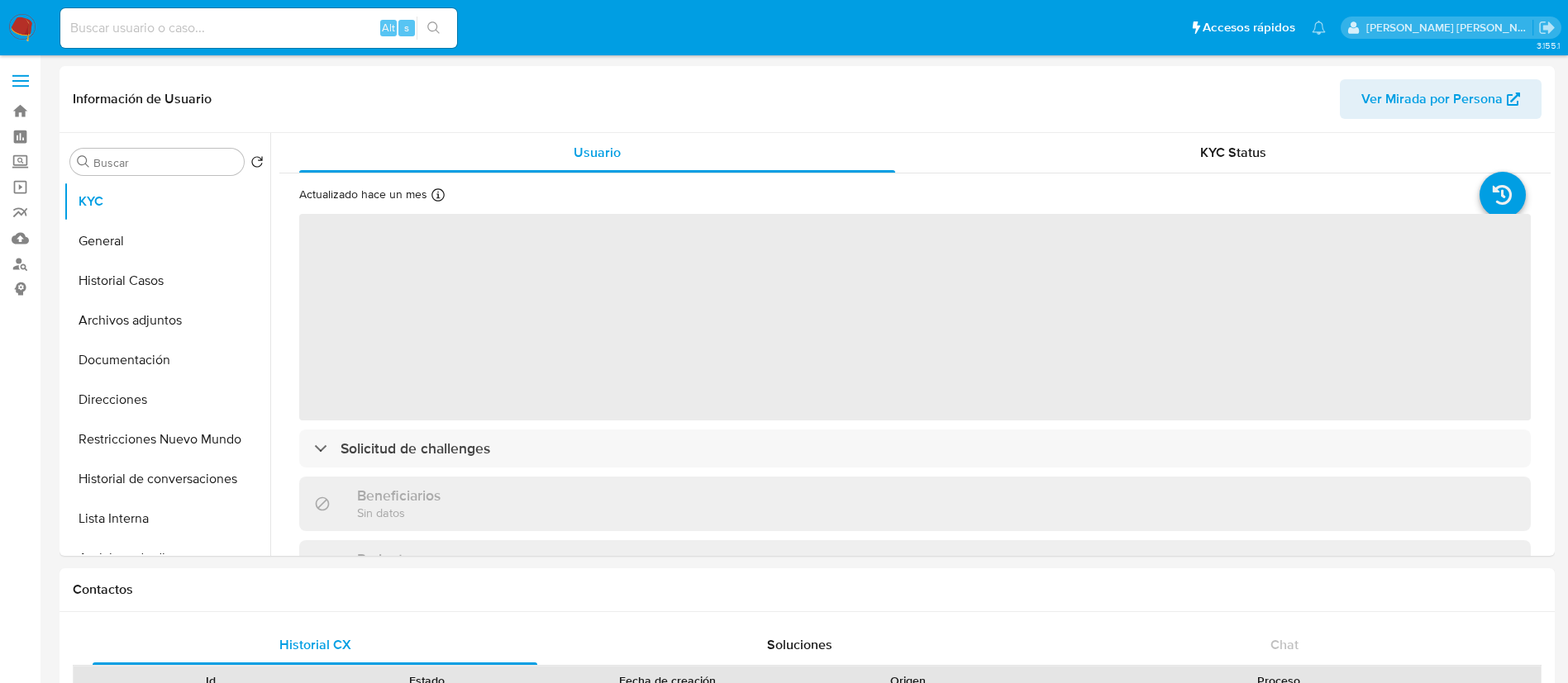
select select "10"
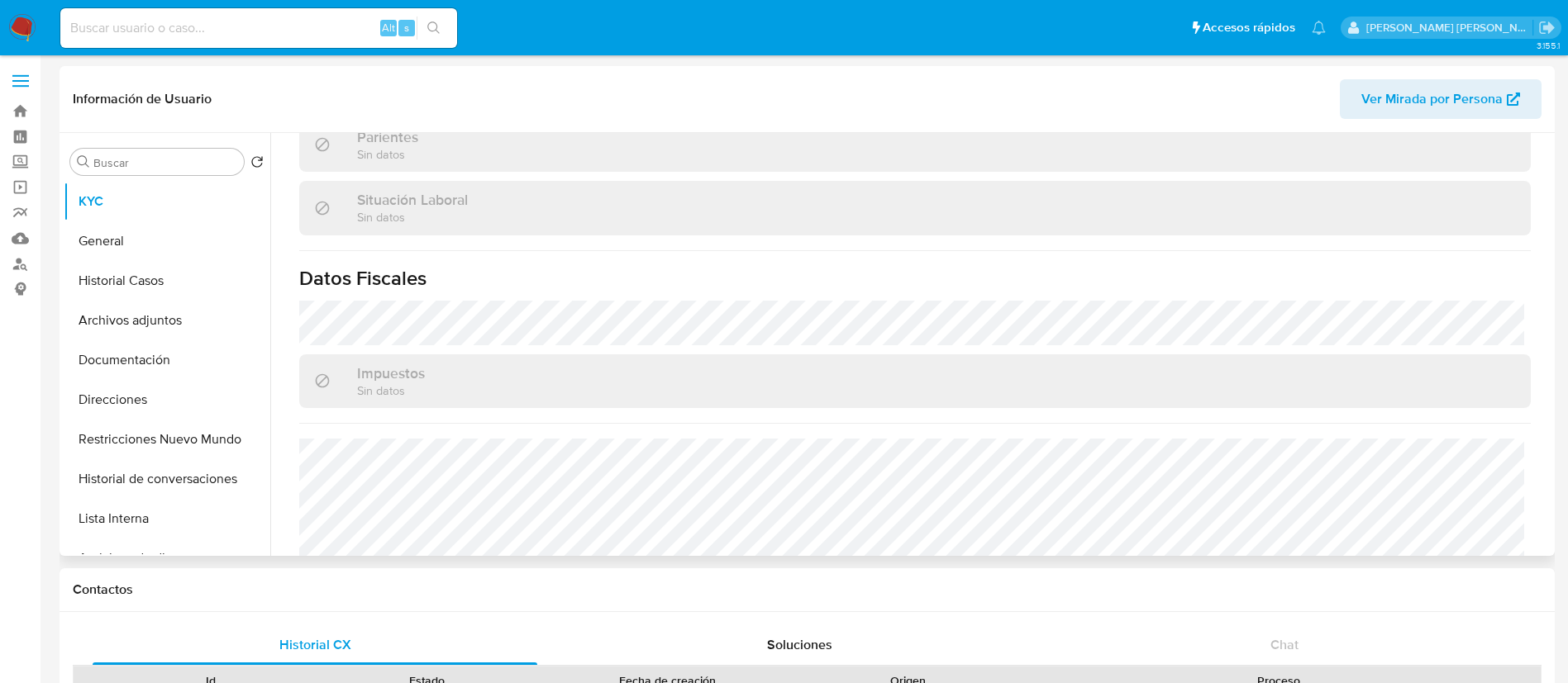
scroll to position [839, 0]
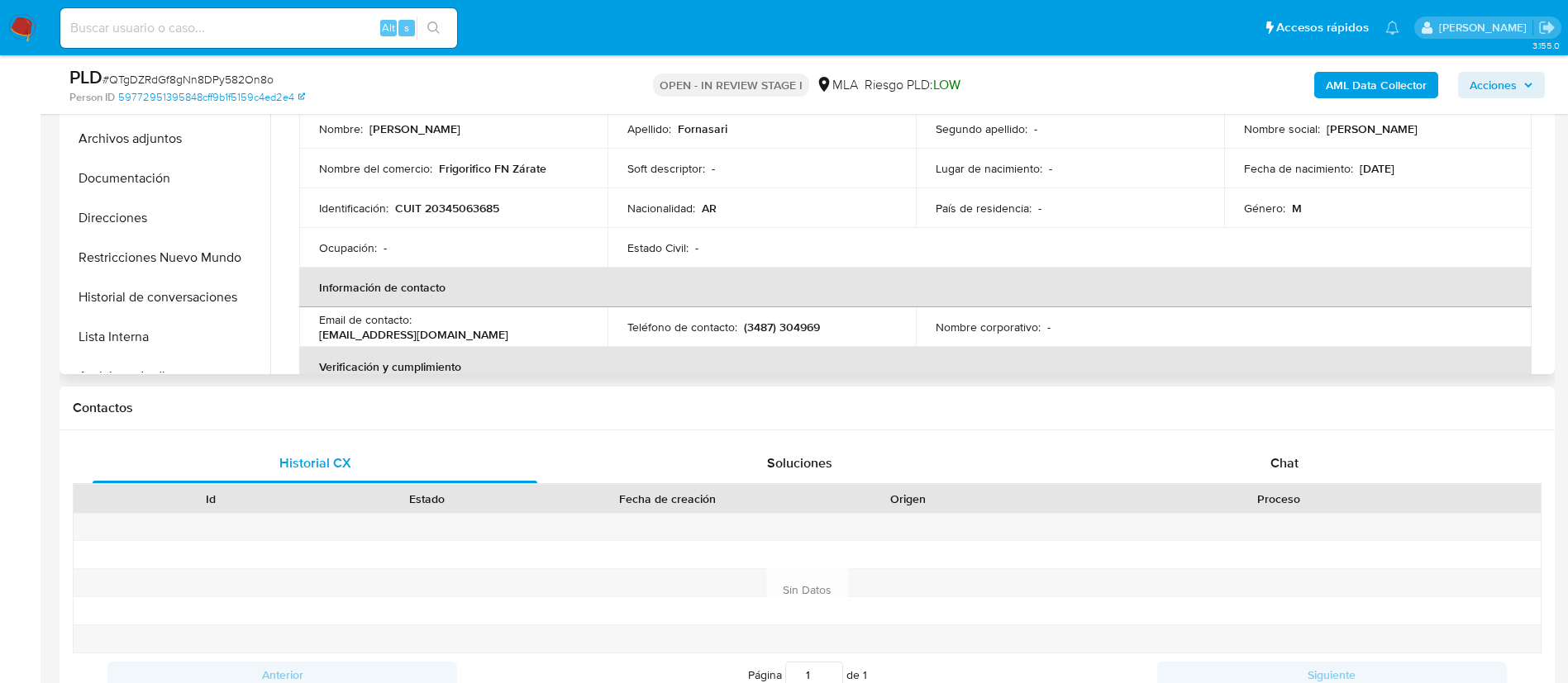
select select "10"
click at [1295, 480] on div "Chat" at bounding box center [1285, 463] width 445 height 40
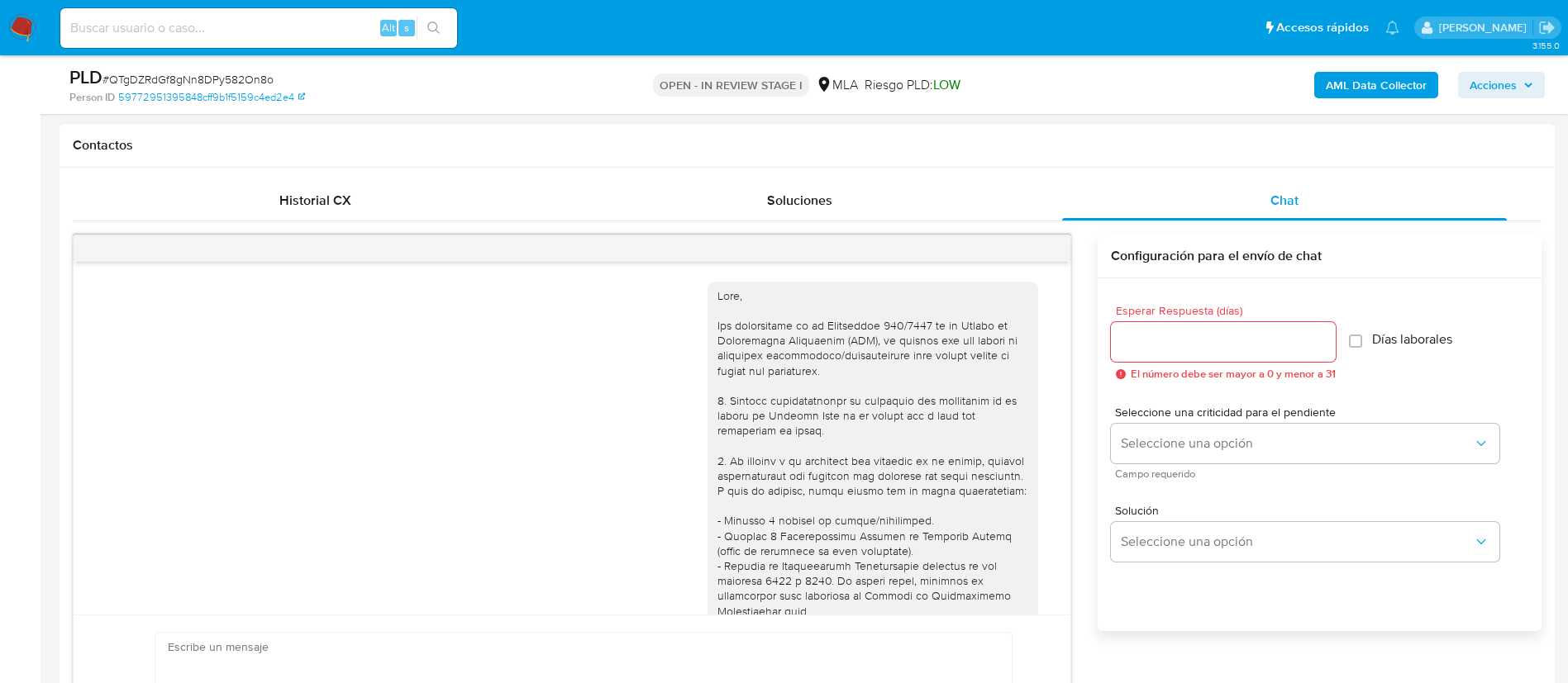
scroll to position [947, 0]
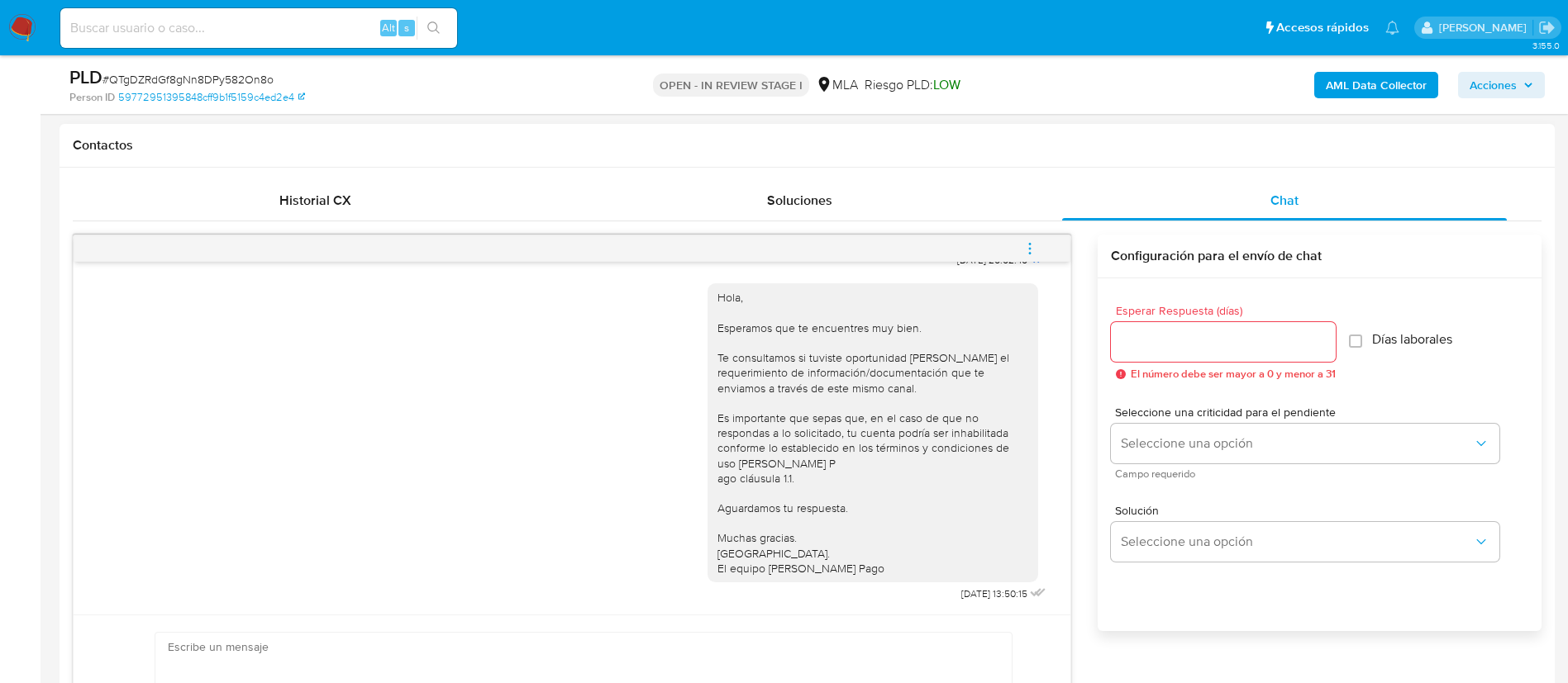
click at [1031, 246] on icon "menu-action" at bounding box center [1030, 248] width 15 height 15
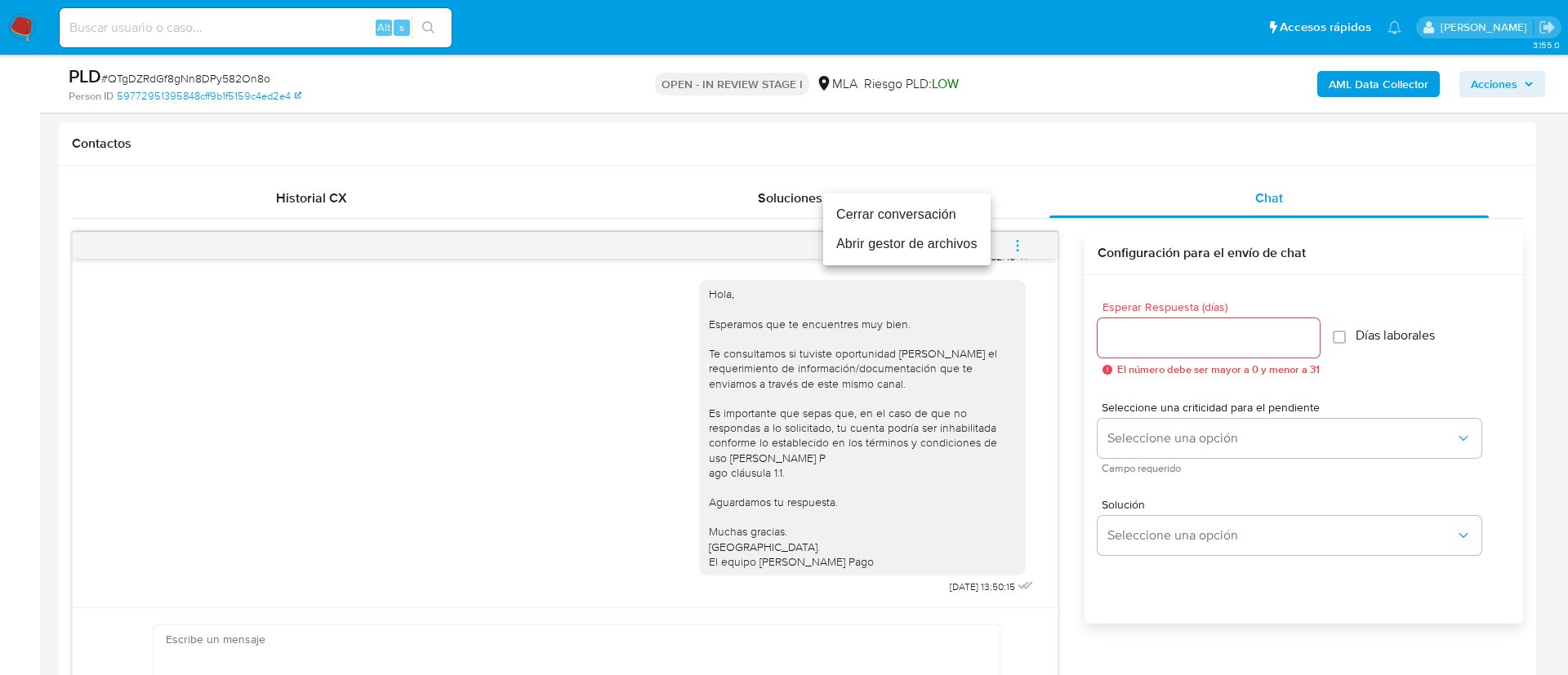
click at [946, 217] on li "Cerrar conversación" at bounding box center [906, 214] width 167 height 29
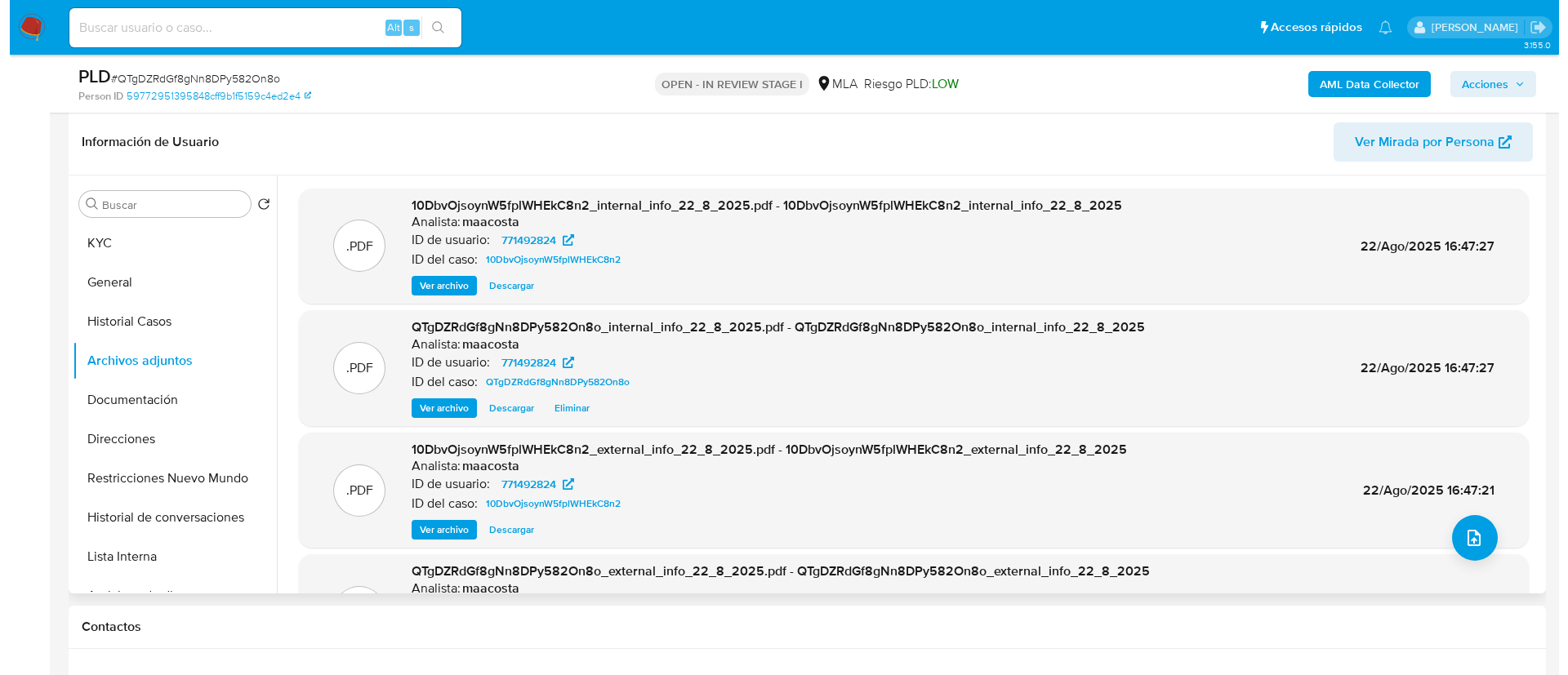
scroll to position [245, 0]
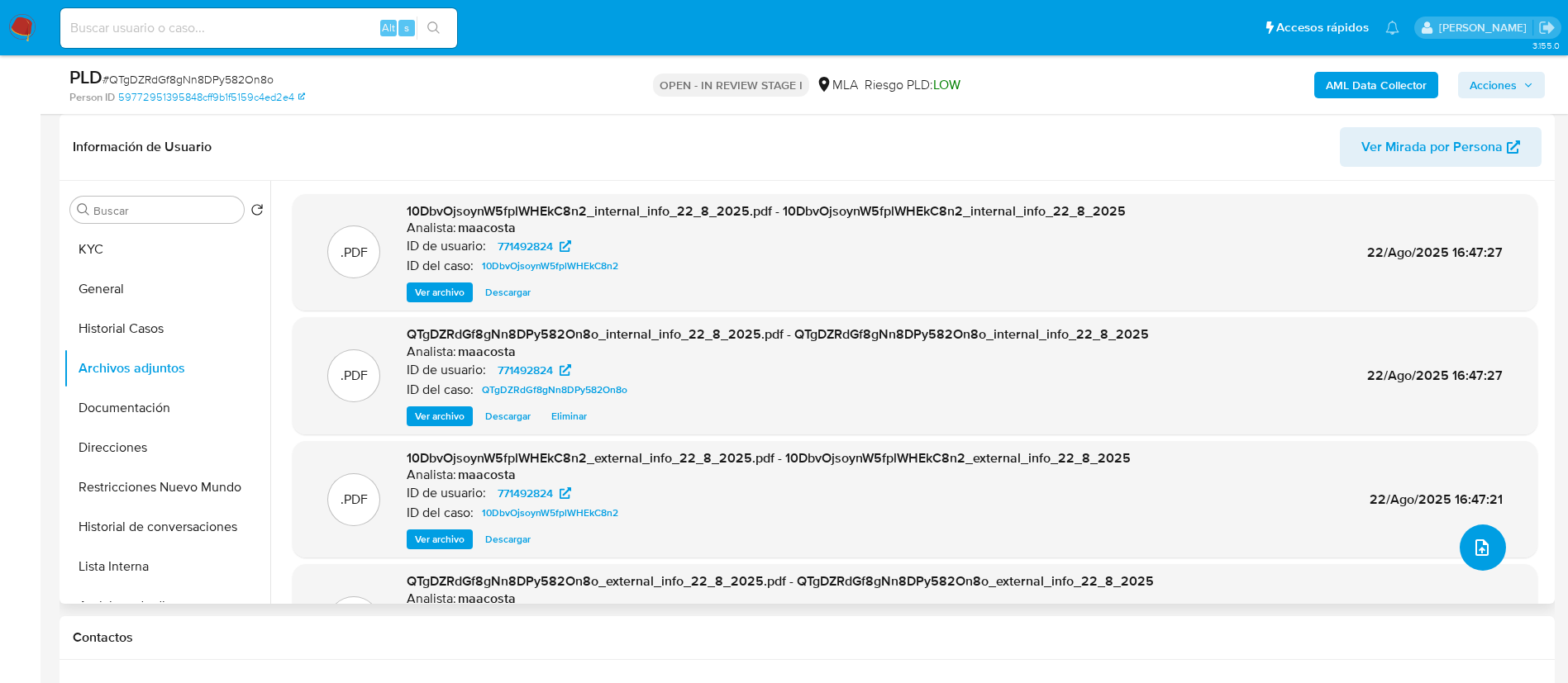
click at [1478, 549] on icon "upload-file" at bounding box center [1481, 547] width 19 height 19
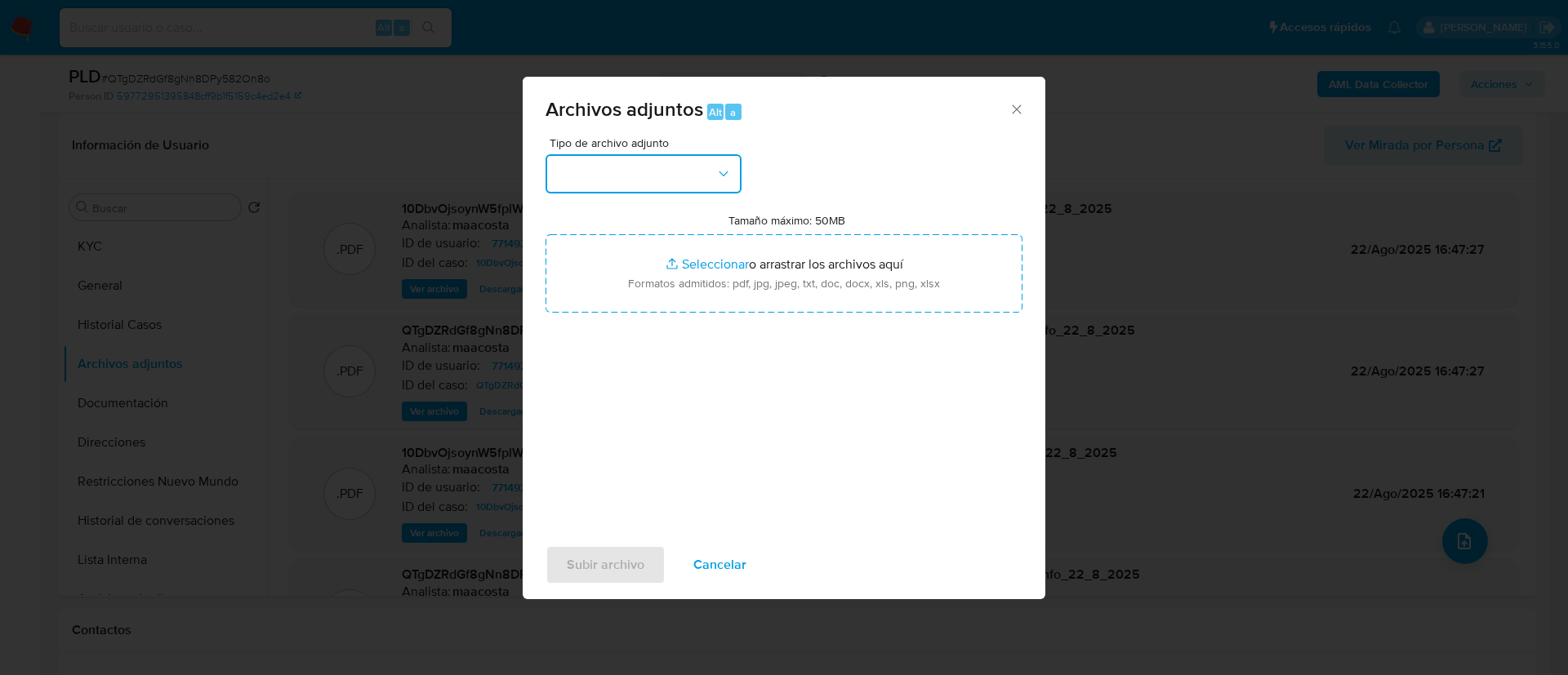
click at [677, 187] on button "button" at bounding box center [643, 173] width 196 height 39
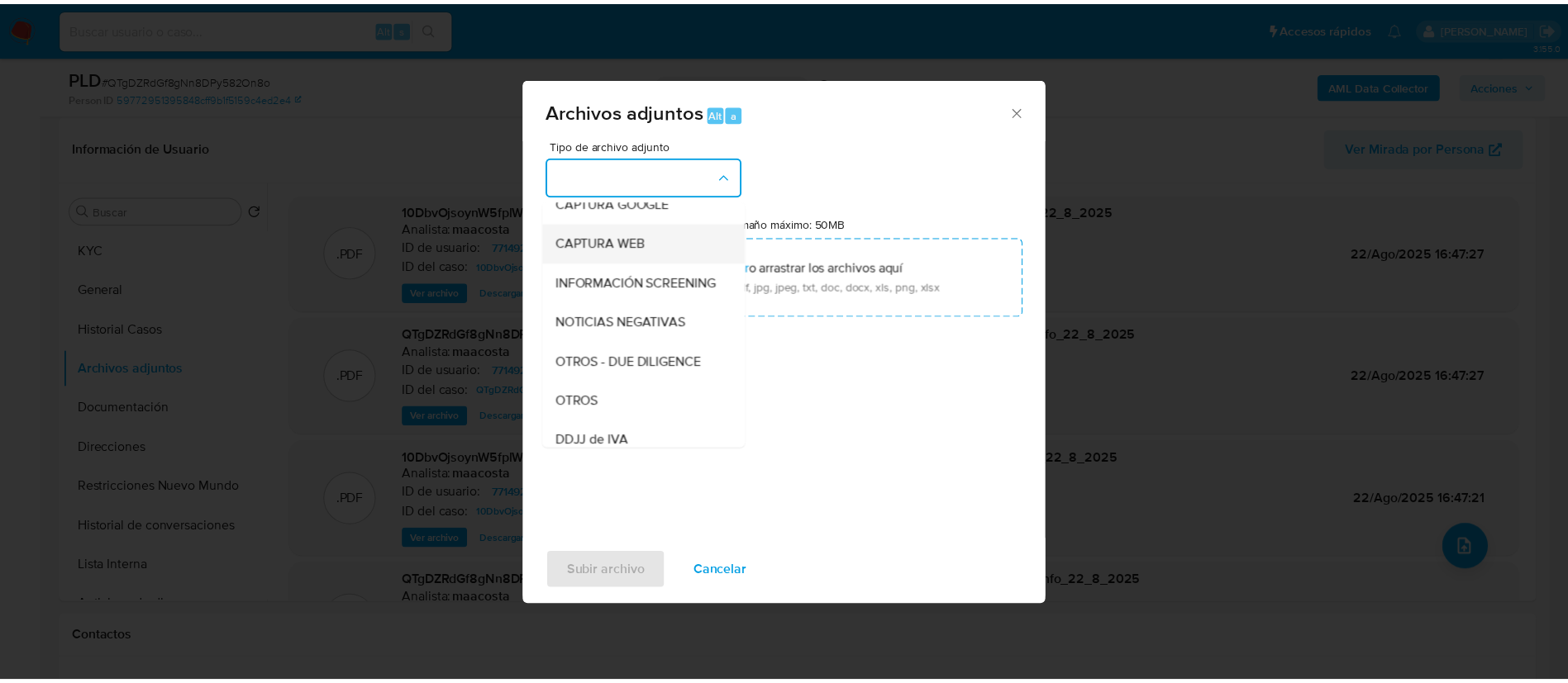
scroll to position [138, 0]
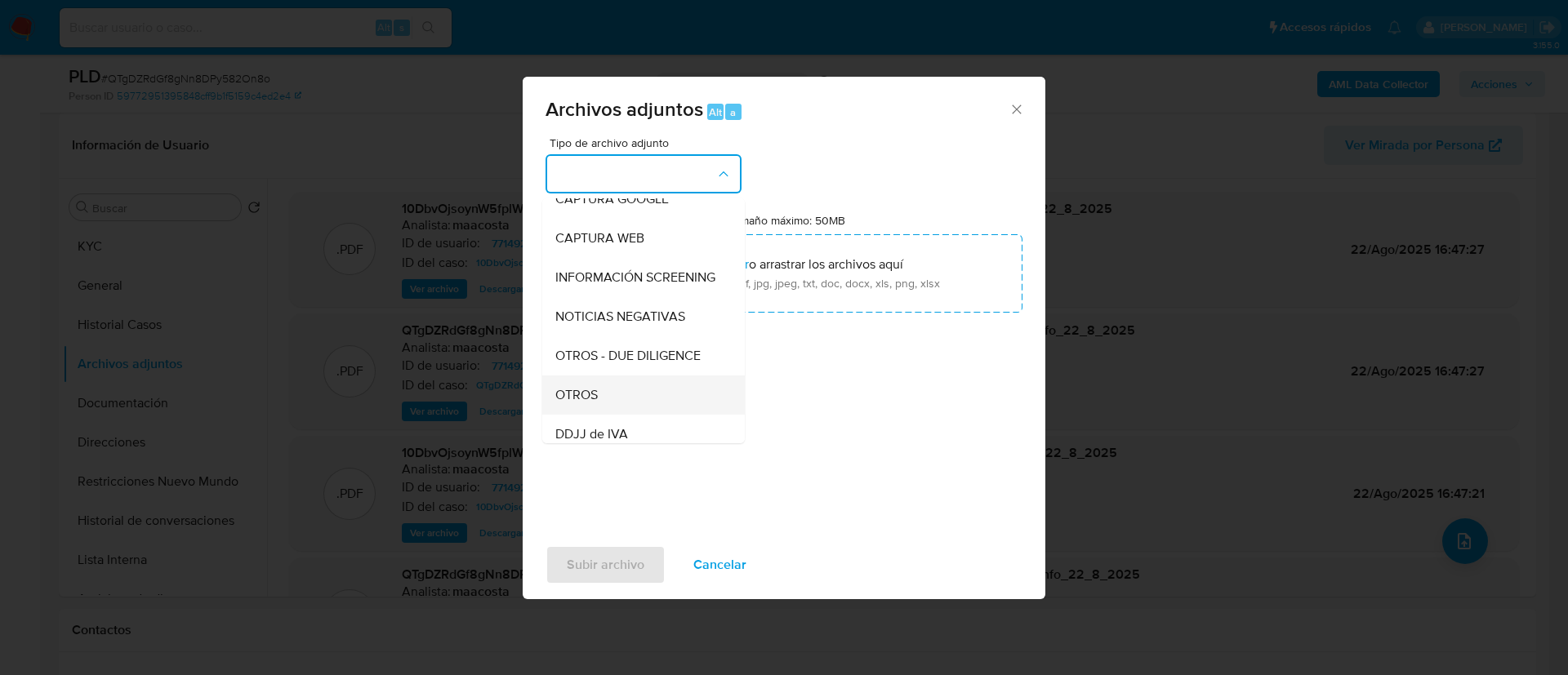
click at [587, 403] on span "OTROS" at bounding box center [576, 395] width 43 height 16
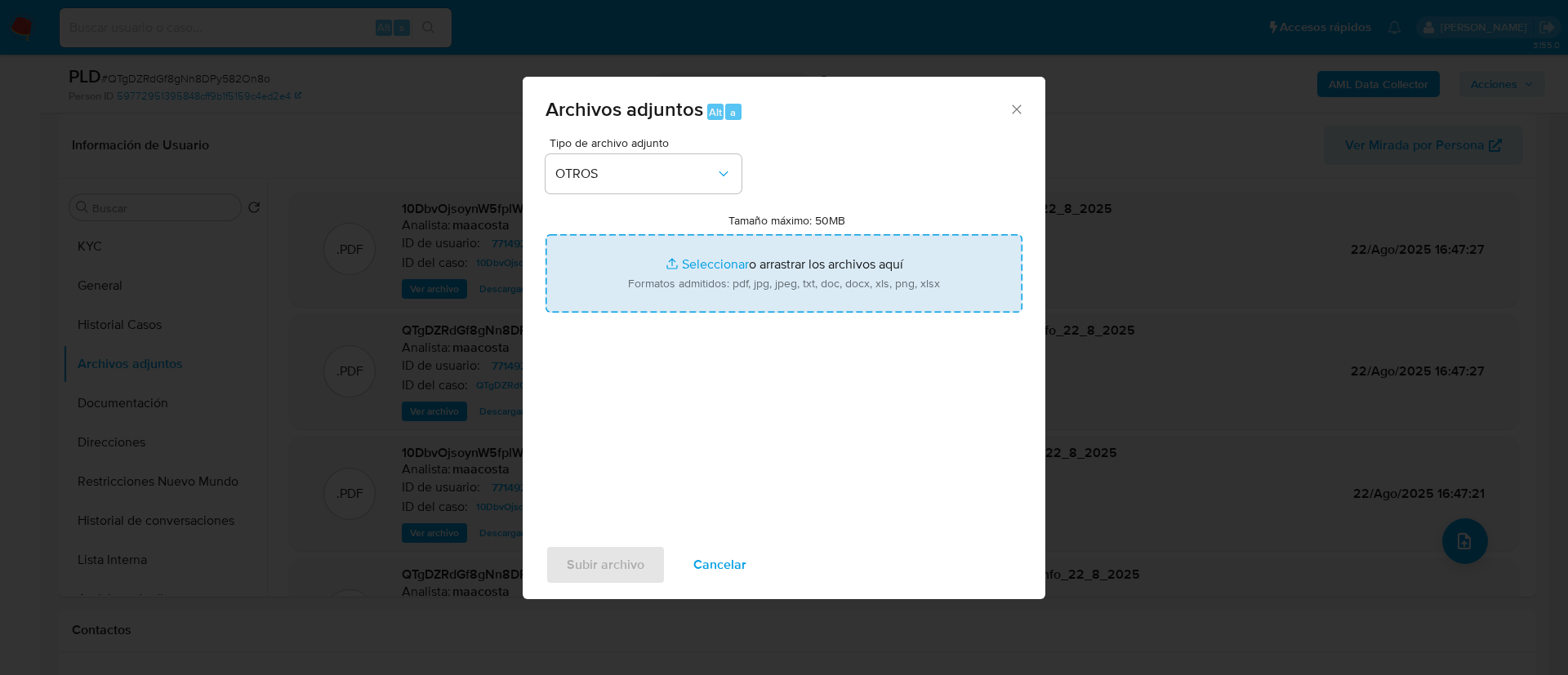
type input "C:\fakepath\Gabriel Alejandro Fornasari - Movimientos.xlsx"
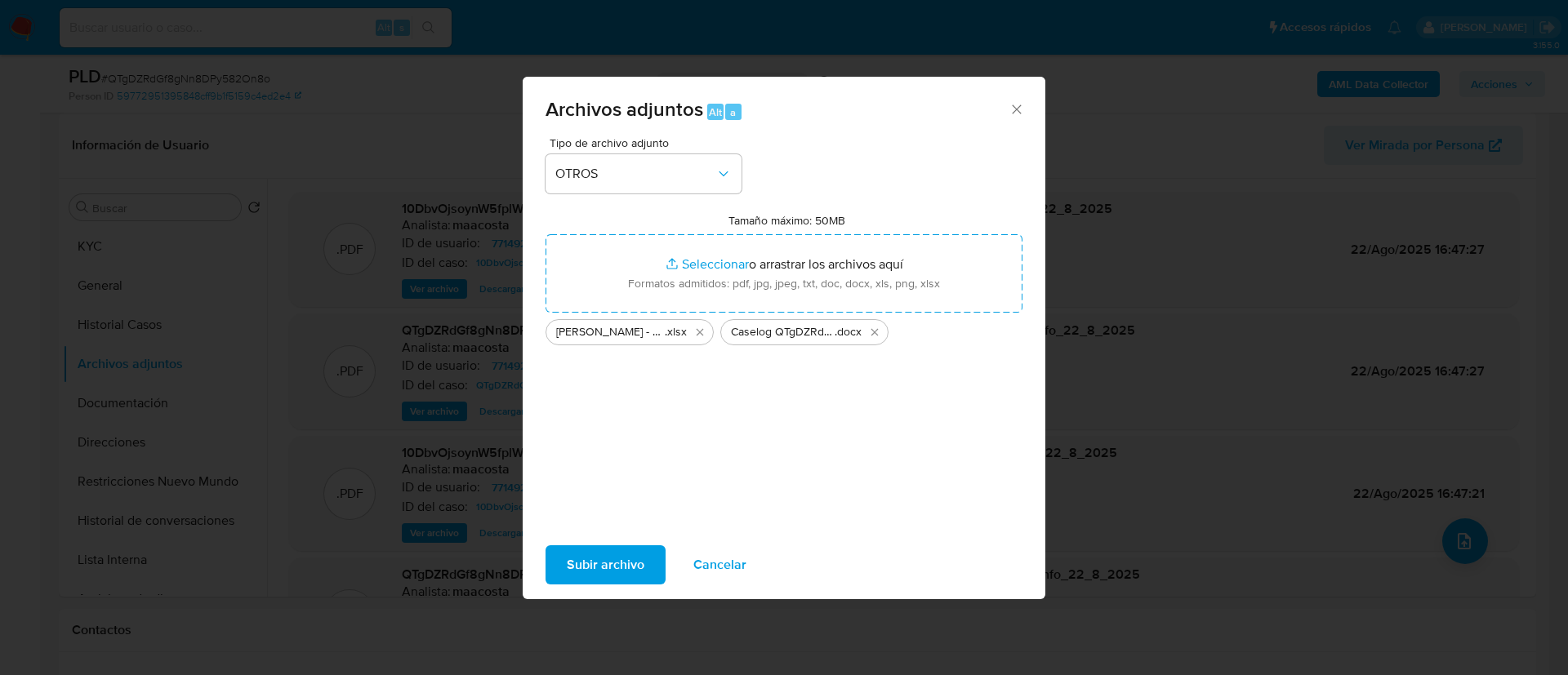
click at [599, 572] on span "Subir archivo" at bounding box center [605, 565] width 78 height 36
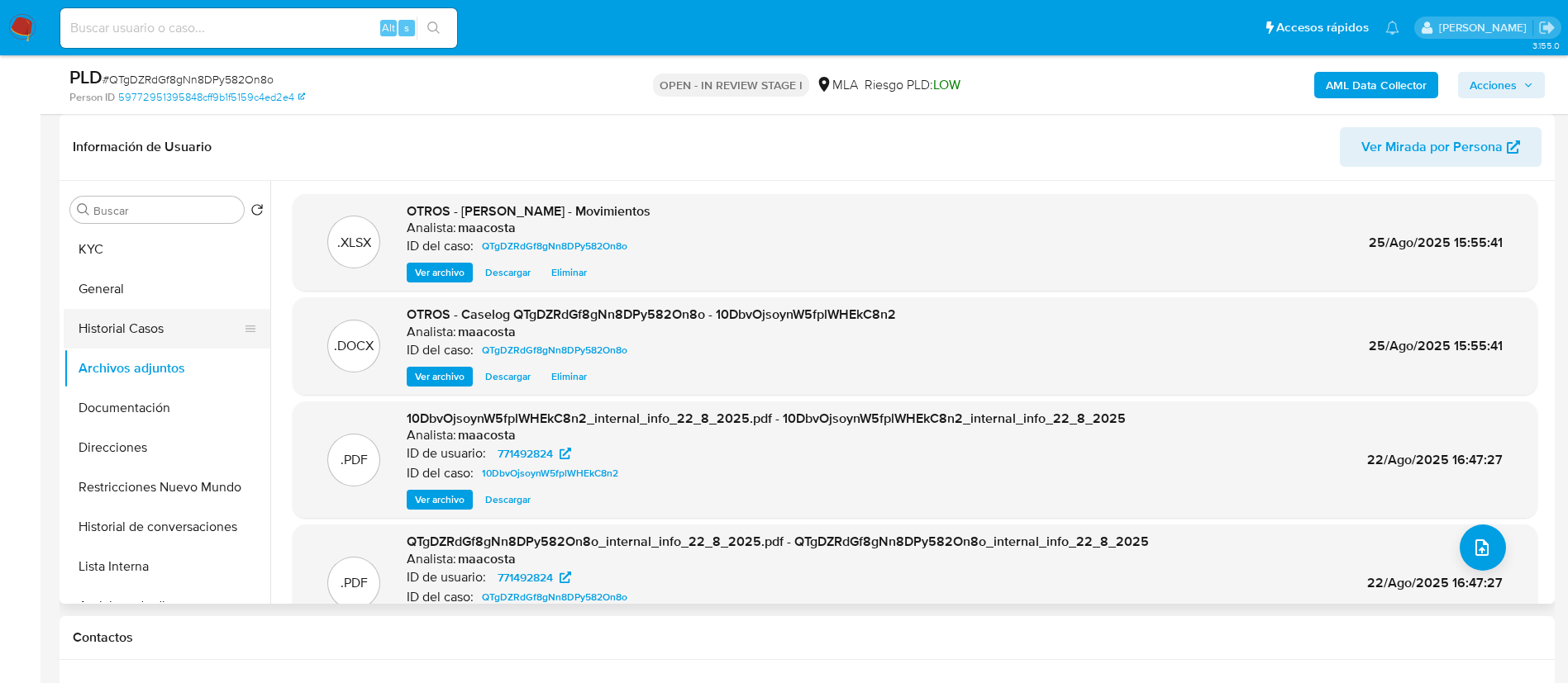
click at [122, 330] on button "Historial Casos" at bounding box center [160, 329] width 193 height 40
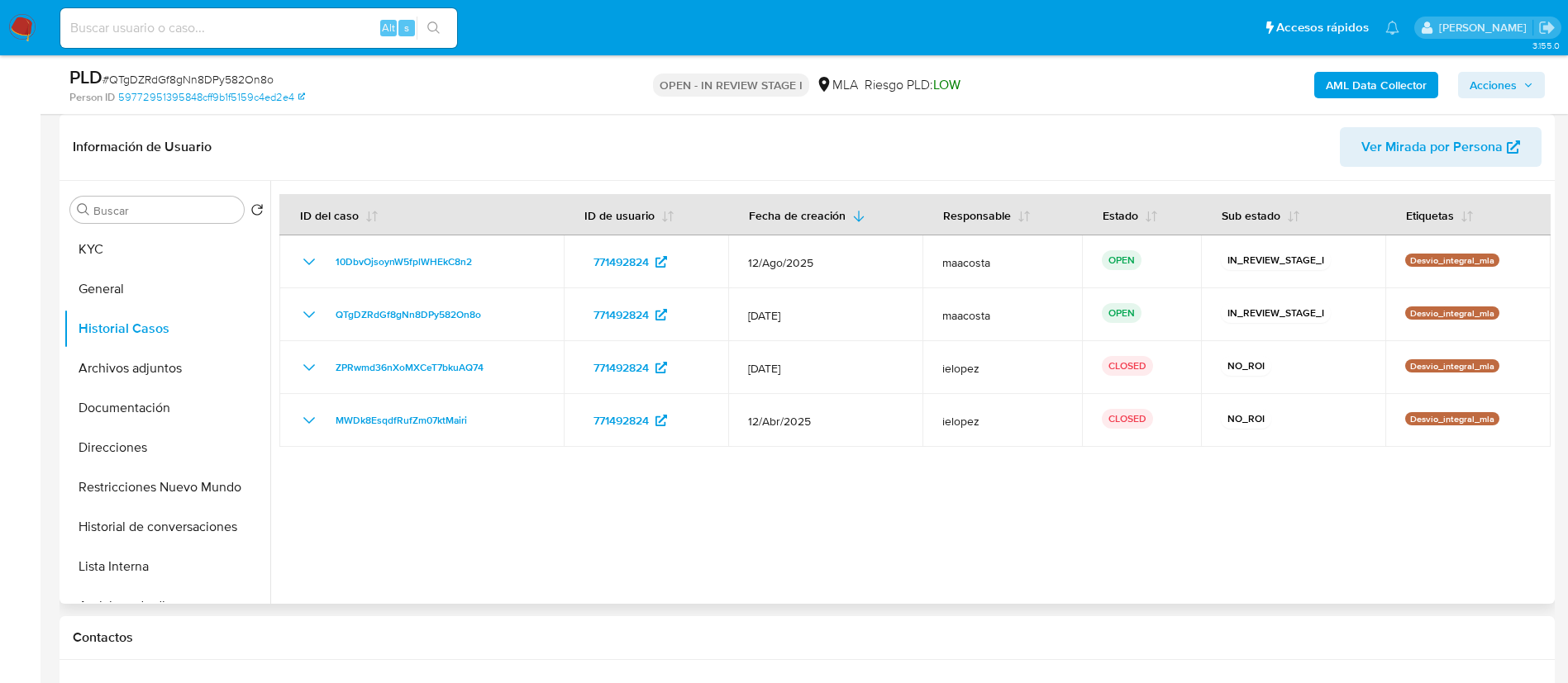
click at [529, 498] on div at bounding box center [911, 392] width 1281 height 423
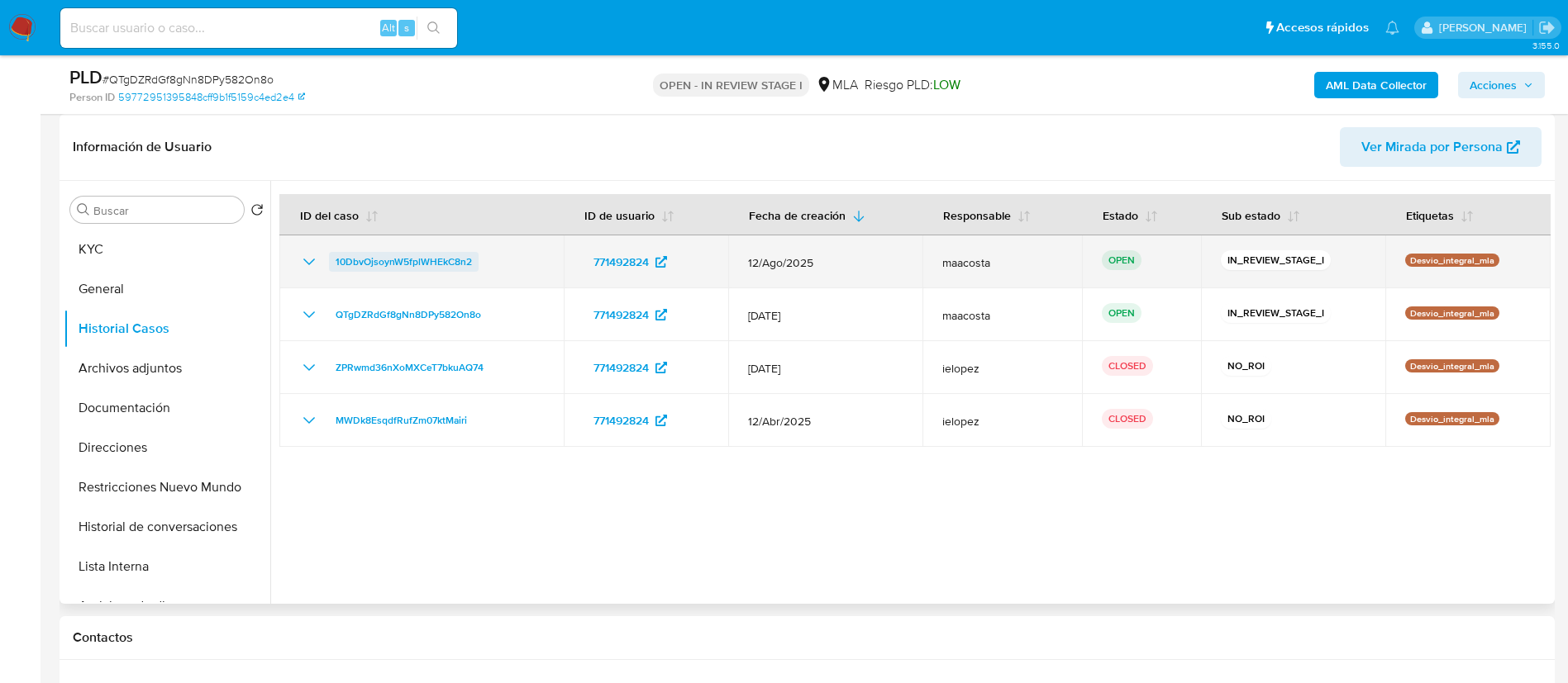
click at [405, 258] on span "10DbvOjsoynW5fplWHEkC8n2" at bounding box center [404, 261] width 137 height 19
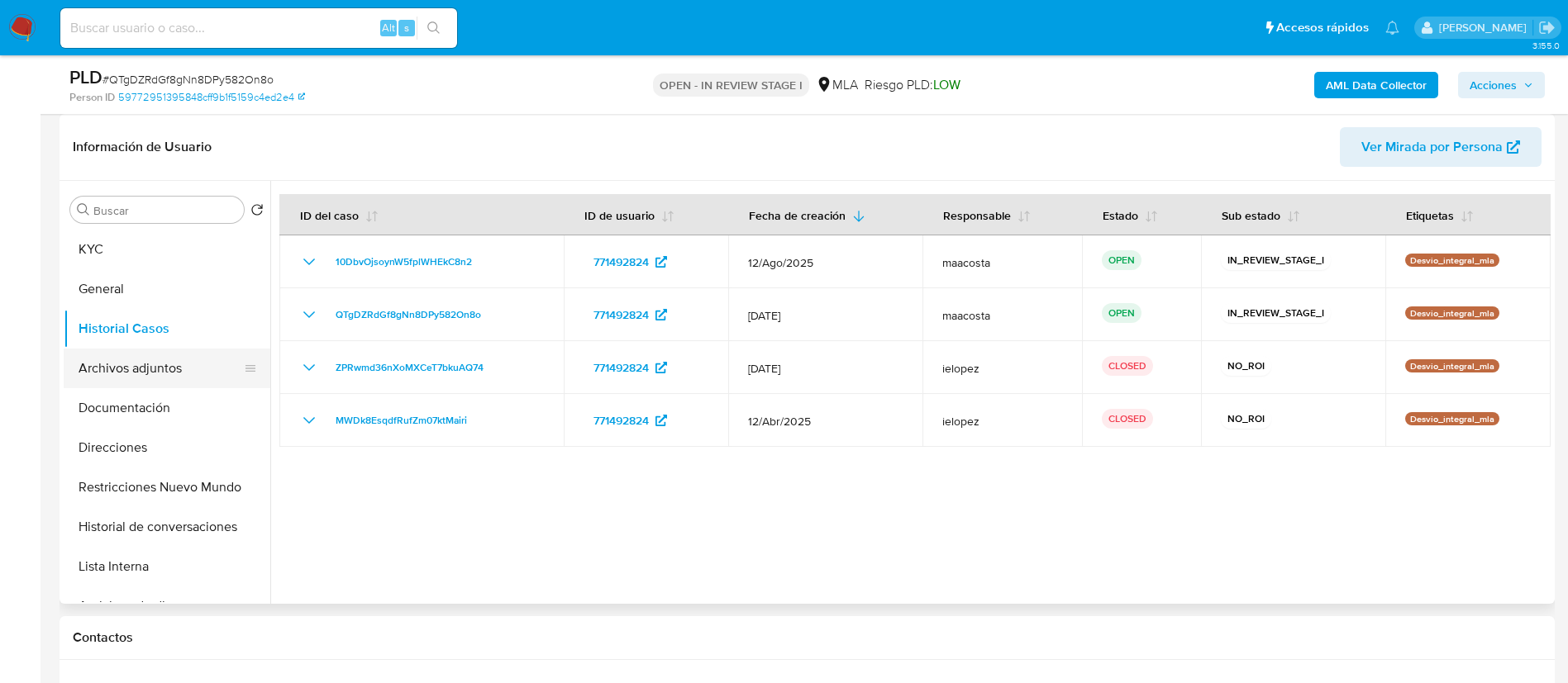
click at [162, 374] on button "Archivos adjuntos" at bounding box center [160, 368] width 193 height 40
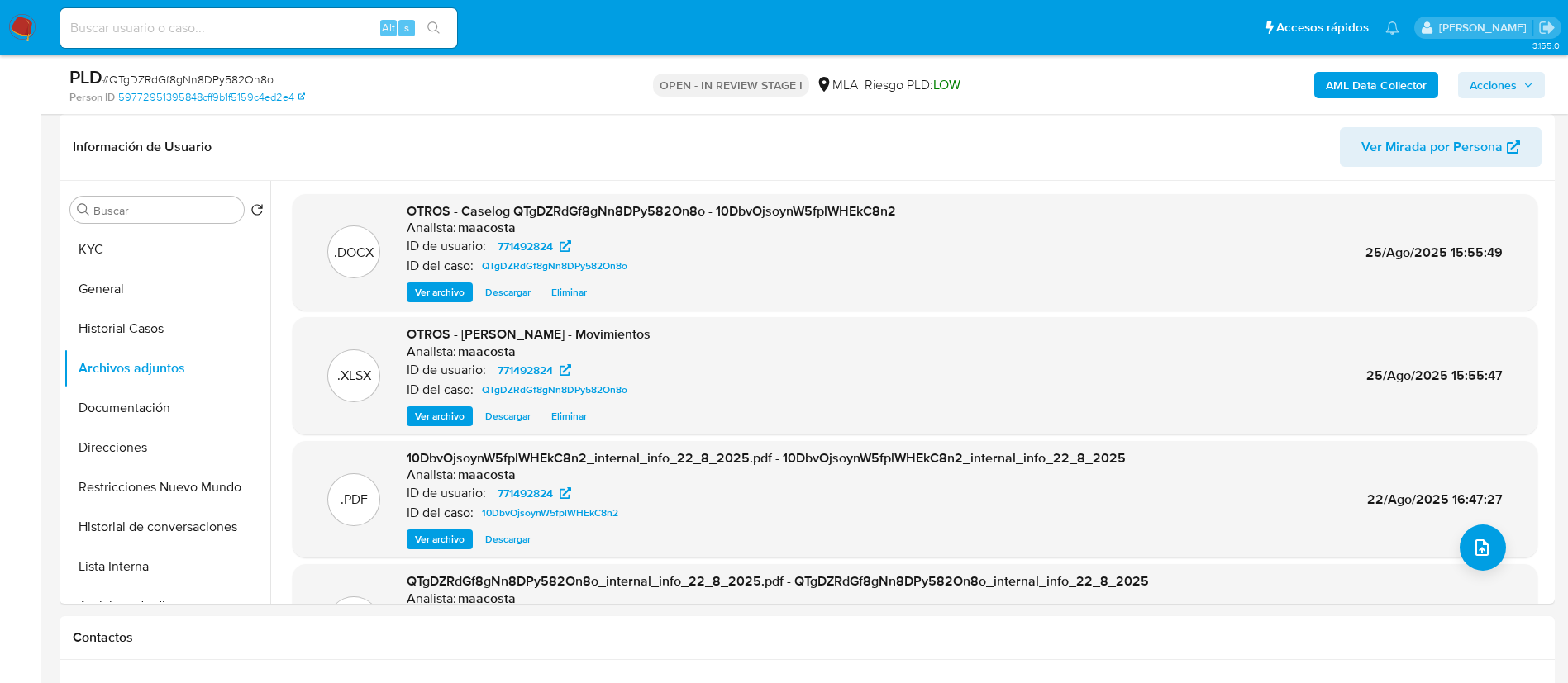
click at [1475, 88] on span "Acciones" at bounding box center [1492, 85] width 47 height 27
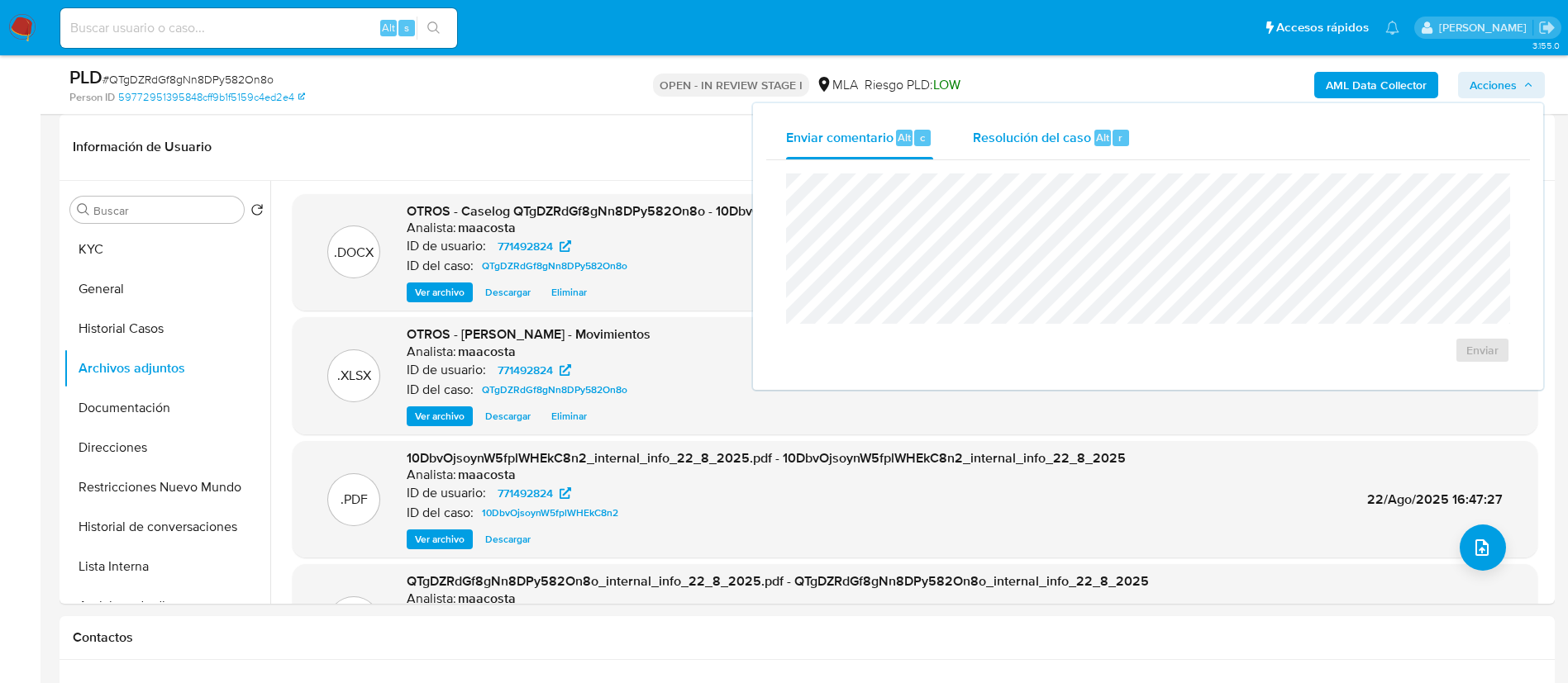
click at [1074, 117] on div "Resolución del caso Alt r" at bounding box center [1052, 138] width 158 height 43
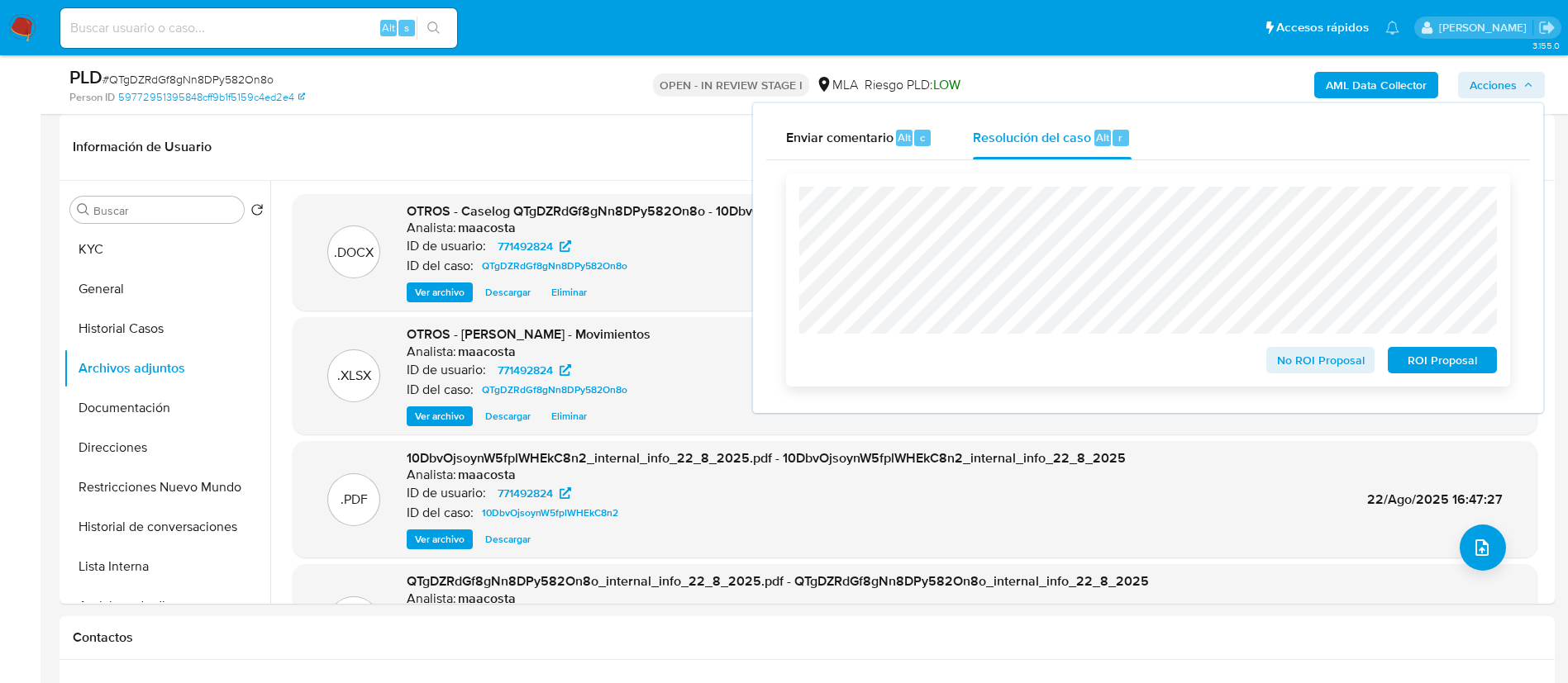
click at [1345, 360] on span "No ROI Proposal" at bounding box center [1321, 360] width 86 height 23
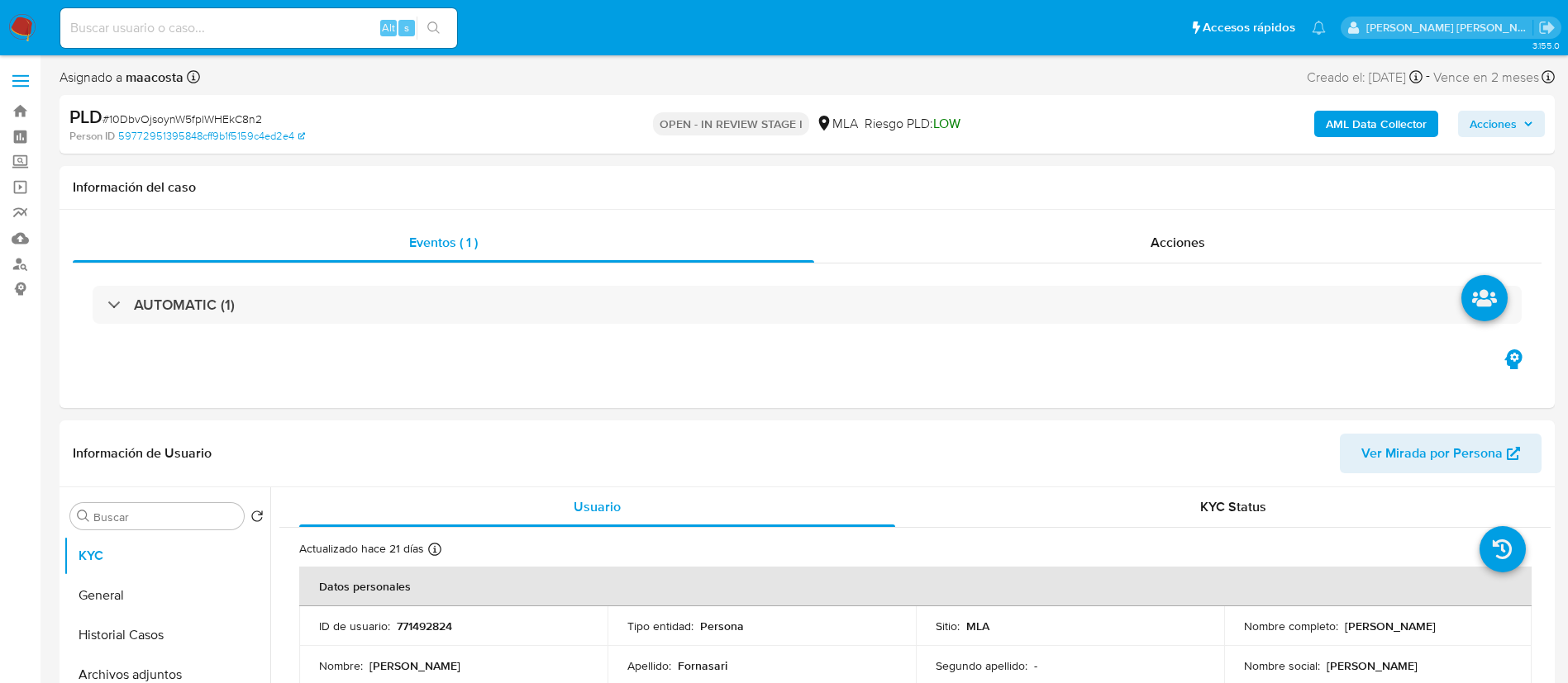
select select "10"
click at [1514, 117] on span "Acciones" at bounding box center [1492, 124] width 47 height 27
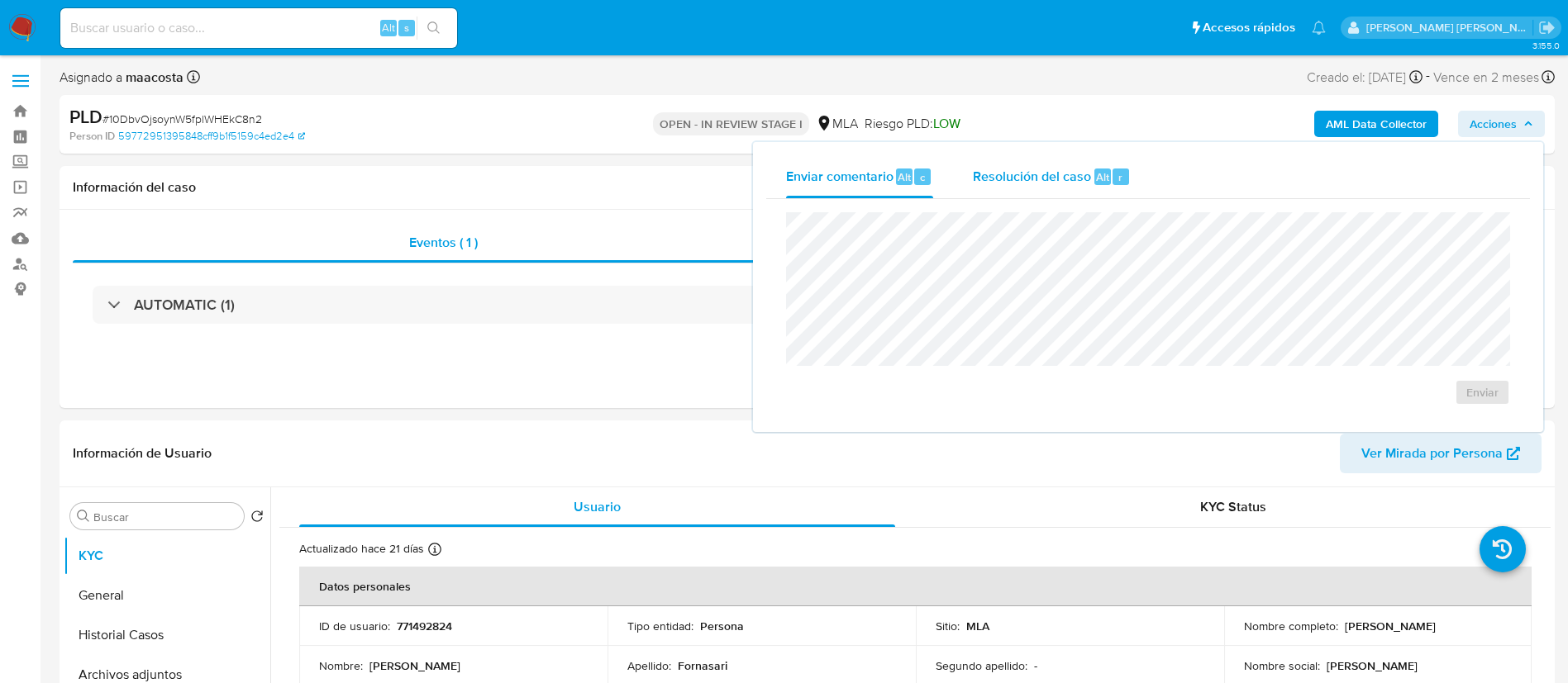
click at [1067, 179] on span "Resolución del caso" at bounding box center [1032, 176] width 118 height 19
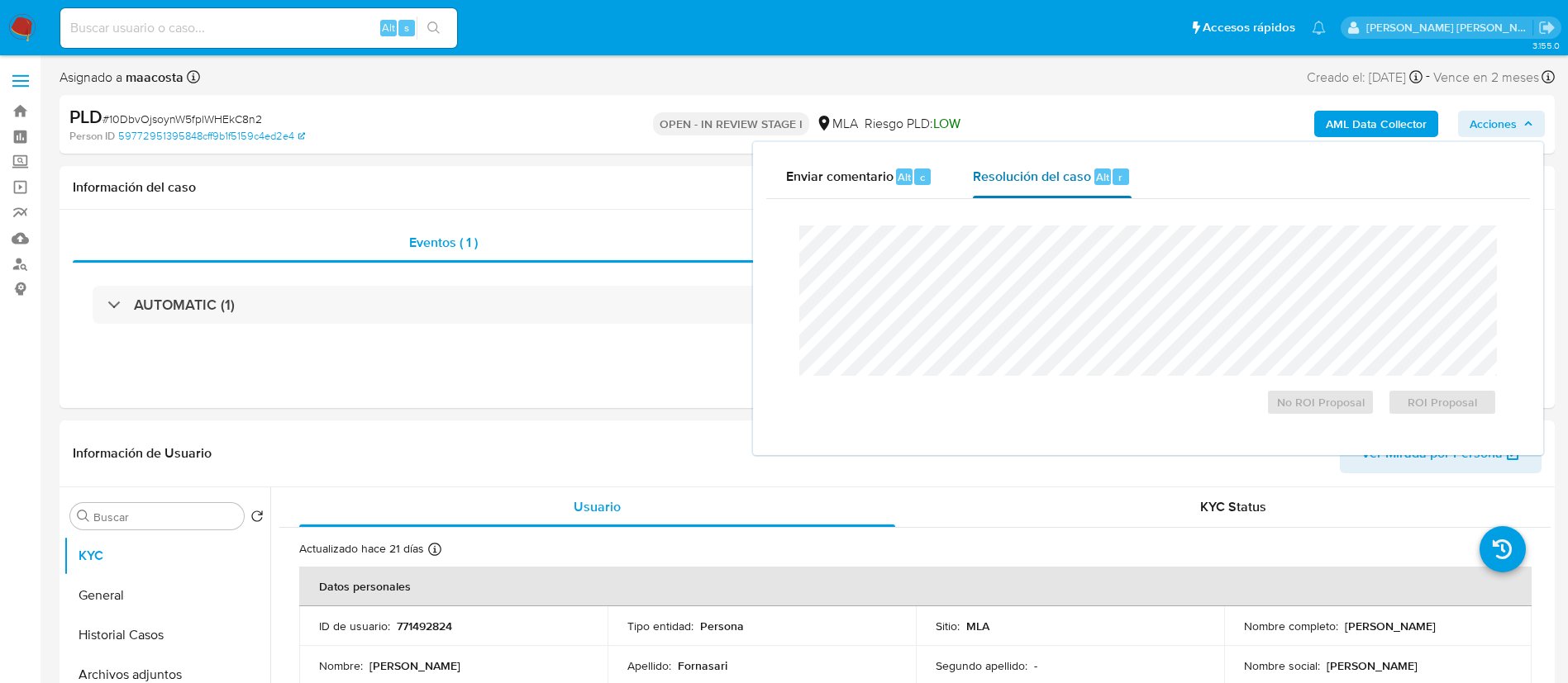
click at [1067, 183] on span "Resolución del caso" at bounding box center [1032, 176] width 118 height 19
click at [1309, 405] on span "No ROI Proposal" at bounding box center [1321, 401] width 86 height 23
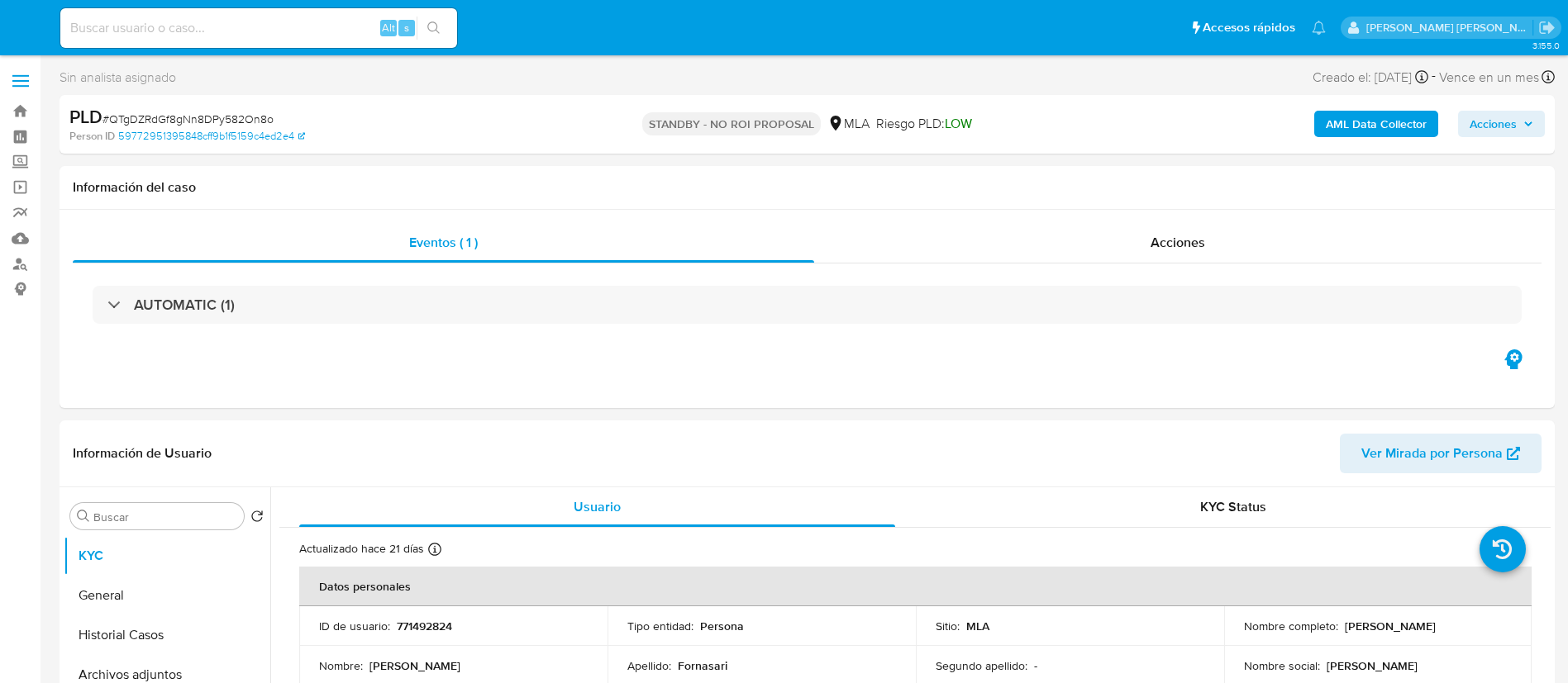
select select "10"
paste input "ugNTTCZUo3xlBLkKlC4dOibc"
click at [269, 28] on input at bounding box center [259, 28] width 397 height 21
type input "ugNTTCZUo3xlBLkKlC4dOibc"
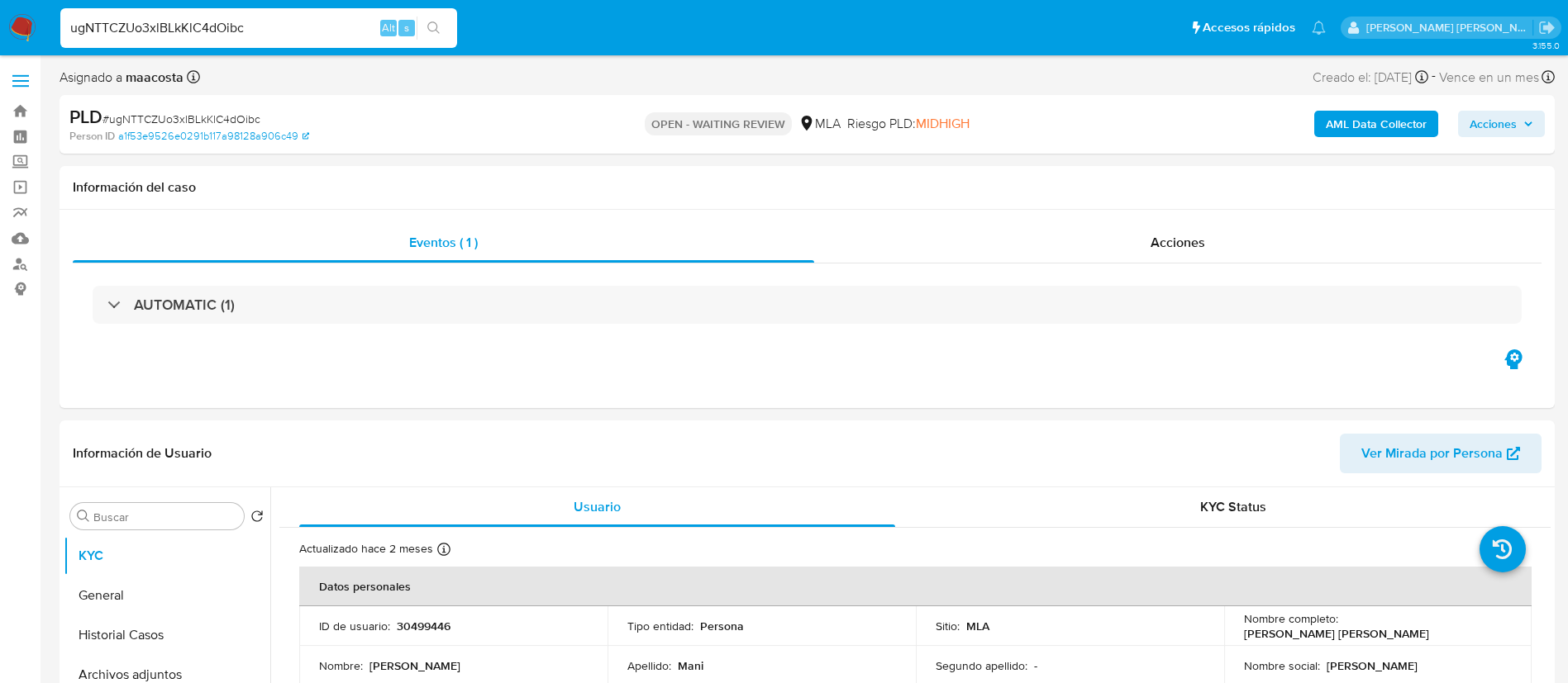
select select "10"
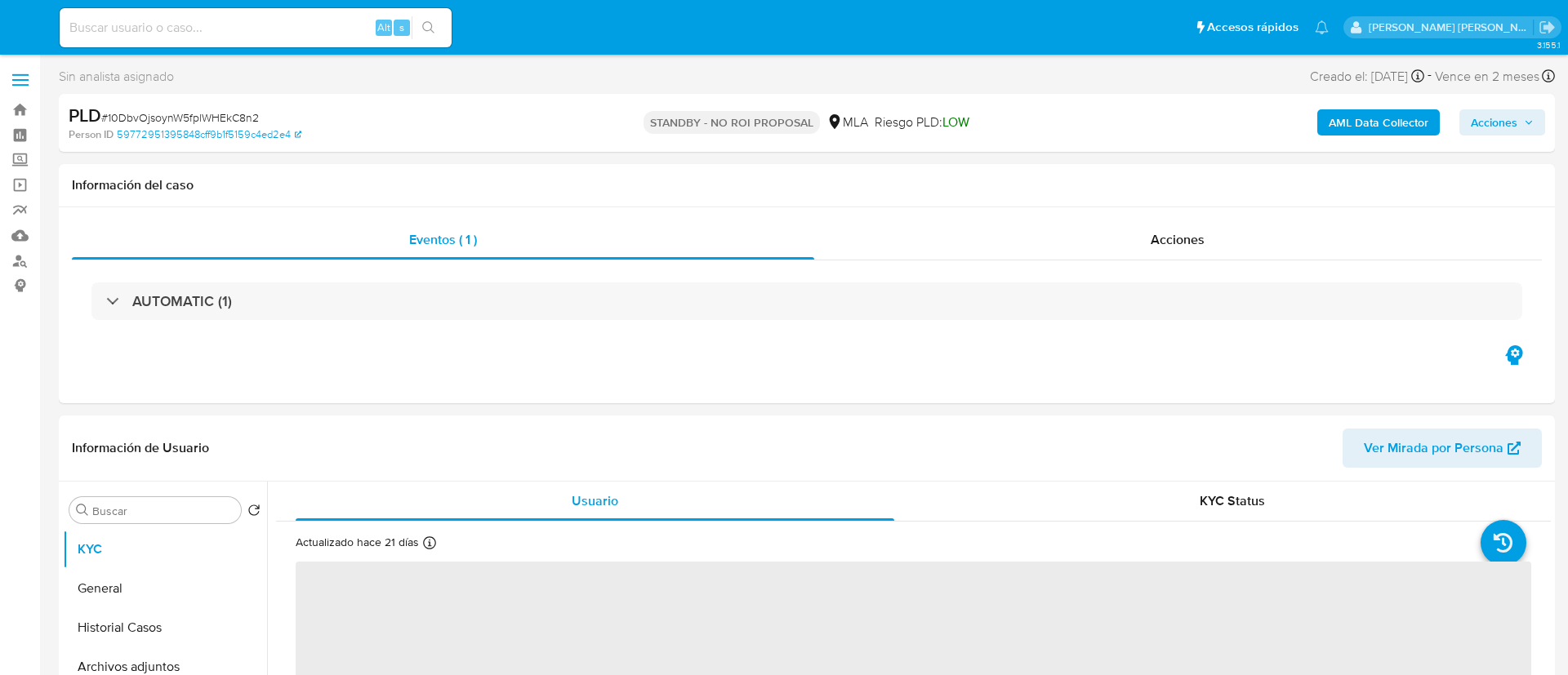
select select "10"
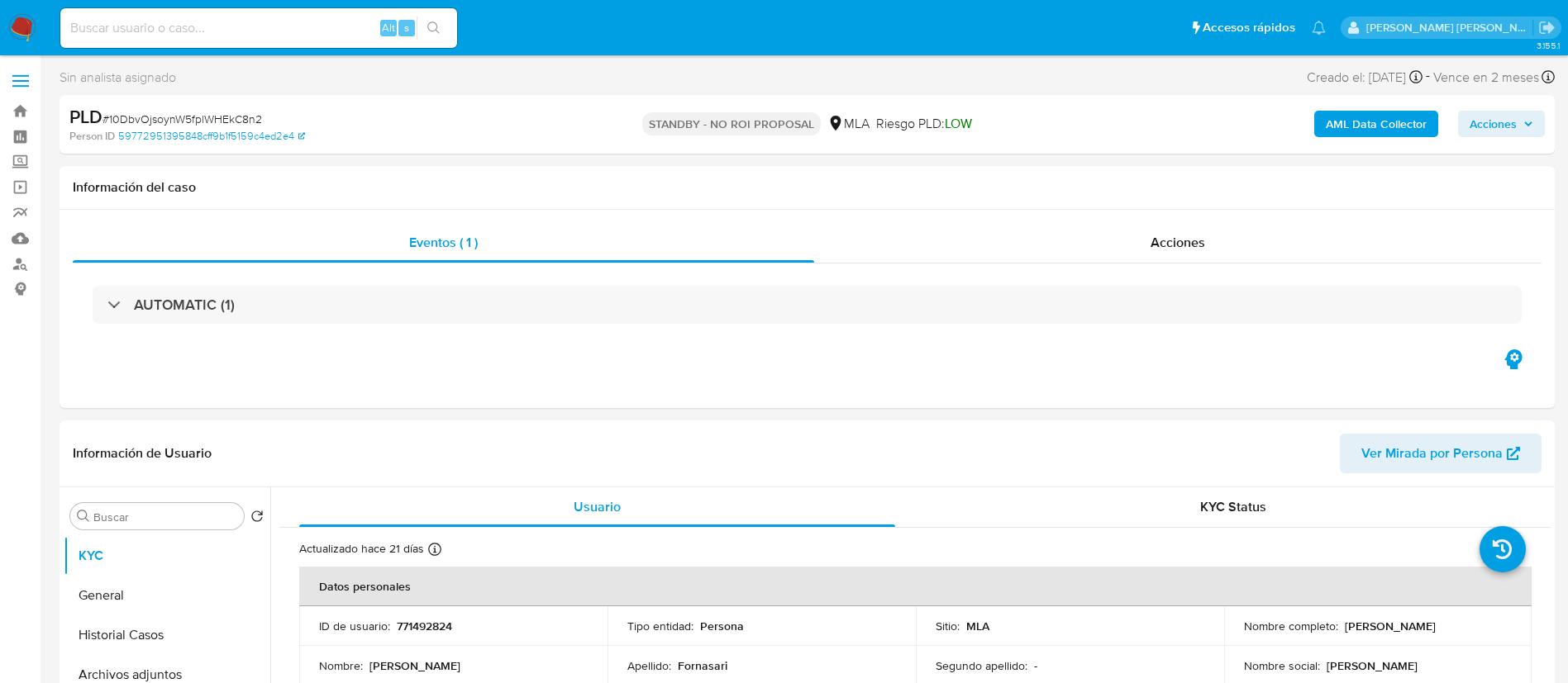
paste input "9jzUPfKObvC0VCBjTTF3qWvE"
click at [255, 33] on input at bounding box center [259, 28] width 397 height 21
type input "9jzUPfKObvC0VCBjTTF3qWvE"
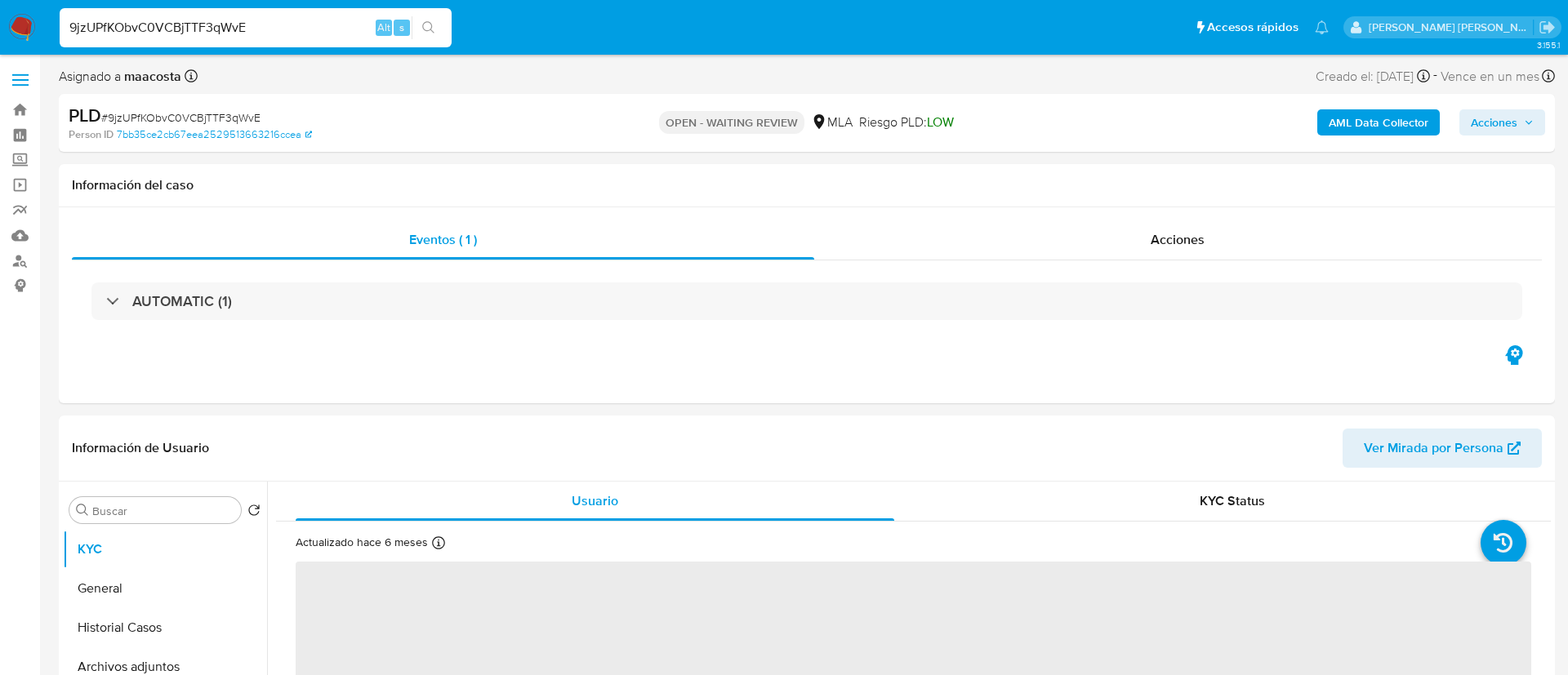
select select "10"
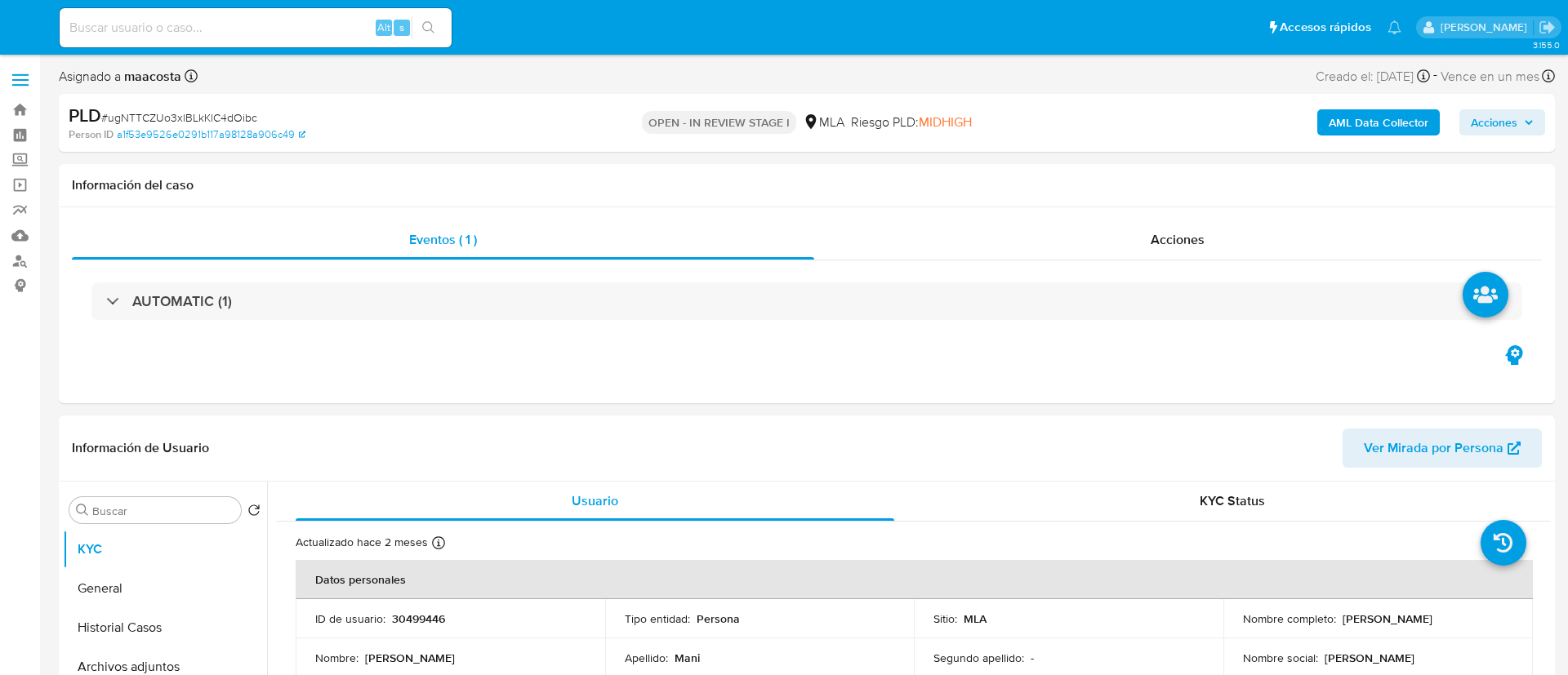
select select "10"
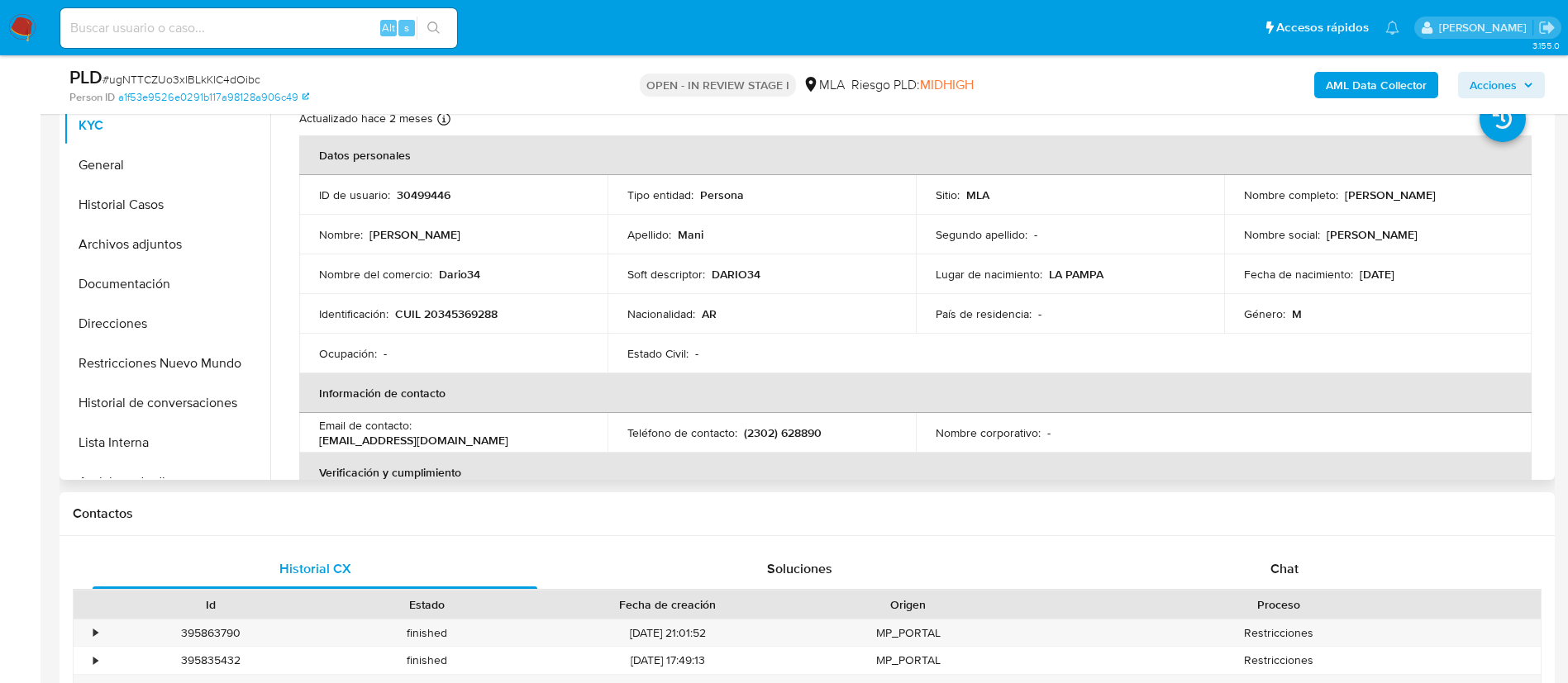
scroll to position [422, 0]
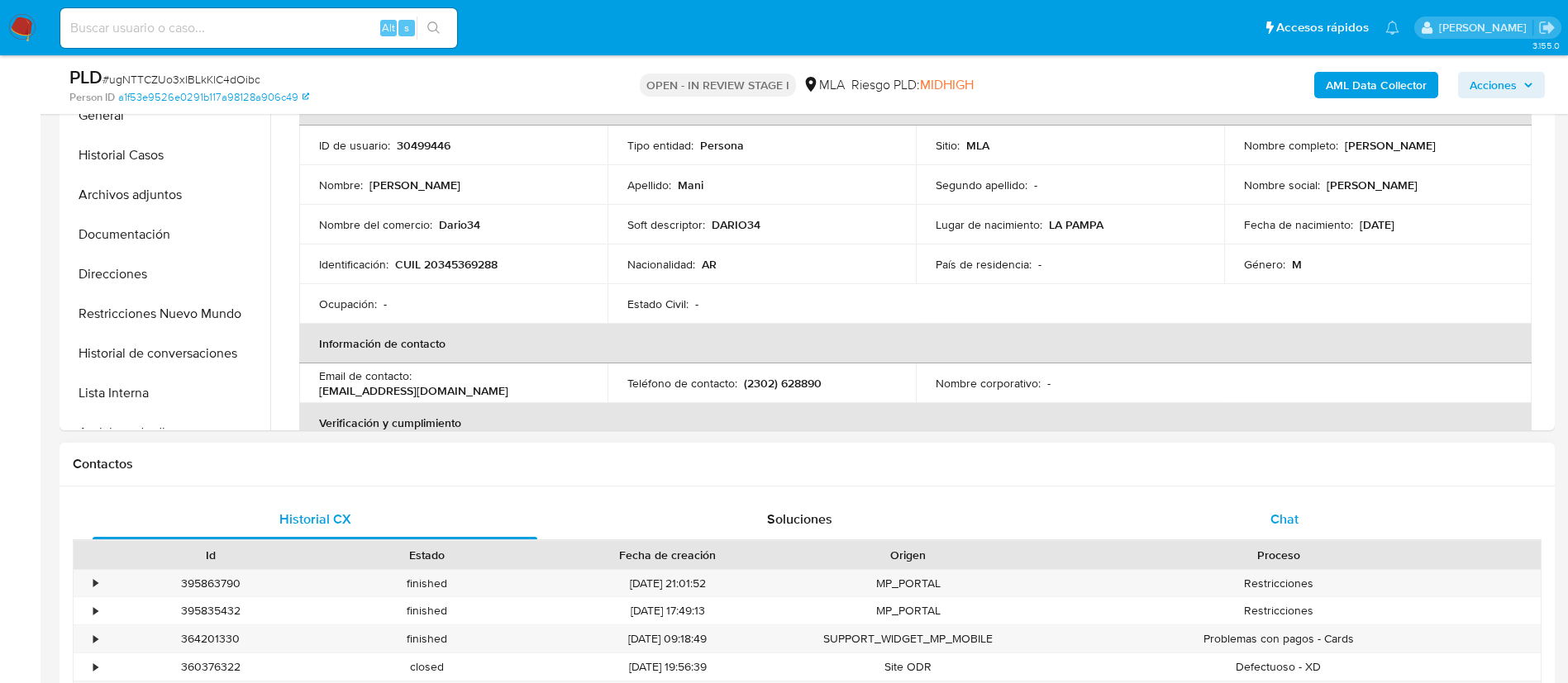
click at [1288, 519] on span "Chat" at bounding box center [1285, 519] width 28 height 19
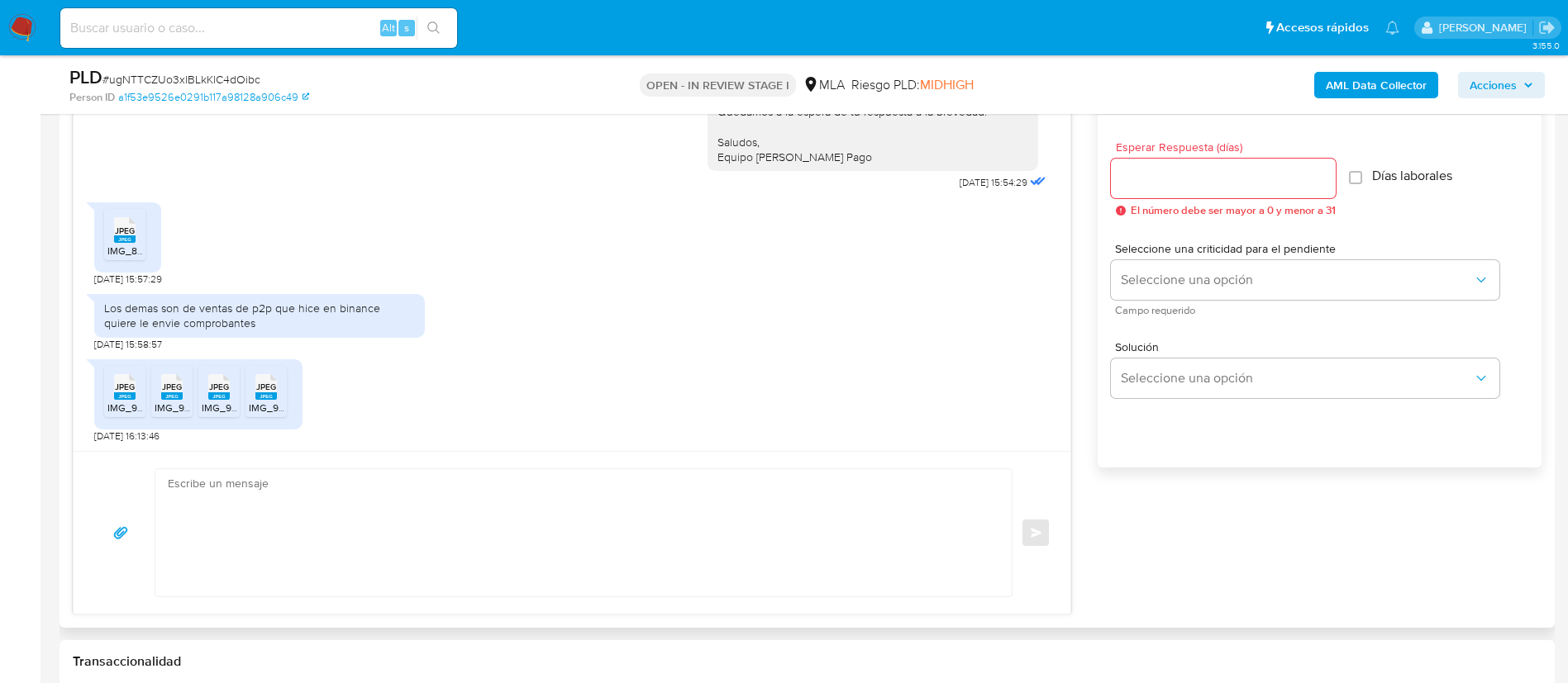
scroll to position [909, 0]
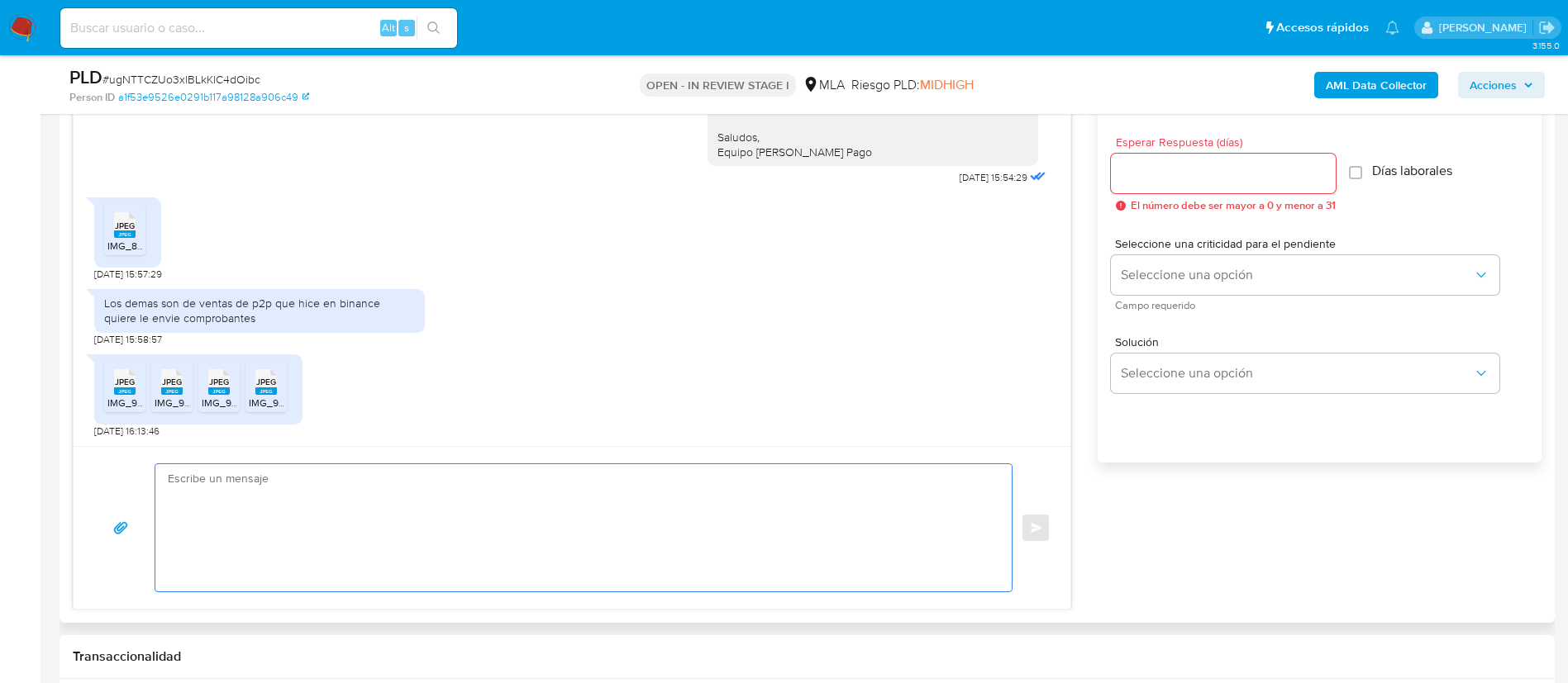
click at [645, 504] on textarea at bounding box center [580, 528] width 824 height 127
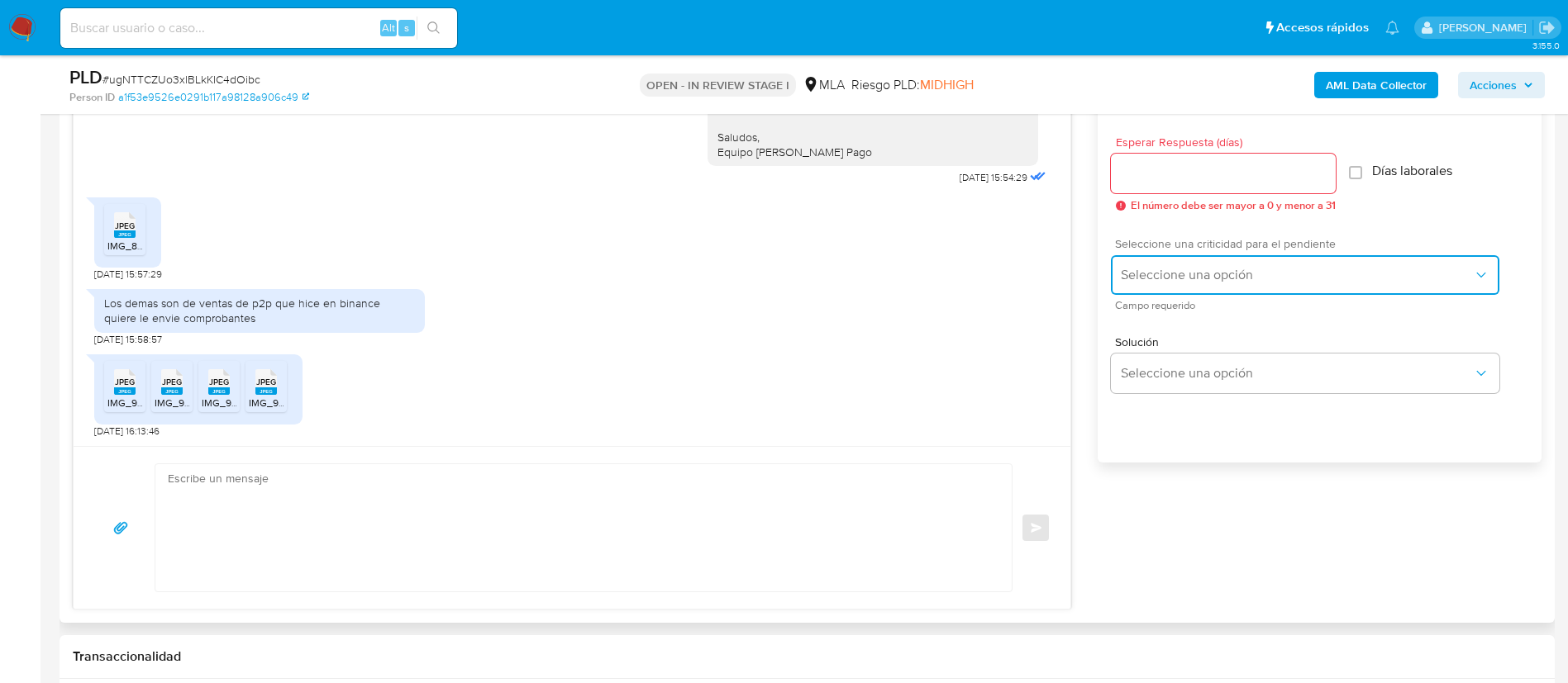
click at [1173, 282] on span "Seleccione una opción" at bounding box center [1297, 275] width 352 height 17
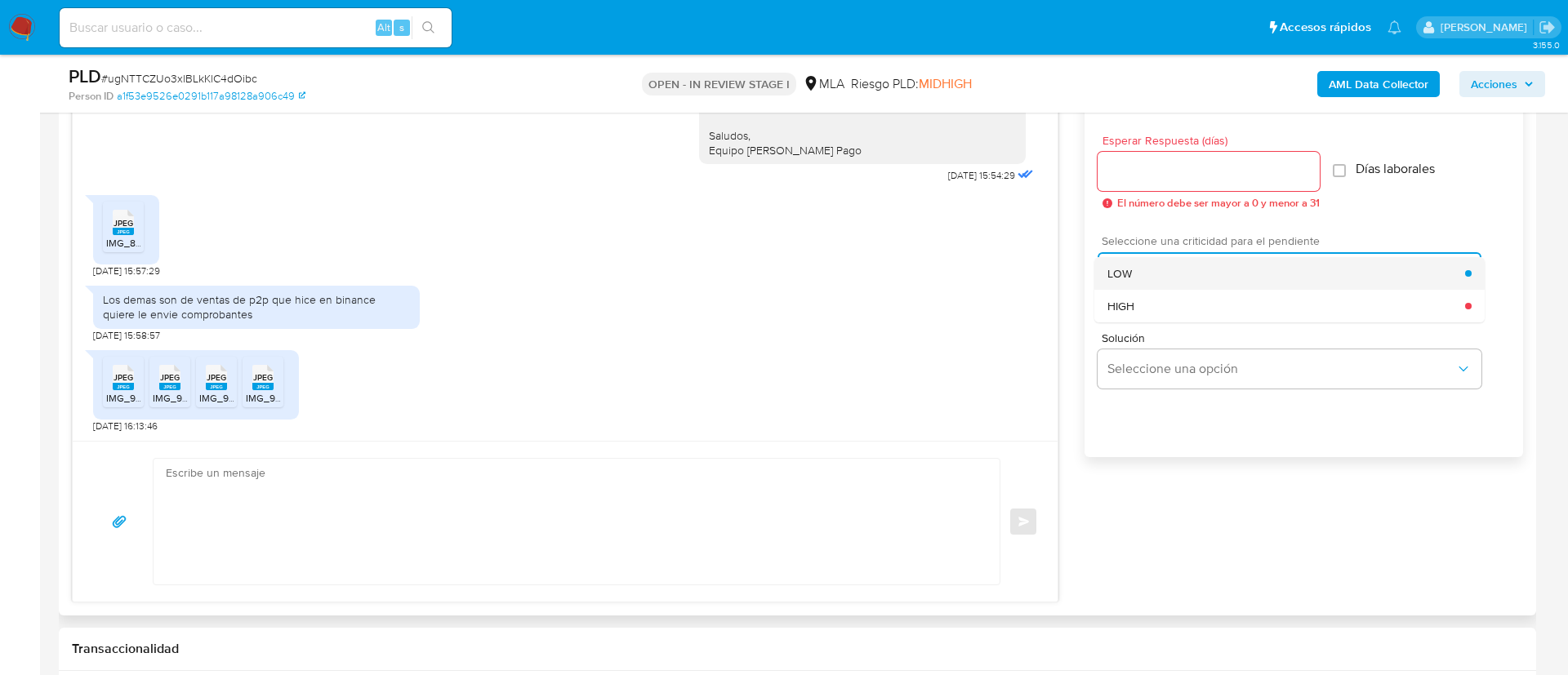
click at [1155, 273] on div "LOW" at bounding box center [1286, 274] width 358 height 33
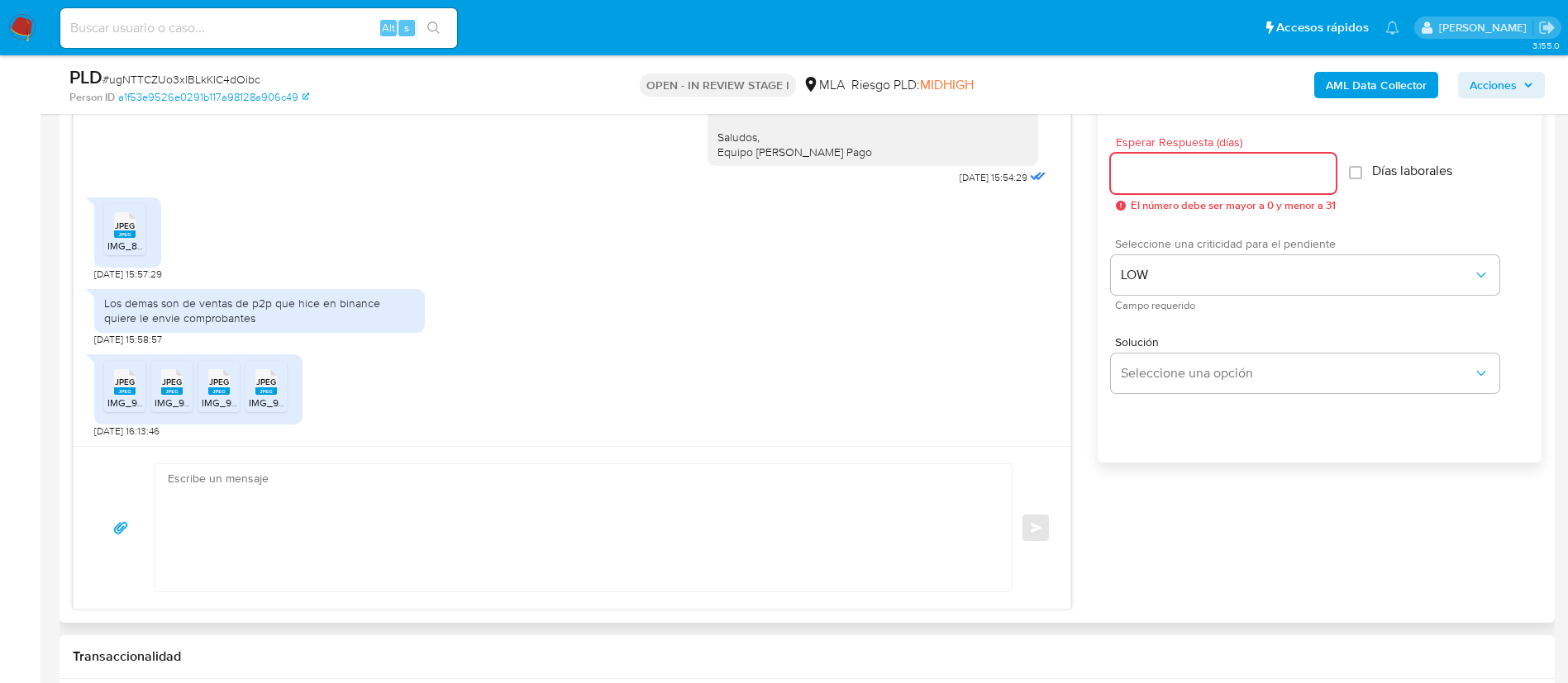
click at [1139, 180] on input "Esperar Respuesta (días)" at bounding box center [1223, 173] width 224 height 21
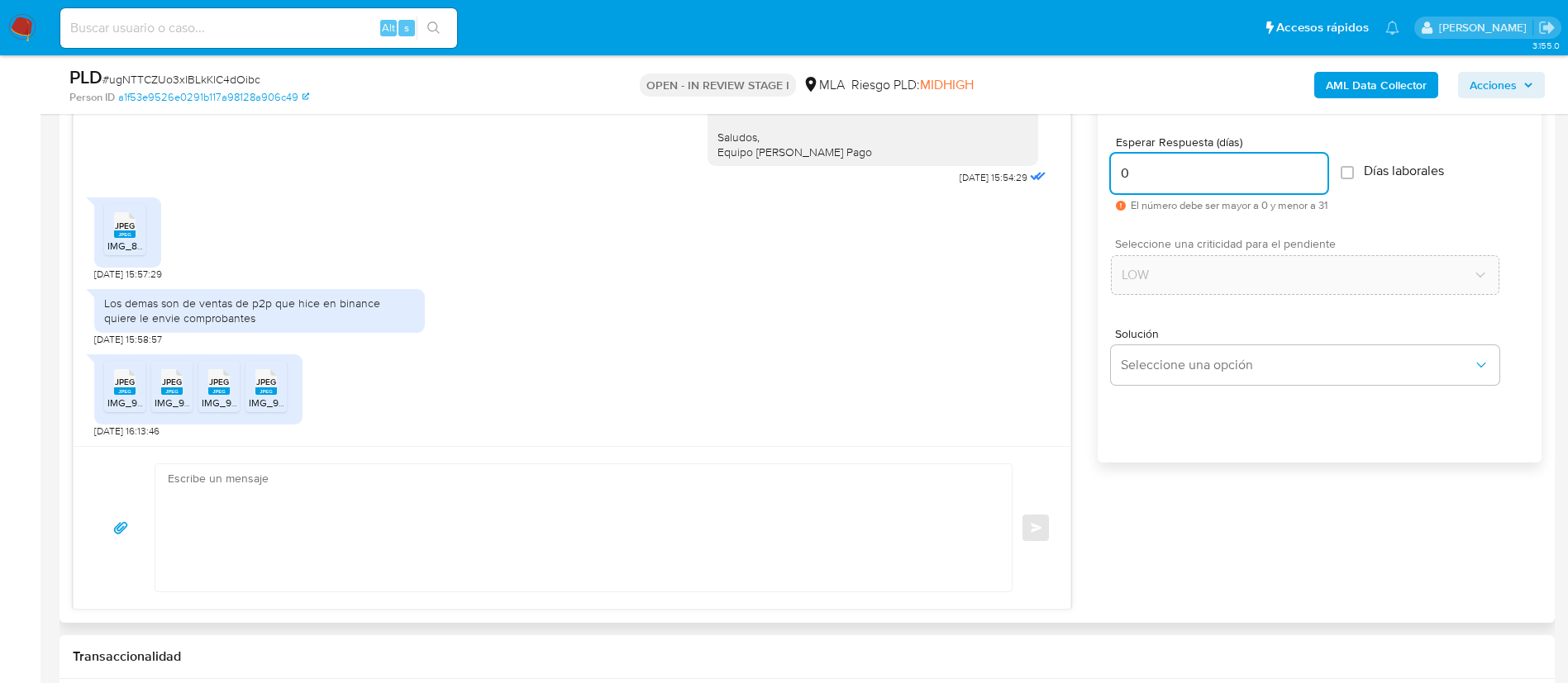
type input "0"
click at [690, 603] on div "Enviar" at bounding box center [572, 527] width 996 height 162
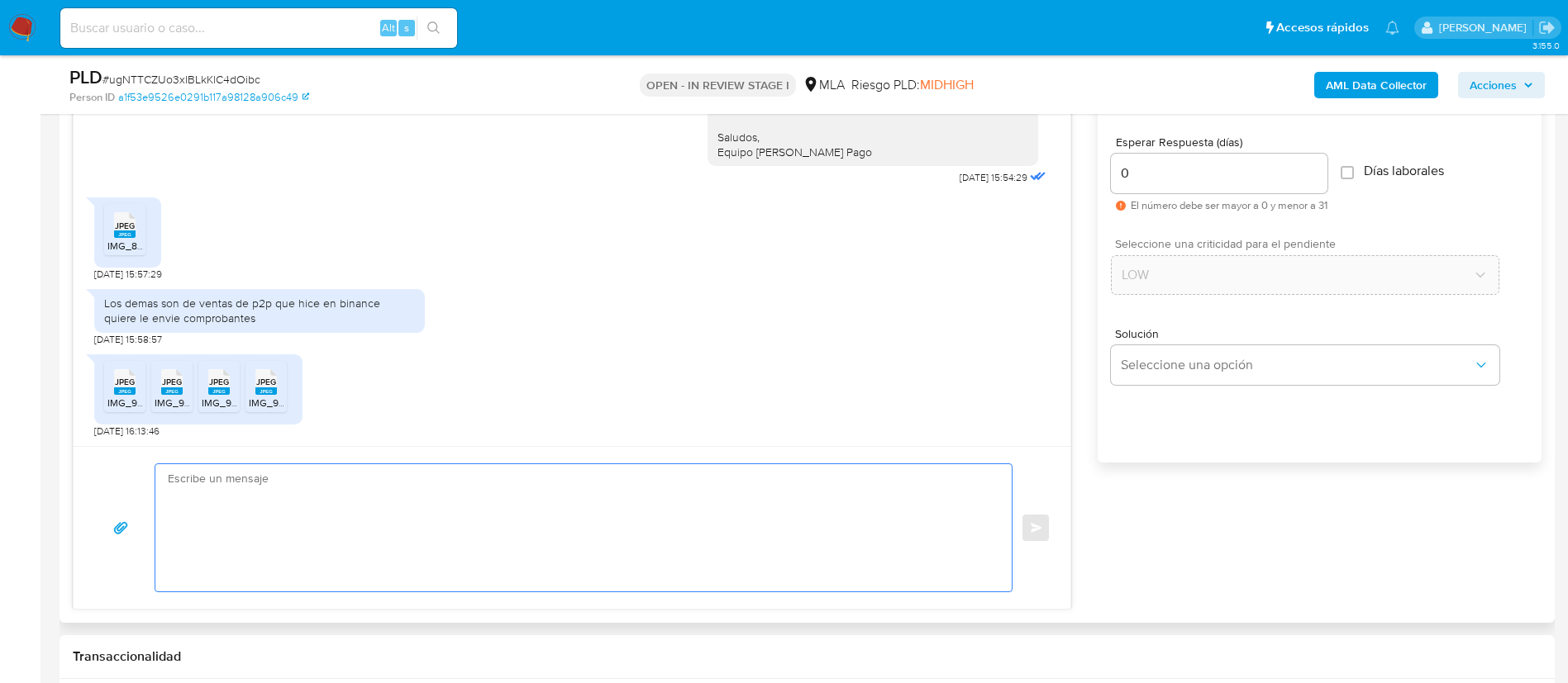
click at [589, 535] on textarea at bounding box center [580, 528] width 824 height 127
paste textarea "Hola, Muchas gracias por la respuesta. Analizamos tu caso y notamos que la info…"
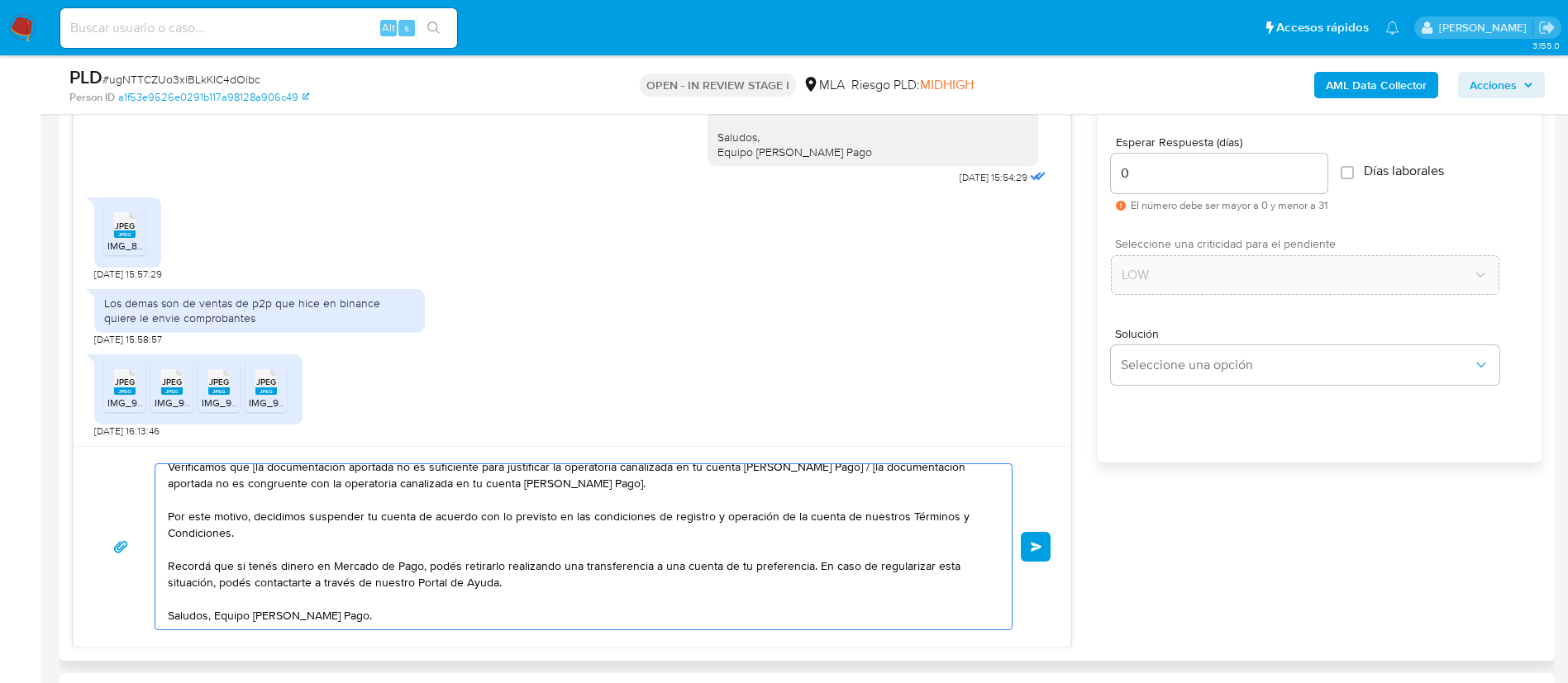
scroll to position [0, 0]
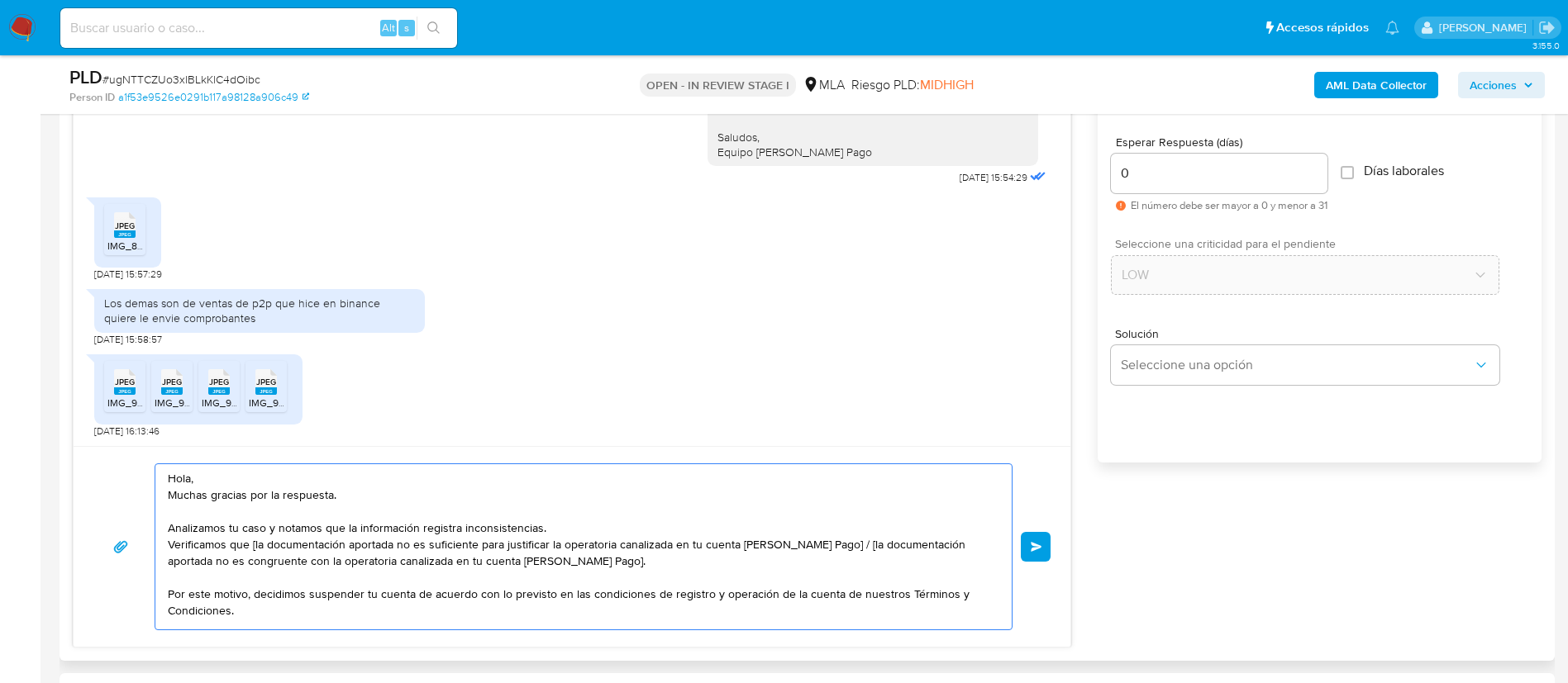
click at [256, 543] on textarea "Hola, Muchas gracias por la respuesta. Analizamos tu caso y notamos que la info…" at bounding box center [580, 546] width 824 height 165
click at [825, 539] on textarea "Hola, Muchas gracias por la respuesta. Analizamos tu caso y notamos que la info…" at bounding box center [580, 546] width 824 height 165
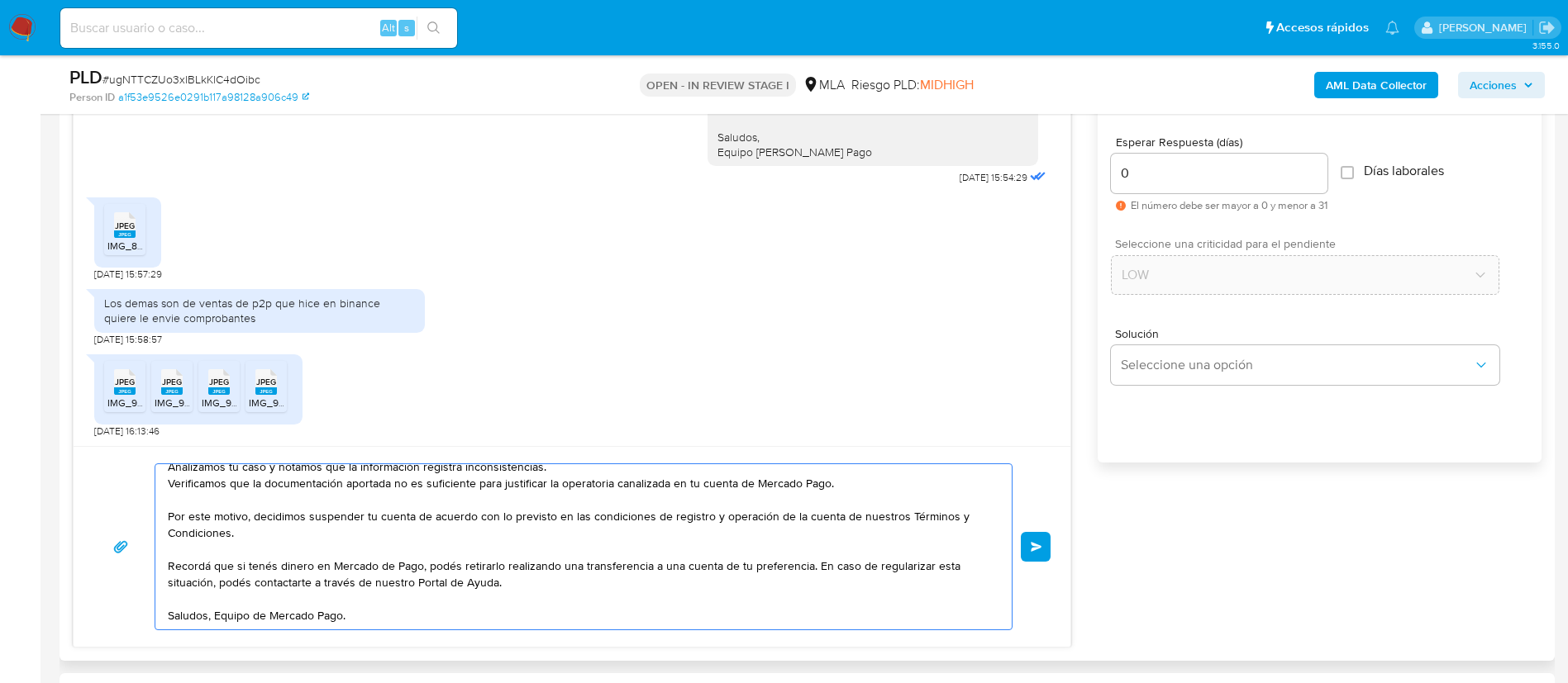
scroll to position [93, 0]
type textarea "Hola, Muchas gracias por la respuesta. Analizamos tu caso y notamos que la info…"
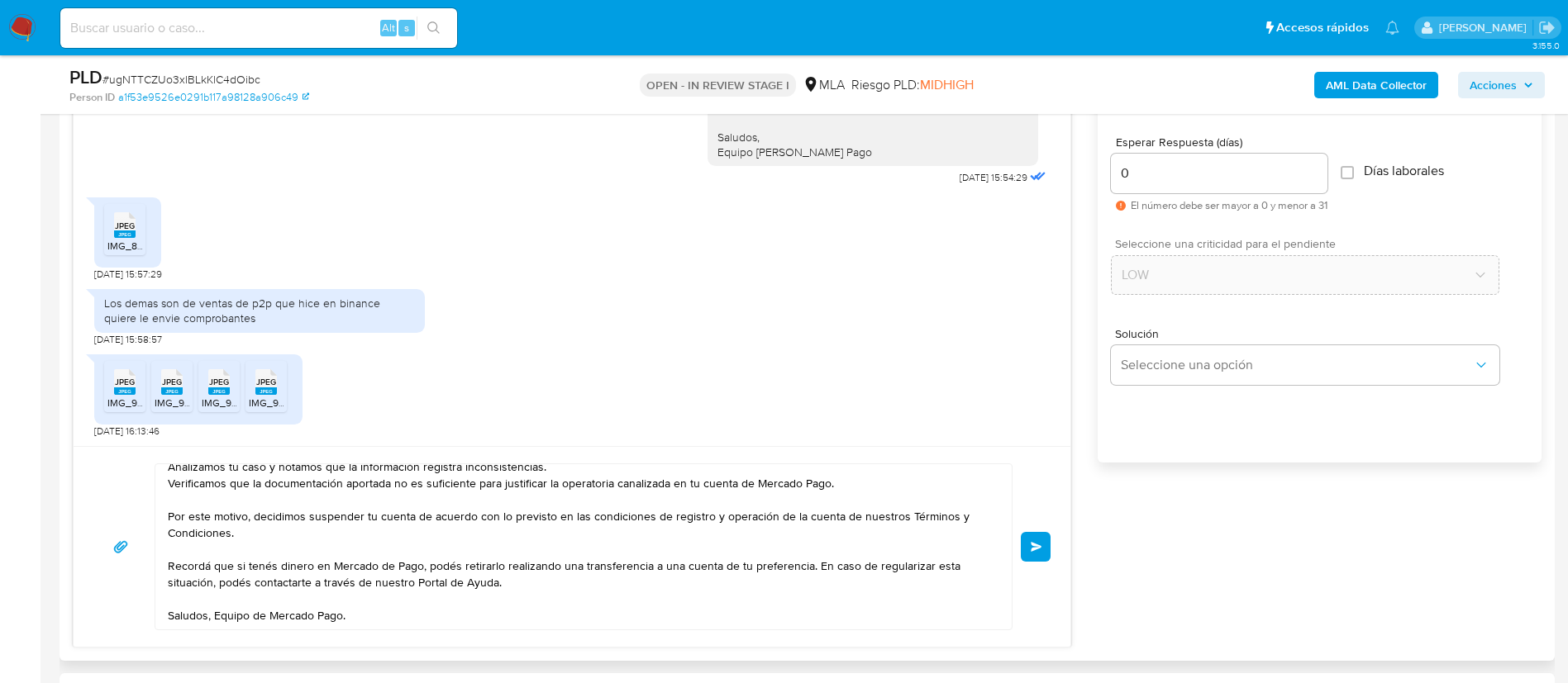
click at [1027, 549] on button "Enviar" at bounding box center [1035, 546] width 30 height 30
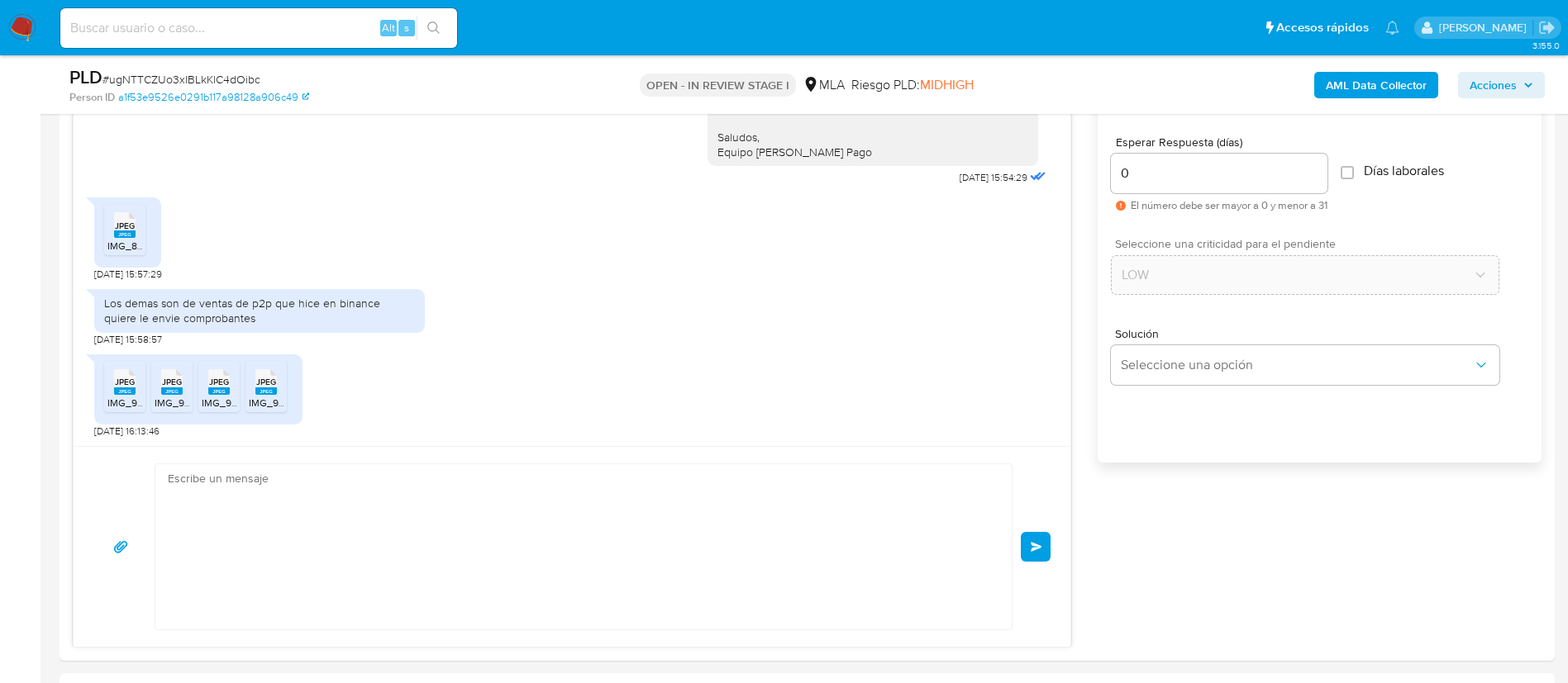
scroll to position [1842, 0]
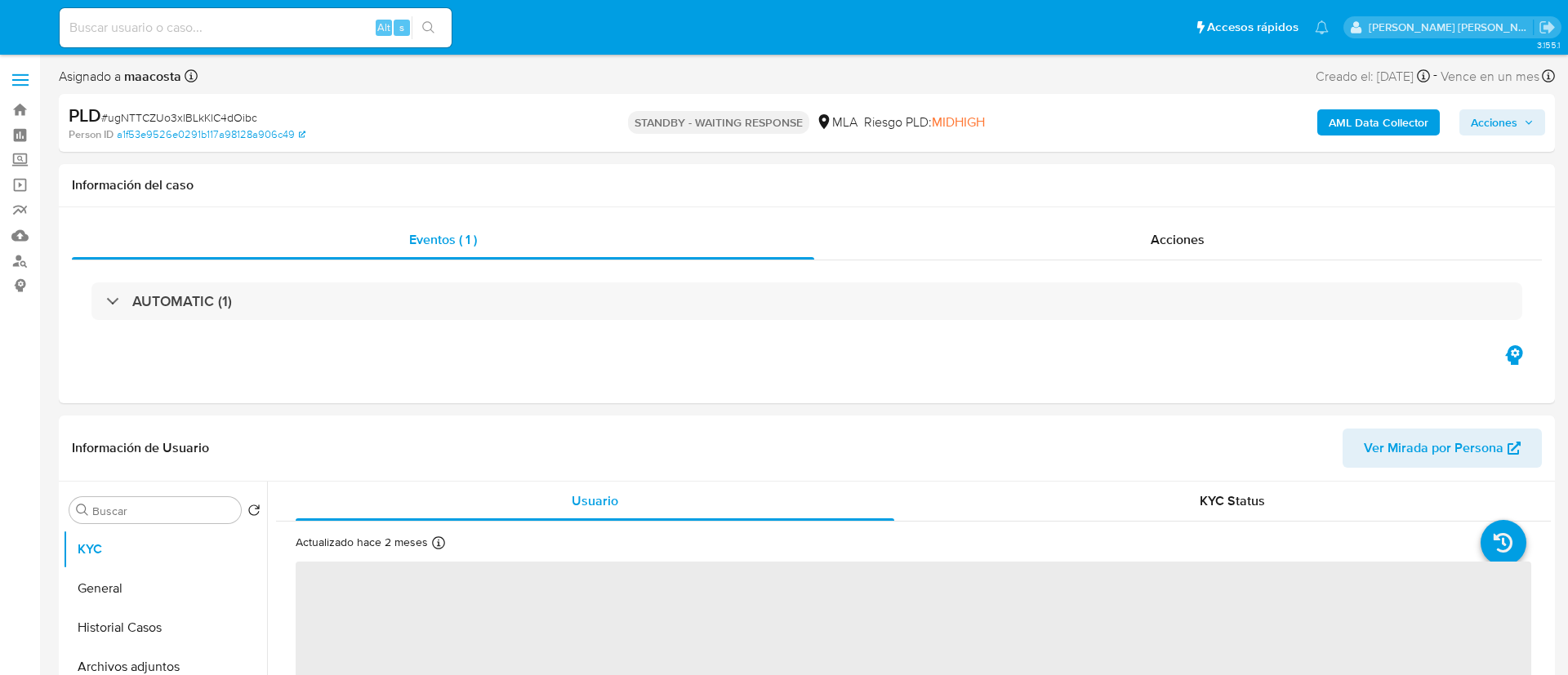
select select "10"
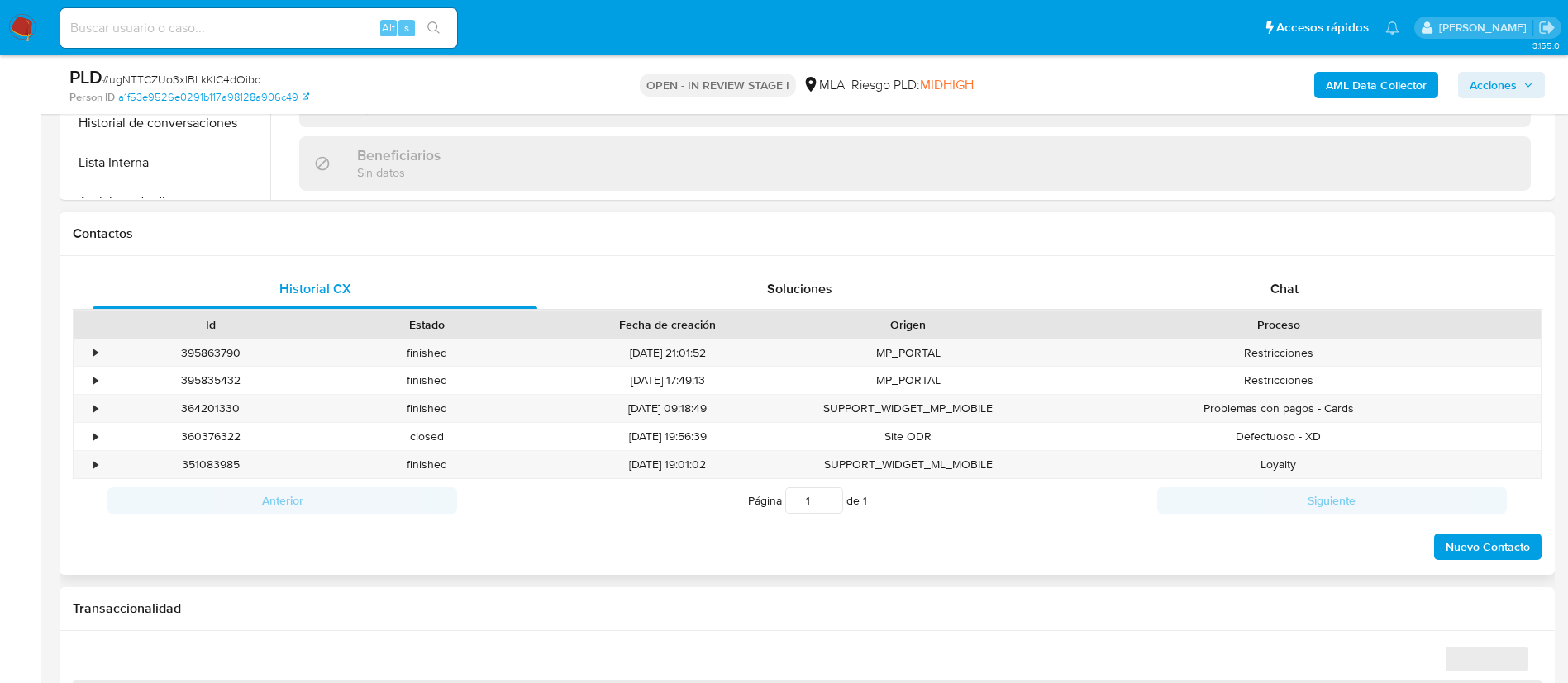
scroll to position [744, 0]
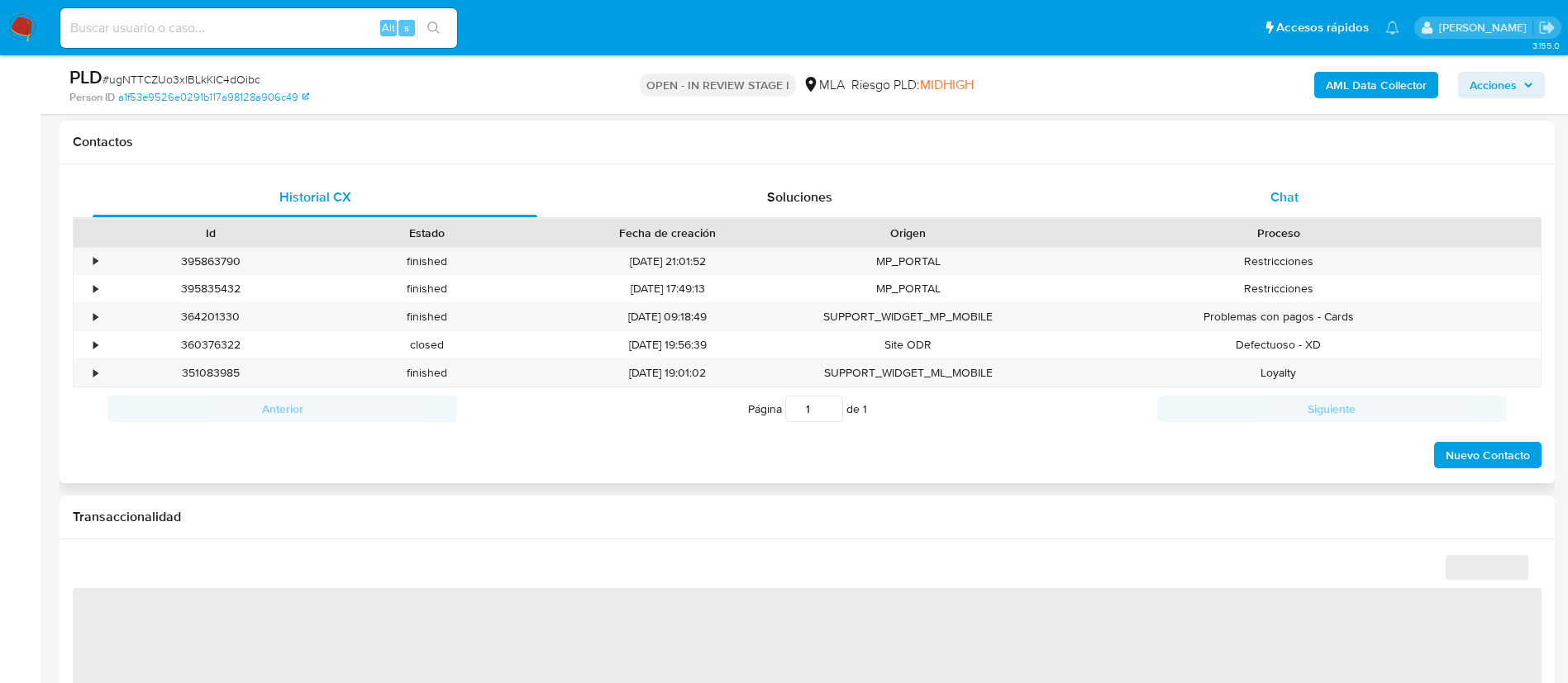
select select "10"
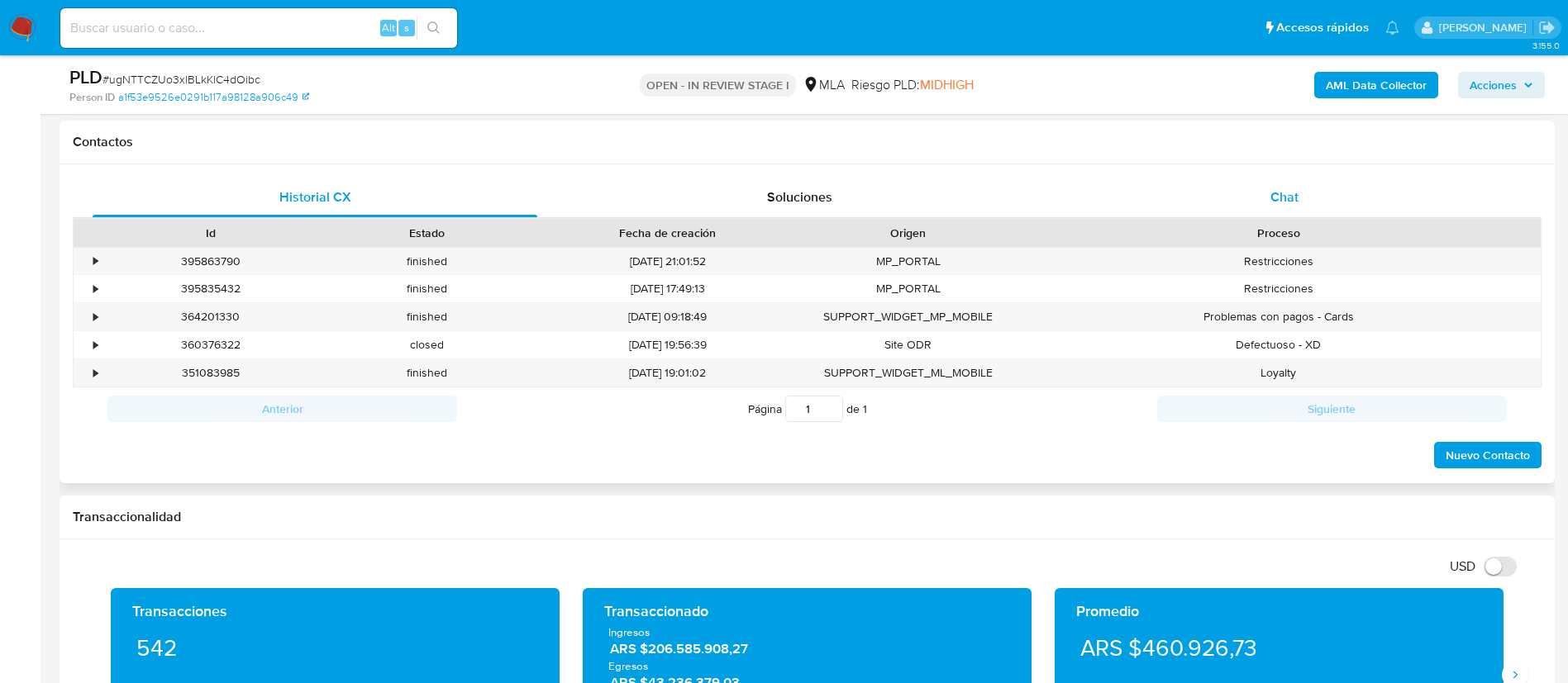
click at [1269, 204] on div "Chat" at bounding box center [1285, 197] width 445 height 40
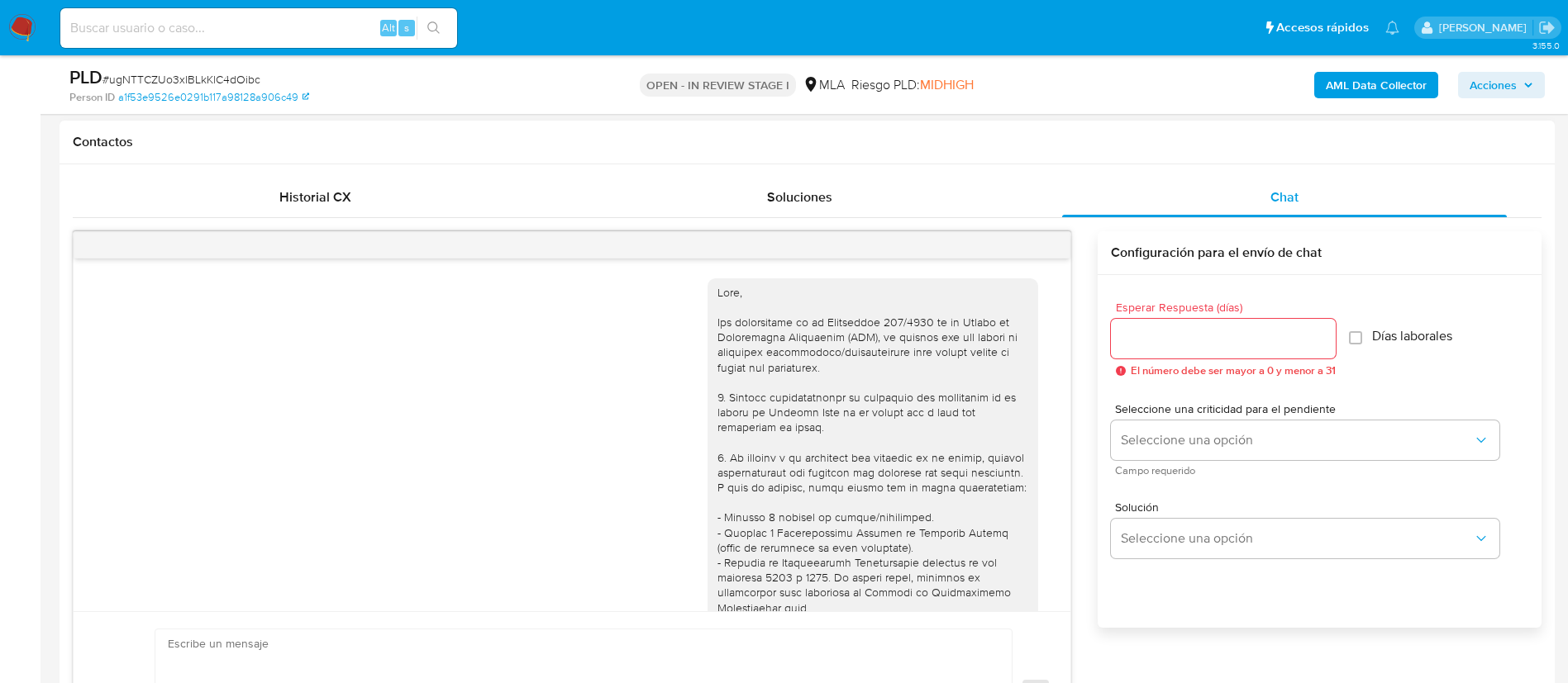
scroll to position [1842, 0]
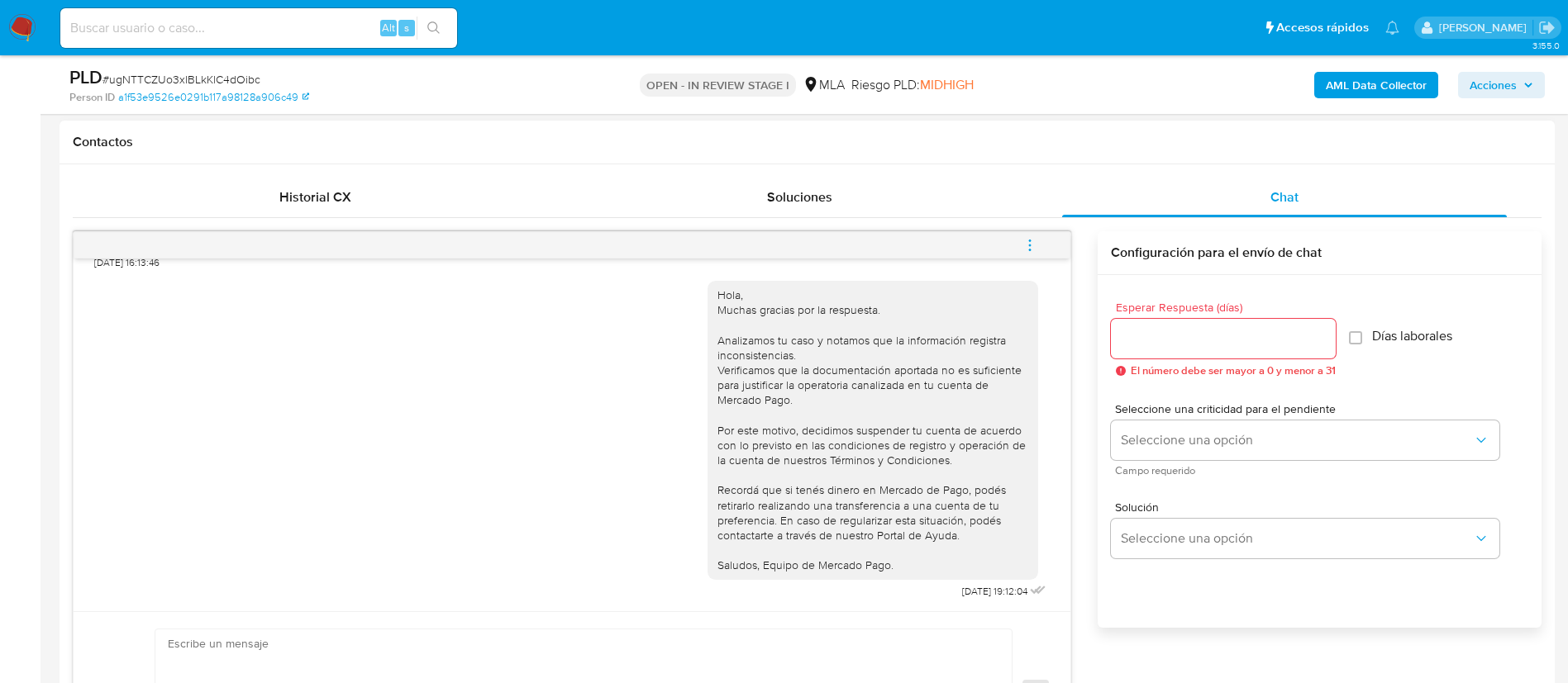
click at [1034, 252] on icon "menu-action" at bounding box center [1030, 246] width 15 height 15
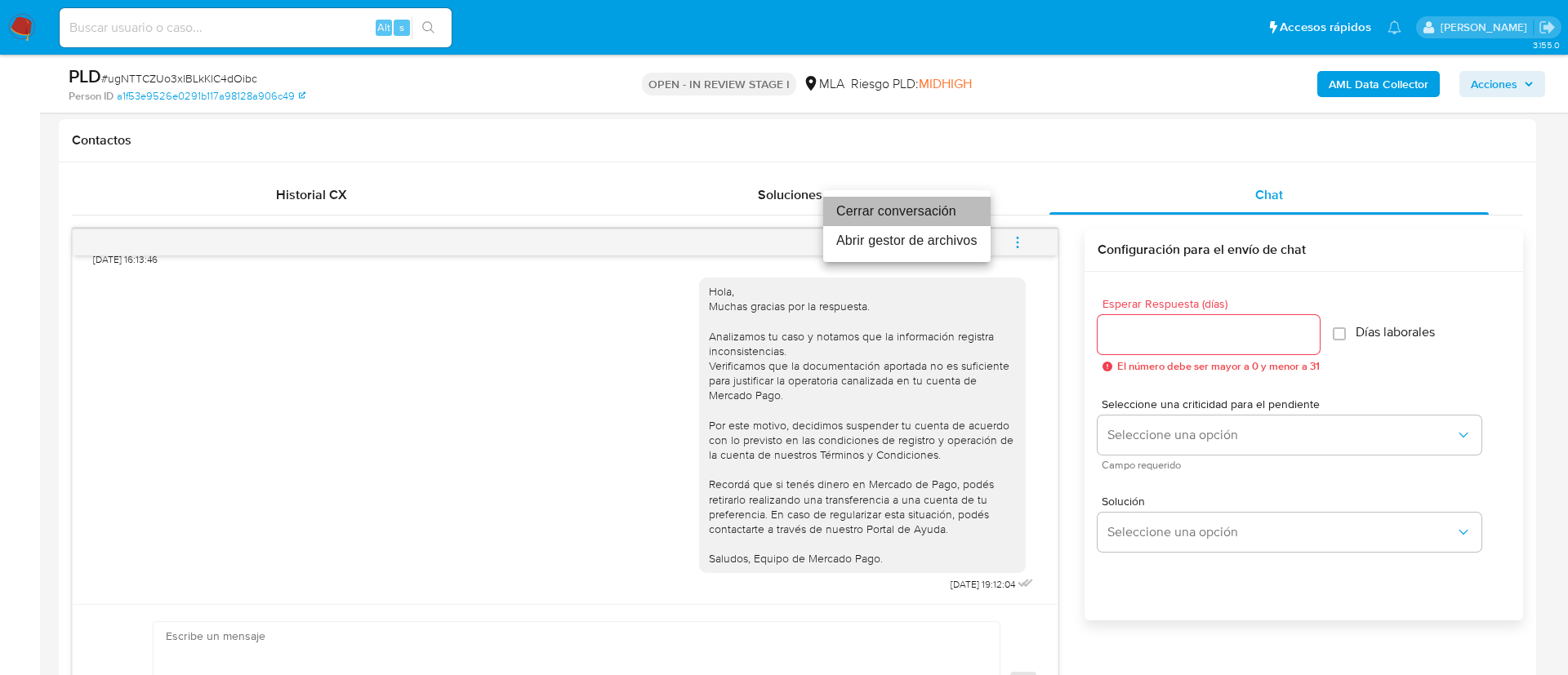
click at [946, 216] on li "Cerrar conversación" at bounding box center [906, 212] width 167 height 29
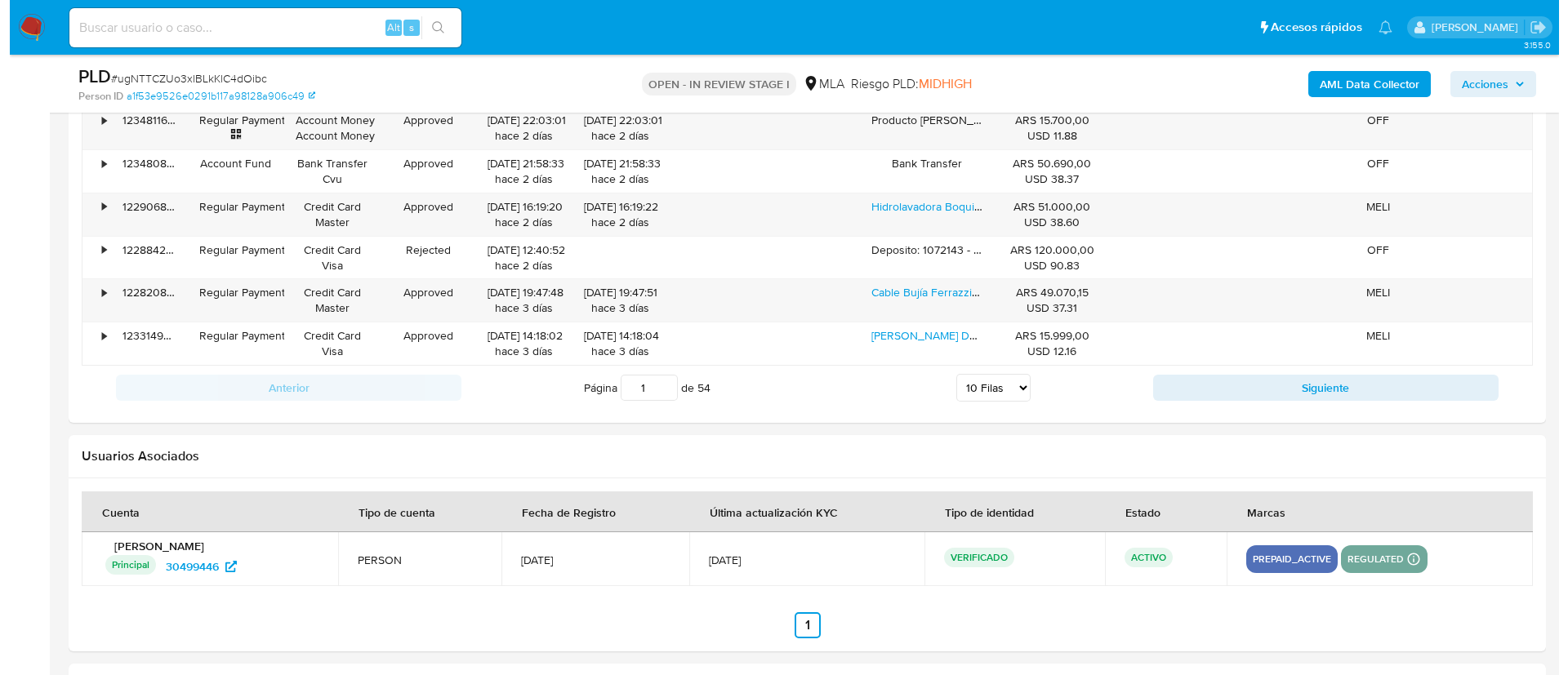
scroll to position [2871, 0]
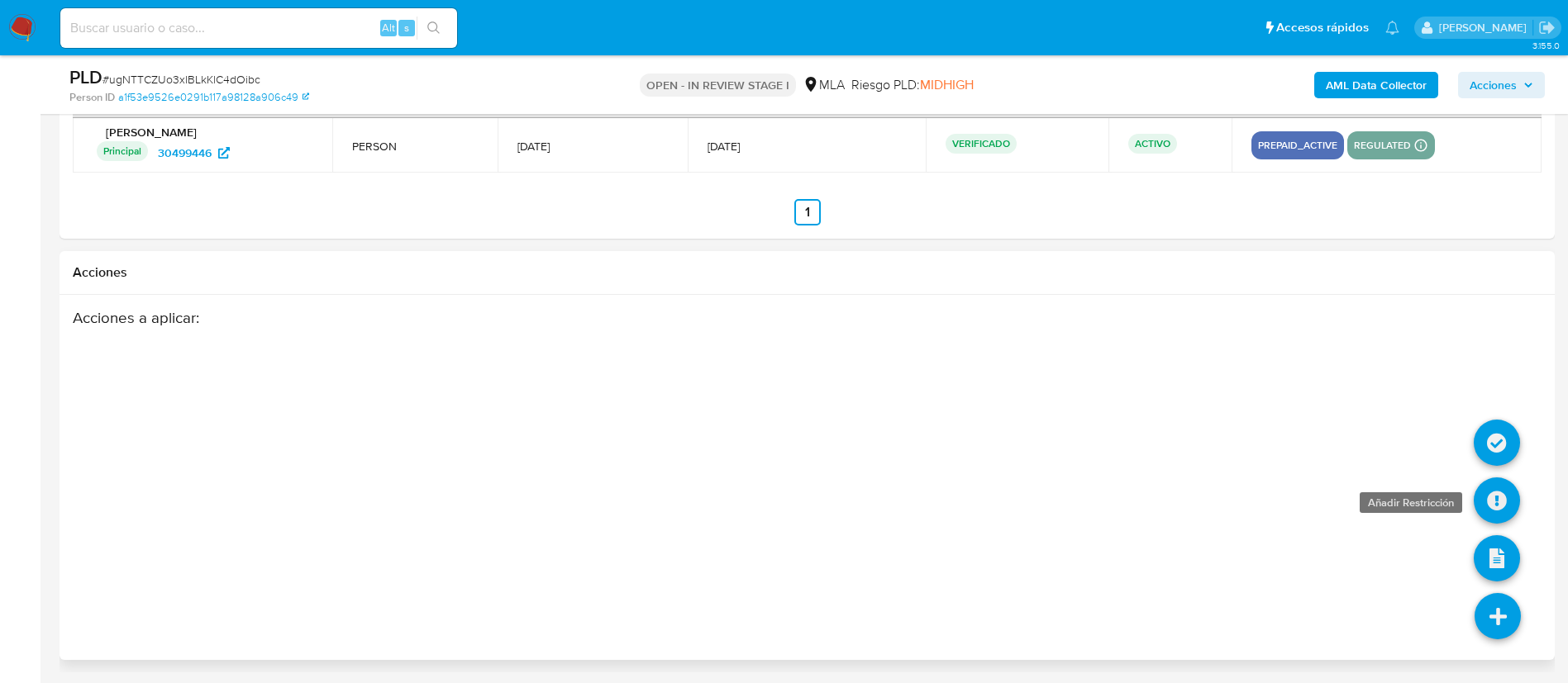
click at [1486, 499] on icon at bounding box center [1497, 500] width 46 height 46
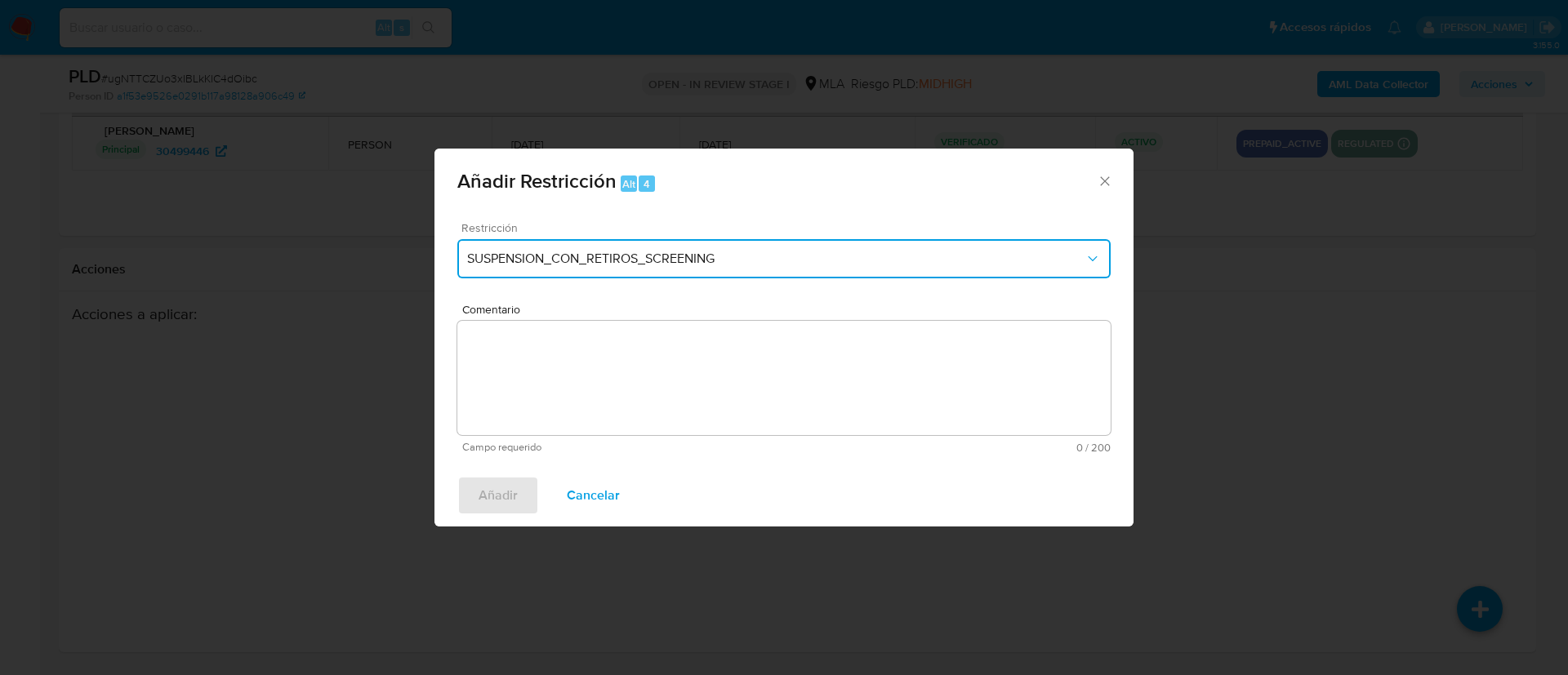
click at [934, 258] on span "SUSPENSION_CON_RETIROS_SCREENING" at bounding box center [775, 259] width 618 height 16
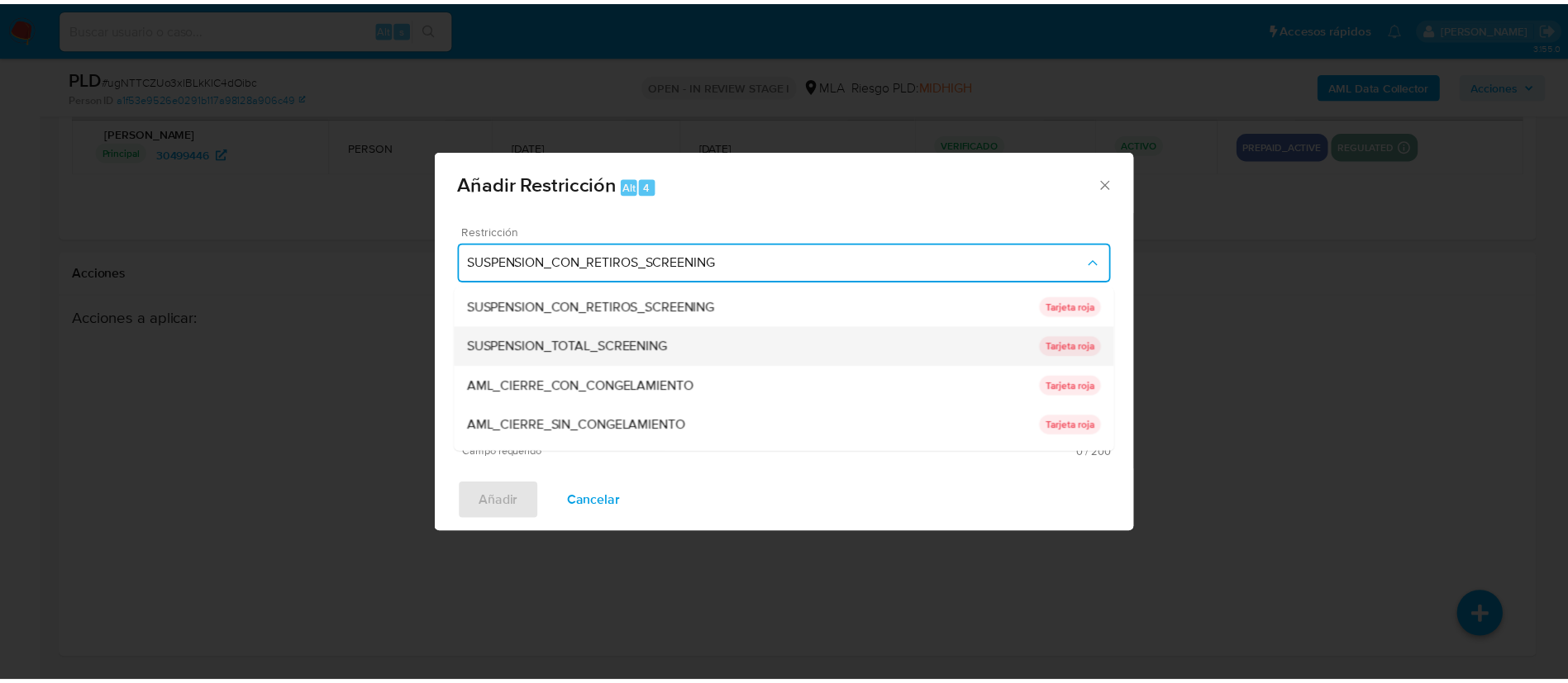
scroll to position [351, 0]
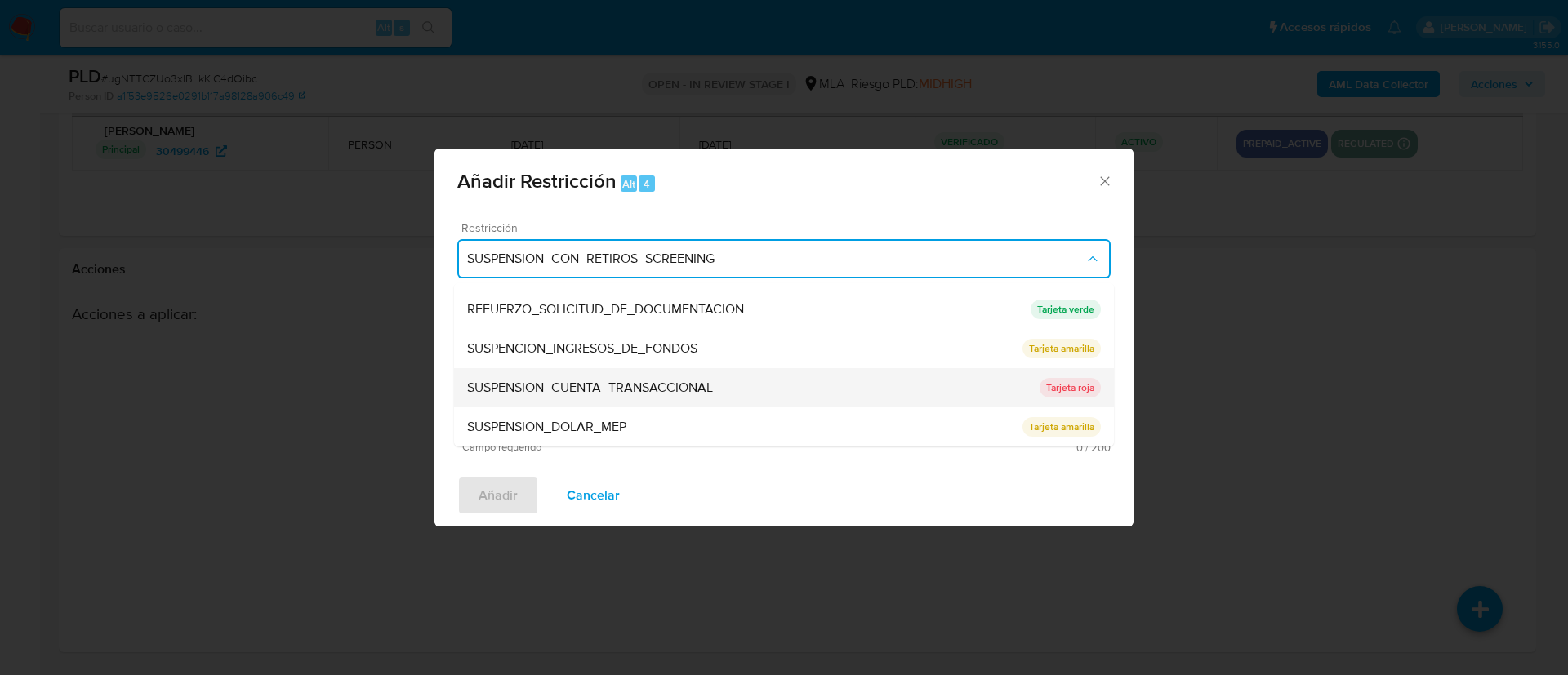
click at [739, 380] on div "SUSPENSION_CUENTA_TRANSACCIONAL" at bounding box center [753, 388] width 572 height 39
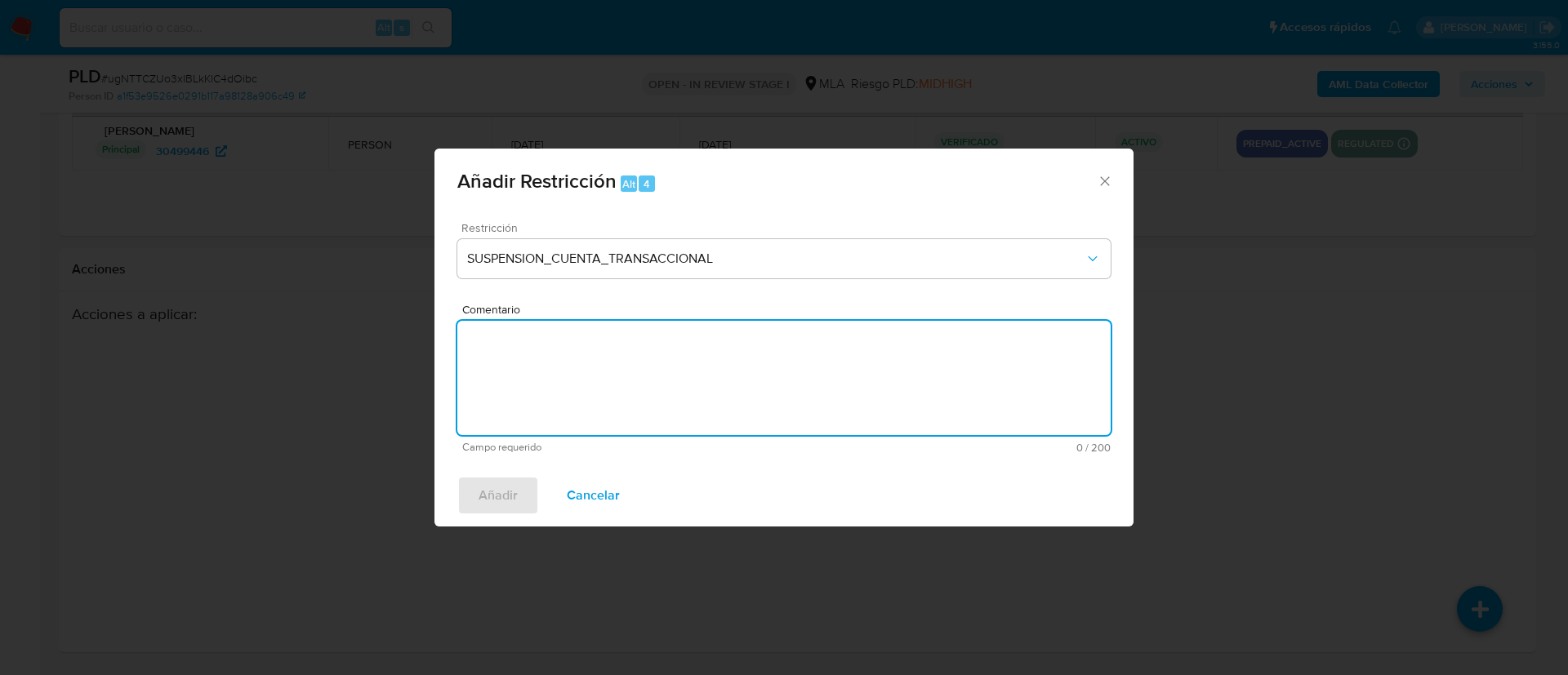
click at [739, 380] on textarea "Comentario" at bounding box center [784, 378] width 653 height 114
type textarea "AML"
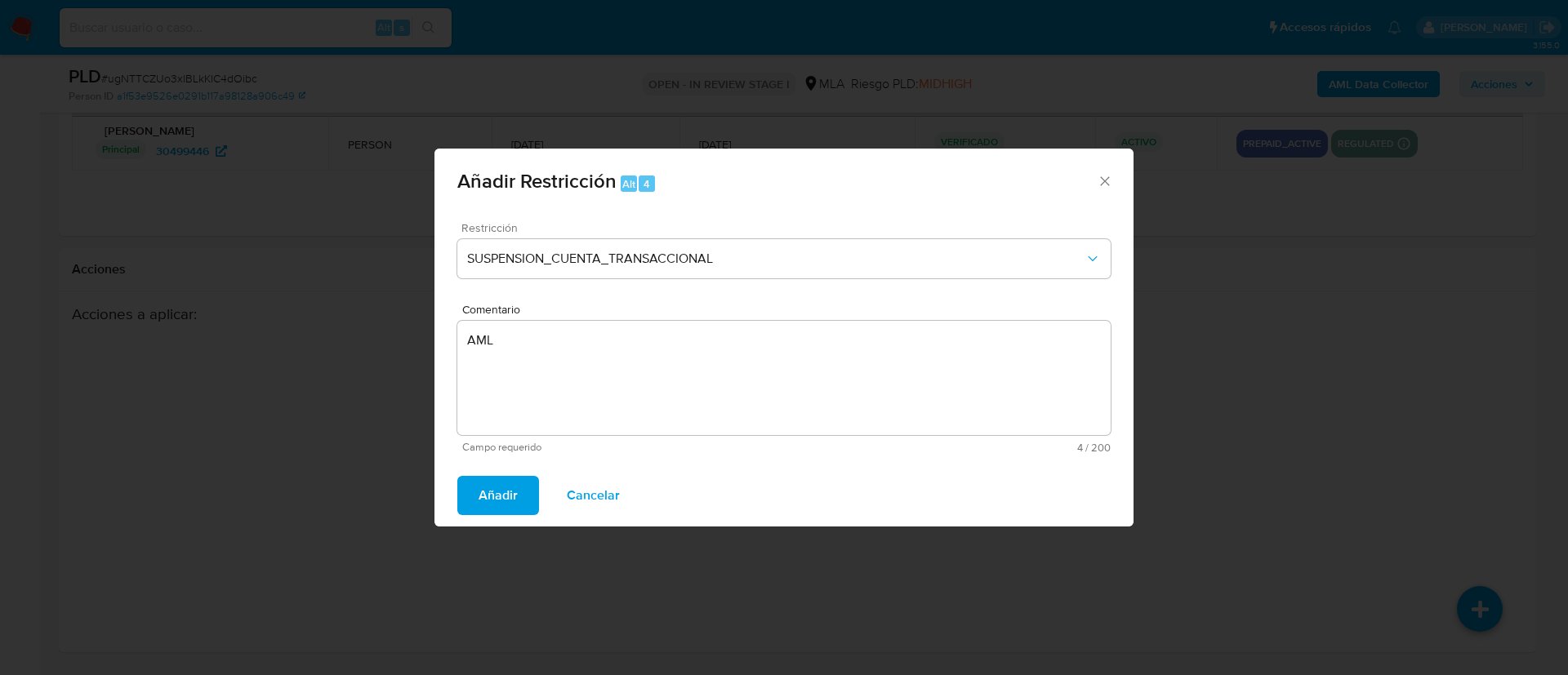
click at [492, 492] on span "Añadir" at bounding box center [498, 495] width 39 height 36
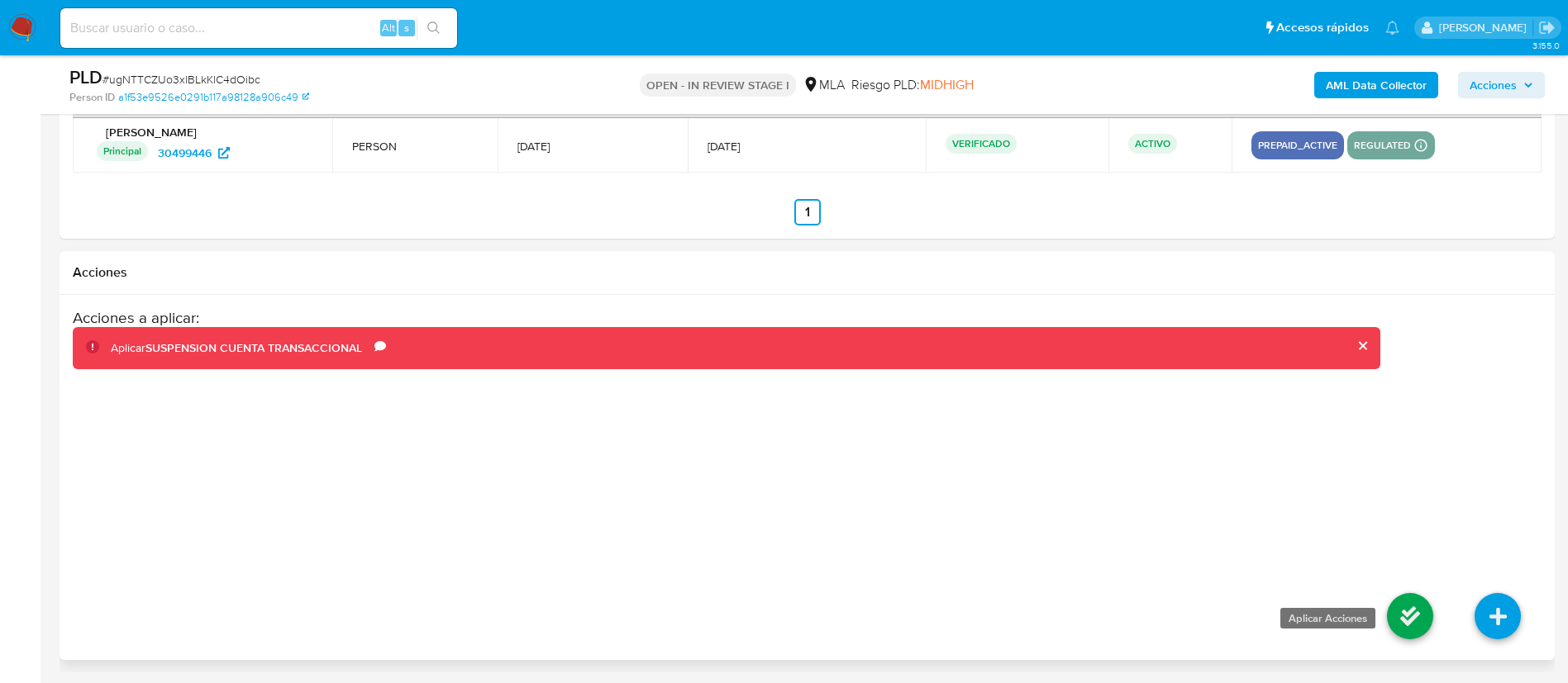
click at [1415, 615] on icon at bounding box center [1410, 617] width 46 height 46
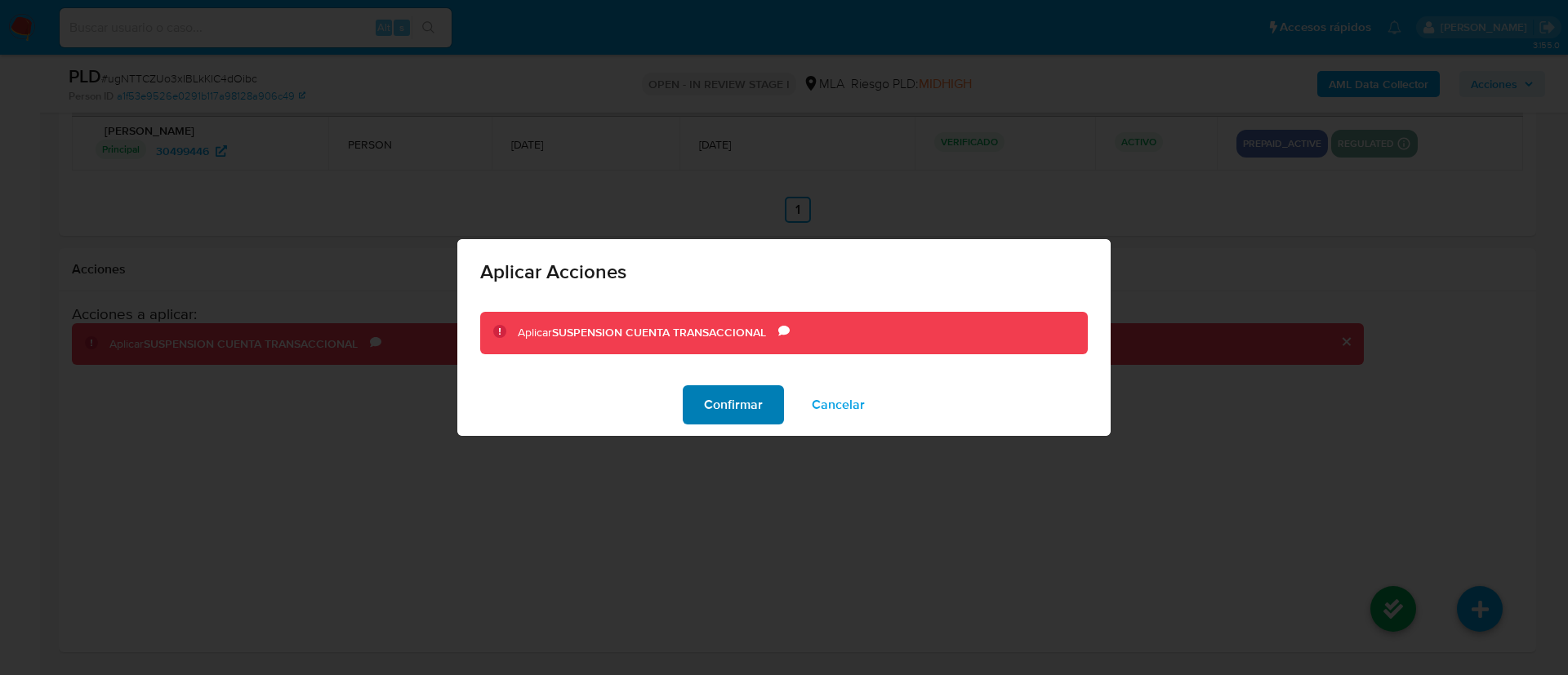
click at [757, 392] on span "Confirmar" at bounding box center [733, 404] width 58 height 36
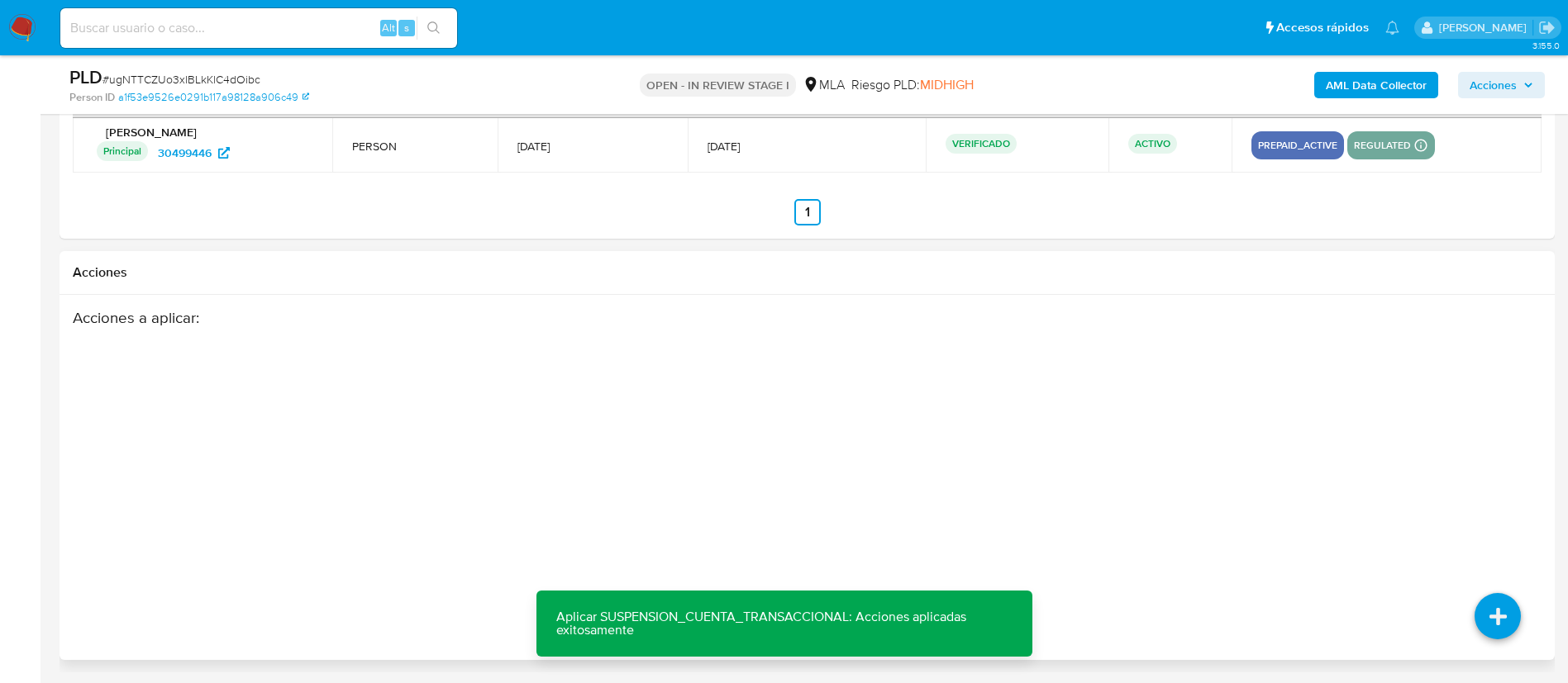
click at [893, 415] on div "Acciones a aplicar :" at bounding box center [727, 440] width 1308 height 264
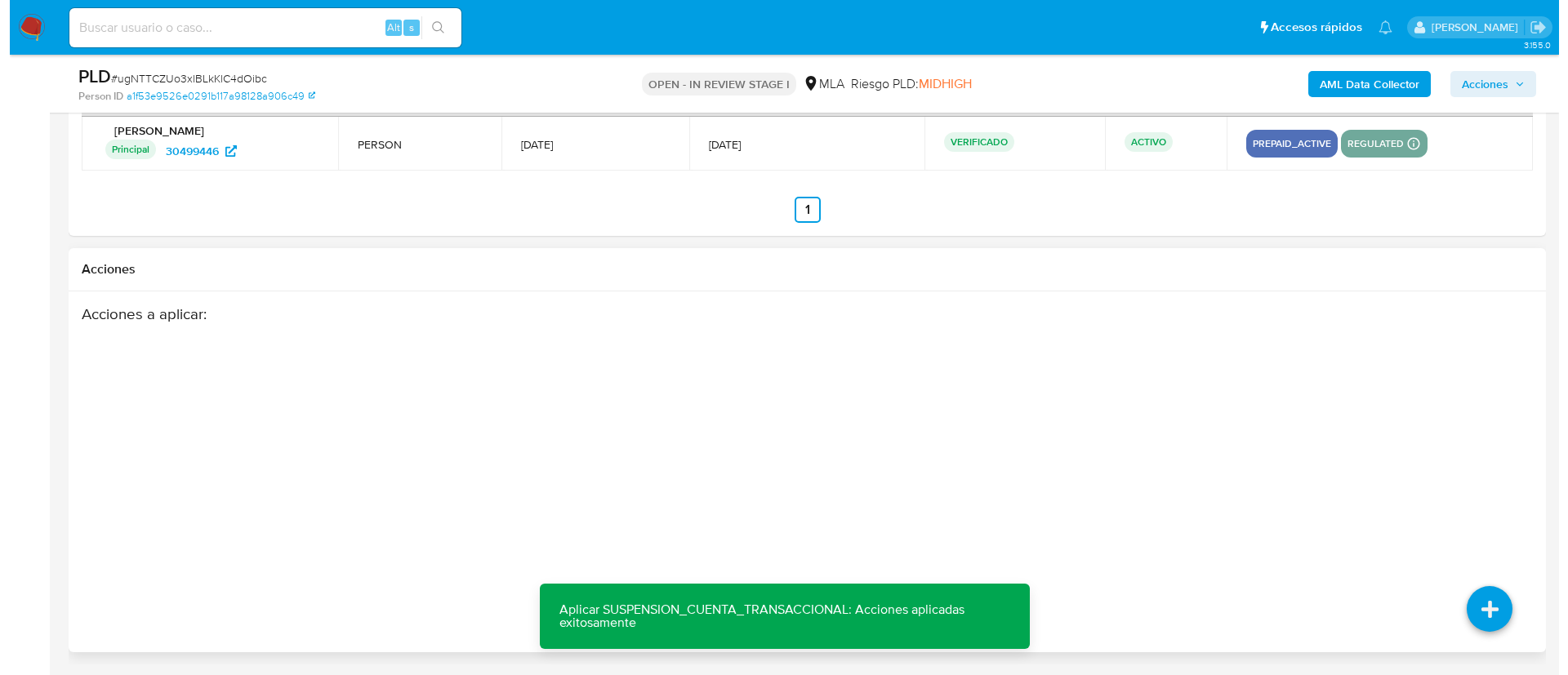
scroll to position [262, 0]
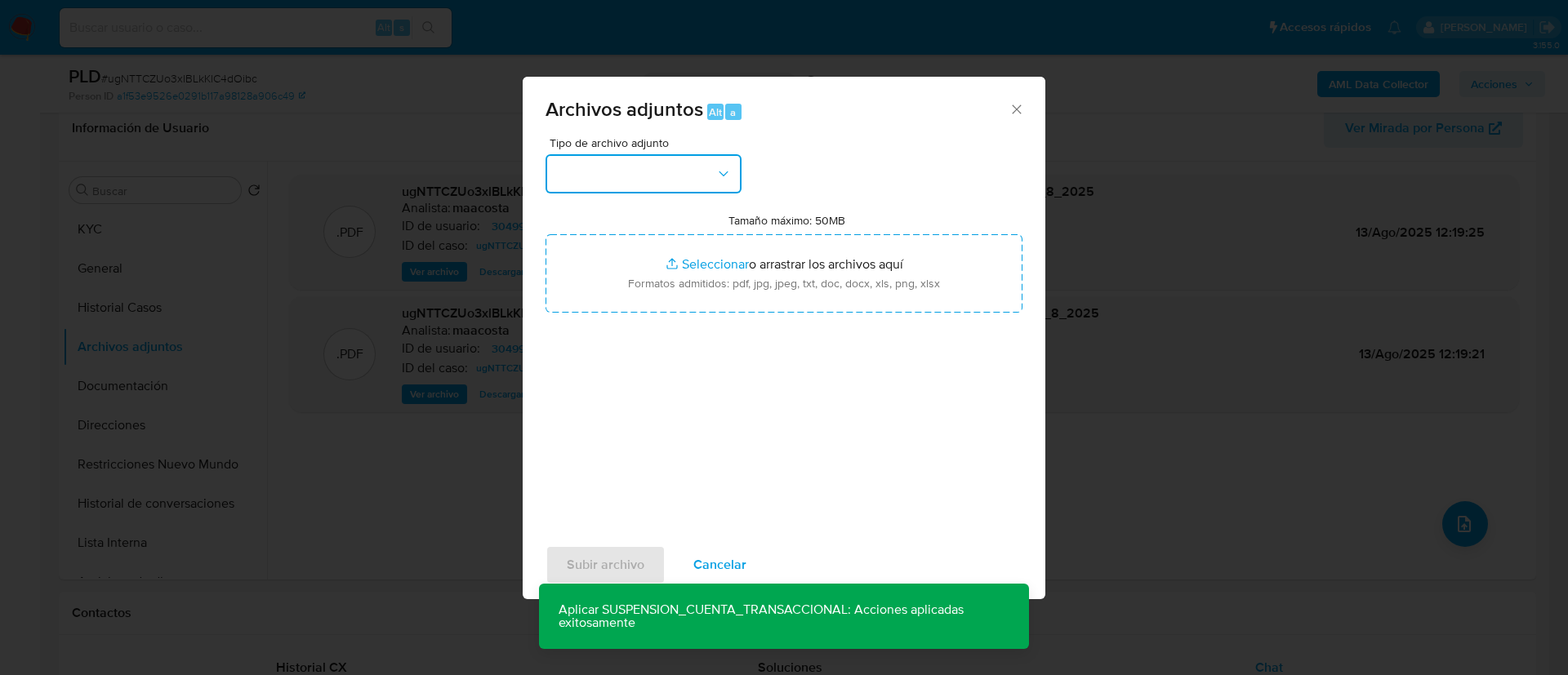
click at [591, 164] on button "button" at bounding box center [643, 173] width 196 height 39
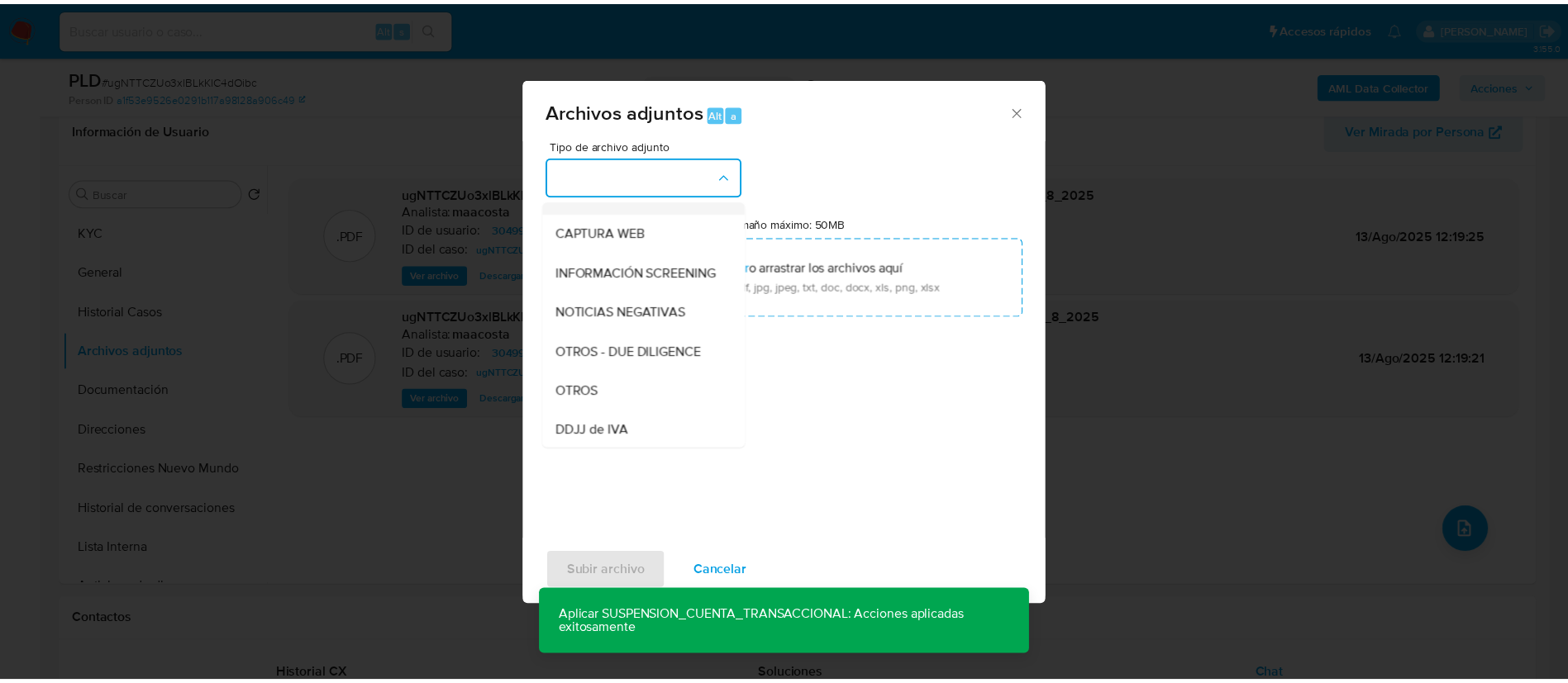
scroll to position [150, 0]
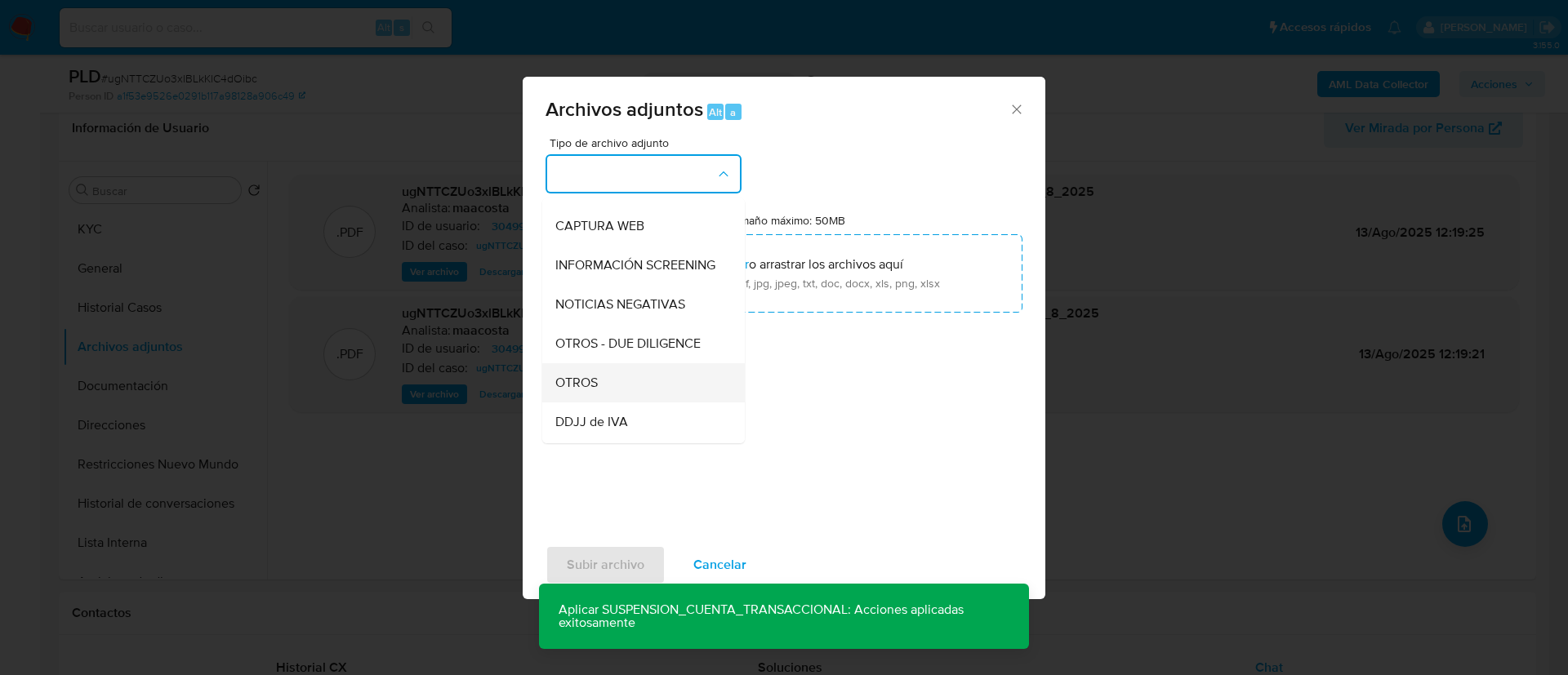
click at [651, 399] on div "OTROS" at bounding box center [639, 382] width 167 height 39
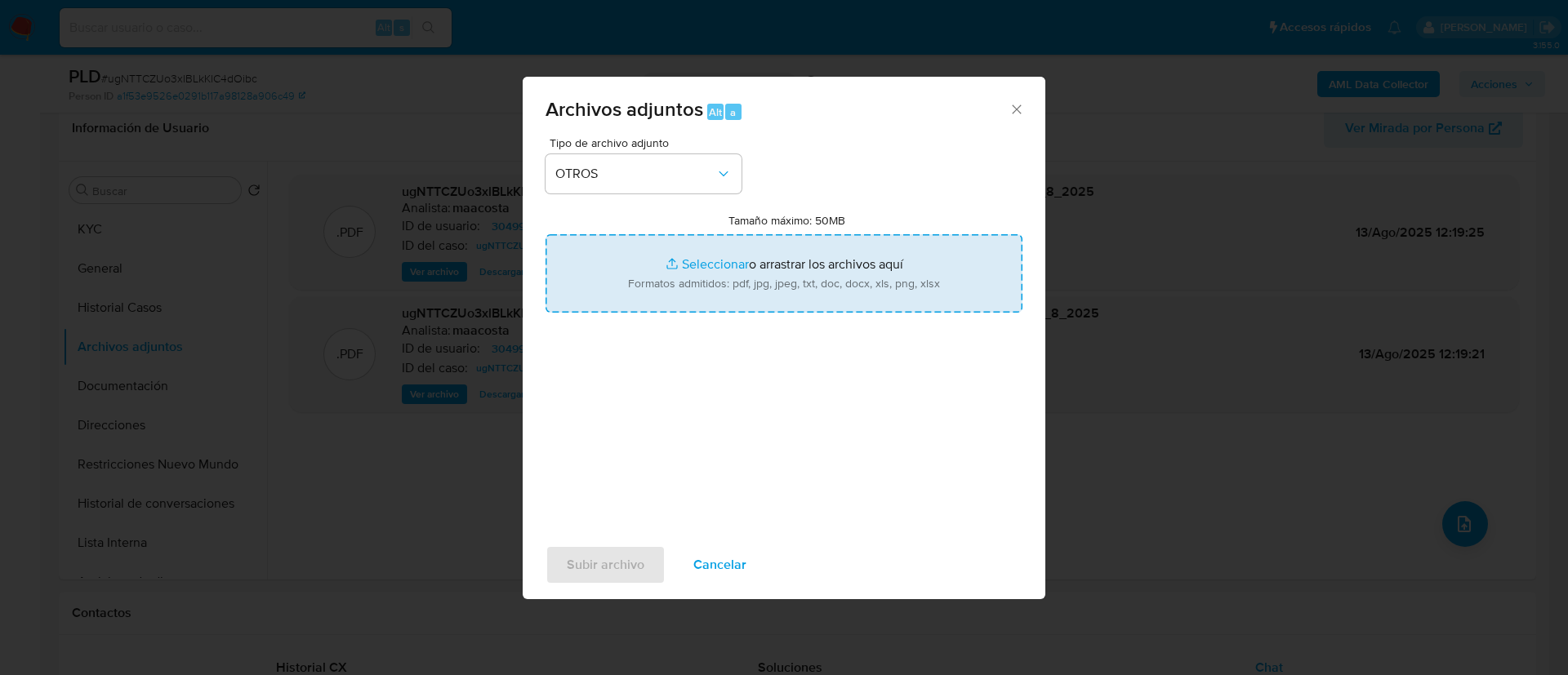
type input "C:\fakepath\Dario Gustavo Mani- Movimientos.xlsx"
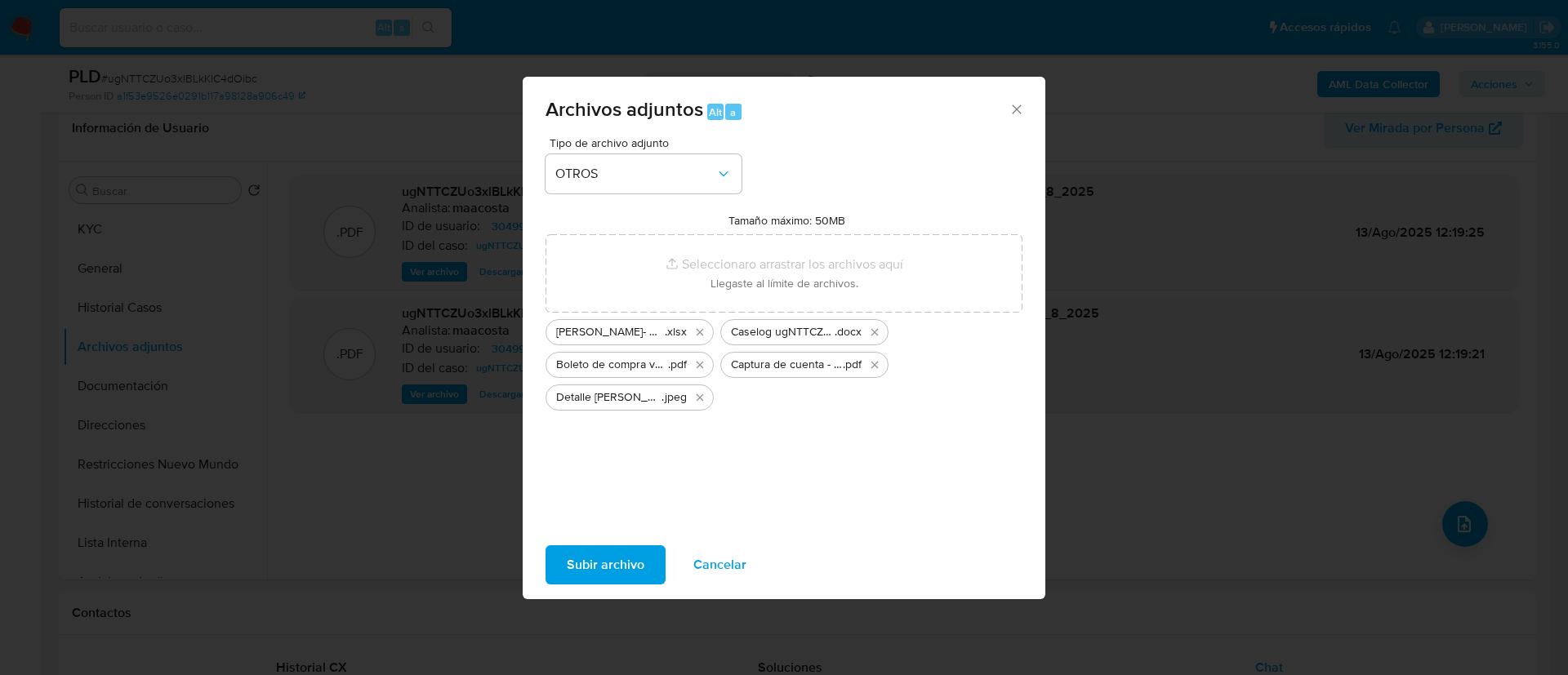
click at [595, 553] on span "Subir archivo" at bounding box center [605, 565] width 78 height 36
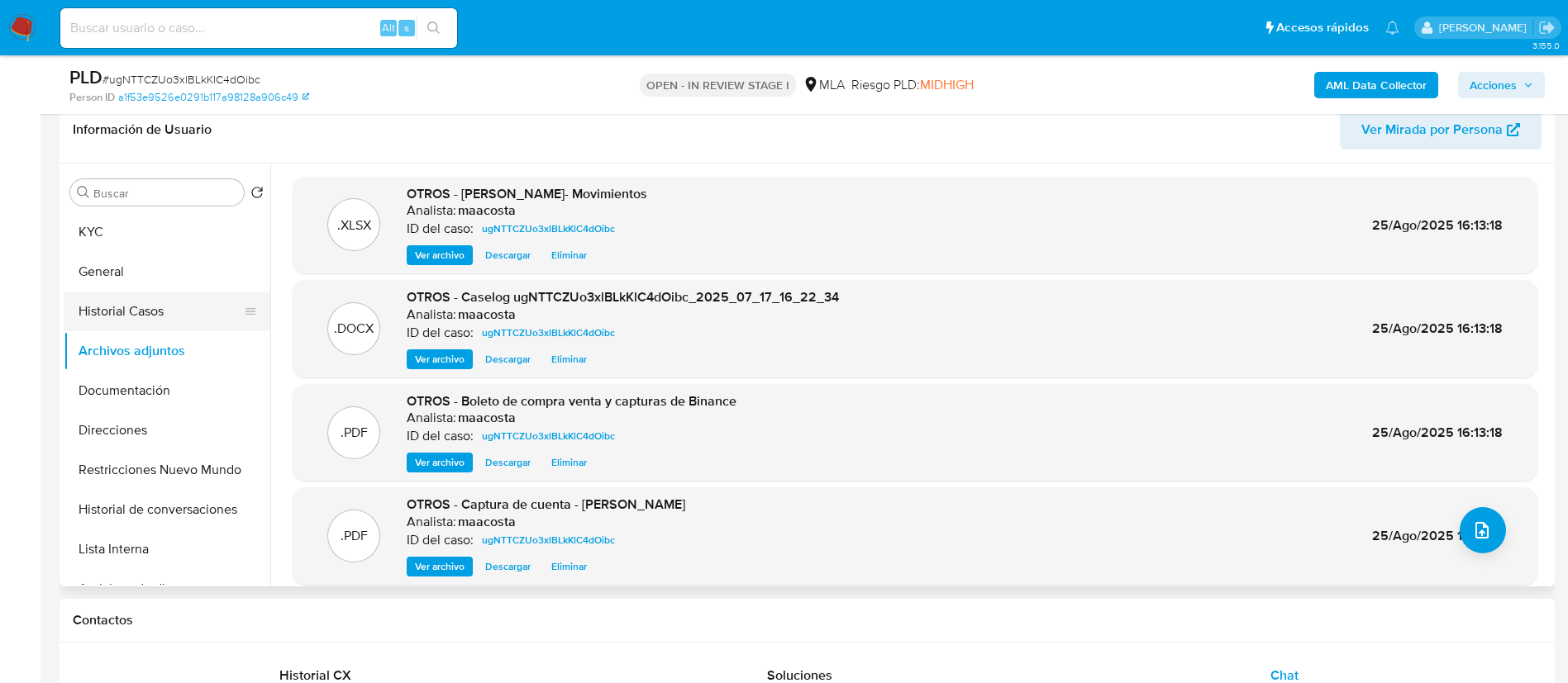
click at [102, 313] on button "Historial Casos" at bounding box center [160, 311] width 193 height 40
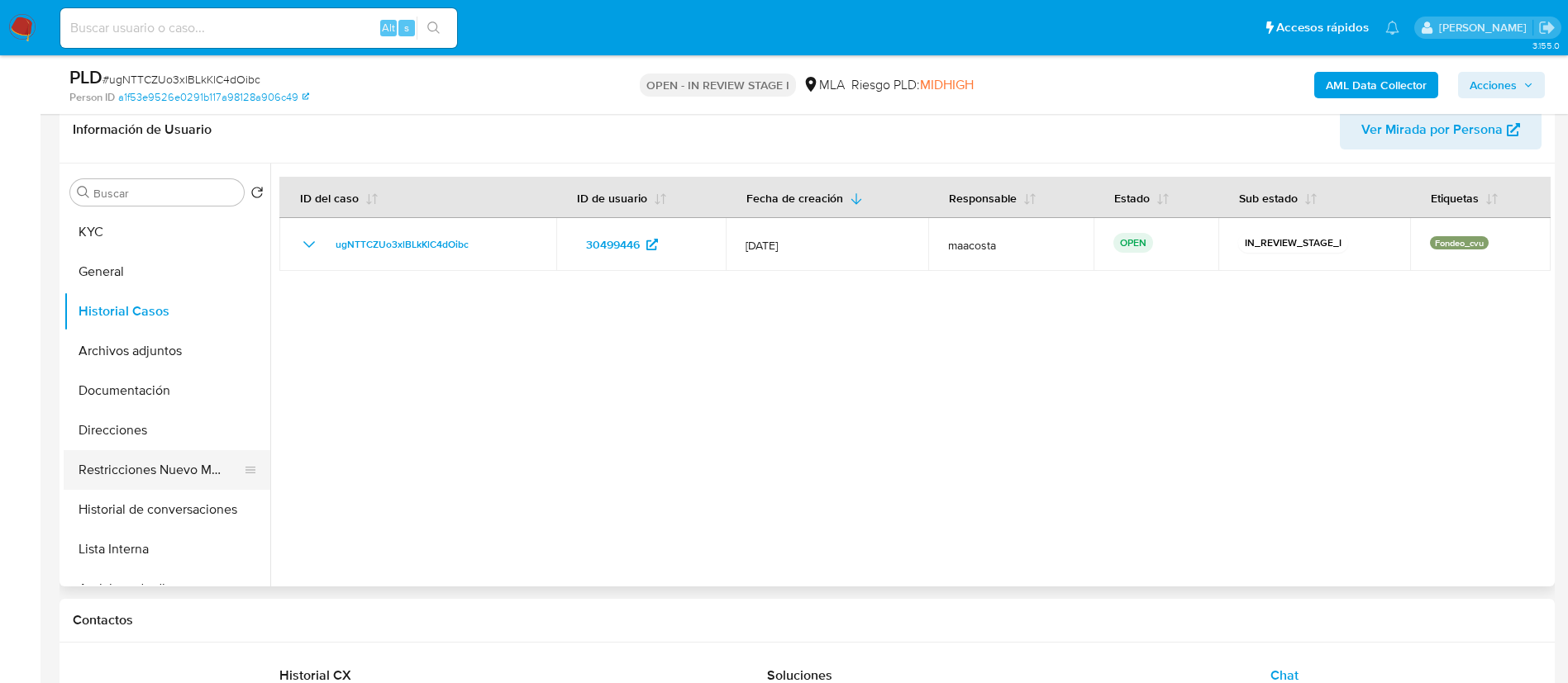
click at [185, 461] on button "Restricciones Nuevo Mundo" at bounding box center [160, 470] width 193 height 40
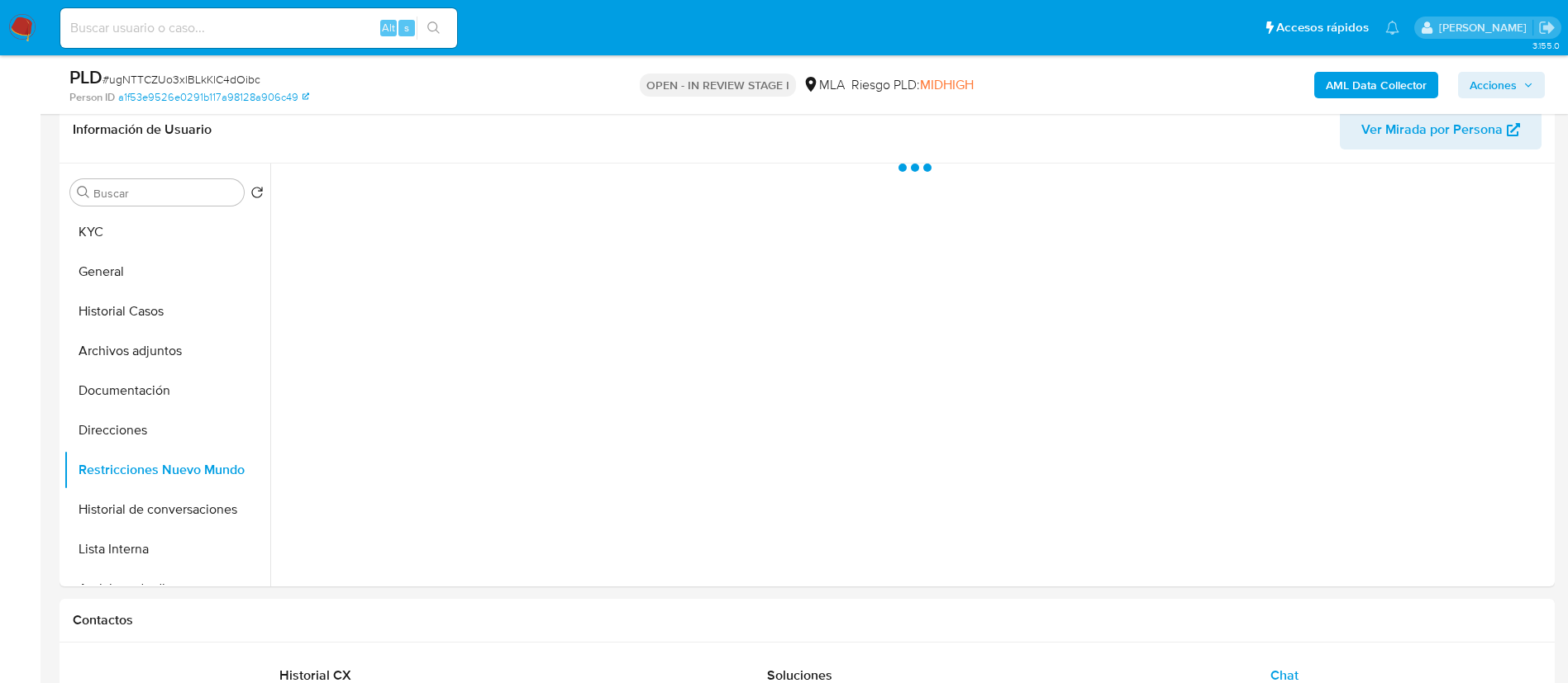
click at [1482, 80] on span "Acciones" at bounding box center [1492, 85] width 47 height 27
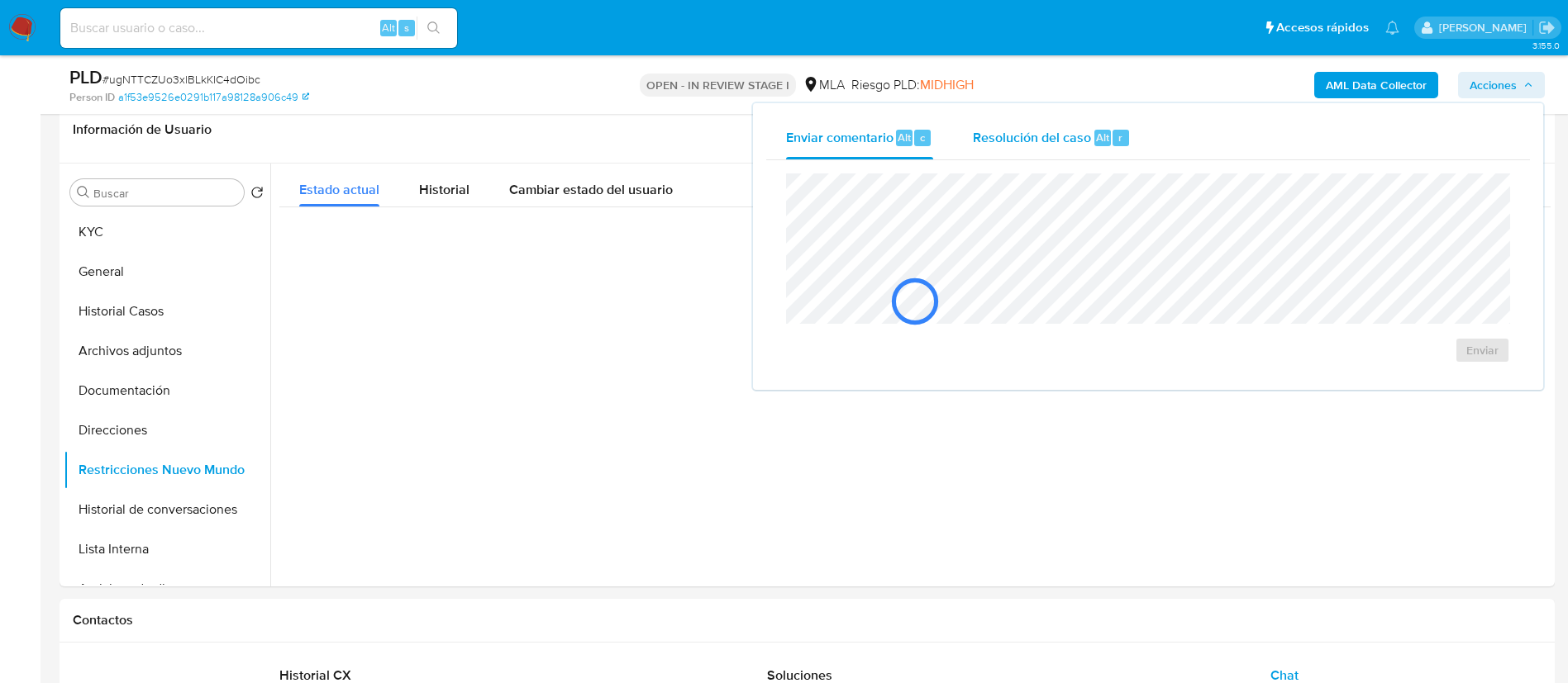
click at [1036, 118] on div "Resolución del caso Alt r" at bounding box center [1052, 138] width 158 height 43
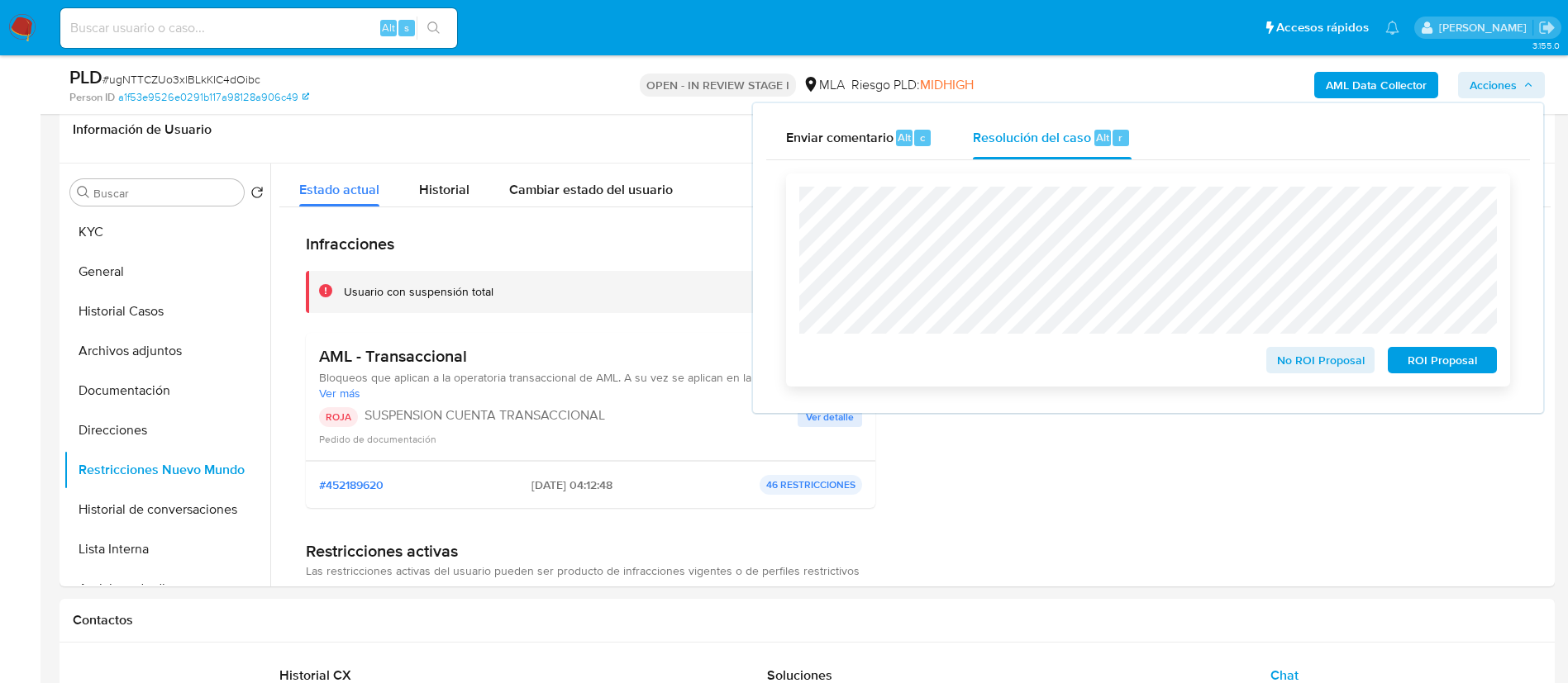
click at [1440, 362] on span "ROI Proposal" at bounding box center [1441, 360] width 86 height 23
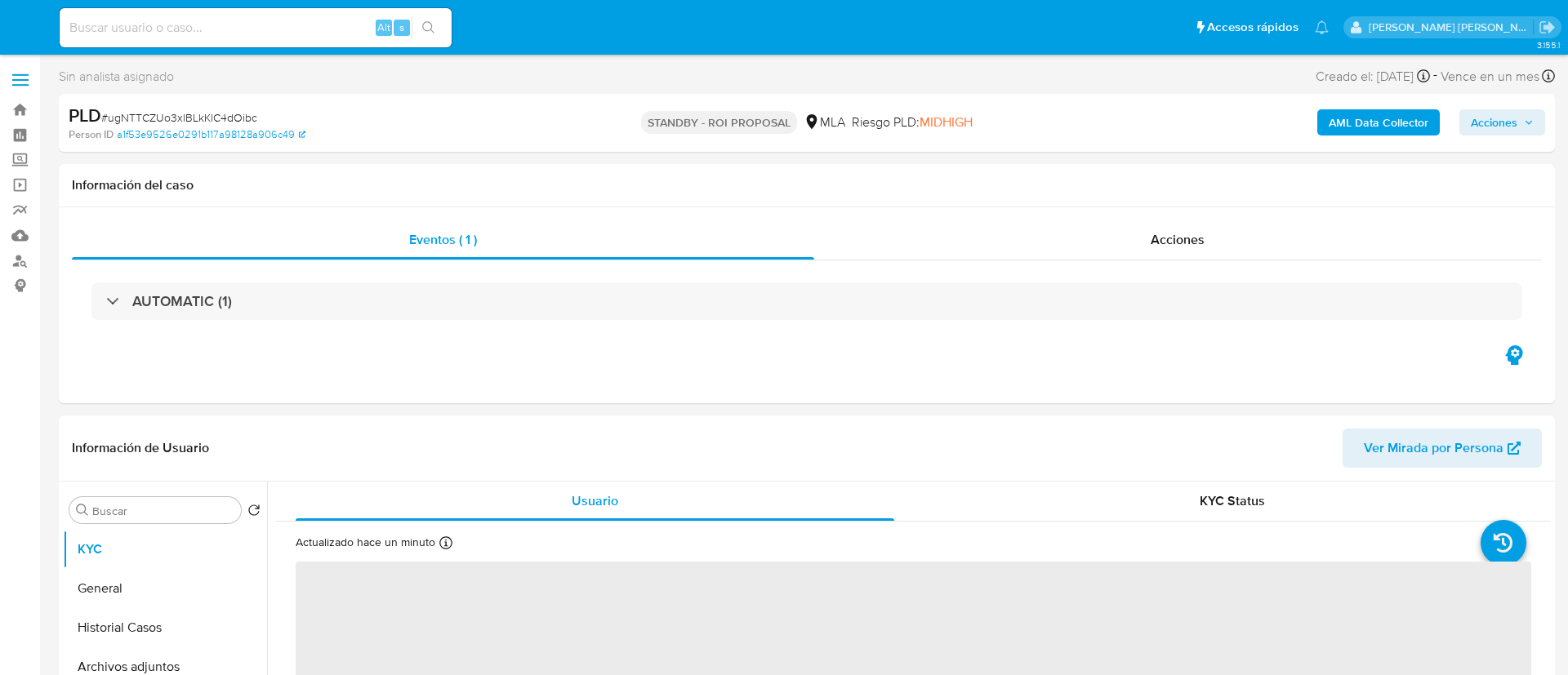
select select "10"
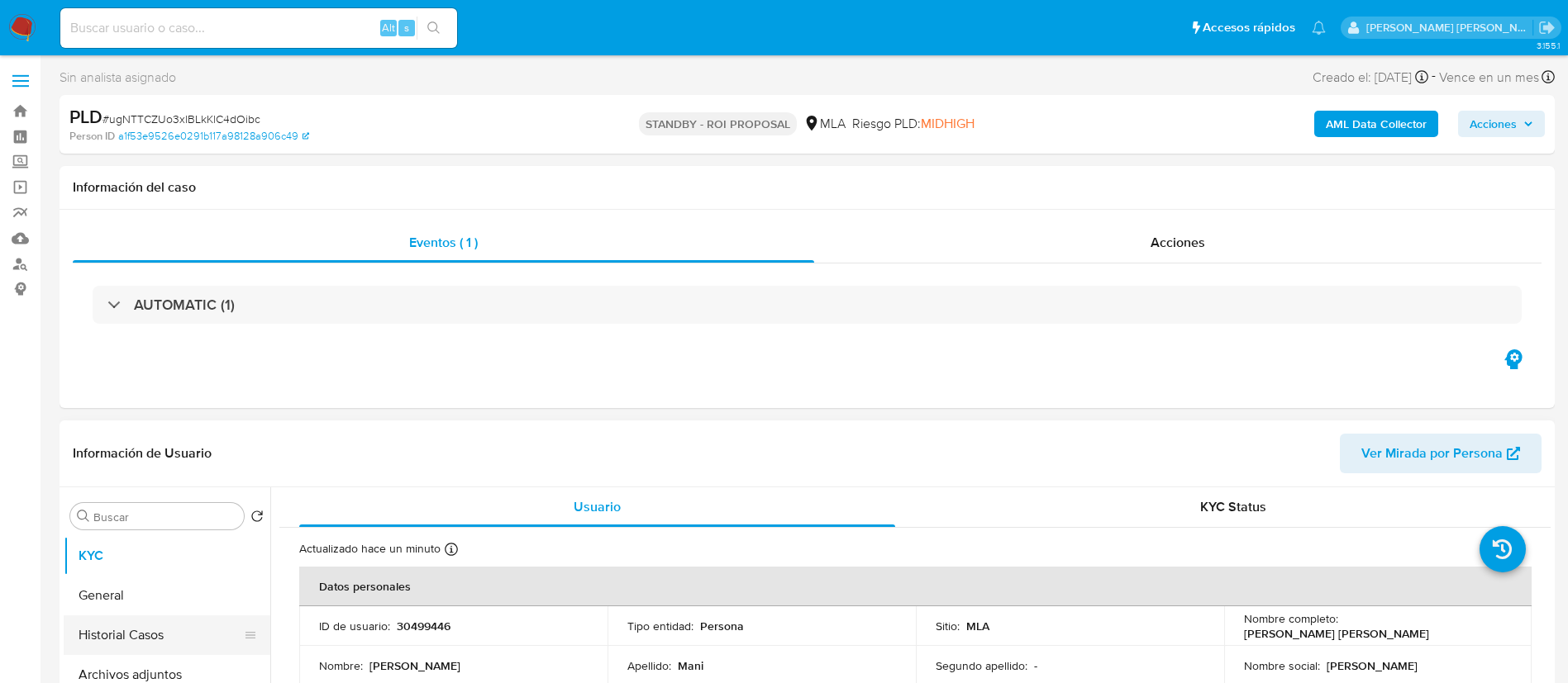
click at [159, 649] on button "Historial Casos" at bounding box center [160, 635] width 193 height 40
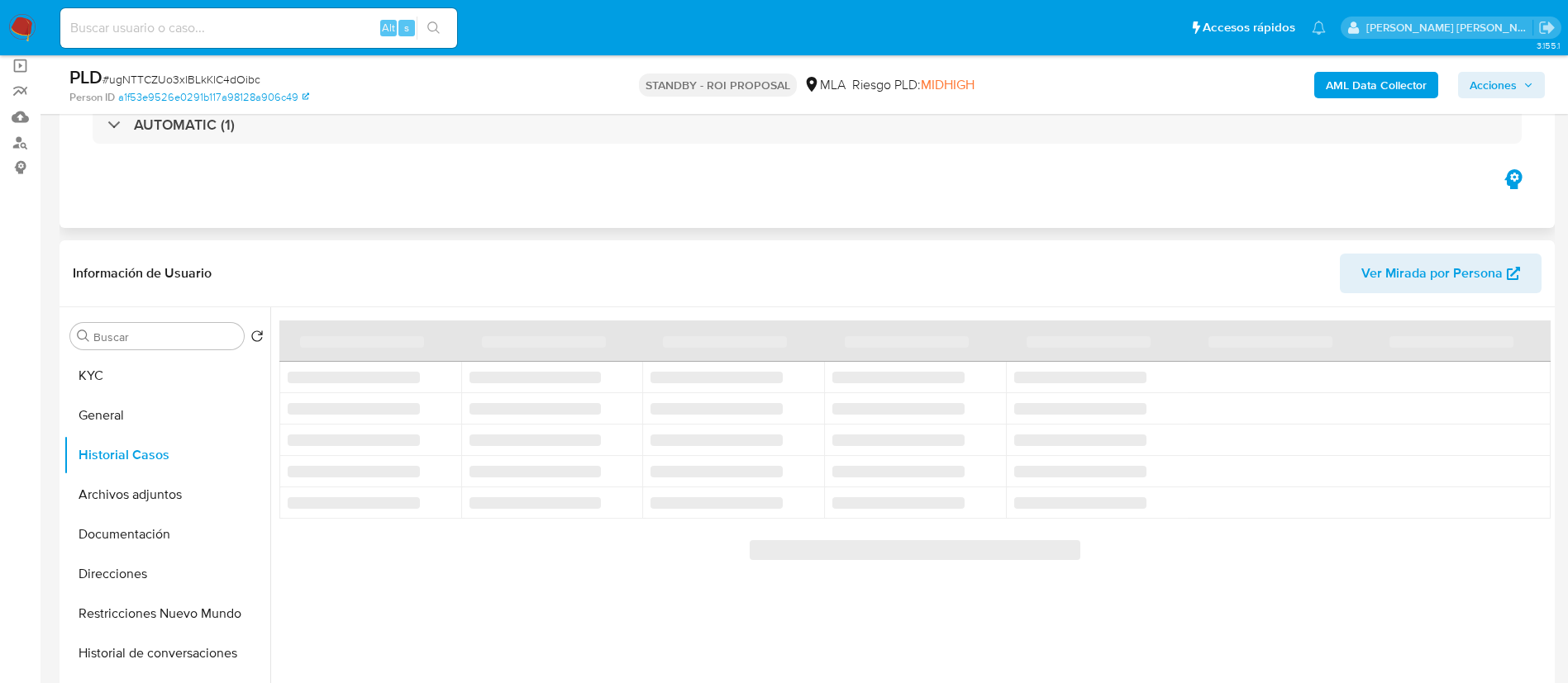
scroll to position [128, 0]
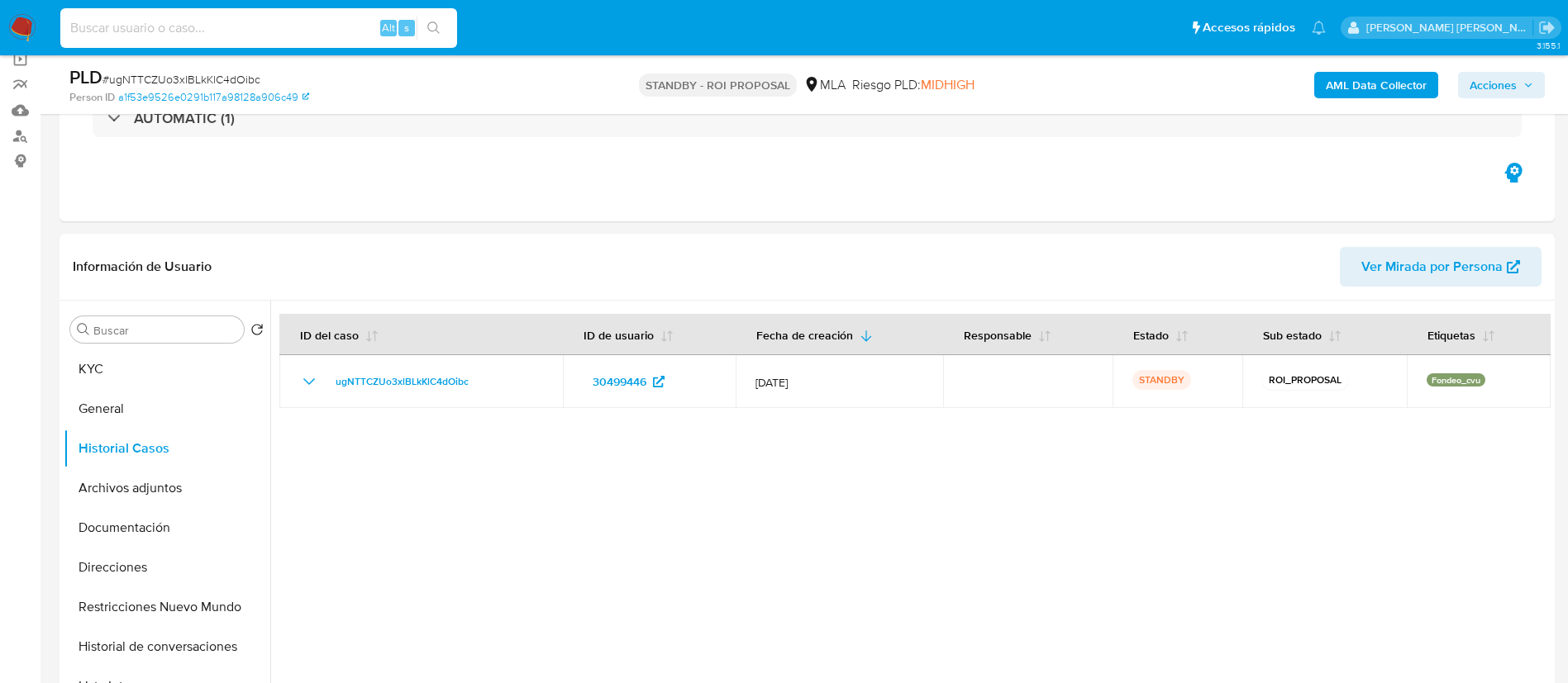
paste input "9jzUPfKObvC0VCBjTTF3qWvE"
click at [283, 30] on input "9jzUPfKObvC0VCBjTTF3qWvE" at bounding box center [259, 28] width 397 height 21
type input "9jzUPfKObvC0VCBjTTF3qWvE"
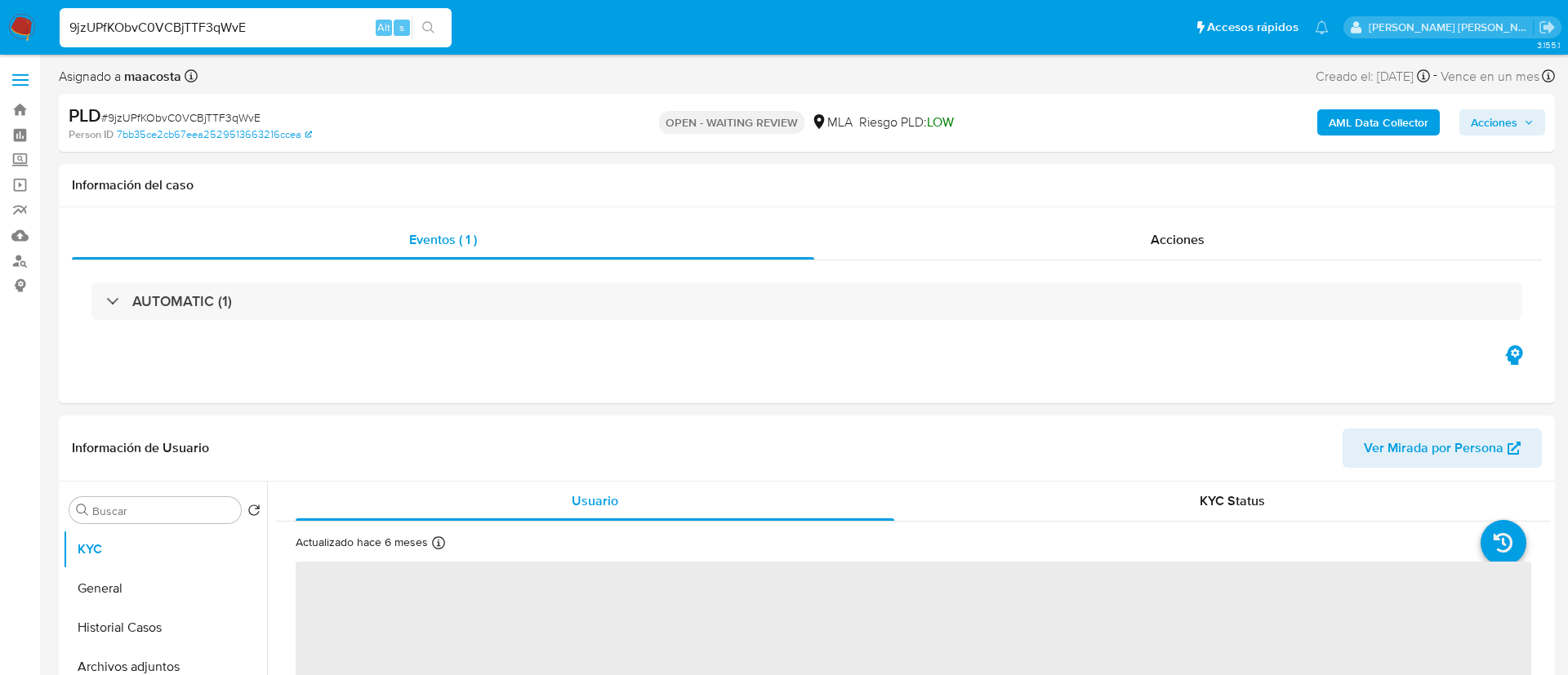
select select "10"
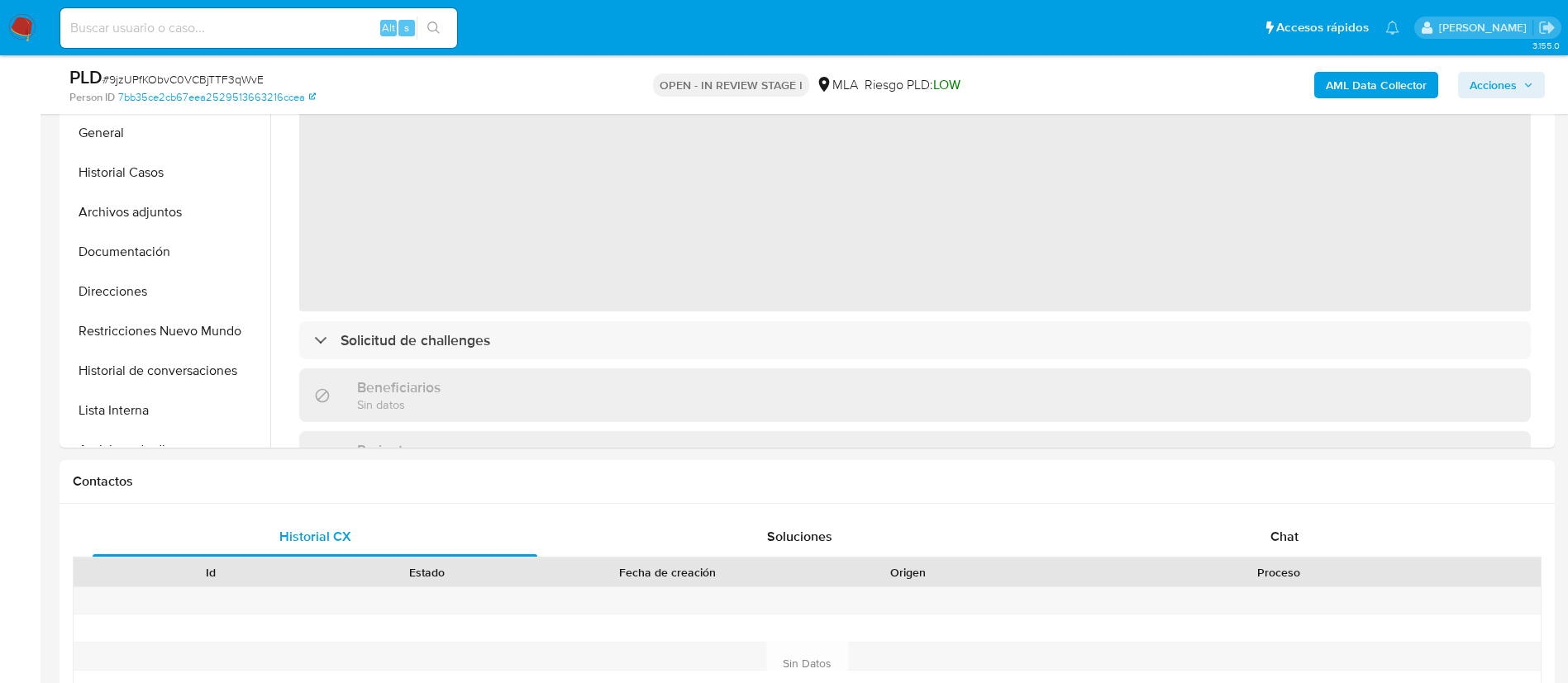
scroll to position [416, 0]
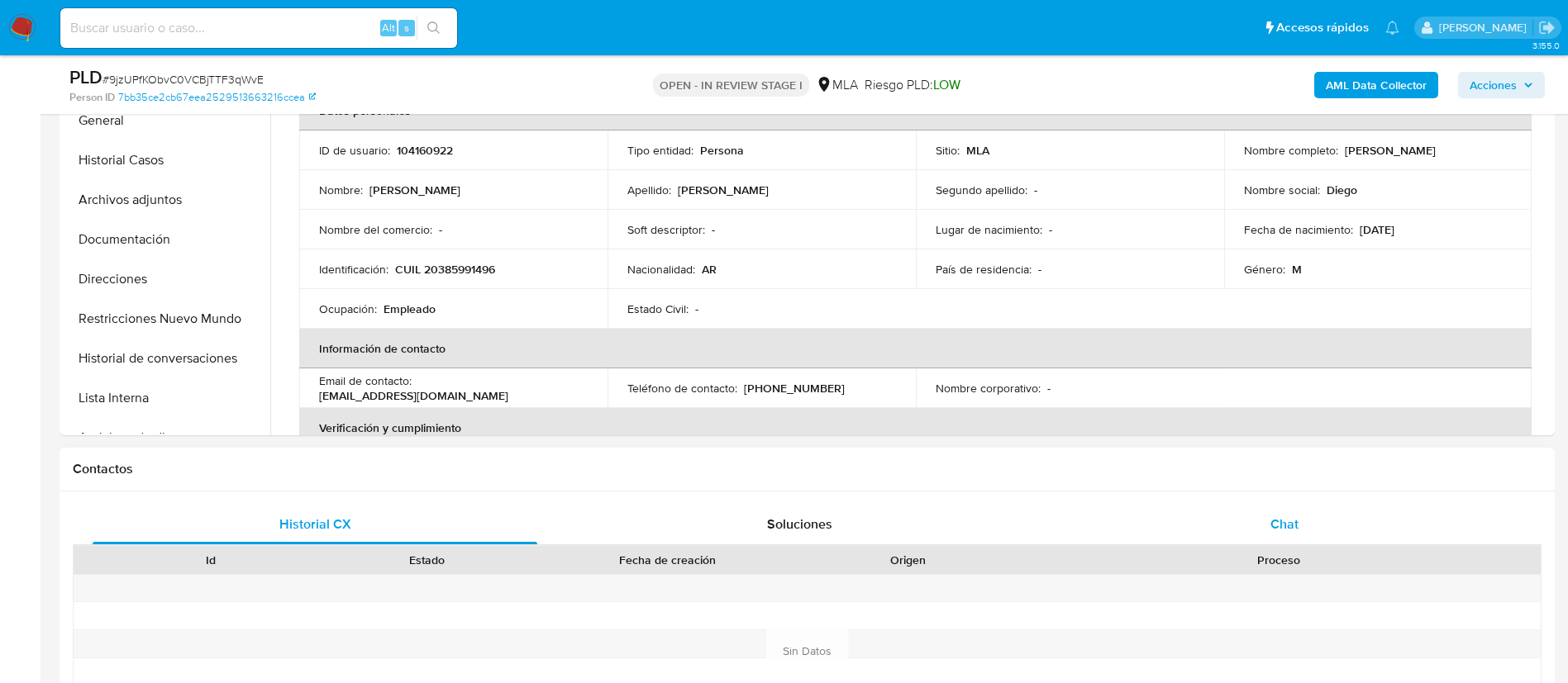
click at [1279, 523] on span "Chat" at bounding box center [1285, 524] width 28 height 19
select select "10"
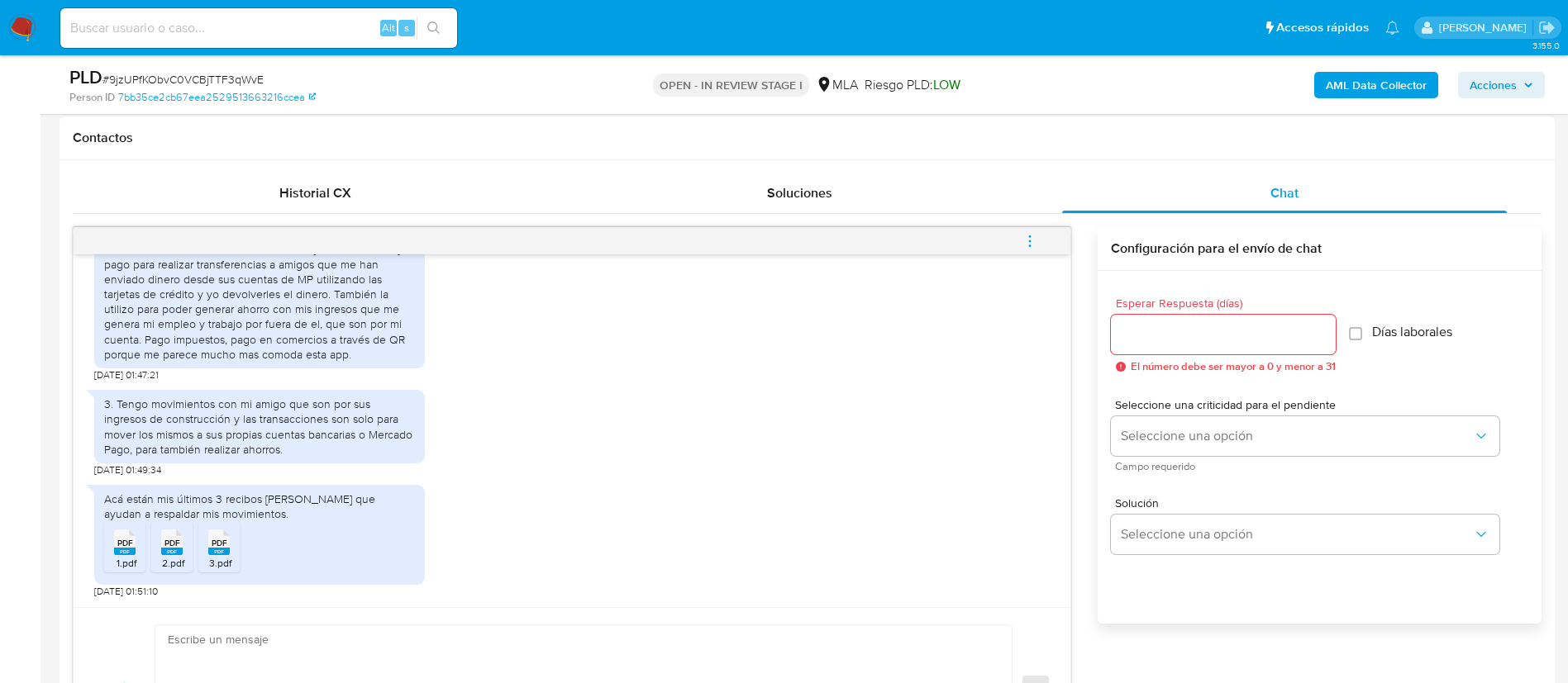
scroll to position [878, 0]
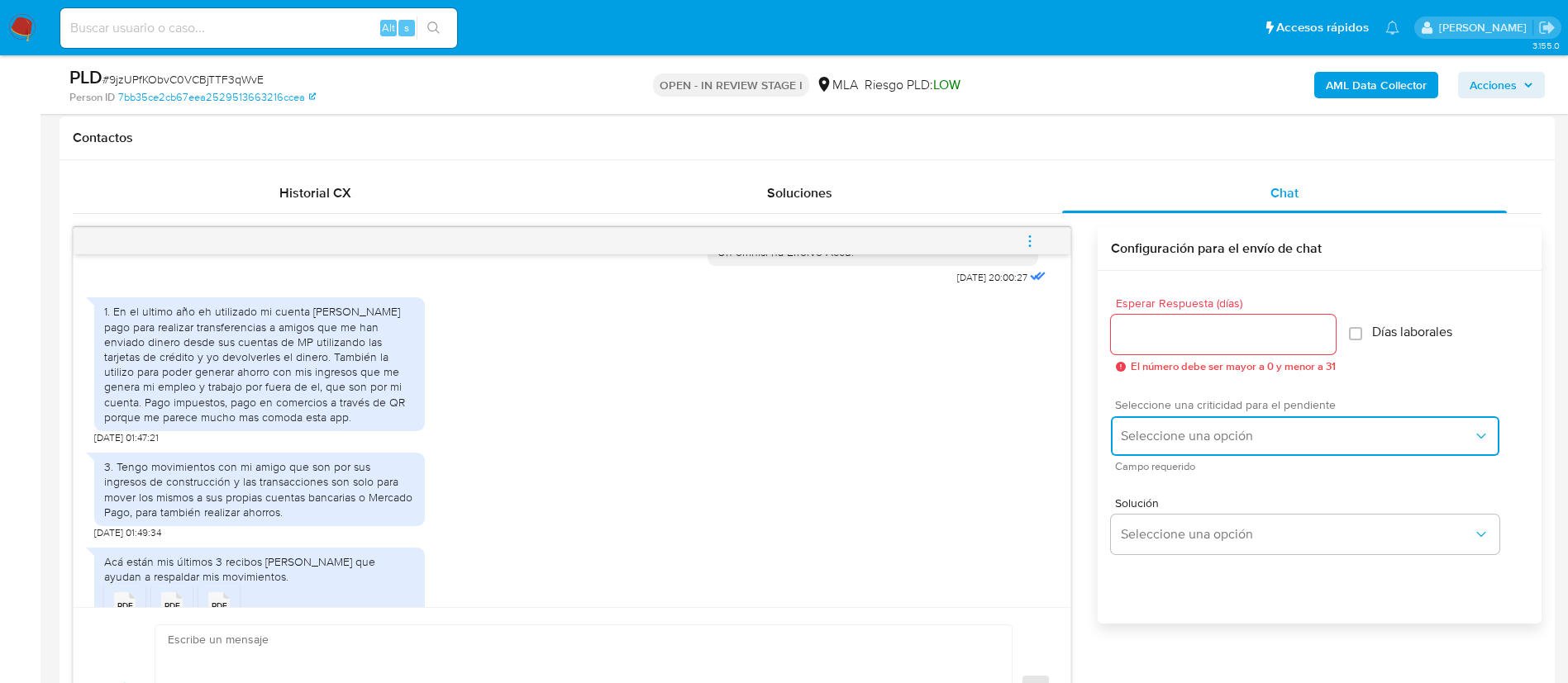
click at [1185, 435] on span "Seleccione una opción" at bounding box center [1297, 437] width 352 height 17
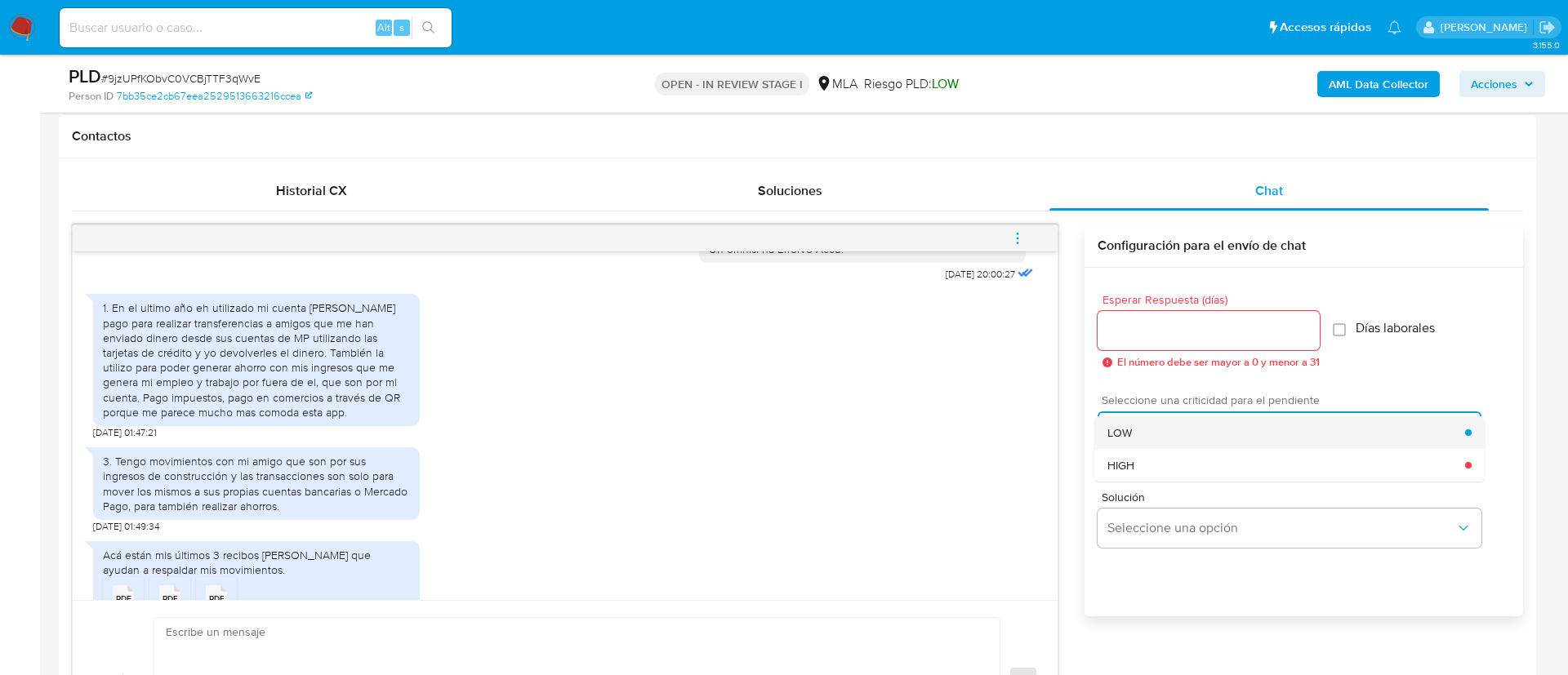
click at [1151, 424] on div "LOW" at bounding box center [1286, 433] width 358 height 33
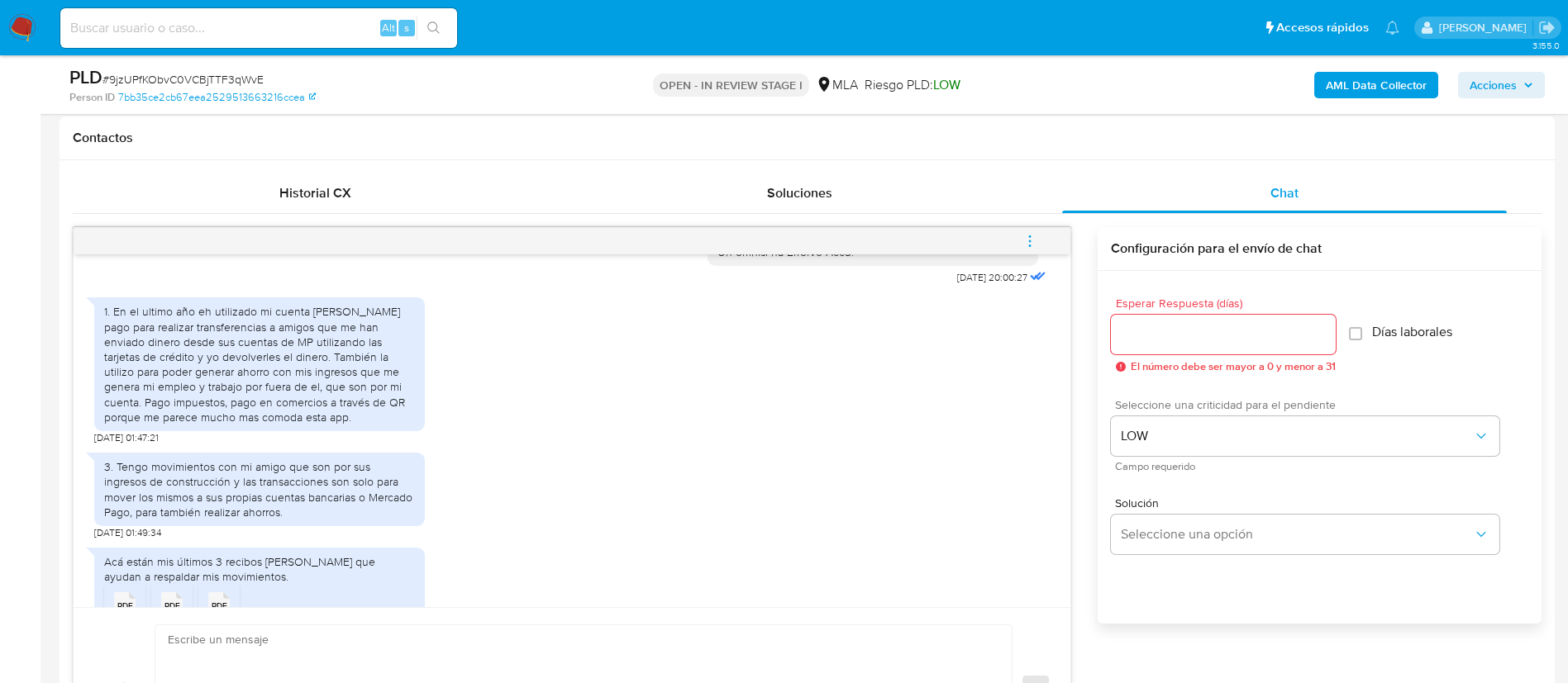
click at [1144, 332] on input "Esperar Respuesta (días)" at bounding box center [1223, 334] width 224 height 21
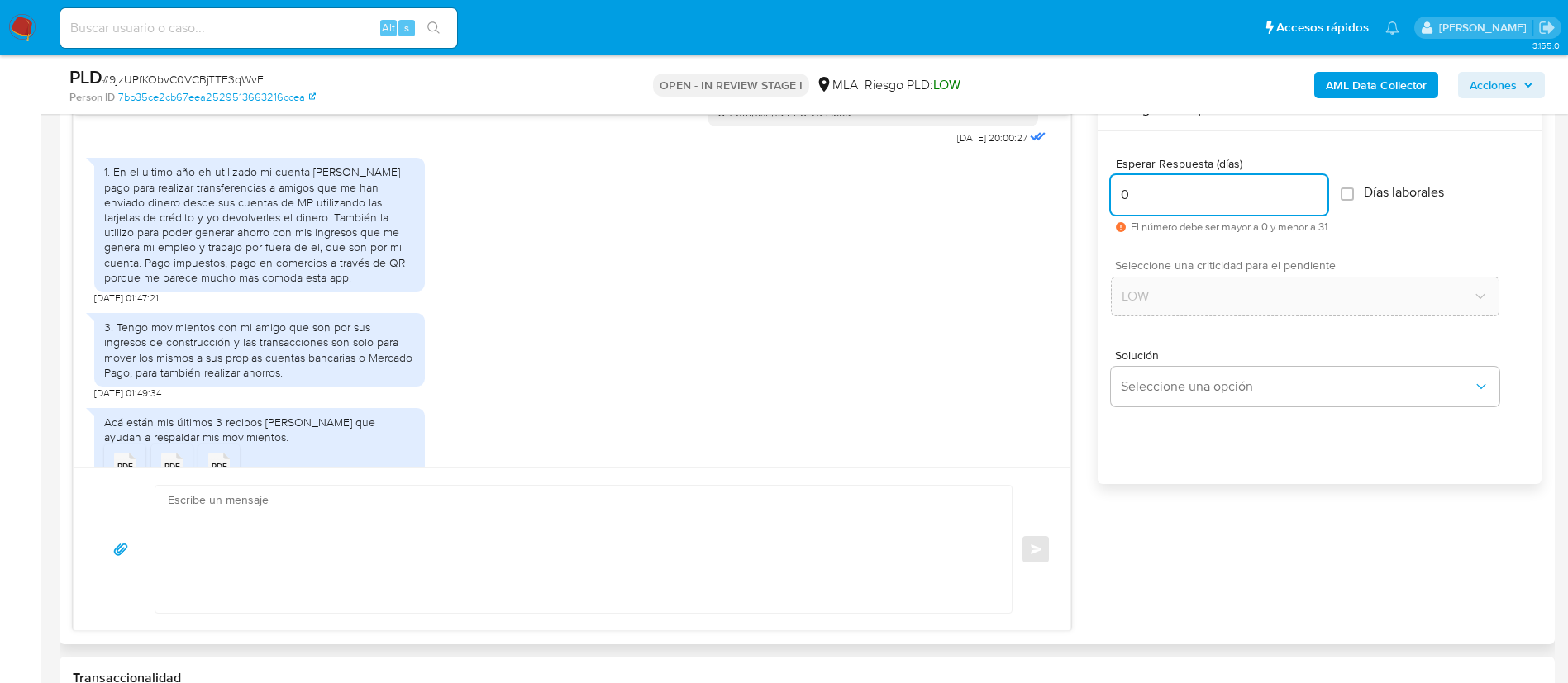
scroll to position [892, 0]
type input "0"
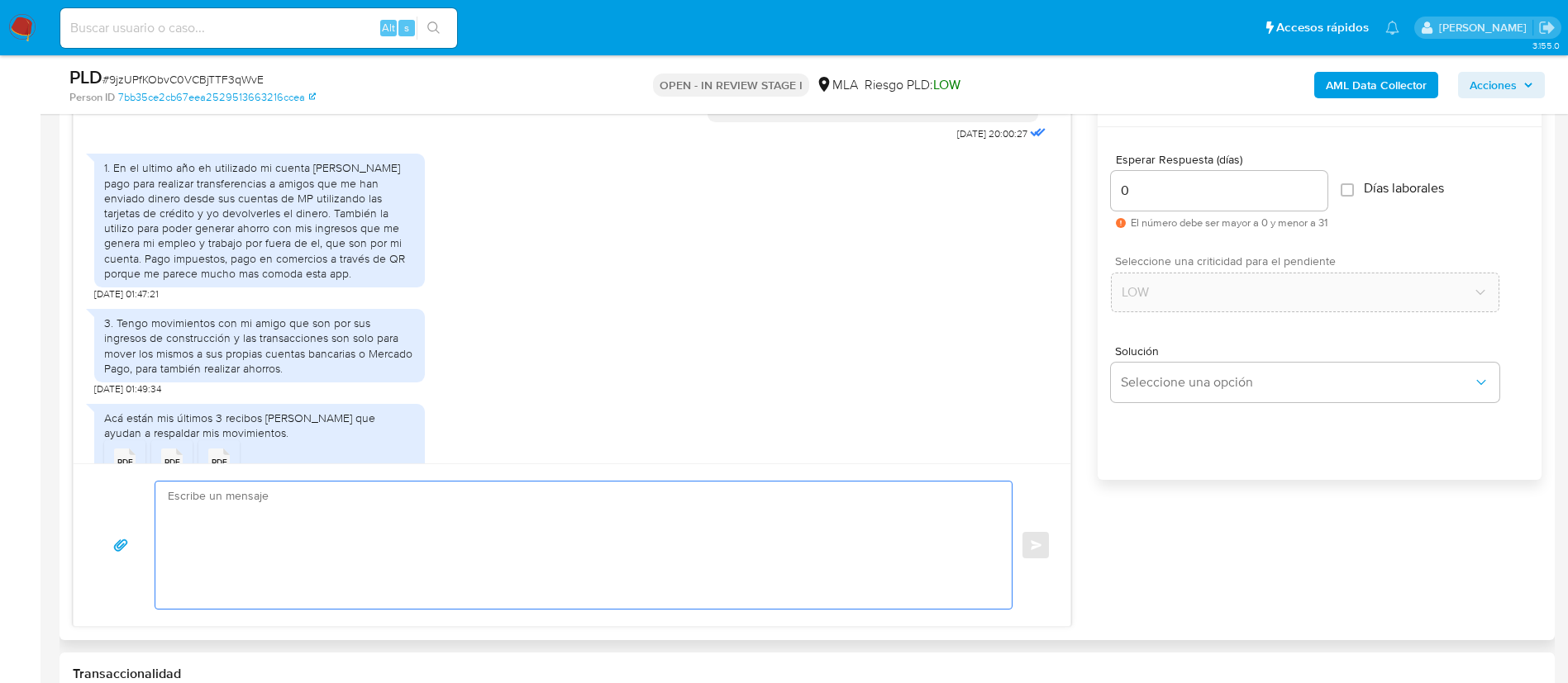
click at [835, 532] on textarea at bounding box center [580, 545] width 824 height 127
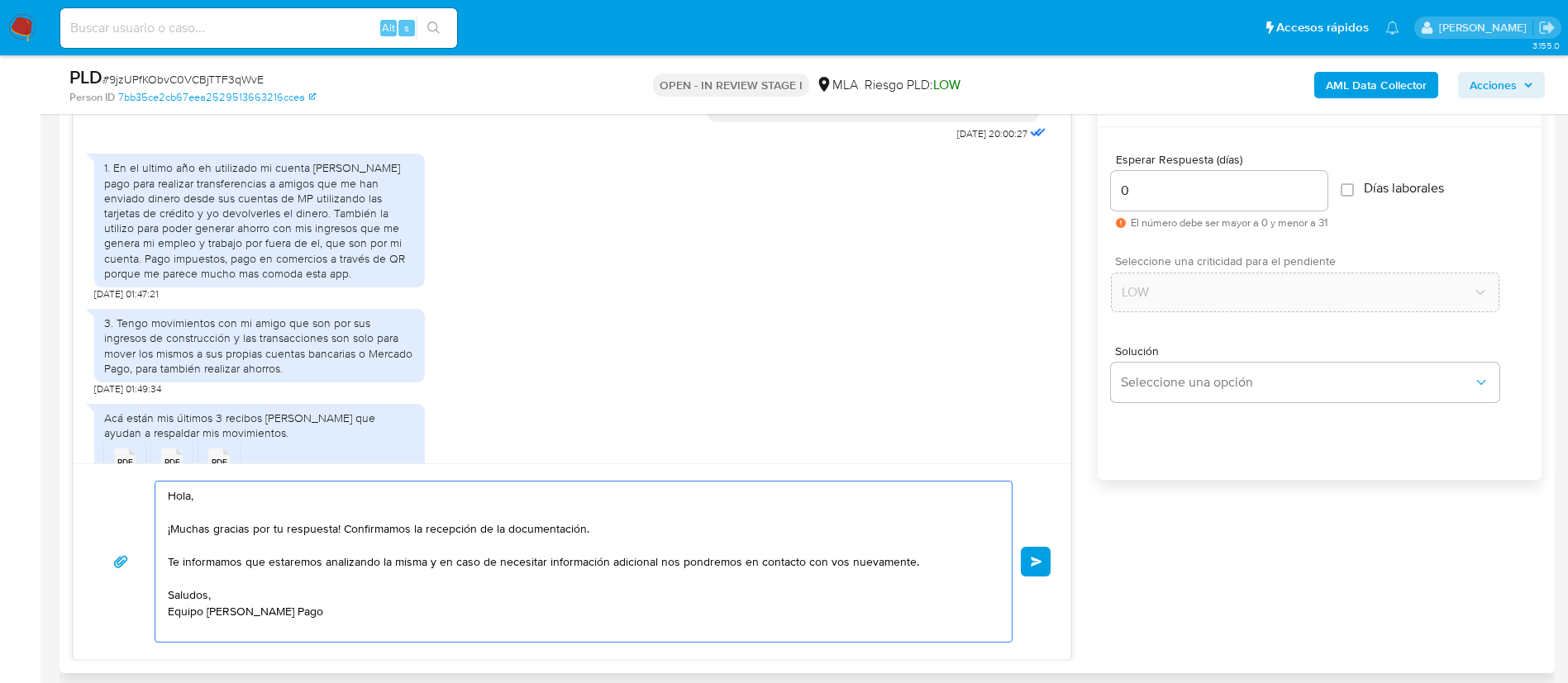
click at [916, 556] on textarea "Hola, ¡Muchas gracias por tu respuesta! Confirmamos la recepción de la document…" at bounding box center [580, 562] width 824 height 161
paste textarea "Queremos informarte que el uso de la cuenta es personal y no se deben canalizar…"
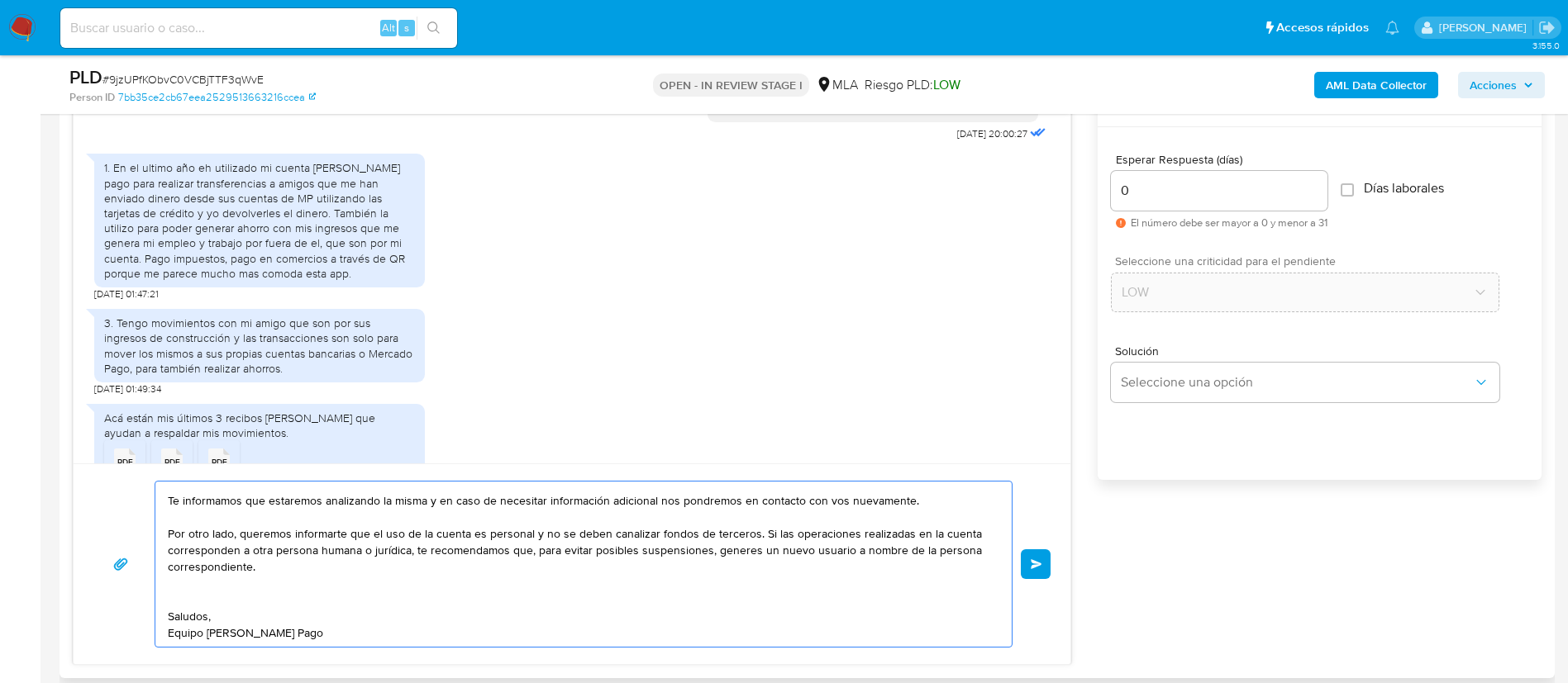
scroll to position [75, 0]
type textarea "Hola, ¡Muchas gracias por tu respuesta! Confirmamos la recepción de la document…"
click at [1040, 563] on span "Enviar" at bounding box center [1036, 564] width 12 height 10
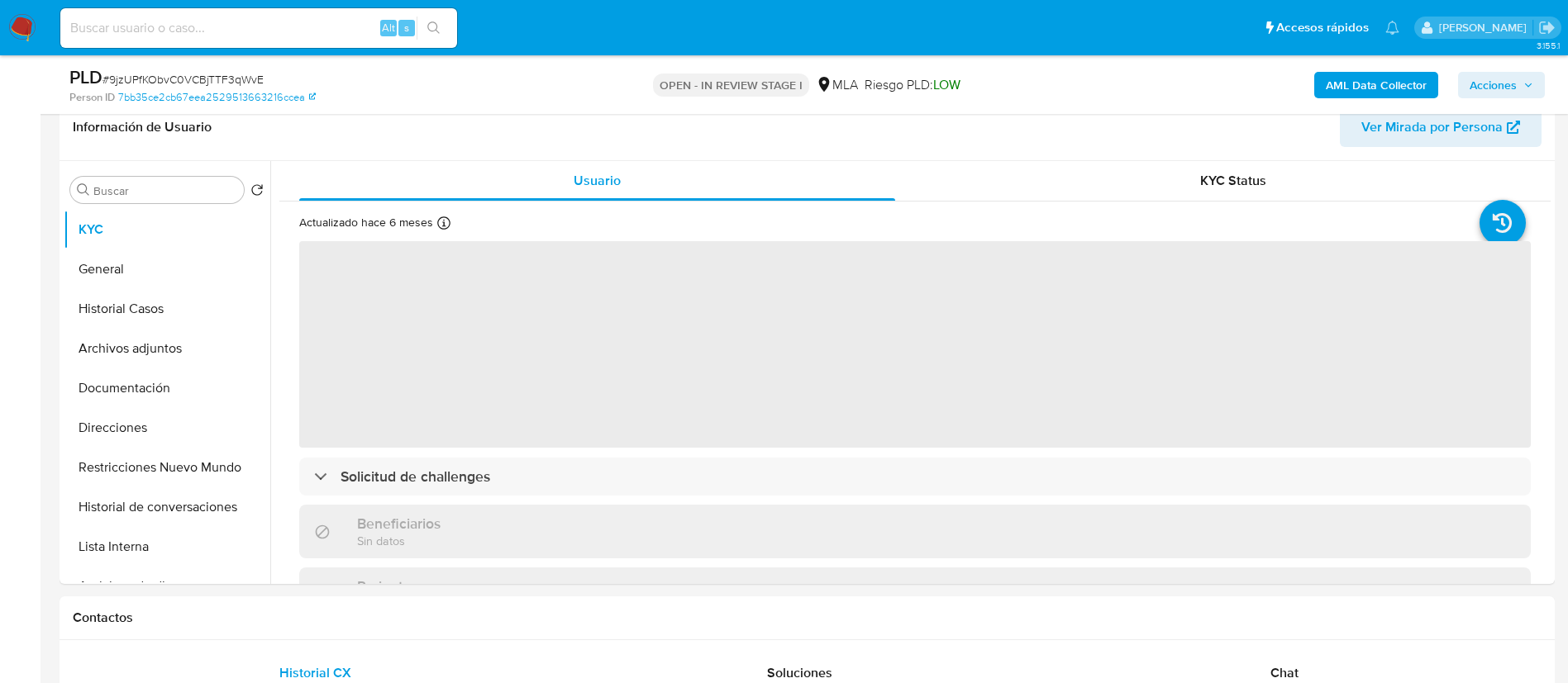
scroll to position [346, 0]
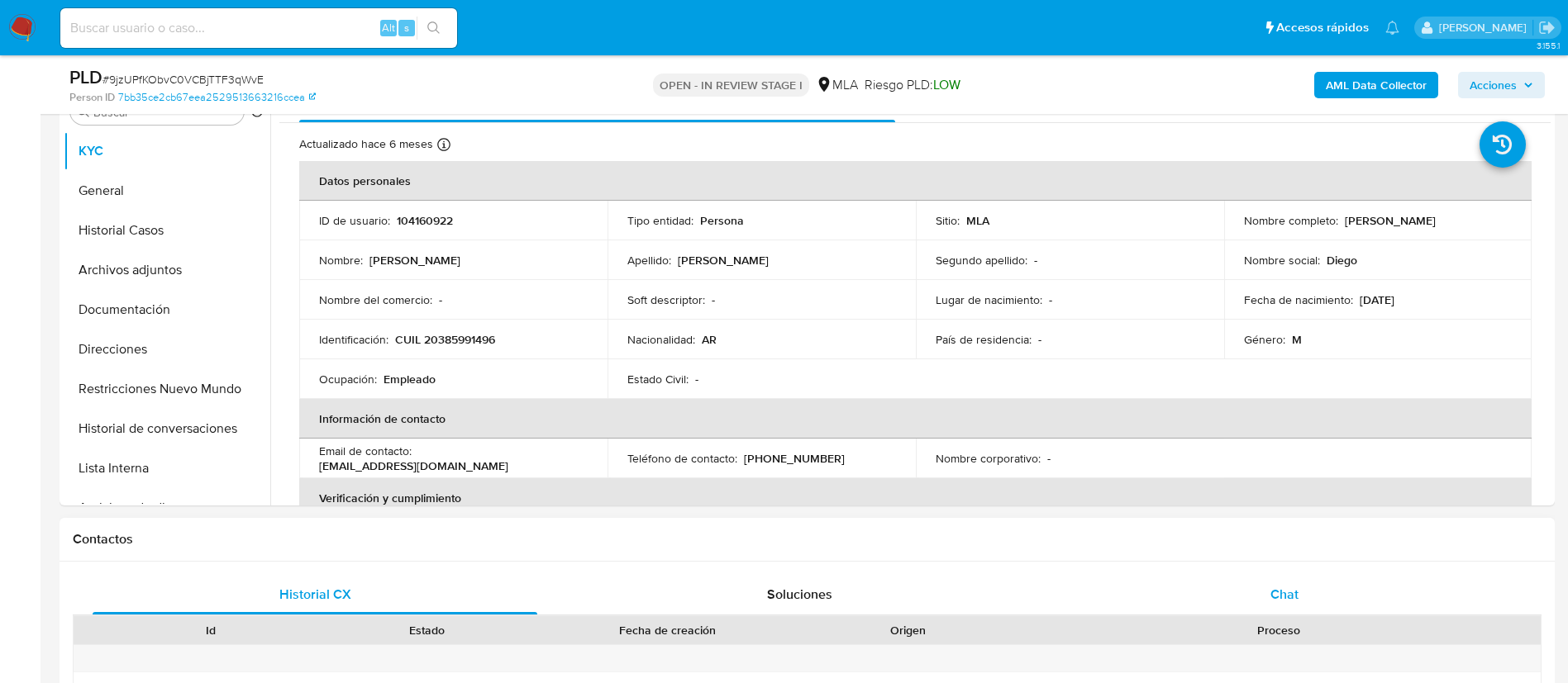
click at [1295, 598] on span "Chat" at bounding box center [1285, 594] width 28 height 19
select select "10"
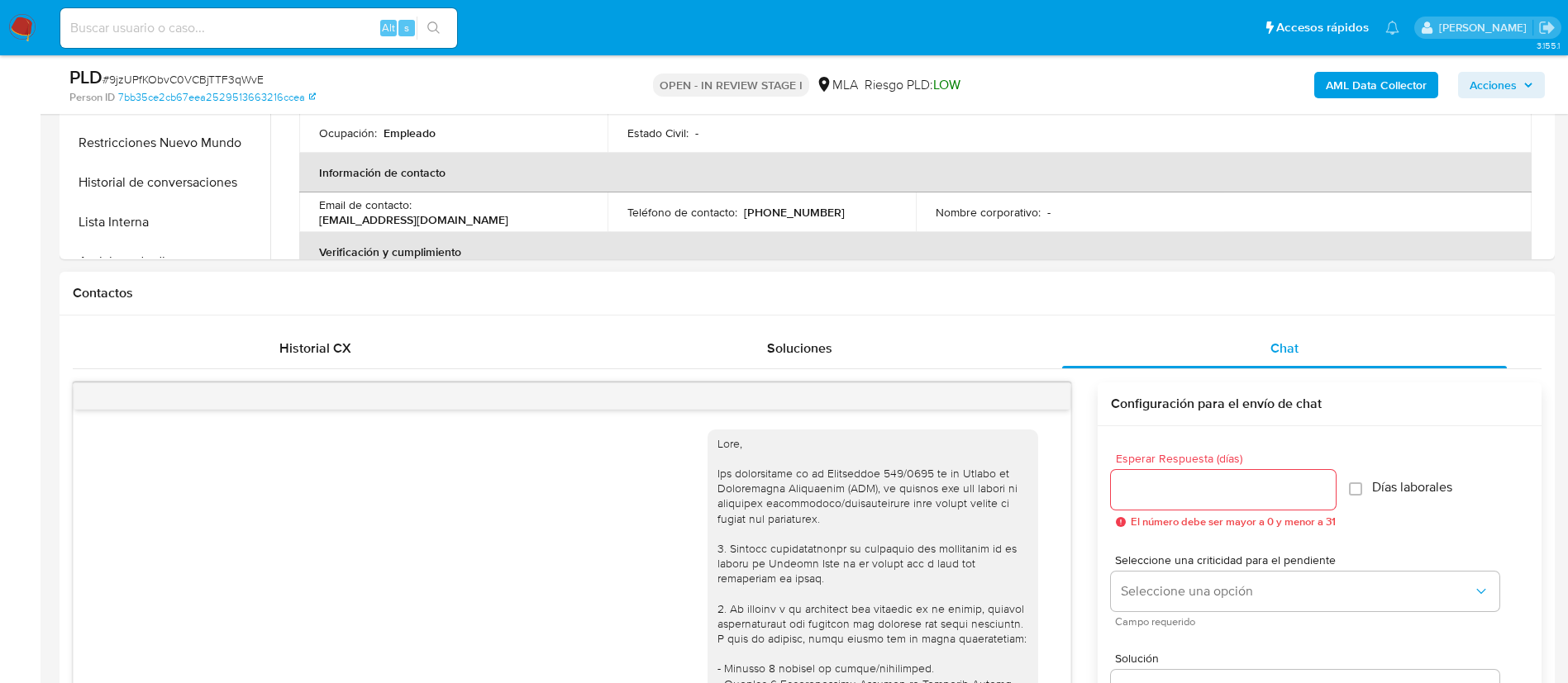
scroll to position [1303, 0]
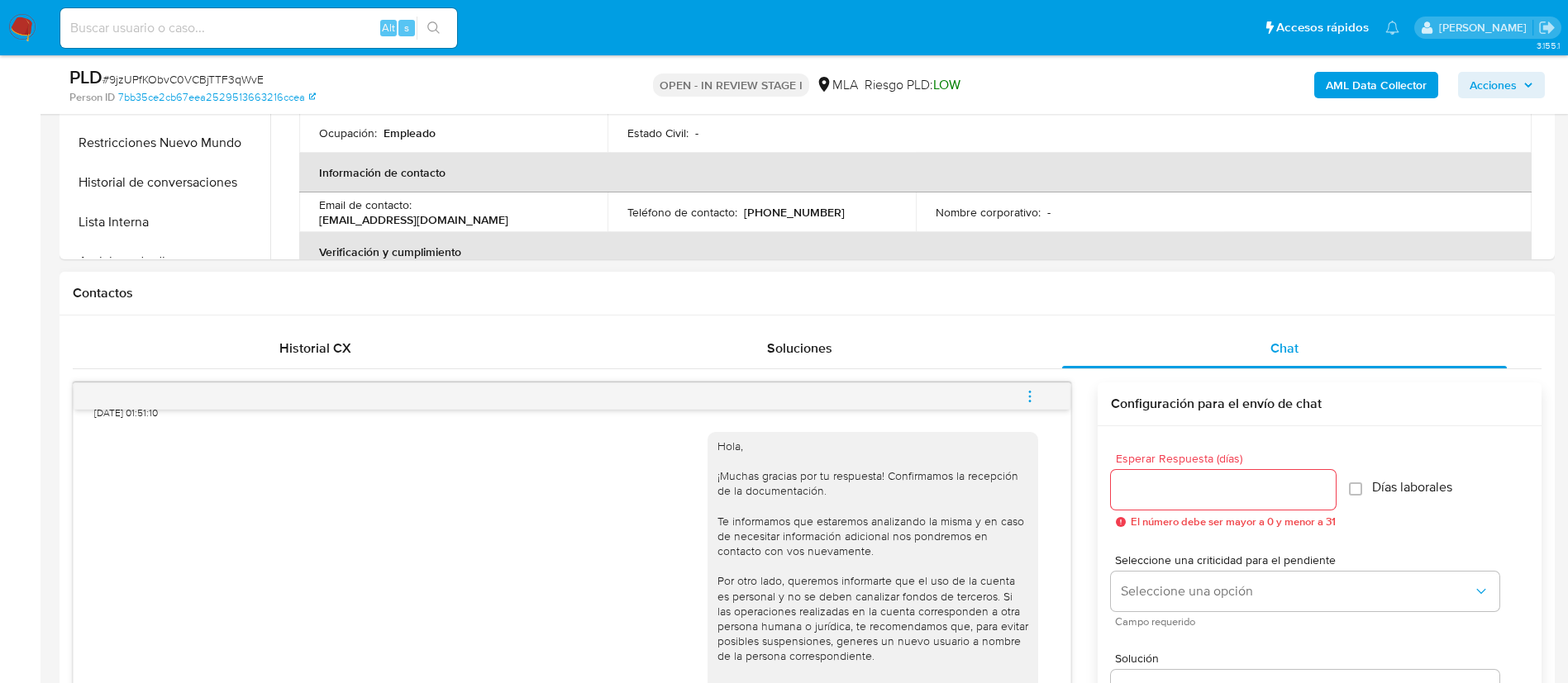
click at [1028, 392] on icon "menu-action" at bounding box center [1030, 397] width 15 height 15
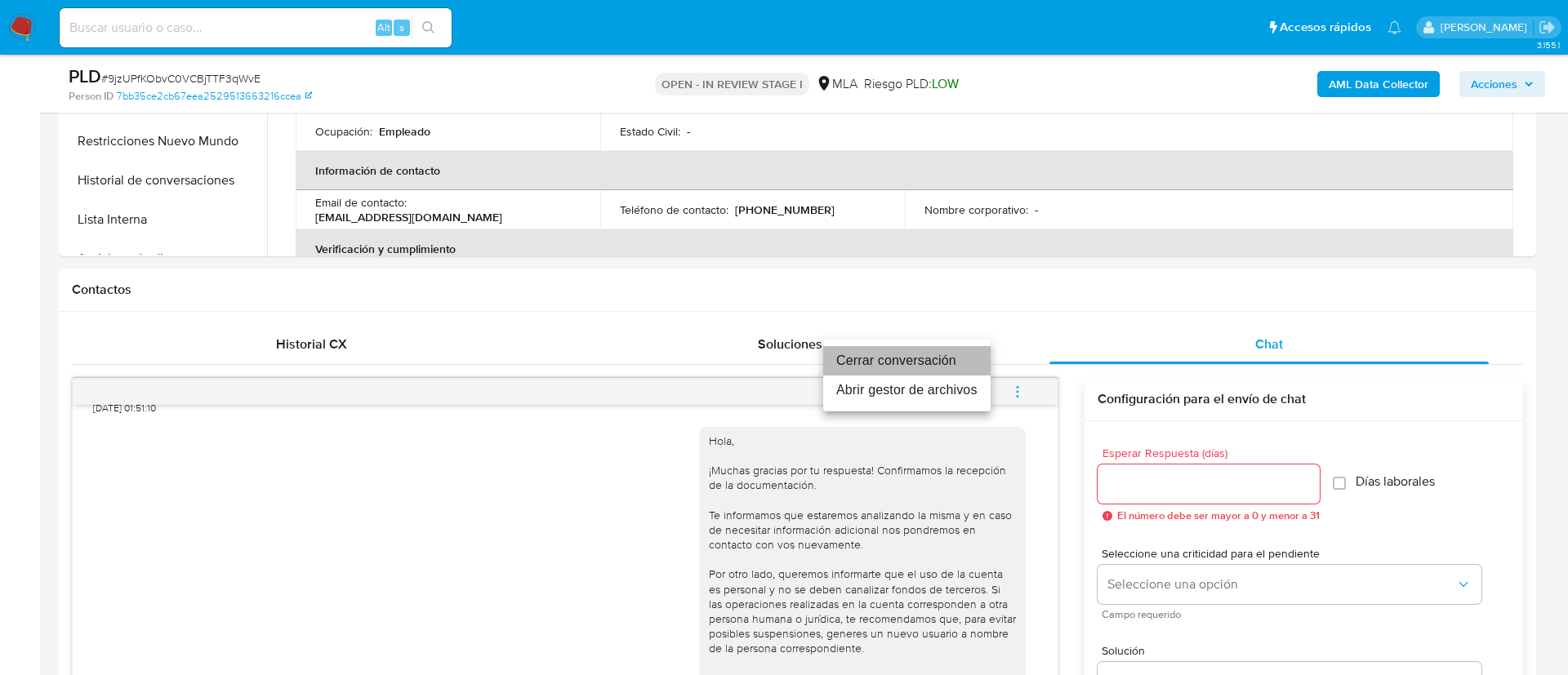
click at [903, 364] on li "Cerrar conversación" at bounding box center [906, 361] width 167 height 29
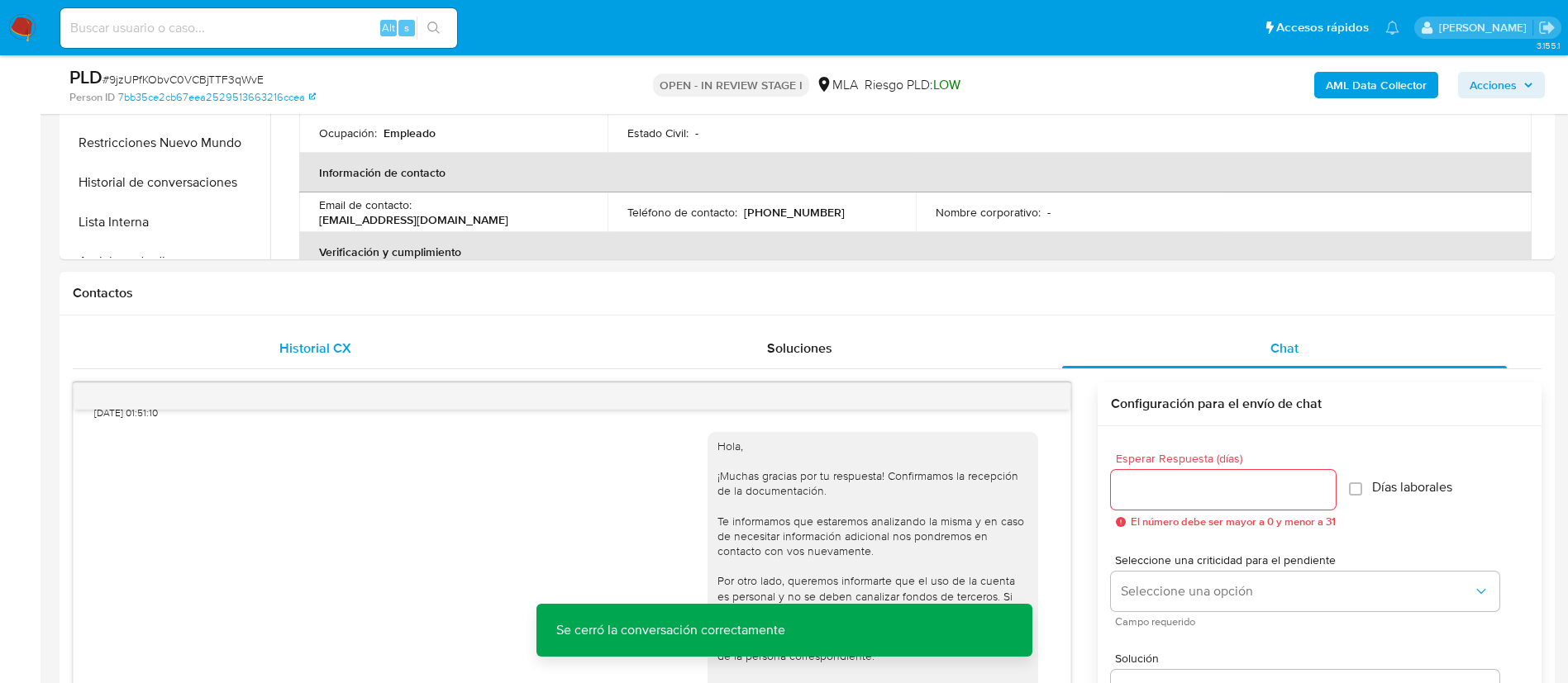
click at [343, 340] on span "Historial CX" at bounding box center [316, 348] width 72 height 19
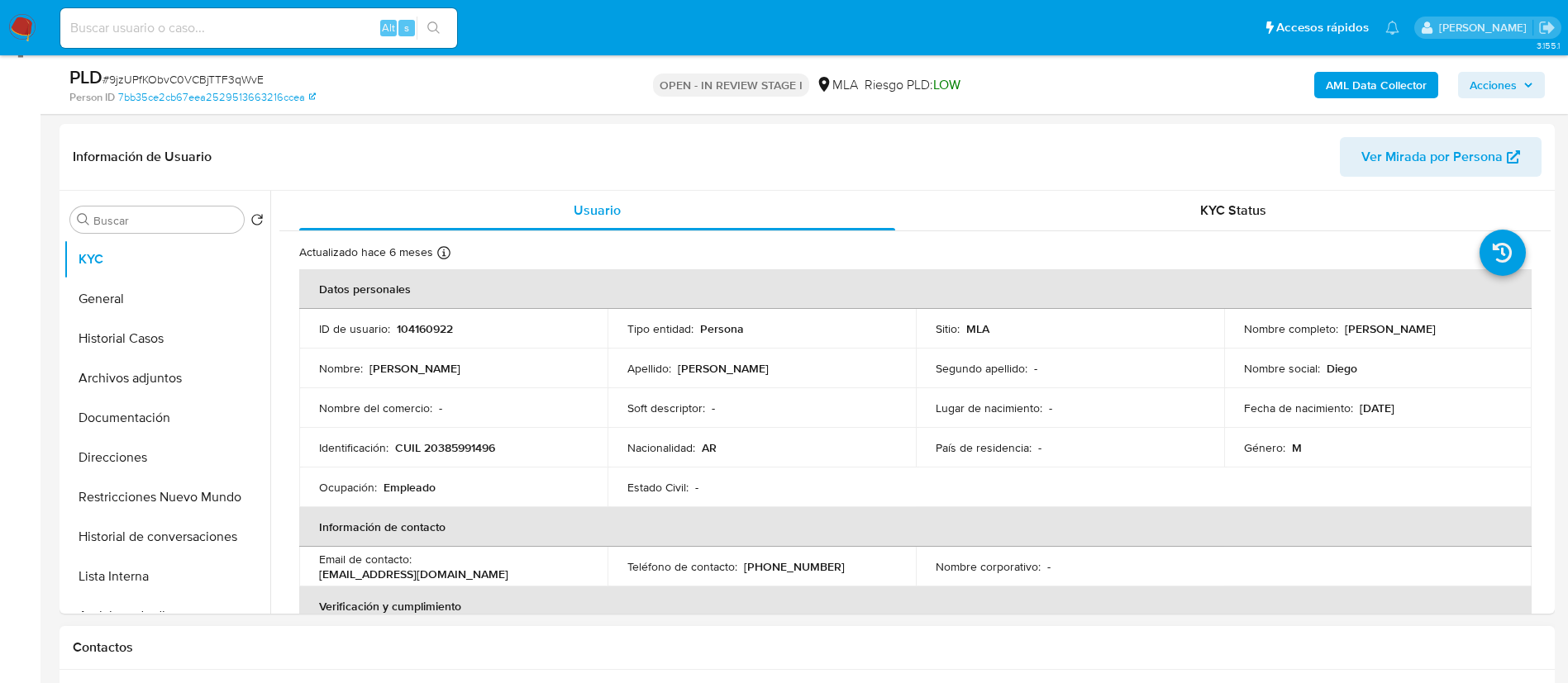
scroll to position [218, 0]
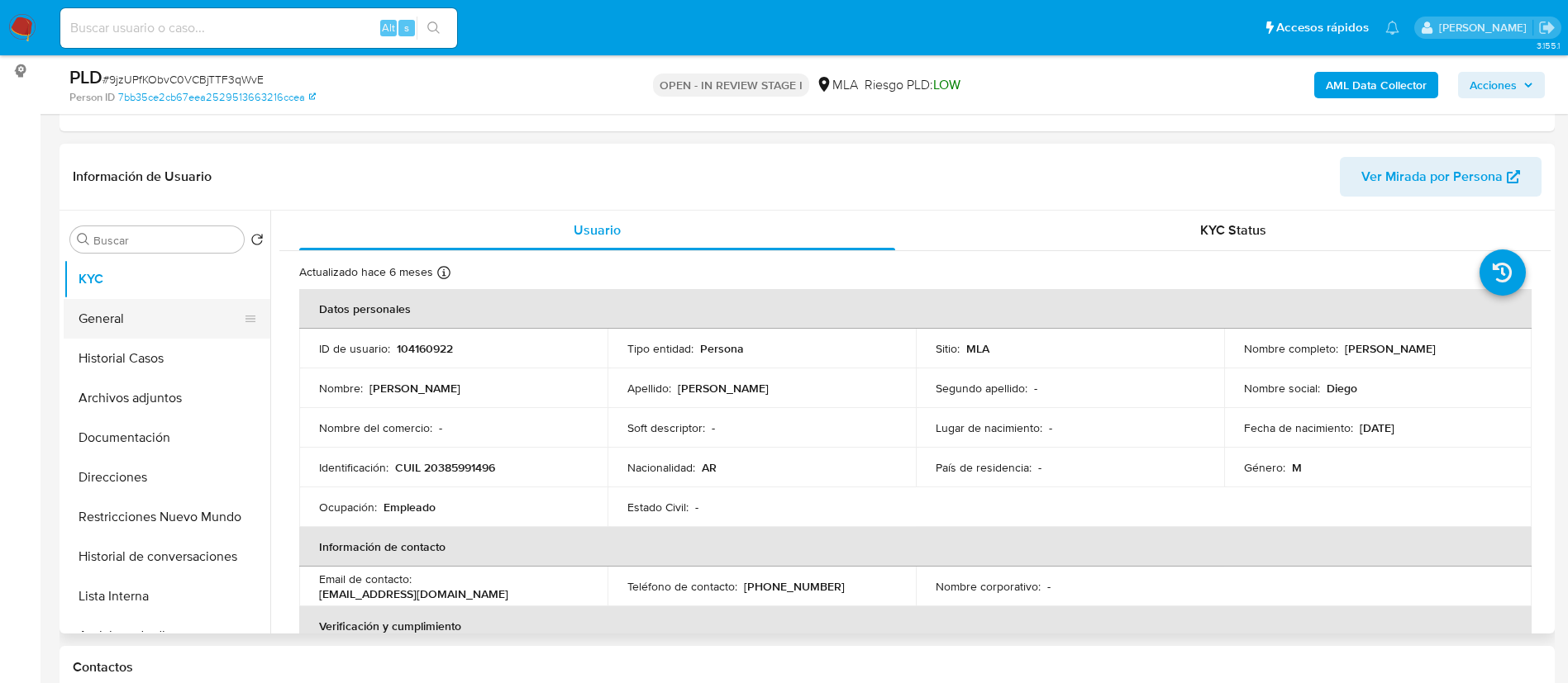
click at [115, 323] on button "General" at bounding box center [160, 318] width 193 height 40
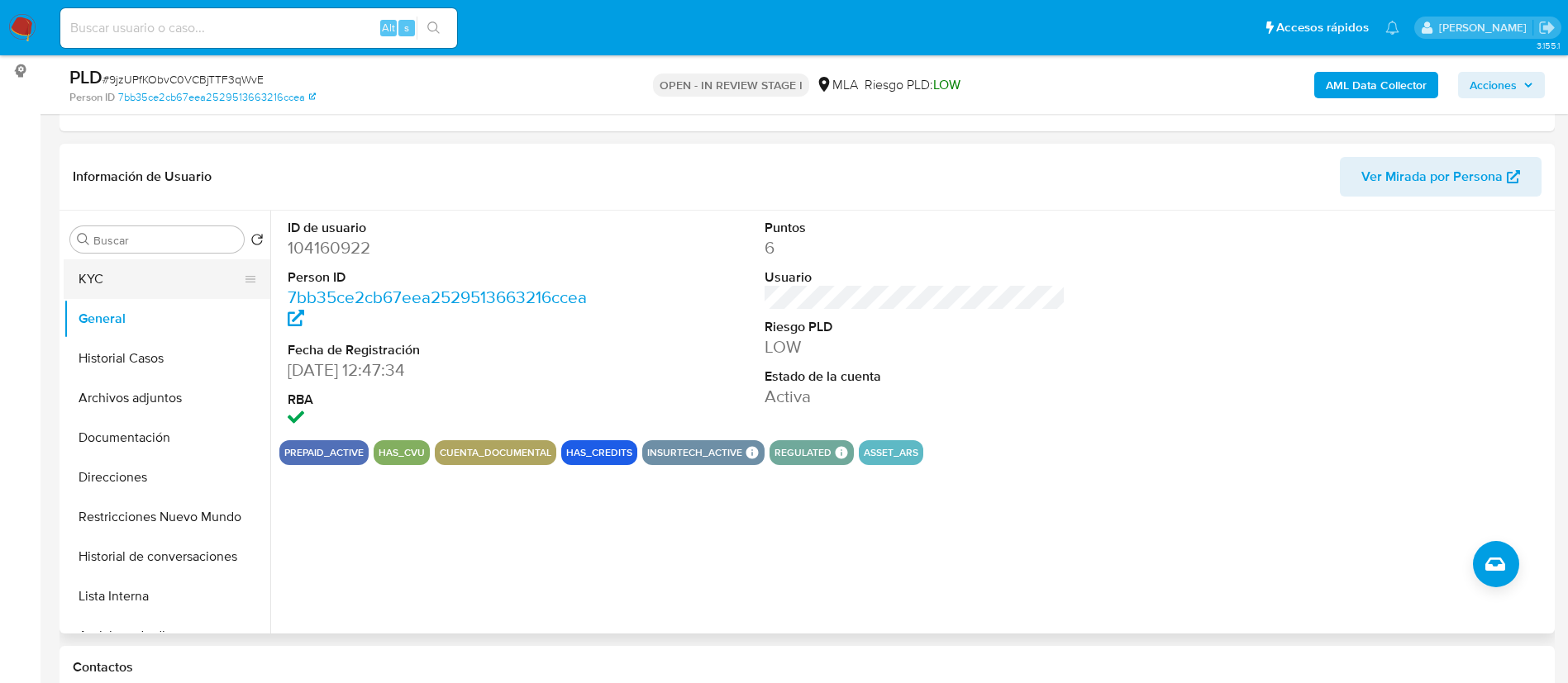
click at [113, 272] on button "KYC" at bounding box center [160, 279] width 193 height 40
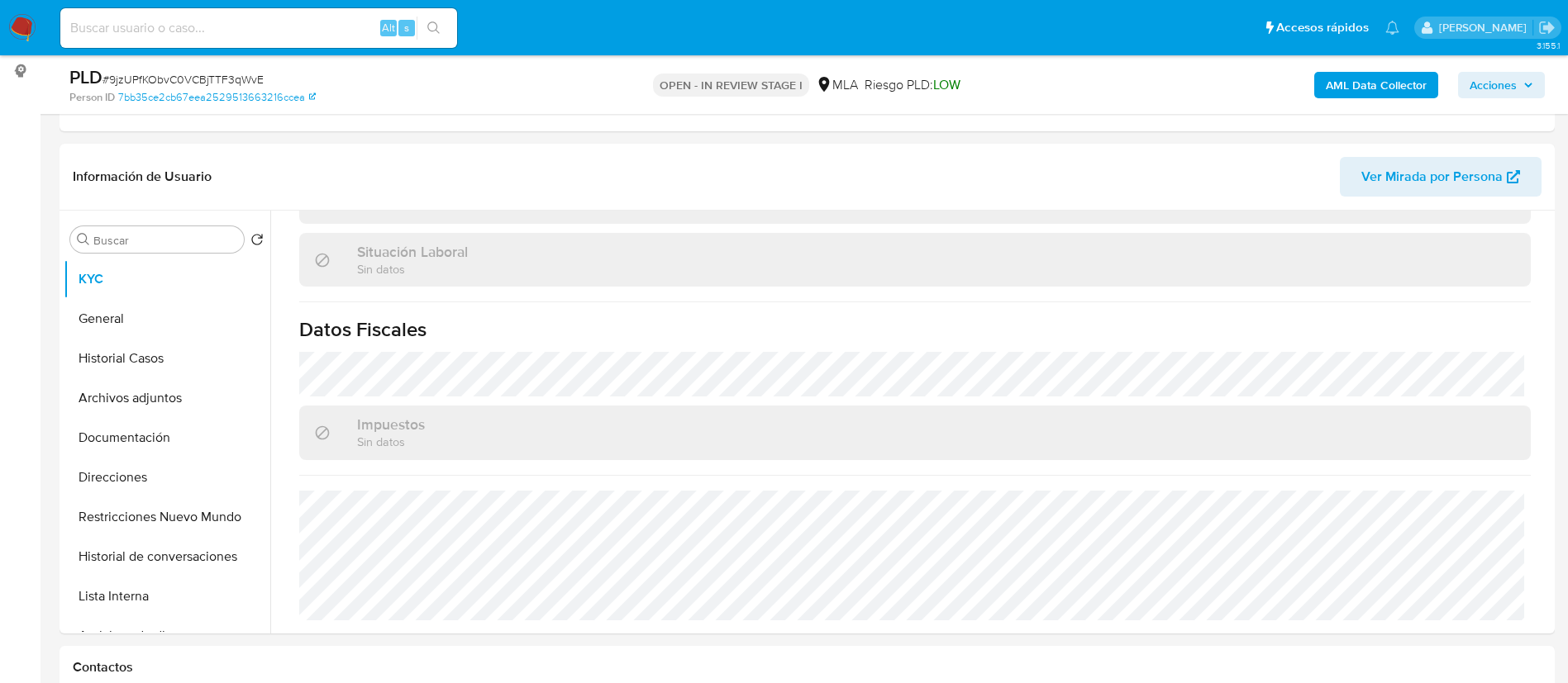
scroll to position [259, 0]
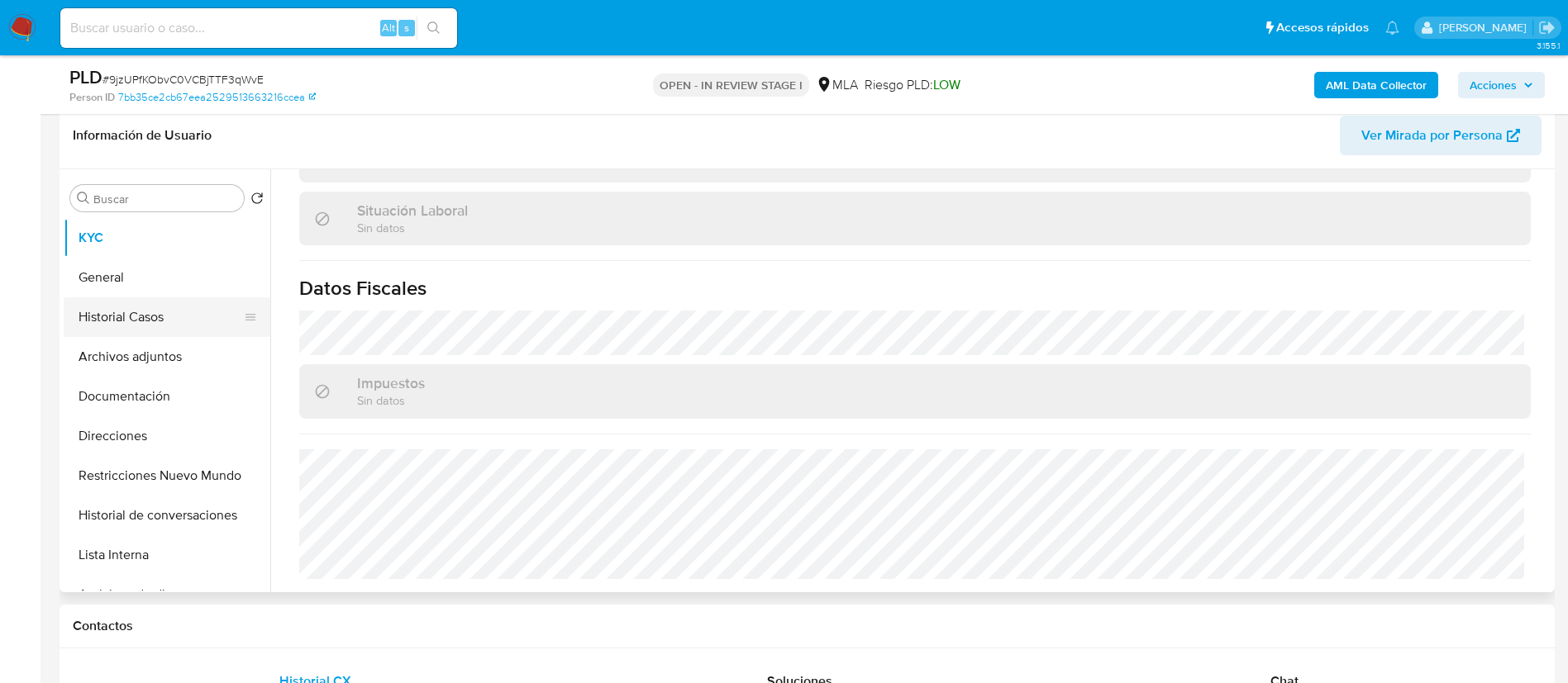
click at [127, 307] on button "Historial Casos" at bounding box center [160, 317] width 193 height 40
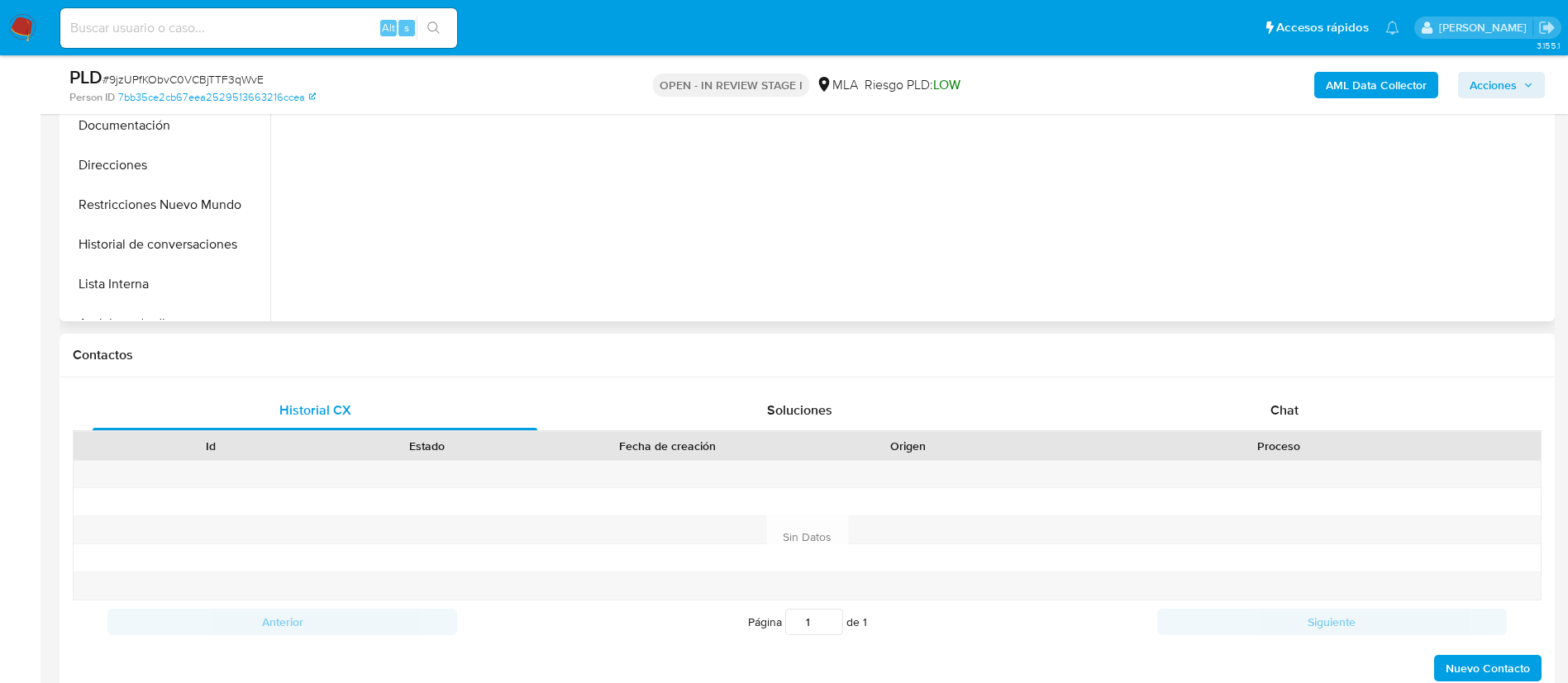
scroll to position [587, 0]
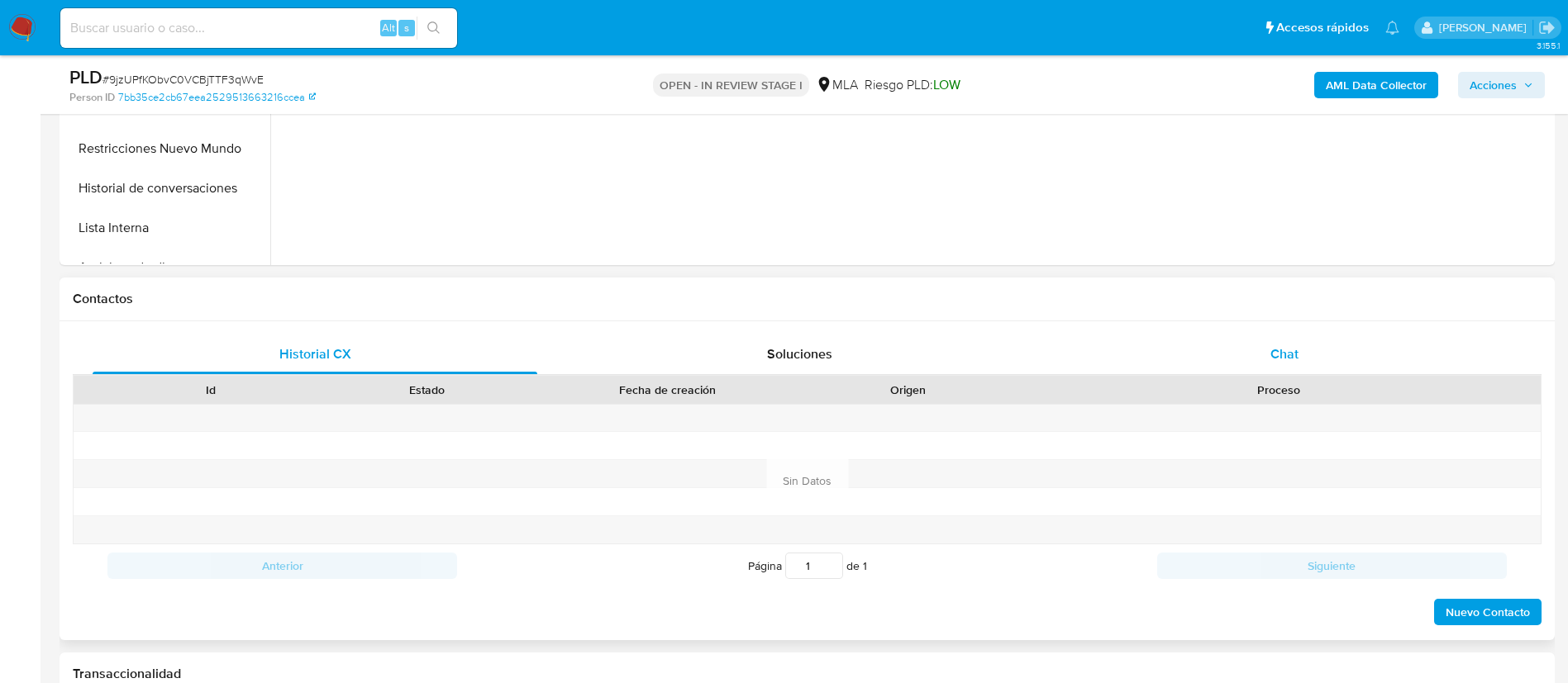
click at [1291, 353] on span "Chat" at bounding box center [1285, 353] width 28 height 19
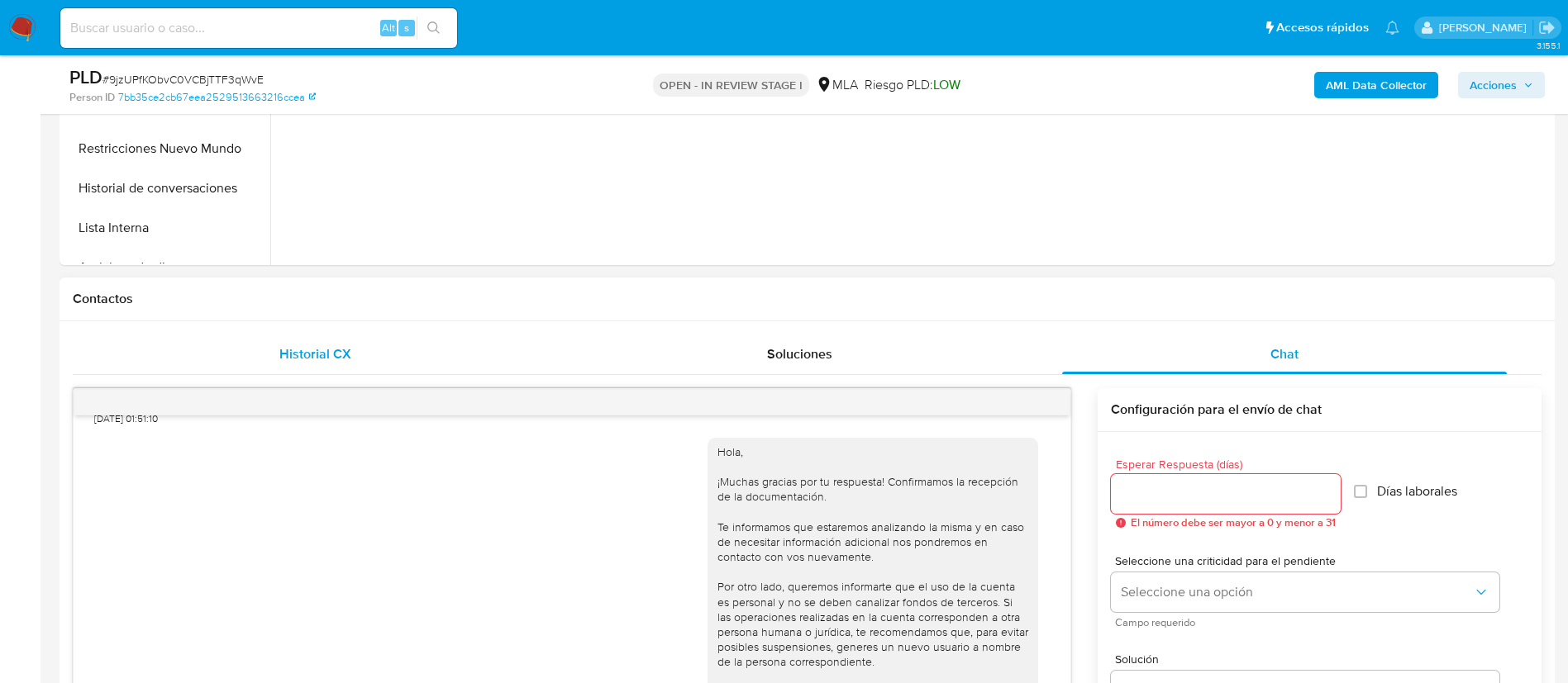
click at [335, 356] on span "Historial CX" at bounding box center [316, 353] width 72 height 19
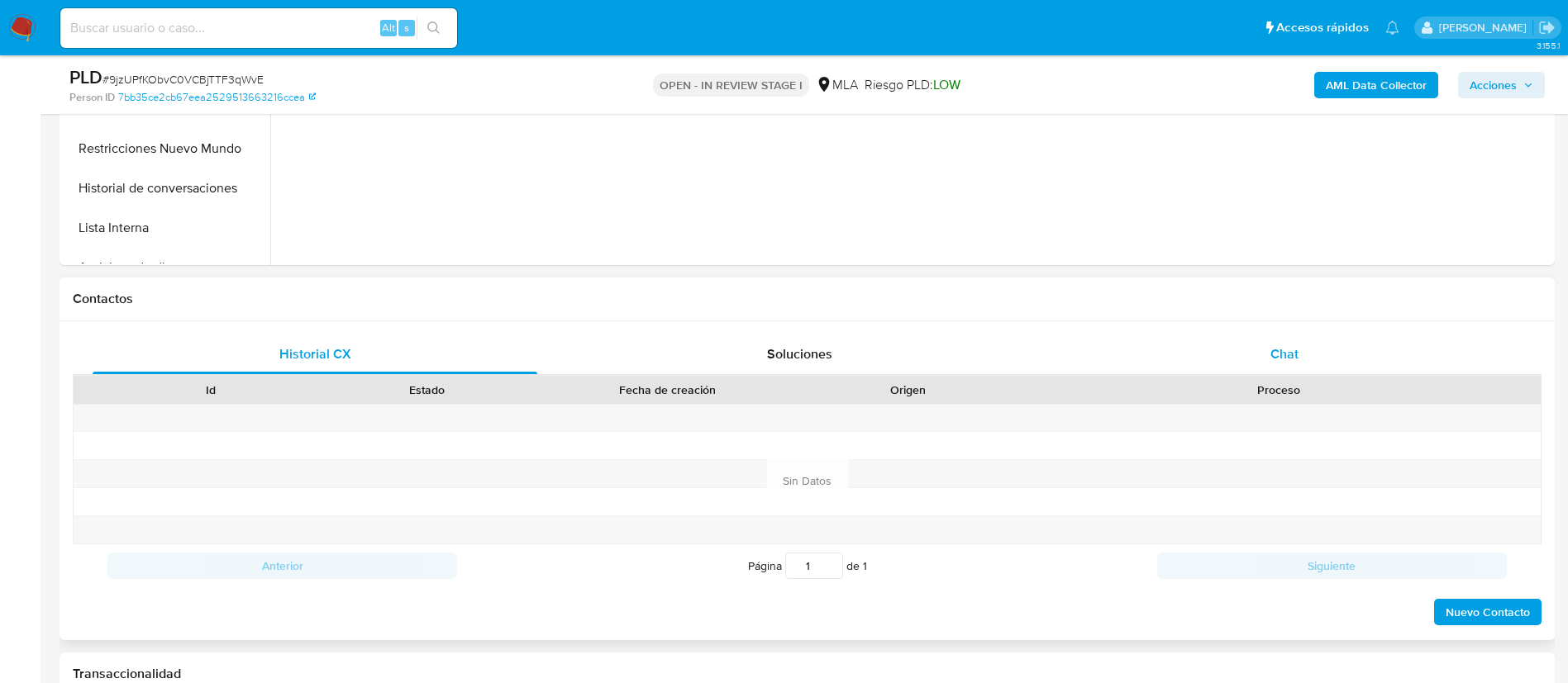
click at [1260, 351] on div "Chat" at bounding box center [1285, 354] width 445 height 40
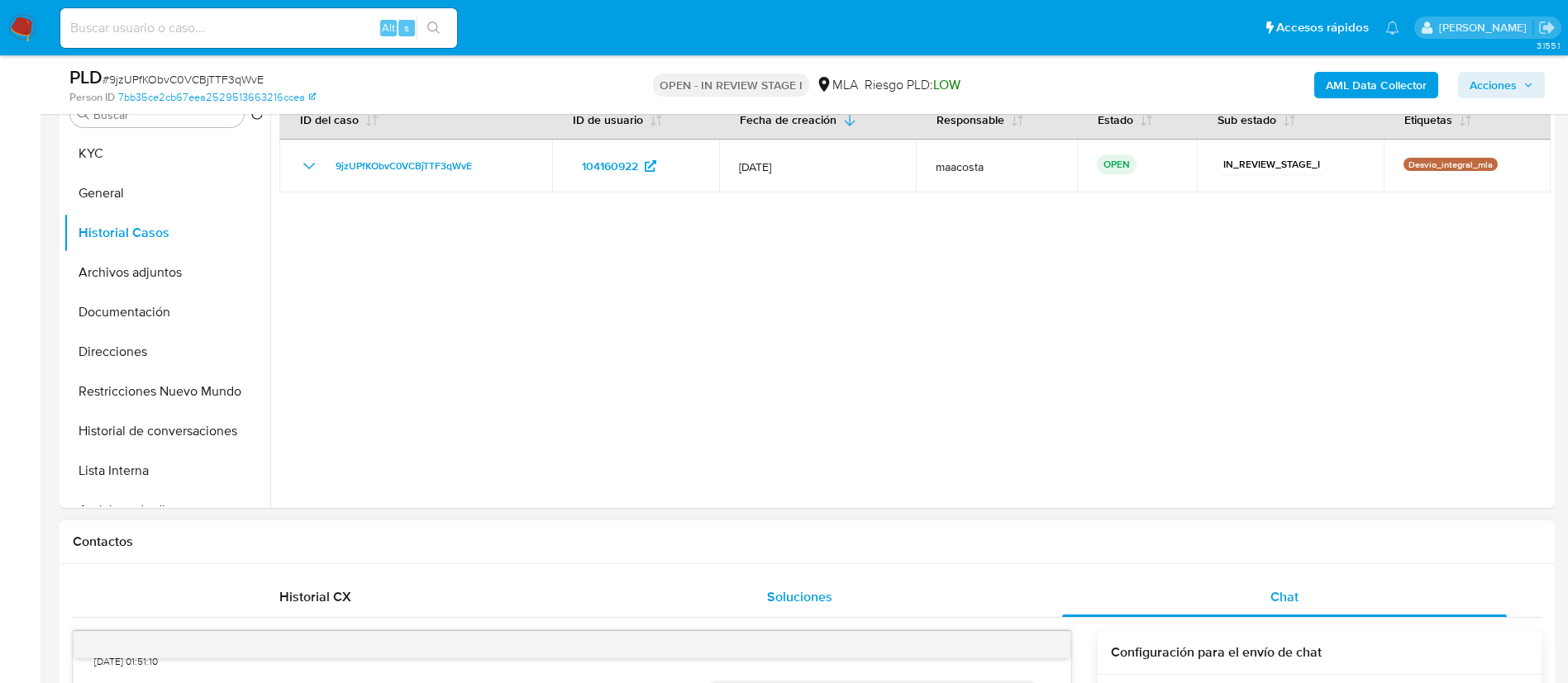
scroll to position [346, 0]
click at [90, 159] on button "KYC" at bounding box center [160, 150] width 193 height 40
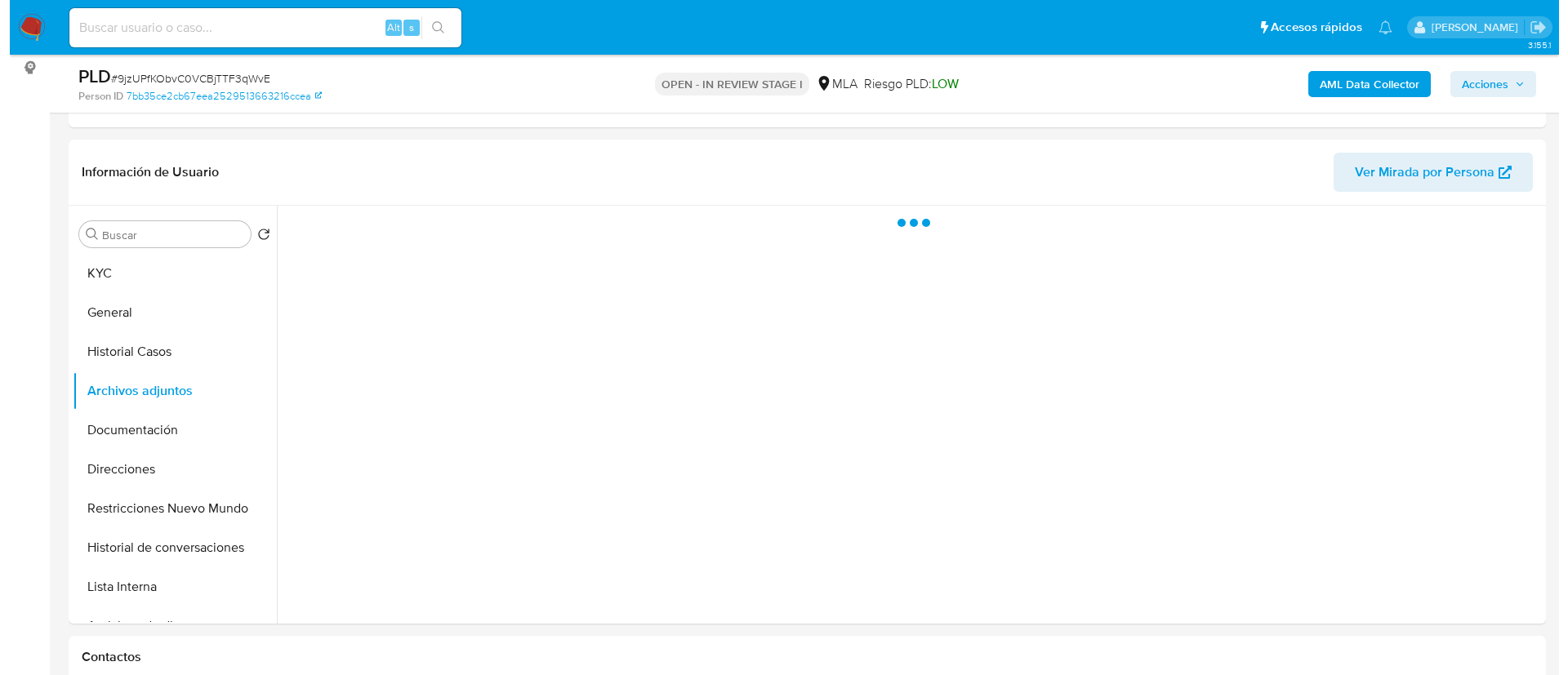
scroll to position [262, 0]
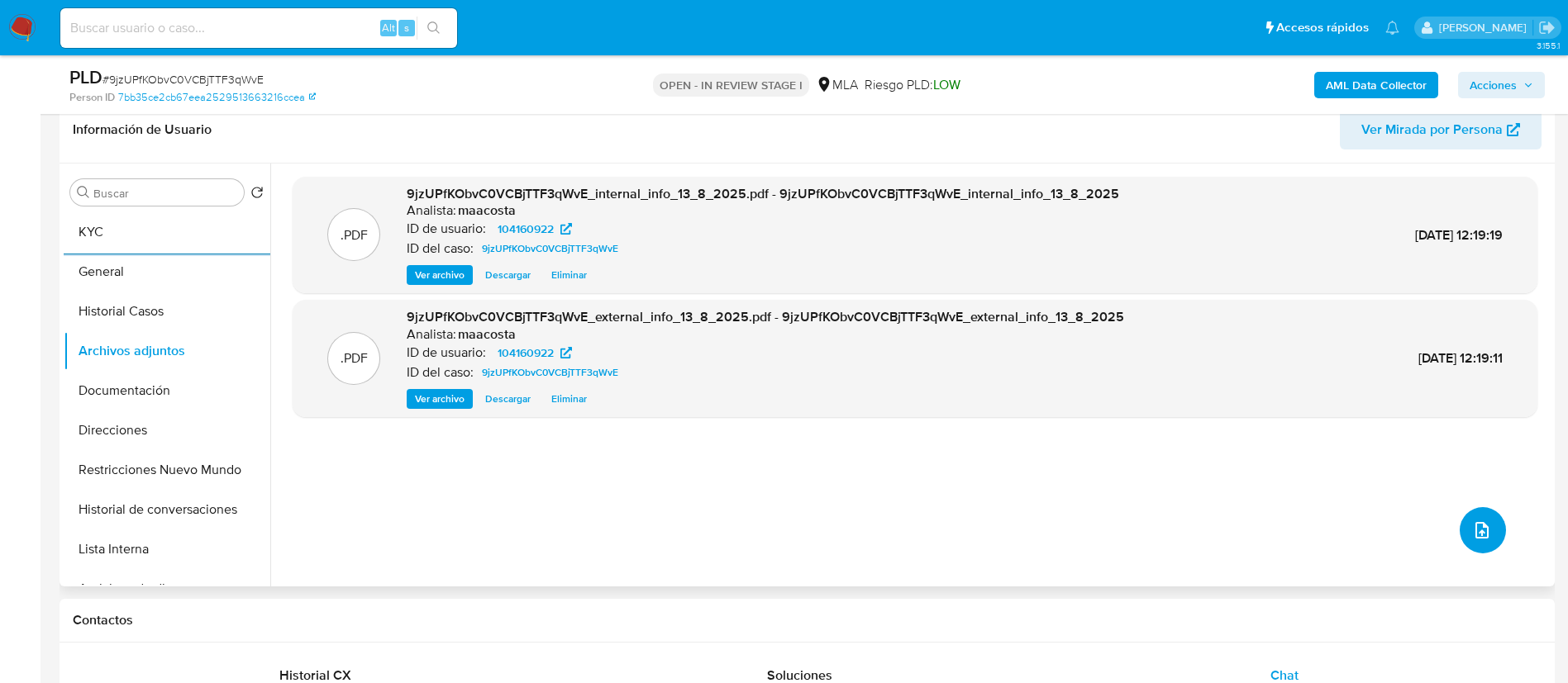
click at [1470, 541] on button "upload-file" at bounding box center [1483, 531] width 46 height 46
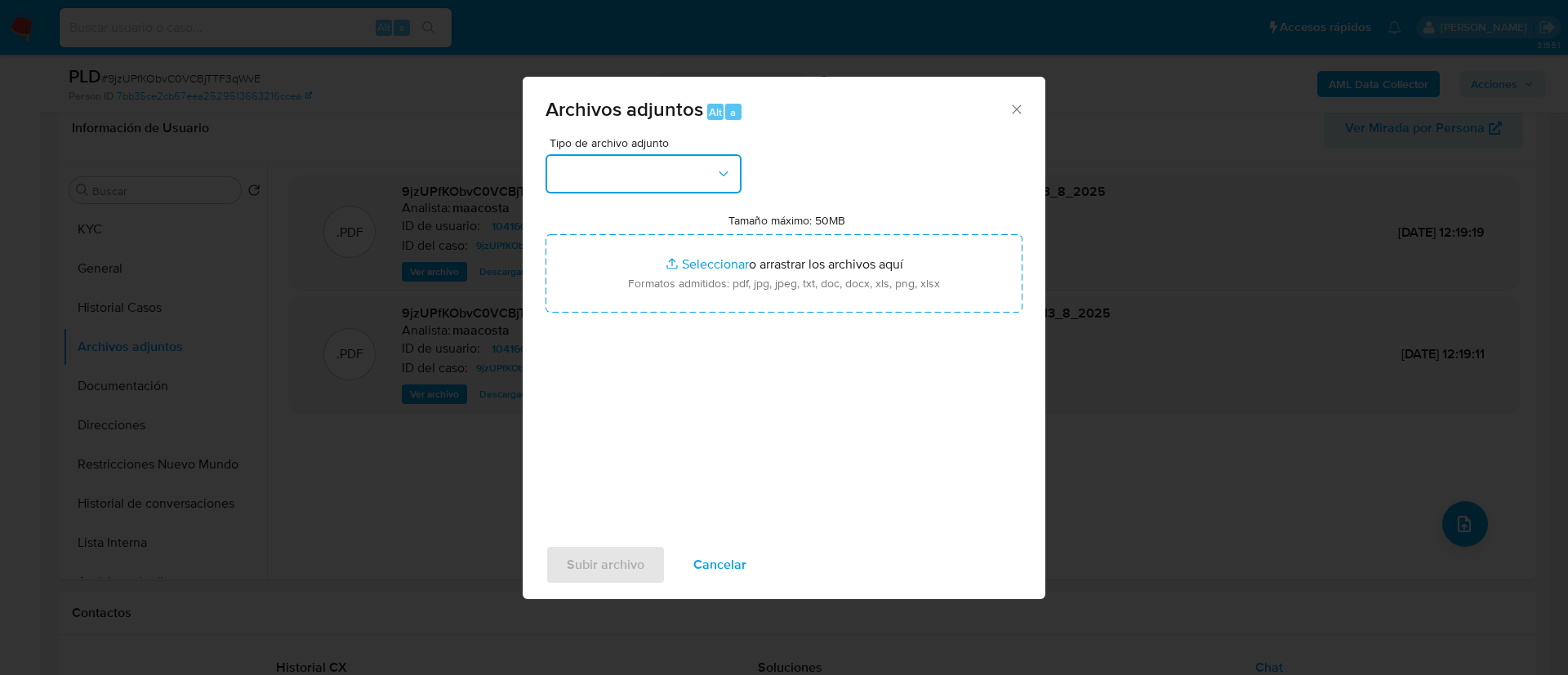
click at [684, 156] on button "button" at bounding box center [643, 173] width 196 height 39
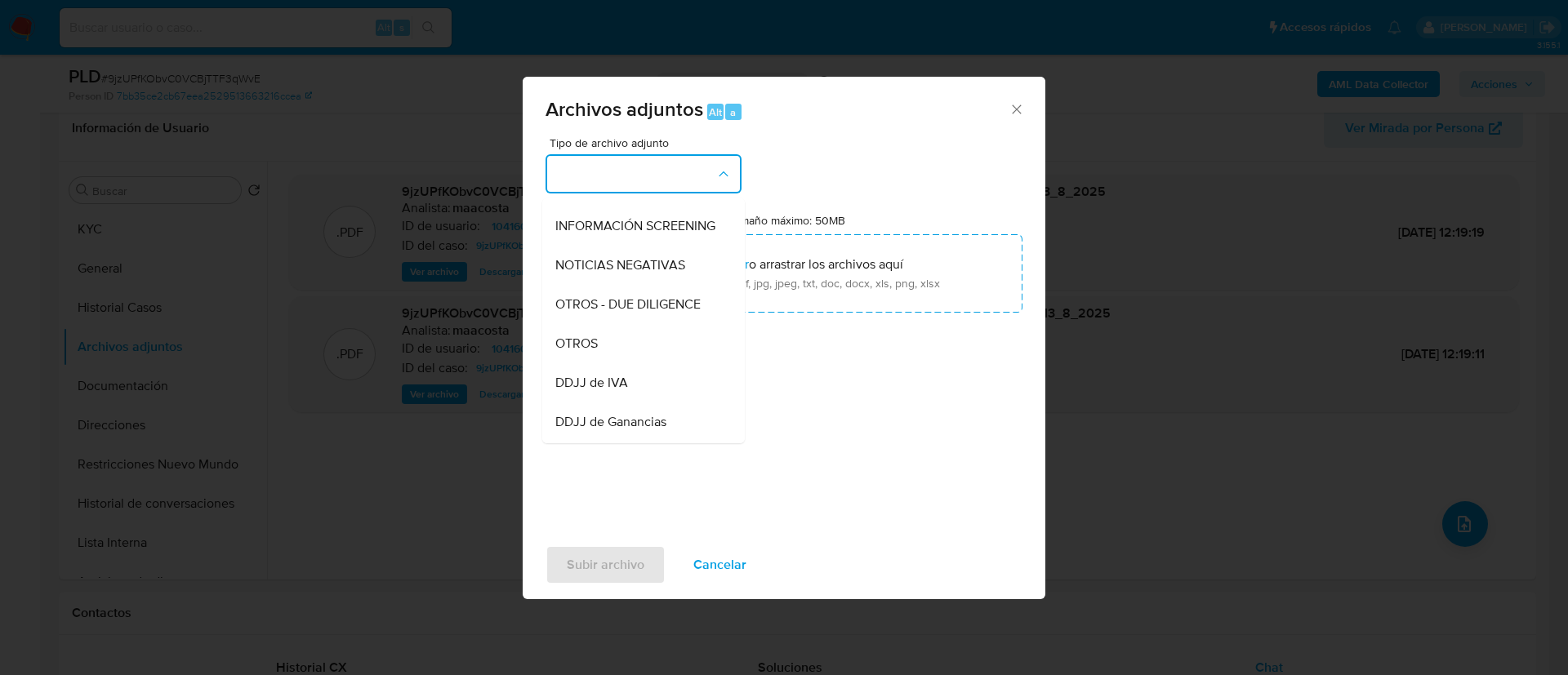
scroll to position [189, 0]
click at [600, 355] on div "OTROS" at bounding box center [639, 342] width 167 height 39
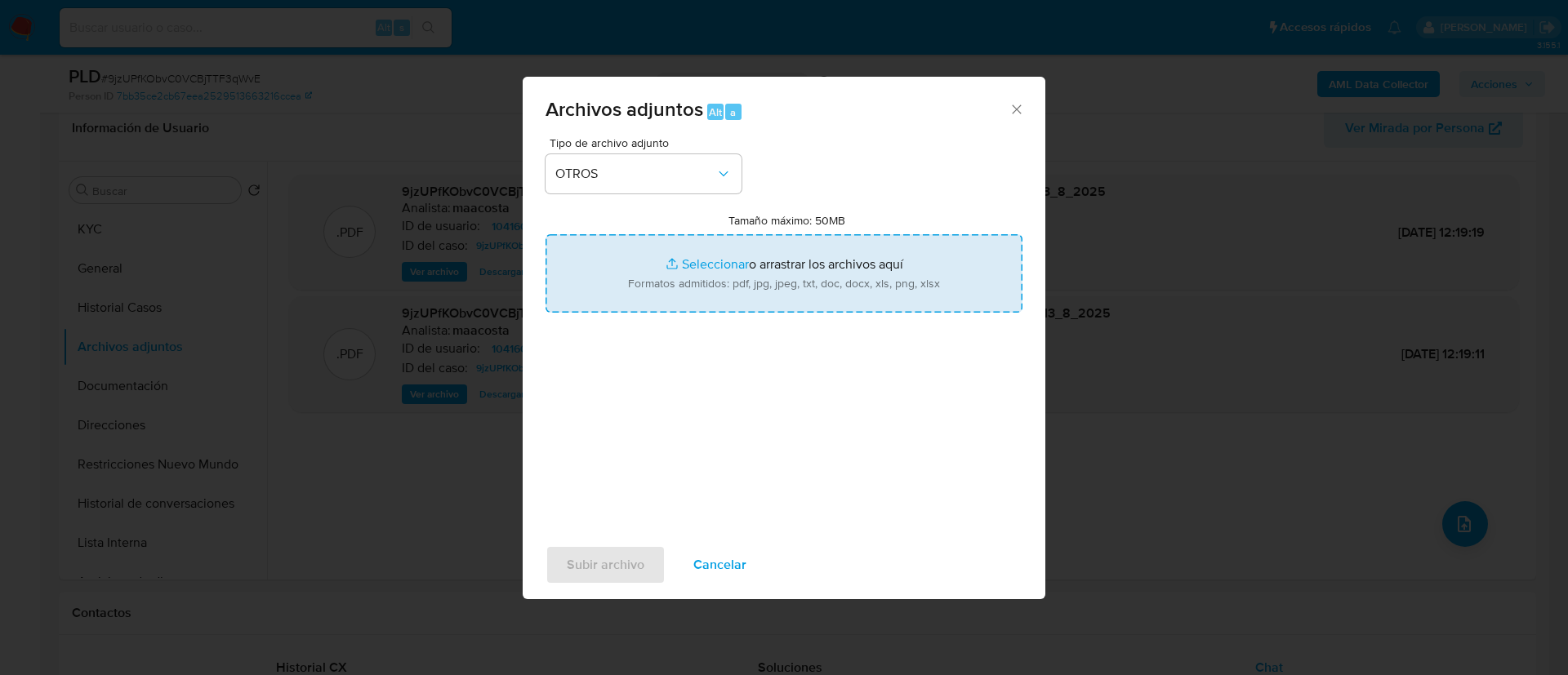
type input "C:\fakepath\Calculador- Diego Alejandro Acevedo.xlsx"
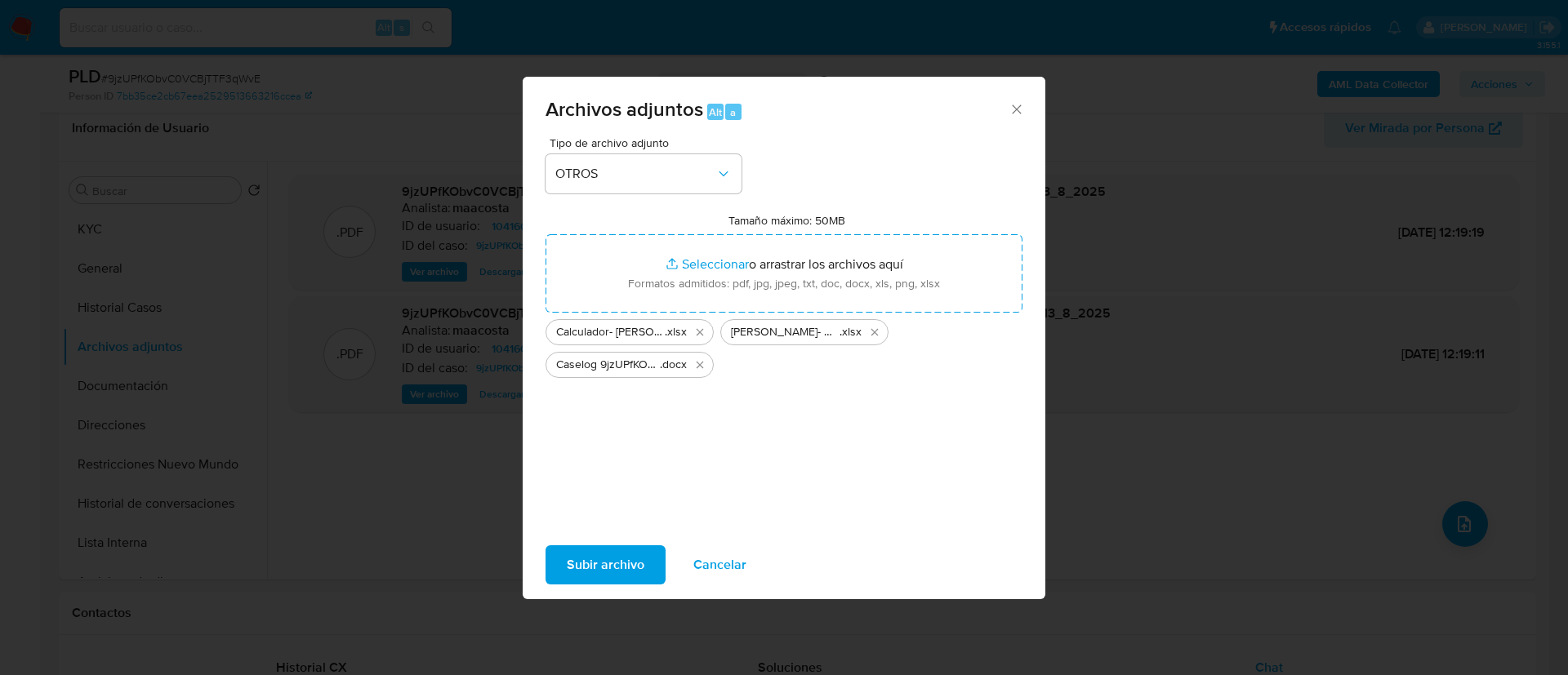
click at [584, 566] on span "Subir archivo" at bounding box center [605, 565] width 78 height 36
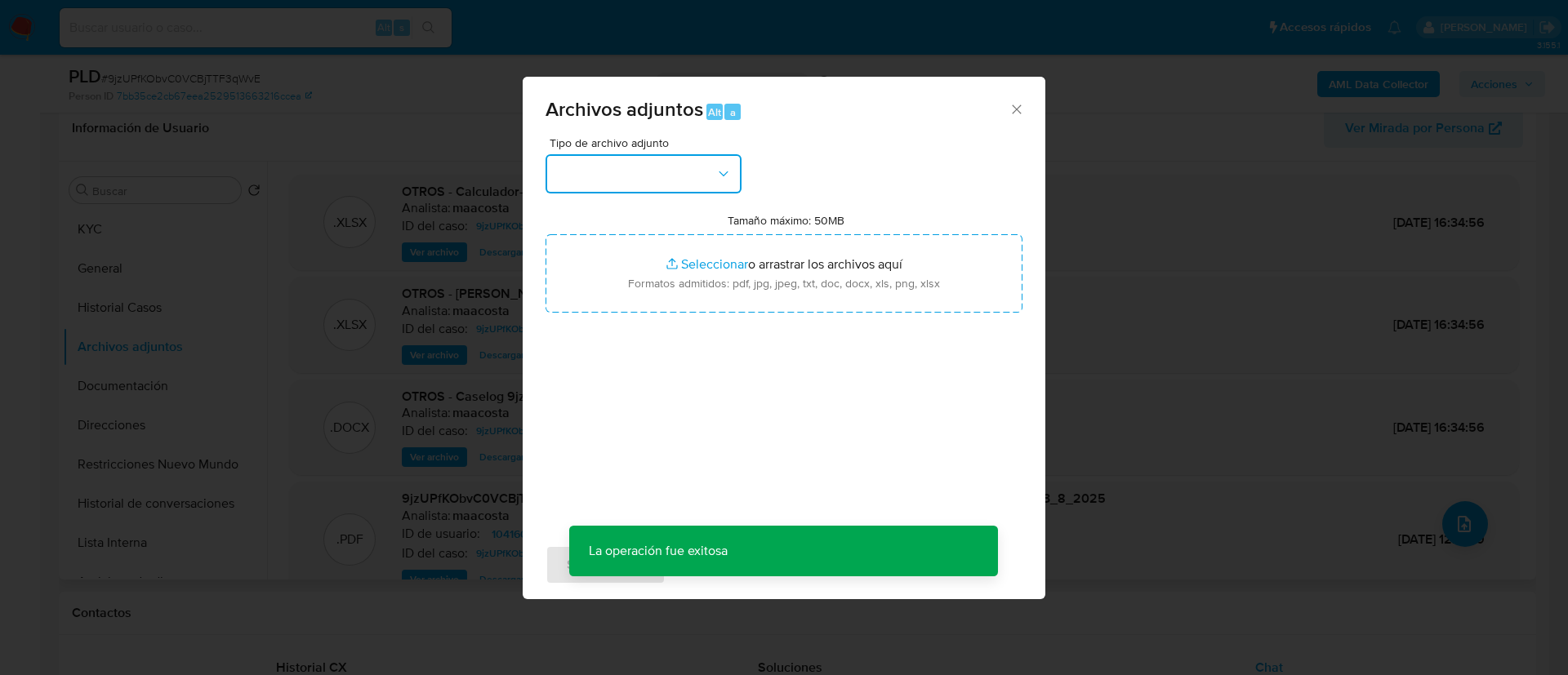
click at [617, 184] on button "button" at bounding box center [643, 173] width 196 height 39
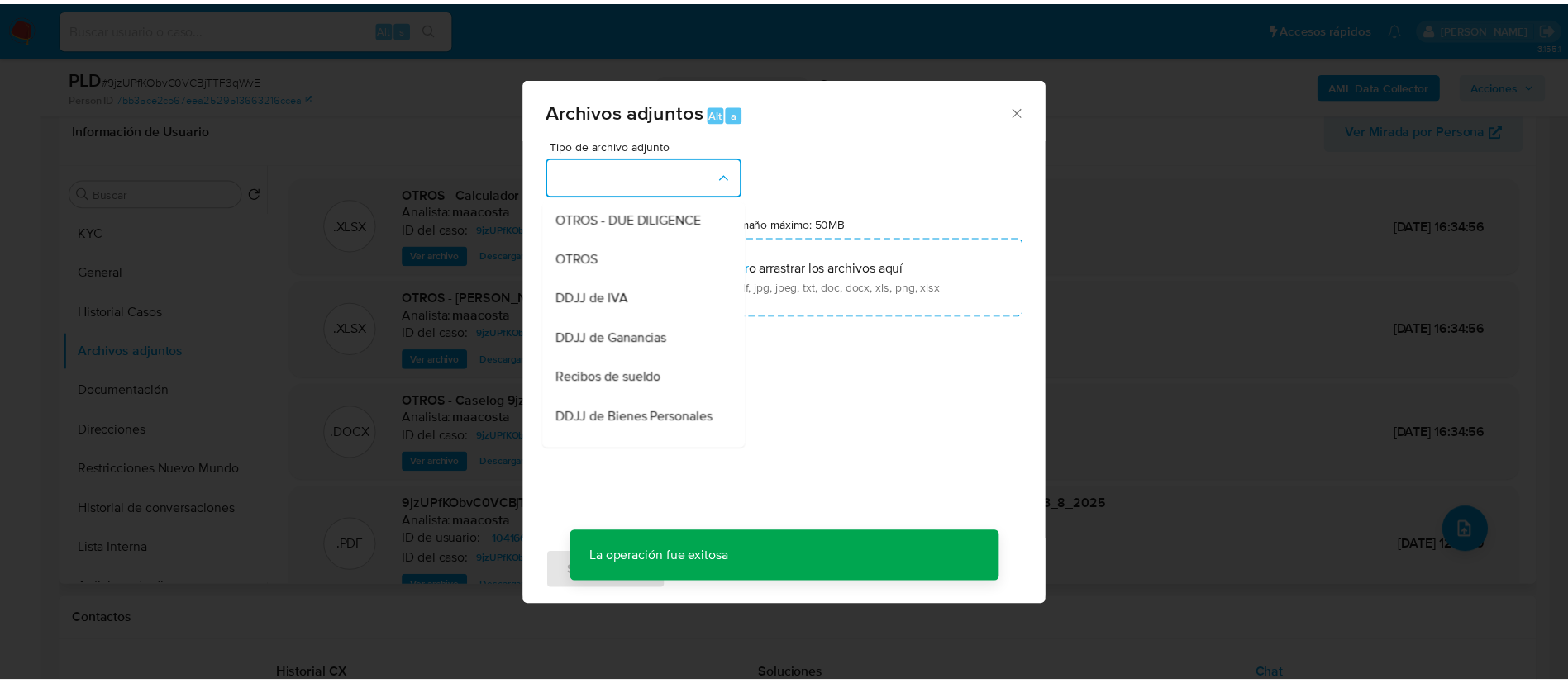
scroll to position [295, 0]
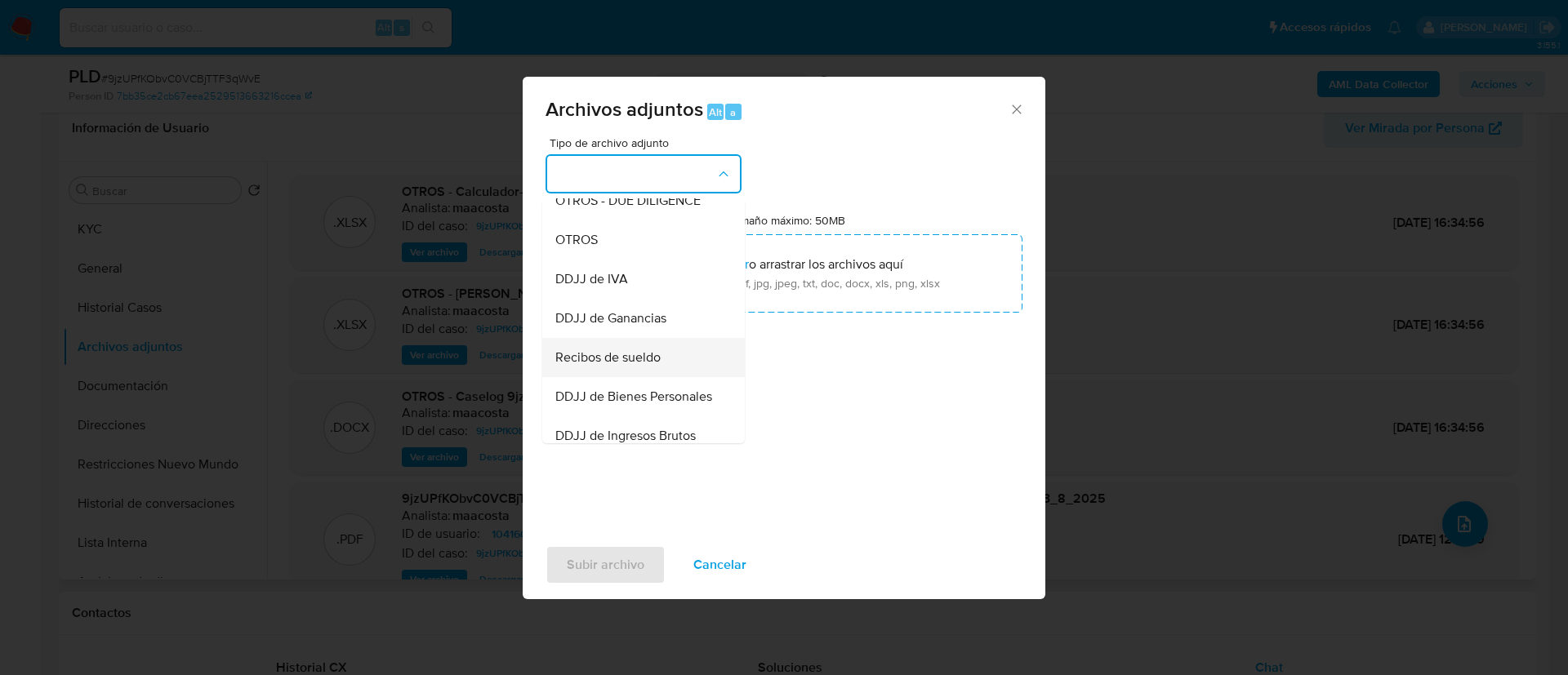
click at [593, 366] on span "Recibos de sueldo" at bounding box center [607, 358] width 105 height 16
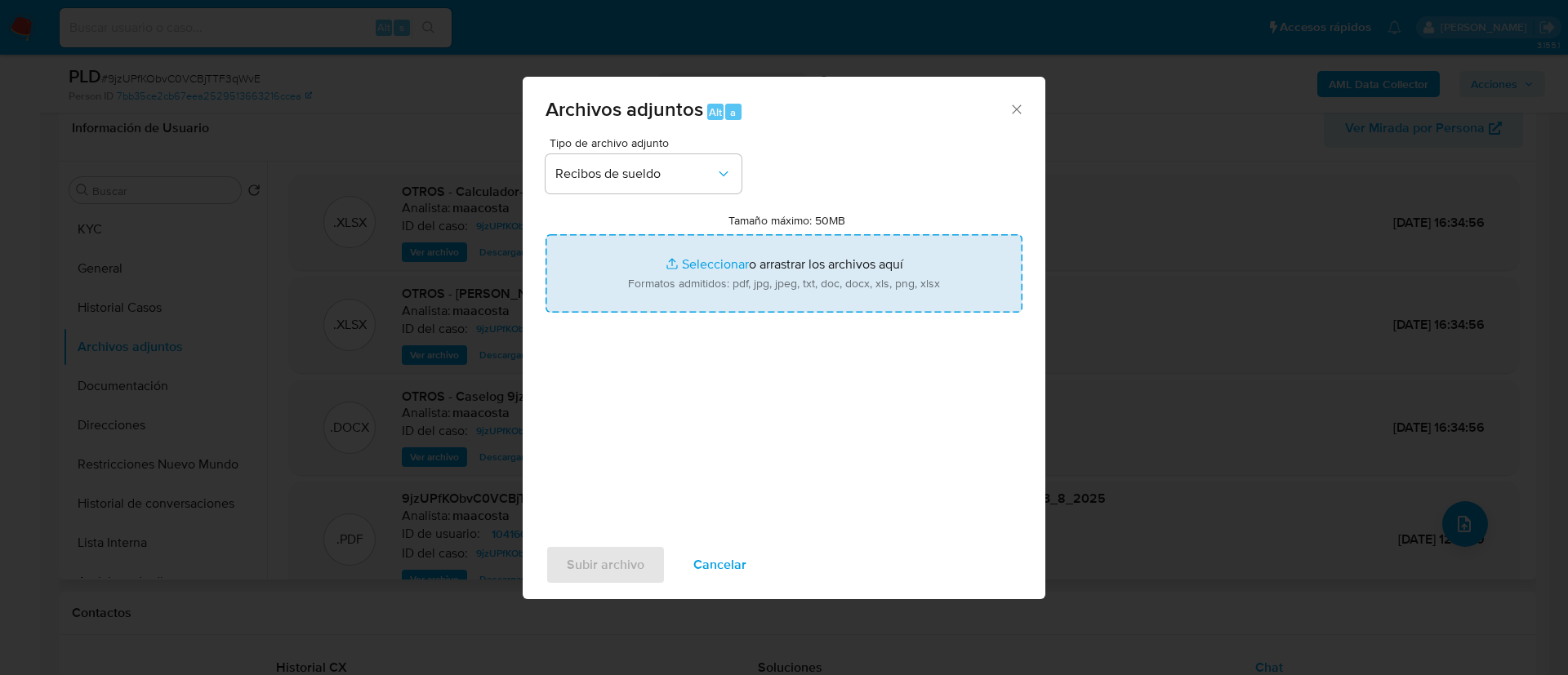
type input "C:\fakepath\Recibos de sueldo - Diego Alejandro Acevedo.pdf"
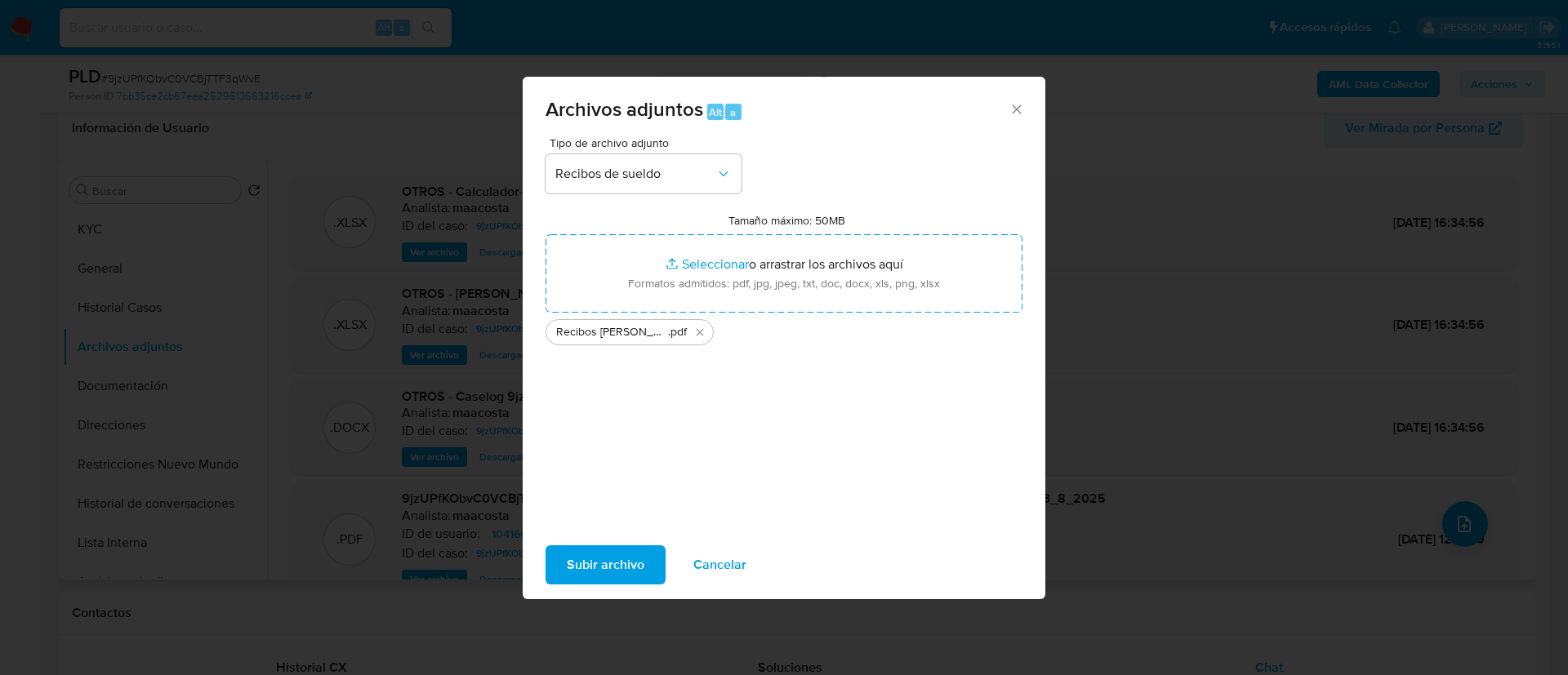
click at [611, 564] on span "Subir archivo" at bounding box center [605, 565] width 78 height 36
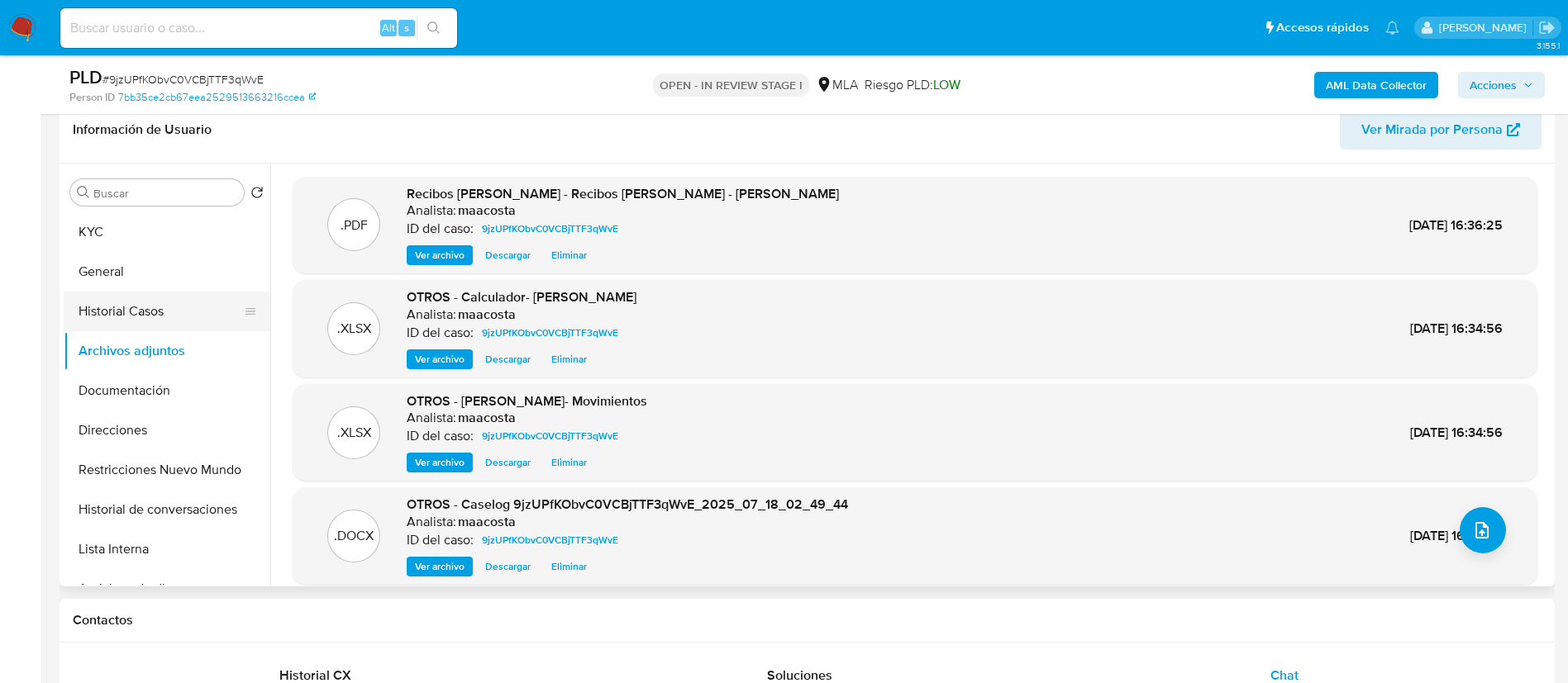
click at [175, 318] on button "Historial Casos" at bounding box center [160, 311] width 193 height 40
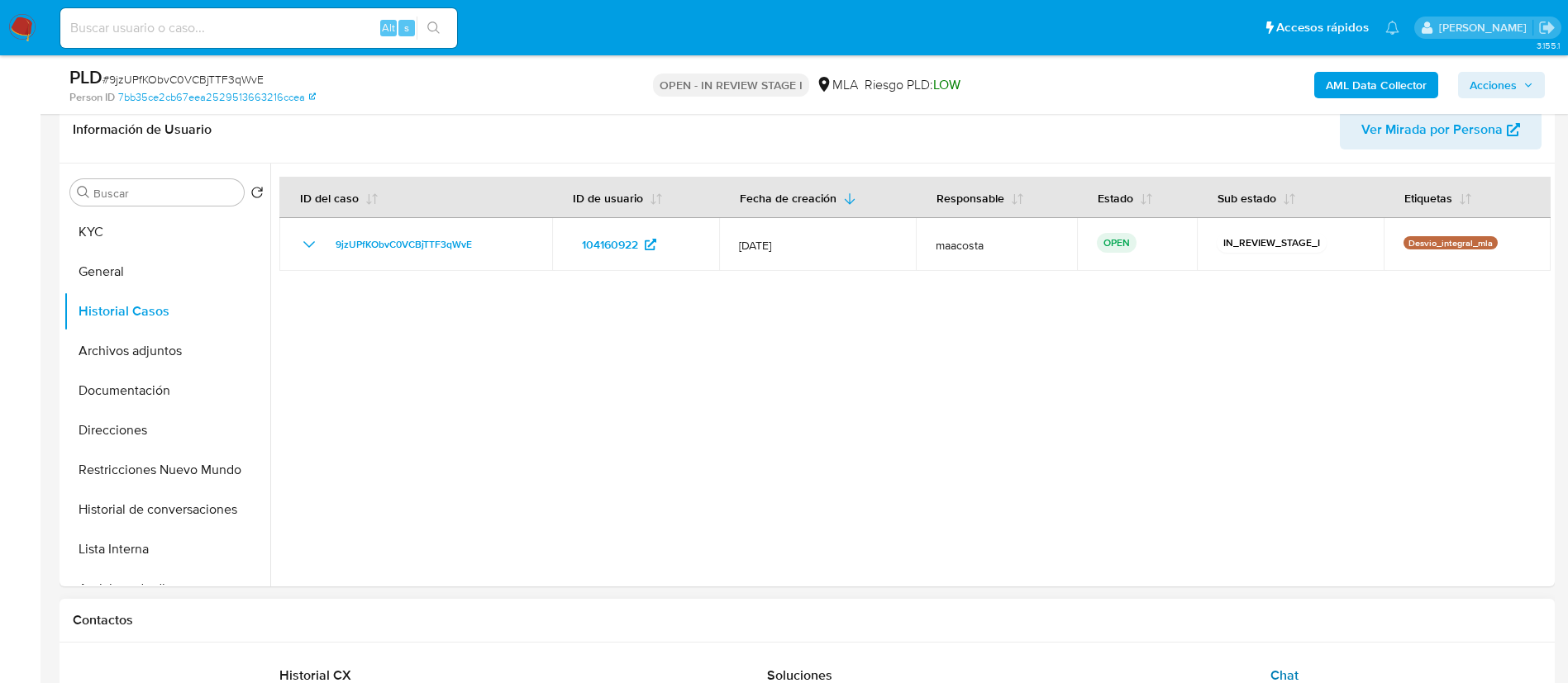
click at [1293, 666] on span "Chat" at bounding box center [1285, 675] width 28 height 19
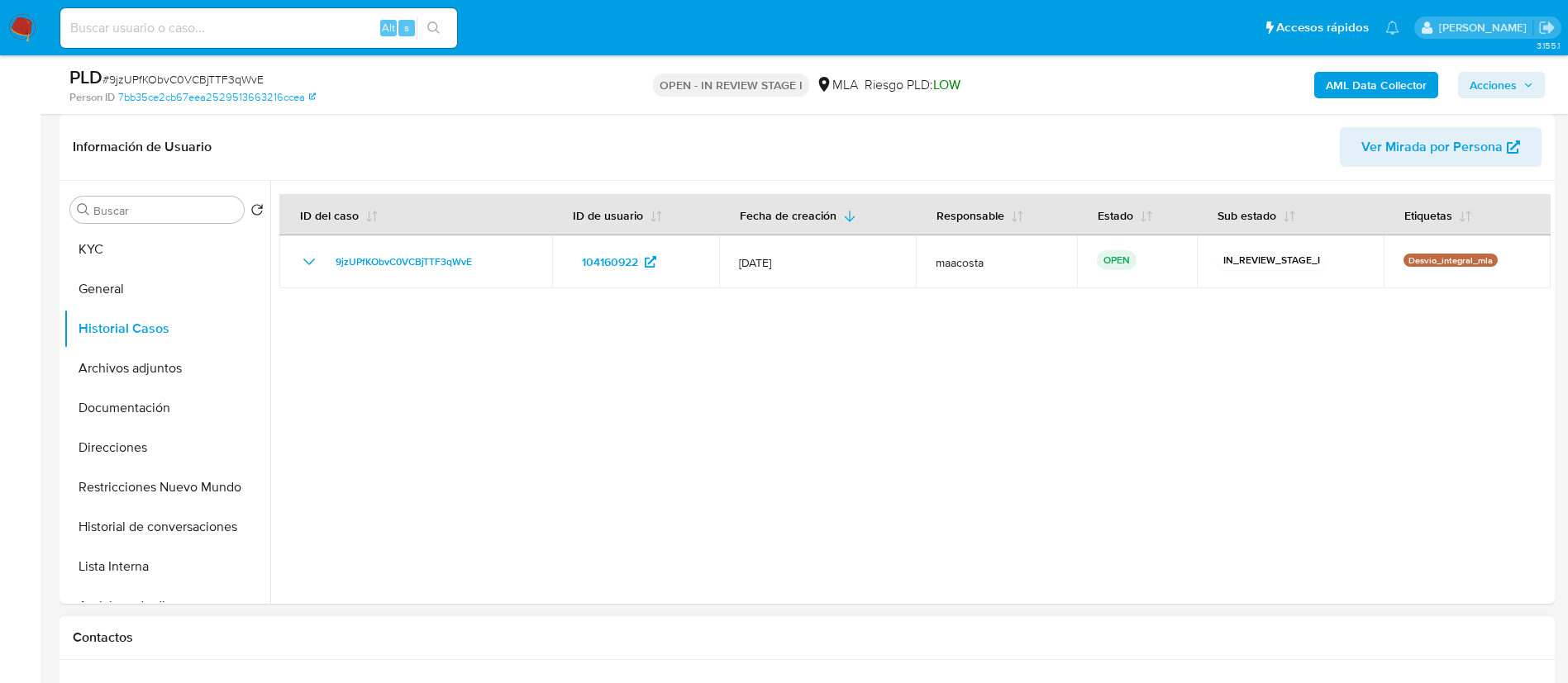
scroll to position [247, 0]
click at [1489, 88] on span "Acciones" at bounding box center [1492, 85] width 47 height 27
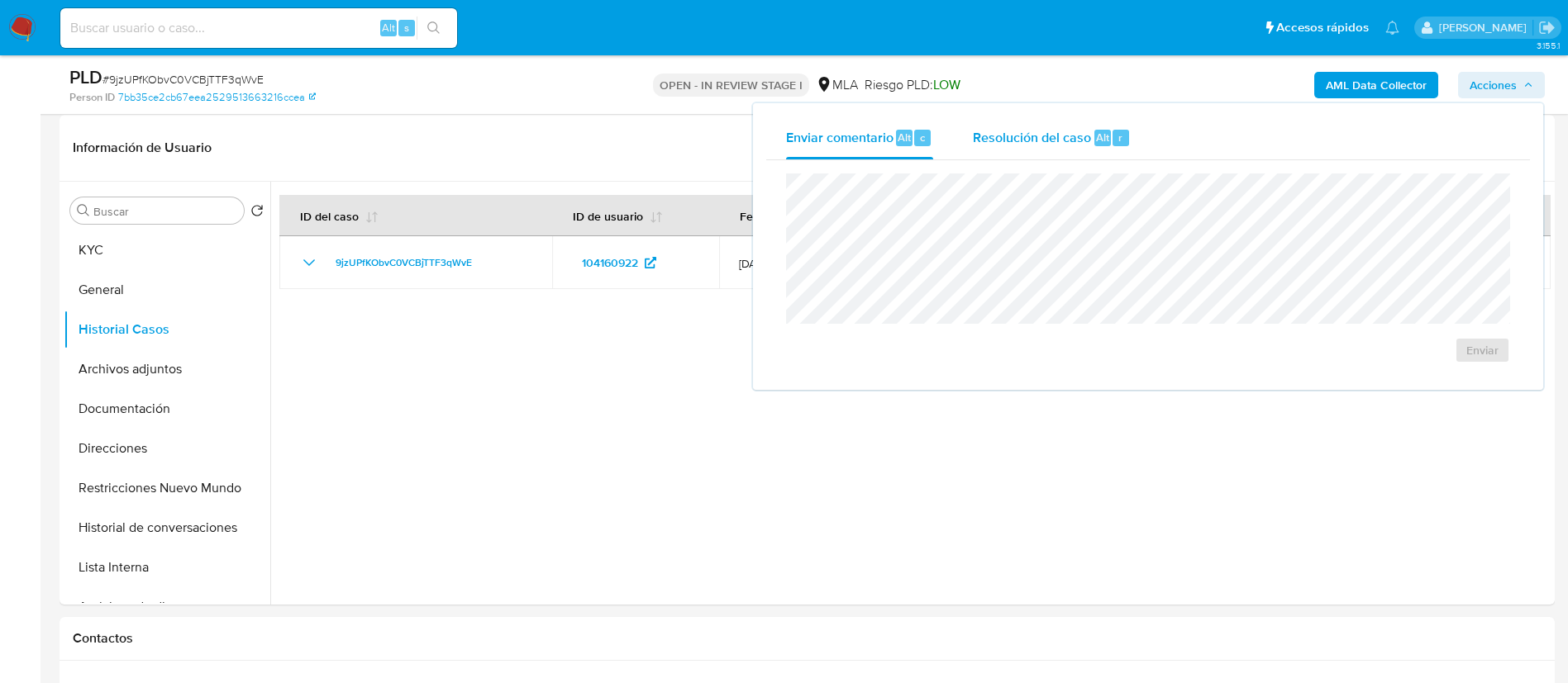
click at [1100, 117] on div "Resolución del caso Alt r" at bounding box center [1052, 138] width 158 height 43
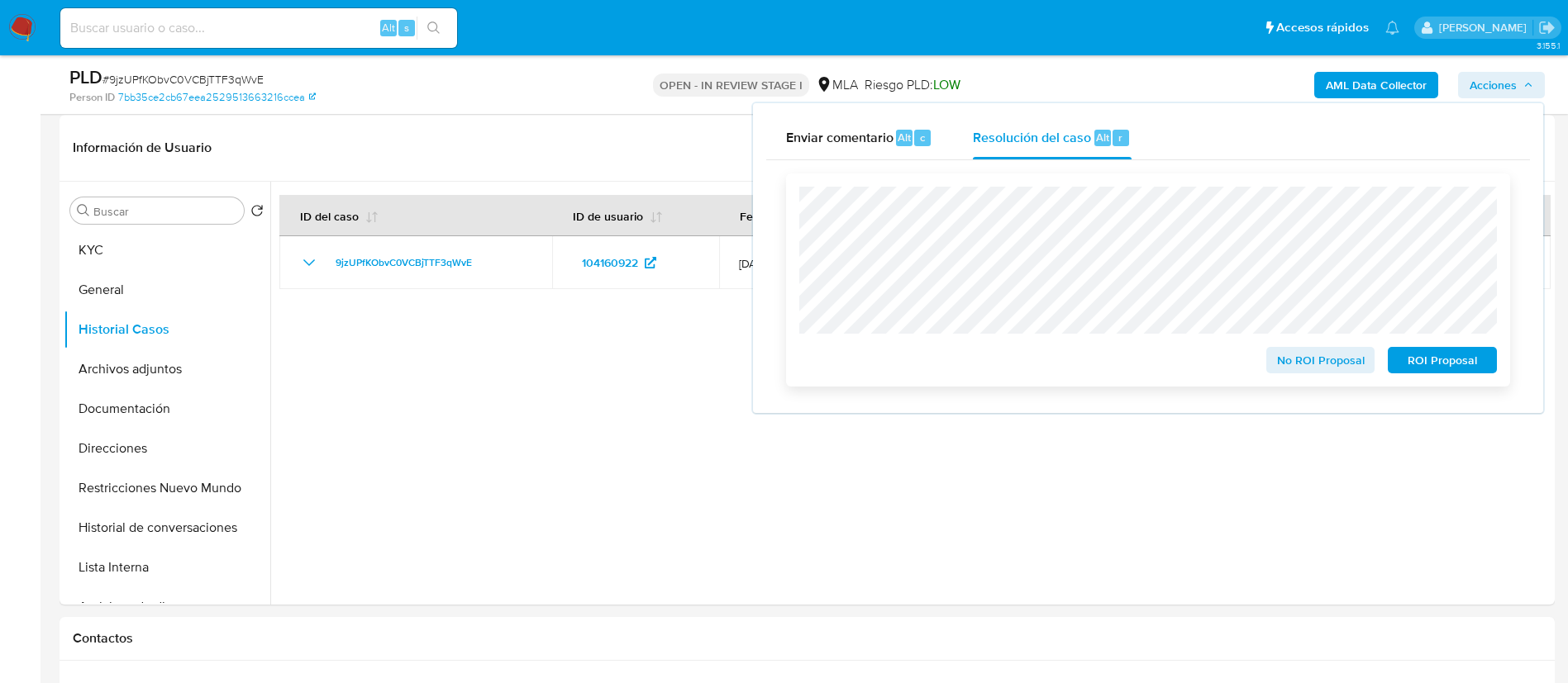
click at [1306, 369] on span "No ROI Proposal" at bounding box center [1321, 360] width 86 height 23
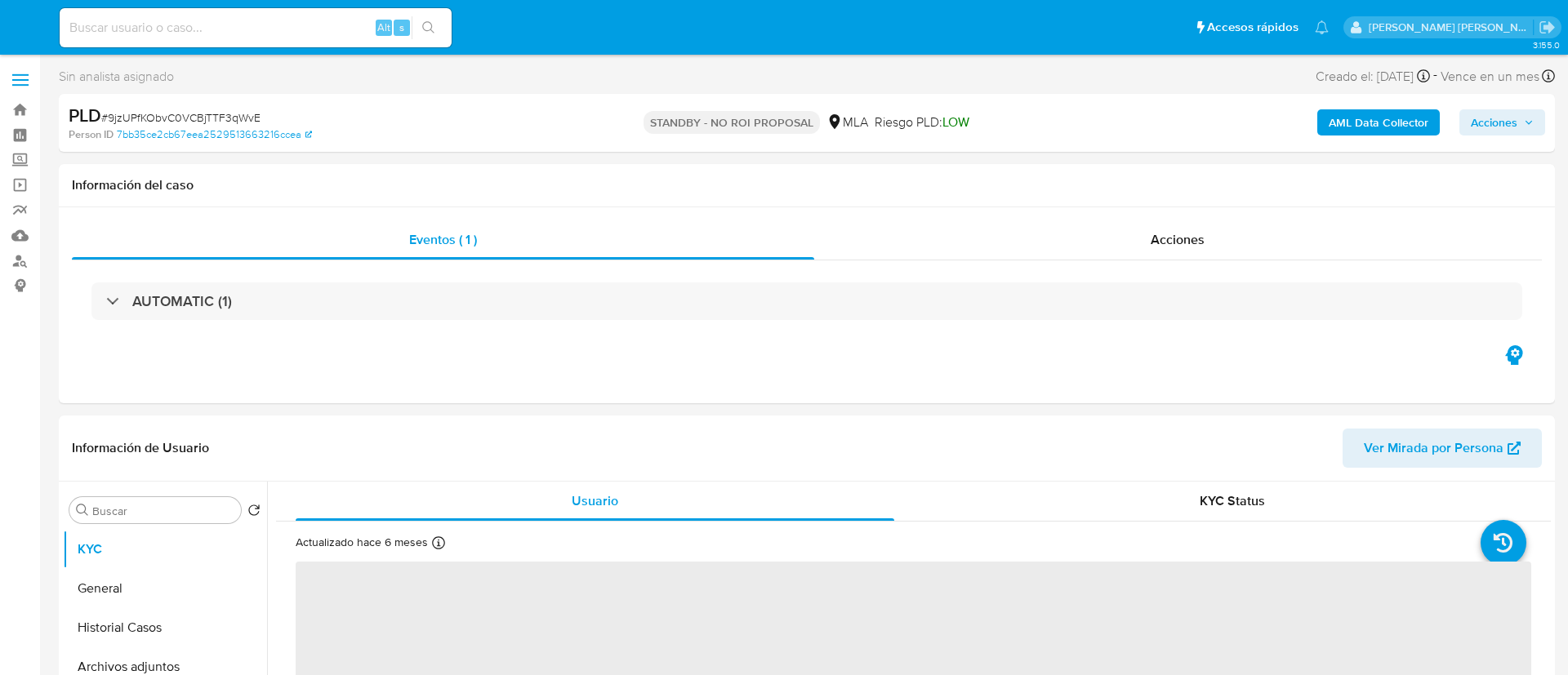
select select "10"
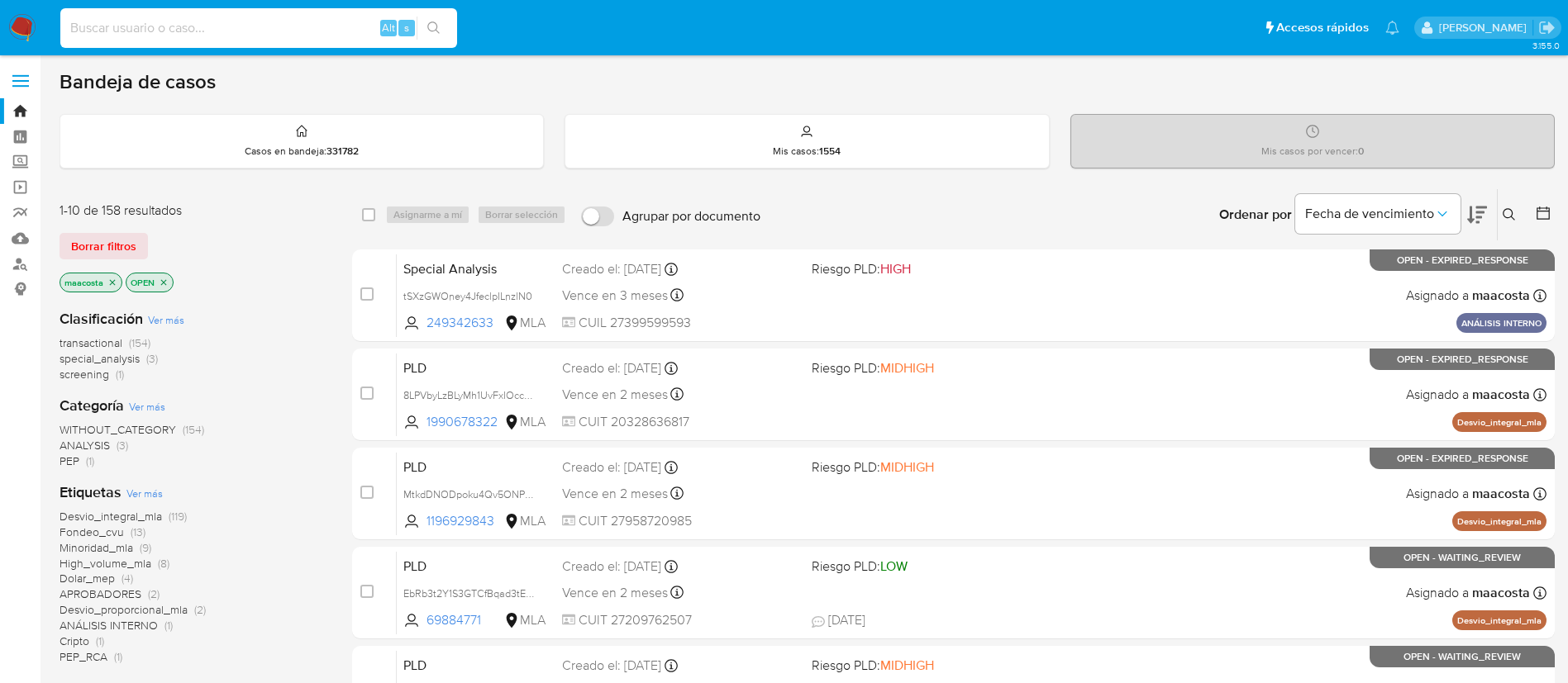
paste input "aoUJM9wDUP4eGk1uyjXzDksC"
click at [345, 33] on input "aoUJM9wDUP4eGk1uyjXzDksC" at bounding box center [259, 28] width 397 height 21
type input "aoUJM9wDUP4eGk1uyjXzDksC"
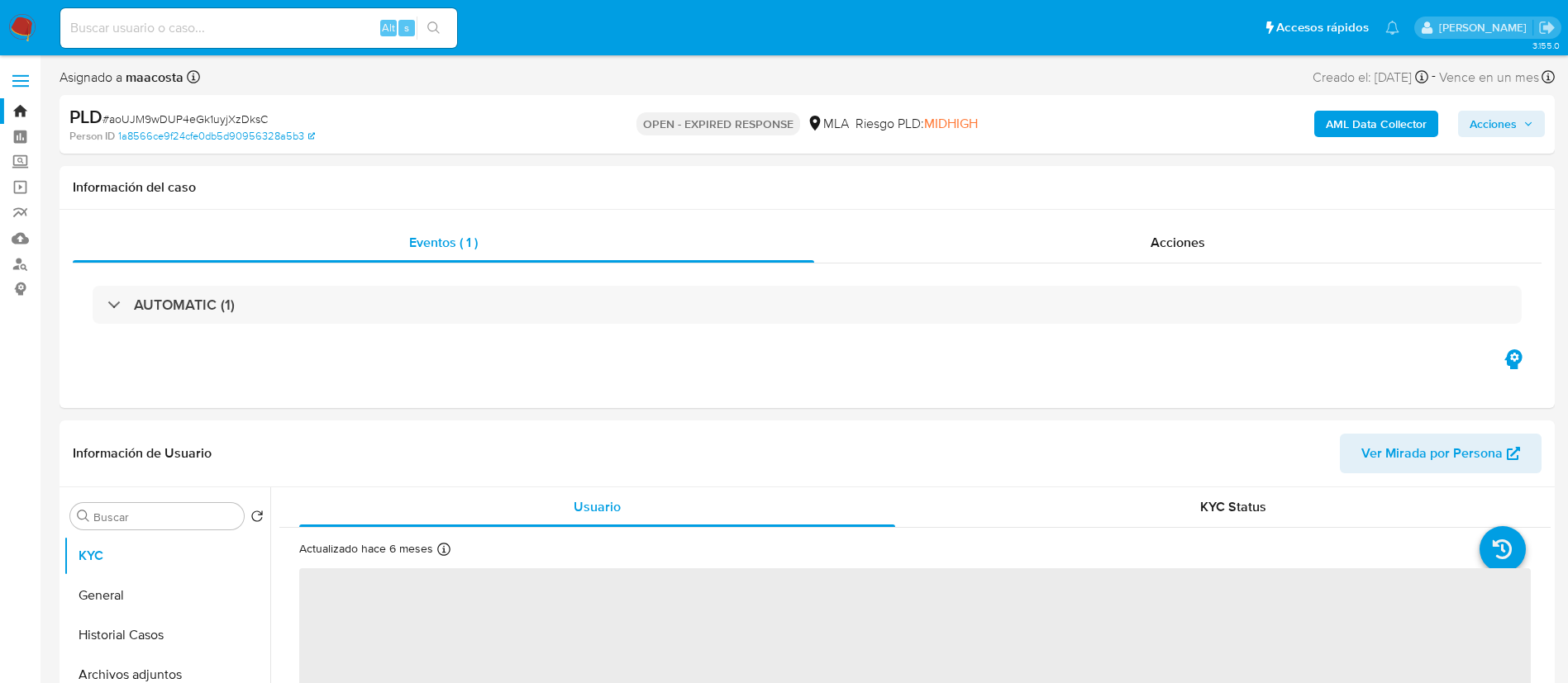
select select "10"
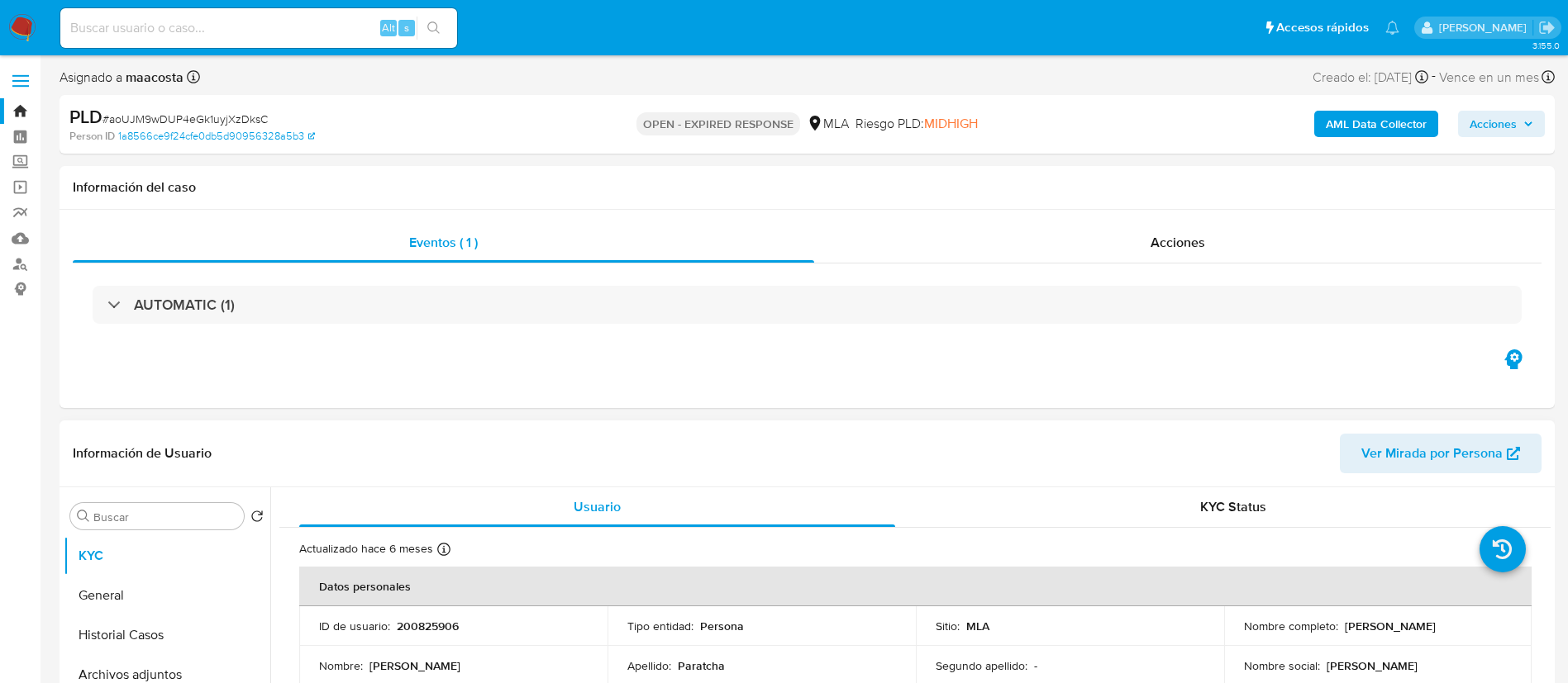
click at [407, 627] on p "200825906" at bounding box center [428, 626] width 62 height 15
copy p "200825906"
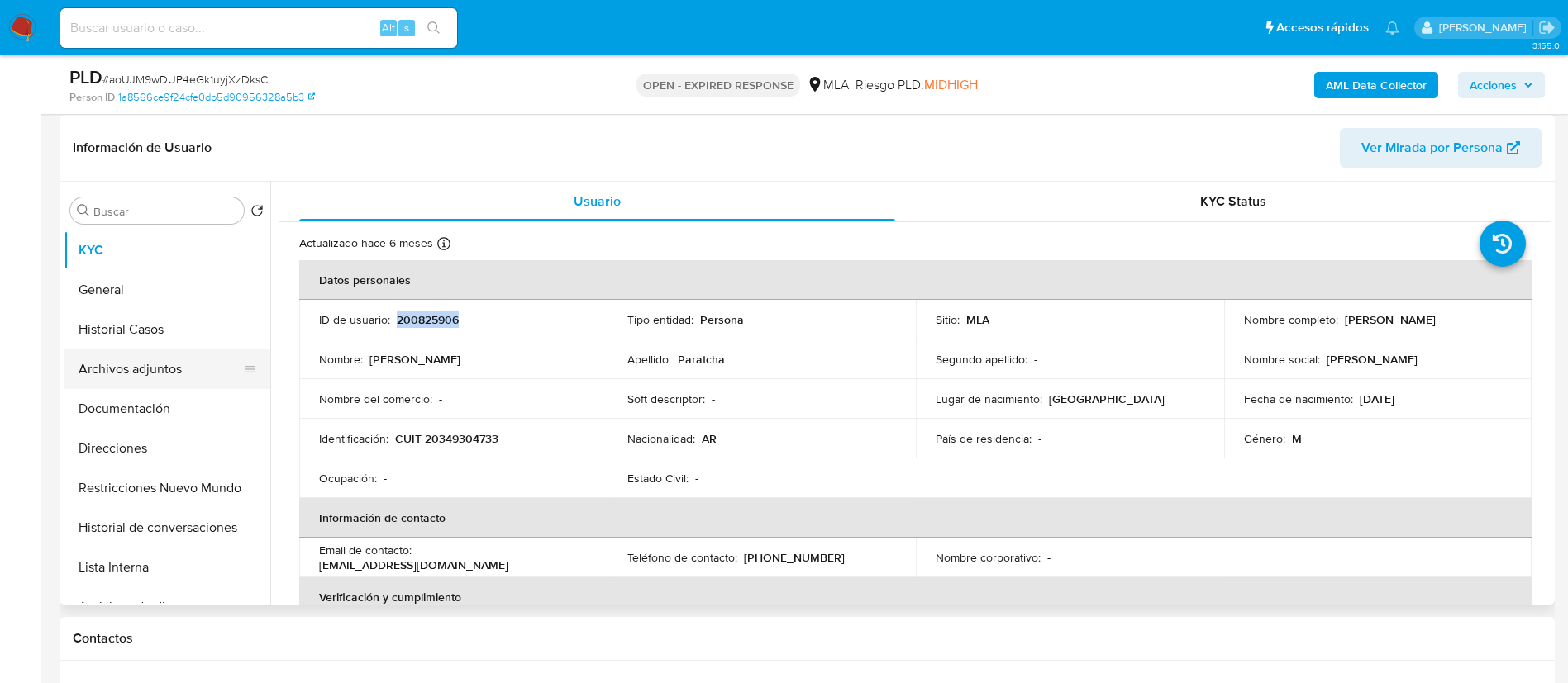
scroll to position [248, 0]
click at [139, 401] on button "Documentación" at bounding box center [160, 408] width 193 height 40
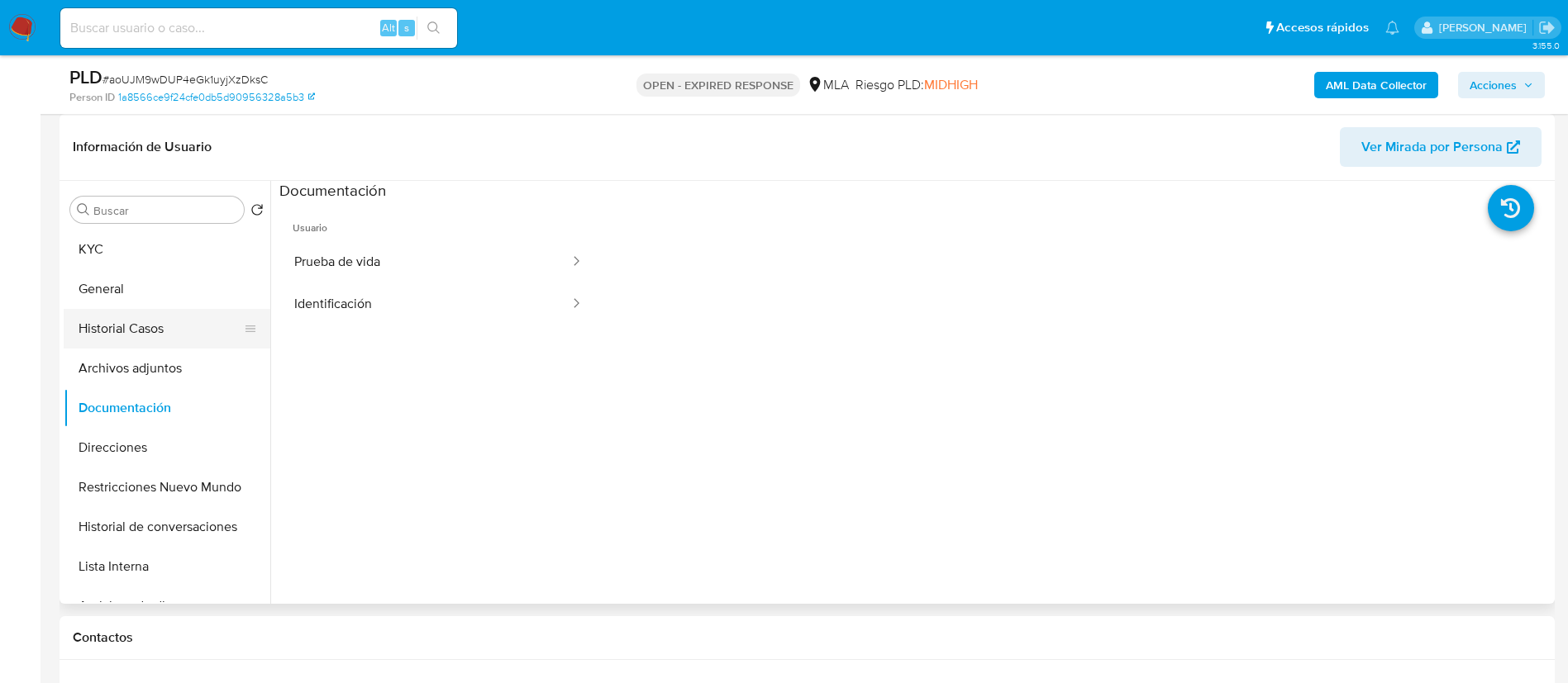
click at [115, 333] on button "Historial Casos" at bounding box center [160, 329] width 193 height 40
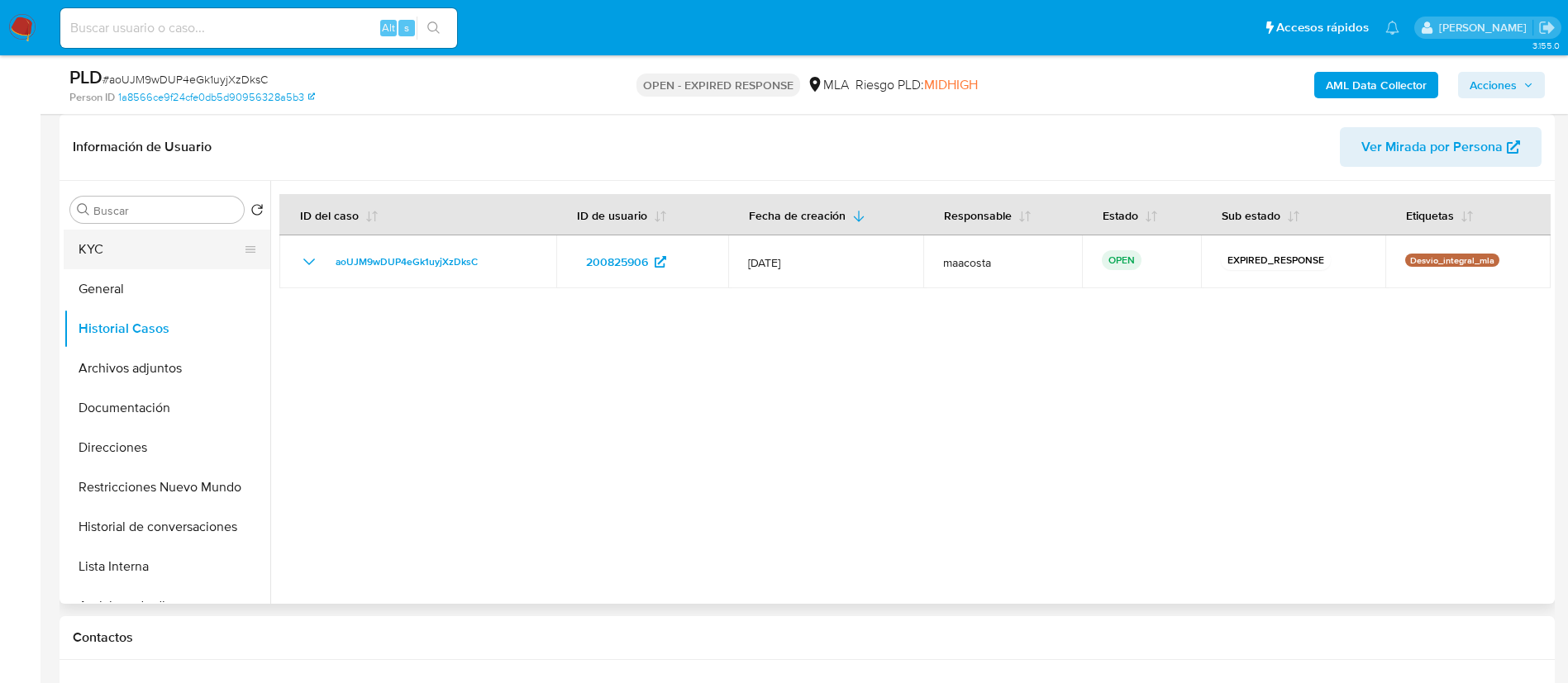
click at [161, 253] on button "KYC" at bounding box center [160, 249] width 193 height 40
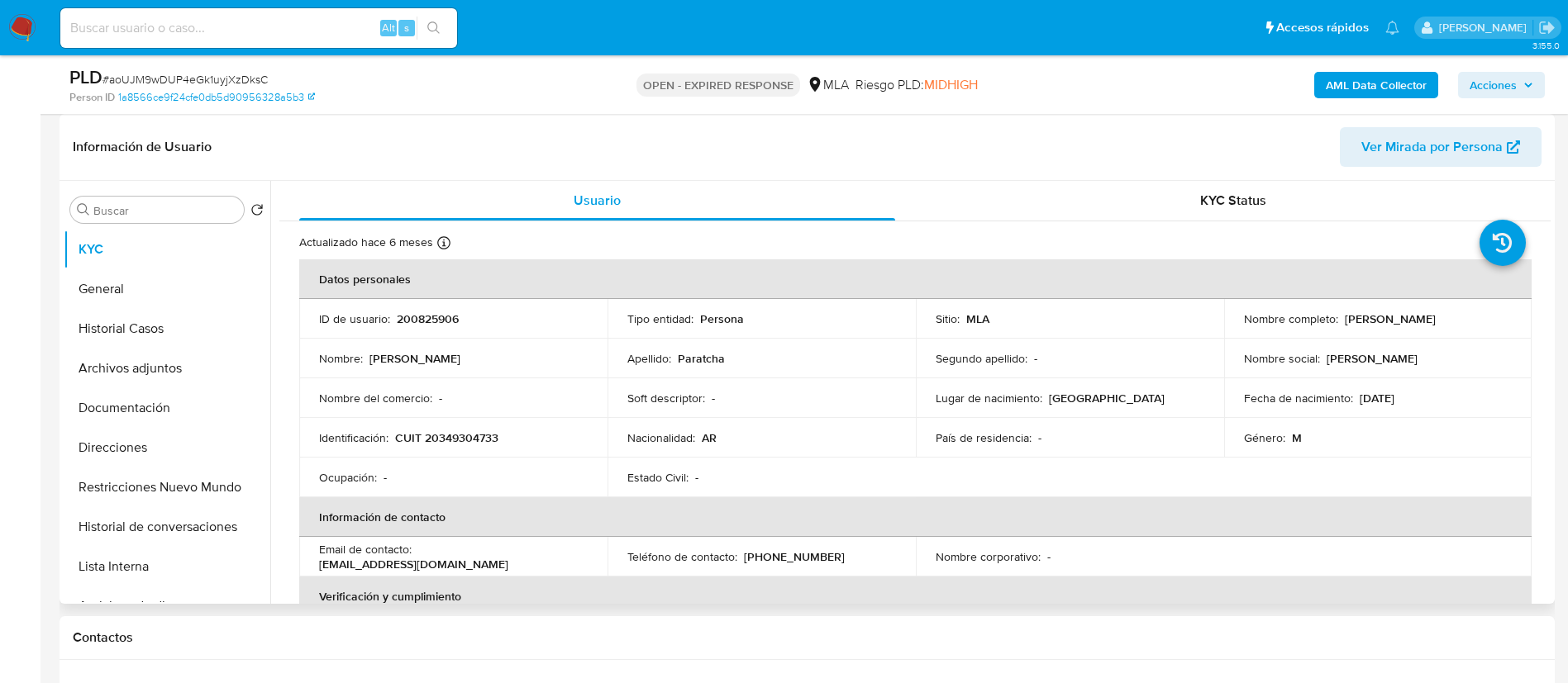
click at [425, 314] on p "200825906" at bounding box center [428, 318] width 62 height 15
copy p "200825906"
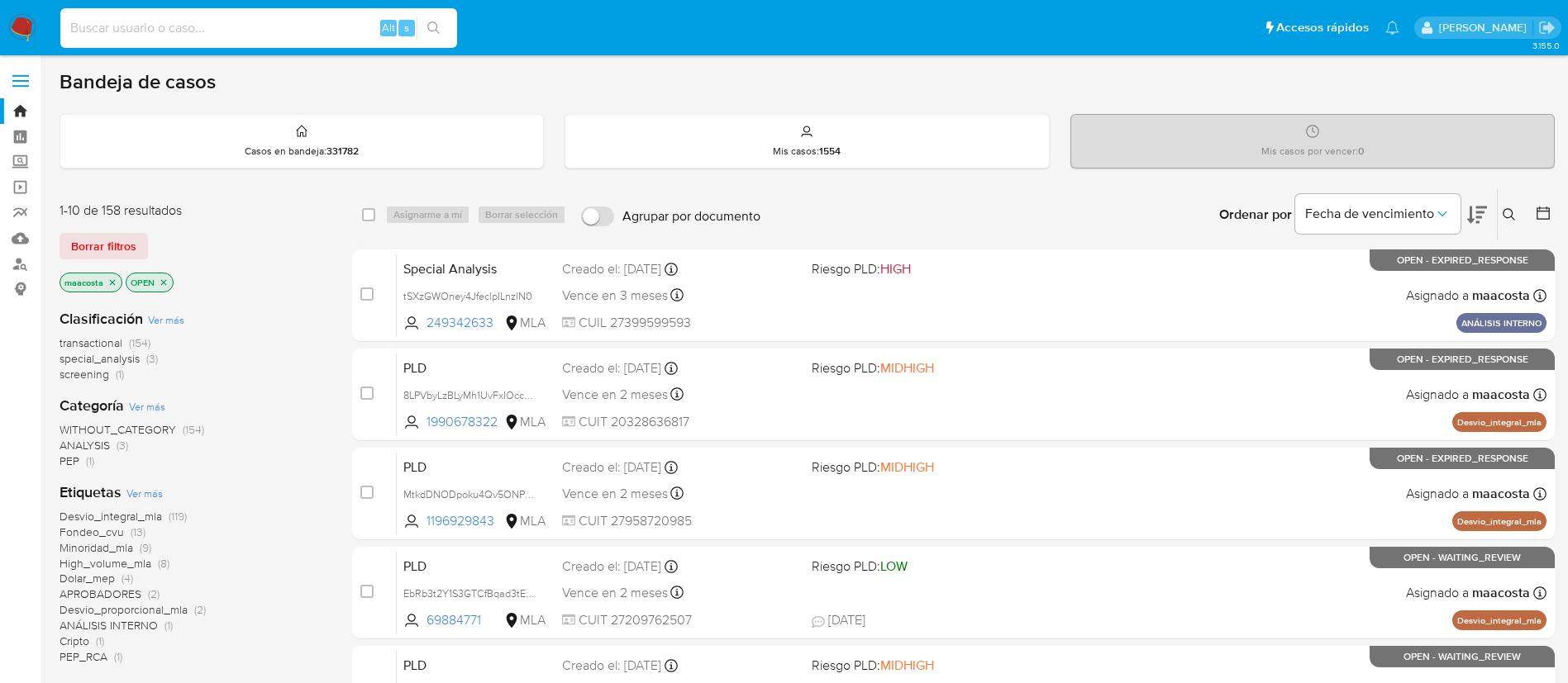
click at [345, 33] on input at bounding box center [259, 28] width 397 height 21
paste input "iiTk232xzcFqfOLak2kWNRsi"
type input "iiTk232xzcFqfOLak2kWNRsi"
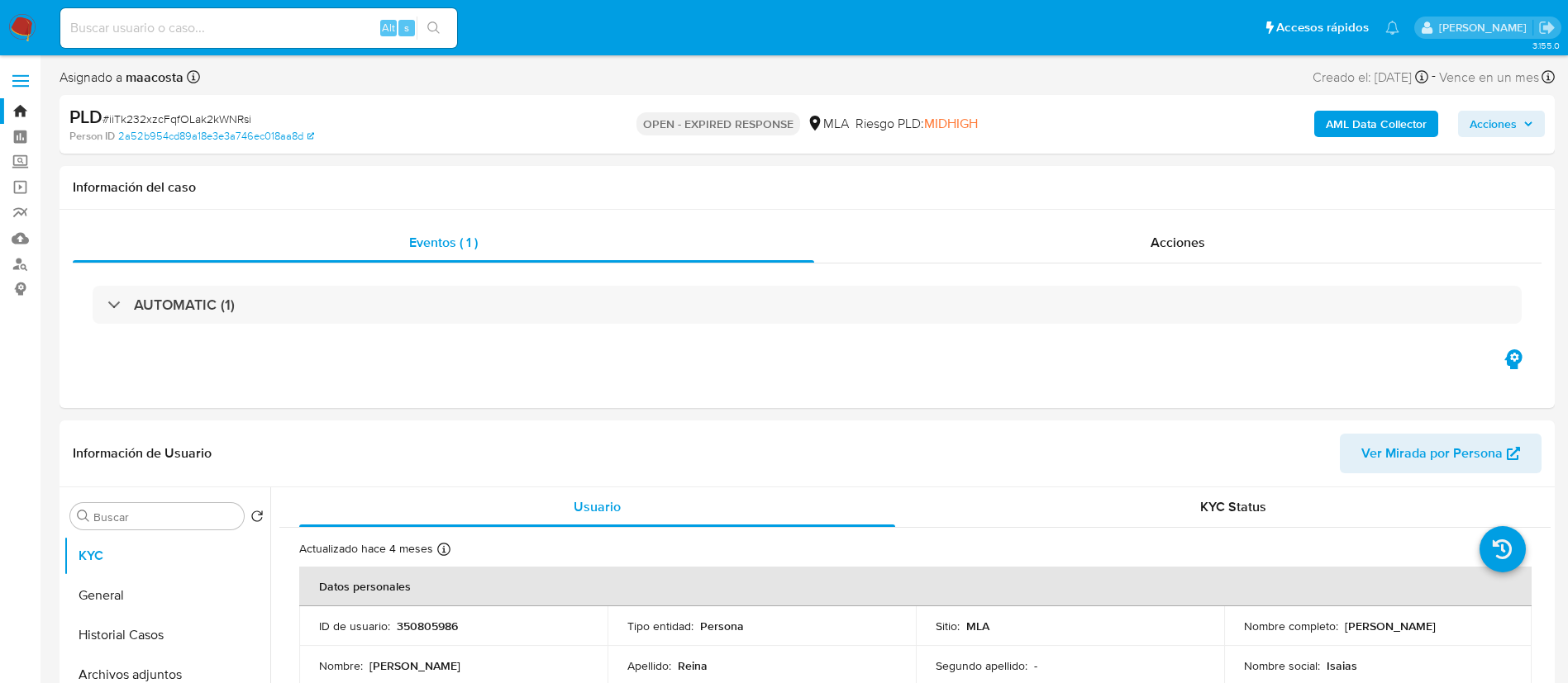
select select "10"
click at [143, 583] on button "Documentación" at bounding box center [160, 591] width 193 height 40
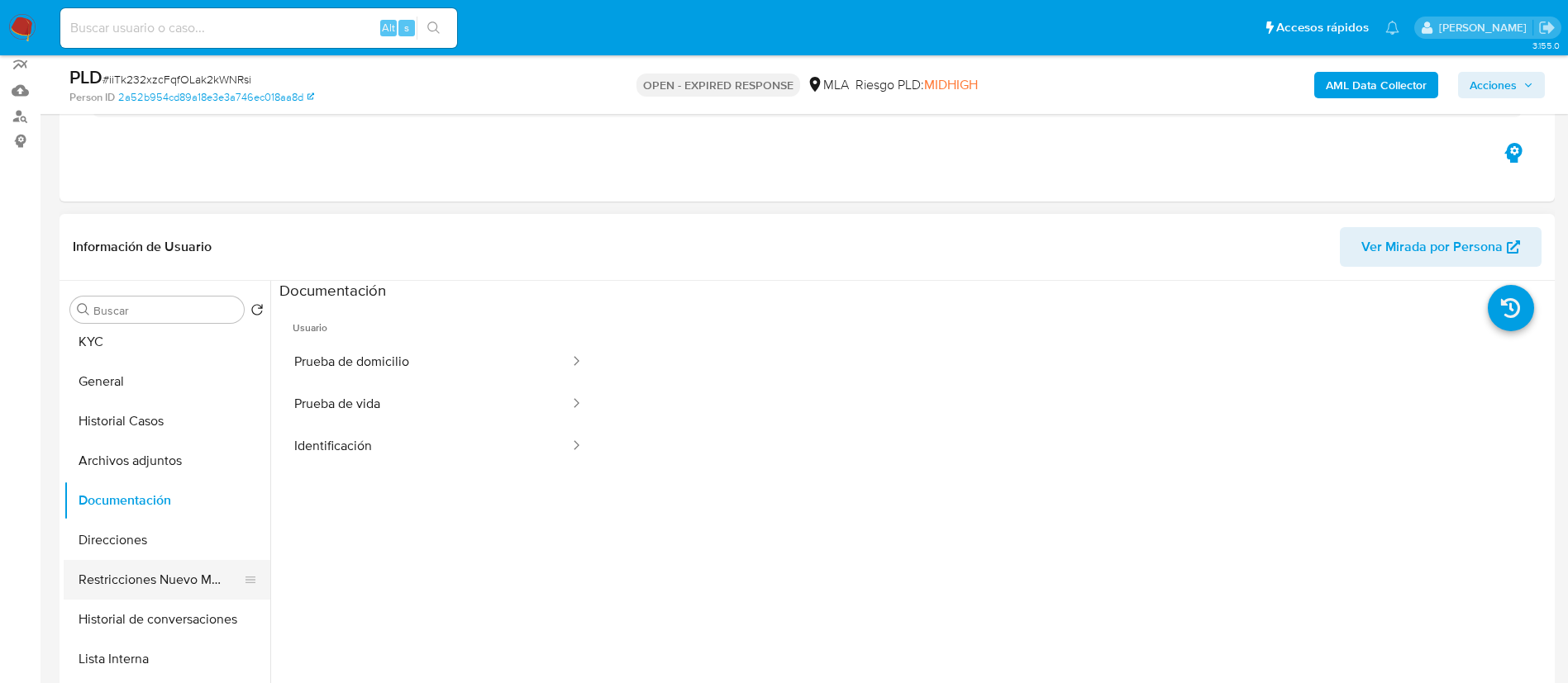
scroll to position [0, 0]
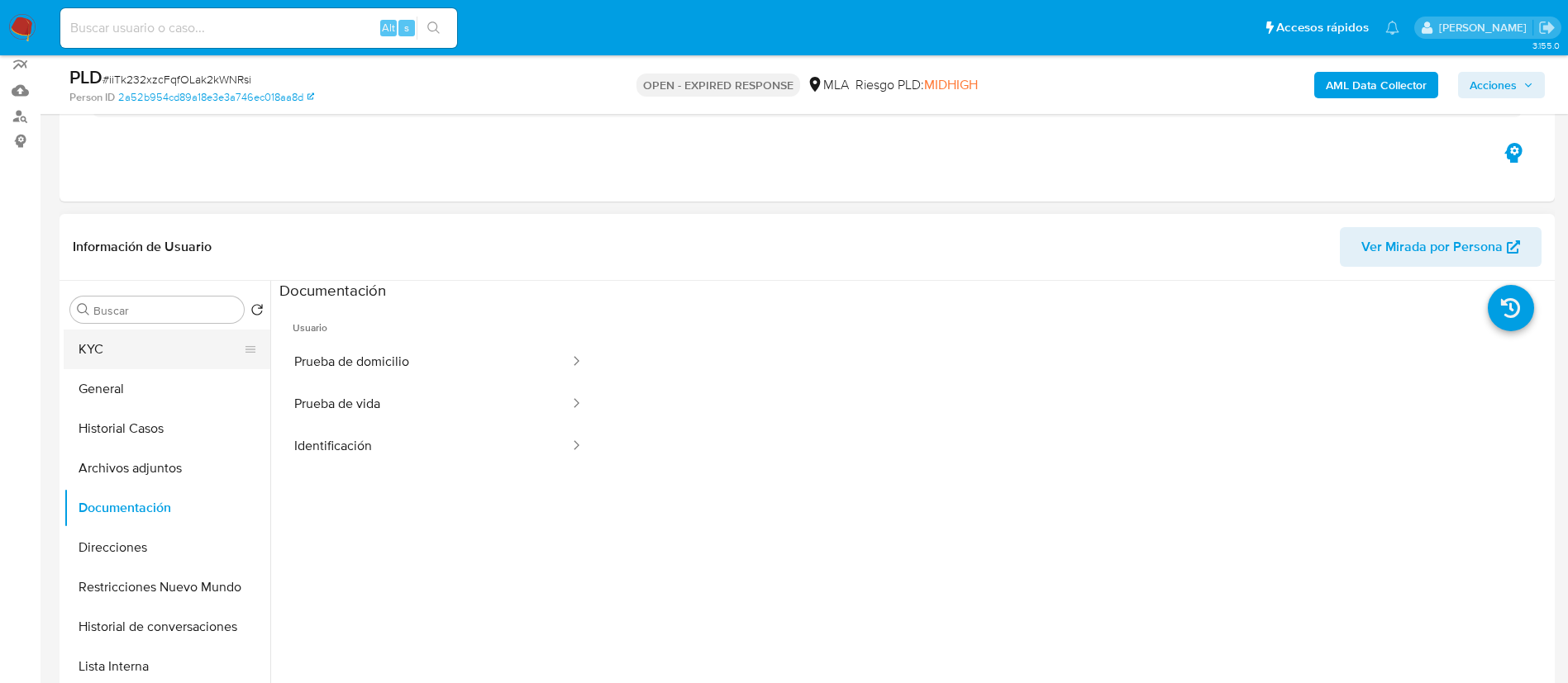
click at [102, 348] on button "KYC" at bounding box center [160, 349] width 193 height 40
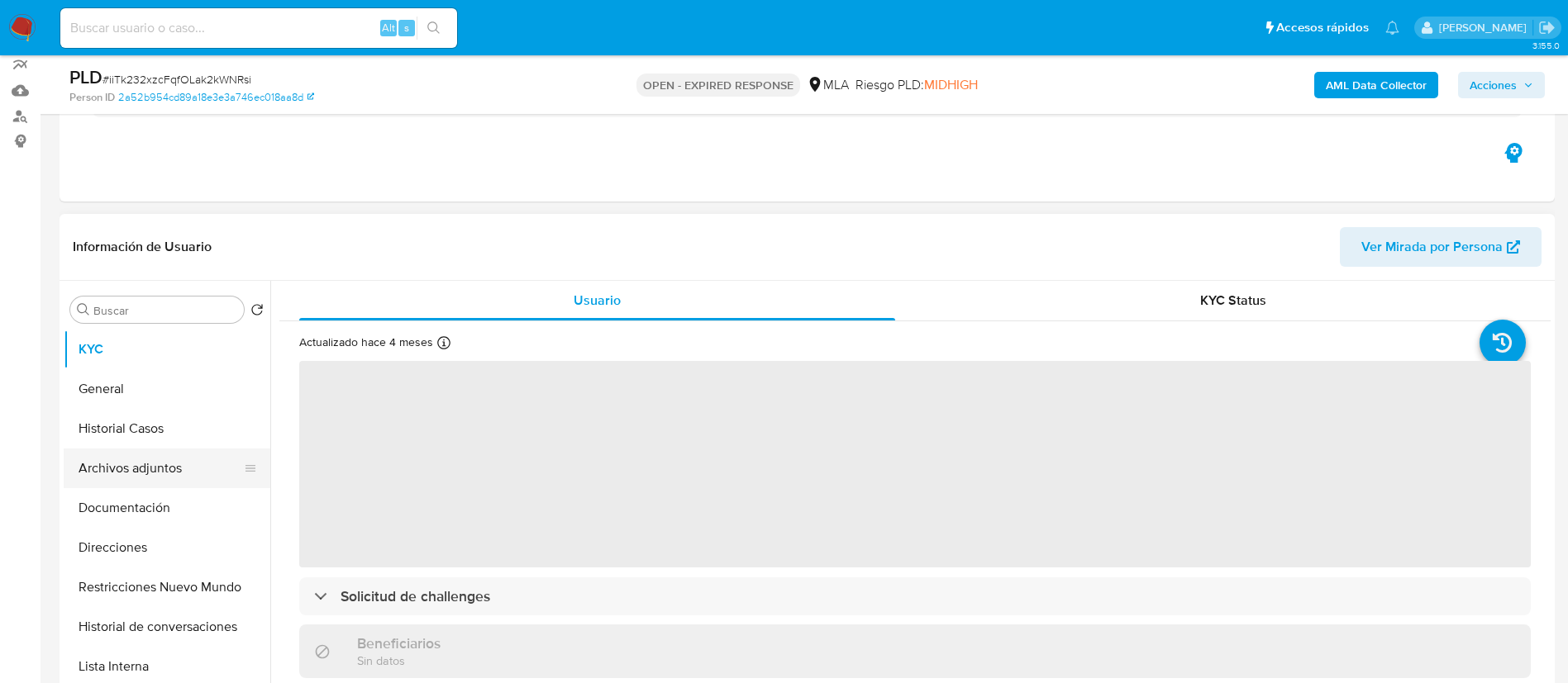
click at [137, 461] on button "Archivos adjuntos" at bounding box center [160, 468] width 193 height 40
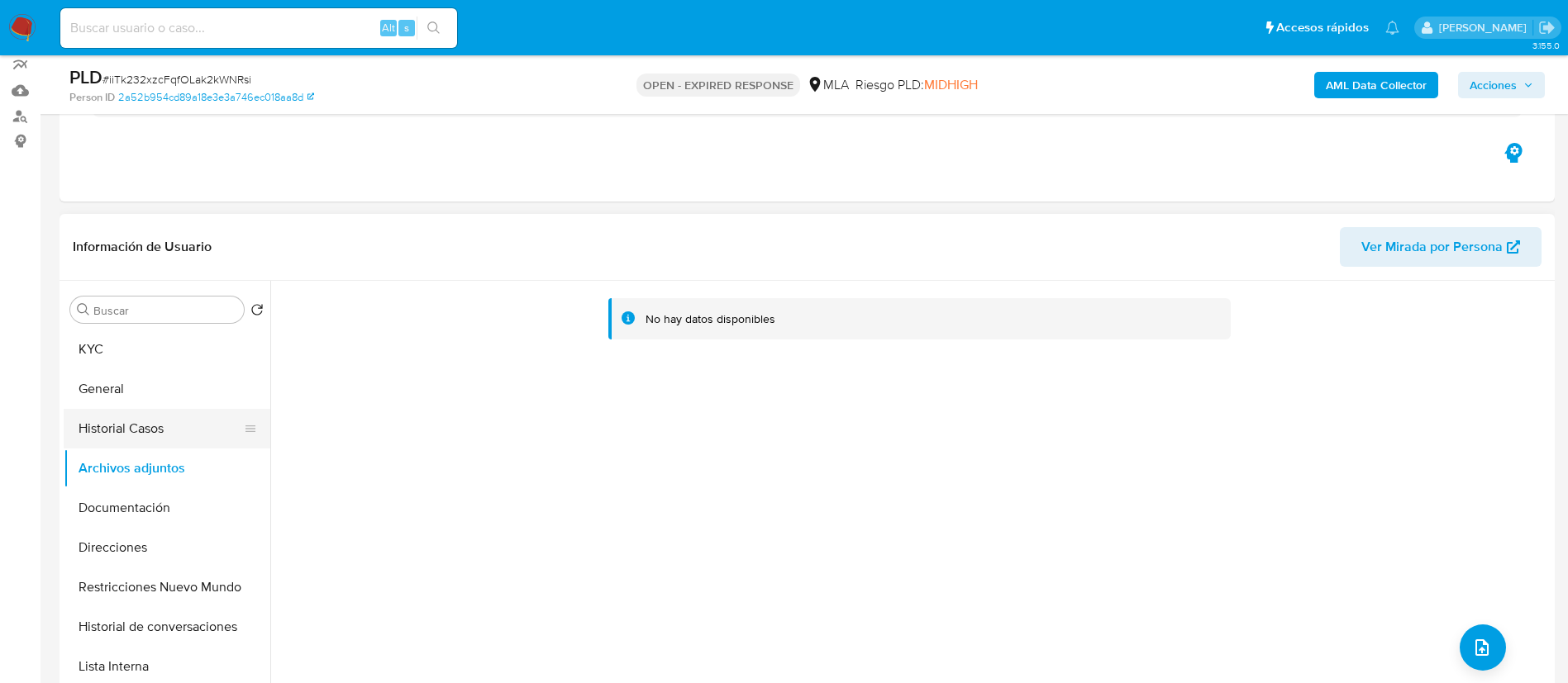
click at [112, 435] on button "Historial Casos" at bounding box center [160, 428] width 193 height 40
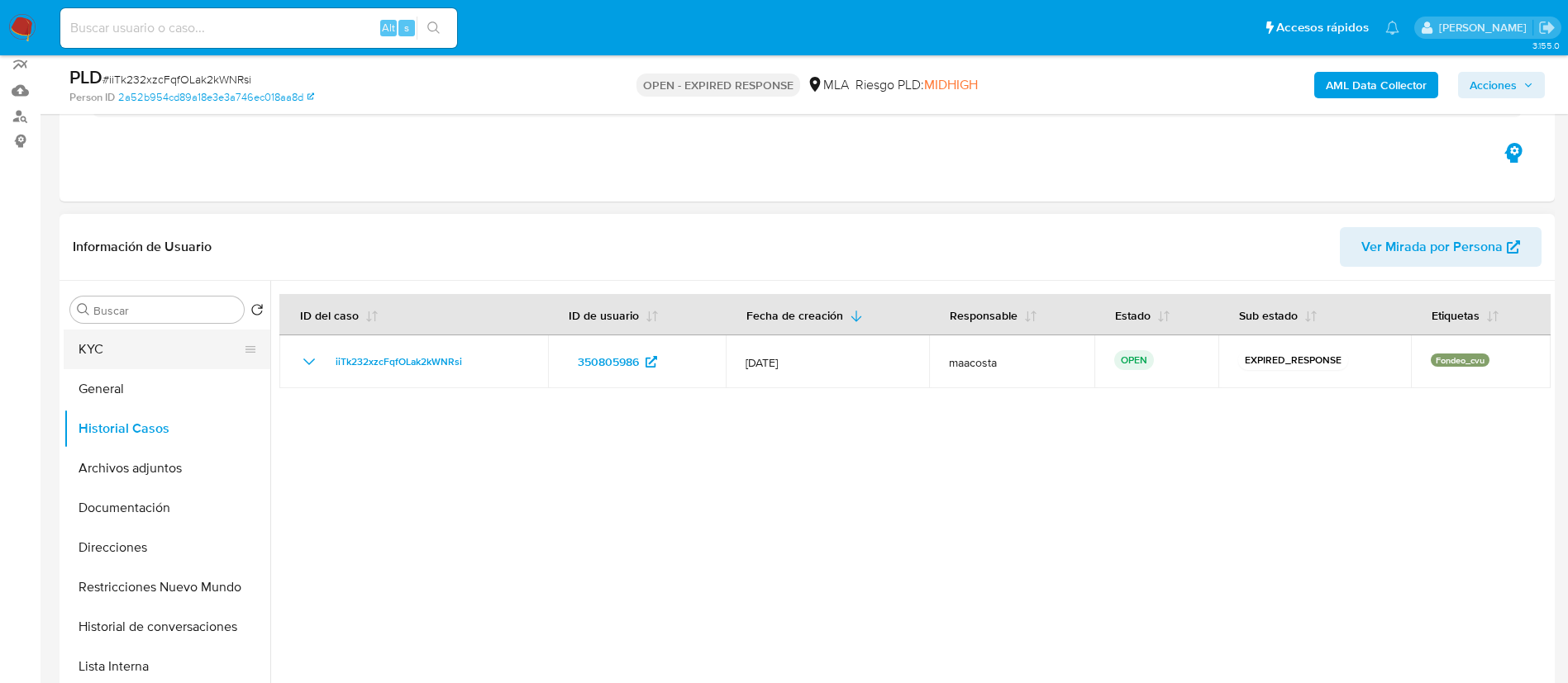
click at [131, 359] on button "KYC" at bounding box center [160, 349] width 193 height 40
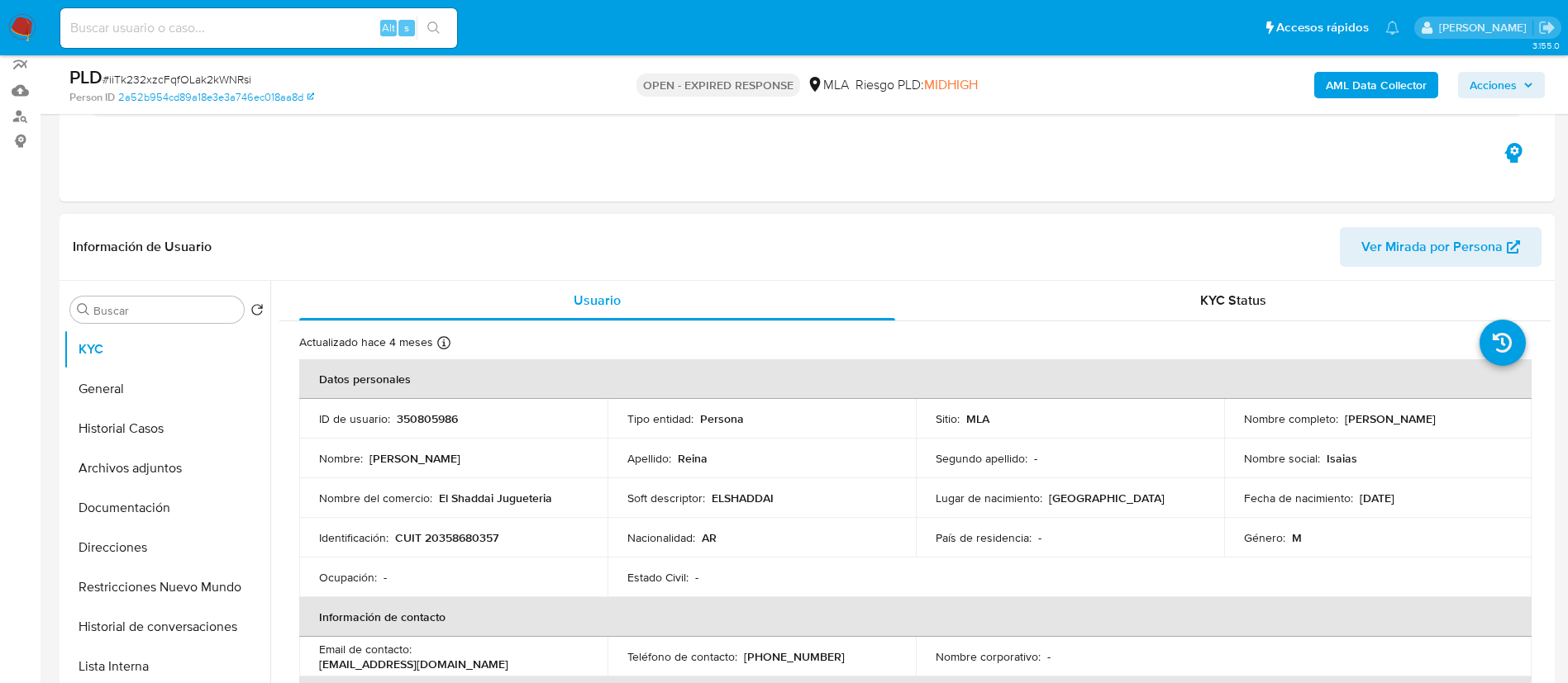
click at [411, 409] on td "ID de usuario : 350805986" at bounding box center [453, 418] width 308 height 40
copy p "350805986"
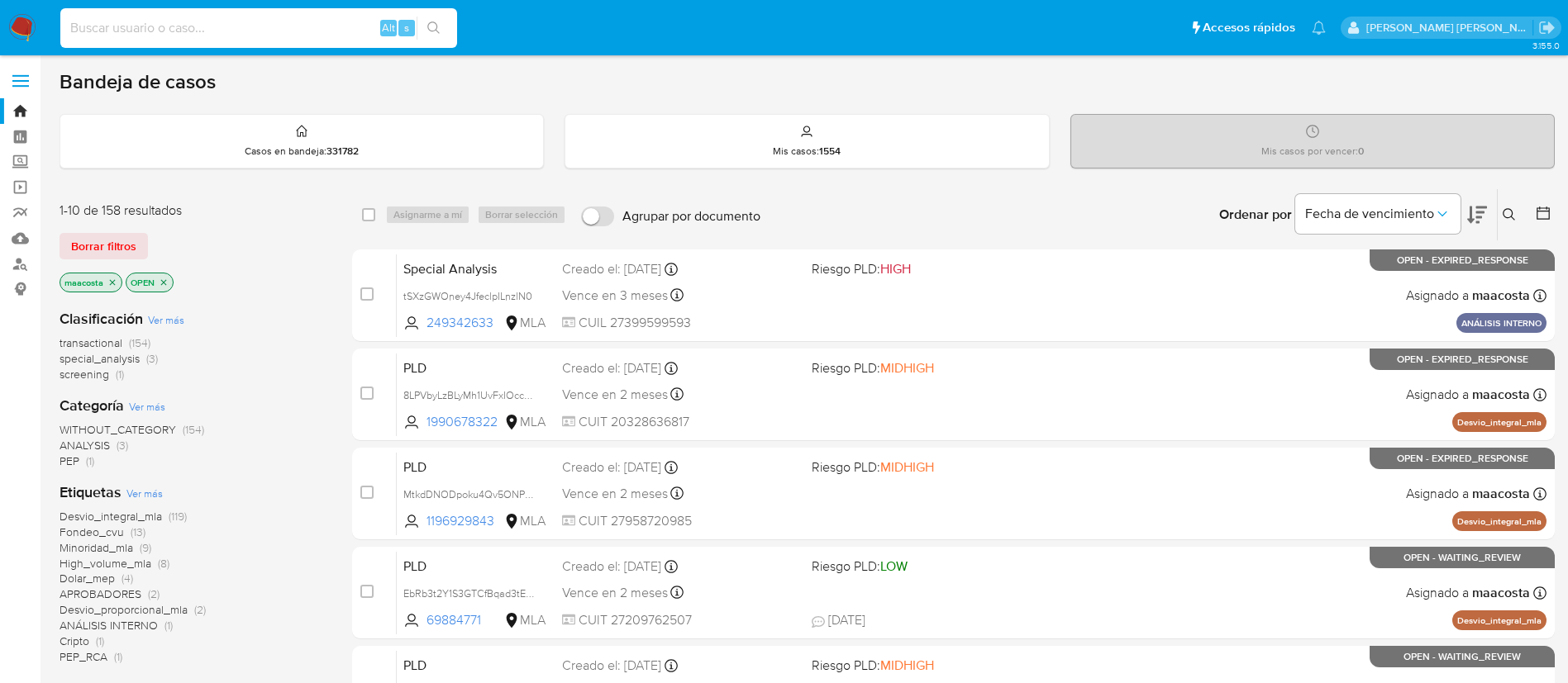
click at [345, 33] on input at bounding box center [259, 28] width 397 height 21
paste input "tr5JrTD0upDk43fjuehmUgKO"
type input "tr5JrTD0upDk43fjuehmUgKO"
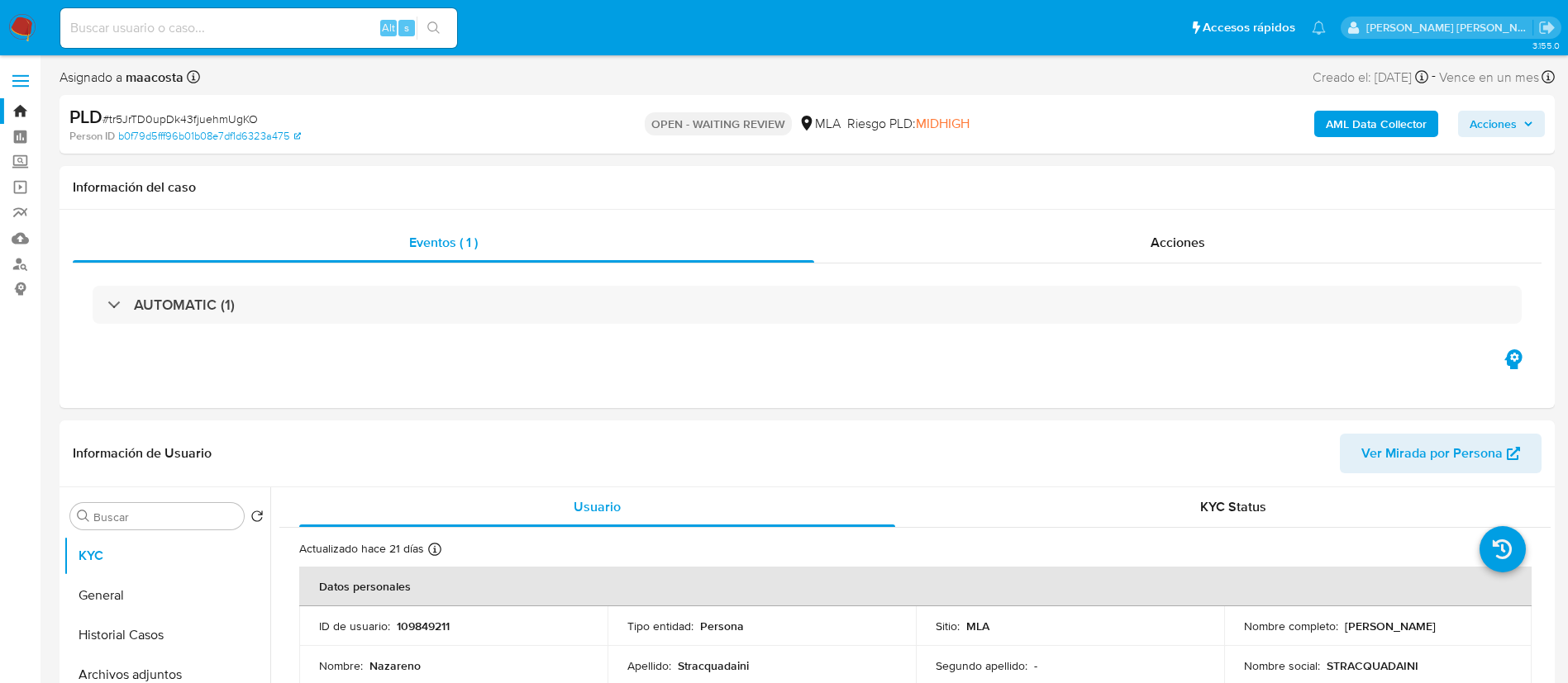
select select "10"
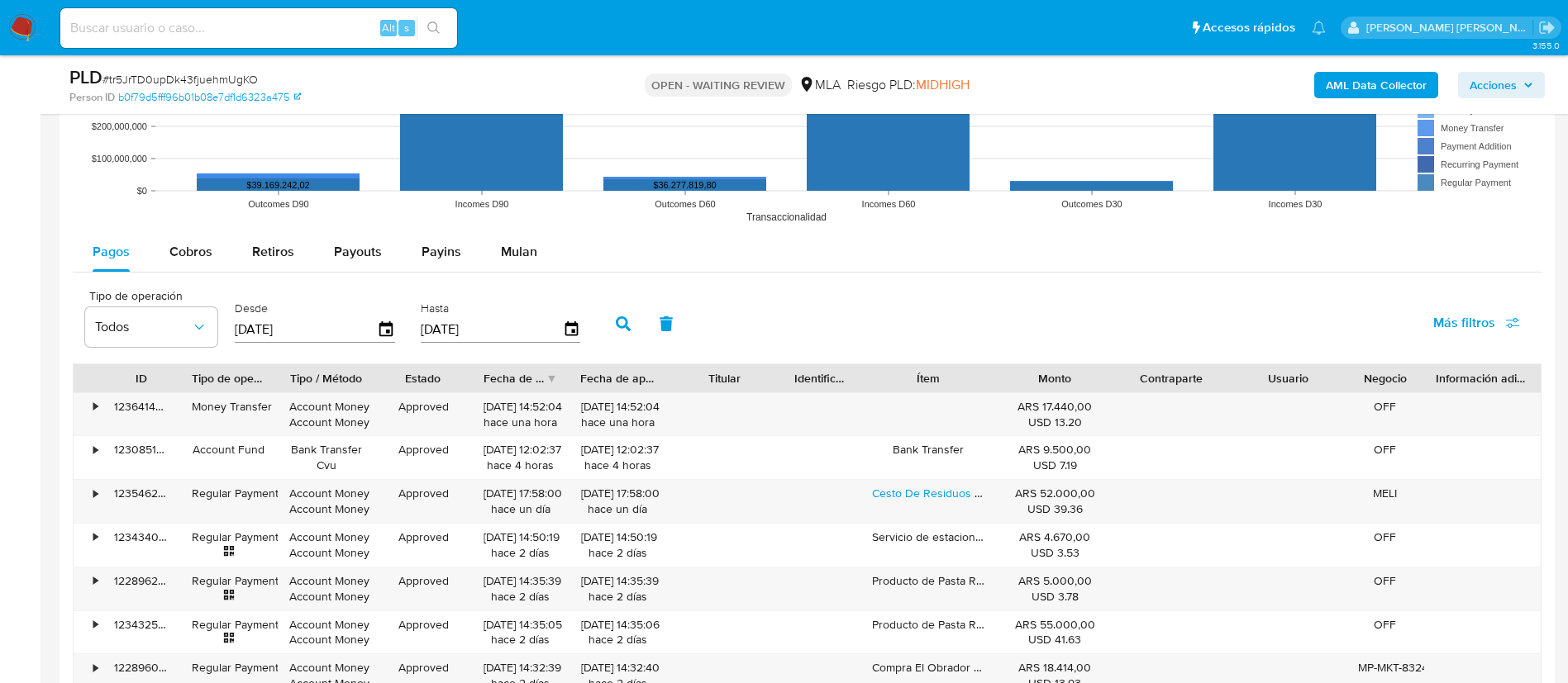
scroll to position [1683, 0]
drag, startPoint x: 516, startPoint y: 240, endPoint x: 501, endPoint y: 247, distance: 16.6
click at [501, 247] on span "Mulan" at bounding box center [518, 250] width 36 height 19
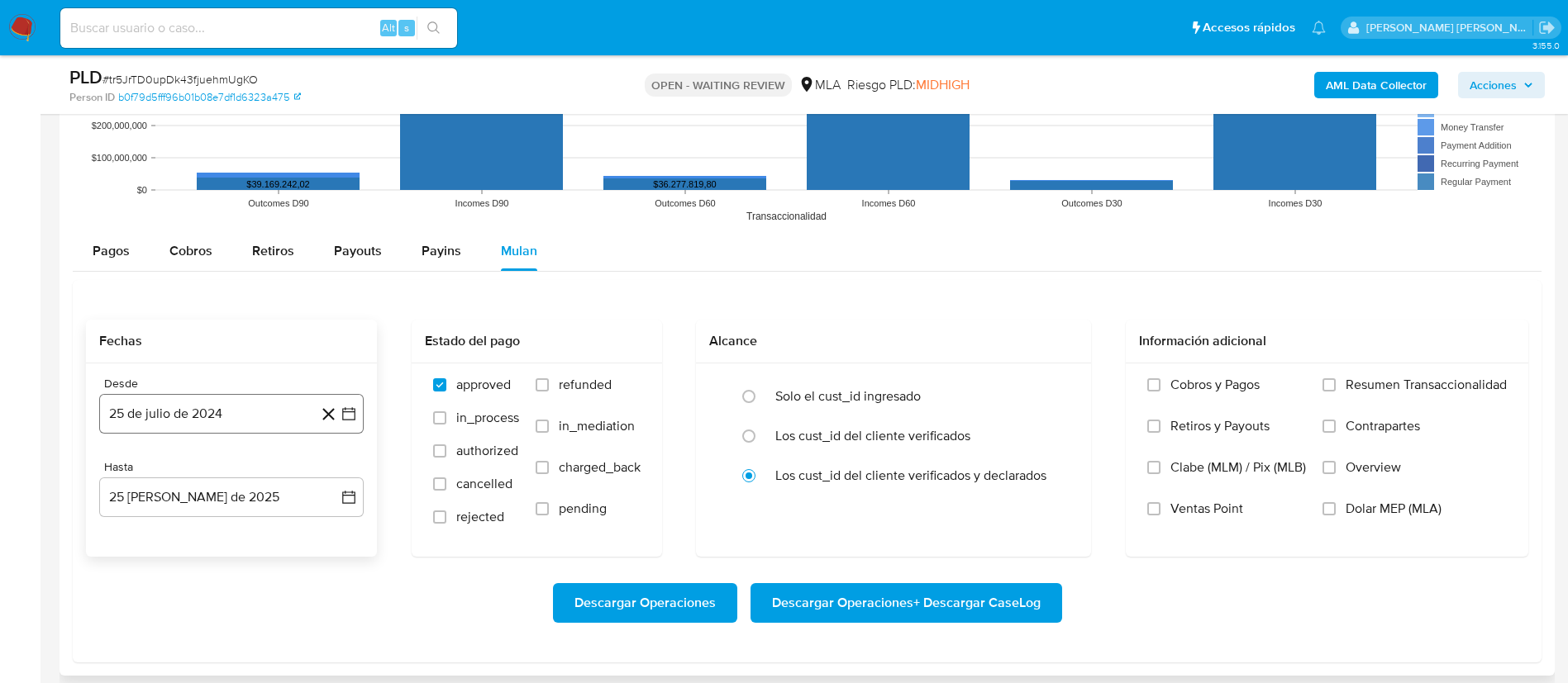
click at [345, 413] on icon "button" at bounding box center [349, 413] width 17 height 17
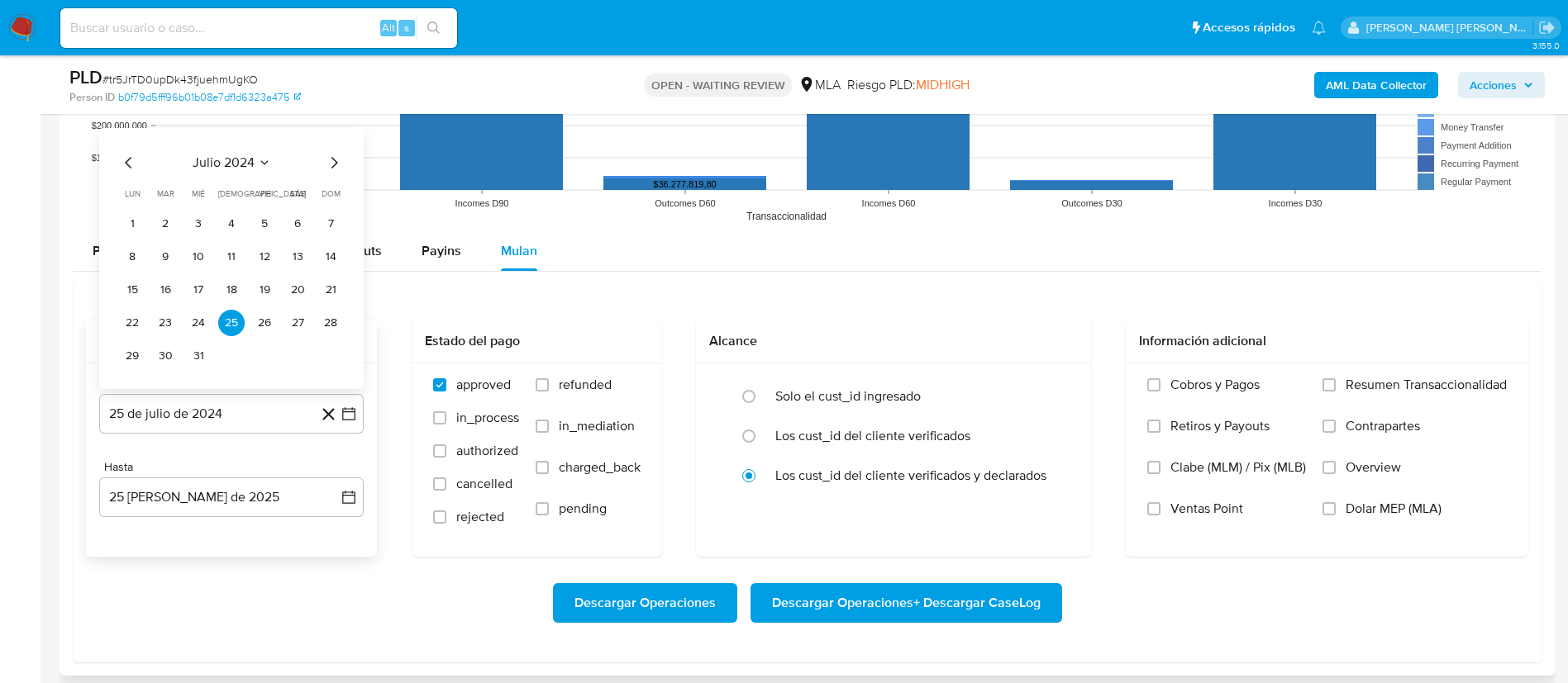
click at [254, 156] on span "julio 2024" at bounding box center [223, 162] width 62 height 17
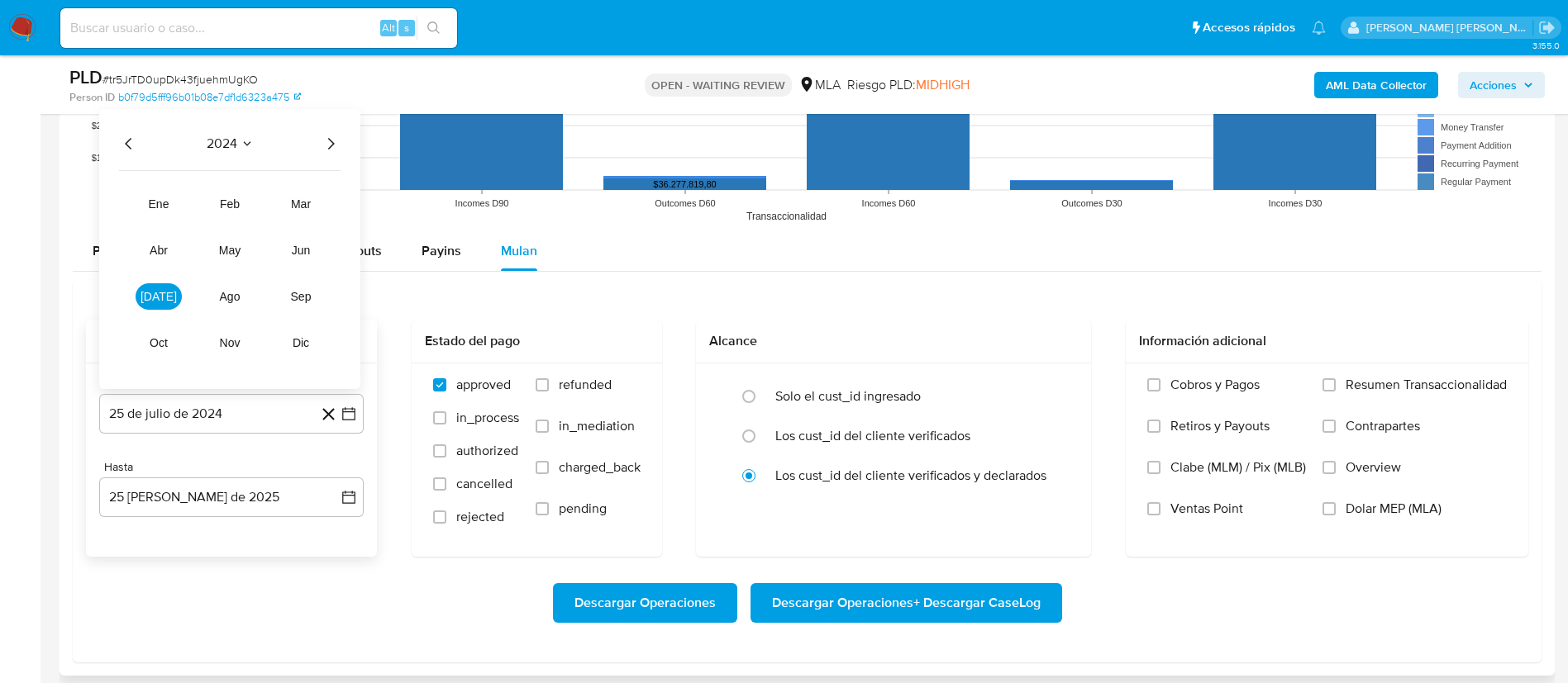
click at [332, 138] on icon "Año siguiente" at bounding box center [330, 143] width 19 height 19
click at [242, 251] on button "may" at bounding box center [230, 250] width 46 height 27
click at [229, 223] on button "1" at bounding box center [231, 223] width 27 height 27
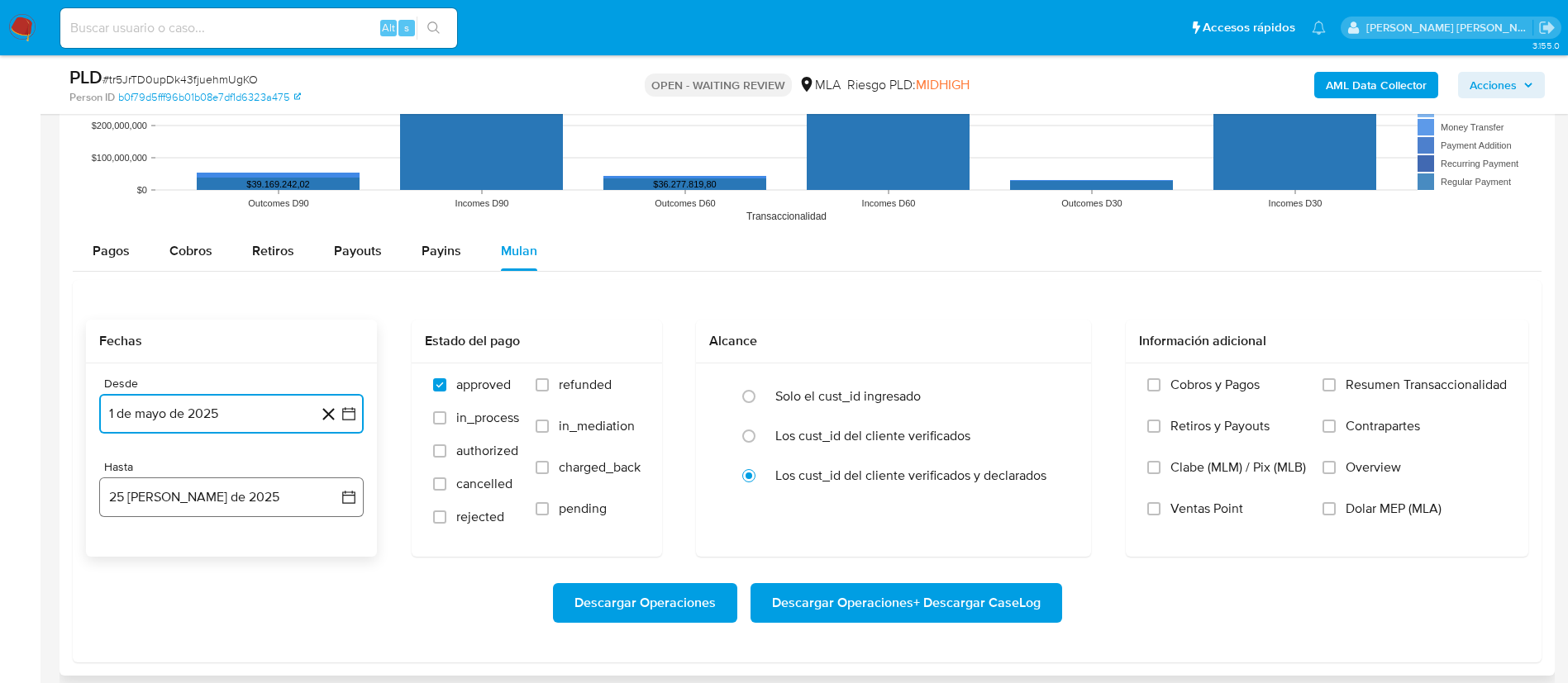
click at [339, 495] on button "25 de agosto de 2025" at bounding box center [231, 497] width 264 height 40
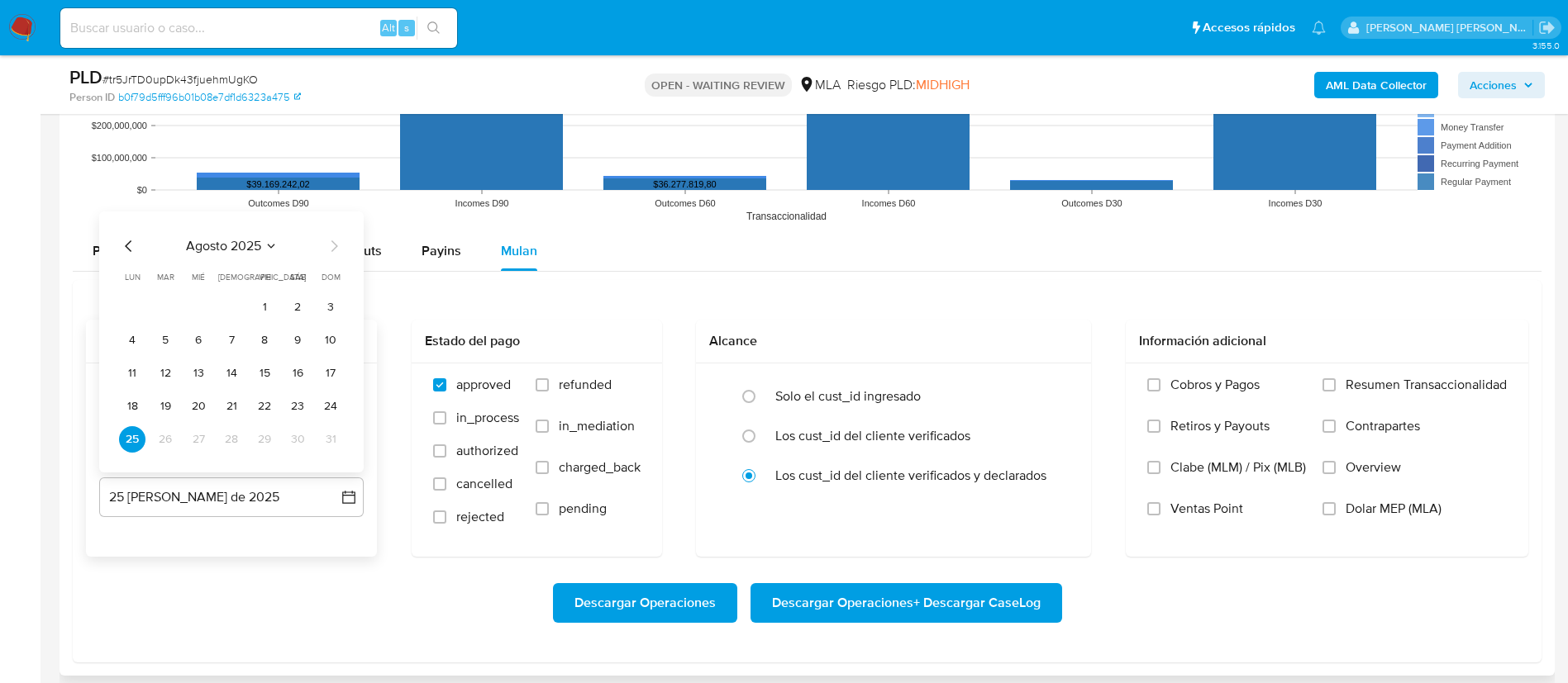
click at [128, 246] on icon "Mes anterior" at bounding box center [128, 246] width 19 height 19
click at [135, 444] on button "30" at bounding box center [132, 439] width 27 height 27
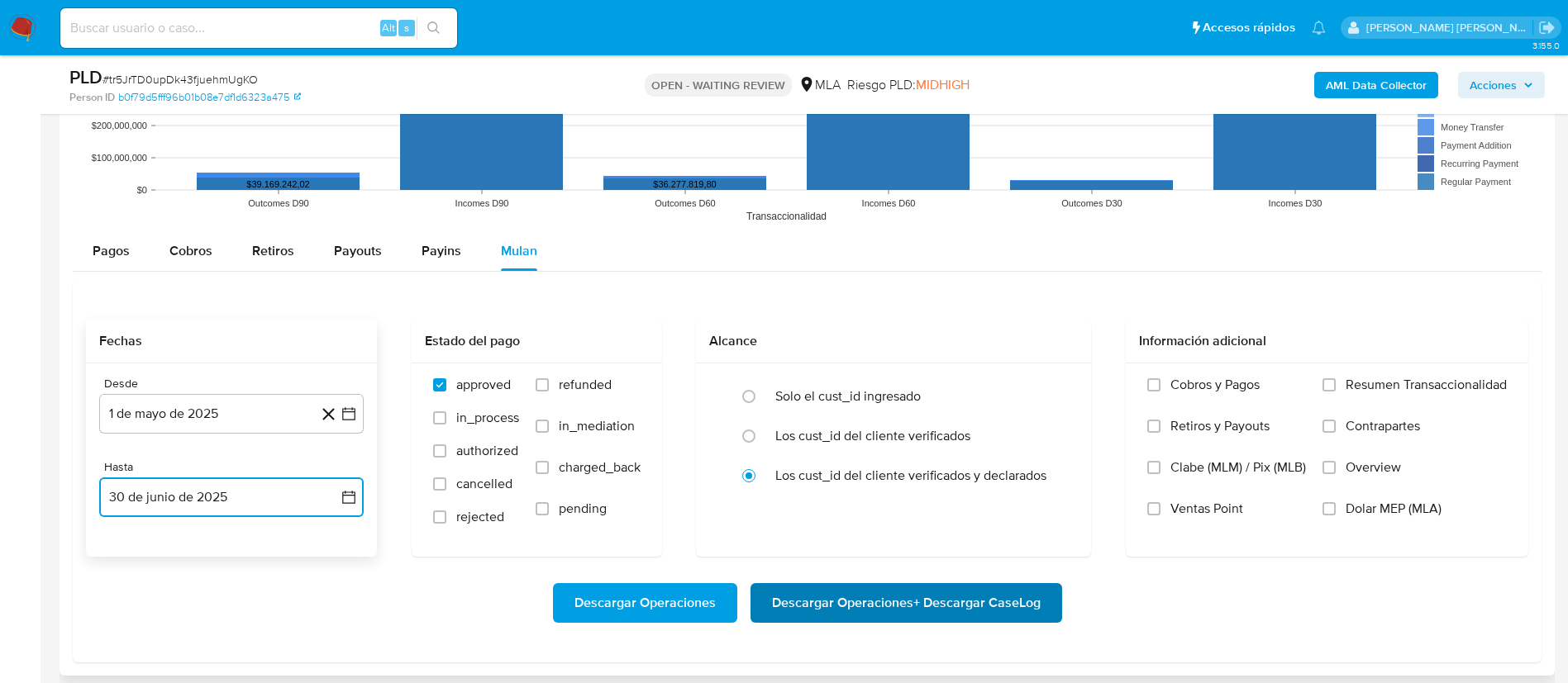
click at [831, 603] on span "Descargar Operaciones + Descargar CaseLog" at bounding box center [906, 603] width 269 height 36
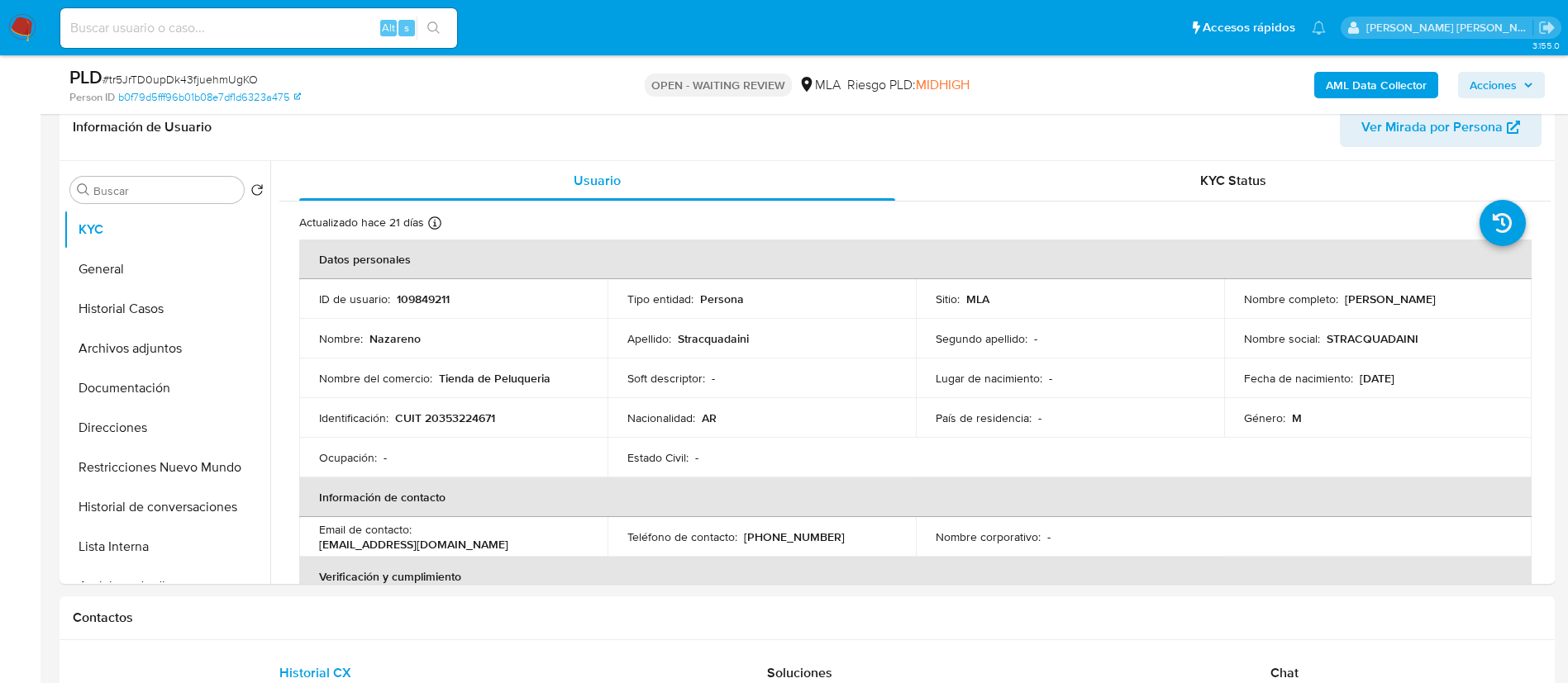
scroll to position [270, 0]
click at [116, 318] on button "Historial Casos" at bounding box center [160, 306] width 193 height 40
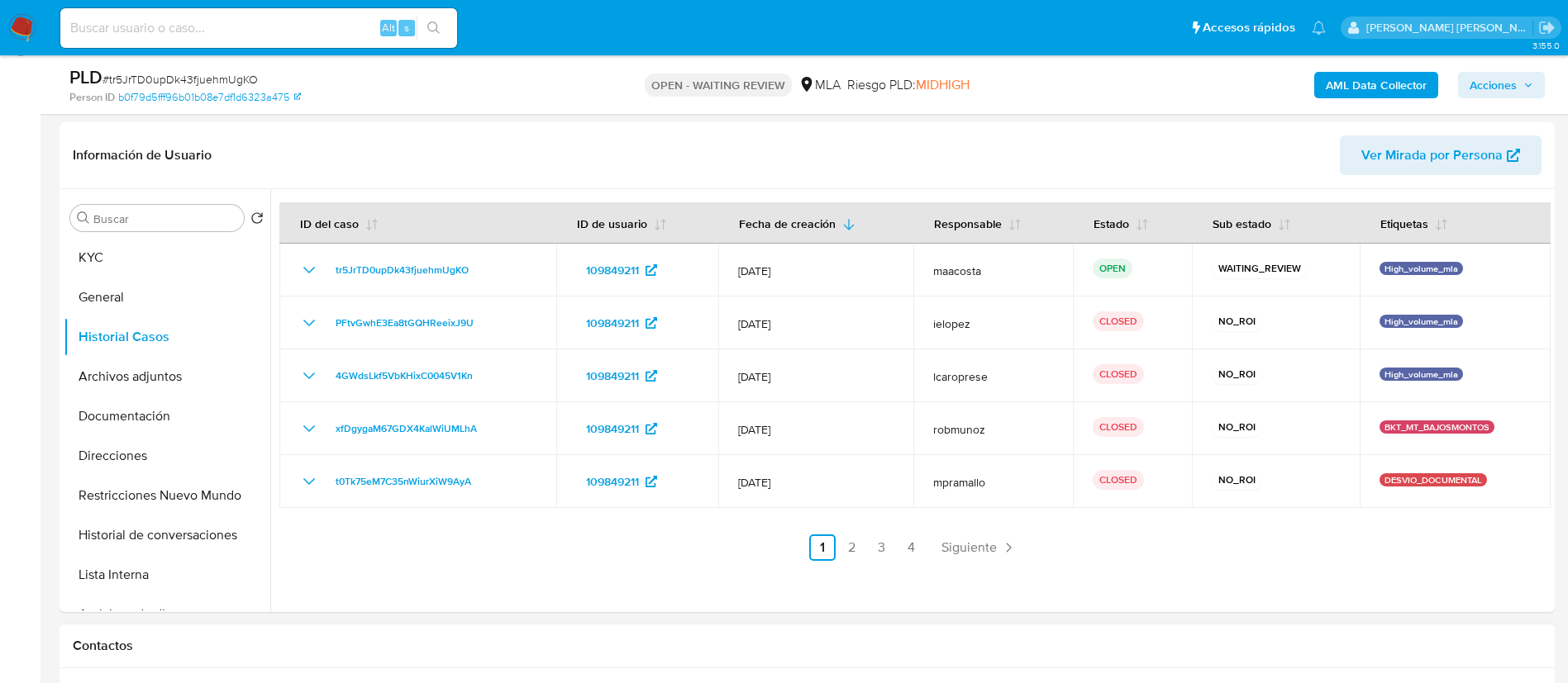
scroll to position [238, 0]
click at [163, 260] on button "KYC" at bounding box center [160, 259] width 193 height 40
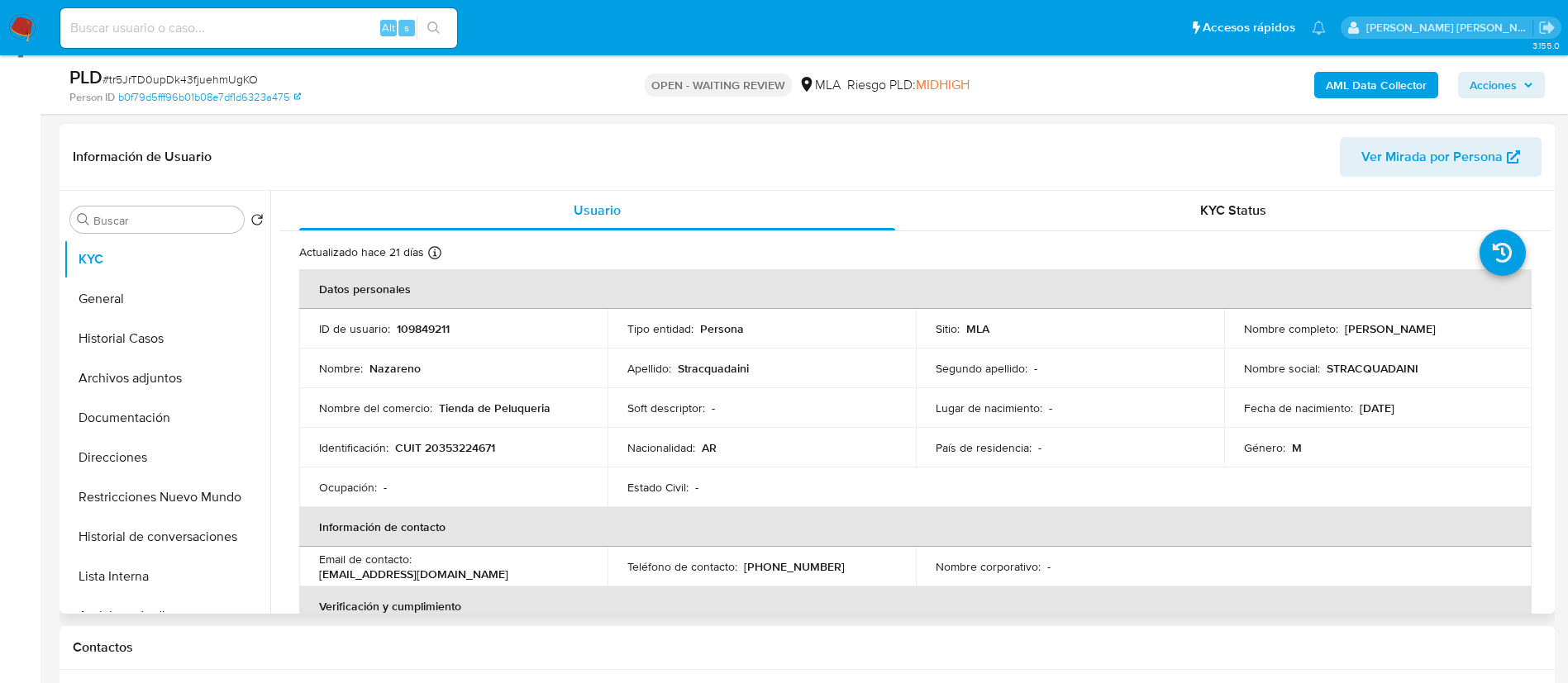
click at [411, 324] on p "109849211" at bounding box center [423, 329] width 53 height 15
copy p "109849211"
click at [169, 340] on button "Historial Casos" at bounding box center [160, 339] width 193 height 40
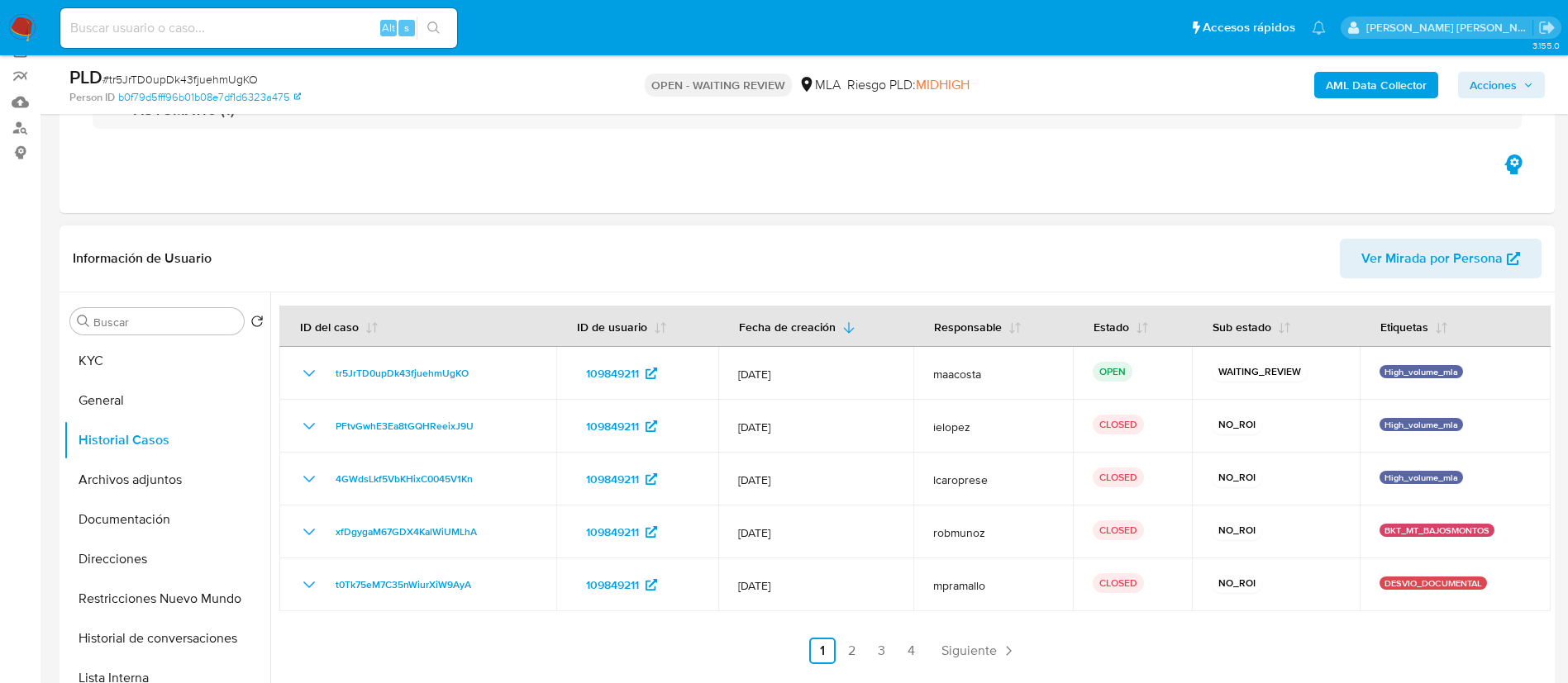
scroll to position [136, 0]
click at [135, 349] on button "KYC" at bounding box center [160, 362] width 193 height 40
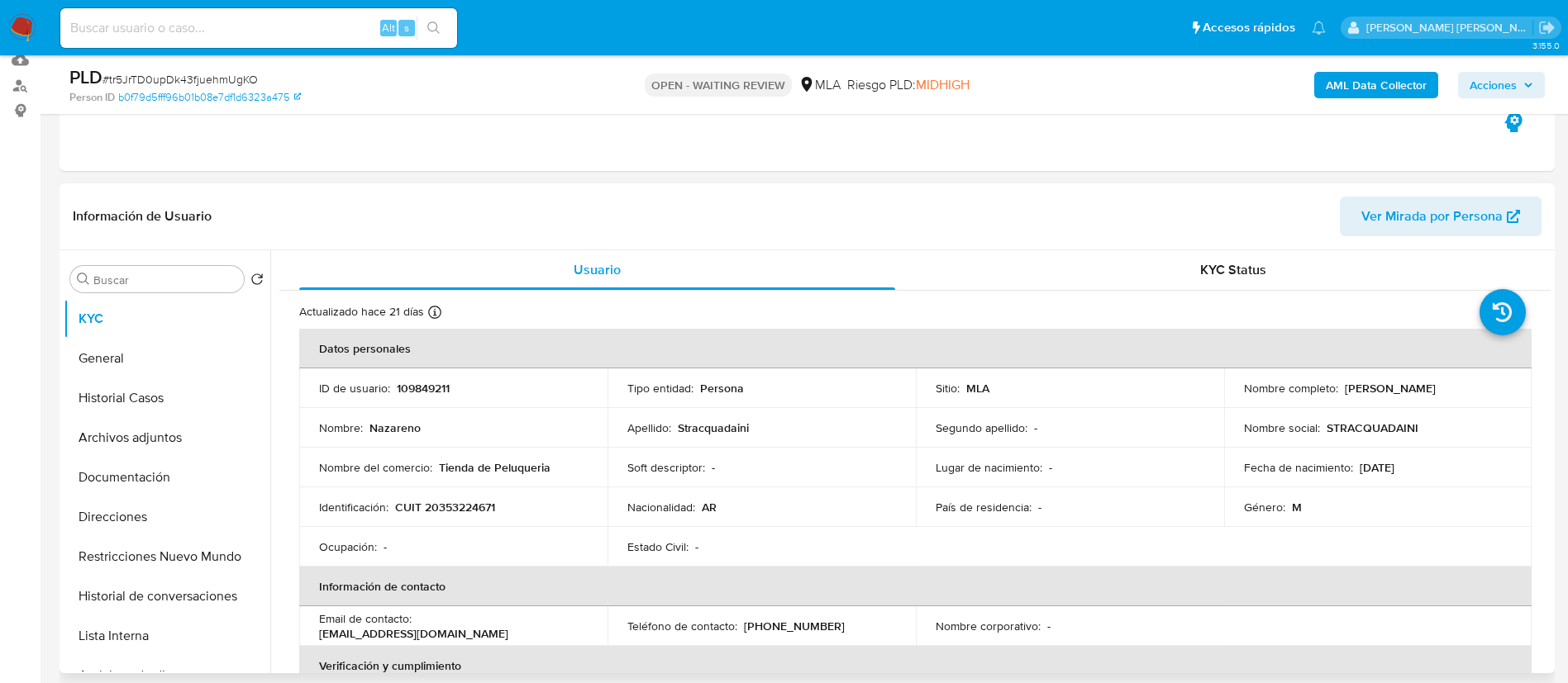
scroll to position [190, 0]
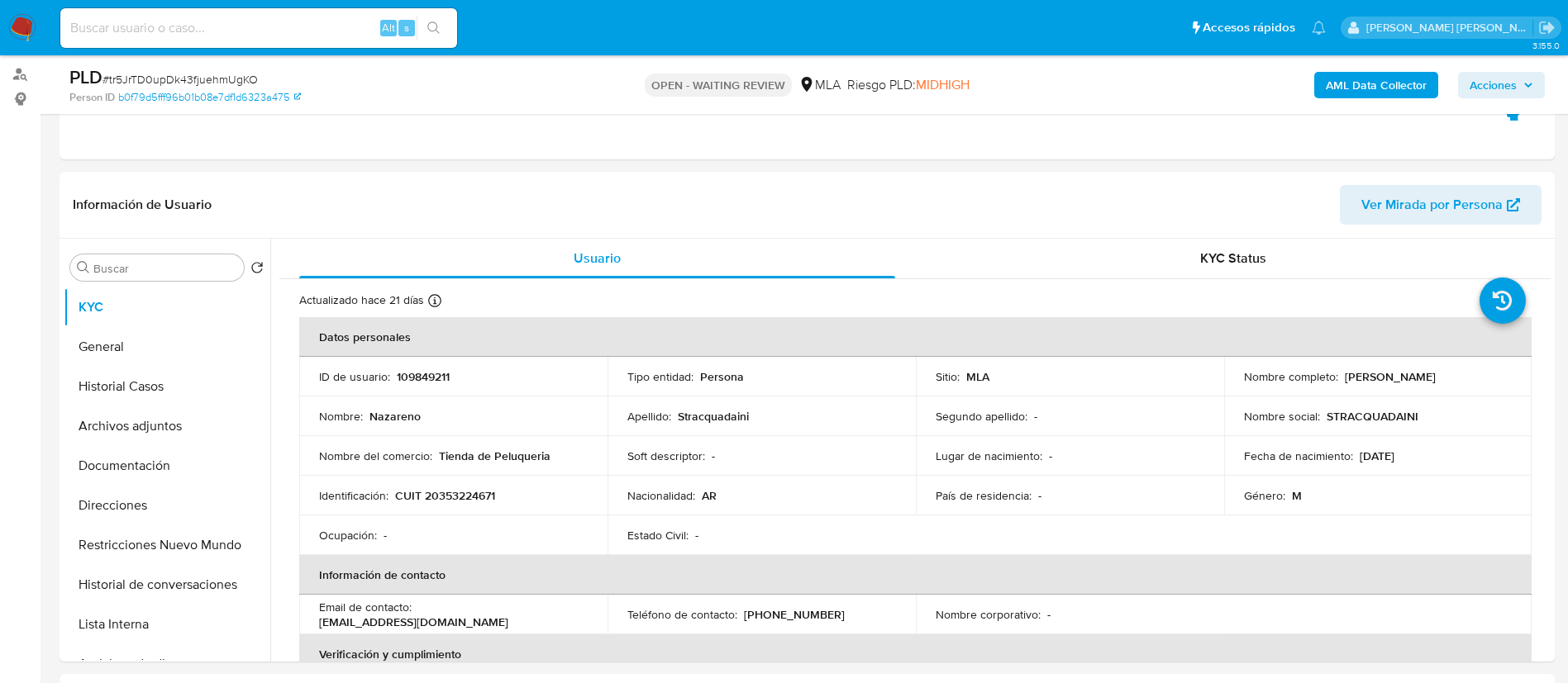
click at [1337, 83] on b "AML Data Collector" at bounding box center [1376, 85] width 101 height 27
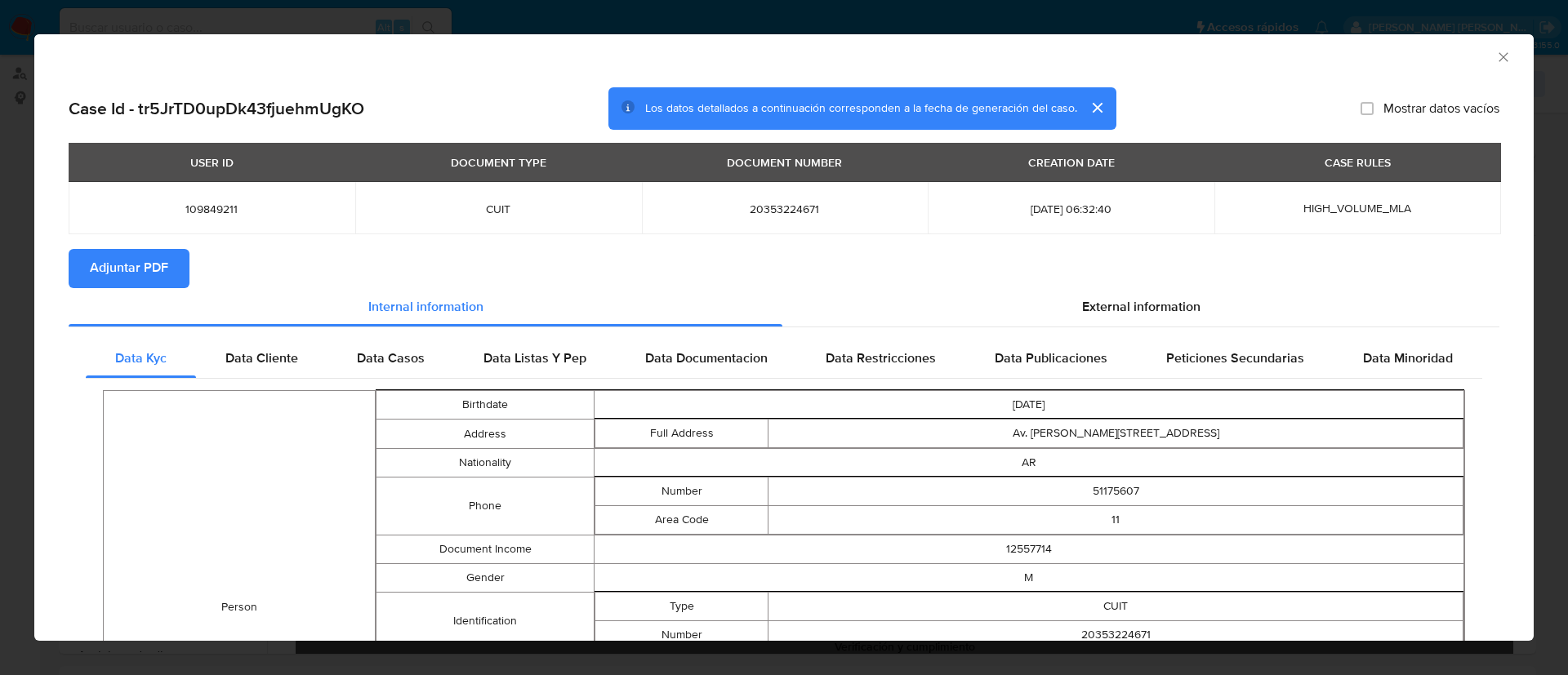
click at [161, 274] on span "Adjuntar PDF" at bounding box center [129, 268] width 78 height 36
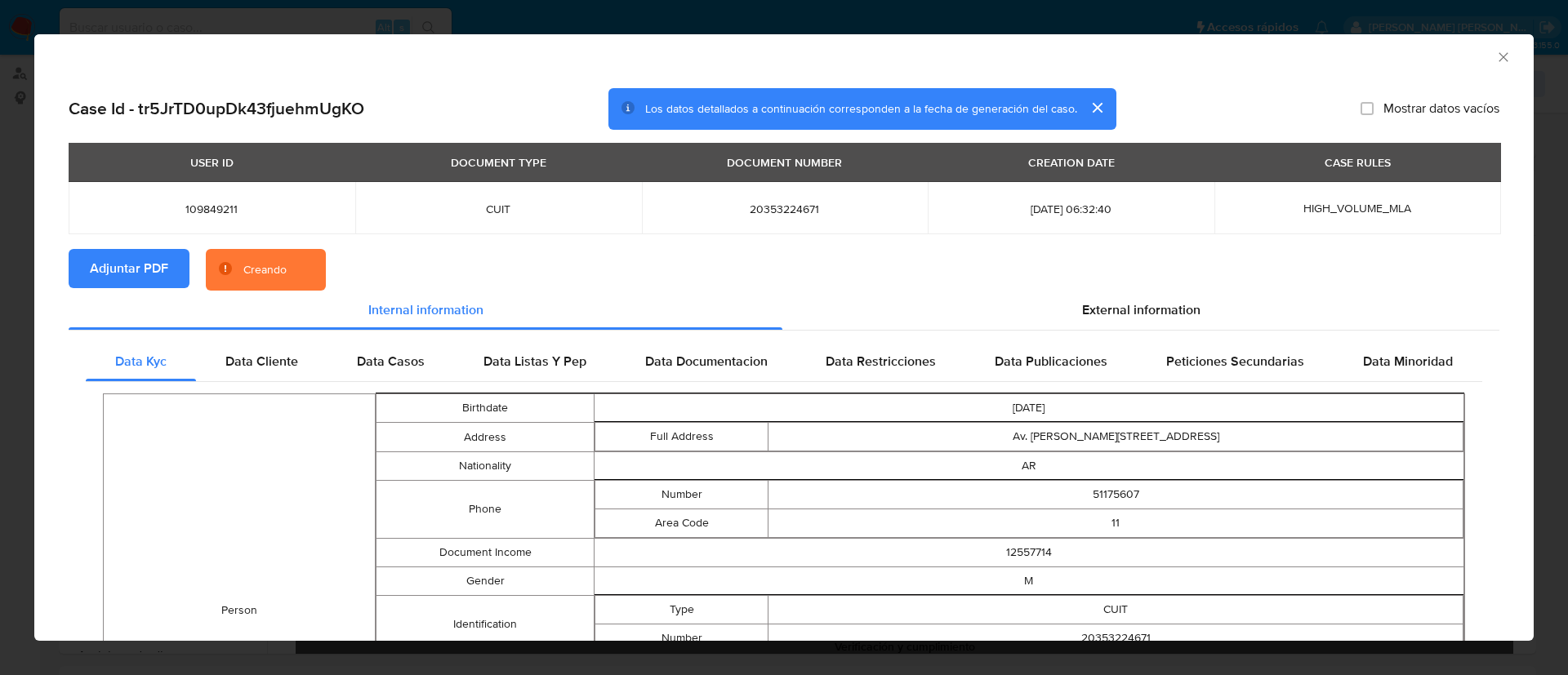
click at [1092, 107] on button "cerrar" at bounding box center [1096, 108] width 39 height 39
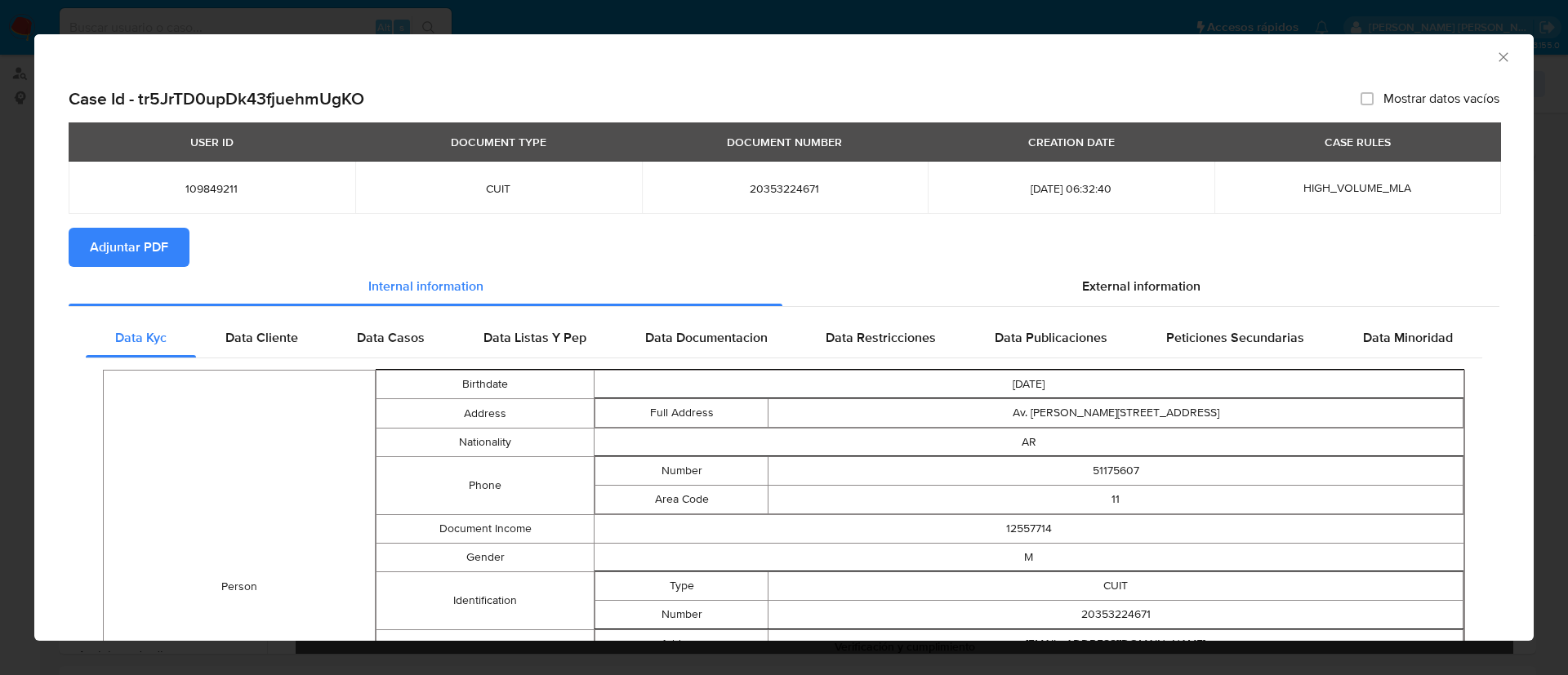
click at [1495, 61] on icon "Cerrar ventana" at bounding box center [1503, 57] width 16 height 16
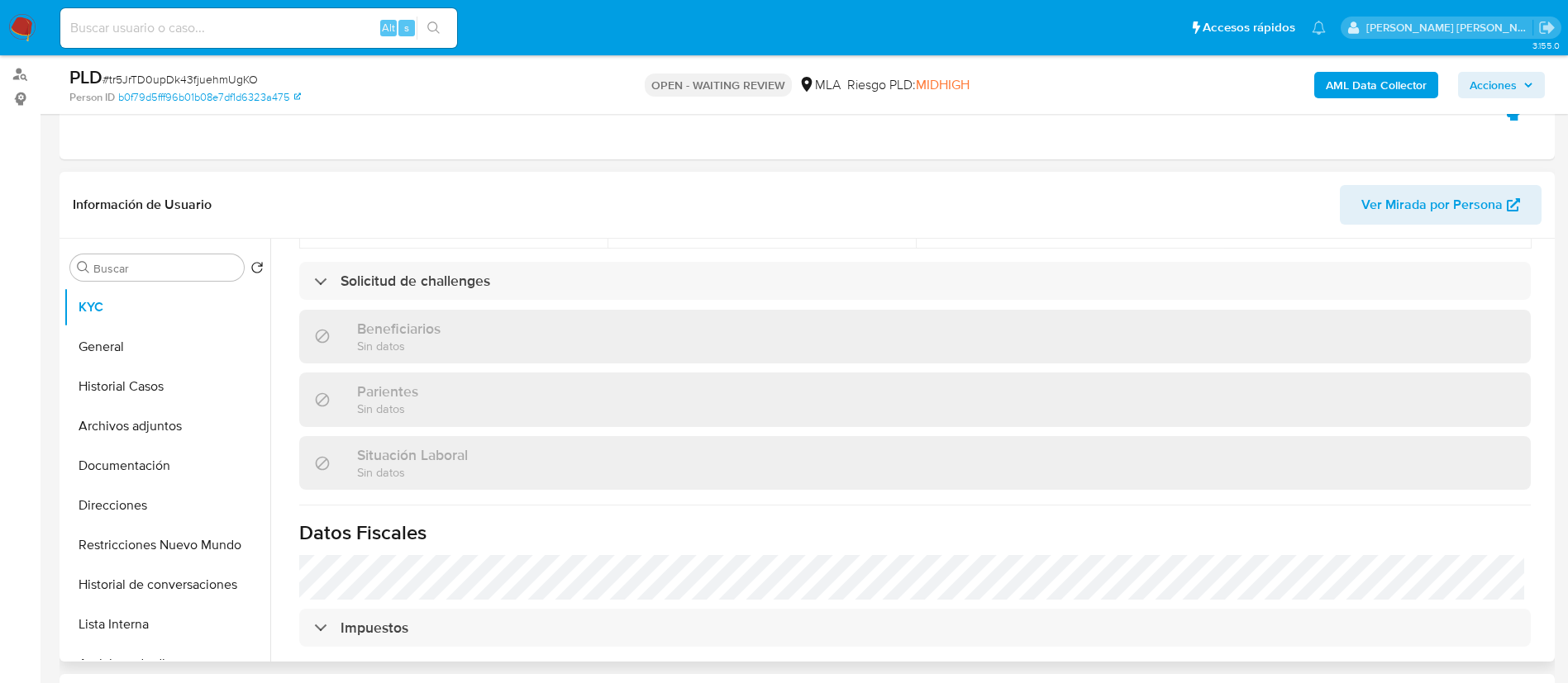
scroll to position [869, 0]
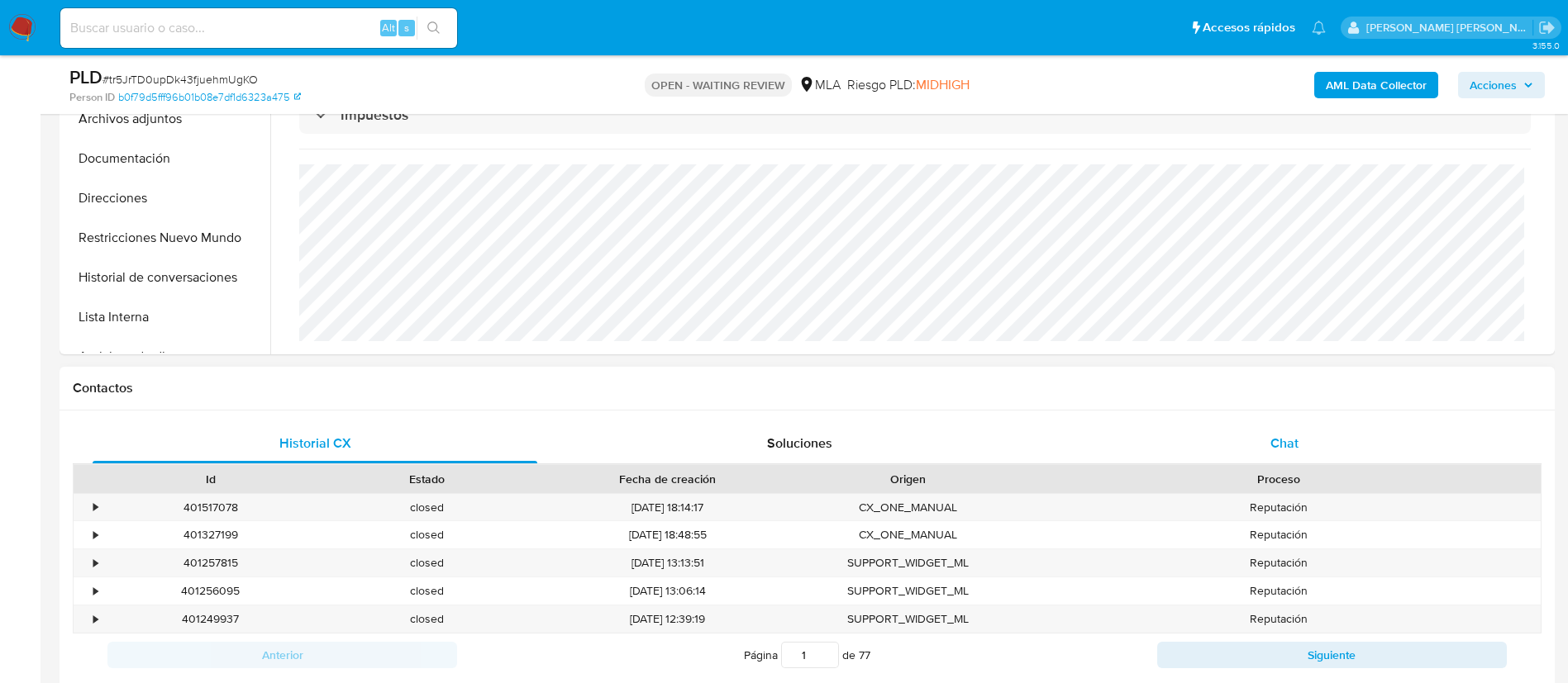
click at [1287, 437] on span "Chat" at bounding box center [1285, 443] width 28 height 19
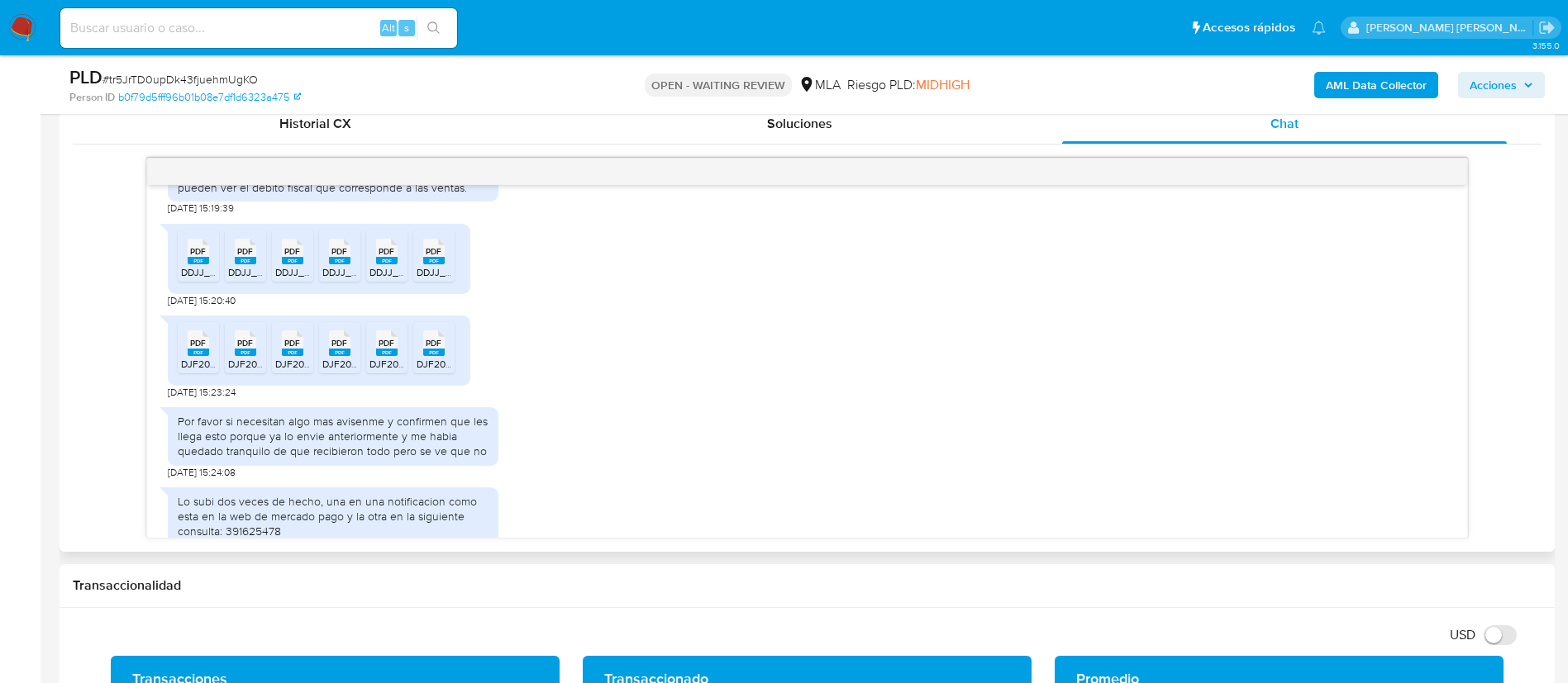
scroll to position [1547, 0]
click at [193, 264] on rect at bounding box center [198, 259] width 21 height 7
click at [243, 256] on span "PDF" at bounding box center [245, 251] width 16 height 11
click at [296, 264] on rect at bounding box center [292, 259] width 21 height 7
click at [343, 264] on rect at bounding box center [339, 259] width 21 height 7
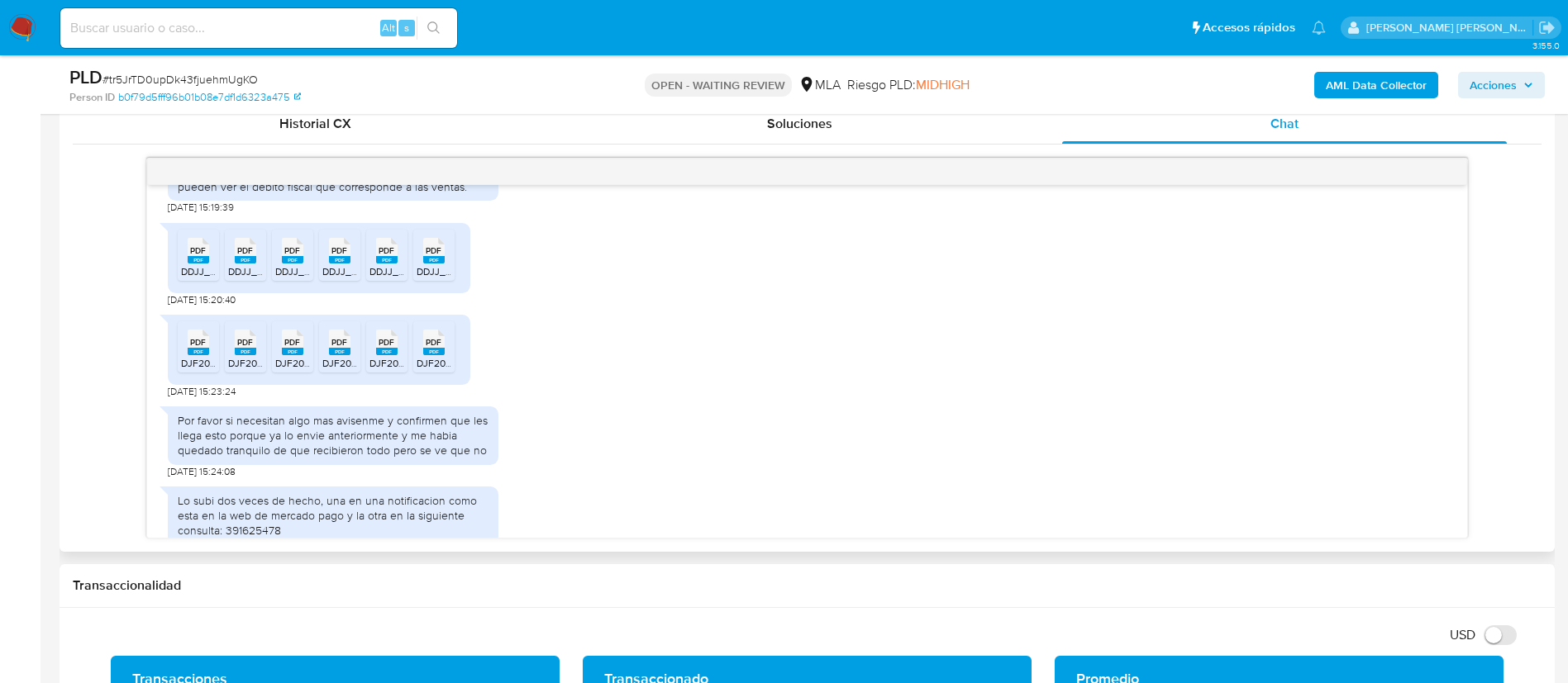
click at [388, 265] on icon "PDF" at bounding box center [386, 250] width 21 height 29
click at [430, 265] on icon "PDF" at bounding box center [433, 250] width 21 height 29
click at [199, 355] on rect at bounding box center [198, 352] width 21 height 7
click at [244, 370] on span "DJF2002V250-251436334-1750271342110.pdf" at bounding box center [329, 363] width 201 height 14
click at [296, 370] on span "DJF2002V250-249226059-1747690074055.pdf" at bounding box center [380, 363] width 210 height 14
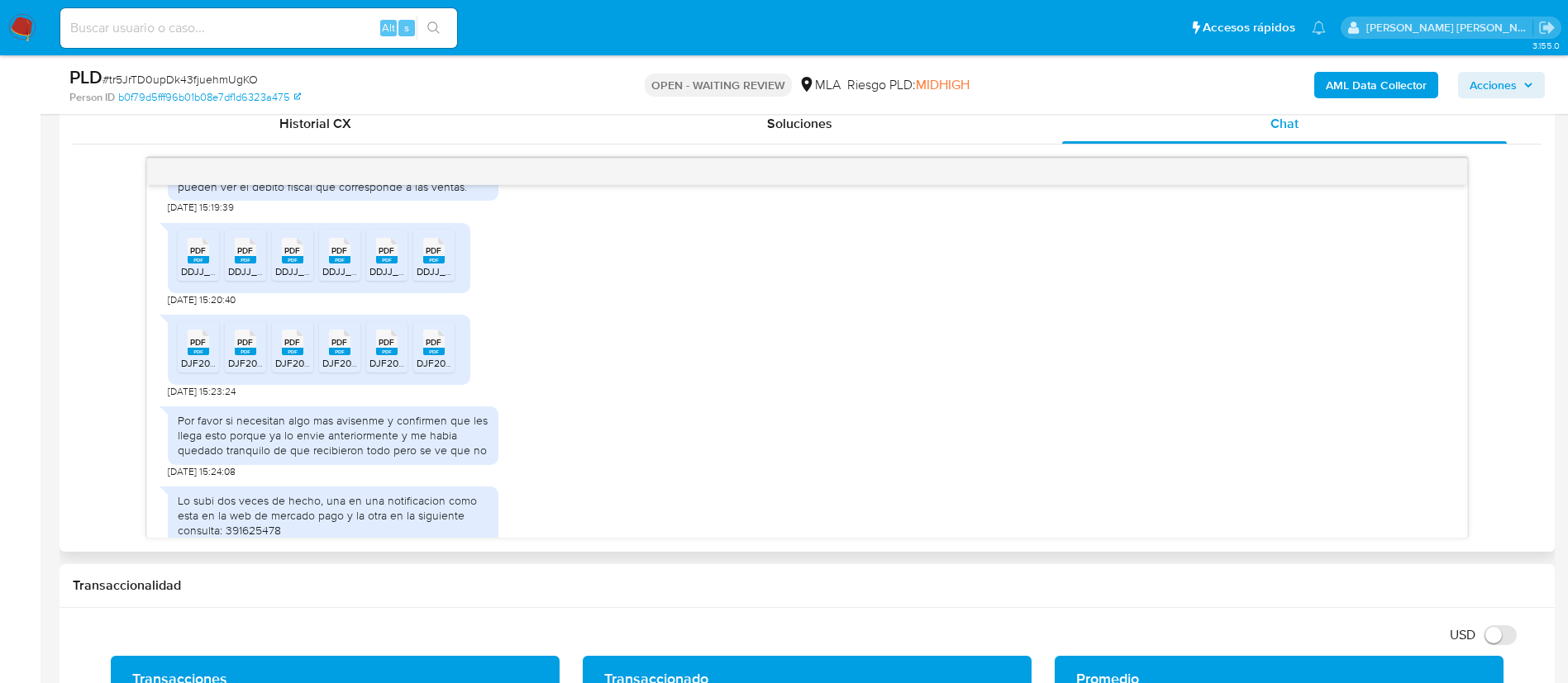
click at [340, 357] on icon "PDF" at bounding box center [339, 342] width 21 height 29
click at [390, 355] on rect at bounding box center [386, 352] width 21 height 7
click at [434, 355] on rect at bounding box center [433, 352] width 21 height 7
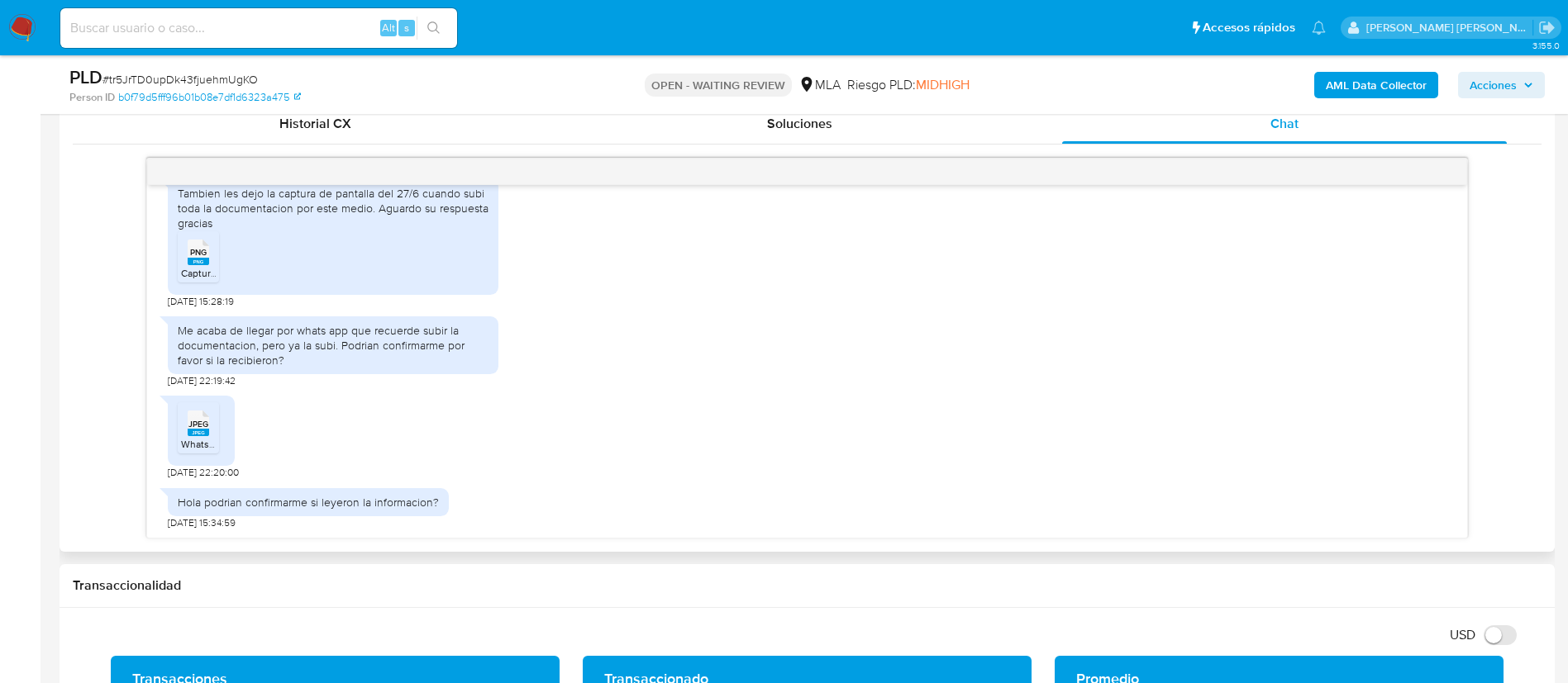
scroll to position [2839, 0]
click at [203, 256] on span "PNG" at bounding box center [199, 253] width 17 height 11
click at [191, 431] on rect at bounding box center [198, 433] width 21 height 7
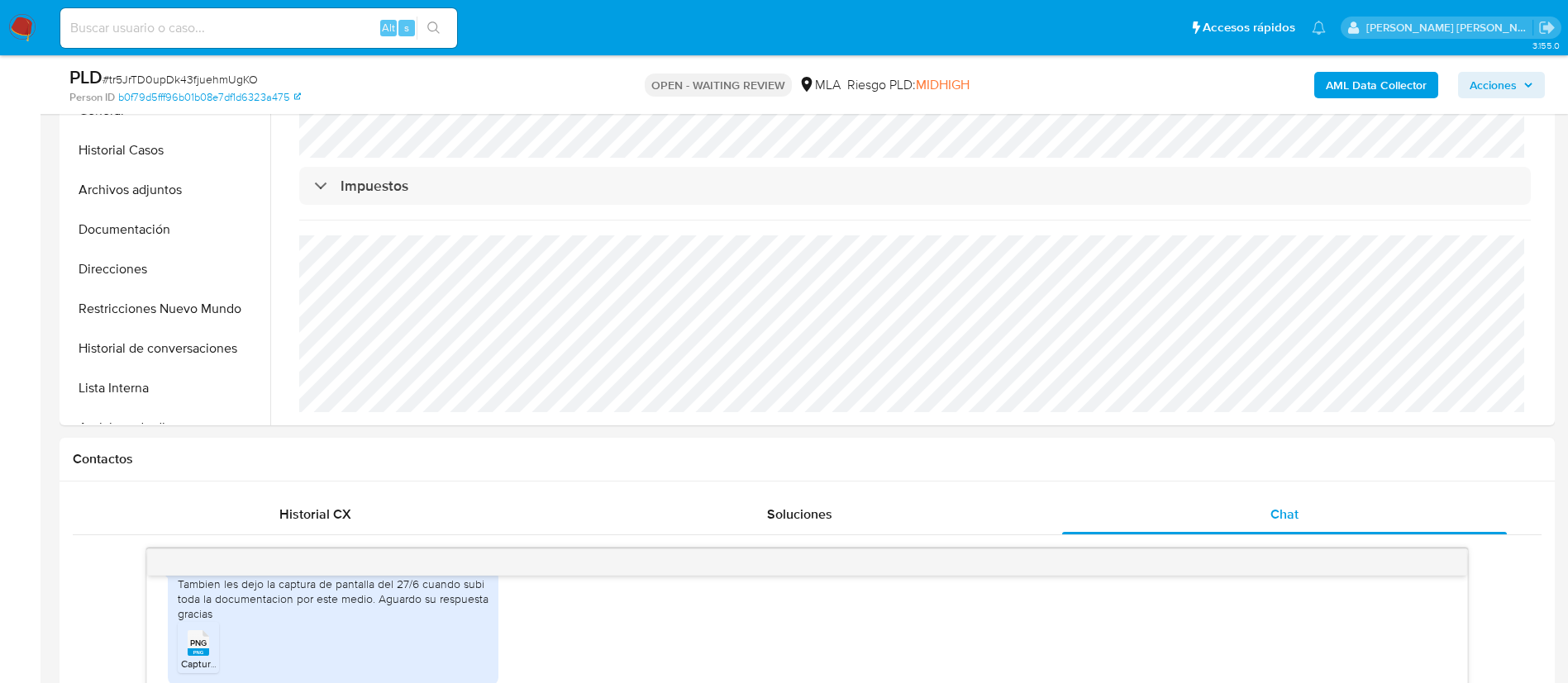
scroll to position [310, 0]
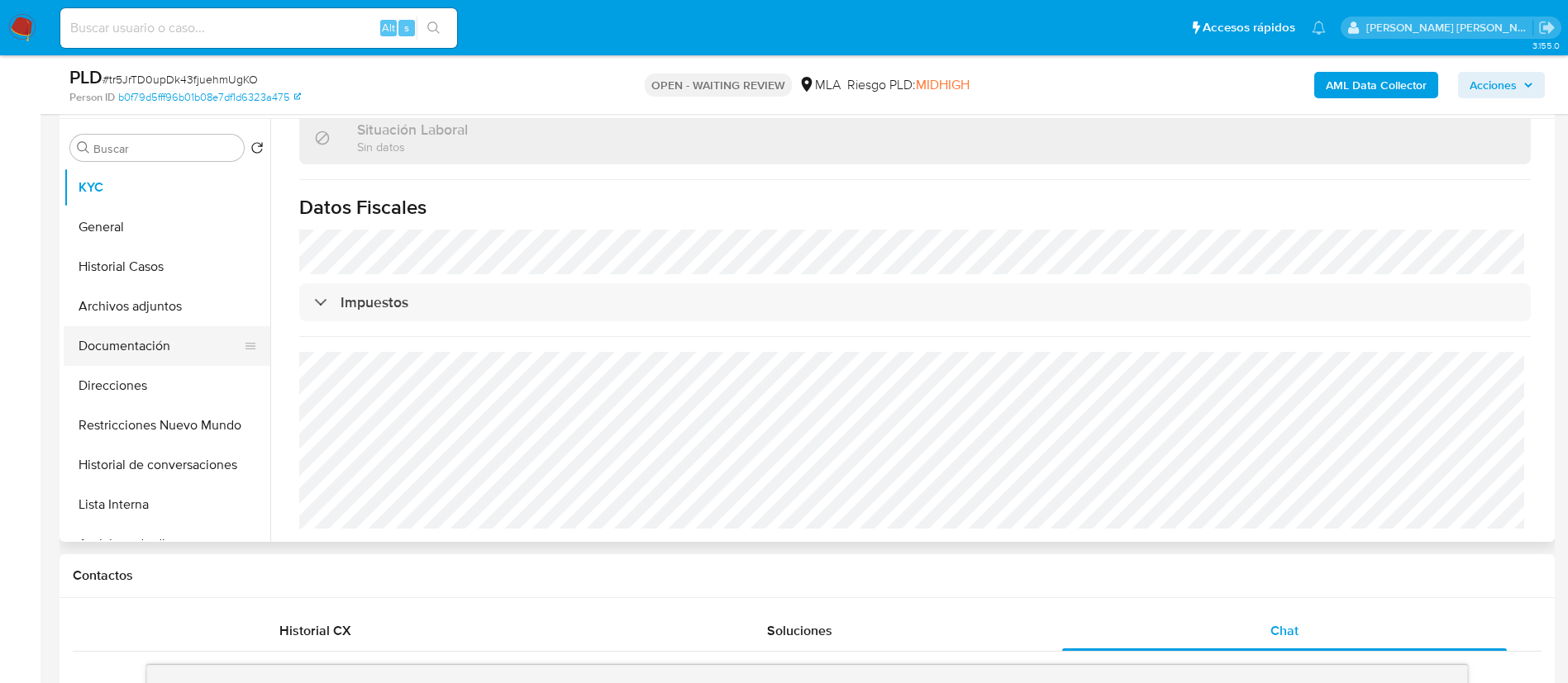
click at [153, 337] on button "Documentación" at bounding box center [160, 346] width 193 height 40
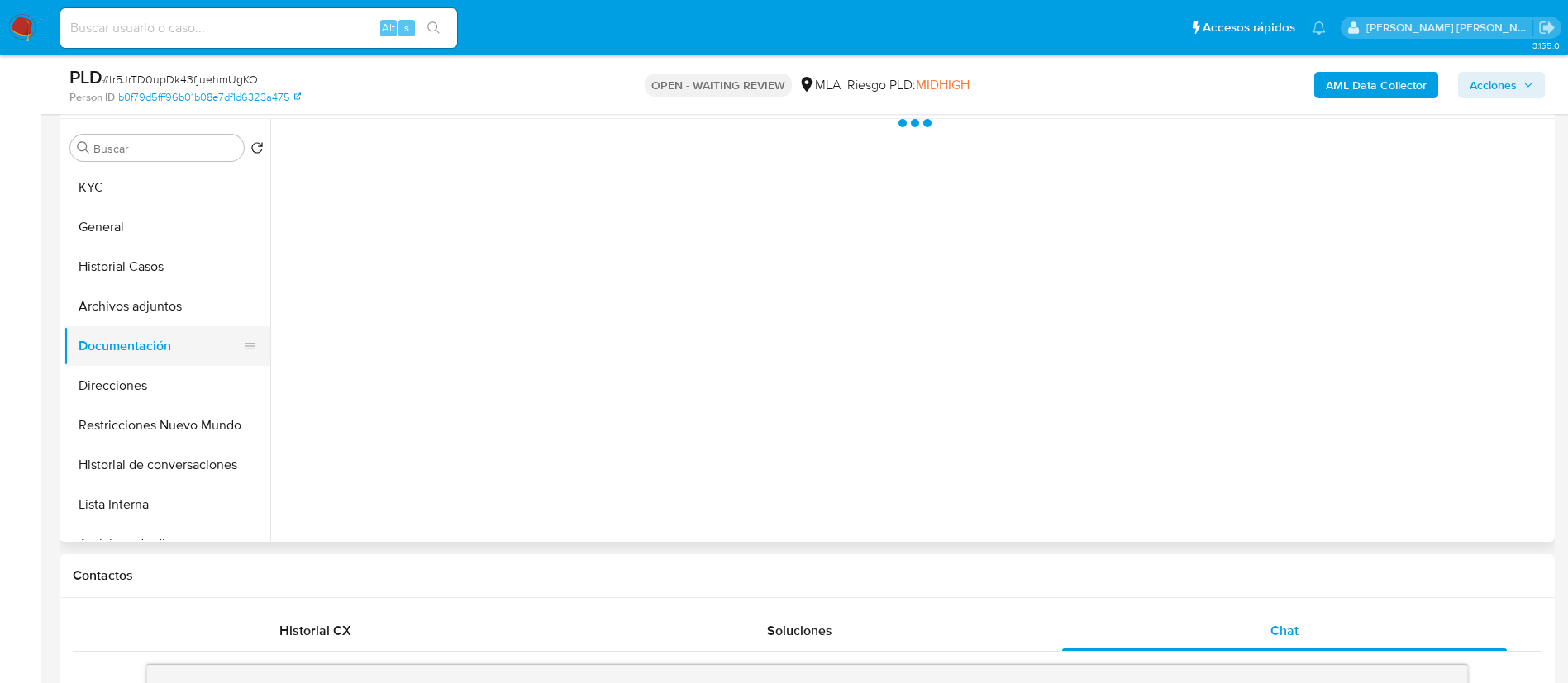
scroll to position [0, 0]
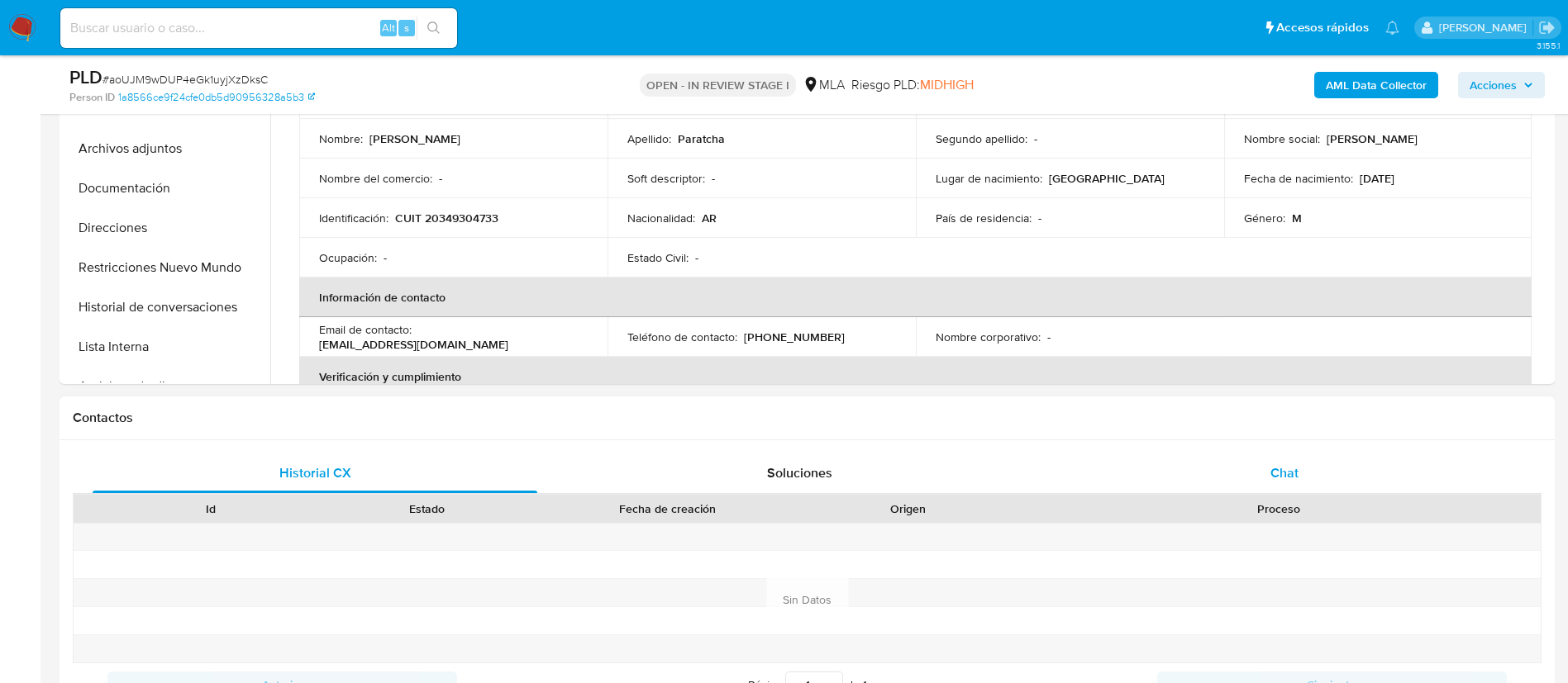
select select "10"
click at [1317, 459] on div "Chat" at bounding box center [1285, 473] width 445 height 40
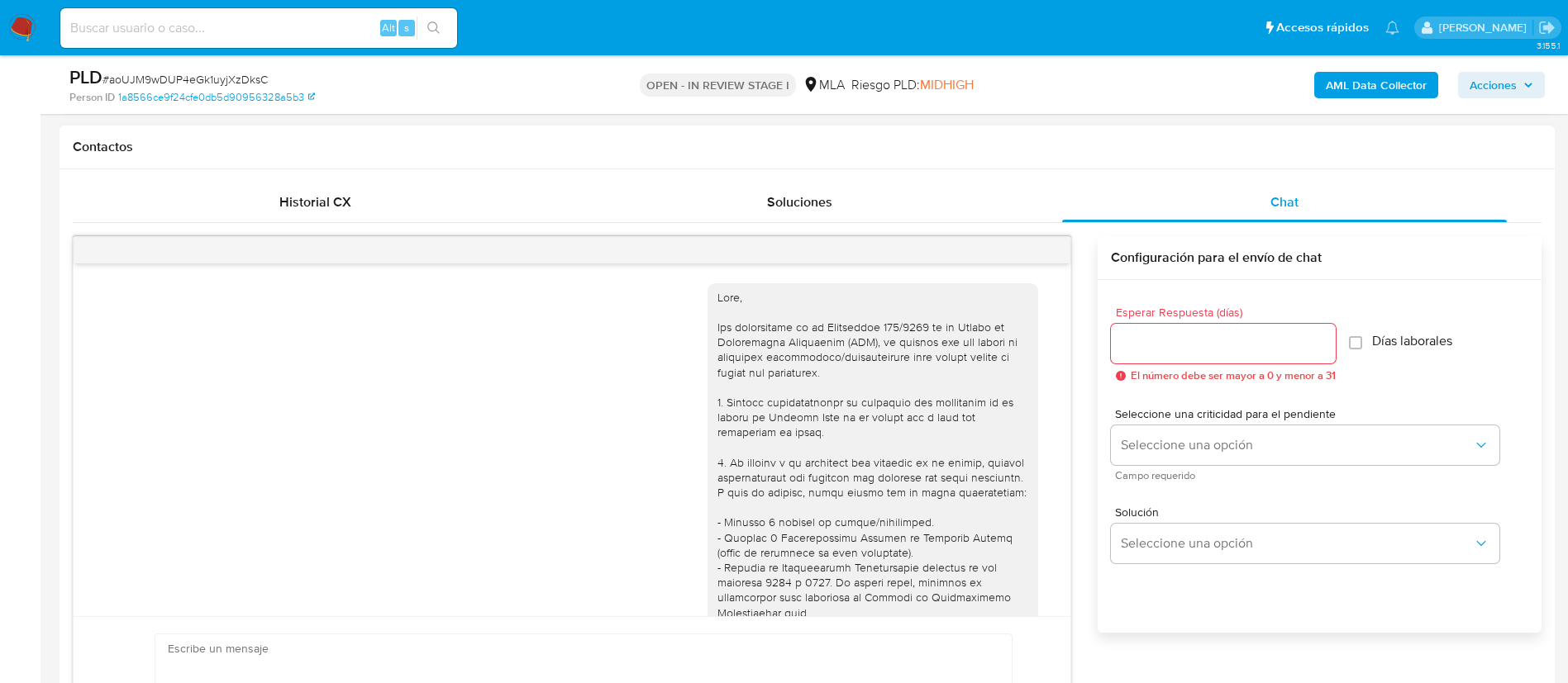
scroll to position [947, 0]
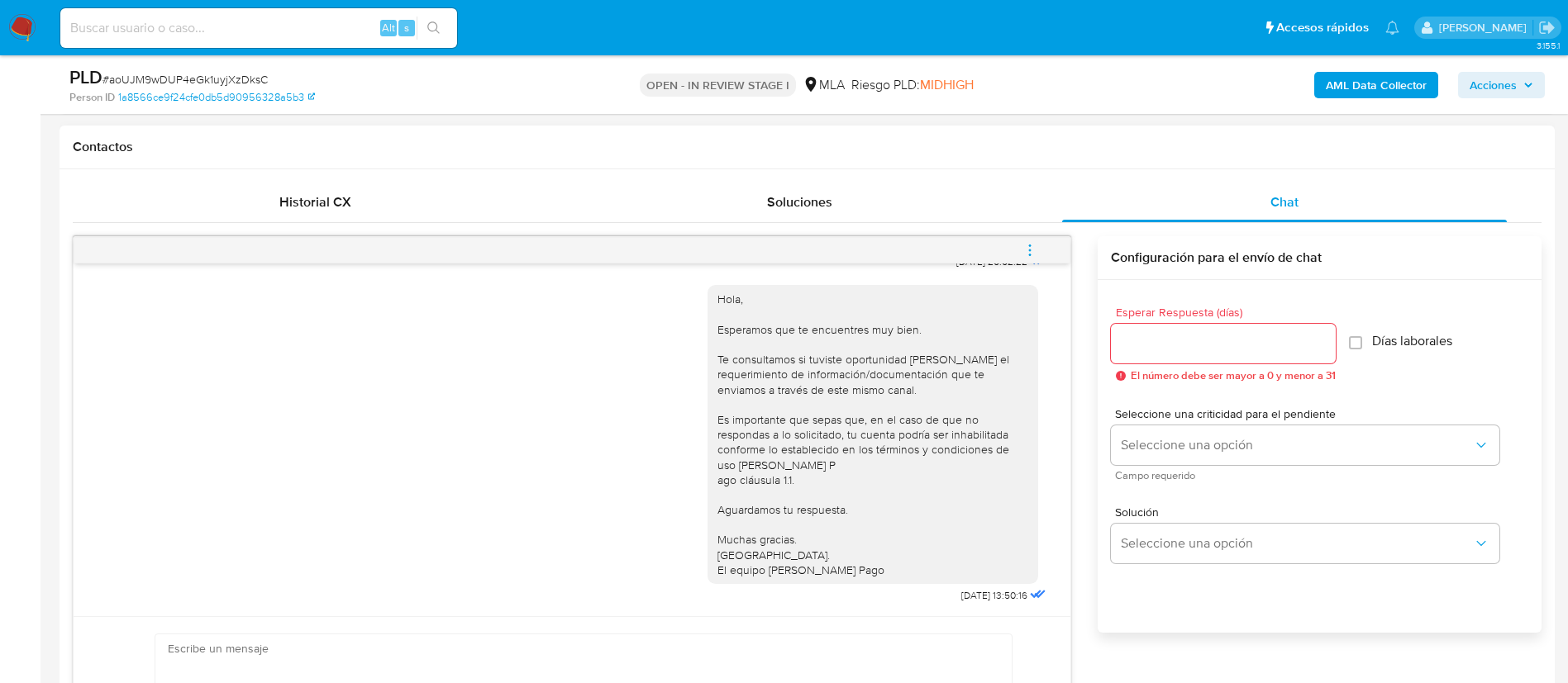
click at [1019, 256] on button "menu-action" at bounding box center [1030, 250] width 54 height 40
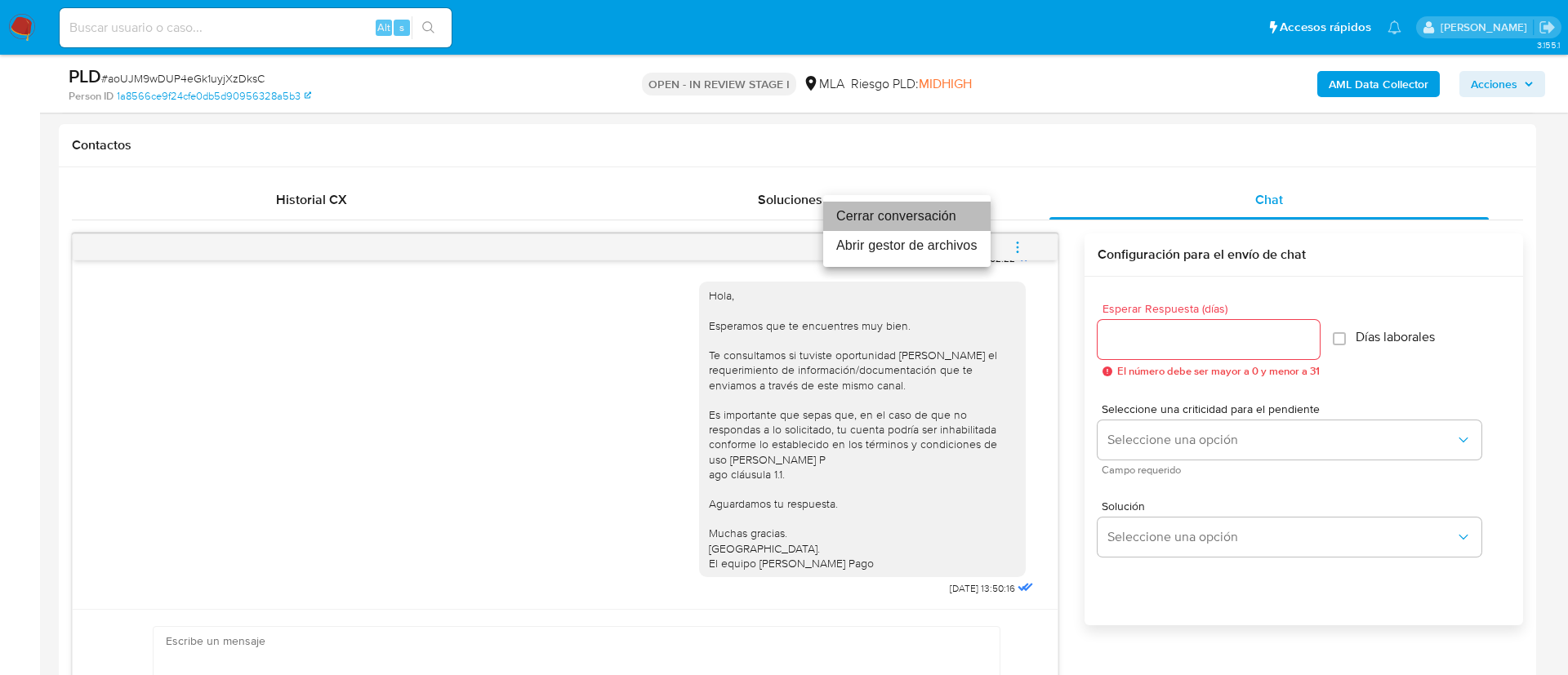
click at [875, 214] on li "Cerrar conversación" at bounding box center [906, 216] width 167 height 29
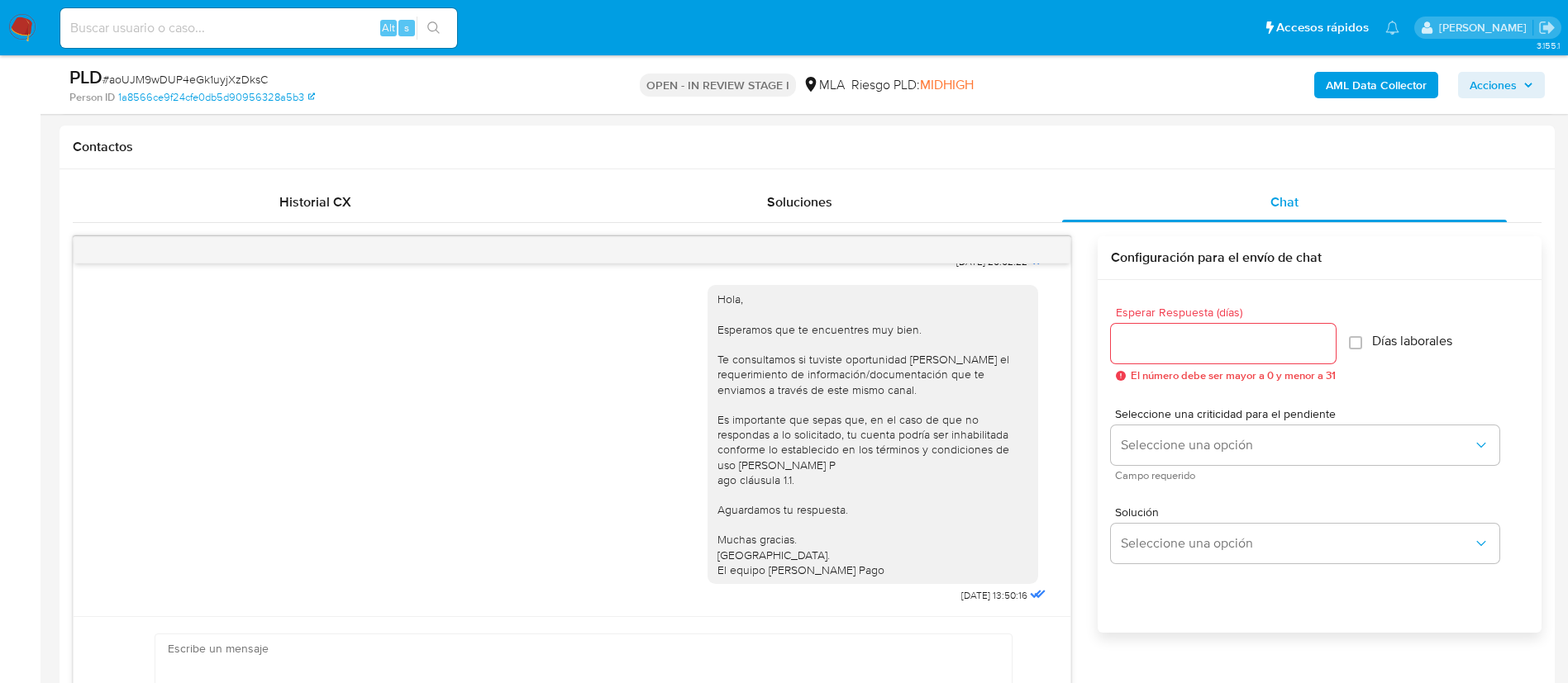
click at [1337, 83] on b "AML Data Collector" at bounding box center [1376, 85] width 101 height 27
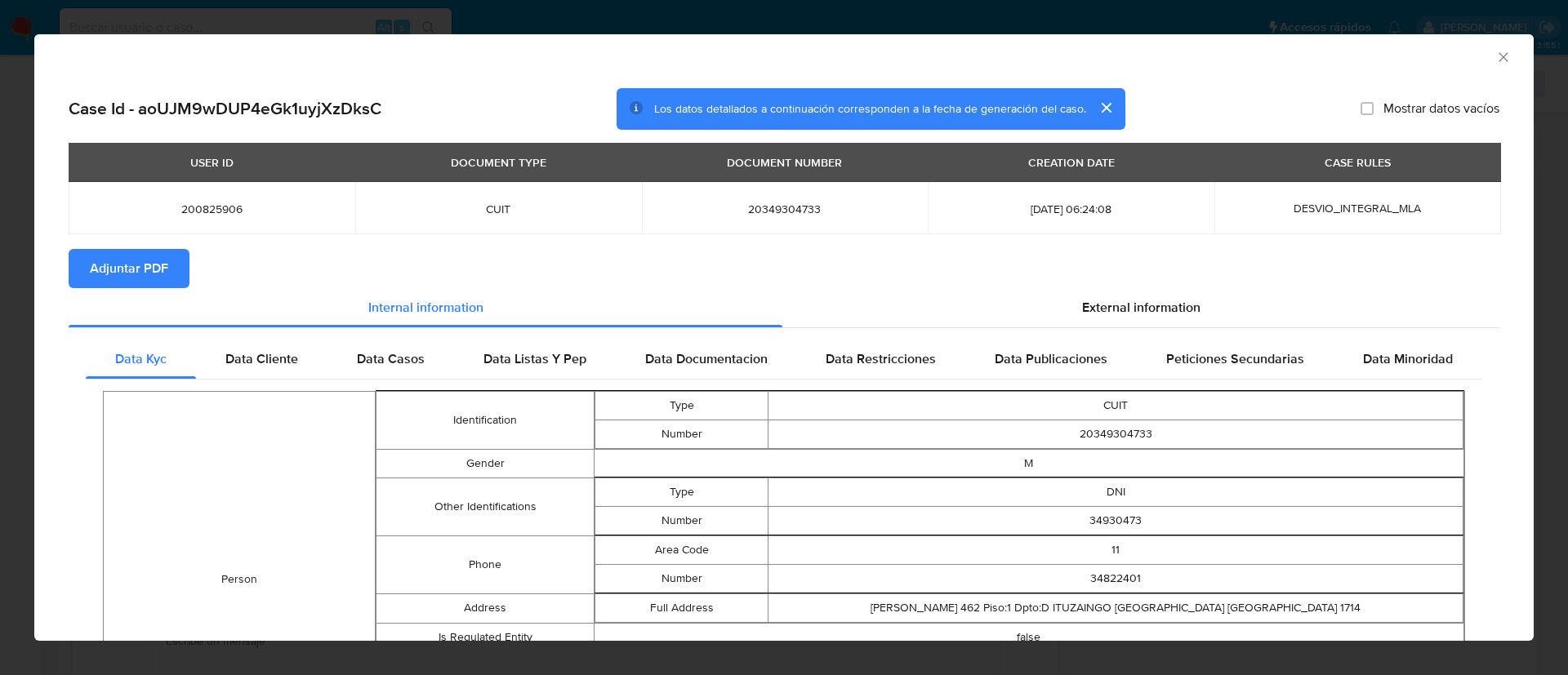
click at [161, 274] on span "Adjuntar PDF" at bounding box center [129, 268] width 78 height 36
click at [1088, 108] on button "cerrar" at bounding box center [1105, 108] width 39 height 39
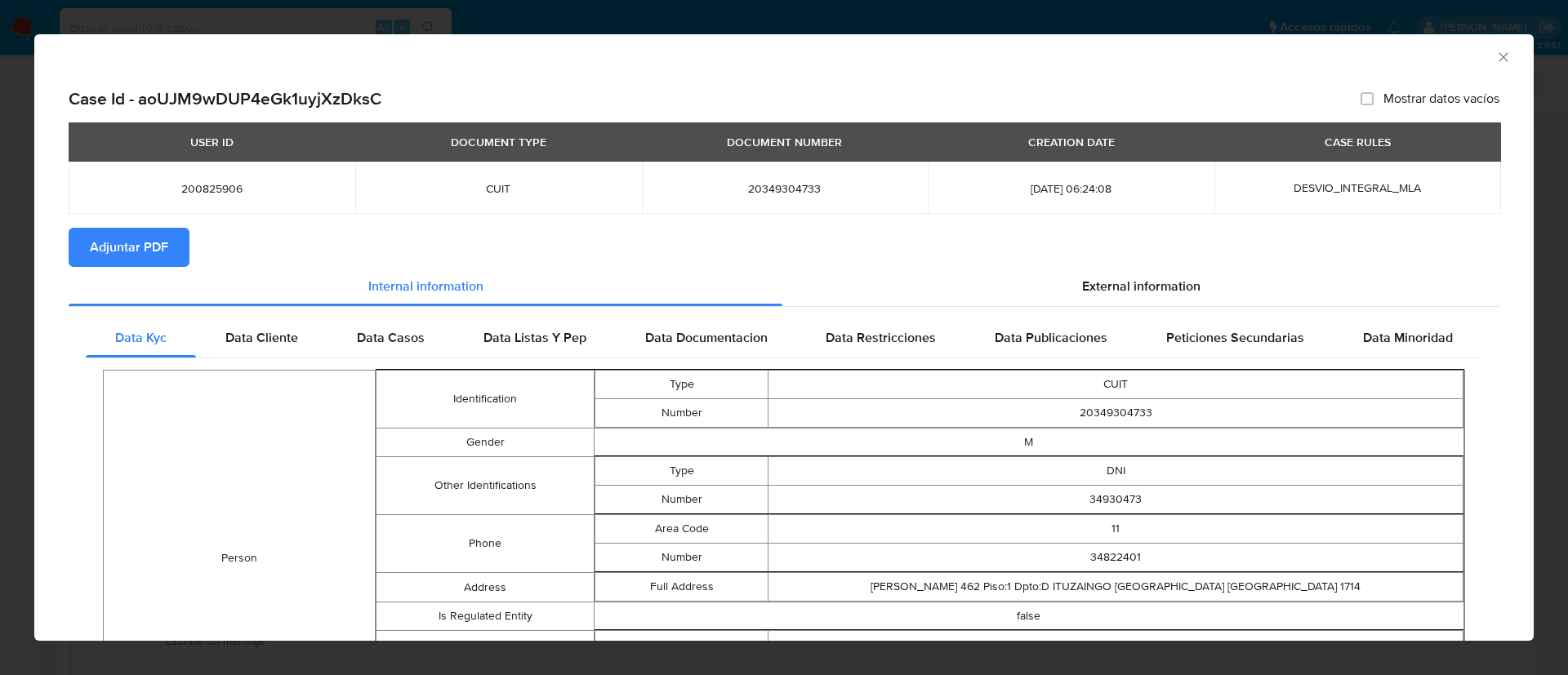
click at [643, 24] on div "AML Data Collector Case Id - aoUJM9wDUP4eGk1uyjXzDksC Mostrar datos vacíos USER…" at bounding box center [784, 338] width 1568 height 675
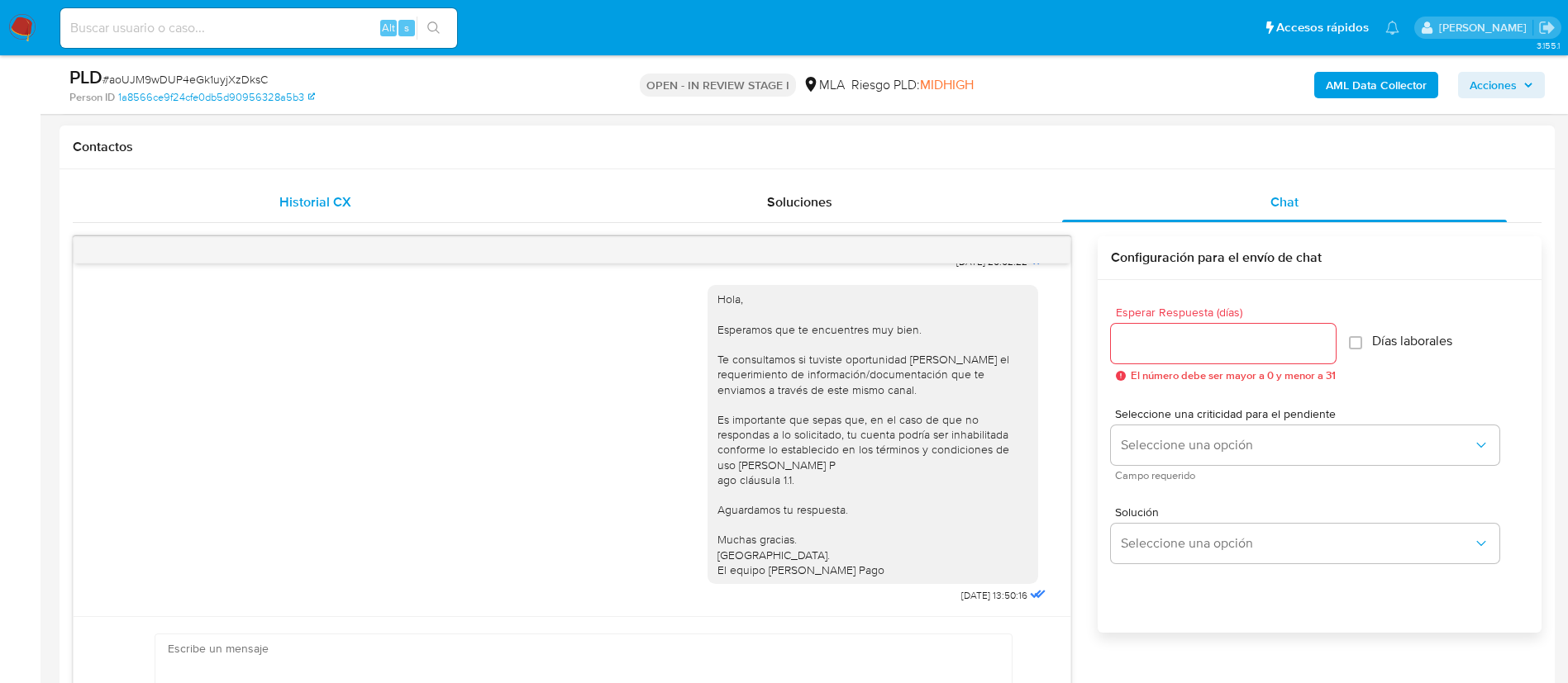
click at [313, 197] on span "Historial CX" at bounding box center [316, 202] width 72 height 19
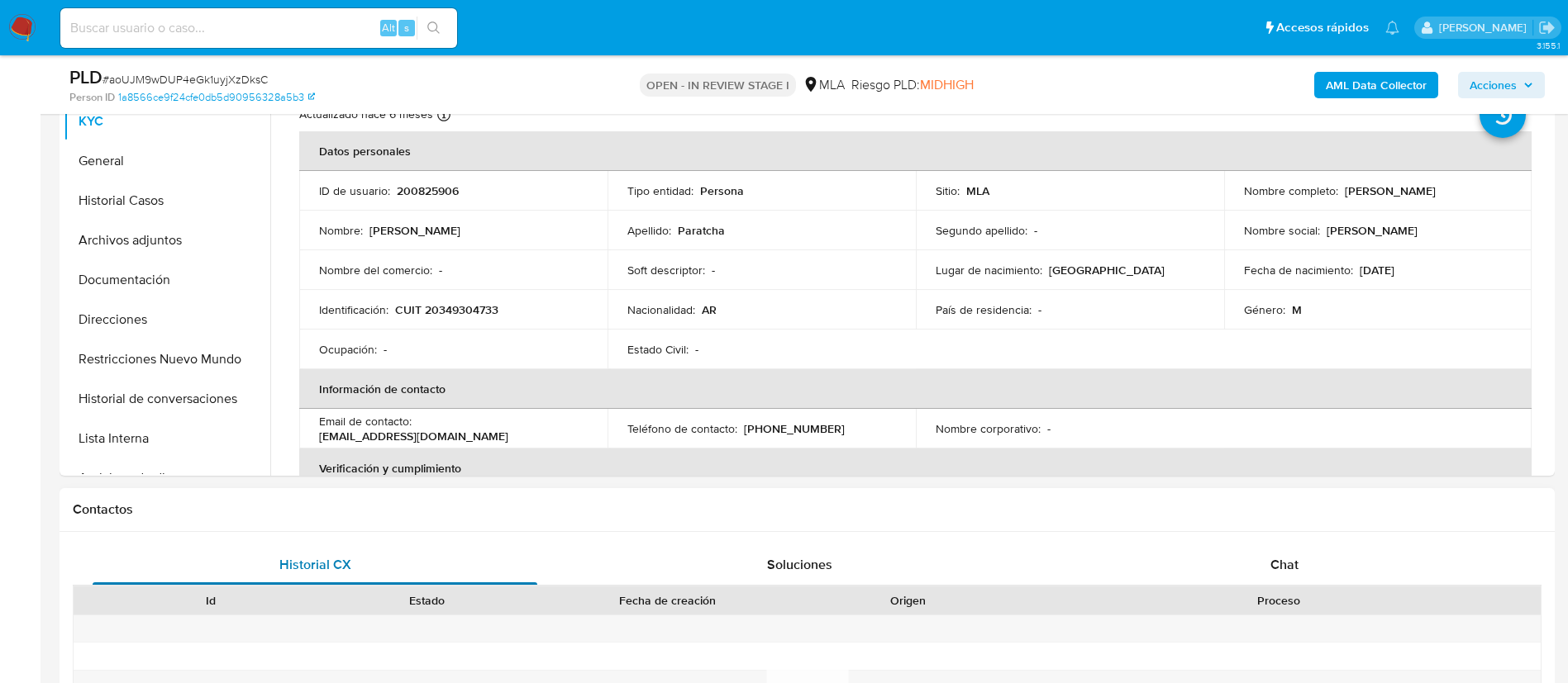
scroll to position [374, 0]
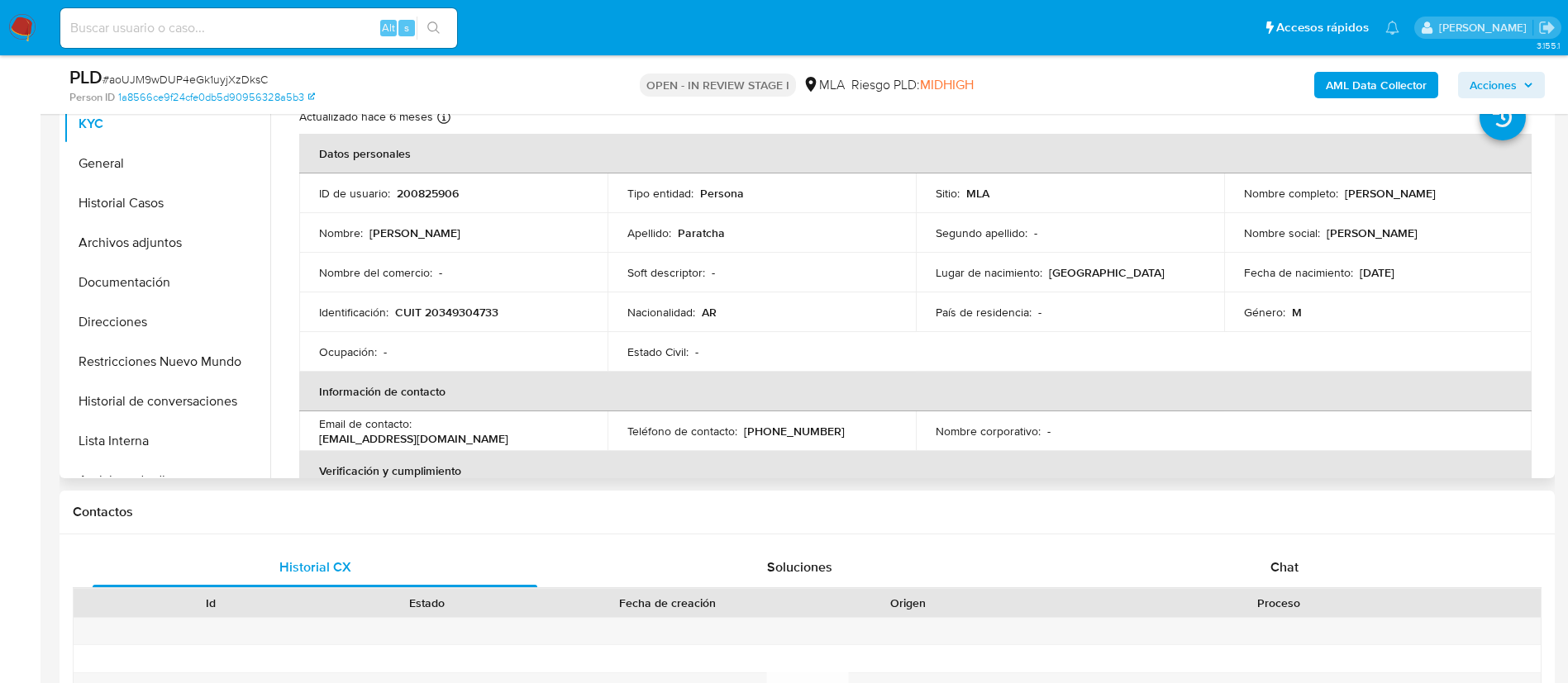
drag, startPoint x: 321, startPoint y: 440, endPoint x: 501, endPoint y: 444, distance: 180.0
click at [501, 444] on div "Email de contacto : [EMAIL_ADDRESS][DOMAIN_NAME]" at bounding box center [453, 431] width 269 height 30
copy p "[EMAIL_ADDRESS][DOMAIN_NAME]"
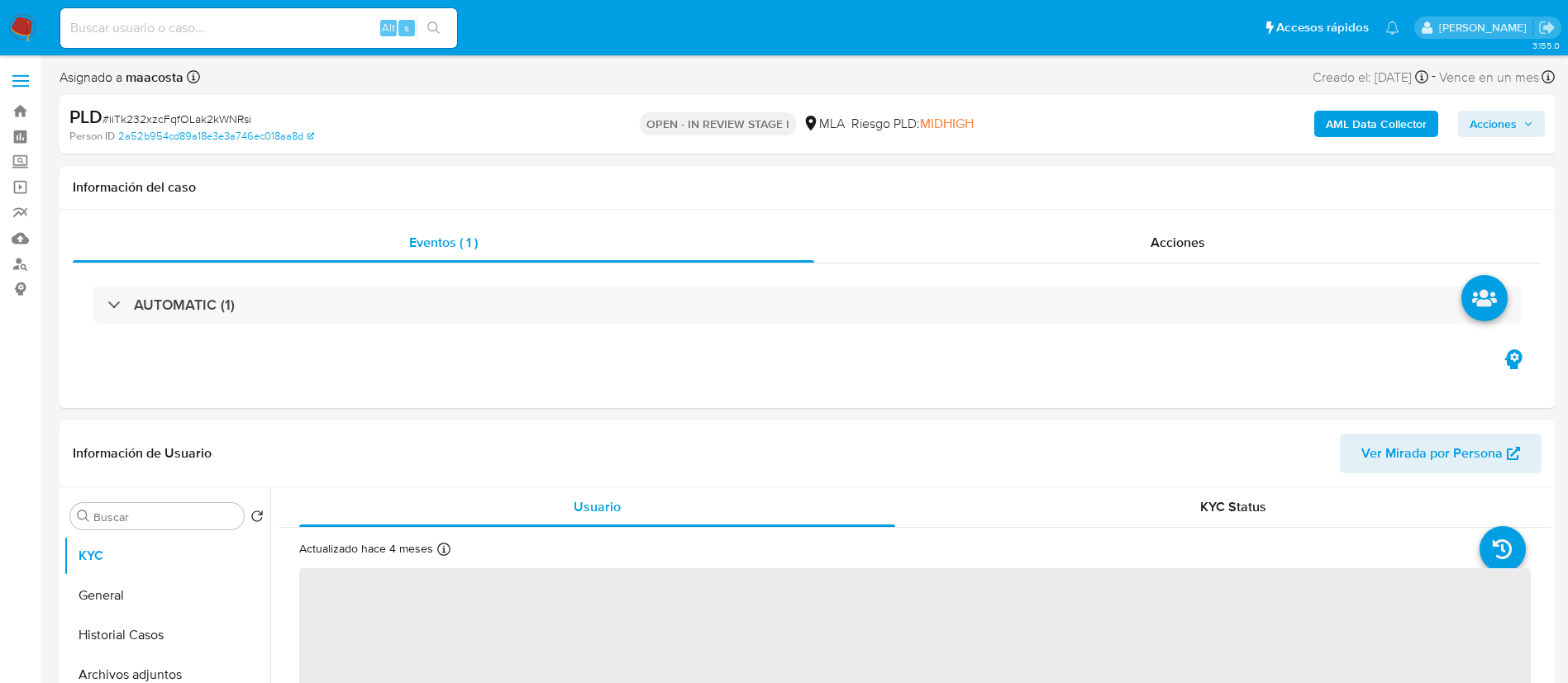
select select "10"
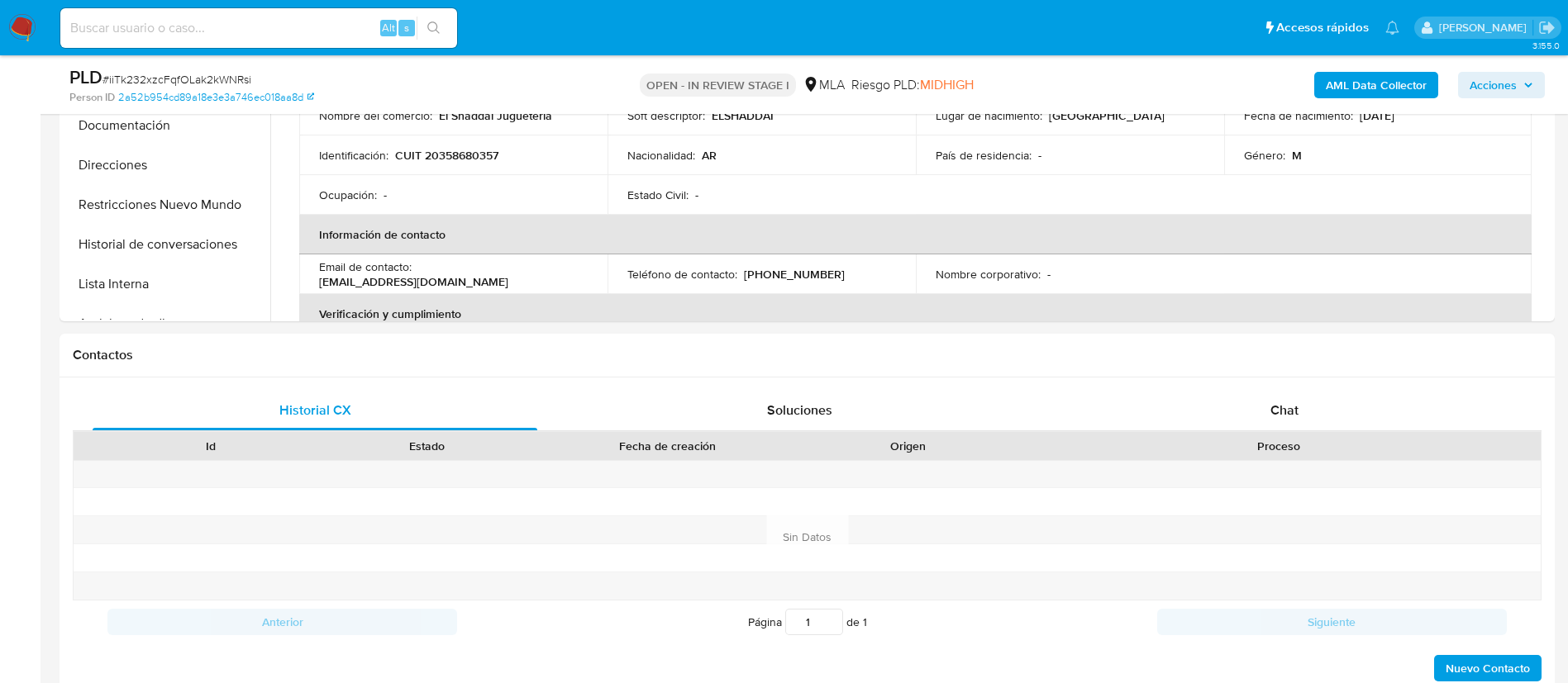
scroll to position [572, 0]
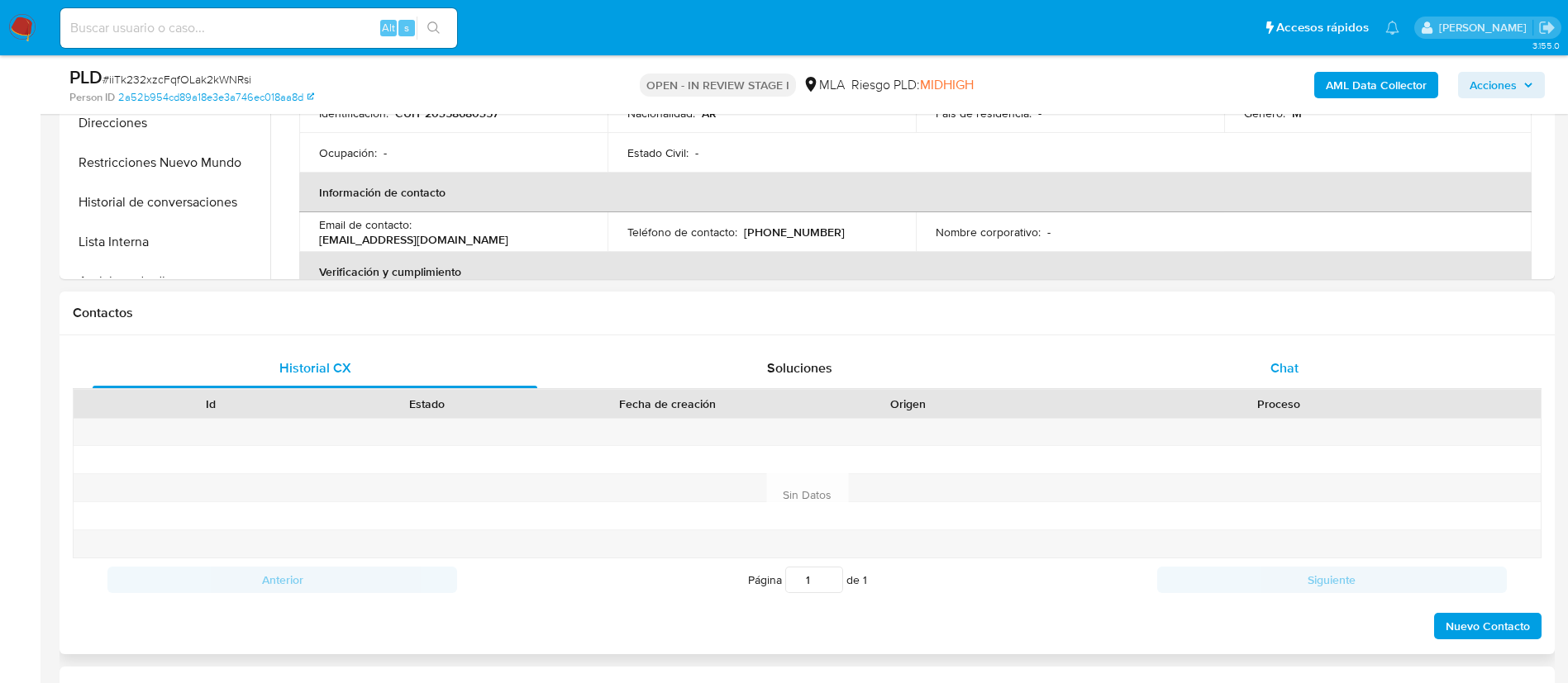
click at [1260, 386] on div "Chat" at bounding box center [1285, 368] width 445 height 40
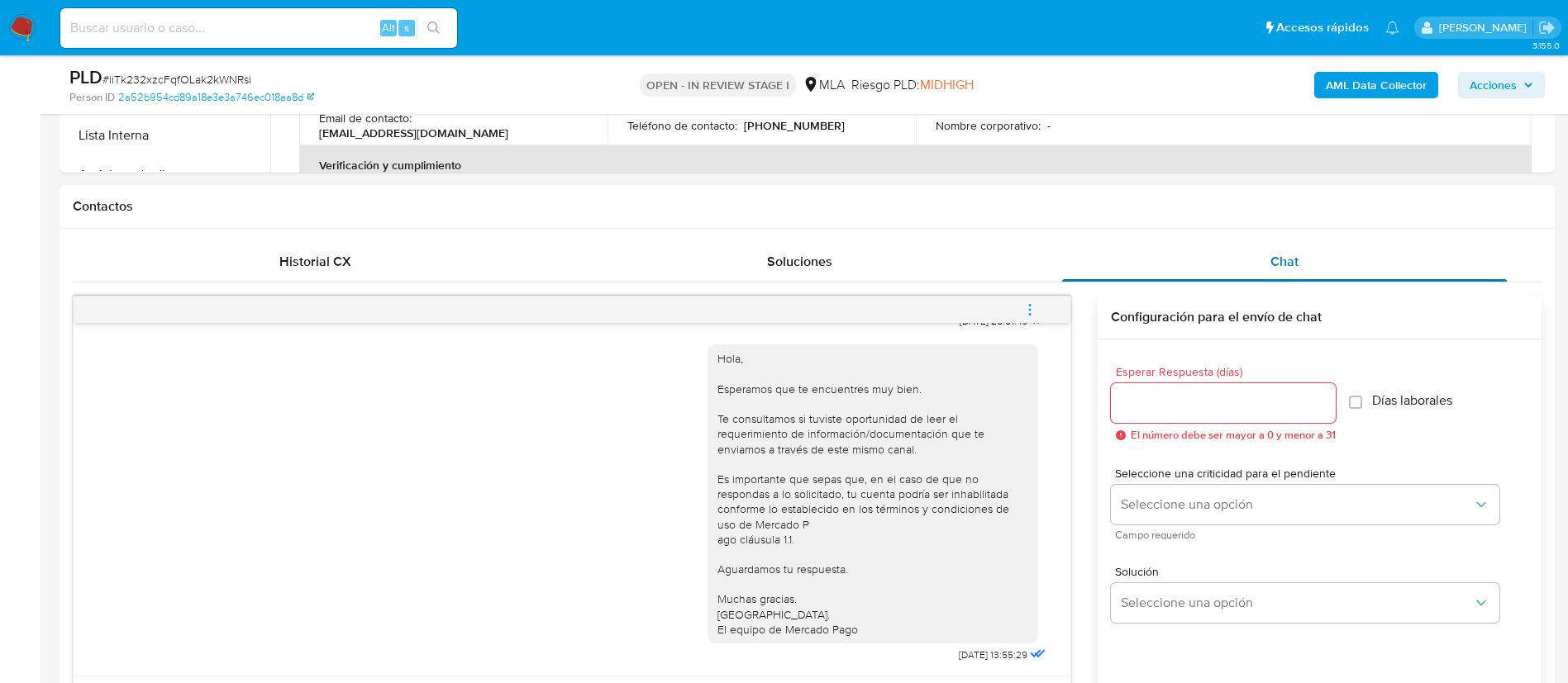
scroll to position [681, 0]
click at [1033, 304] on icon "menu-action" at bounding box center [1030, 308] width 15 height 15
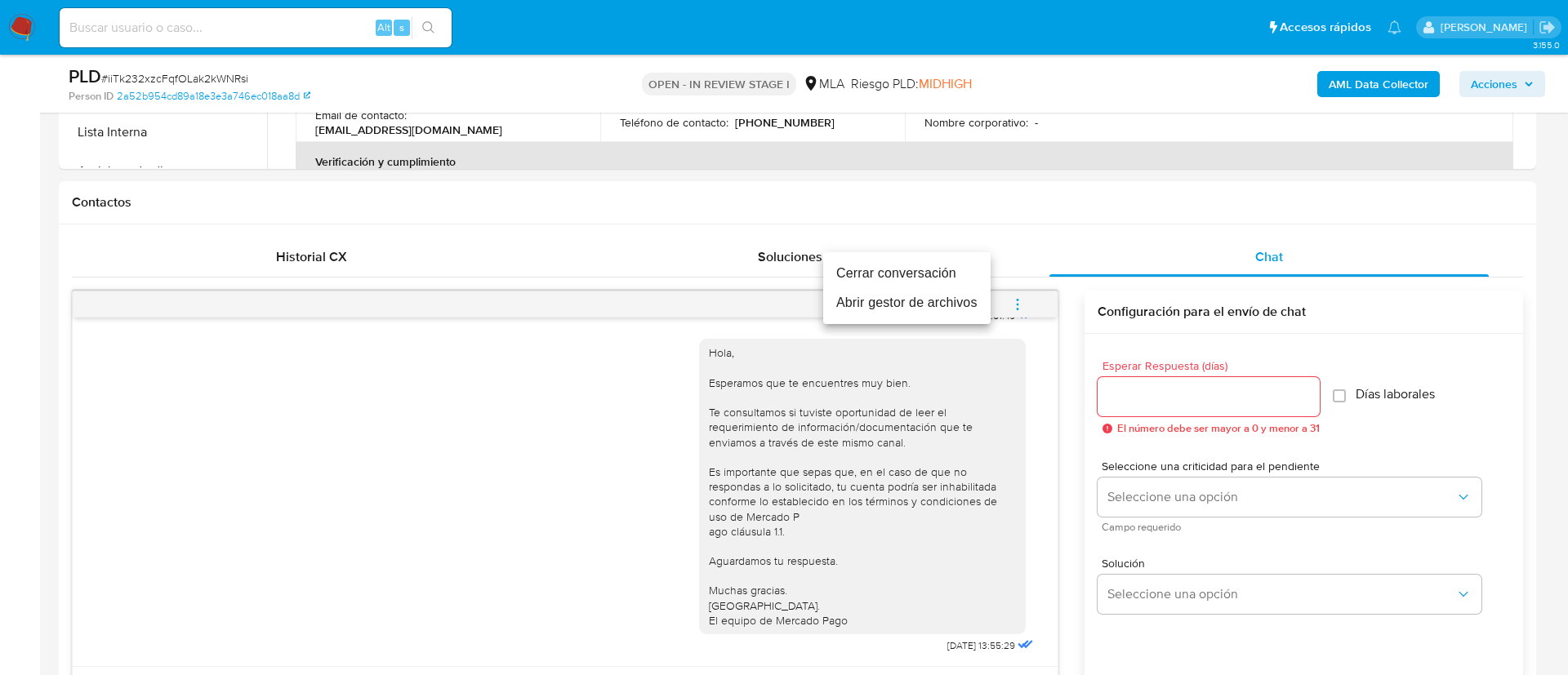
click at [909, 275] on li "Cerrar conversación" at bounding box center [906, 274] width 167 height 29
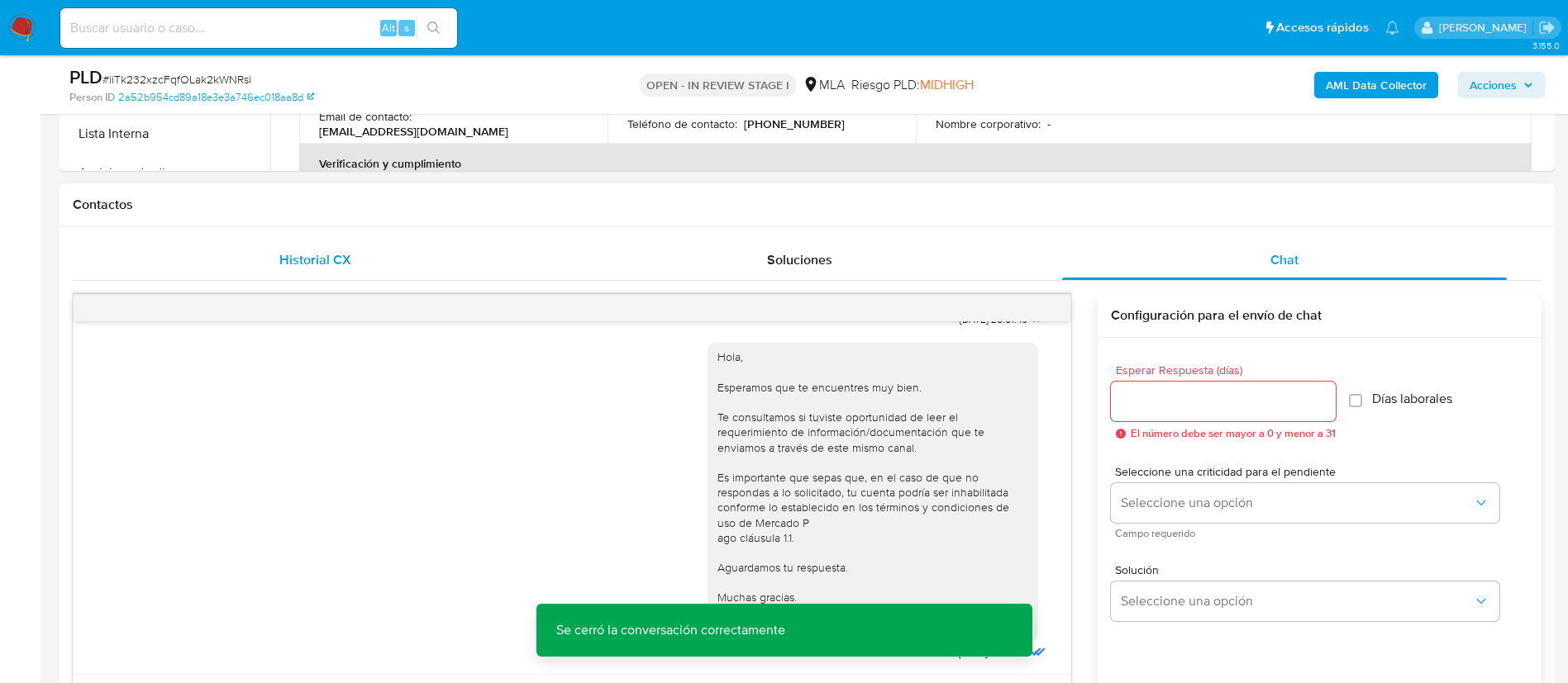
drag, startPoint x: 365, startPoint y: 268, endPoint x: 309, endPoint y: 270, distance: 56.0
click at [309, 270] on div "Historial CX" at bounding box center [315, 259] width 445 height 40
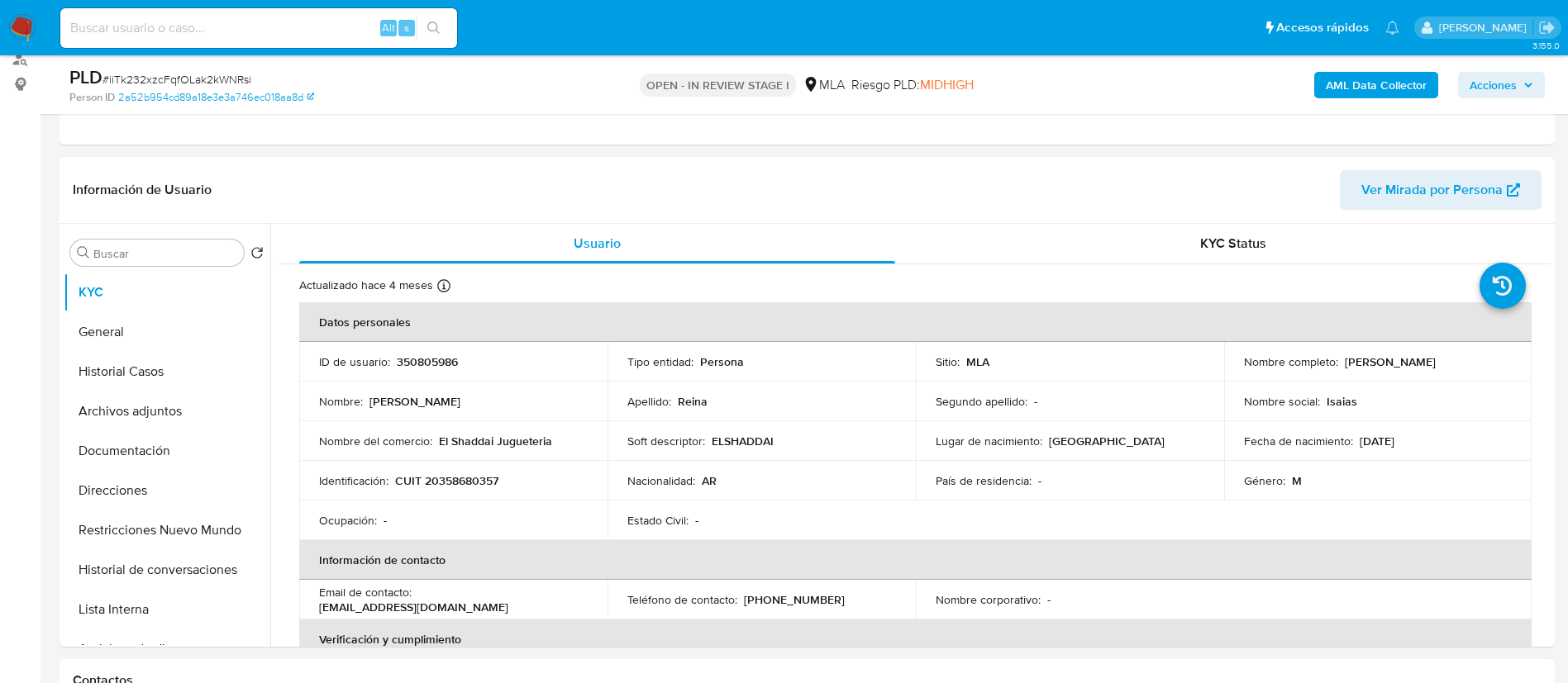
scroll to position [201, 0]
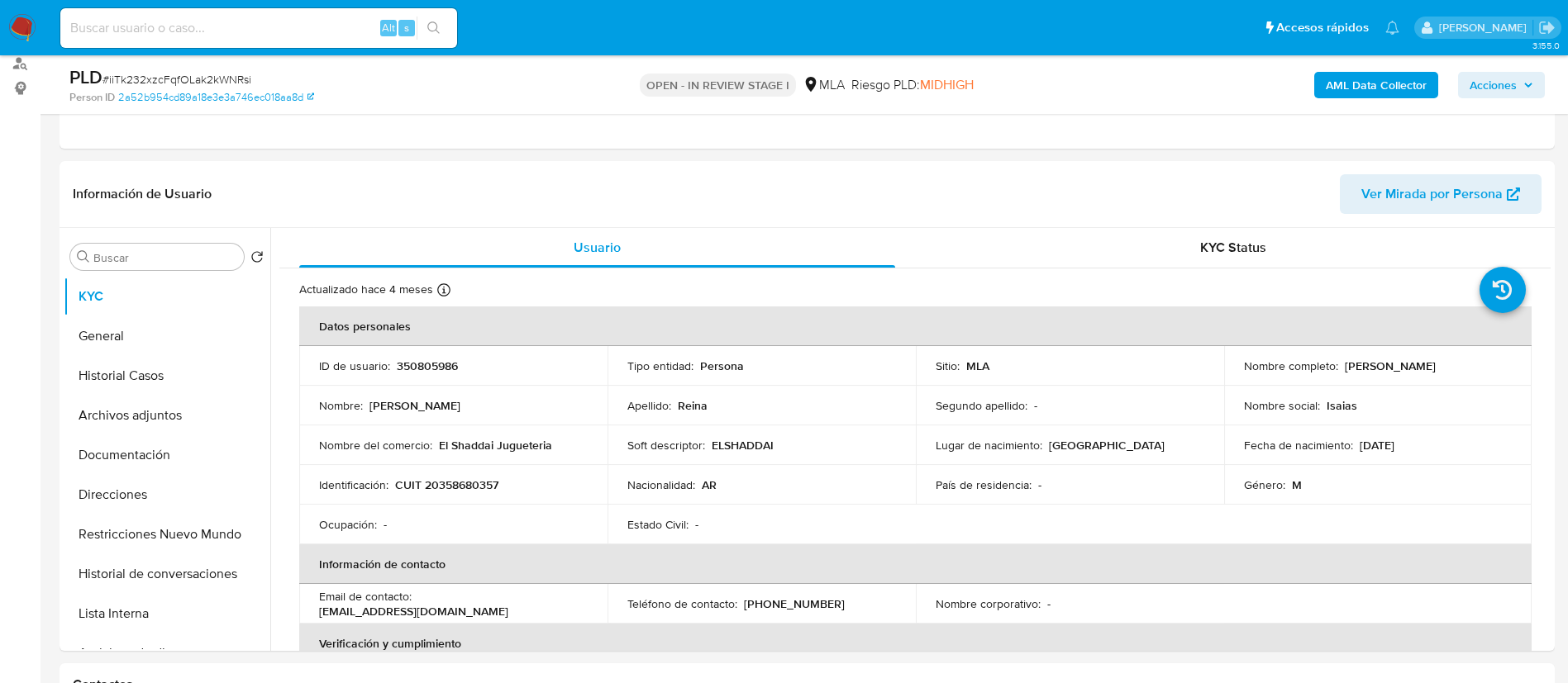
click at [1337, 83] on b "AML Data Collector" at bounding box center [1376, 85] width 101 height 27
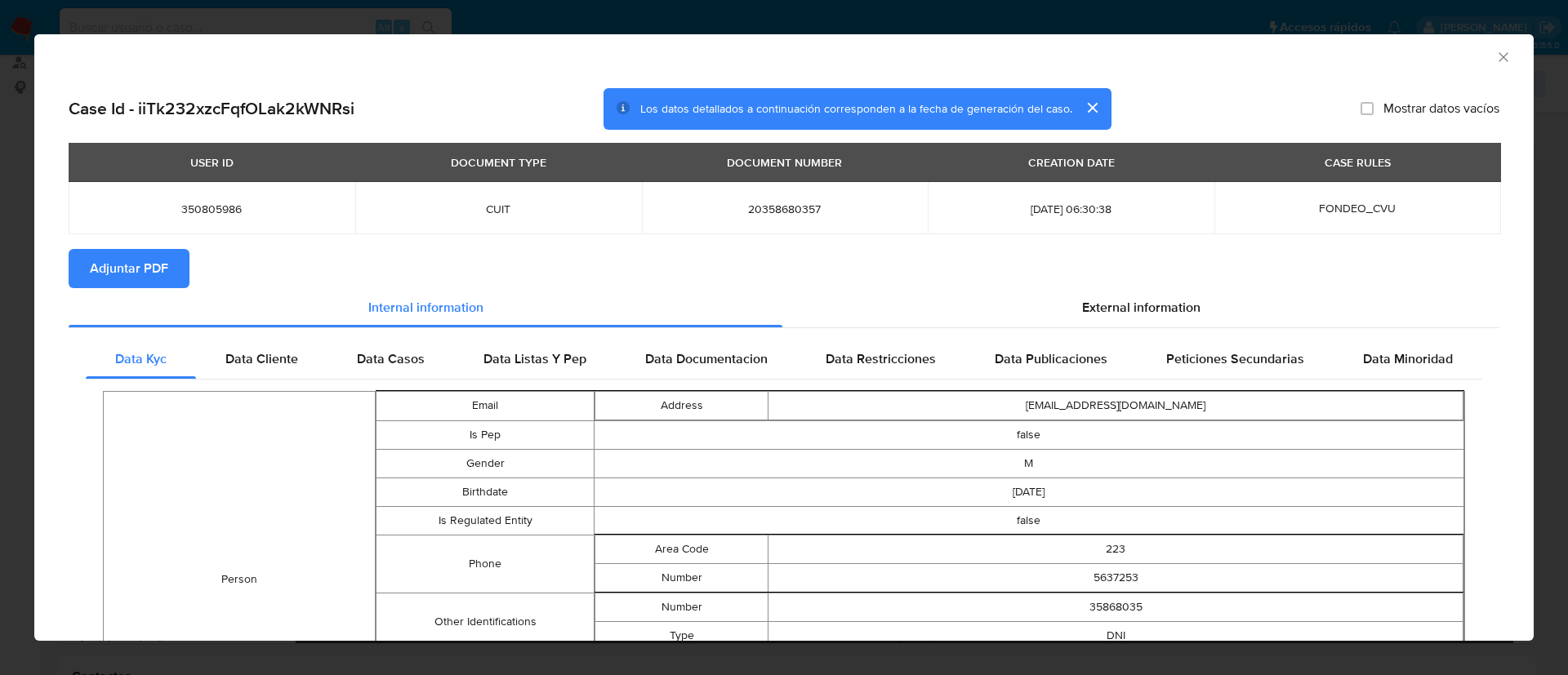
click at [161, 274] on span "Adjuntar PDF" at bounding box center [129, 268] width 78 height 36
click at [1087, 108] on button "cerrar" at bounding box center [1091, 108] width 39 height 39
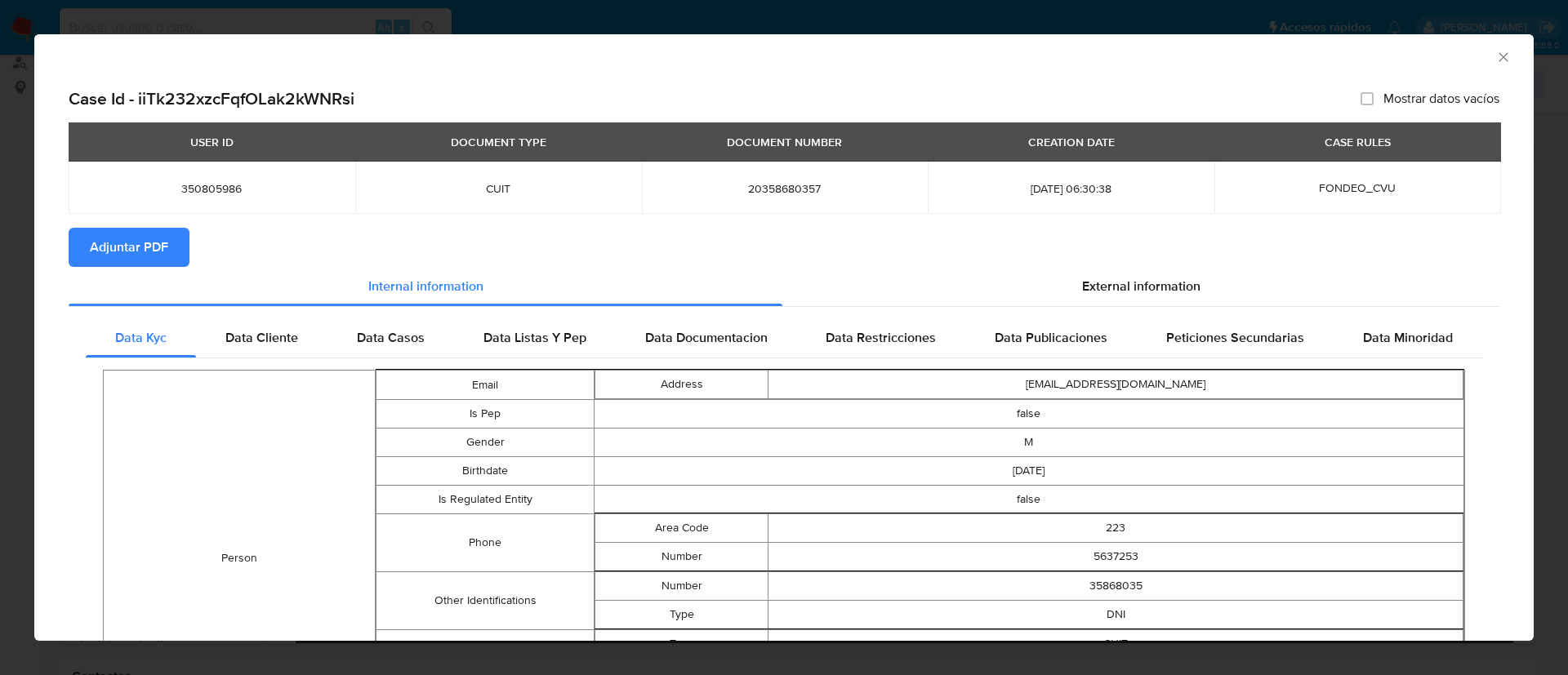
click at [1495, 55] on icon "Cerrar ventana" at bounding box center [1503, 57] width 16 height 16
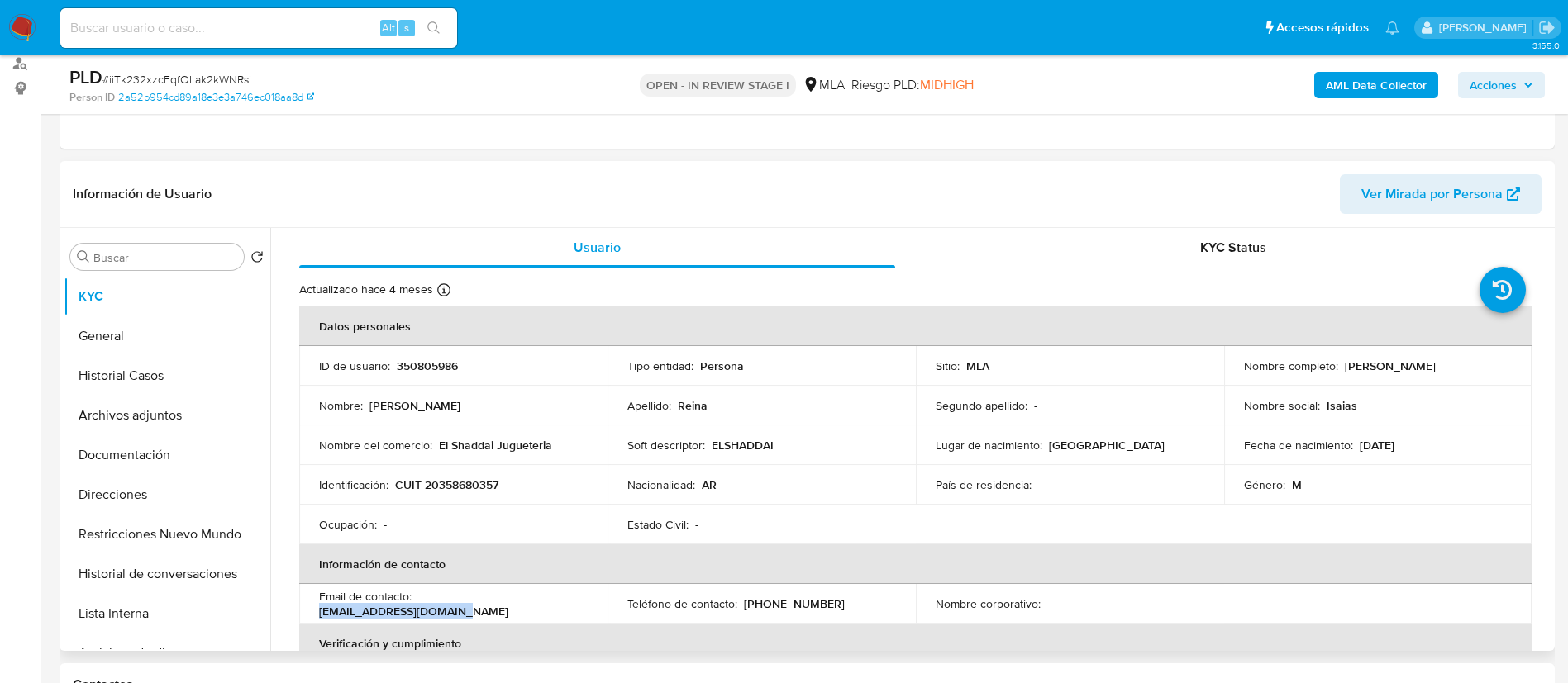
drag, startPoint x: 418, startPoint y: 603, endPoint x: 561, endPoint y: 605, distance: 143.0
click at [561, 605] on div "Email de contacto : [EMAIL_ADDRESS][DOMAIN_NAME]" at bounding box center [453, 604] width 269 height 30
copy p "[EMAIL_ADDRESS][DOMAIN_NAME]"
click at [139, 438] on button "Documentación" at bounding box center [160, 455] width 193 height 40
